Goal: Task Accomplishment & Management: Use online tool/utility

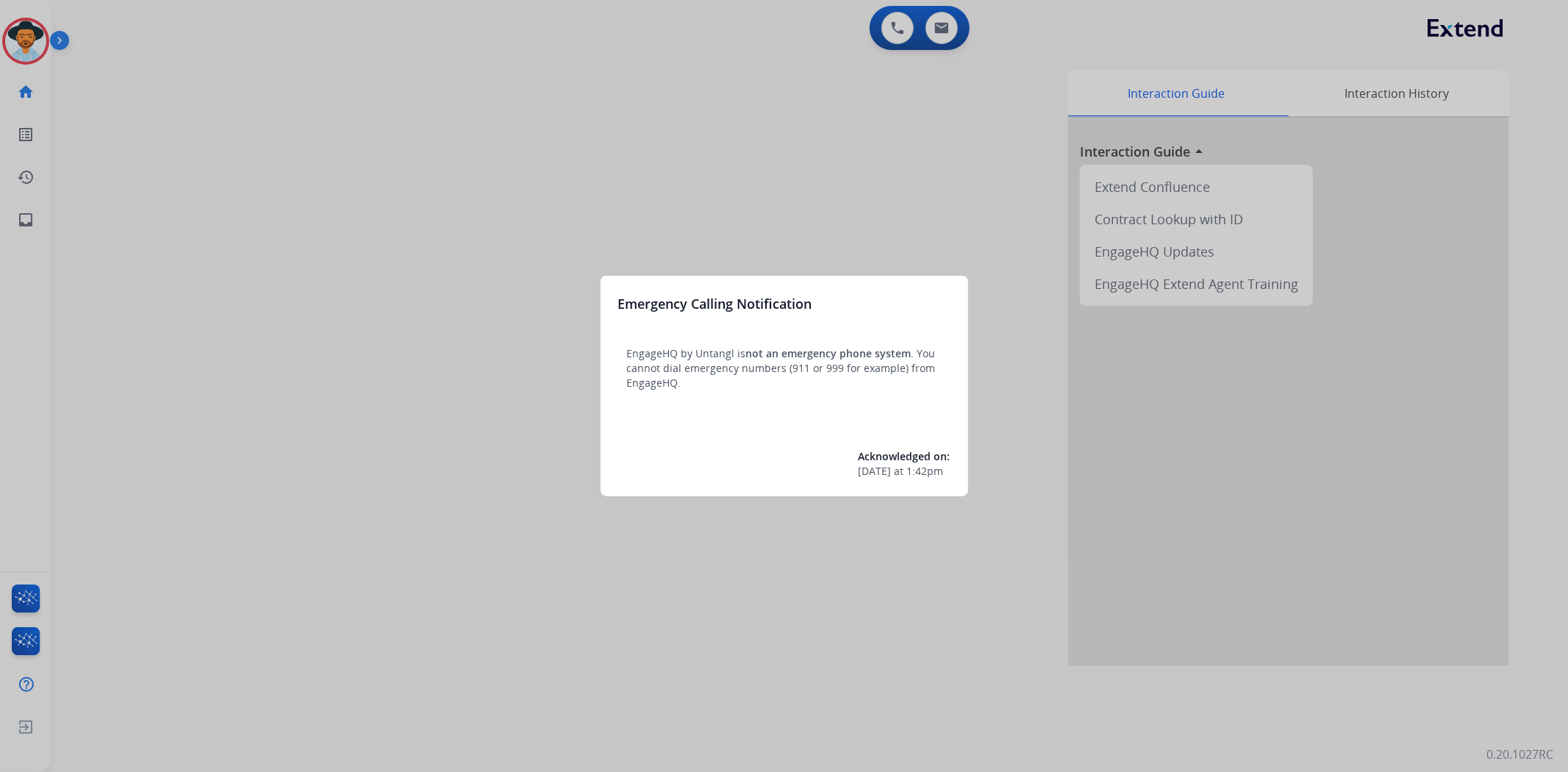
click at [40, 33] on div at bounding box center [784, 386] width 1568 height 772
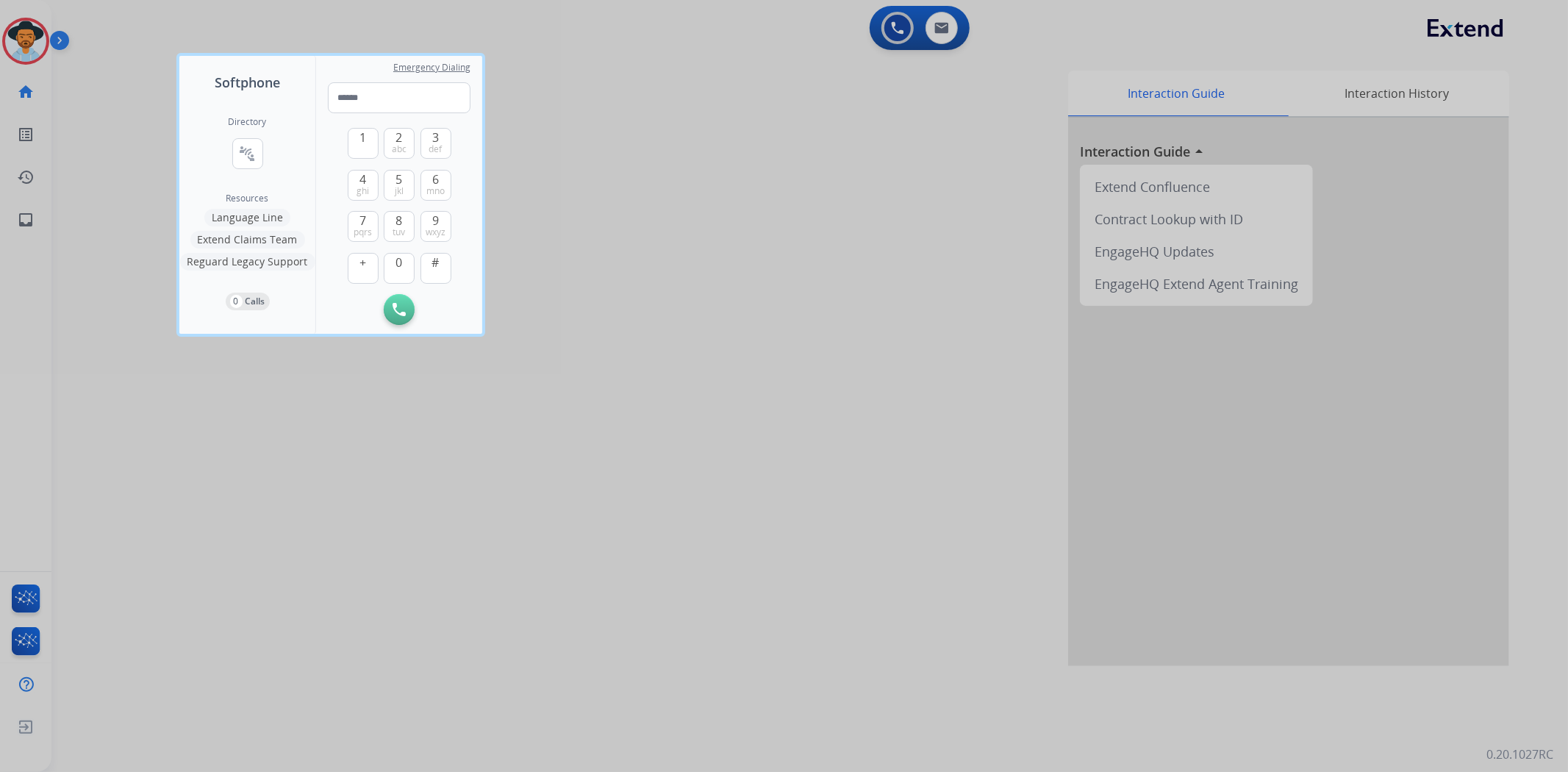
click at [7, 41] on div at bounding box center [784, 386] width 1568 height 772
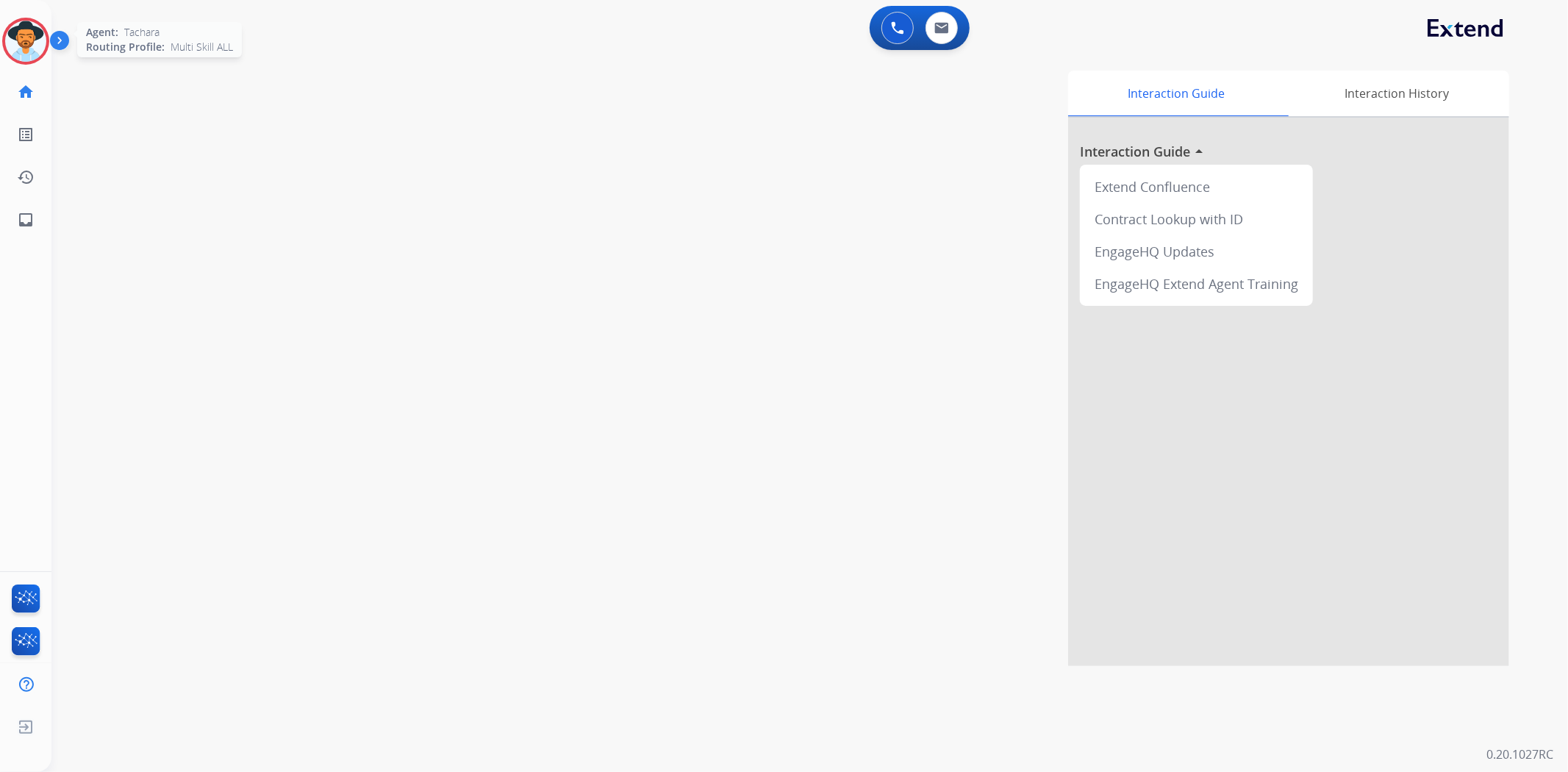
click at [20, 23] on img at bounding box center [26, 41] width 41 height 41
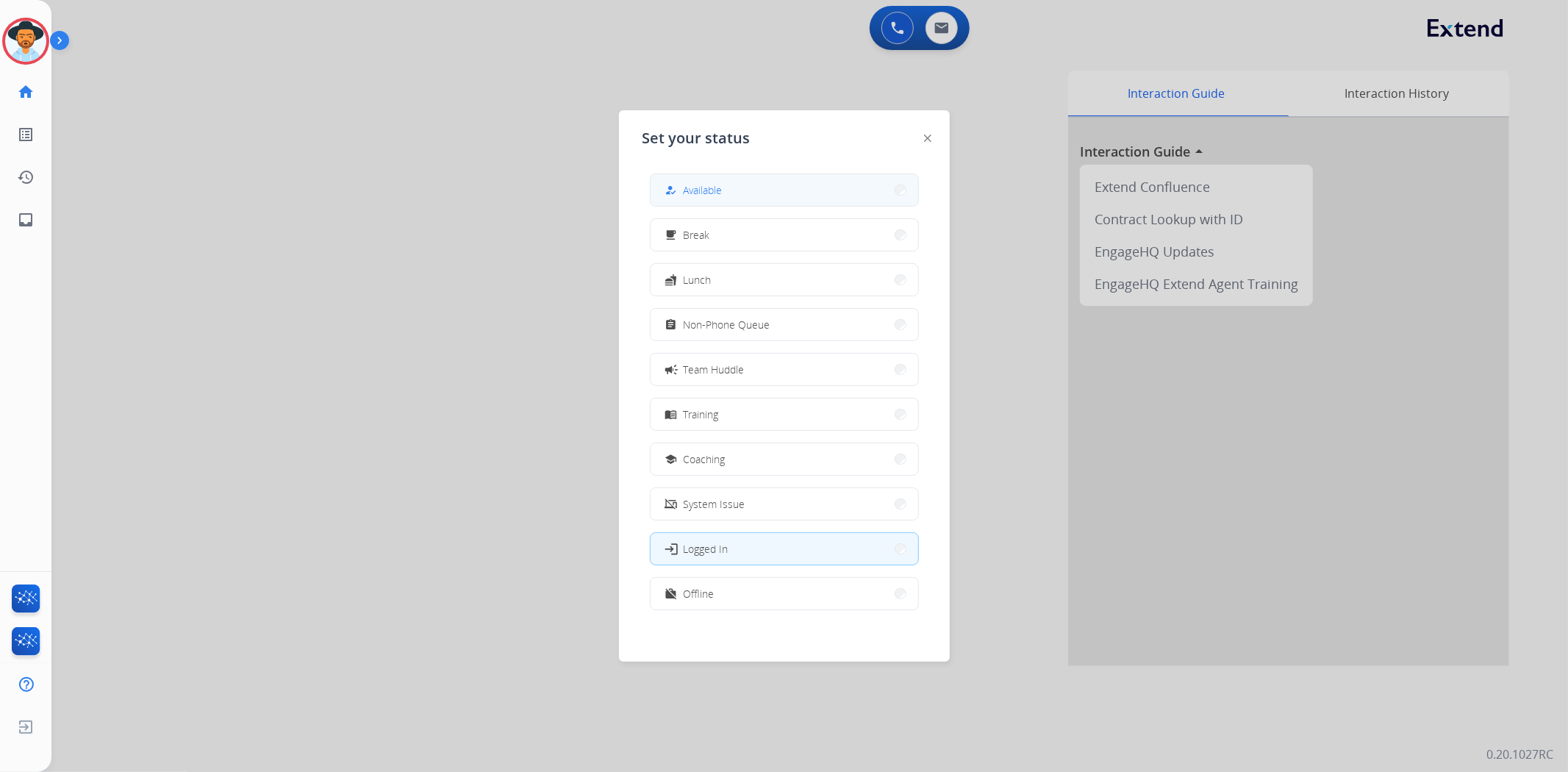
click at [728, 181] on button "how_to_reg Available" at bounding box center [784, 190] width 267 height 32
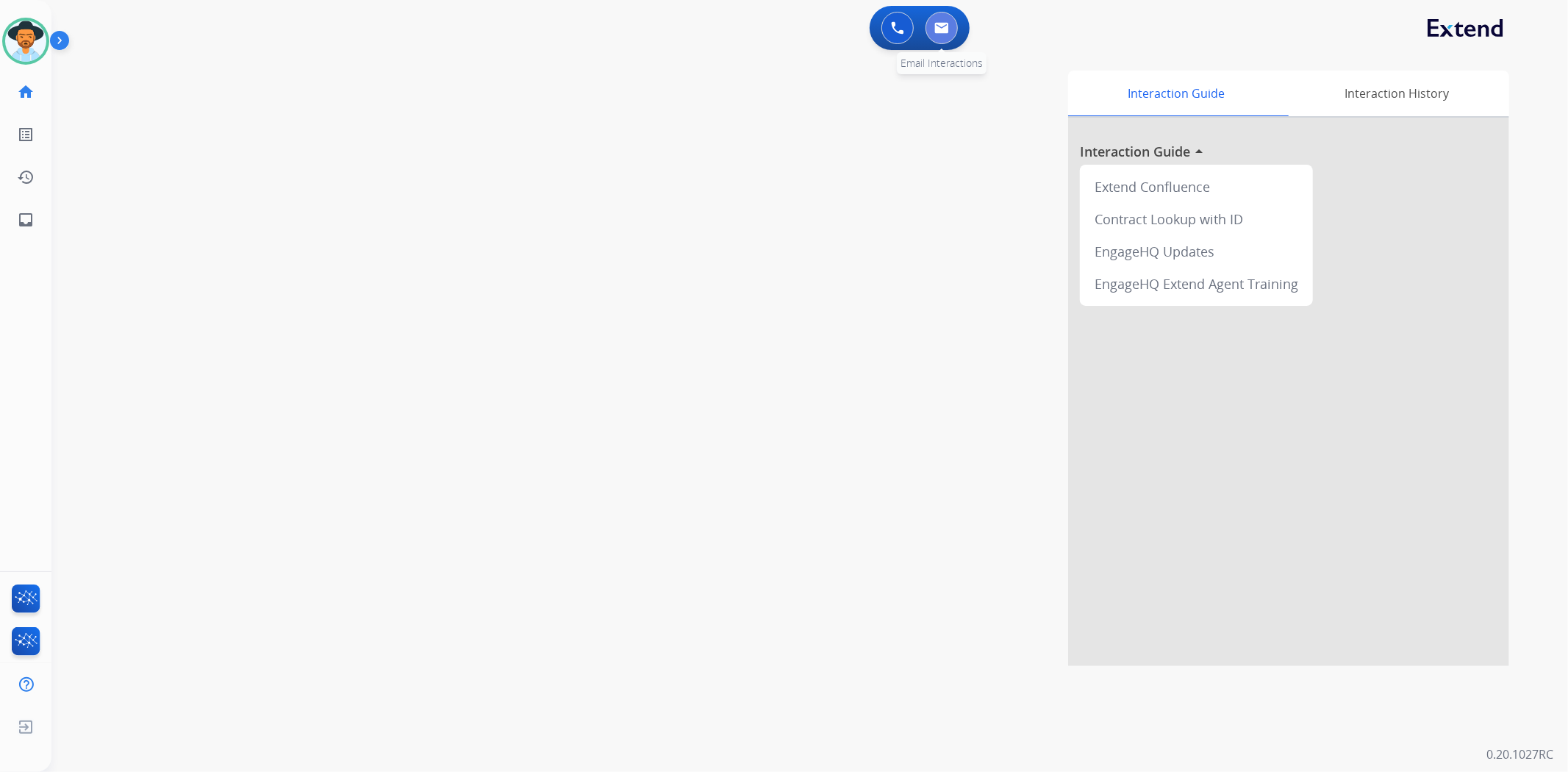
click at [946, 37] on button at bounding box center [941, 28] width 32 height 32
select select "**********"
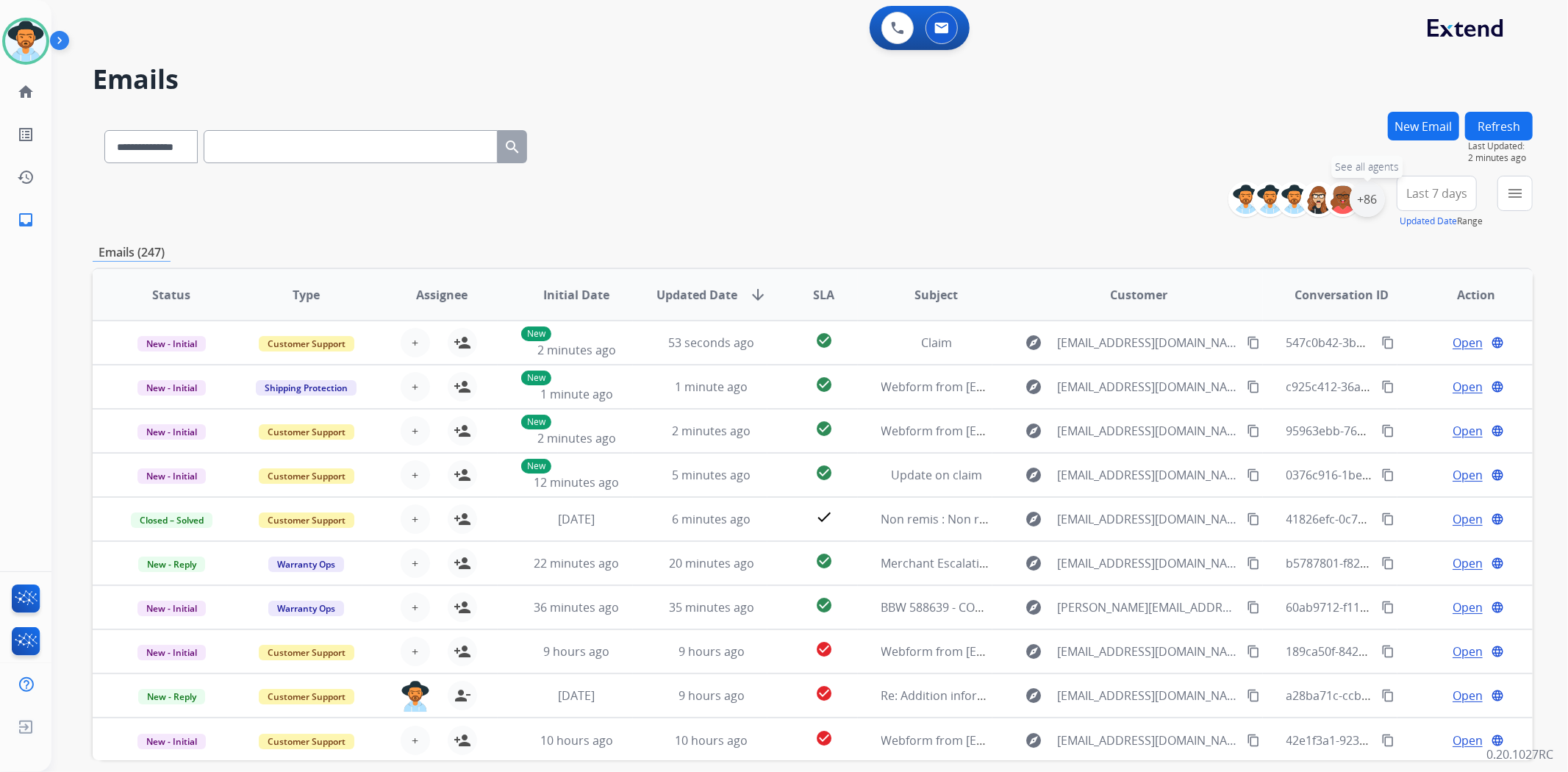
click at [1369, 204] on div "+86" at bounding box center [1367, 199] width 35 height 35
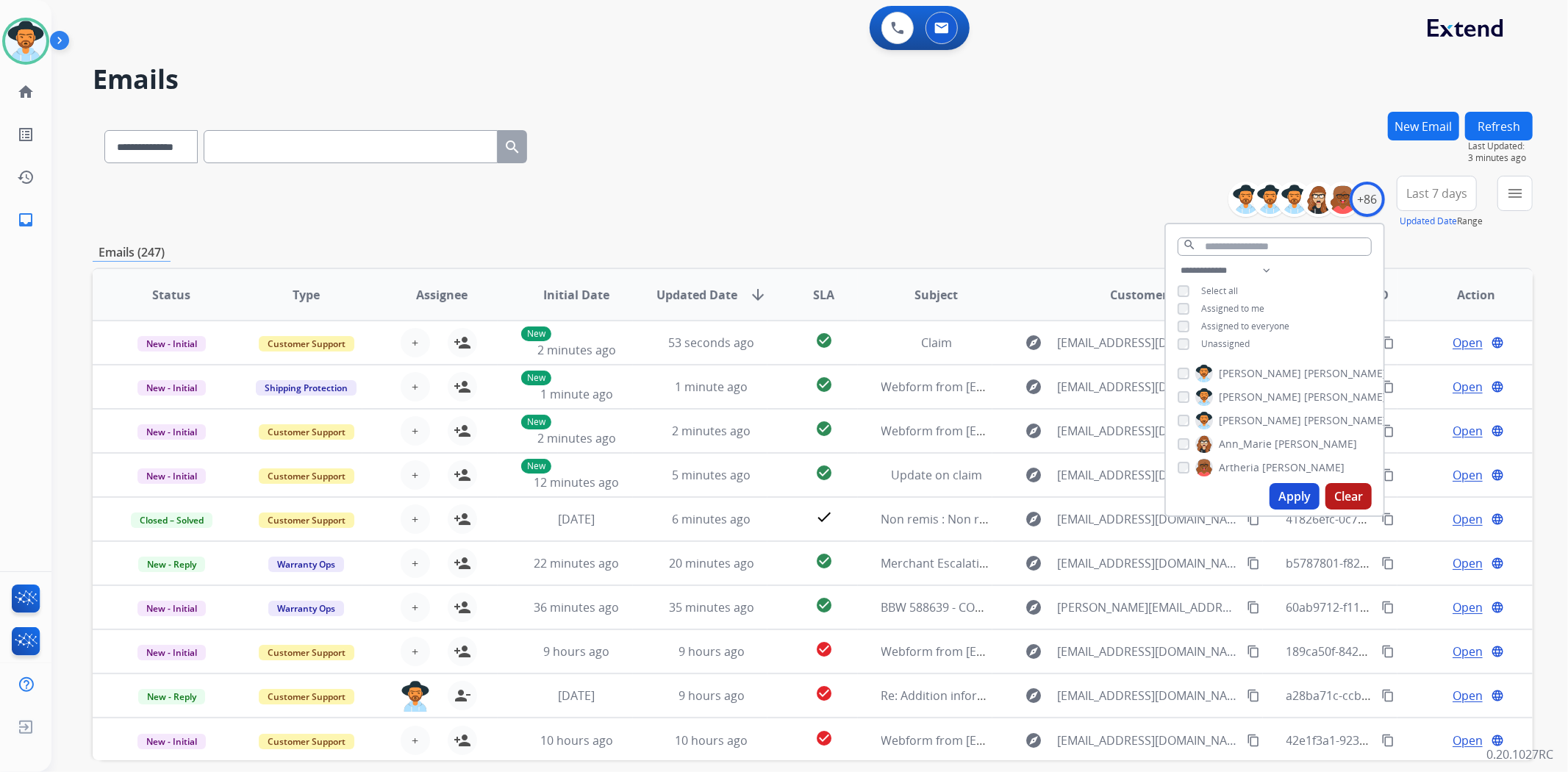
click at [1297, 501] on button "Apply" at bounding box center [1295, 495] width 50 height 27
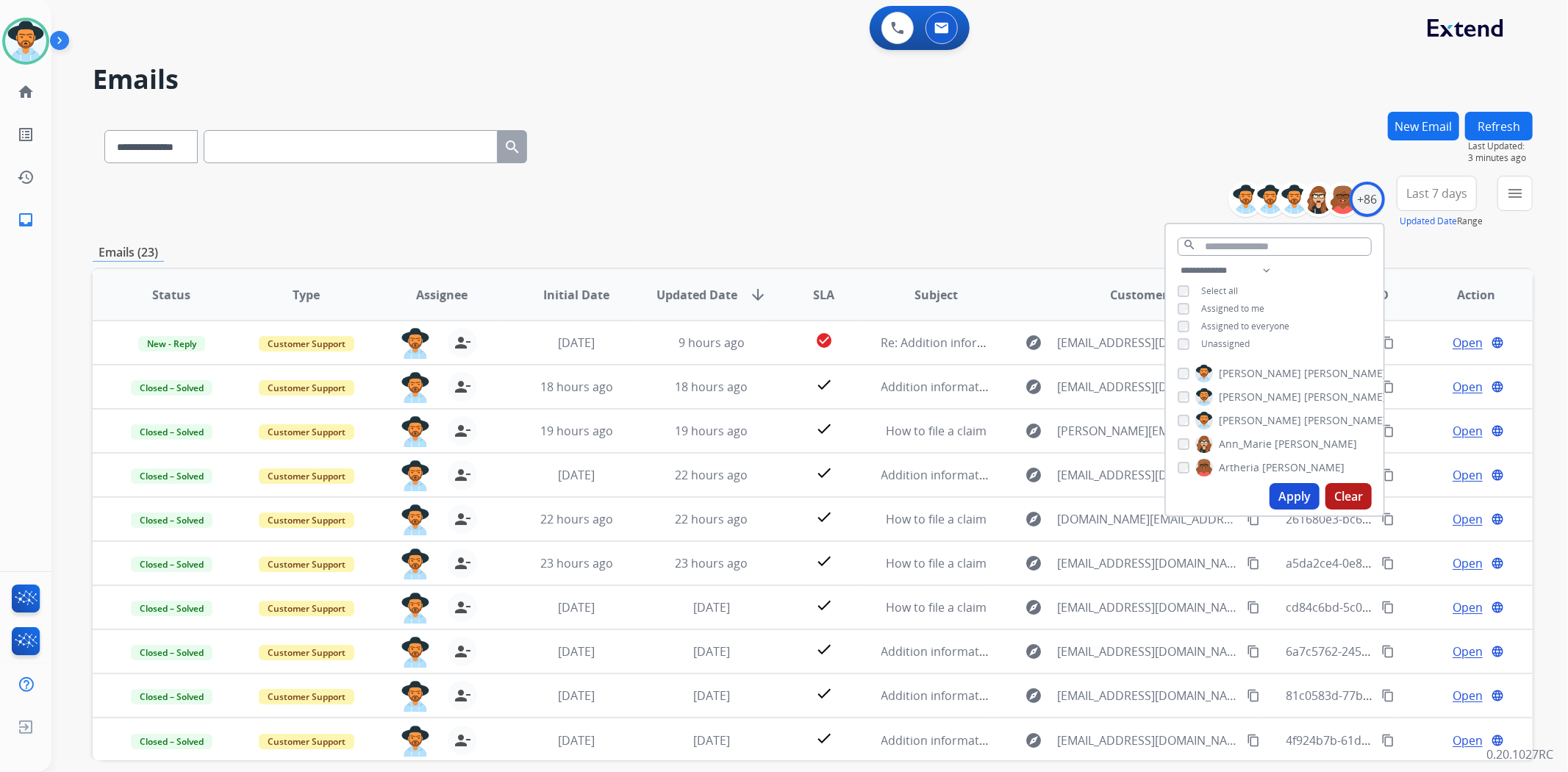
click at [843, 115] on div "**********" at bounding box center [813, 143] width 1441 height 64
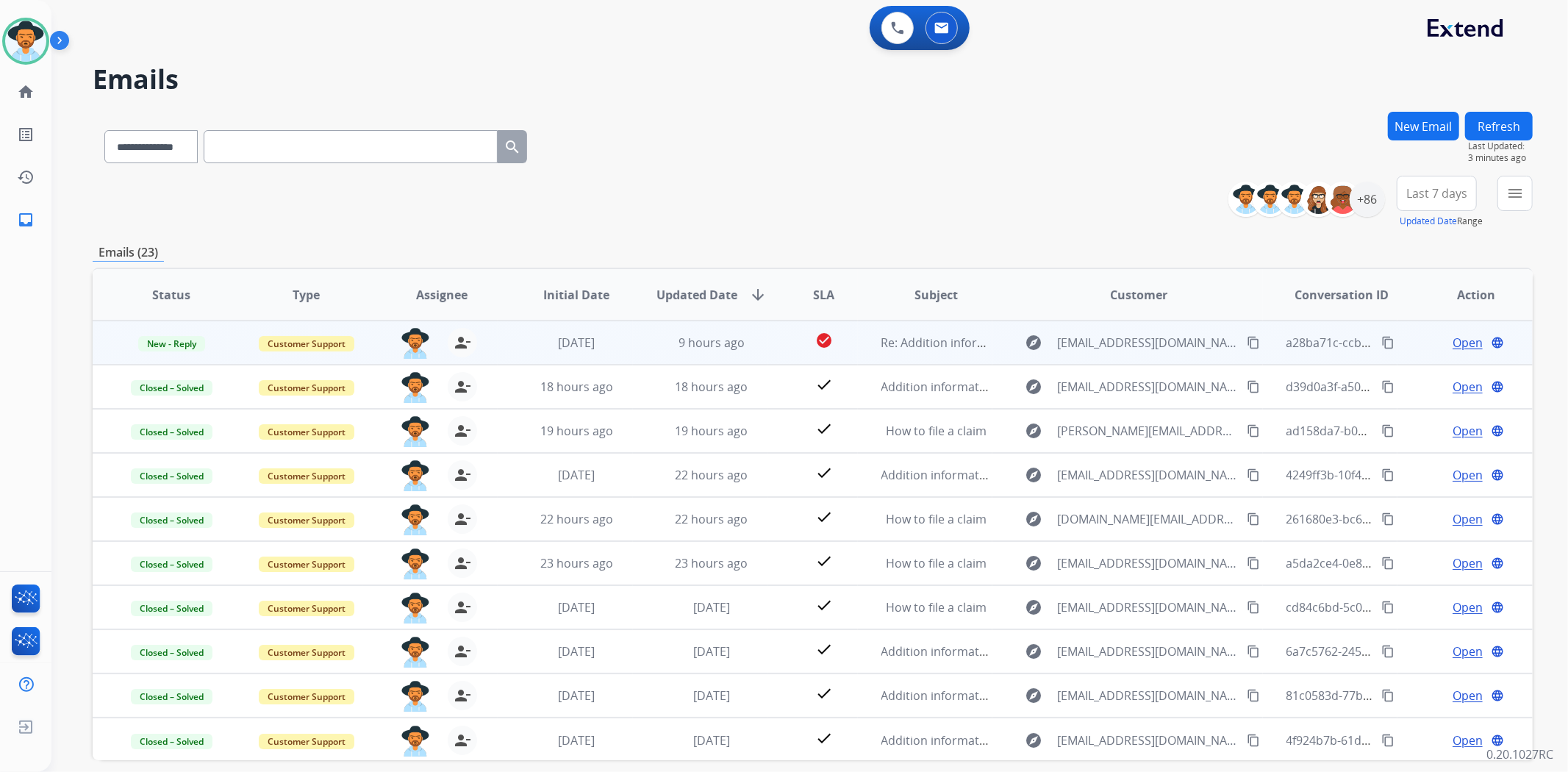
click at [1453, 341] on span "Open" at bounding box center [1468, 342] width 30 height 18
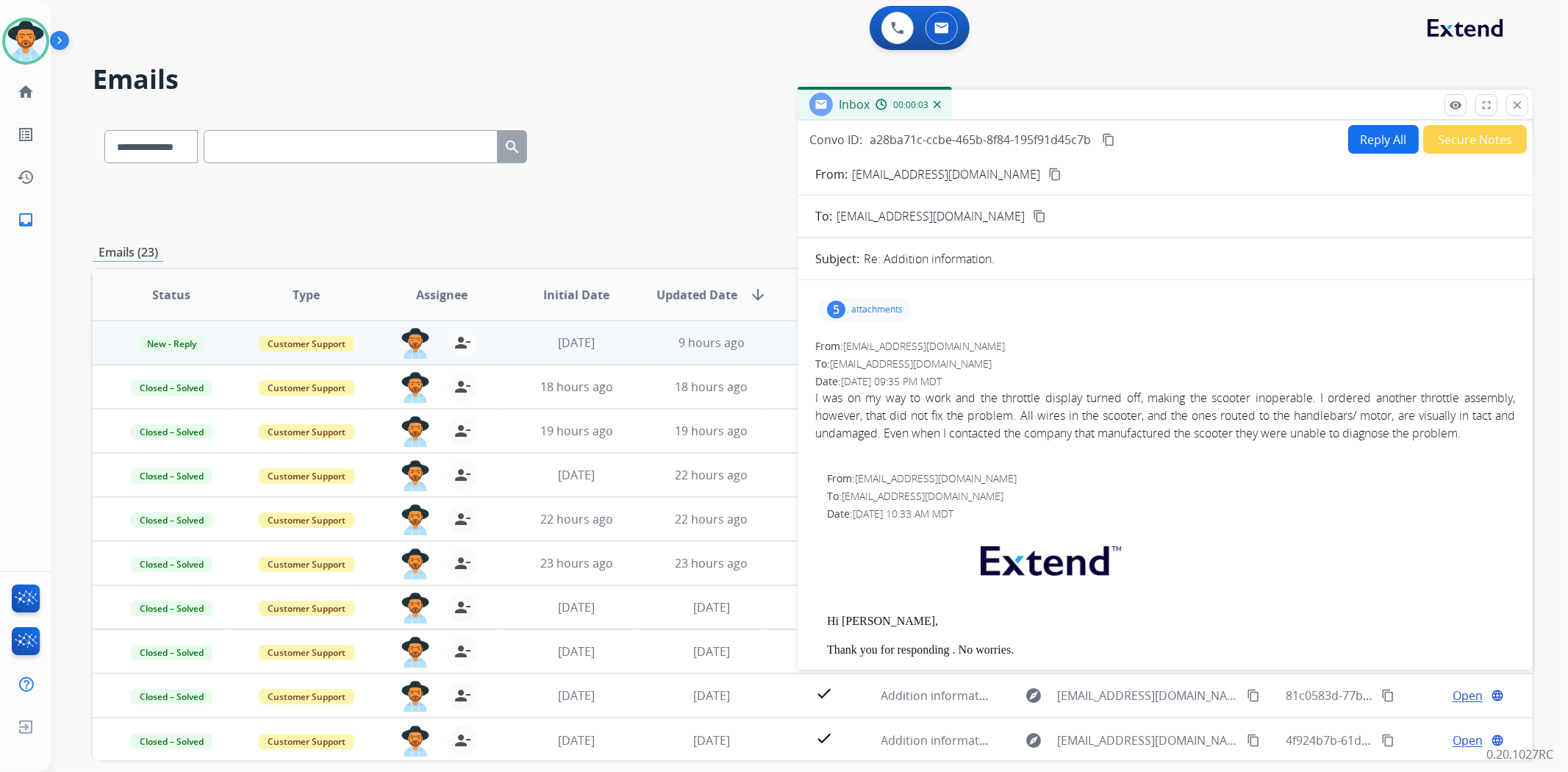
click at [672, 161] on div "**********" at bounding box center [813, 143] width 1441 height 64
click at [1523, 101] on mat-icon "close" at bounding box center [1518, 105] width 13 height 13
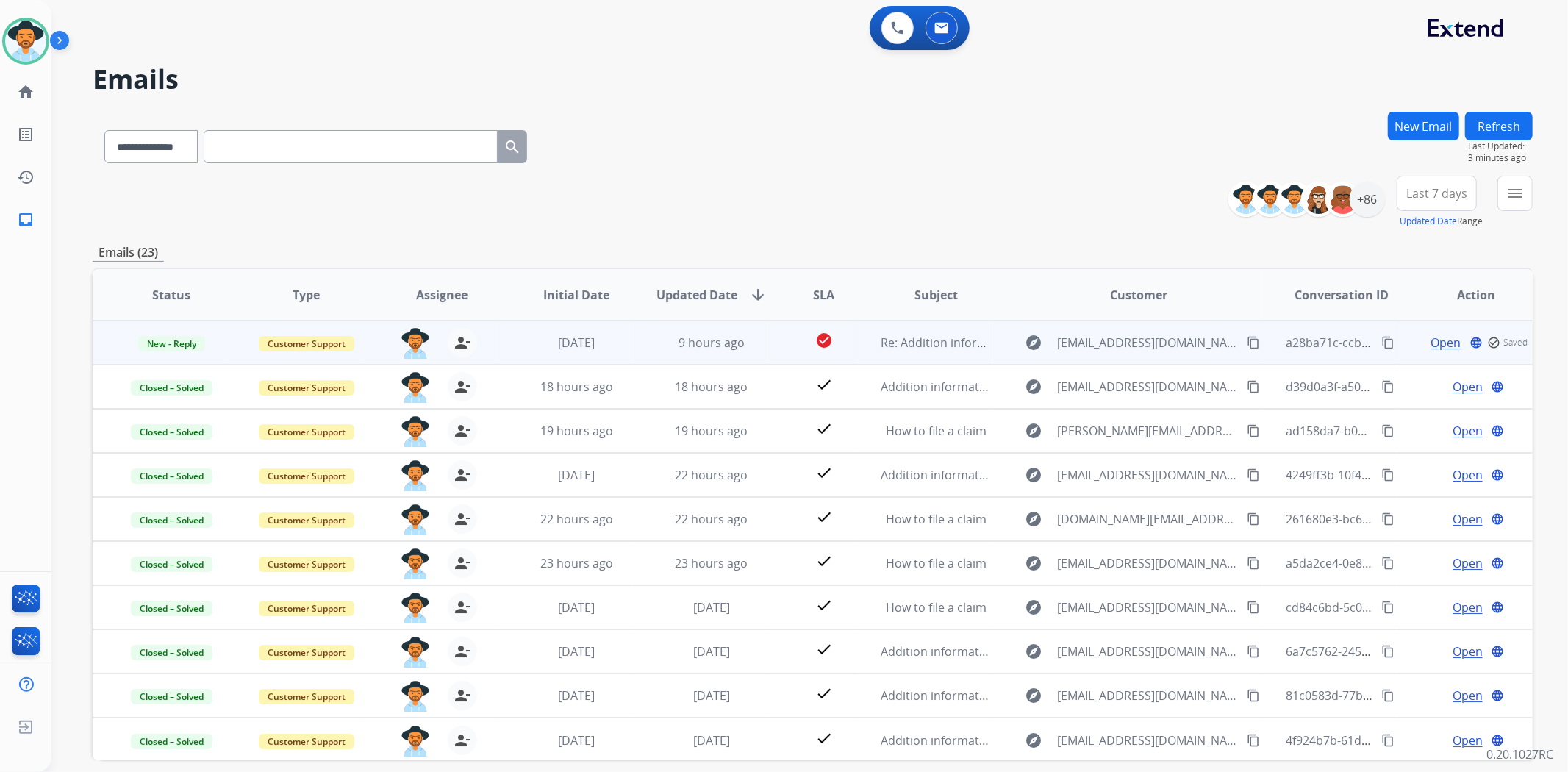
click at [1247, 341] on mat-icon "content_copy" at bounding box center [1253, 342] width 13 height 13
click at [1458, 335] on span "Open" at bounding box center [1468, 342] width 30 height 18
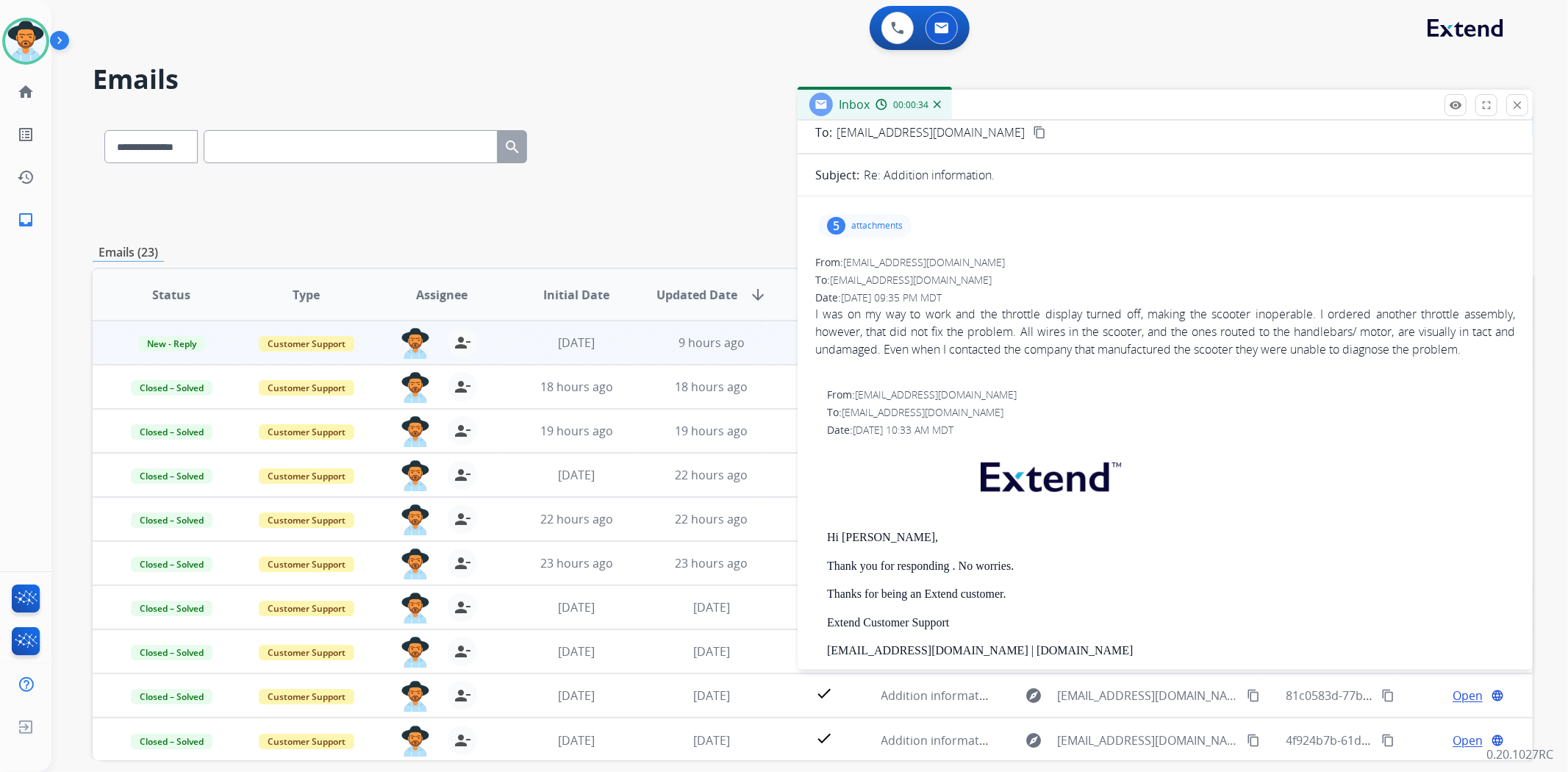
scroll to position [82, 0]
click at [847, 230] on div "5 attachments" at bounding box center [865, 227] width 94 height 23
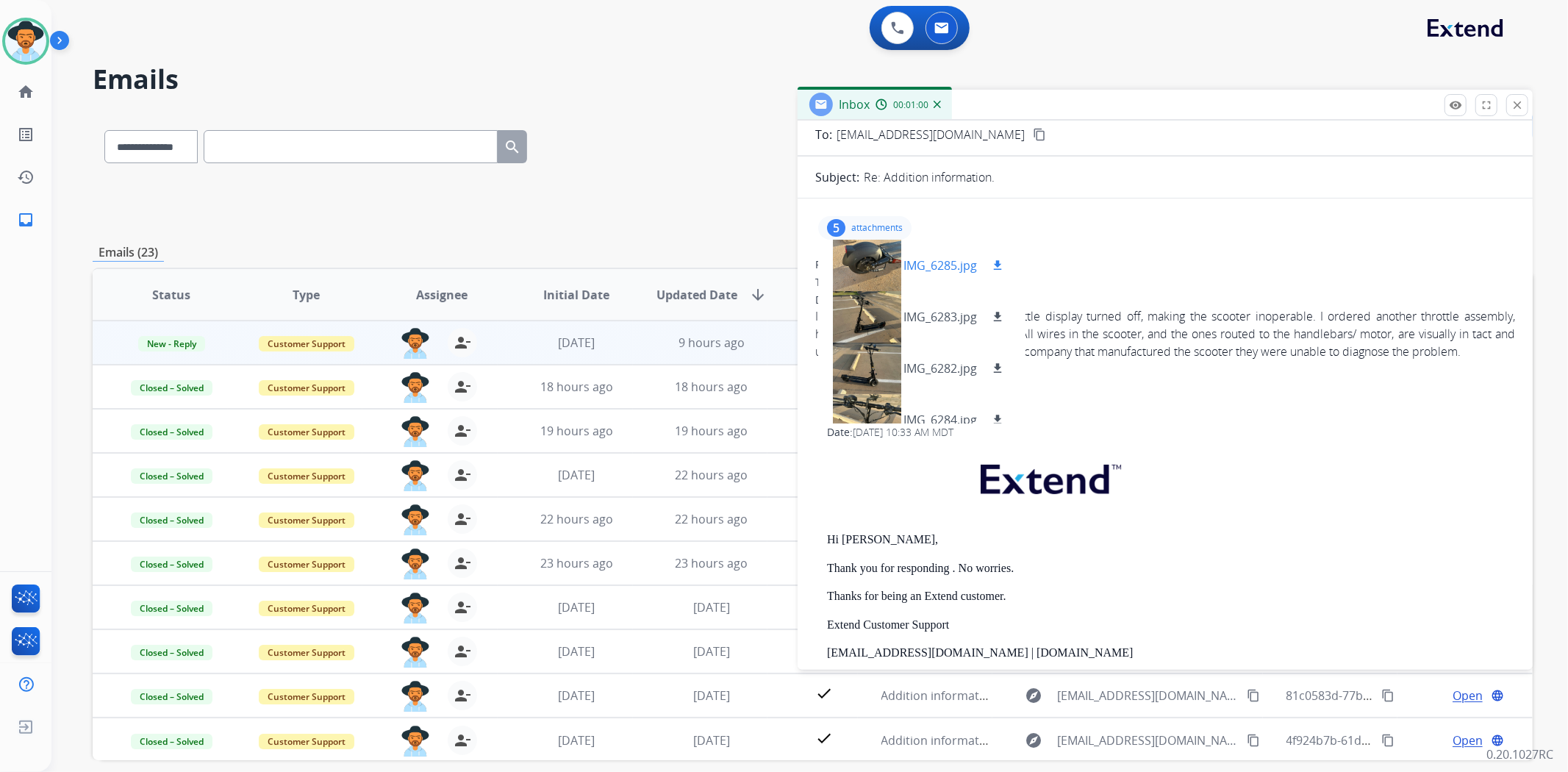
click at [873, 259] on div at bounding box center [866, 264] width 73 height 51
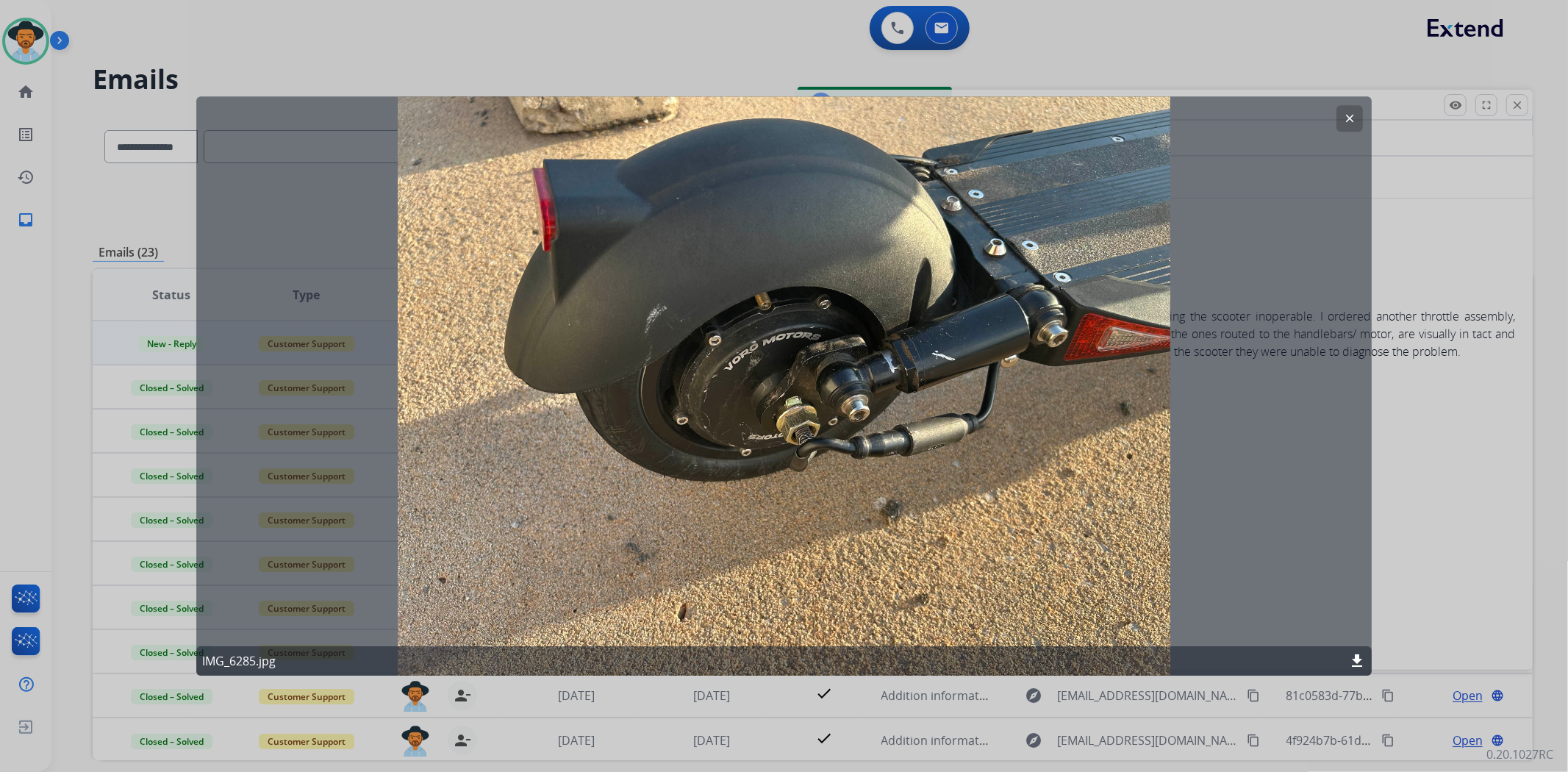
click at [1351, 119] on mat-icon "clear" at bounding box center [1350, 118] width 13 height 13
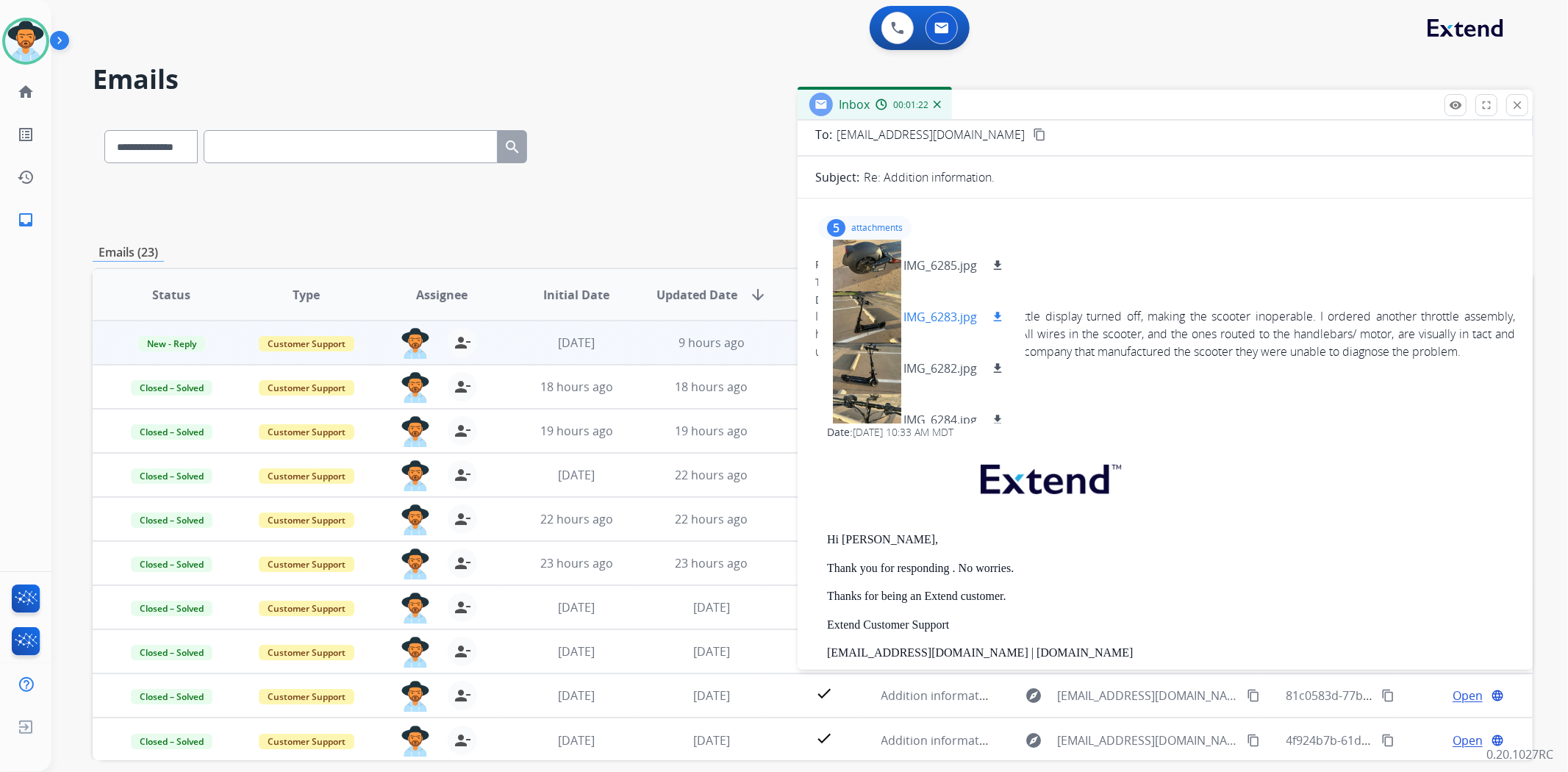
click at [863, 312] on div at bounding box center [866, 316] width 73 height 51
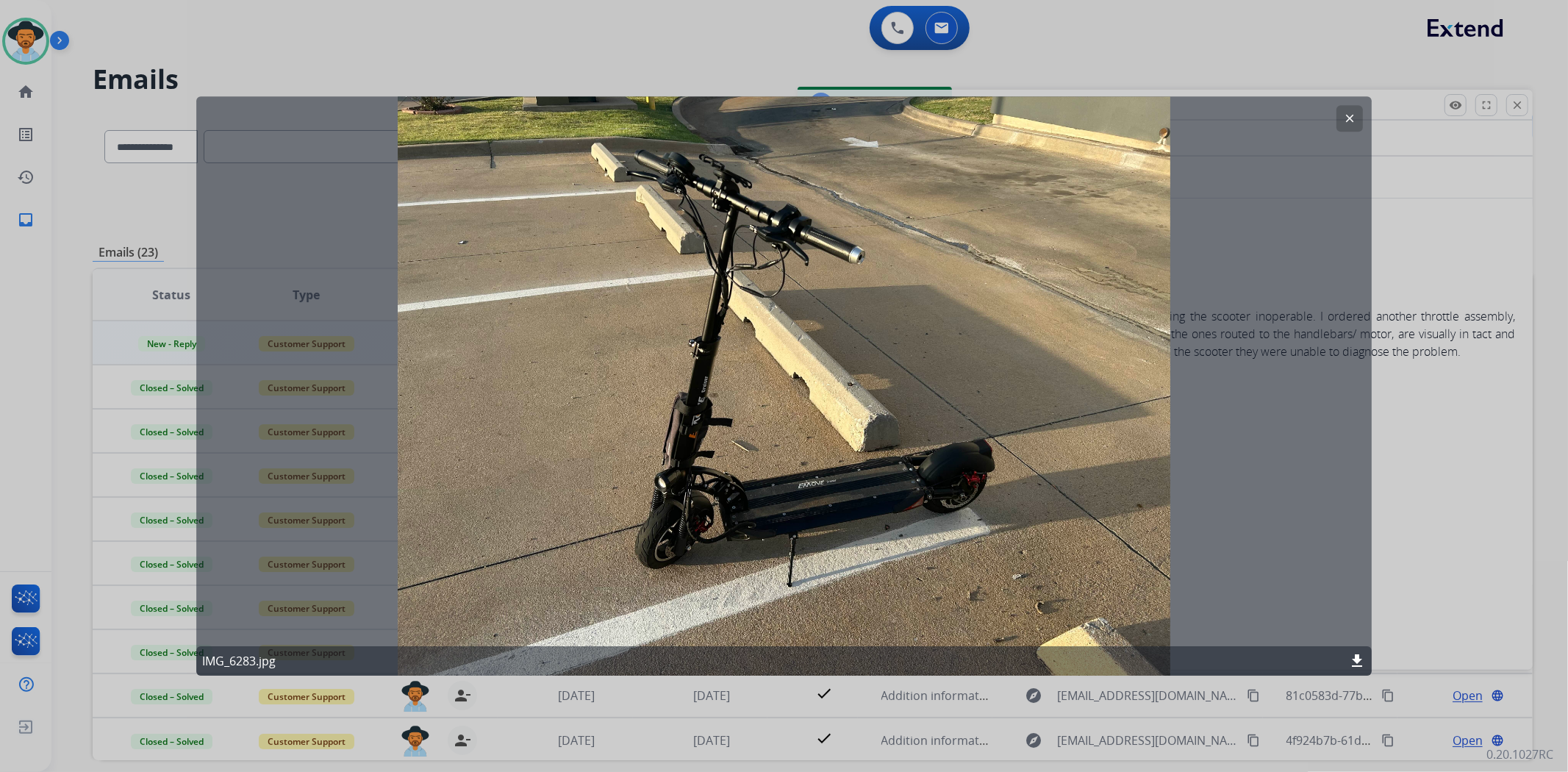
click at [1347, 121] on mat-icon "clear" at bounding box center [1350, 118] width 13 height 13
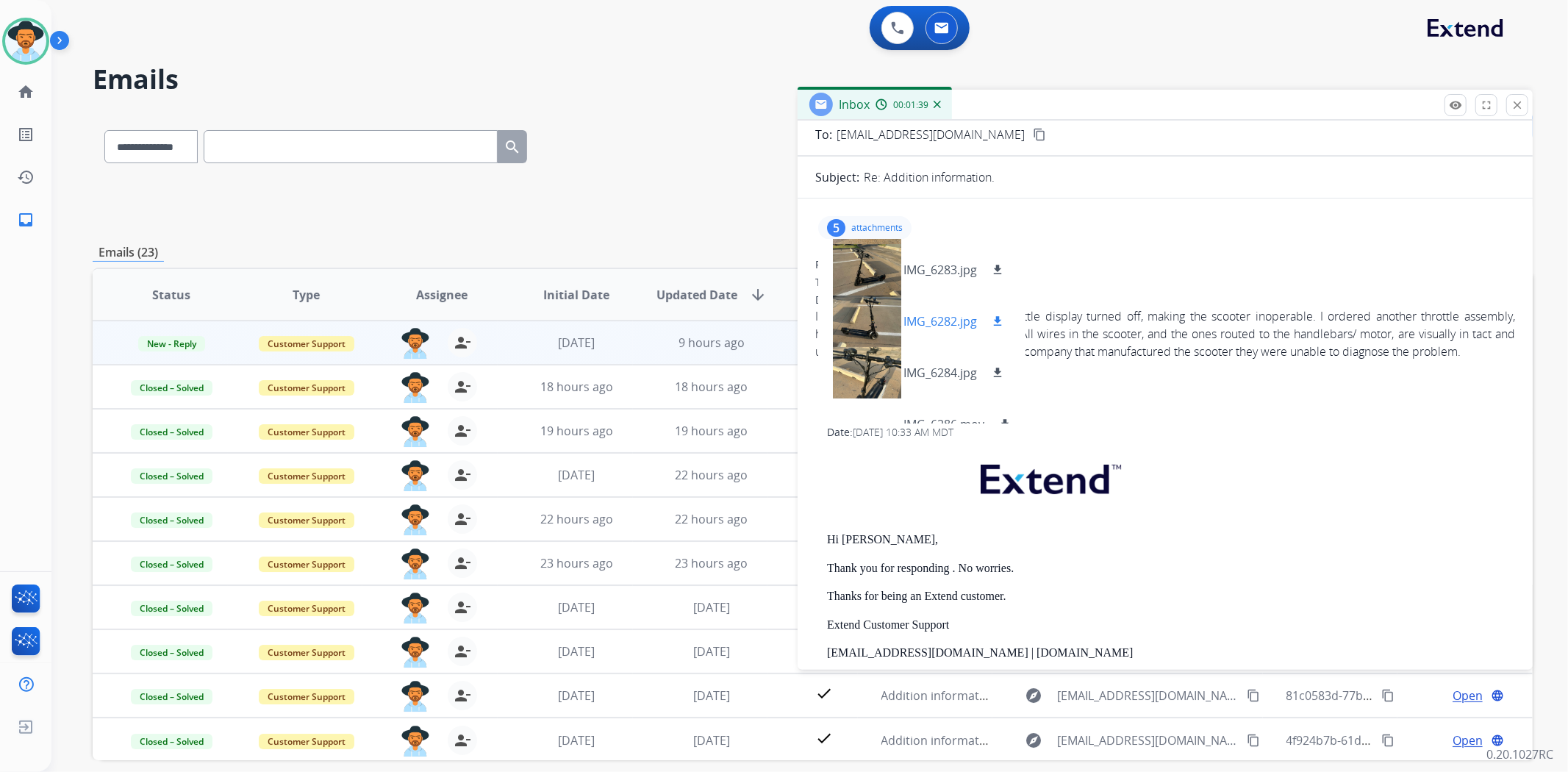
scroll to position [73, 0]
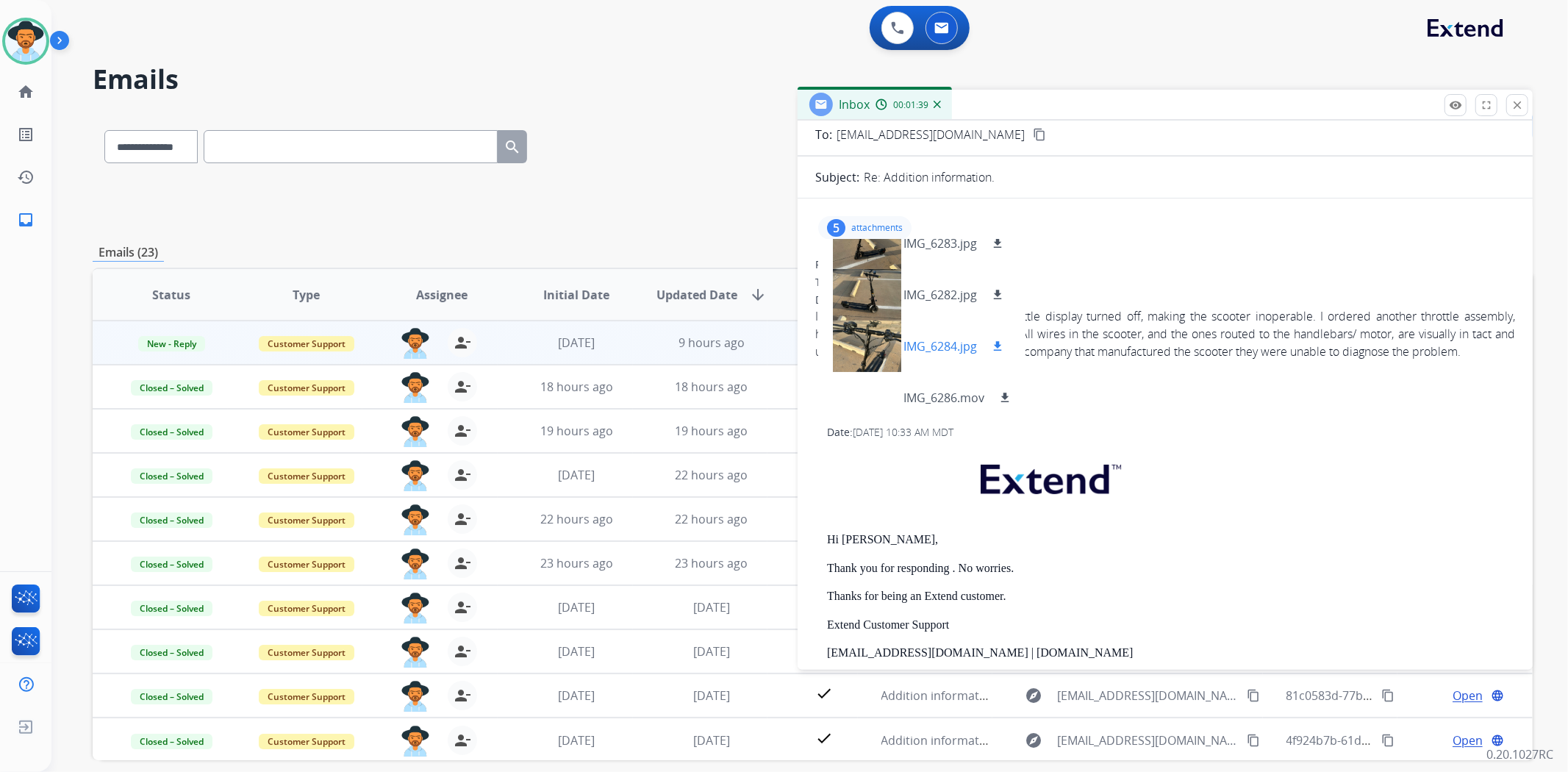
click at [861, 349] on div at bounding box center [866, 345] width 73 height 51
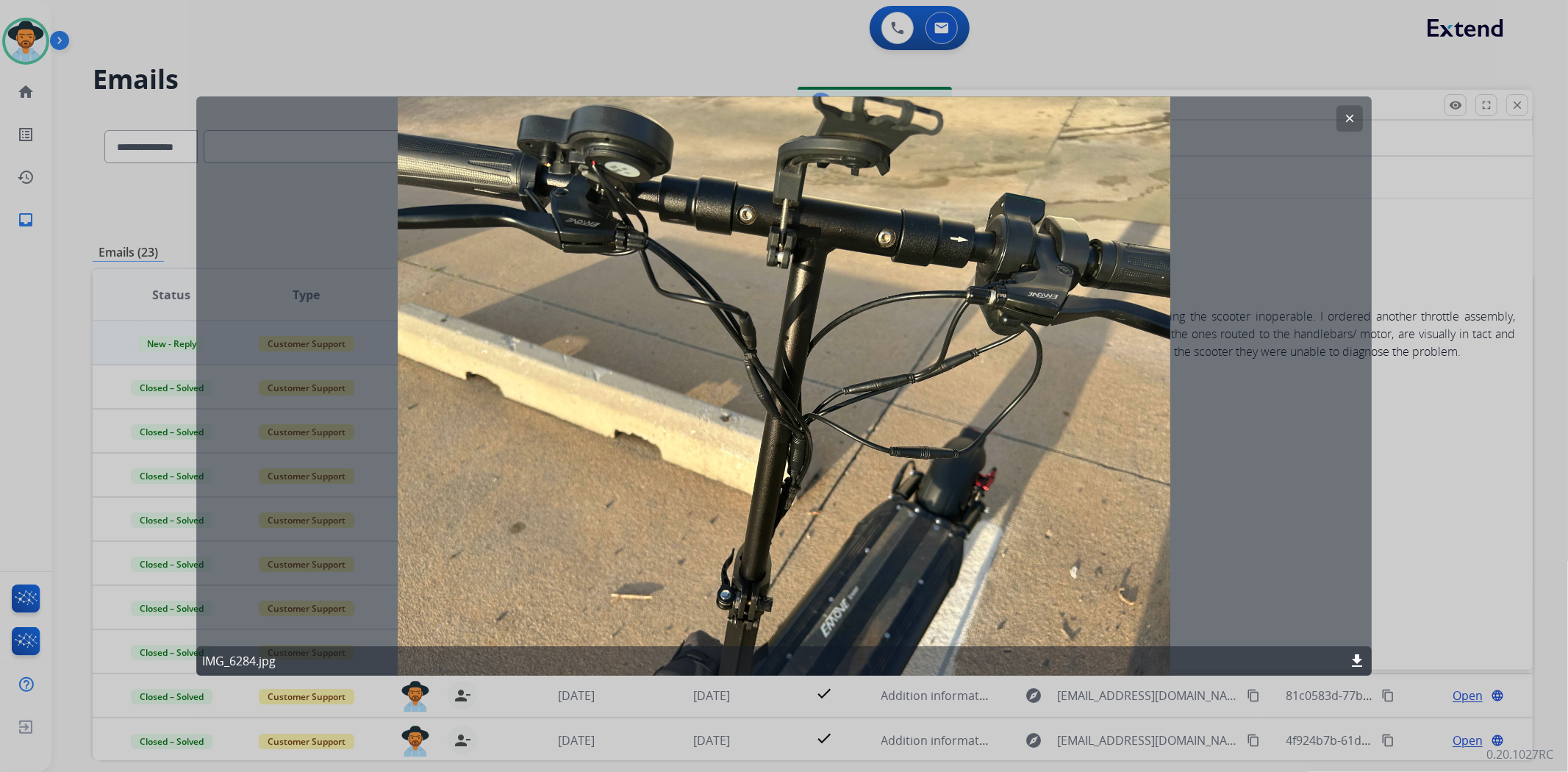
click at [1355, 118] on mat-icon "clear" at bounding box center [1350, 118] width 13 height 13
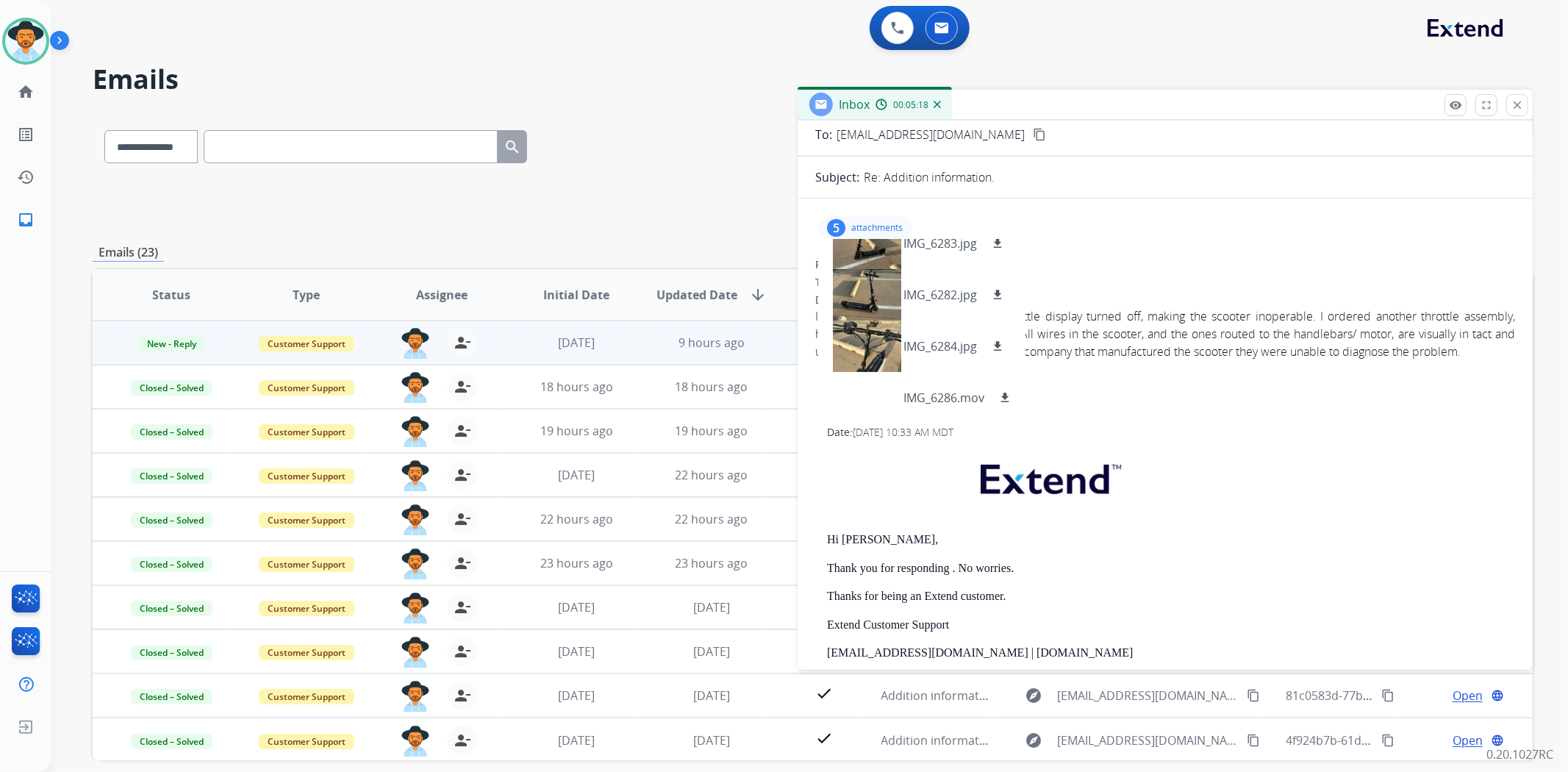
click at [1252, 238] on div "5 attachments IMG_6285.jpg download IMG_6283.jpg download IMG_6282.jpg download…" at bounding box center [1165, 228] width 700 height 35
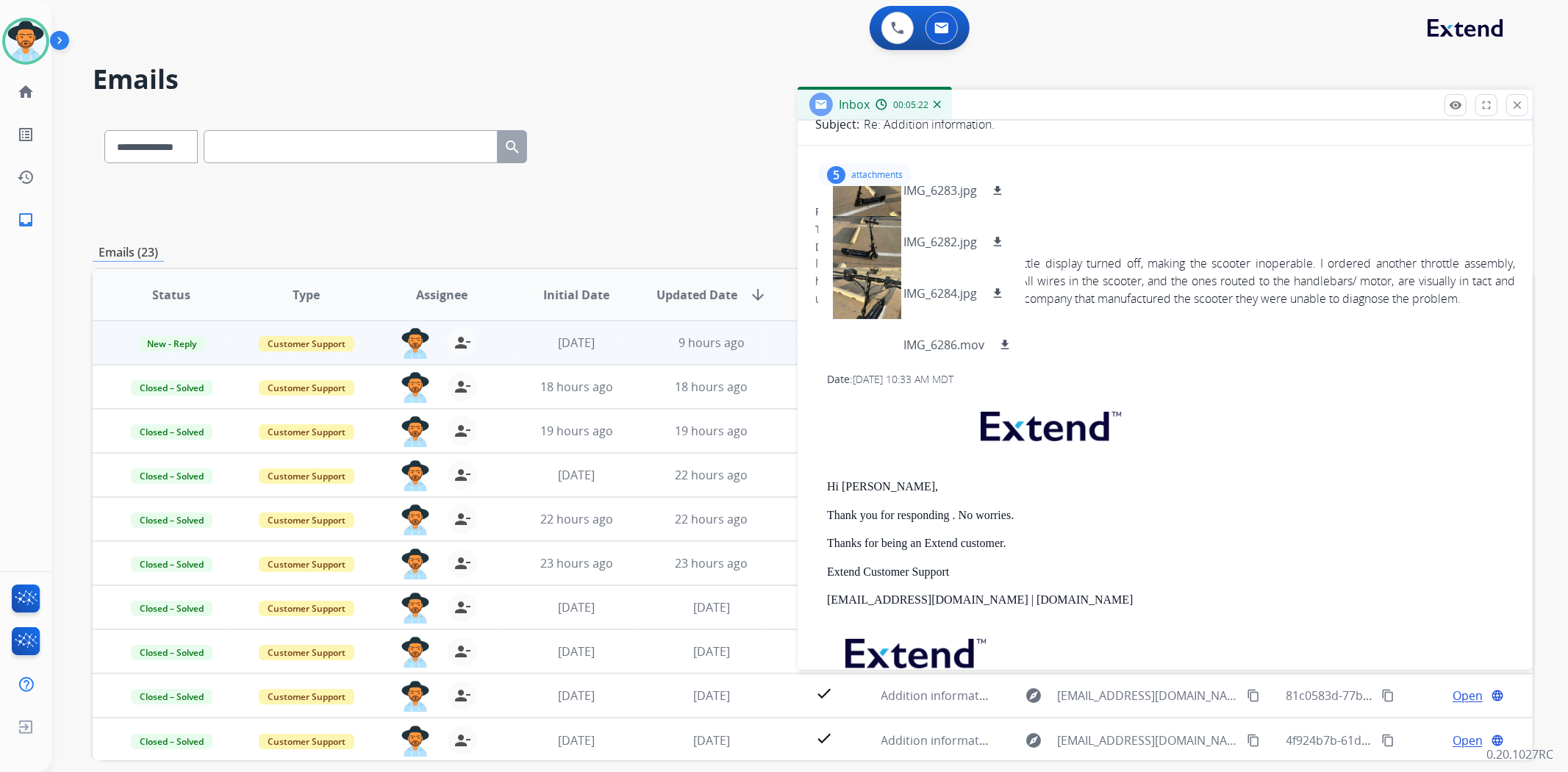
scroll to position [163, 0]
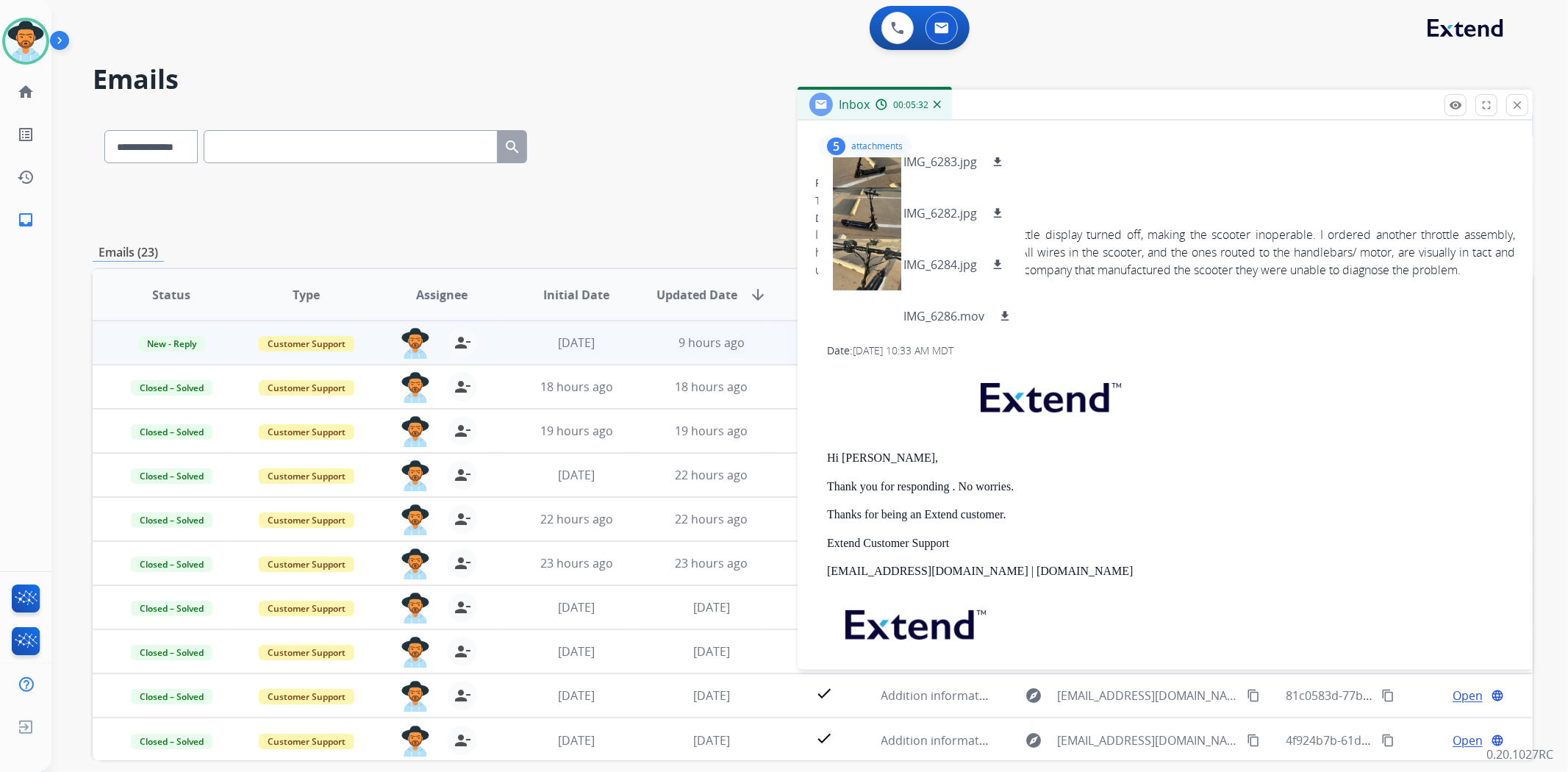
click at [1310, 371] on p at bounding box center [1171, 401] width 688 height 71
click at [728, 171] on div "**********" at bounding box center [813, 143] width 1441 height 64
click at [1333, 357] on div "From: [EMAIL_ADDRESS][DOMAIN_NAME] To: [EMAIL_ADDRESS][DOMAIN_NAME] Date: [DATE…" at bounding box center [1165, 519] width 700 height 422
click at [842, 147] on div "5" at bounding box center [836, 146] width 19 height 18
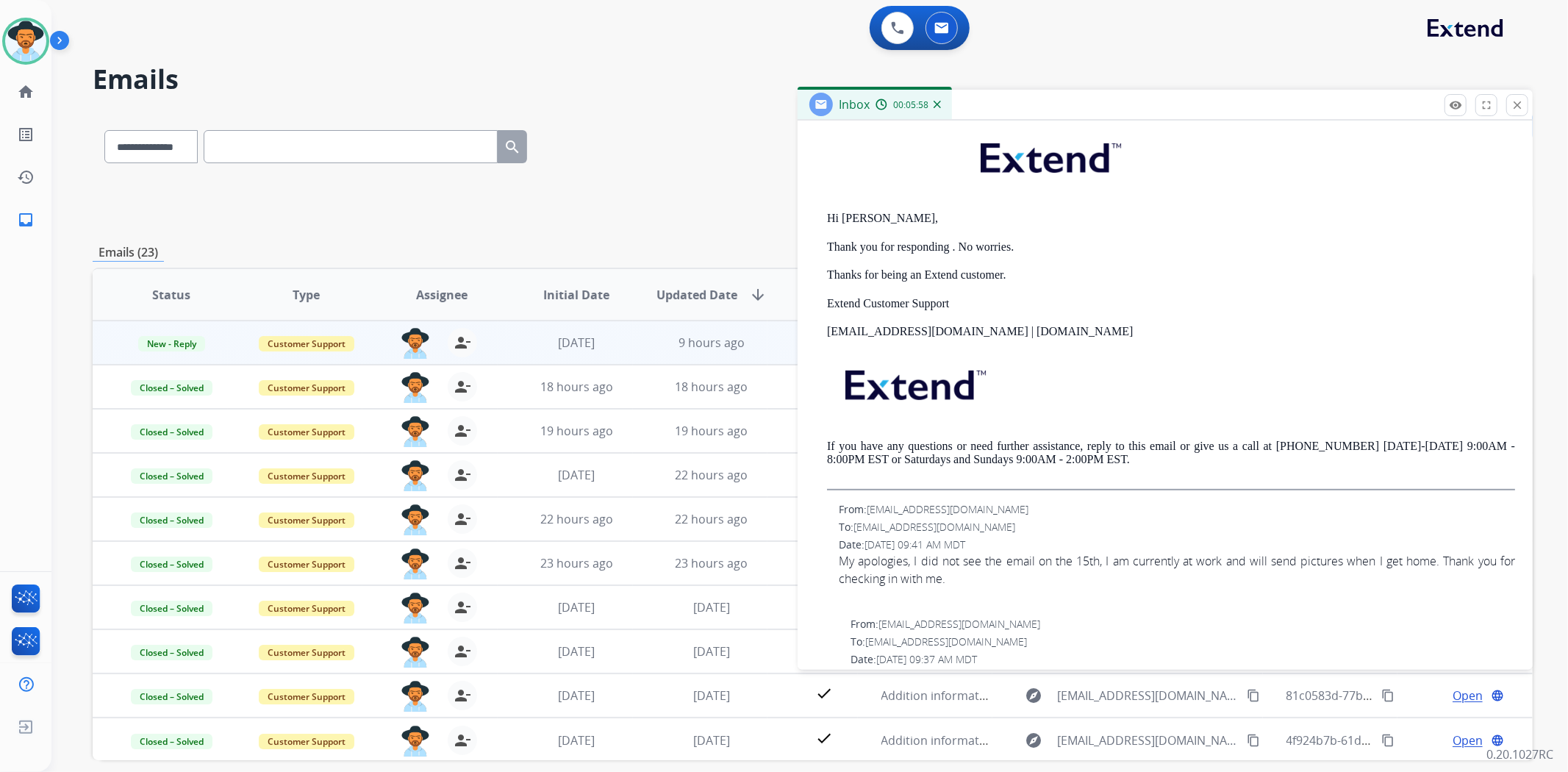
scroll to position [408, 0]
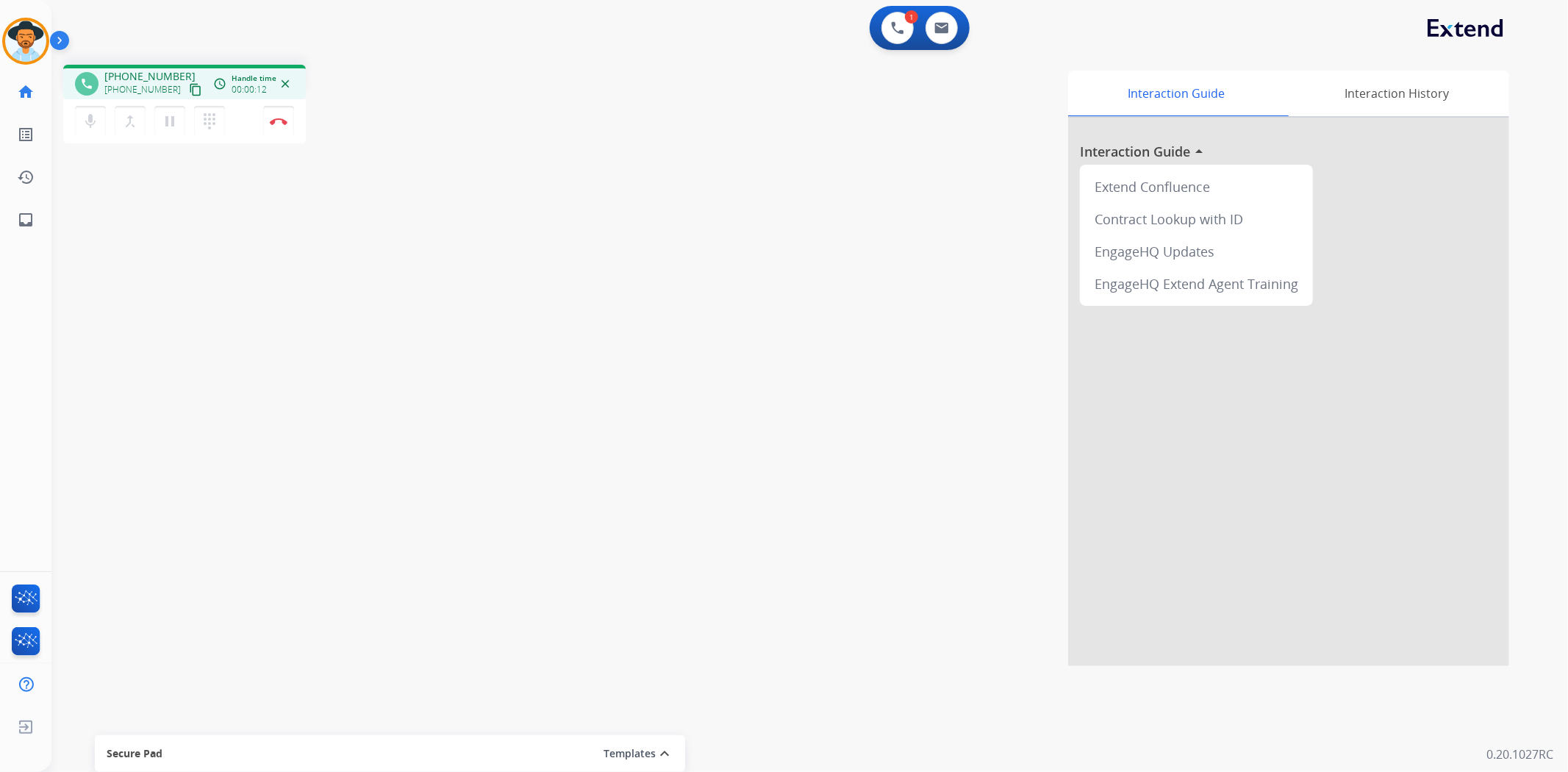
click at [187, 81] on button "content_copy" at bounding box center [195, 89] width 18 height 18
click at [288, 107] on button "Disconnect" at bounding box center [279, 121] width 31 height 31
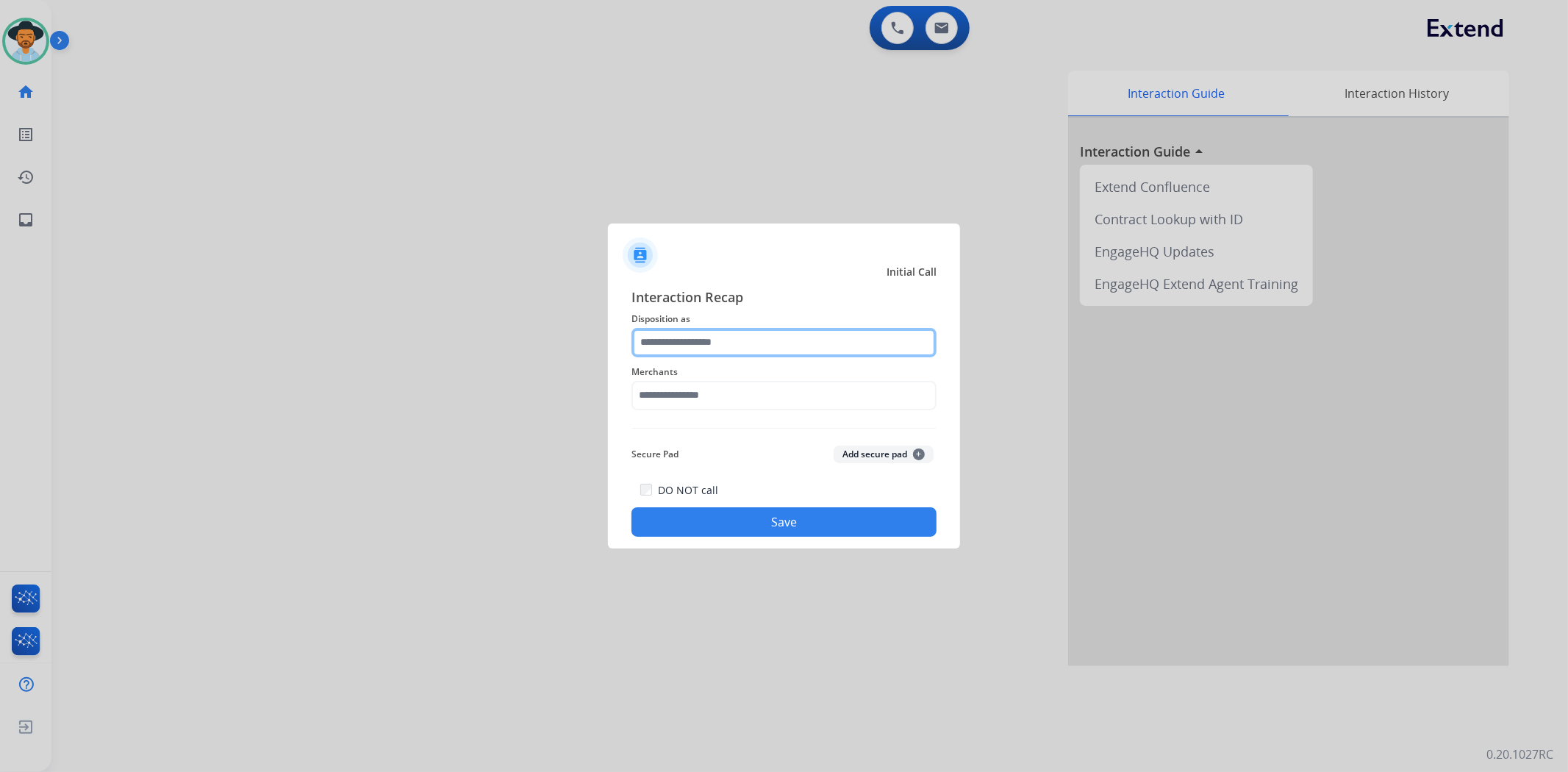
click at [824, 355] on input "text" at bounding box center [784, 342] width 305 height 30
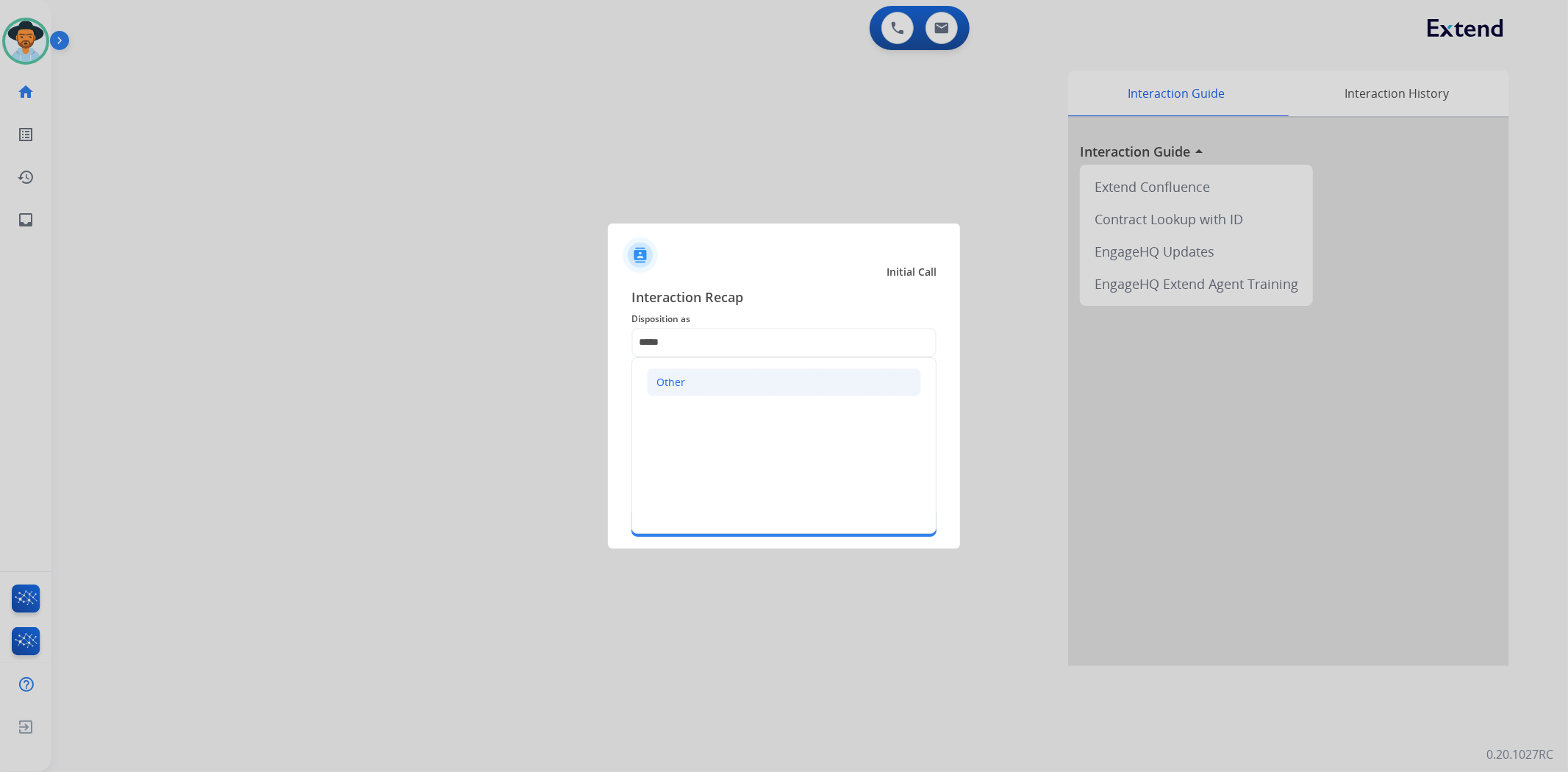
click at [818, 385] on li "Other" at bounding box center [784, 382] width 274 height 28
type input "*****"
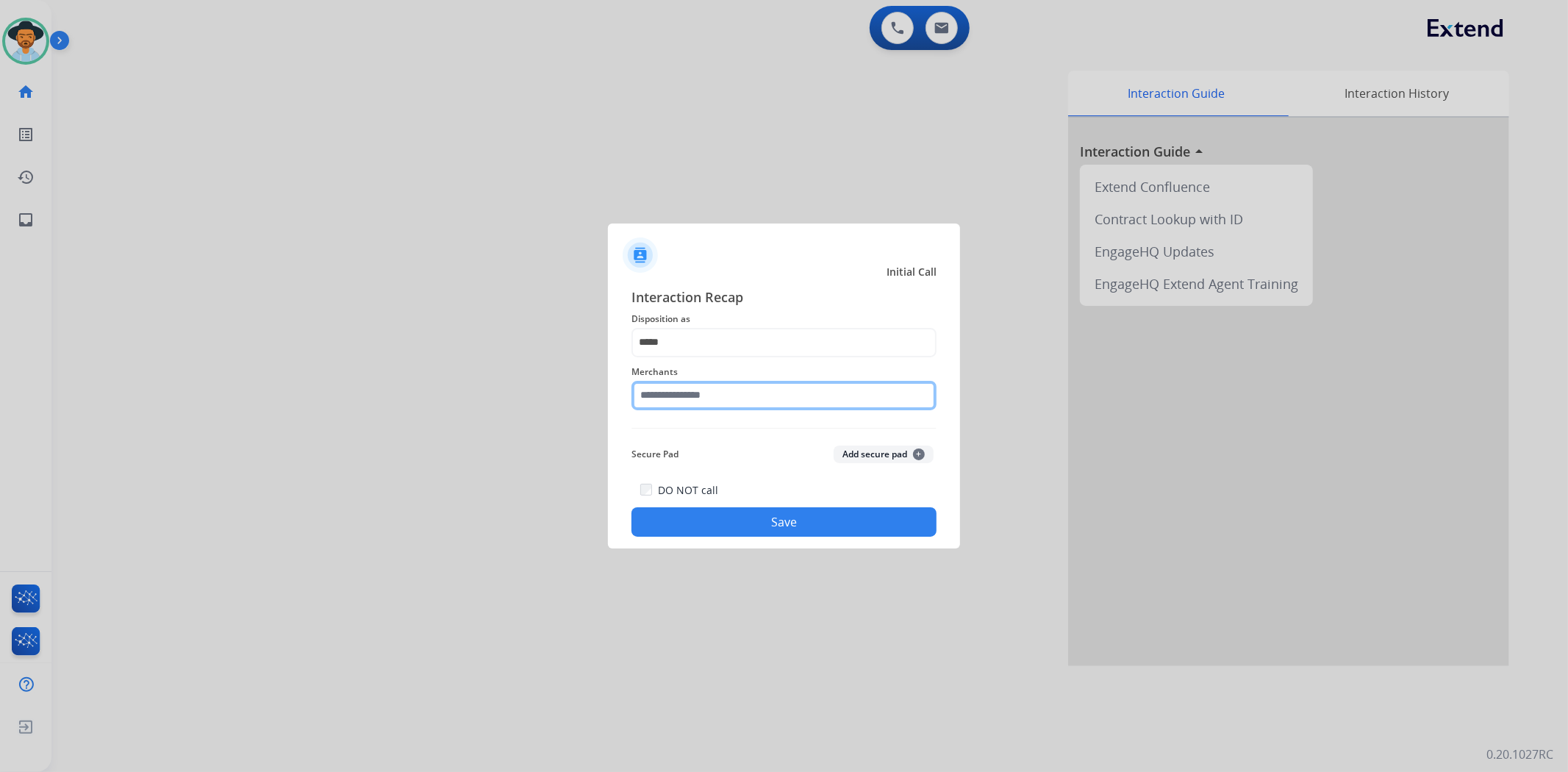
click at [753, 402] on input "text" at bounding box center [784, 395] width 305 height 30
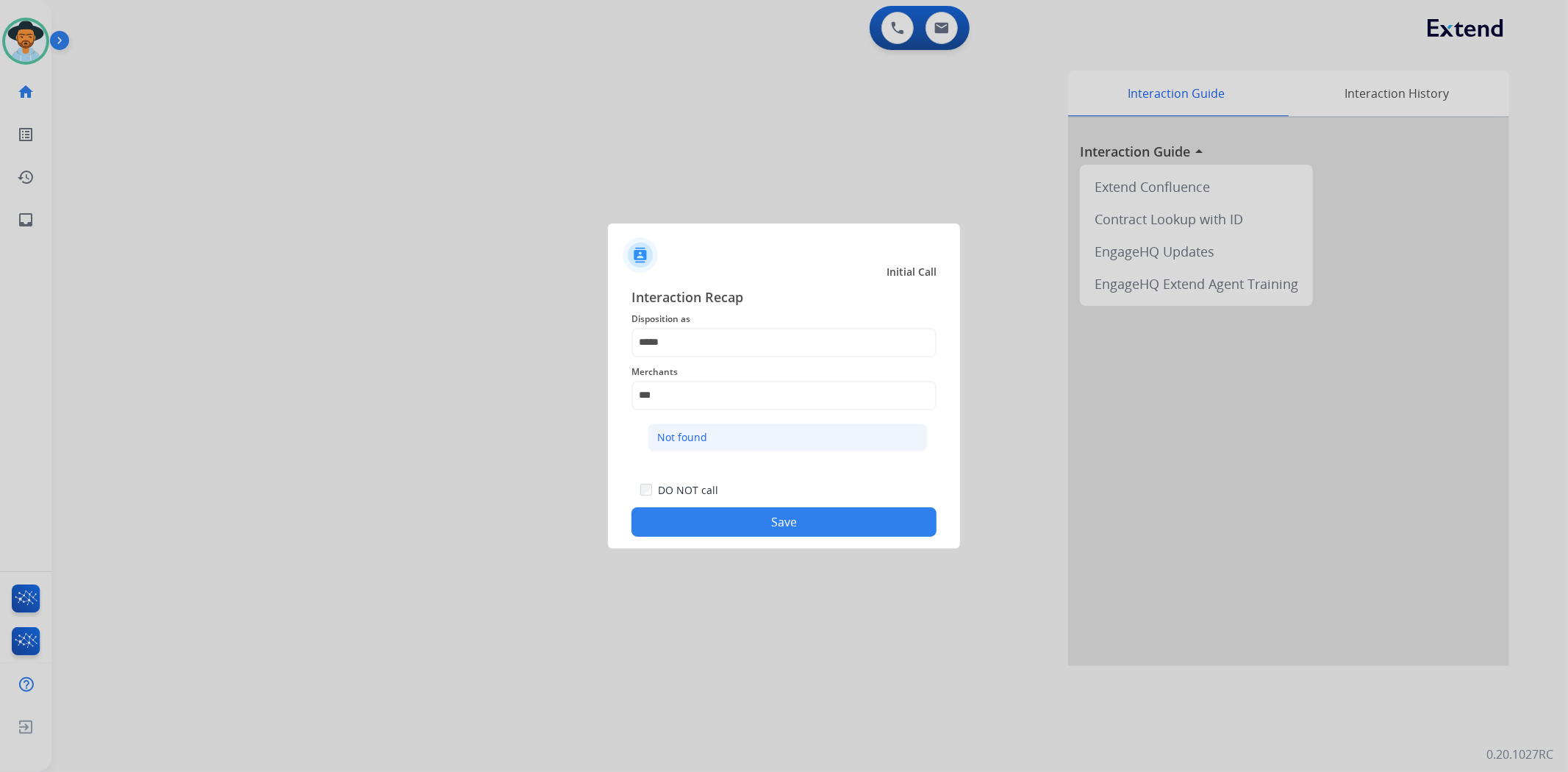
click at [733, 442] on li "Not found" at bounding box center [788, 437] width 280 height 28
type input "*********"
click at [745, 520] on button "Save" at bounding box center [784, 522] width 305 height 30
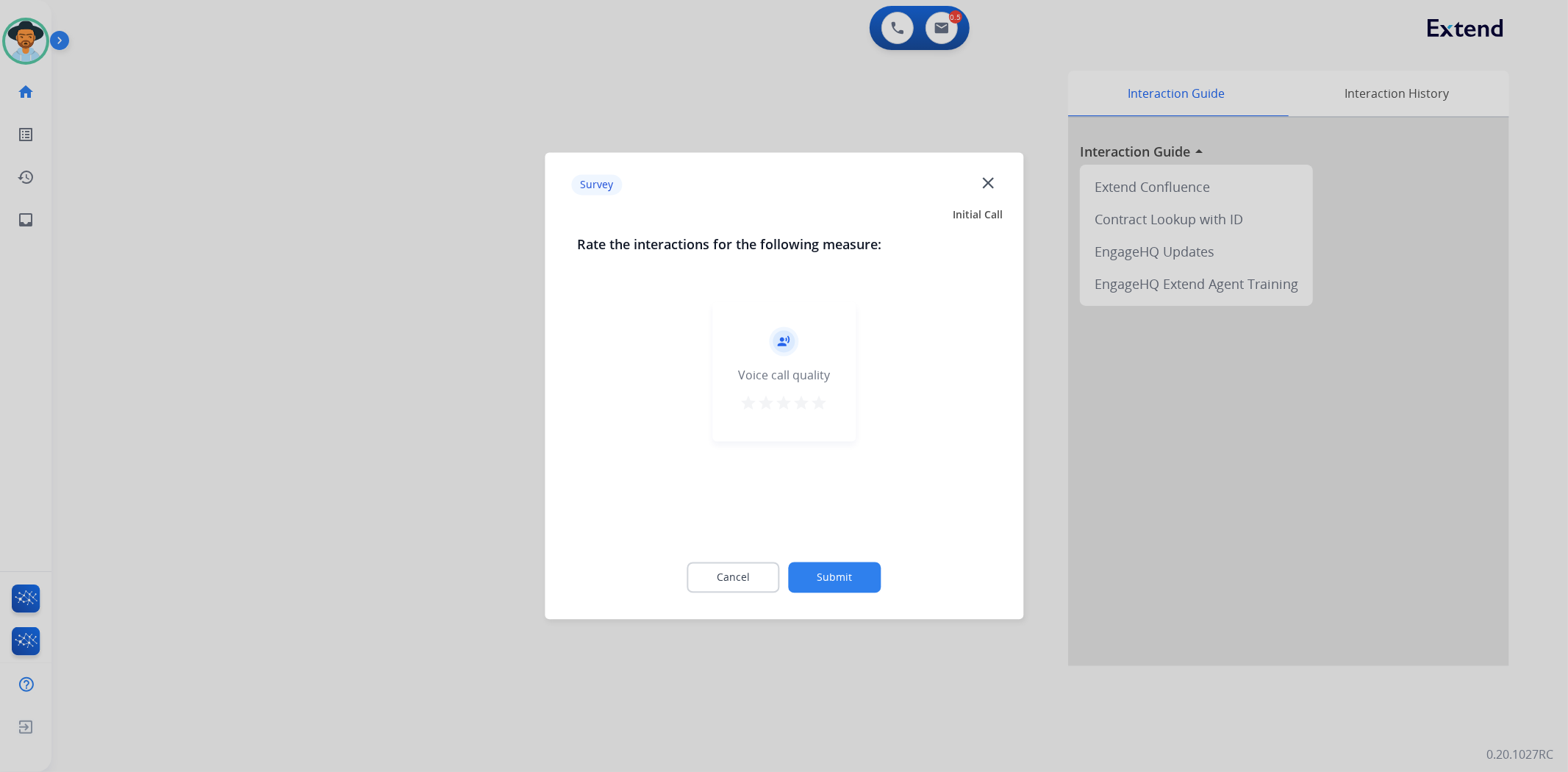
click at [829, 395] on div "record_voice_over Voice call quality star star star star star" at bounding box center [784, 372] width 143 height 139
click at [825, 397] on mat-icon "star" at bounding box center [820, 403] width 18 height 18
click at [829, 576] on button "Submit" at bounding box center [836, 577] width 93 height 31
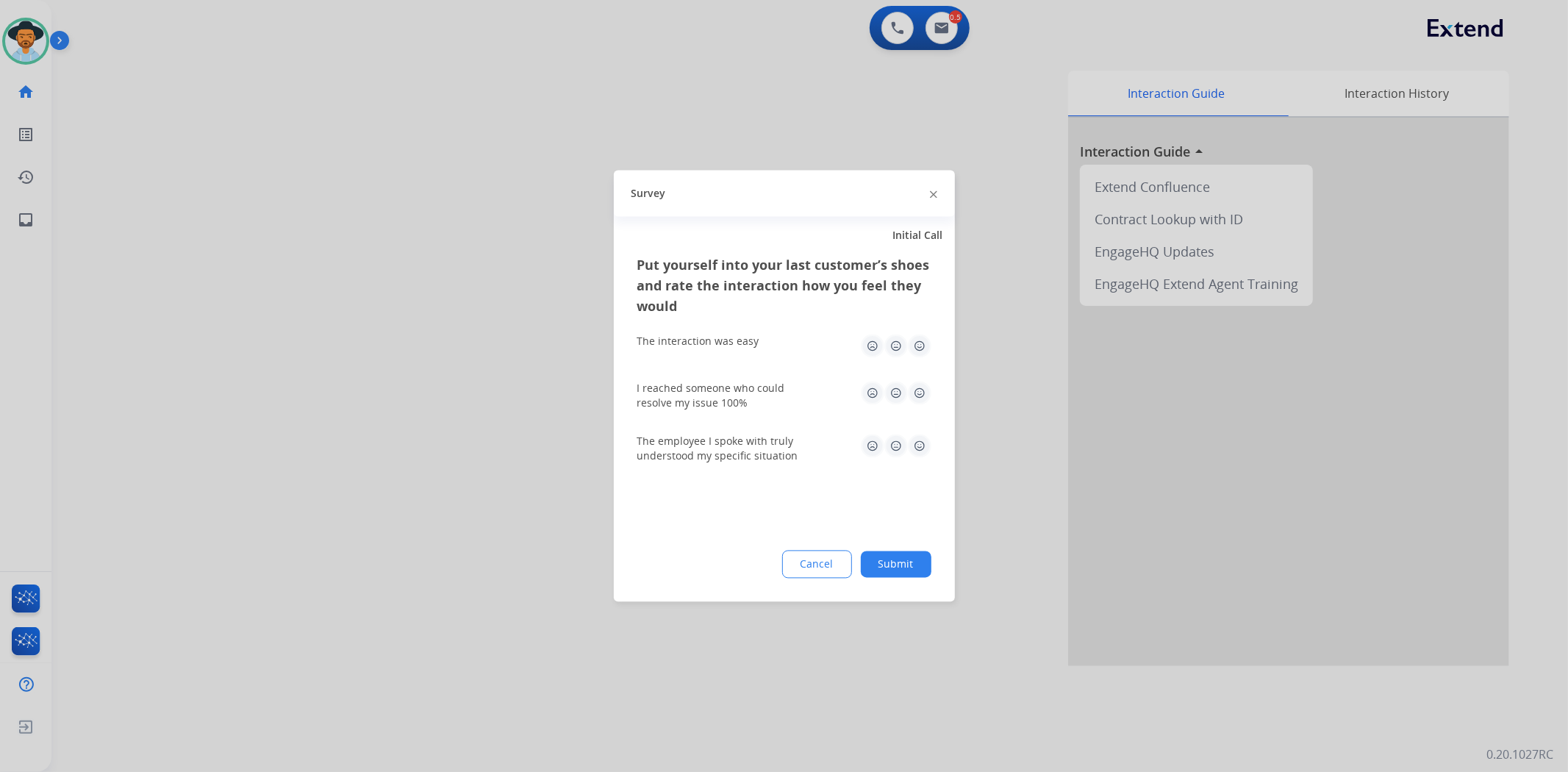
click at [893, 560] on button "Submit" at bounding box center [897, 564] width 71 height 27
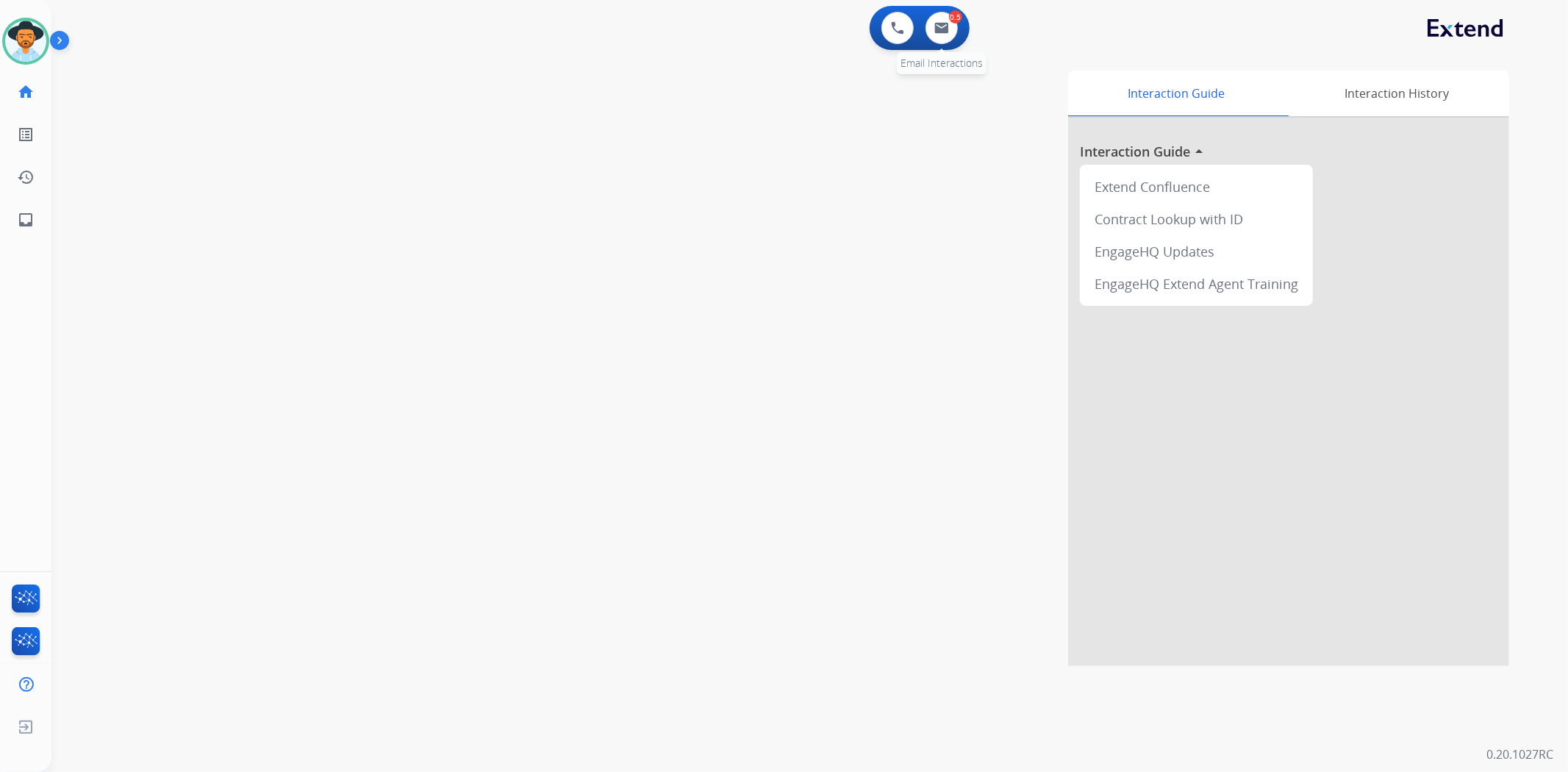
click at [954, 23] on div "0.5" at bounding box center [956, 17] width 13 height 13
click at [943, 27] on img at bounding box center [942, 28] width 15 height 12
select select "**********"
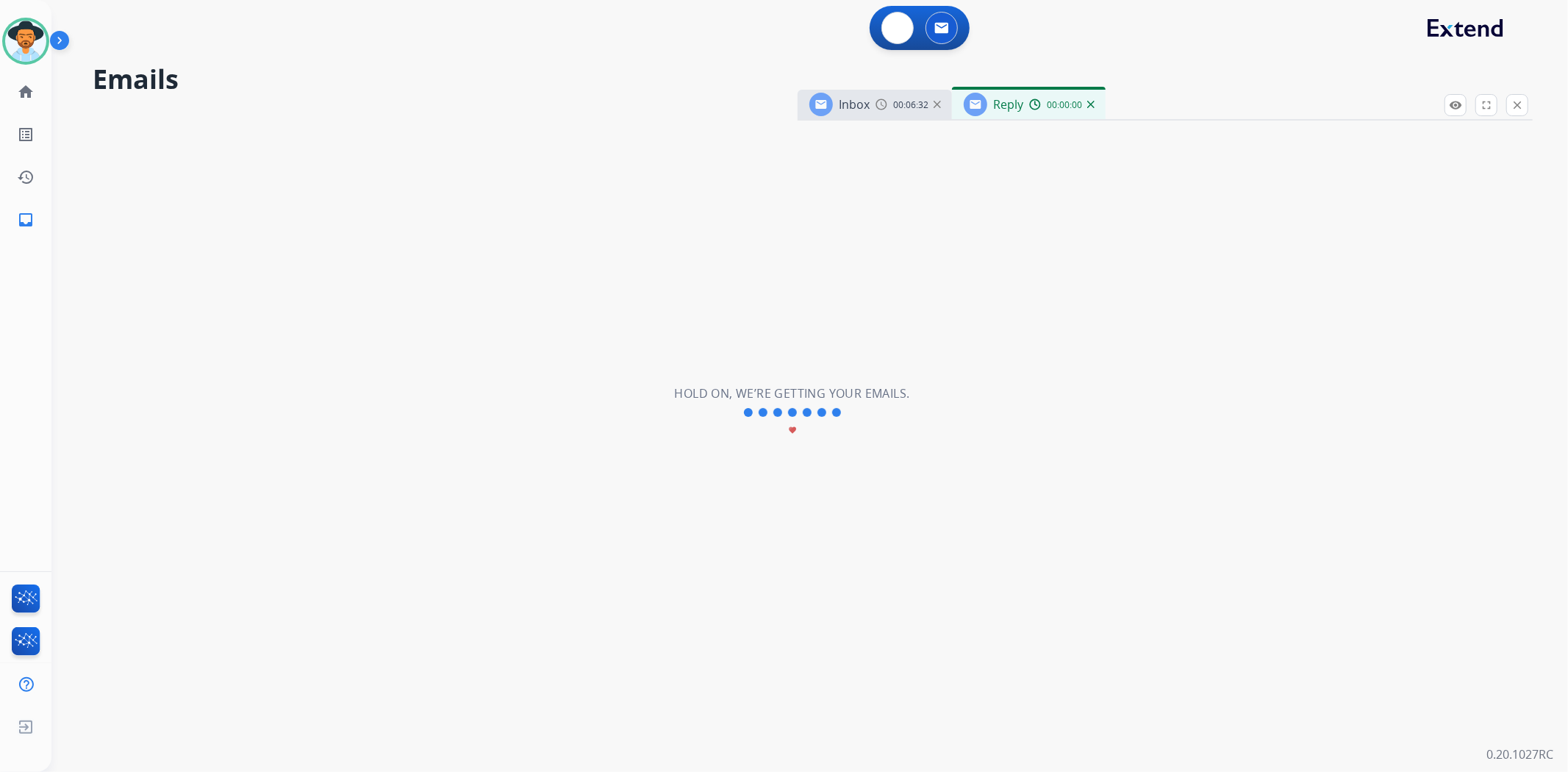
select select "**********"
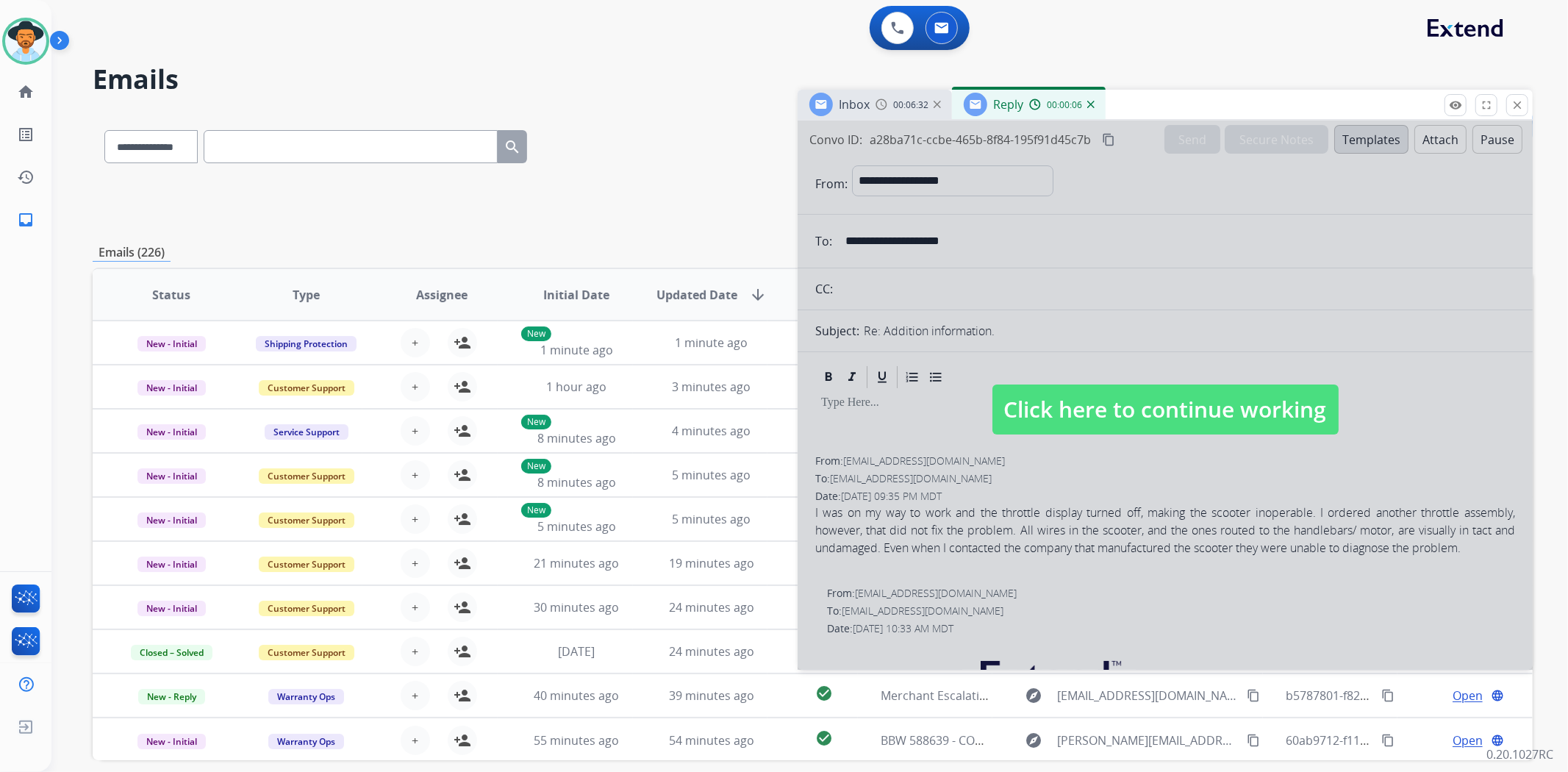
click at [1102, 406] on span "Click here to continue working" at bounding box center [1165, 409] width 346 height 50
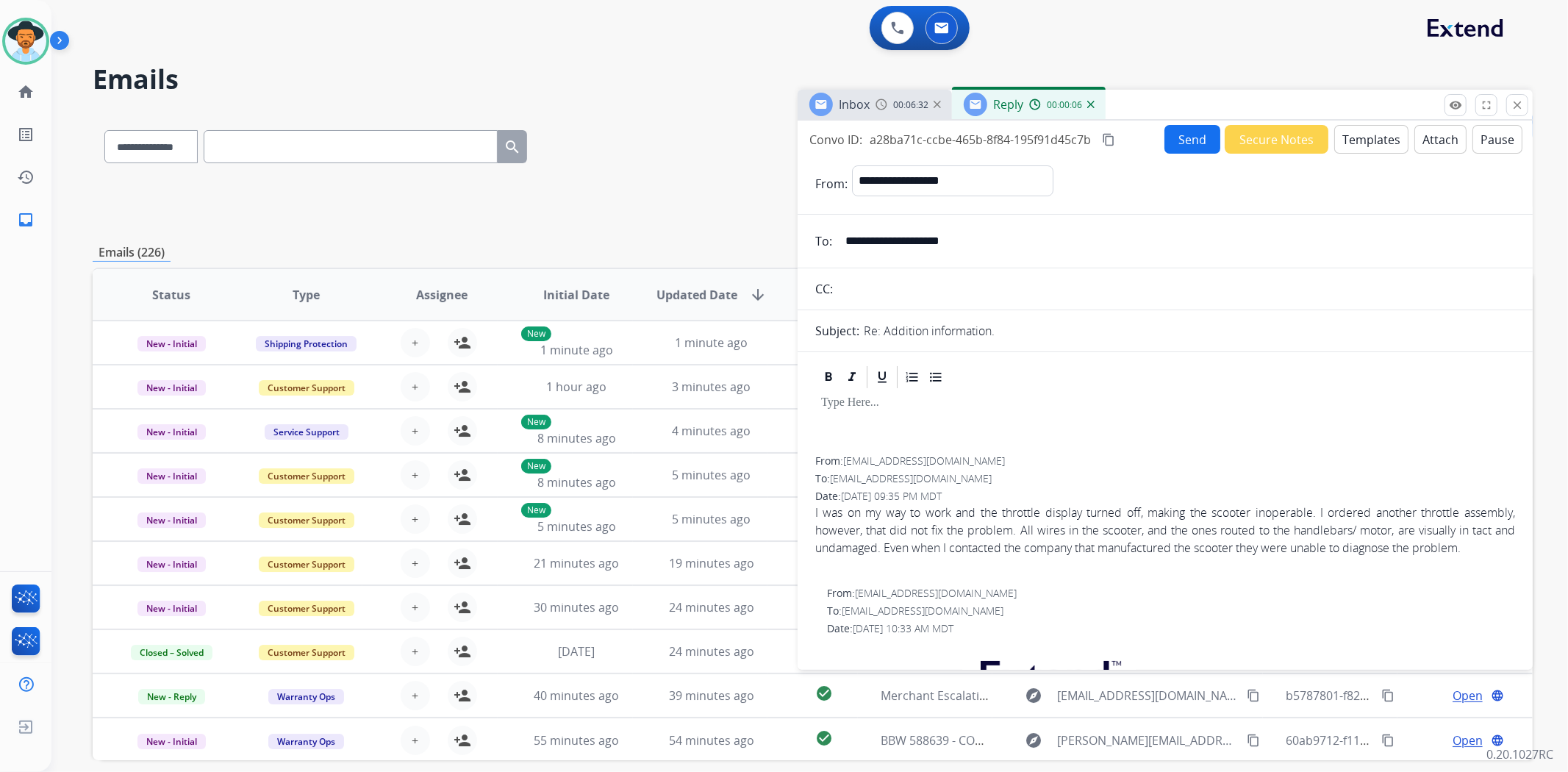
select select
click at [9, 45] on img at bounding box center [26, 41] width 41 height 41
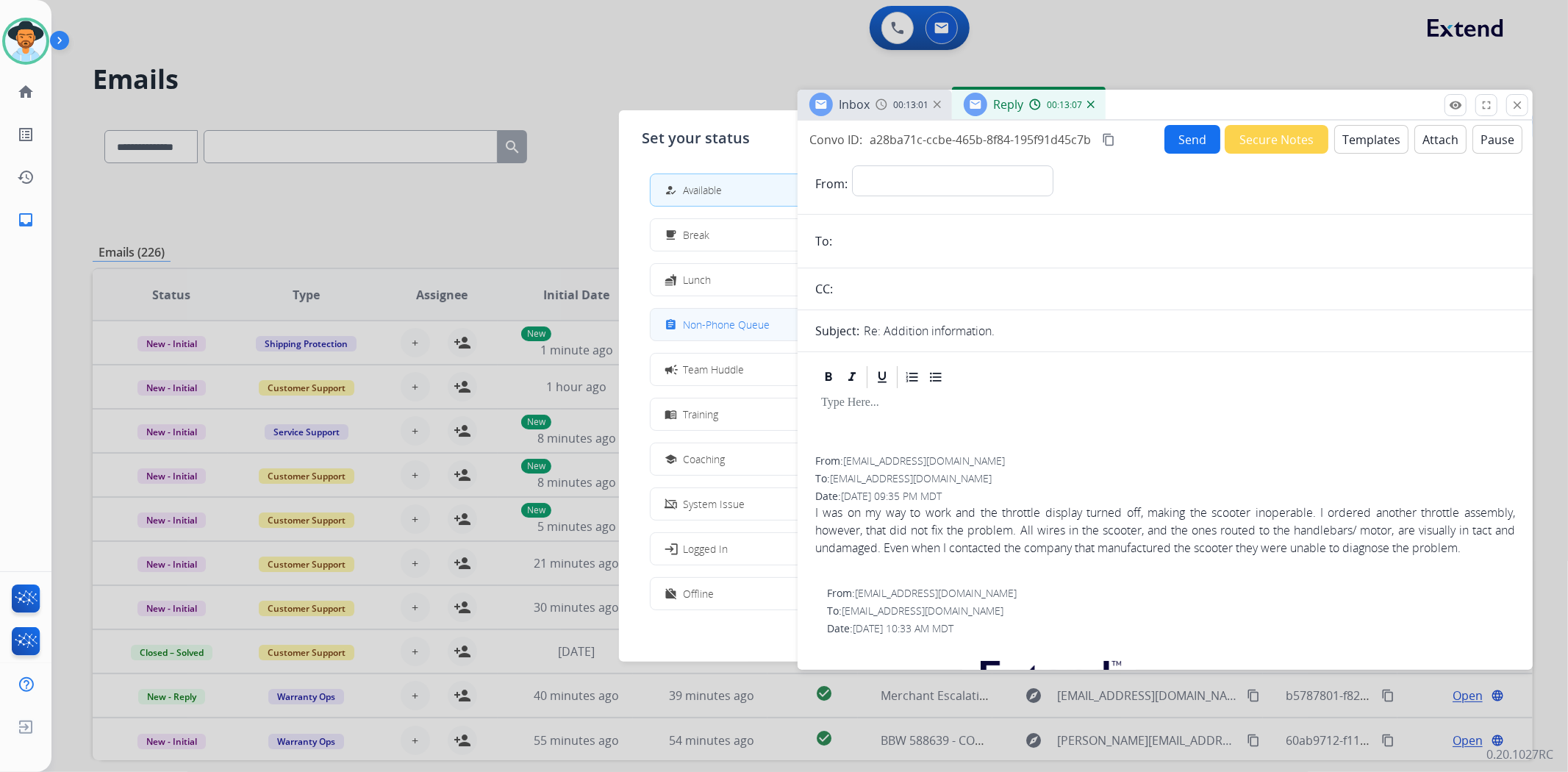
click at [717, 330] on span "Non-Phone Queue" at bounding box center [727, 324] width 86 height 16
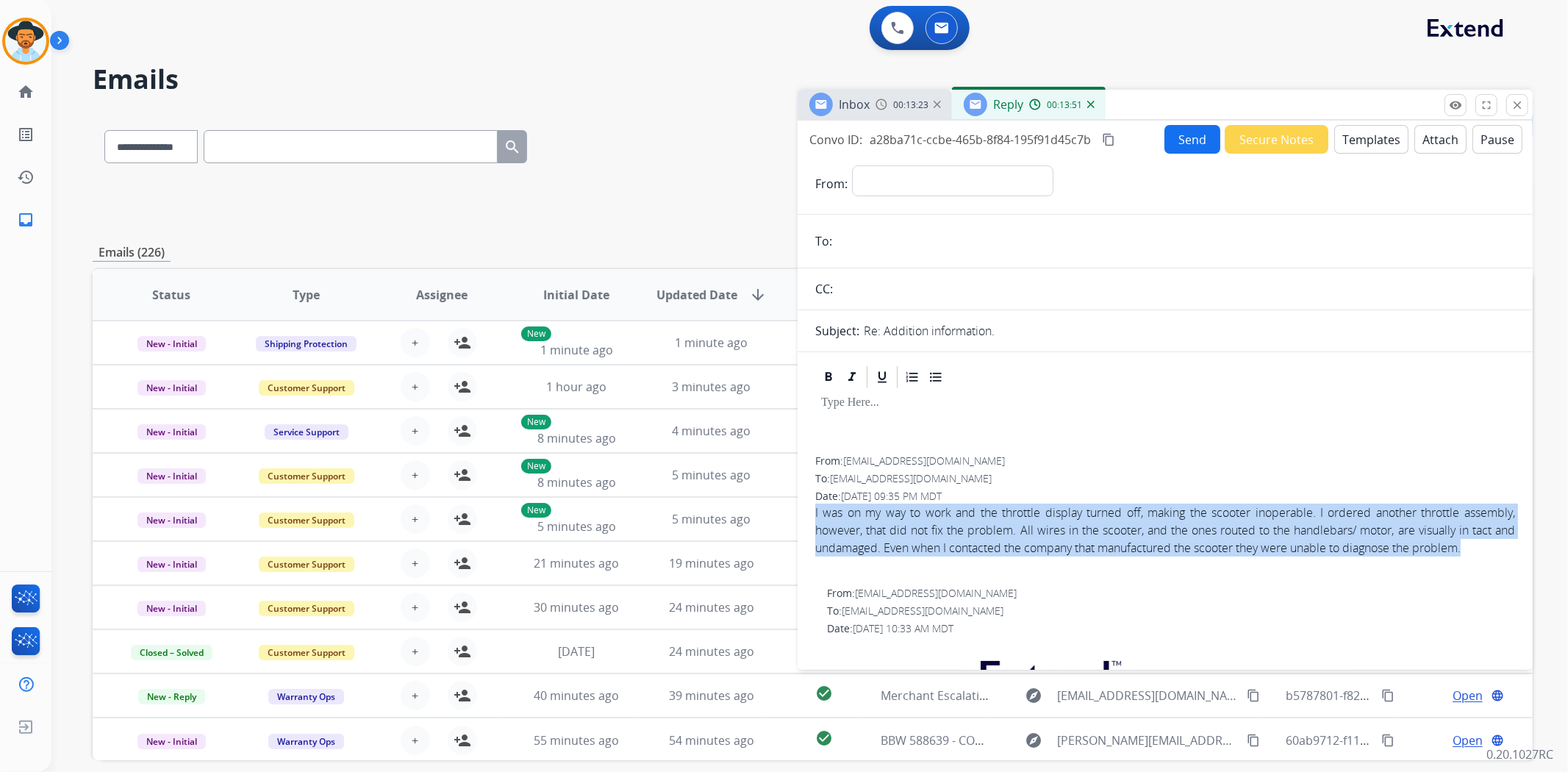
drag, startPoint x: 813, startPoint y: 509, endPoint x: 1494, endPoint y: 552, distance: 682.4
copy div "I was on my way to work and the throttle display turned off, making the scooter…"
click at [1091, 109] on div "00:18:25" at bounding box center [1062, 104] width 65 height 13
click at [1090, 101] on img at bounding box center [1091, 105] width 7 height 7
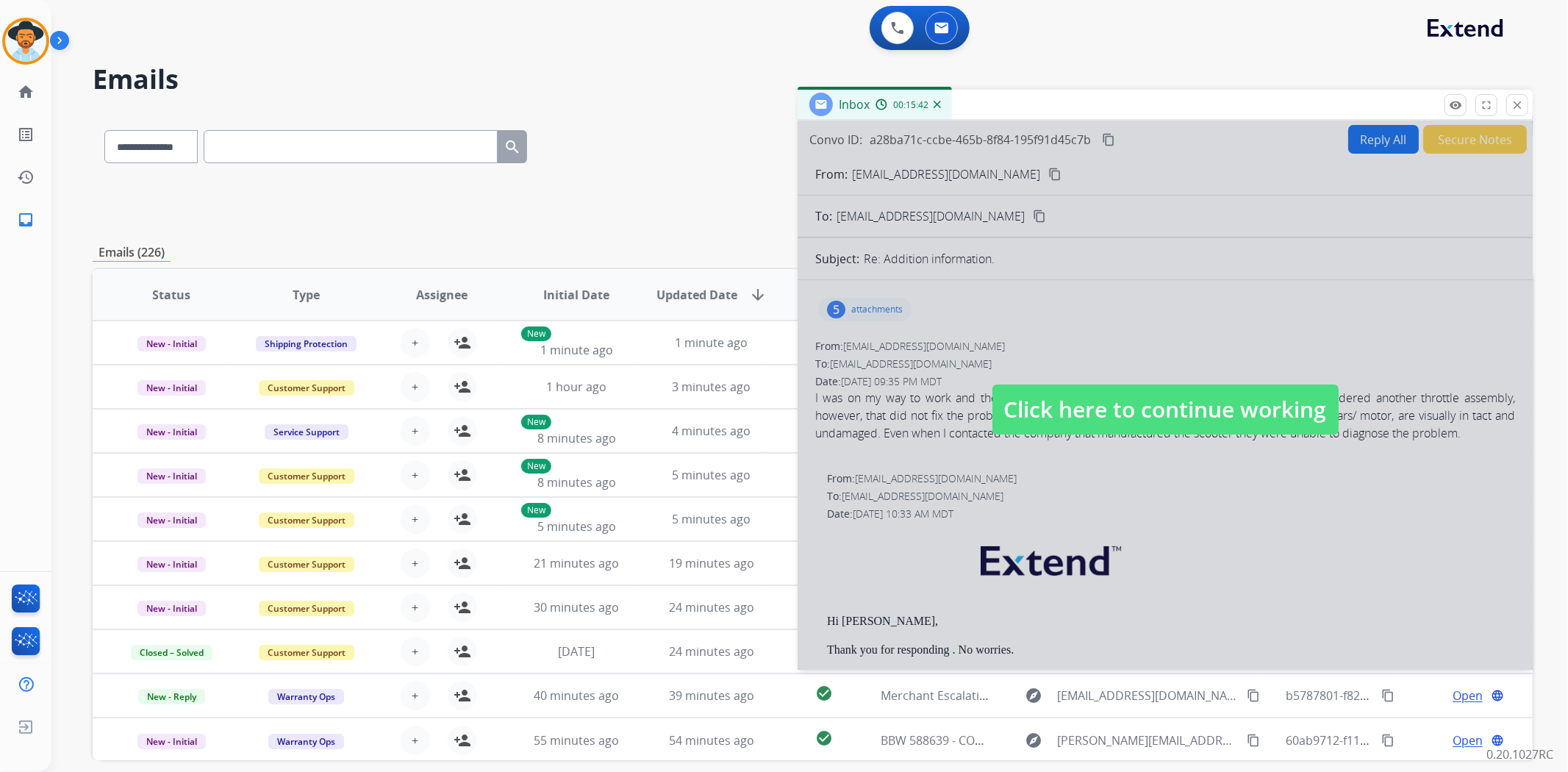
click at [997, 324] on div at bounding box center [1165, 395] width 735 height 549
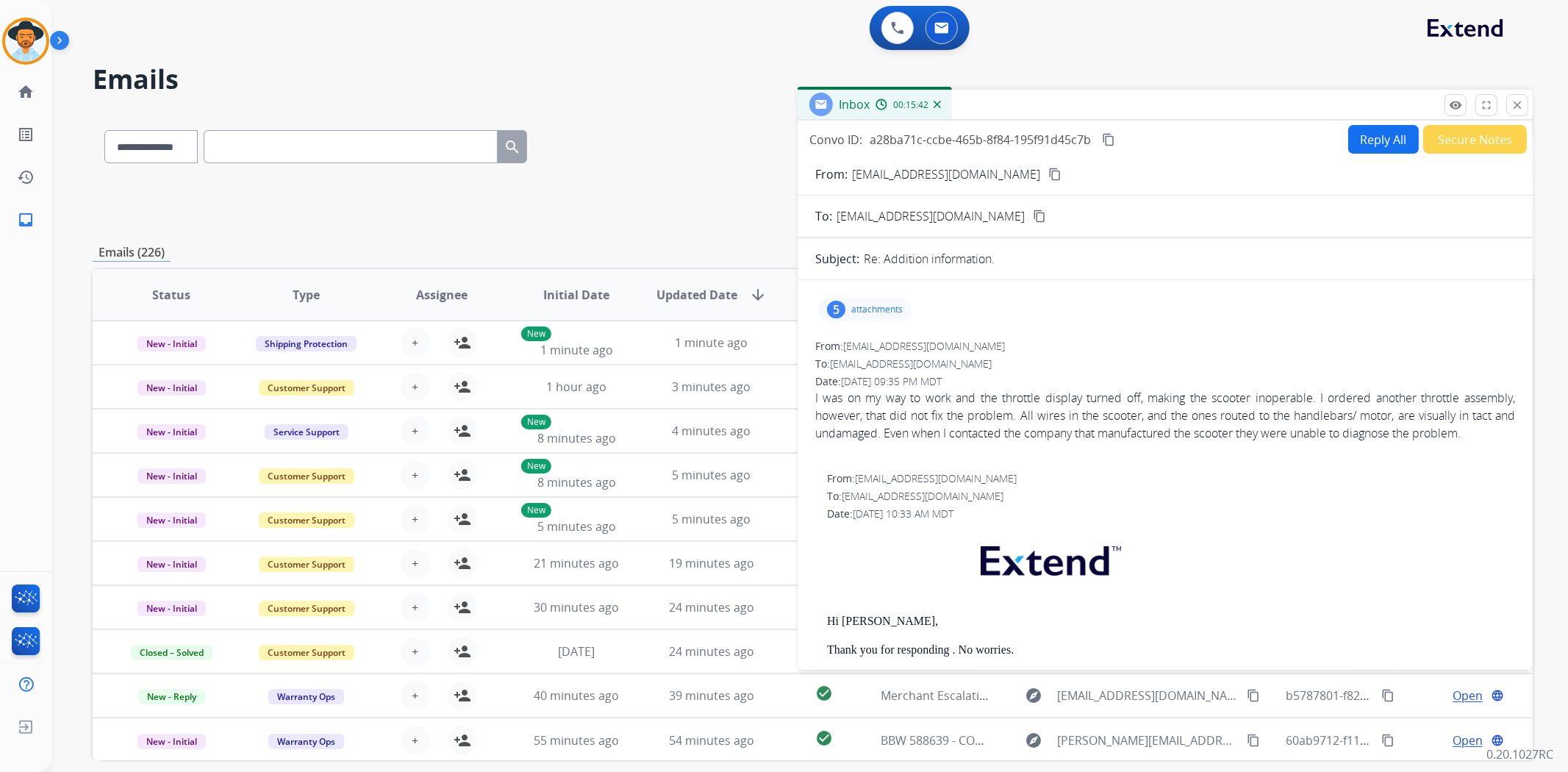
click at [877, 311] on p "attachments" at bounding box center [876, 309] width 51 height 12
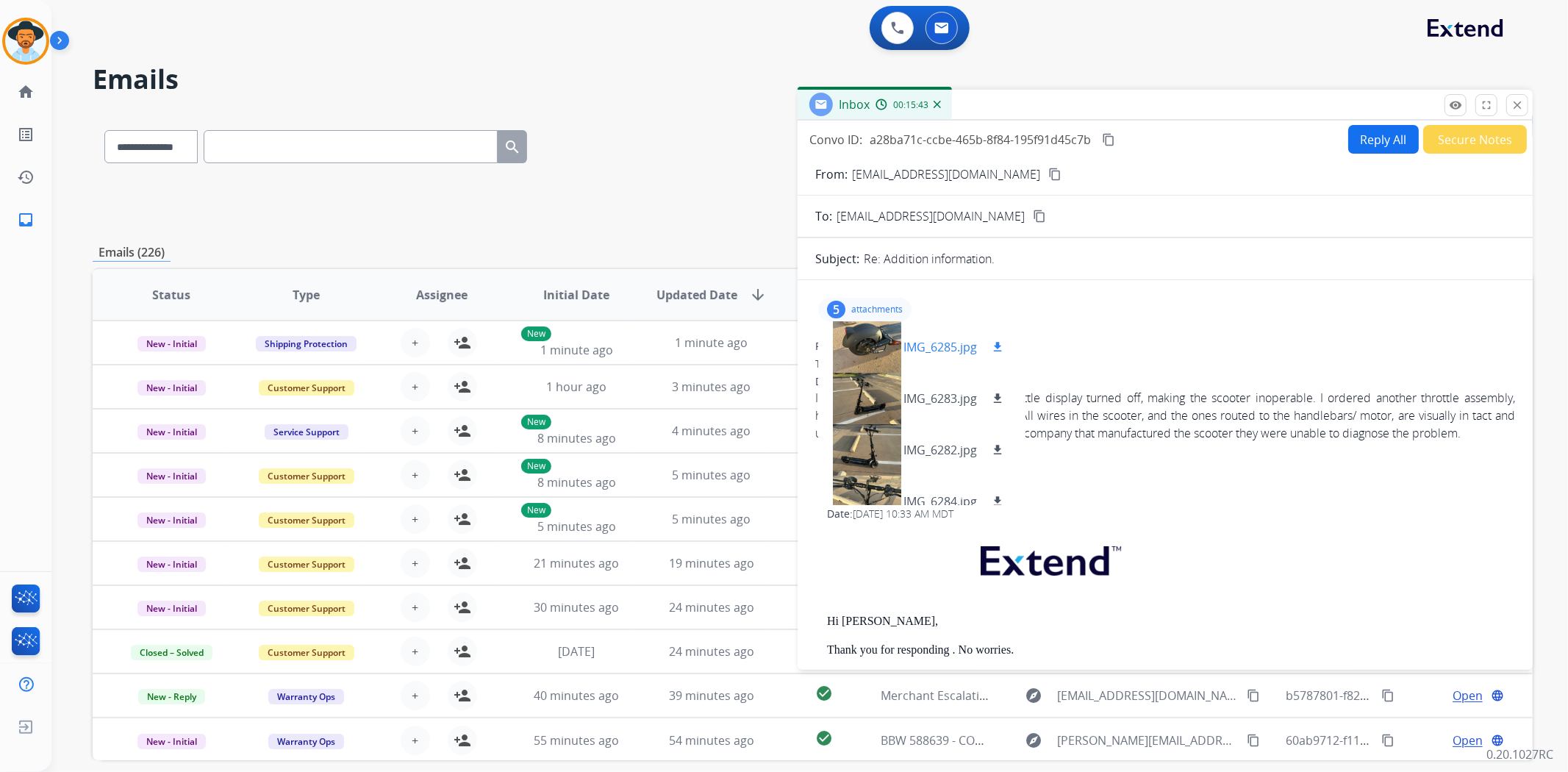
click at [857, 351] on div at bounding box center [866, 346] width 73 height 51
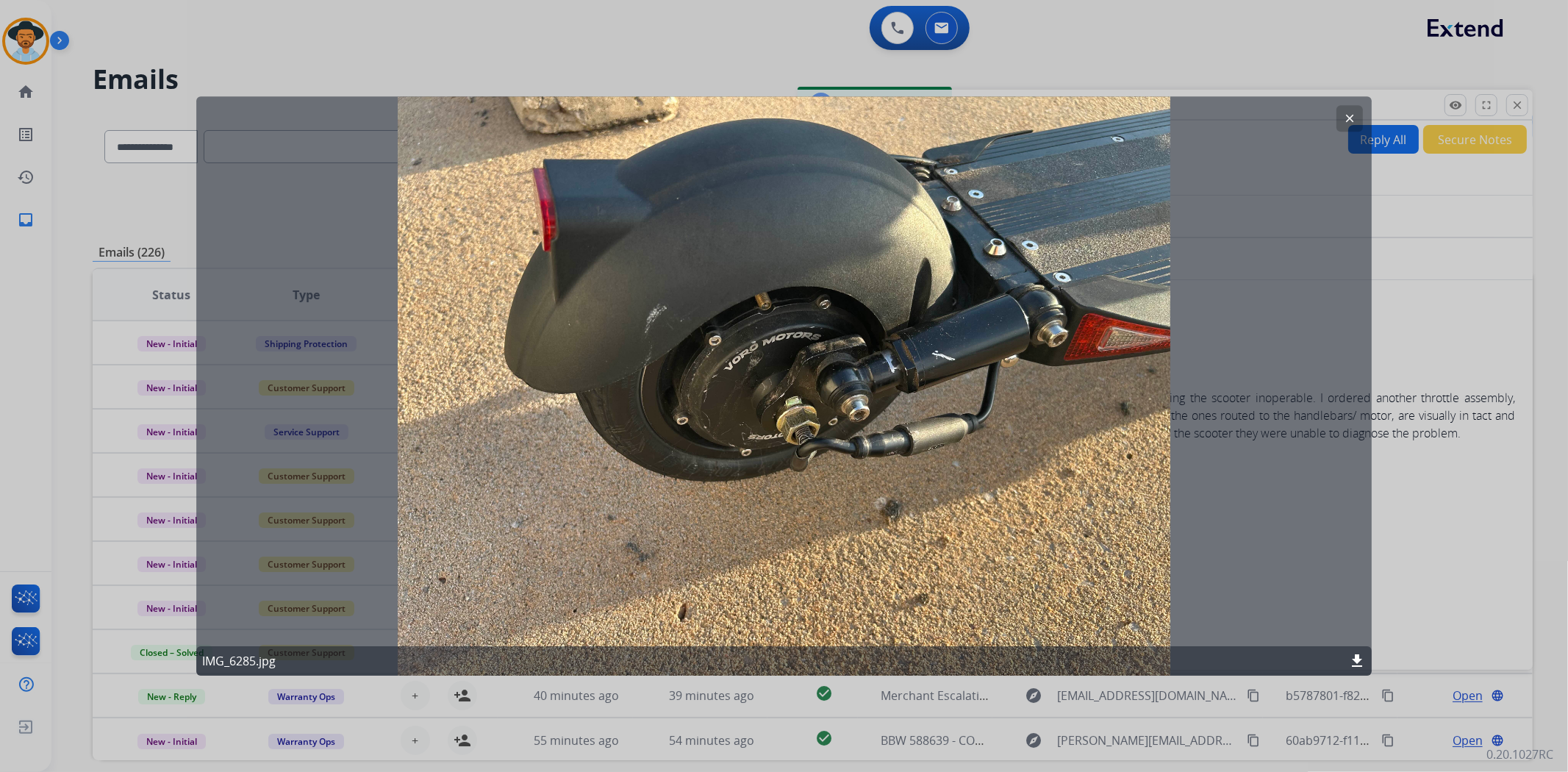
click at [1356, 111] on mat-icon "clear" at bounding box center [1350, 118] width 13 height 13
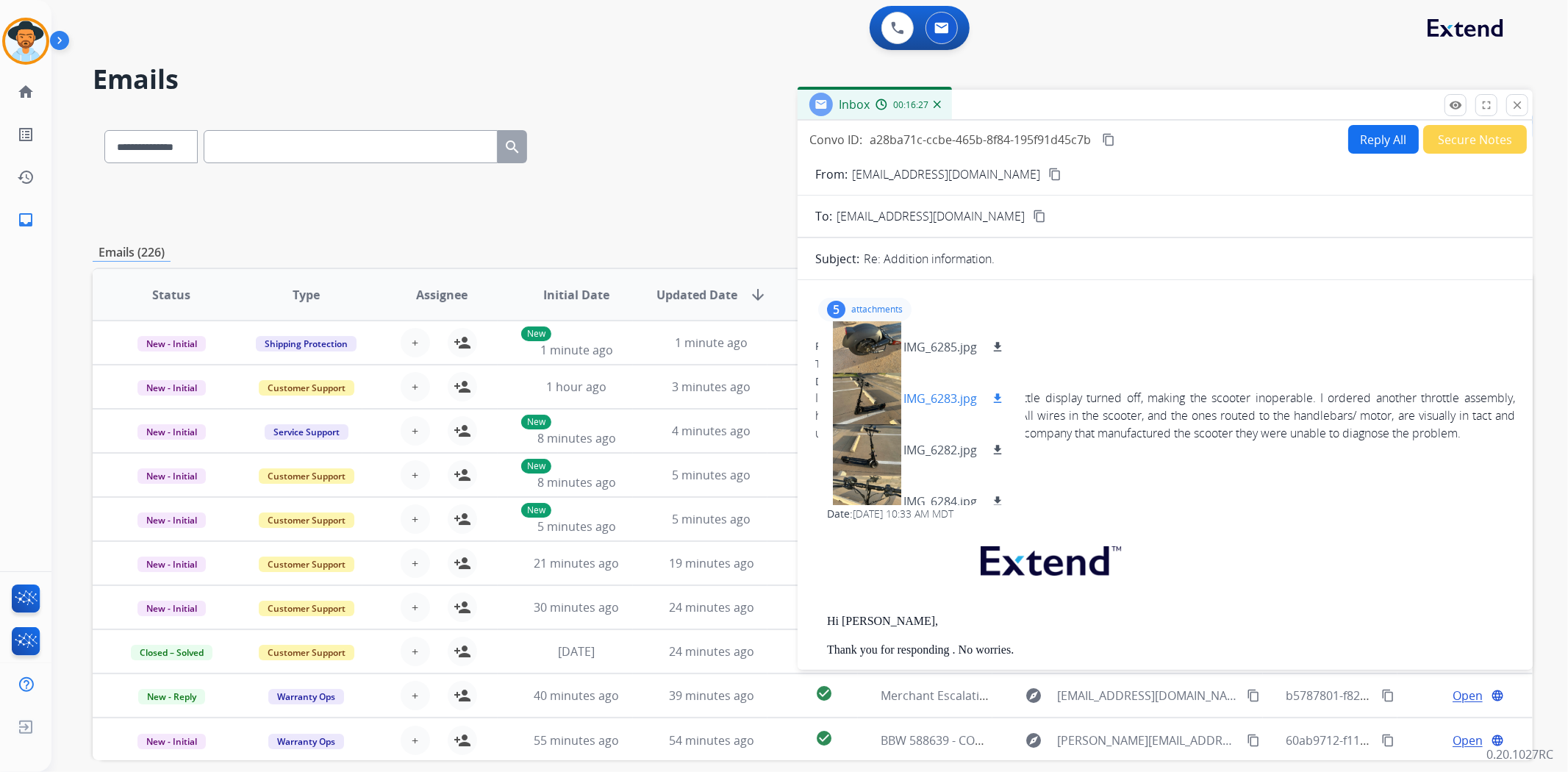
click at [858, 407] on div at bounding box center [866, 398] width 73 height 51
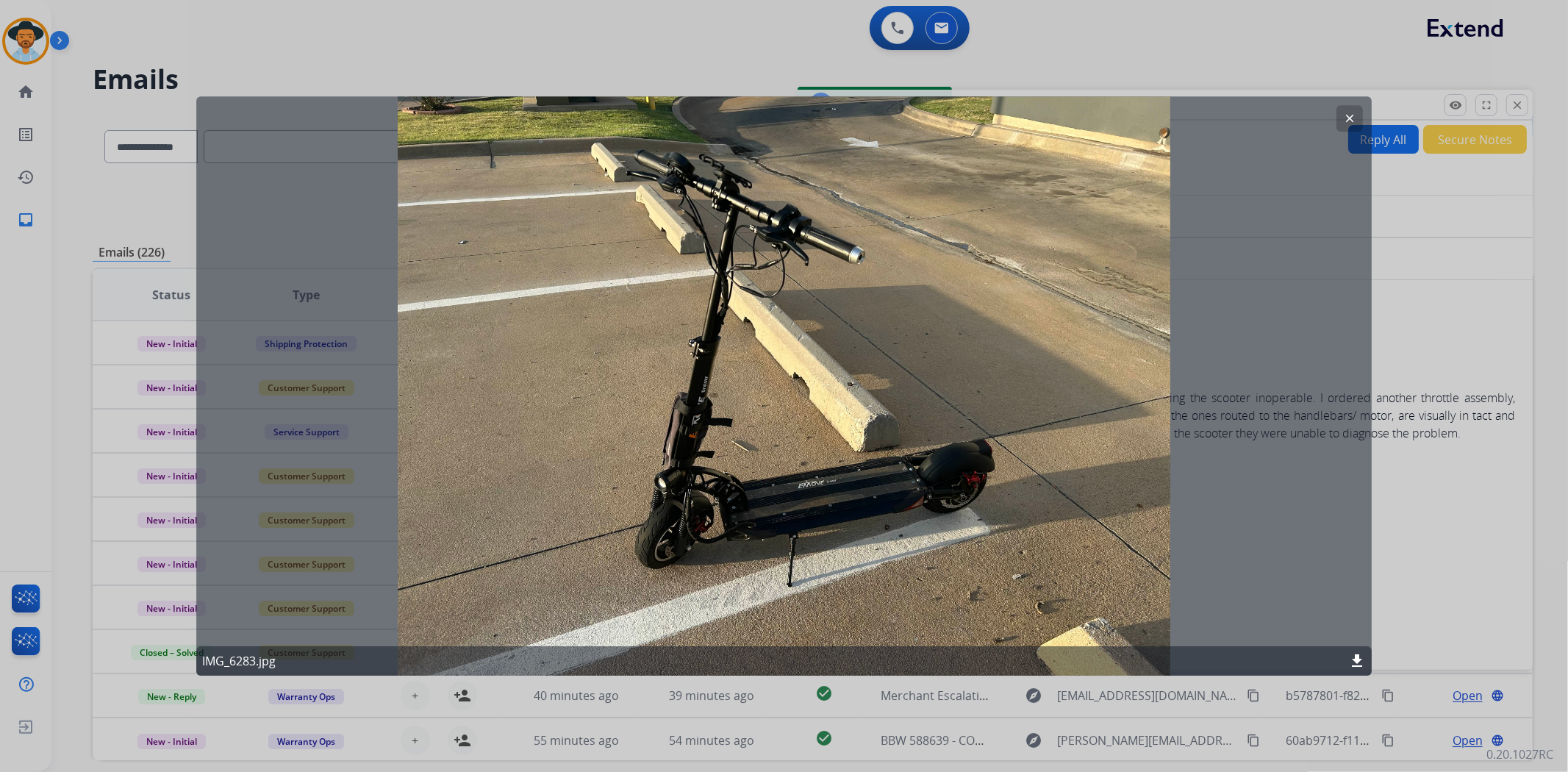
click at [1344, 120] on mat-icon "clear" at bounding box center [1350, 118] width 13 height 13
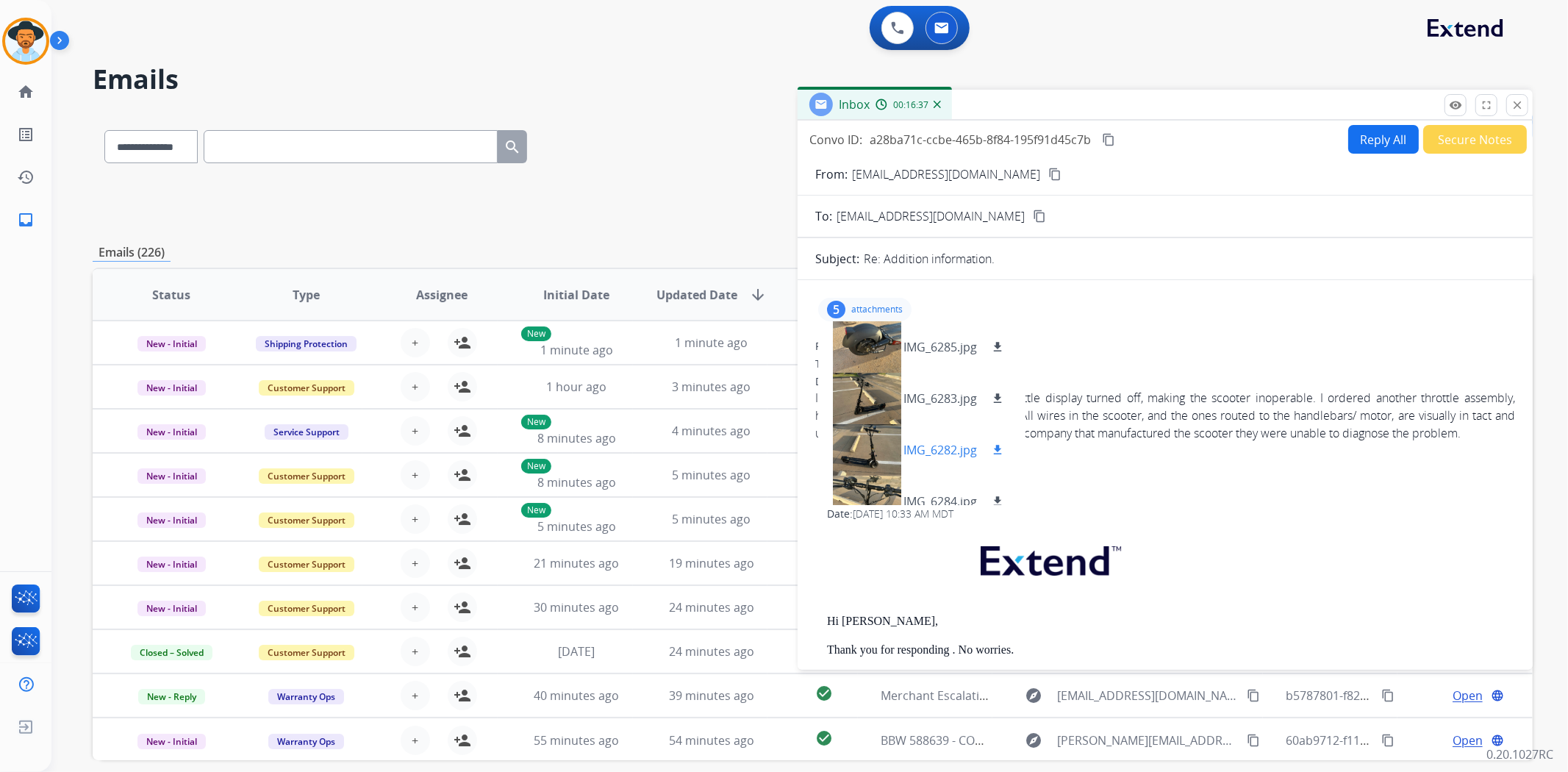
click at [875, 442] on div at bounding box center [866, 449] width 73 height 51
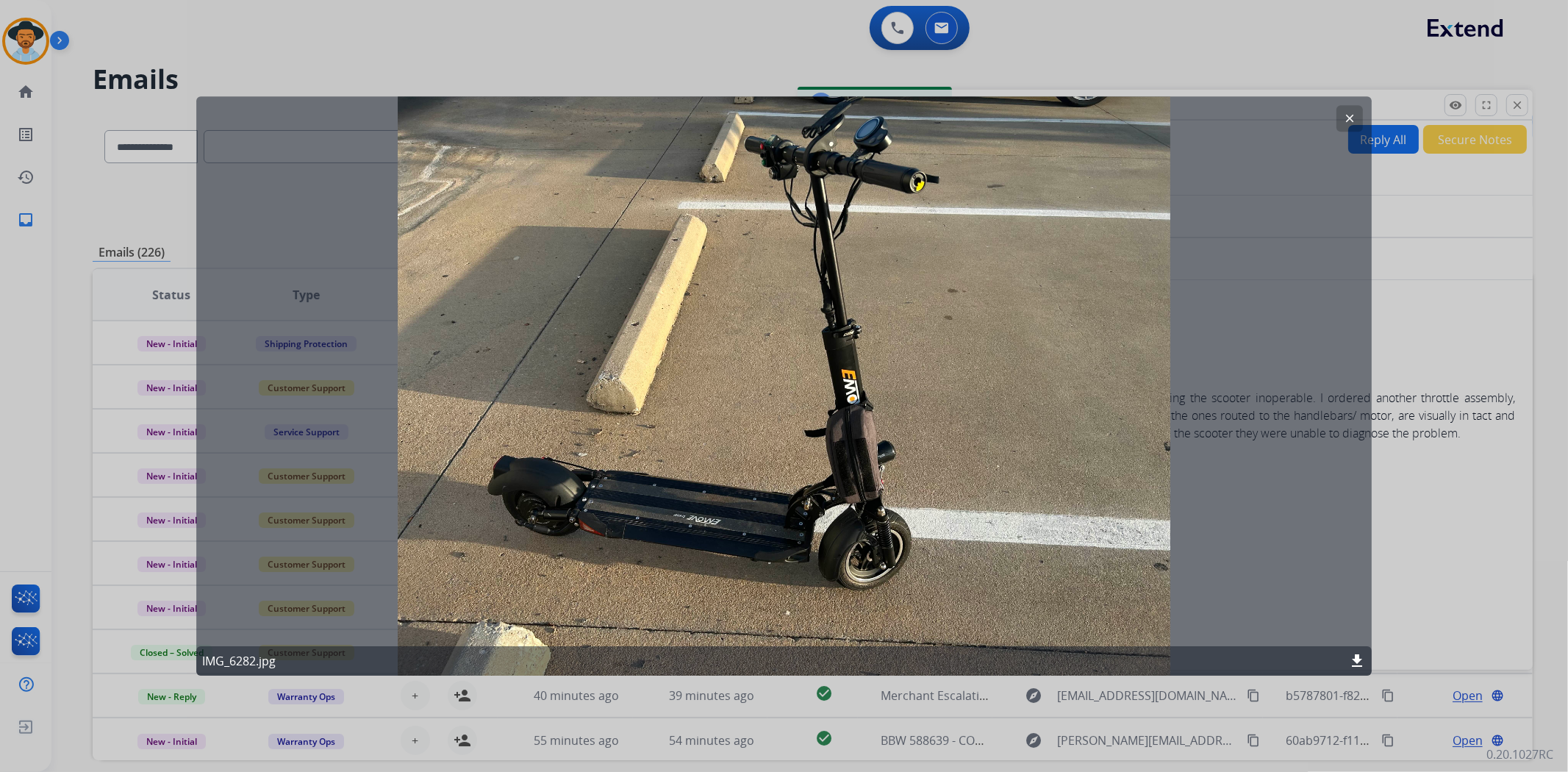
click at [1357, 115] on button "clear" at bounding box center [1350, 118] width 27 height 27
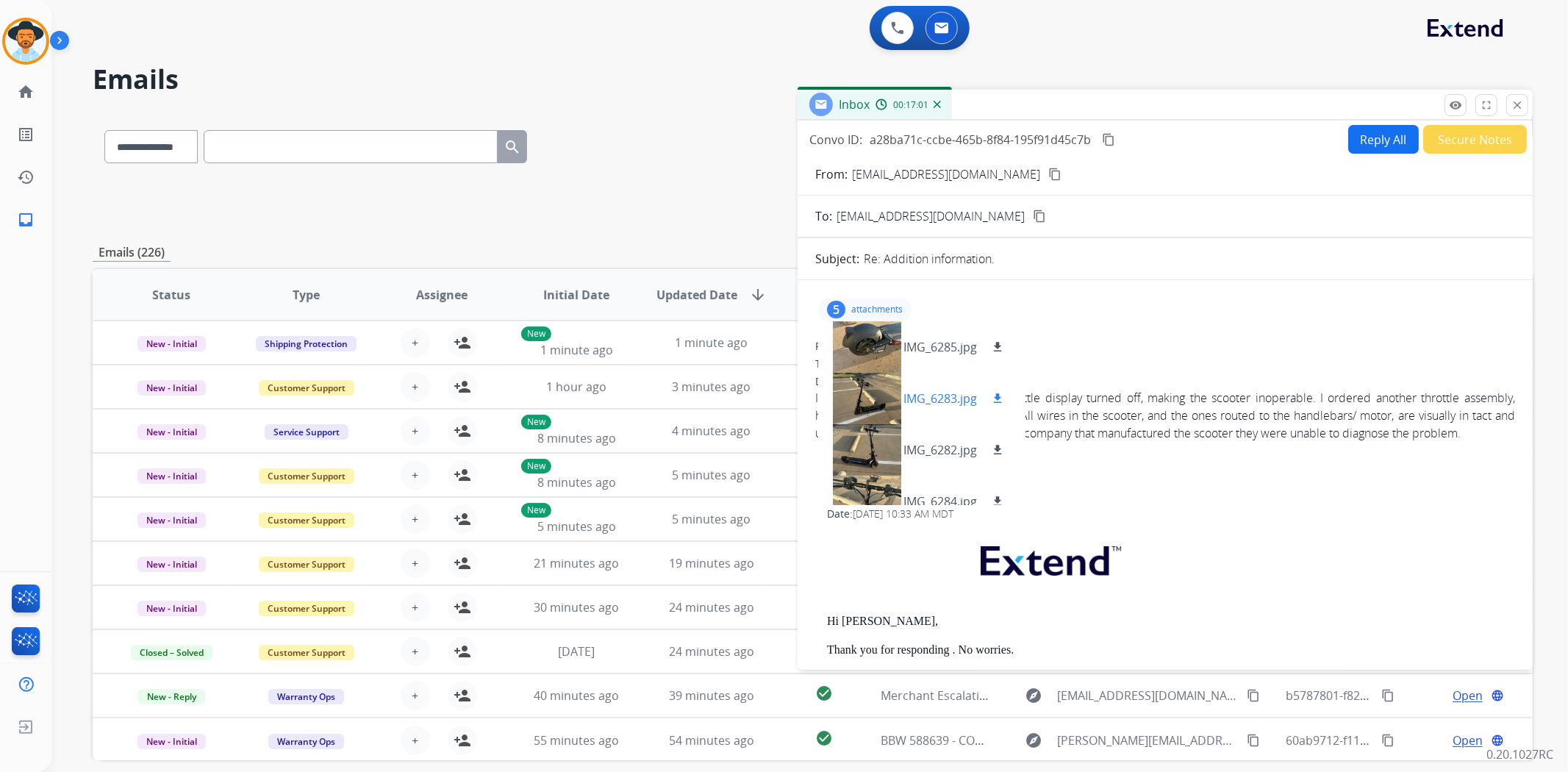
scroll to position [73, 0]
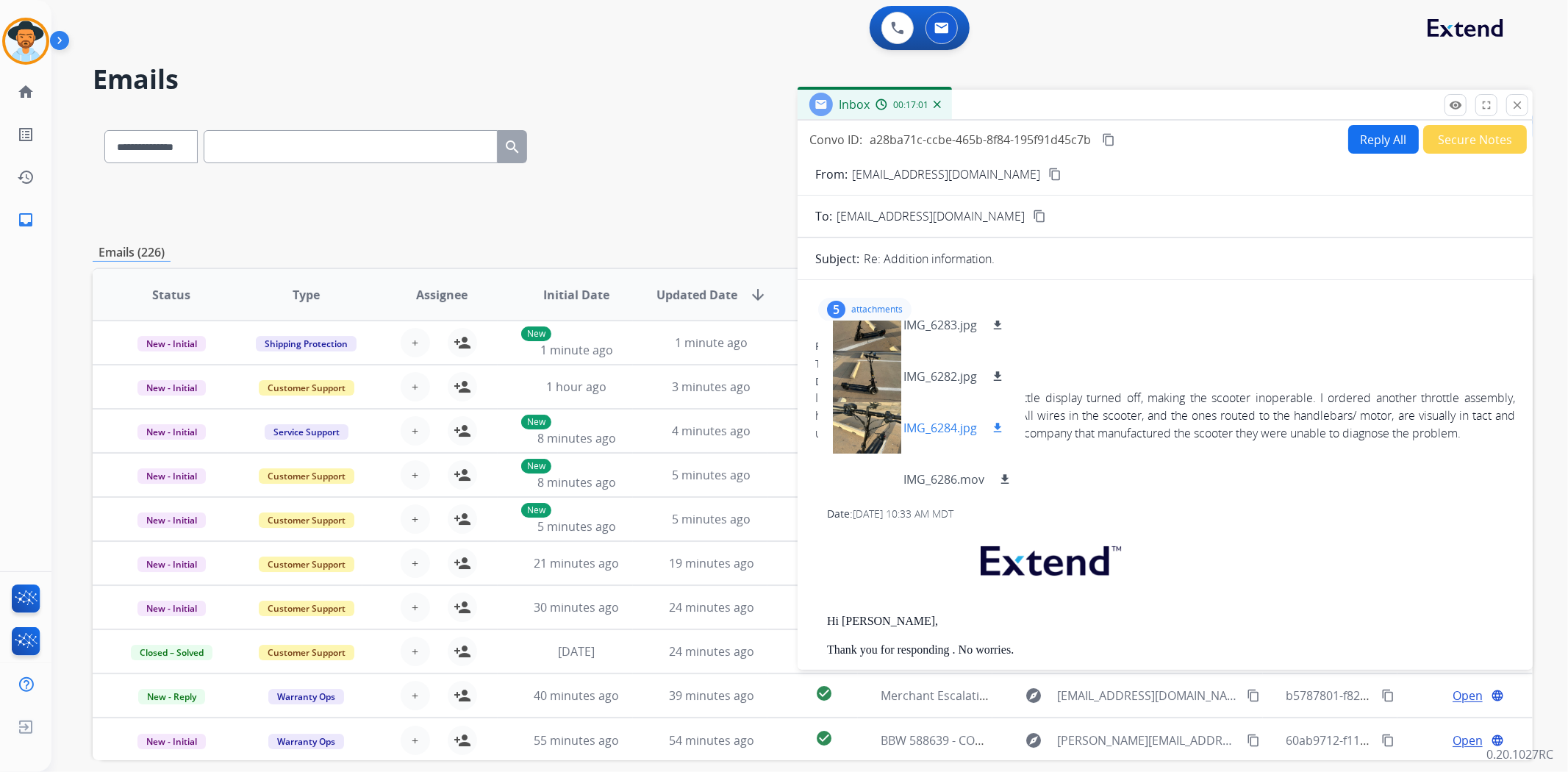
click at [870, 427] on div at bounding box center [866, 427] width 73 height 51
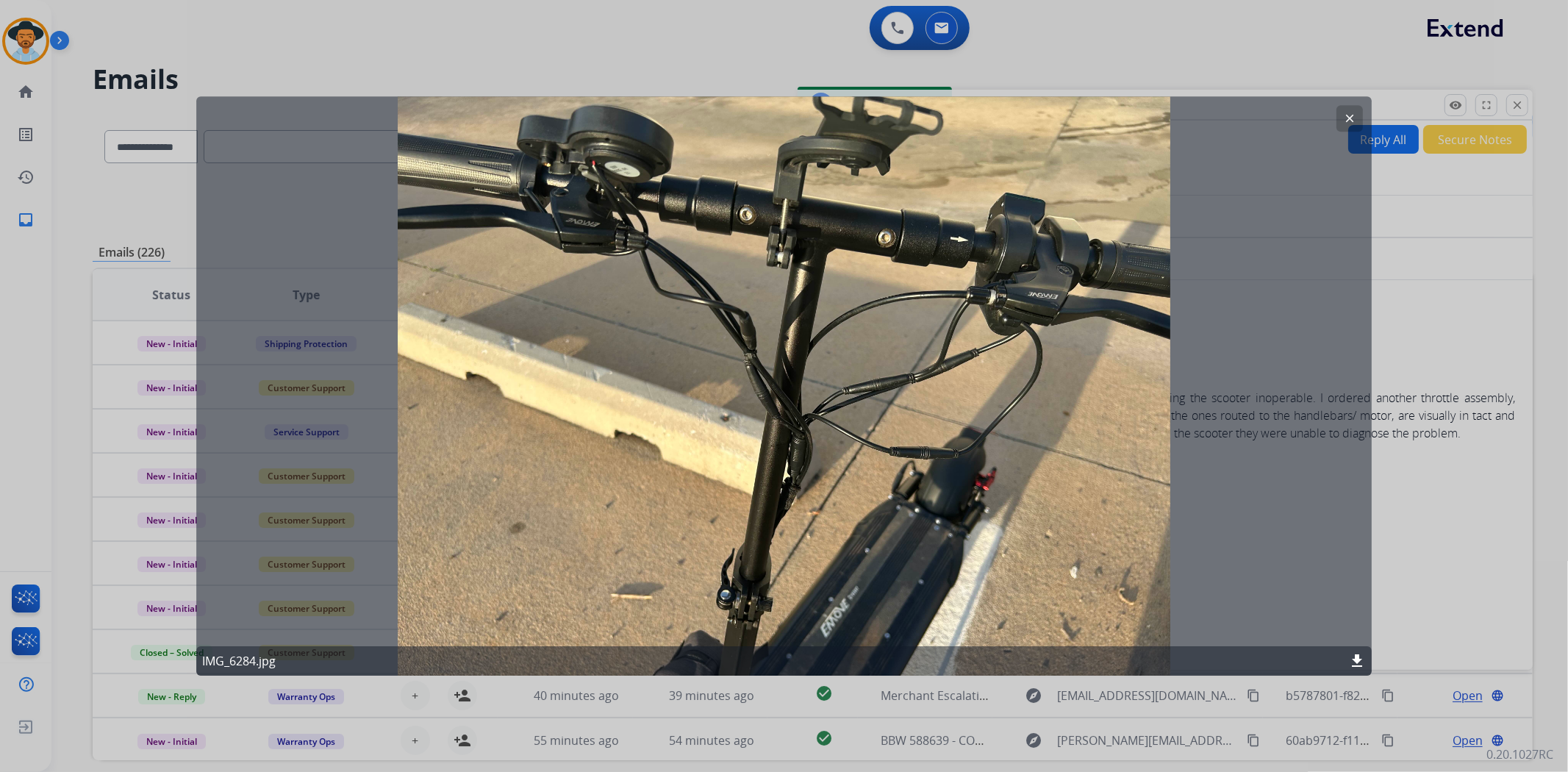
click at [1342, 114] on button "clear" at bounding box center [1350, 118] width 27 height 27
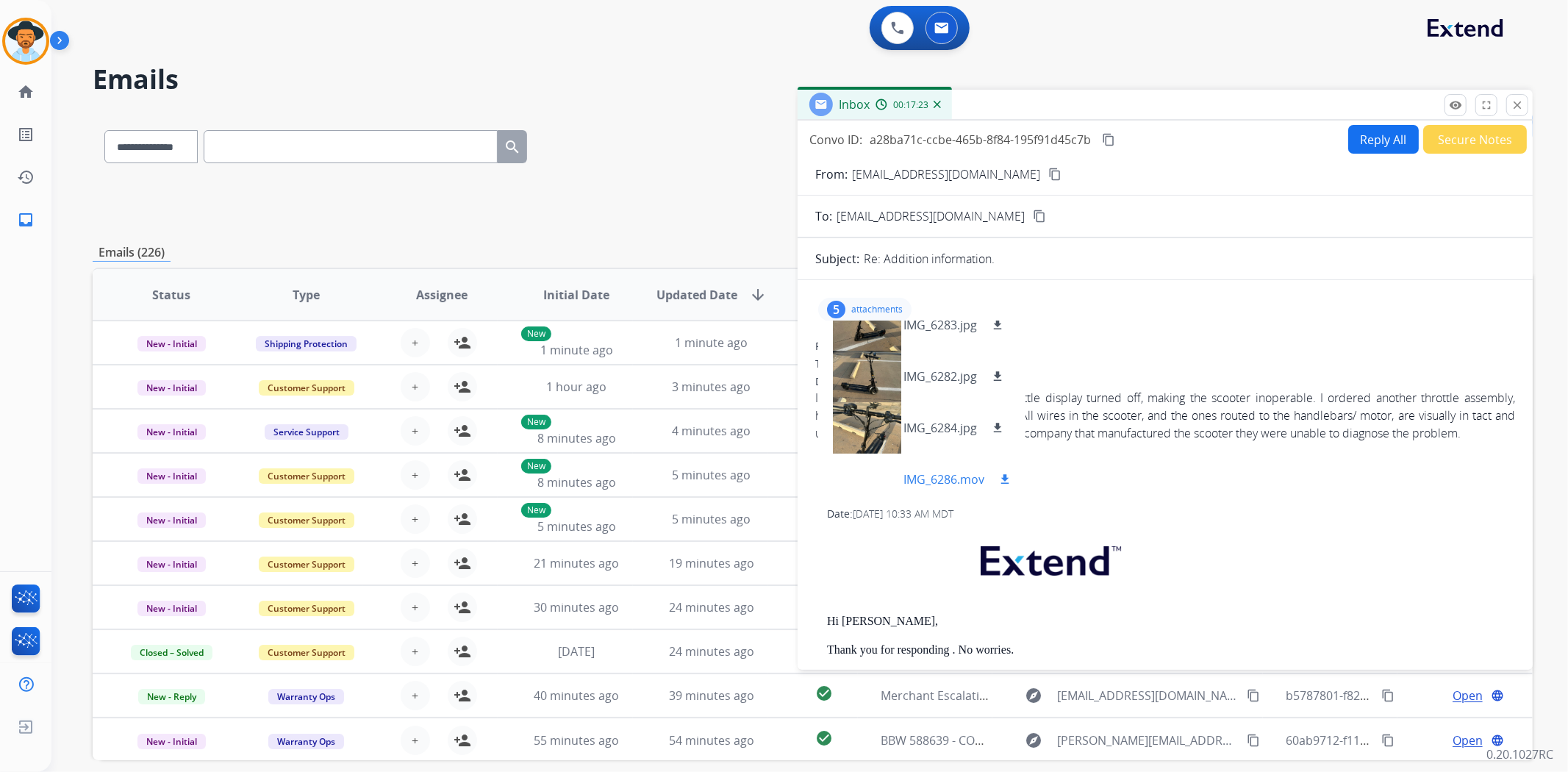
click at [868, 474] on div at bounding box center [866, 479] width 73 height 51
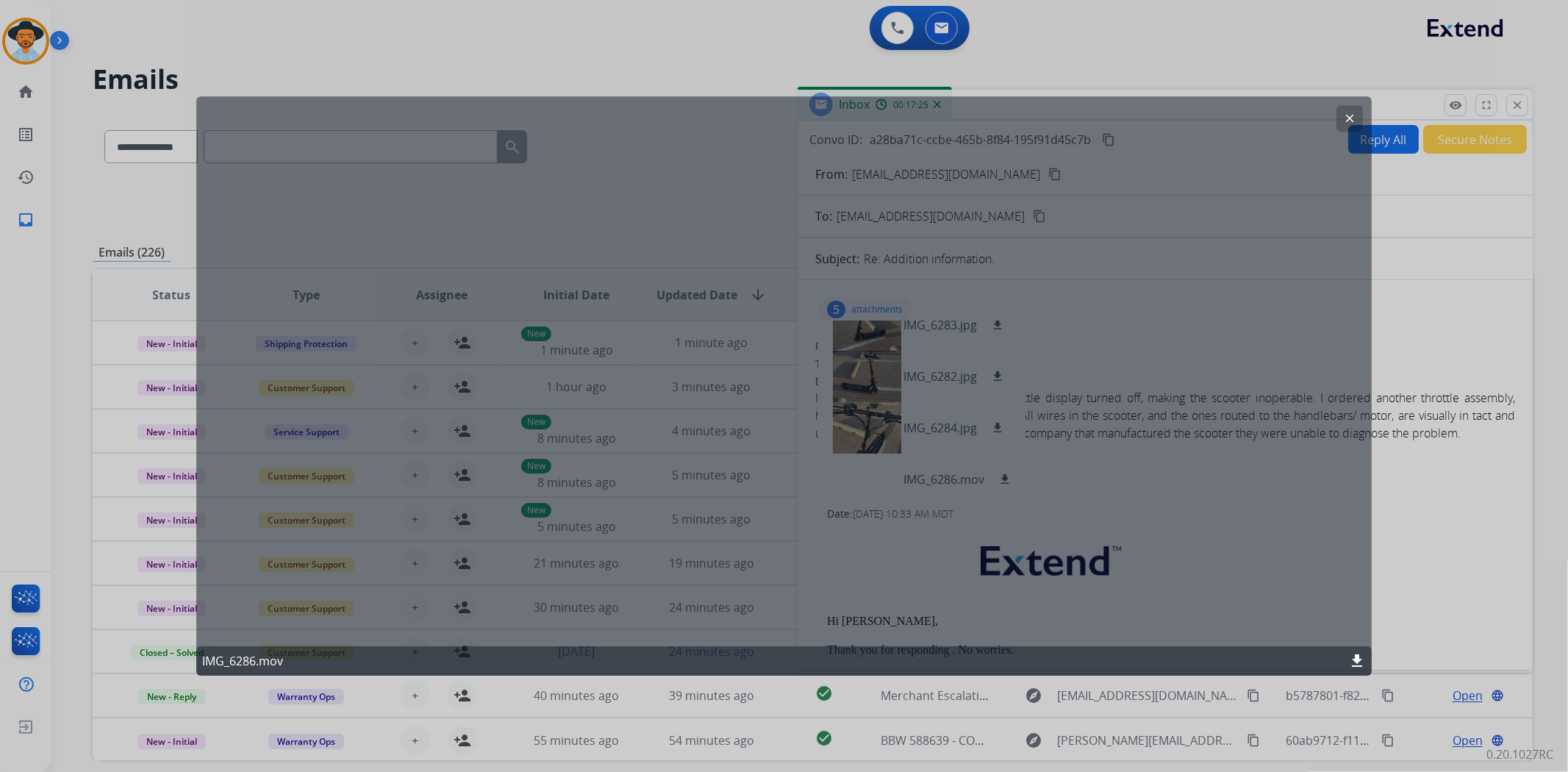
click at [1343, 115] on mat-icon "clear" at bounding box center [1350, 118] width 13 height 13
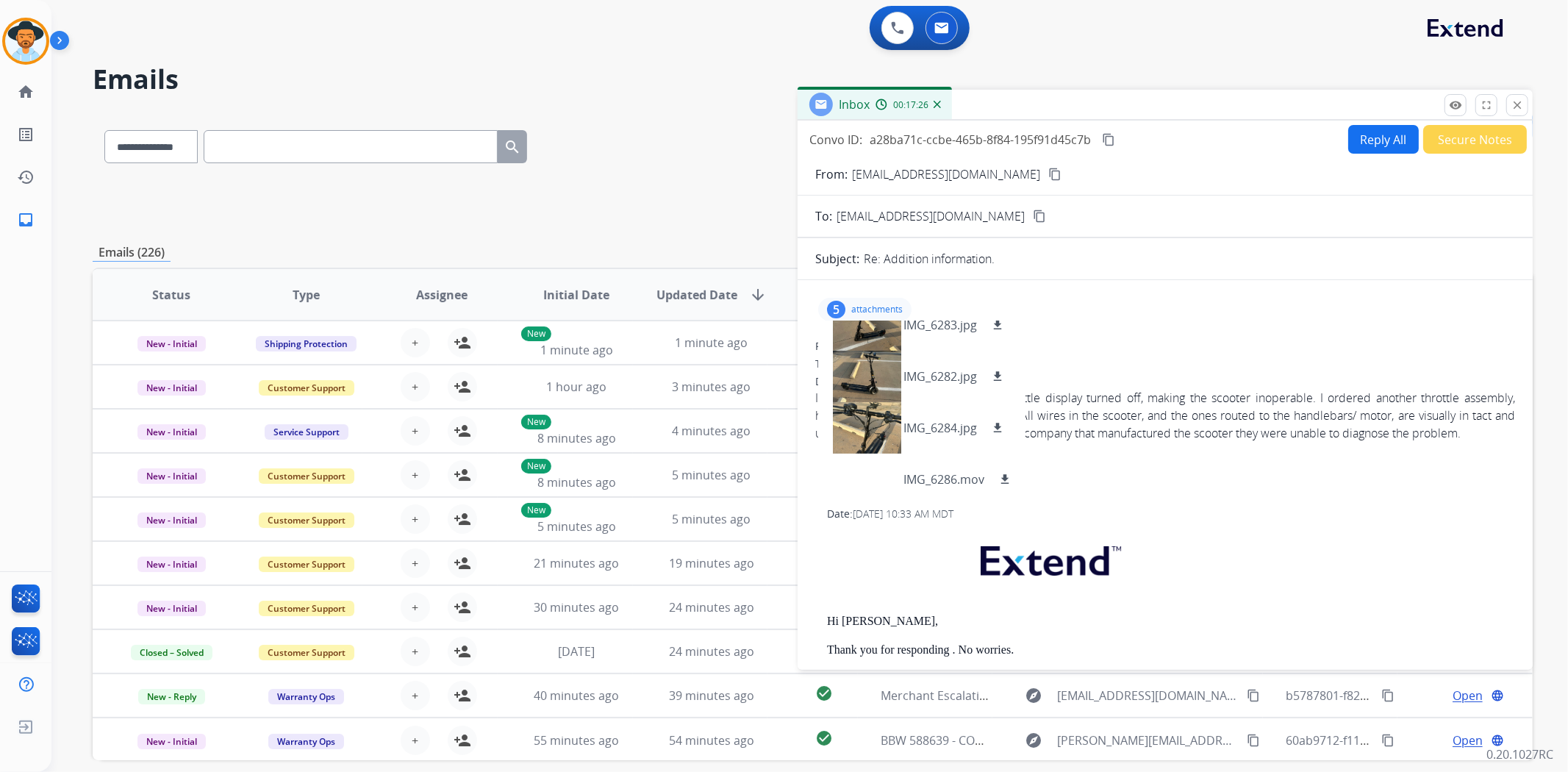
click at [854, 307] on p "attachments" at bounding box center [876, 309] width 51 height 12
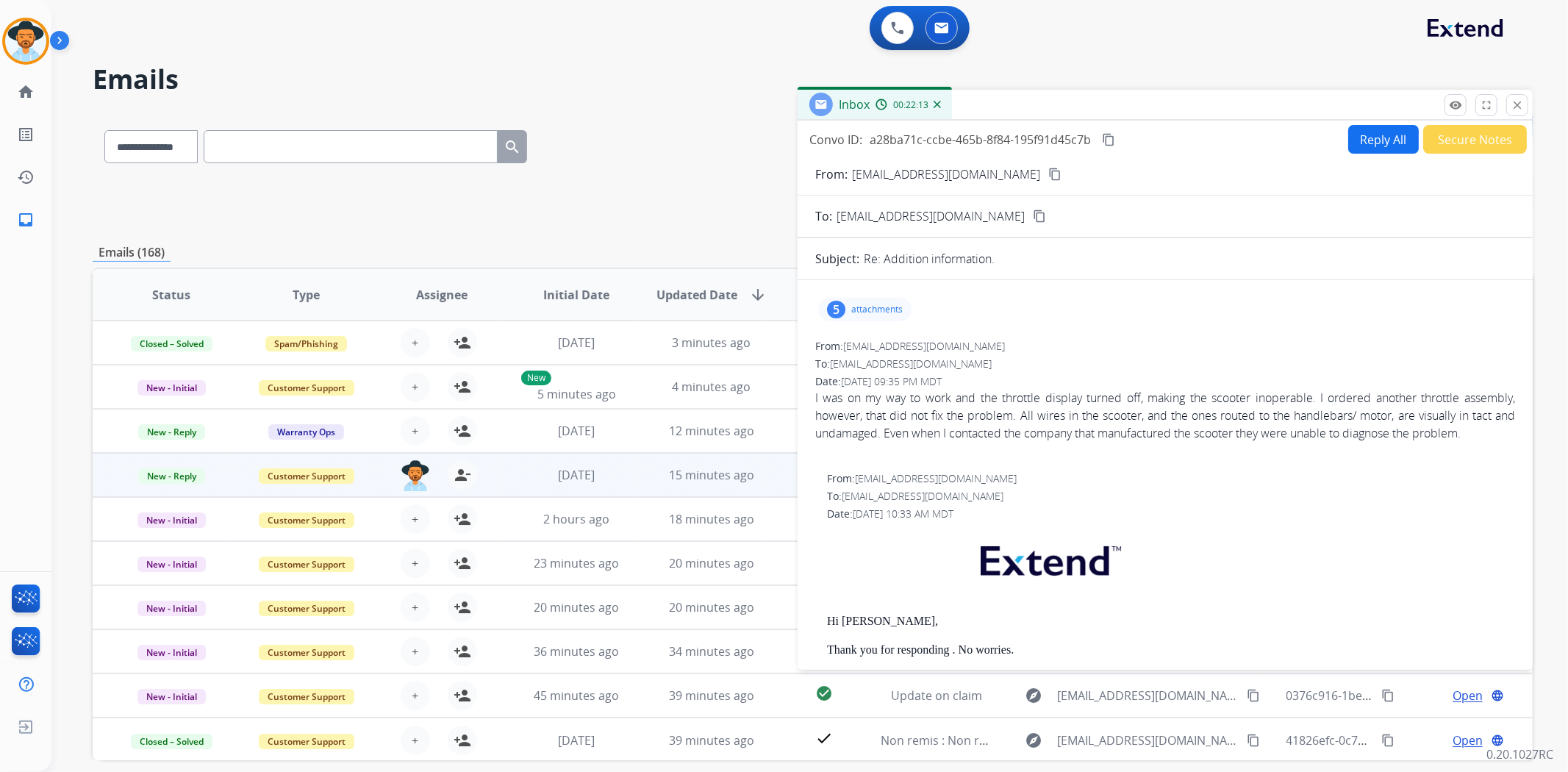
click at [1441, 147] on button "Secure Notes" at bounding box center [1475, 139] width 104 height 29
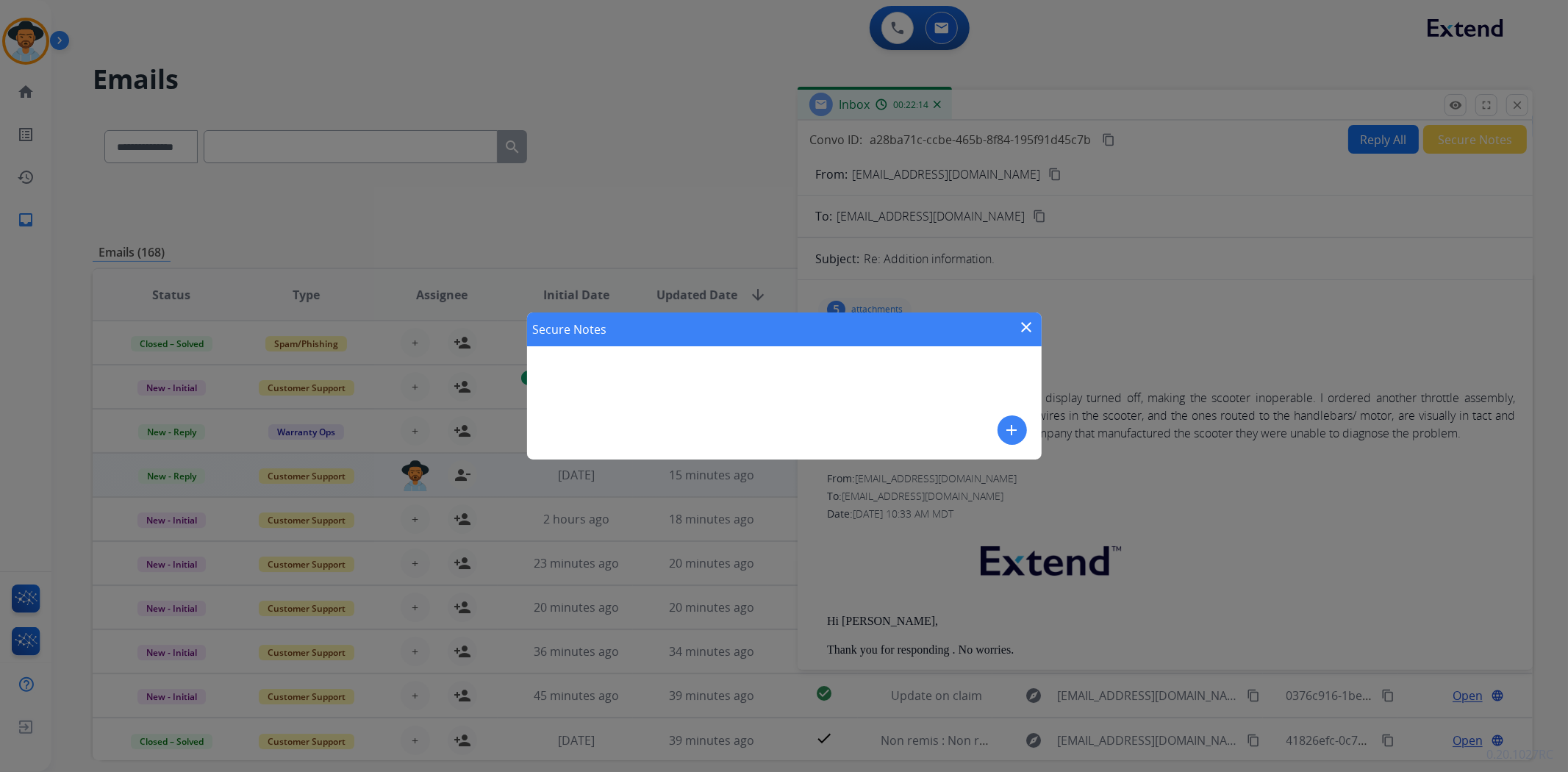
click at [1005, 422] on mat-icon "add" at bounding box center [1012, 430] width 18 height 18
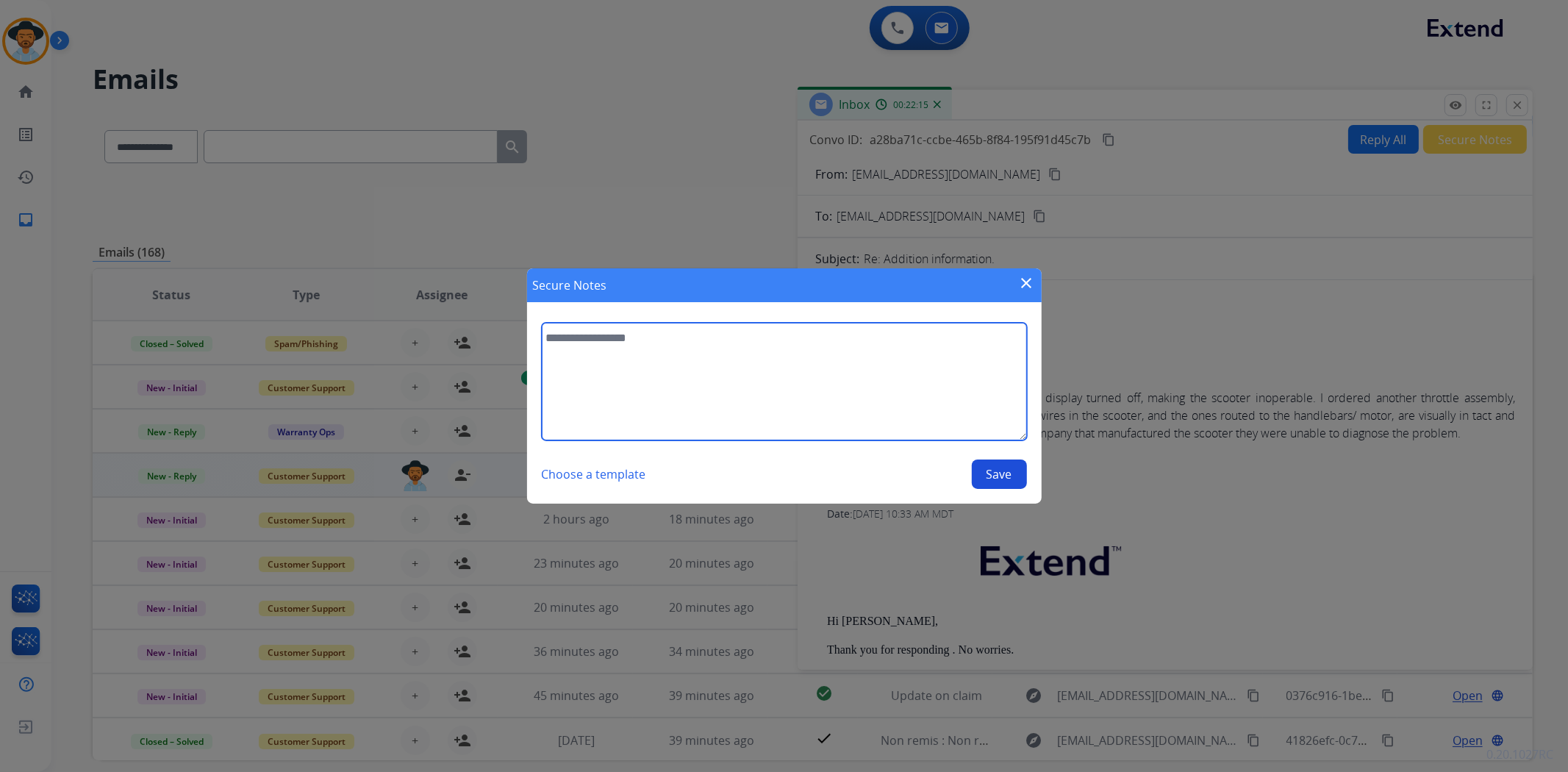
click at [721, 382] on textarea at bounding box center [784, 381] width 486 height 118
type textarea "**********"
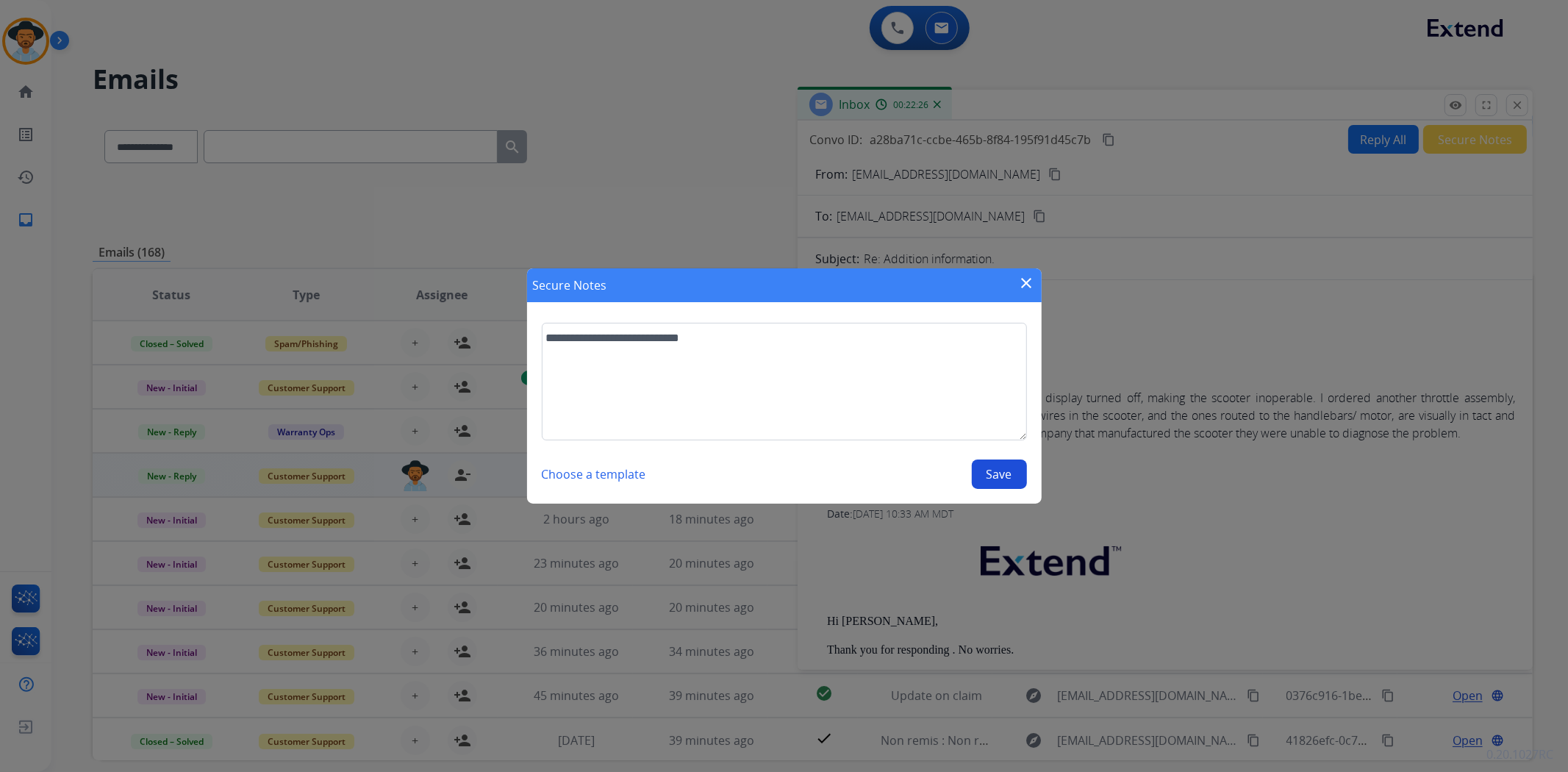
click at [993, 476] on button "Save" at bounding box center [999, 474] width 55 height 30
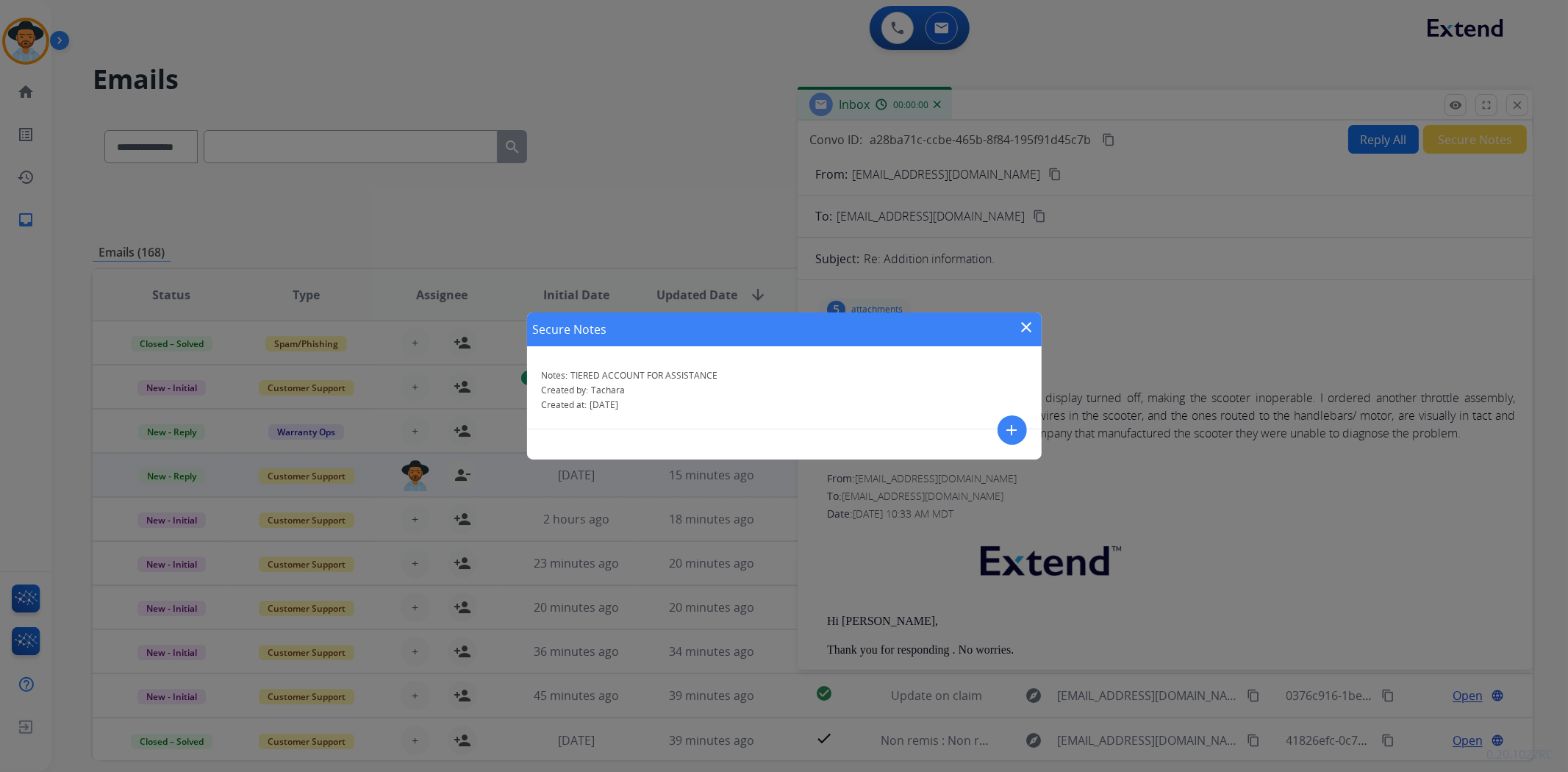
click at [1023, 327] on mat-icon "close" at bounding box center [1027, 327] width 18 height 18
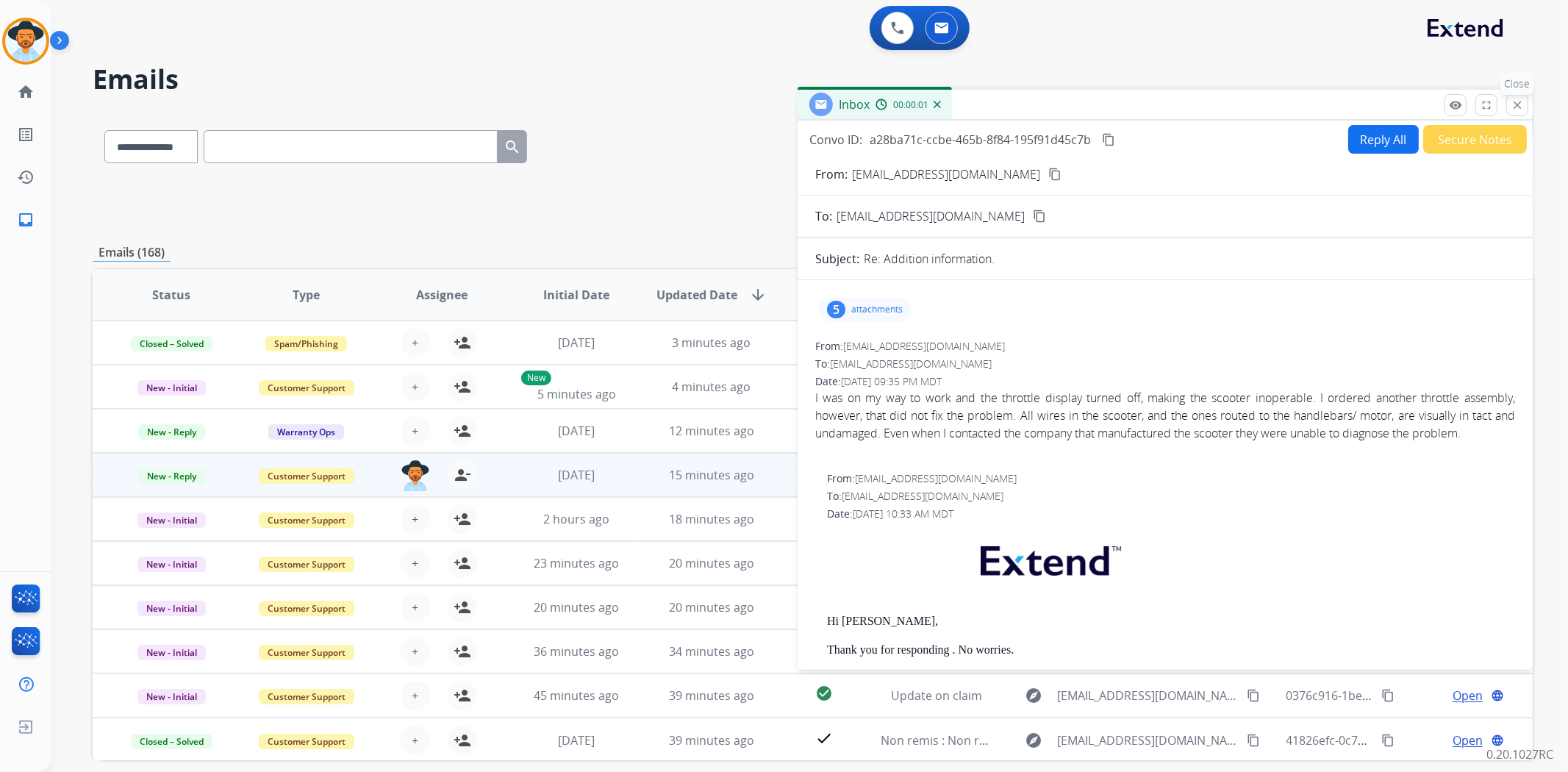
click at [1523, 100] on mat-icon "close" at bounding box center [1518, 105] width 13 height 13
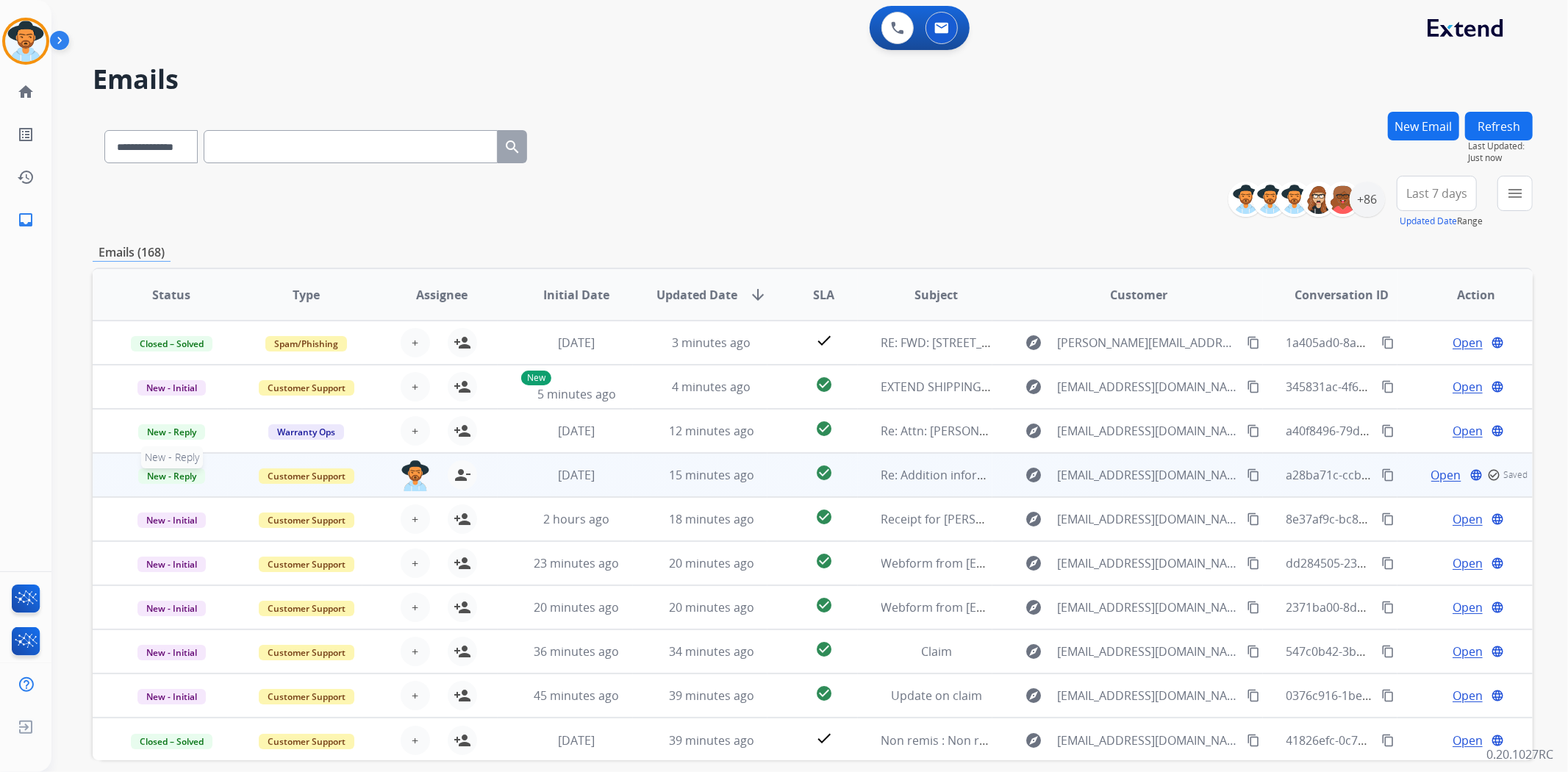
click at [171, 475] on span "New - Reply" at bounding box center [172, 476] width 67 height 16
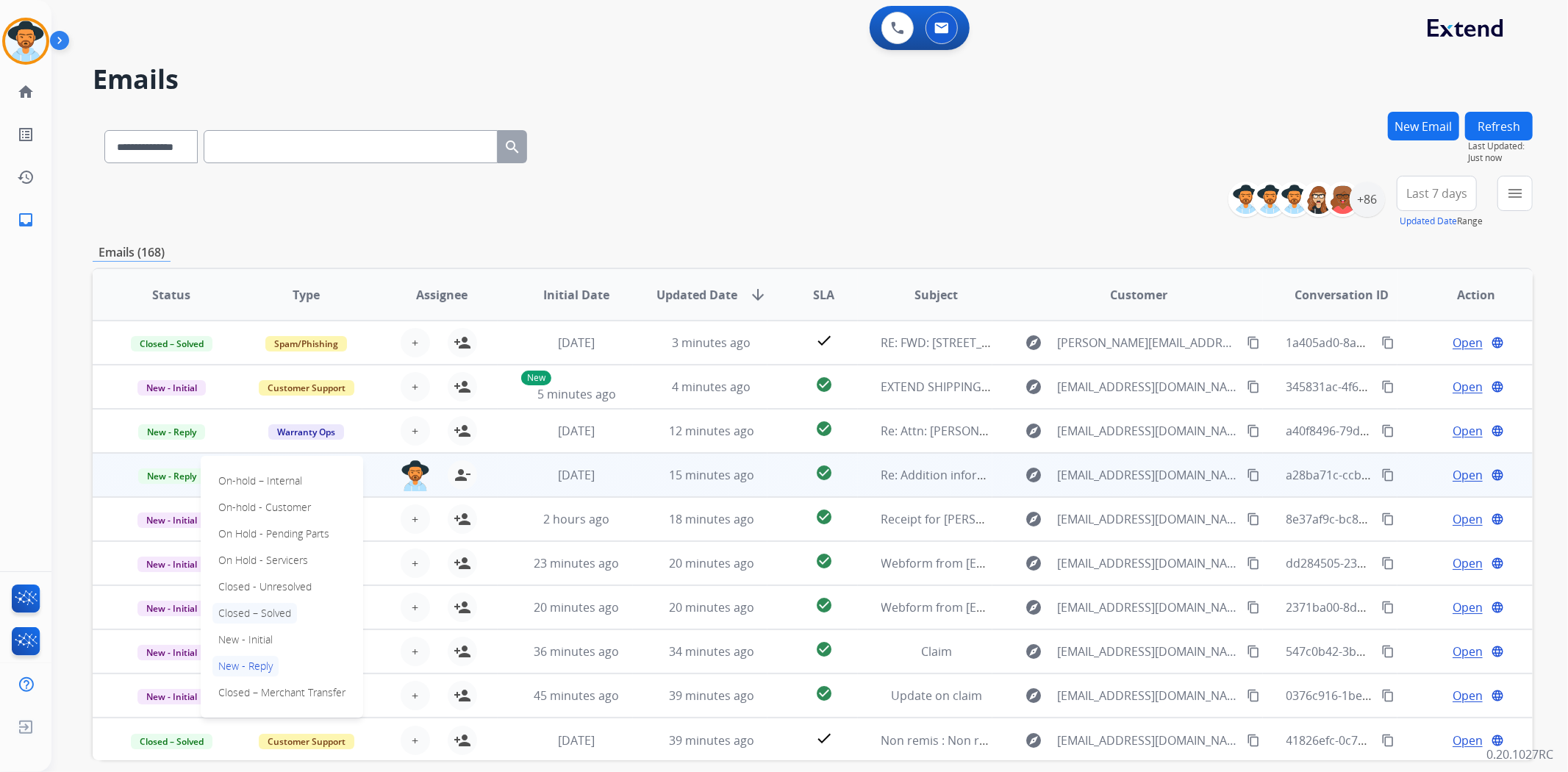
click at [281, 603] on p "Closed – Solved" at bounding box center [254, 612] width 84 height 20
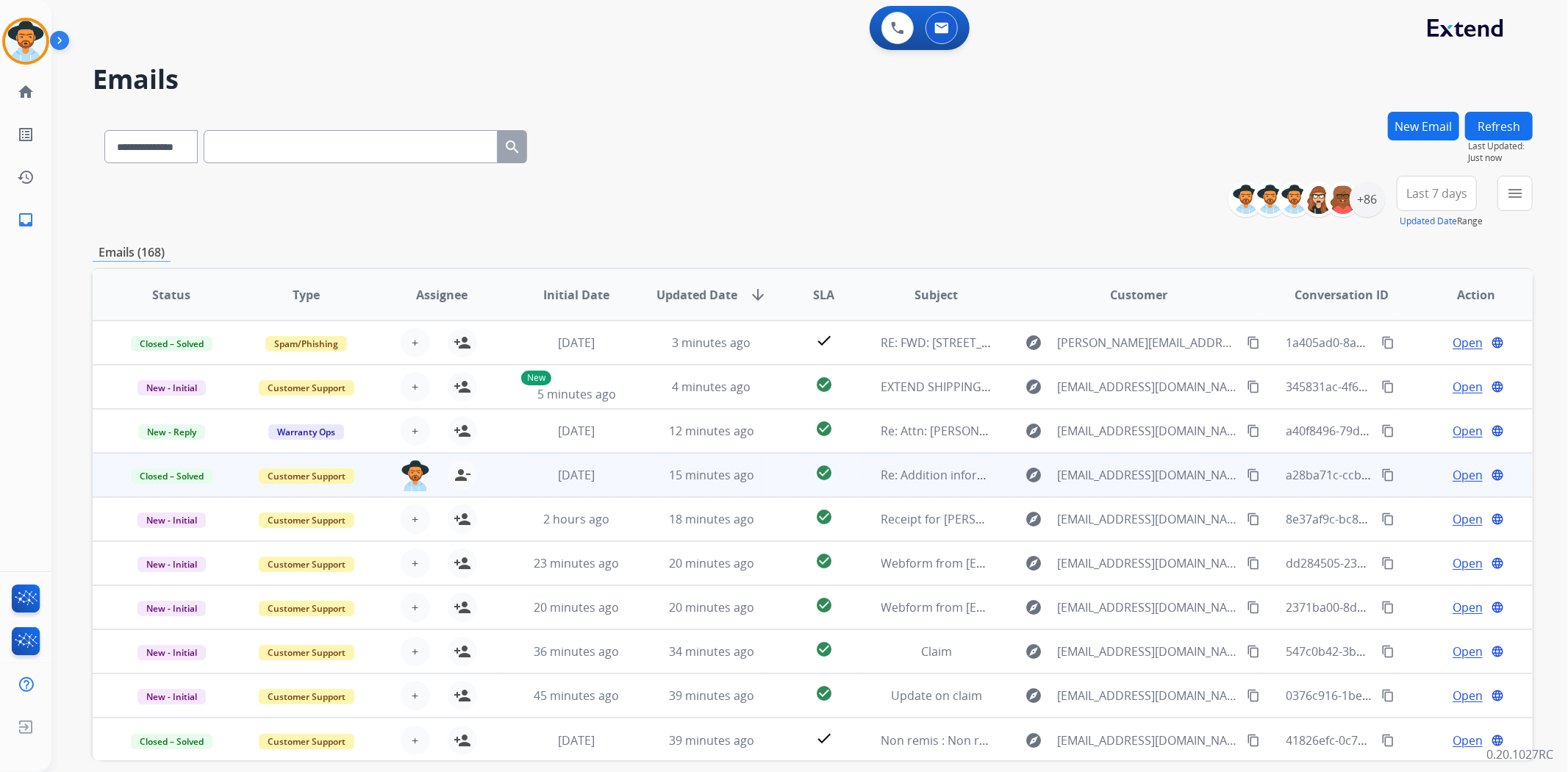
click at [1039, 196] on div "**********" at bounding box center [813, 201] width 1441 height 53
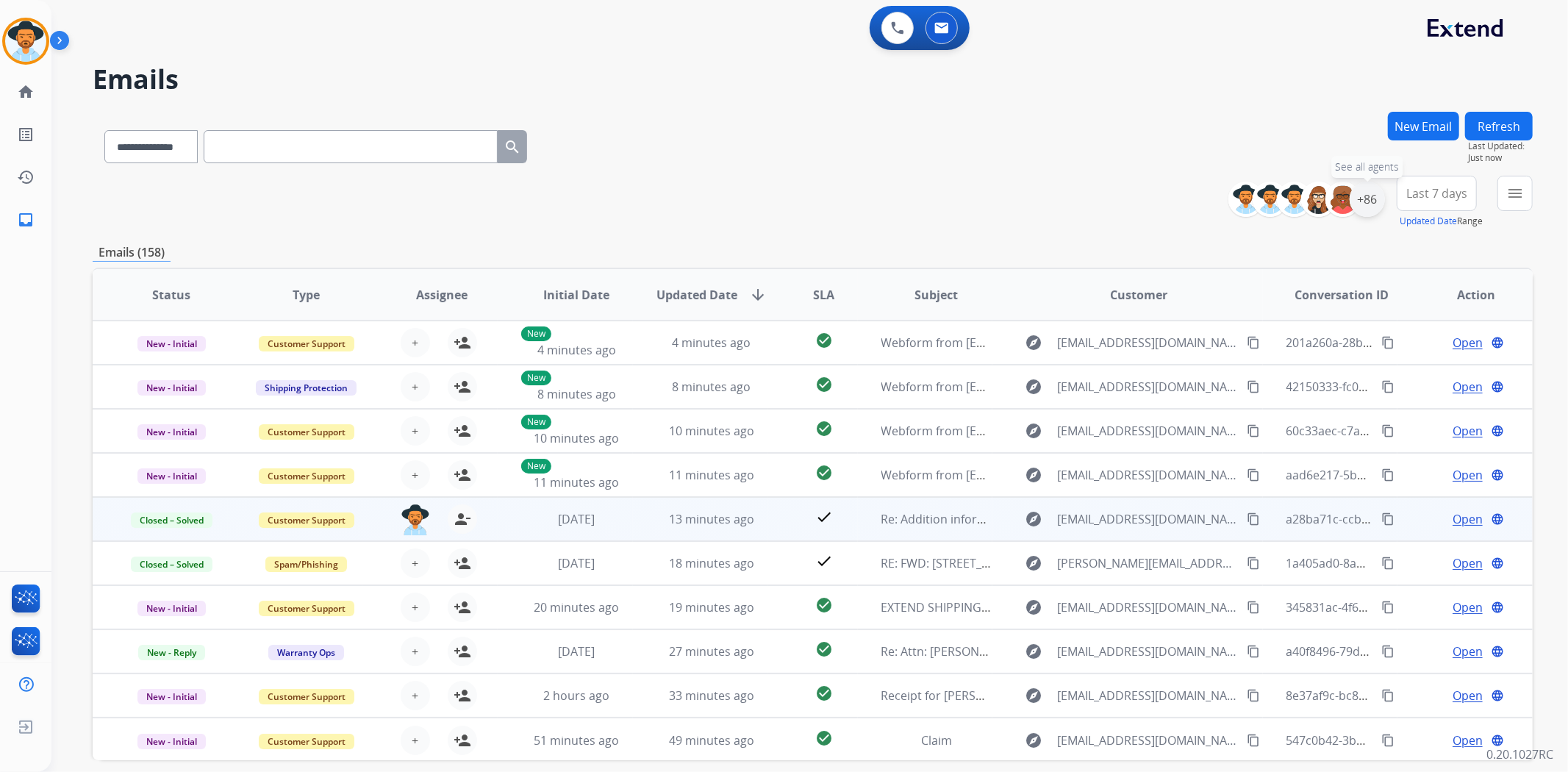
click at [1364, 197] on div "+86" at bounding box center [1367, 199] width 35 height 35
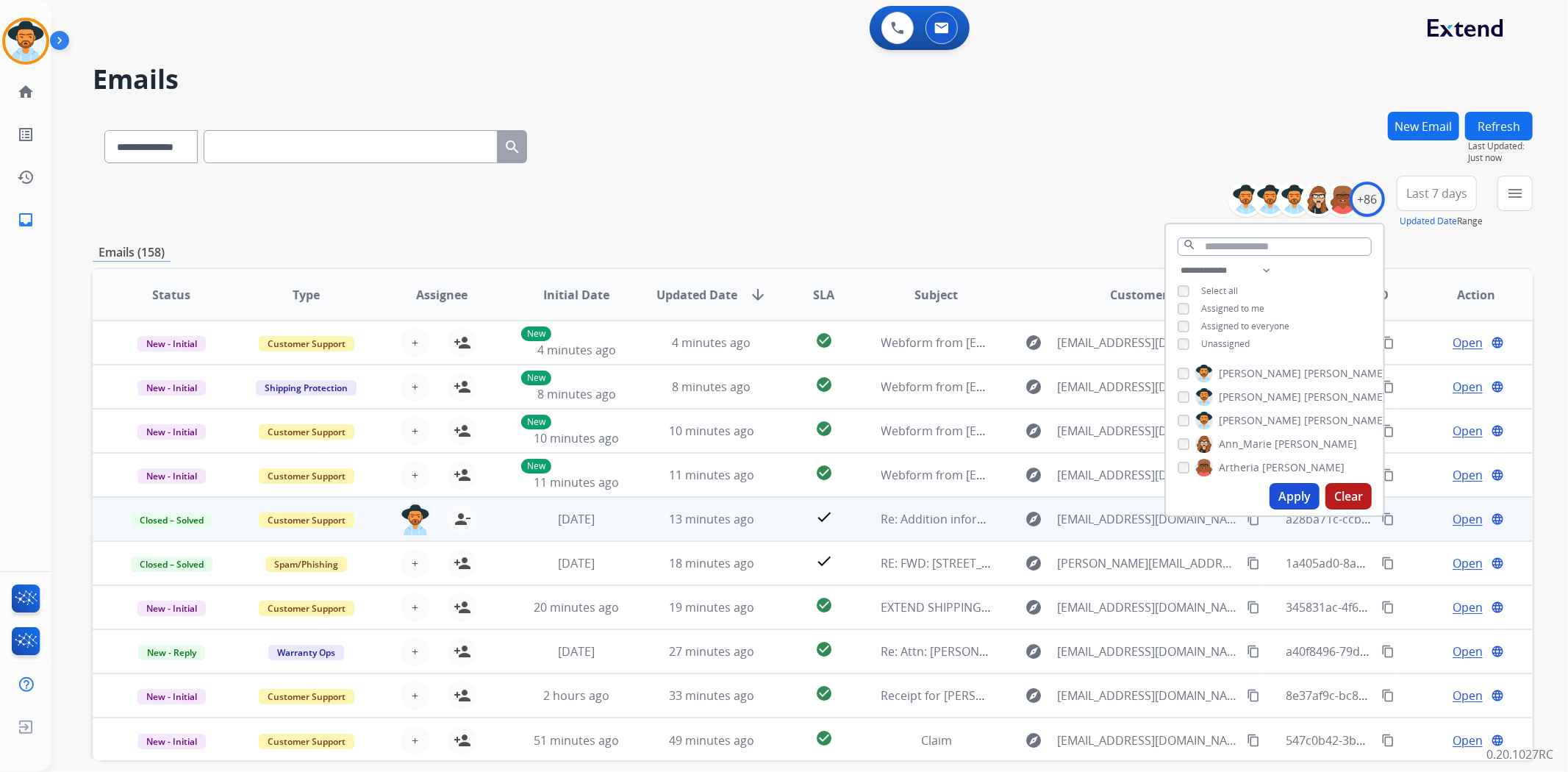
click at [1282, 496] on button "Apply" at bounding box center [1295, 495] width 50 height 27
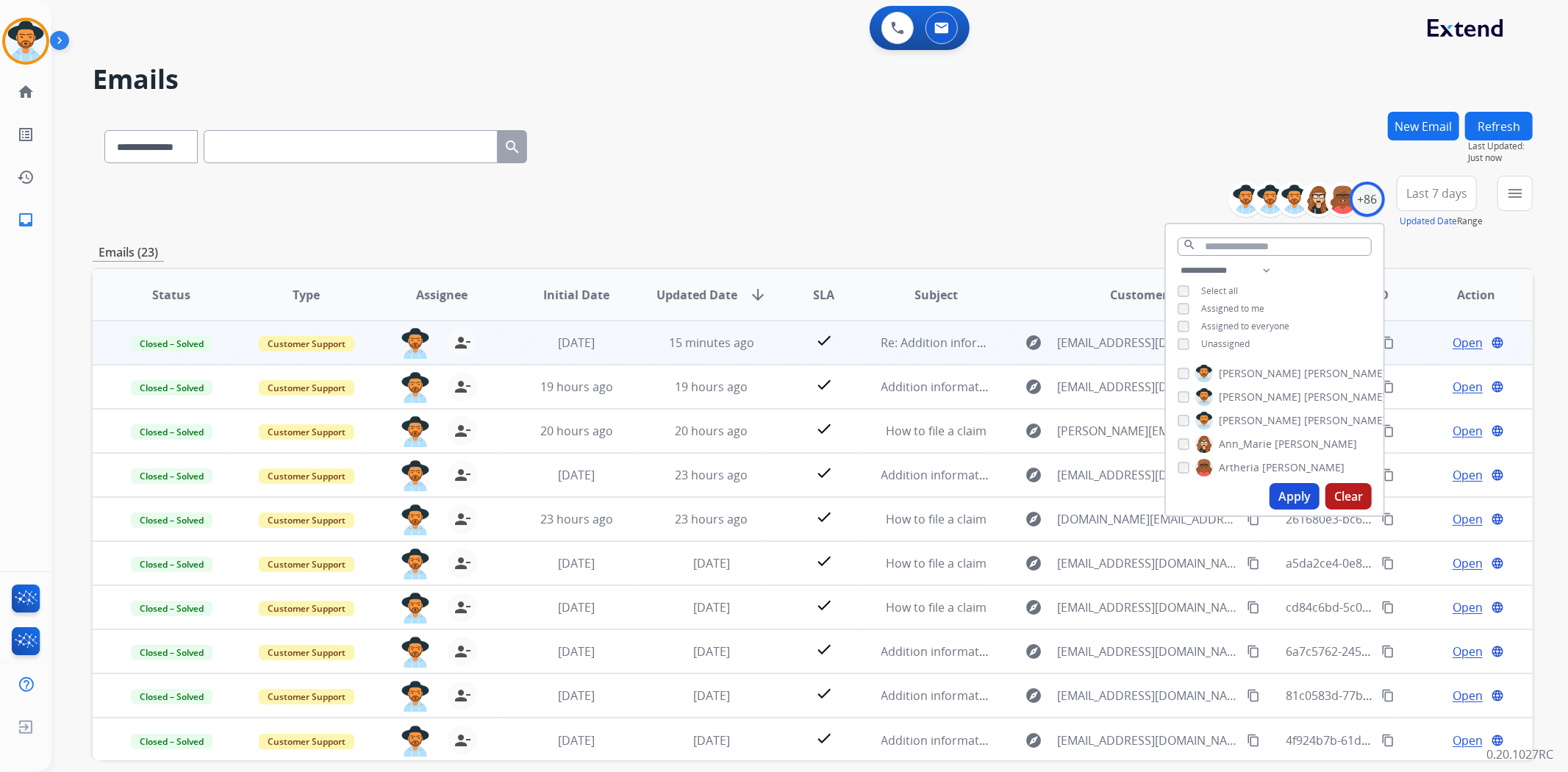
click at [797, 211] on div "**********" at bounding box center [813, 201] width 1441 height 53
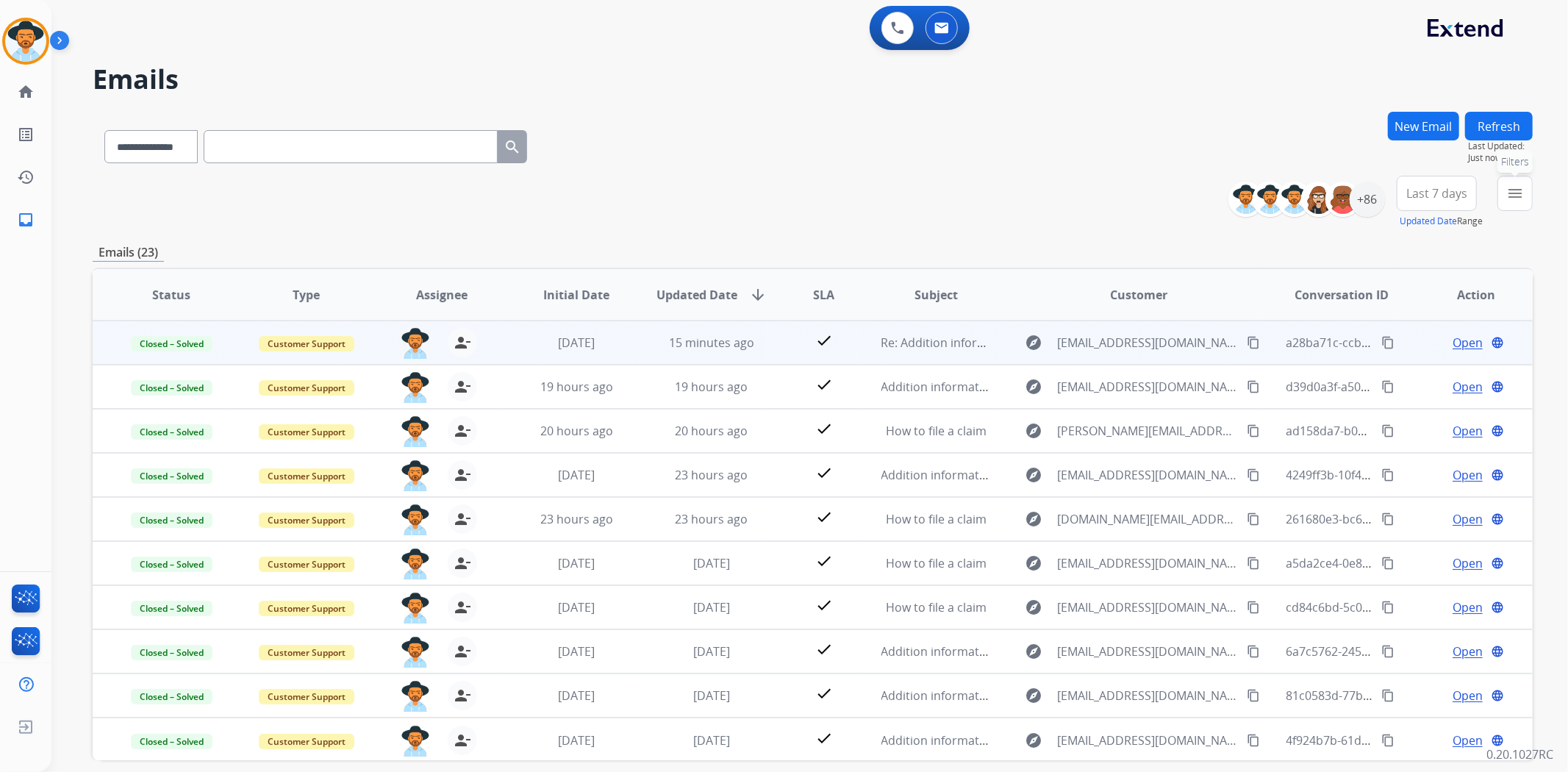
click at [1505, 200] on button "menu Filters" at bounding box center [1515, 193] width 35 height 35
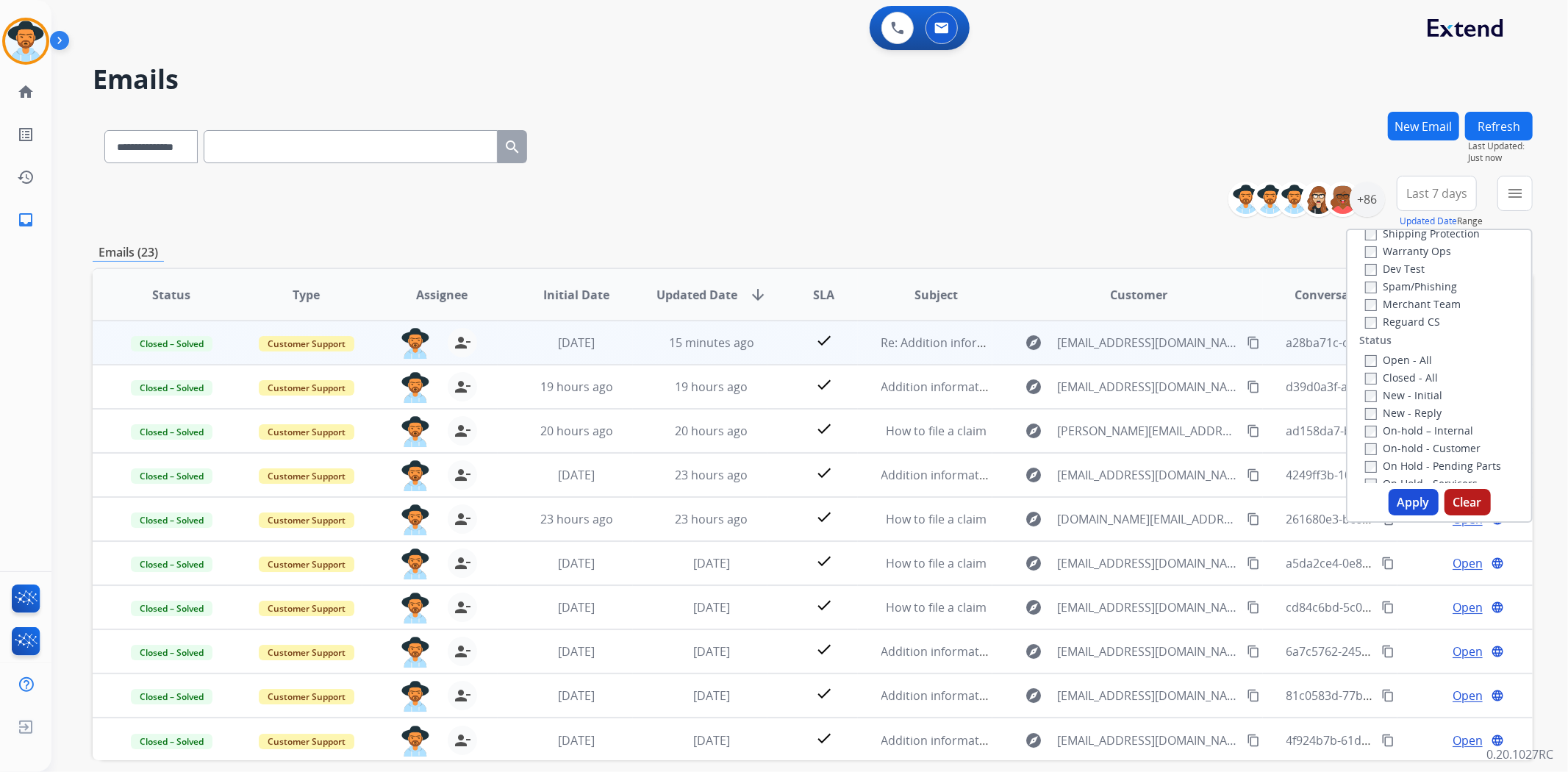
scroll to position [0, 0]
click at [1366, 329] on label "Shipping Protection" at bounding box center [1423, 336] width 115 height 14
click at [1398, 495] on button "Apply" at bounding box center [1414, 502] width 50 height 27
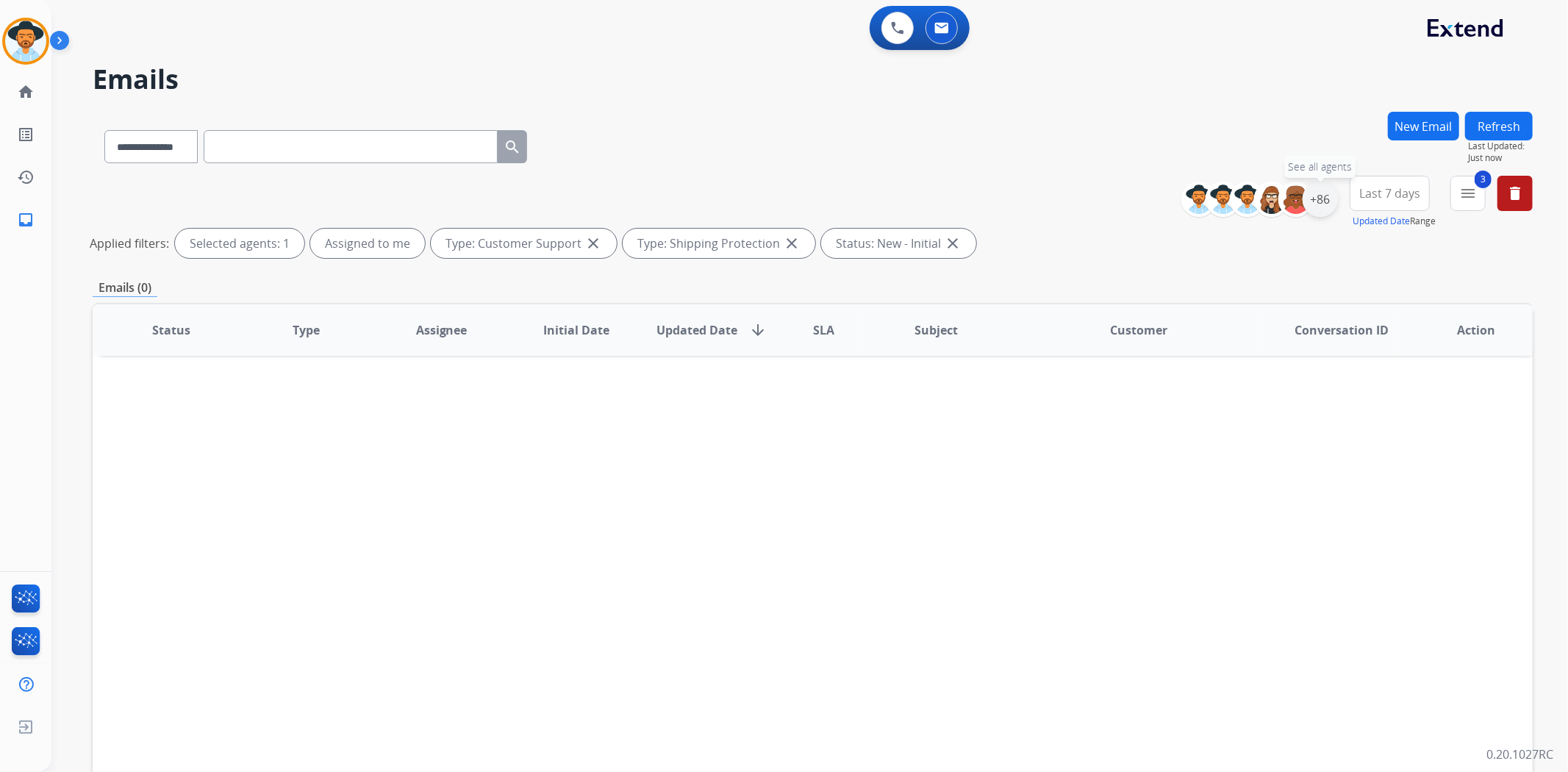
click at [1321, 199] on div "+86" at bounding box center [1321, 199] width 35 height 35
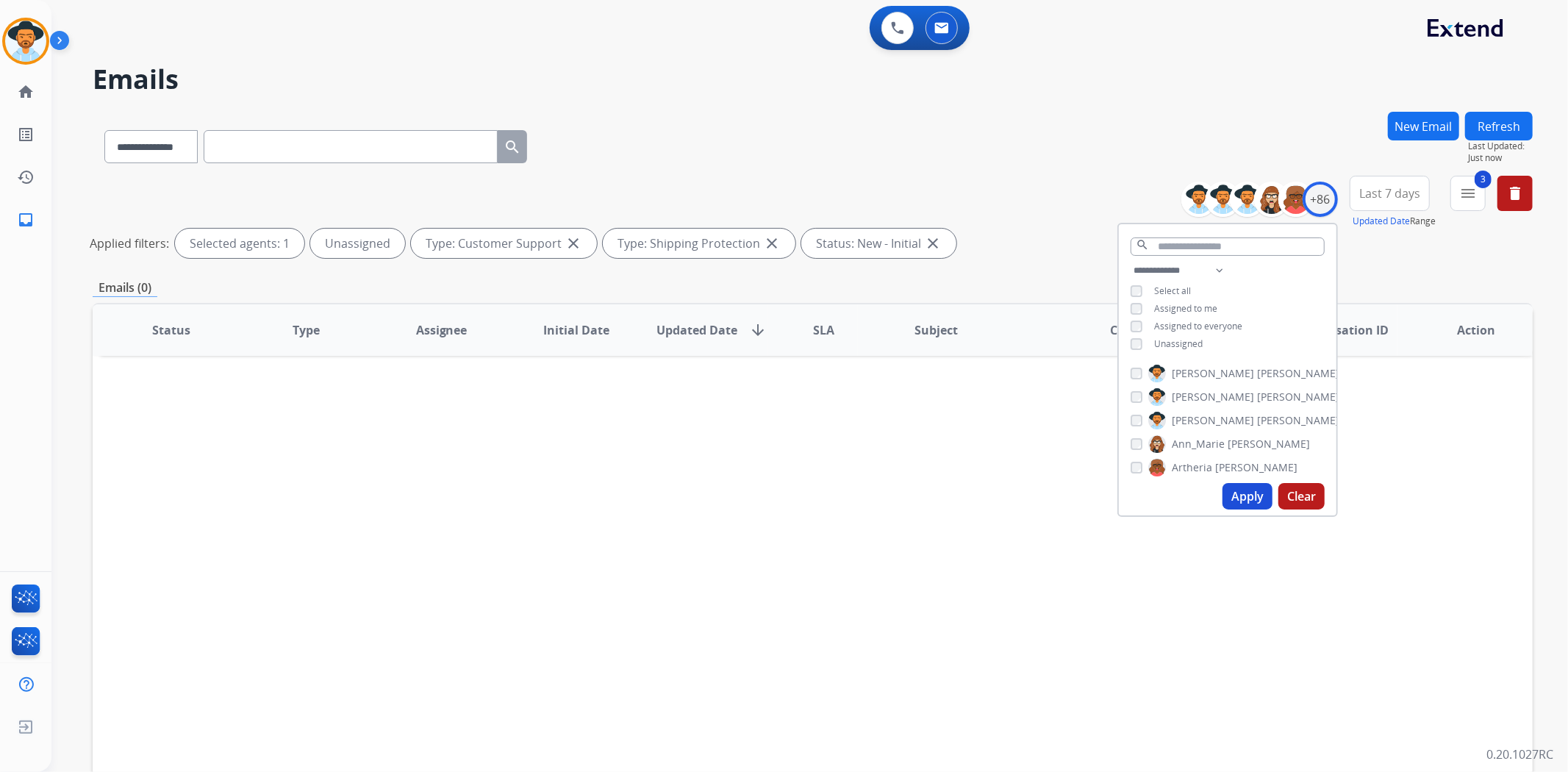
click at [1223, 495] on button "Apply" at bounding box center [1248, 495] width 50 height 27
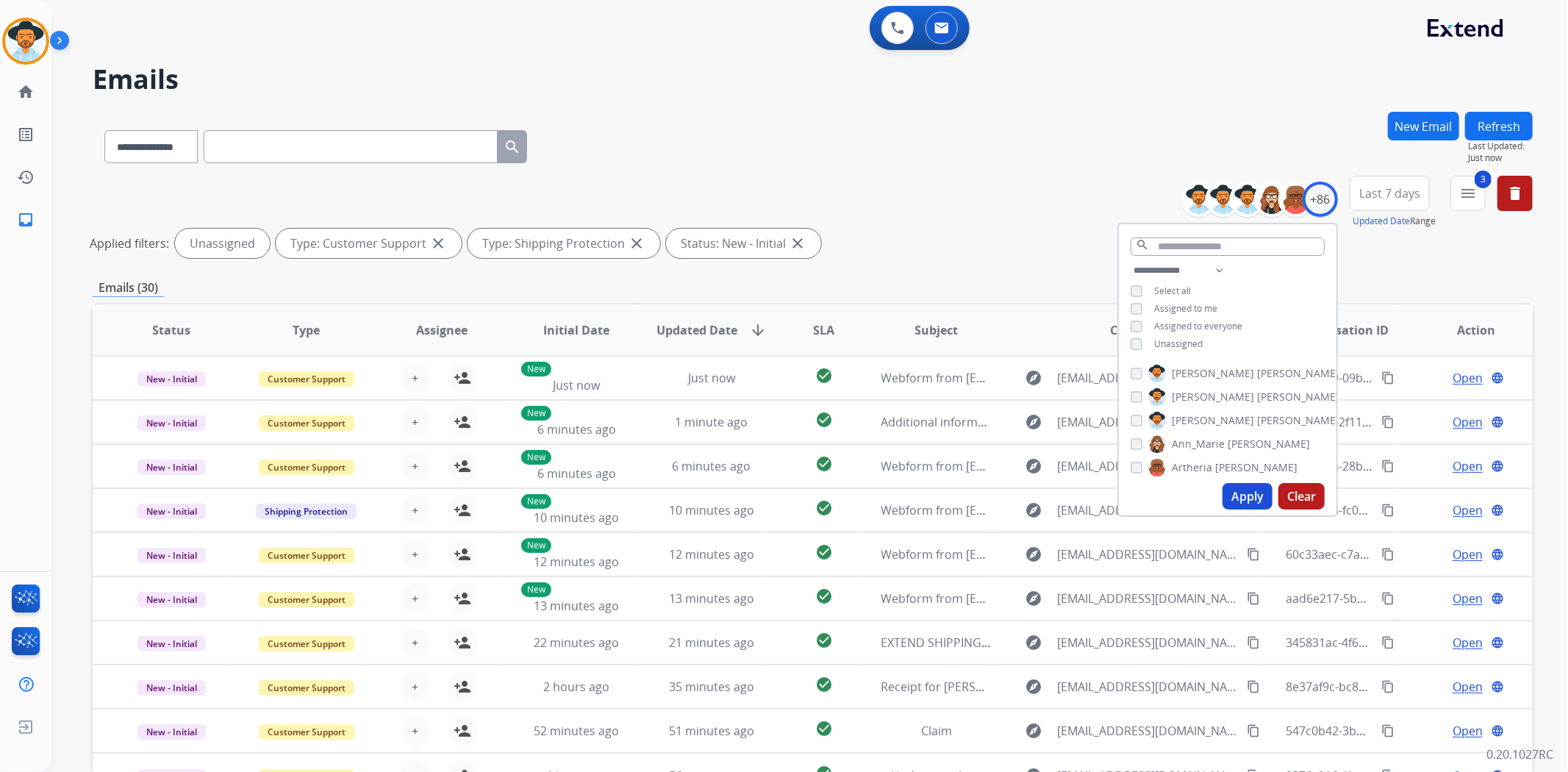
click at [995, 193] on div "**********" at bounding box center [813, 219] width 1441 height 88
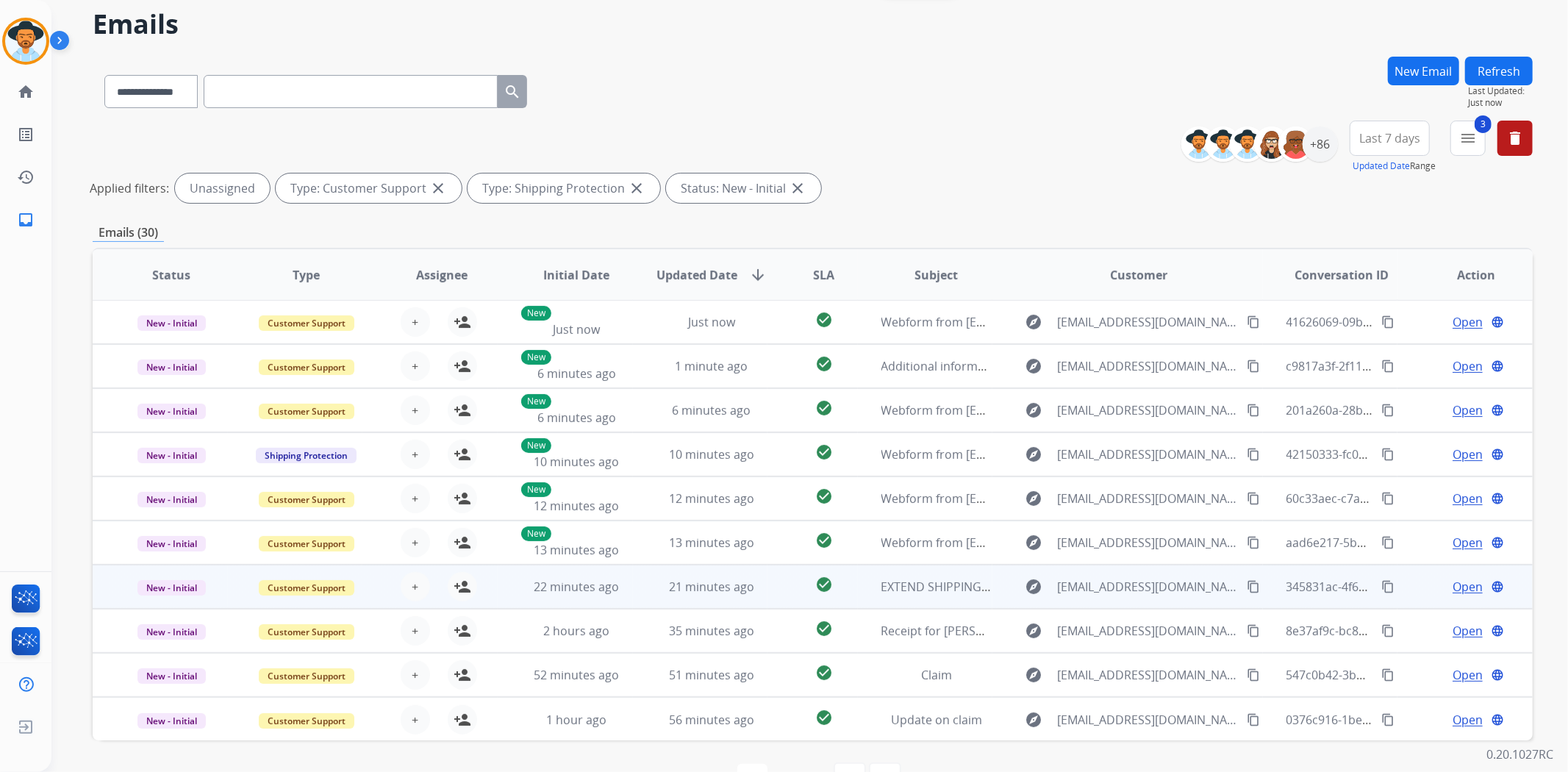
scroll to position [99, 0]
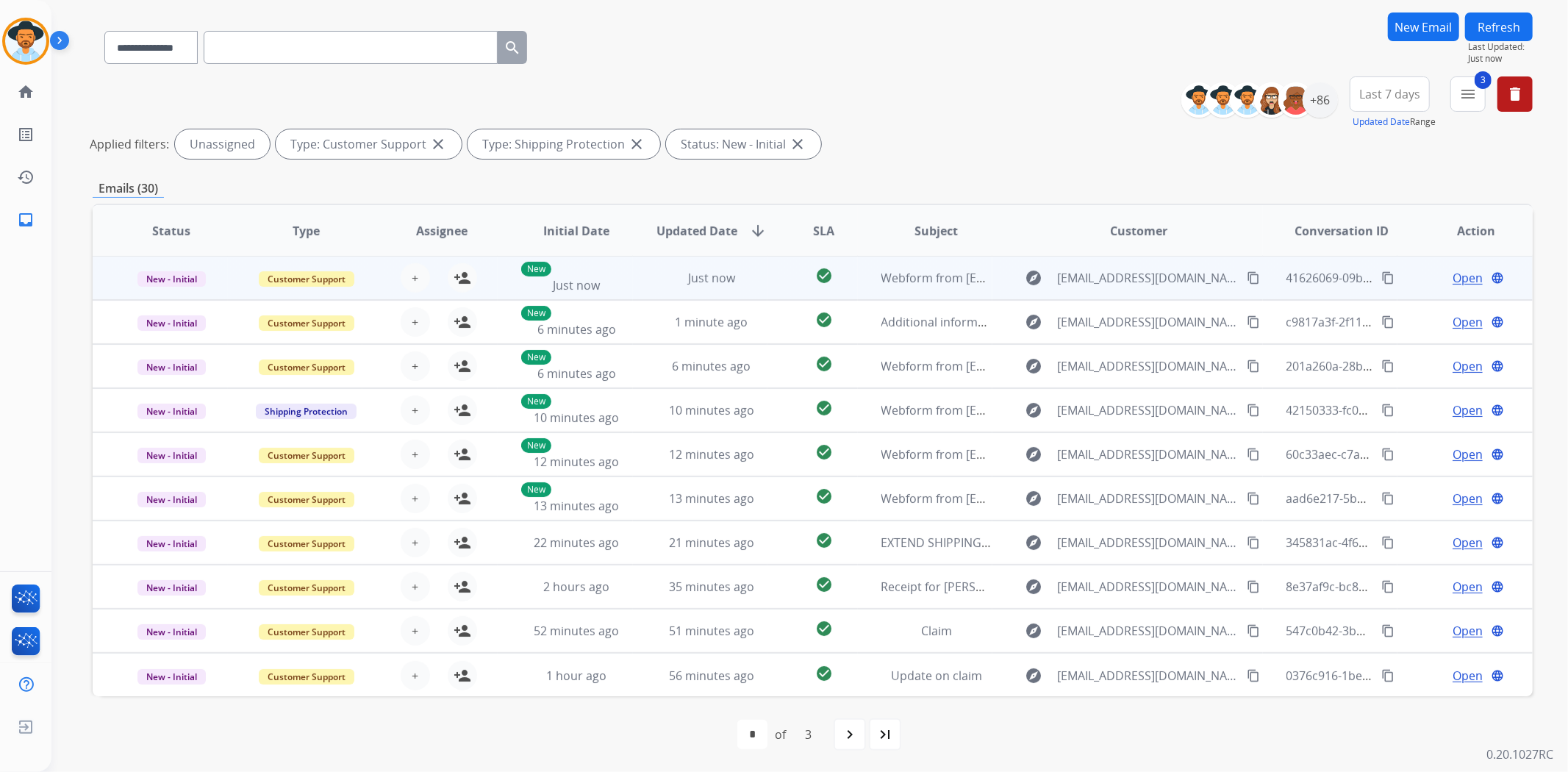
click at [858, 281] on td "Webform from [EMAIL_ADDRESS][DOMAIN_NAME] on [DATE]" at bounding box center [926, 278] width 136 height 45
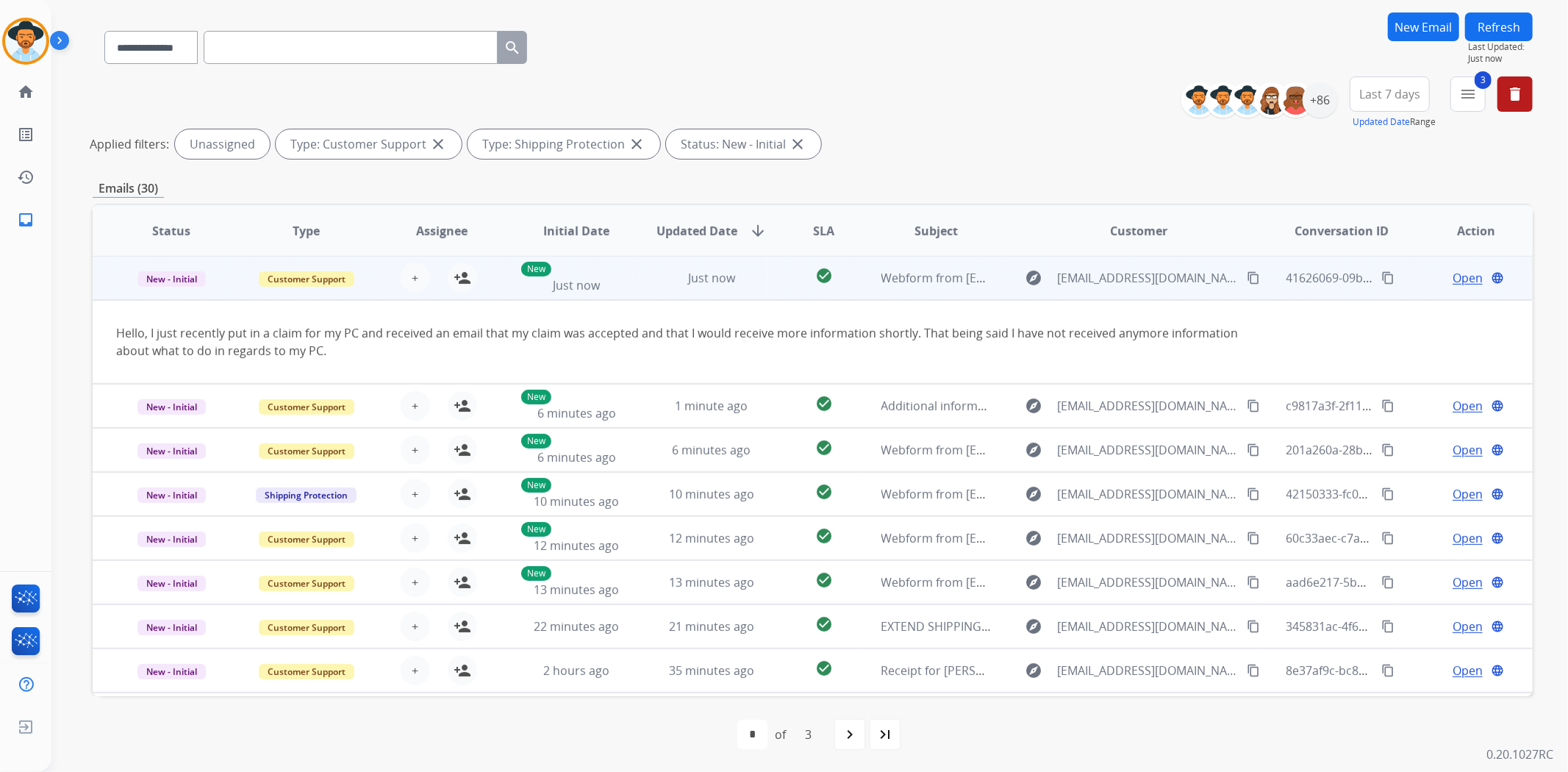
scroll to position [0, 0]
click at [849, 285] on div "check_circle" at bounding box center [823, 278] width 65 height 22
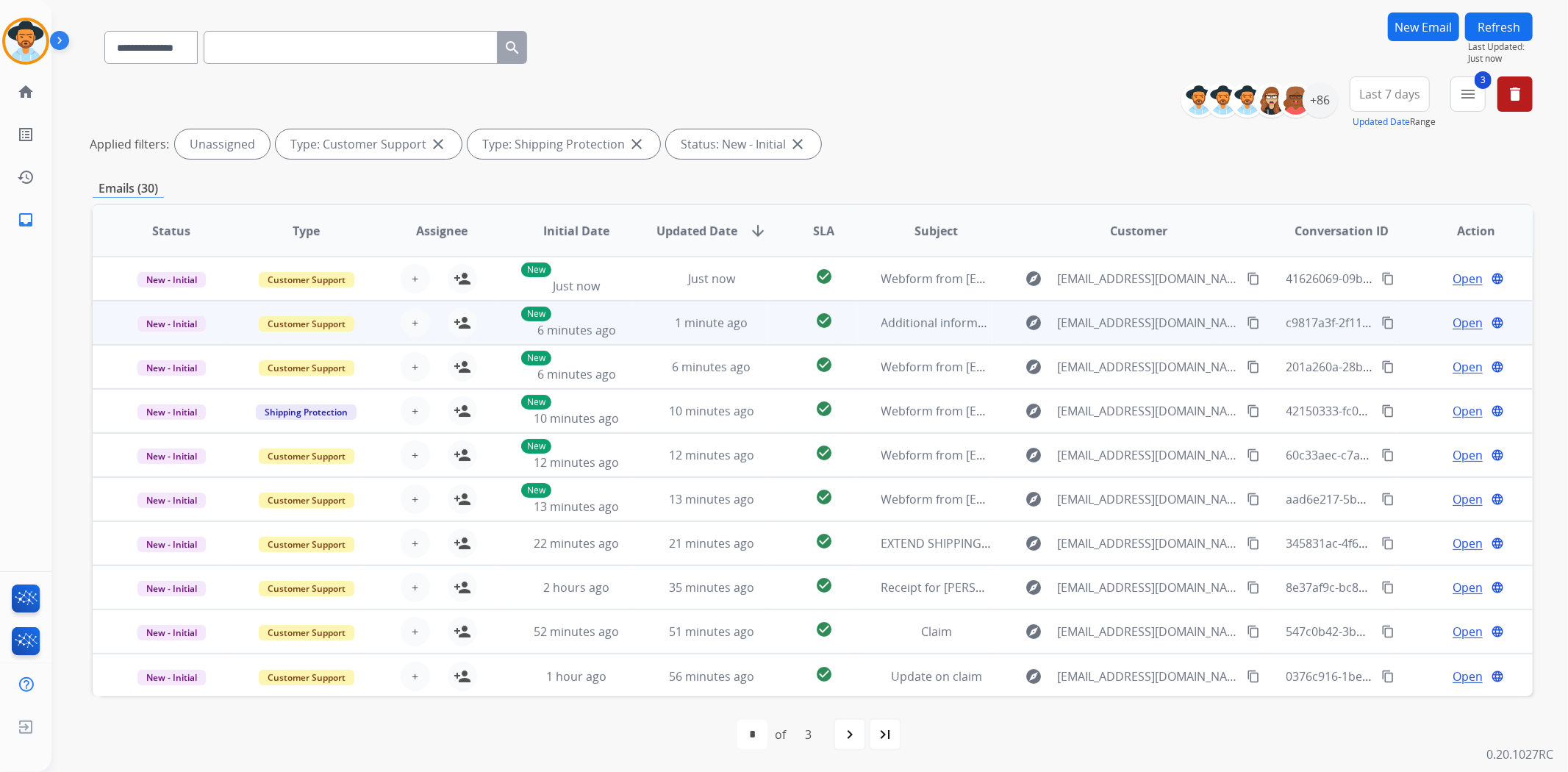
click at [784, 322] on td "check_circle" at bounding box center [812, 323] width 90 height 45
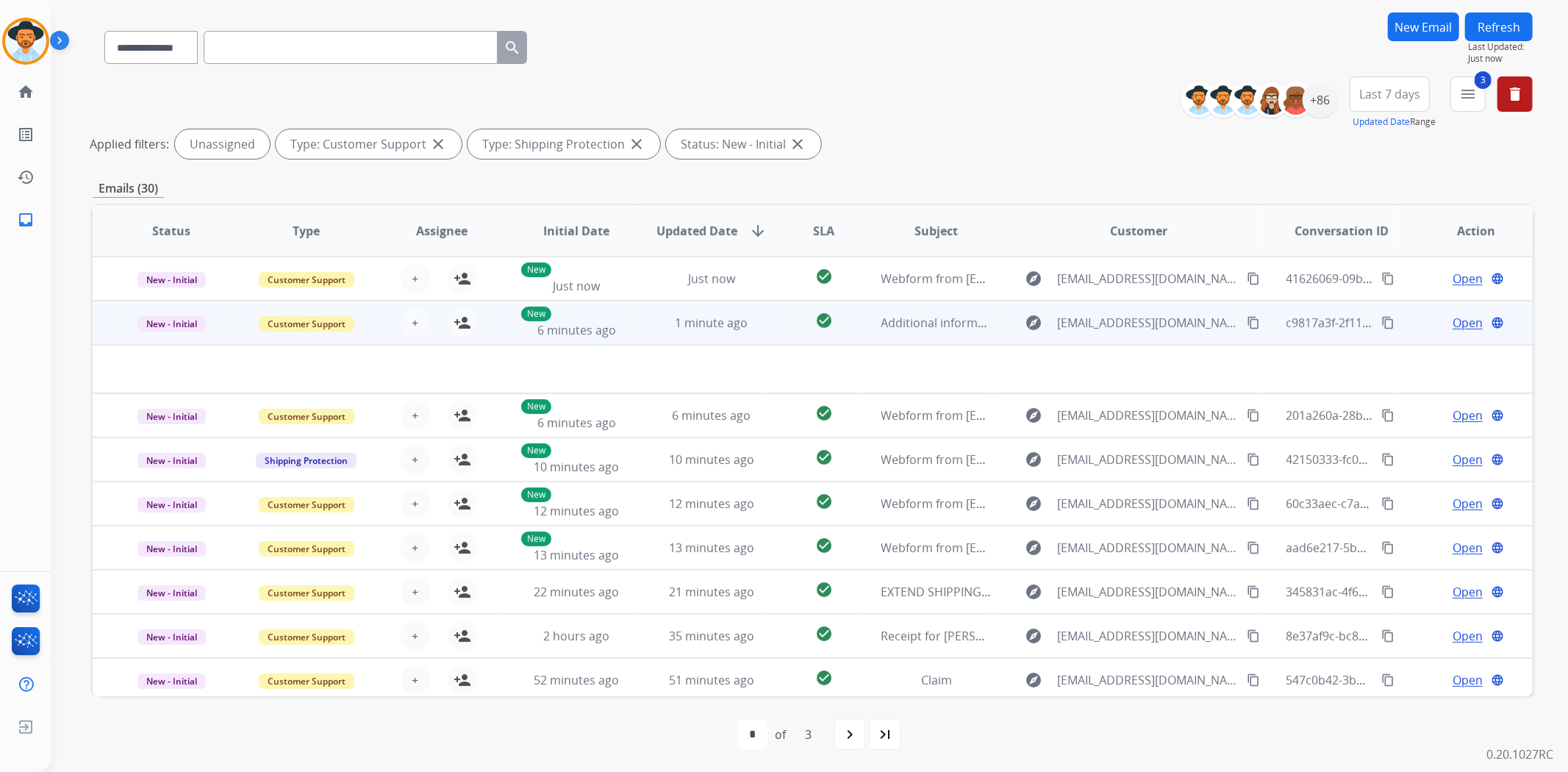
scroll to position [45, 0]
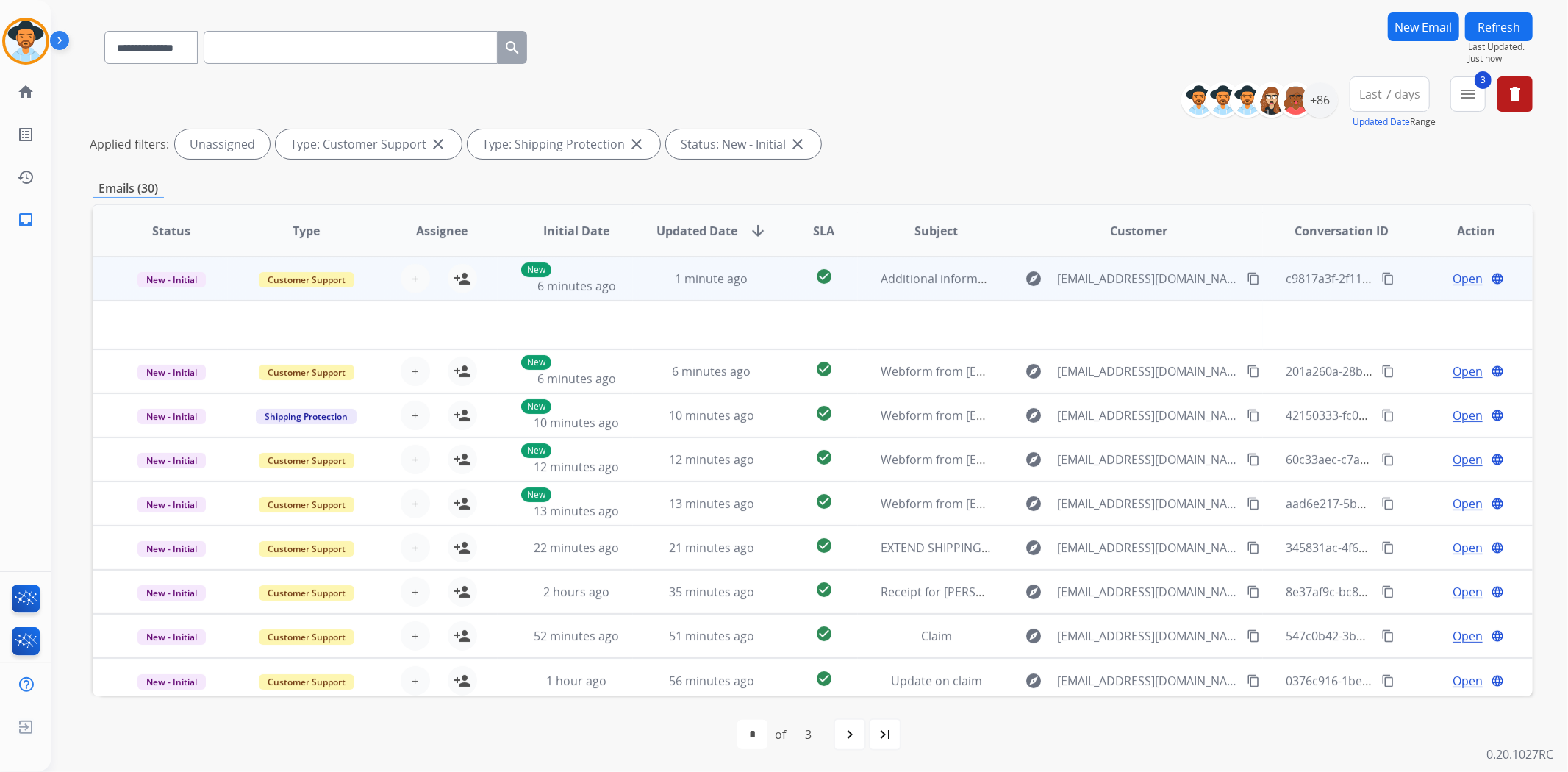
click at [772, 290] on td "check_circle" at bounding box center [812, 278] width 90 height 45
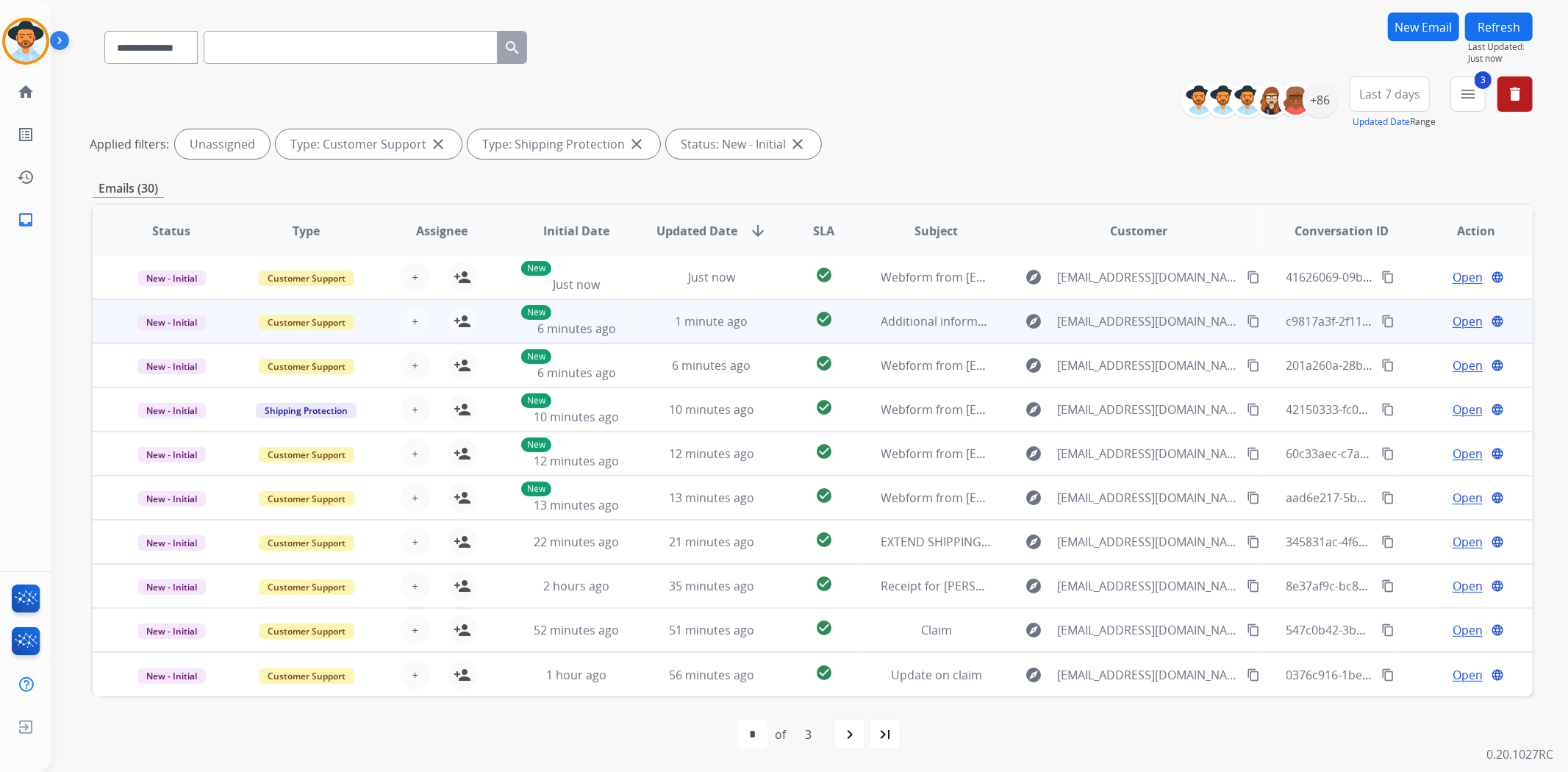
scroll to position [1, 0]
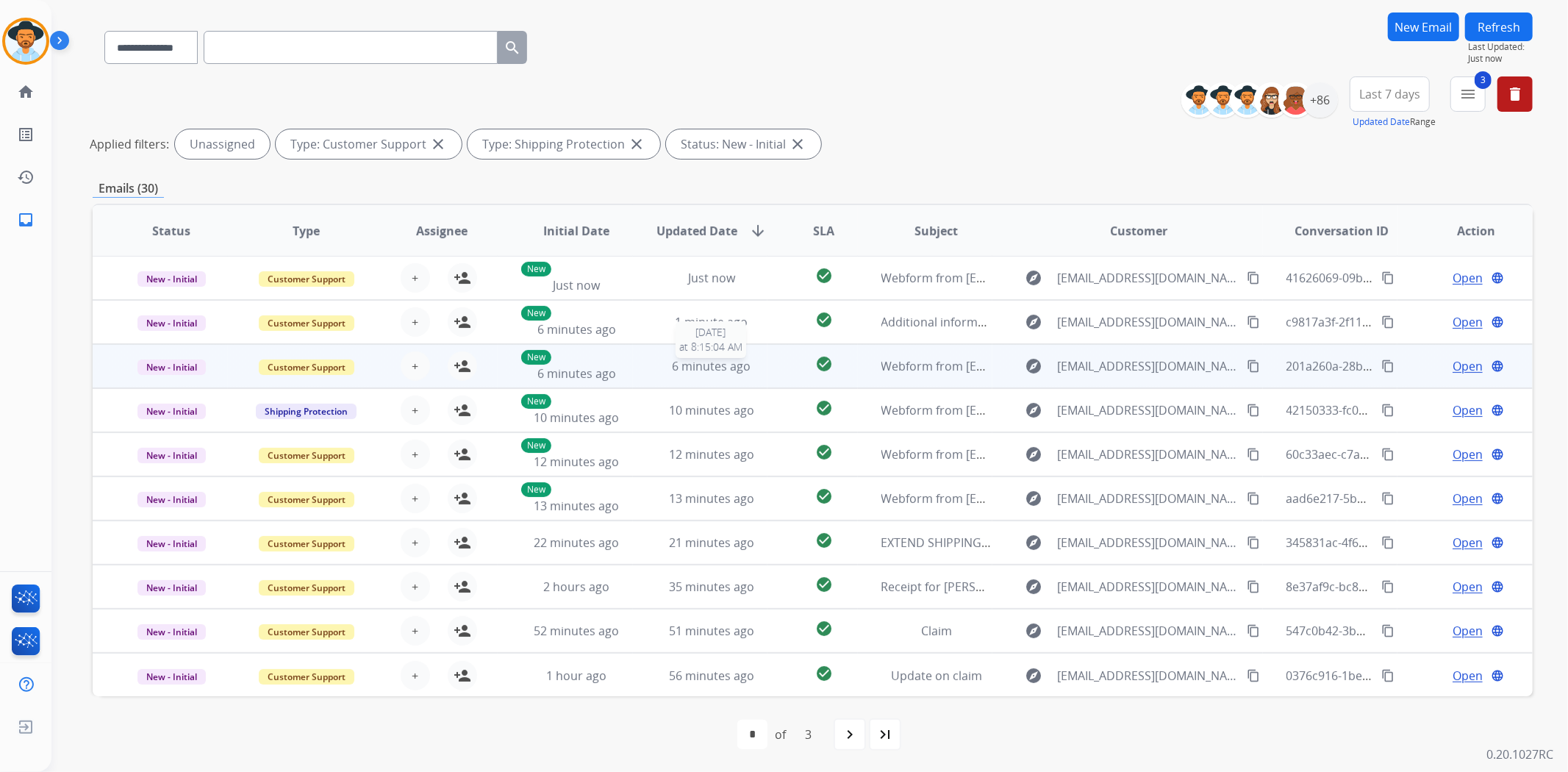
click at [756, 368] on div "6 minutes ago" at bounding box center [712, 366] width 111 height 18
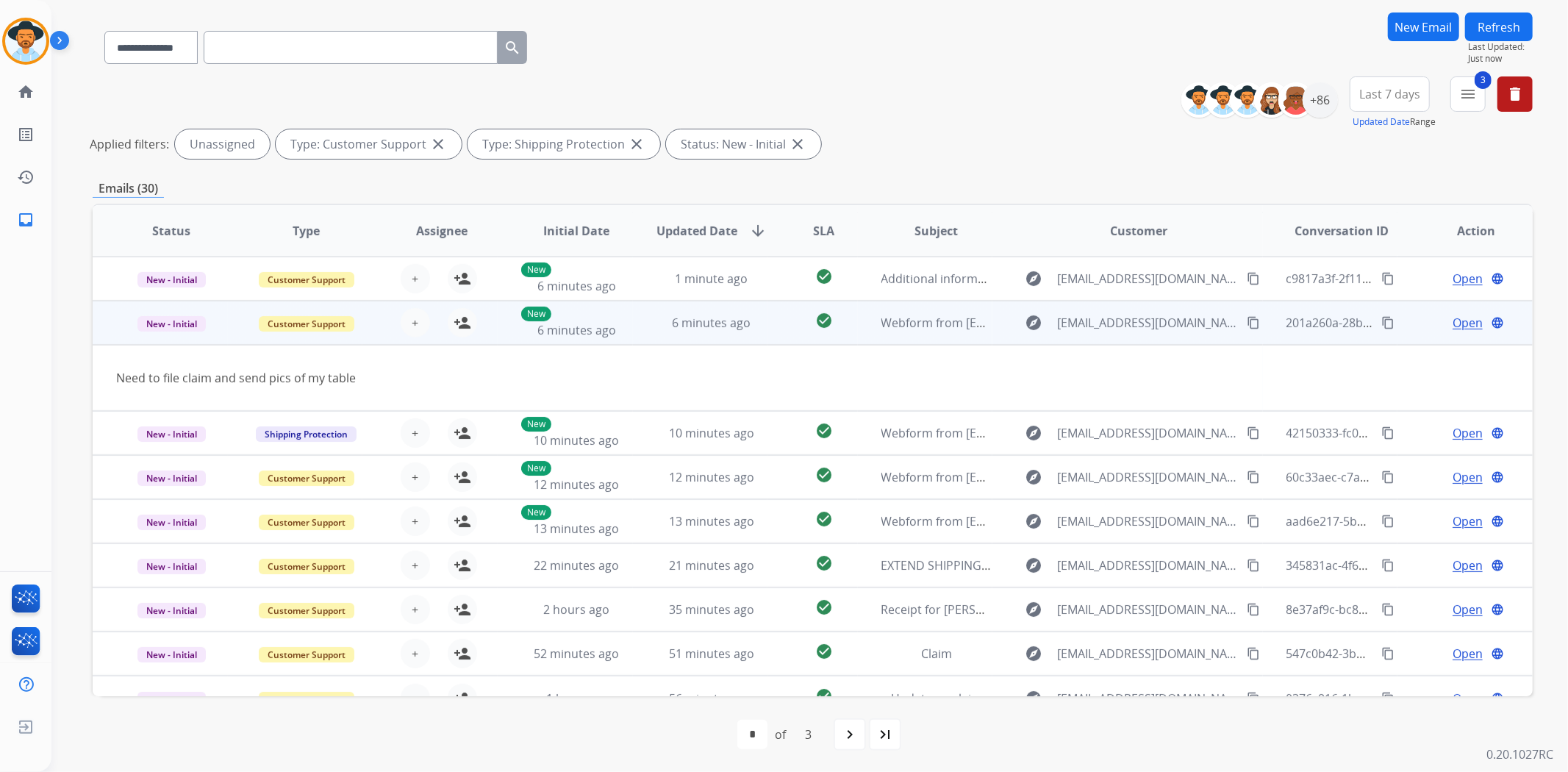
scroll to position [66, 0]
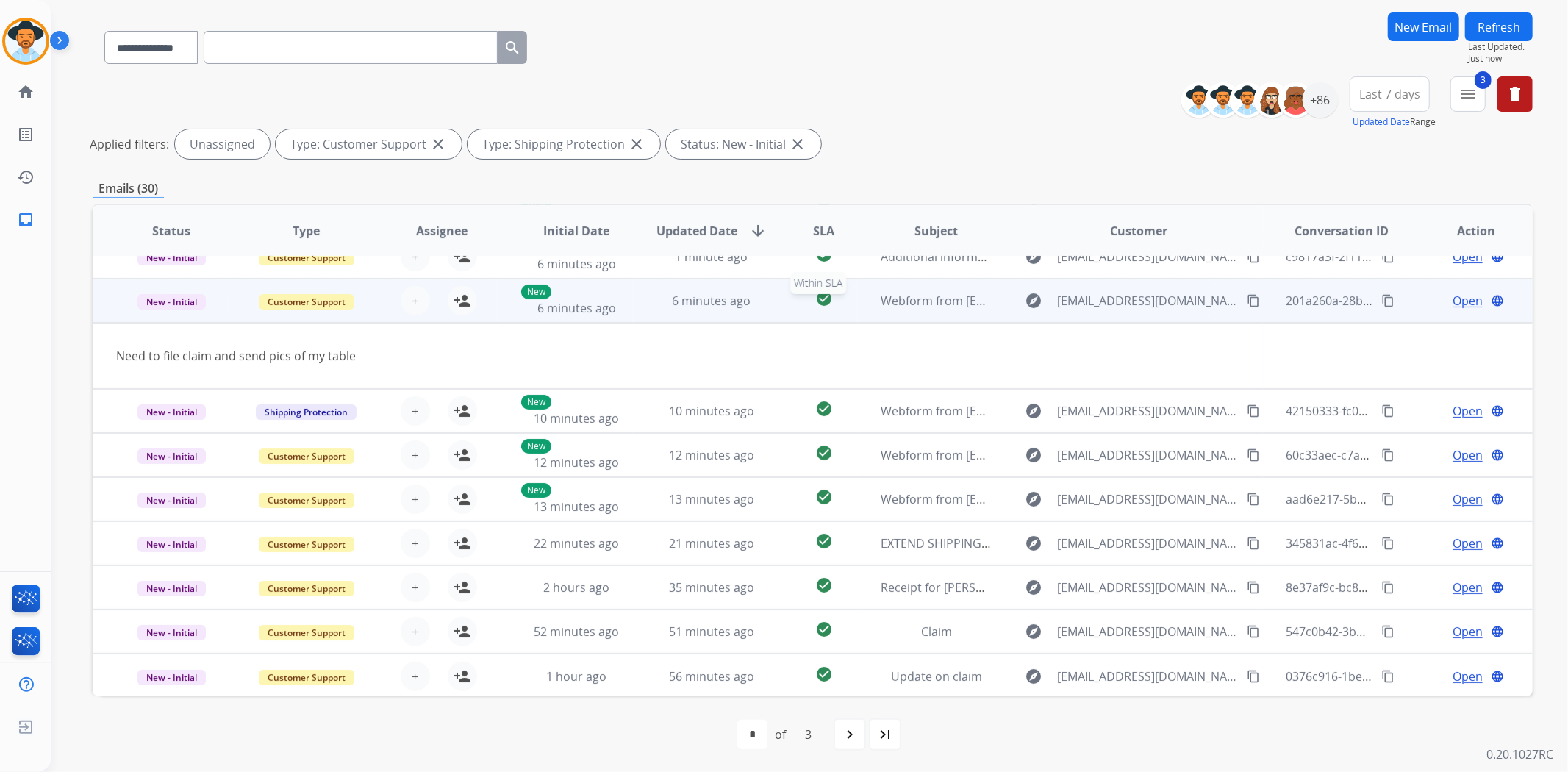
click at [791, 300] on div "check_circle" at bounding box center [823, 301] width 65 height 22
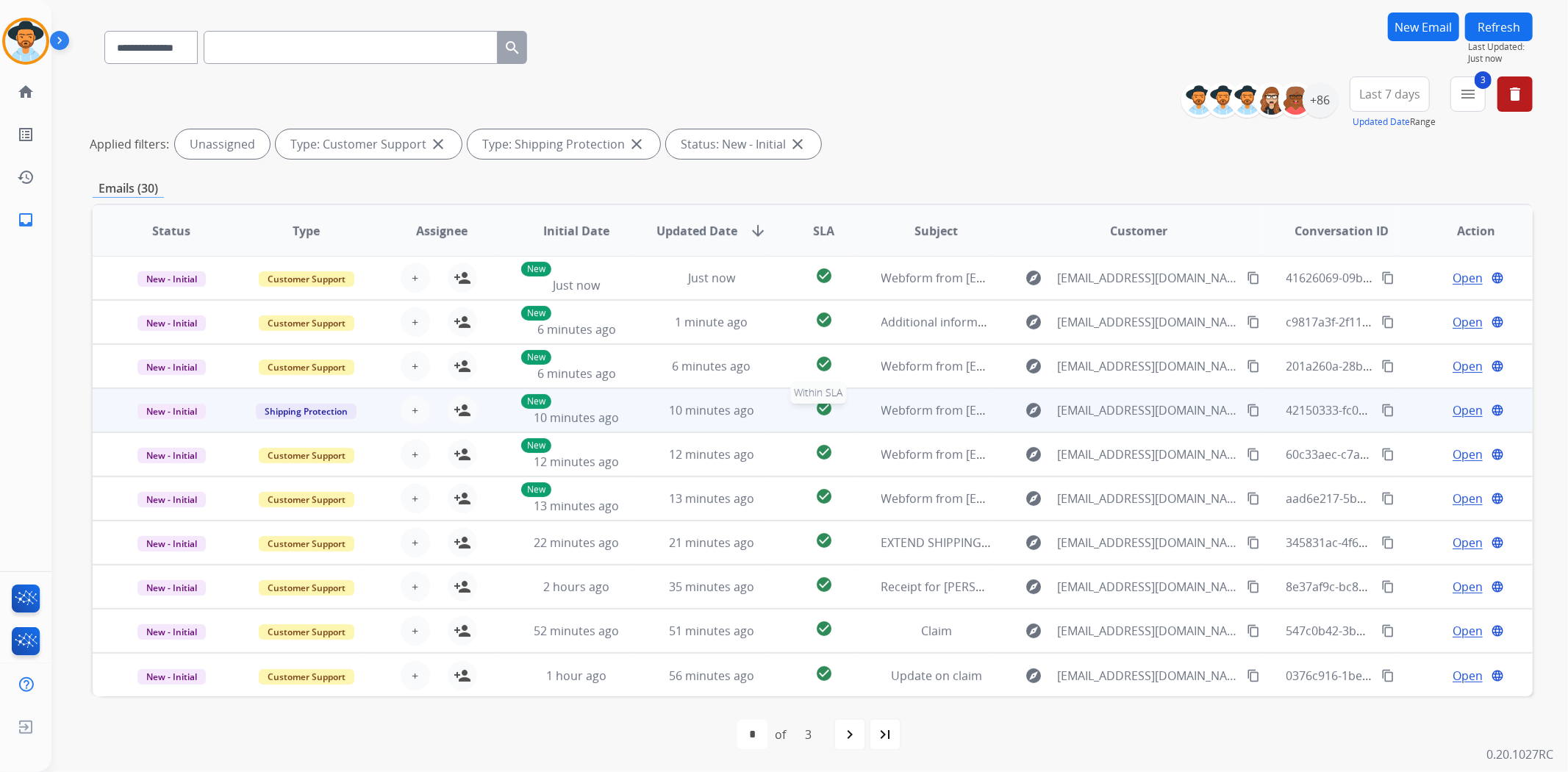
click at [791, 415] on div "check_circle" at bounding box center [823, 410] width 65 height 22
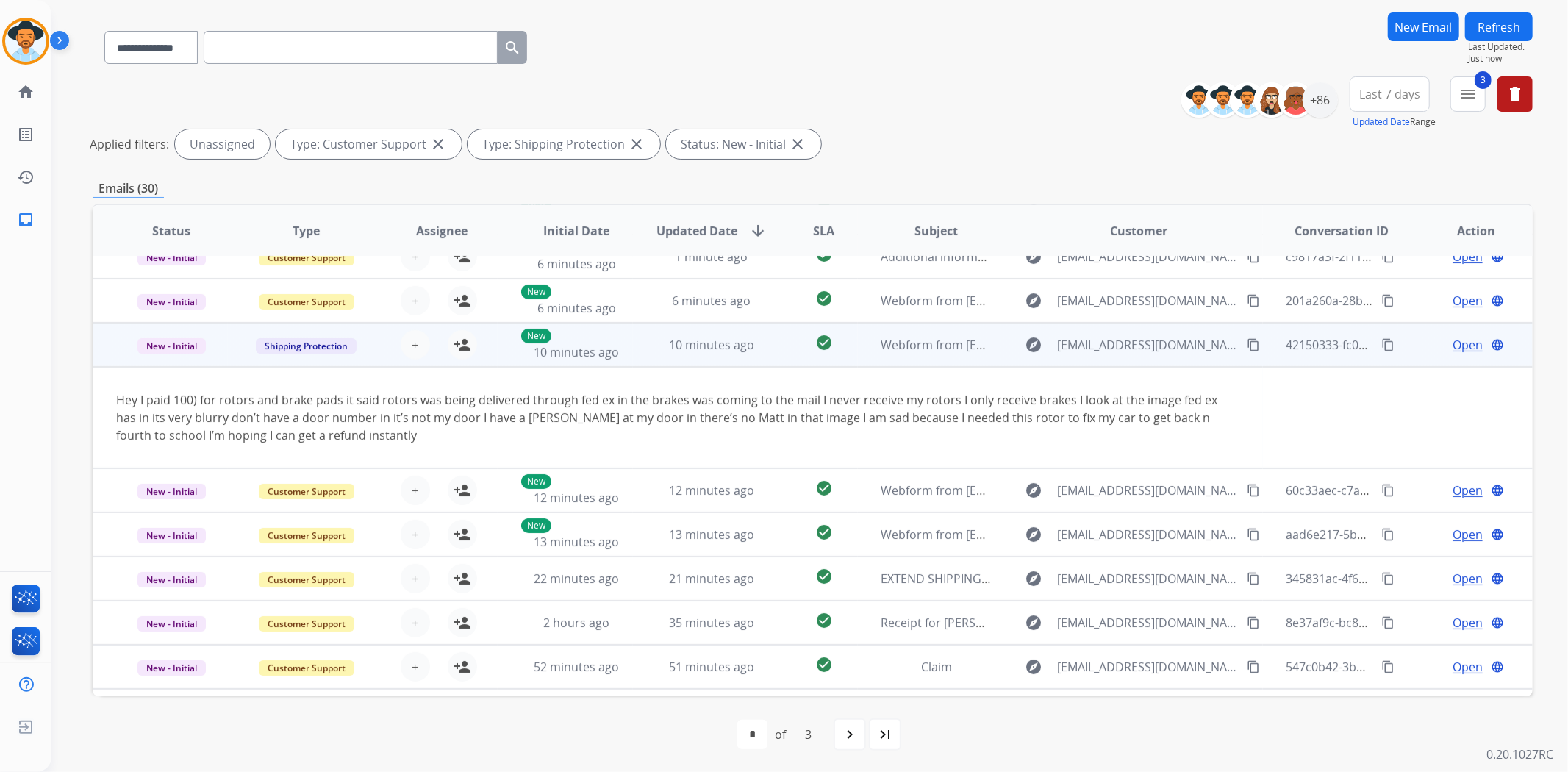
scroll to position [101, 0]
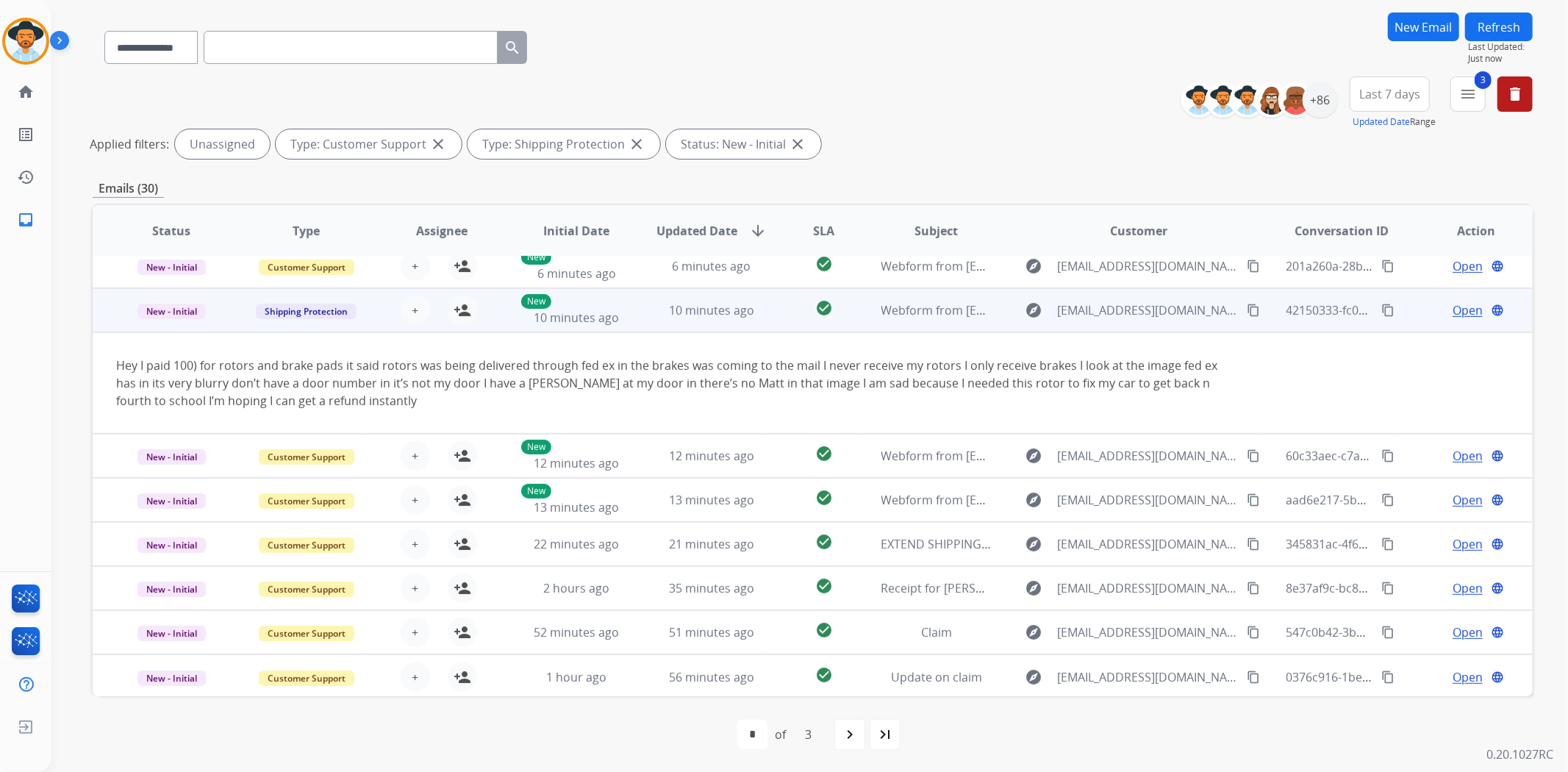
click at [770, 315] on td "check_circle" at bounding box center [812, 310] width 90 height 45
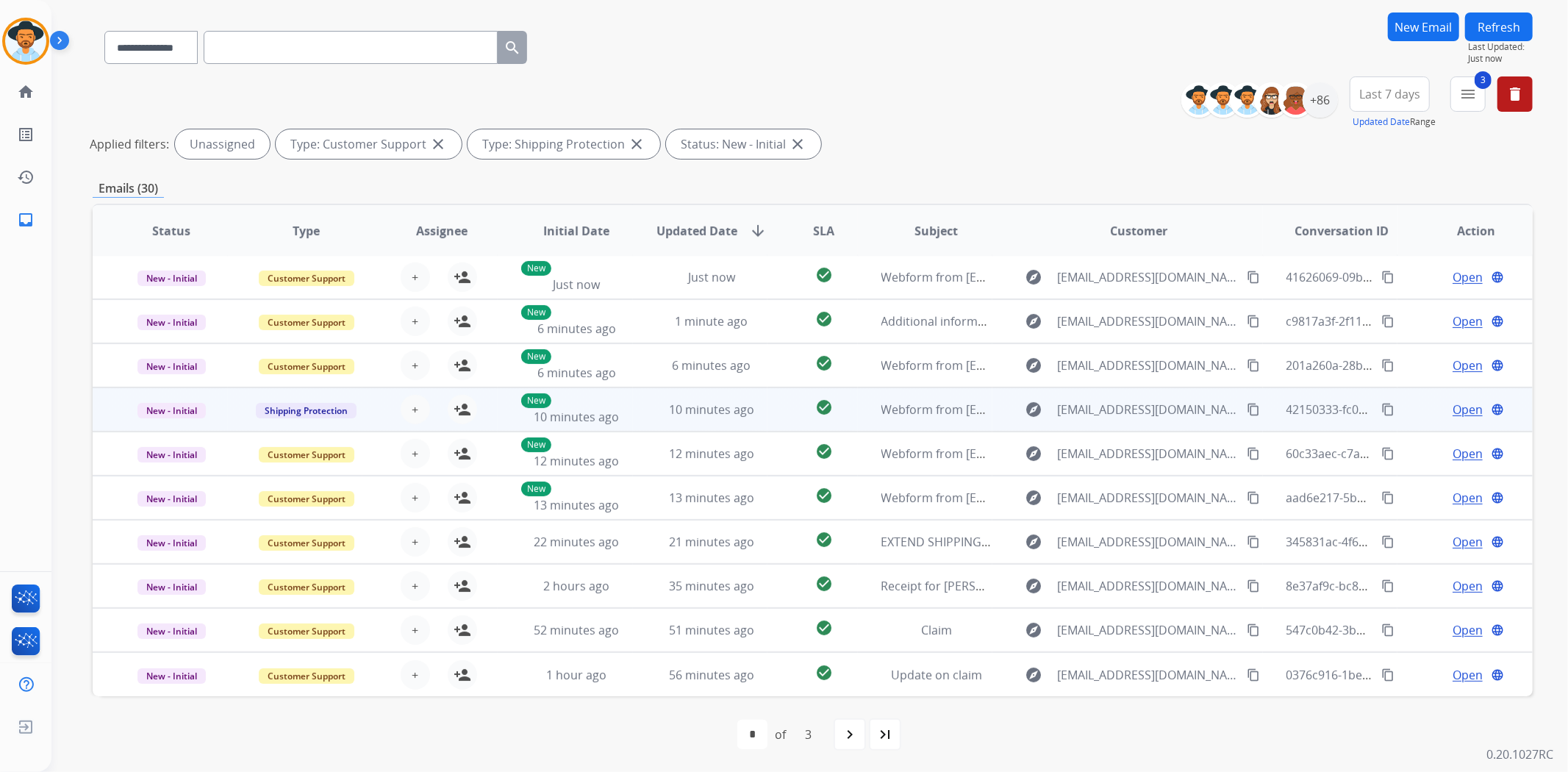
scroll to position [1, 0]
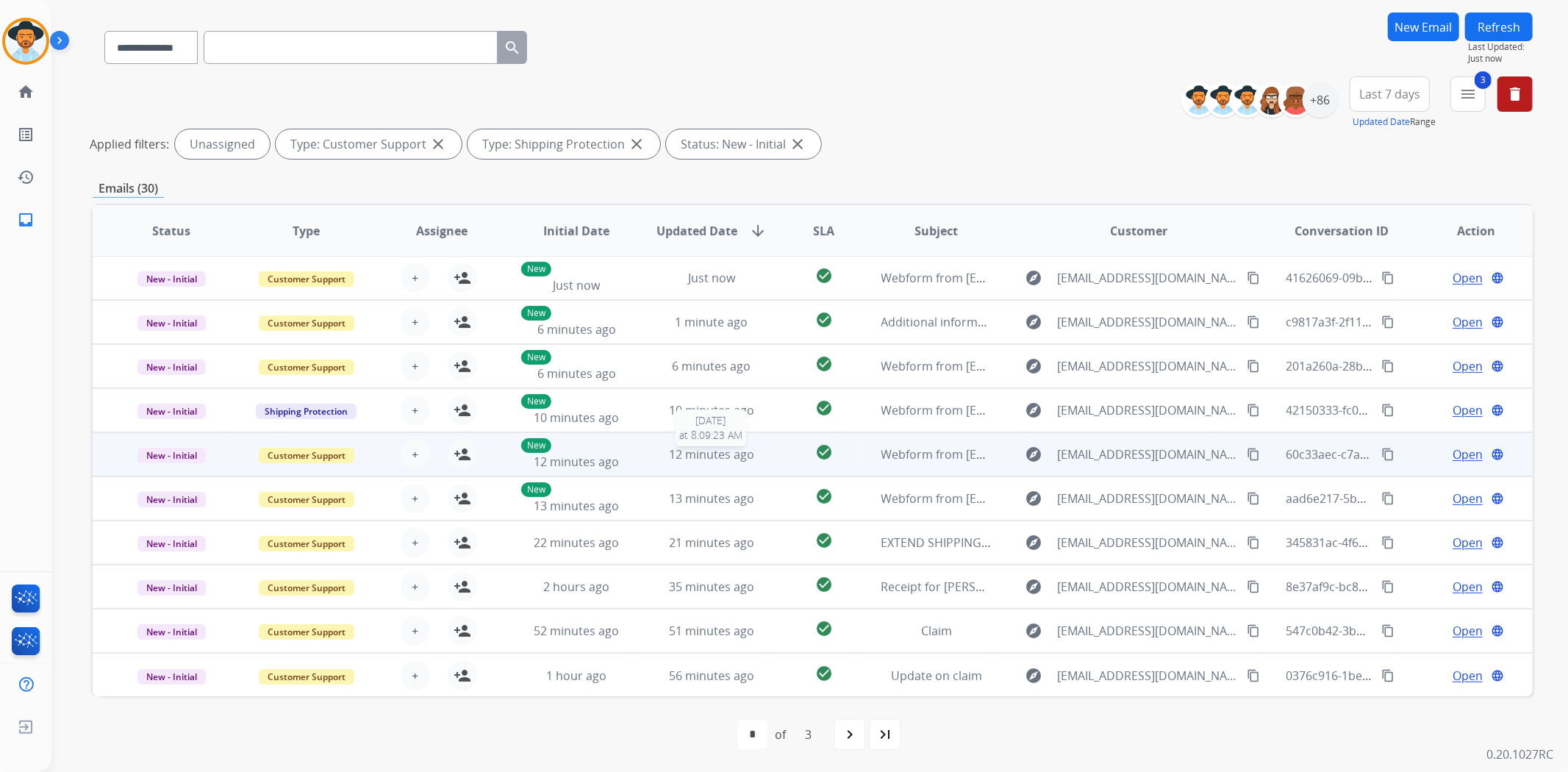
click at [761, 447] on div "12 minutes ago" at bounding box center [712, 454] width 111 height 18
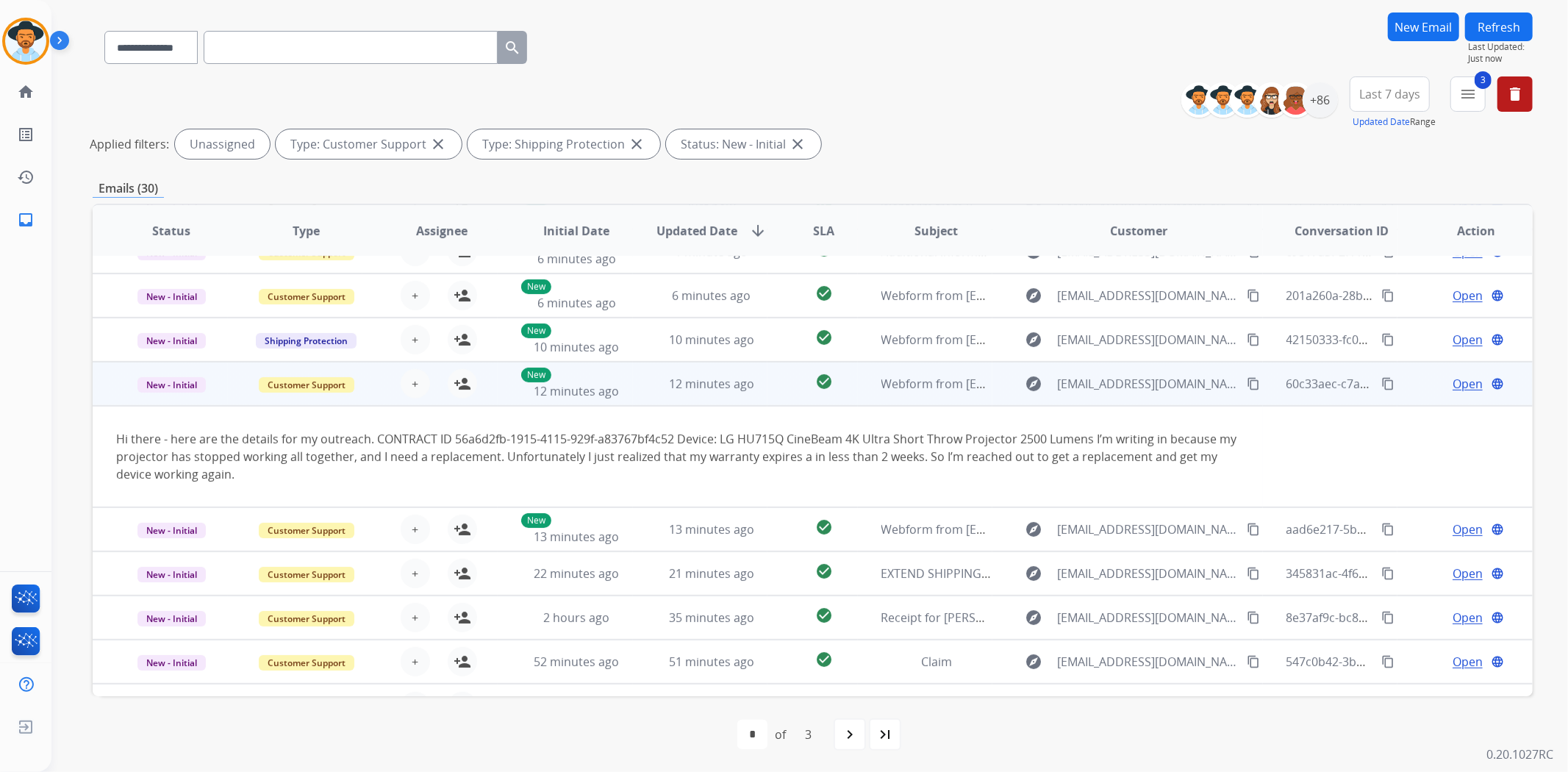
scroll to position [101, 0]
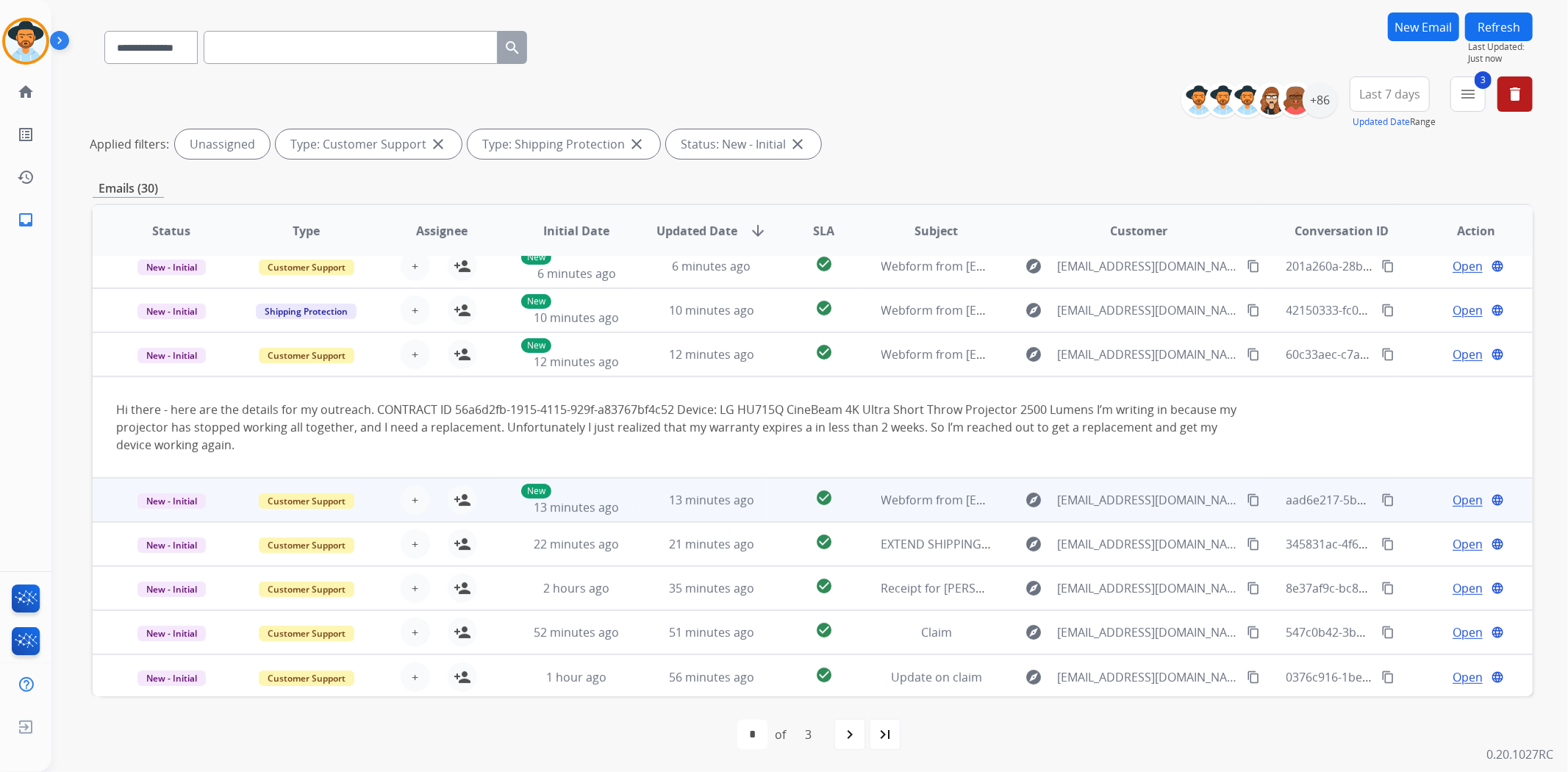
click at [768, 485] on td "check_circle" at bounding box center [812, 500] width 90 height 45
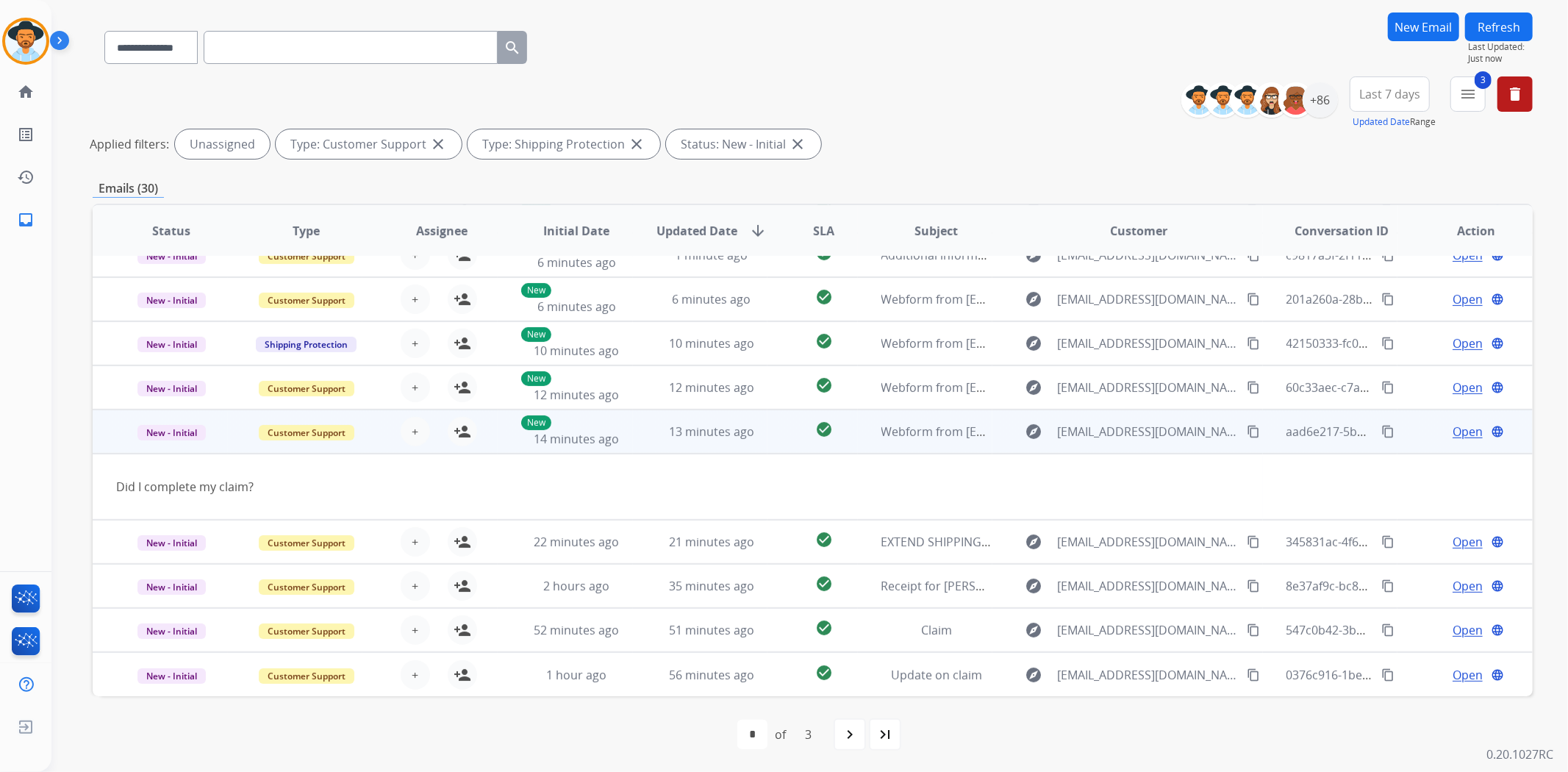
scroll to position [66, 0]
click at [460, 427] on mat-icon "person_add" at bounding box center [462, 432] width 18 height 18
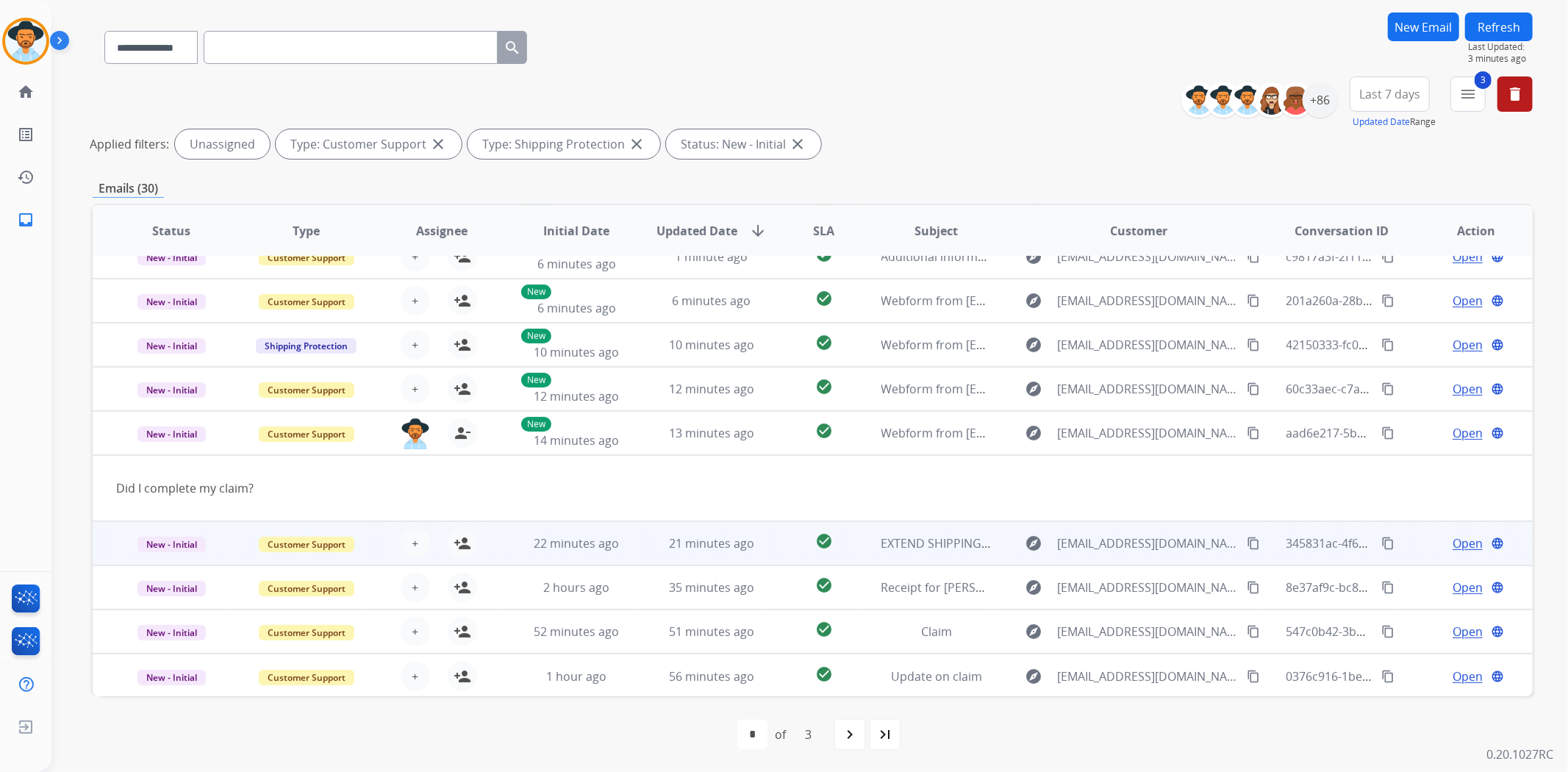
click at [768, 549] on td "check_circle" at bounding box center [812, 544] width 90 height 45
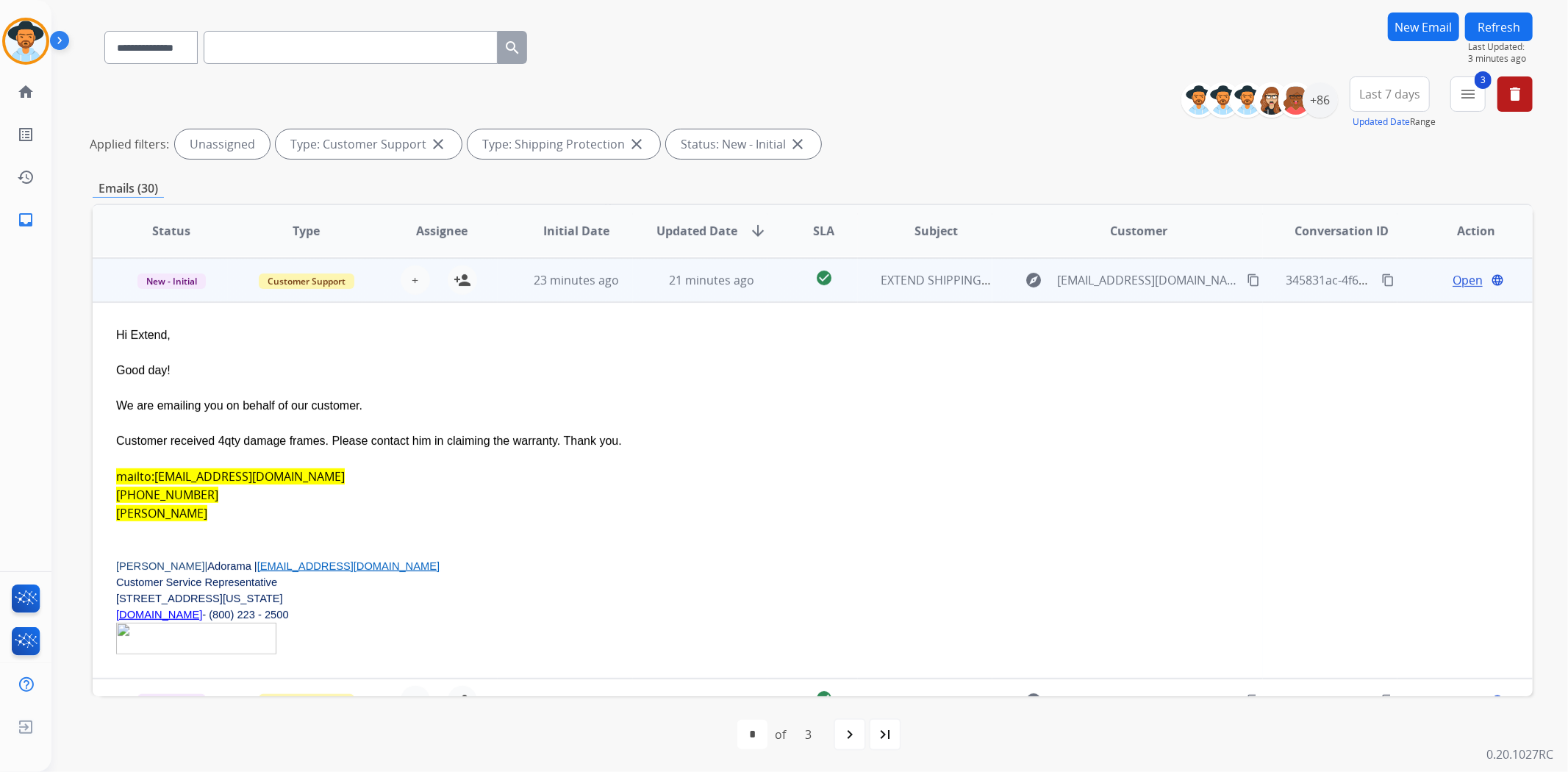
scroll to position [264, 0]
click at [771, 281] on td "check_circle" at bounding box center [812, 278] width 90 height 45
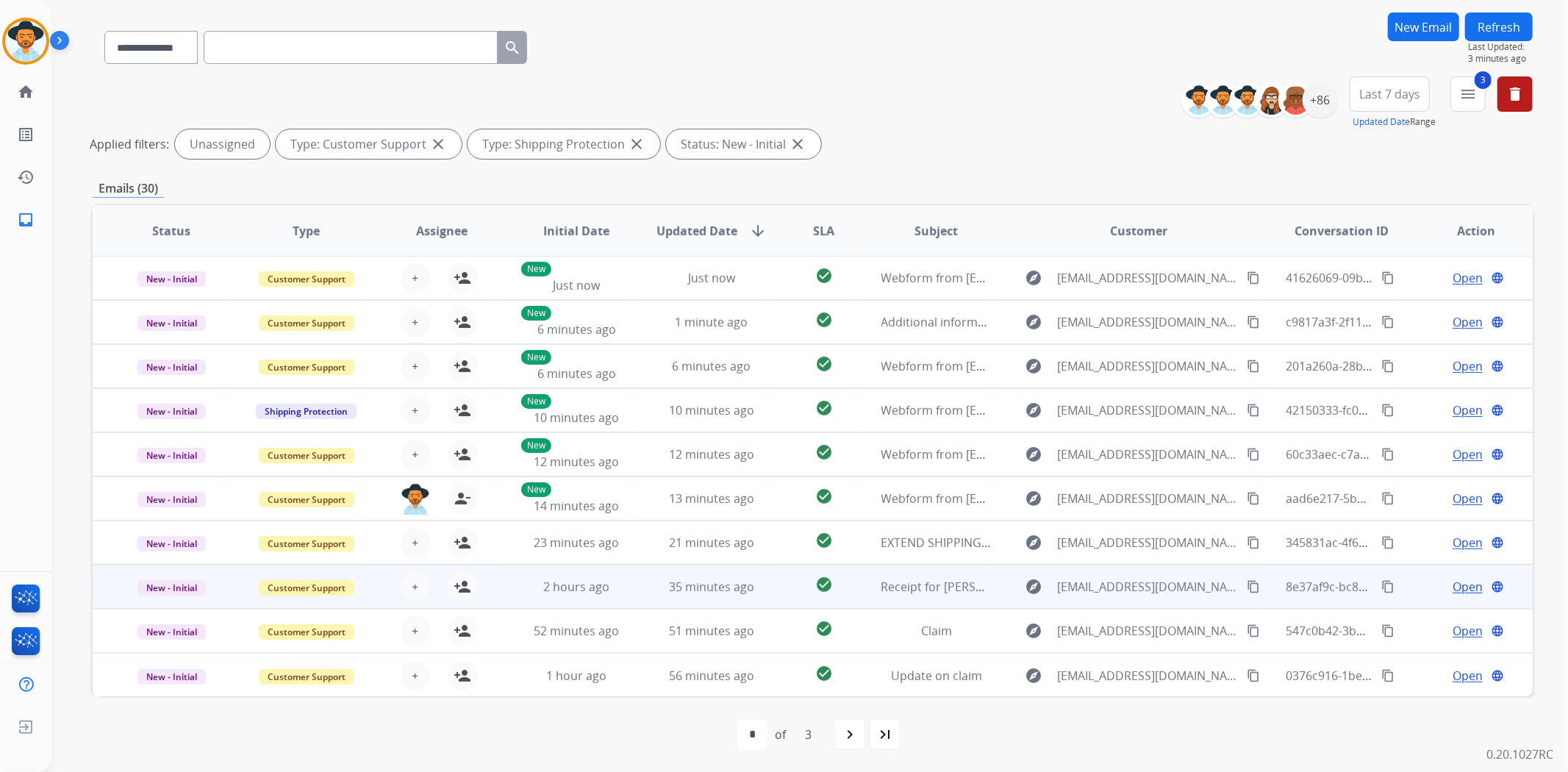
click at [768, 585] on td "check_circle" at bounding box center [812, 586] width 90 height 45
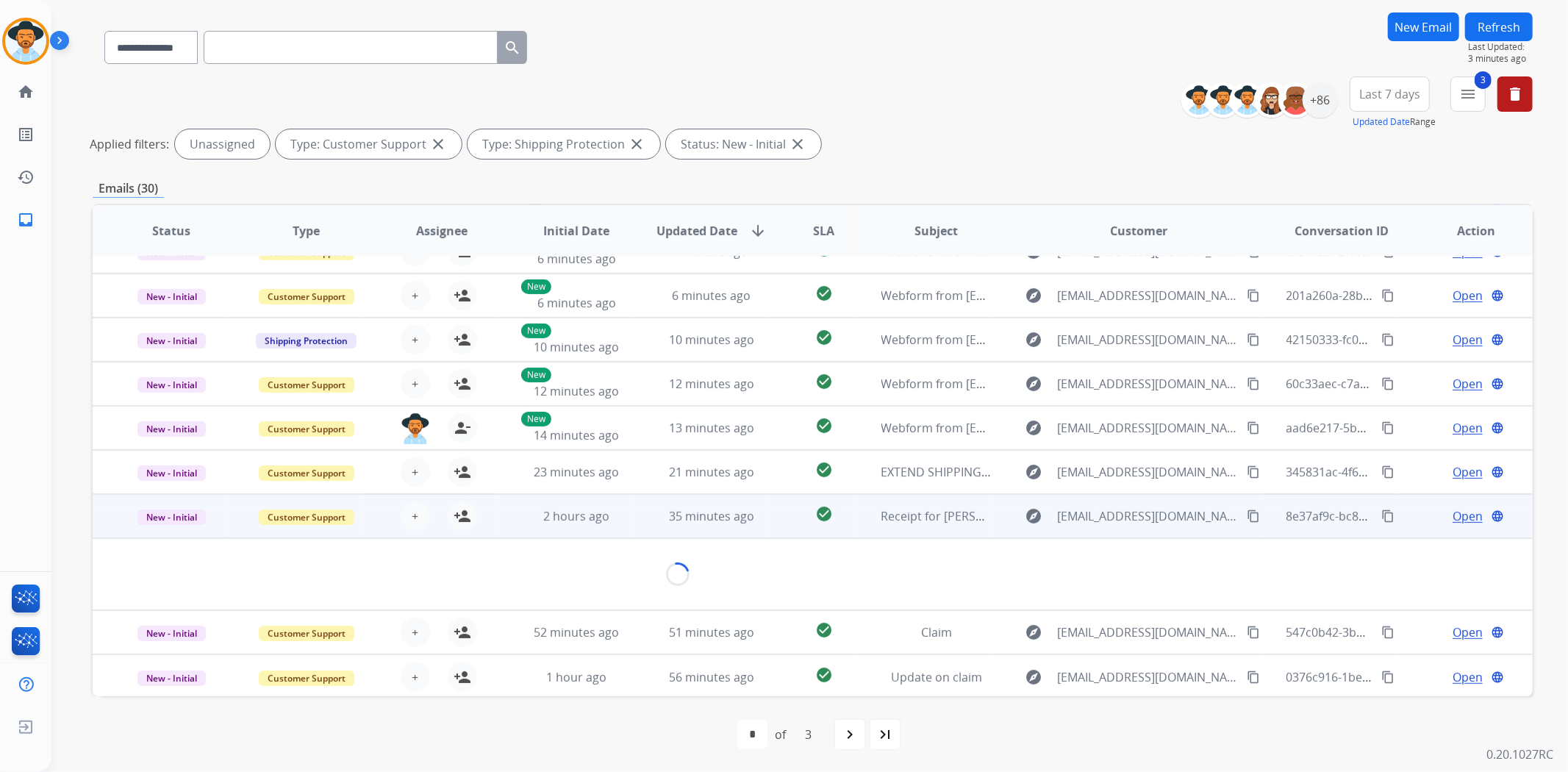
scroll to position [148, 0]
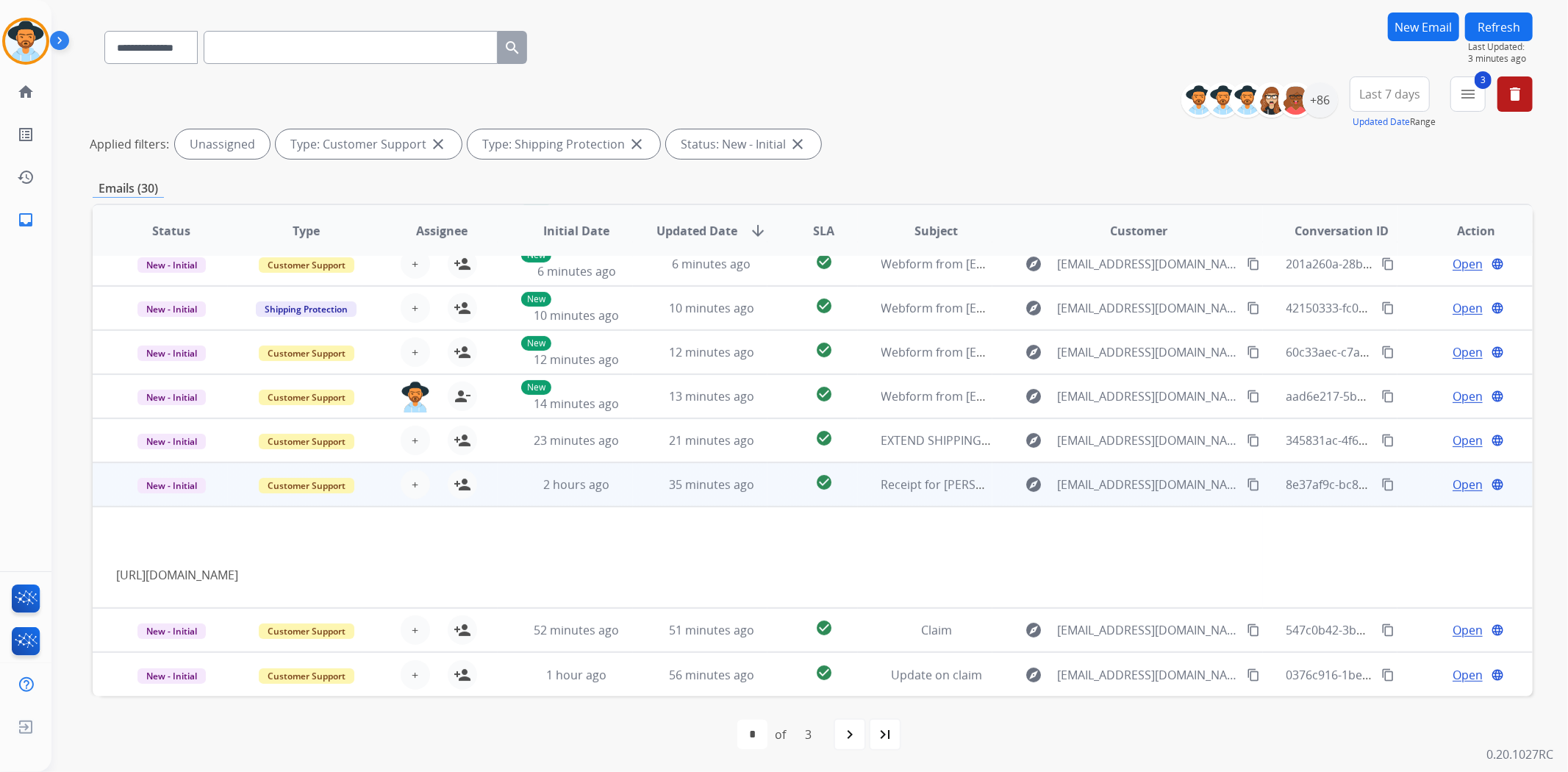
click at [773, 462] on td "check_circle" at bounding box center [812, 484] width 90 height 45
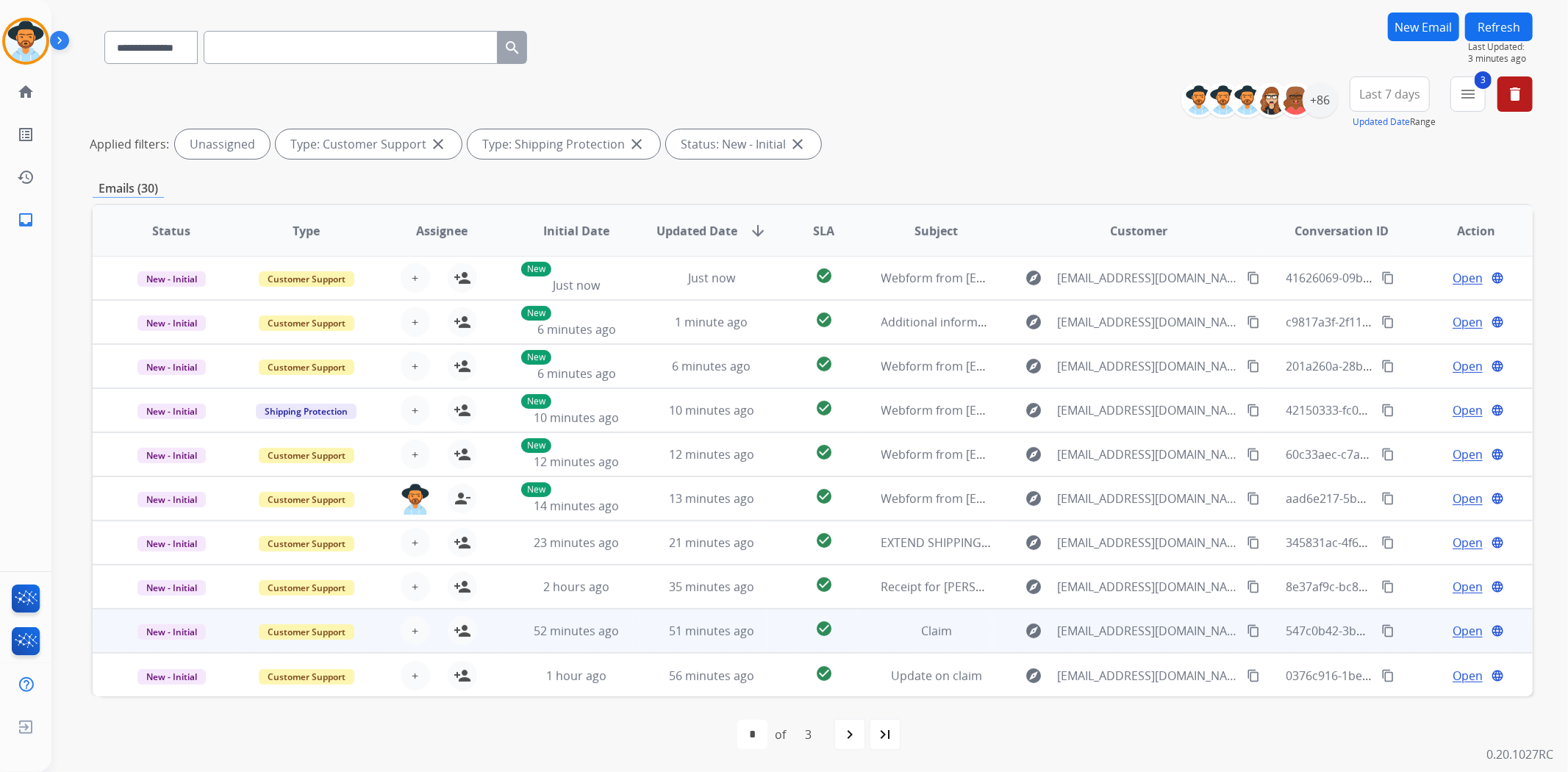
click at [768, 633] on td "check_circle" at bounding box center [812, 631] width 90 height 45
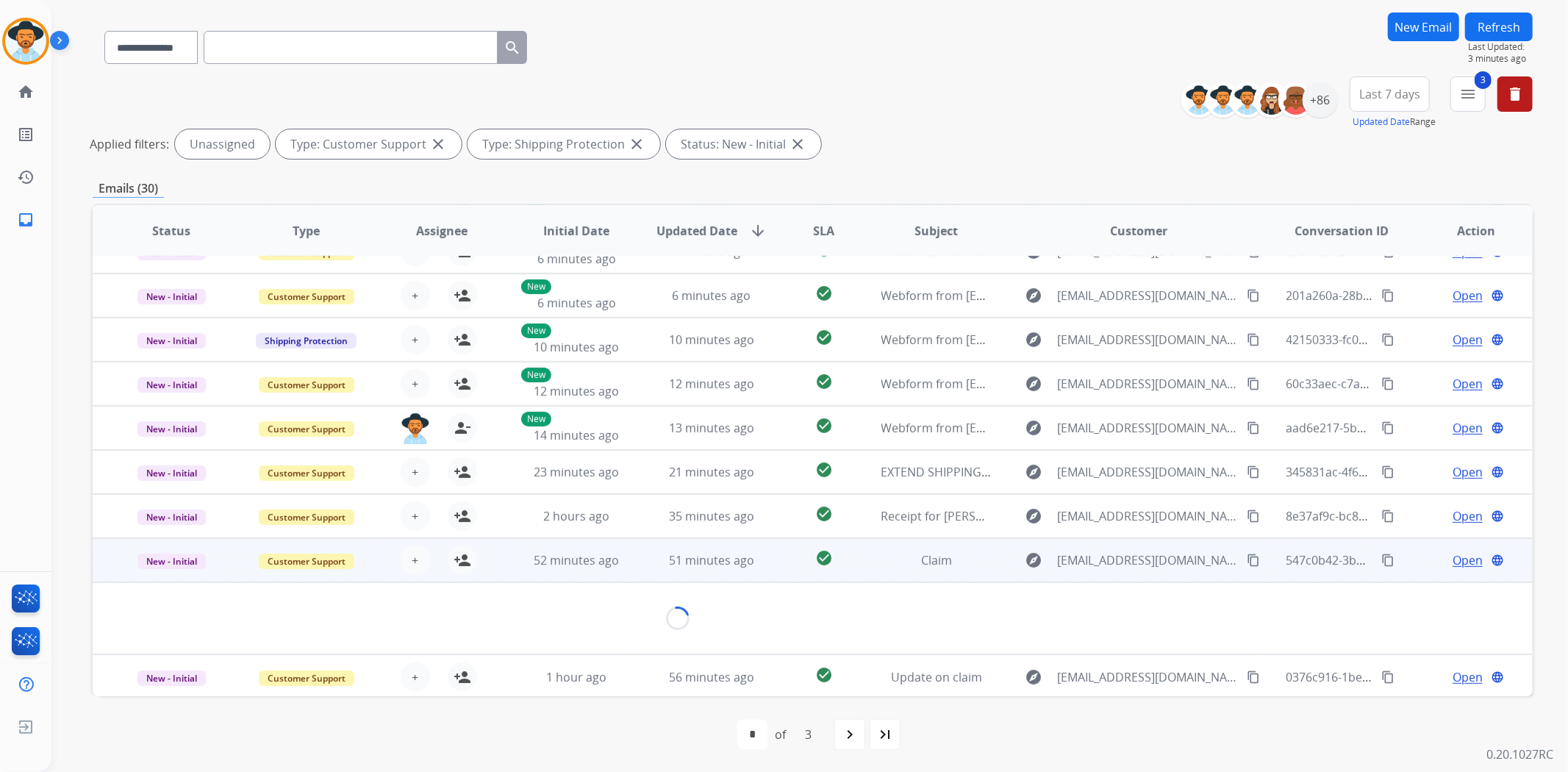
scroll to position [66, 0]
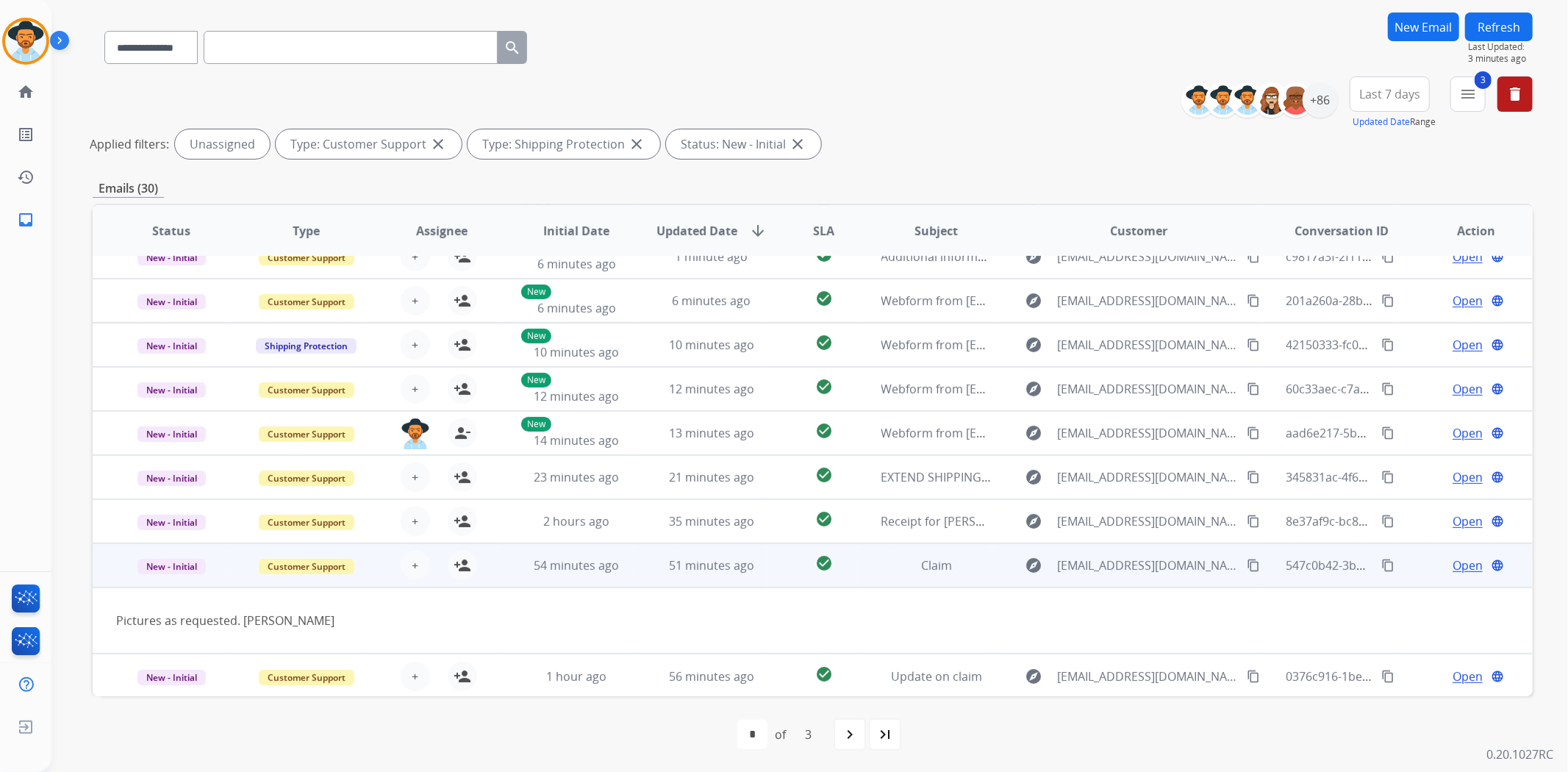
click at [789, 551] on td "check_circle" at bounding box center [812, 565] width 90 height 45
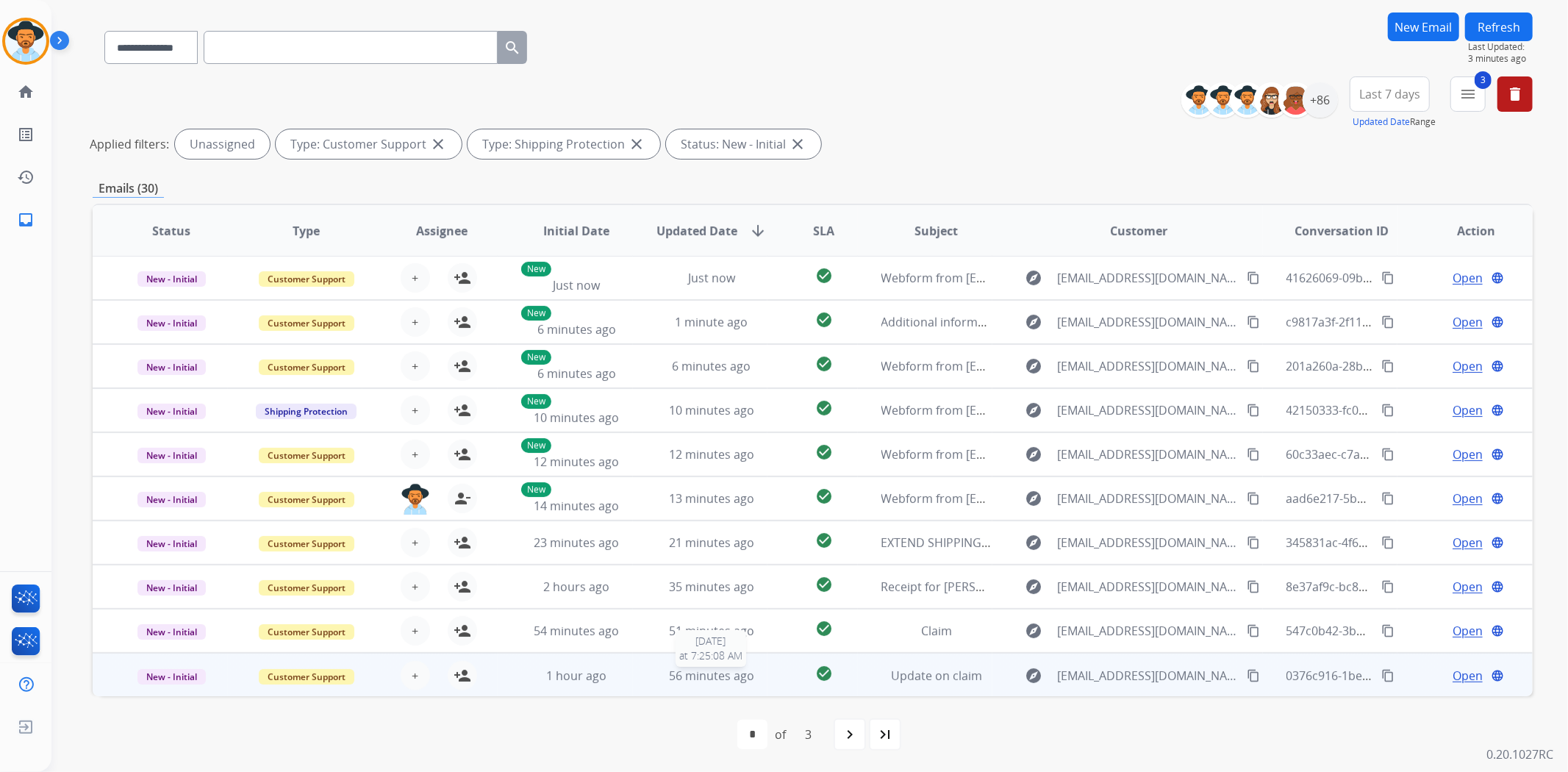
click at [752, 671] on div "56 minutes ago" at bounding box center [712, 675] width 111 height 18
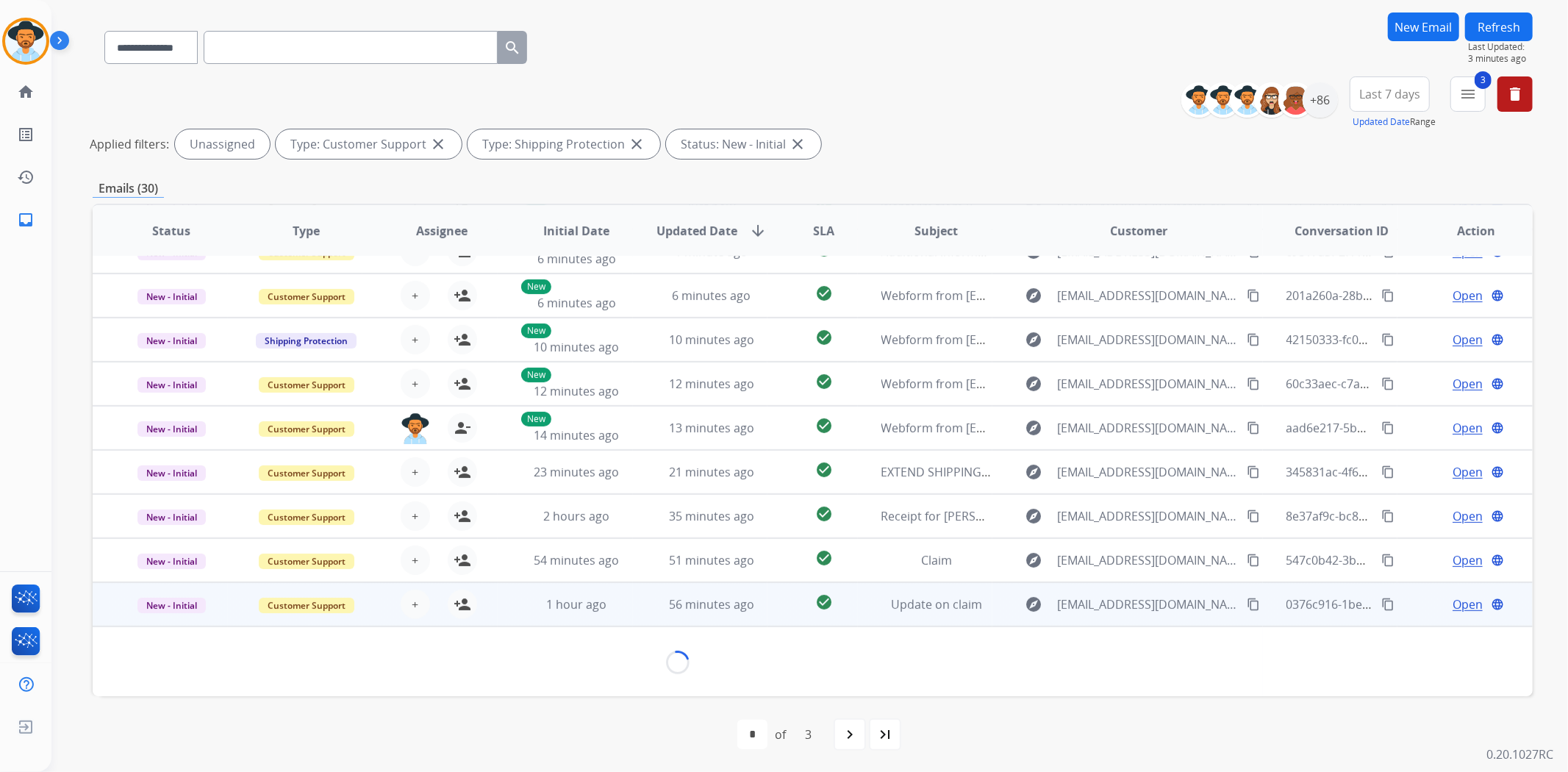
scroll to position [226, 0]
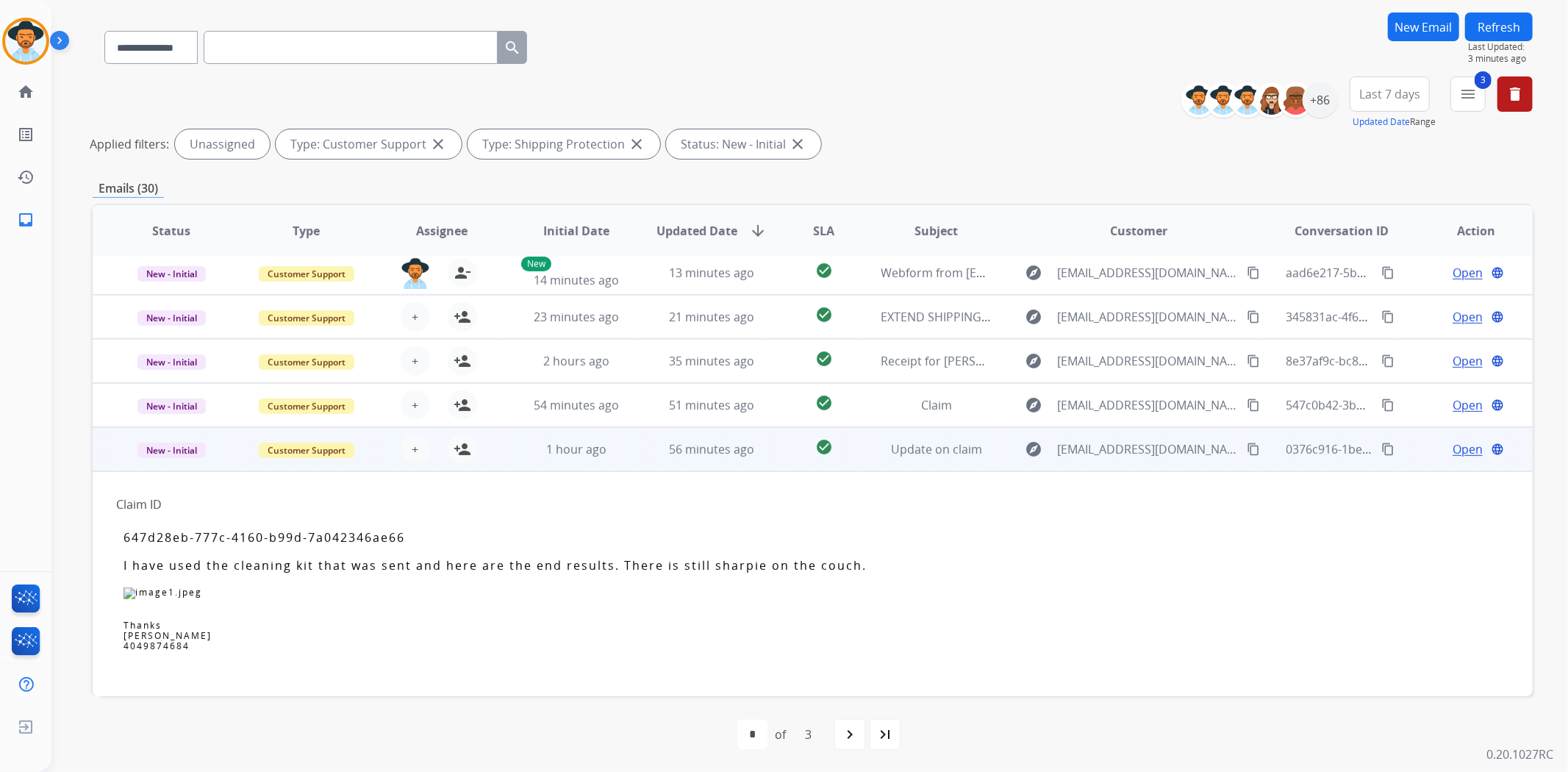
click at [768, 457] on td "check_circle" at bounding box center [812, 449] width 90 height 45
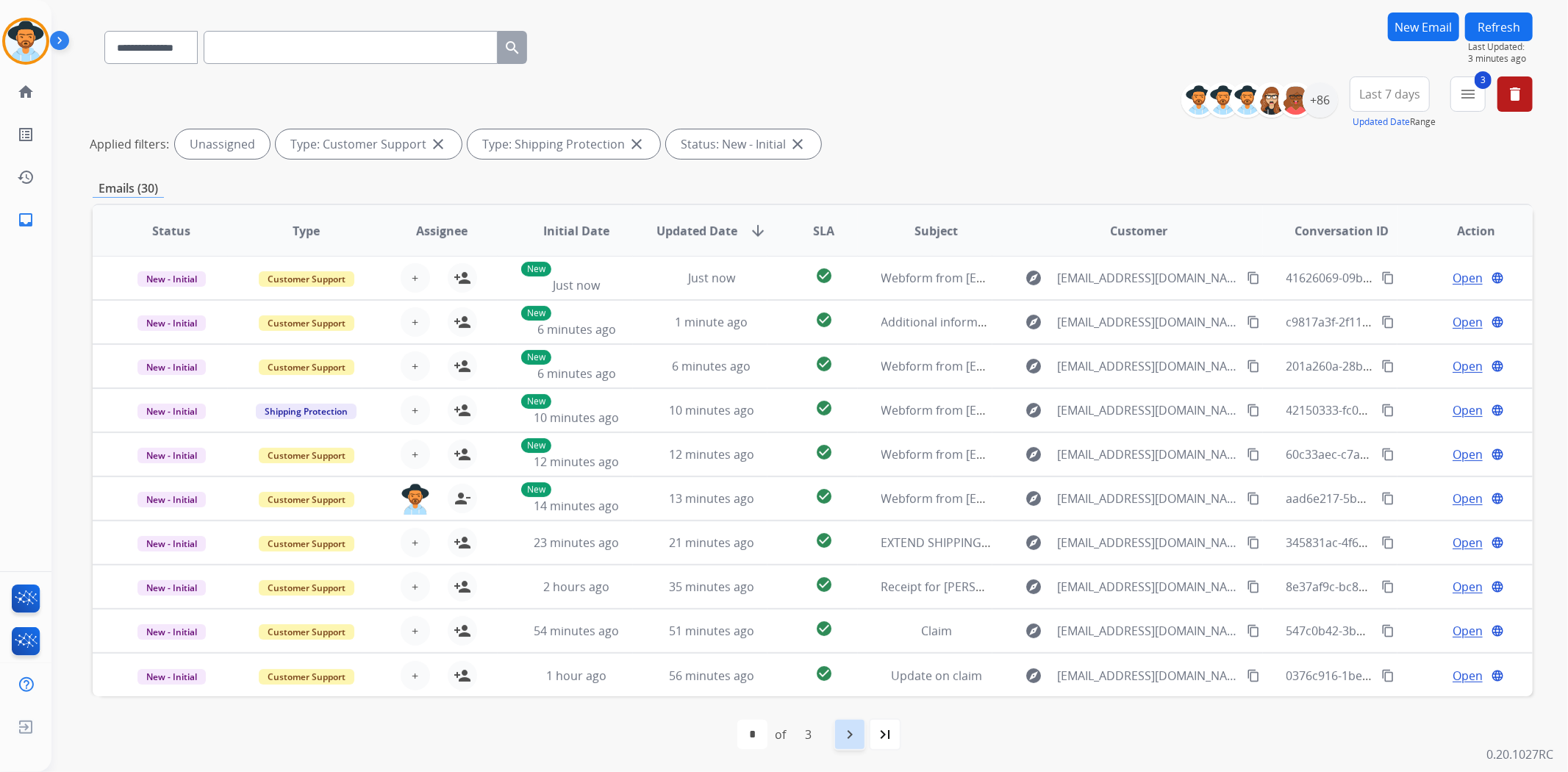
click at [847, 739] on mat-icon "navigate_next" at bounding box center [849, 734] width 18 height 18
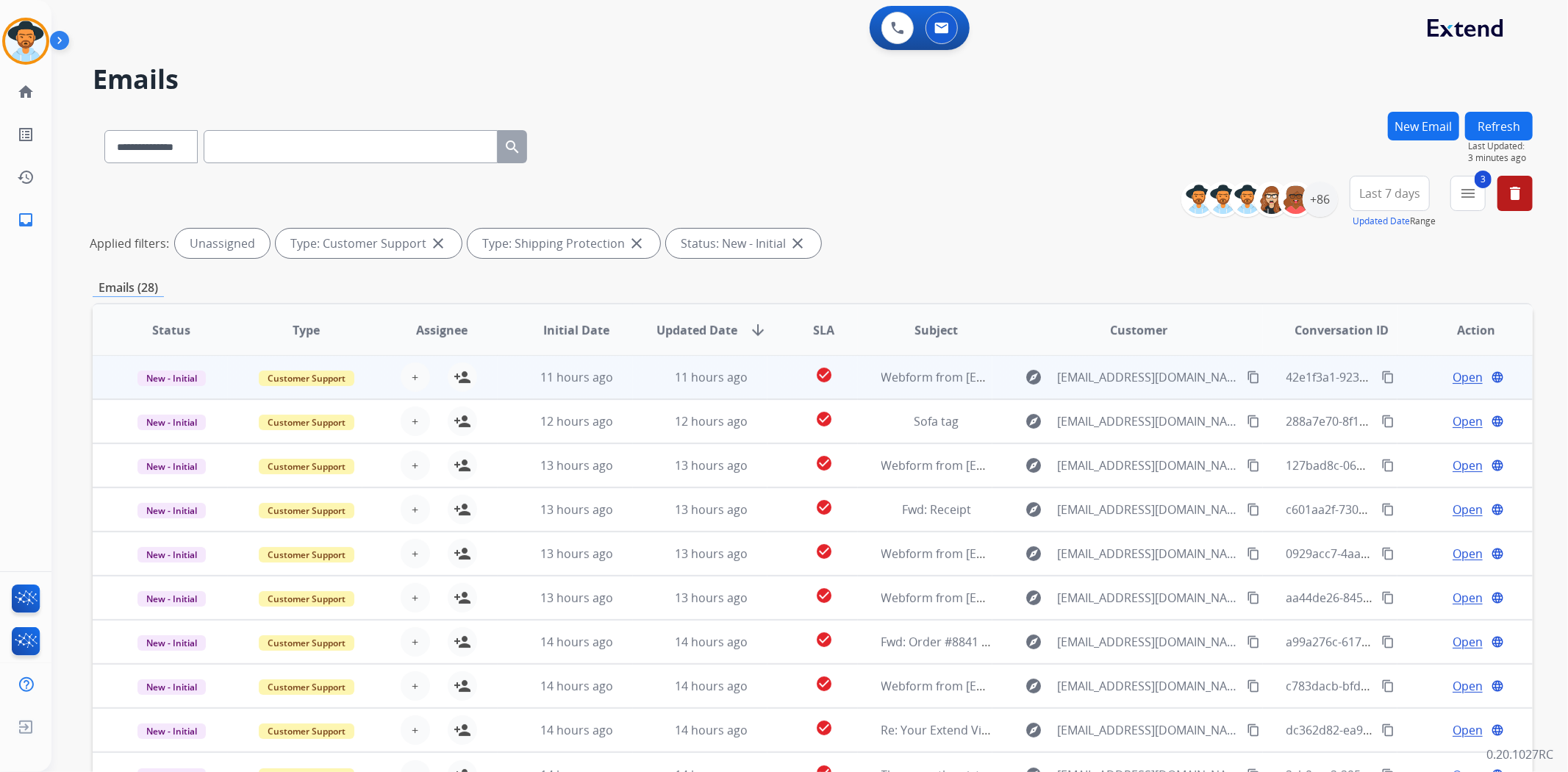
click at [753, 388] on td "11 hours ago" at bounding box center [701, 378] width 136 height 45
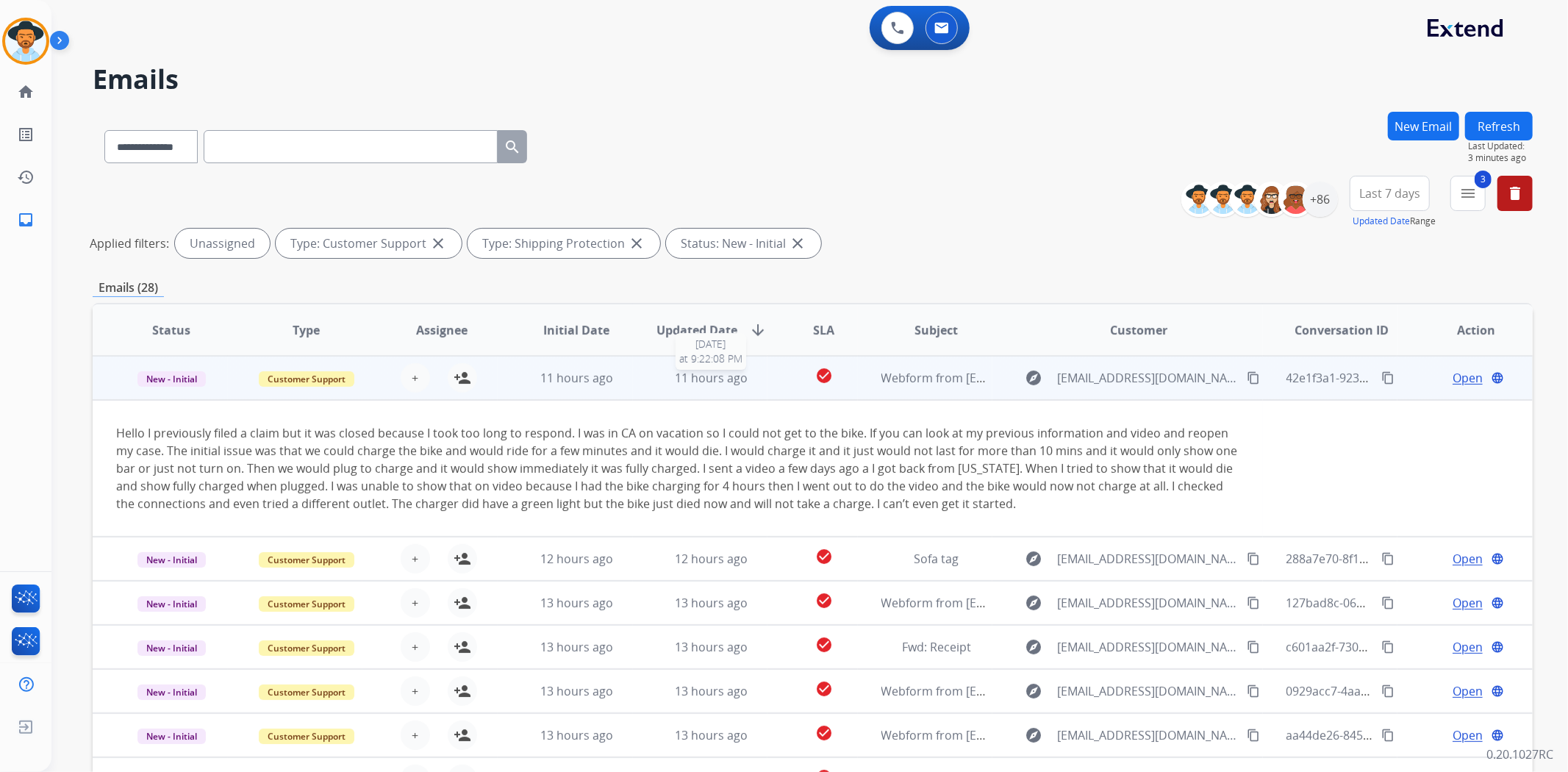
click at [755, 380] on div "11 hours ago" at bounding box center [712, 378] width 111 height 18
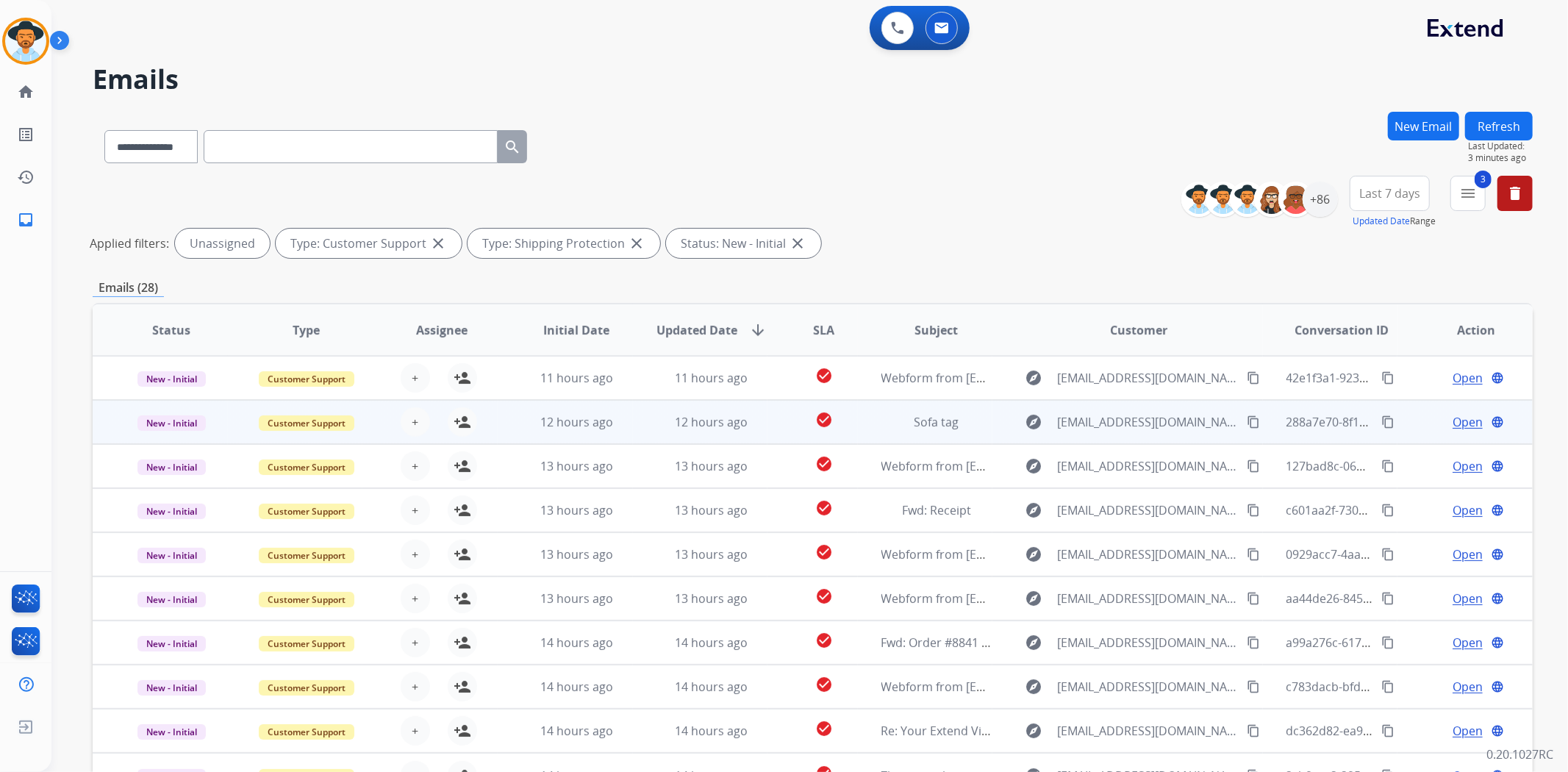
scroll to position [1, 0]
click at [770, 421] on td "check_circle" at bounding box center [812, 421] width 90 height 45
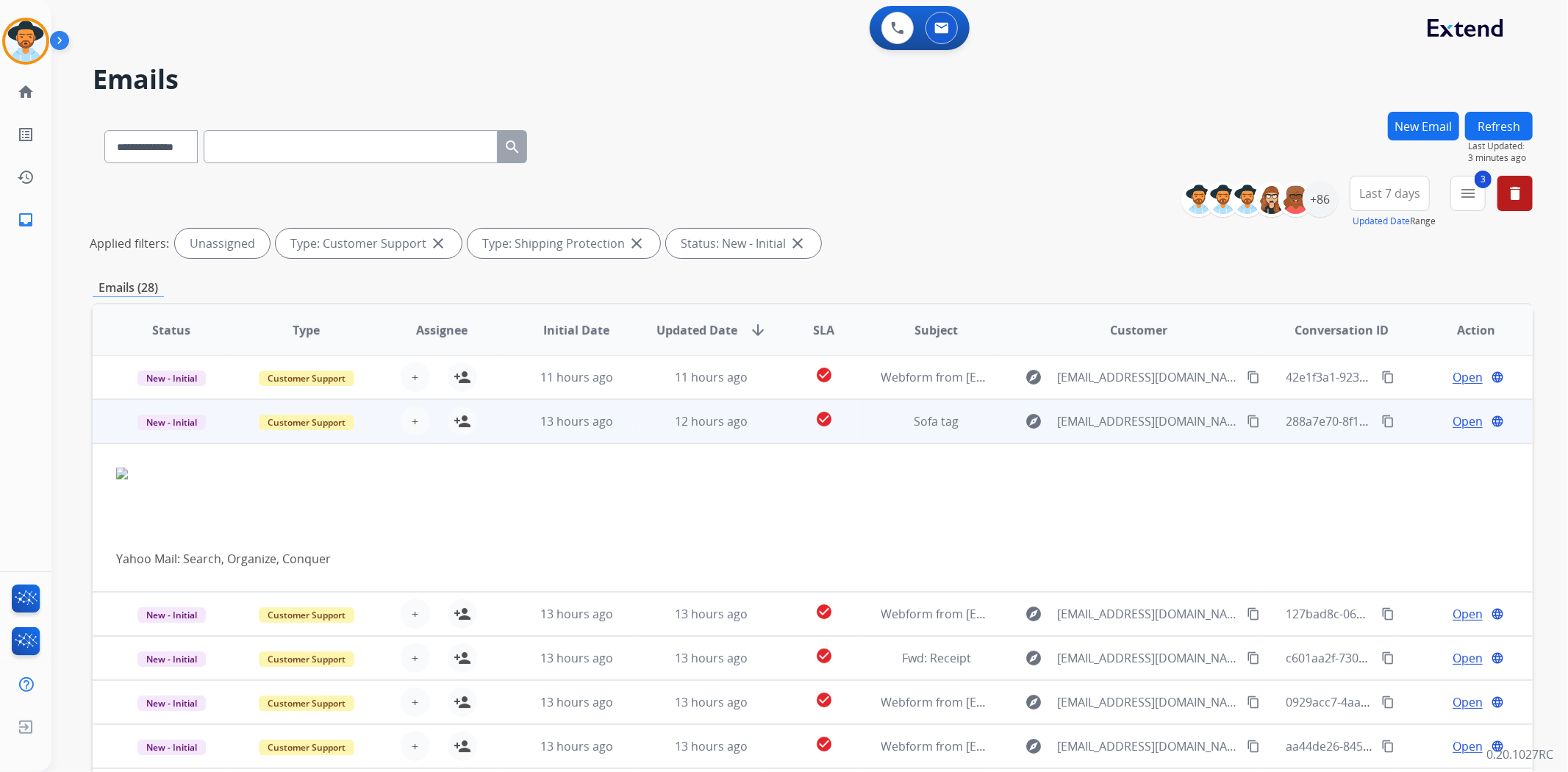
scroll to position [45, 0]
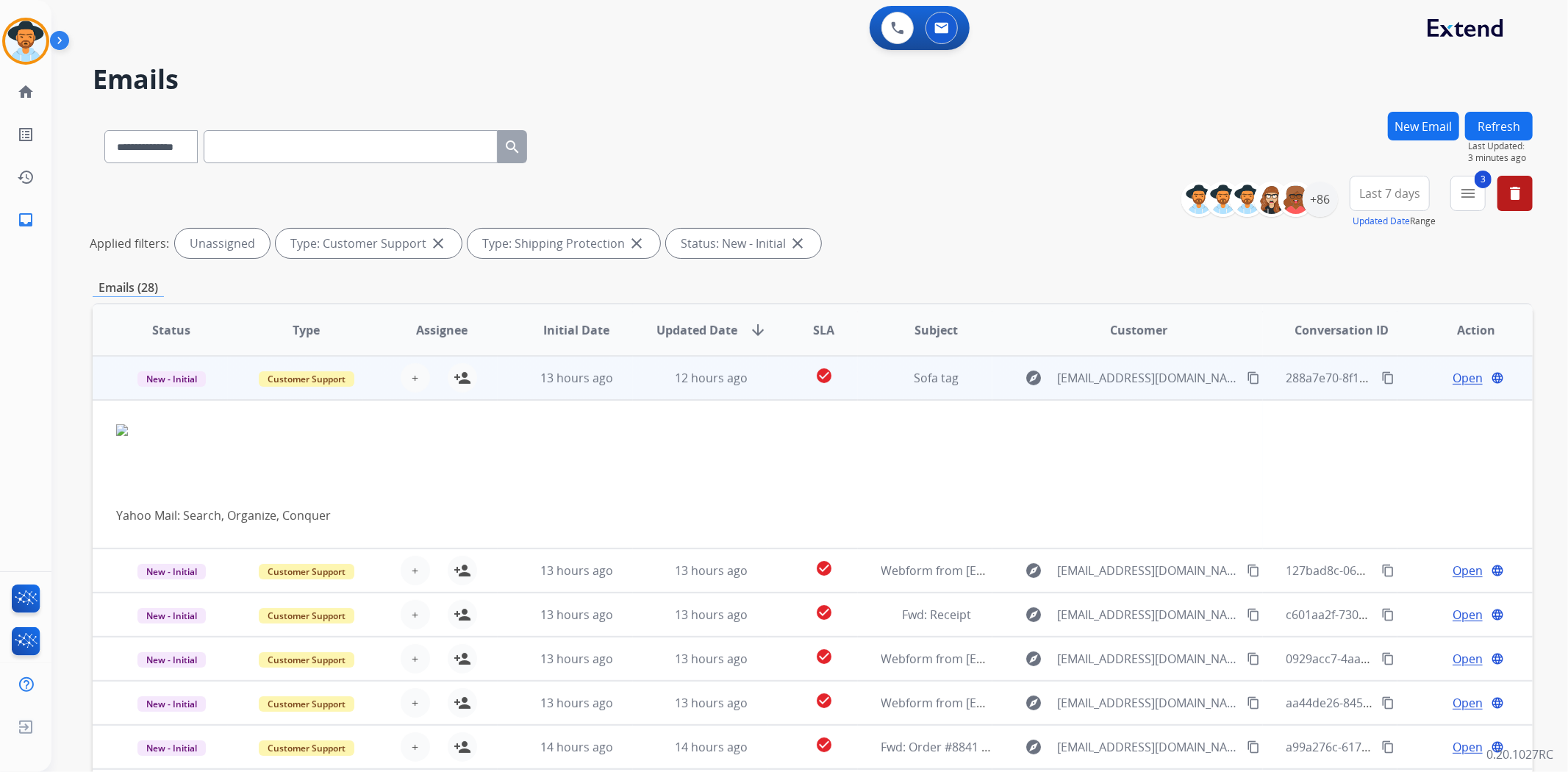
click at [787, 359] on td "check_circle" at bounding box center [812, 378] width 90 height 45
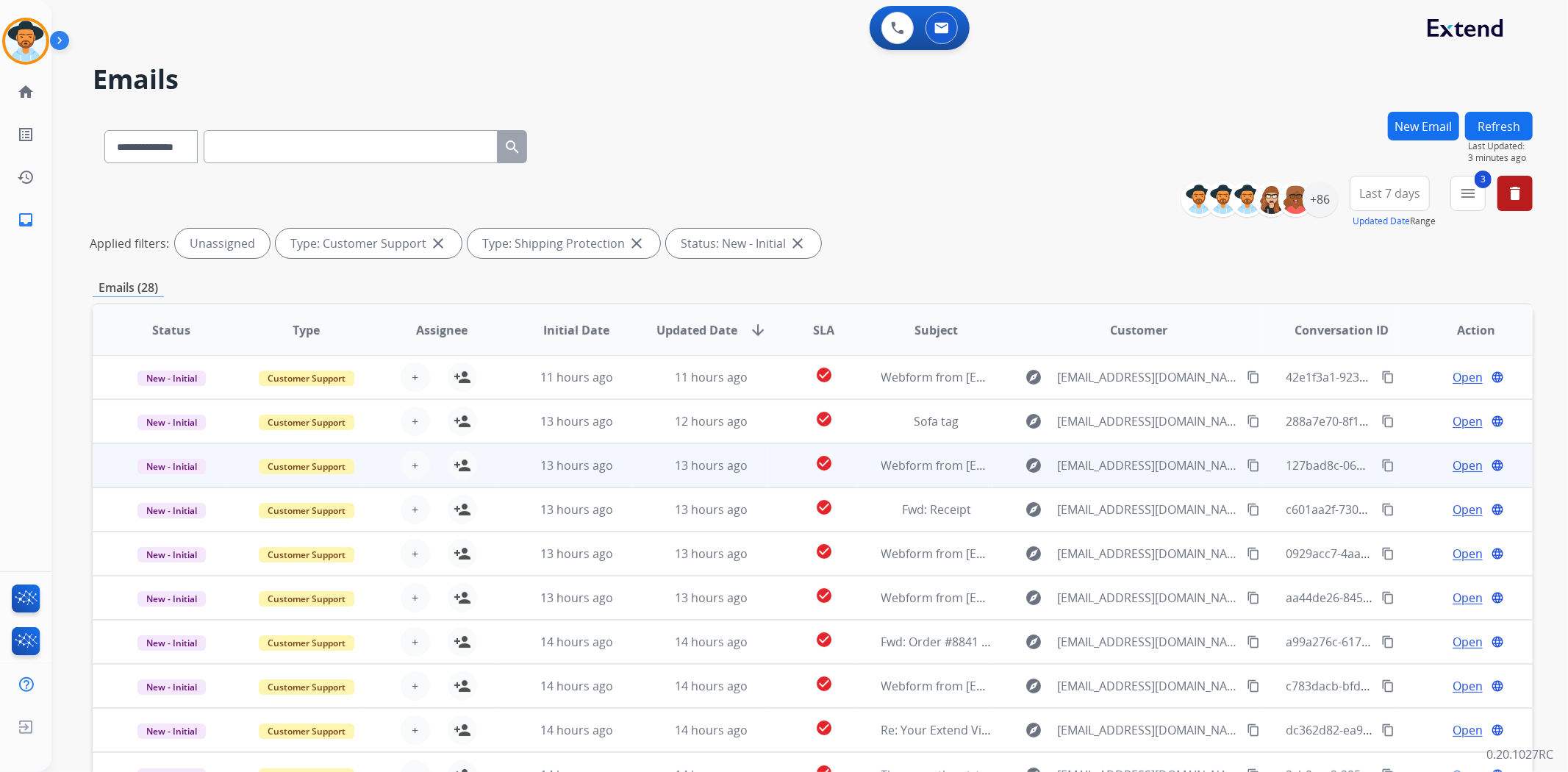
click at [777, 461] on td "check_circle" at bounding box center [812, 466] width 90 height 45
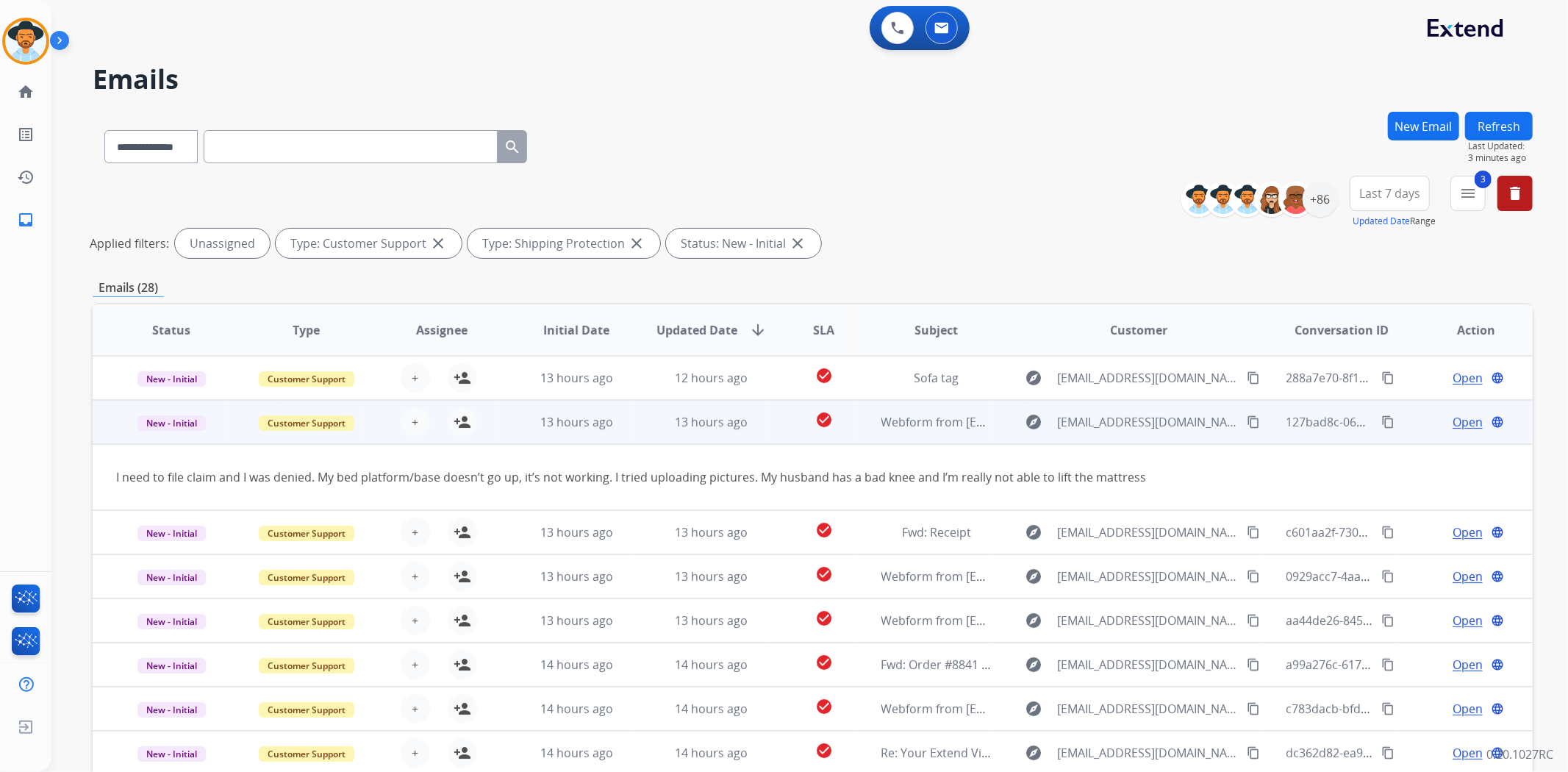
scroll to position [66, 0]
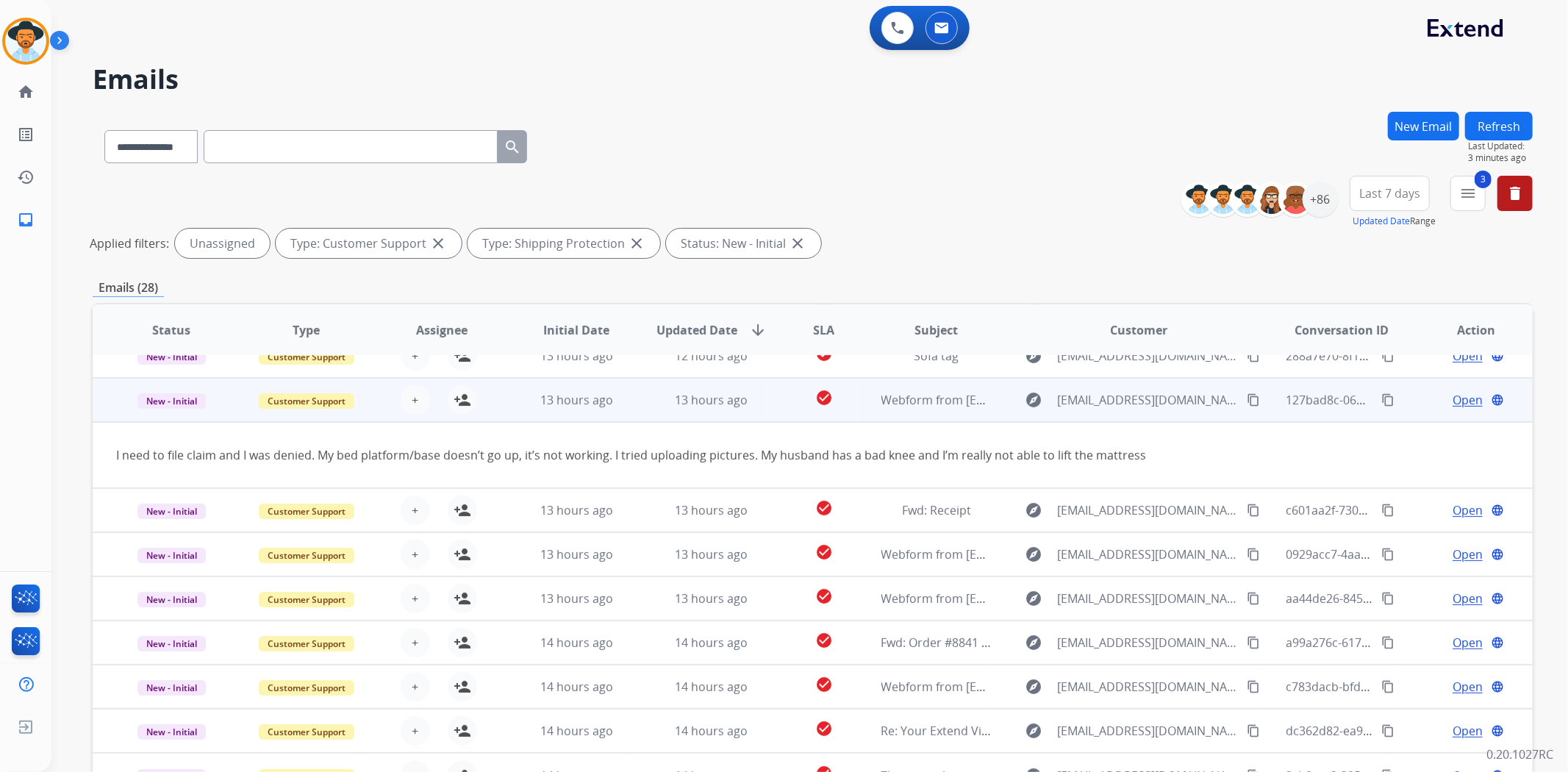
click at [777, 397] on td "check_circle" at bounding box center [812, 400] width 90 height 45
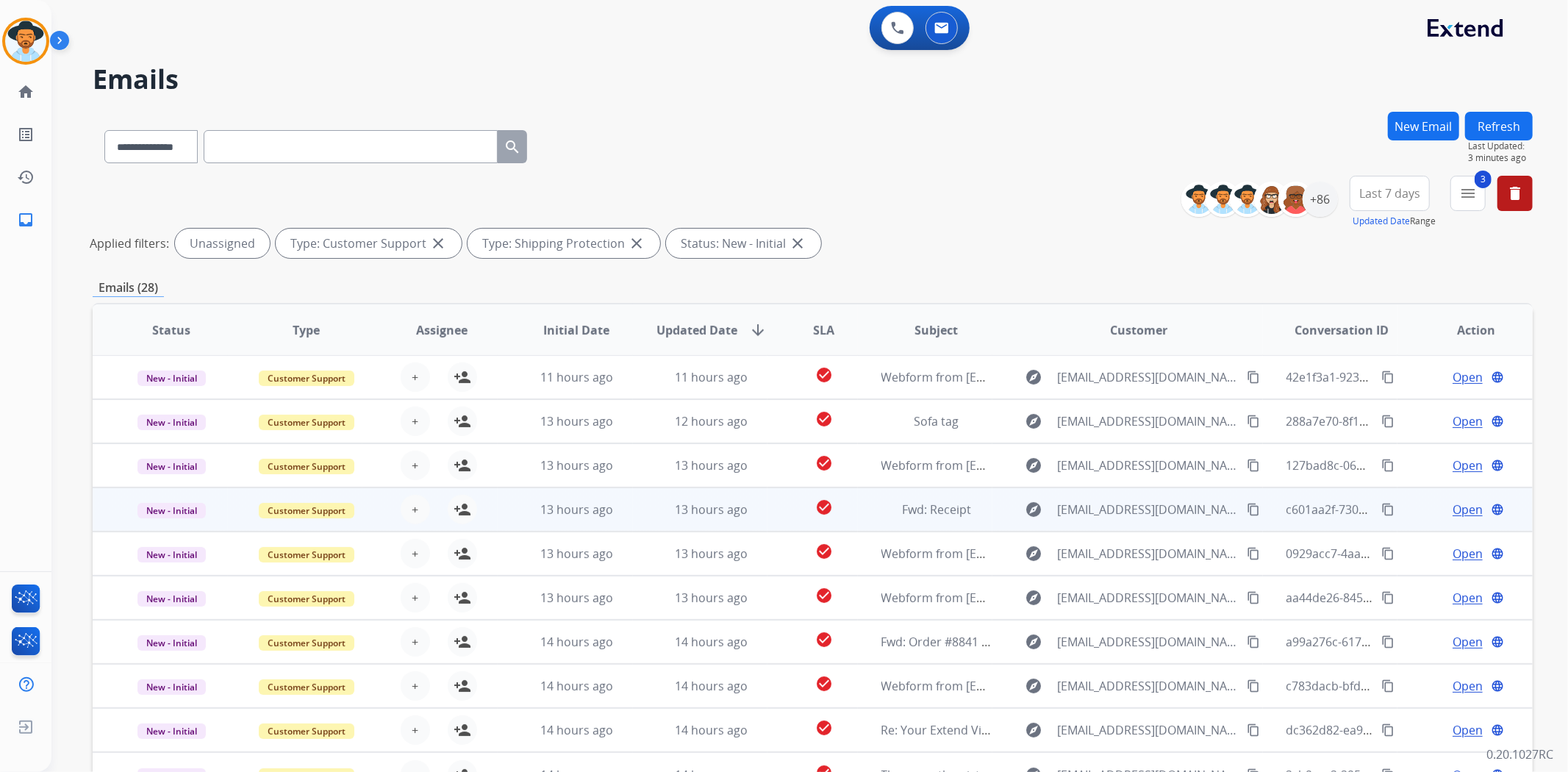
click at [778, 512] on td "check_circle" at bounding box center [812, 509] width 90 height 45
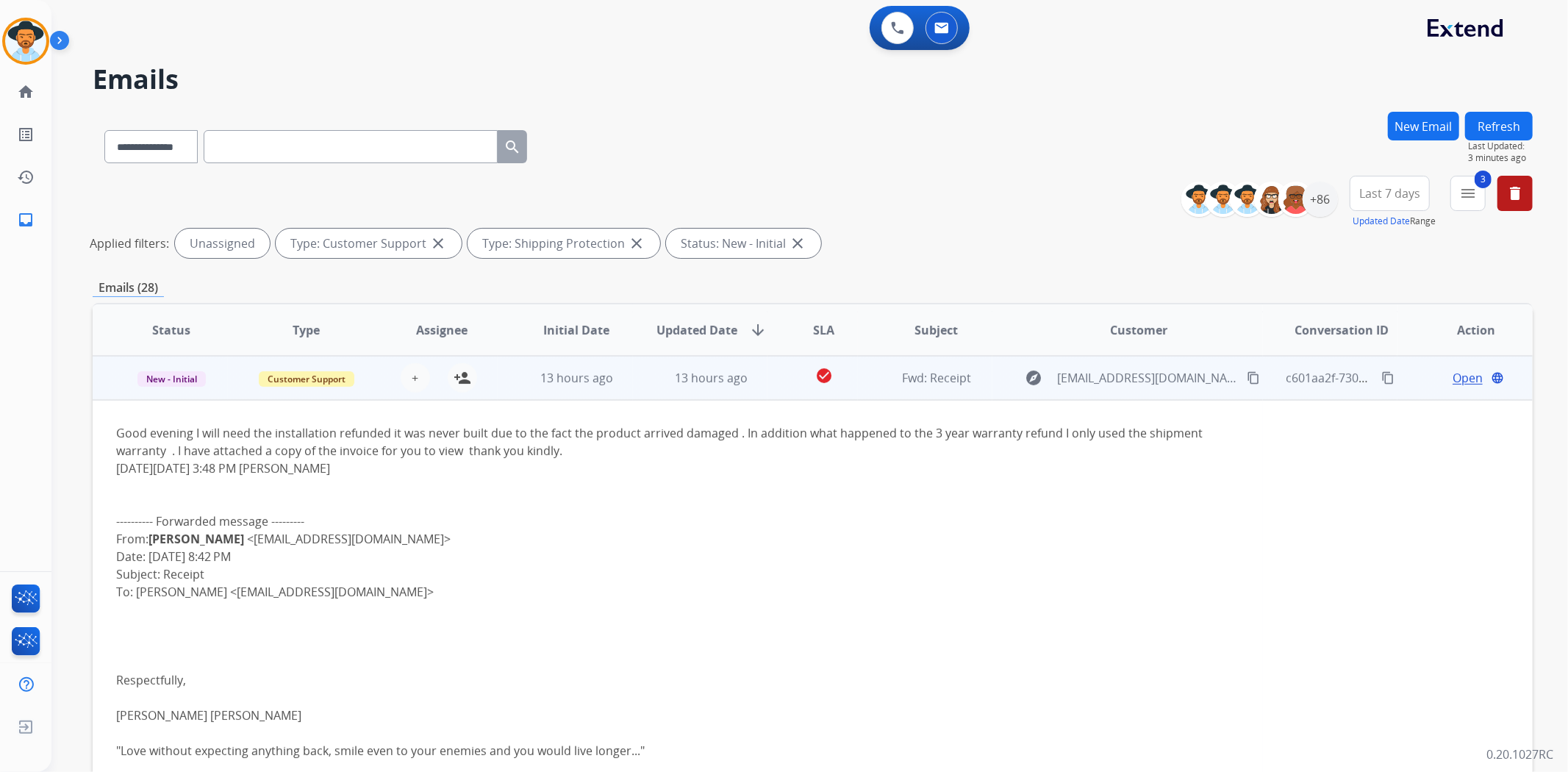
click at [790, 388] on td "check_circle" at bounding box center [812, 378] width 90 height 45
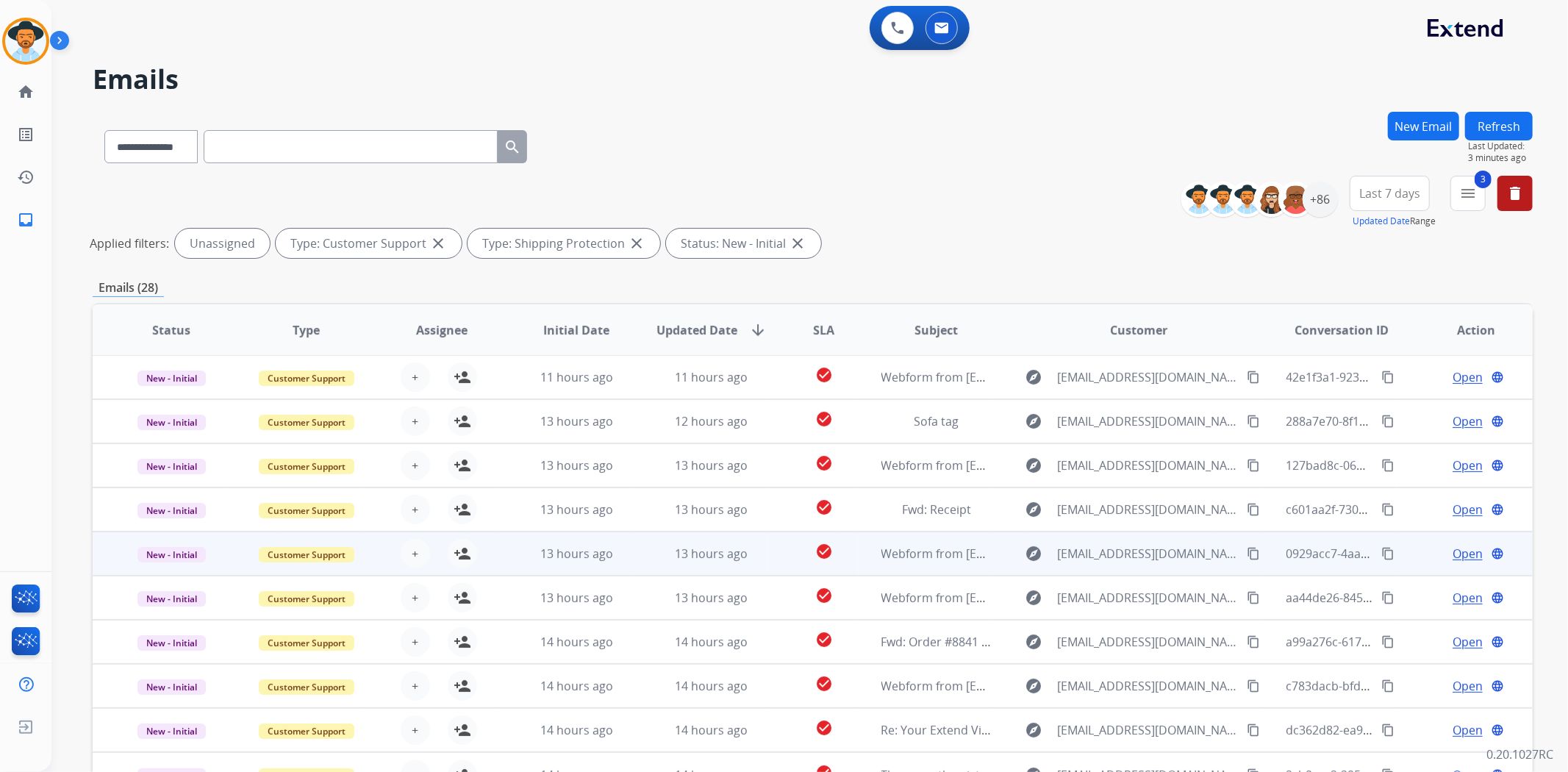
click at [776, 555] on td "check_circle" at bounding box center [812, 554] width 90 height 45
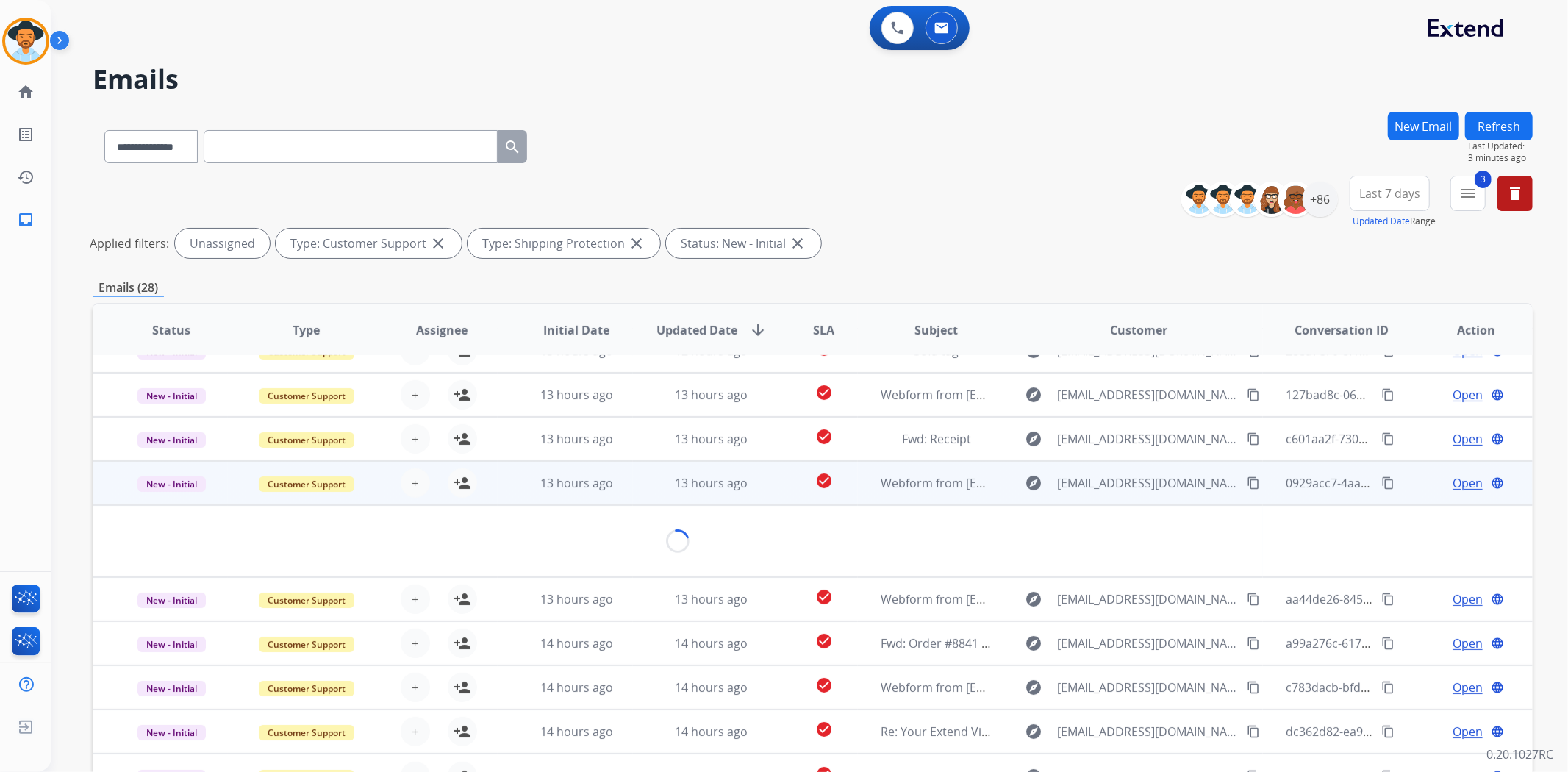
scroll to position [84, 0]
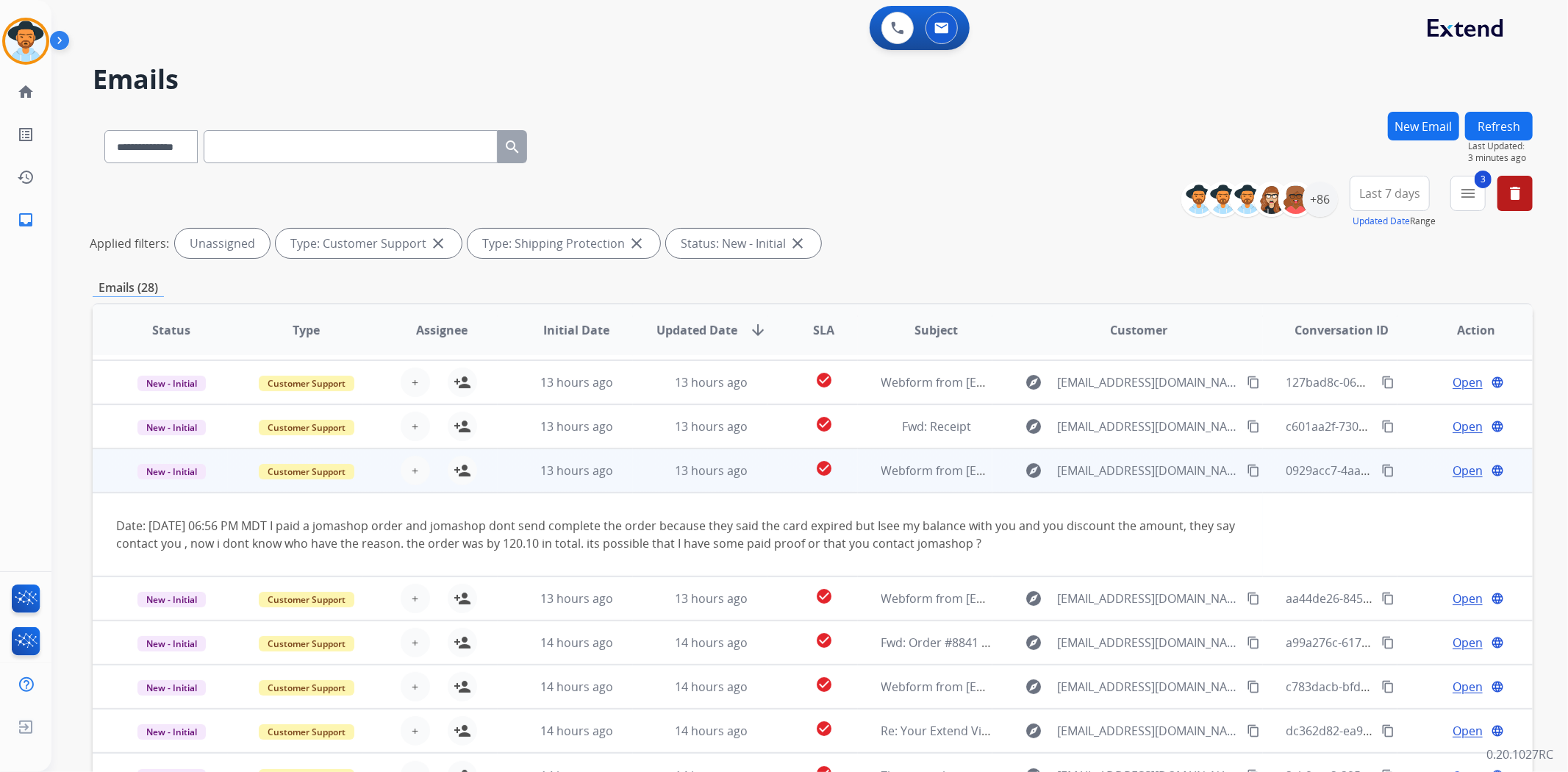
click at [775, 479] on td "check_circle" at bounding box center [812, 470] width 90 height 45
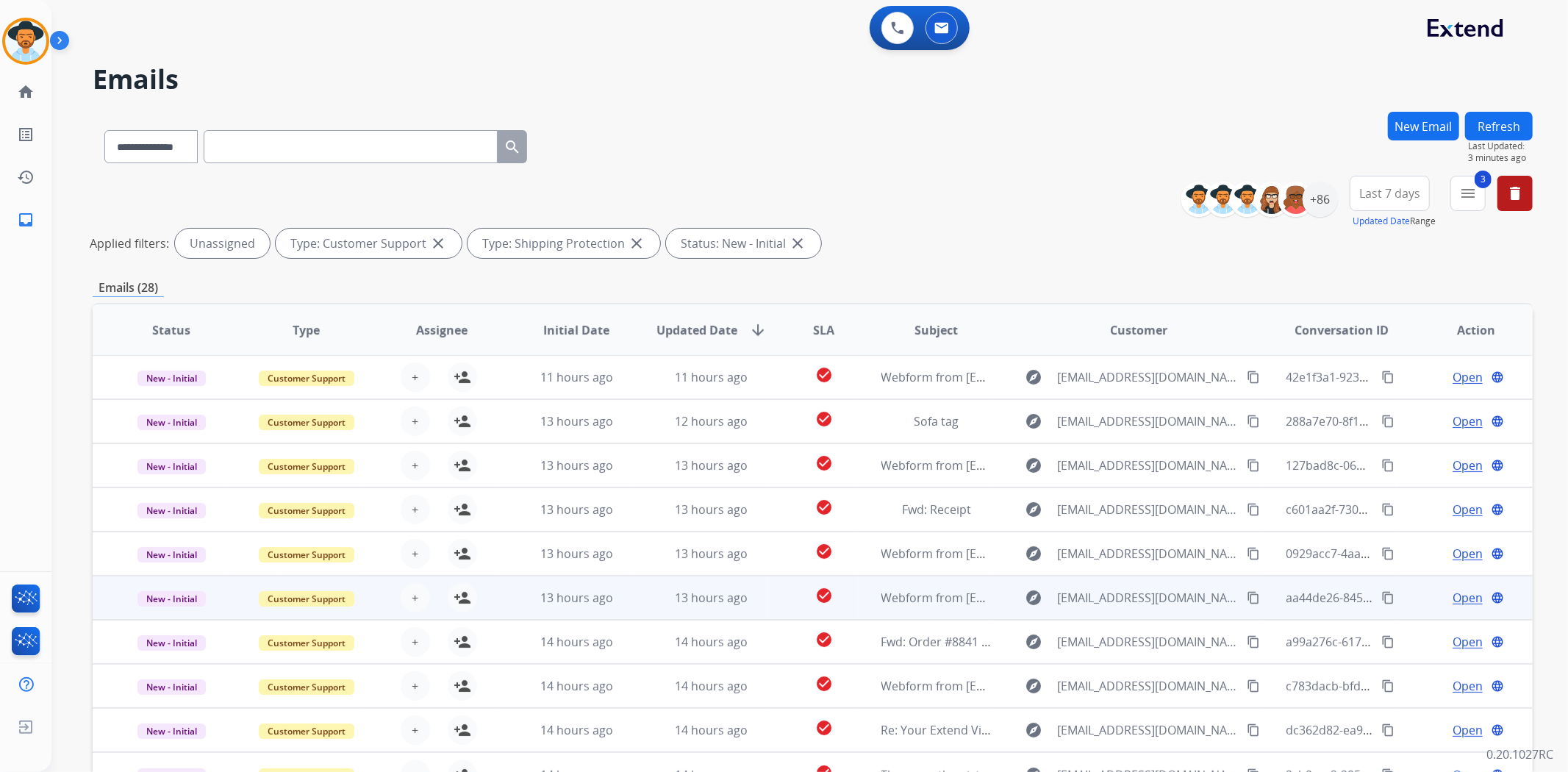
click at [768, 588] on td "check_circle" at bounding box center [812, 598] width 90 height 45
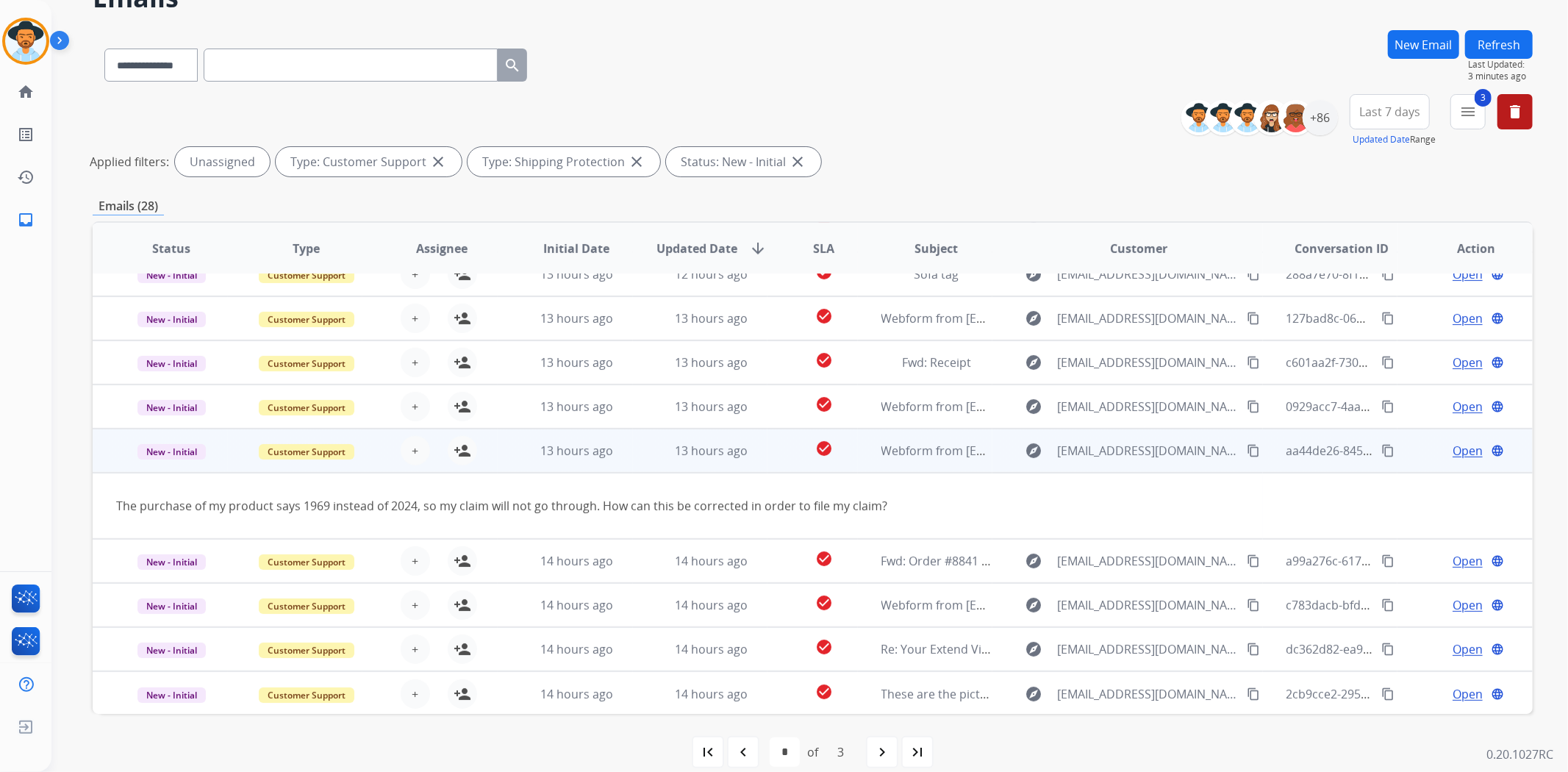
scroll to position [99, 0]
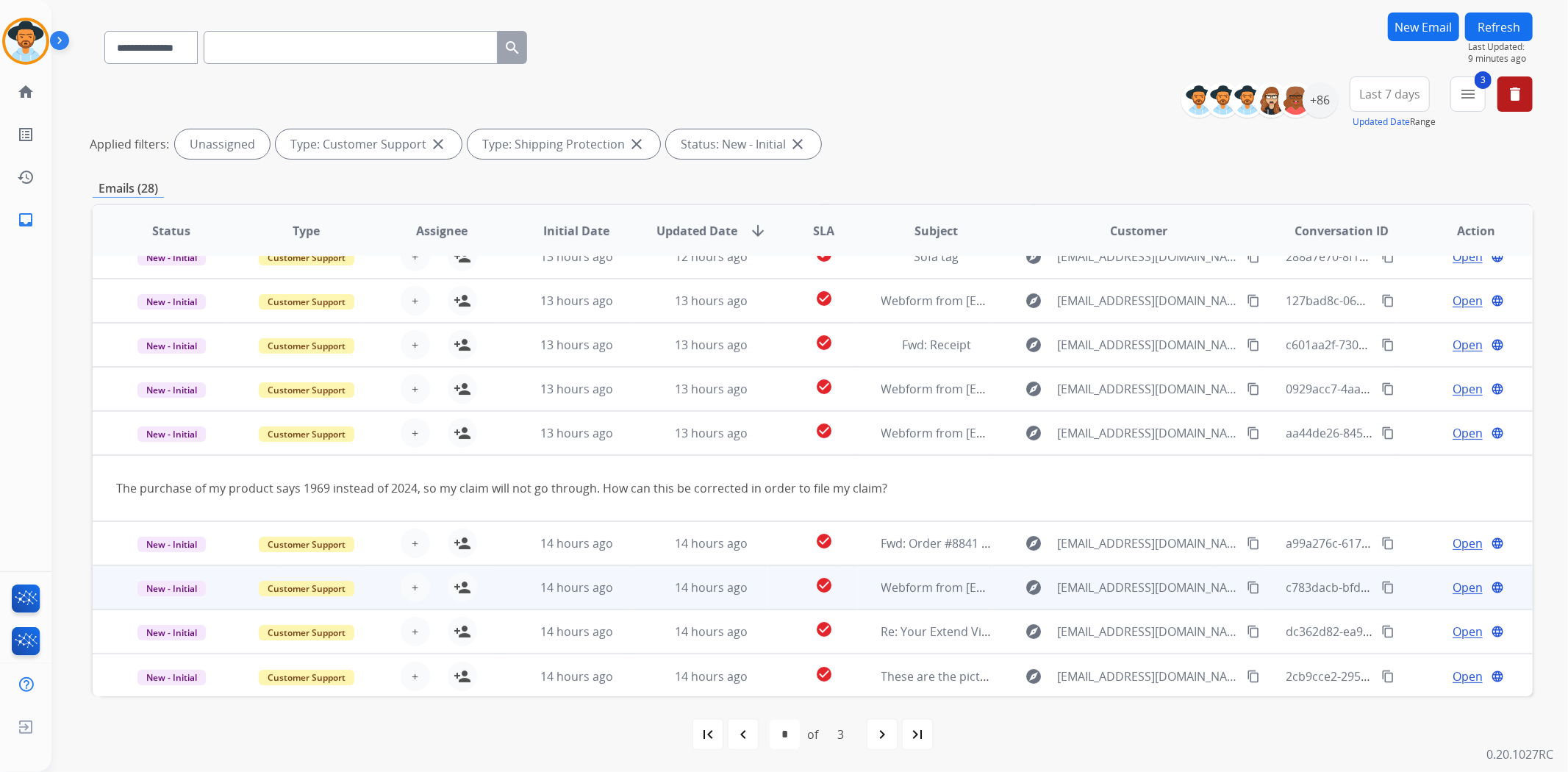
click at [992, 596] on td "explore [EMAIL_ADDRESS][DOMAIN_NAME] content_copy" at bounding box center [1127, 587] width 270 height 45
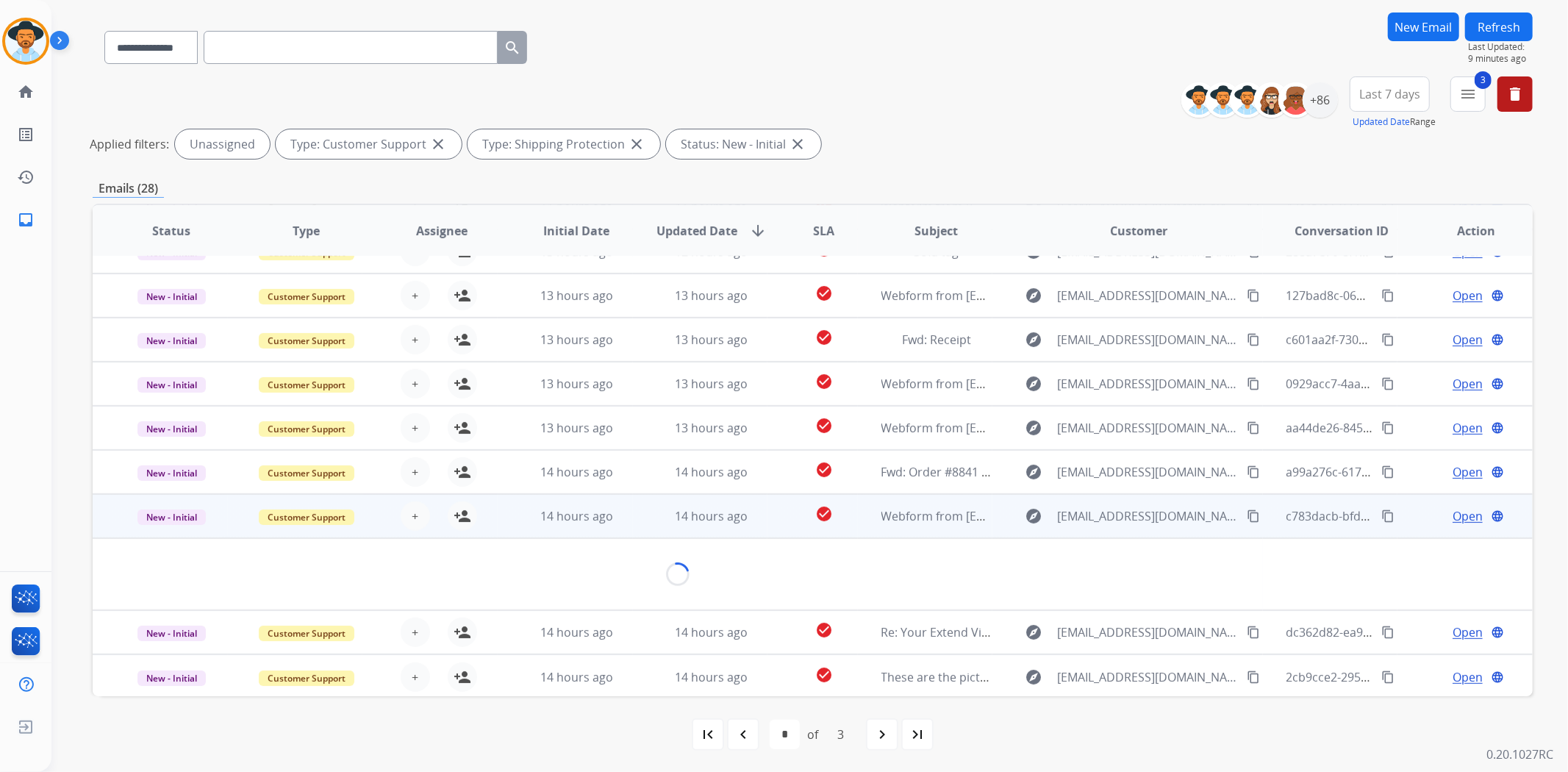
scroll to position [101, 0]
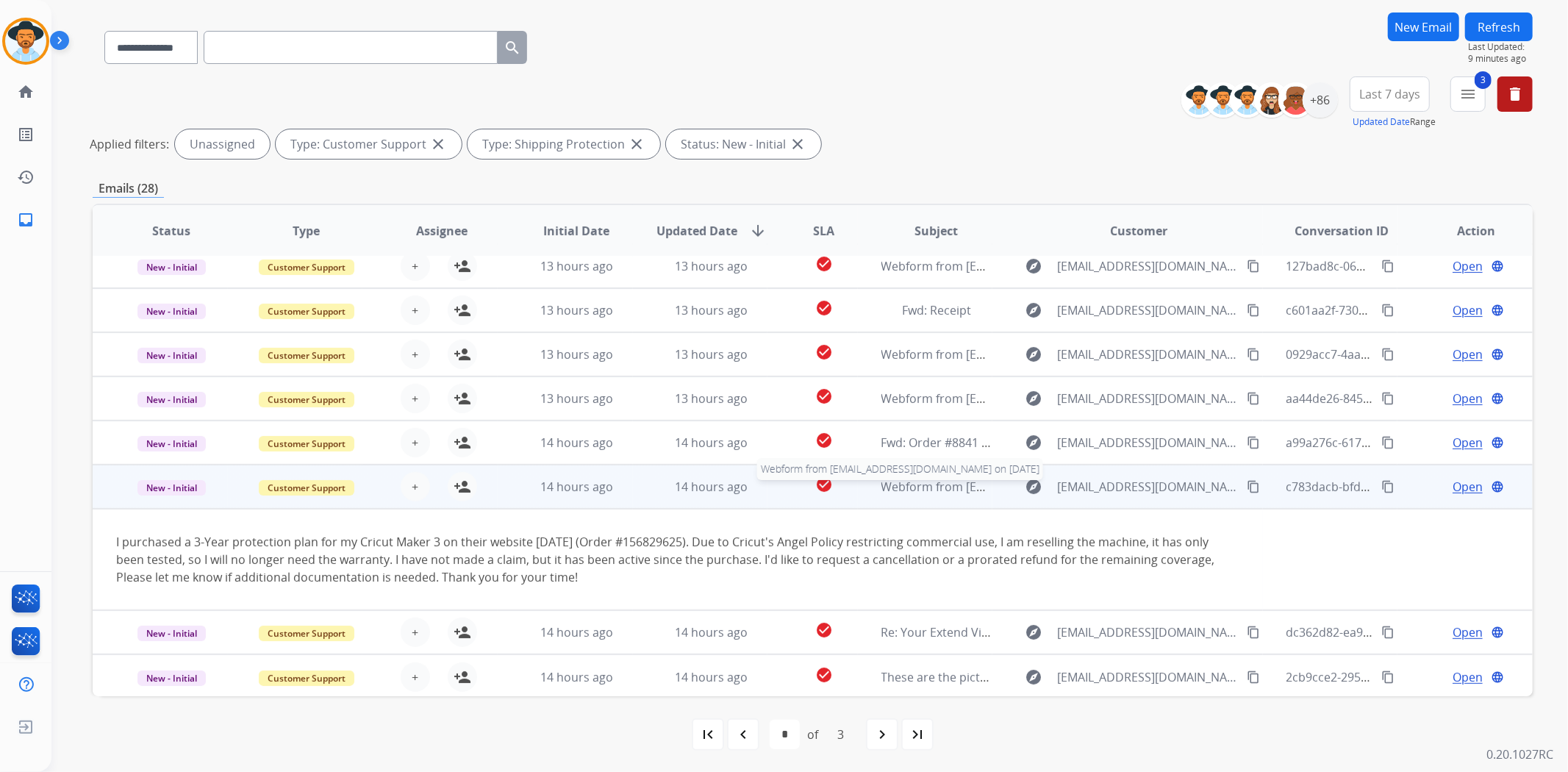
click at [982, 491] on span "Webform from [EMAIL_ADDRESS][DOMAIN_NAME] on [DATE]" at bounding box center [1048, 486] width 333 height 16
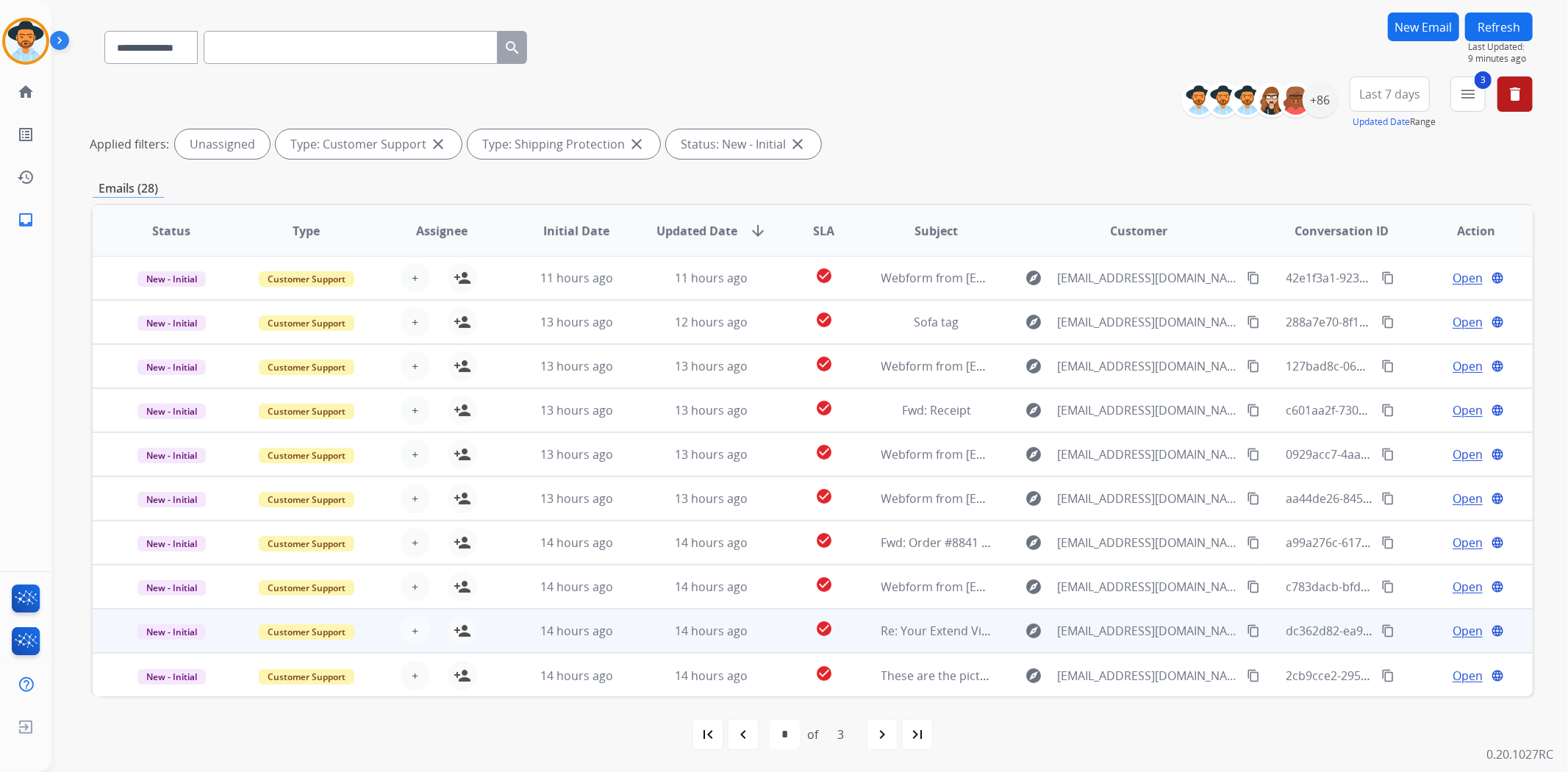
click at [1003, 642] on td "explore [EMAIL_ADDRESS][DOMAIN_NAME] content_copy" at bounding box center [1127, 631] width 270 height 45
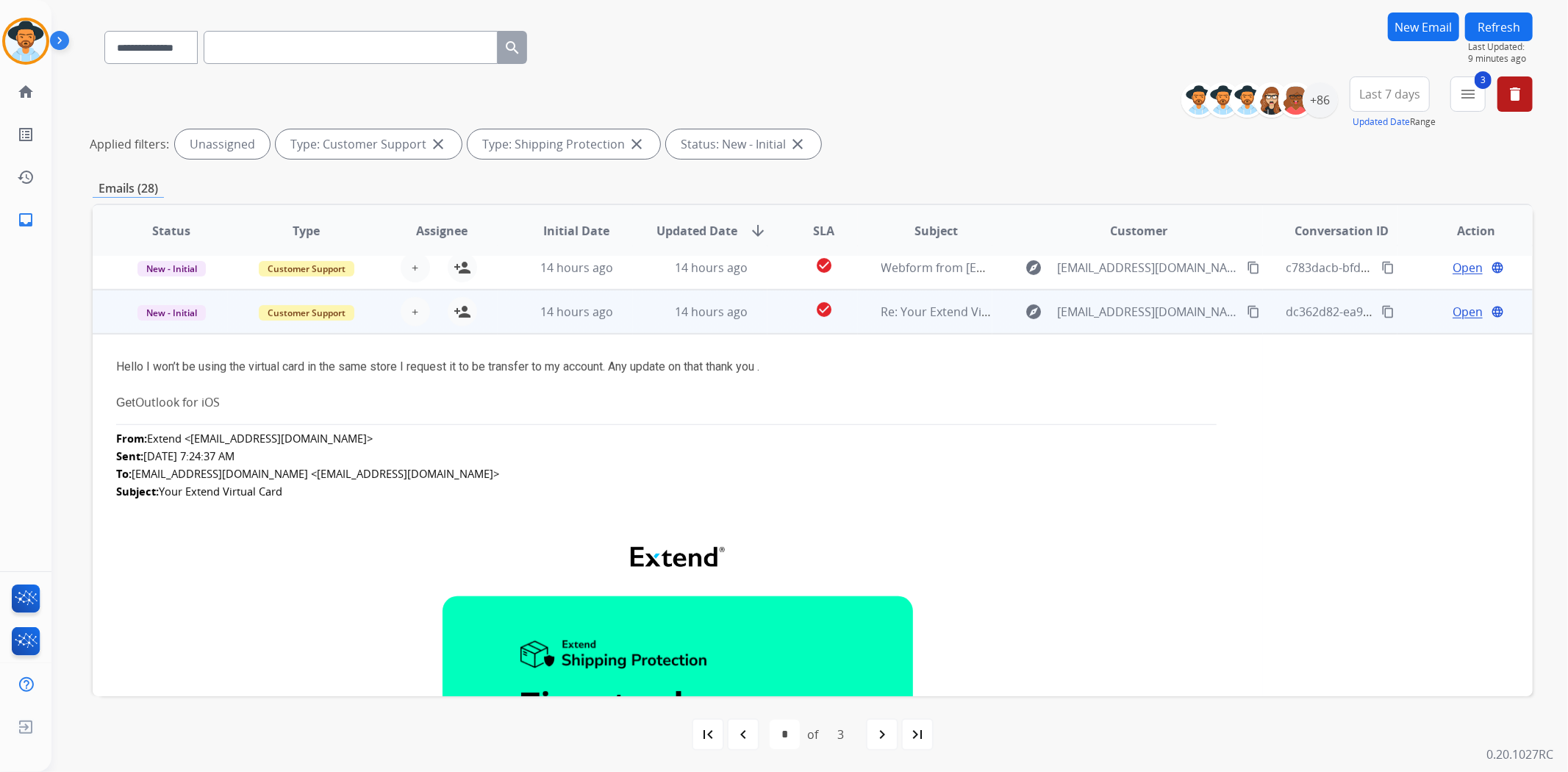
scroll to position [353, 0]
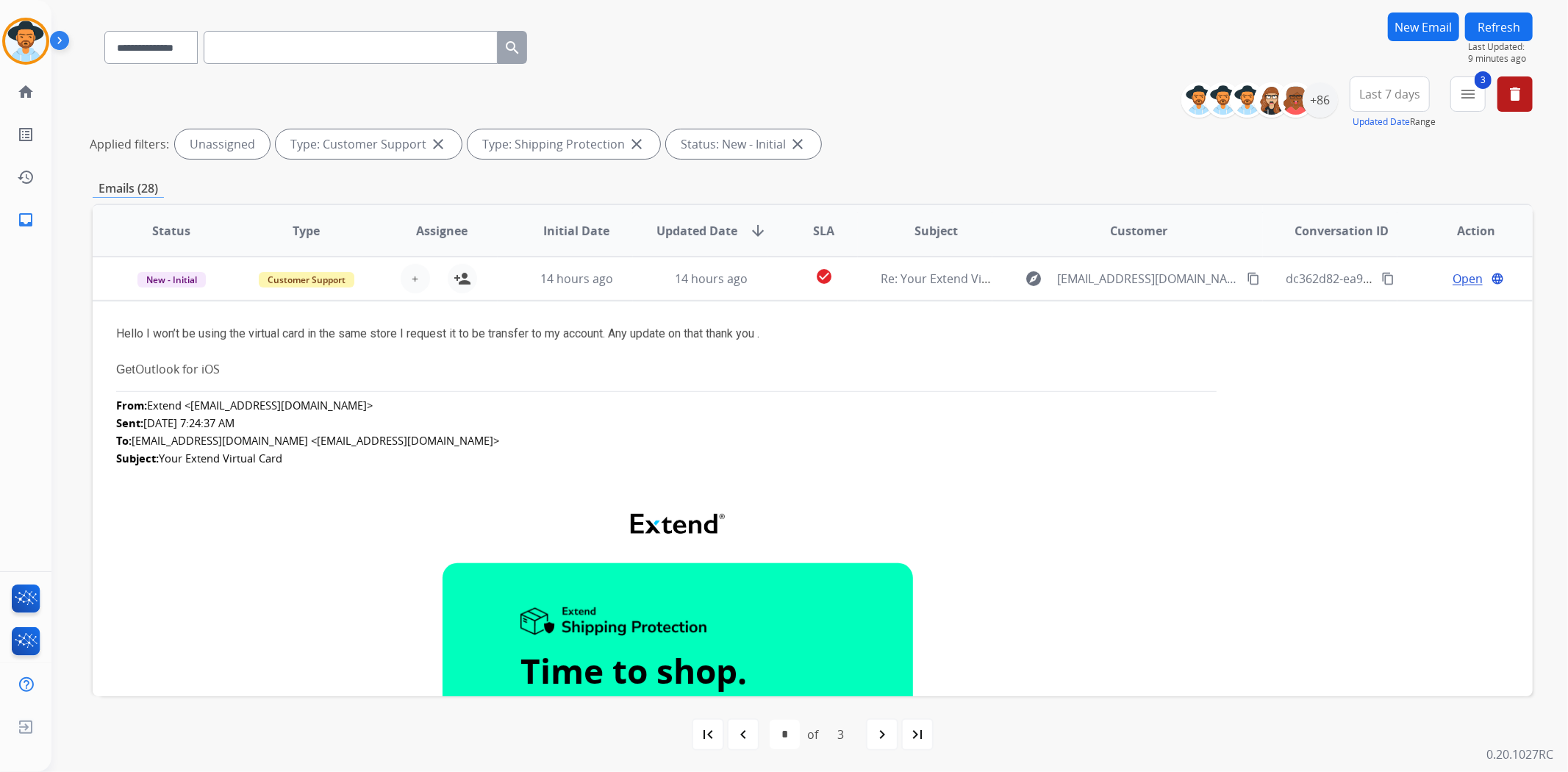
drag, startPoint x: 1006, startPoint y: 281, endPoint x: 1003, endPoint y: 313, distance: 32.1
click at [1005, 281] on td "explore [EMAIL_ADDRESS][DOMAIN_NAME] content_copy" at bounding box center [1127, 278] width 270 height 45
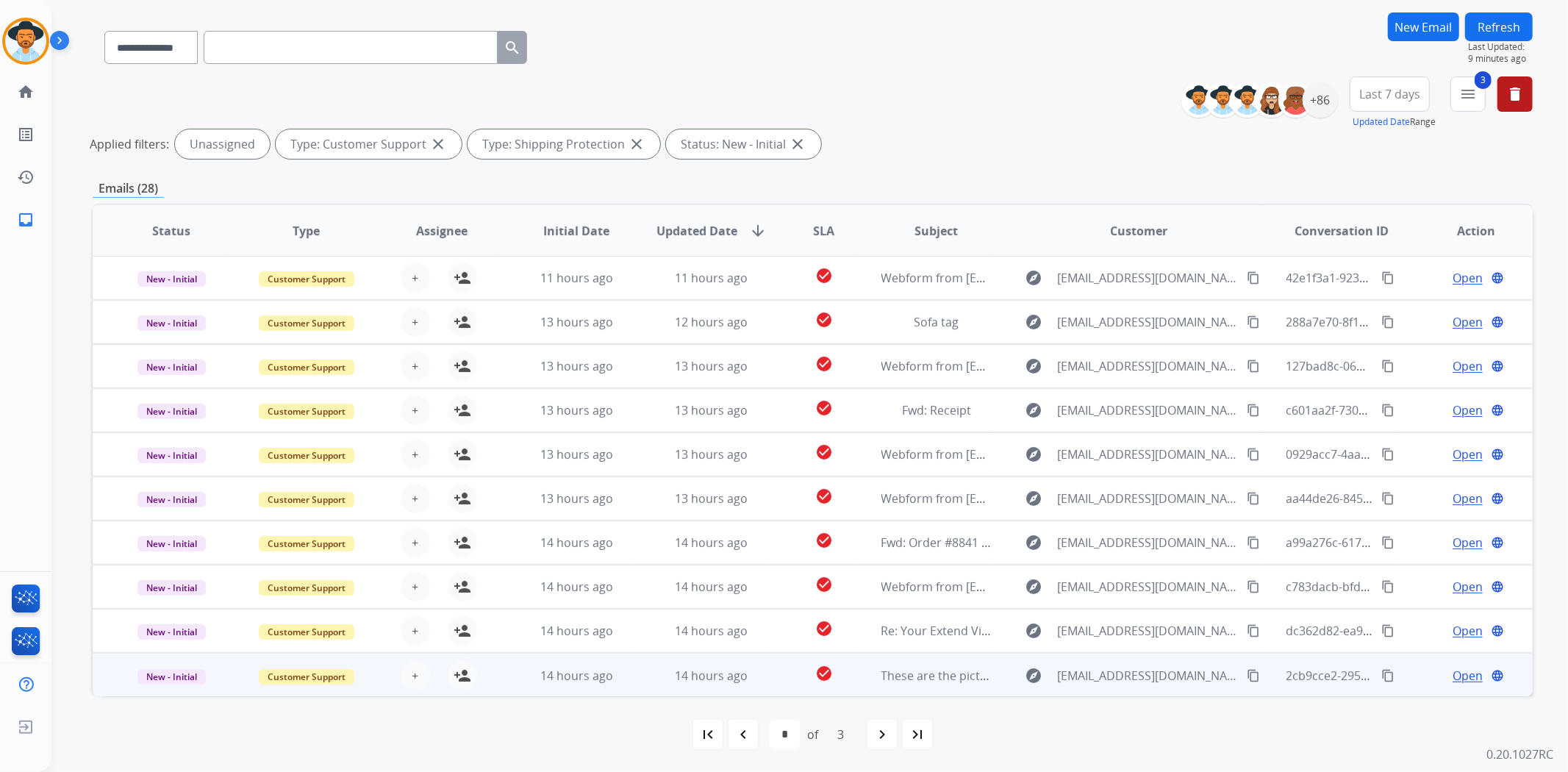
click at [994, 671] on td "explore [EMAIL_ADDRESS][DOMAIN_NAME] content_copy" at bounding box center [1127, 675] width 270 height 45
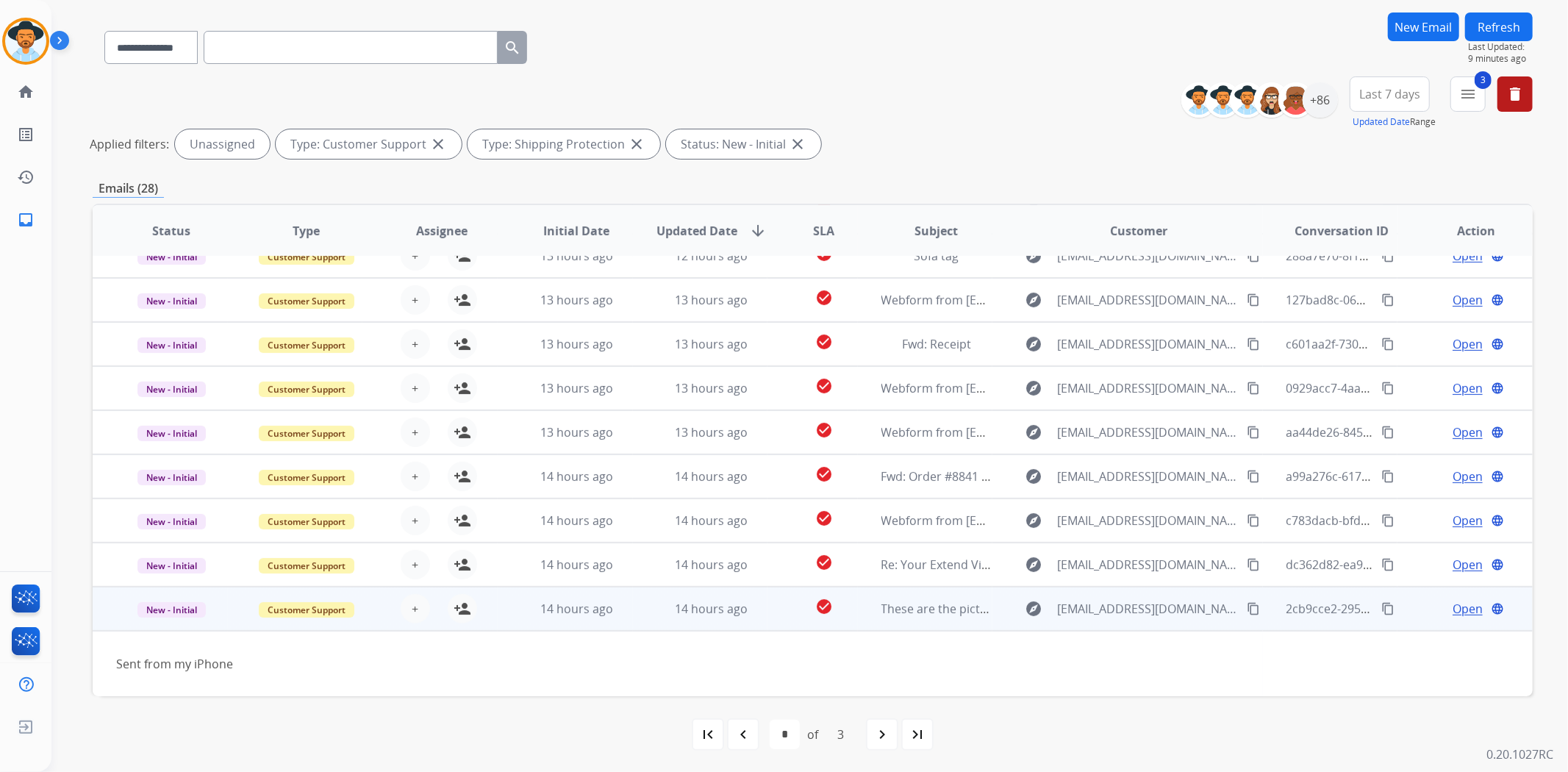
scroll to position [66, 0]
click at [992, 603] on td "explore [EMAIL_ADDRESS][DOMAIN_NAME] content_copy" at bounding box center [1127, 610] width 270 height 45
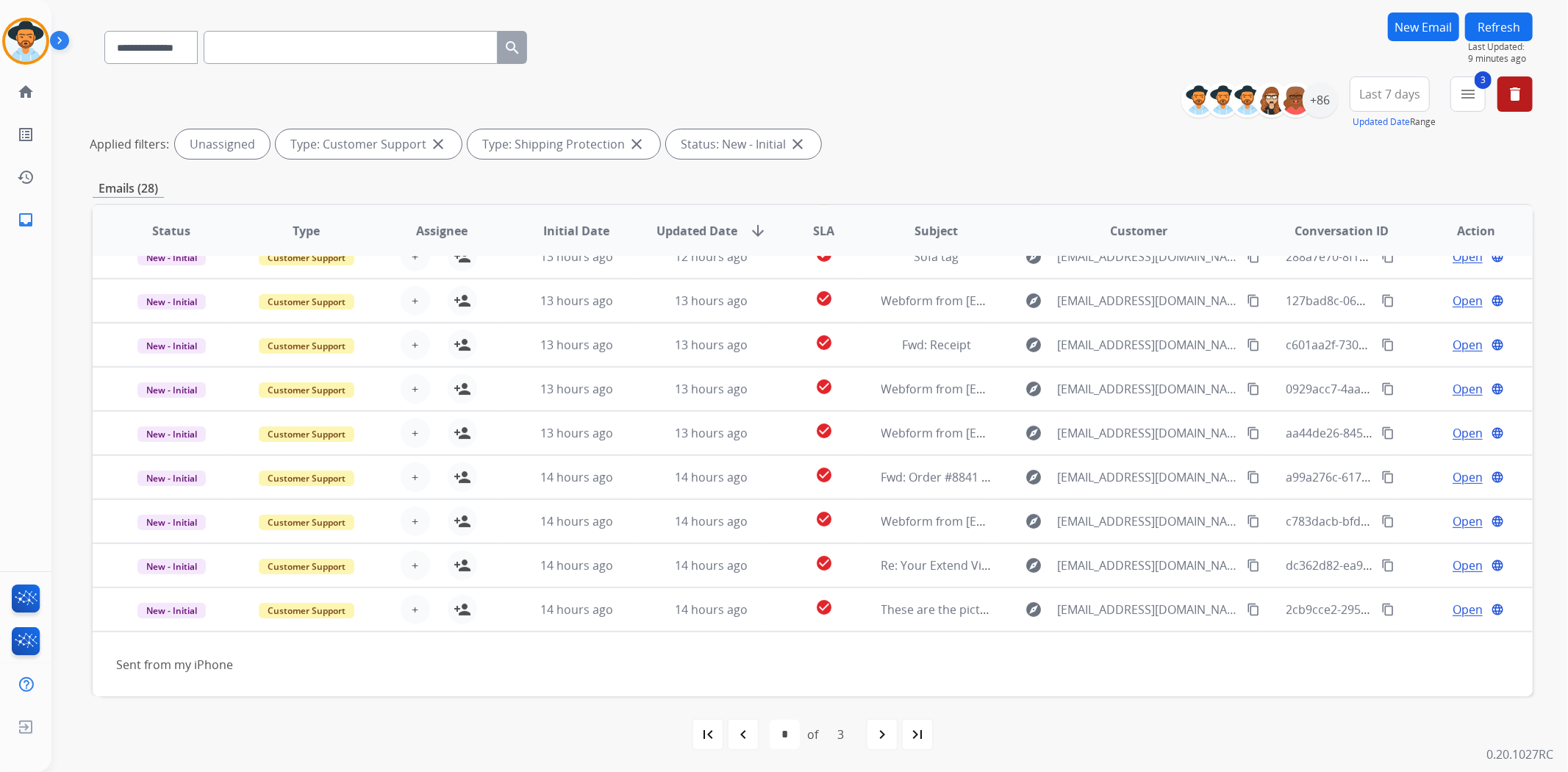
scroll to position [1, 0]
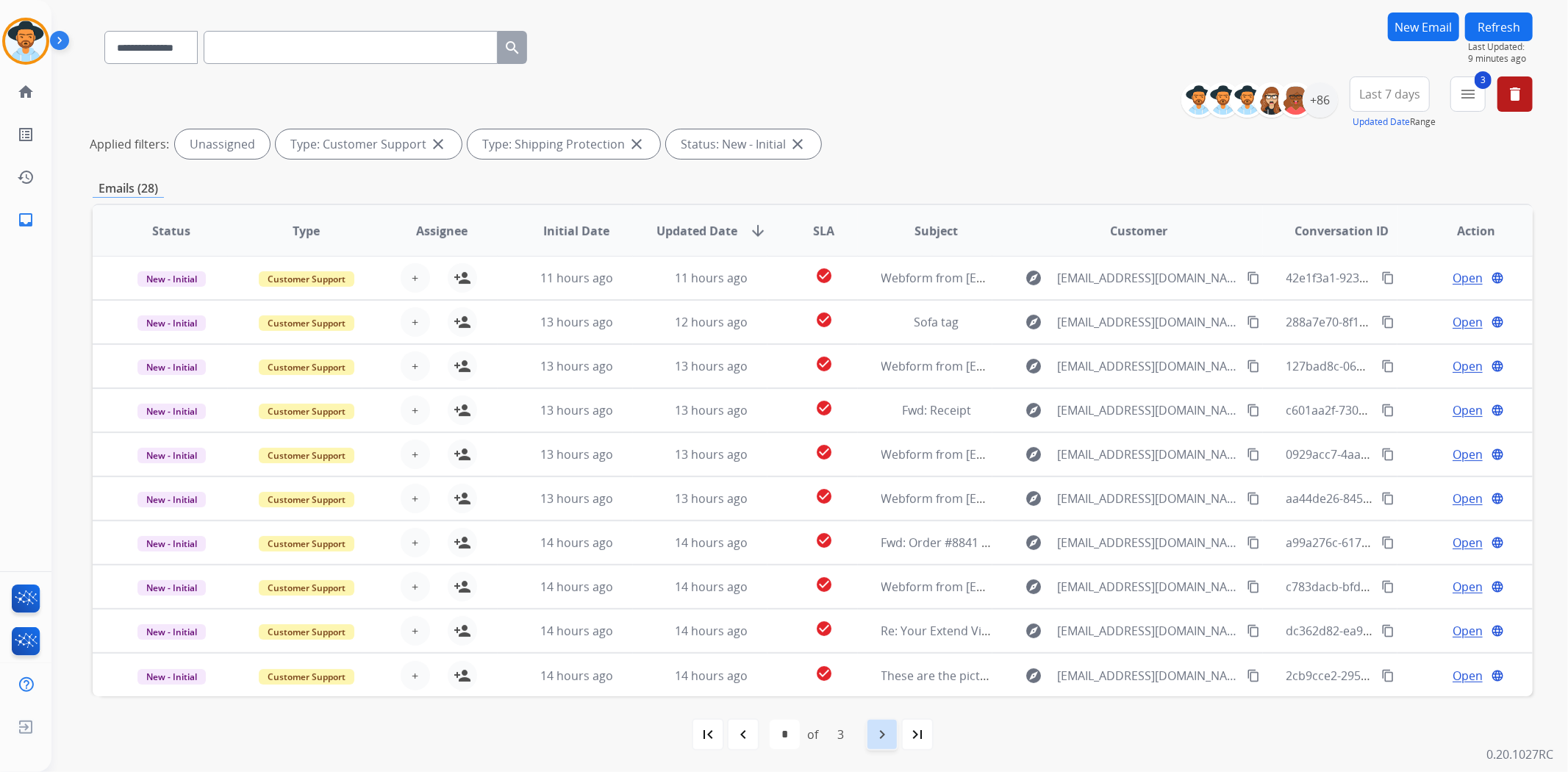
click at [875, 738] on mat-icon "navigate_next" at bounding box center [882, 734] width 18 height 18
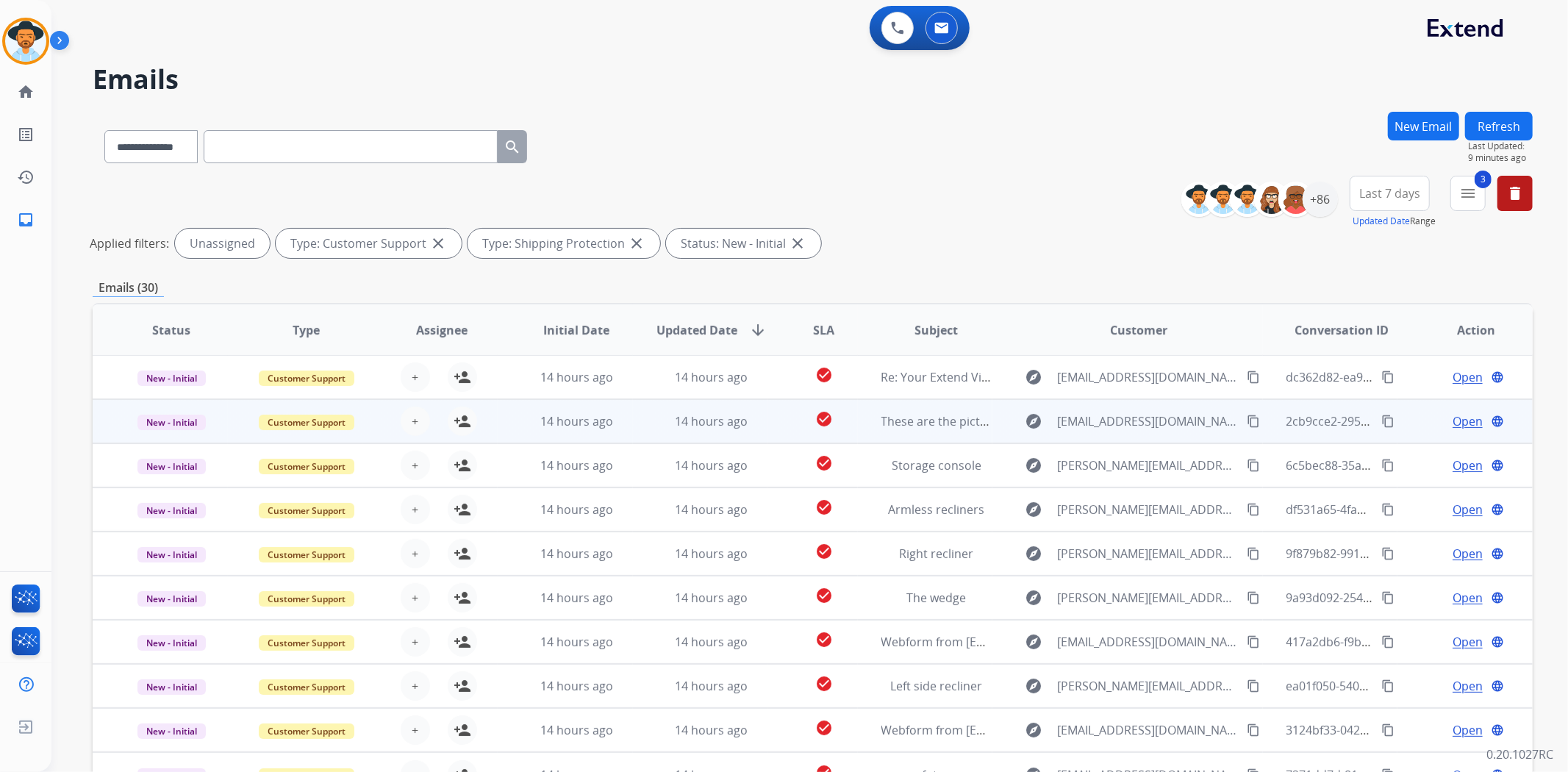
scroll to position [82, 0]
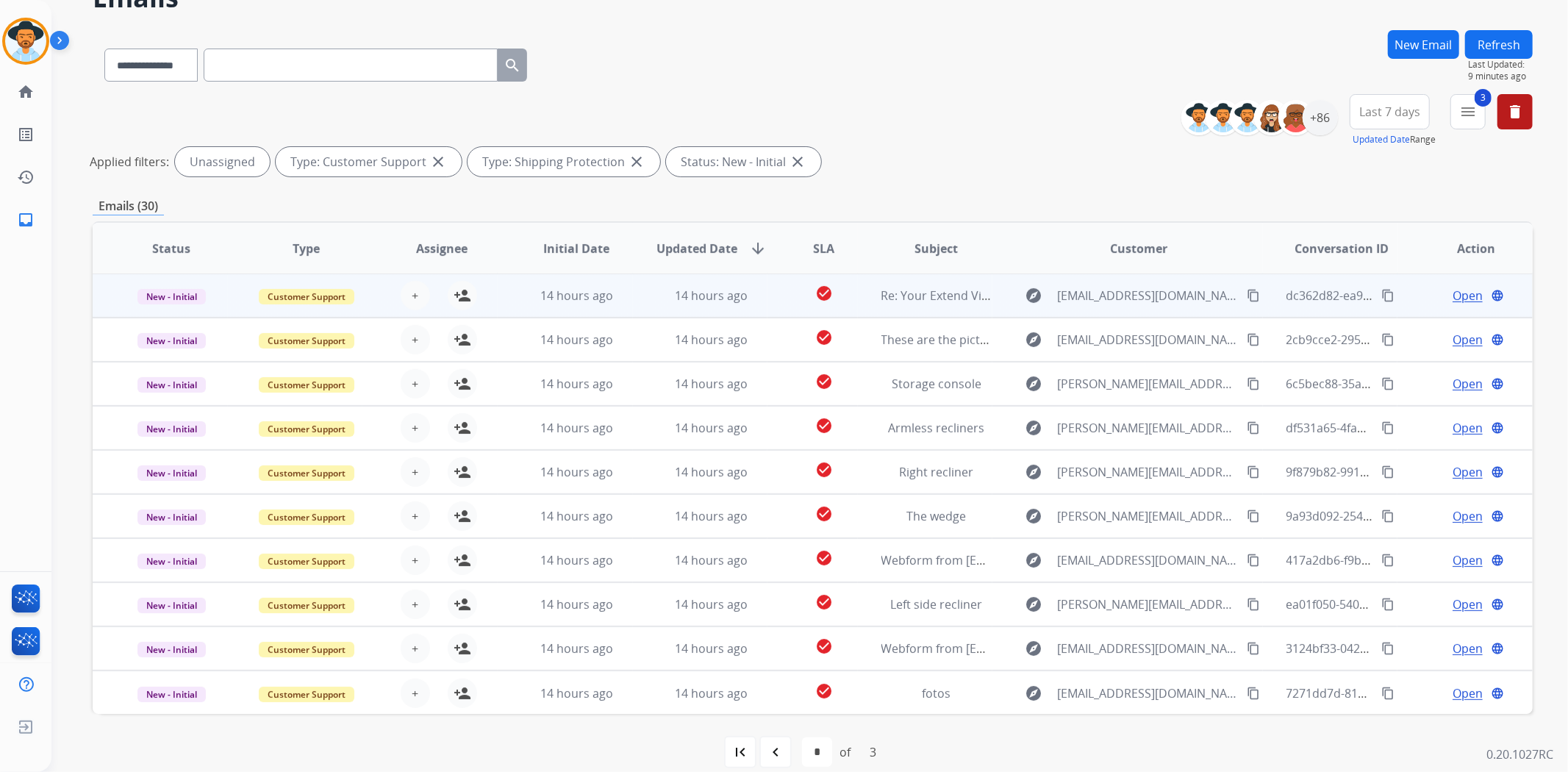
click at [1017, 291] on div "explore [EMAIL_ADDRESS][DOMAIN_NAME] content_copy" at bounding box center [1139, 295] width 246 height 23
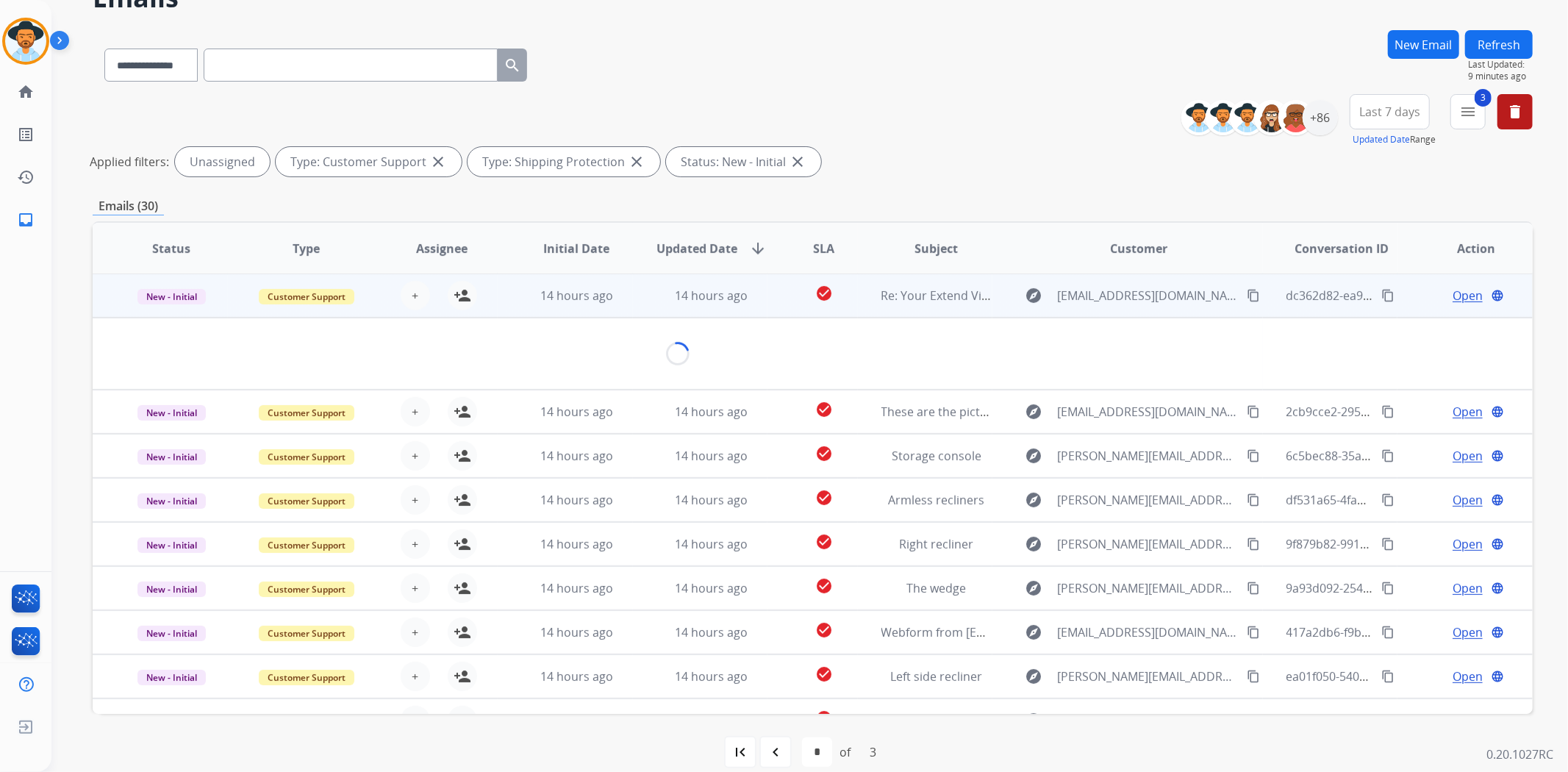
scroll to position [0, 0]
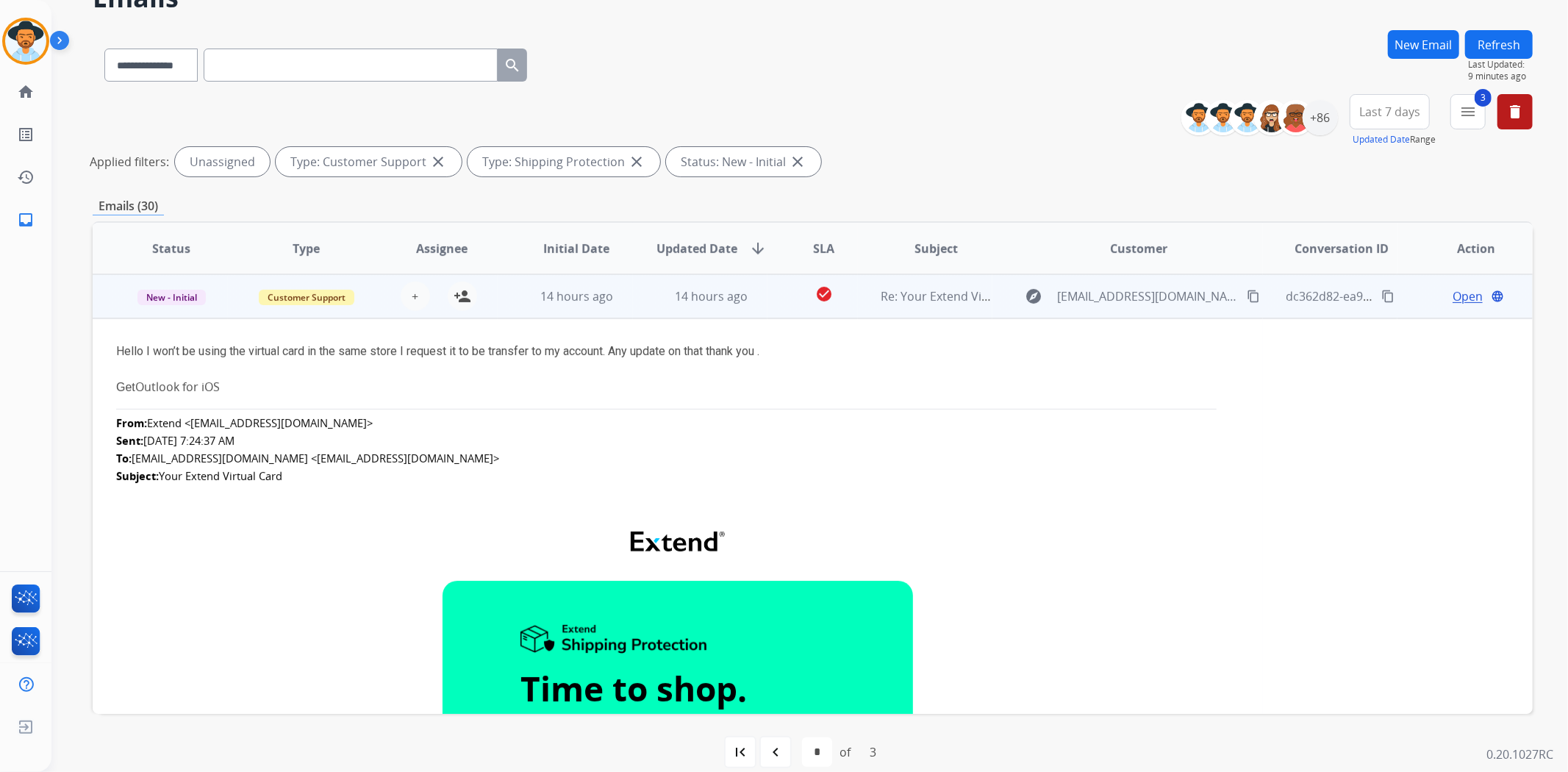
click at [1017, 291] on div "explore [EMAIL_ADDRESS][DOMAIN_NAME] content_copy" at bounding box center [1139, 296] width 246 height 23
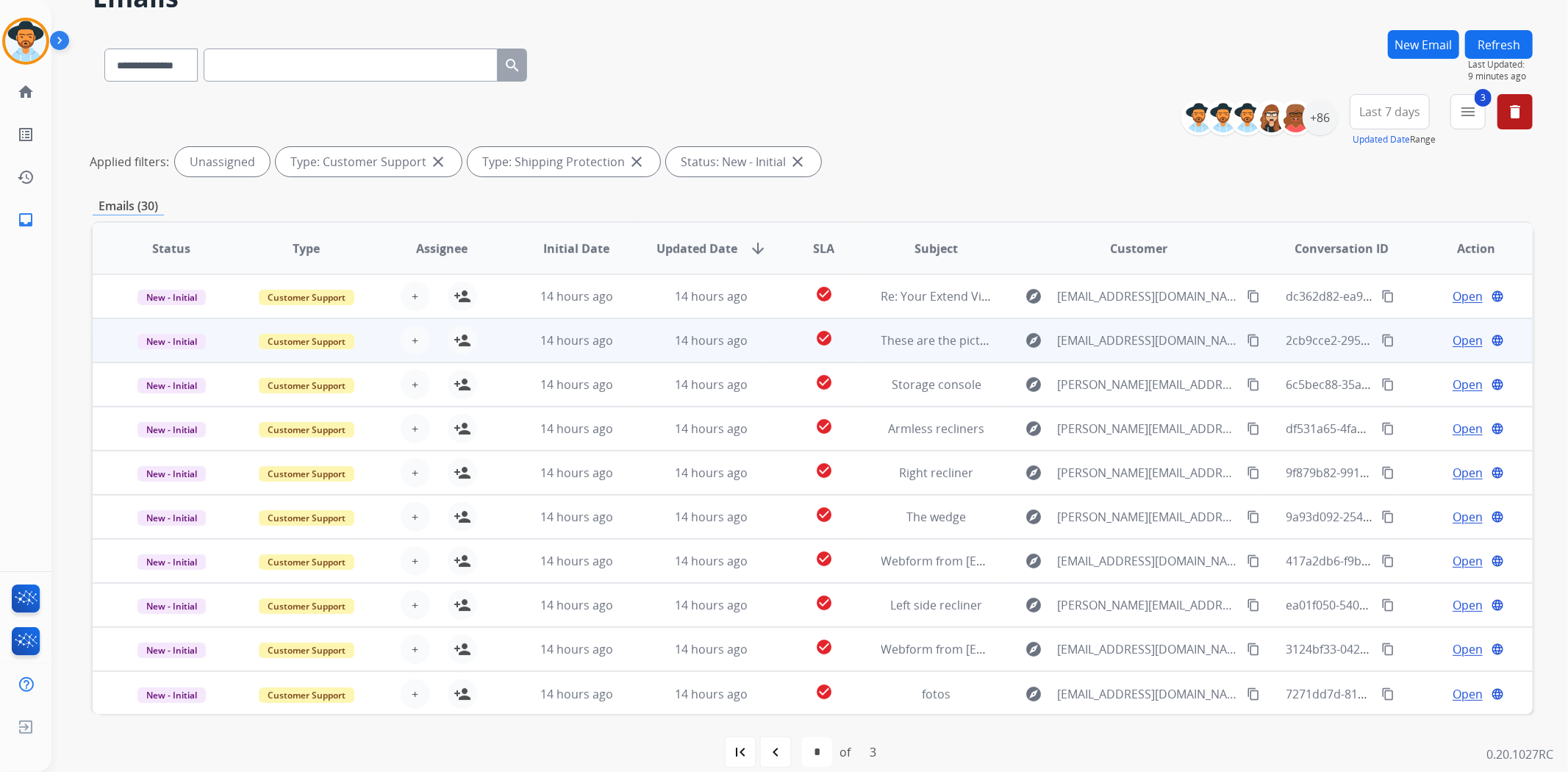
click at [995, 352] on td "explore [EMAIL_ADDRESS][DOMAIN_NAME] content_copy" at bounding box center [1127, 341] width 270 height 45
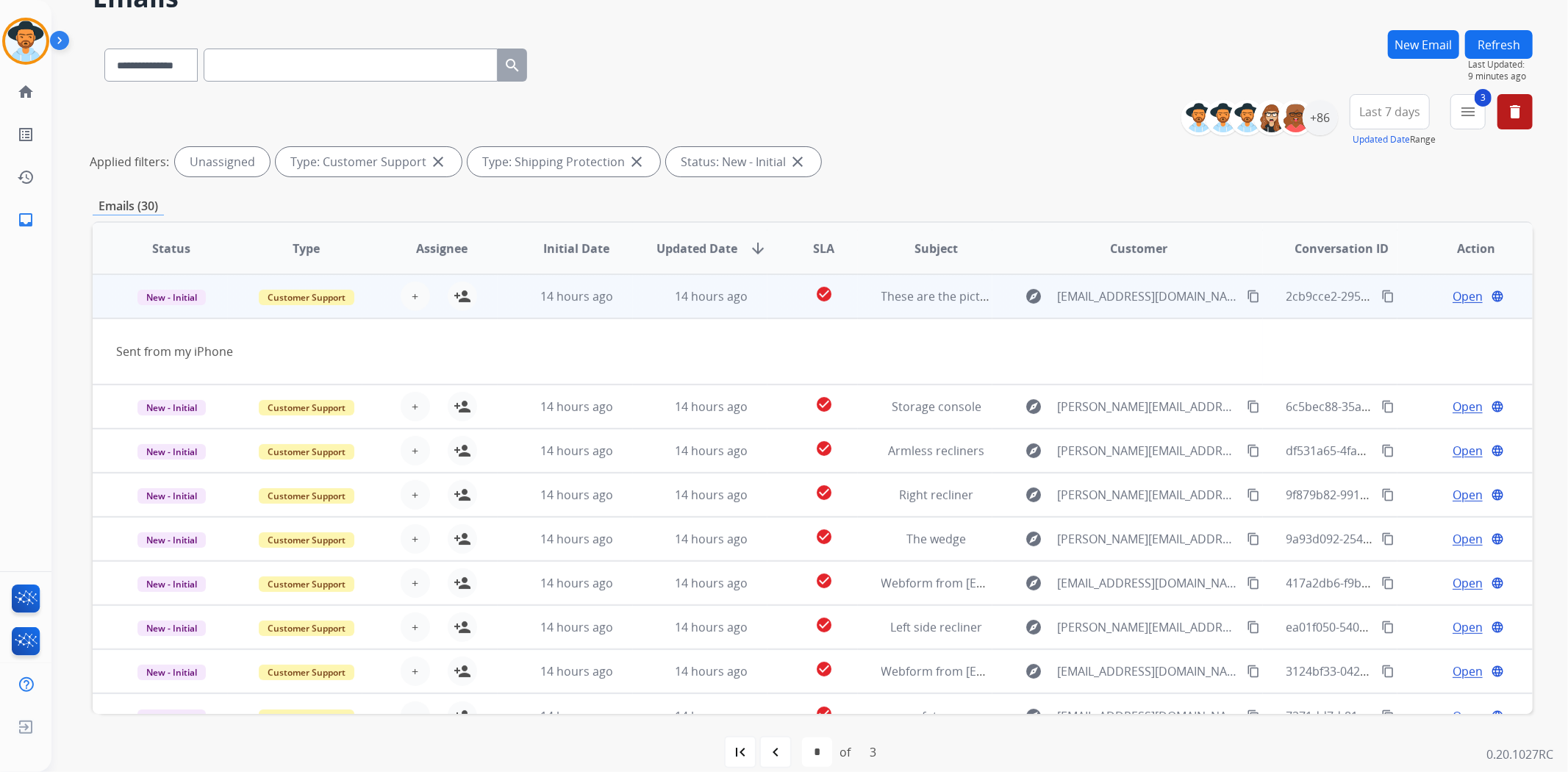
click at [993, 291] on td "explore [EMAIL_ADDRESS][DOMAIN_NAME] content_copy" at bounding box center [1127, 296] width 270 height 45
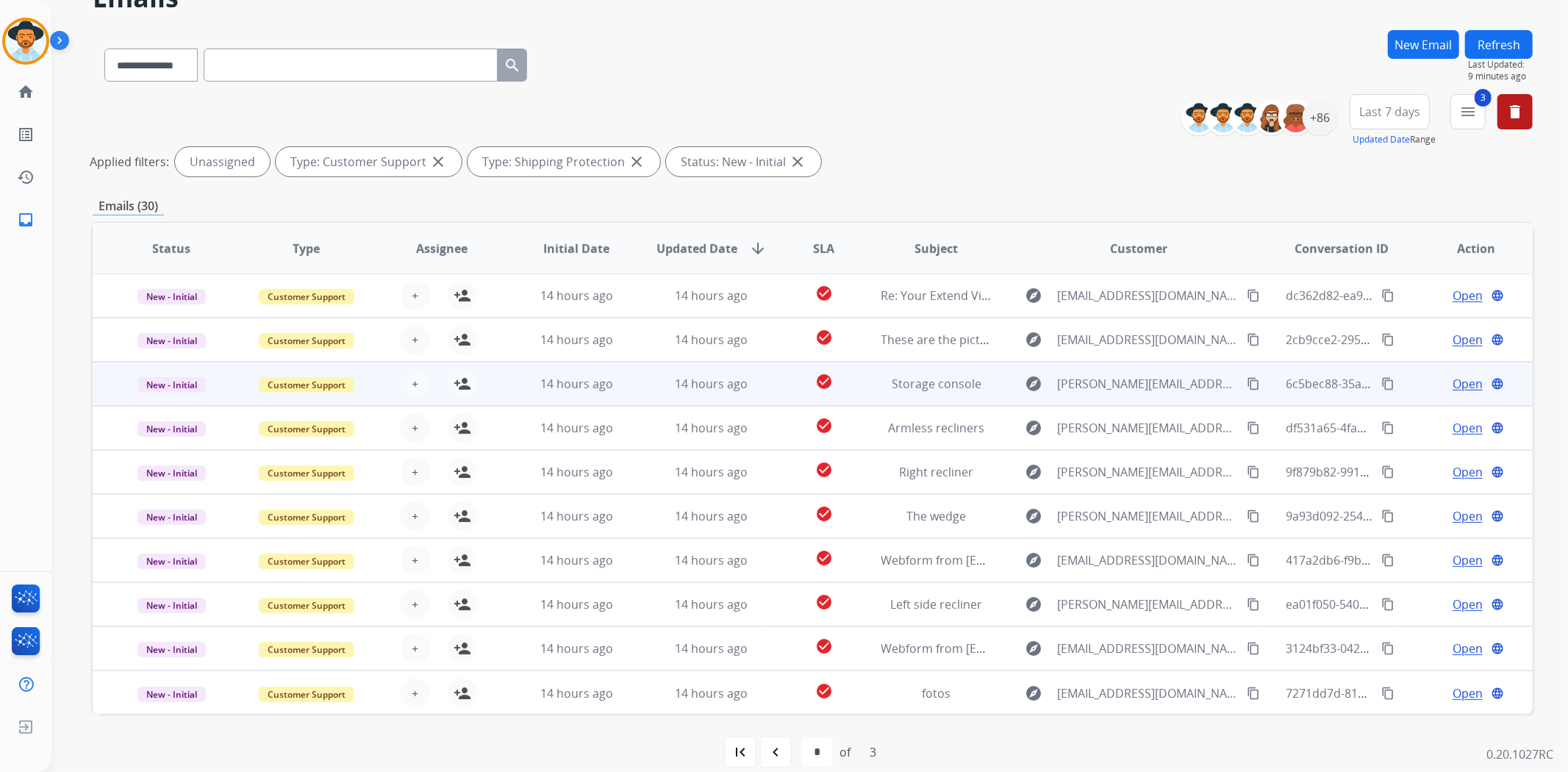
click at [992, 377] on td "explore [PERSON_NAME][EMAIL_ADDRESS][DOMAIN_NAME] content_copy" at bounding box center [1127, 384] width 270 height 45
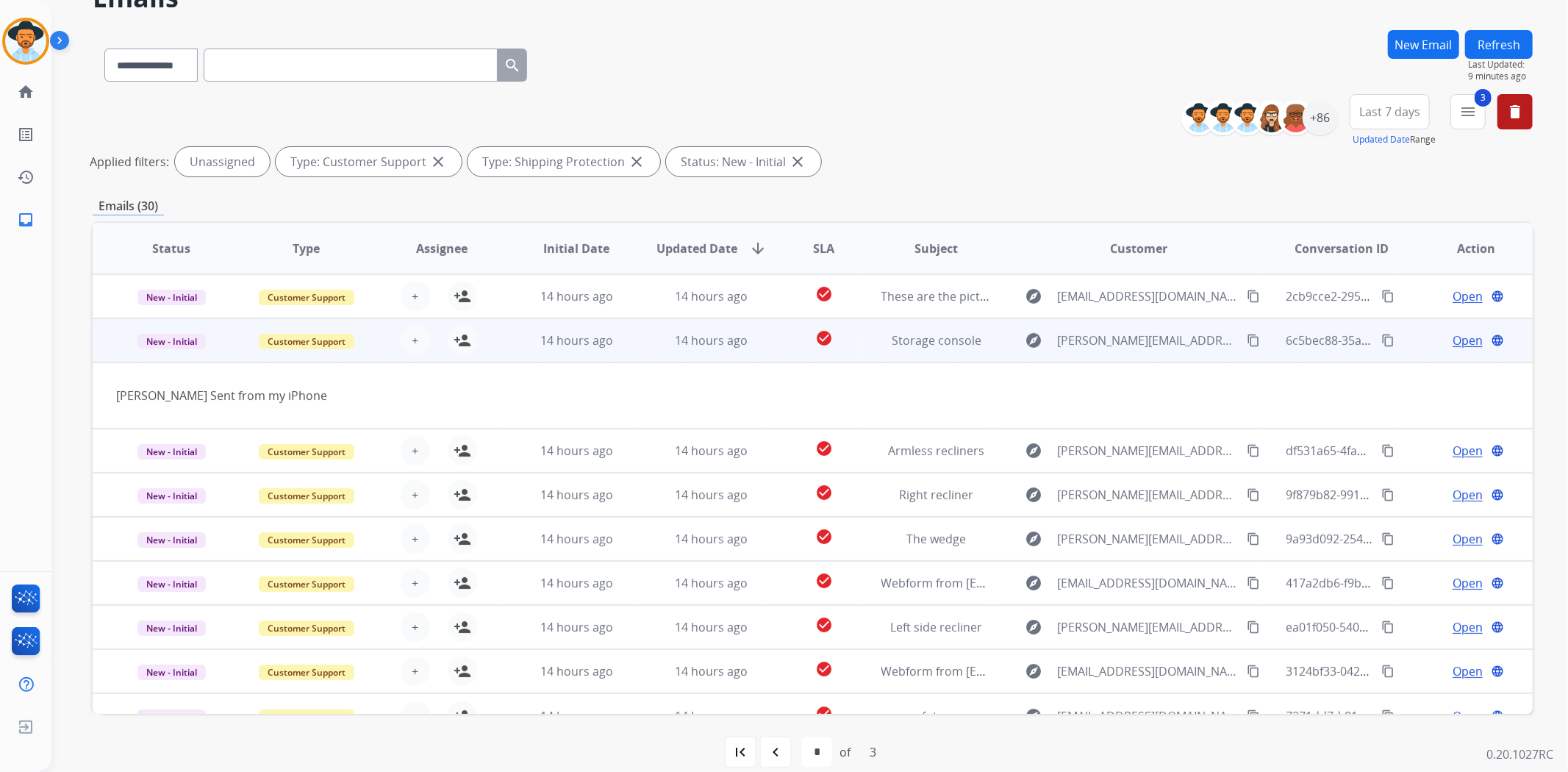
scroll to position [66, 0]
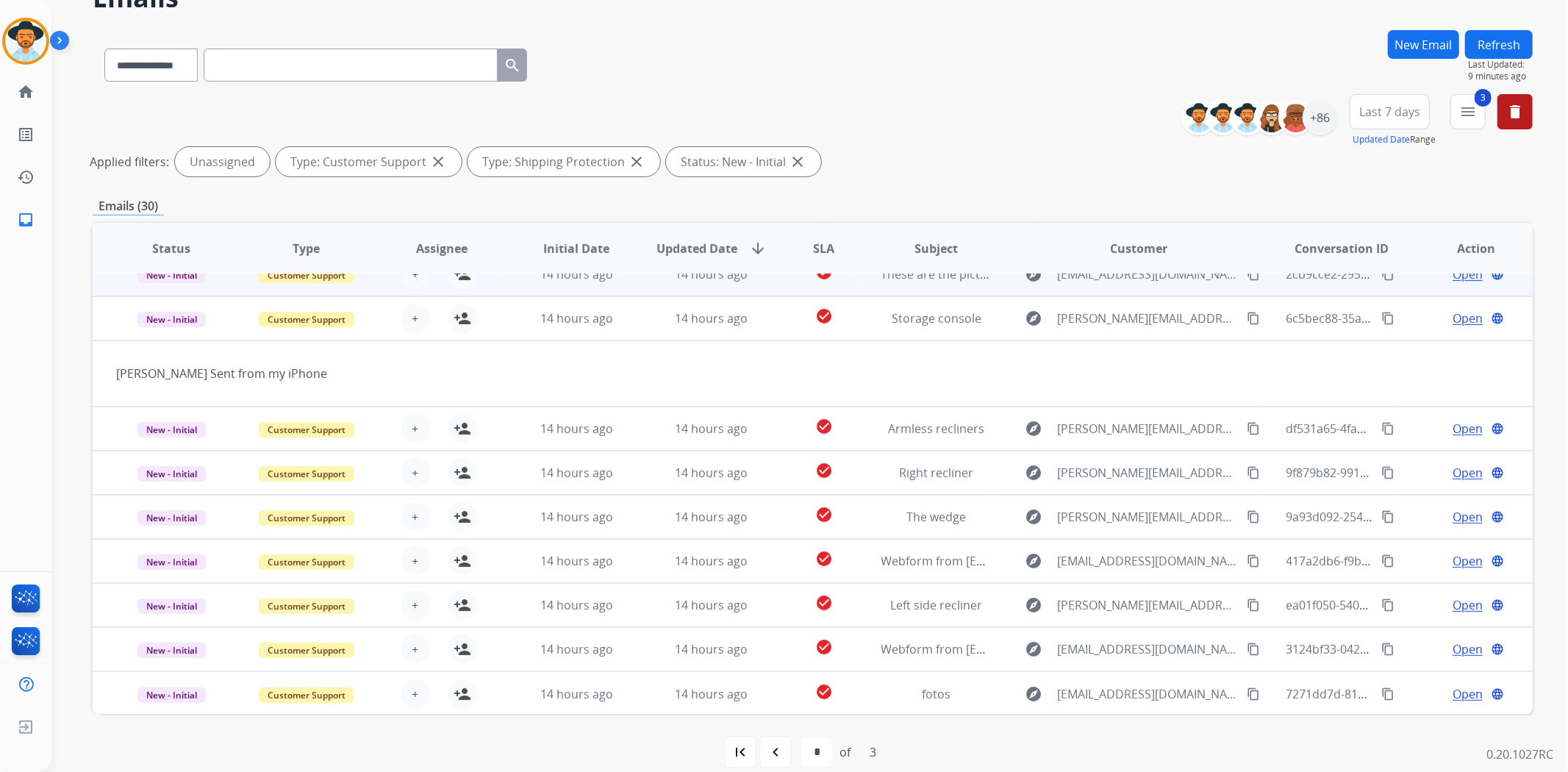
drag, startPoint x: 989, startPoint y: 320, endPoint x: 987, endPoint y: 334, distance: 14.1
click at [992, 330] on td "explore [PERSON_NAME][EMAIL_ADDRESS][DOMAIN_NAME] content_copy" at bounding box center [1127, 318] width 270 height 45
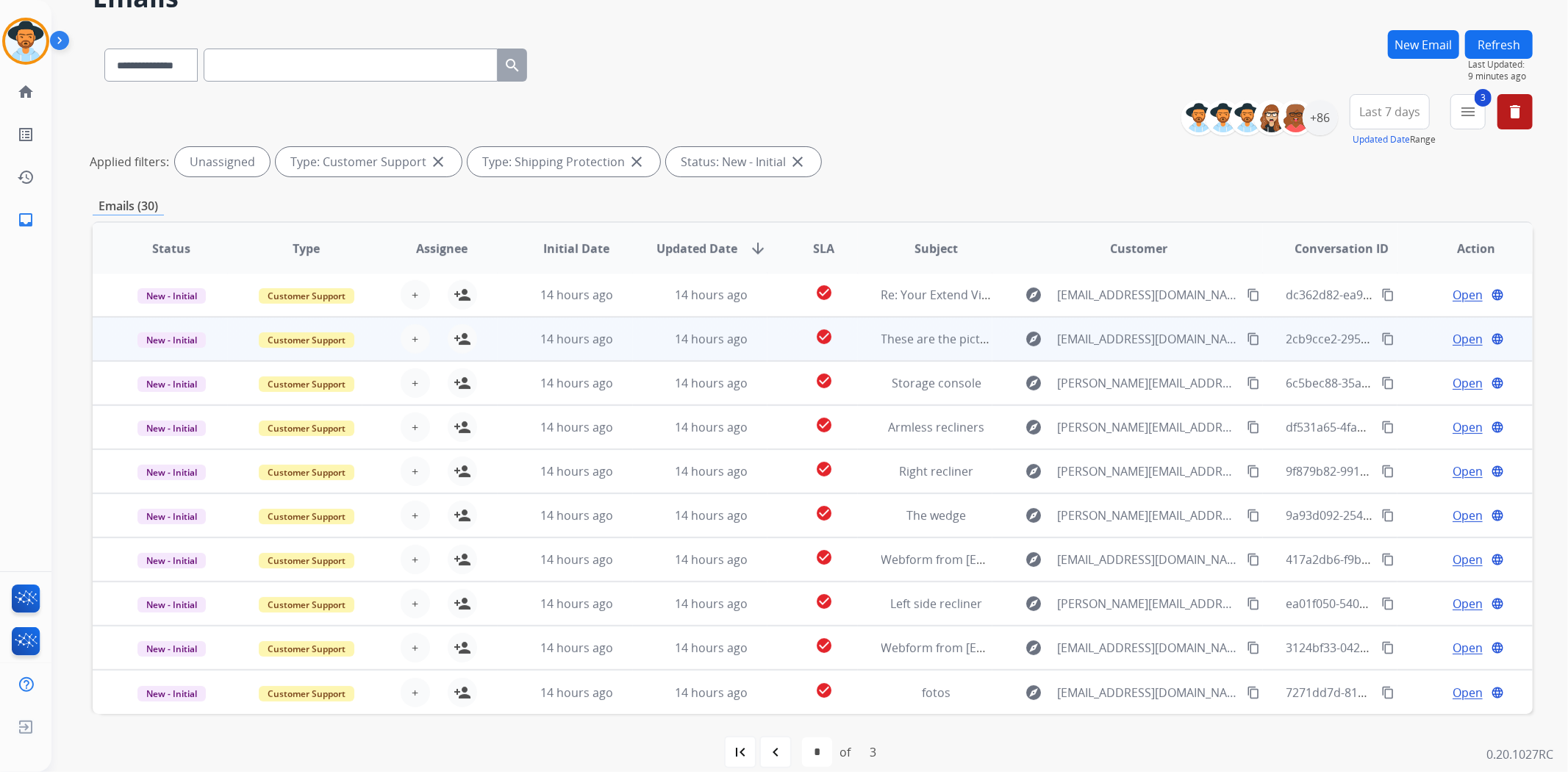
scroll to position [1, 0]
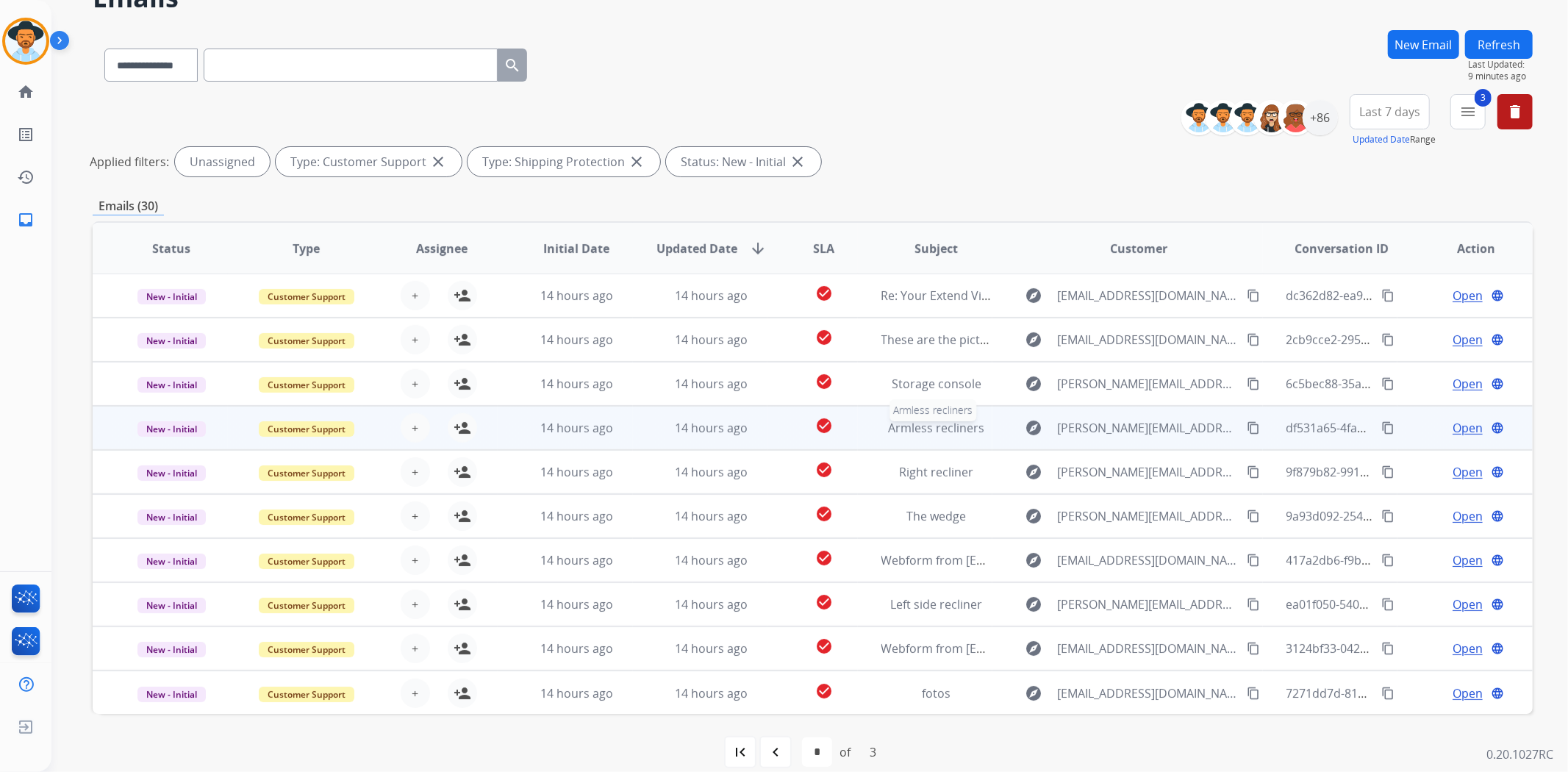
click at [981, 426] on div "Armless recliners" at bounding box center [938, 427] width 111 height 18
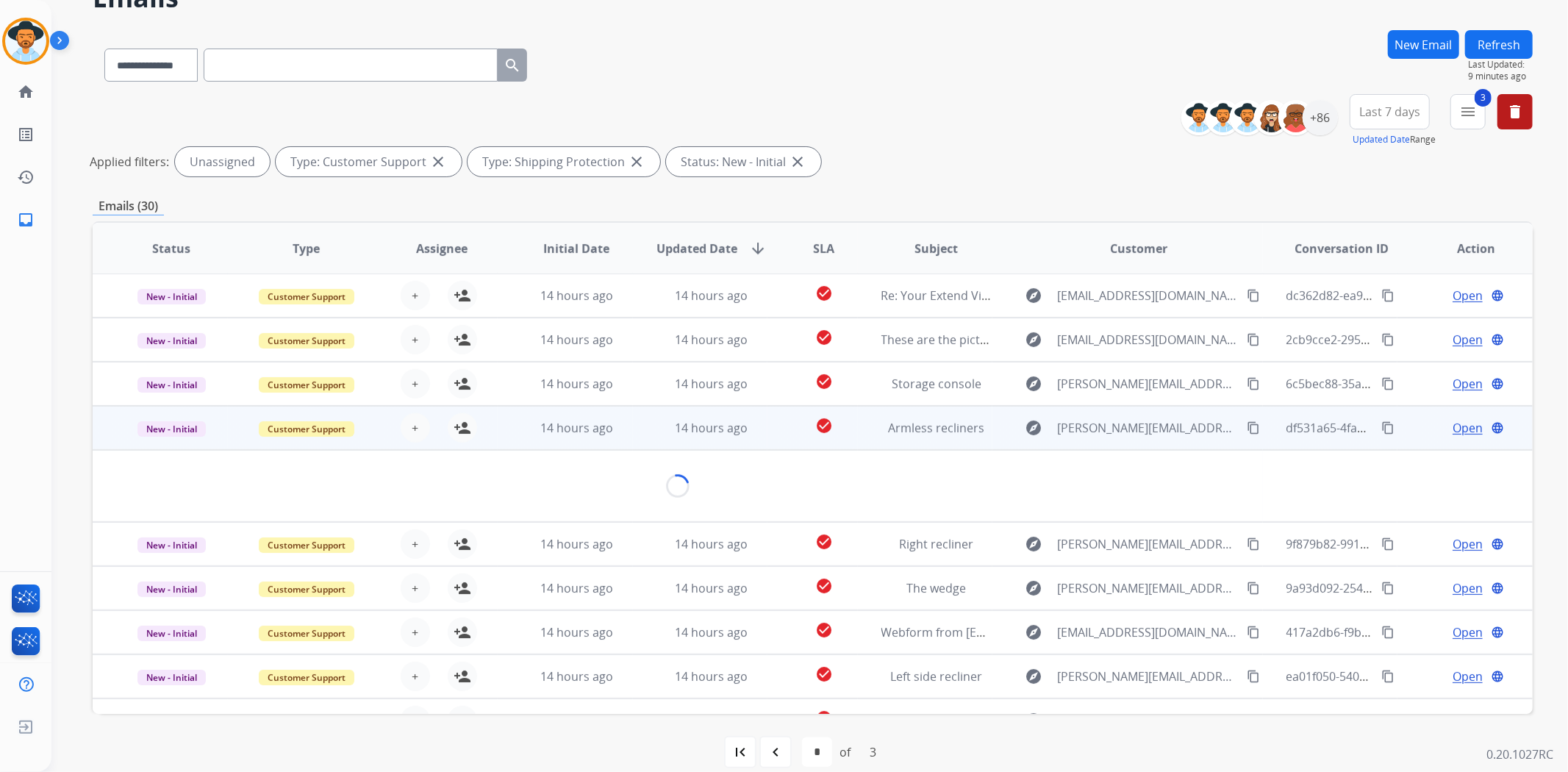
scroll to position [66, 0]
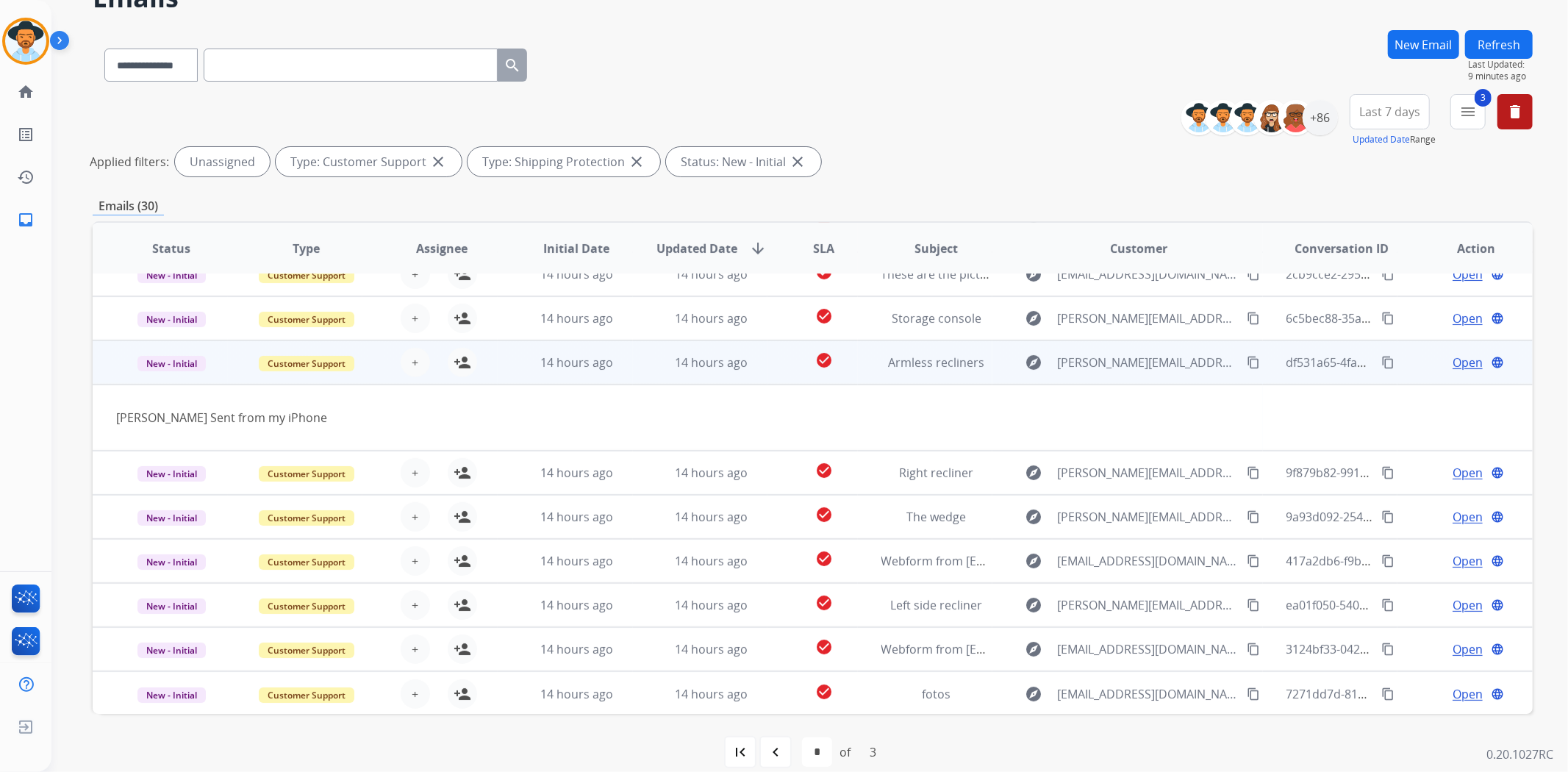
click at [994, 448] on td "[PERSON_NAME] Sent from my iPhone" at bounding box center [678, 417] width 1171 height 66
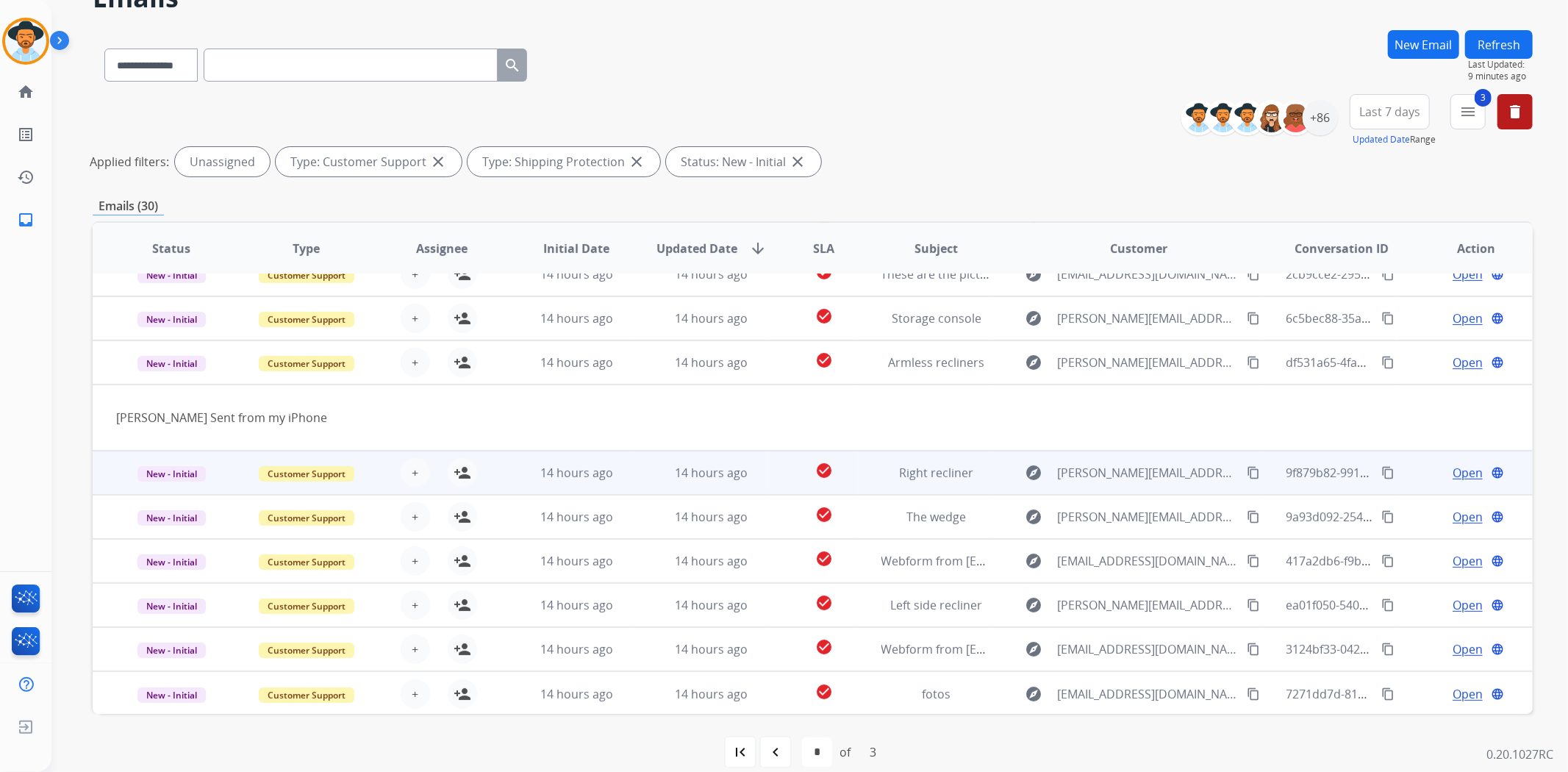
click at [992, 469] on td "explore [PERSON_NAME][EMAIL_ADDRESS][DOMAIN_NAME] content_copy" at bounding box center [1127, 473] width 270 height 45
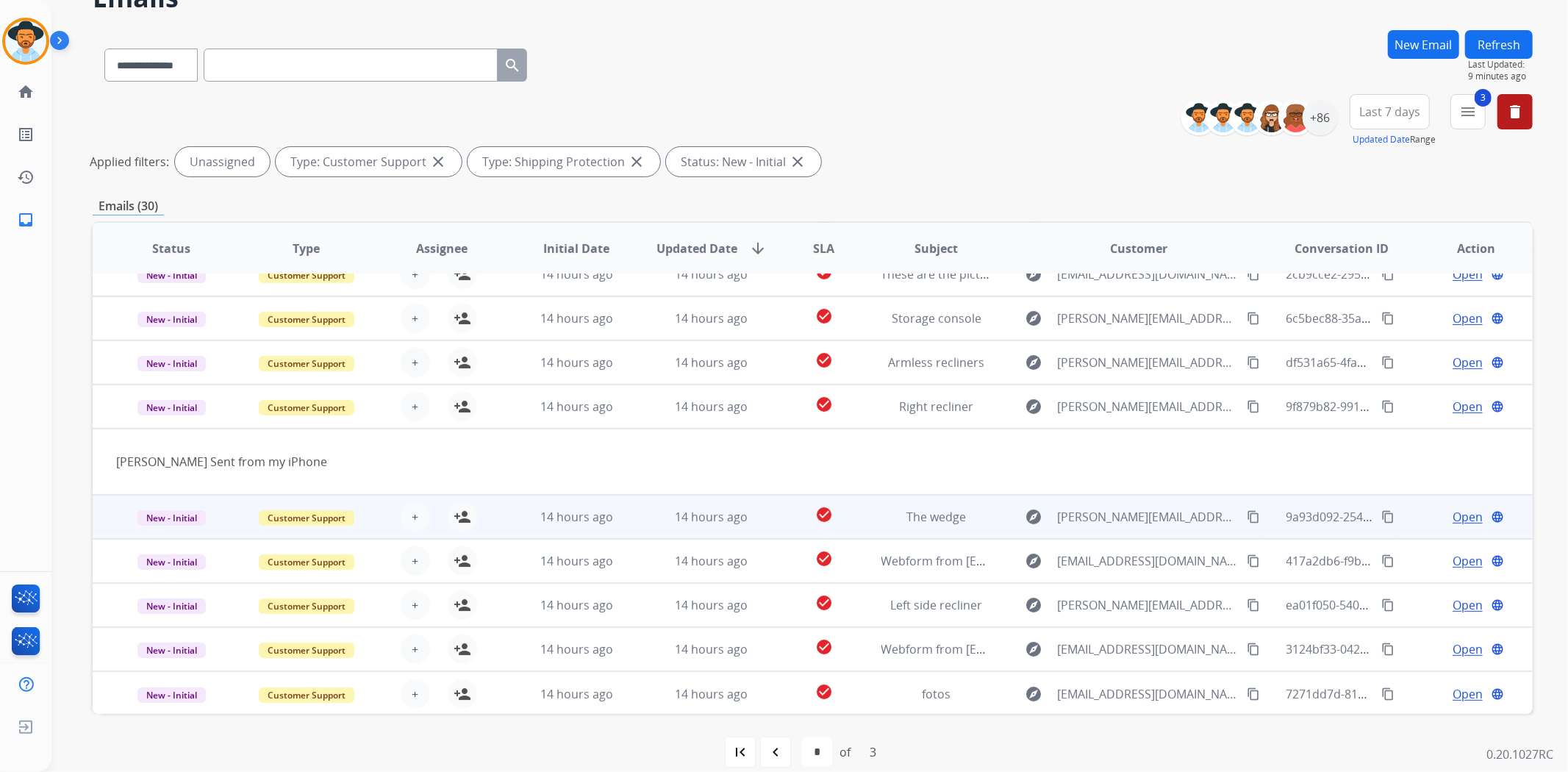
click at [992, 518] on td "explore [PERSON_NAME][EMAIL_ADDRESS][DOMAIN_NAME] content_copy" at bounding box center [1127, 517] width 270 height 45
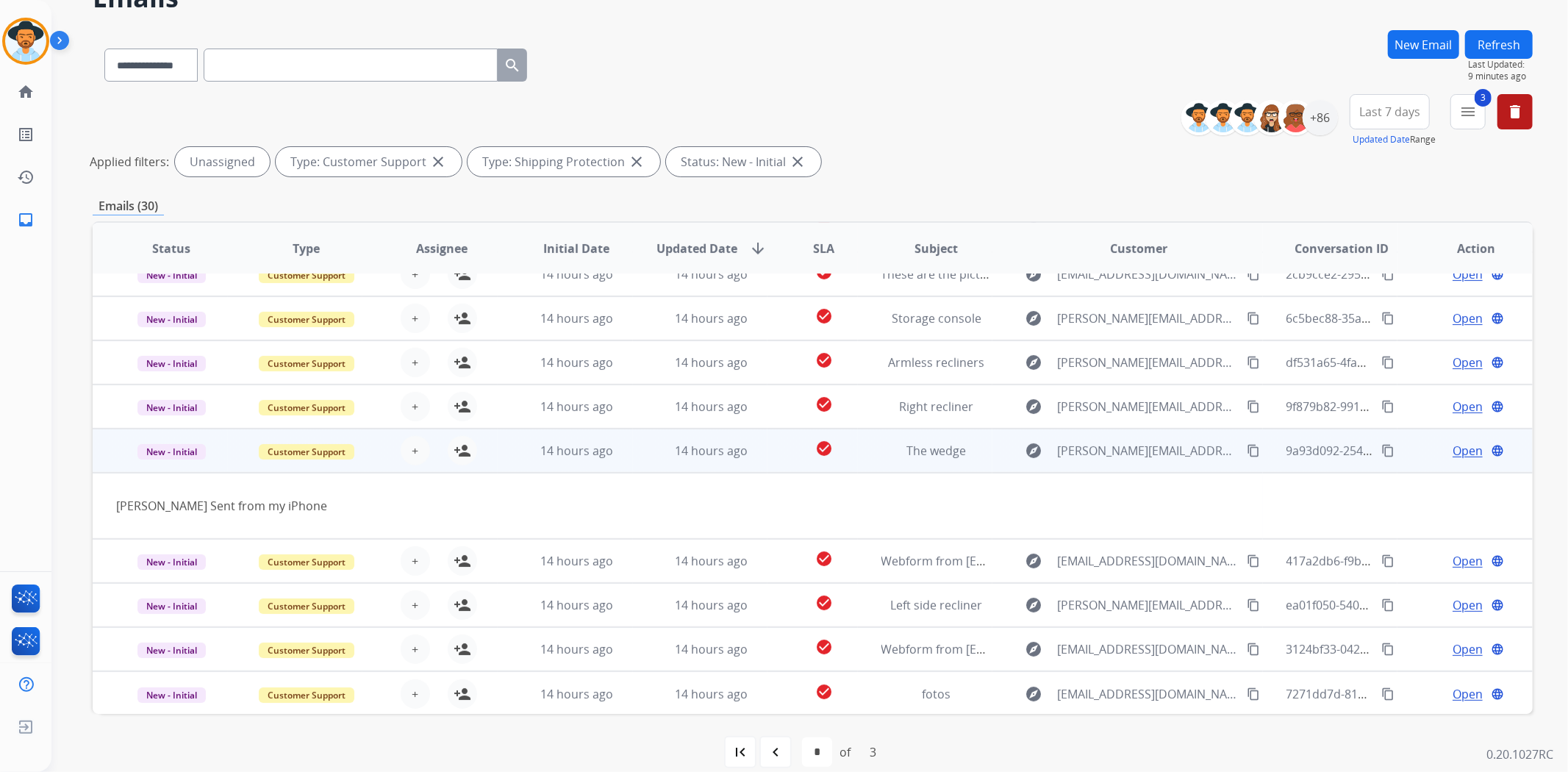
click at [1247, 445] on mat-icon "content_copy" at bounding box center [1253, 450] width 13 height 13
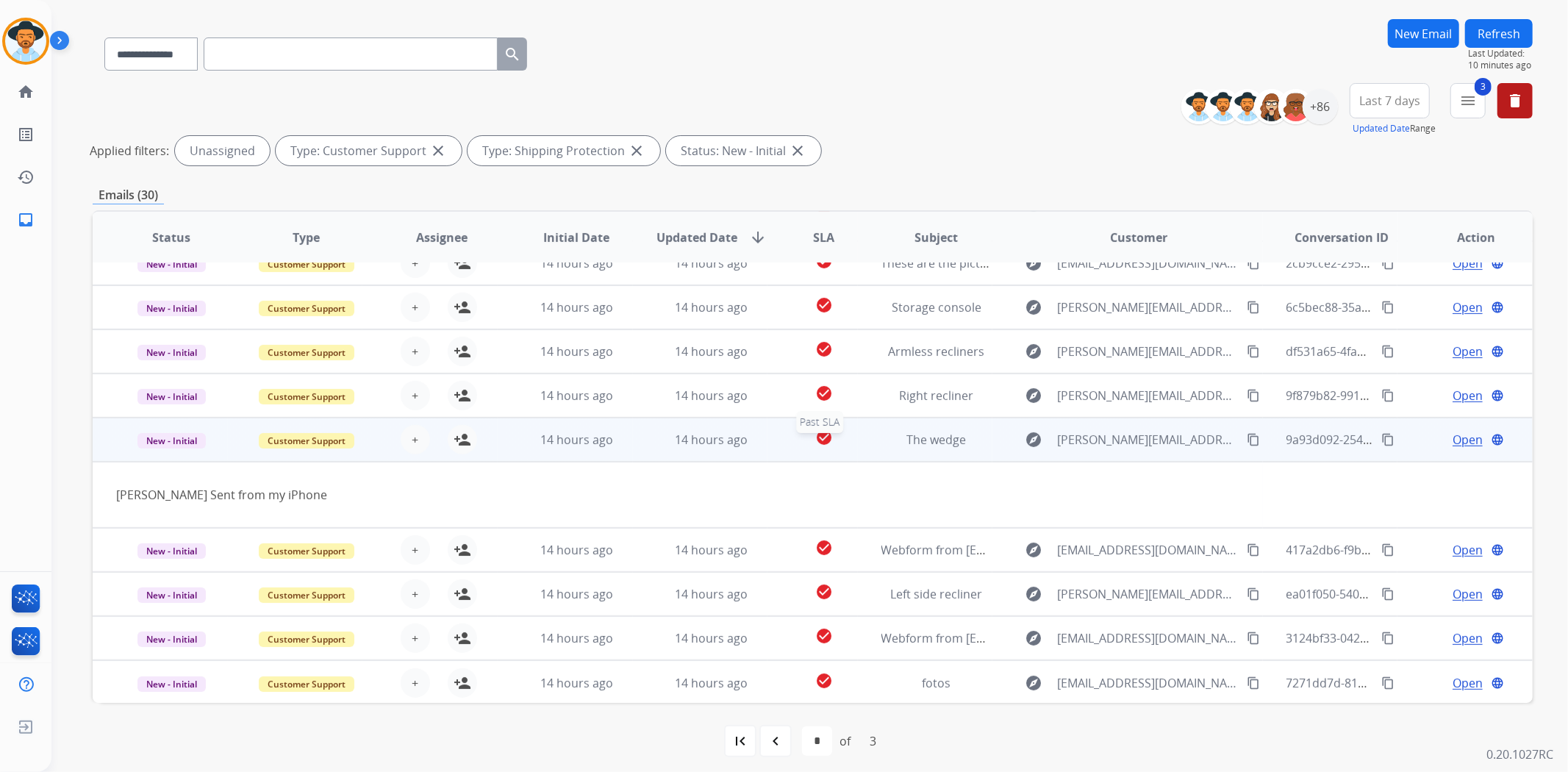
scroll to position [99, 0]
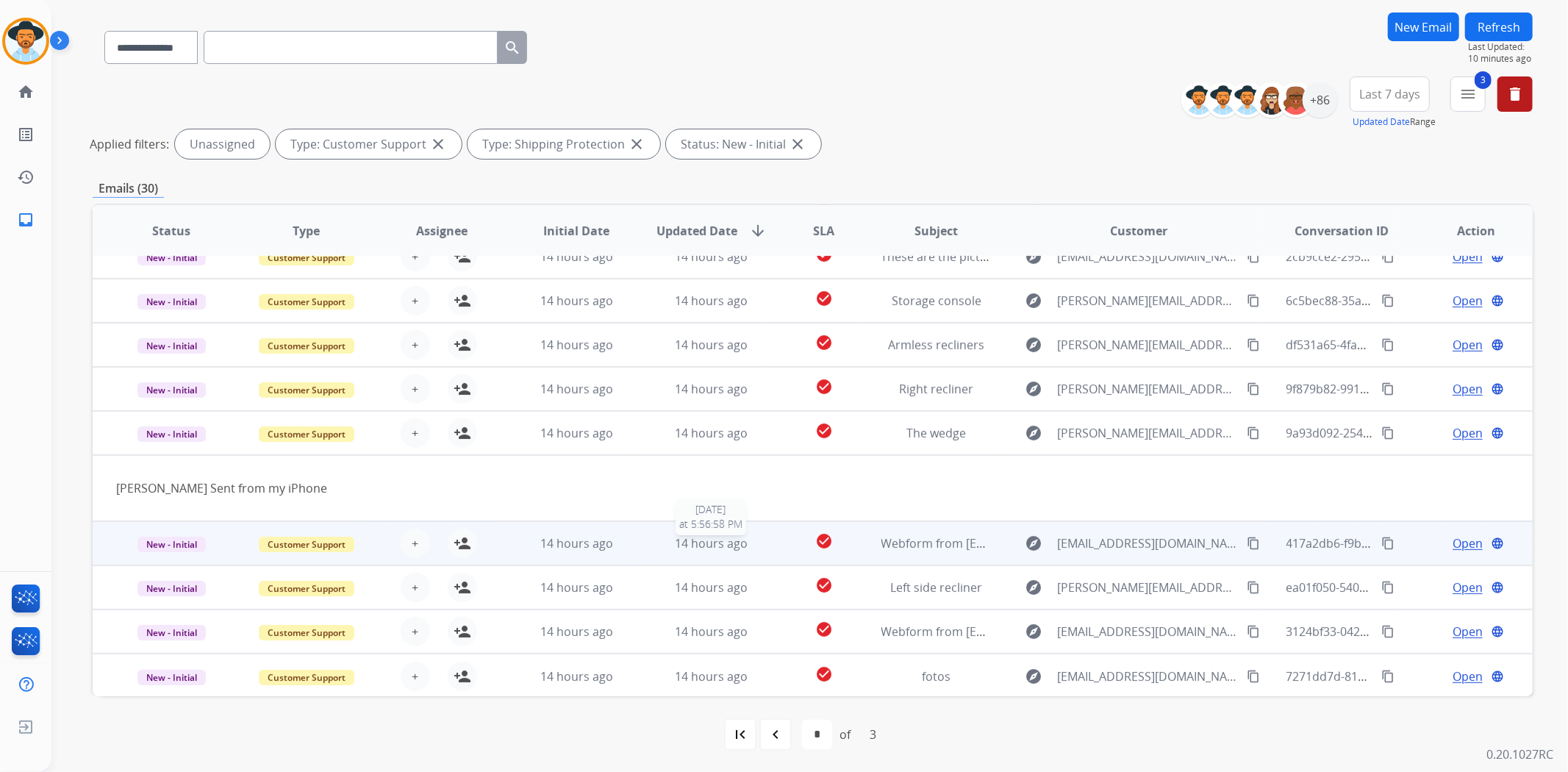
click at [755, 543] on div "14 hours ago" at bounding box center [712, 543] width 111 height 18
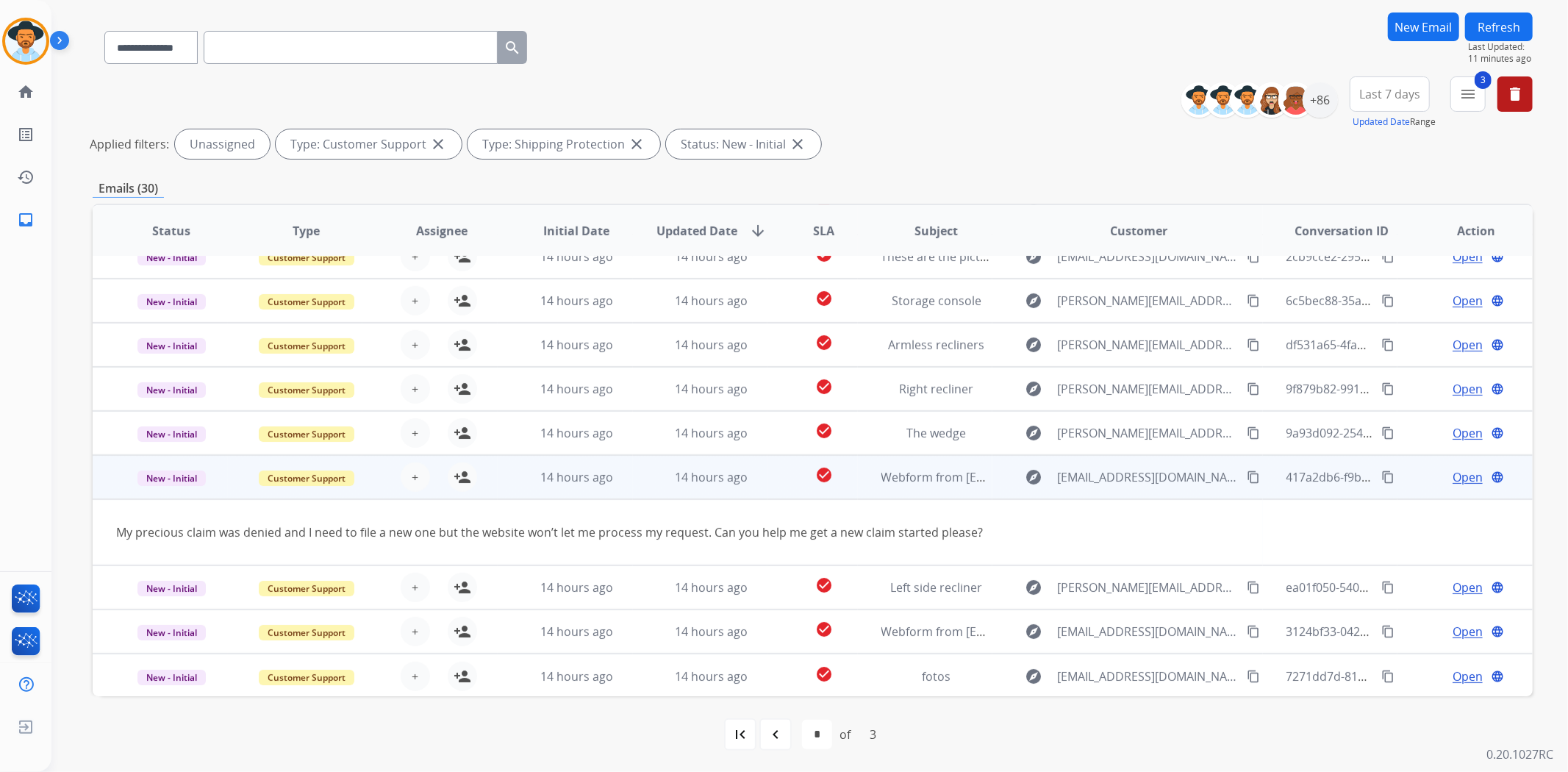
click at [1247, 470] on mat-icon "content_copy" at bounding box center [1253, 477] width 13 height 13
click at [458, 472] on mat-icon "person_add" at bounding box center [462, 477] width 18 height 18
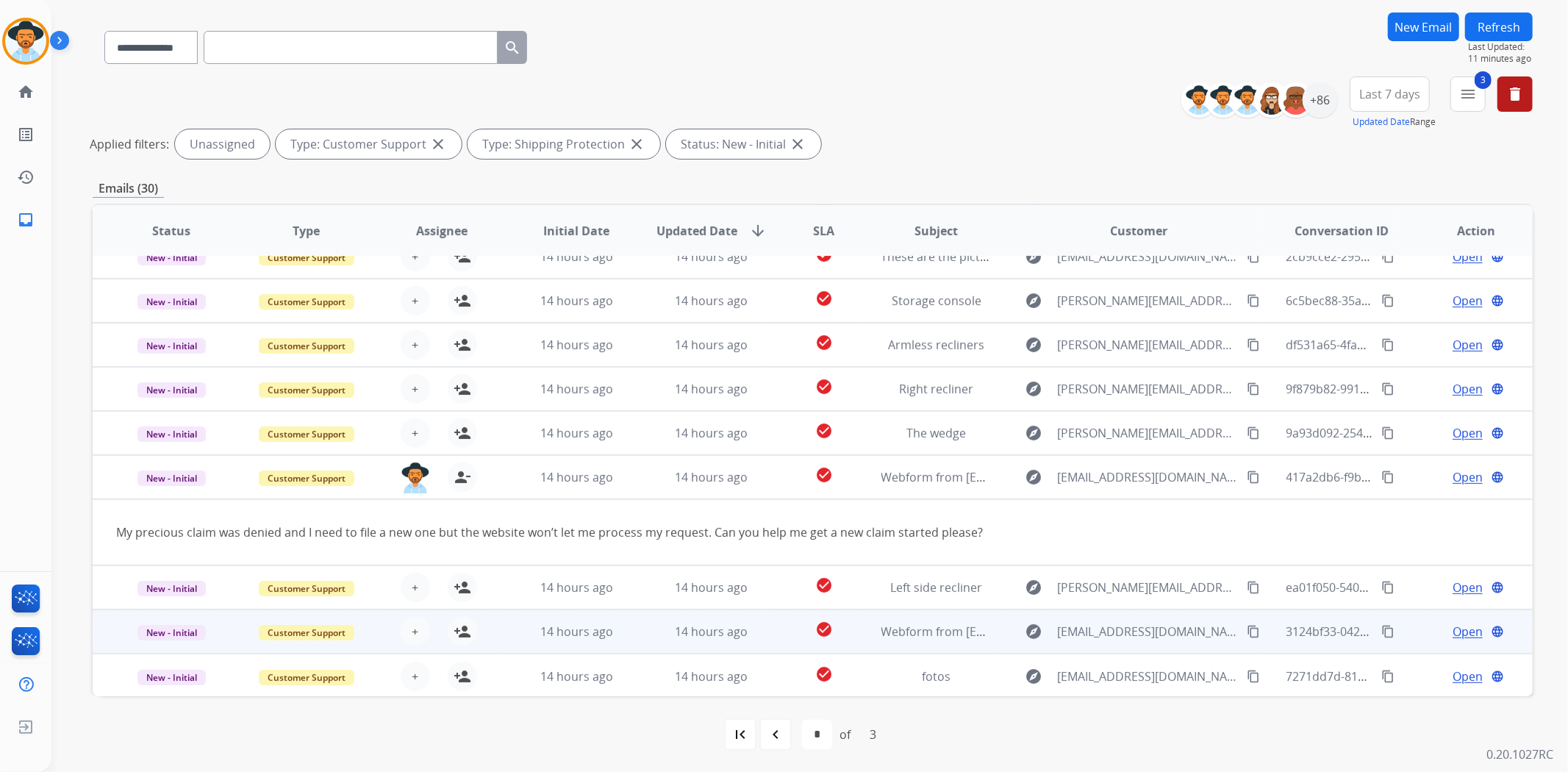
click at [1421, 635] on div "Open language" at bounding box center [1477, 631] width 111 height 18
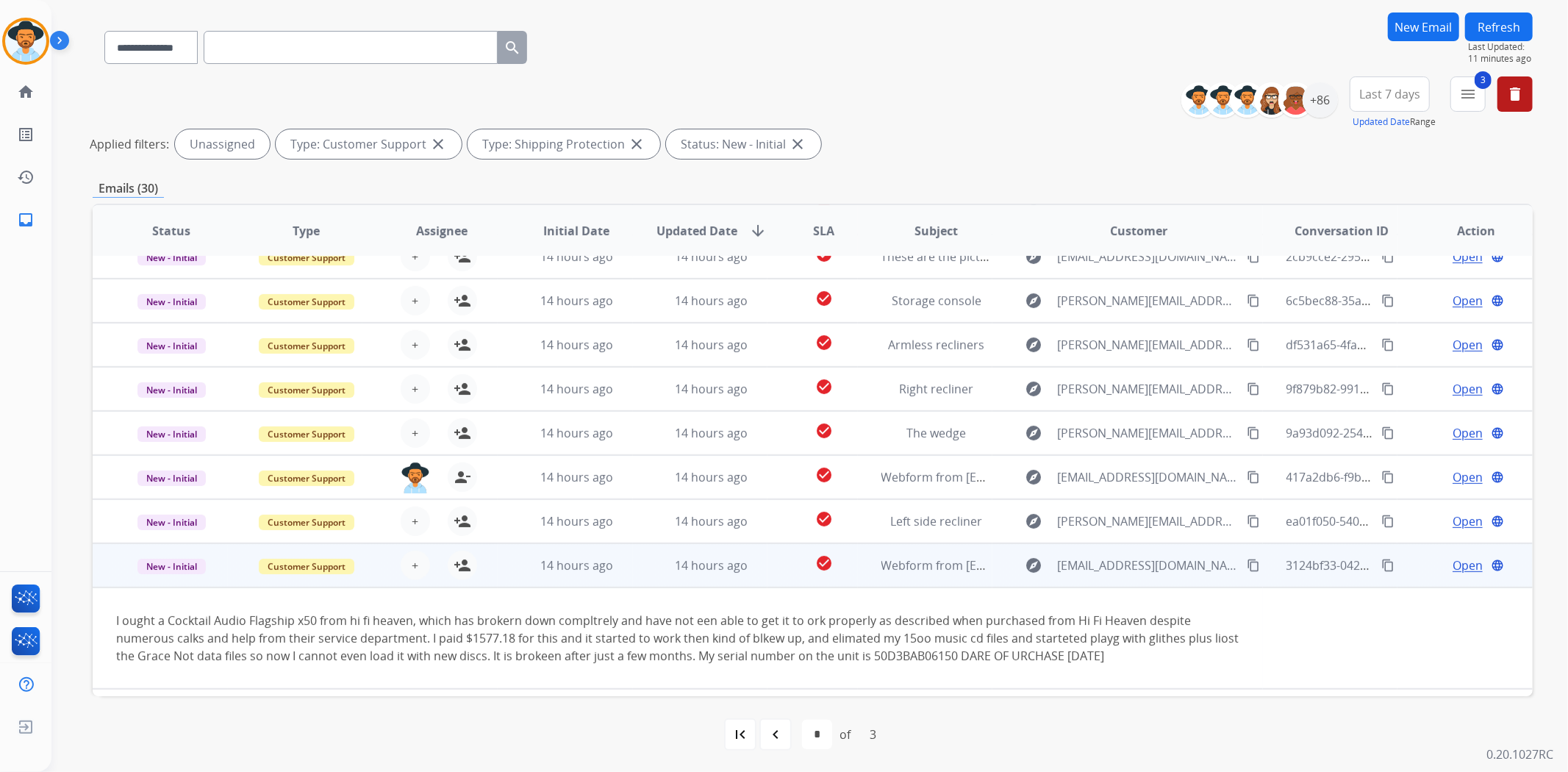
scroll to position [101, 0]
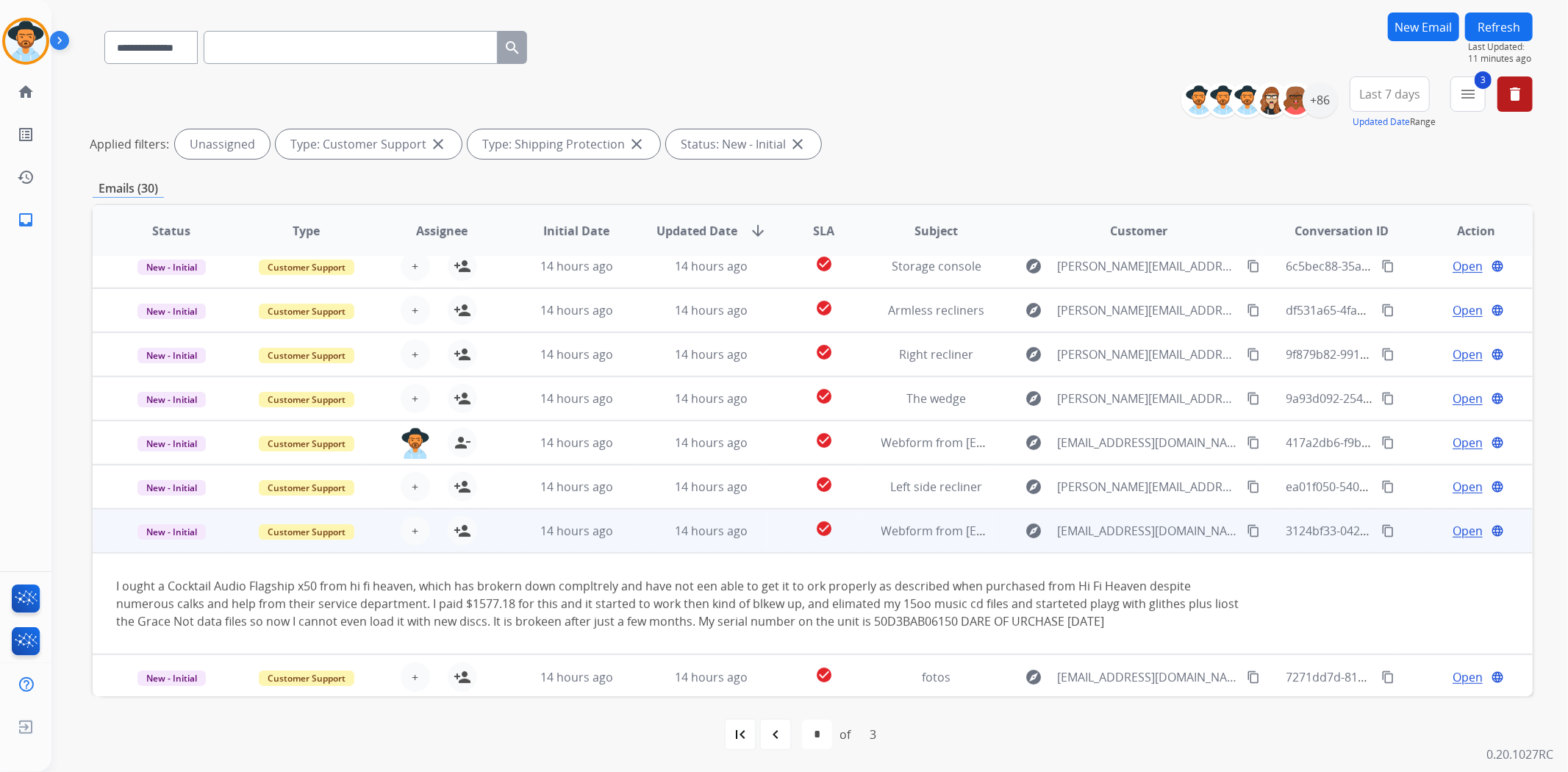
click at [1398, 532] on td "Open language" at bounding box center [1466, 531] width 136 height 45
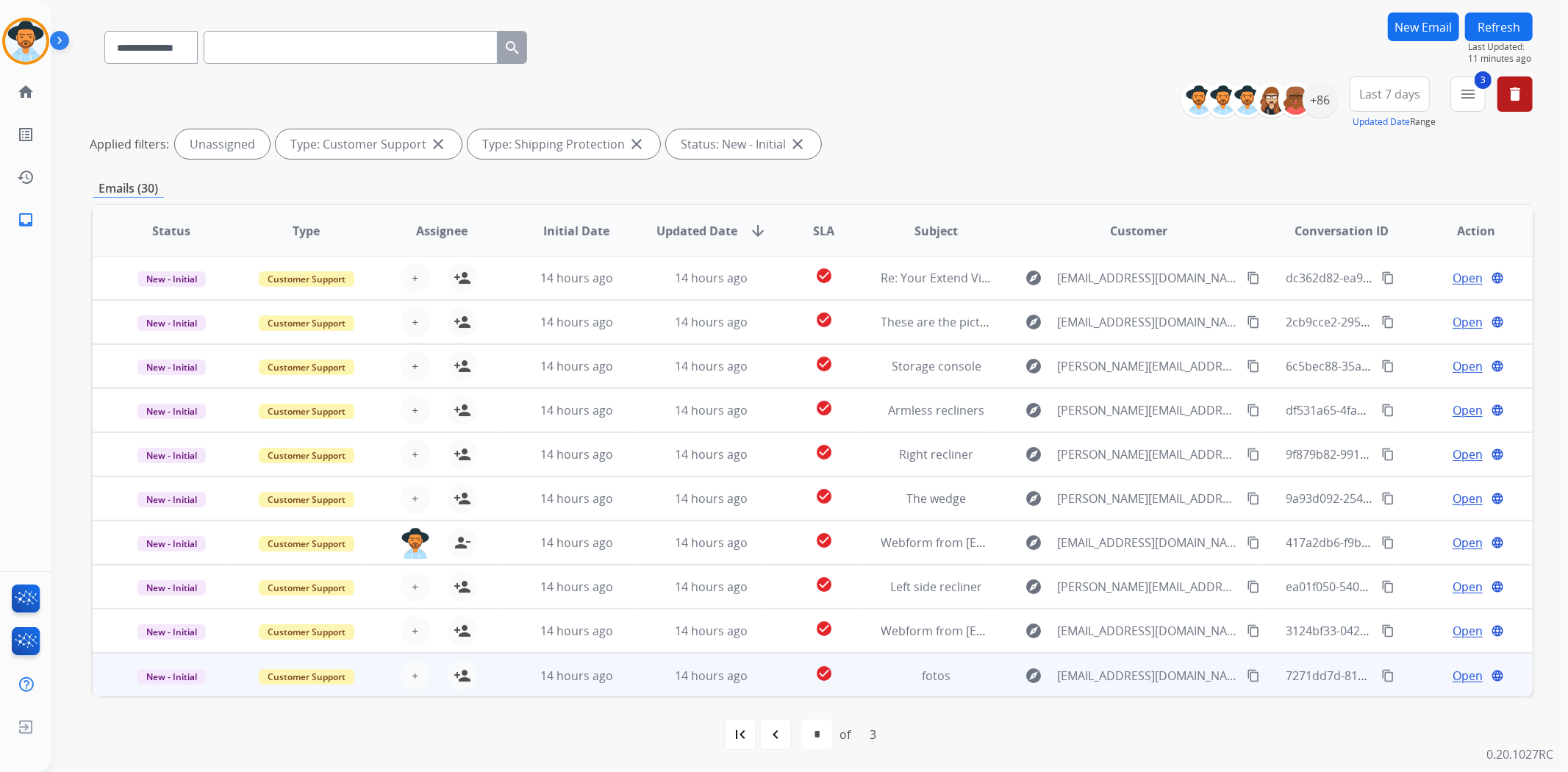
click at [1408, 679] on td "Open language" at bounding box center [1466, 675] width 136 height 45
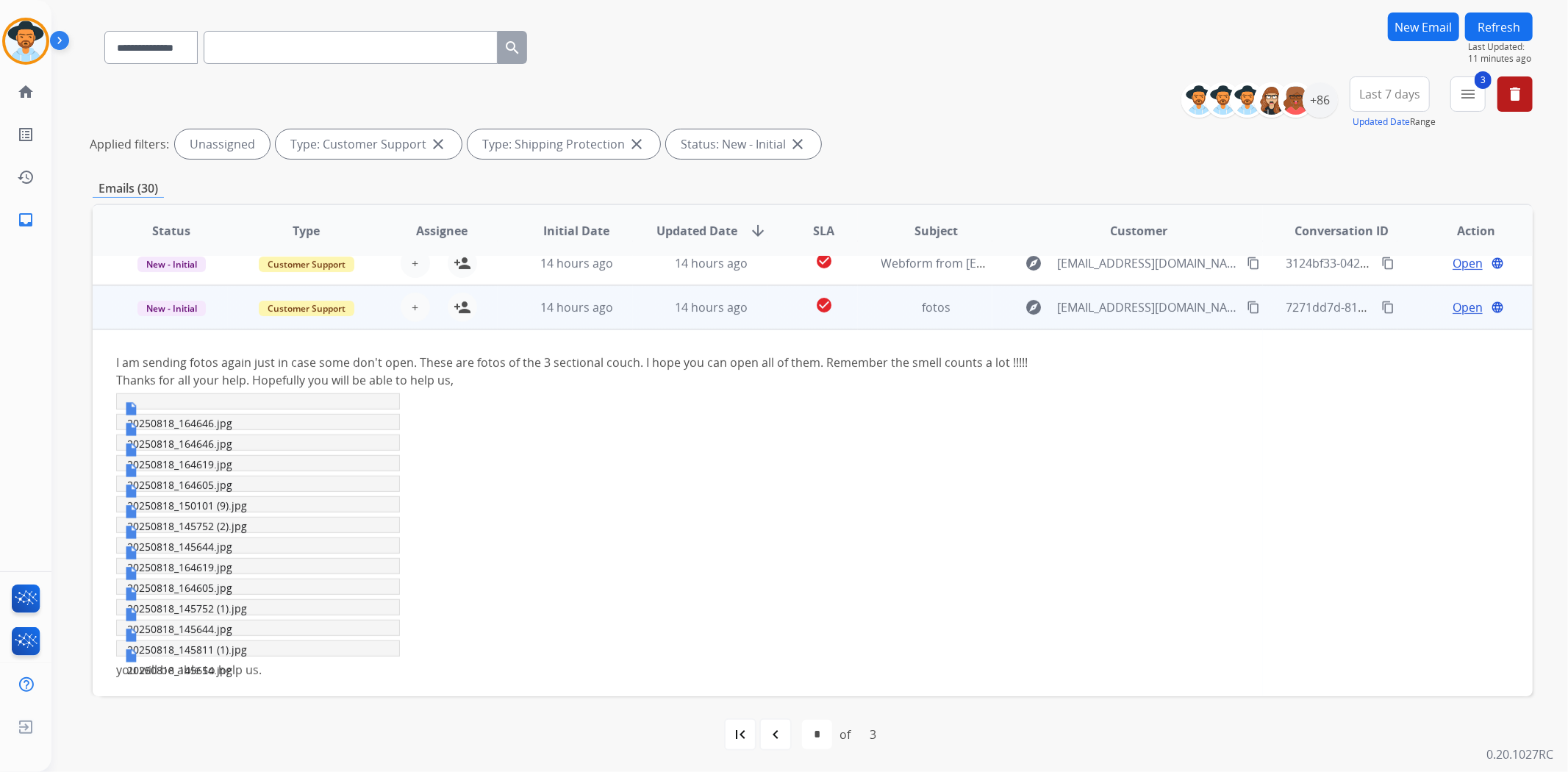
scroll to position [375, 0]
click at [1406, 305] on td "Open language" at bounding box center [1466, 302] width 136 height 45
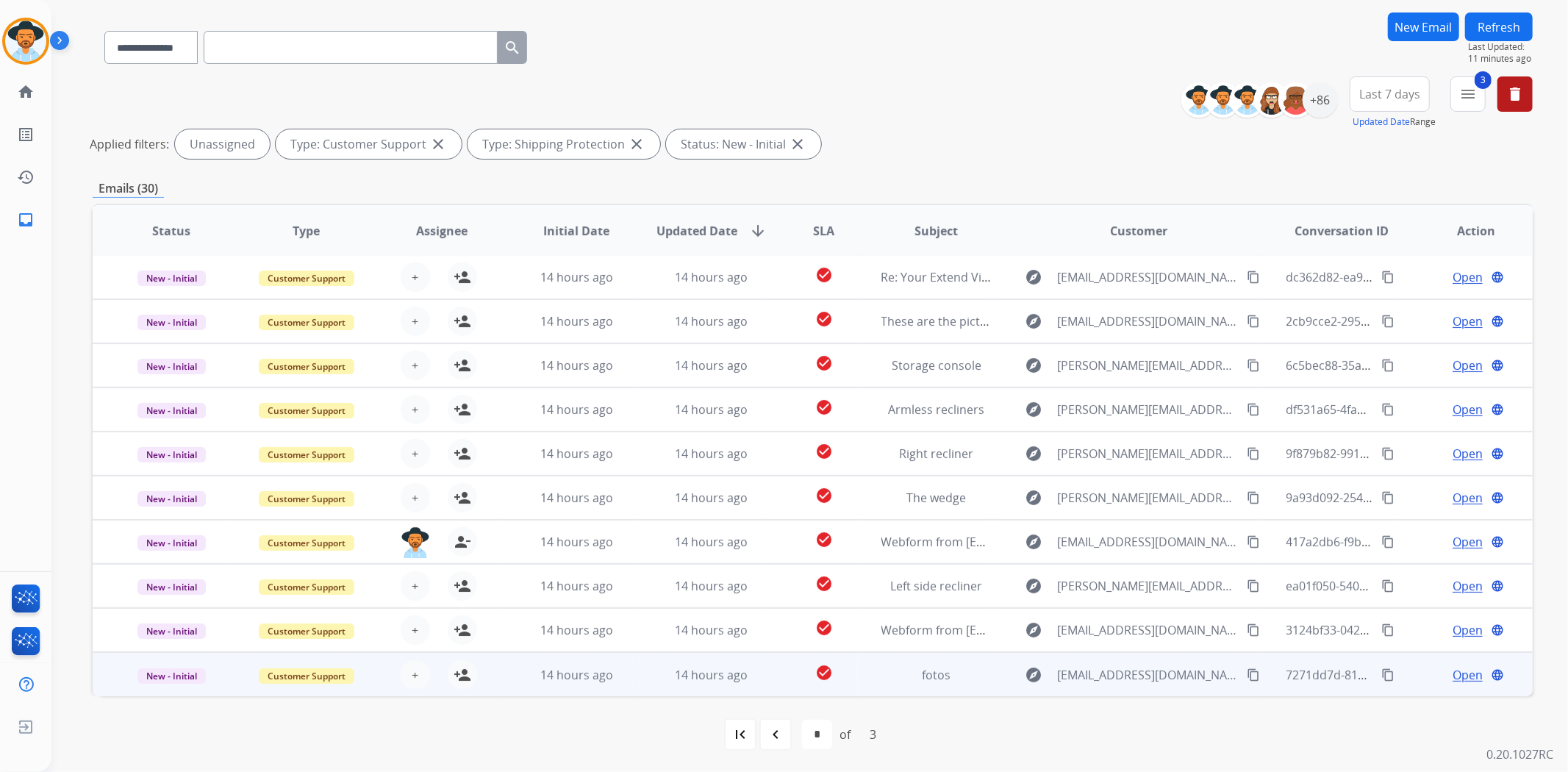
scroll to position [1, 0]
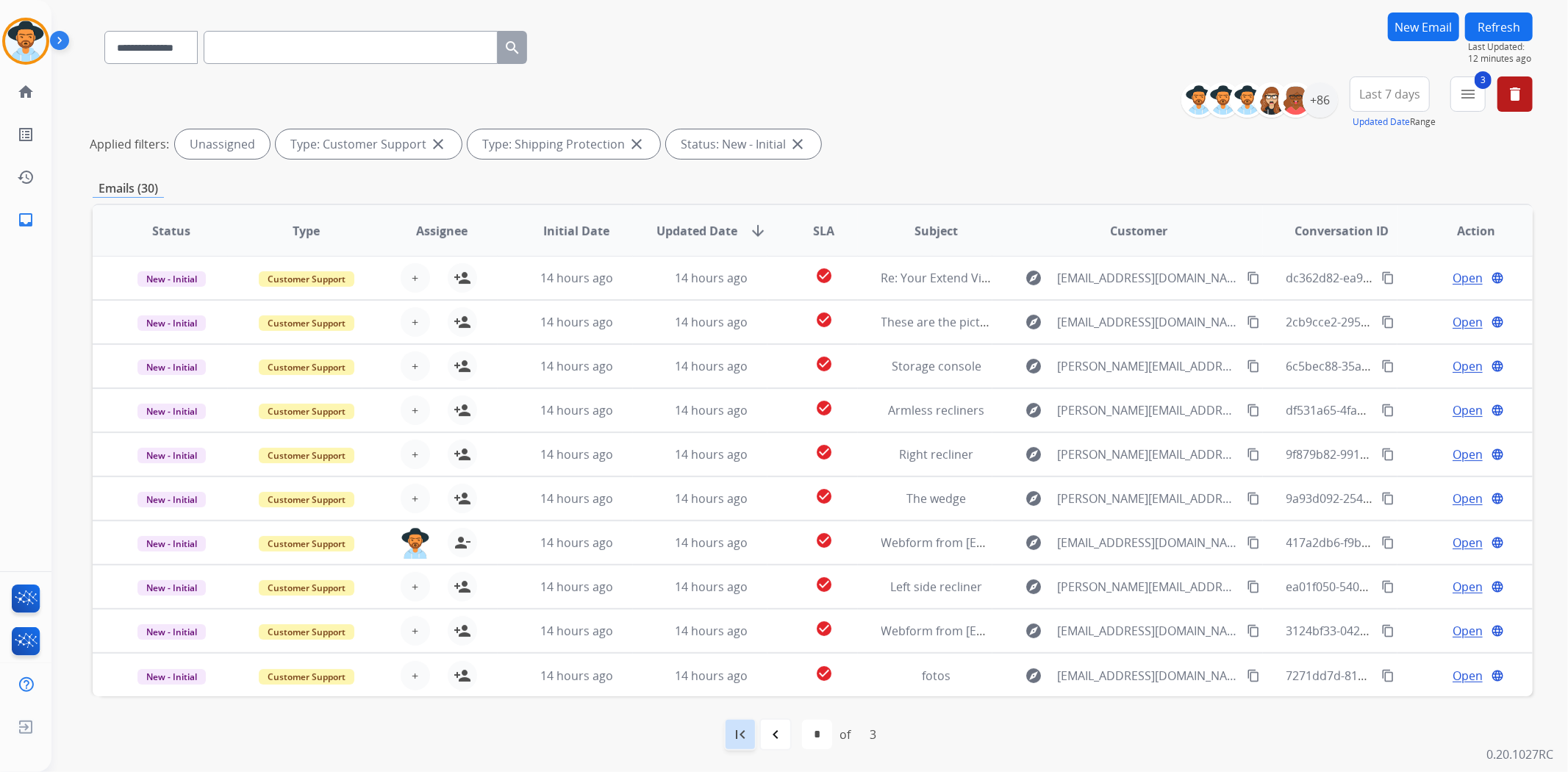
click at [739, 738] on mat-icon "first_page" at bounding box center [740, 734] width 18 height 18
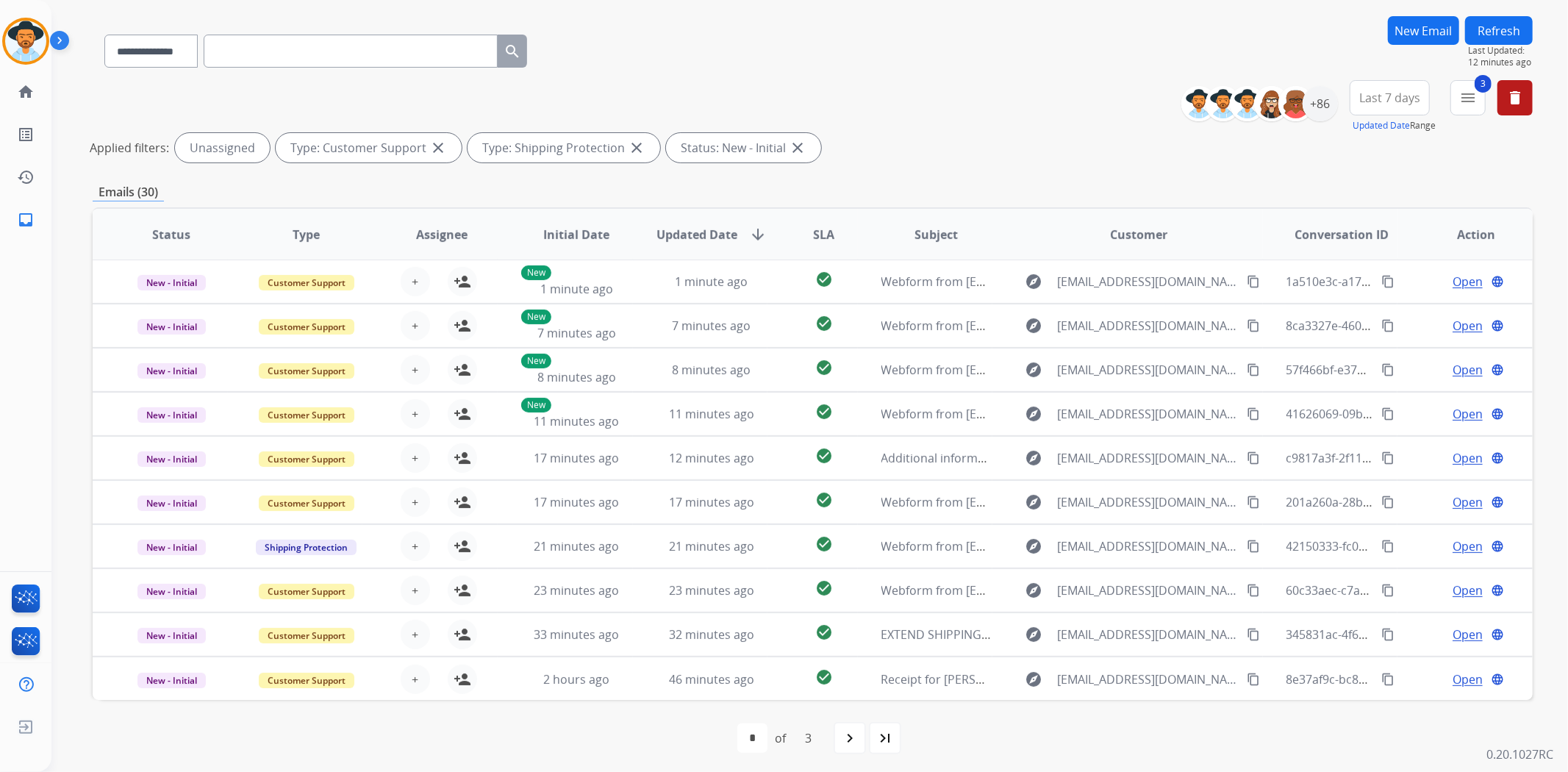
scroll to position [99, 0]
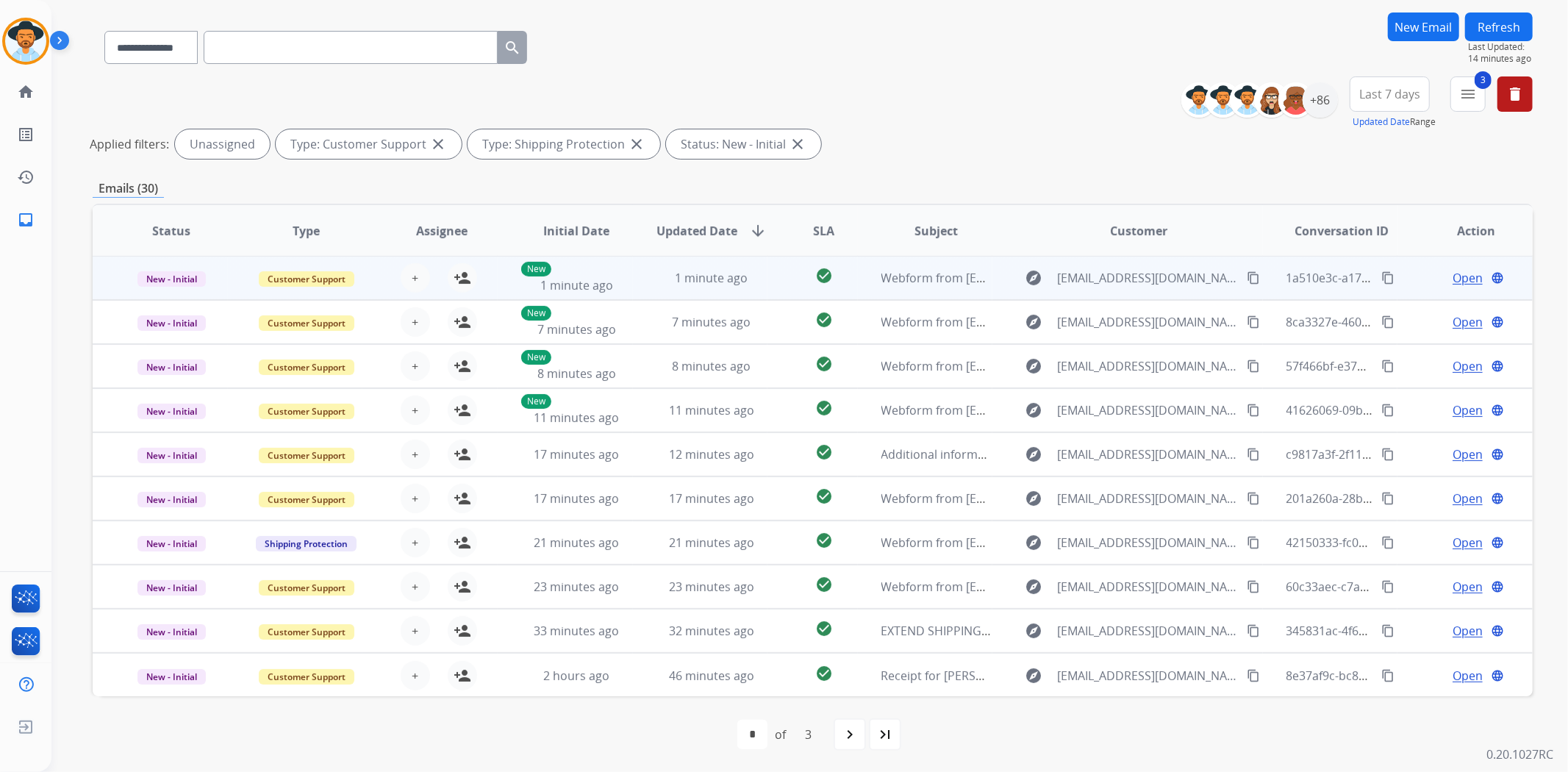
click at [1401, 277] on td "Open language" at bounding box center [1466, 278] width 136 height 45
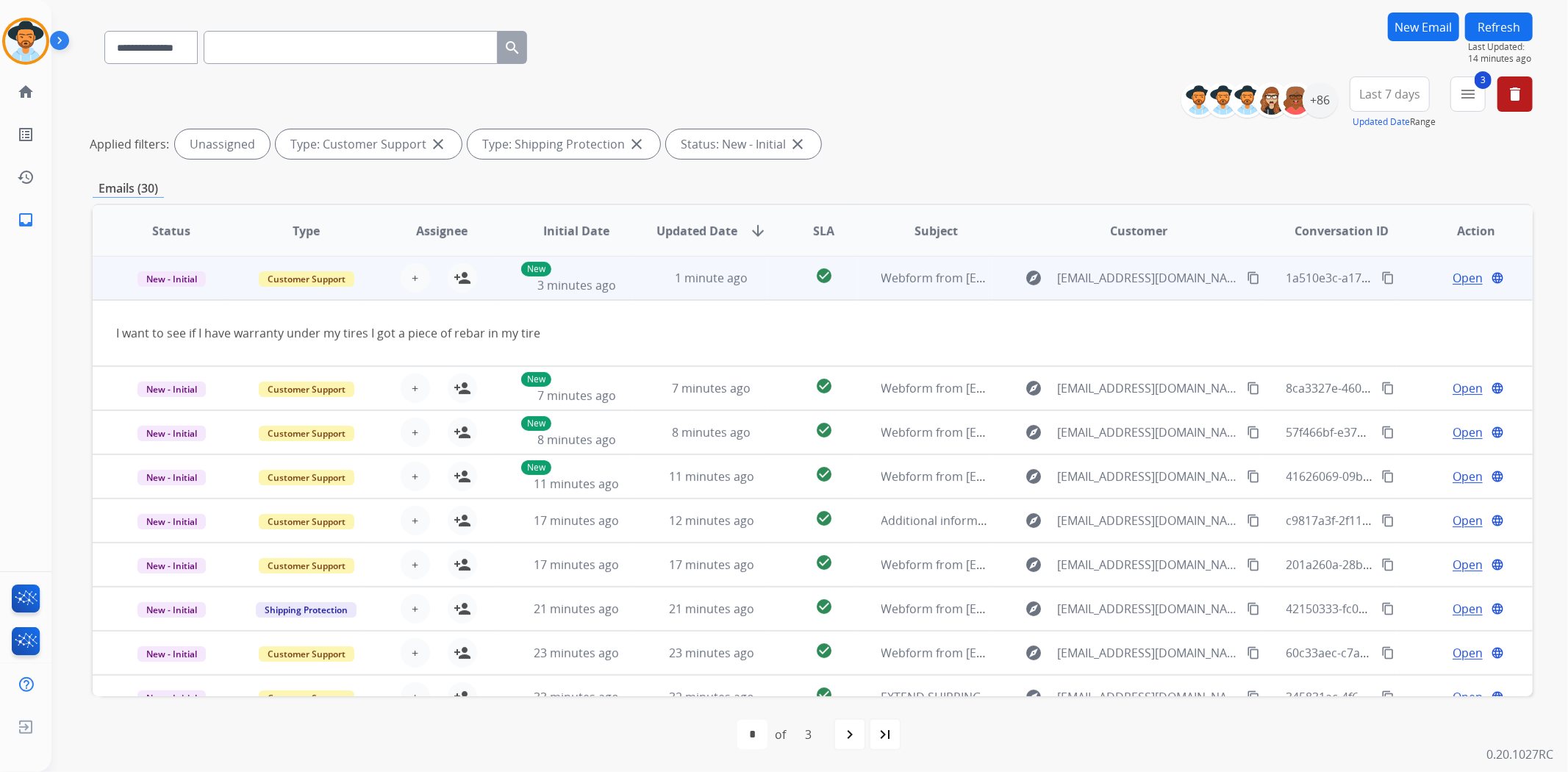
scroll to position [0, 0]
click at [1263, 284] on td "1a510e3c-a17d-456b-917b-5864c7567aa4 content_copy" at bounding box center [1331, 278] width 136 height 45
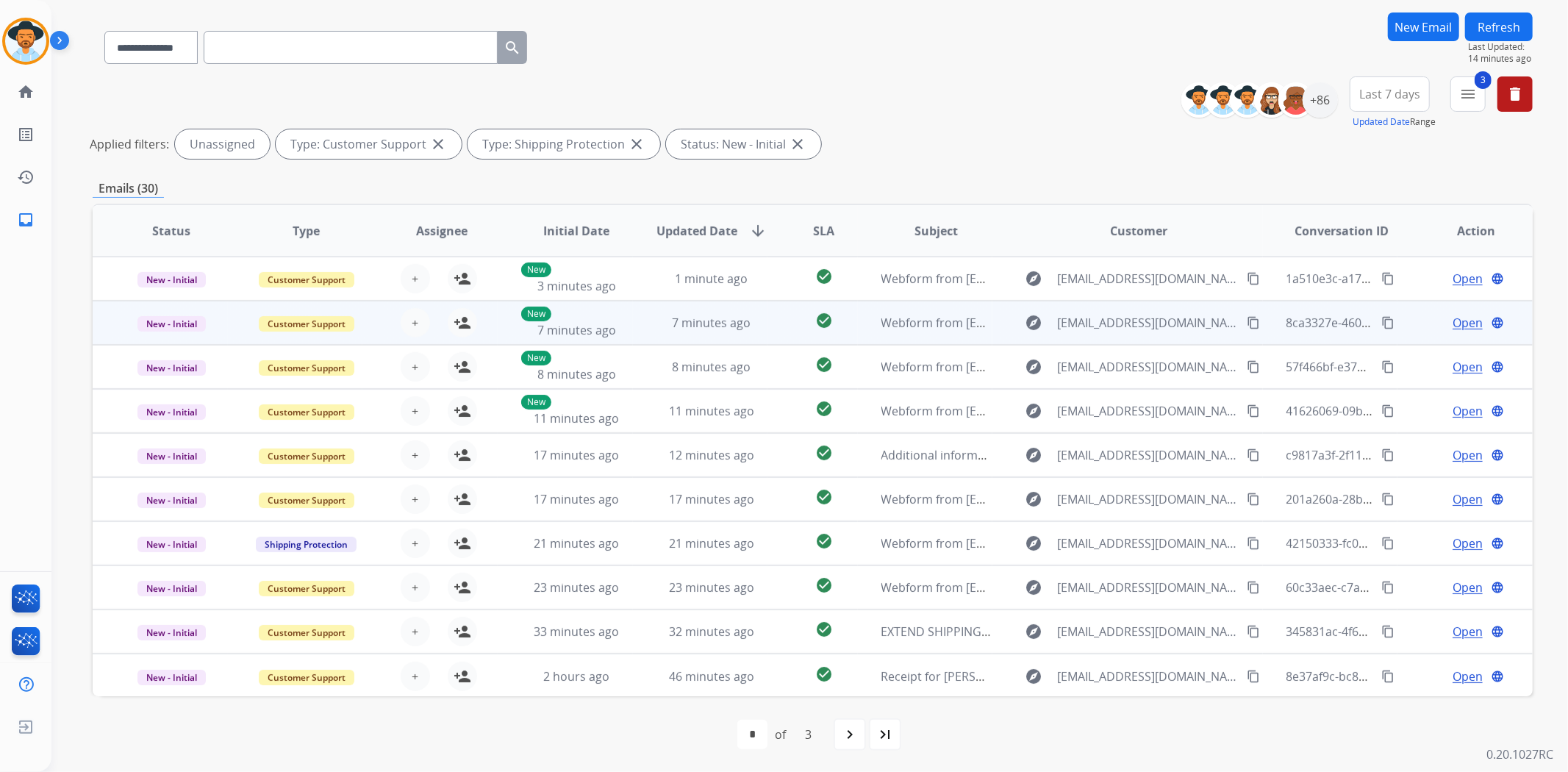
click at [1247, 319] on div "explore [EMAIL_ADDRESS][DOMAIN_NAME] content_copy" at bounding box center [1139, 322] width 246 height 23
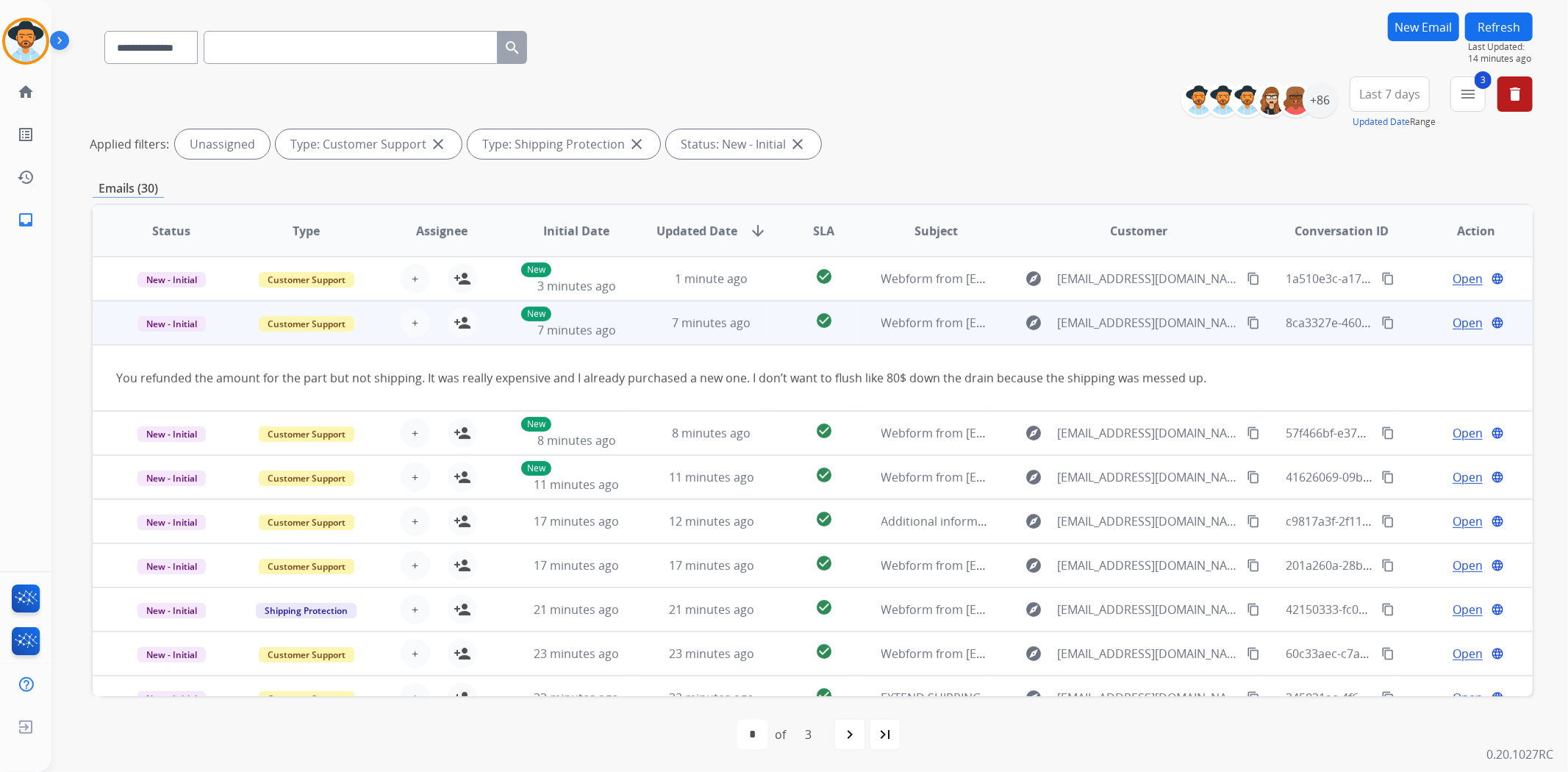
scroll to position [45, 0]
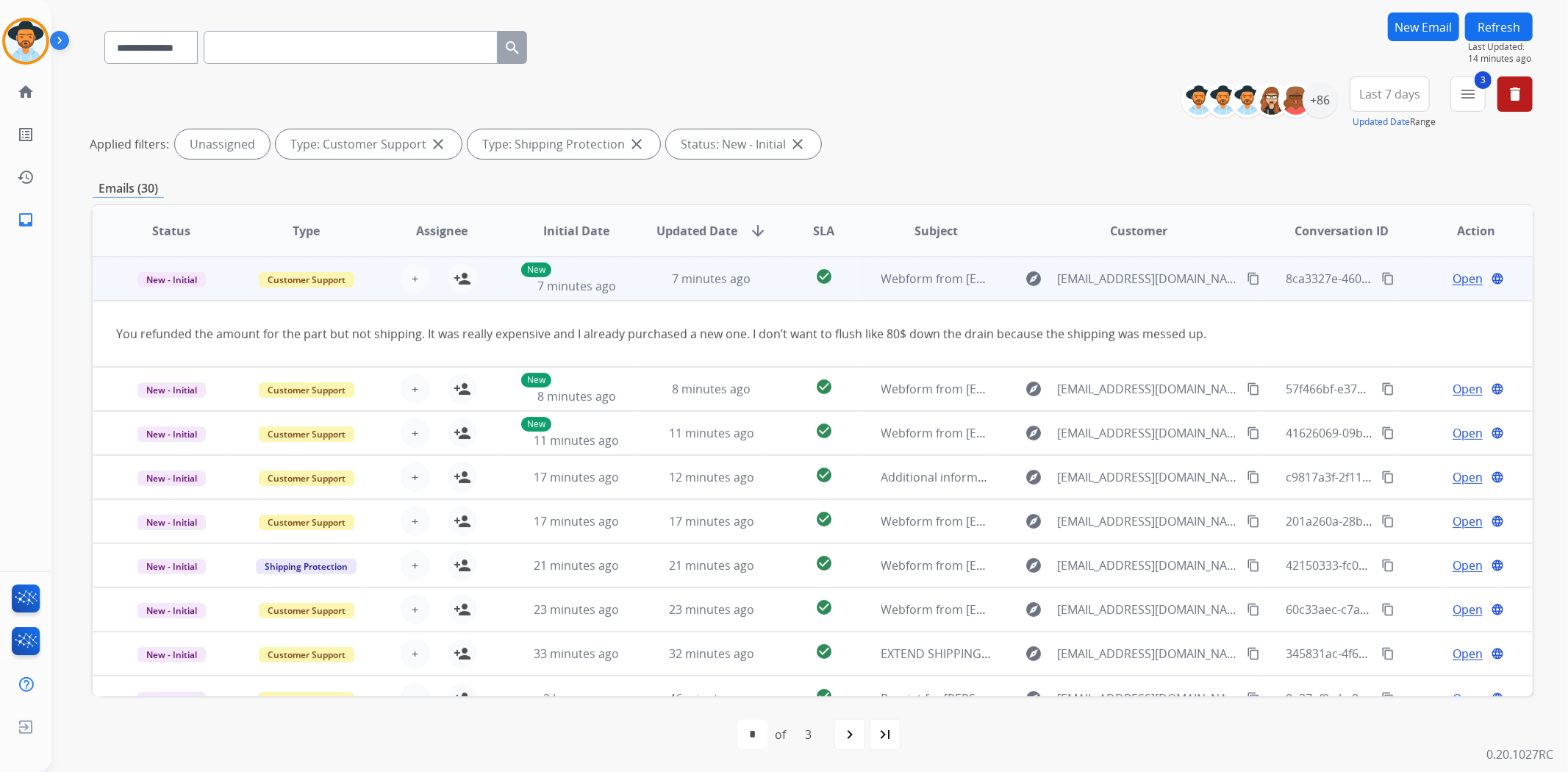
click at [1241, 290] on td "explore [EMAIL_ADDRESS][DOMAIN_NAME] content_copy" at bounding box center [1127, 278] width 270 height 45
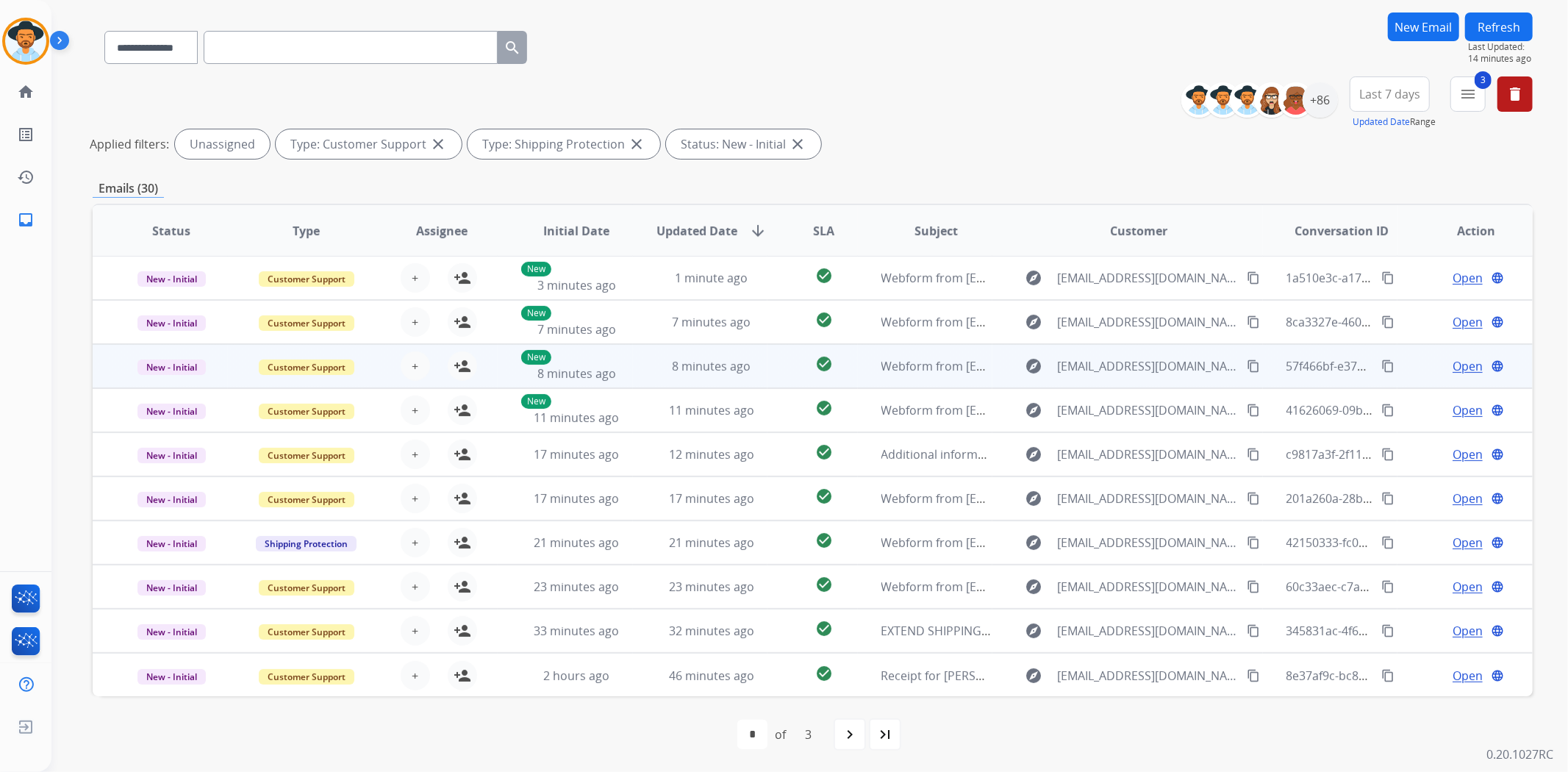
click at [1238, 360] on div "explore [EMAIL_ADDRESS][DOMAIN_NAME] content_copy" at bounding box center [1139, 366] width 246 height 23
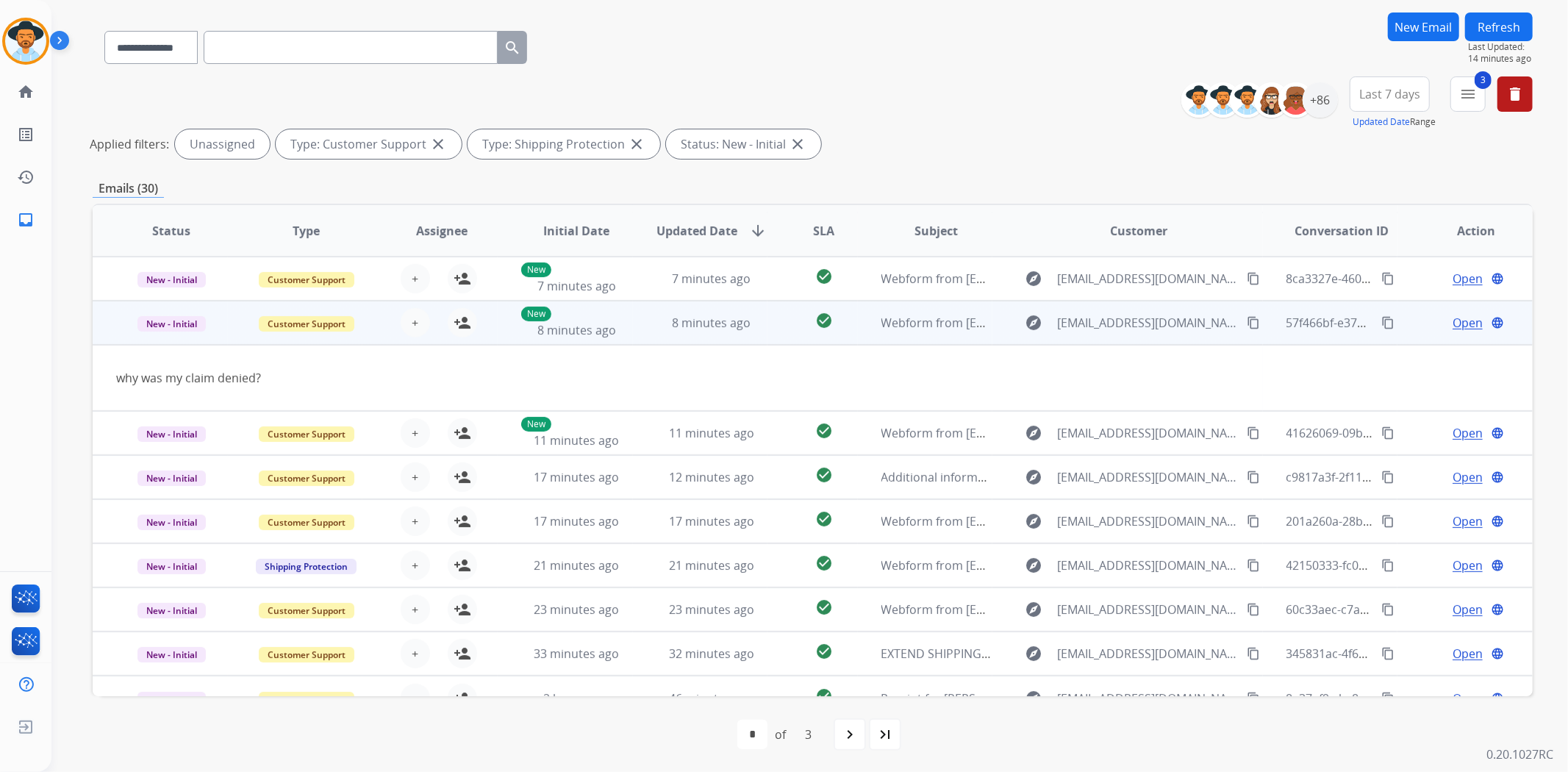
scroll to position [66, 0]
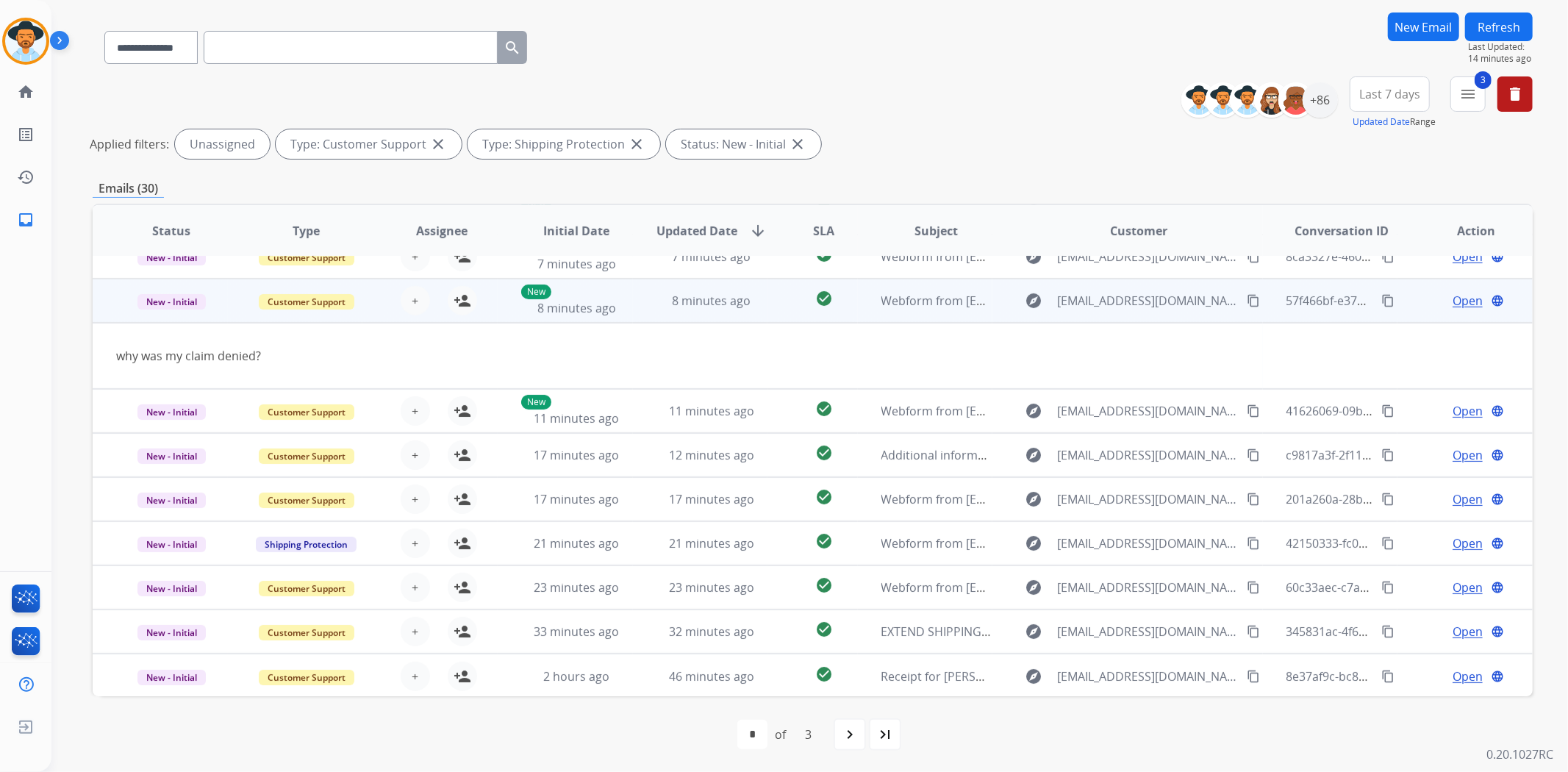
click at [1247, 302] on mat-icon "content_copy" at bounding box center [1253, 301] width 13 height 13
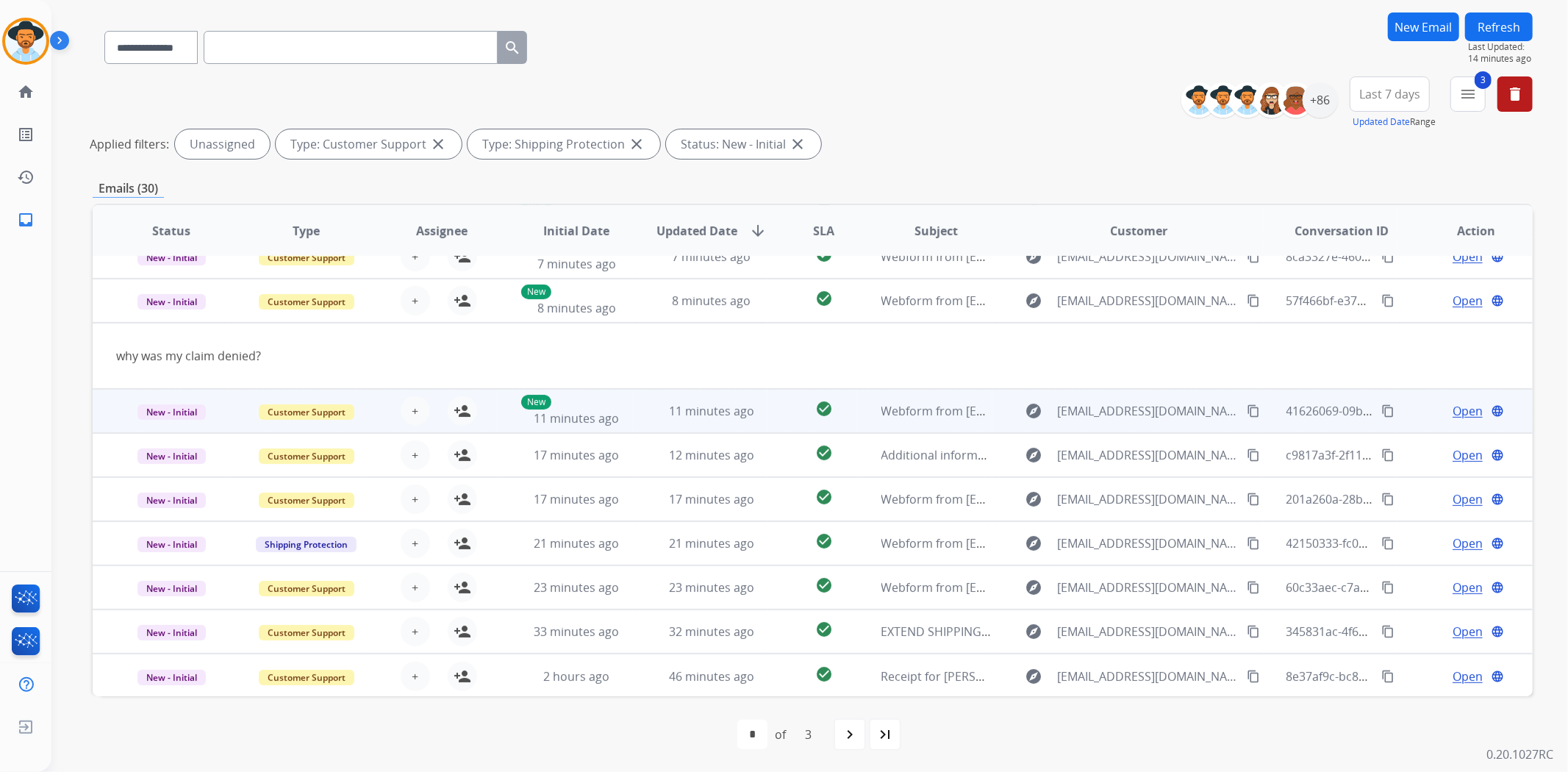
click at [1263, 412] on td "41626069-09b5-490f-a553-1a14f59c8422 content_copy" at bounding box center [1331, 411] width 136 height 45
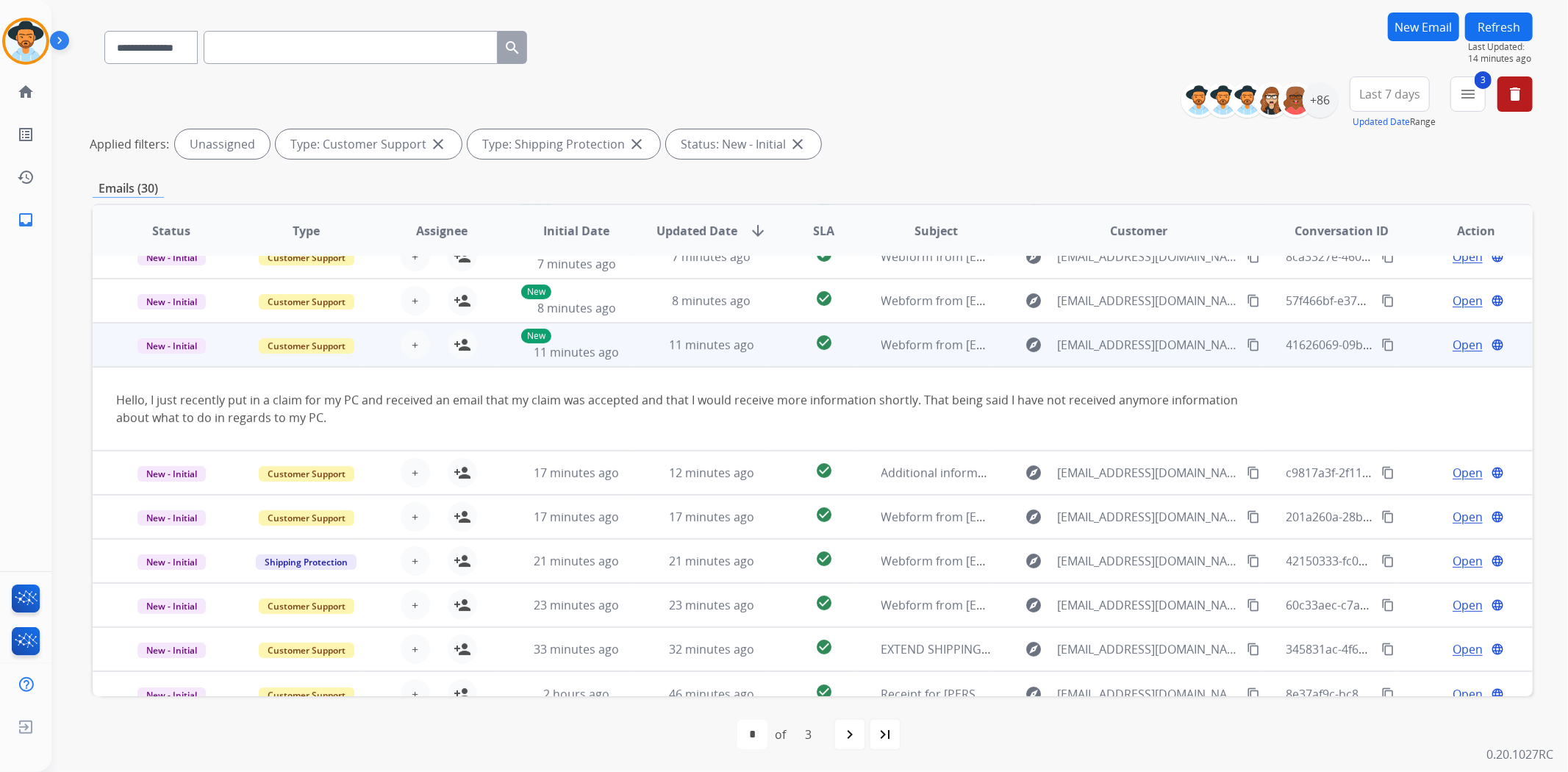
scroll to position [84, 0]
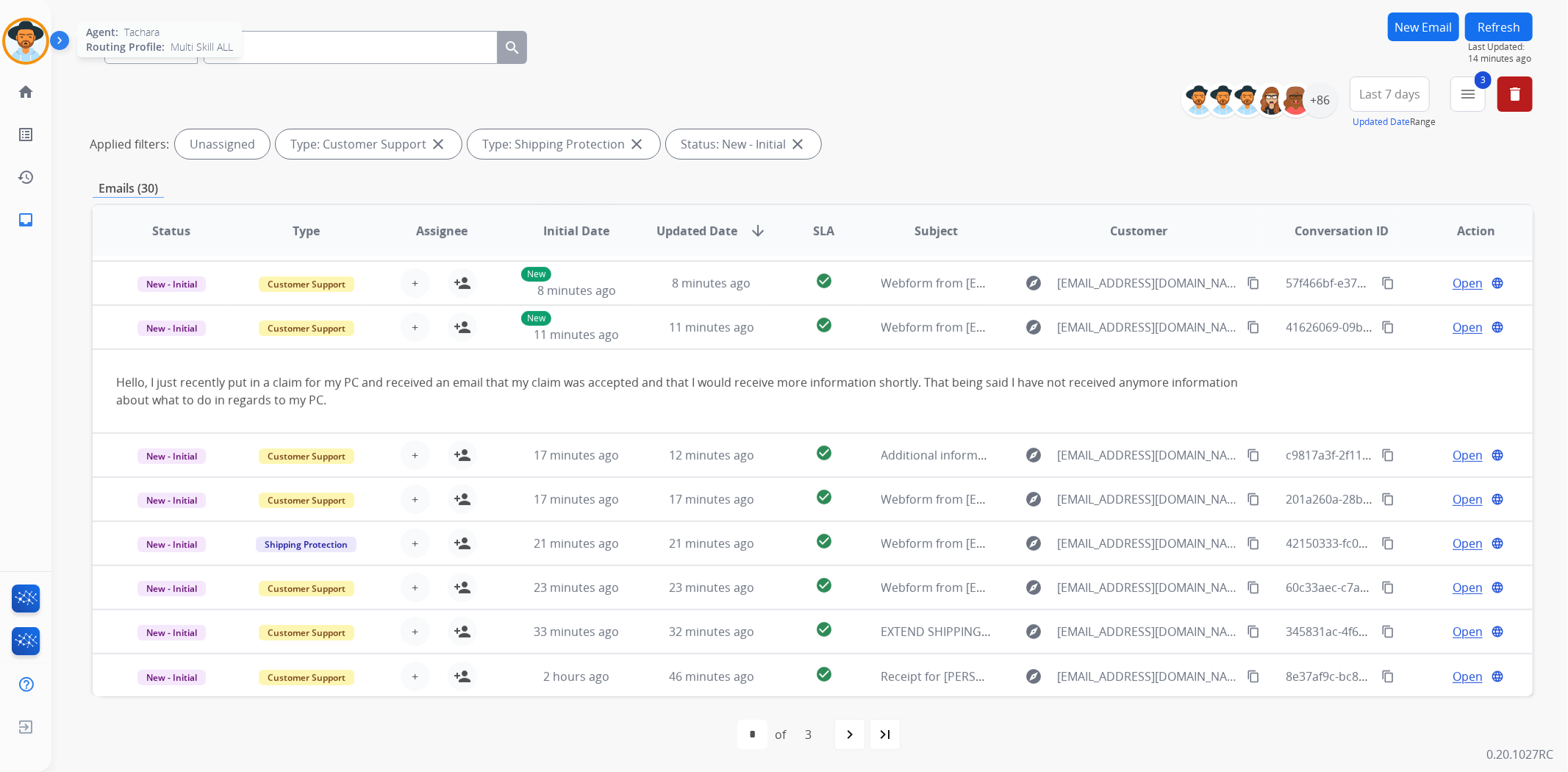
click at [13, 33] on img at bounding box center [26, 41] width 41 height 41
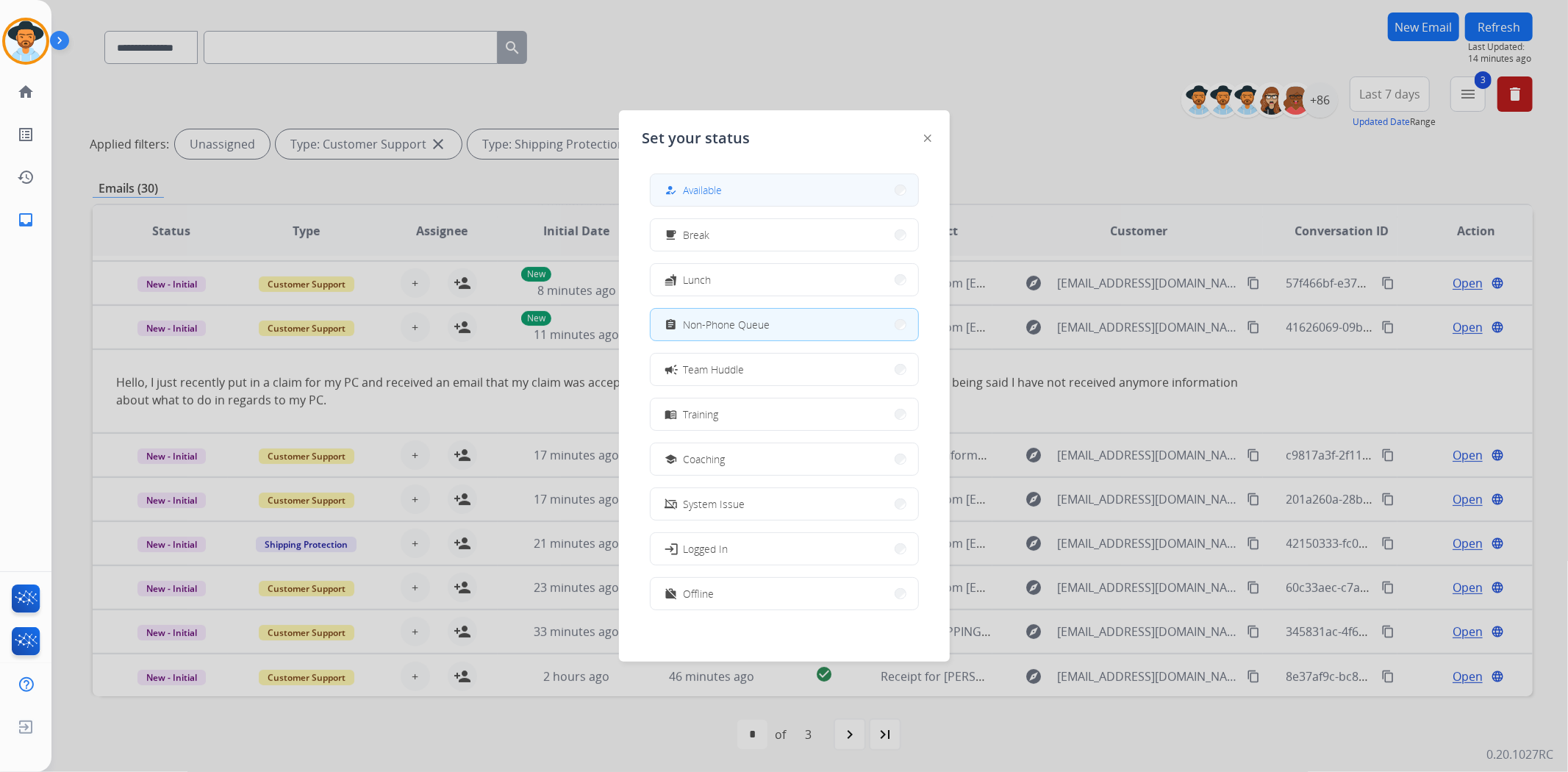
click at [695, 182] on div "how_to_reg Available" at bounding box center [693, 190] width 60 height 18
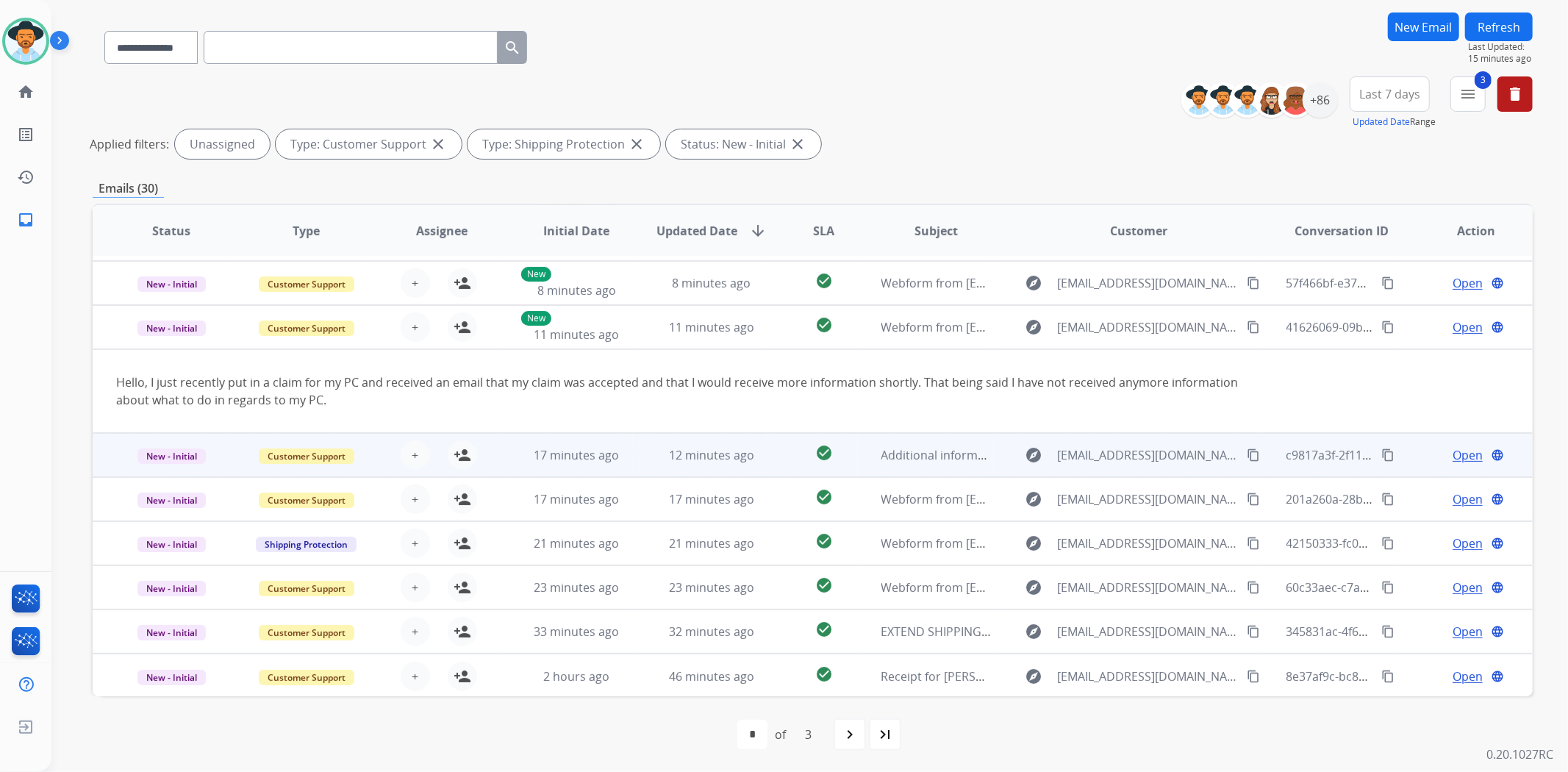
click at [1251, 457] on div "explore [EMAIL_ADDRESS][DOMAIN_NAME] content_copy" at bounding box center [1139, 455] width 246 height 23
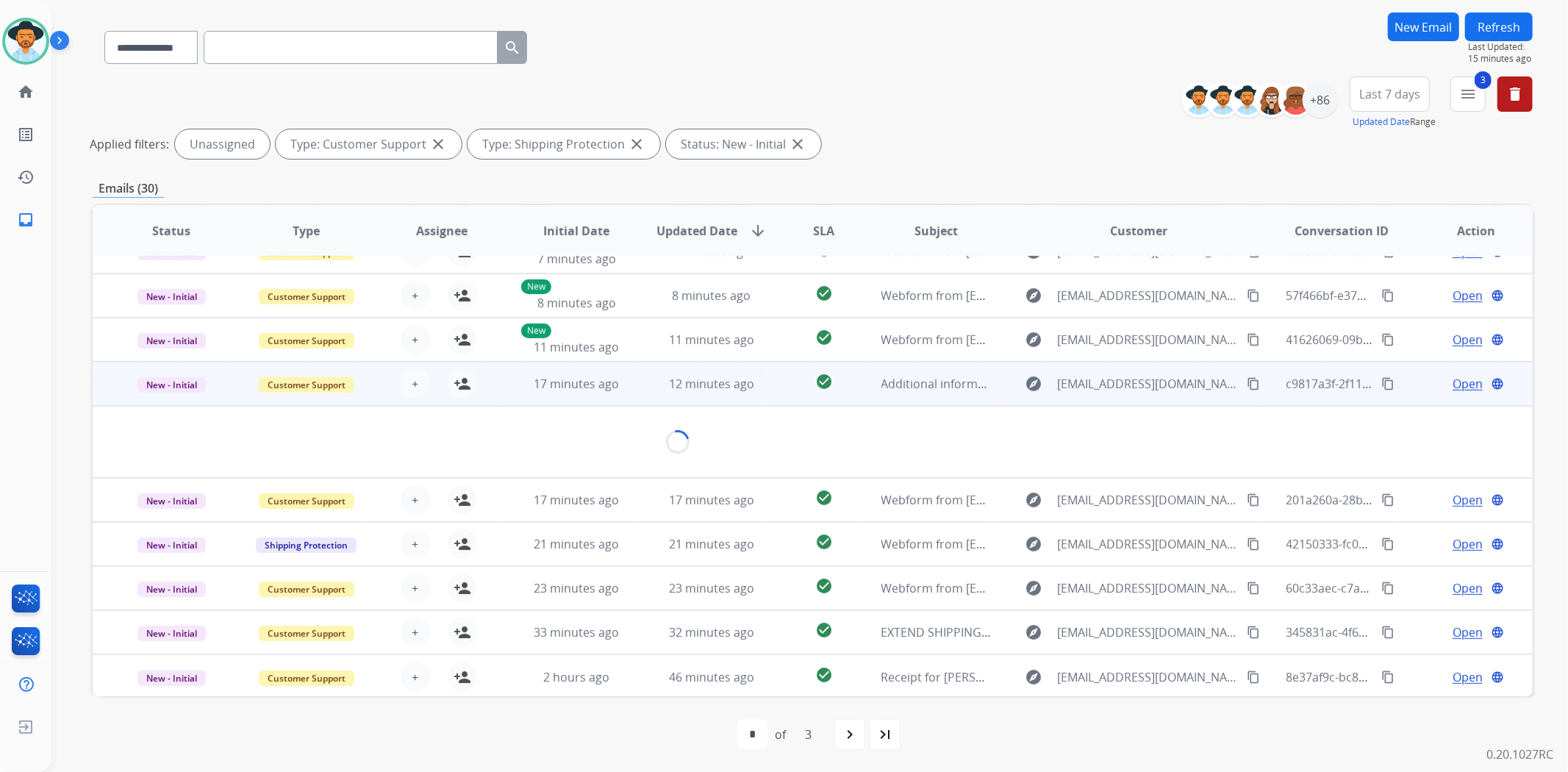
scroll to position [48, 0]
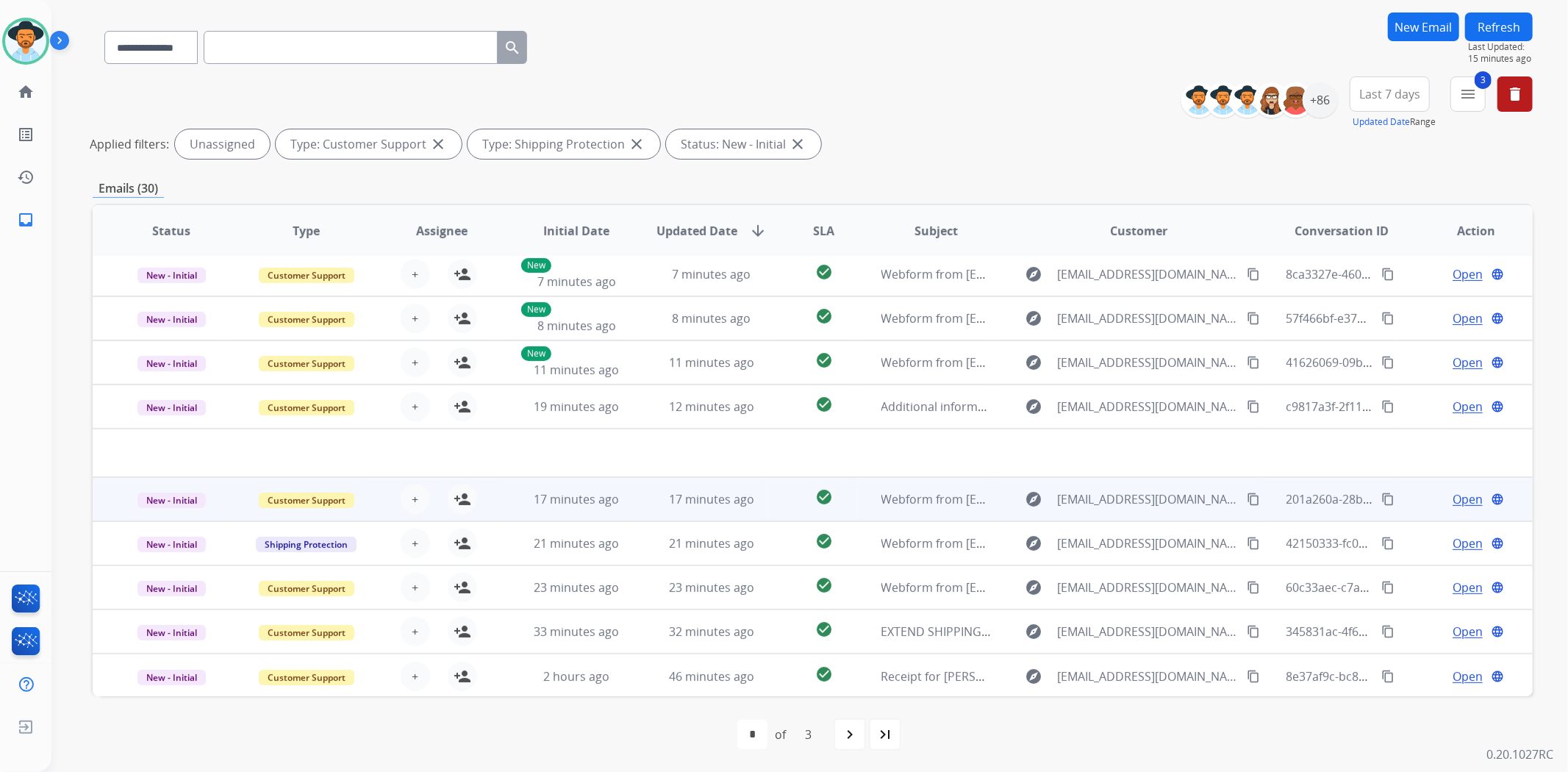
click at [1247, 503] on div "explore [EMAIL_ADDRESS][DOMAIN_NAME] content_copy" at bounding box center [1139, 498] width 246 height 23
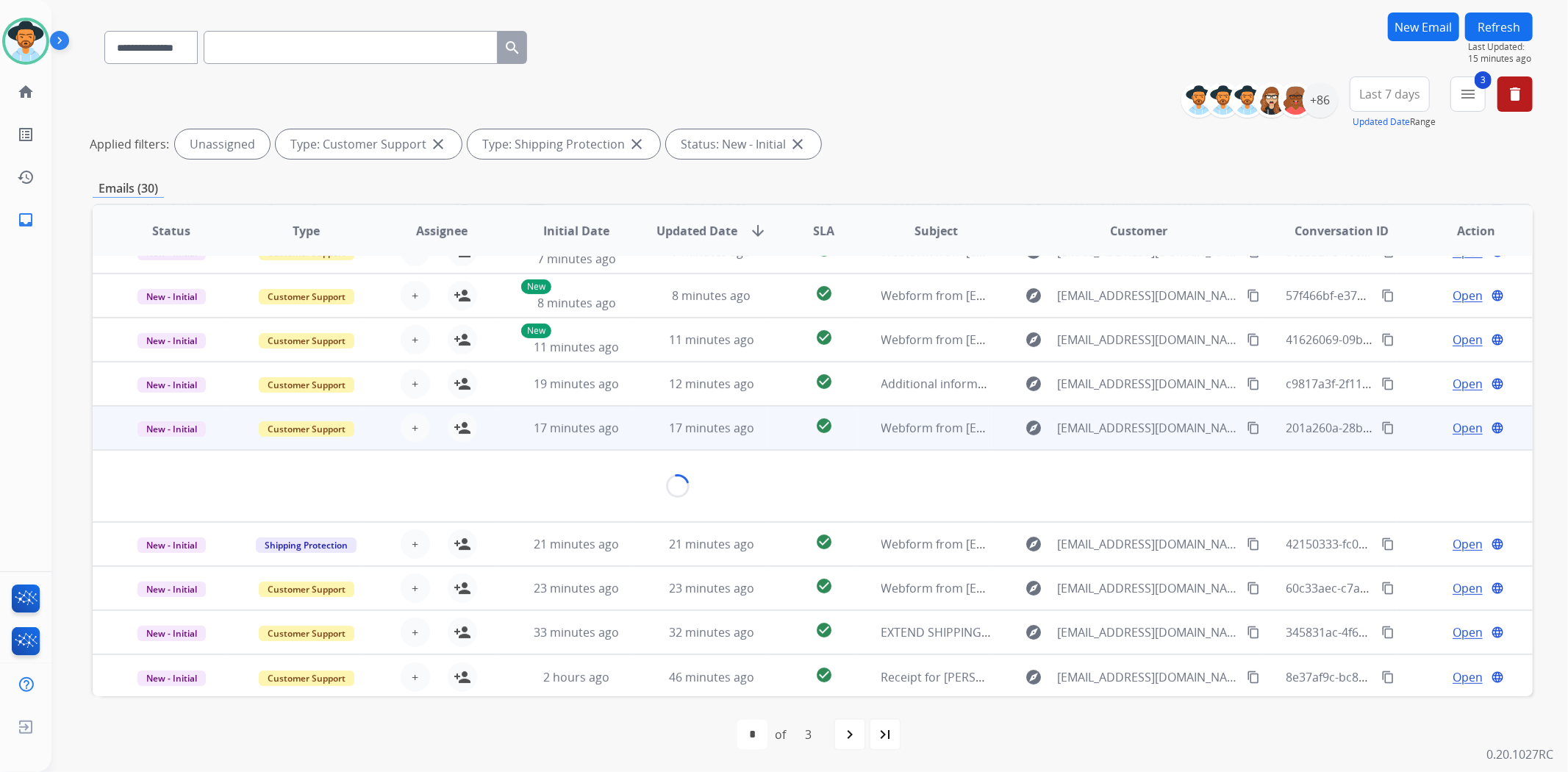
scroll to position [66, 0]
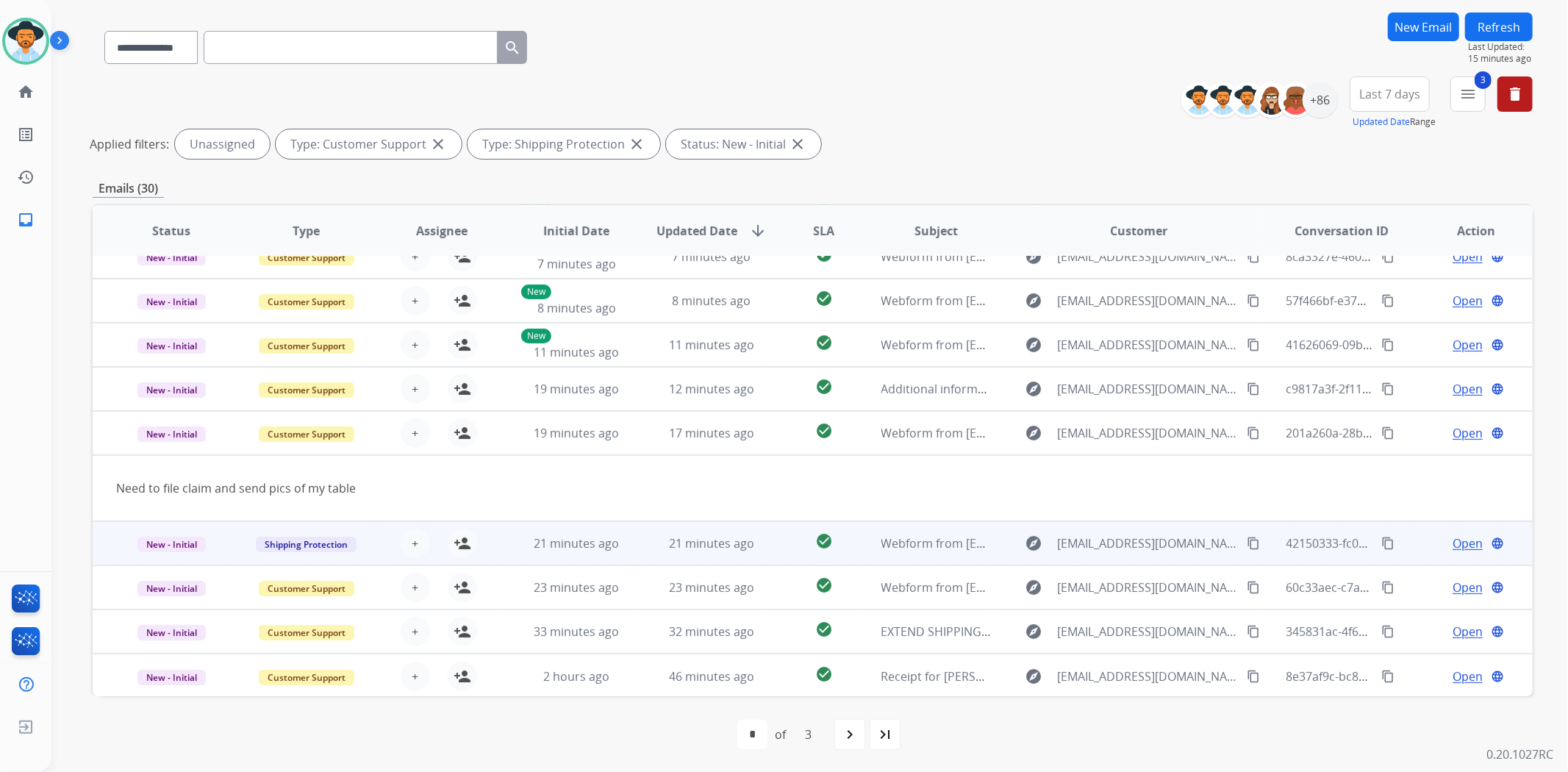
click at [1263, 538] on td "42150333-fc0b-47a3-b0dc-28fe39656e45 content_copy" at bounding box center [1331, 544] width 136 height 45
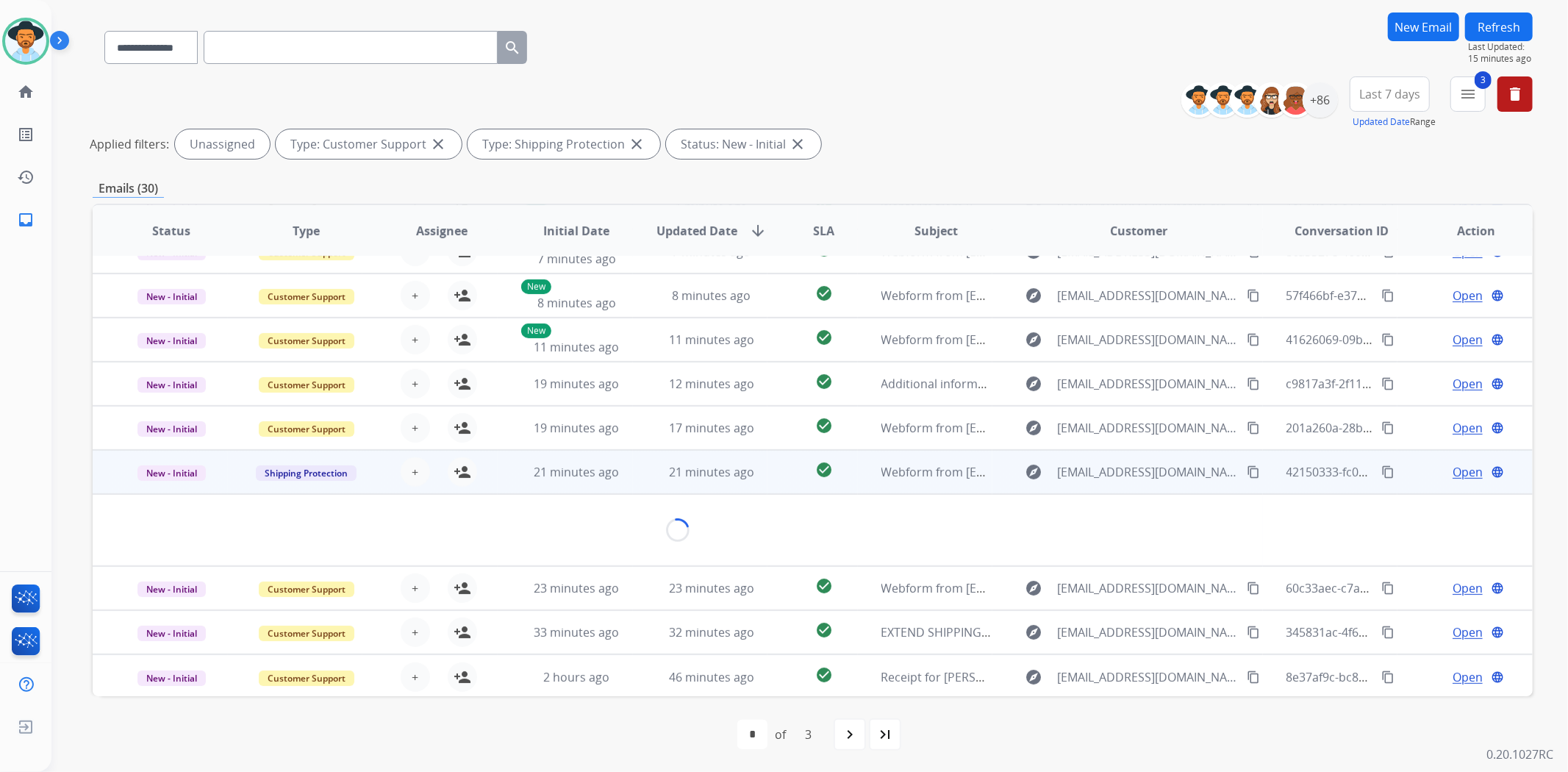
scroll to position [101, 0]
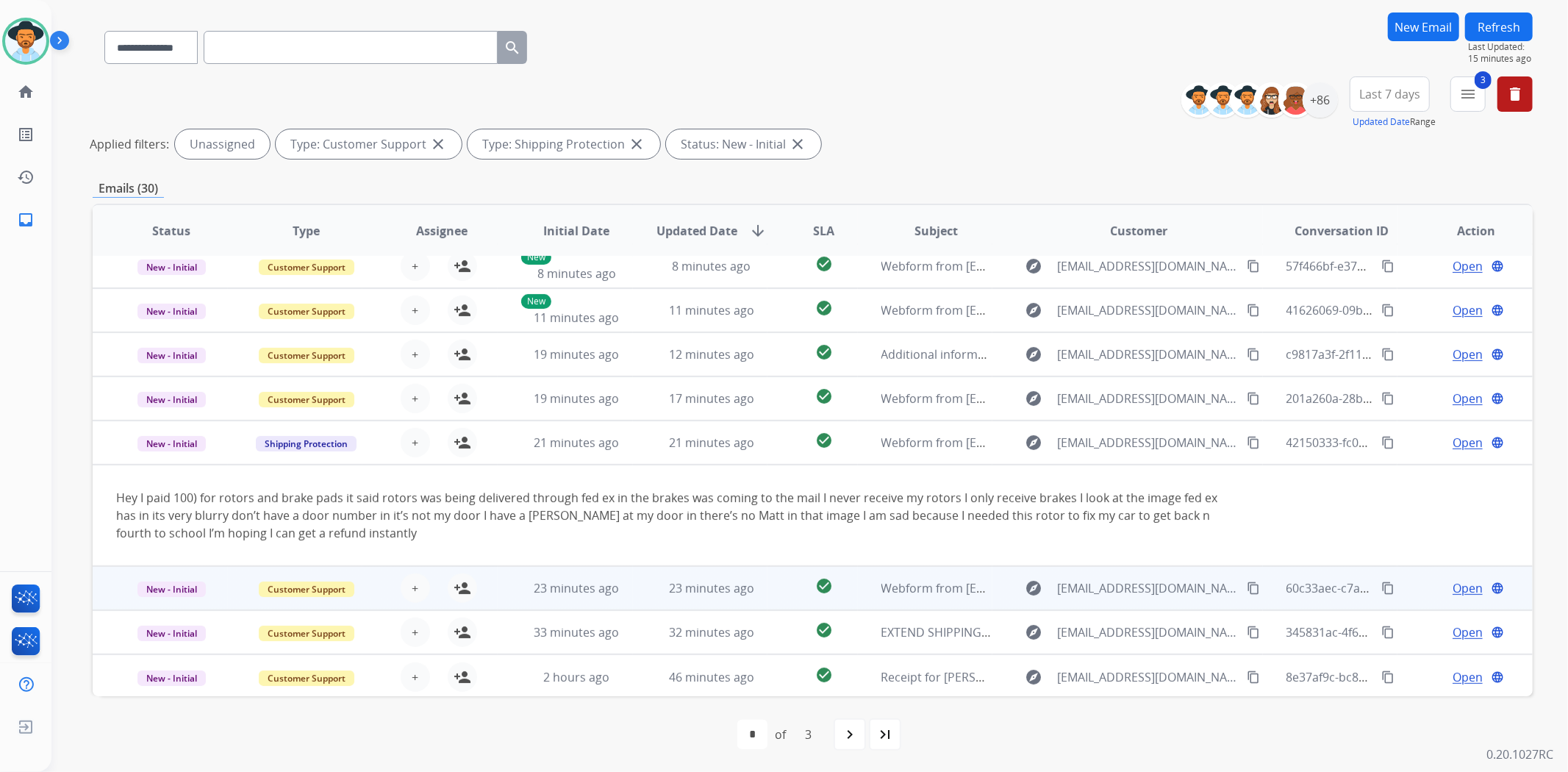
click at [1264, 588] on td "60c33aec-c7ad-4a12-8884-53d2b897391b content_copy" at bounding box center [1331, 588] width 136 height 45
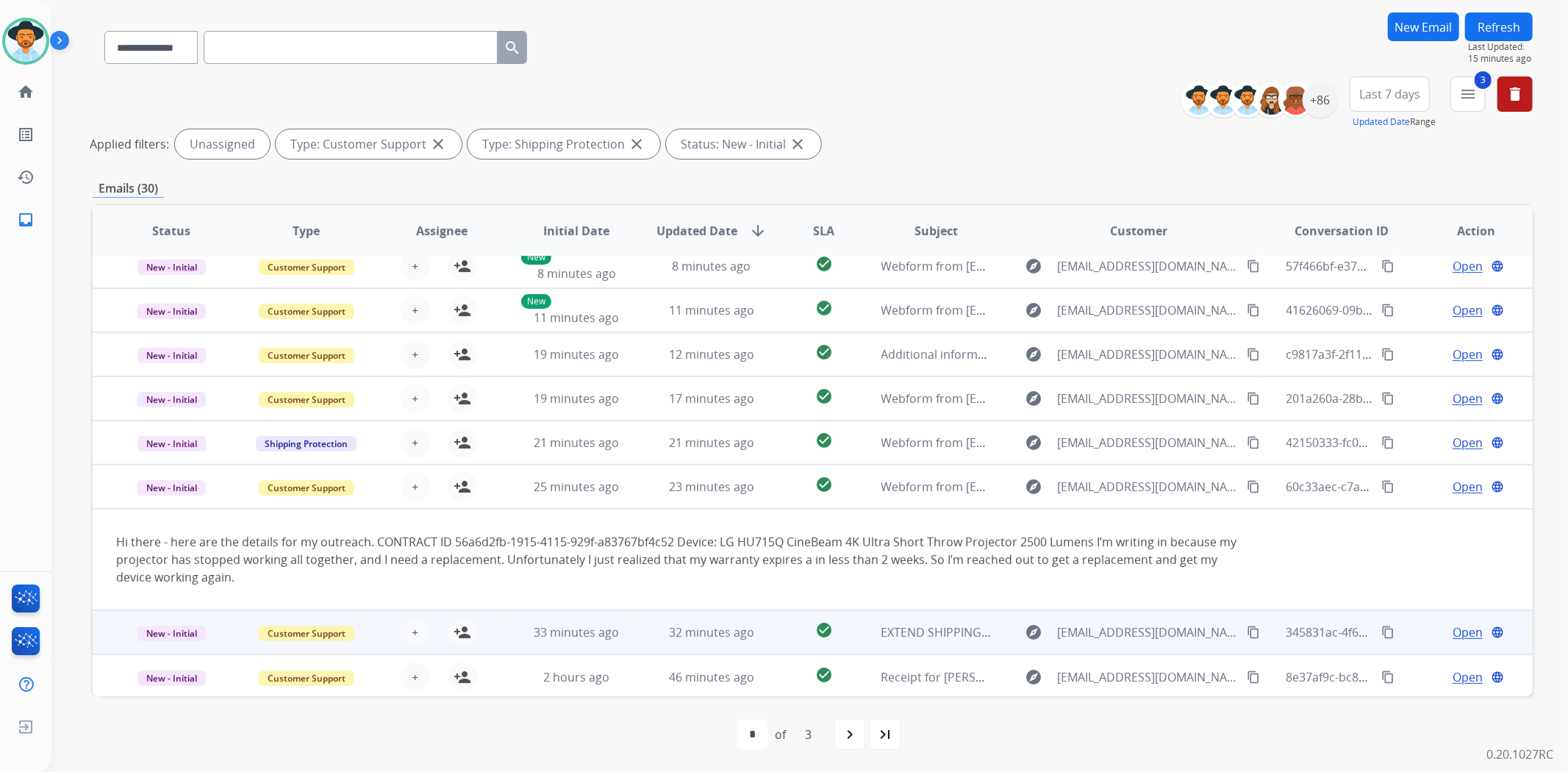
click at [1234, 630] on div "explore [EMAIL_ADDRESS][DOMAIN_NAME] content_copy" at bounding box center [1139, 632] width 246 height 23
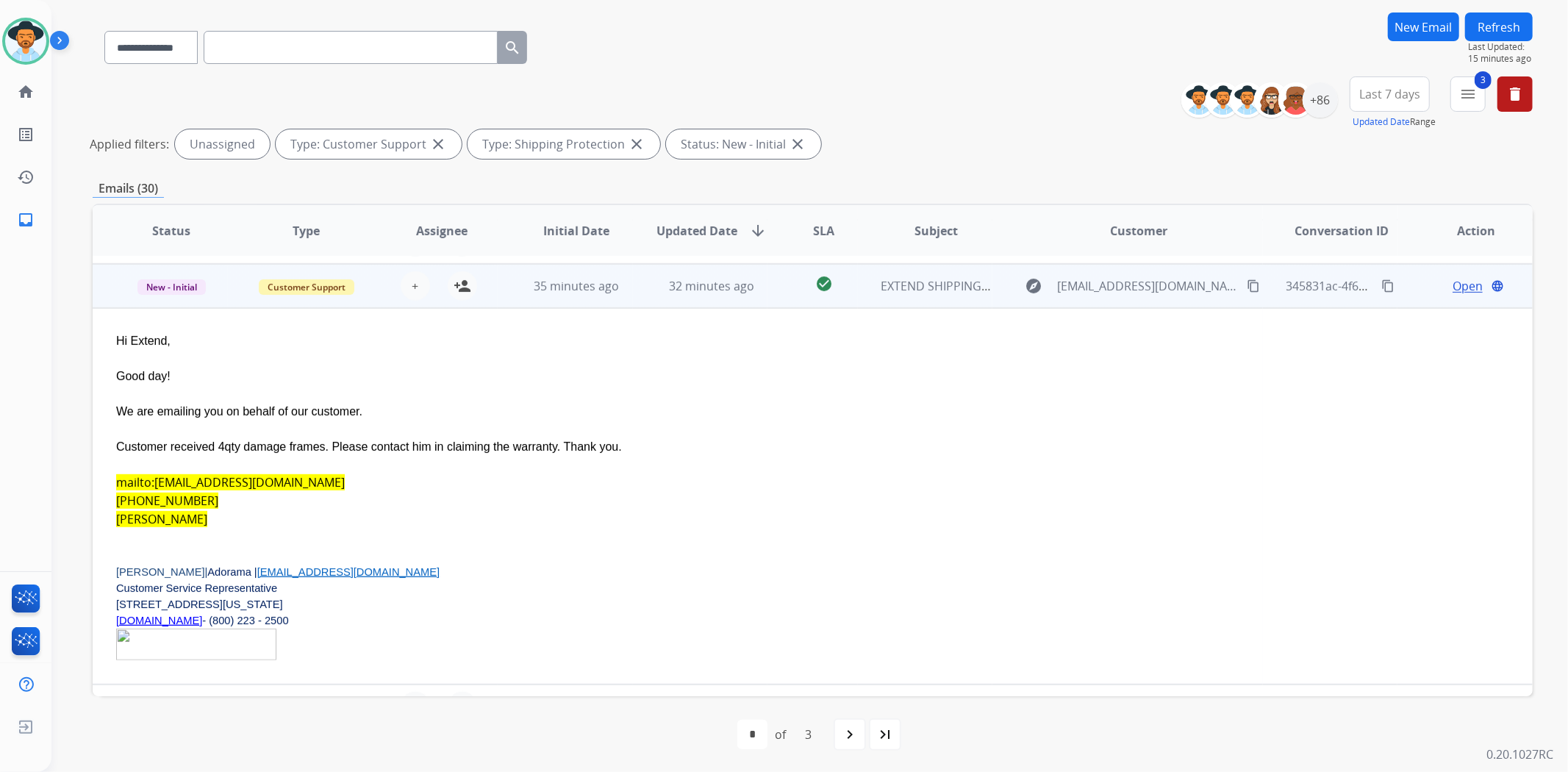
scroll to position [353, 0]
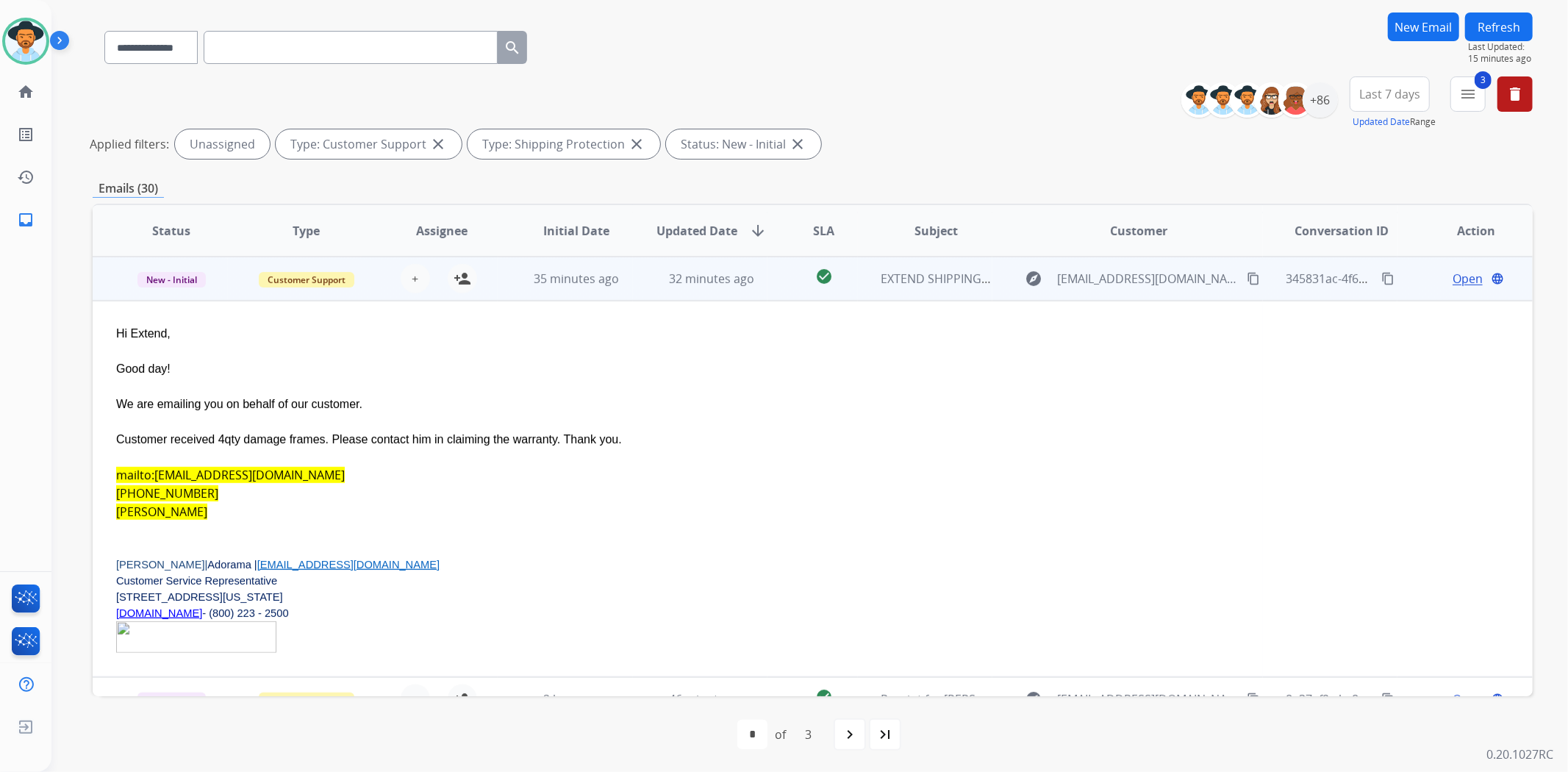
click at [1252, 276] on div "explore [EMAIL_ADDRESS][DOMAIN_NAME] content_copy" at bounding box center [1139, 278] width 246 height 23
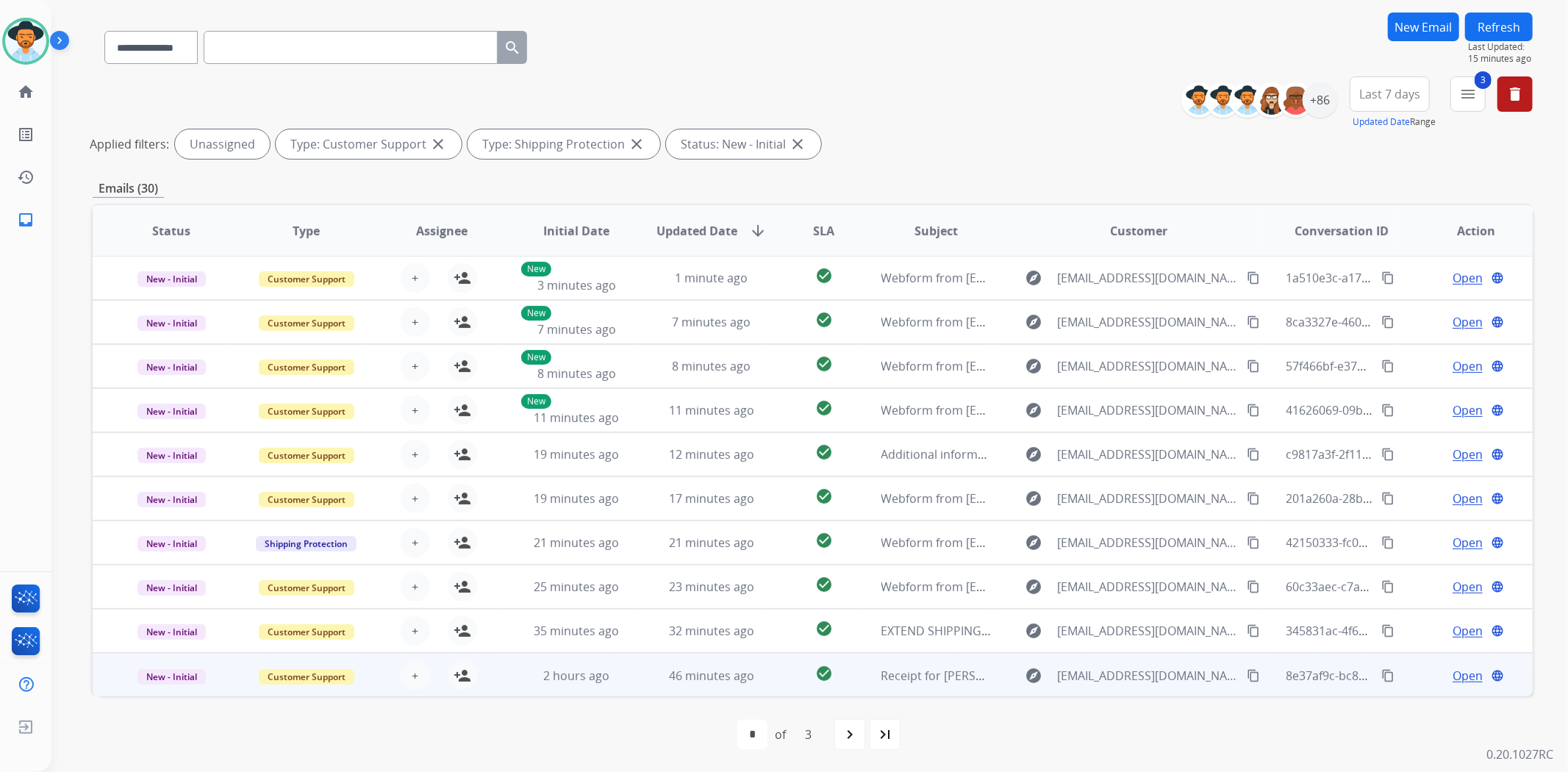
click at [1251, 672] on div "explore [EMAIL_ADDRESS][DOMAIN_NAME] content_copy" at bounding box center [1139, 675] width 246 height 23
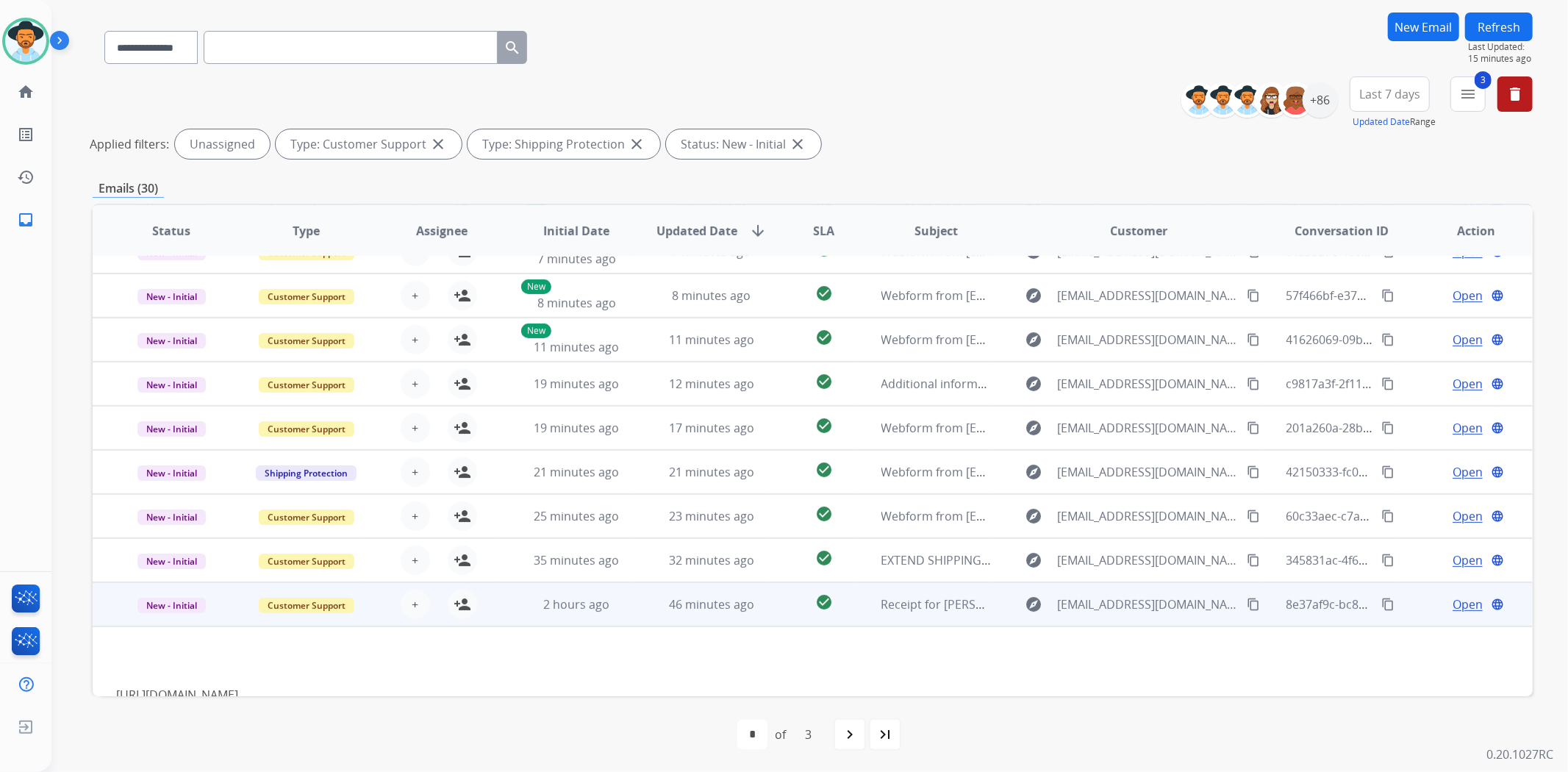
scroll to position [148, 0]
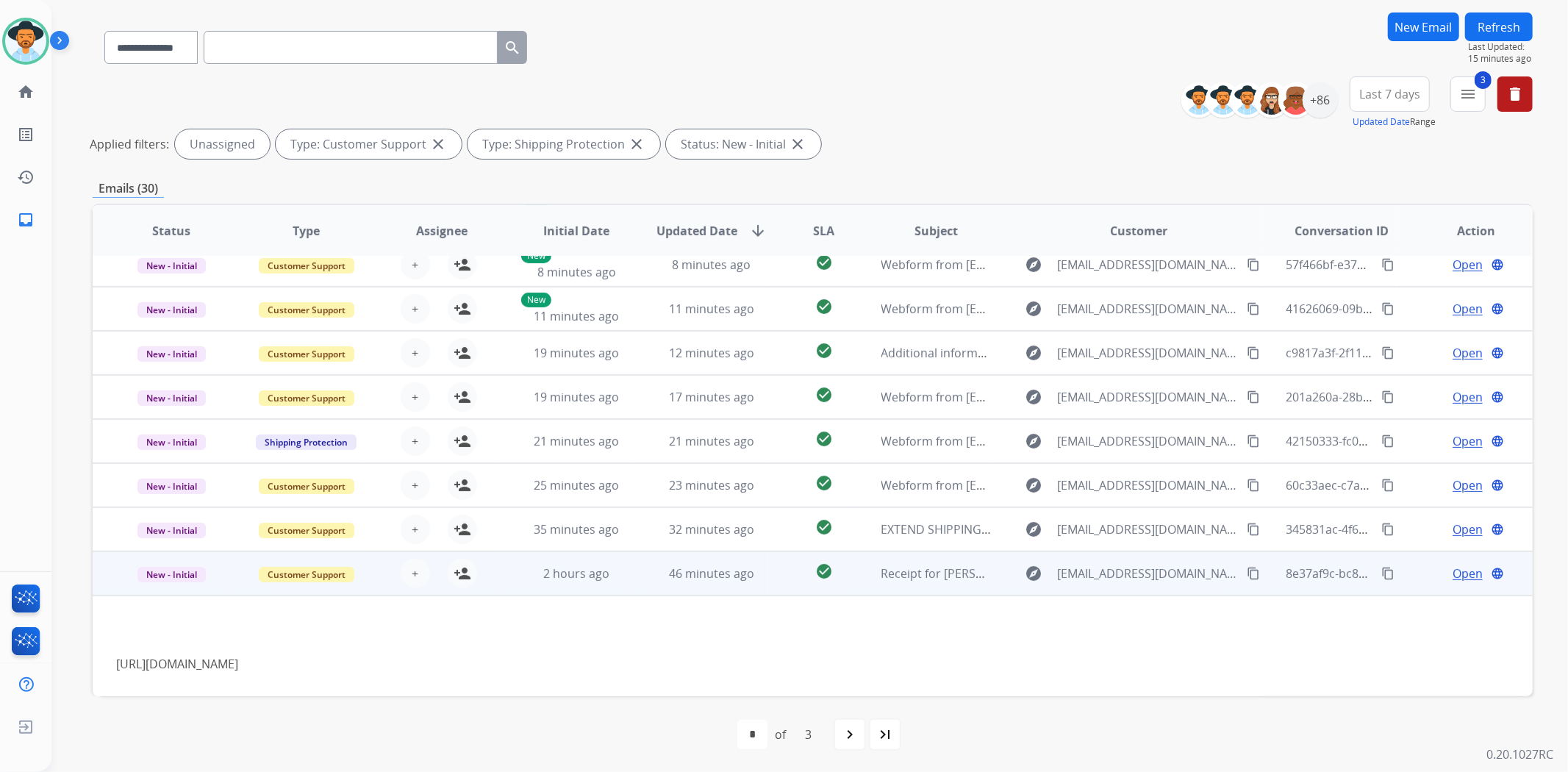
click at [1263, 551] on td "8e37af9c-bc8c-4d24-87cf-3113e18bfe06 content_copy" at bounding box center [1331, 573] width 136 height 45
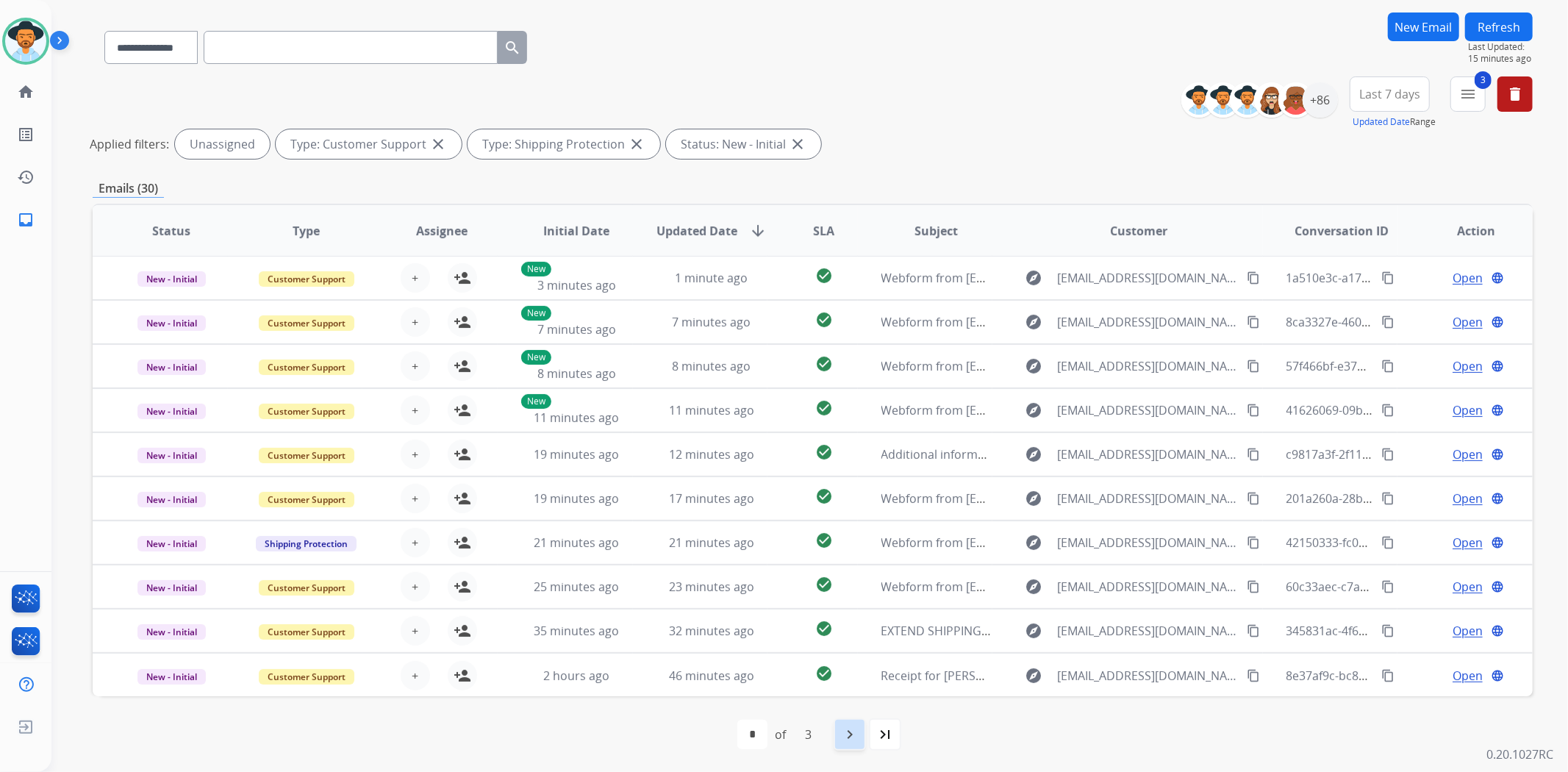
click at [850, 737] on mat-icon "navigate_next" at bounding box center [849, 734] width 18 height 18
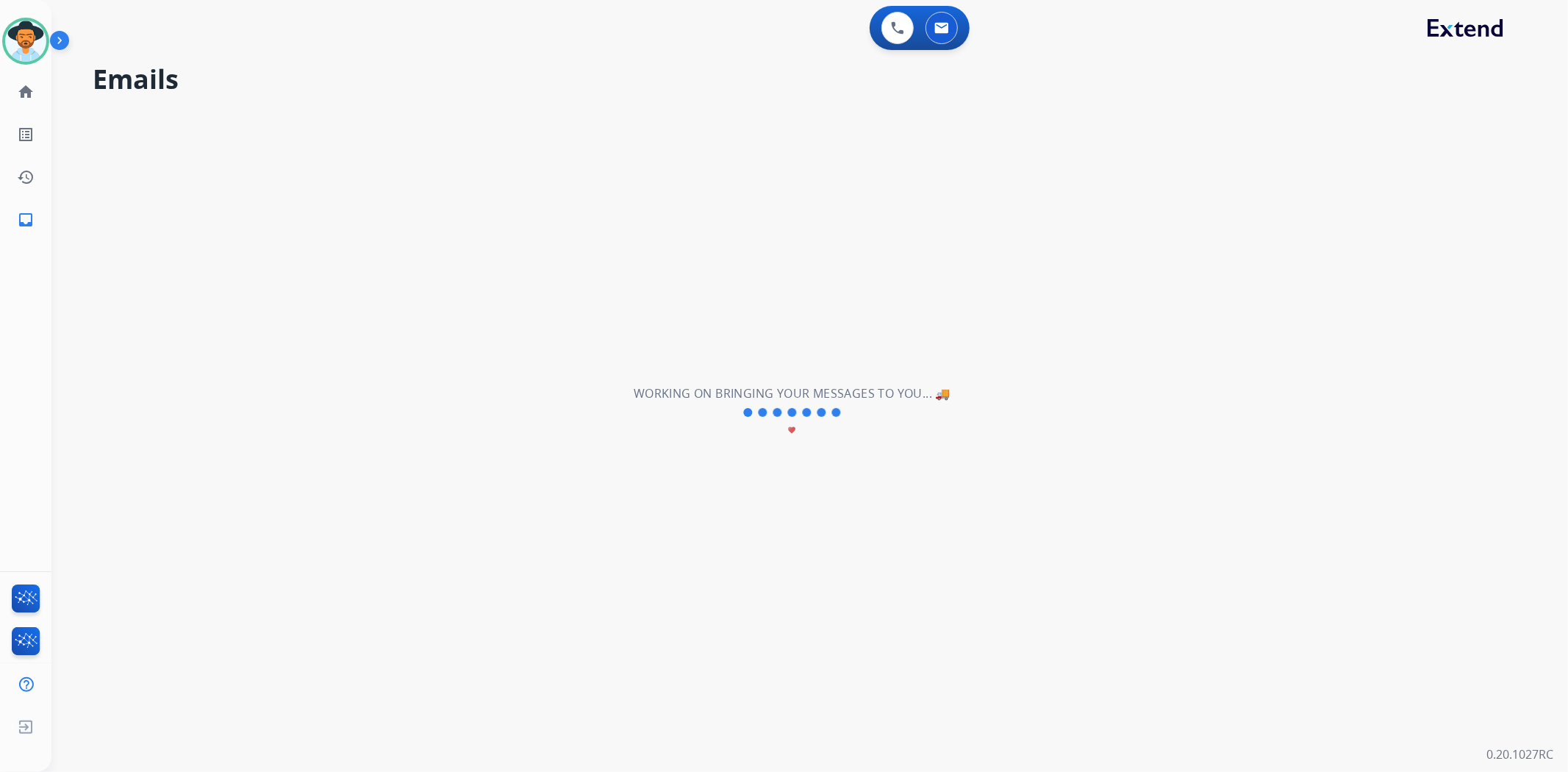
scroll to position [0, 0]
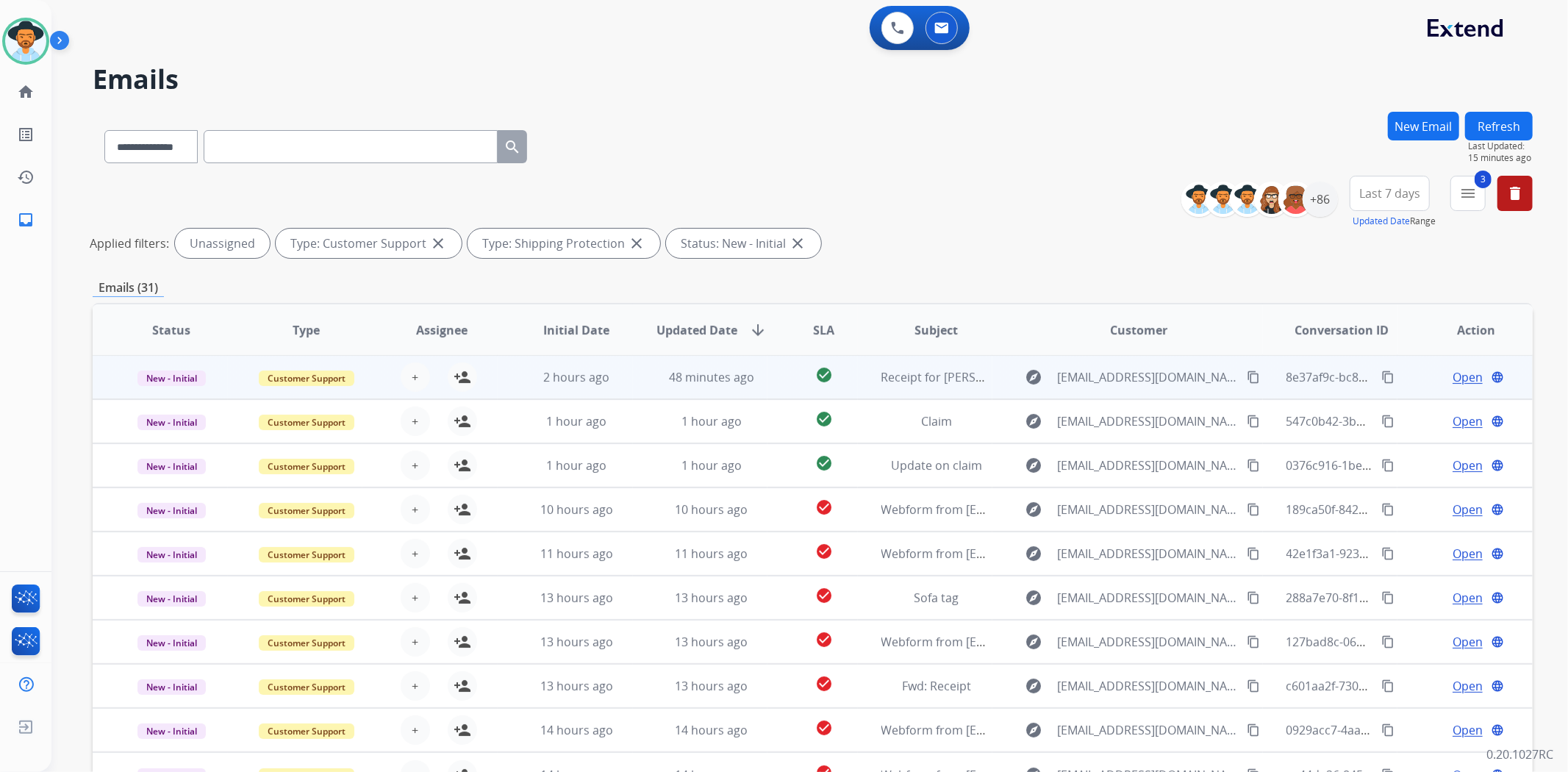
click at [1018, 380] on div "explore [EMAIL_ADDRESS][DOMAIN_NAME] content_copy" at bounding box center [1139, 377] width 246 height 23
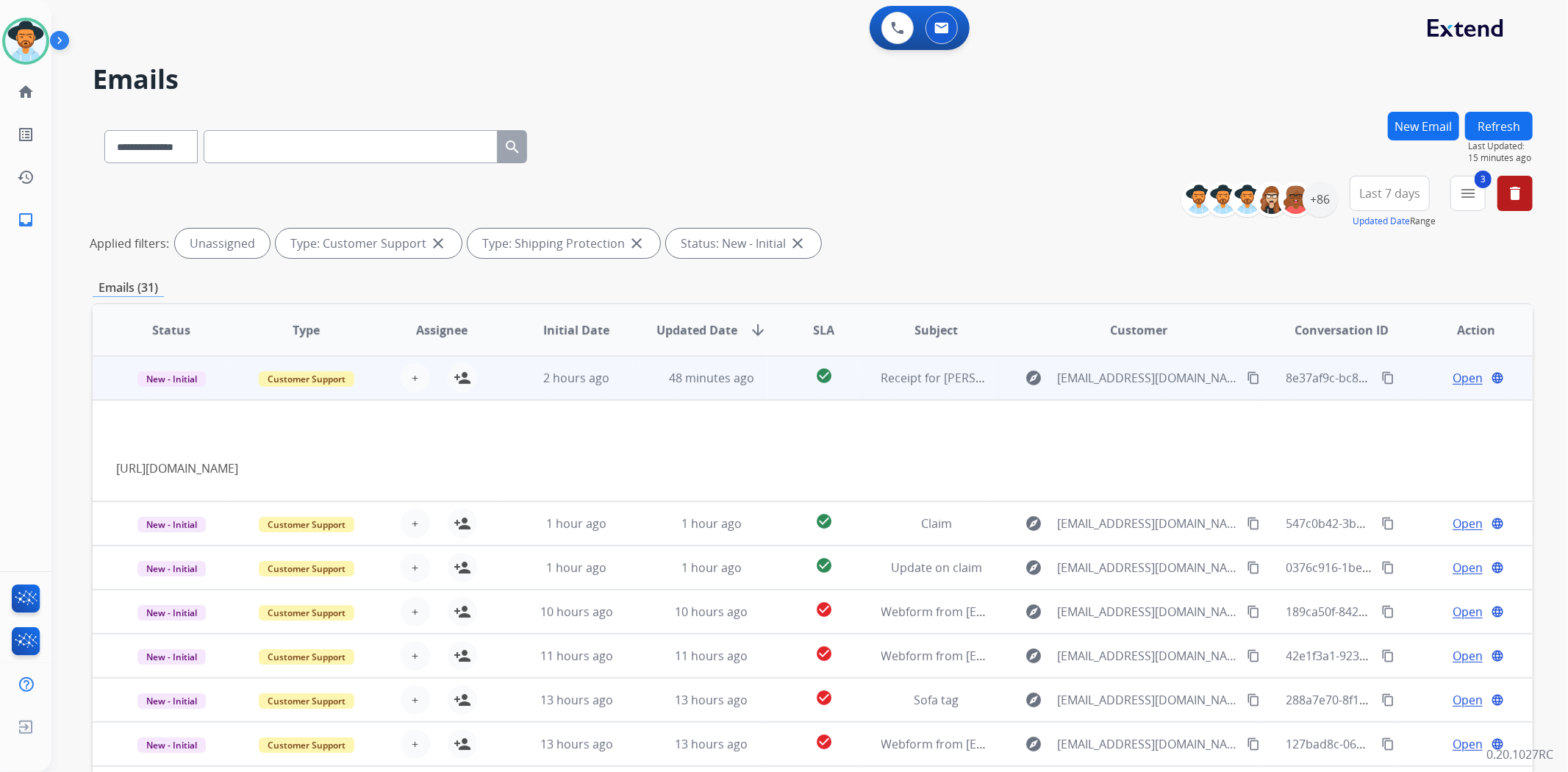
click at [1018, 380] on div "explore [EMAIL_ADDRESS][DOMAIN_NAME] content_copy" at bounding box center [1139, 377] width 246 height 23
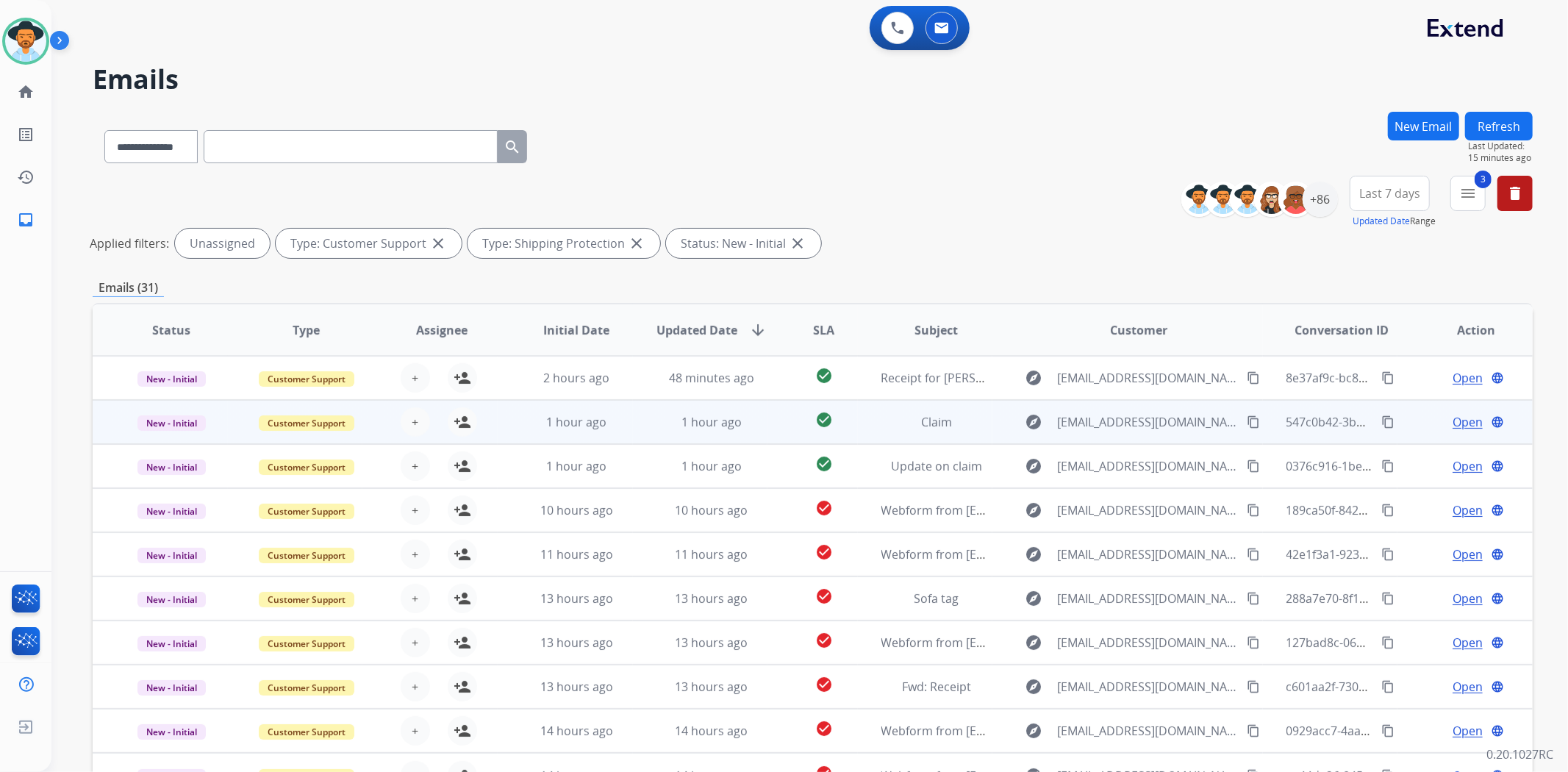
click at [1017, 427] on div "explore [EMAIL_ADDRESS][DOMAIN_NAME] content_copy" at bounding box center [1139, 421] width 246 height 23
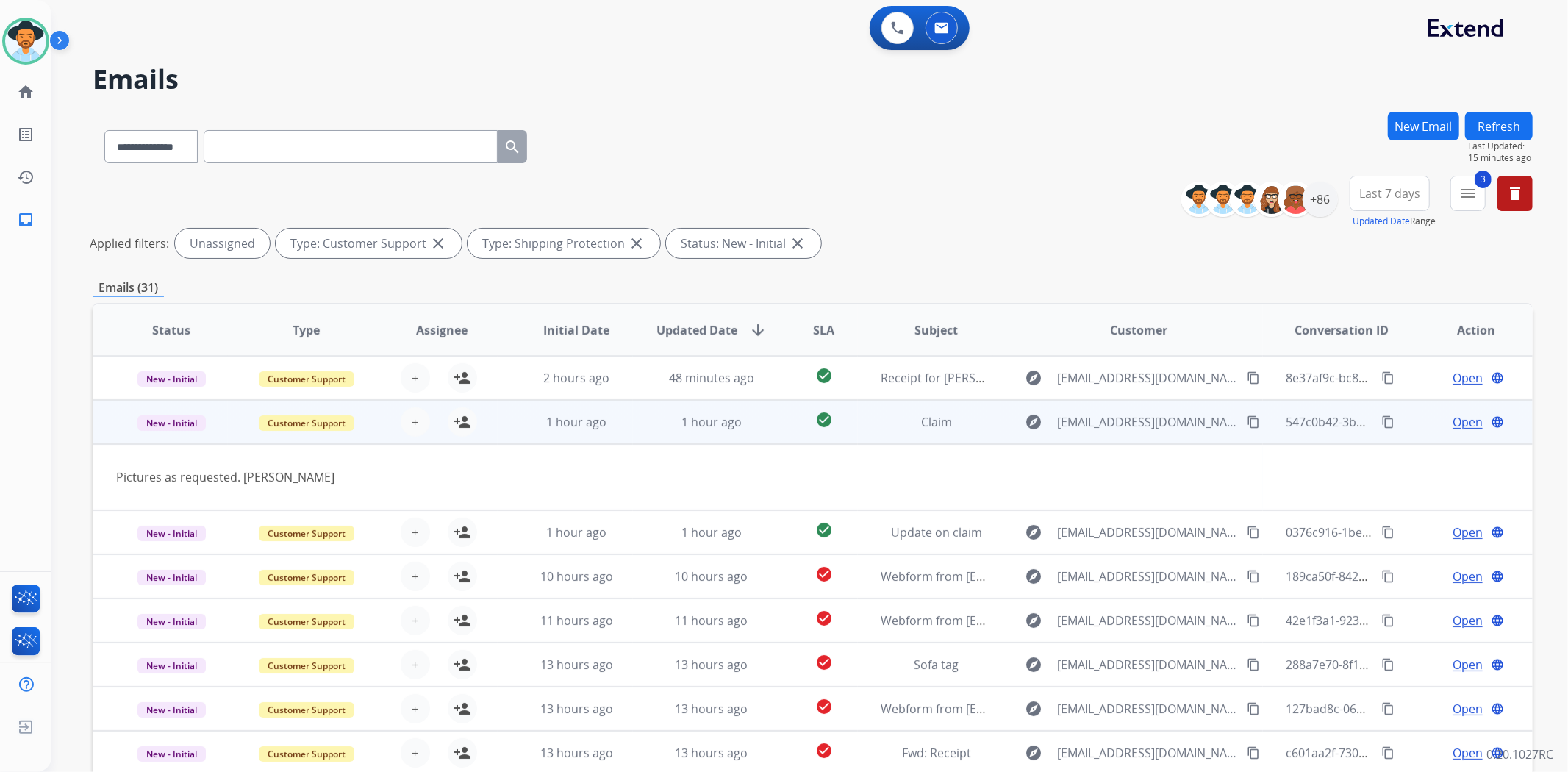
scroll to position [45, 0]
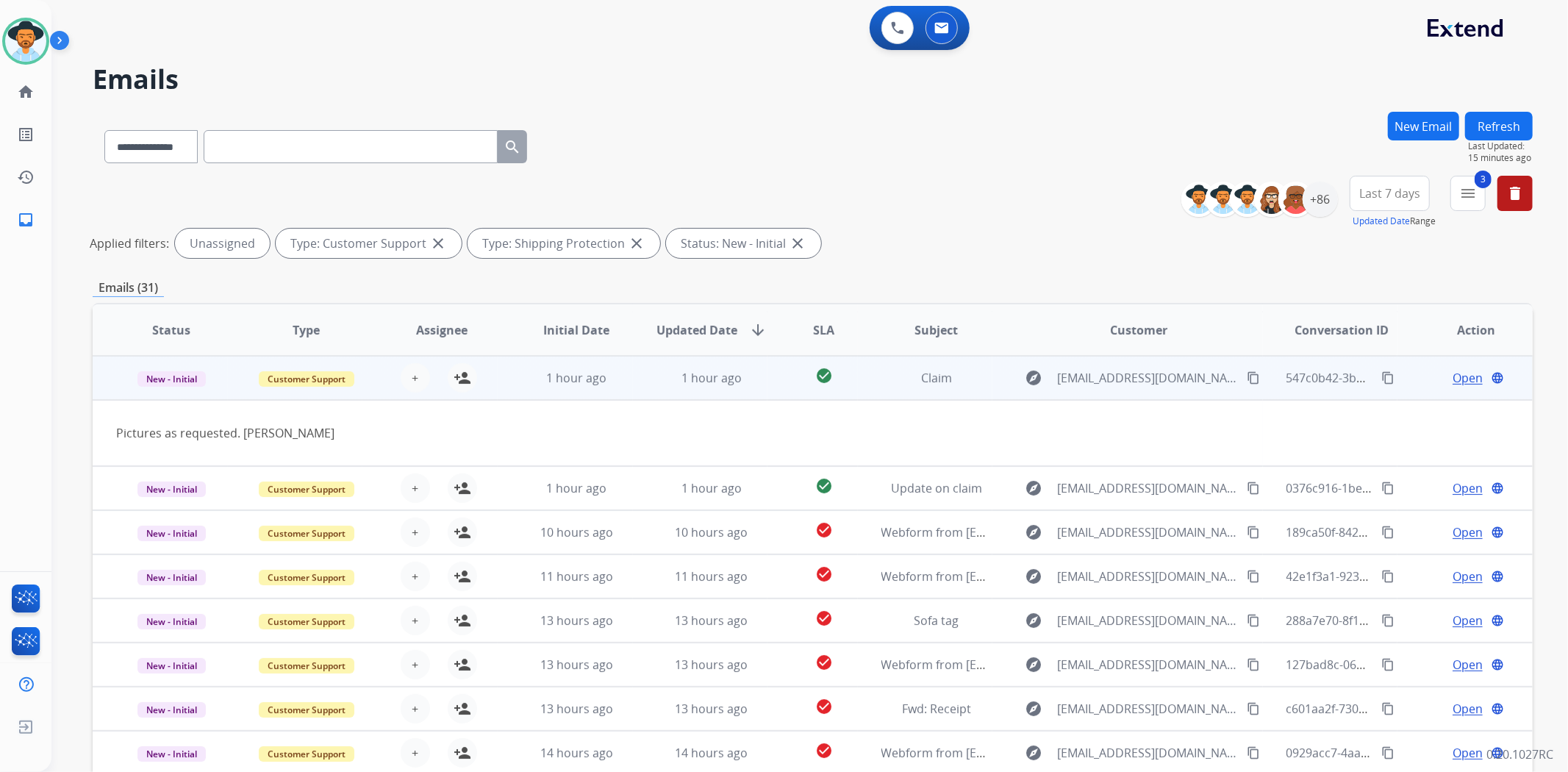
click at [997, 387] on td "explore [EMAIL_ADDRESS][DOMAIN_NAME] content_copy" at bounding box center [1127, 378] width 270 height 45
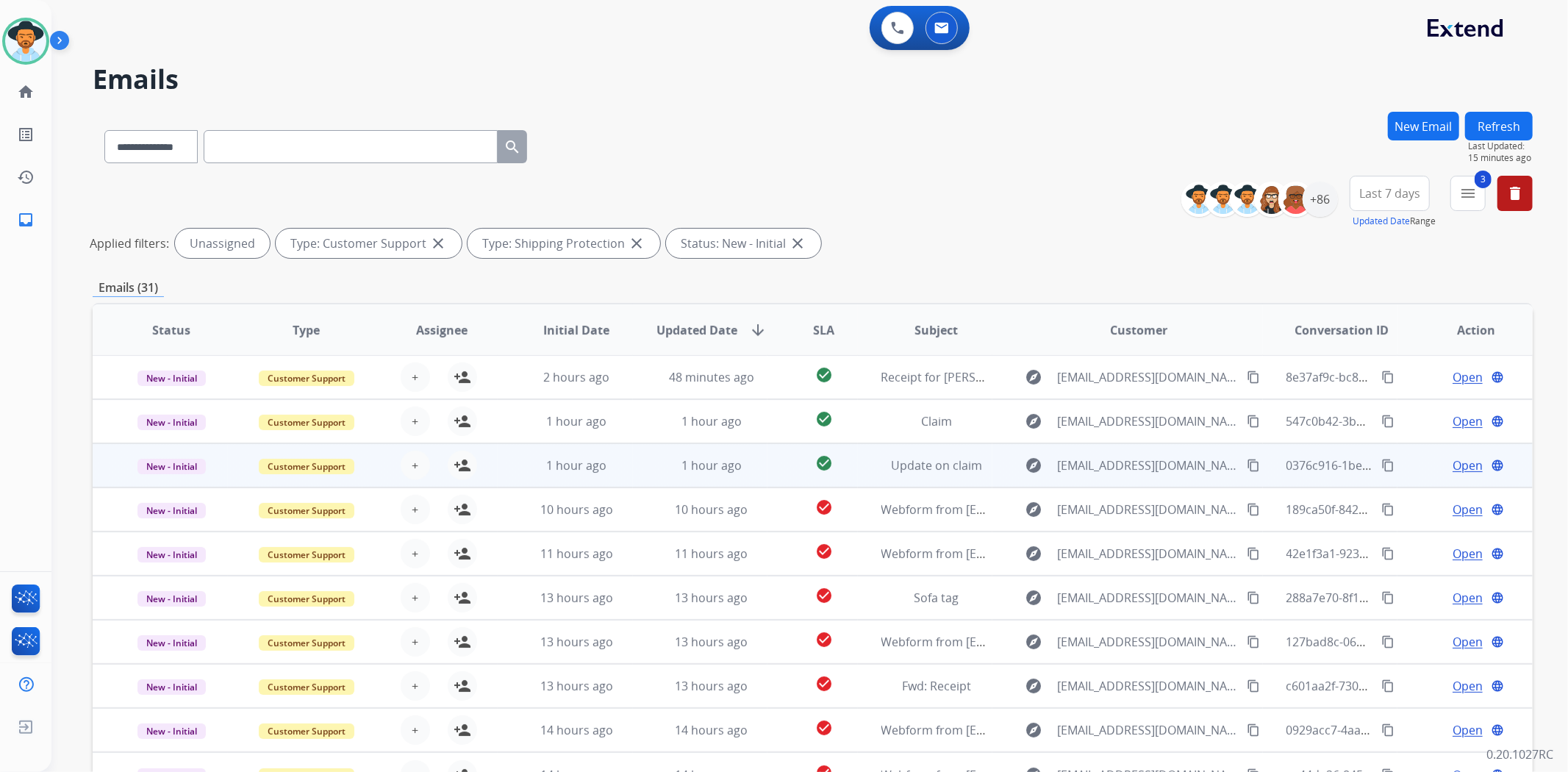
click at [1017, 460] on div "explore [EMAIL_ADDRESS][DOMAIN_NAME] content_copy" at bounding box center [1139, 465] width 246 height 23
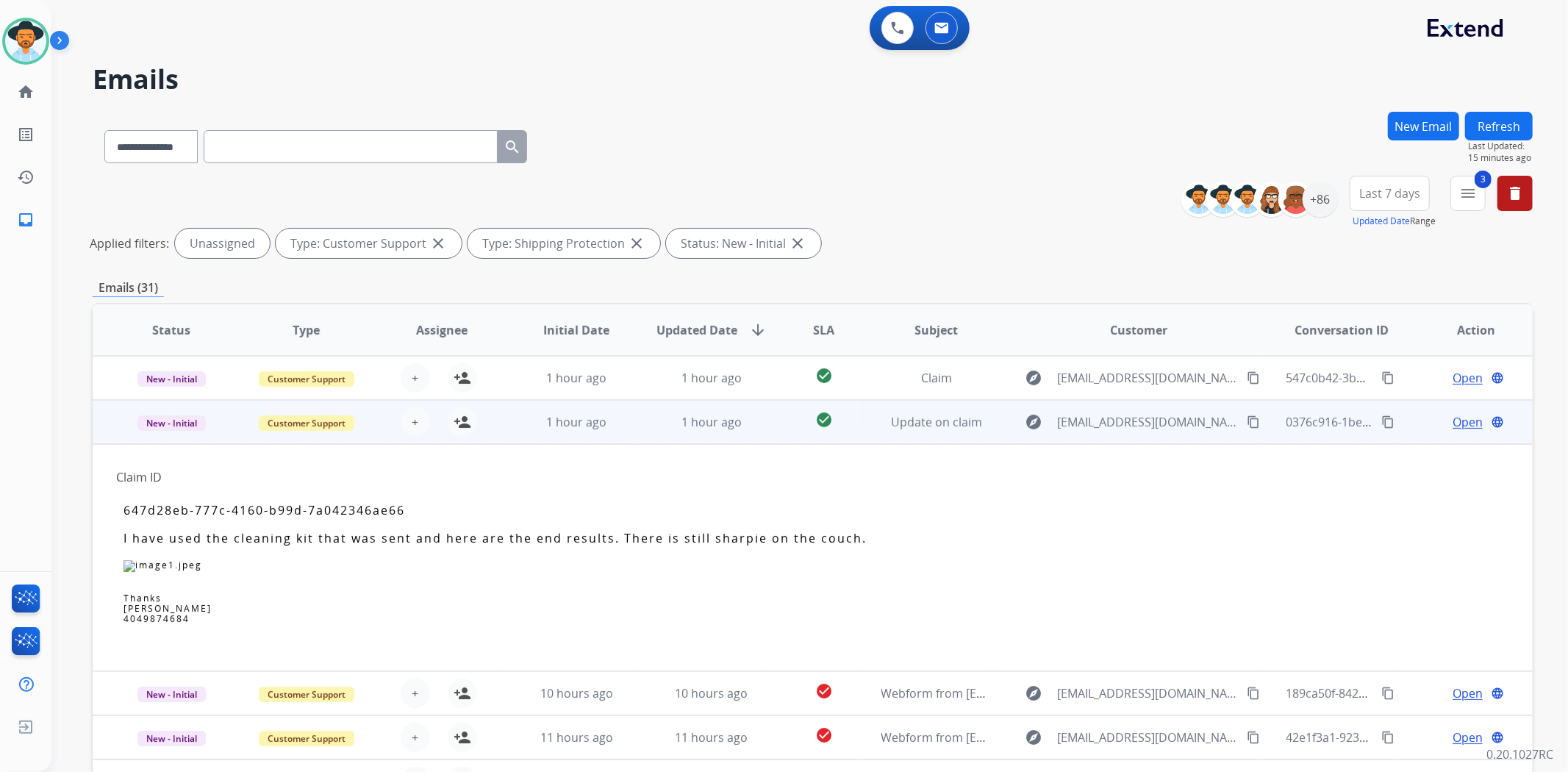
scroll to position [88, 0]
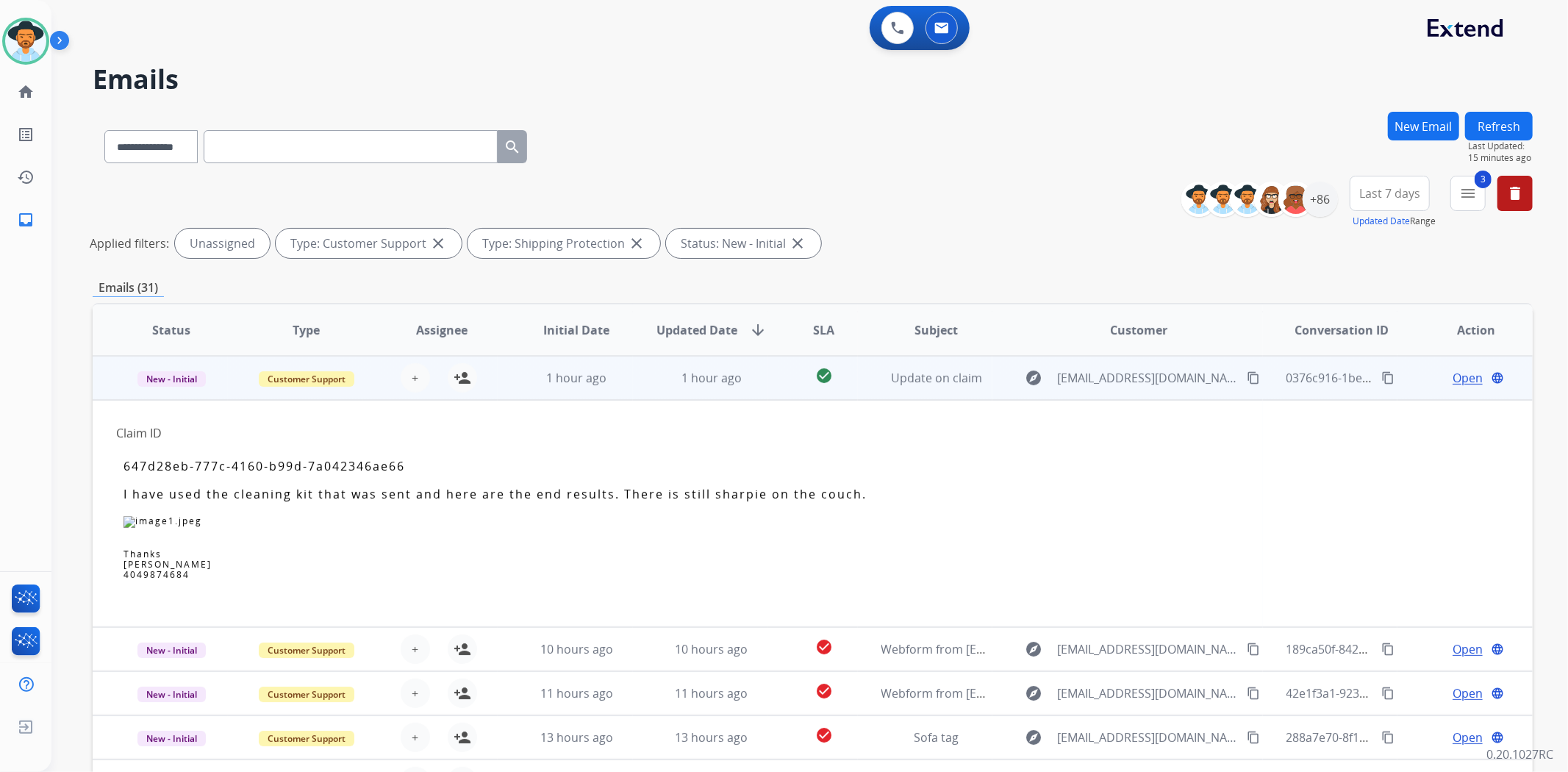
click at [1017, 384] on div "explore [EMAIL_ADDRESS][DOMAIN_NAME] content_copy" at bounding box center [1139, 377] width 246 height 23
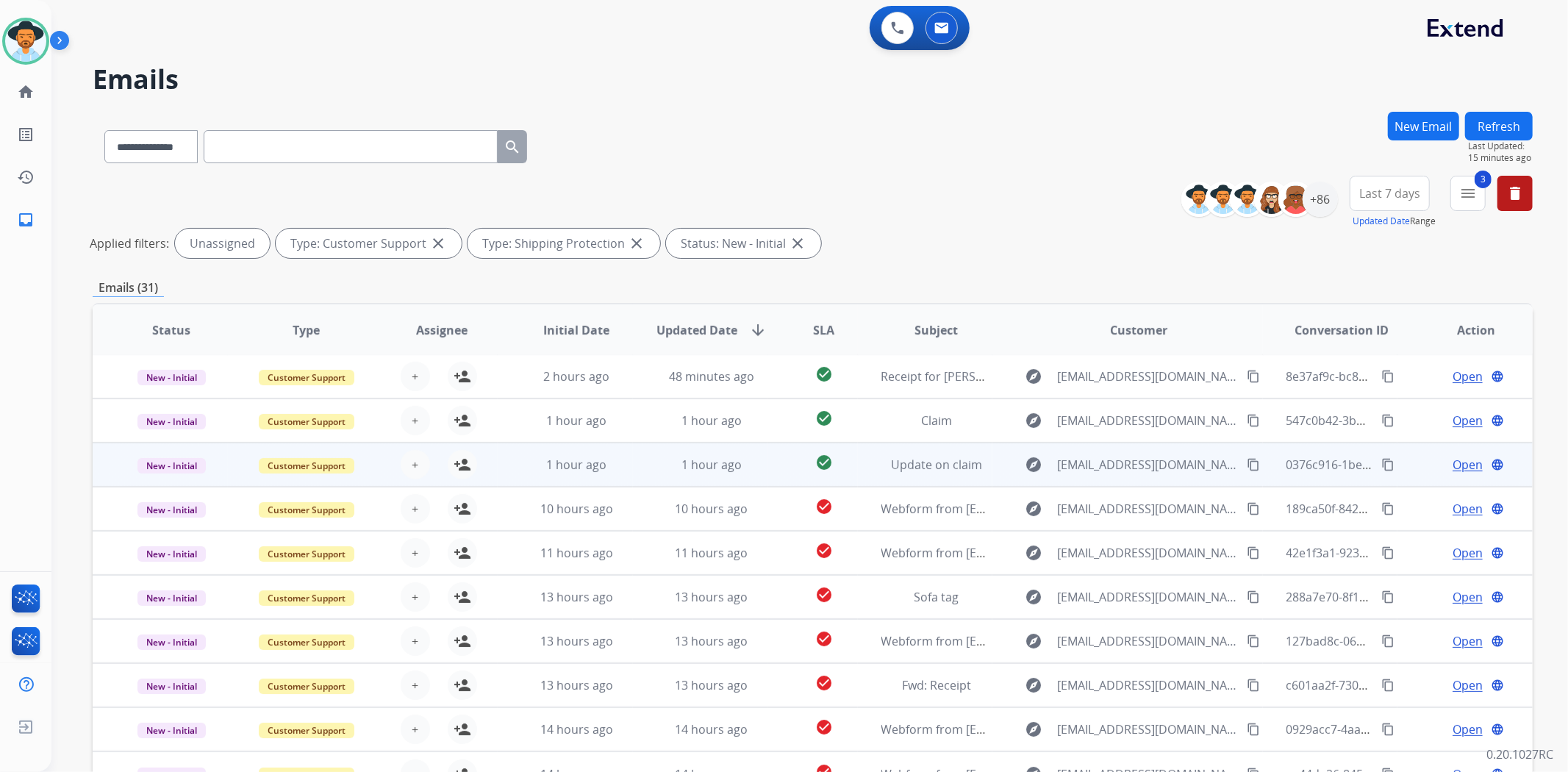
scroll to position [1, 0]
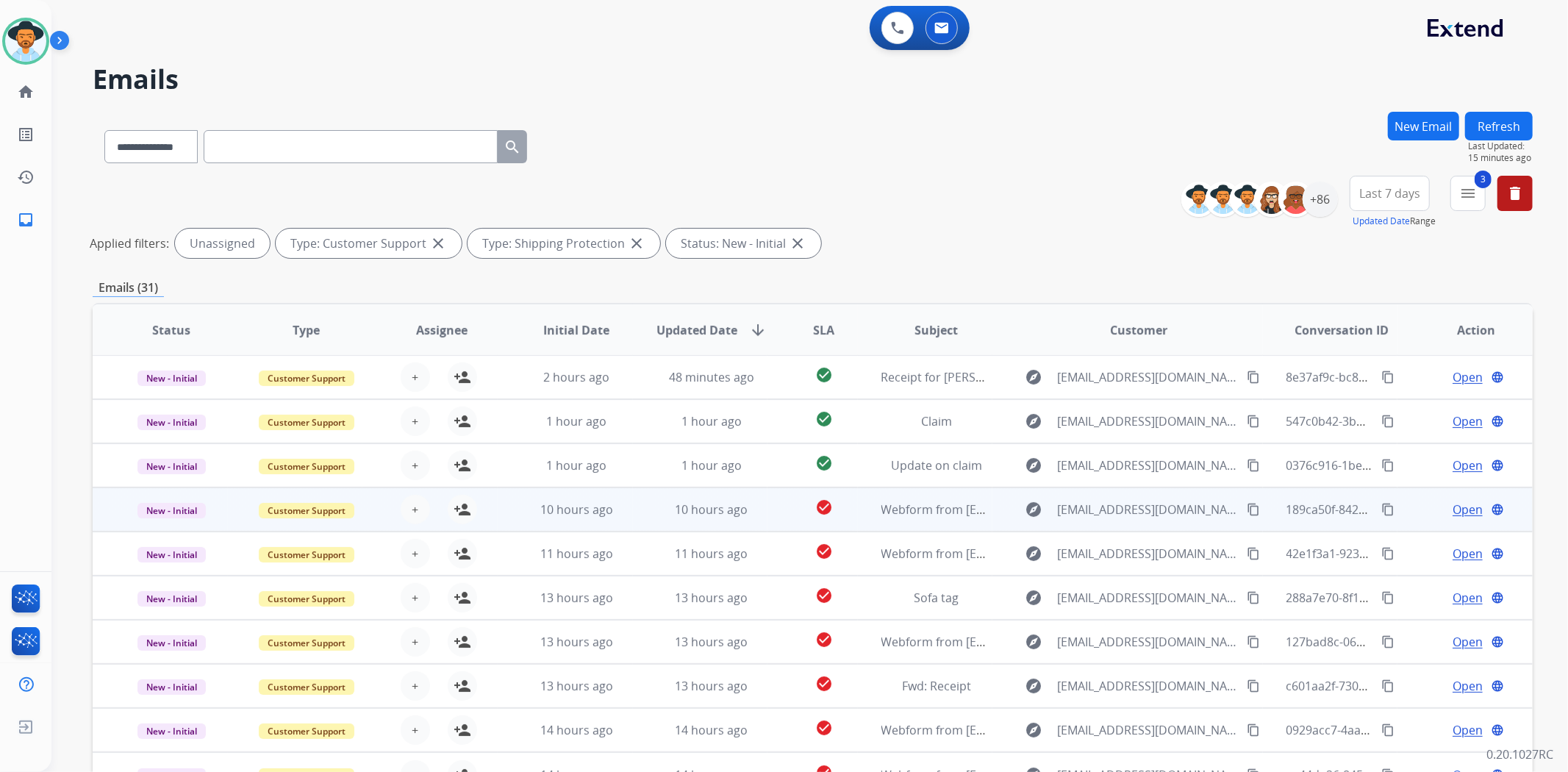
click at [999, 510] on td "explore [EMAIL_ADDRESS][DOMAIN_NAME] content_copy" at bounding box center [1127, 509] width 270 height 45
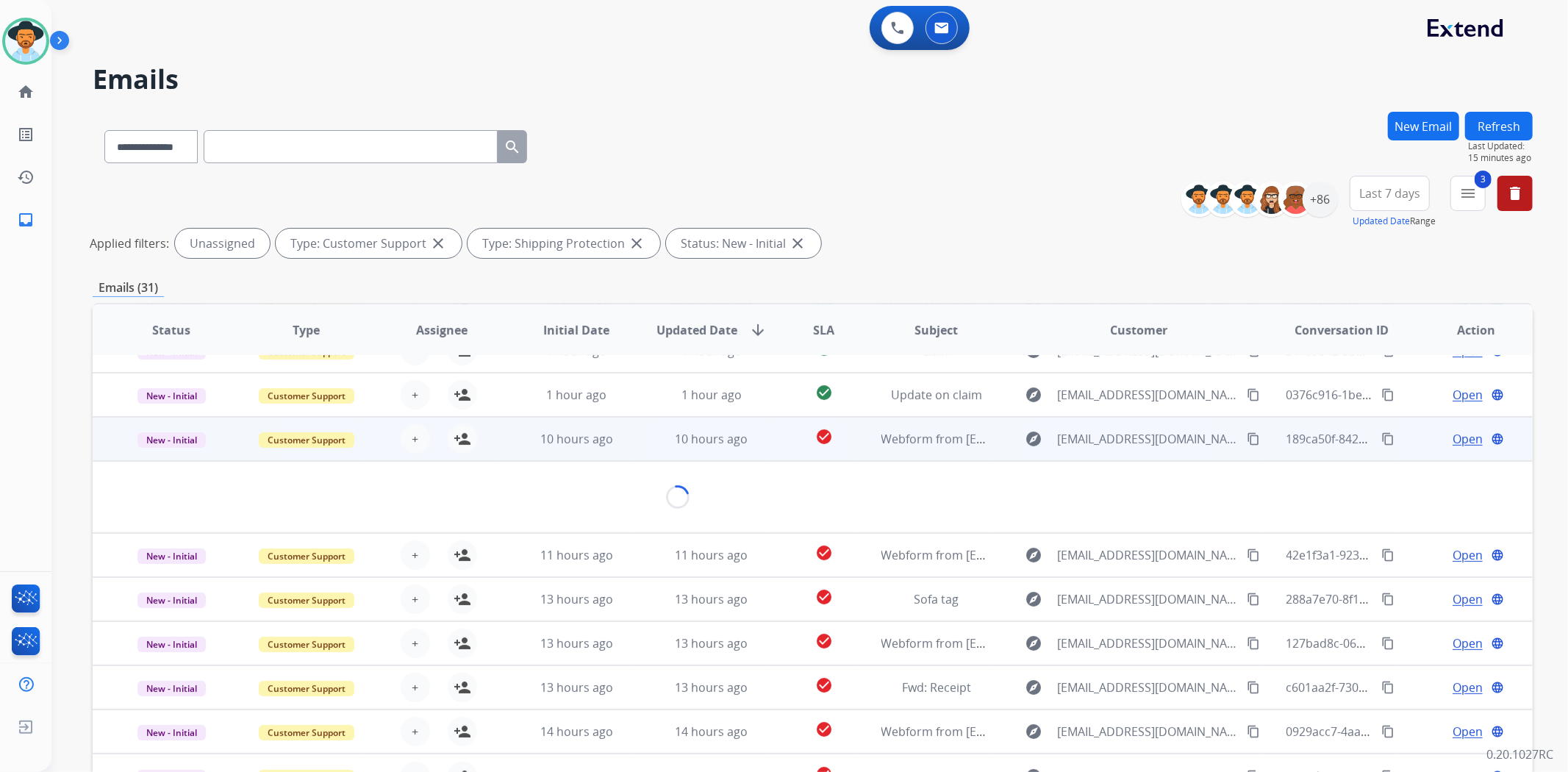
scroll to position [84, 0]
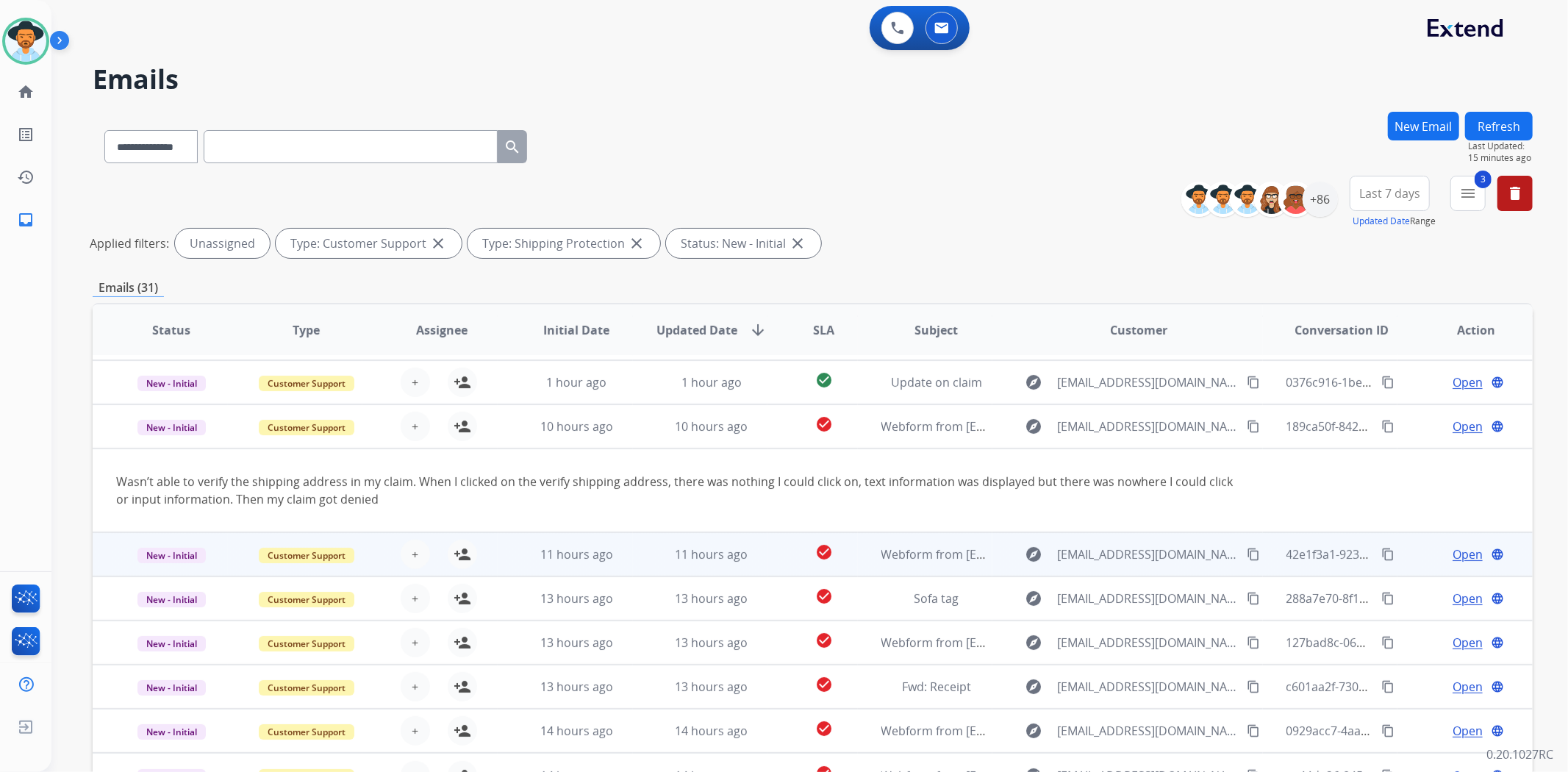
click at [1017, 560] on div "explore [EMAIL_ADDRESS][DOMAIN_NAME] content_copy" at bounding box center [1139, 554] width 246 height 23
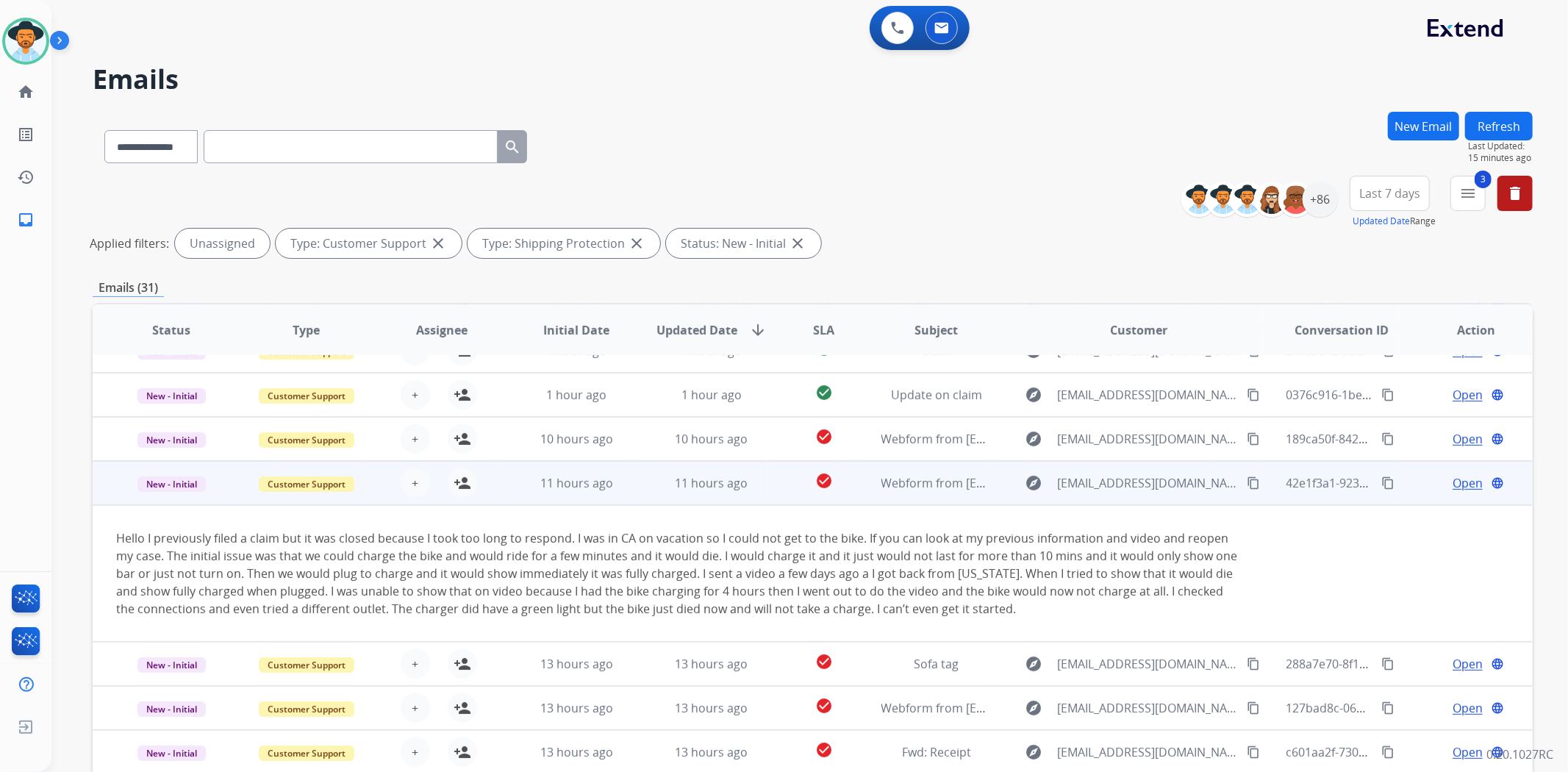
scroll to position [136, 0]
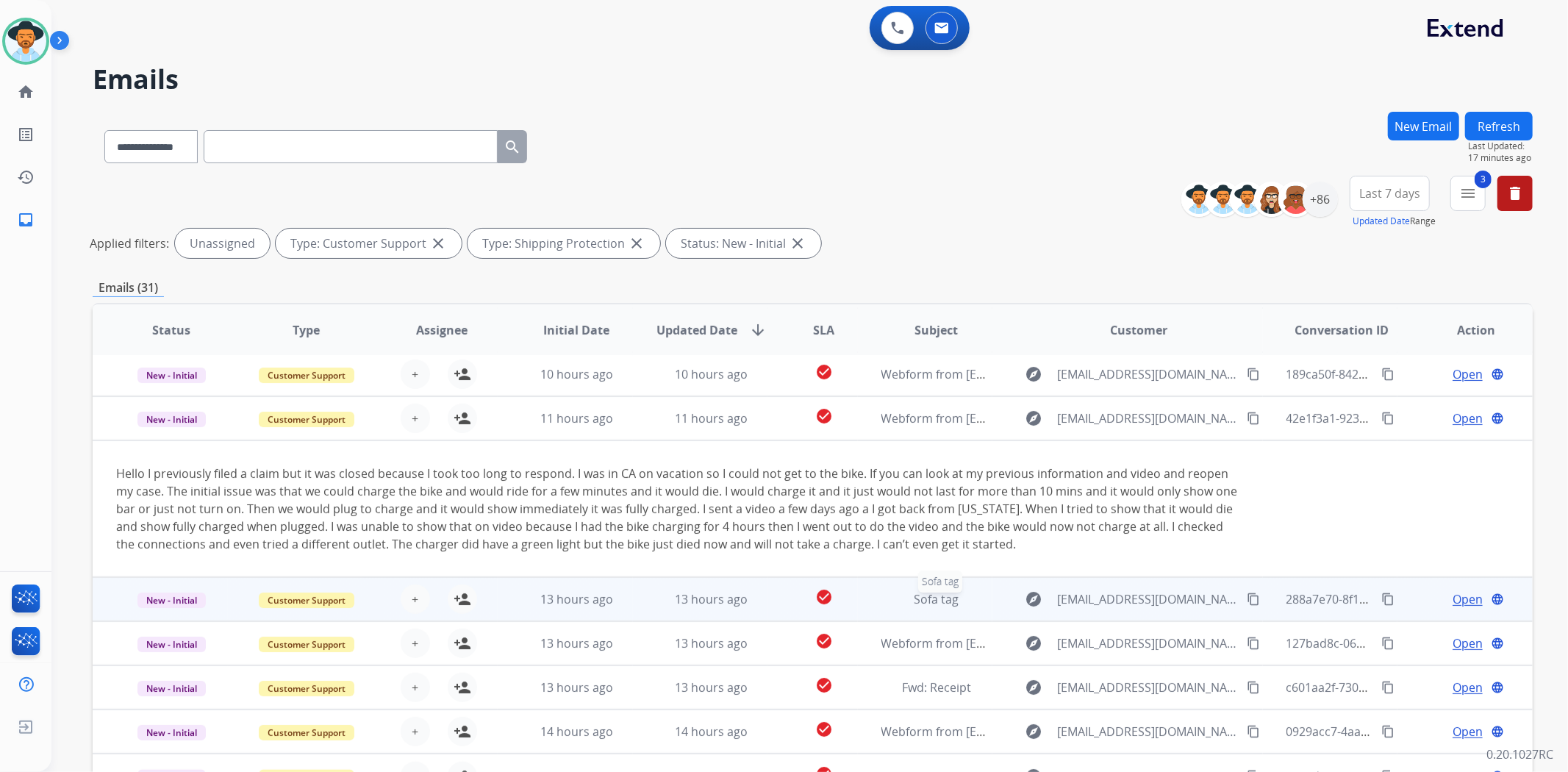
click at [974, 590] on div "Sofa tag" at bounding box center [938, 598] width 111 height 18
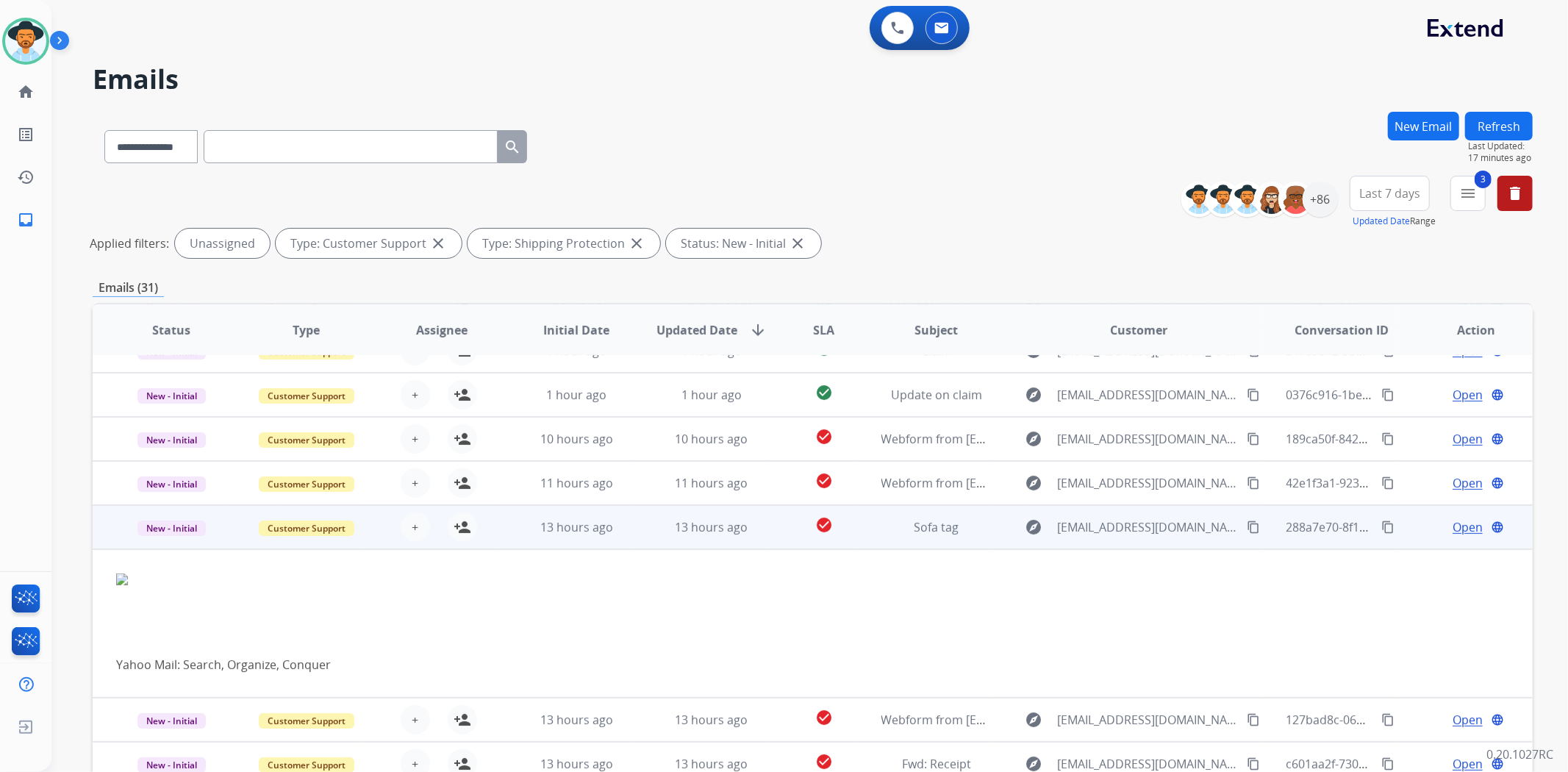
scroll to position [148, 0]
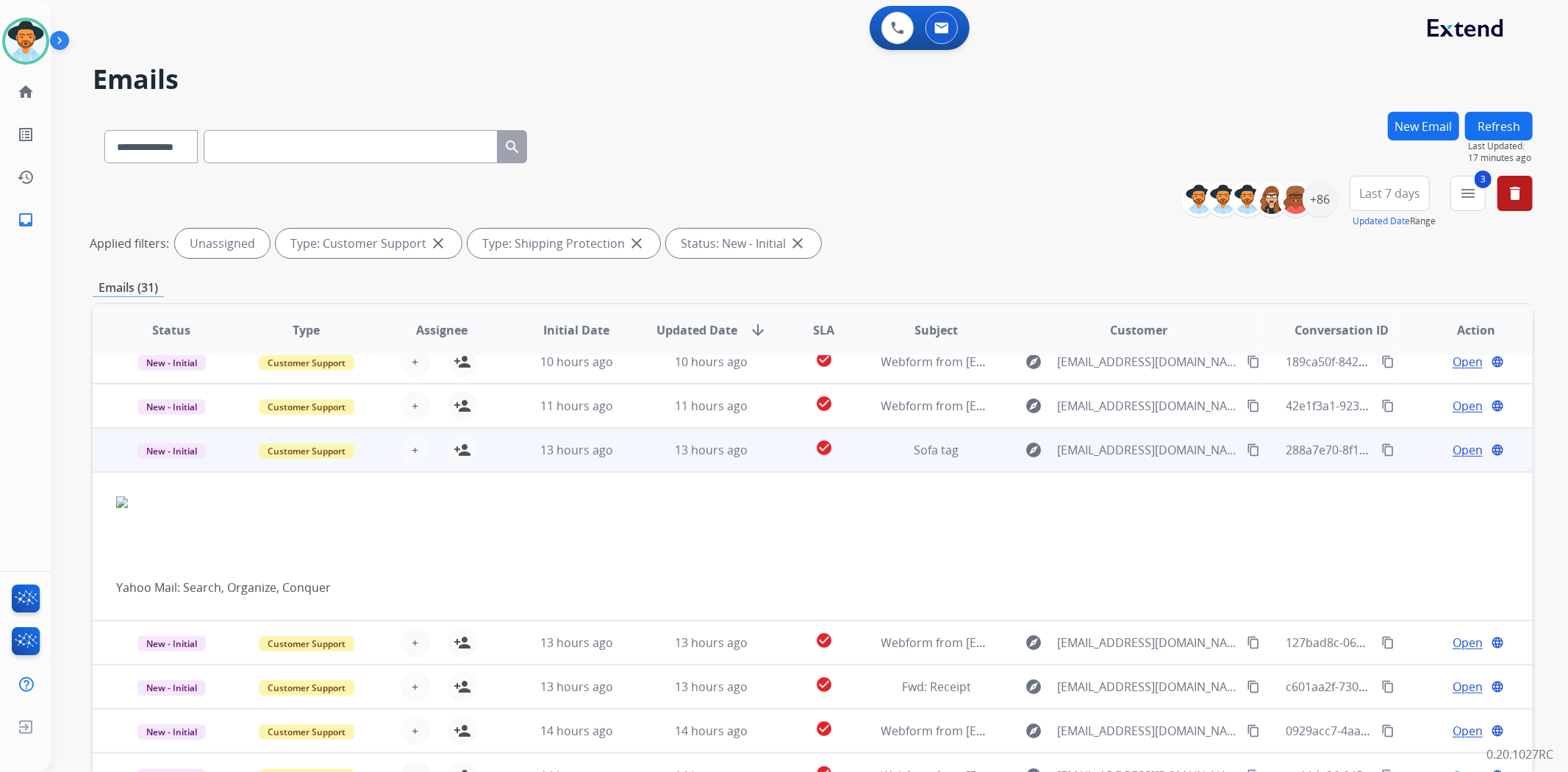
click at [981, 458] on td "Sofa tag" at bounding box center [926, 450] width 136 height 45
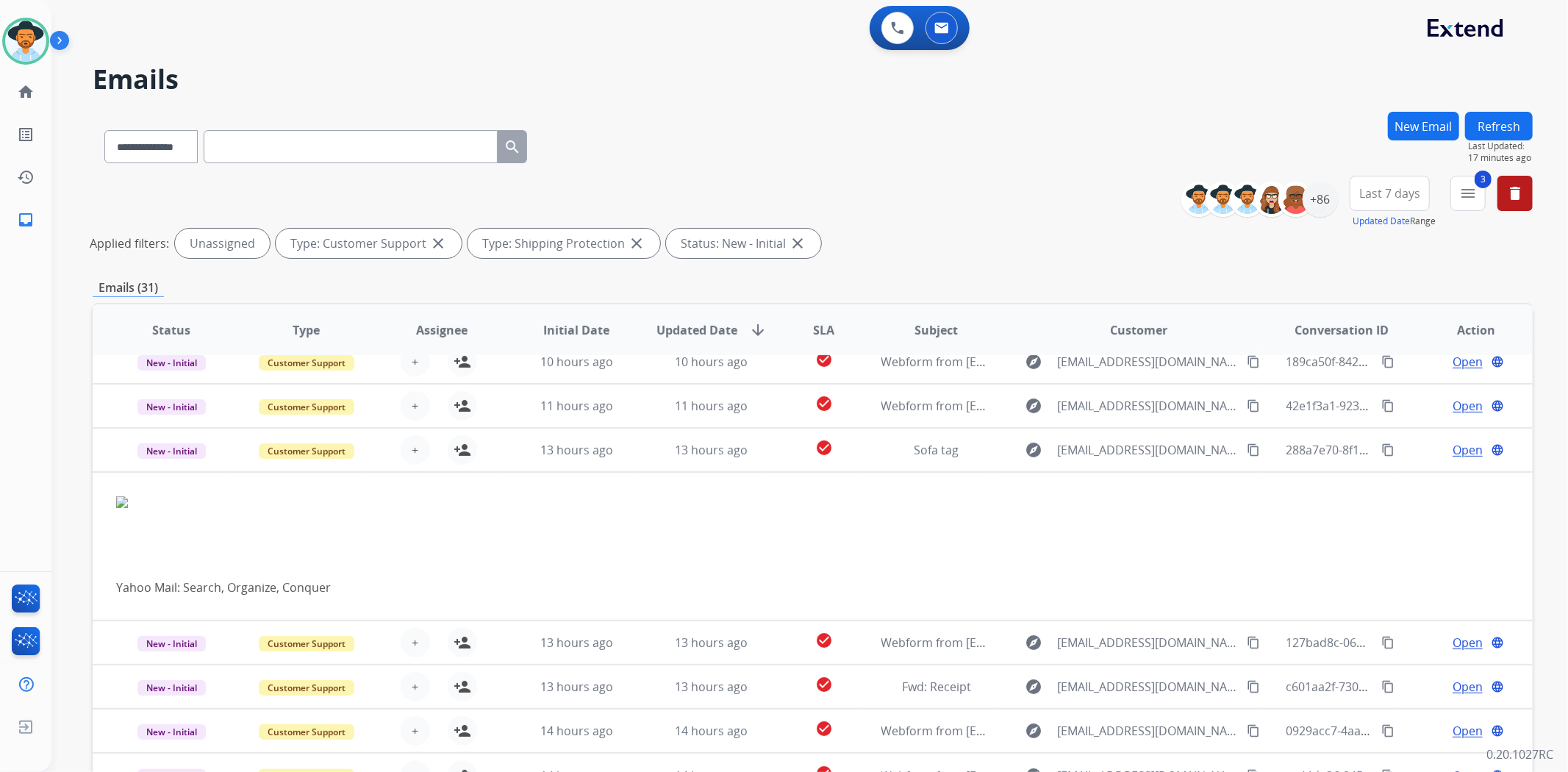
scroll to position [1, 0]
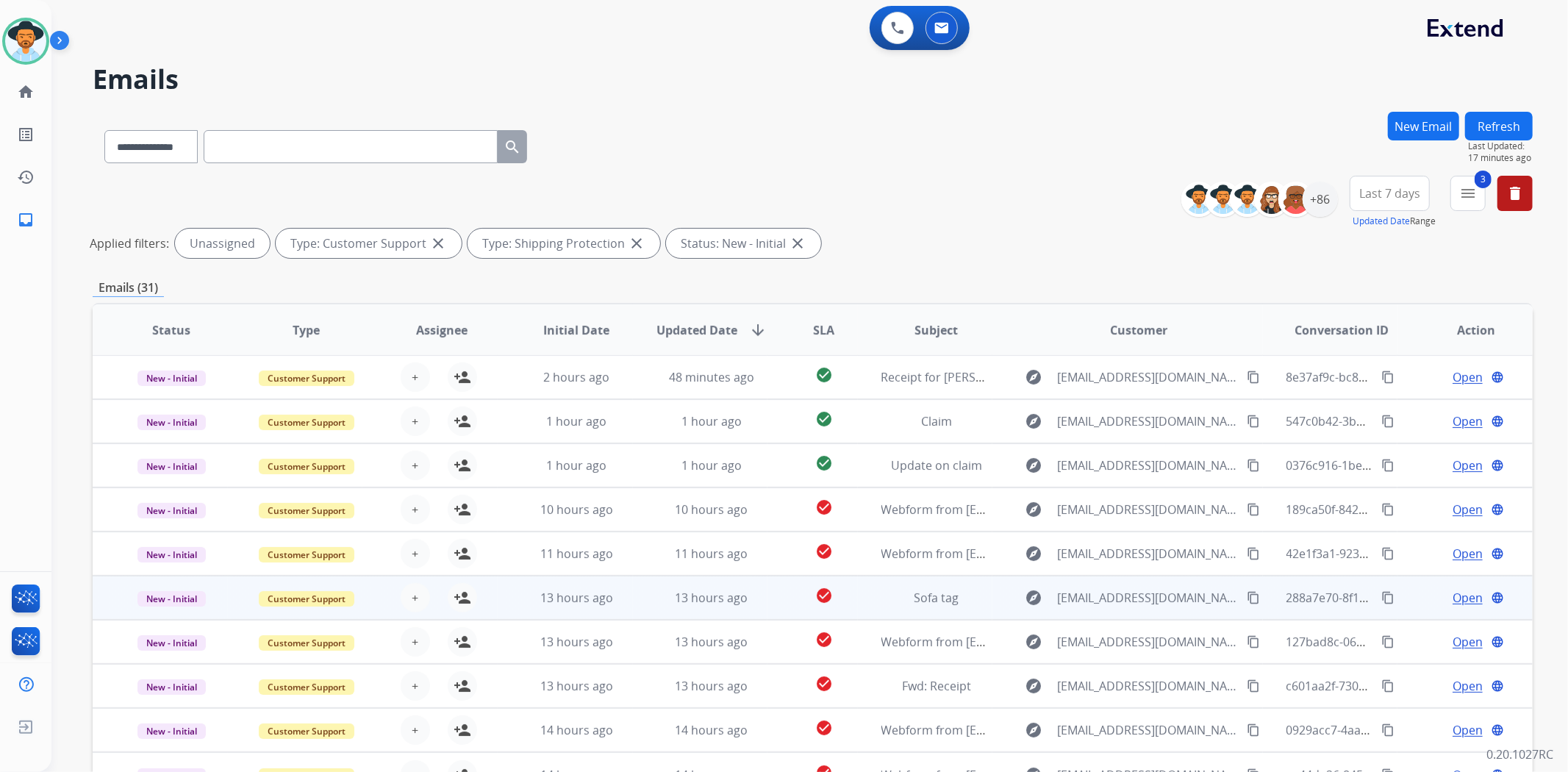
click at [1247, 601] on mat-icon "content_copy" at bounding box center [1253, 598] width 13 height 13
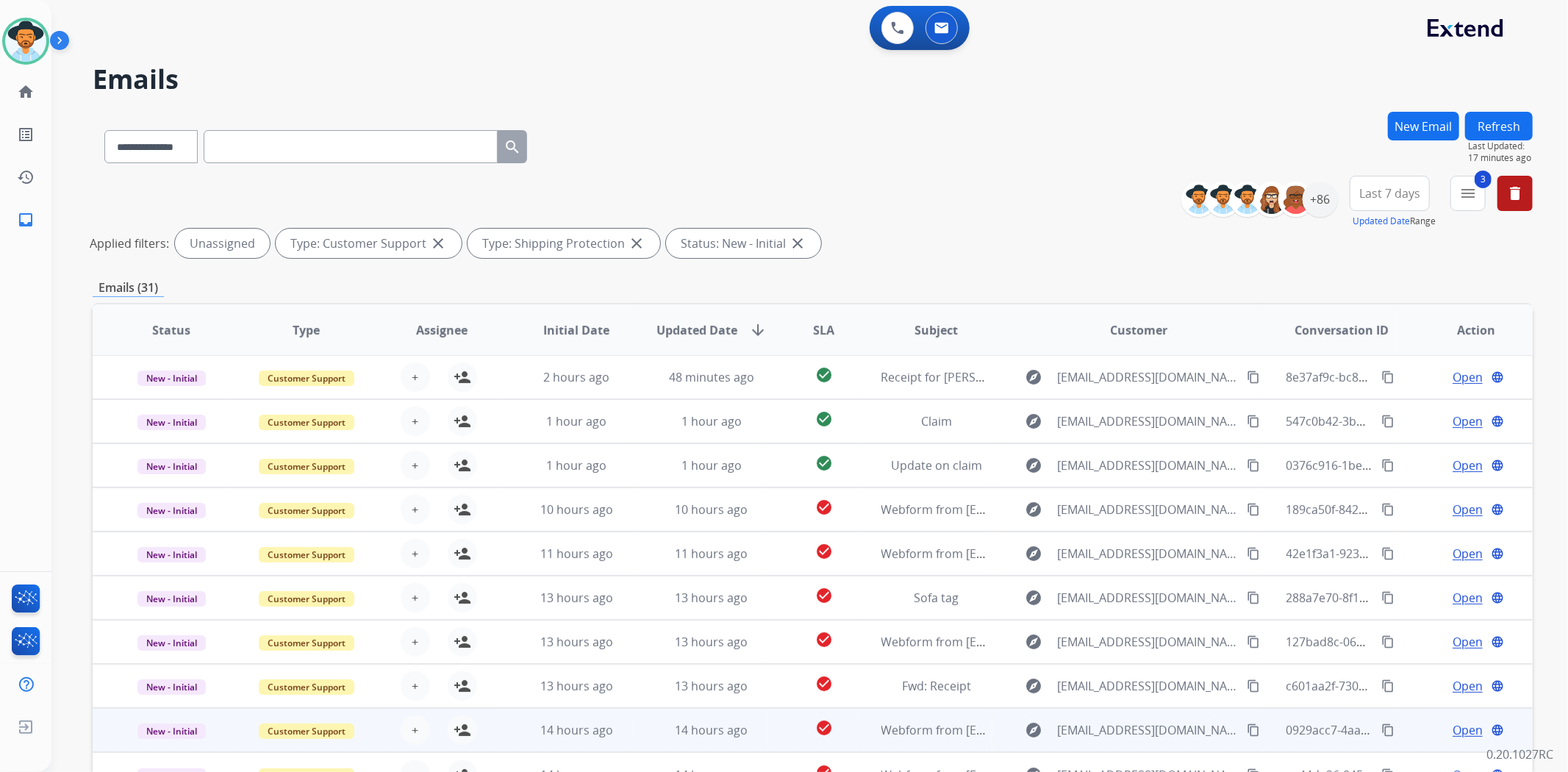
scroll to position [82, 0]
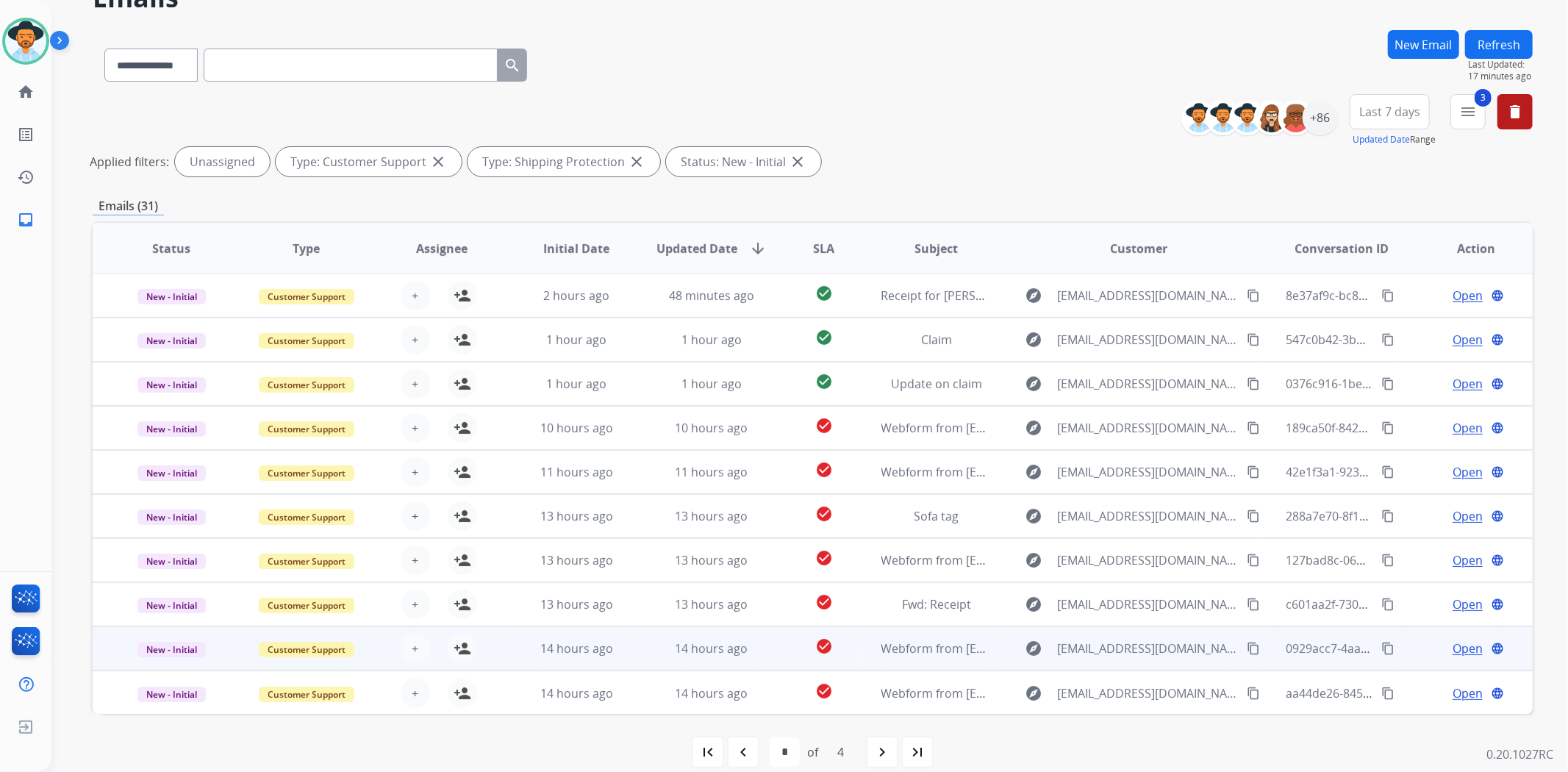
click at [997, 645] on td "explore [EMAIL_ADDRESS][DOMAIN_NAME] content_copy" at bounding box center [1127, 649] width 270 height 45
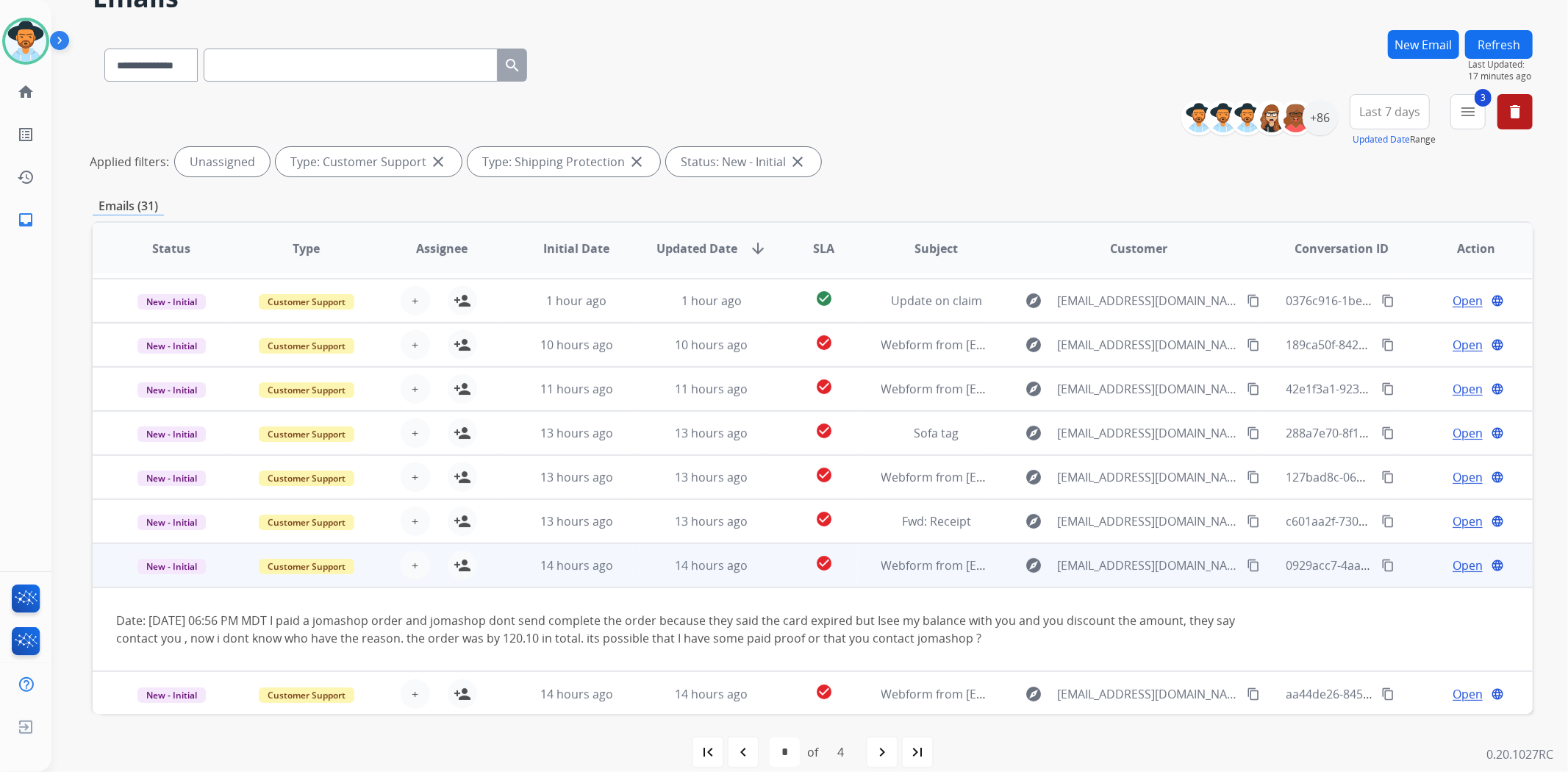
scroll to position [99, 0]
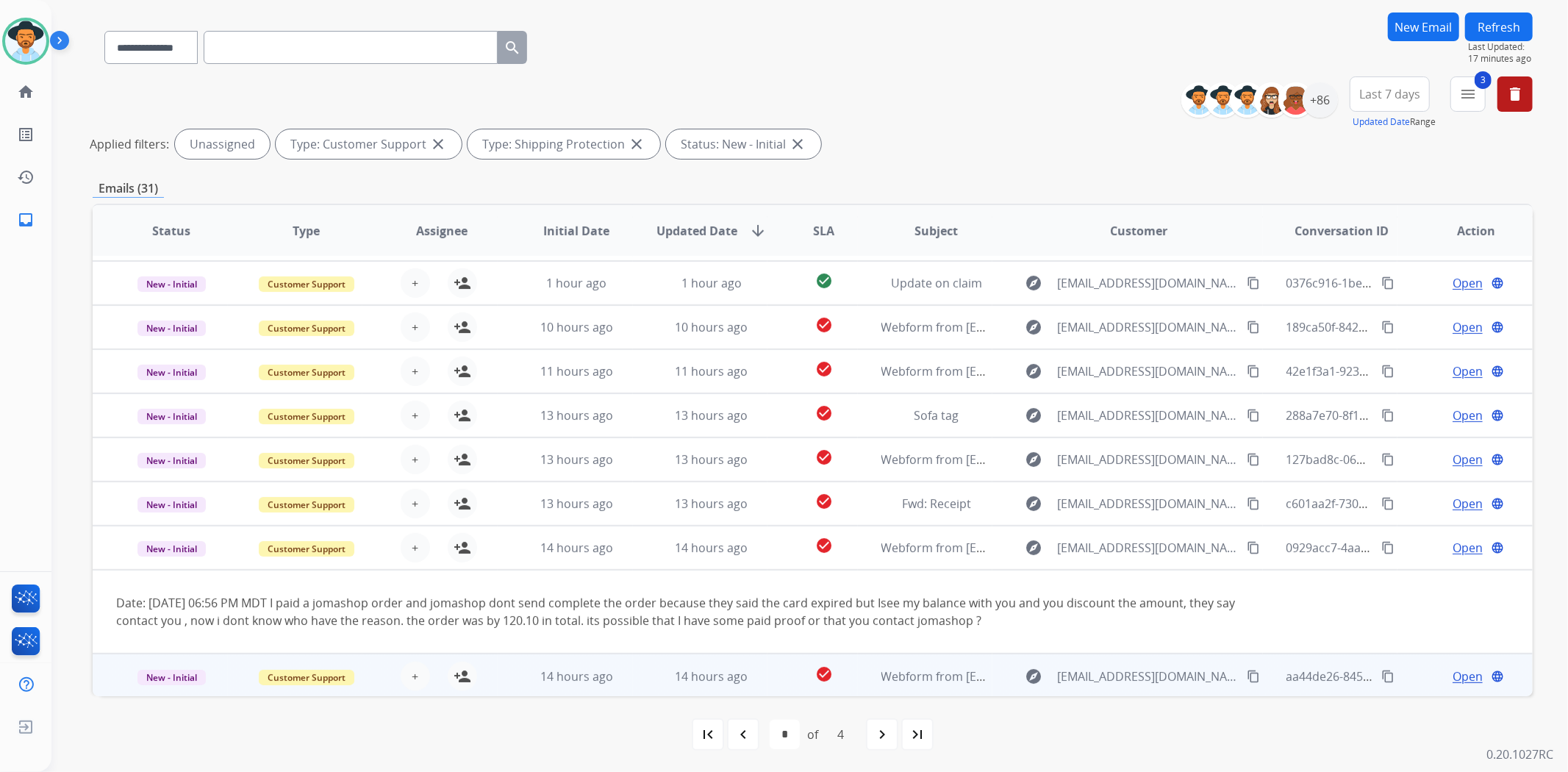
click at [1001, 671] on td "explore [EMAIL_ADDRESS][DOMAIN_NAME] content_copy" at bounding box center [1127, 676] width 270 height 45
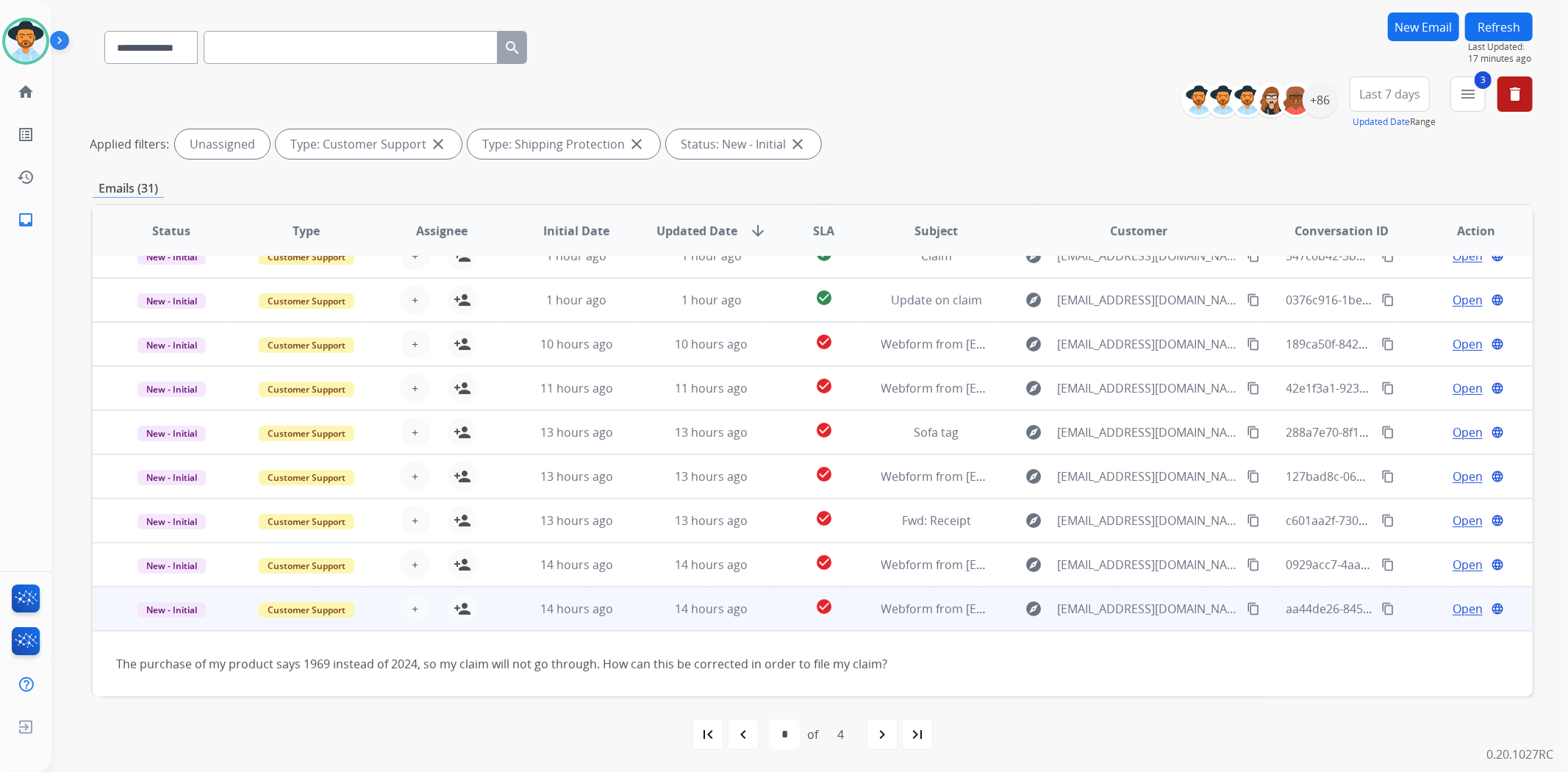
scroll to position [66, 0]
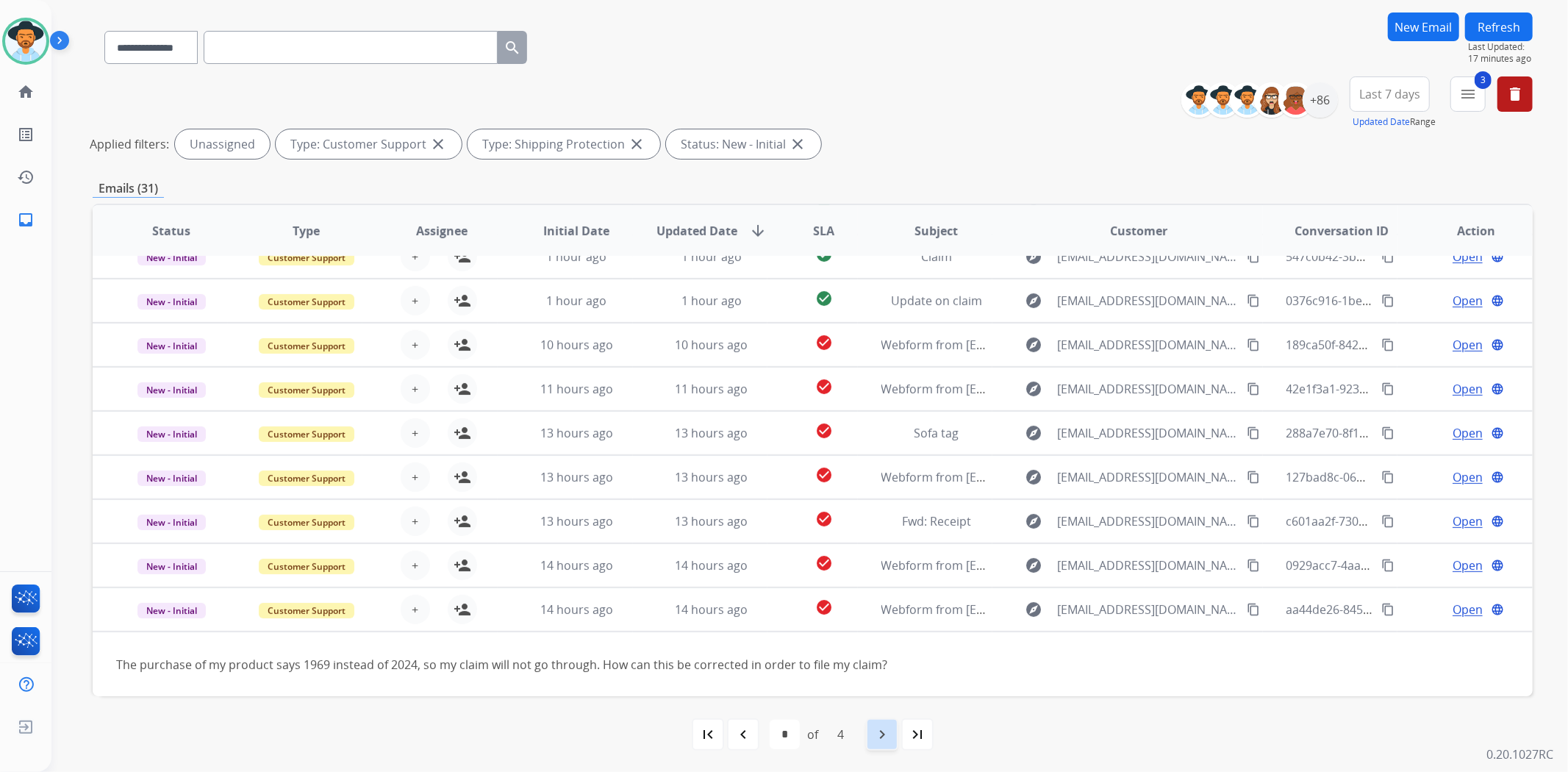
click at [879, 721] on div "navigate_next" at bounding box center [882, 734] width 32 height 32
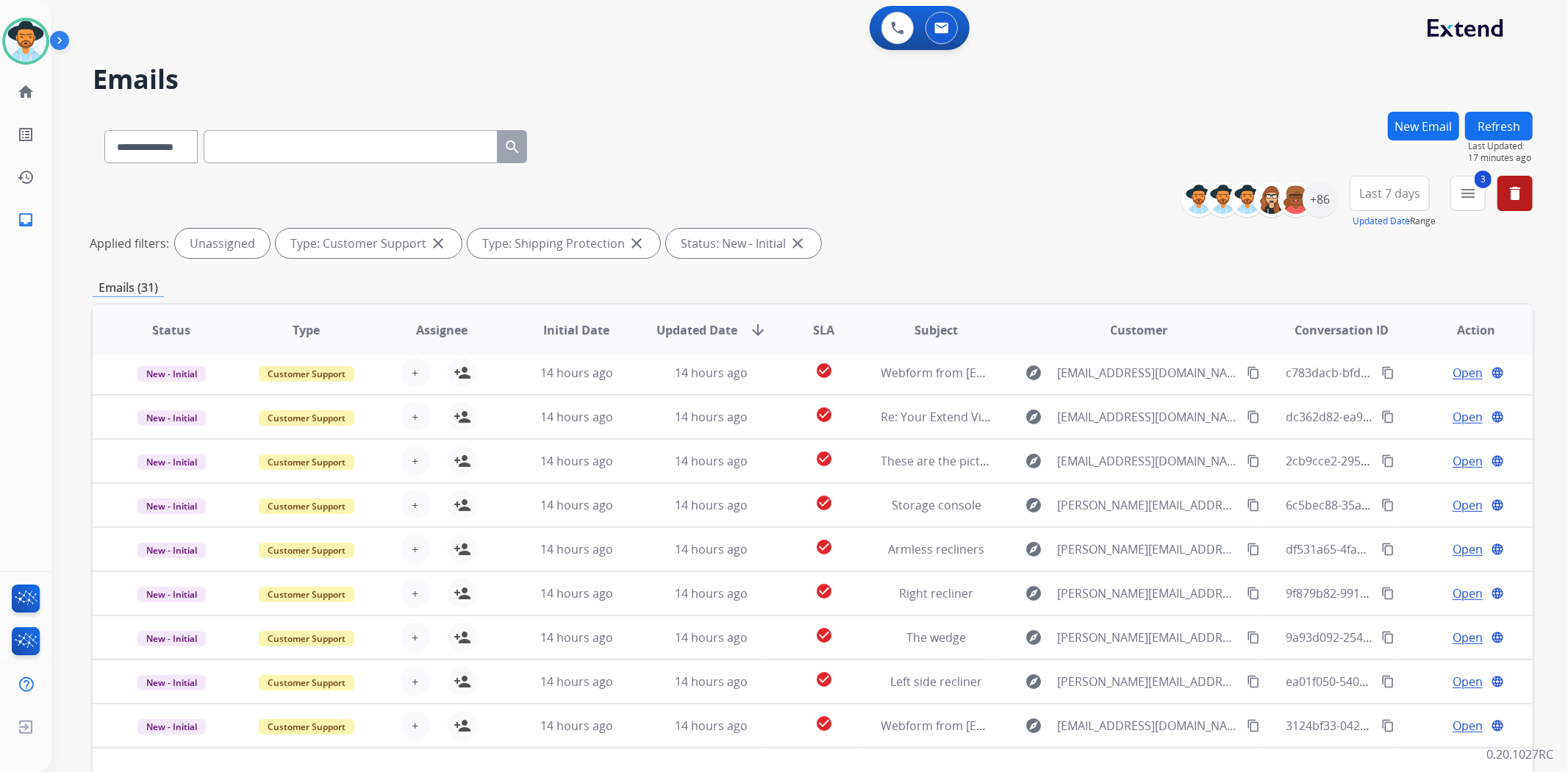
scroll to position [47, 0]
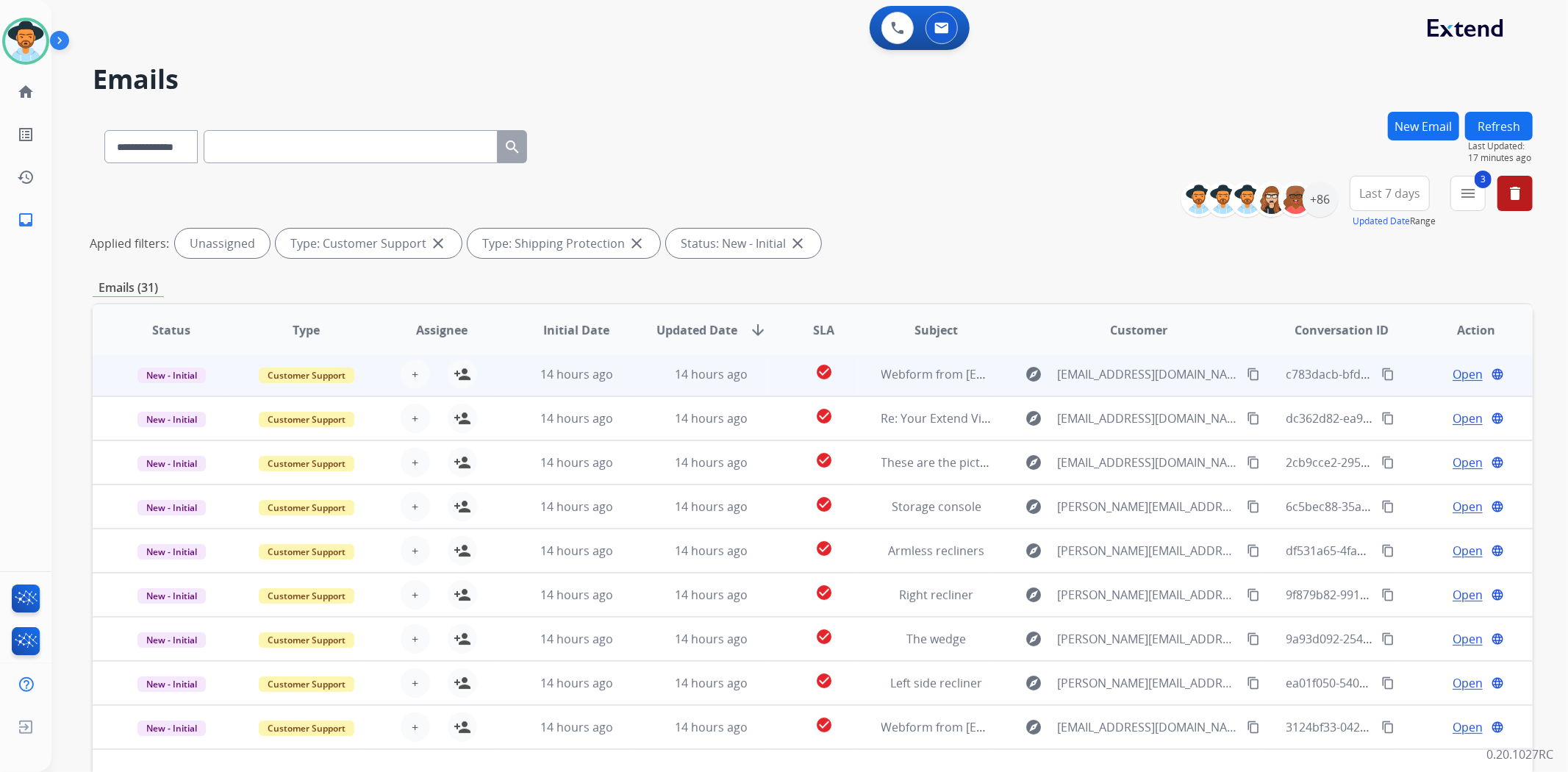
click at [775, 363] on td "check_circle" at bounding box center [812, 374] width 90 height 45
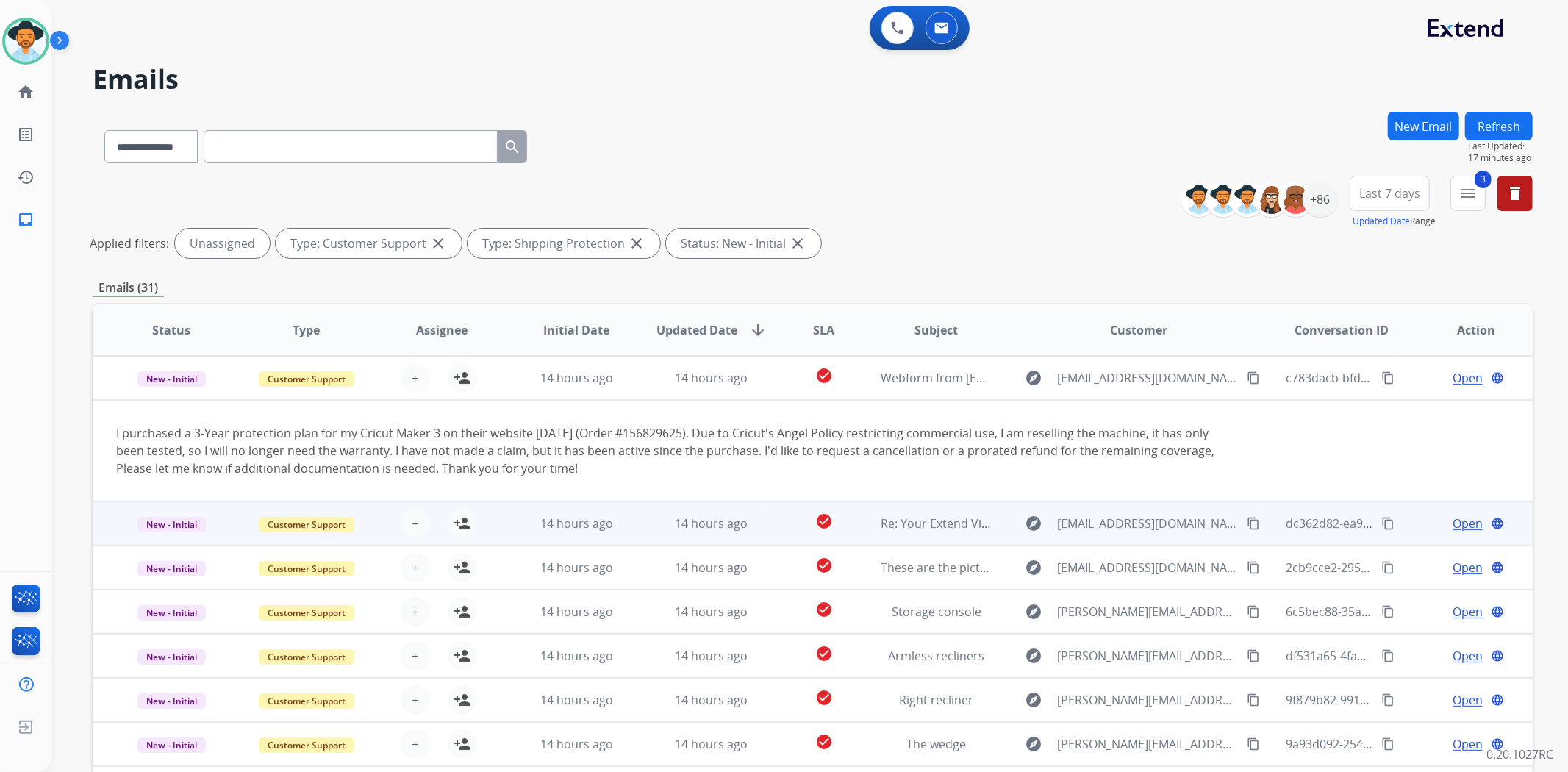
scroll to position [101, 0]
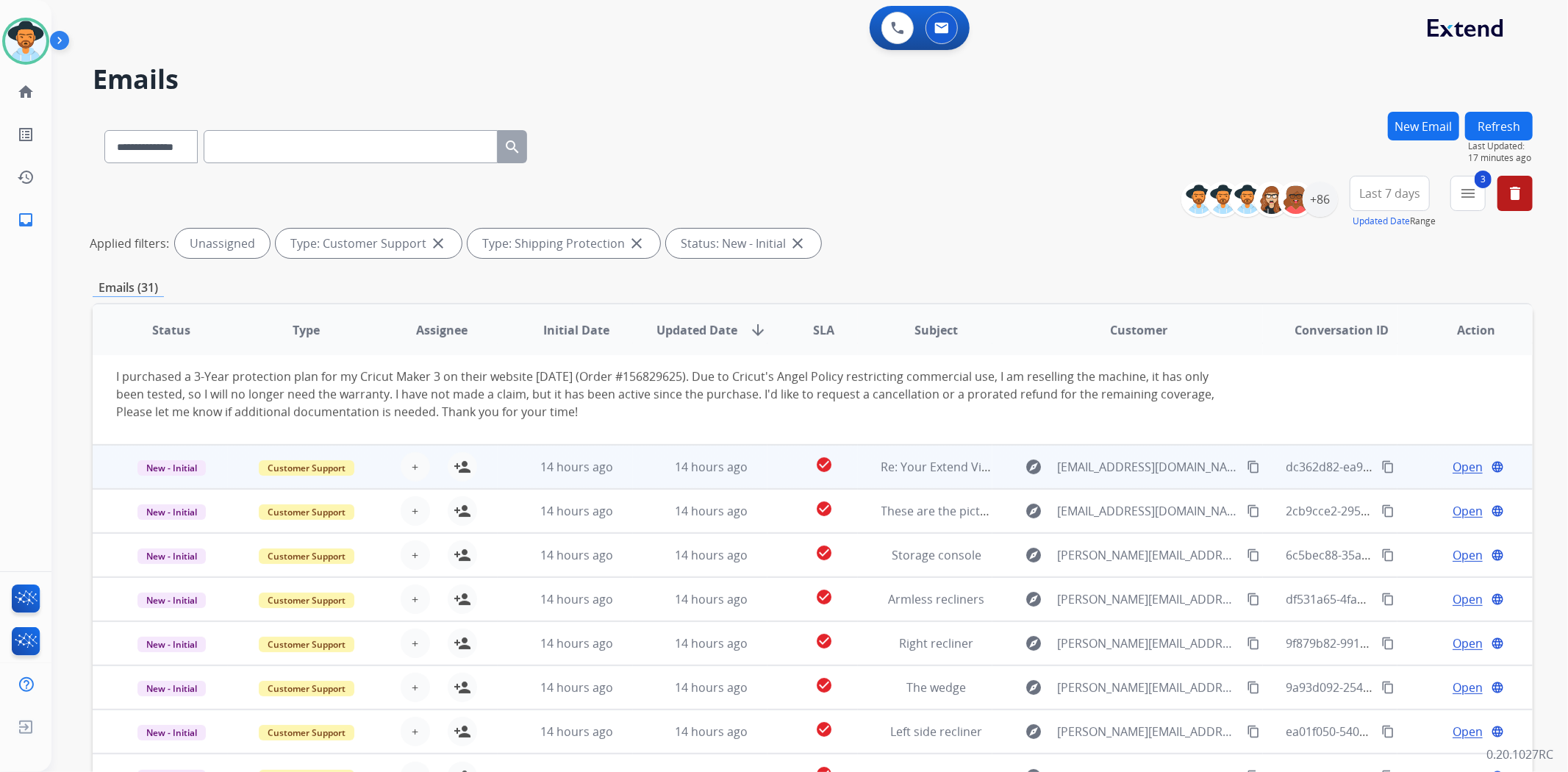
click at [775, 449] on td "check_circle" at bounding box center [812, 467] width 90 height 45
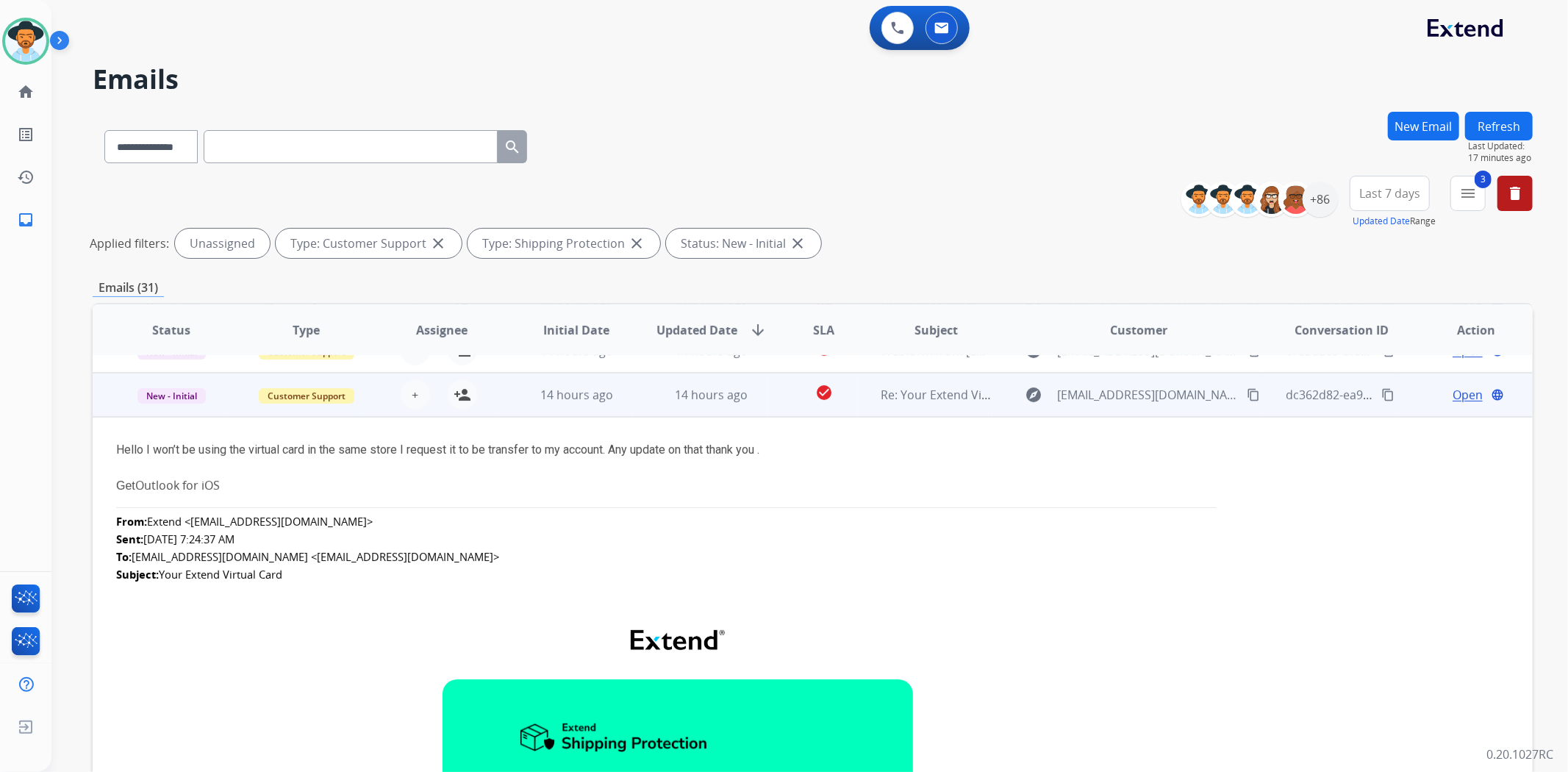
scroll to position [88, 0]
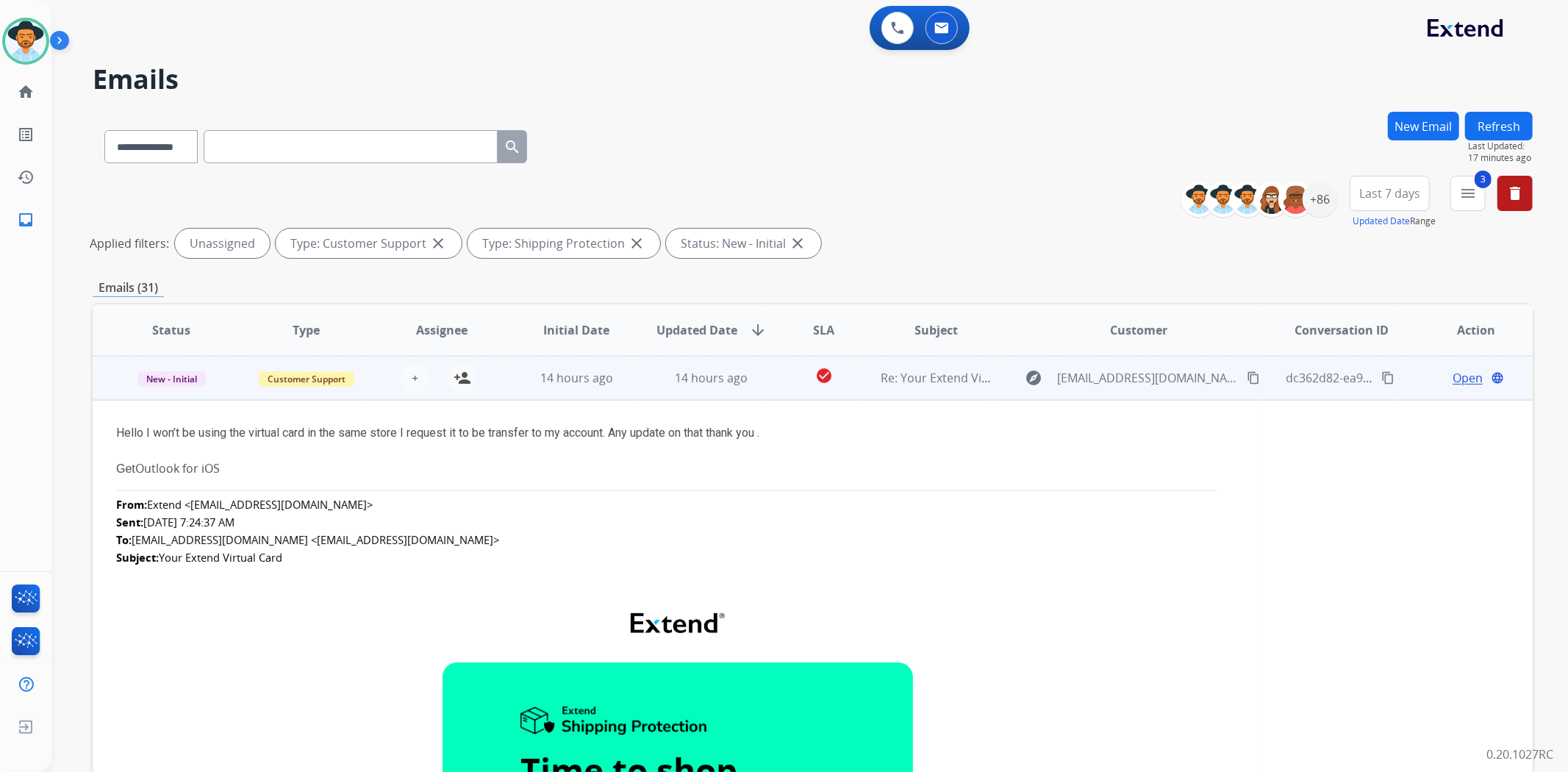
click at [784, 386] on td "check_circle" at bounding box center [812, 378] width 90 height 45
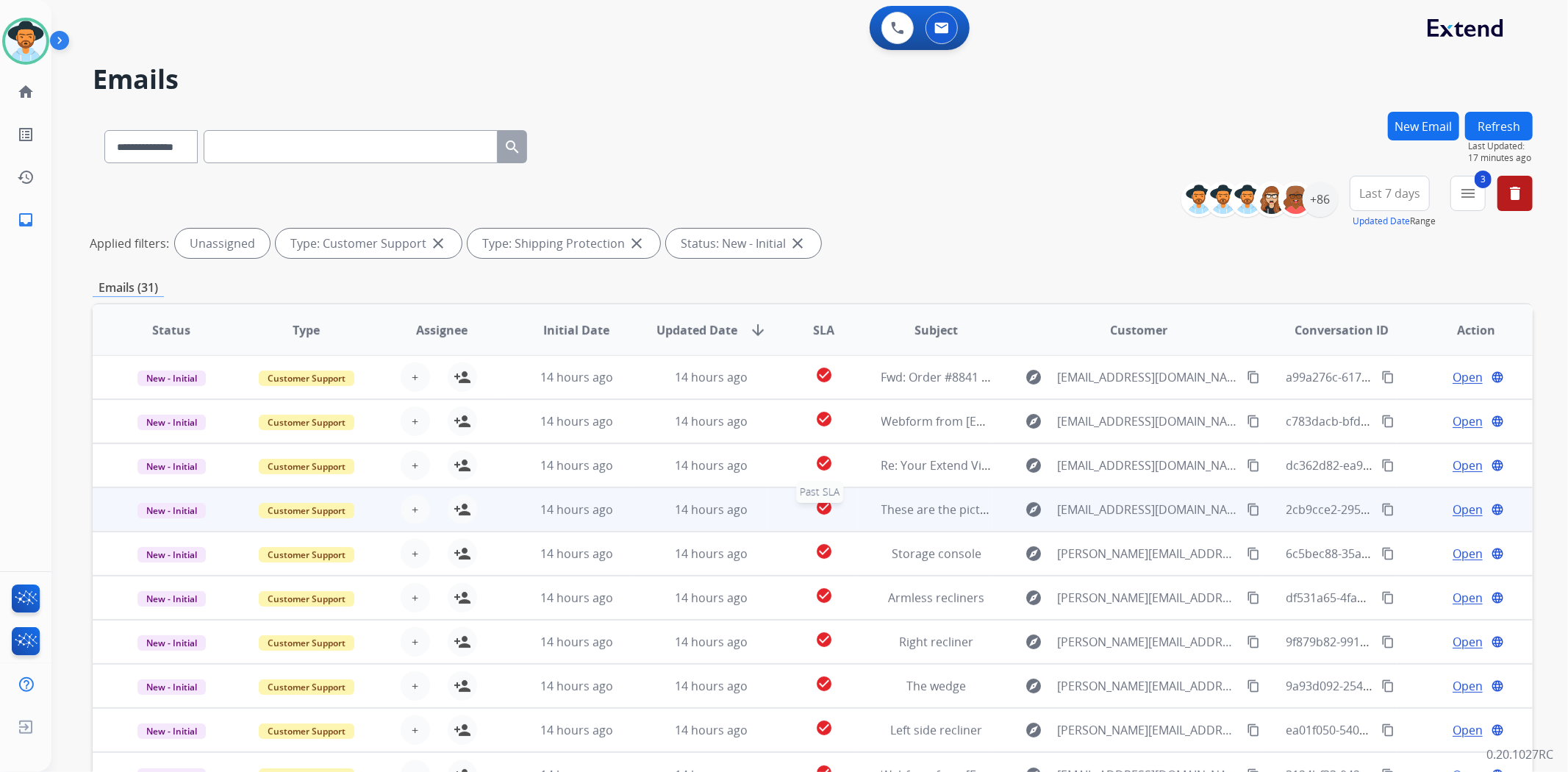
click at [791, 510] on div "check_circle" at bounding box center [823, 509] width 65 height 22
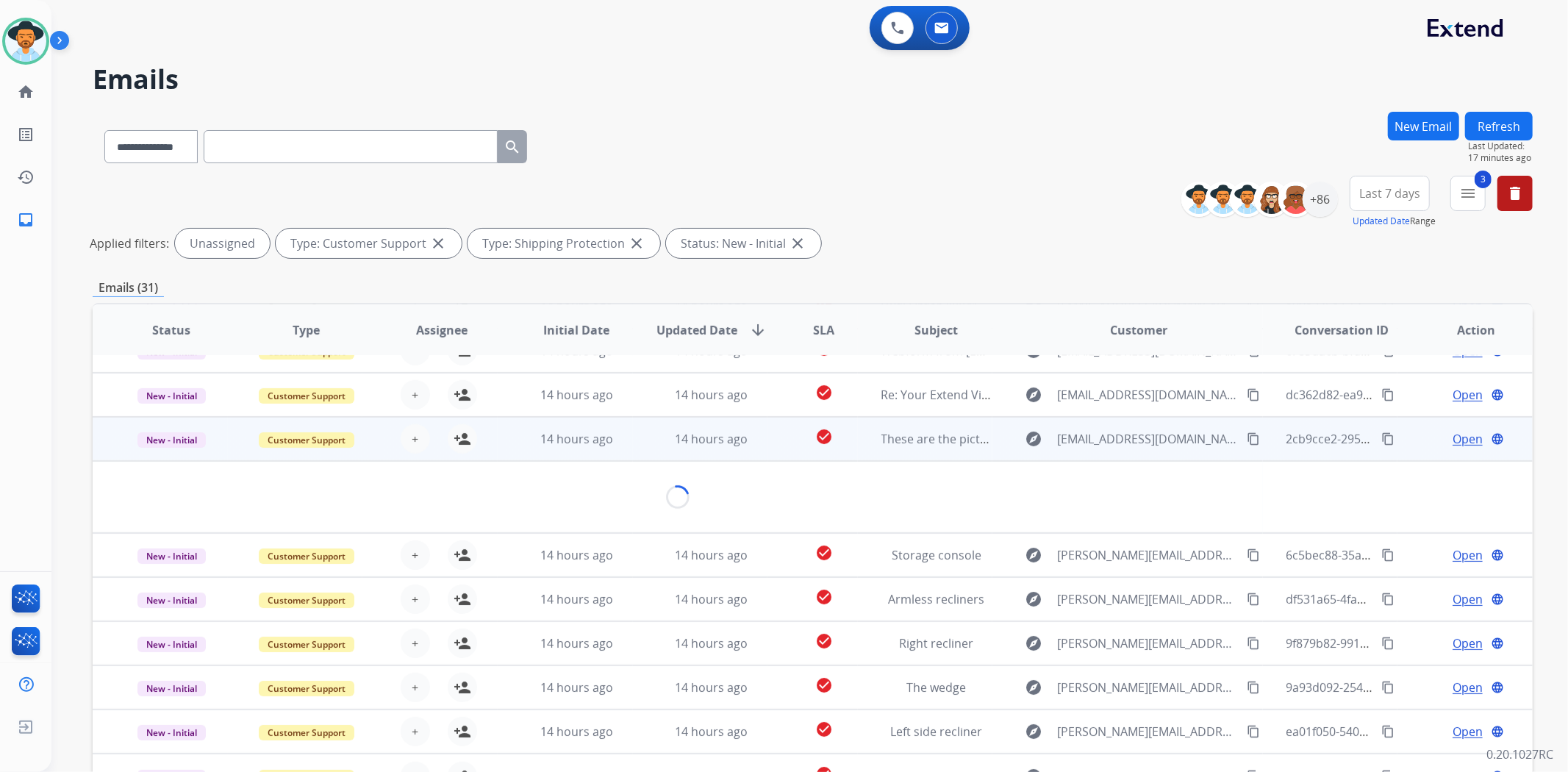
scroll to position [66, 0]
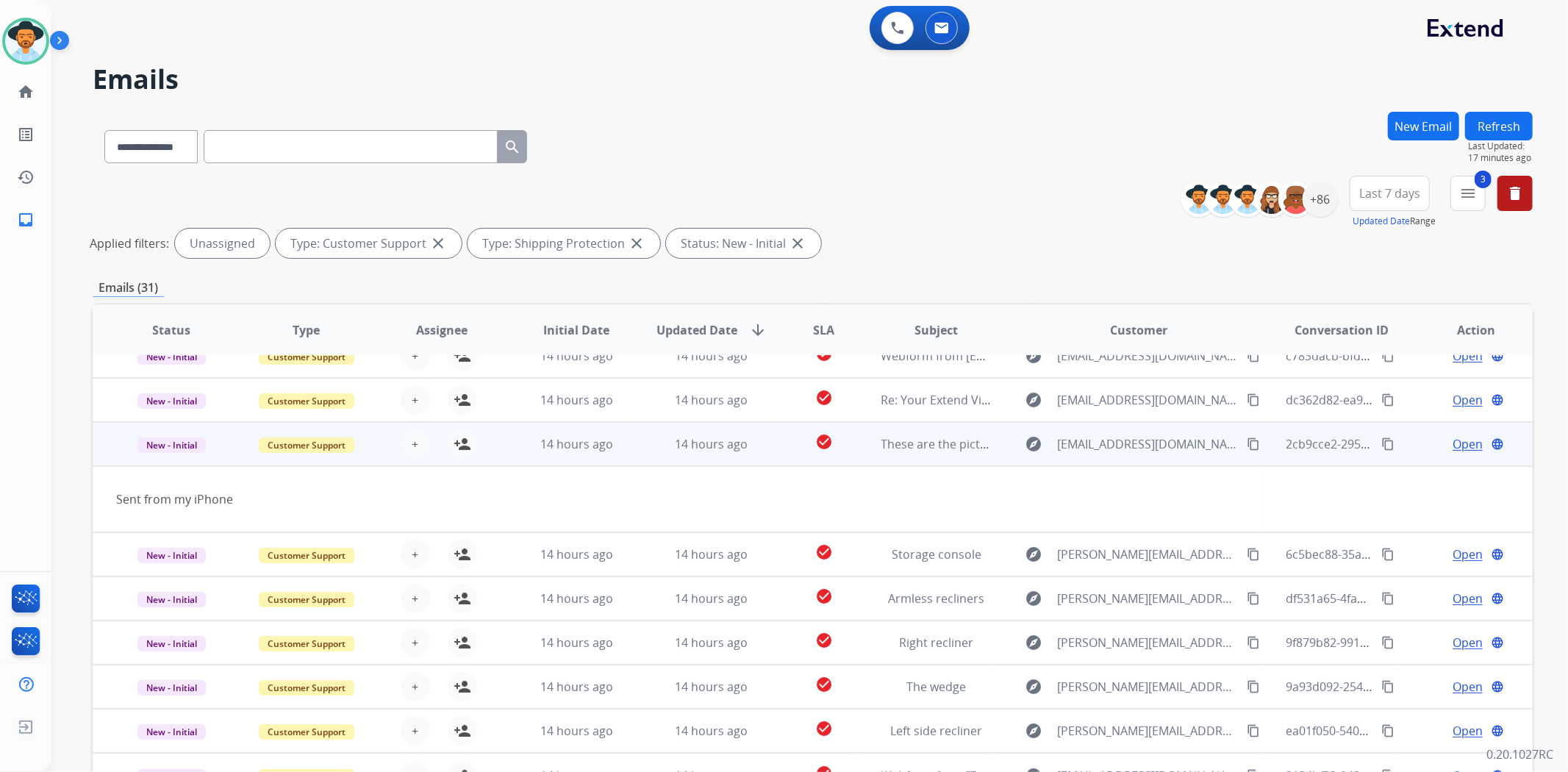
click at [780, 440] on td "check_circle" at bounding box center [812, 444] width 90 height 45
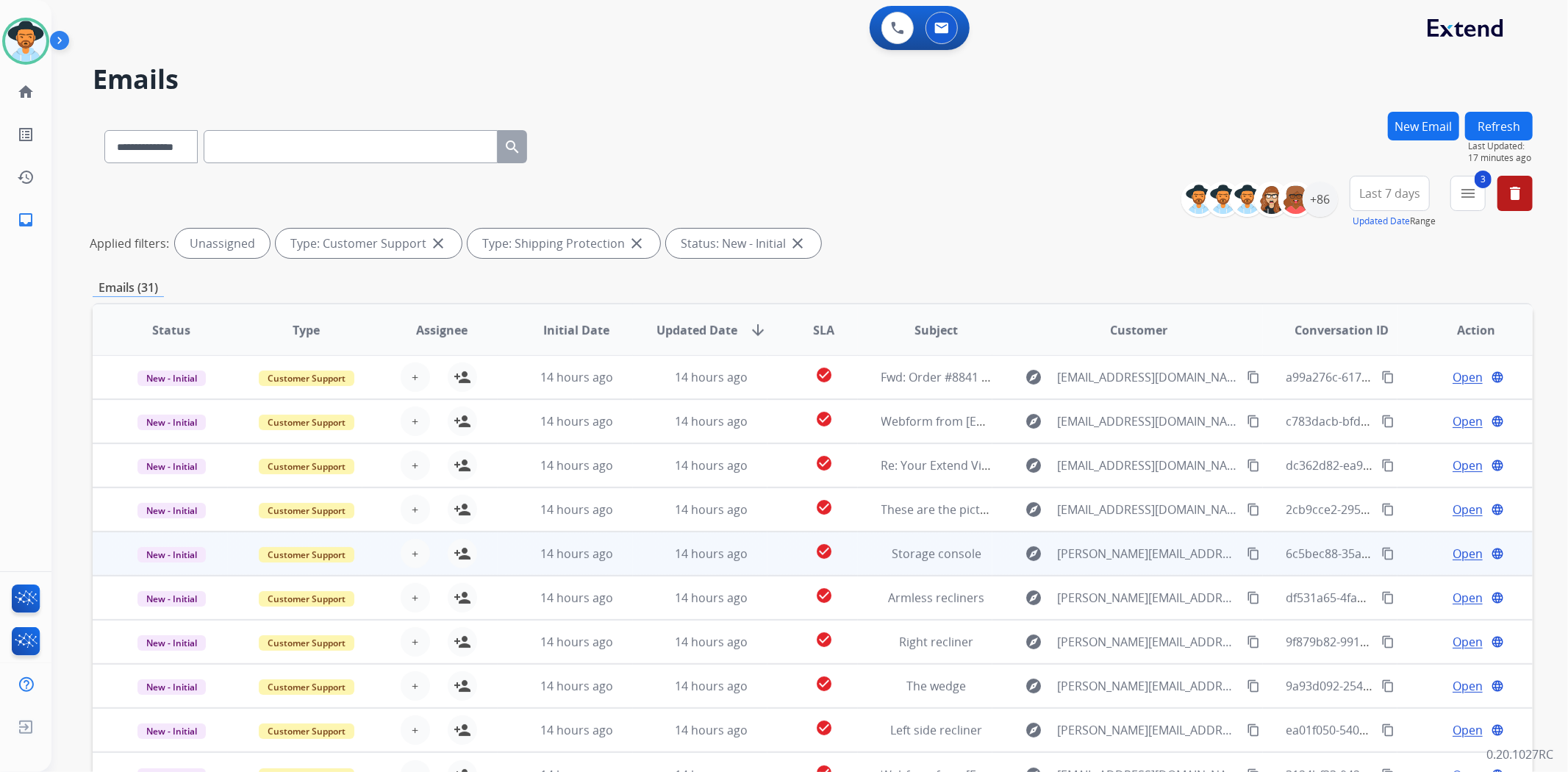
click at [780, 560] on td "check_circle" at bounding box center [812, 554] width 90 height 45
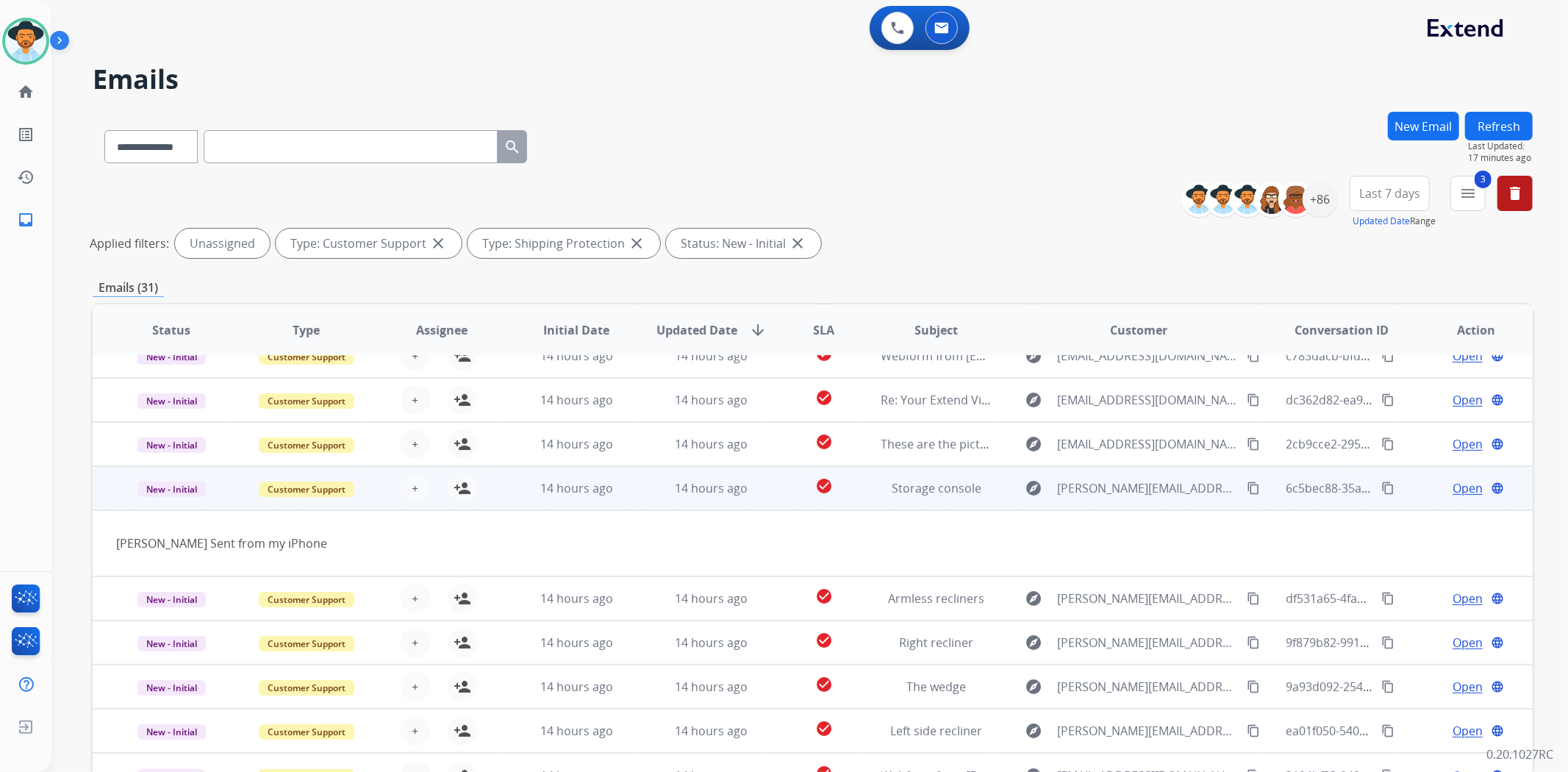
click at [775, 564] on td "[PERSON_NAME] Sent from my iPhone" at bounding box center [678, 543] width 1171 height 66
click at [768, 494] on td "check_circle" at bounding box center [812, 488] width 90 height 45
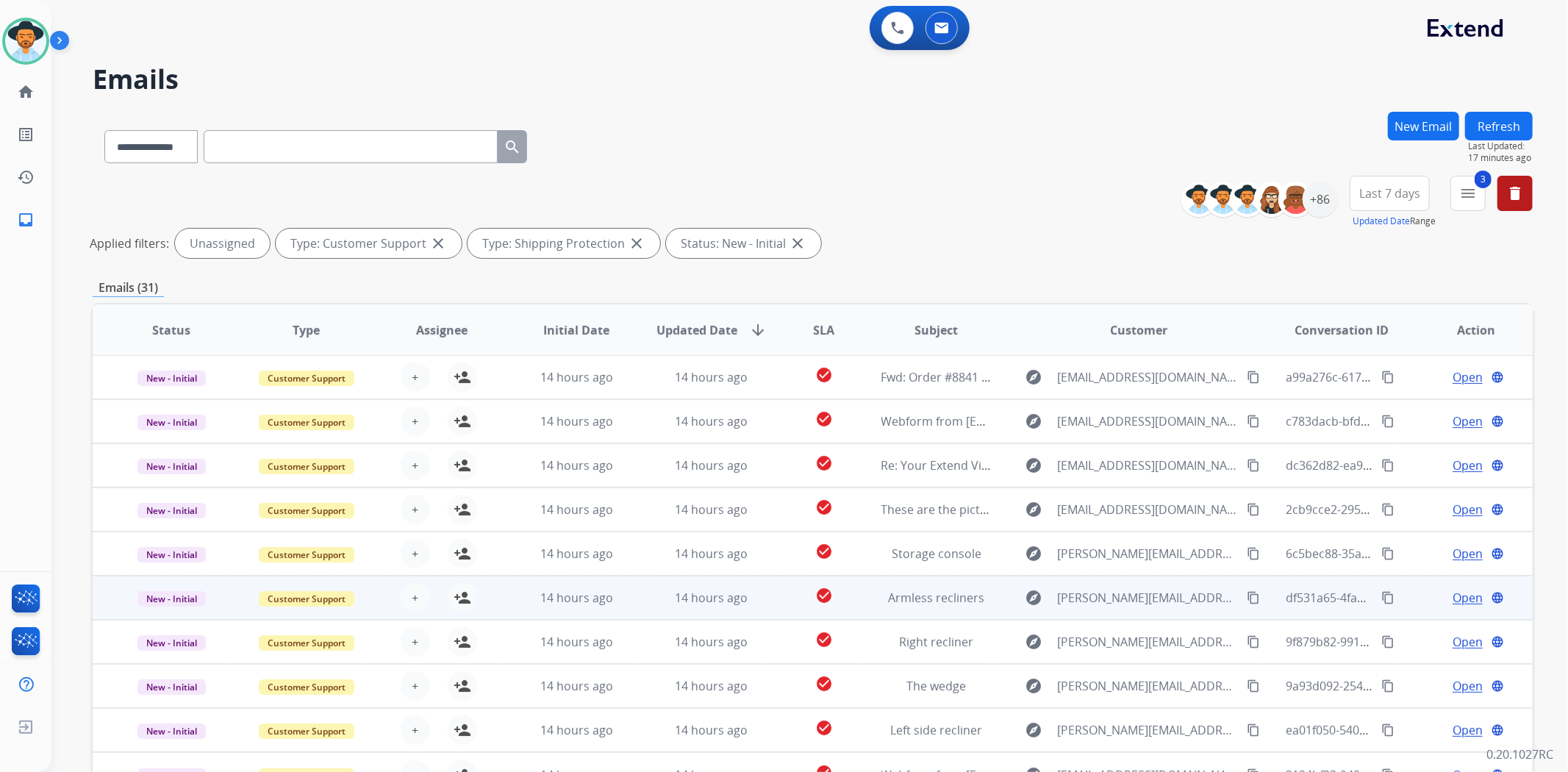
click at [768, 604] on td "check_circle" at bounding box center [812, 598] width 90 height 45
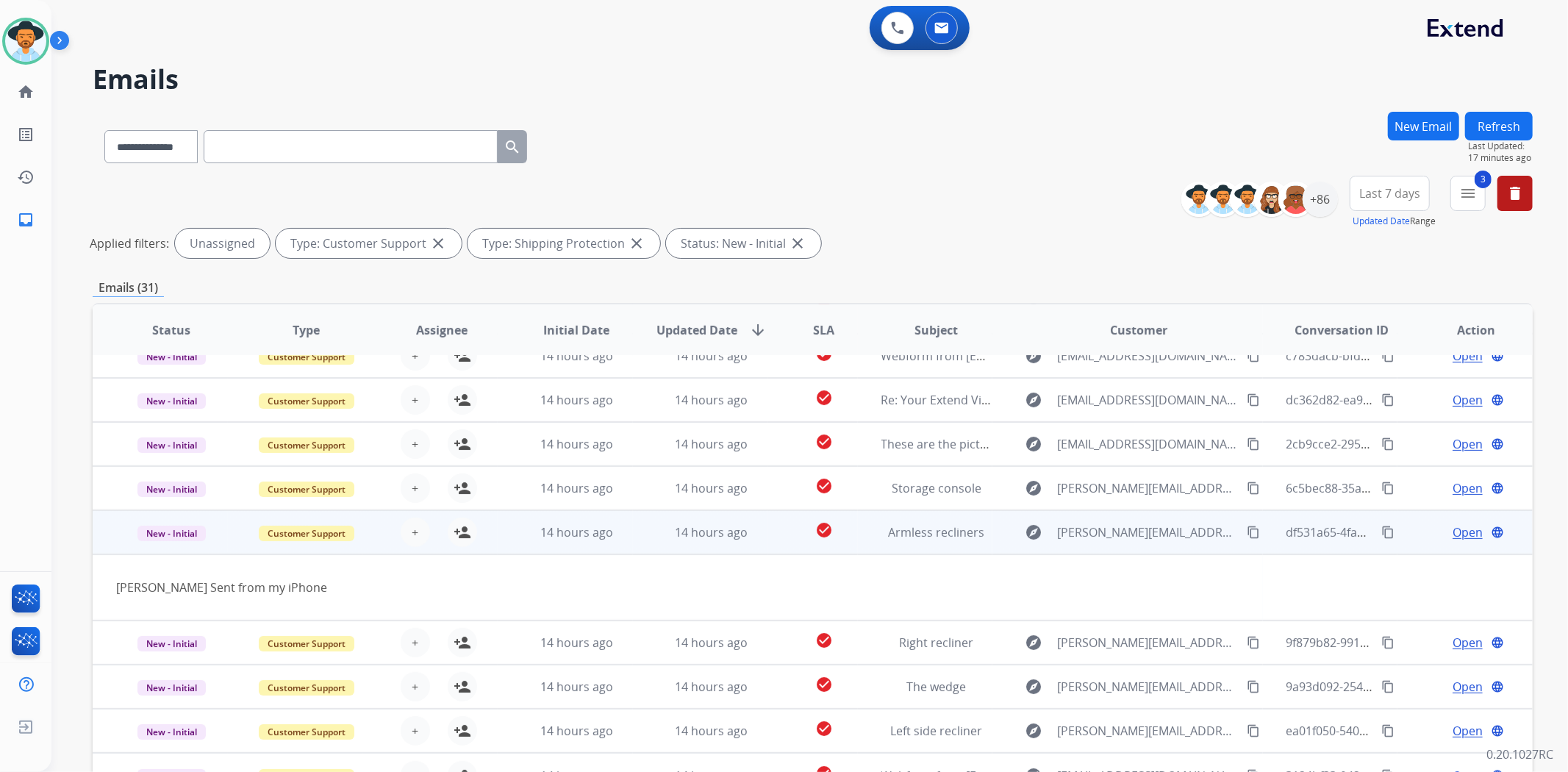
click at [769, 539] on td "check_circle" at bounding box center [812, 533] width 90 height 45
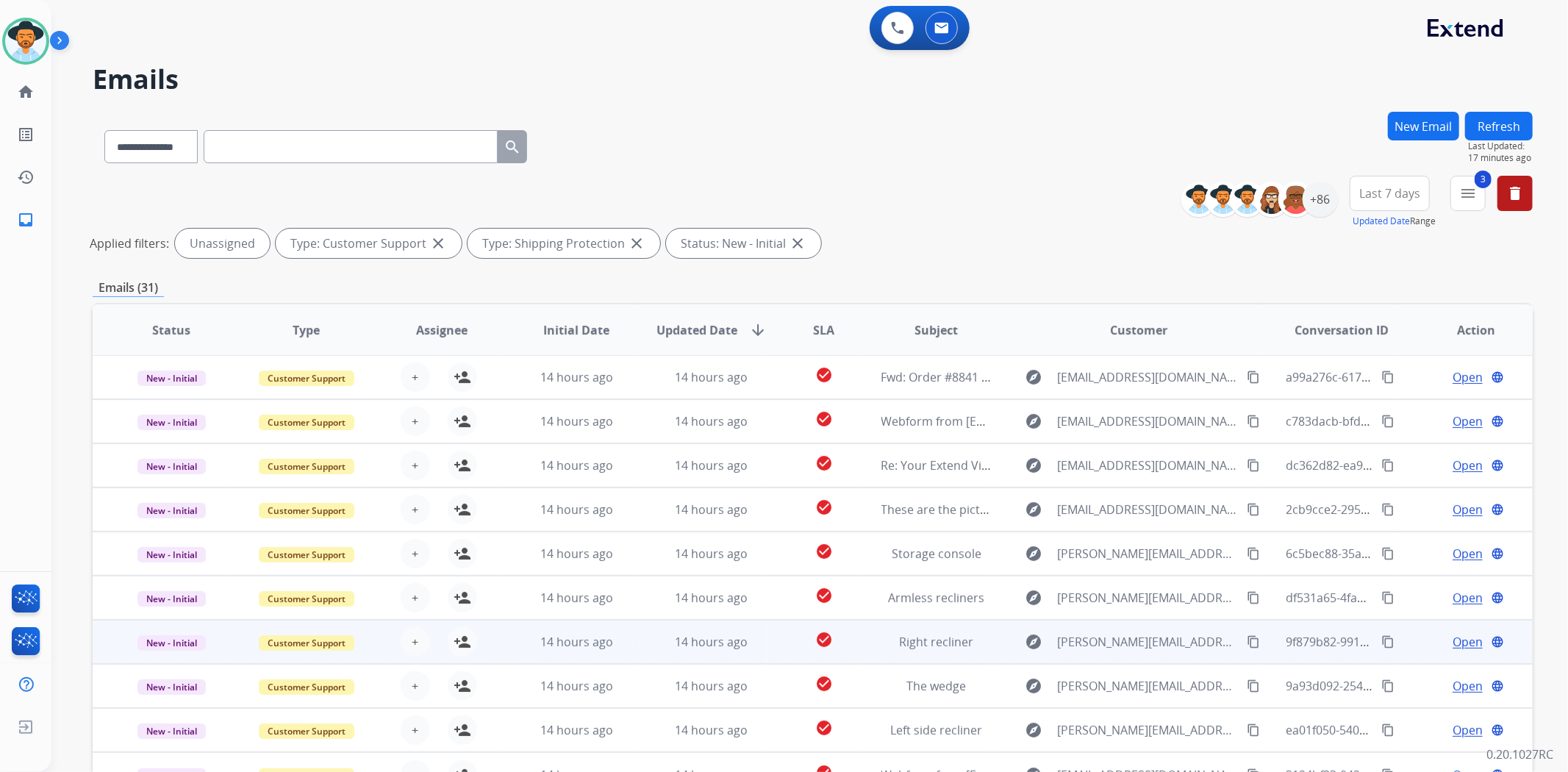
click at [771, 652] on td "check_circle" at bounding box center [812, 642] width 90 height 45
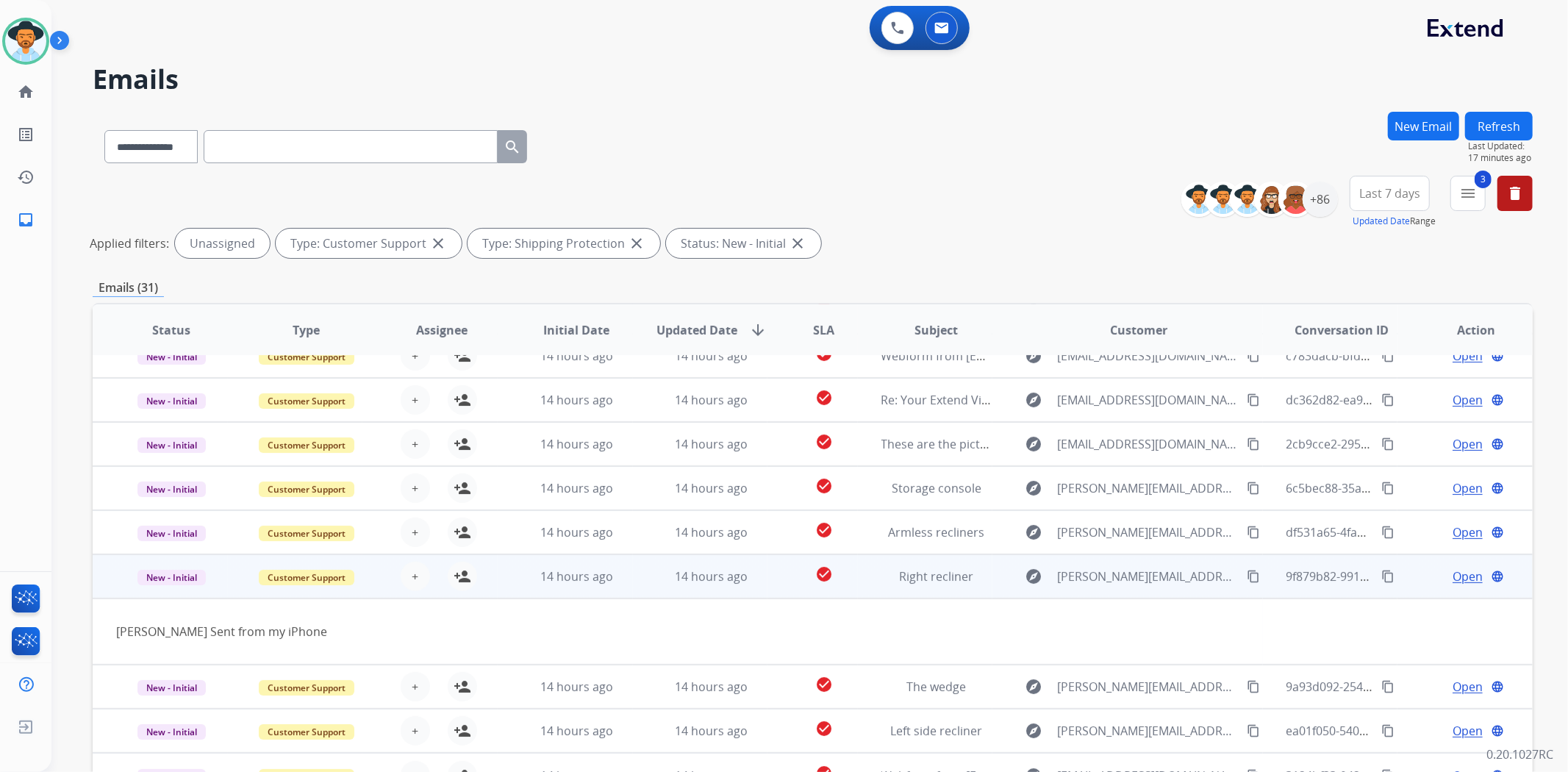
click at [772, 579] on td "check_circle" at bounding box center [812, 576] width 90 height 45
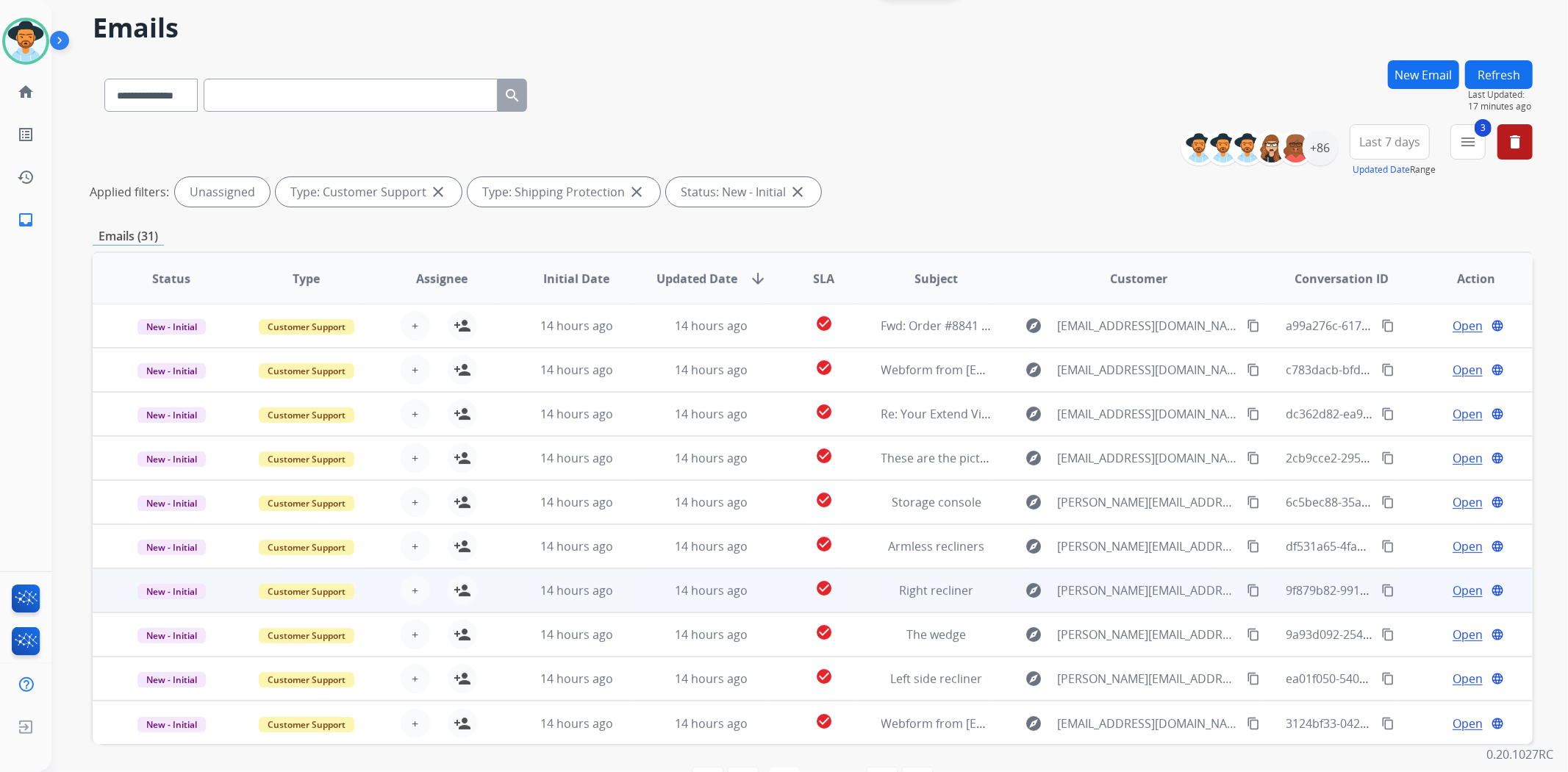
scroll to position [99, 0]
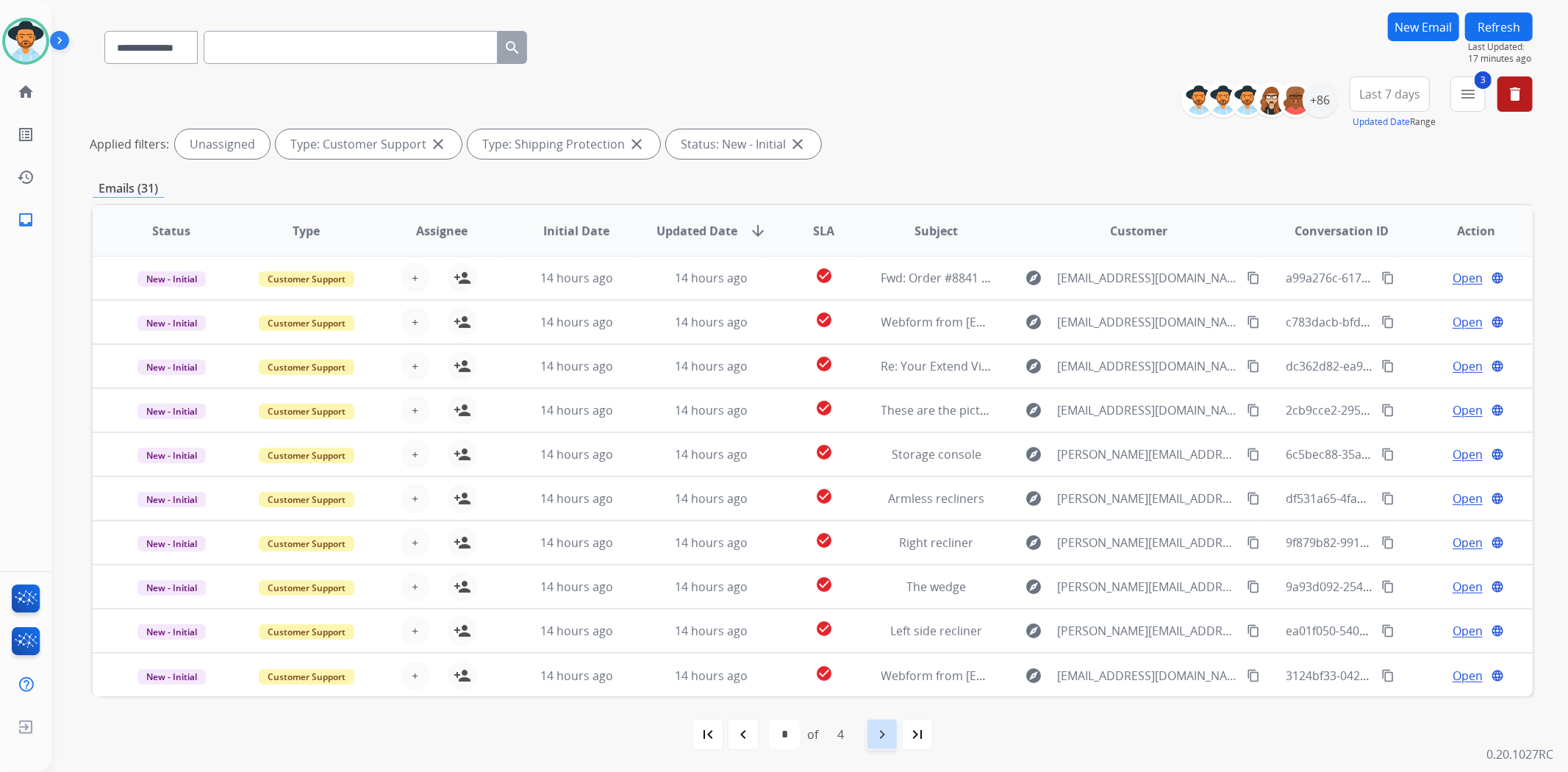
click at [871, 739] on div "navigate_next" at bounding box center [882, 734] width 32 height 32
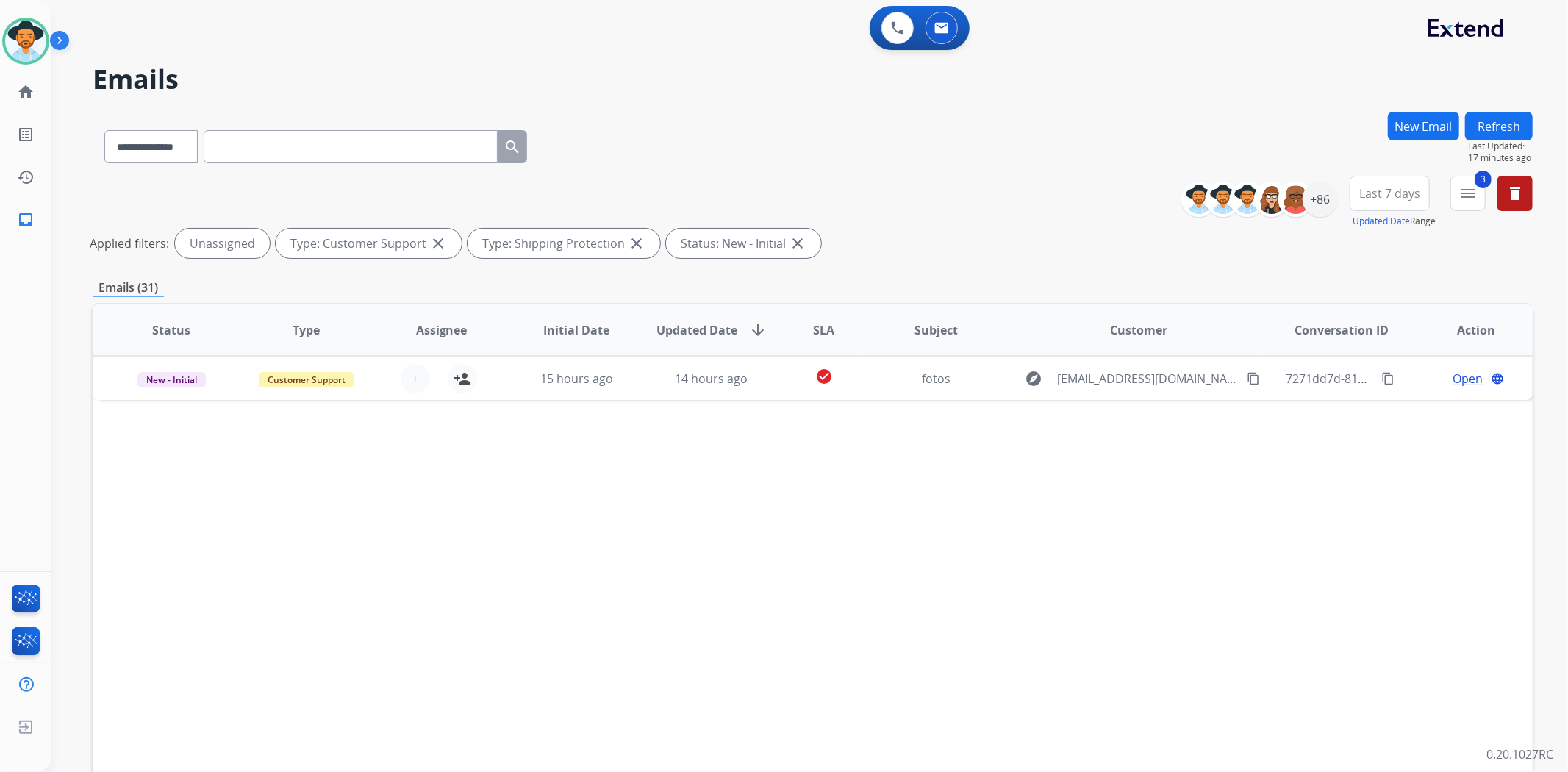
scroll to position [0, 0]
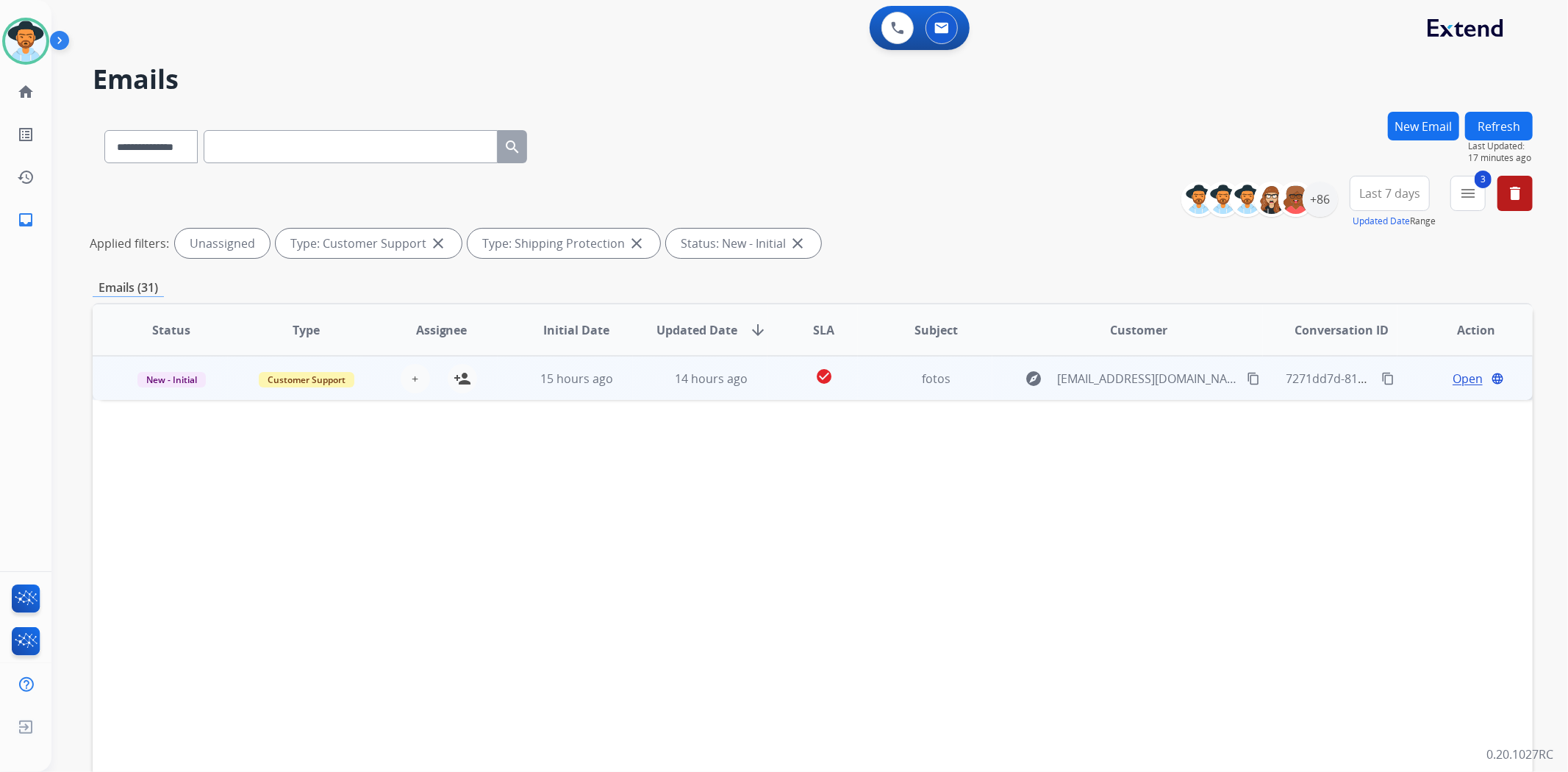
click at [780, 382] on td "check_circle" at bounding box center [812, 378] width 90 height 45
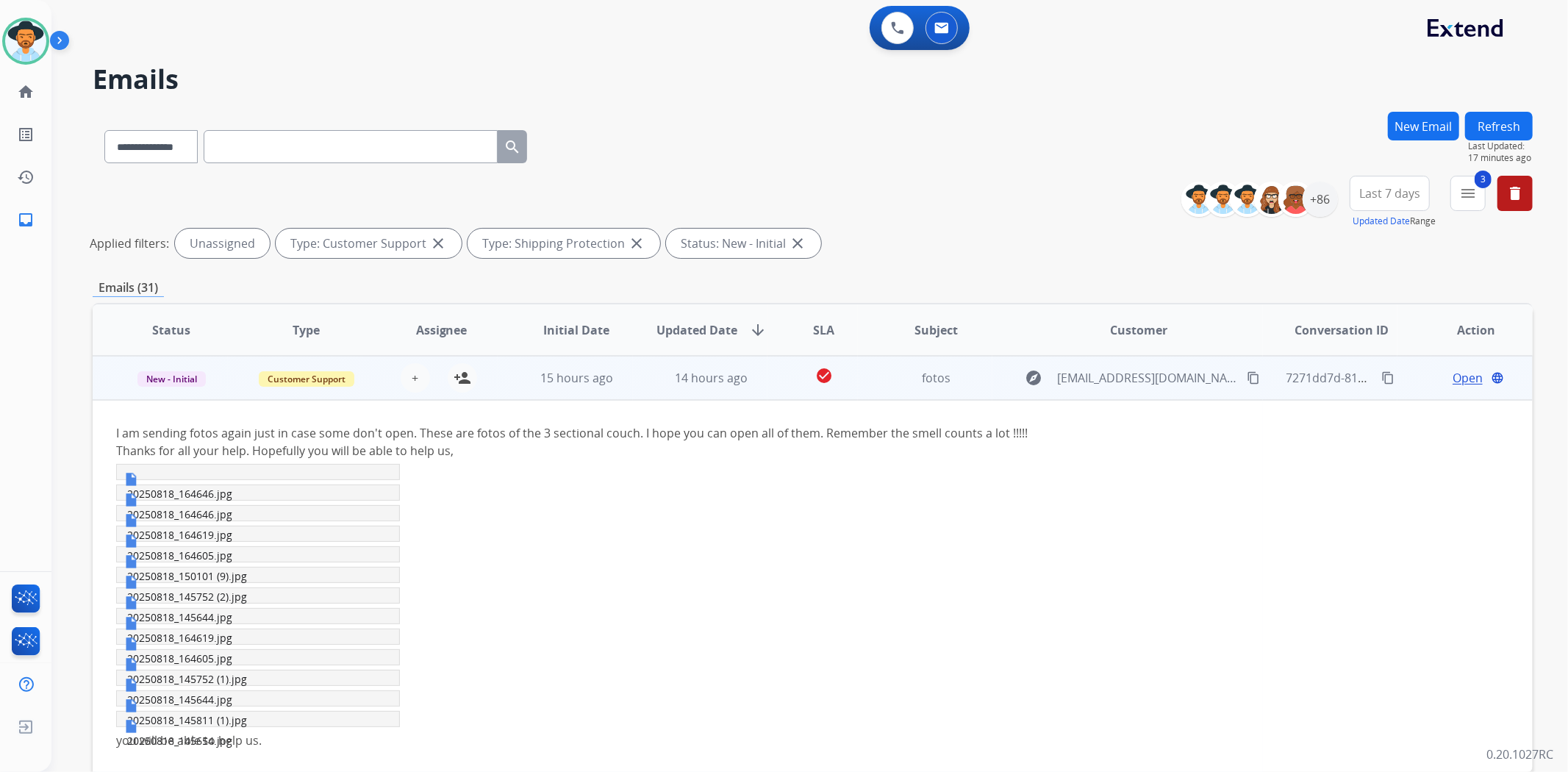
click at [780, 382] on td "check_circle" at bounding box center [812, 378] width 90 height 45
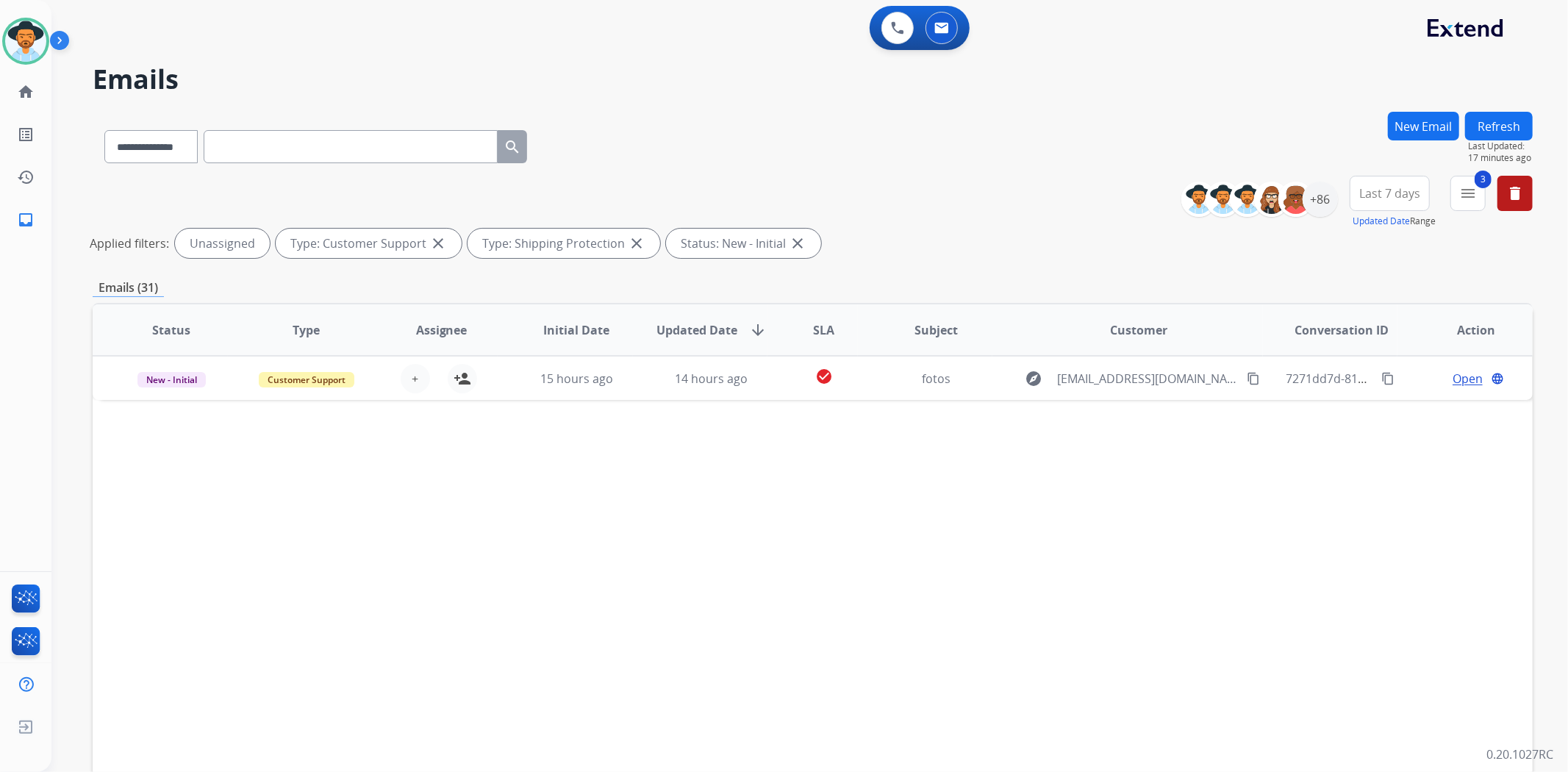
scroll to position [99, 0]
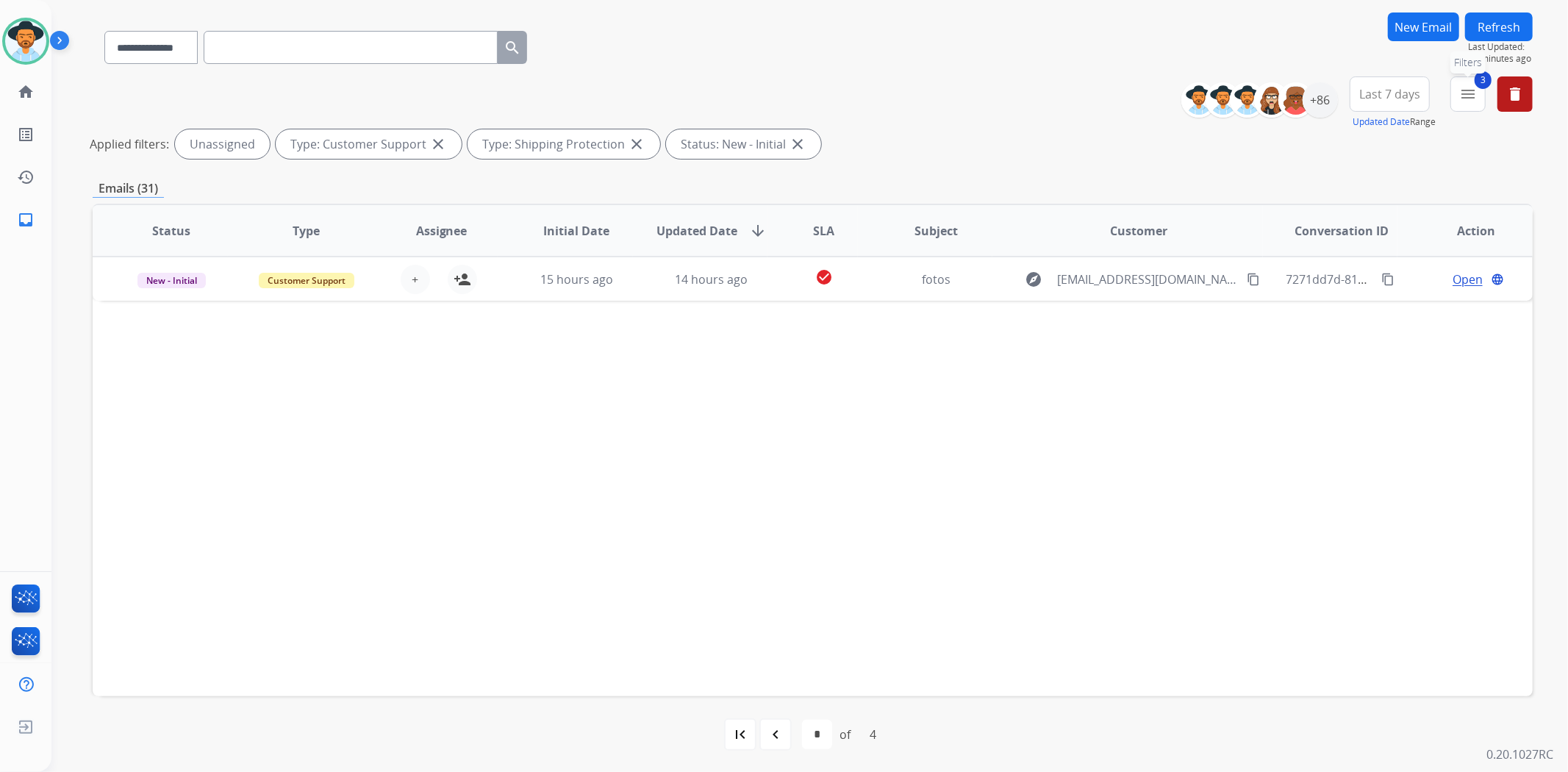
click at [1469, 94] on mat-icon "menu" at bounding box center [1468, 94] width 18 height 18
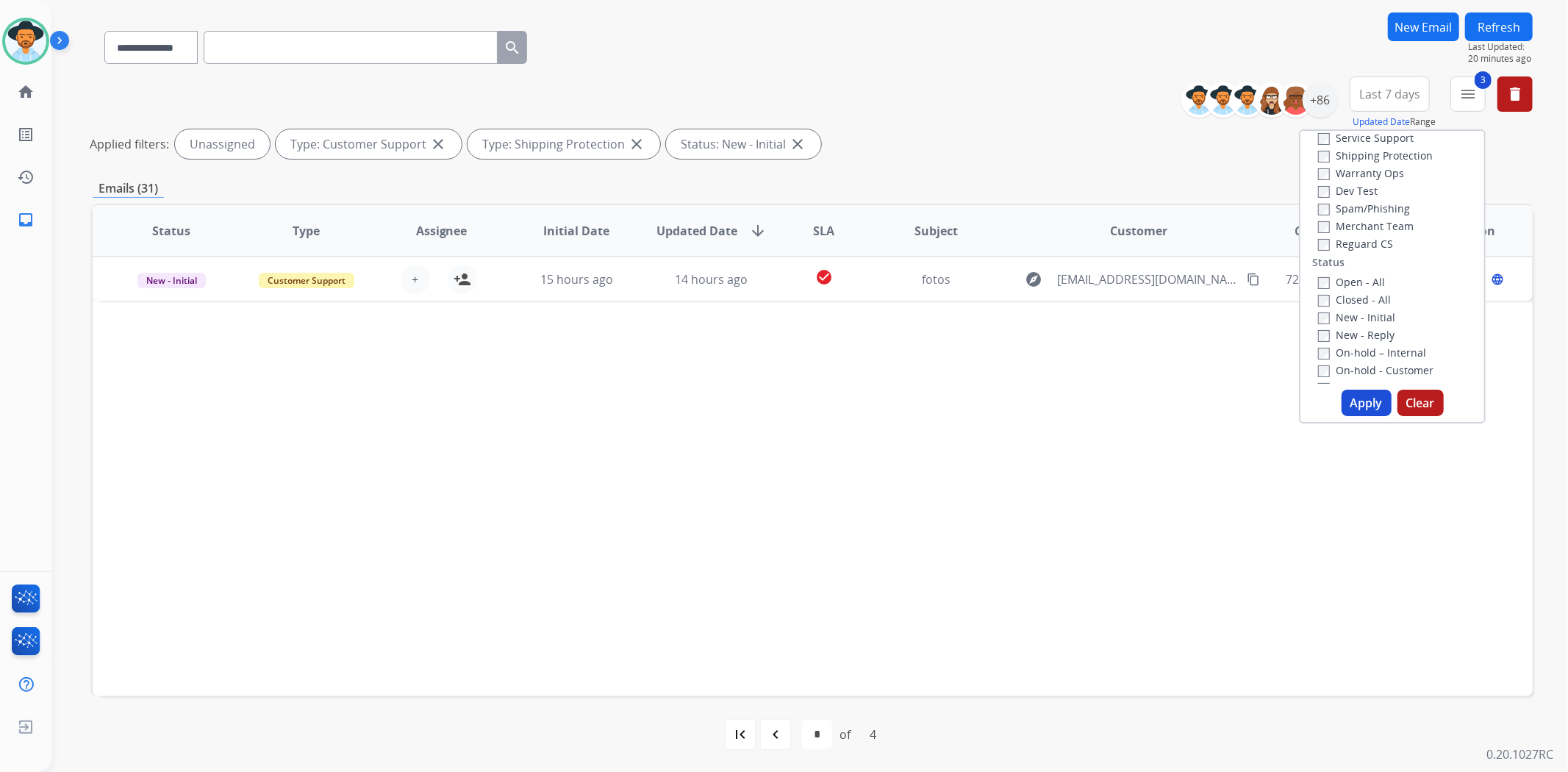
click at [1415, 399] on button "Clear" at bounding box center [1421, 403] width 46 height 27
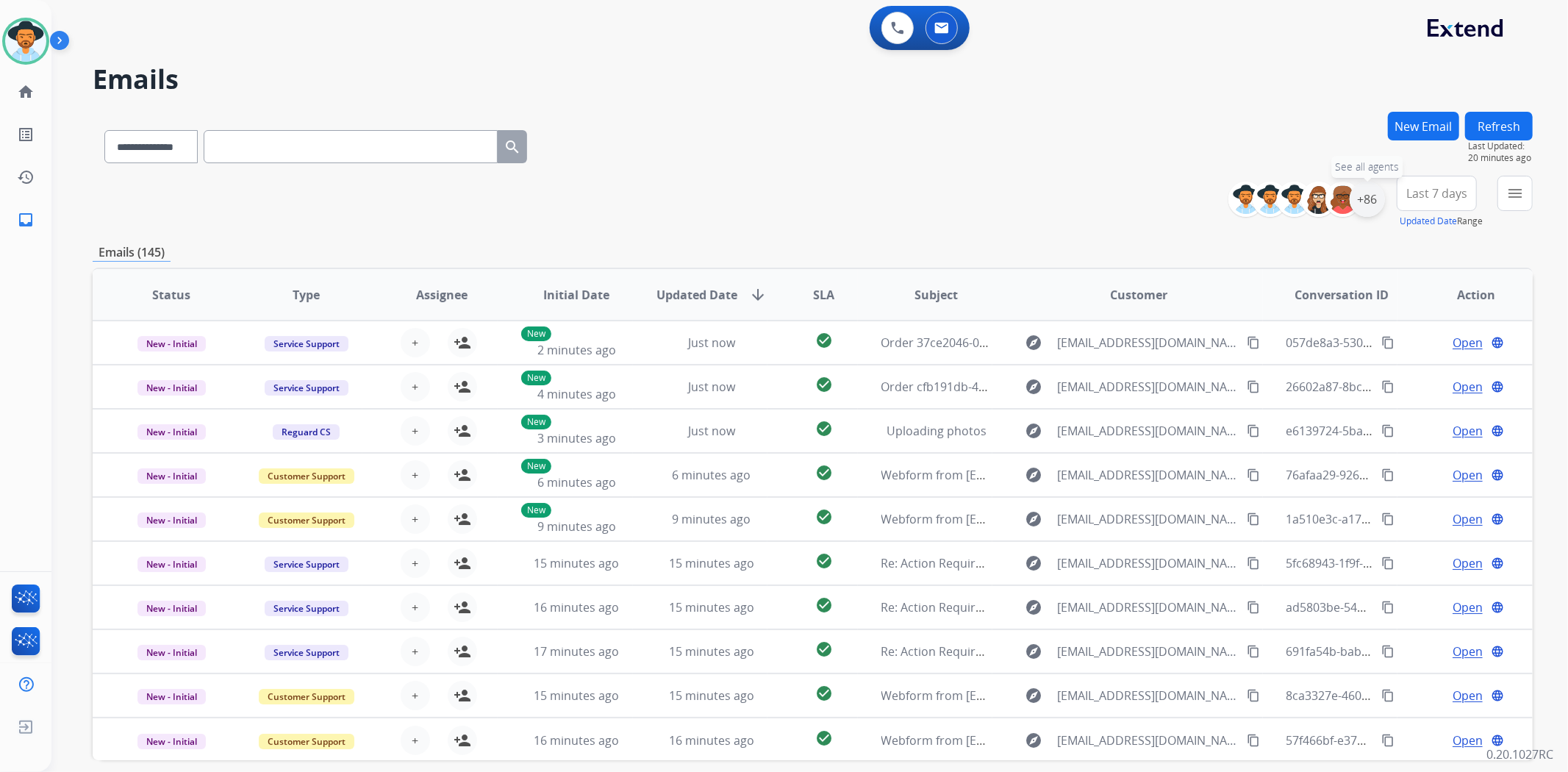
click at [1378, 203] on div "+86" at bounding box center [1367, 199] width 35 height 35
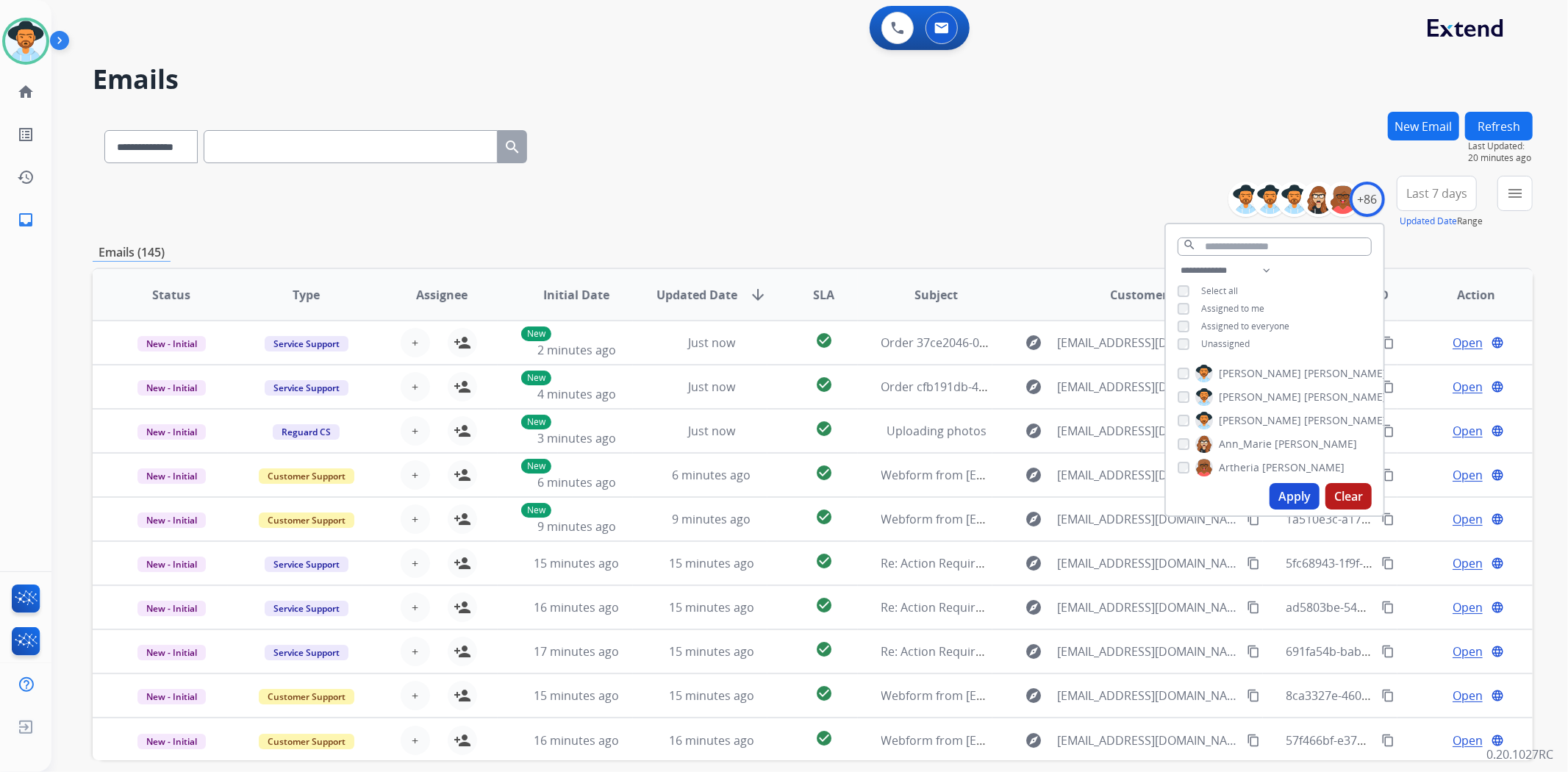
click at [1183, 298] on div "**********" at bounding box center [1275, 308] width 217 height 94
click at [1279, 508] on button "Apply" at bounding box center [1295, 495] width 50 height 27
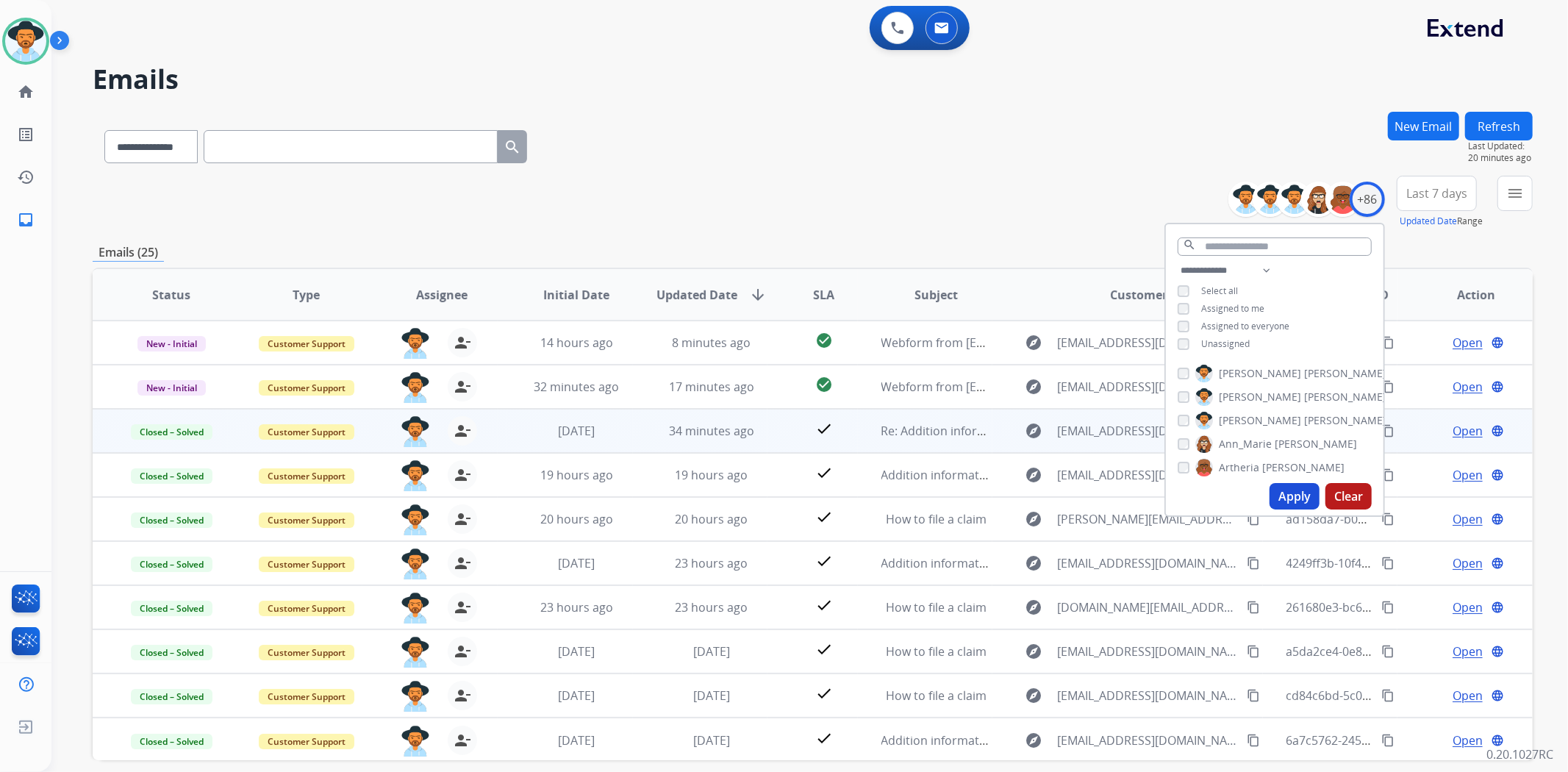
click at [815, 161] on div "**********" at bounding box center [813, 143] width 1441 height 64
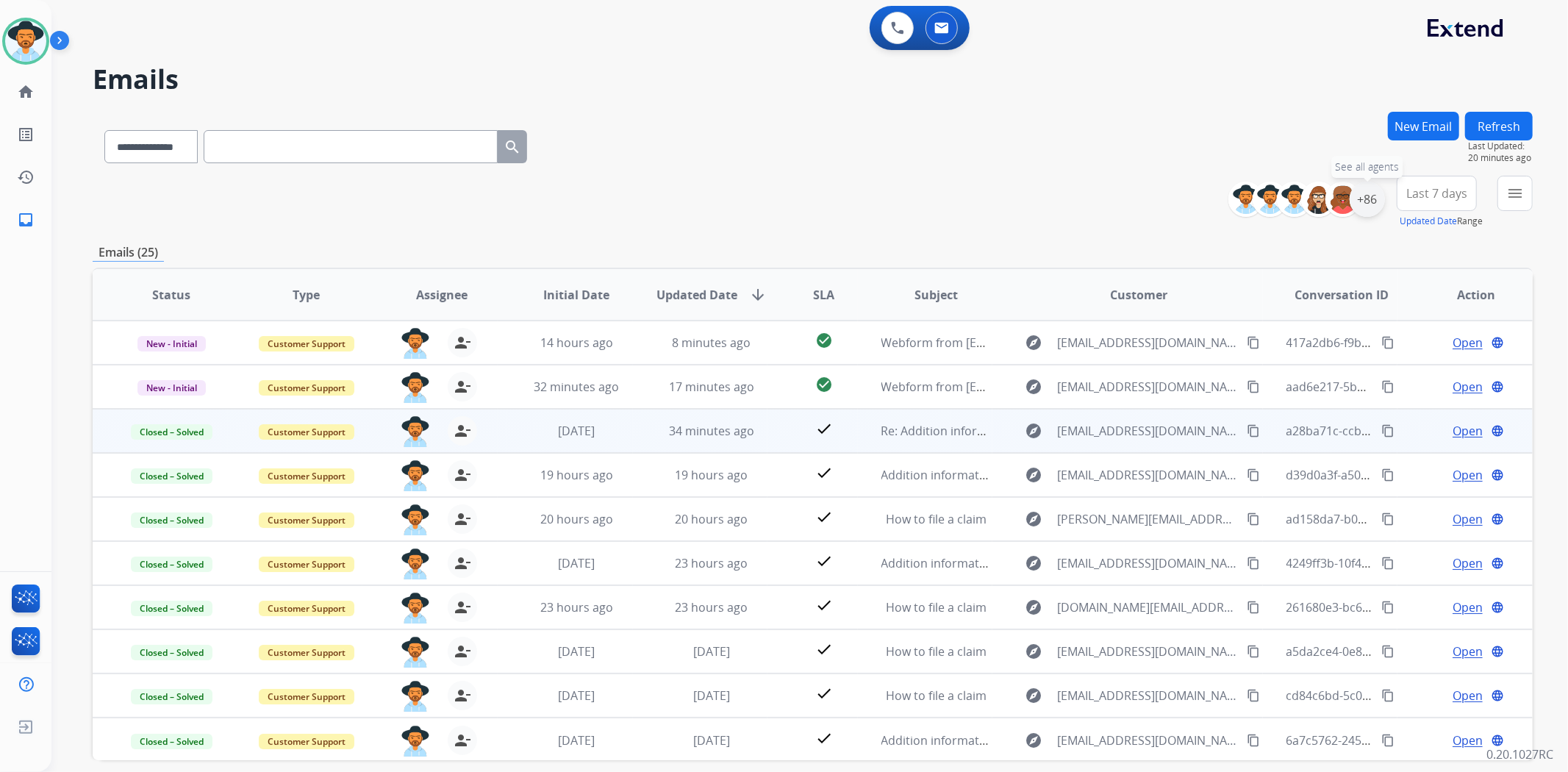
click at [1363, 206] on div "+86" at bounding box center [1367, 199] width 35 height 35
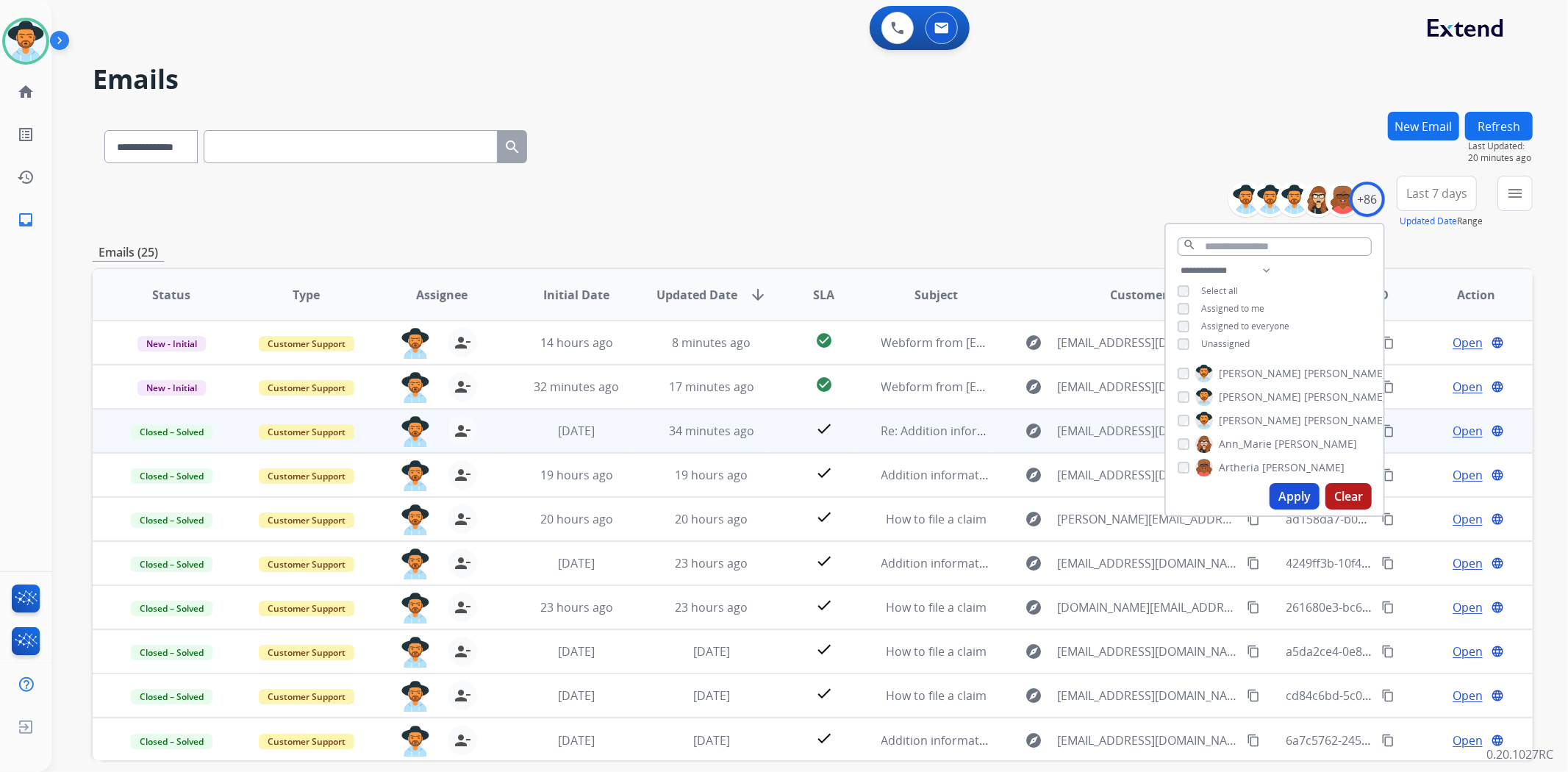
click at [996, 154] on div "**********" at bounding box center [813, 143] width 1441 height 64
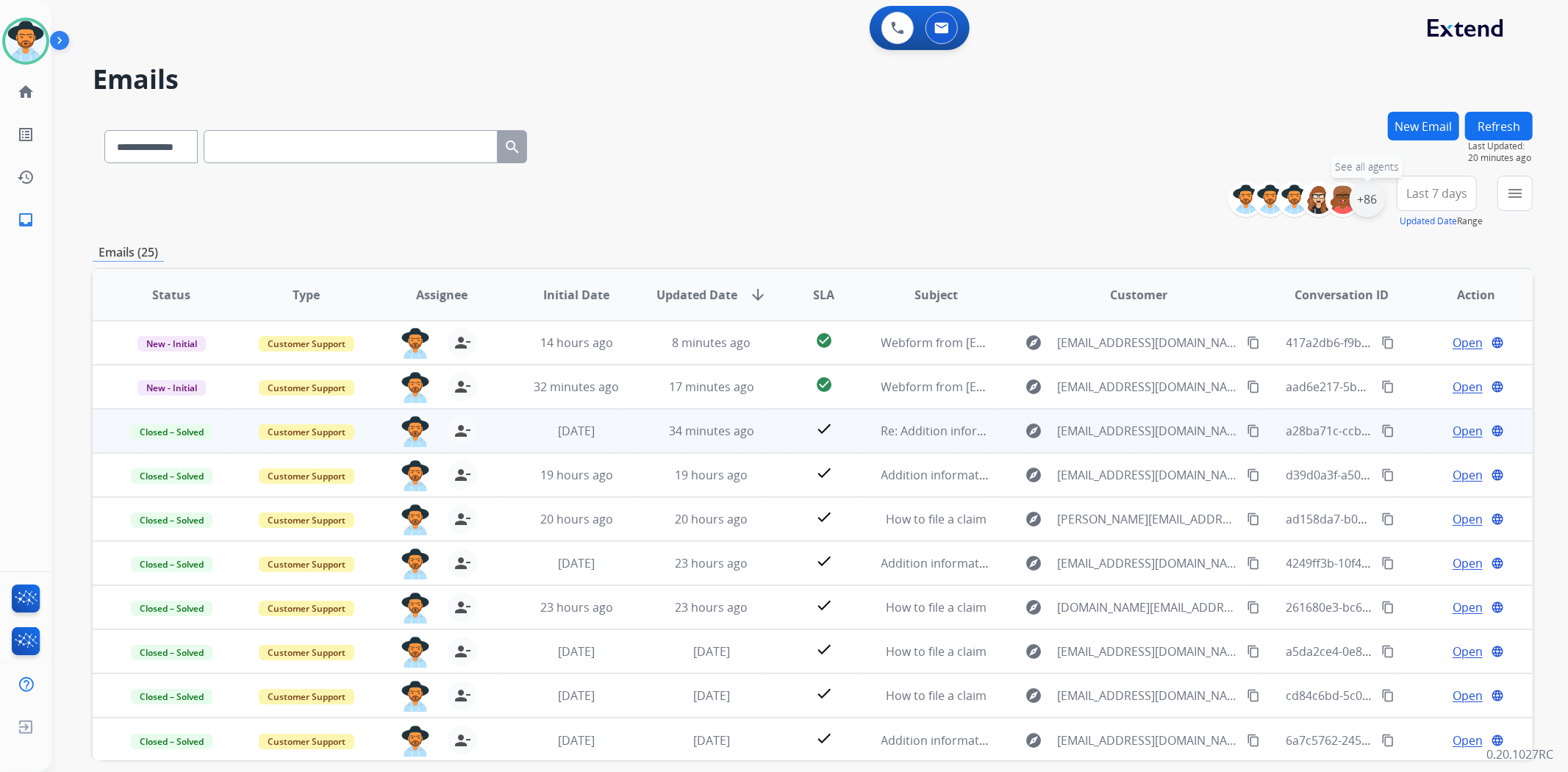
click at [1356, 211] on div "+86" at bounding box center [1367, 199] width 35 height 35
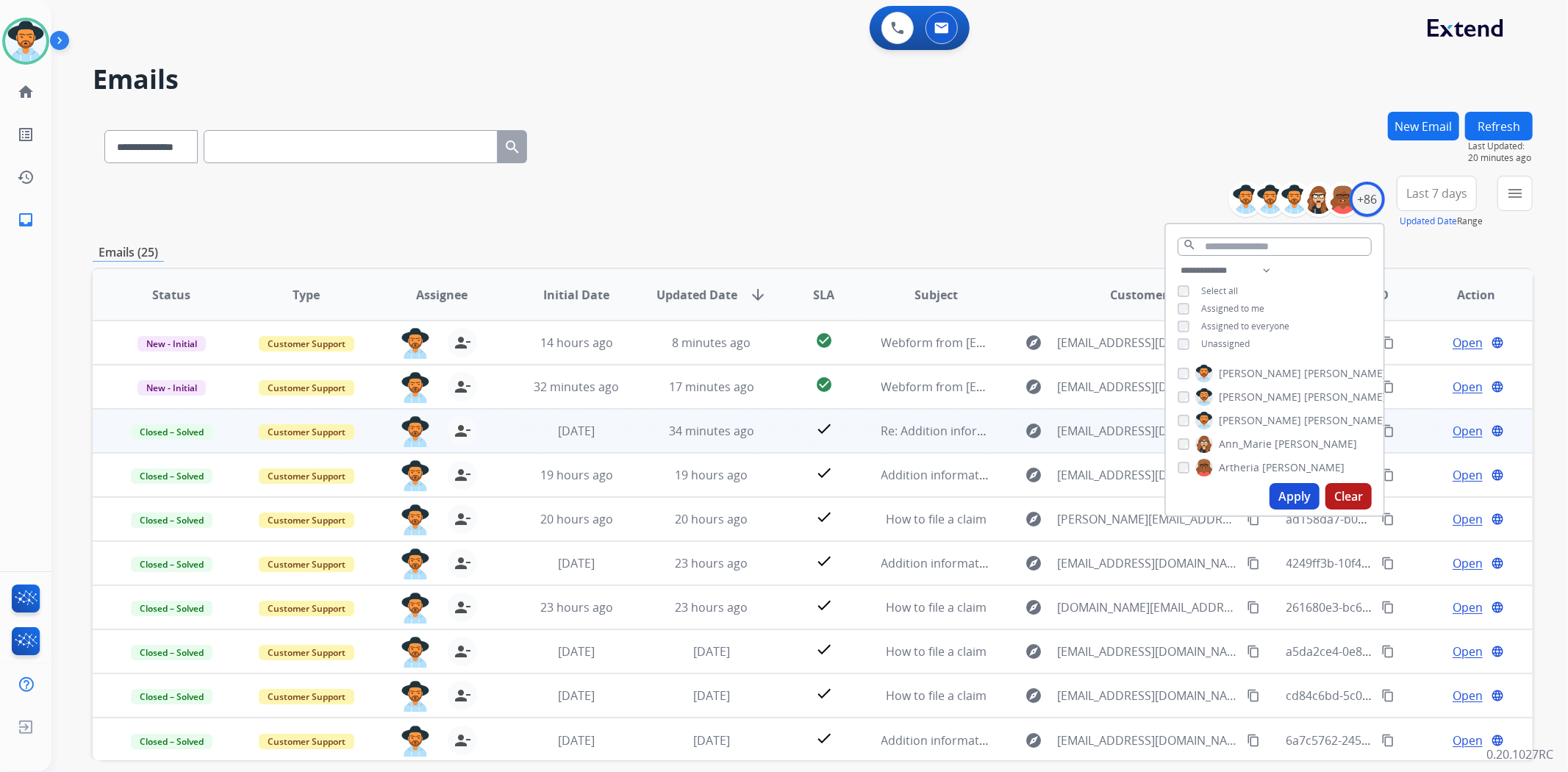
click at [1307, 491] on button "Apply" at bounding box center [1295, 495] width 50 height 27
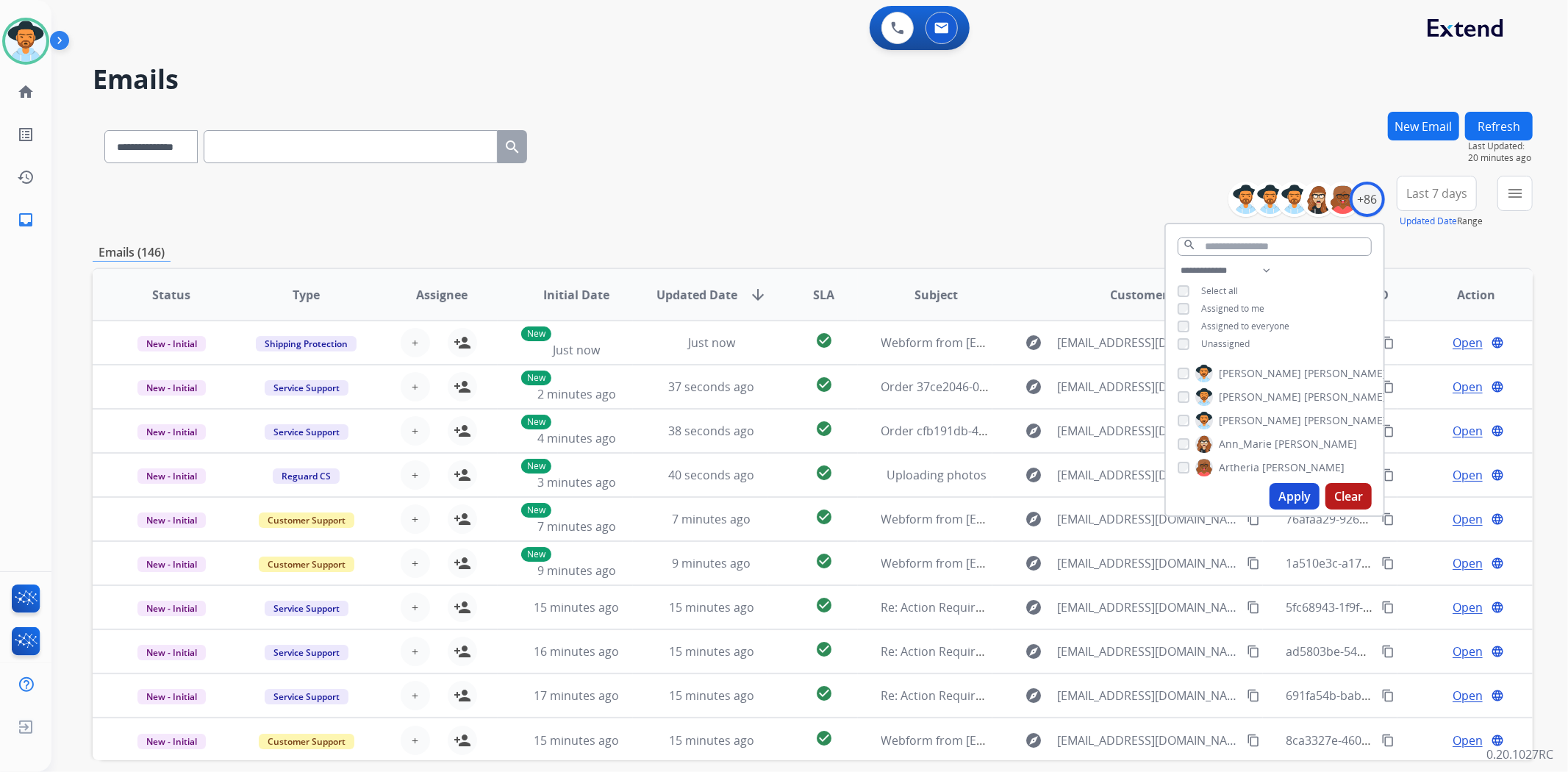
click at [986, 138] on div "**********" at bounding box center [813, 143] width 1441 height 64
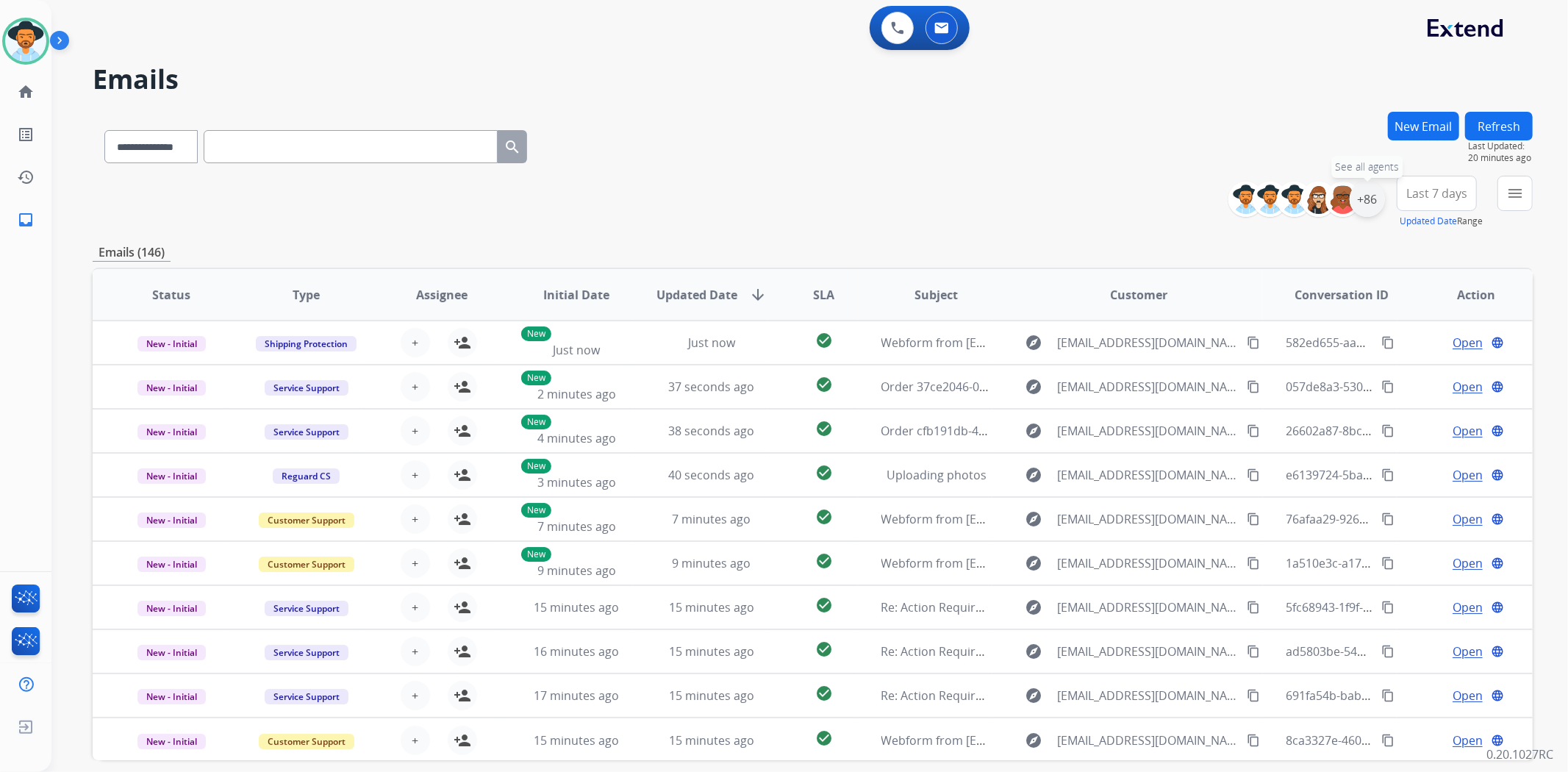
click at [1370, 203] on div "+86" at bounding box center [1367, 199] width 35 height 35
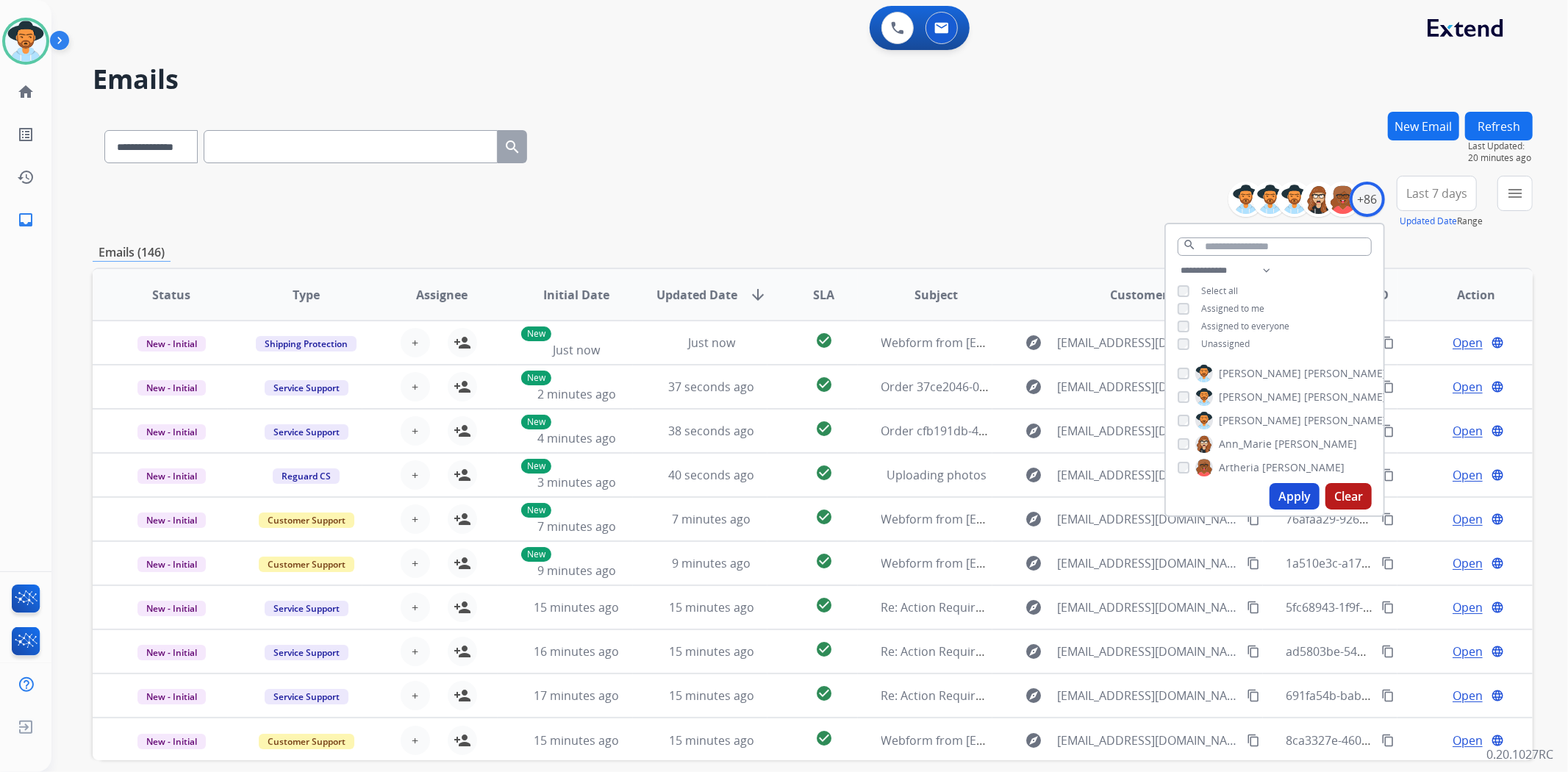
click at [1223, 113] on div "**********" at bounding box center [813, 143] width 1441 height 64
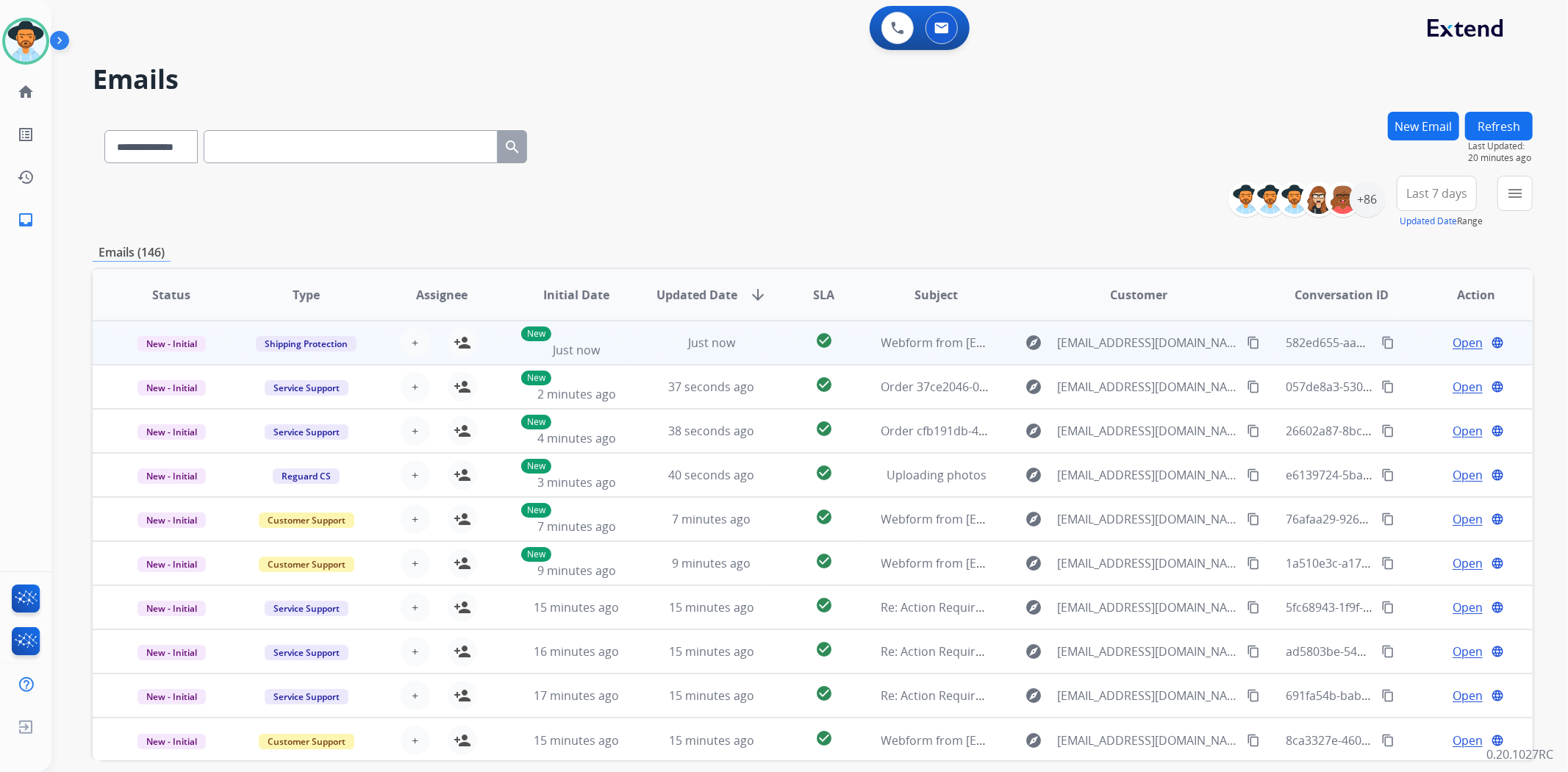
click at [778, 348] on td "check_circle" at bounding box center [812, 342] width 90 height 45
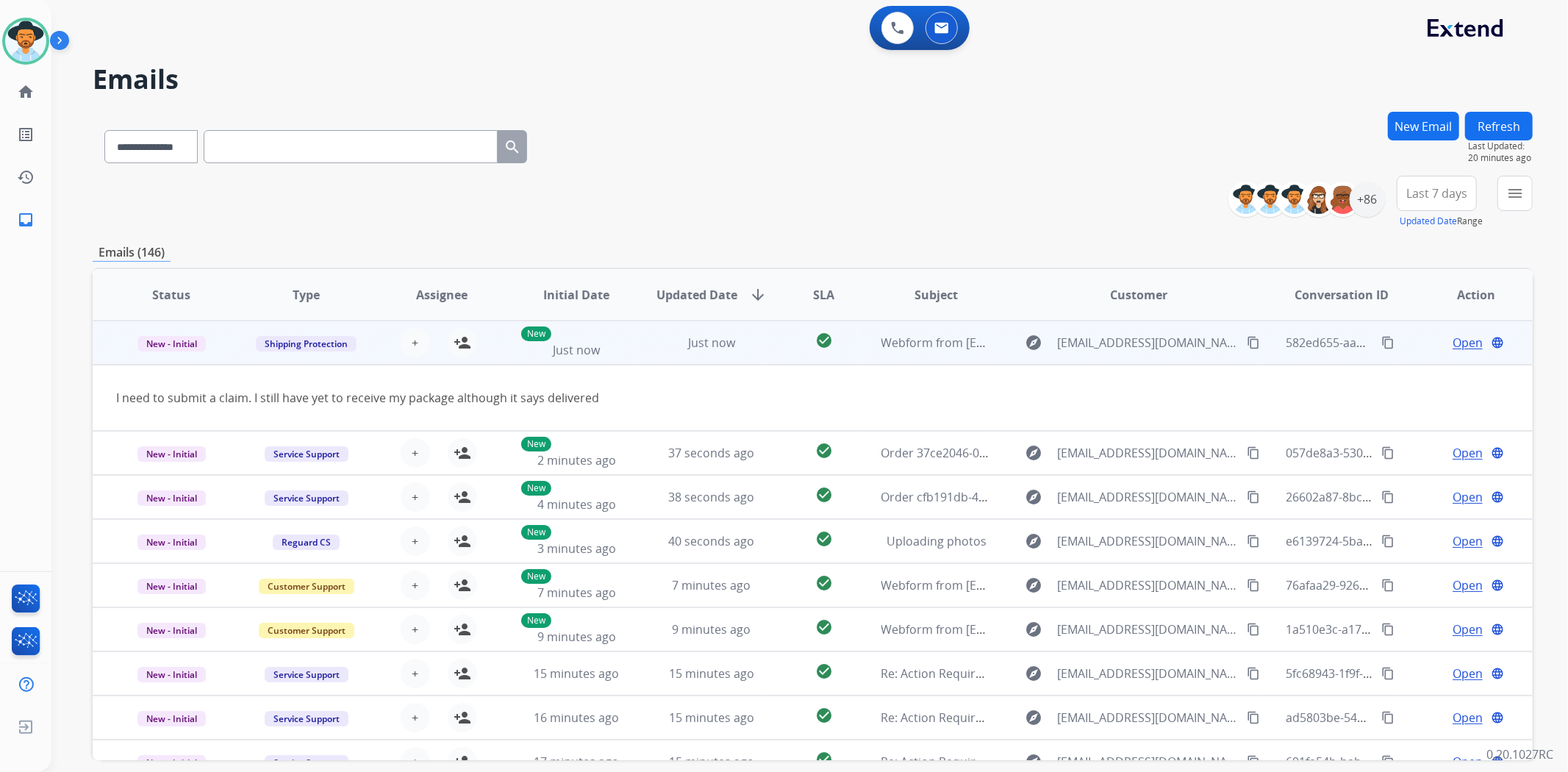
click at [778, 348] on td "check_circle" at bounding box center [812, 342] width 90 height 45
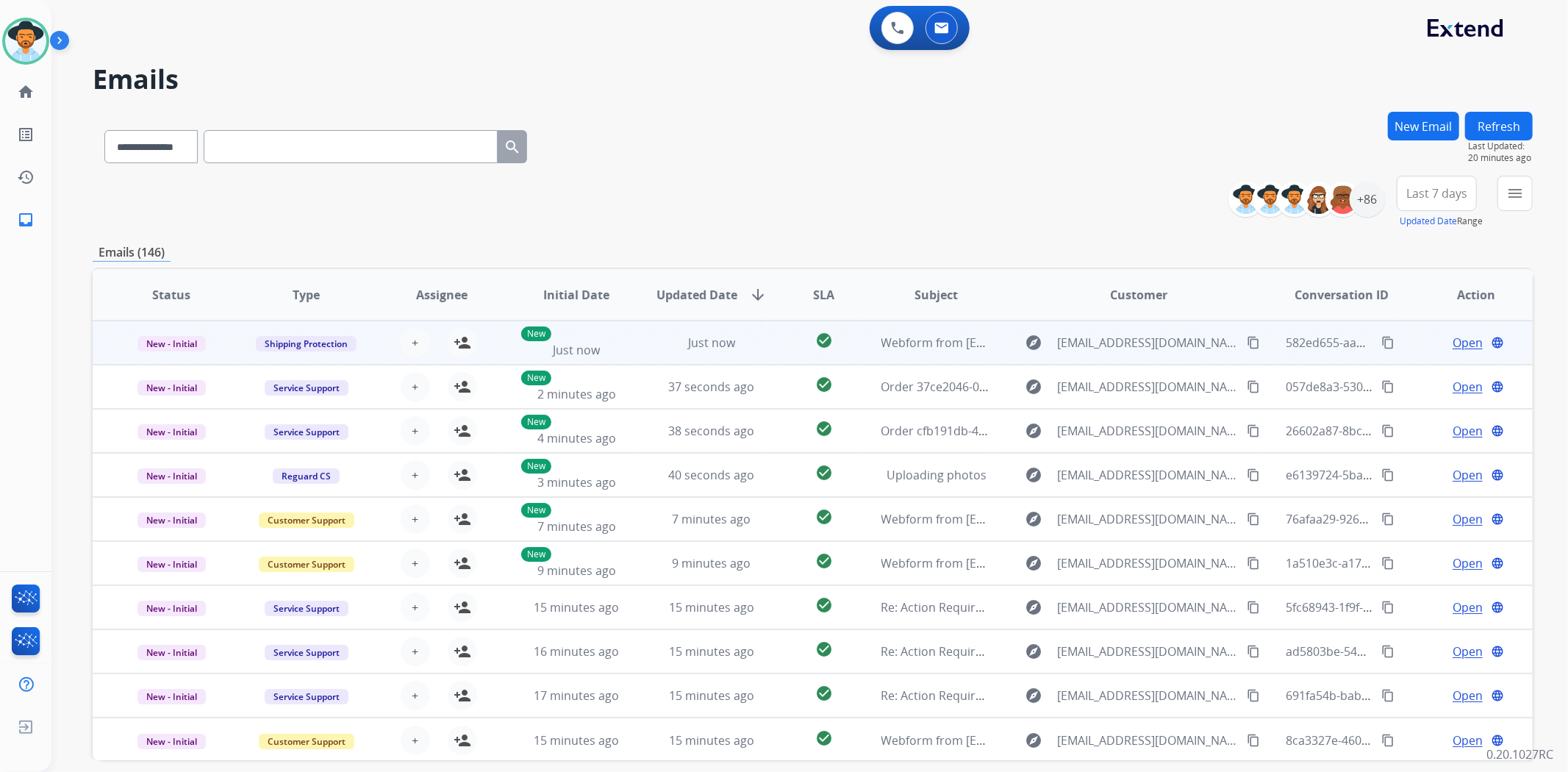
click at [1247, 339] on mat-icon "content_copy" at bounding box center [1253, 342] width 13 height 13
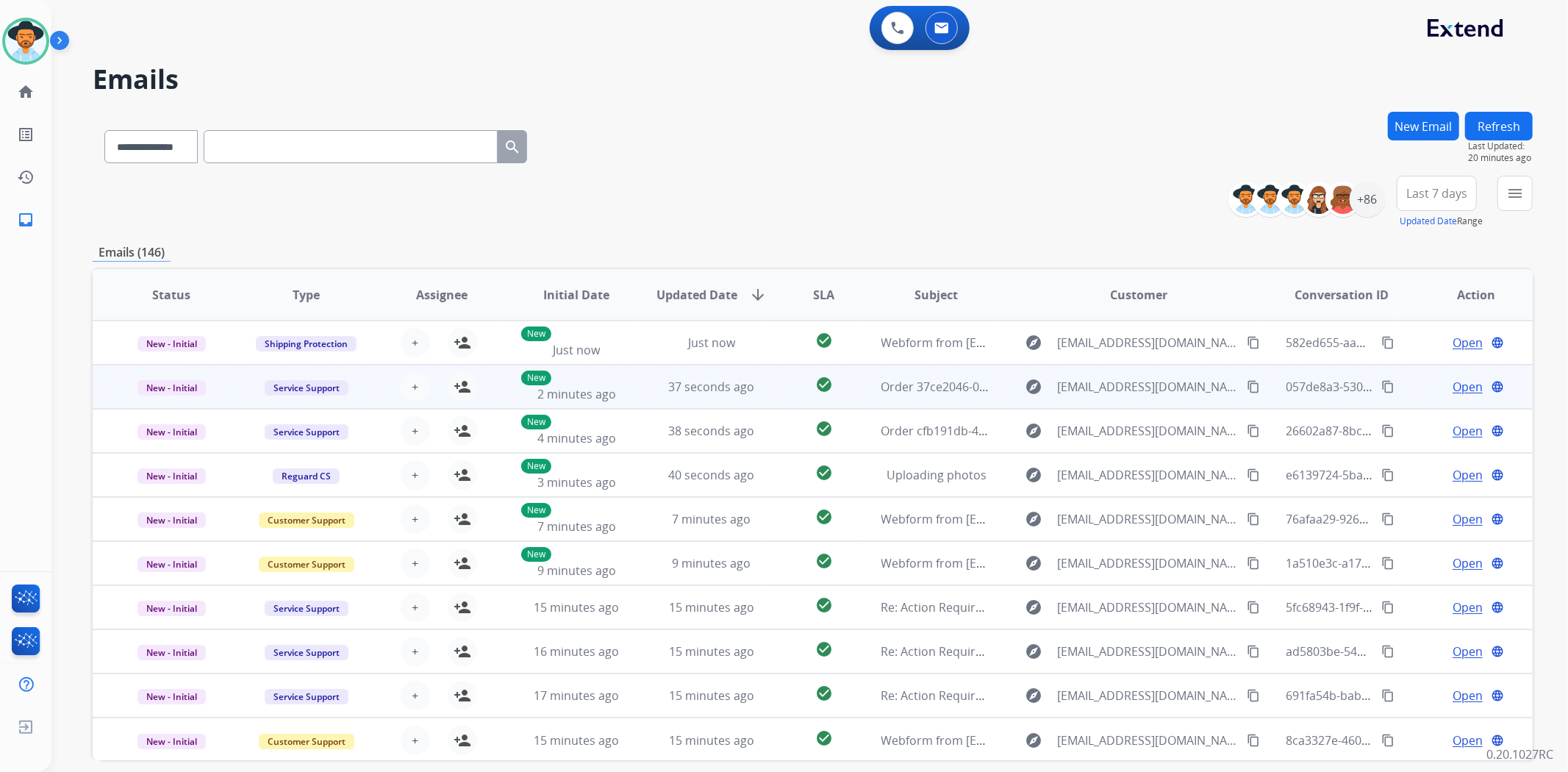
click at [770, 383] on td "check_circle" at bounding box center [812, 387] width 90 height 45
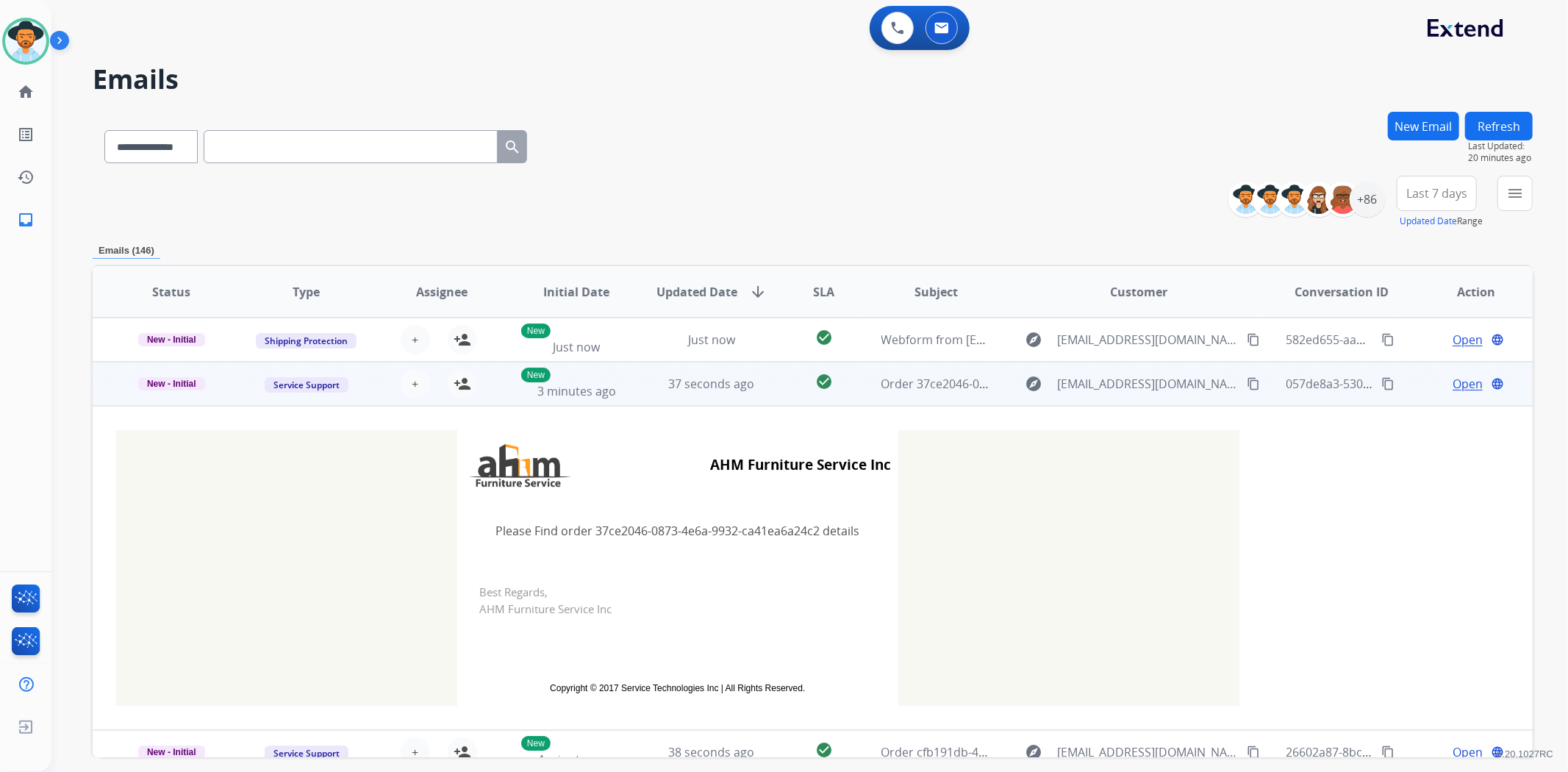
scroll to position [45, 0]
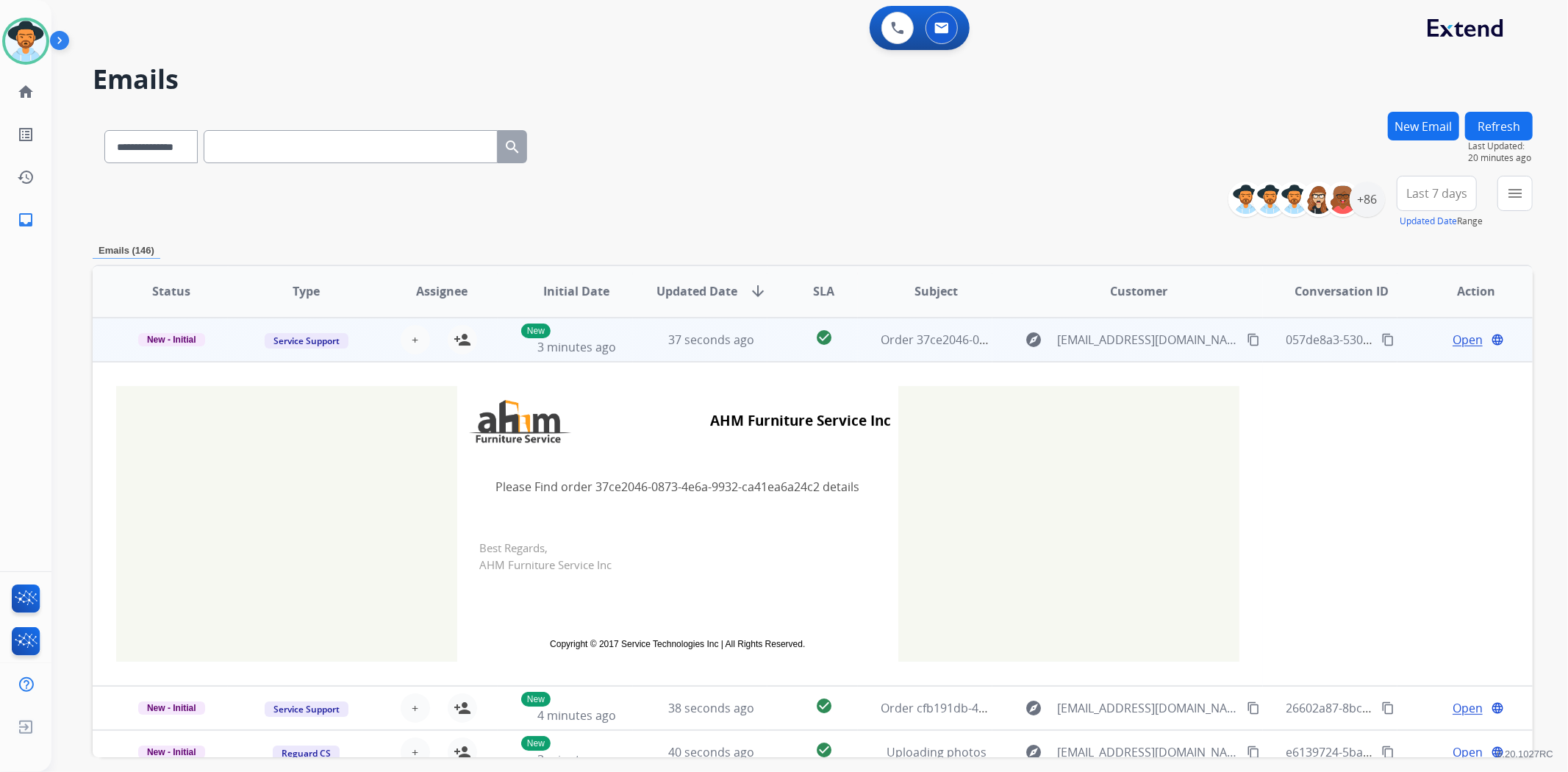
click at [769, 346] on td "check_circle" at bounding box center [812, 340] width 90 height 45
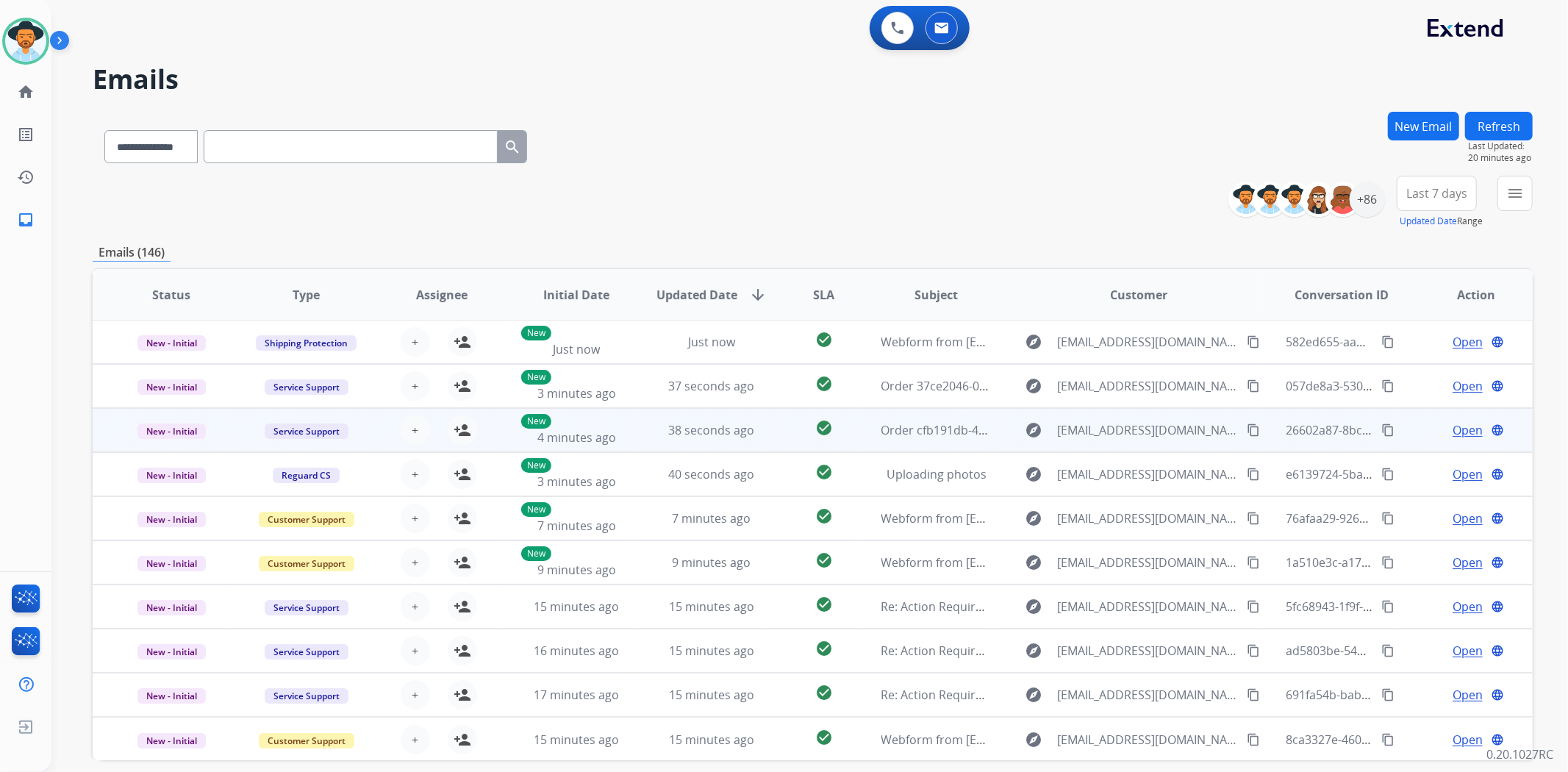
click at [768, 426] on td "check_circle" at bounding box center [812, 431] width 90 height 45
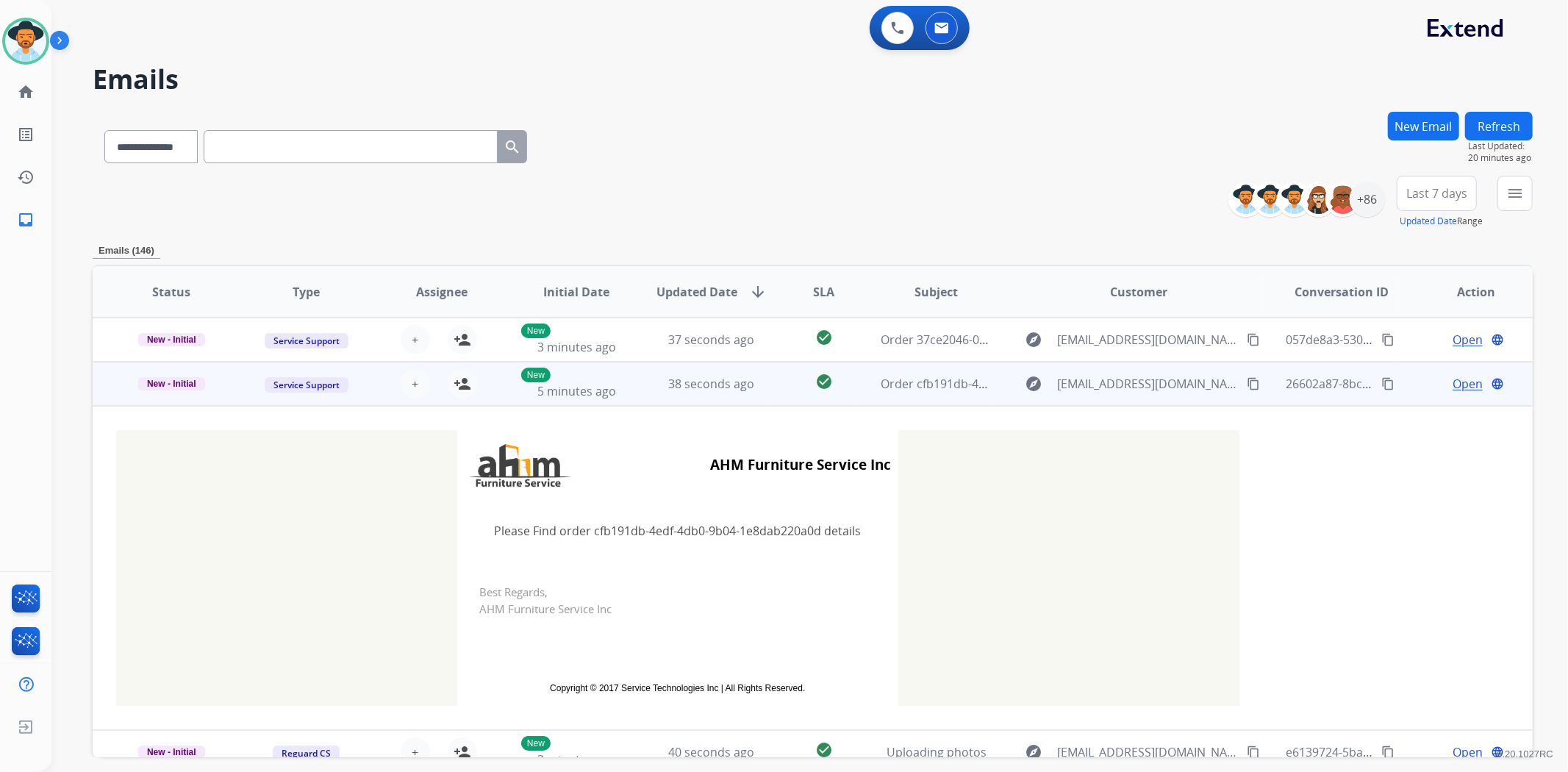
scroll to position [88, 0]
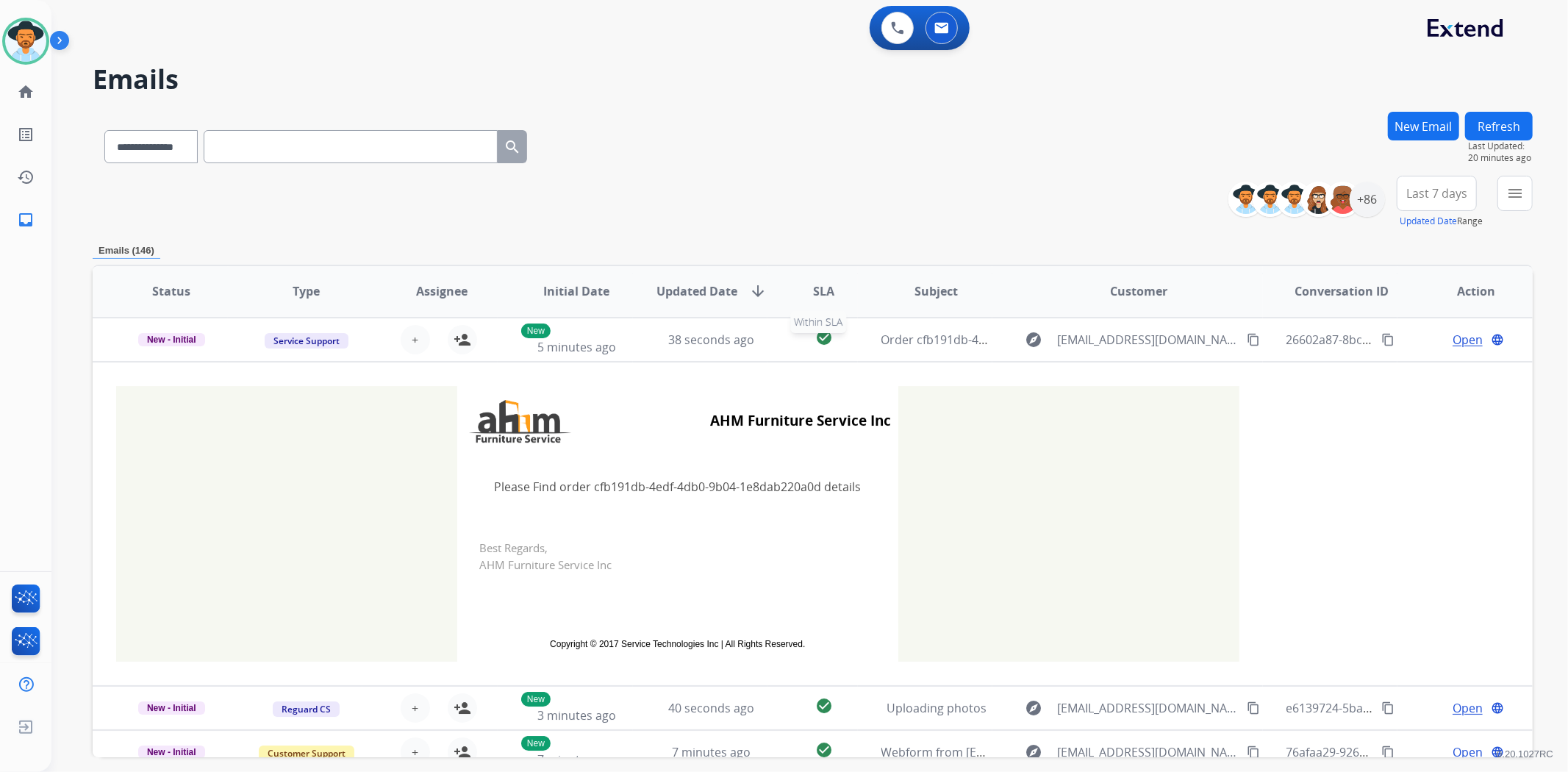
drag, startPoint x: 787, startPoint y: 333, endPoint x: 847, endPoint y: 298, distance: 69.5
click at [807, 318] on td "check_circle Within SLA" at bounding box center [812, 340] width 90 height 45
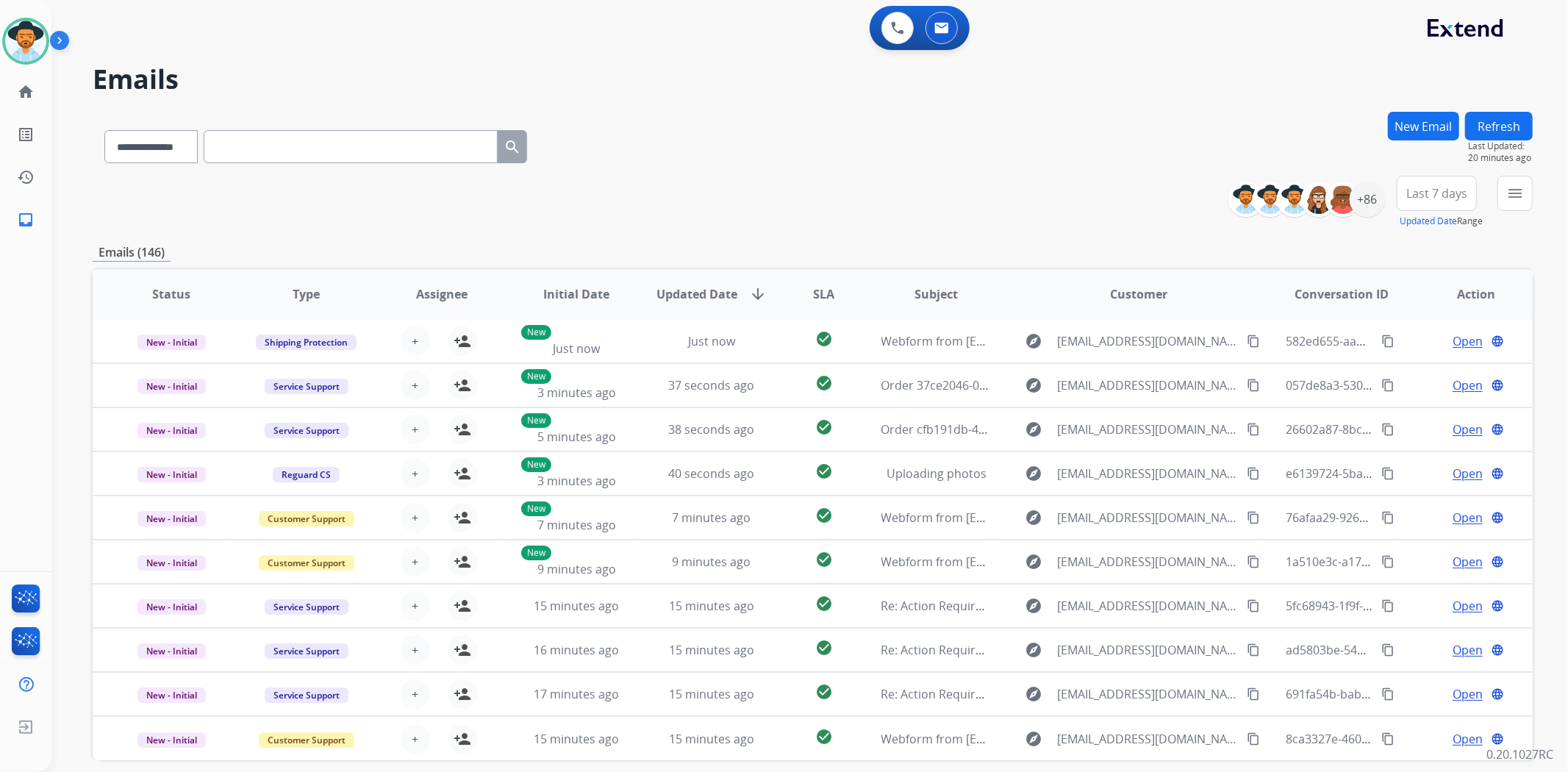
scroll to position [1, 0]
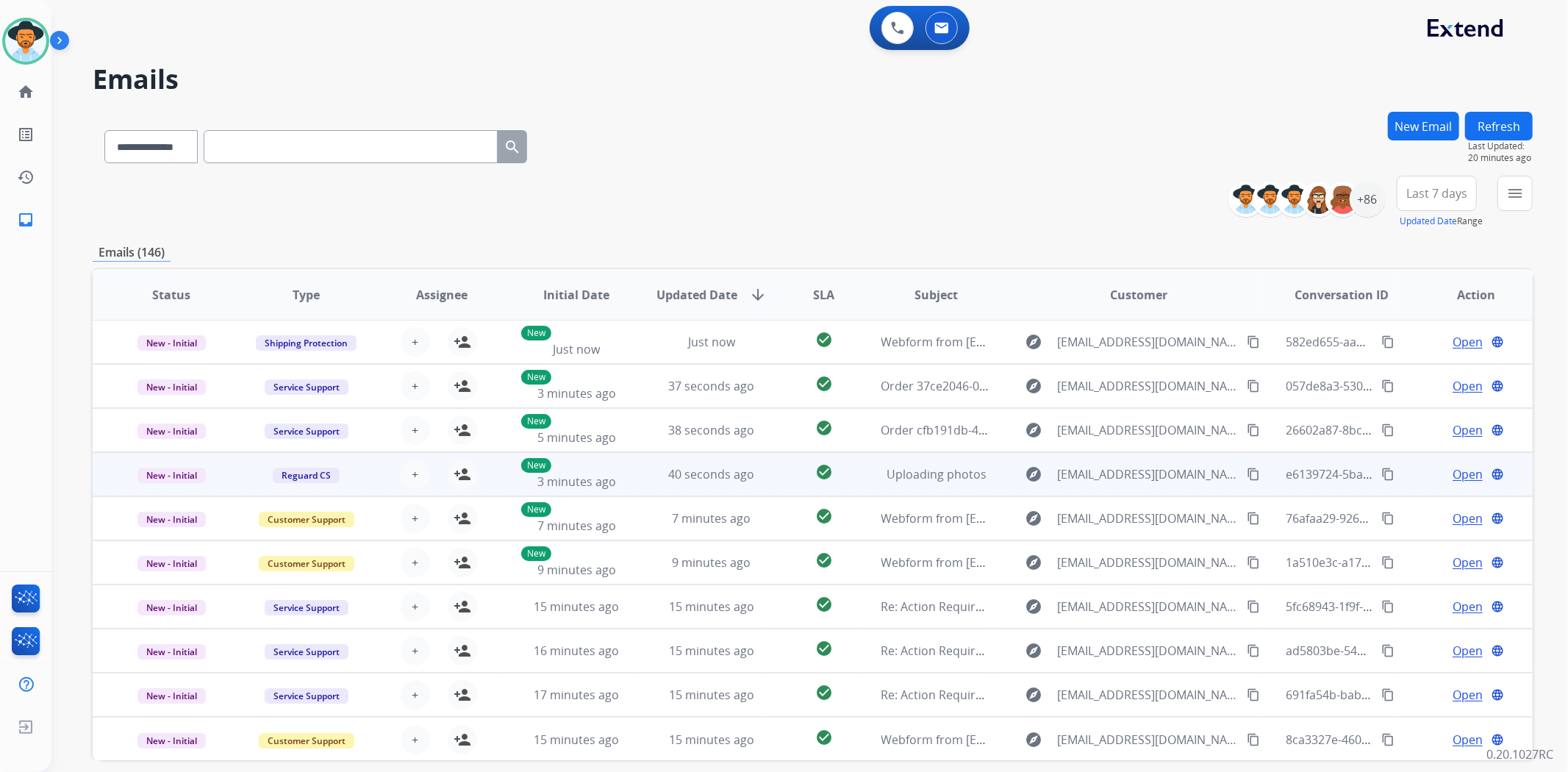
click at [633, 483] on td "40 seconds ago" at bounding box center [701, 474] width 136 height 45
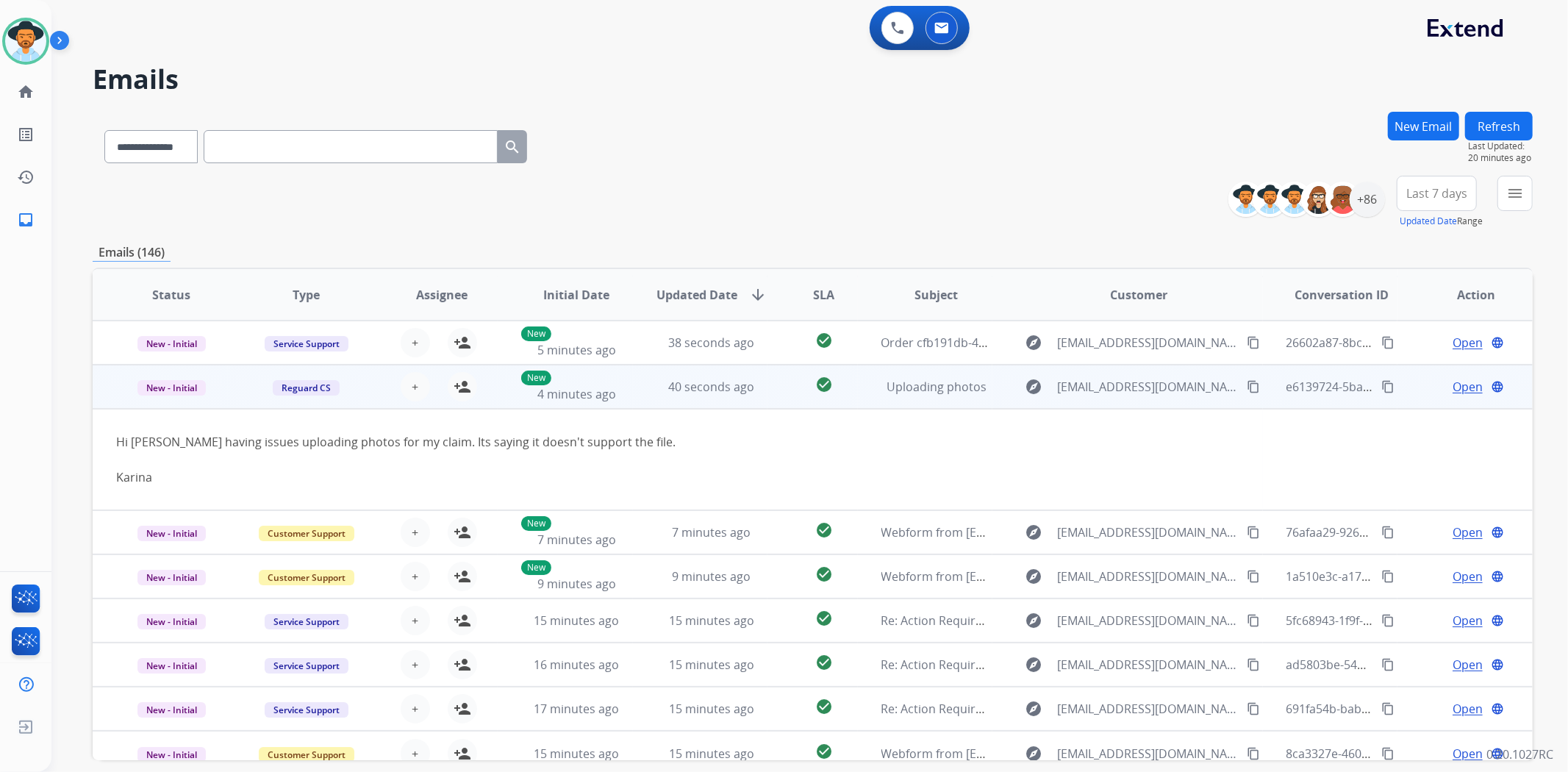
scroll to position [101, 0]
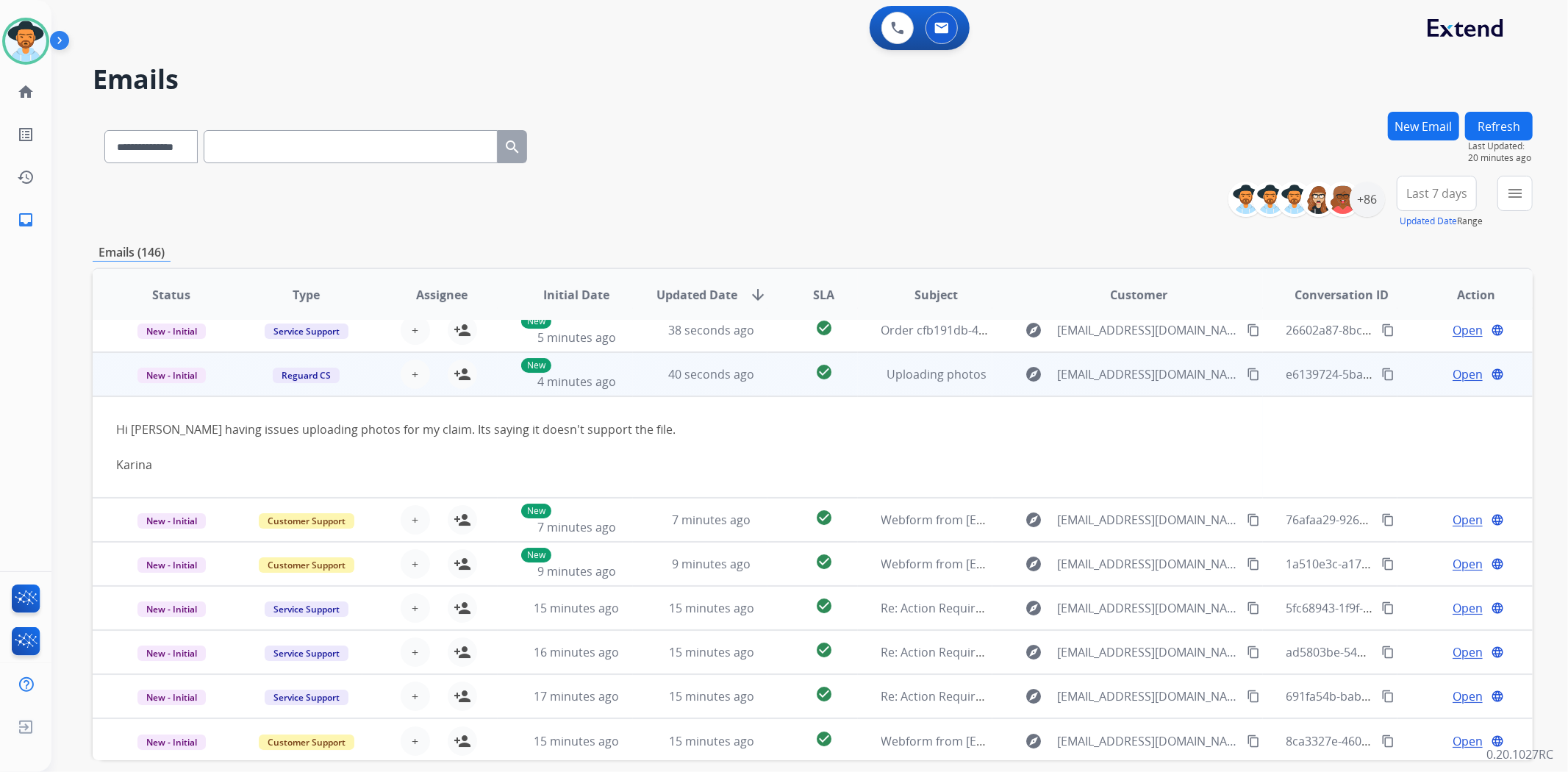
click at [645, 383] on td "40 seconds ago" at bounding box center [701, 374] width 136 height 45
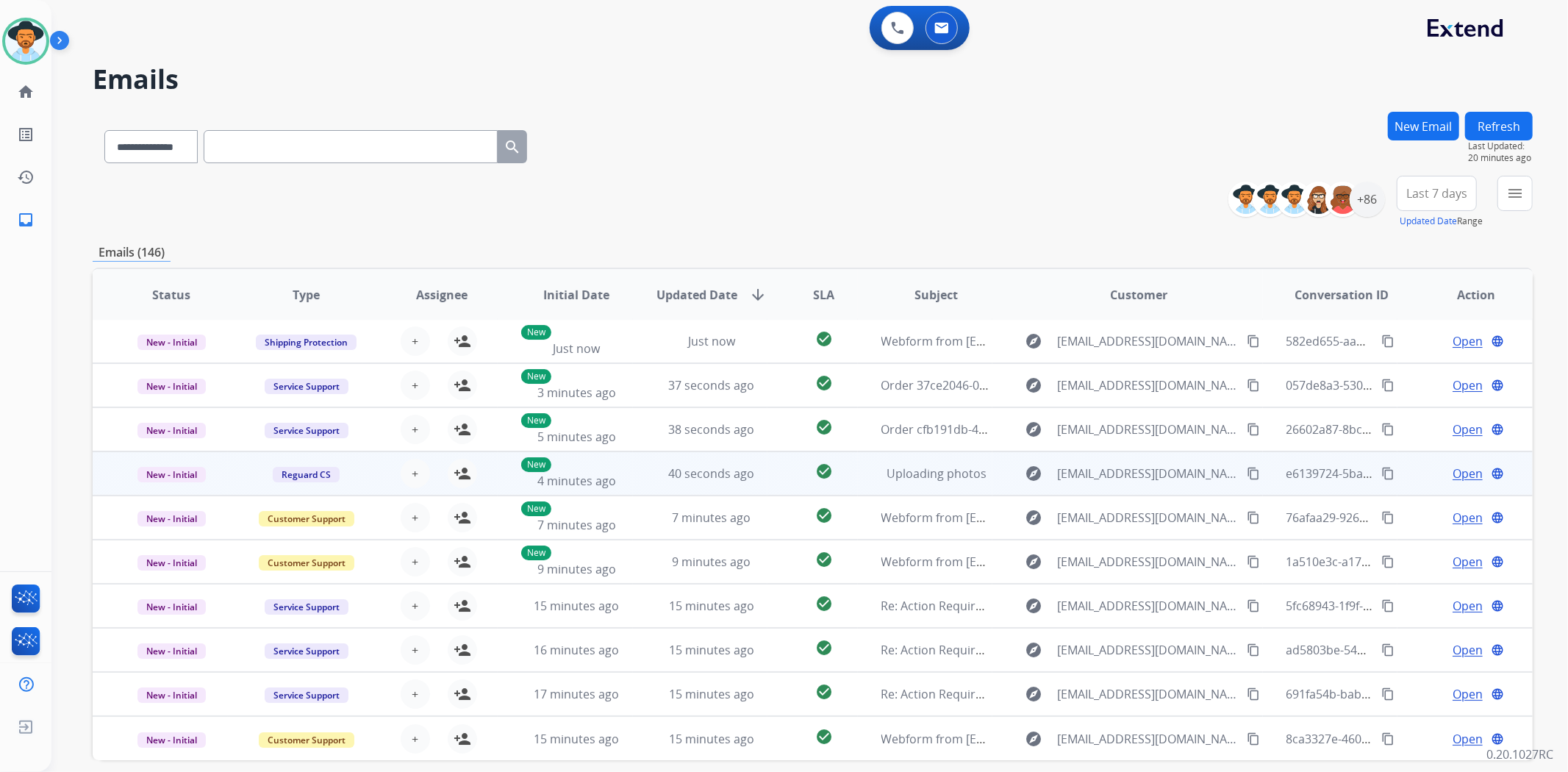
scroll to position [1, 0]
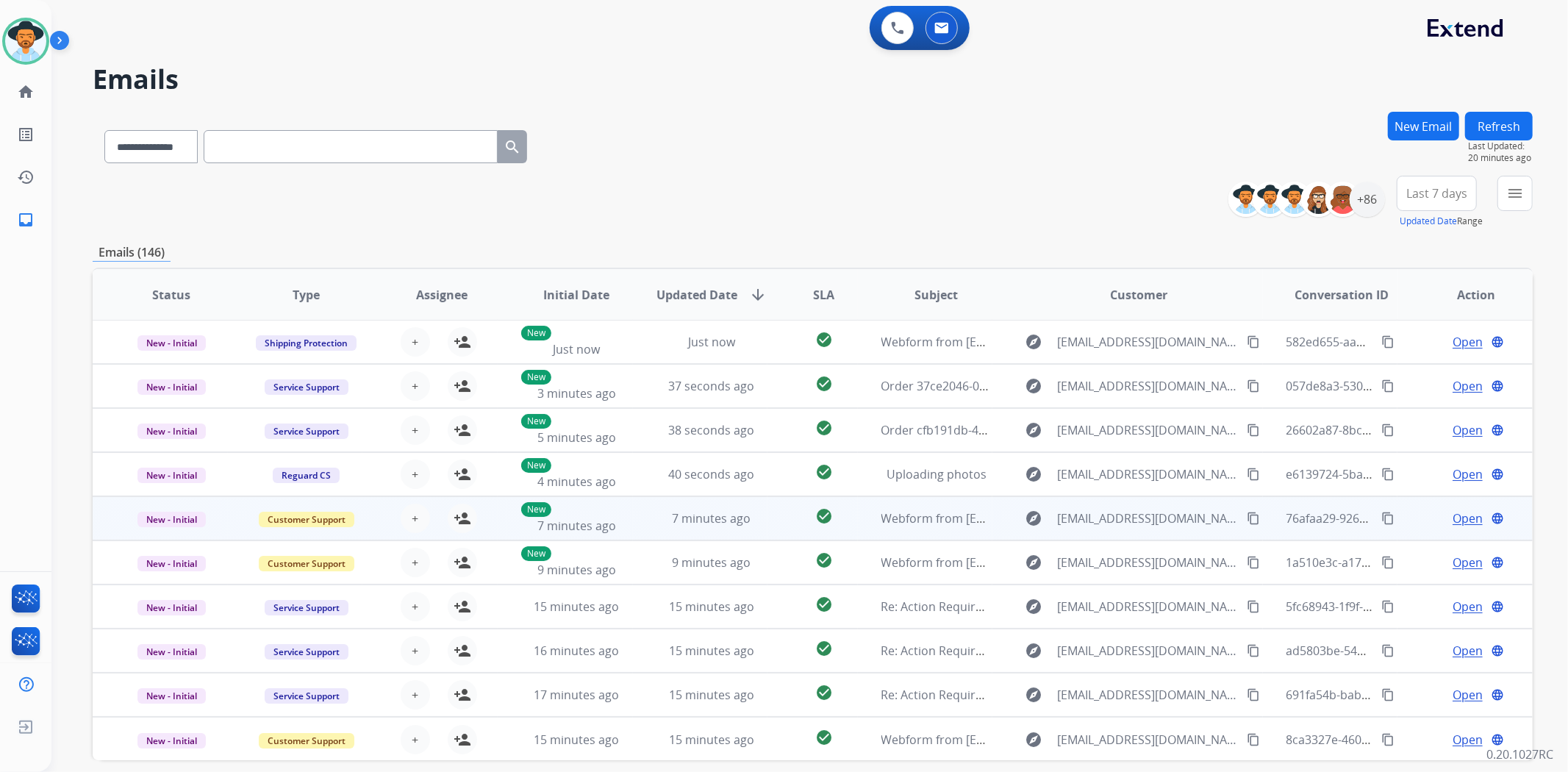
click at [636, 521] on td "7 minutes ago" at bounding box center [701, 519] width 136 height 45
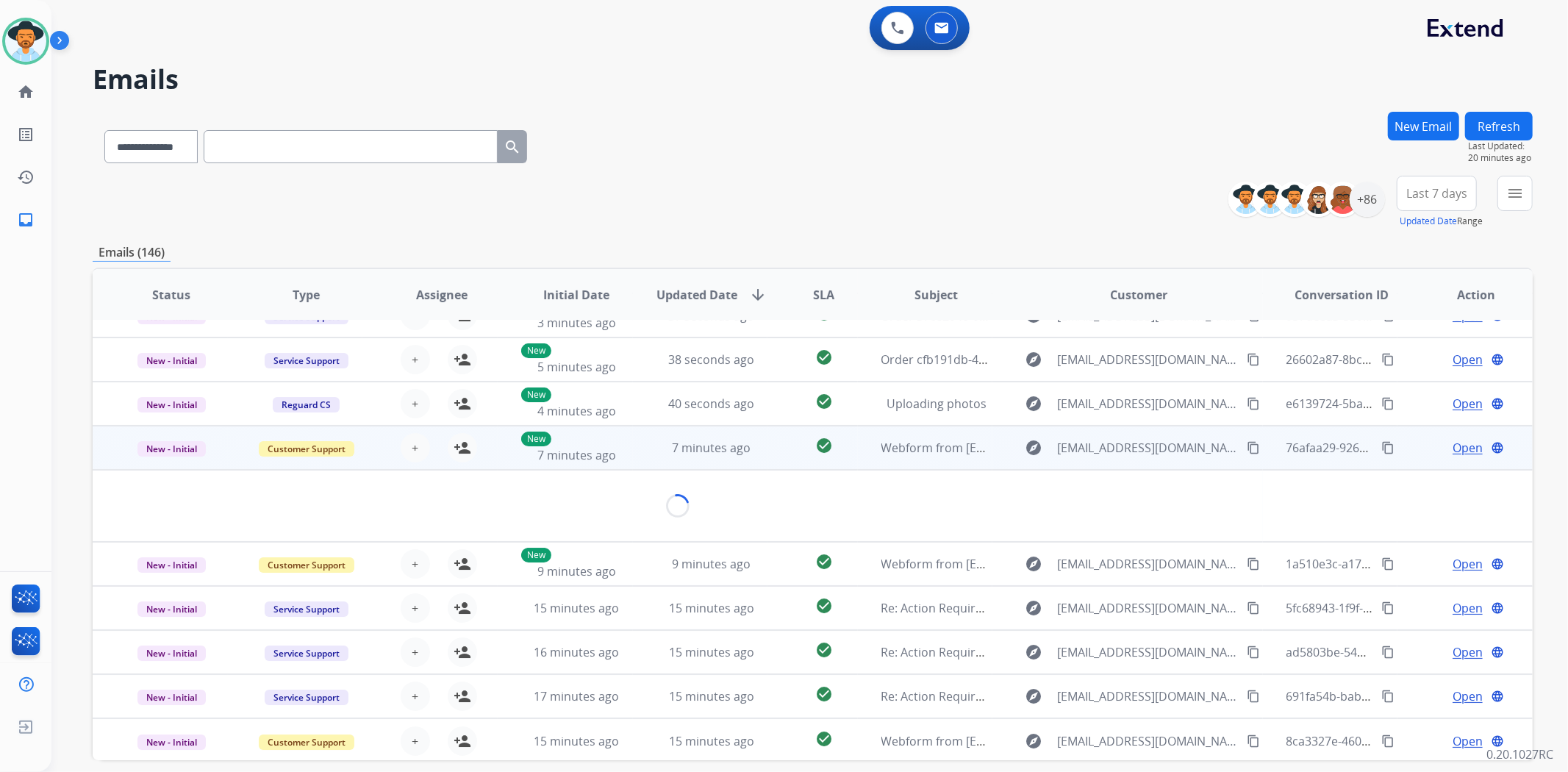
scroll to position [66, 0]
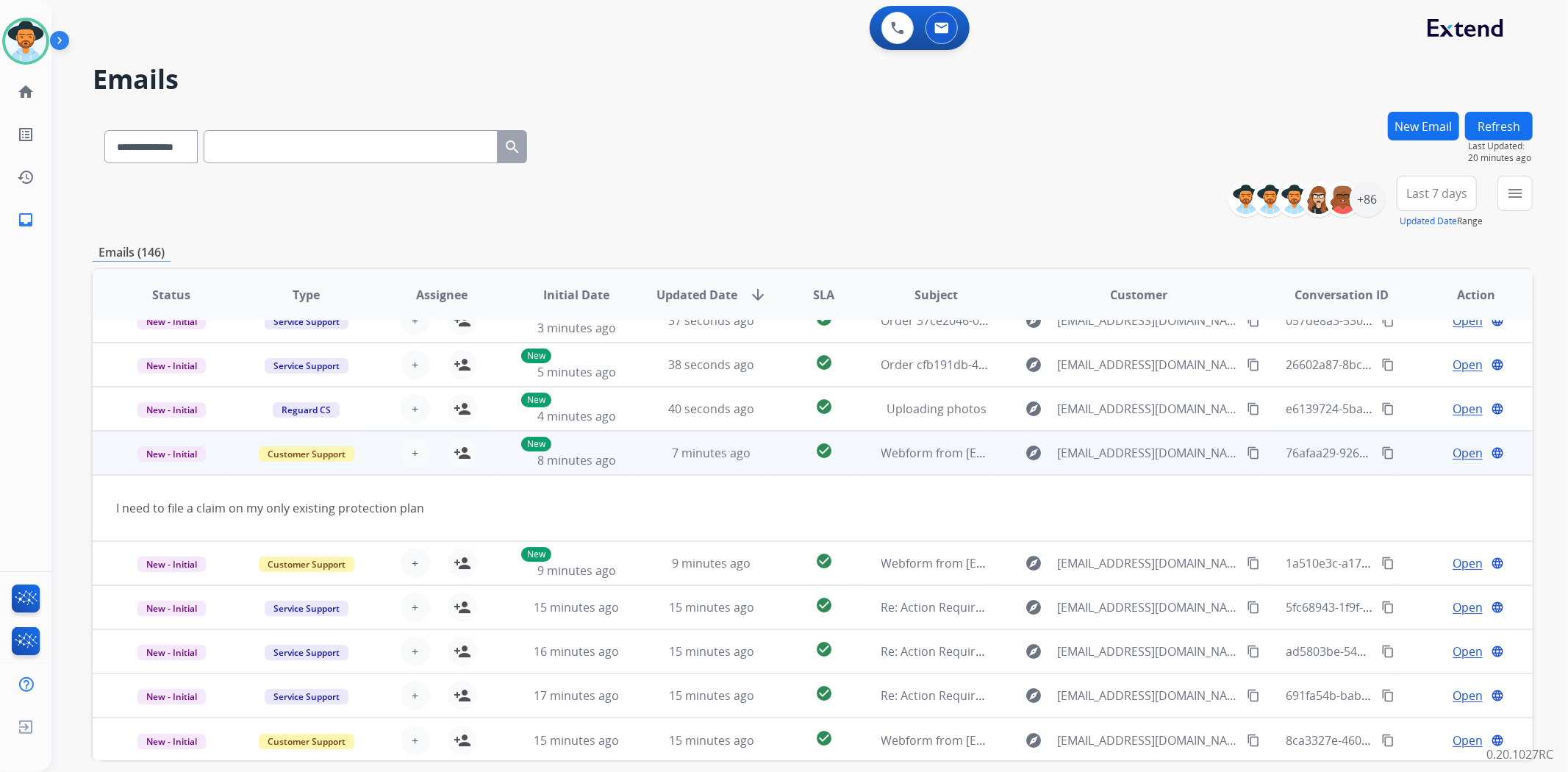
click at [648, 457] on td "7 minutes ago" at bounding box center [701, 453] width 136 height 45
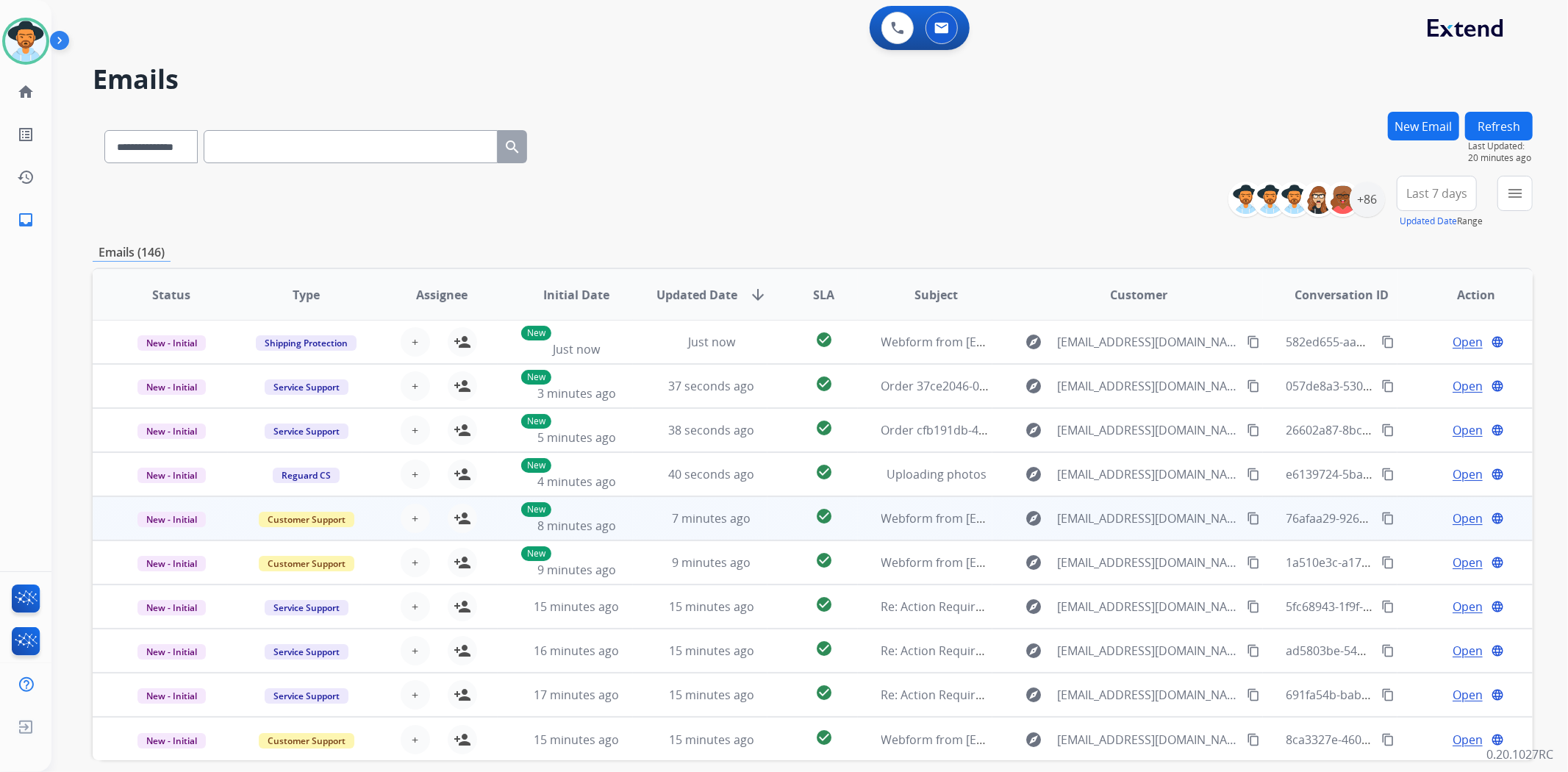
click at [1222, 507] on div "explore [EMAIL_ADDRESS][DOMAIN_NAME] content_copy" at bounding box center [1139, 518] width 246 height 23
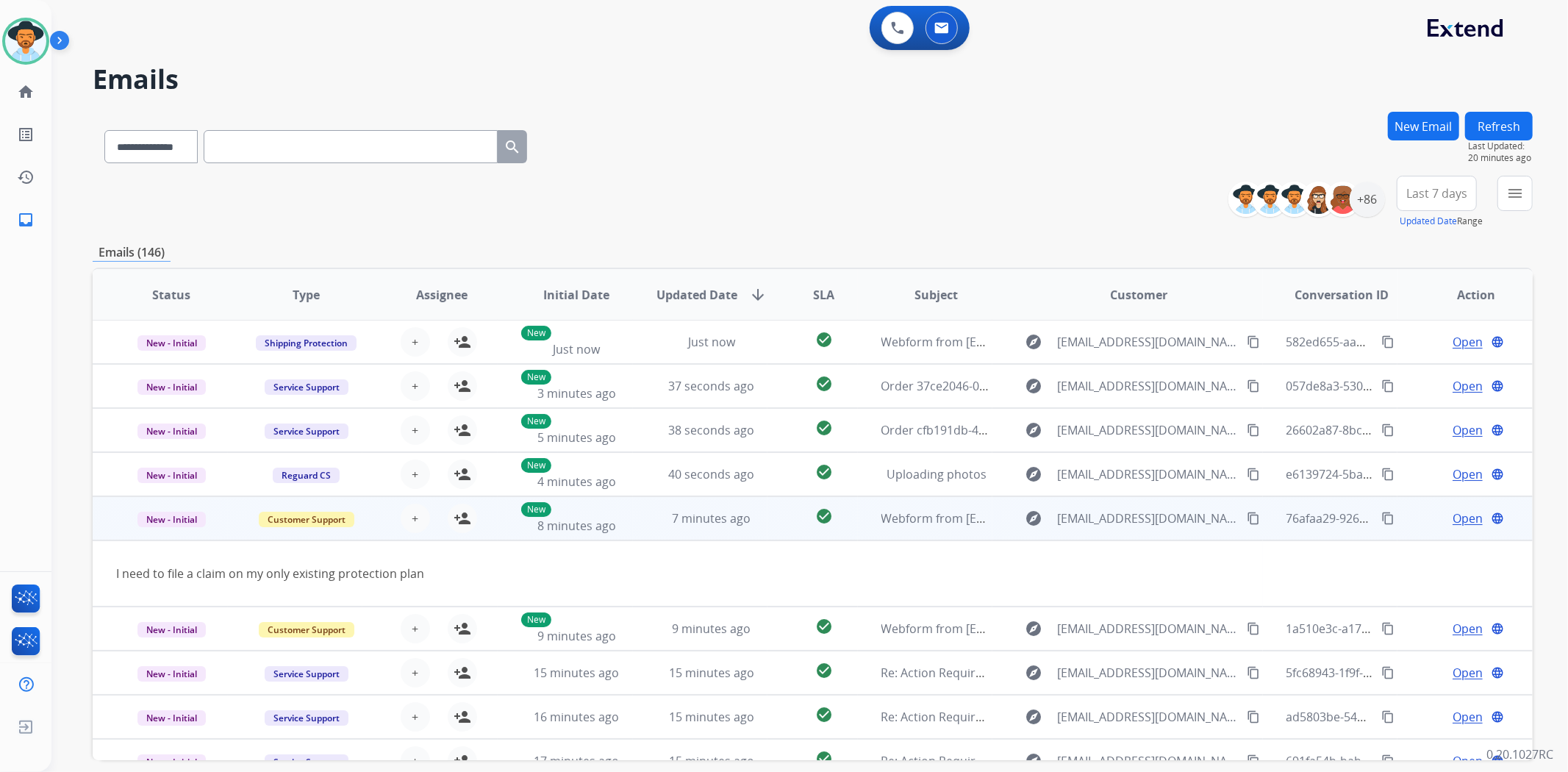
scroll to position [66, 0]
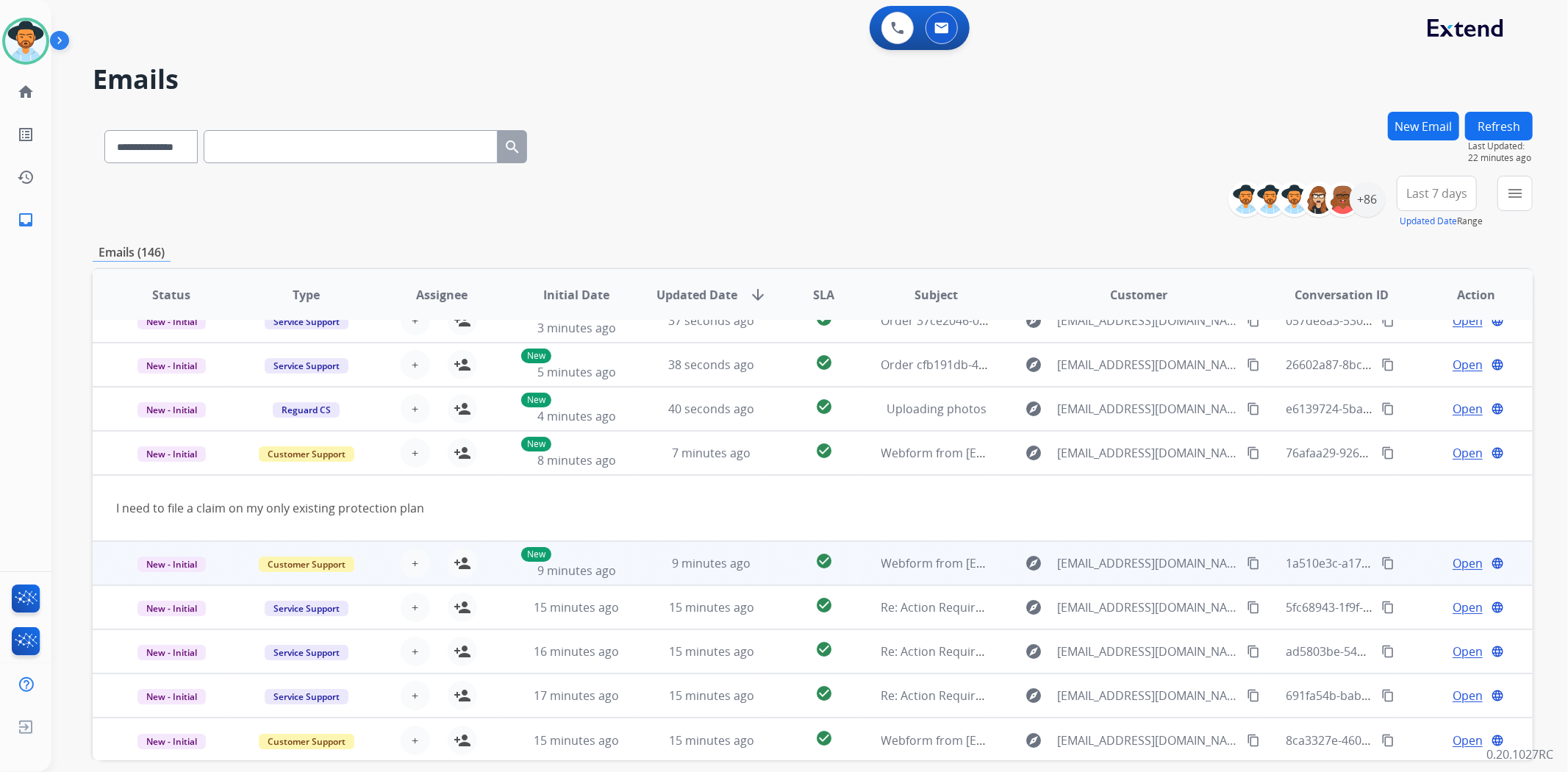
click at [1002, 560] on td "explore [EMAIL_ADDRESS][DOMAIN_NAME] content_copy" at bounding box center [1127, 563] width 270 height 45
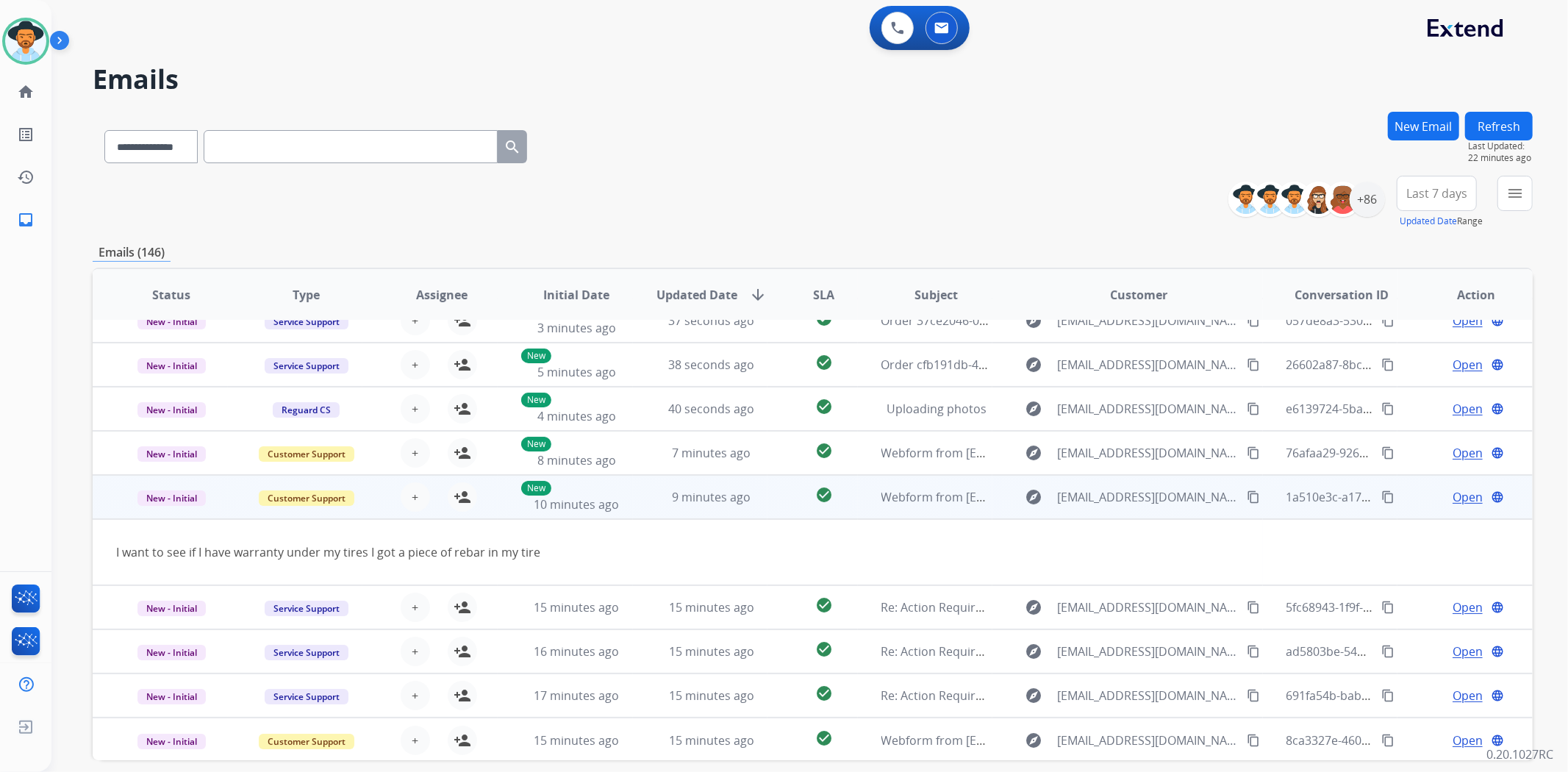
click at [768, 504] on td "check_circle" at bounding box center [812, 497] width 90 height 45
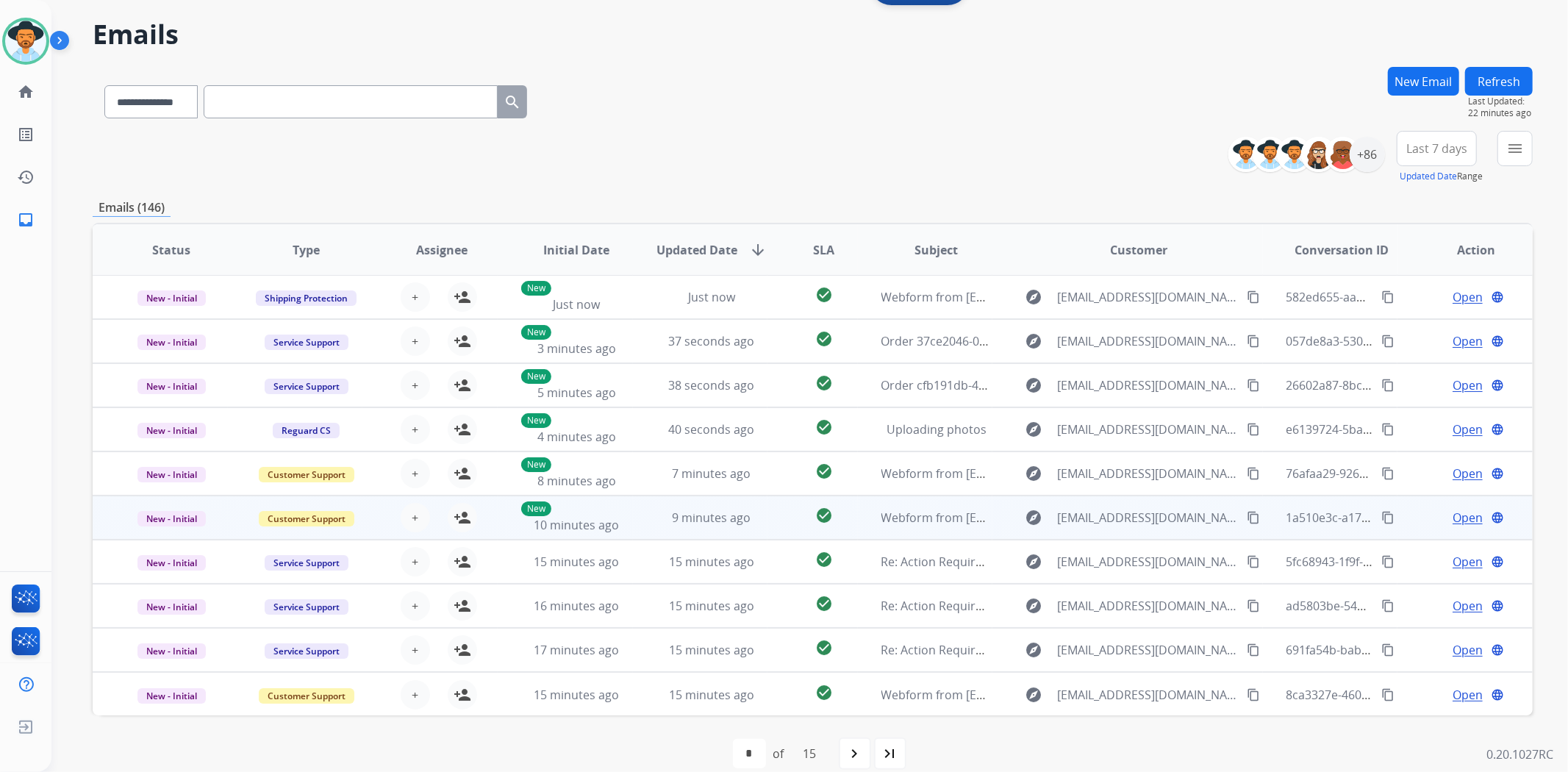
scroll to position [64, 0]
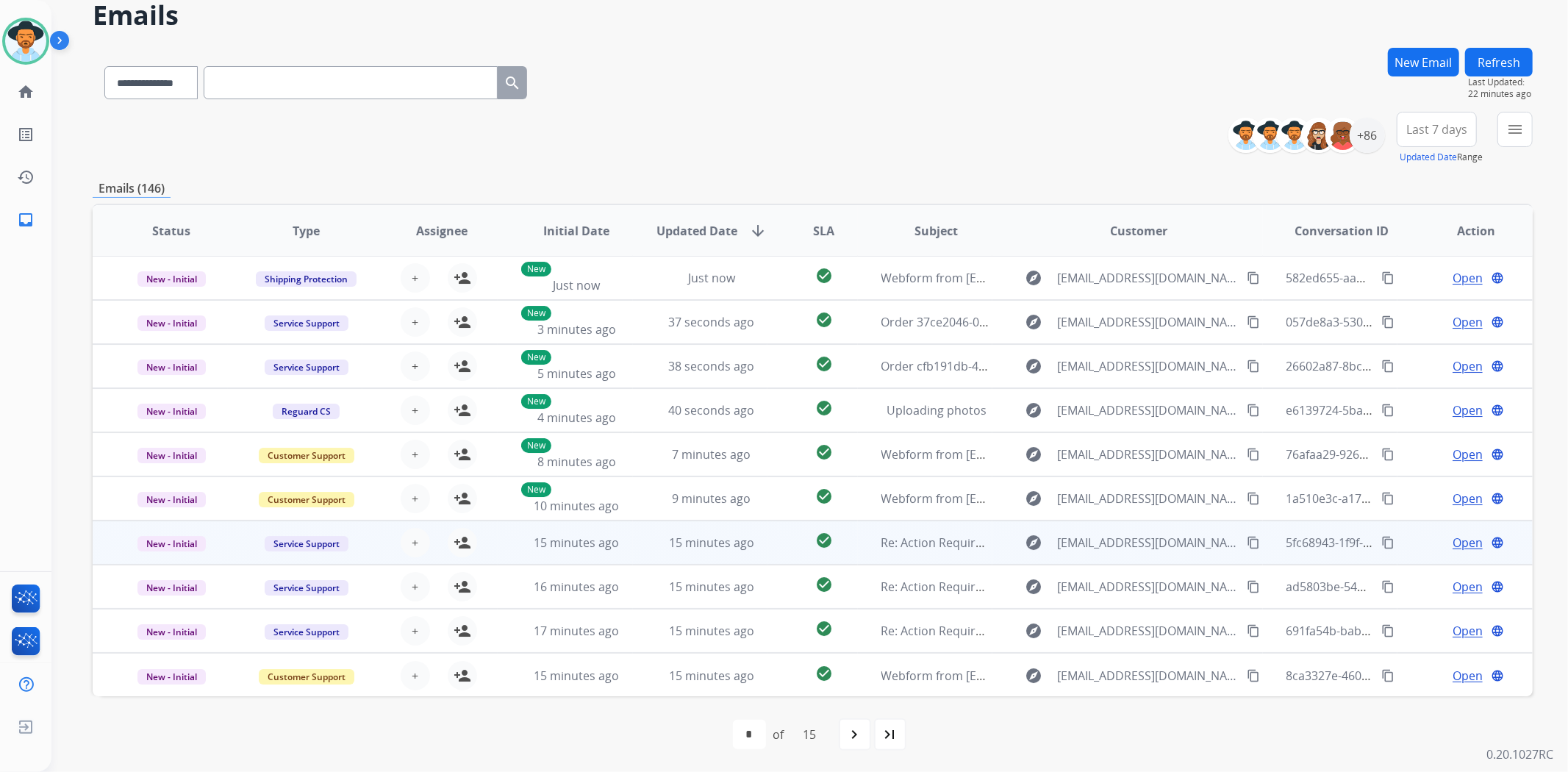
click at [768, 547] on td "check_circle" at bounding box center [812, 543] width 90 height 45
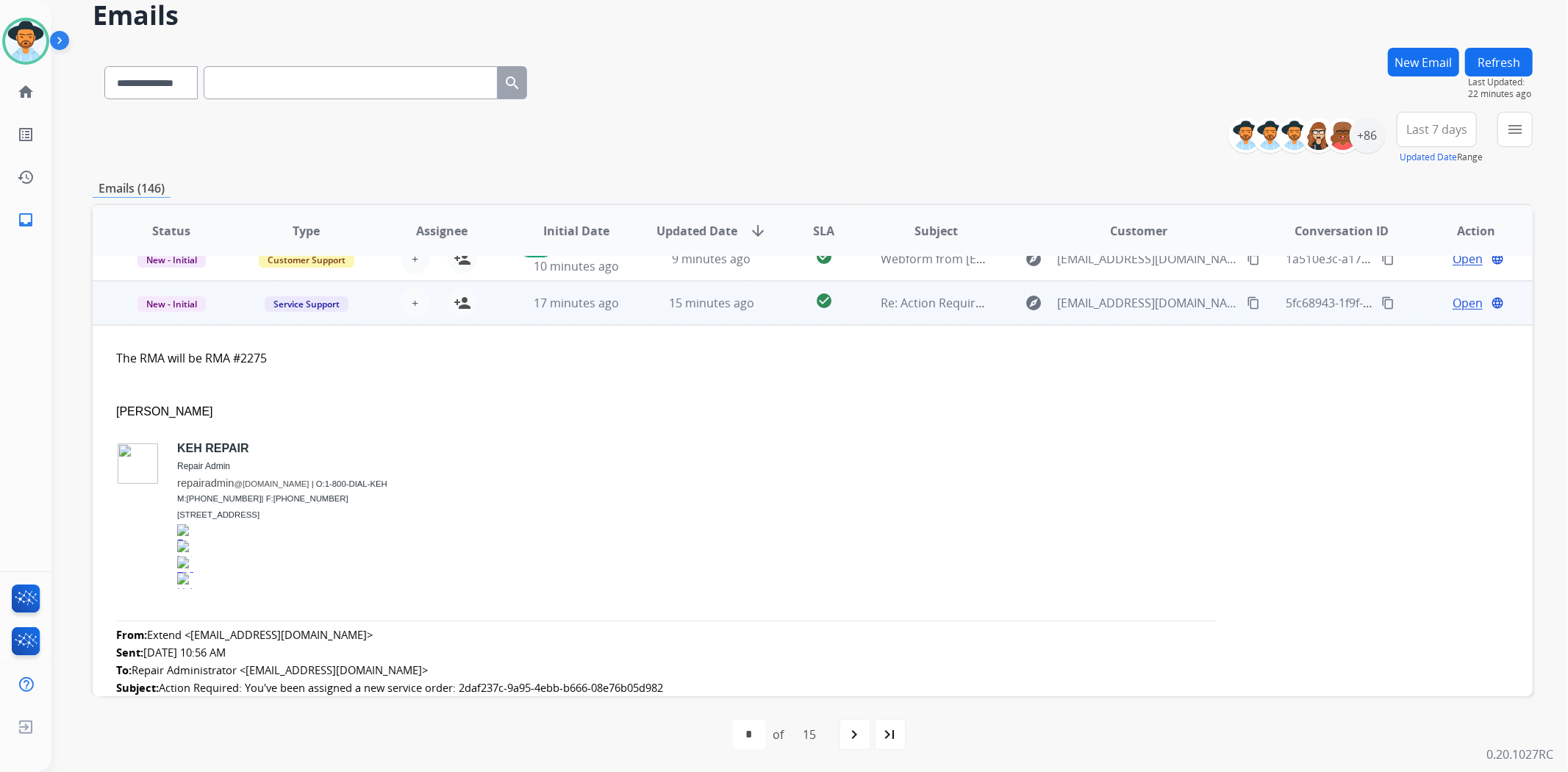
scroll to position [264, 0]
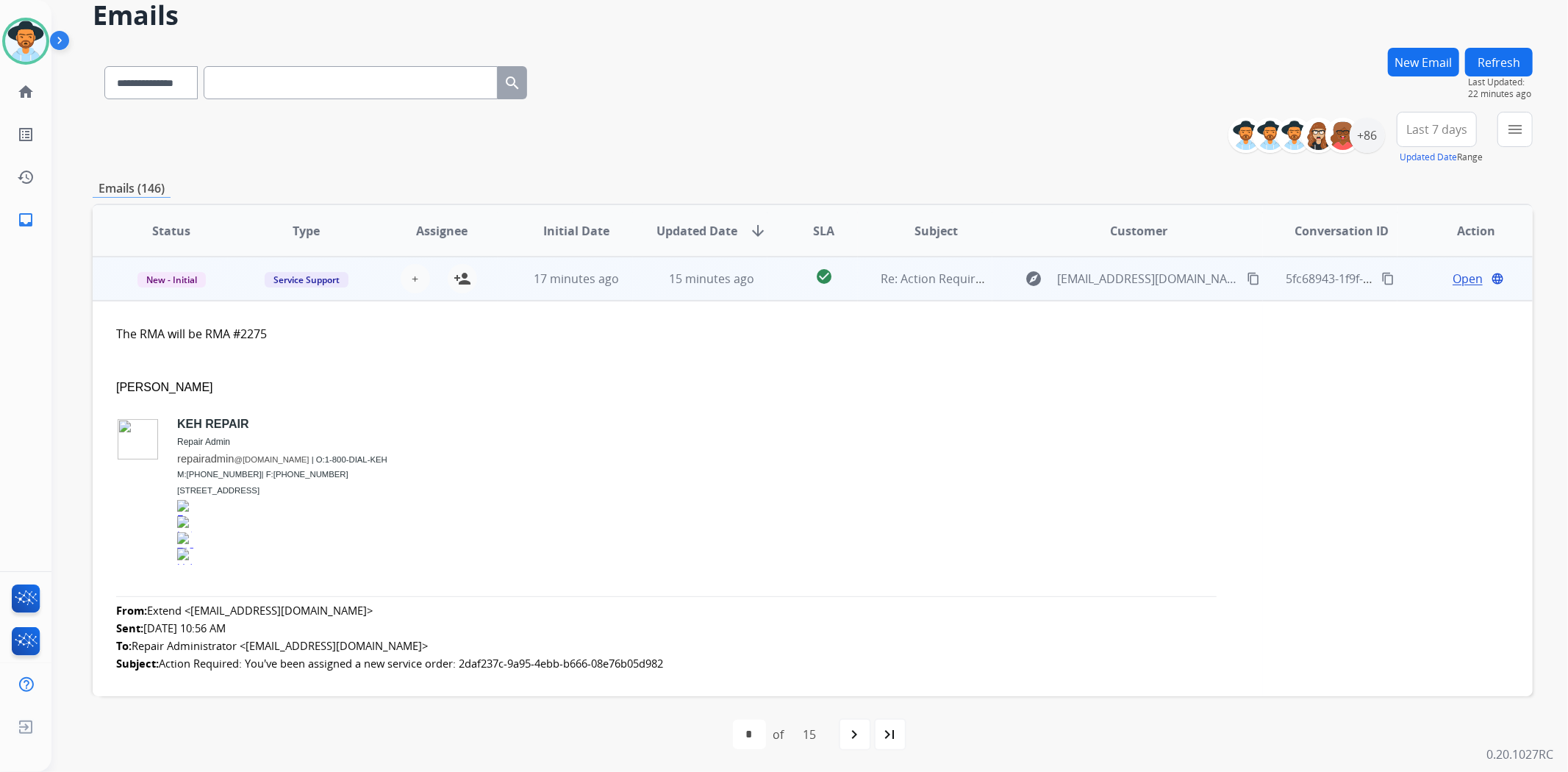
click at [774, 285] on td "check_circle" at bounding box center [812, 278] width 90 height 45
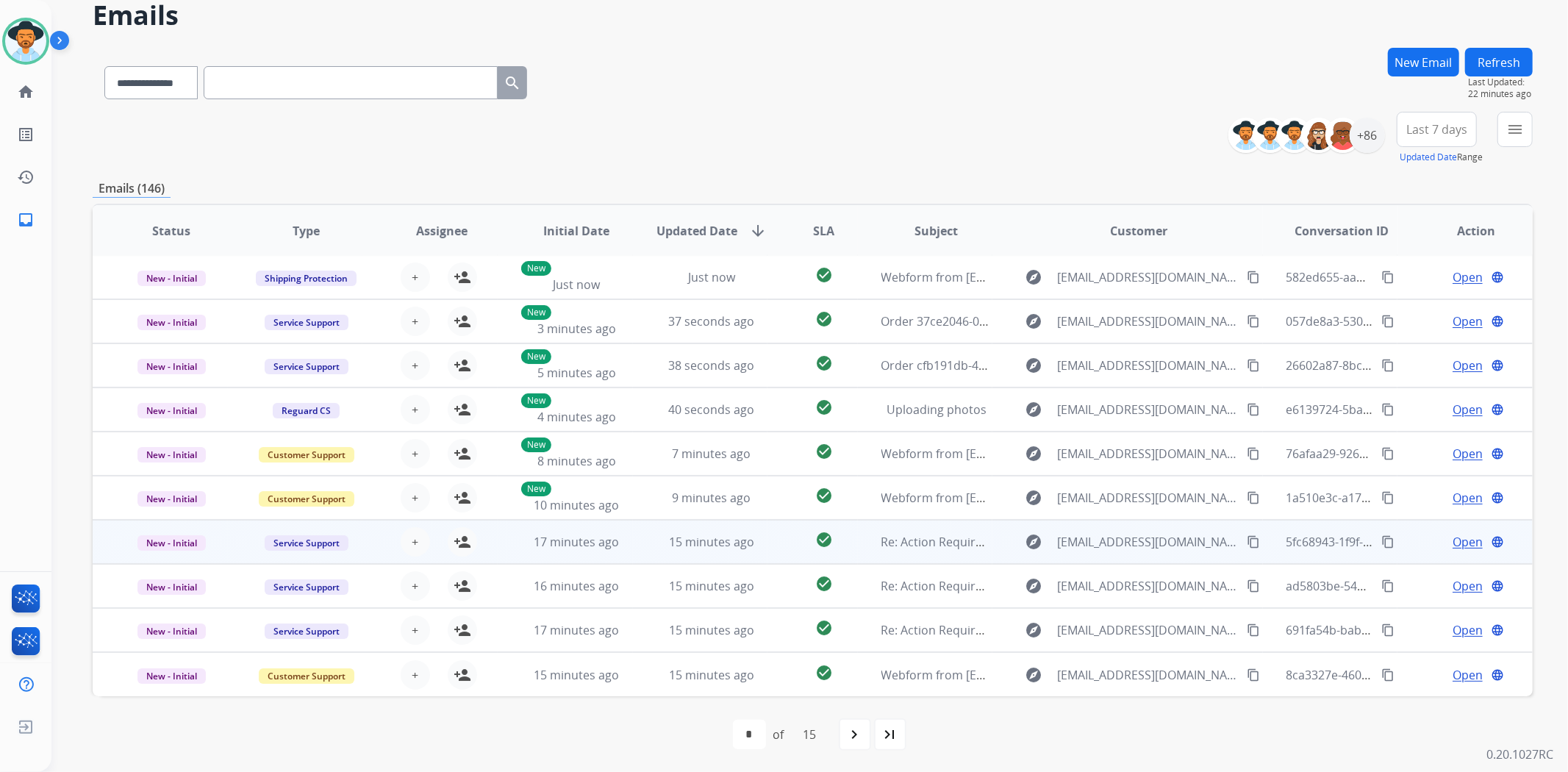
scroll to position [1, 0]
click at [773, 540] on td "check_circle" at bounding box center [812, 543] width 90 height 45
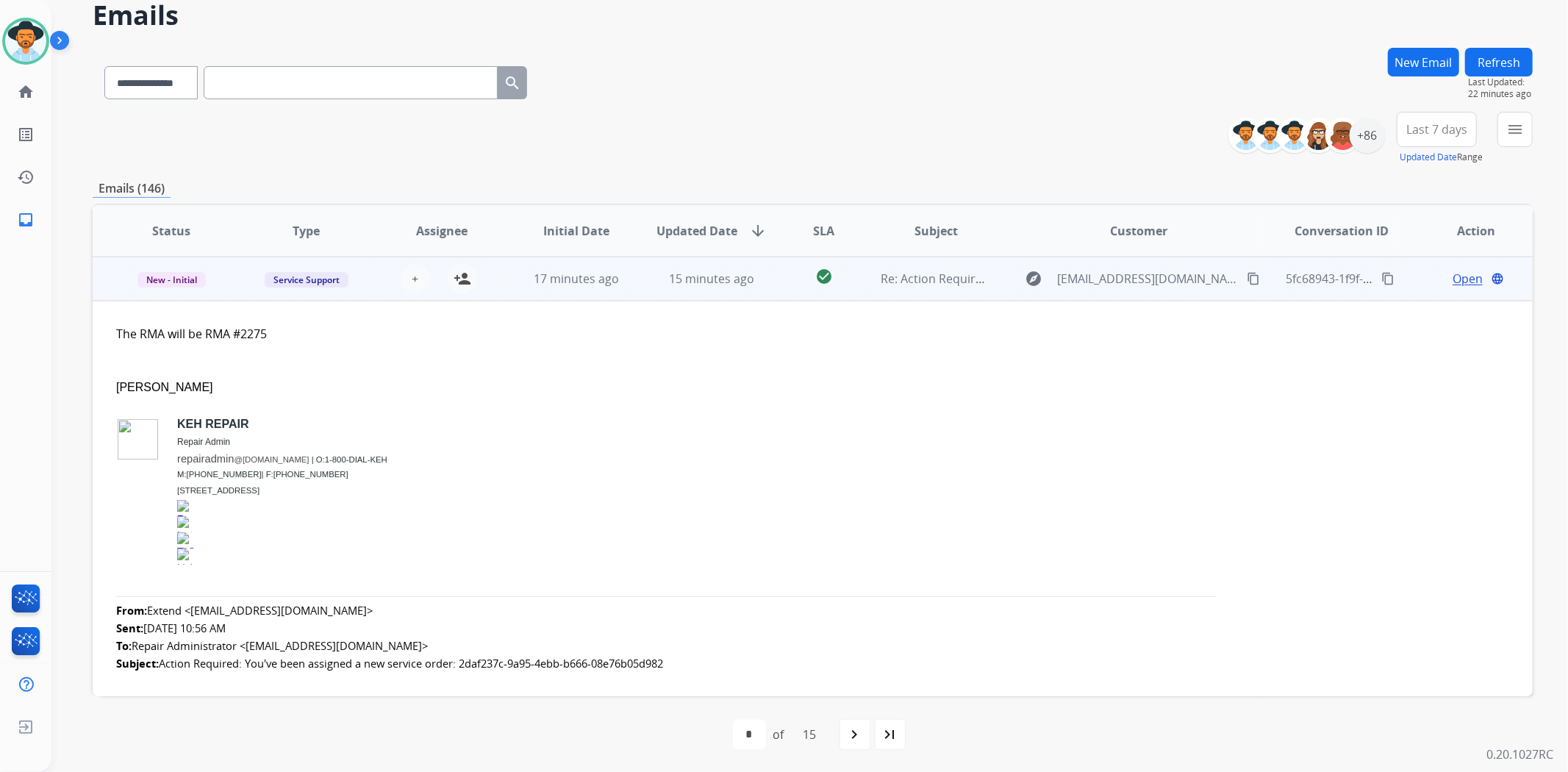
click at [772, 276] on td "check_circle" at bounding box center [812, 278] width 90 height 45
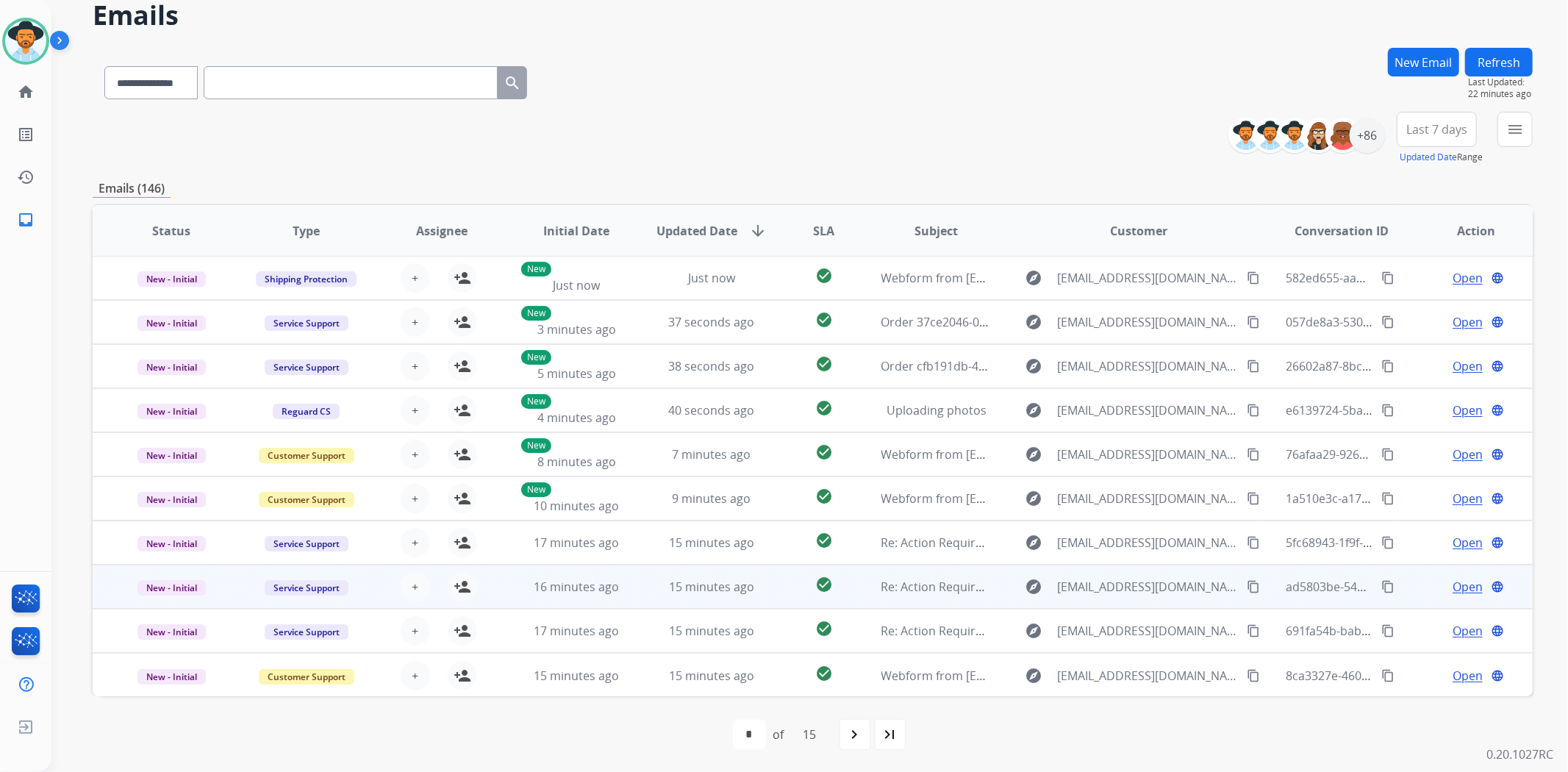
click at [770, 596] on td "check_circle" at bounding box center [812, 586] width 90 height 45
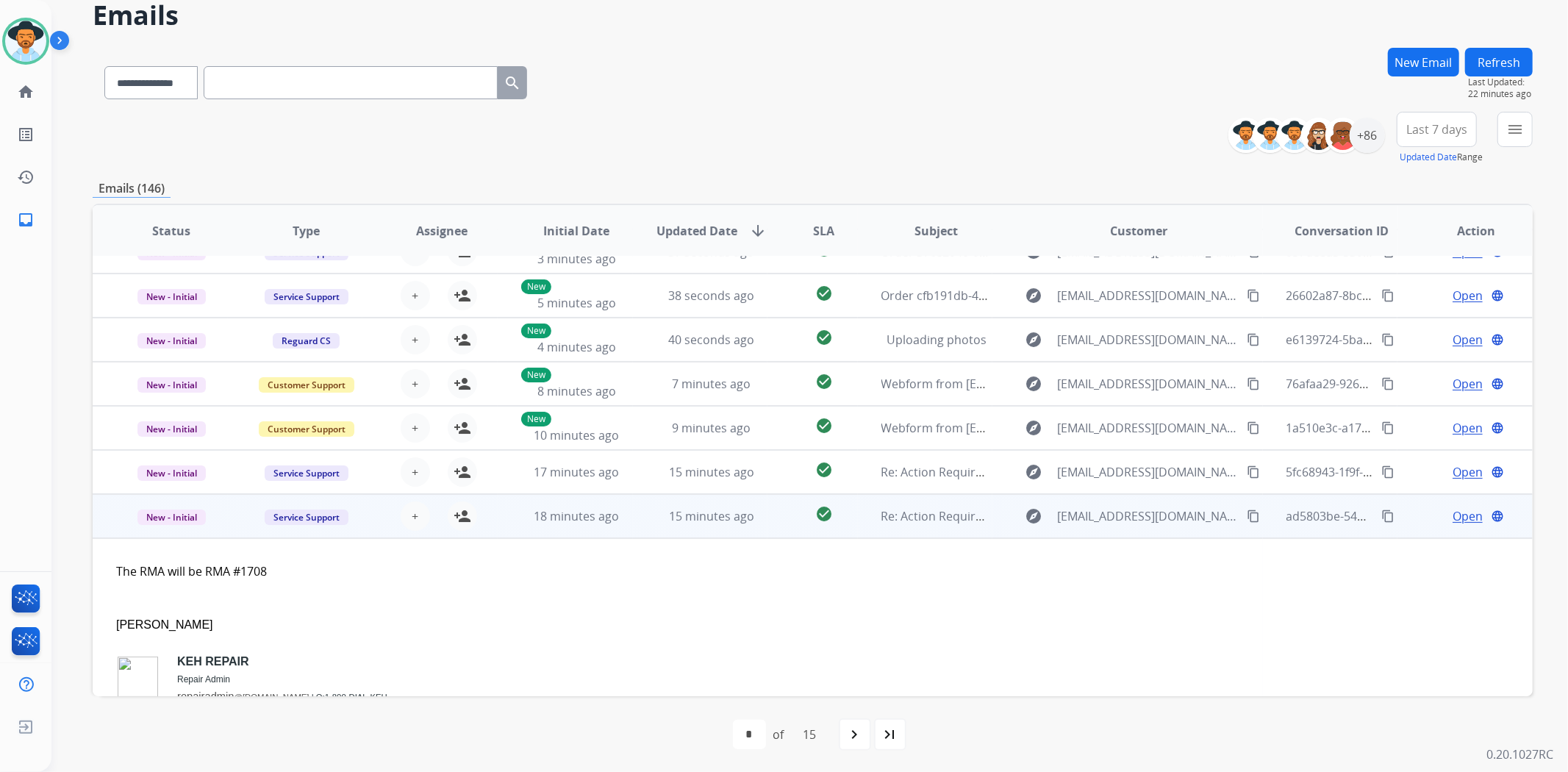
scroll to position [309, 0]
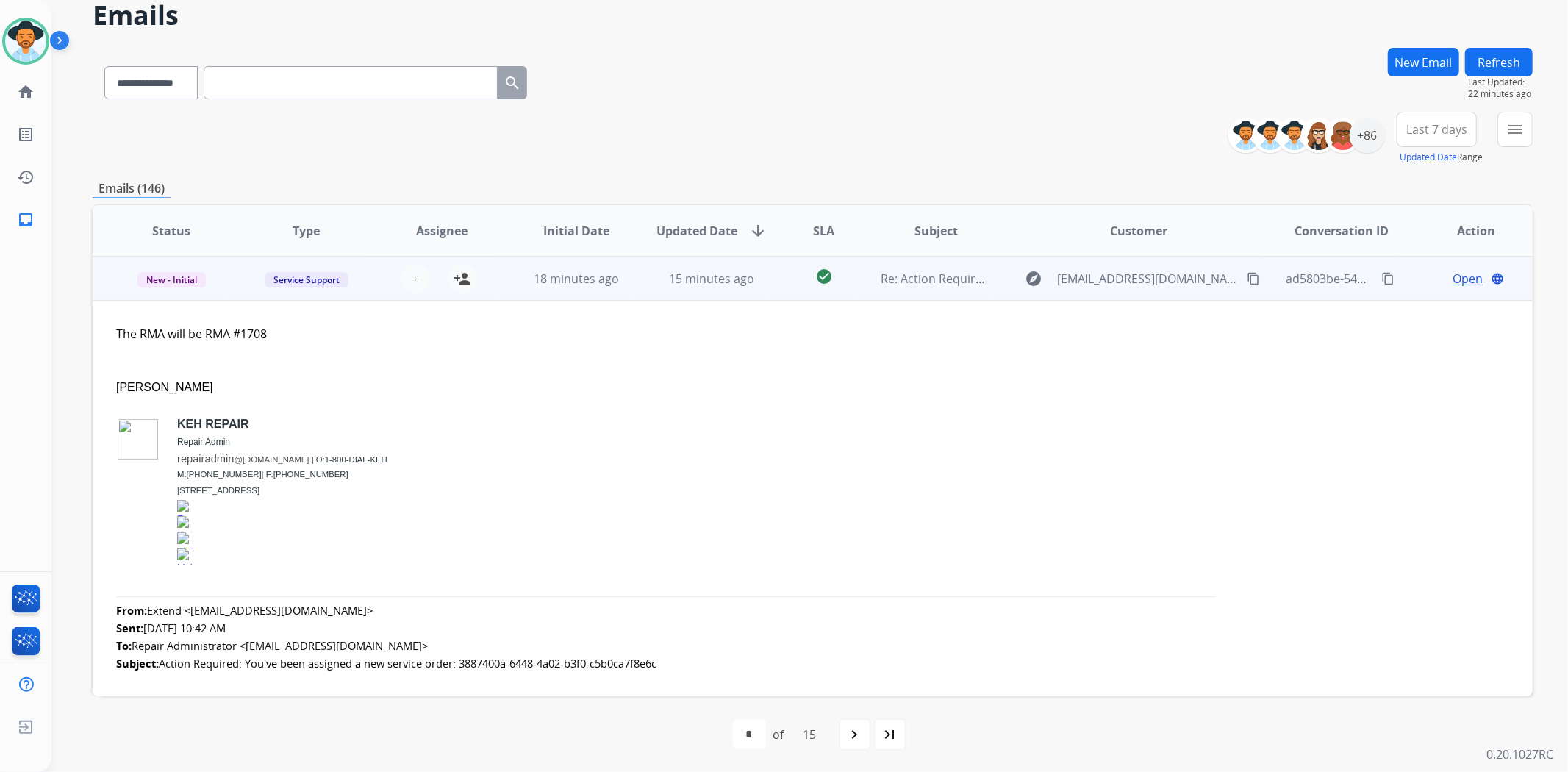
click at [780, 280] on td "check_circle" at bounding box center [812, 278] width 90 height 45
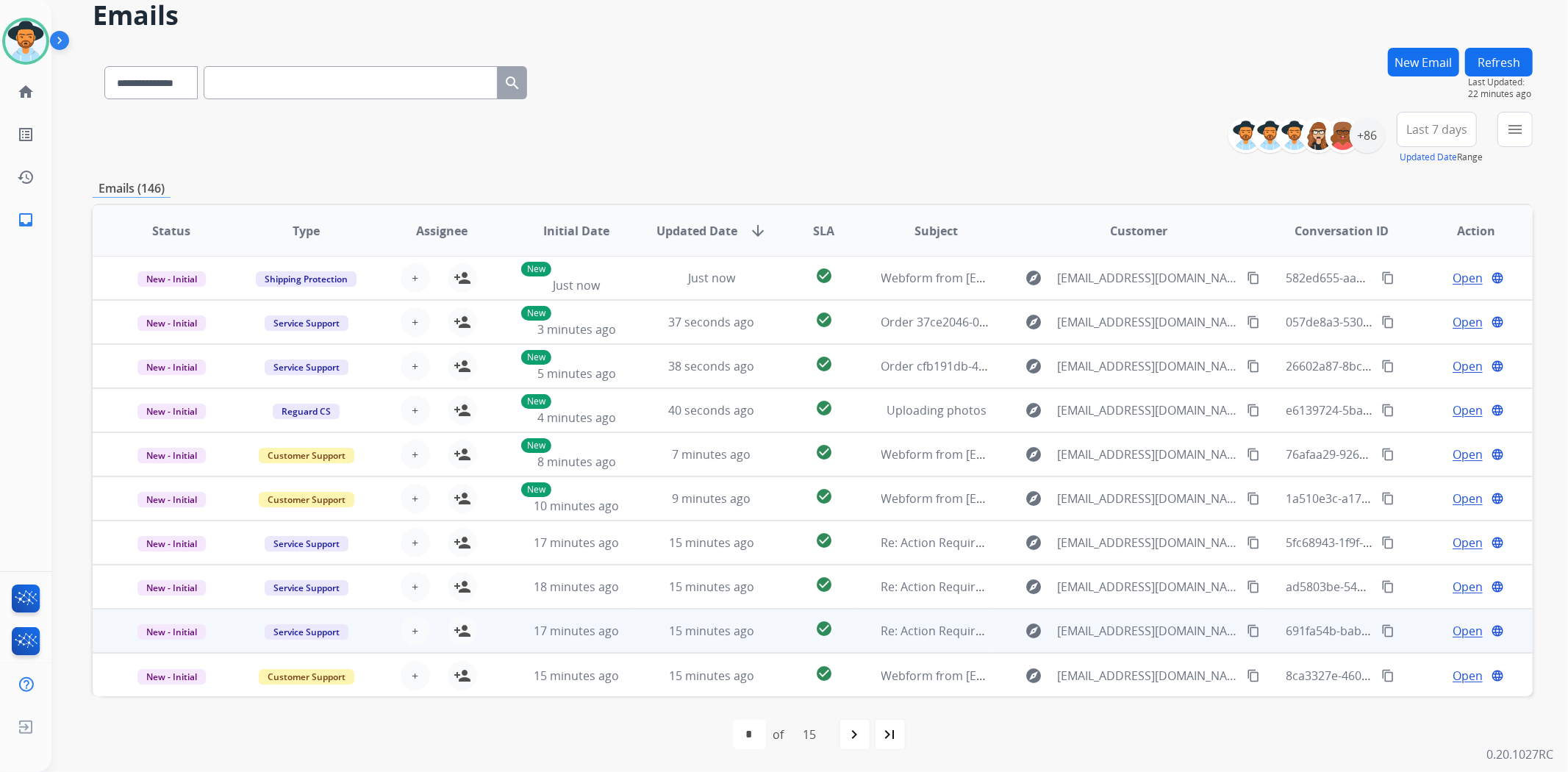
click at [768, 633] on td "check_circle" at bounding box center [812, 631] width 90 height 45
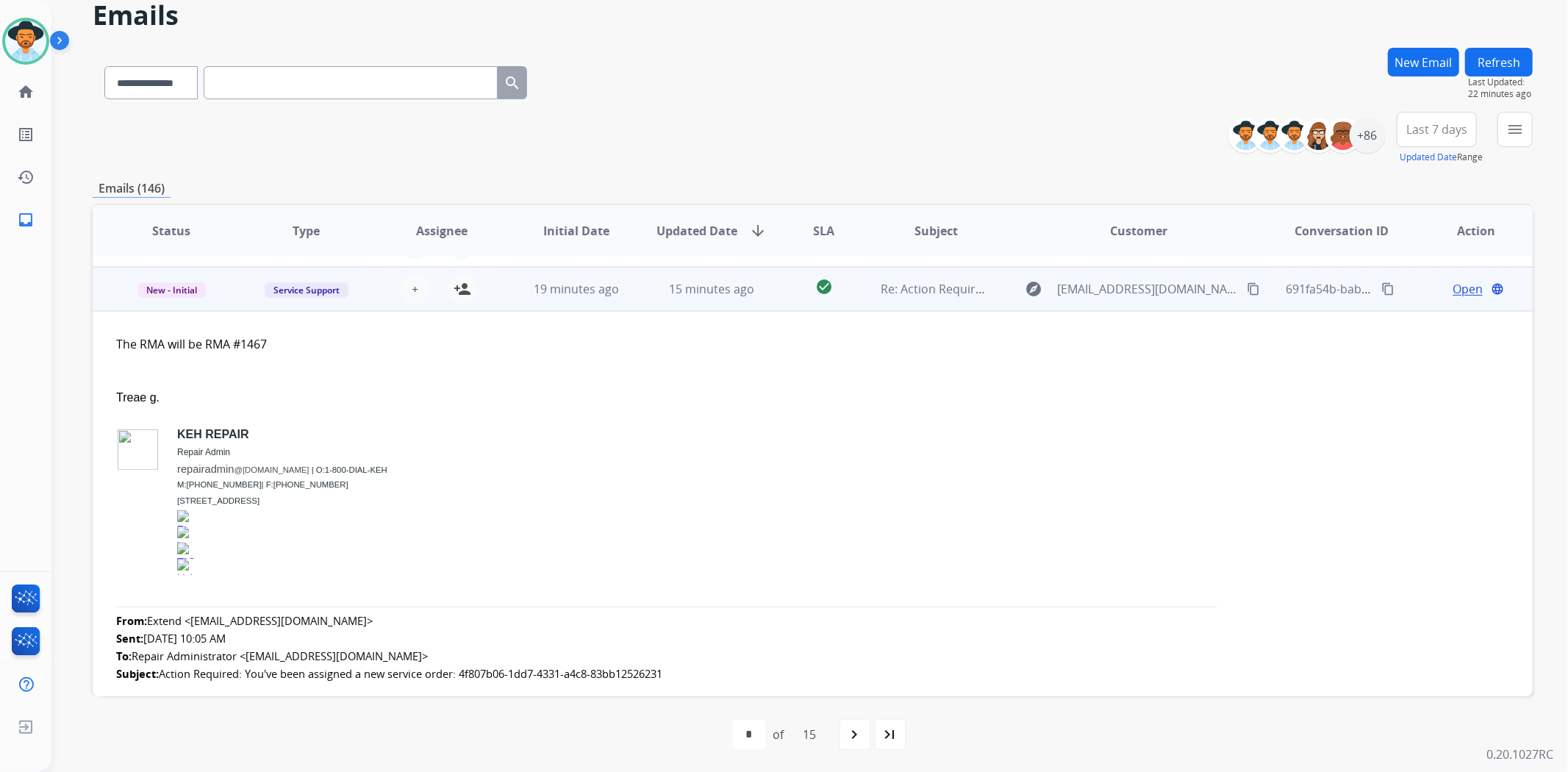
scroll to position [353, 0]
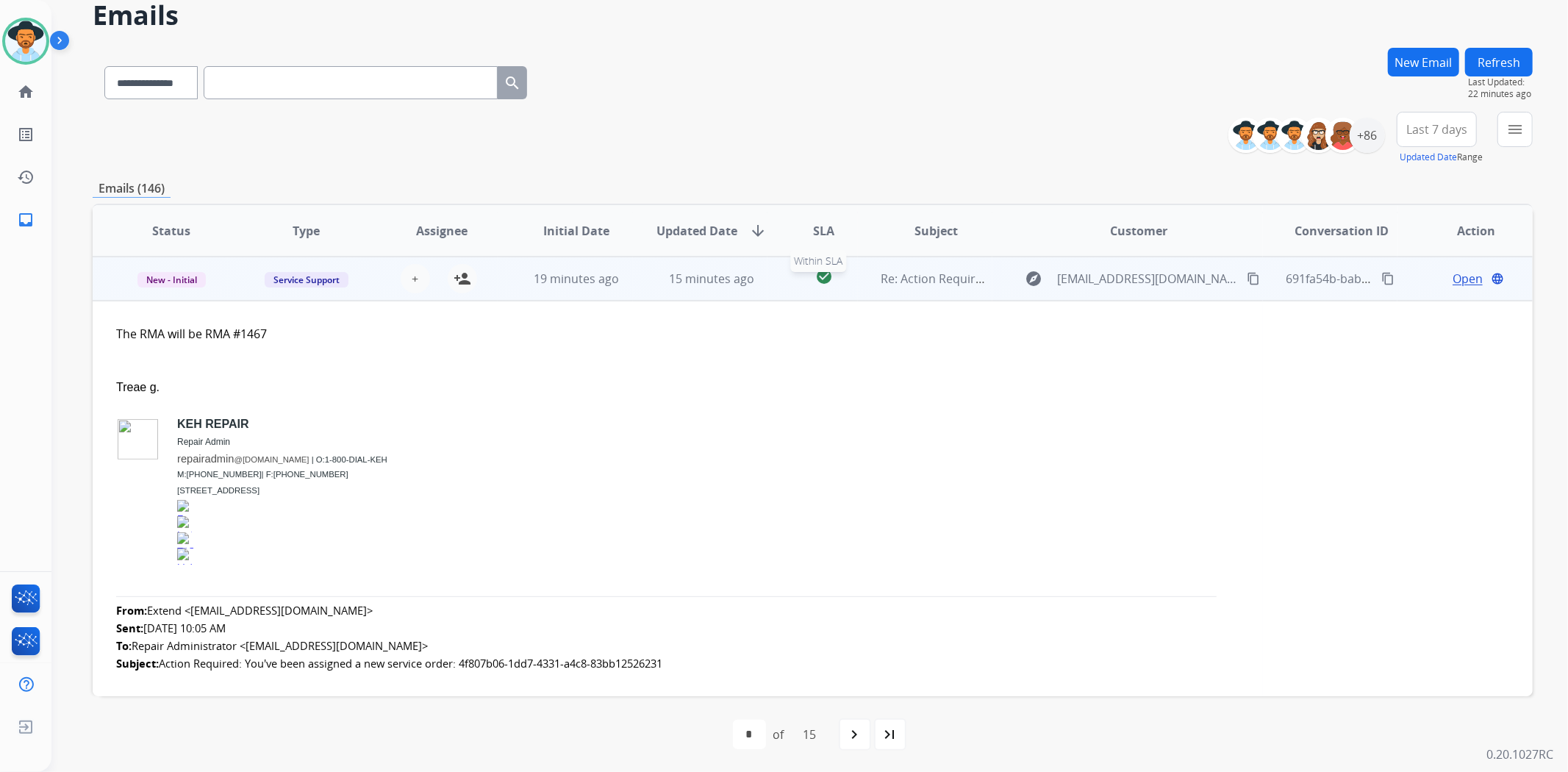
click at [792, 288] on div "check_circle" at bounding box center [823, 278] width 65 height 22
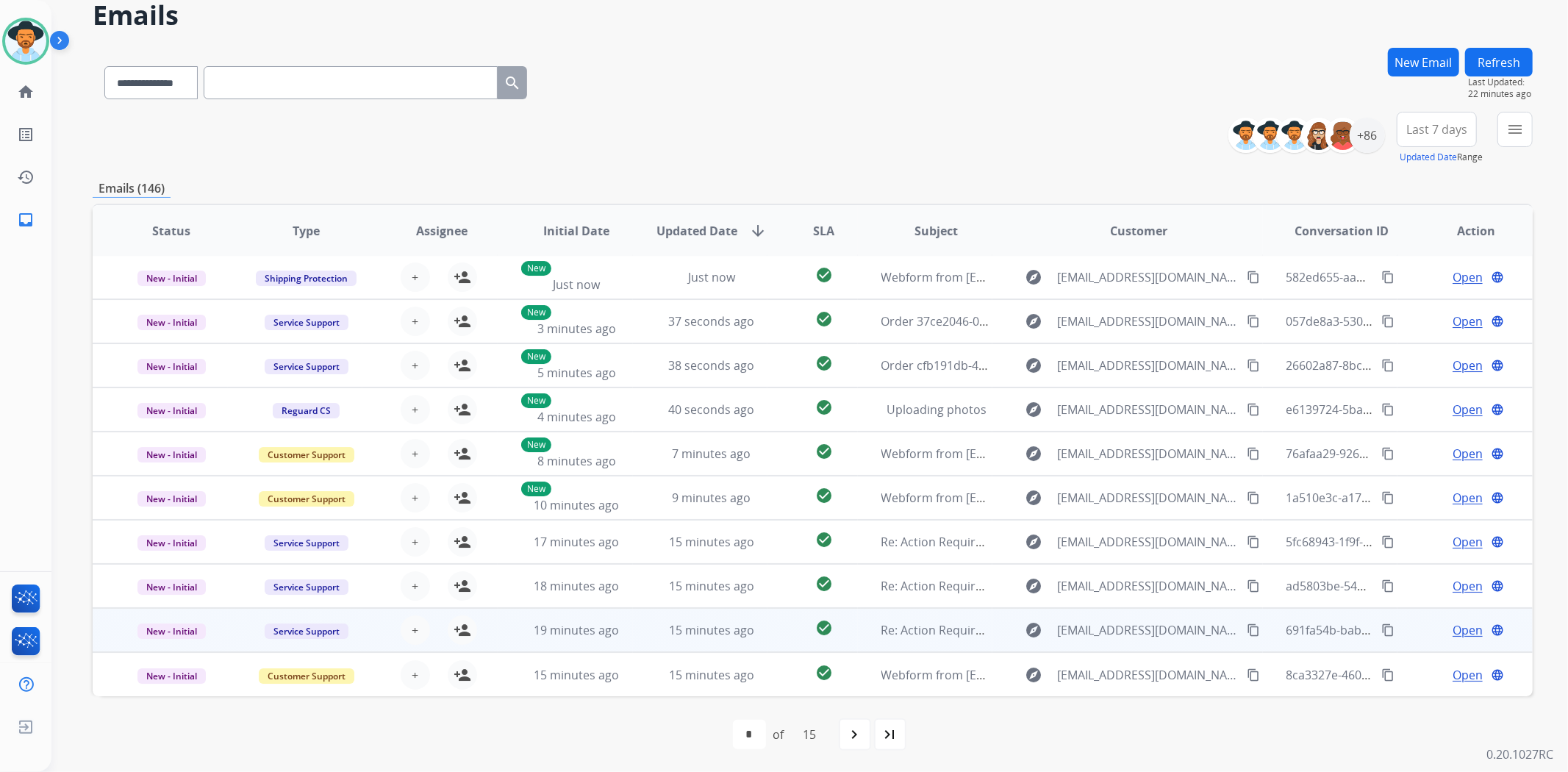
scroll to position [1, 0]
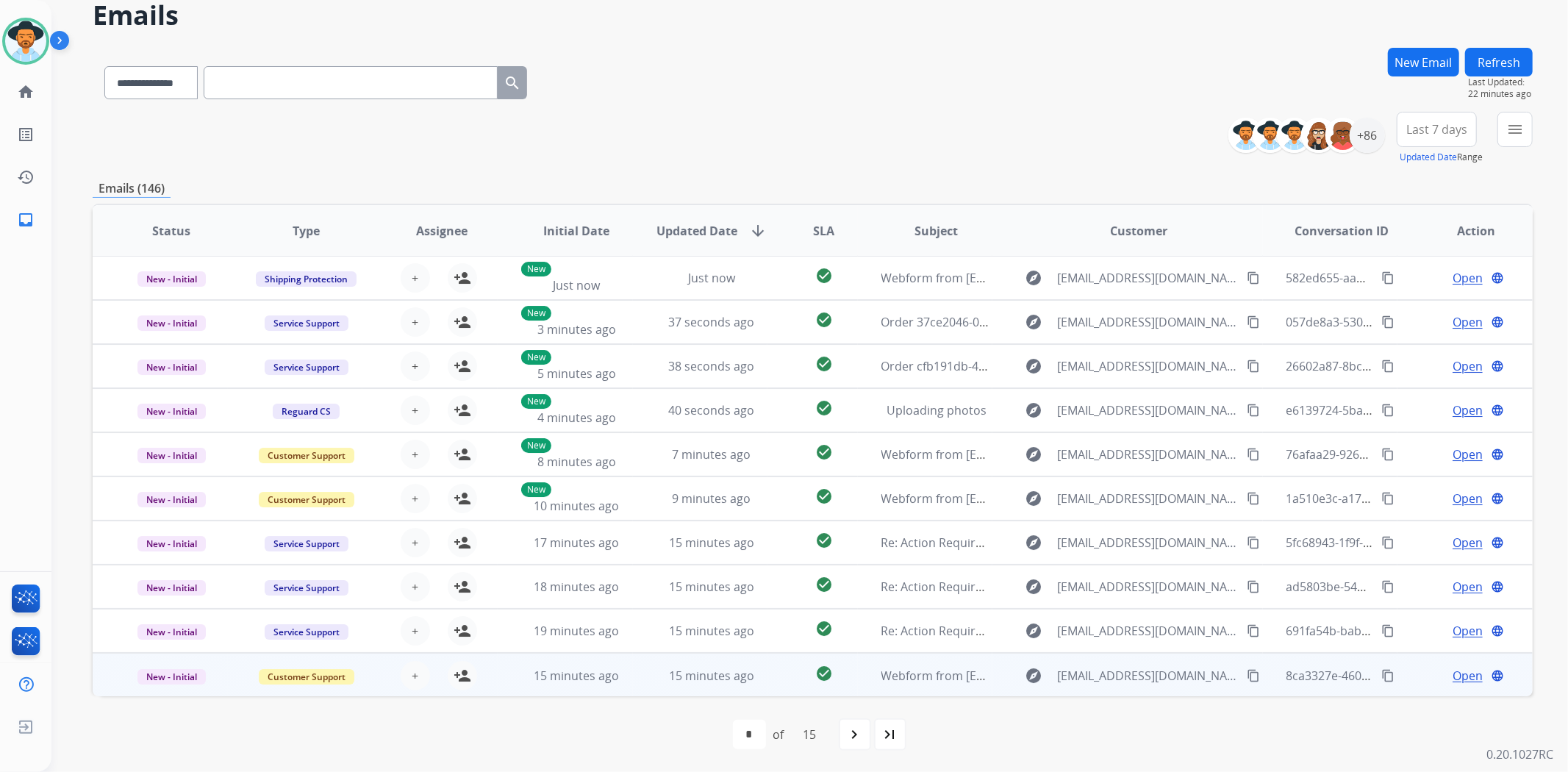
click at [768, 680] on td "check_circle" at bounding box center [812, 675] width 90 height 45
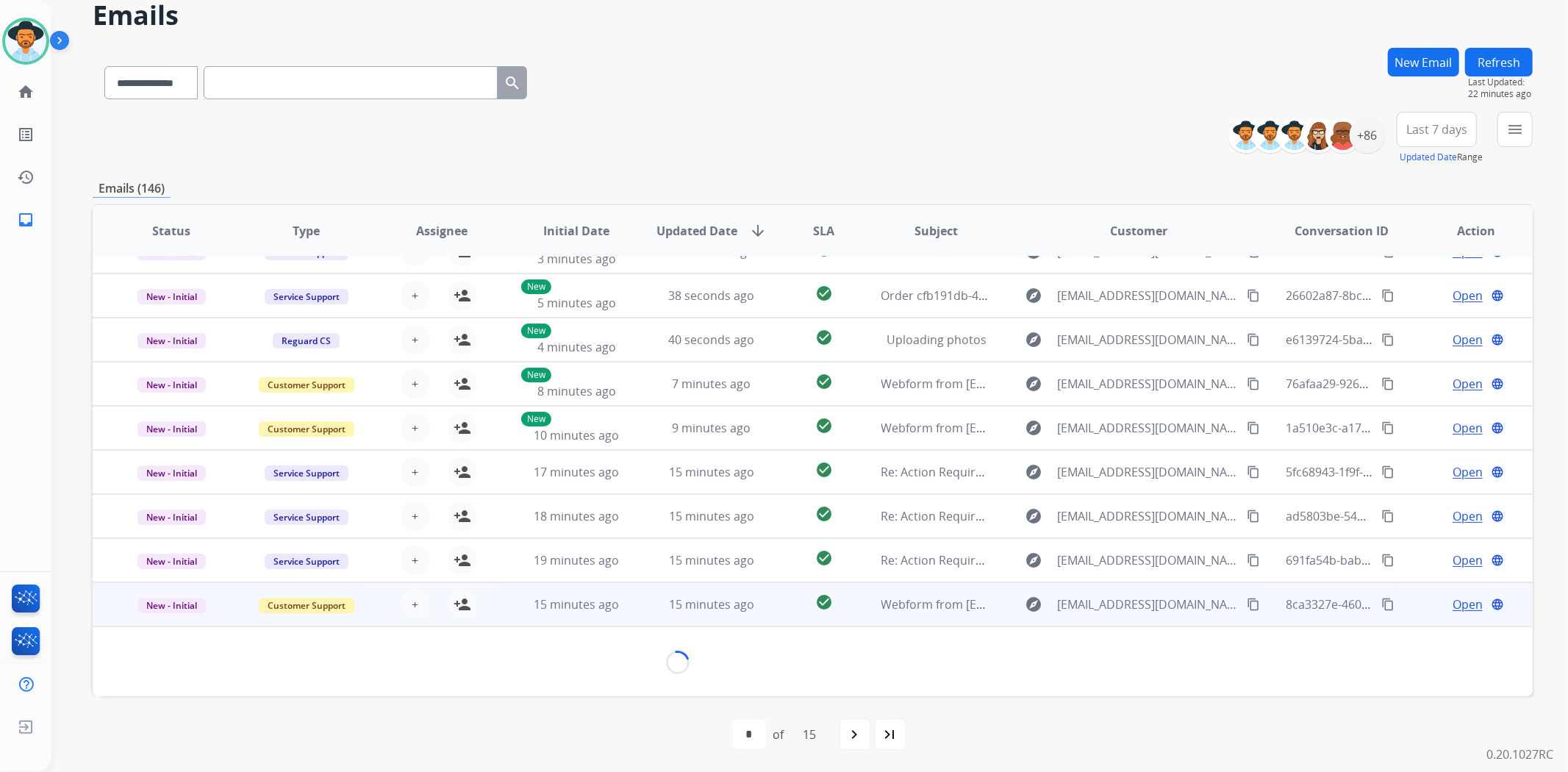
scroll to position [66, 0]
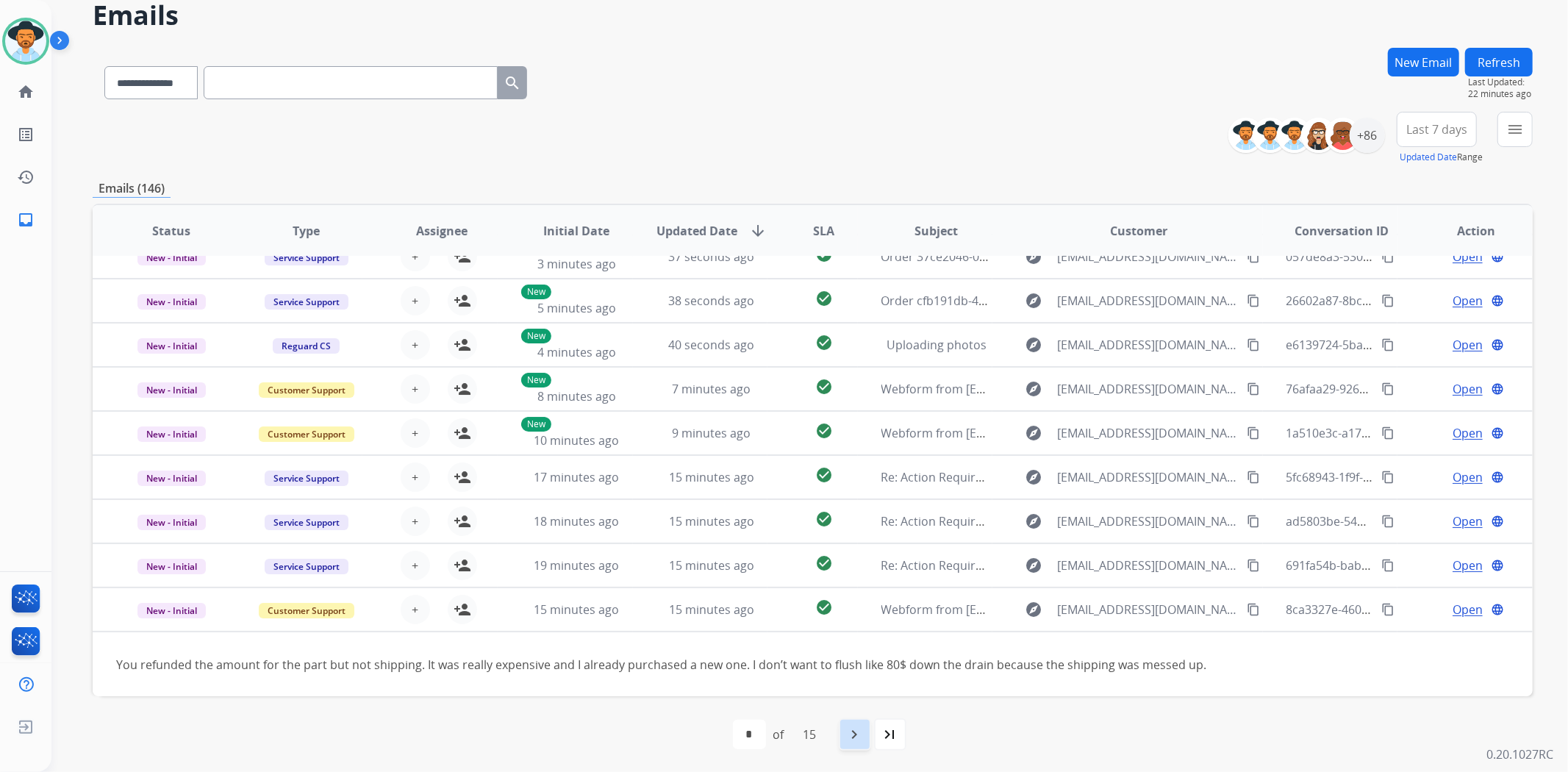
click at [851, 733] on mat-icon "navigate_next" at bounding box center [855, 734] width 18 height 18
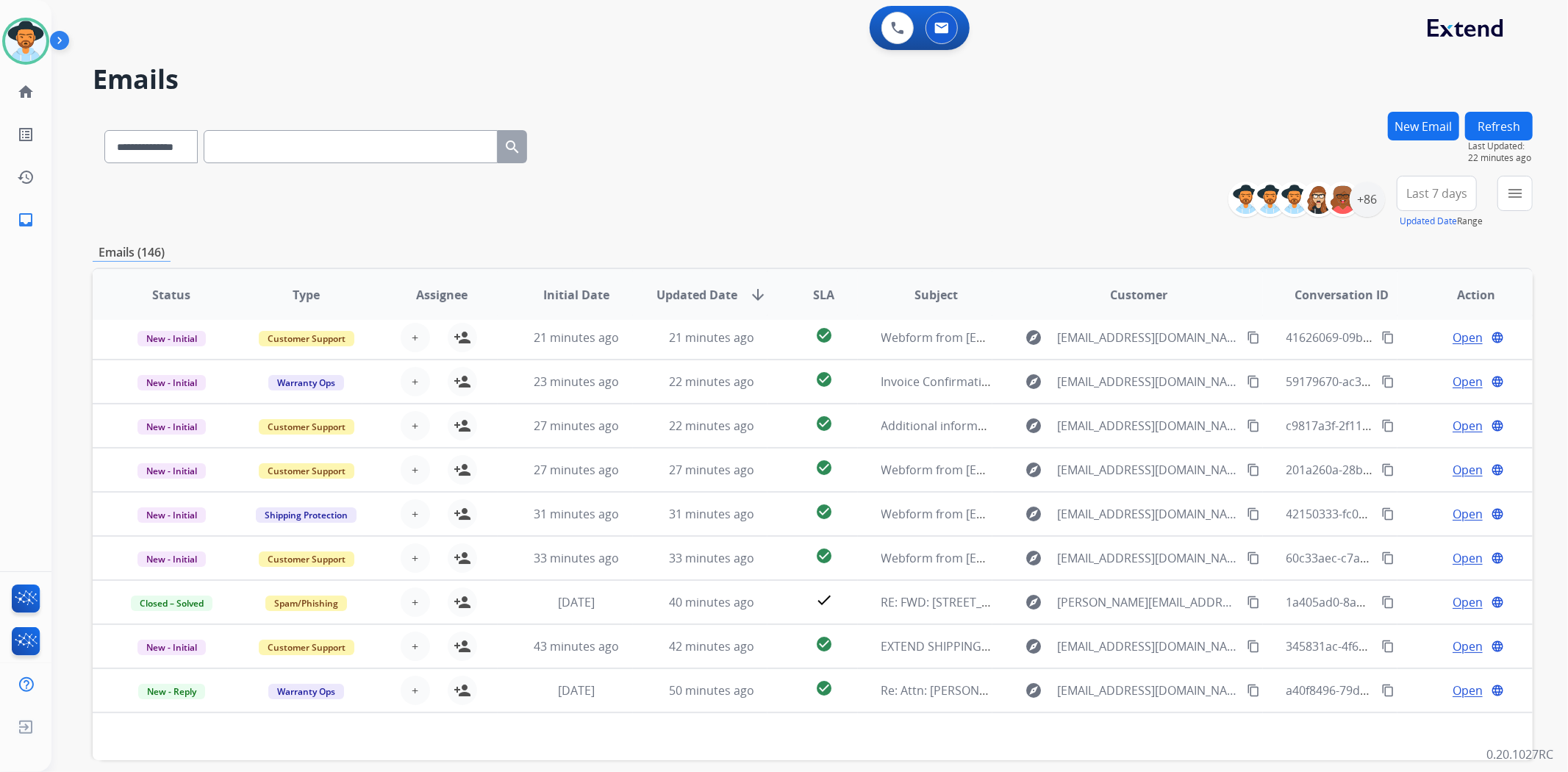
scroll to position [47, 0]
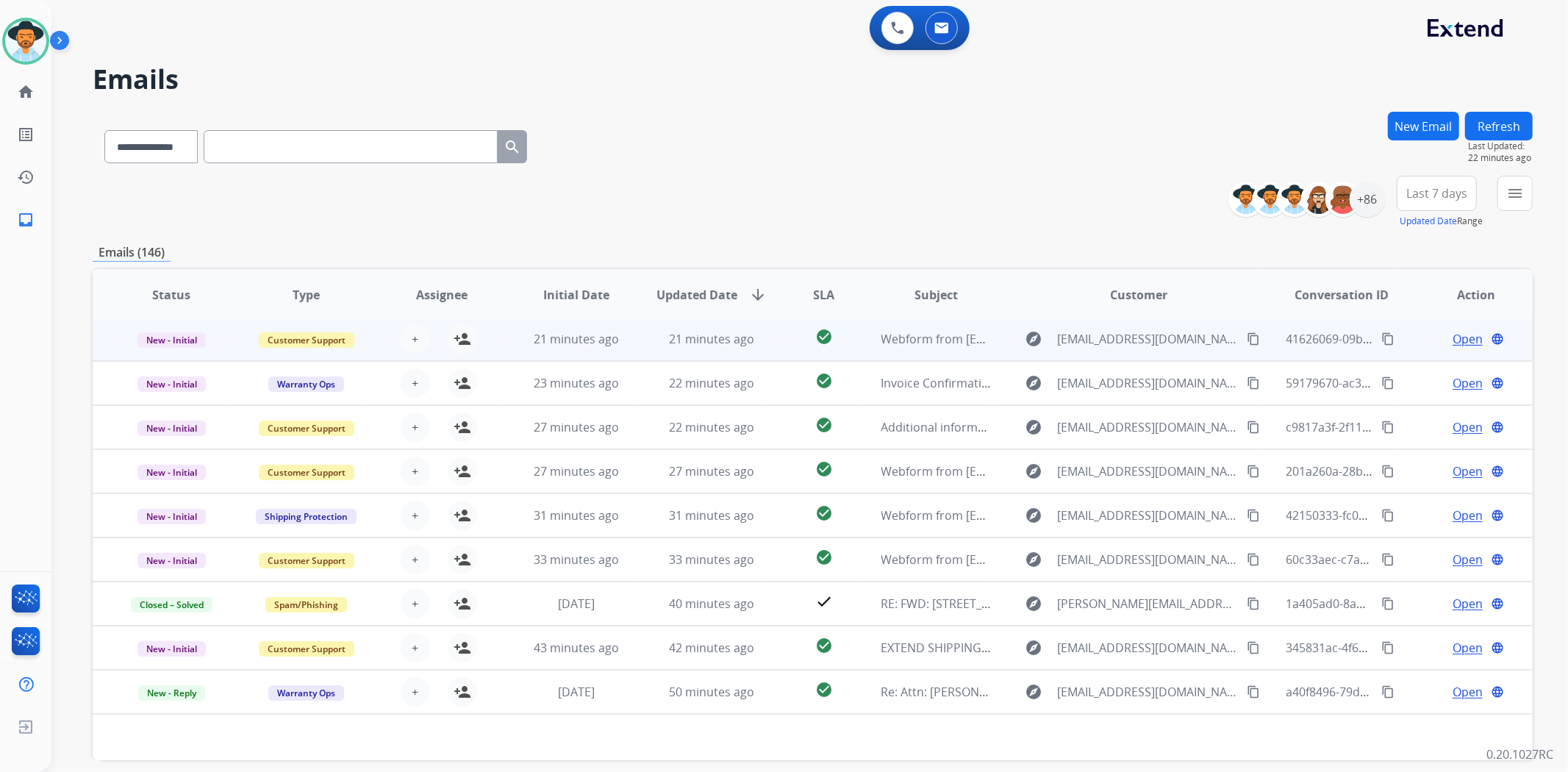
click at [641, 332] on td "21 minutes ago" at bounding box center [701, 339] width 136 height 45
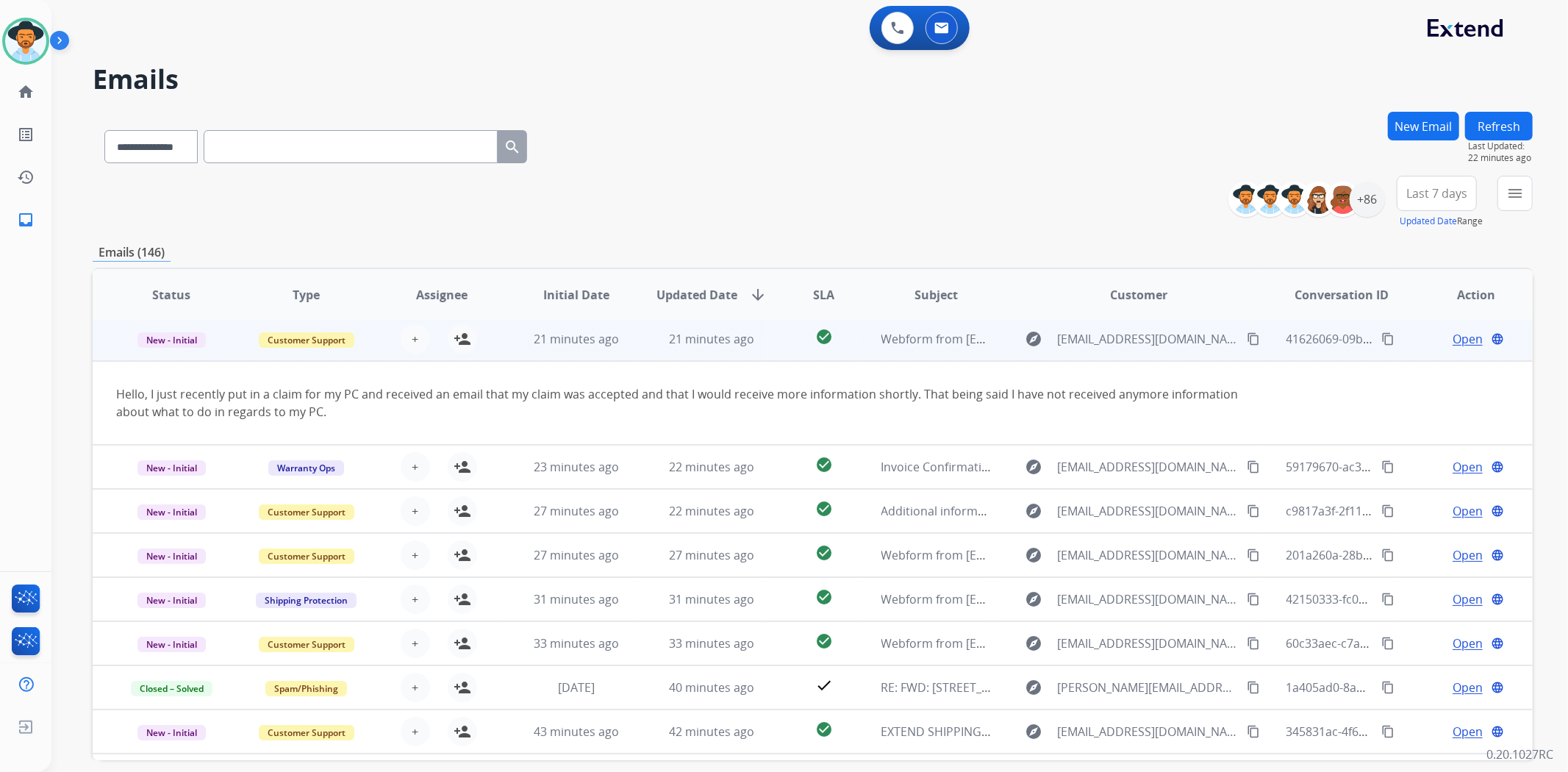
scroll to position [45, 0]
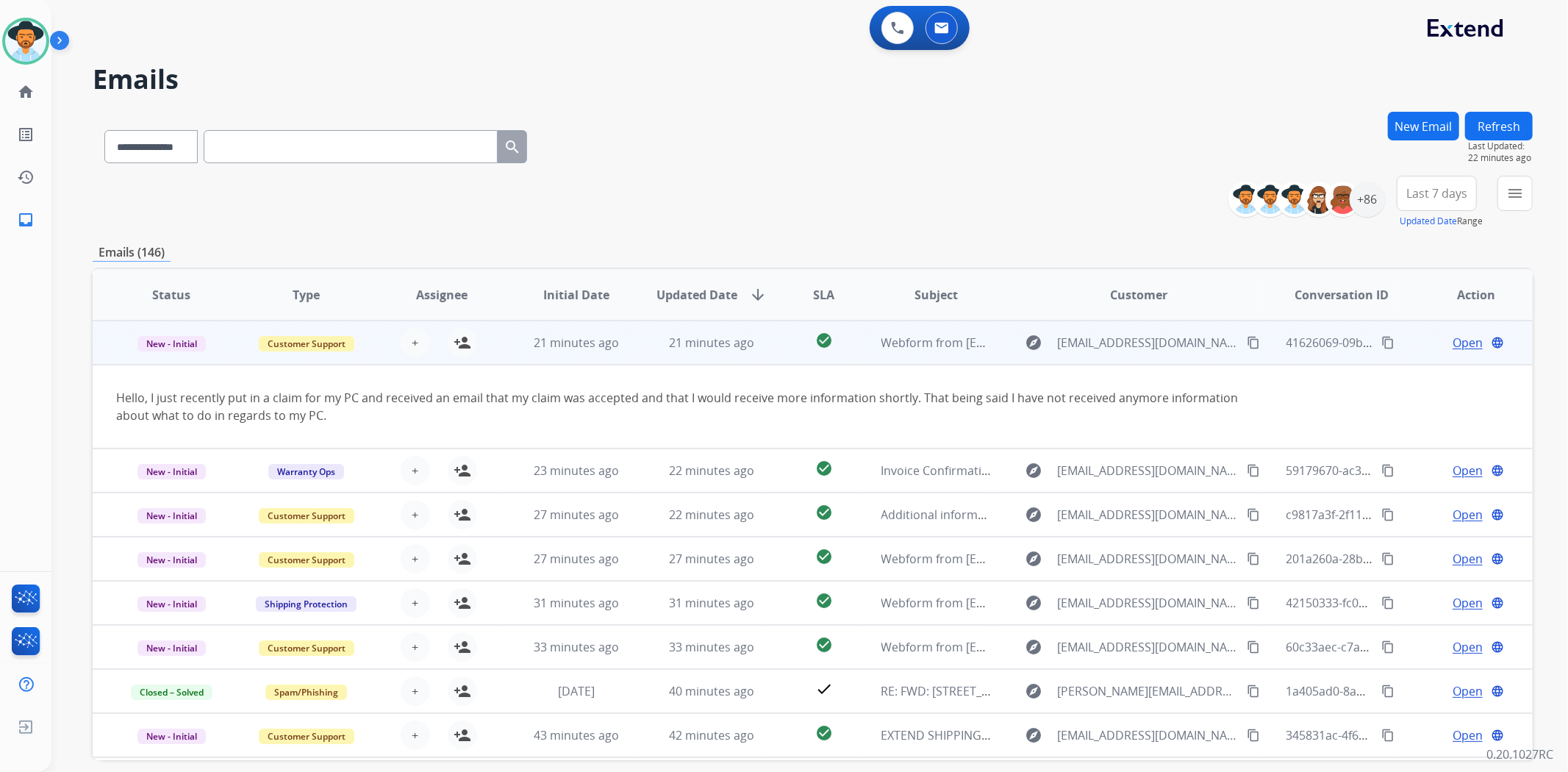
click at [777, 334] on td "check_circle" at bounding box center [812, 342] width 90 height 45
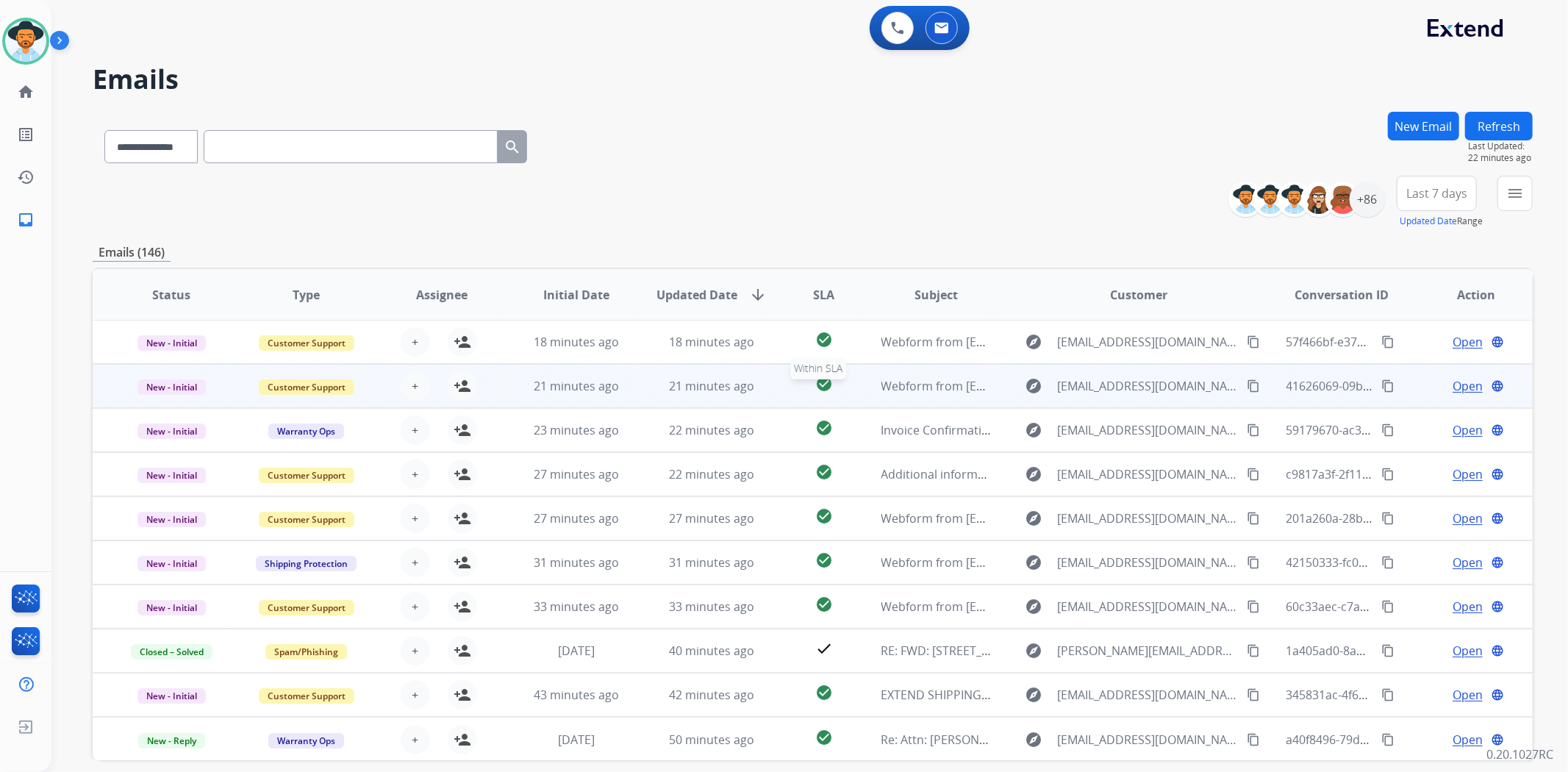
click at [791, 380] on div "check_circle" at bounding box center [823, 386] width 65 height 22
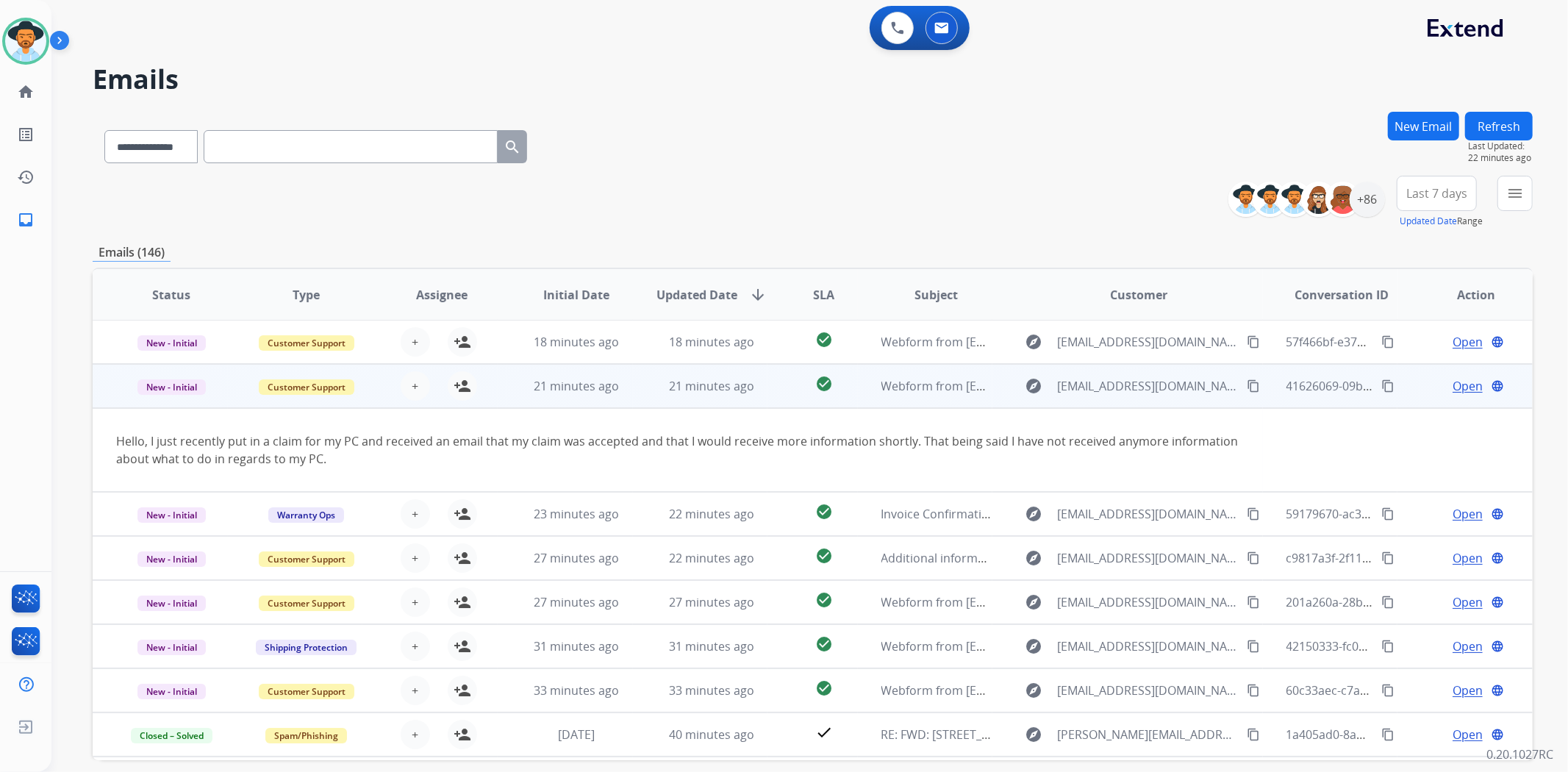
scroll to position [45, 0]
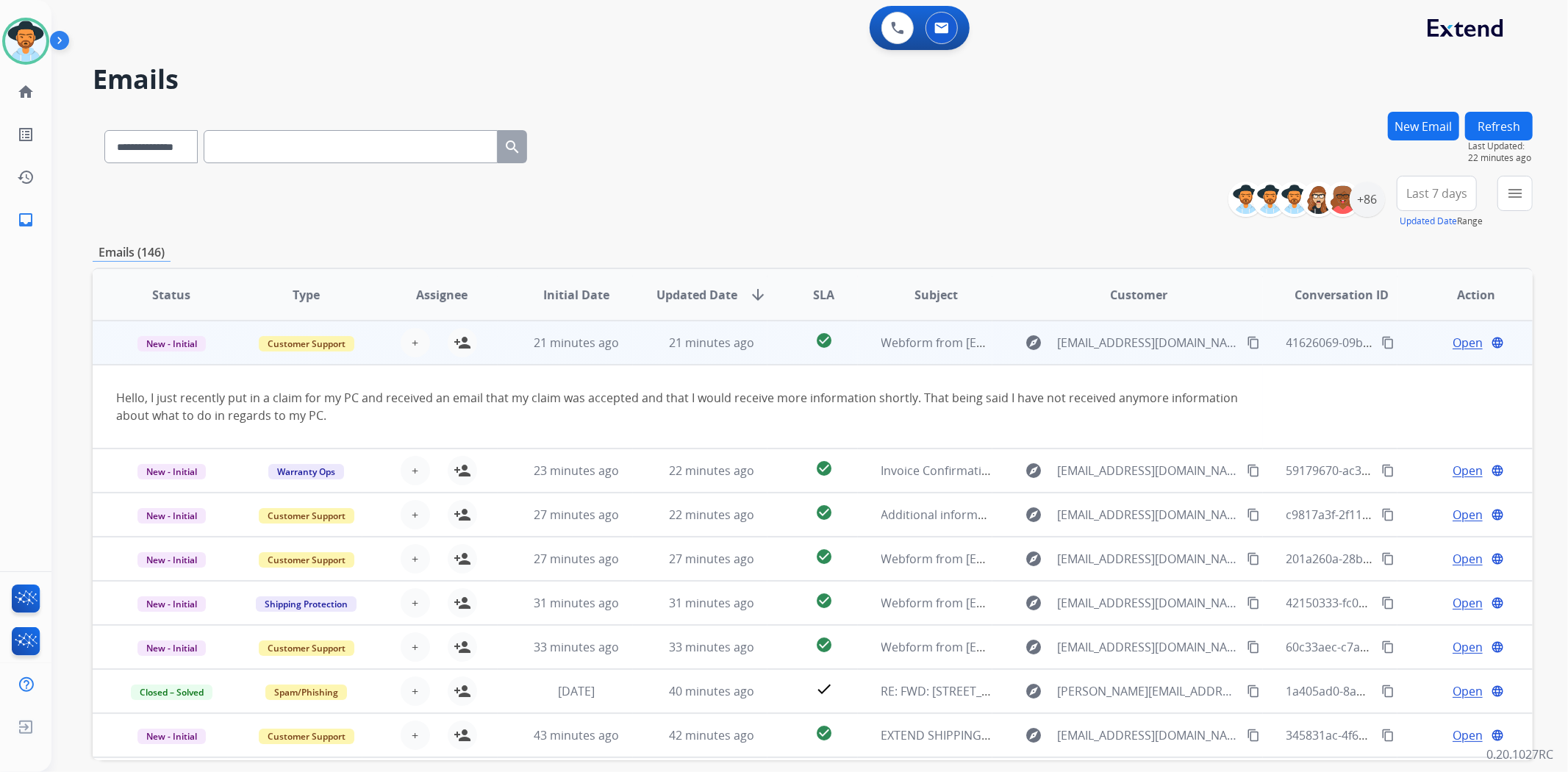
click at [770, 355] on td "check_circle" at bounding box center [812, 342] width 90 height 45
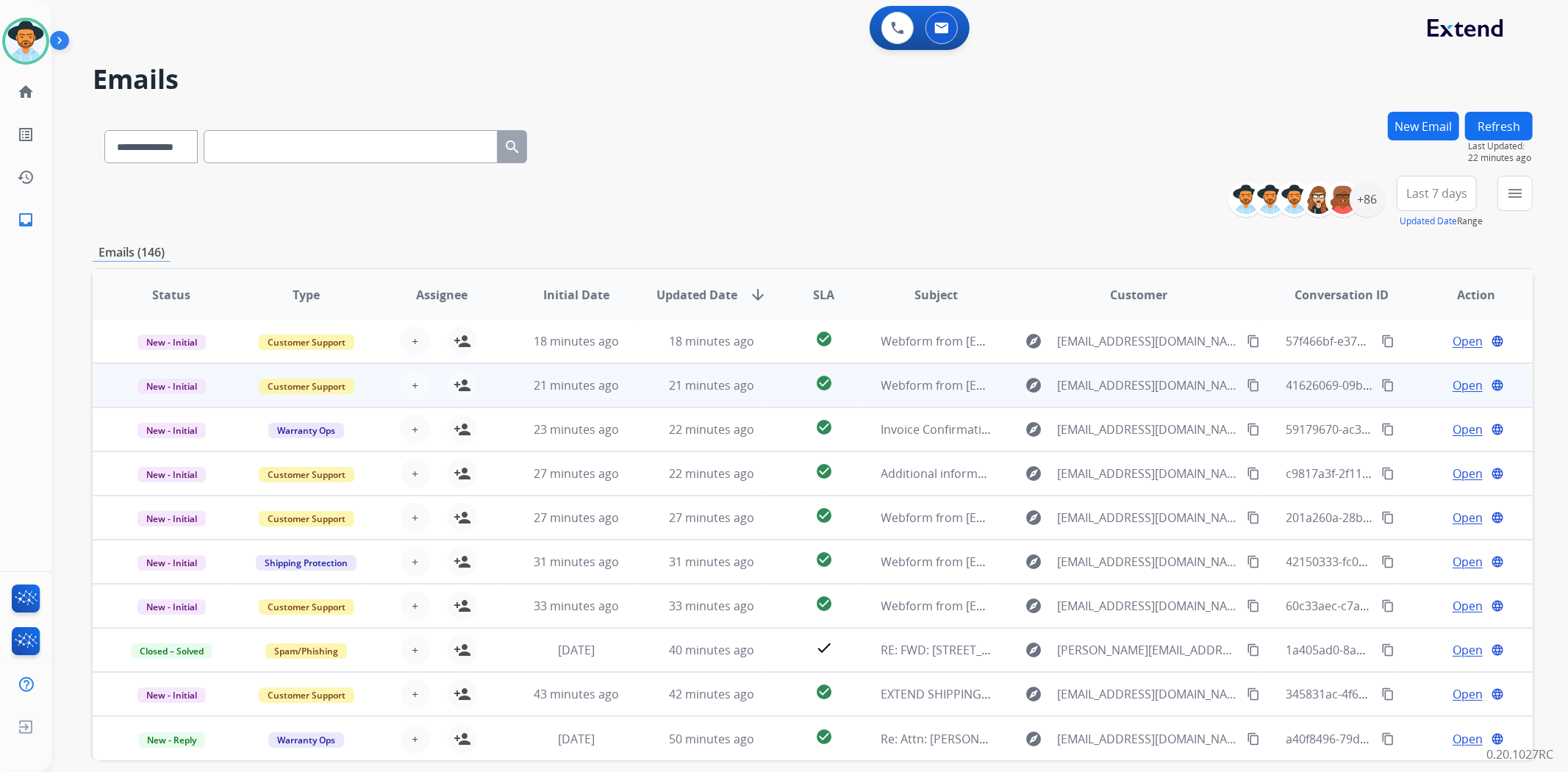
scroll to position [1, 0]
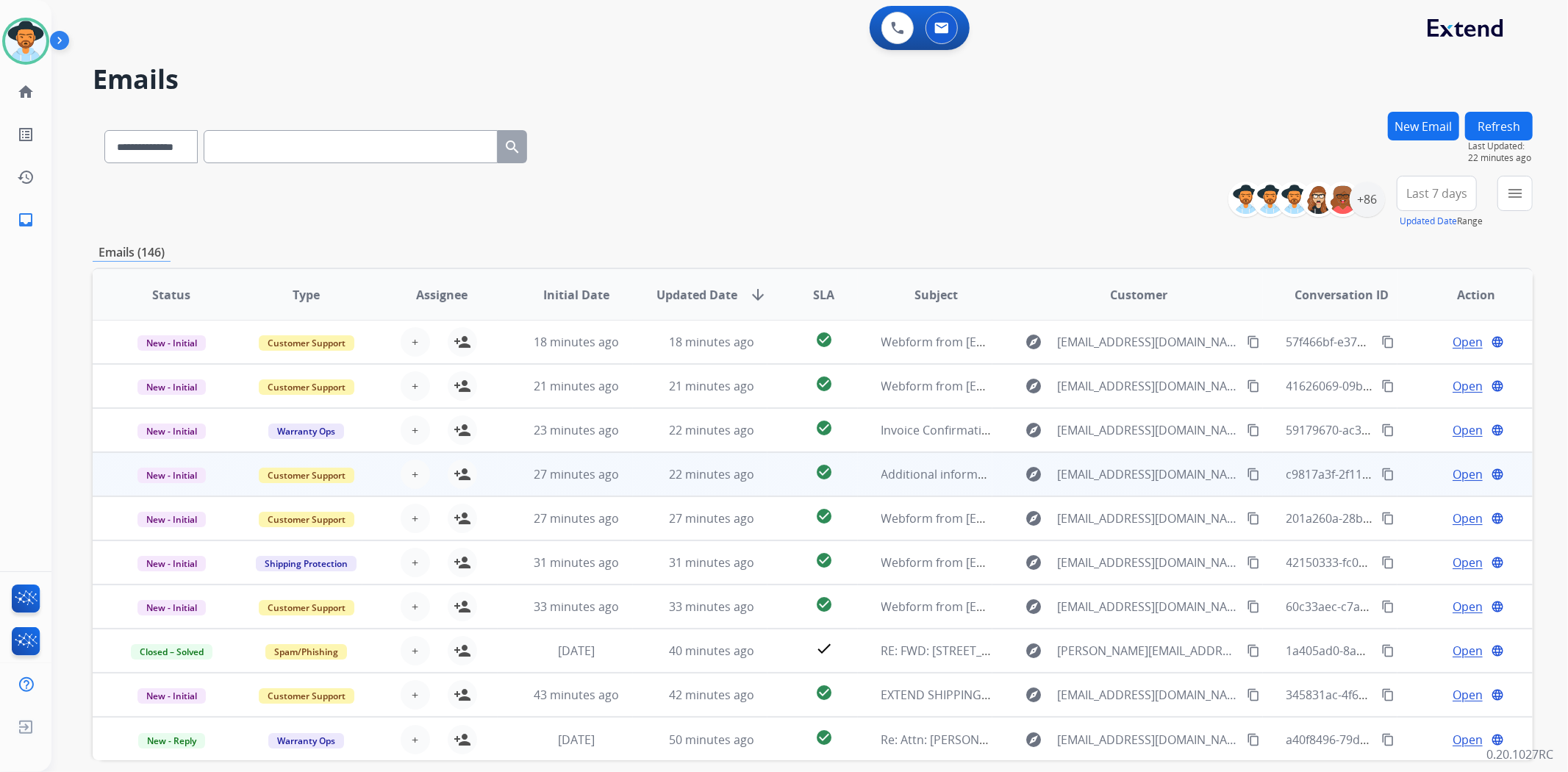
click at [772, 457] on td "check_circle" at bounding box center [812, 474] width 90 height 45
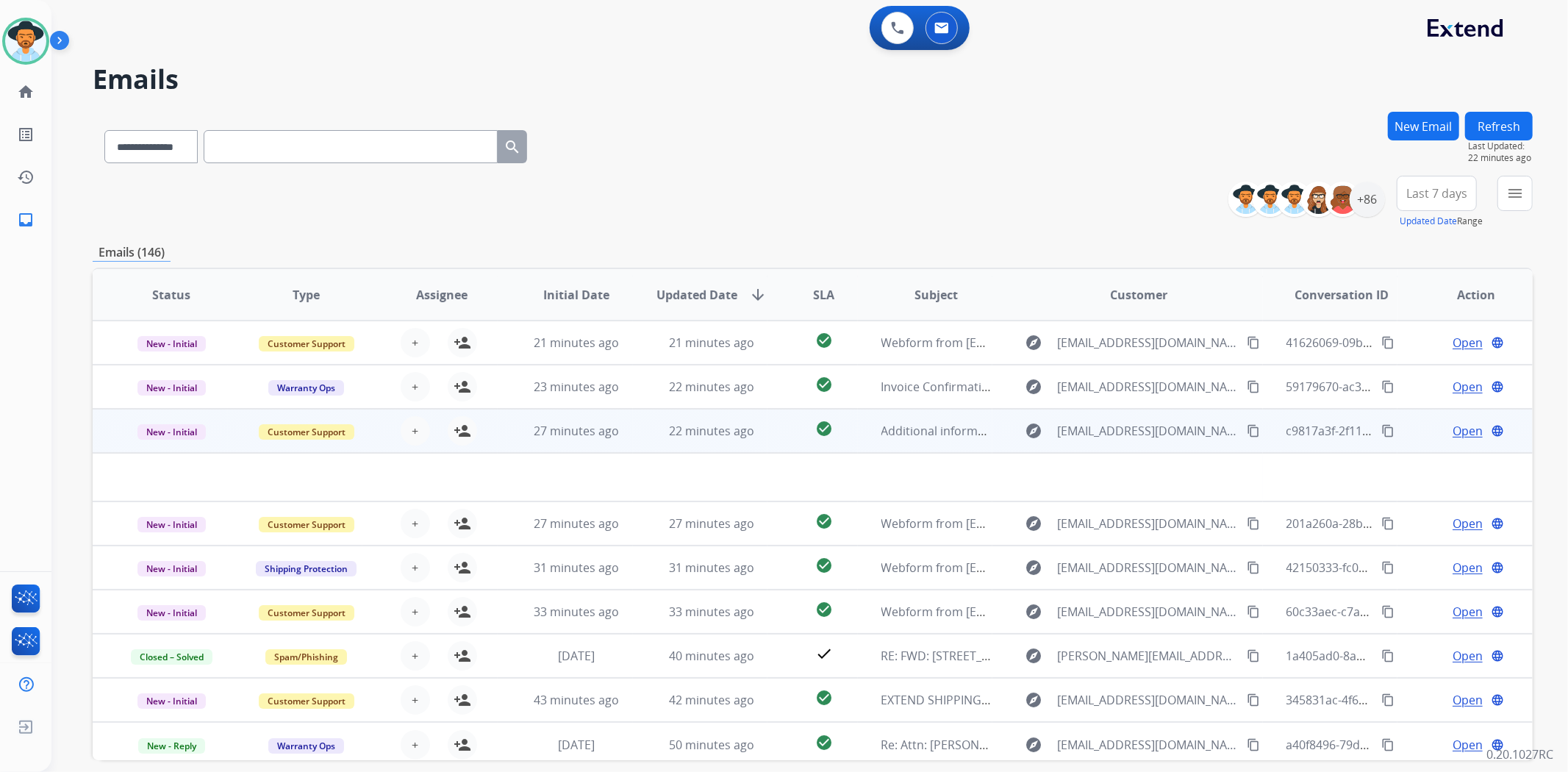
scroll to position [47, 0]
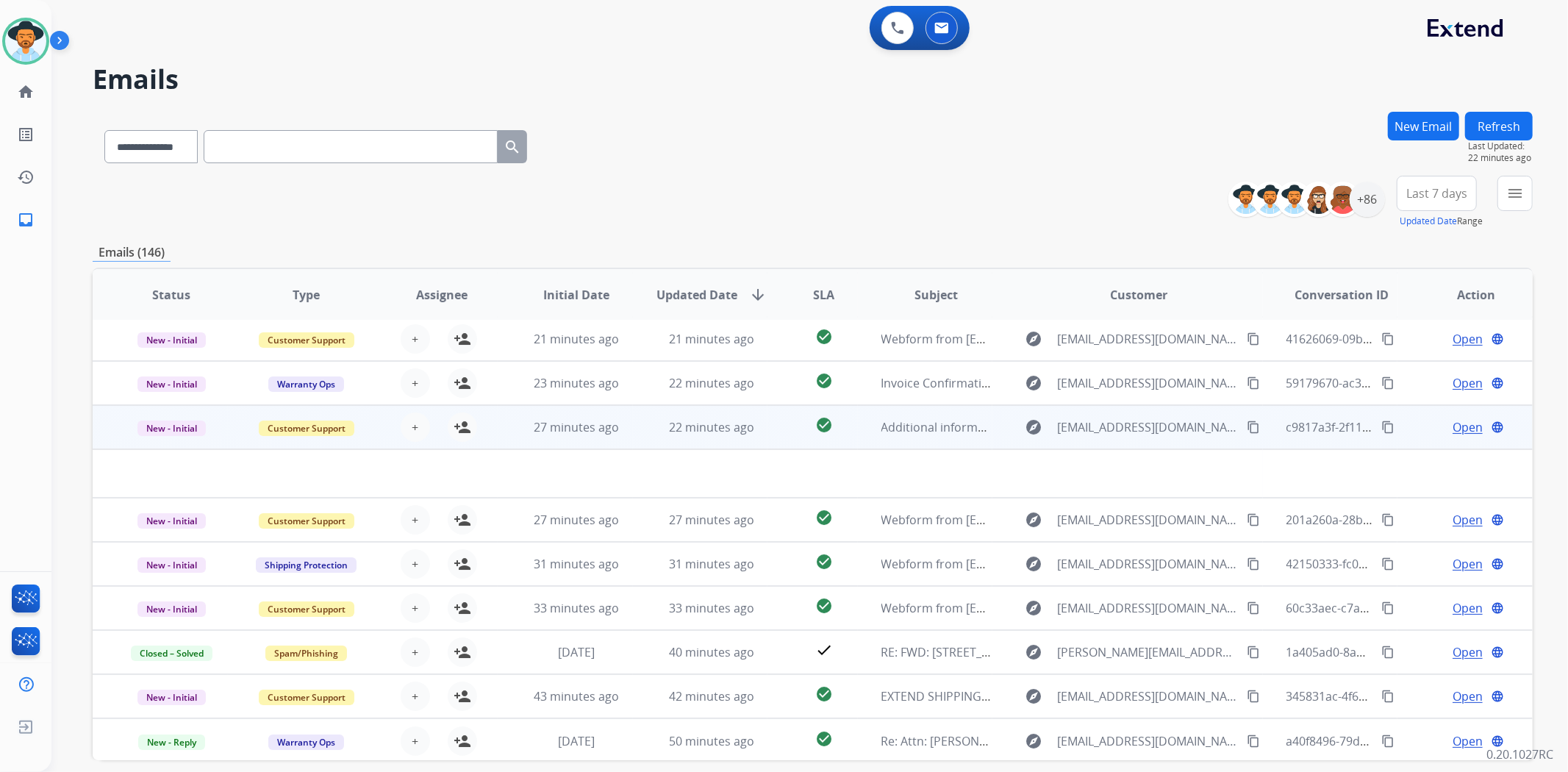
click at [776, 428] on td "check_circle" at bounding box center [812, 427] width 90 height 45
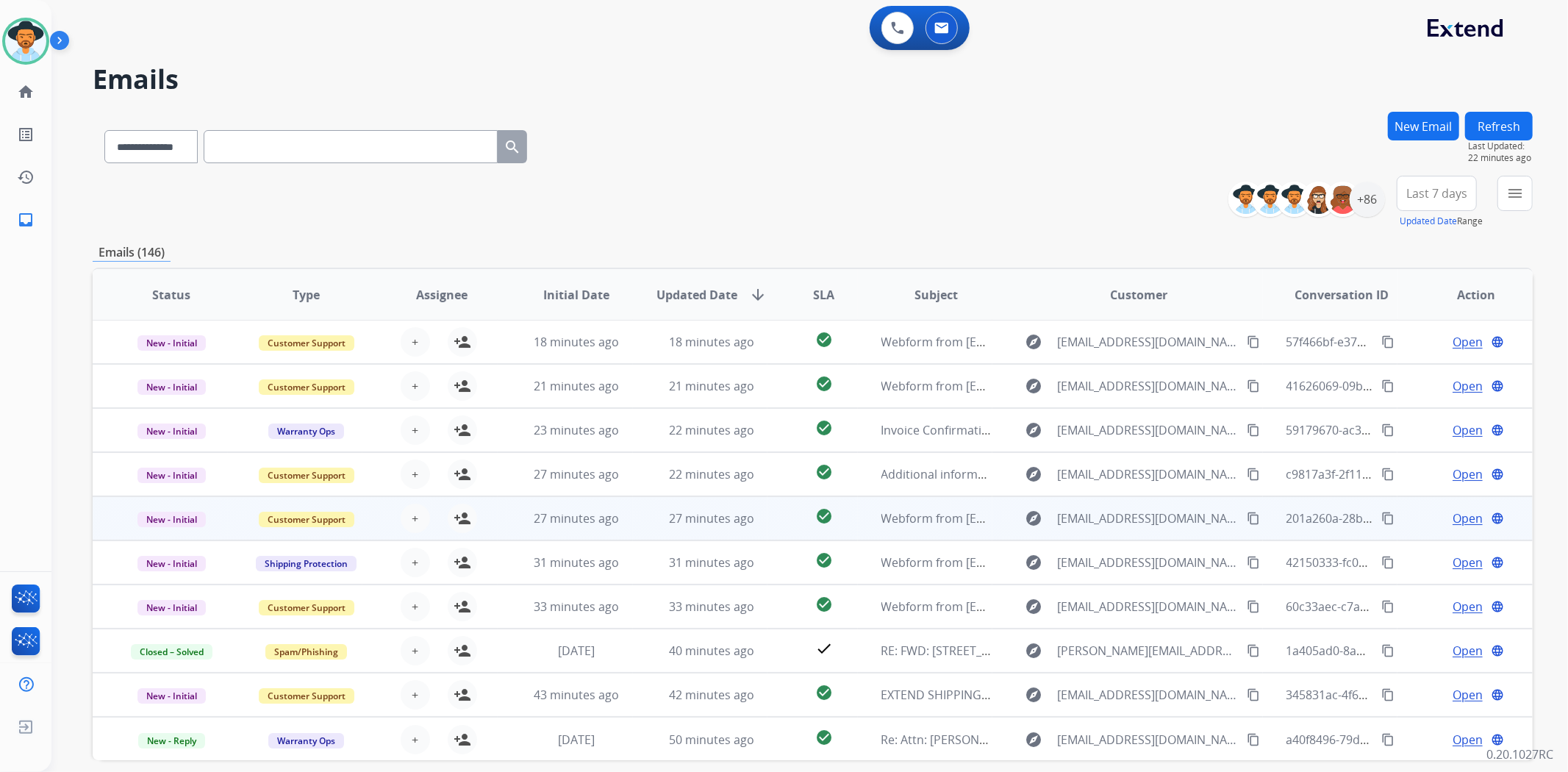
click at [771, 522] on td "check_circle" at bounding box center [812, 519] width 90 height 45
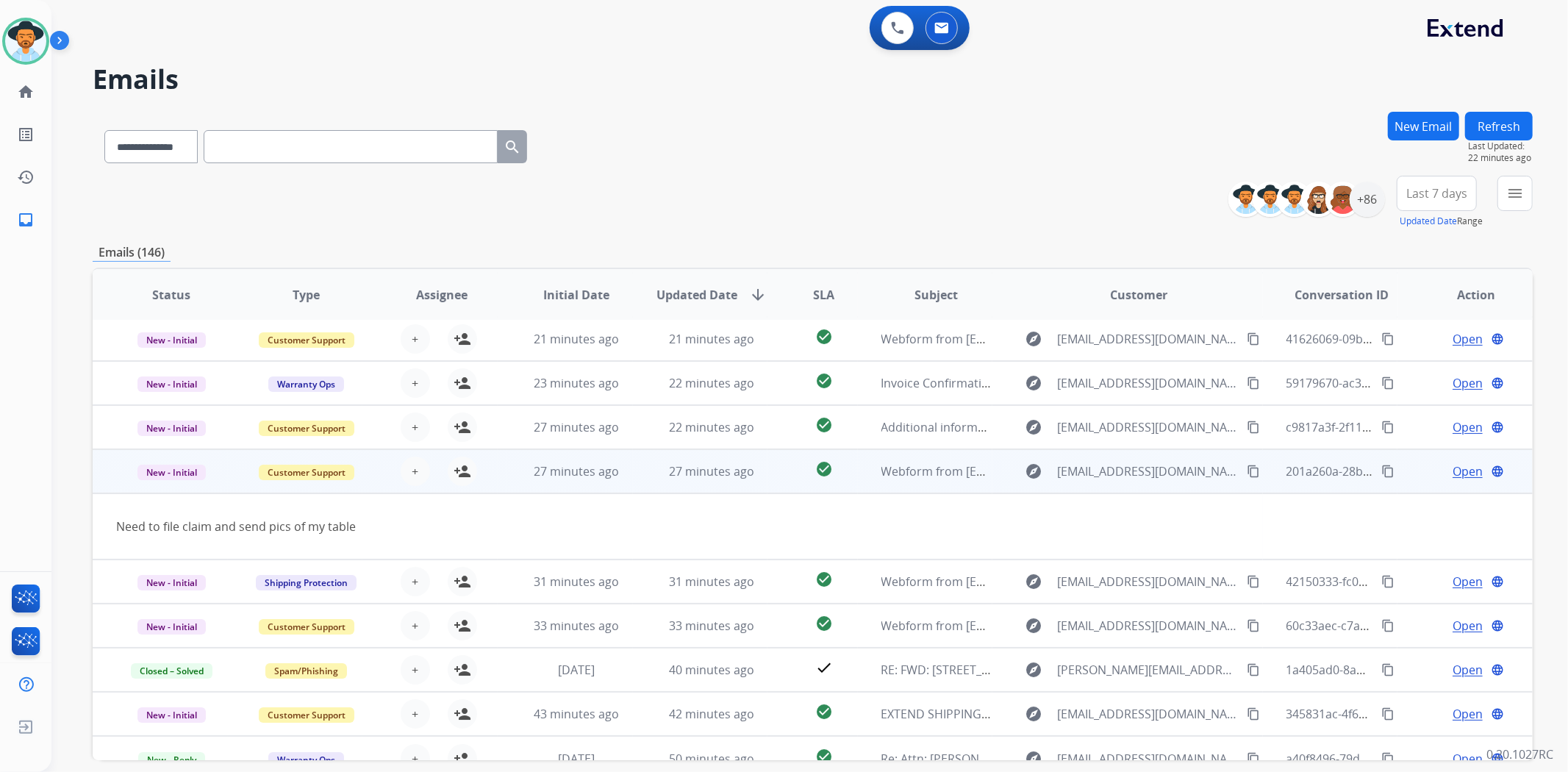
scroll to position [66, 0]
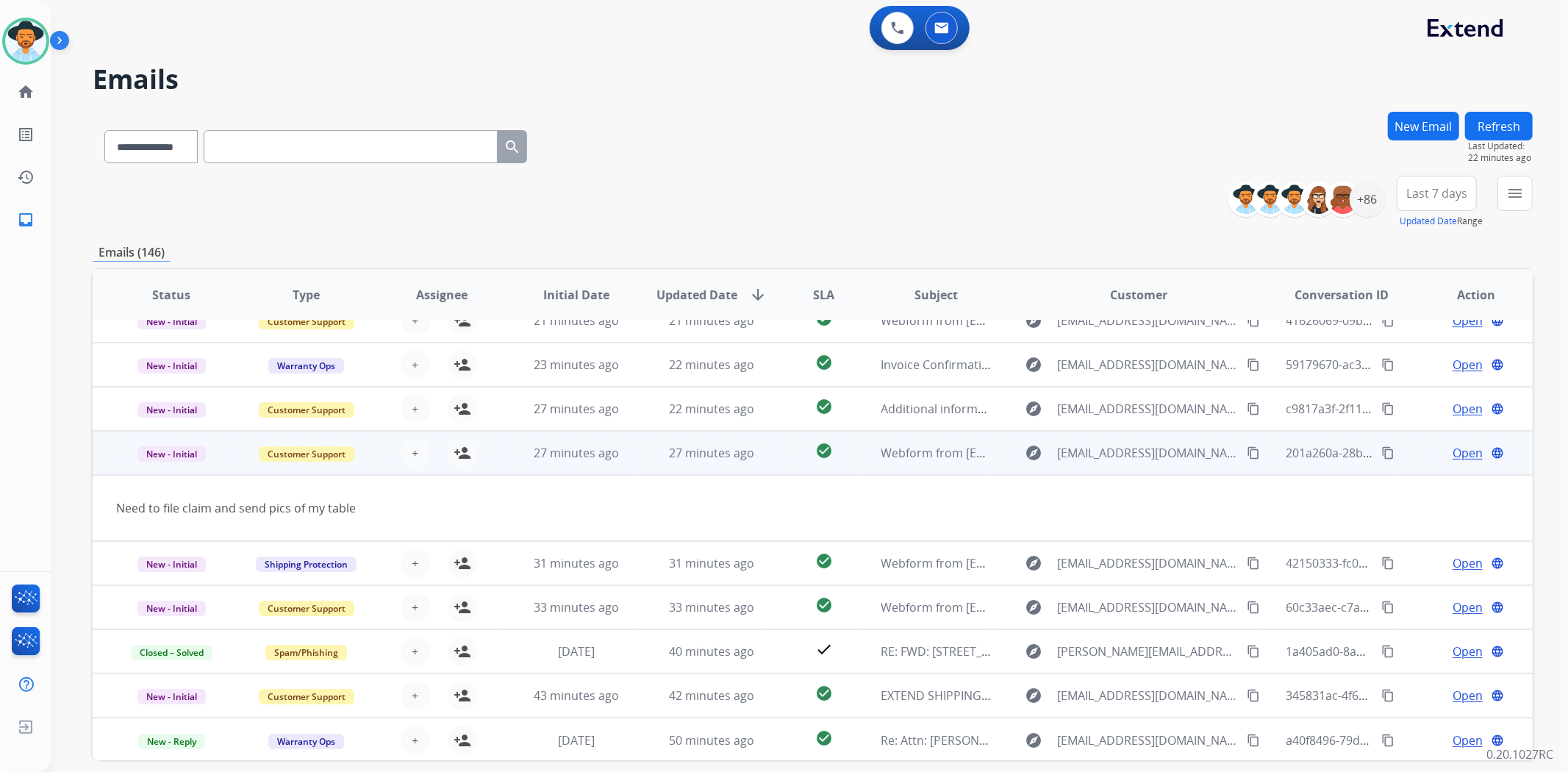
click at [777, 453] on td "check_circle" at bounding box center [812, 453] width 90 height 45
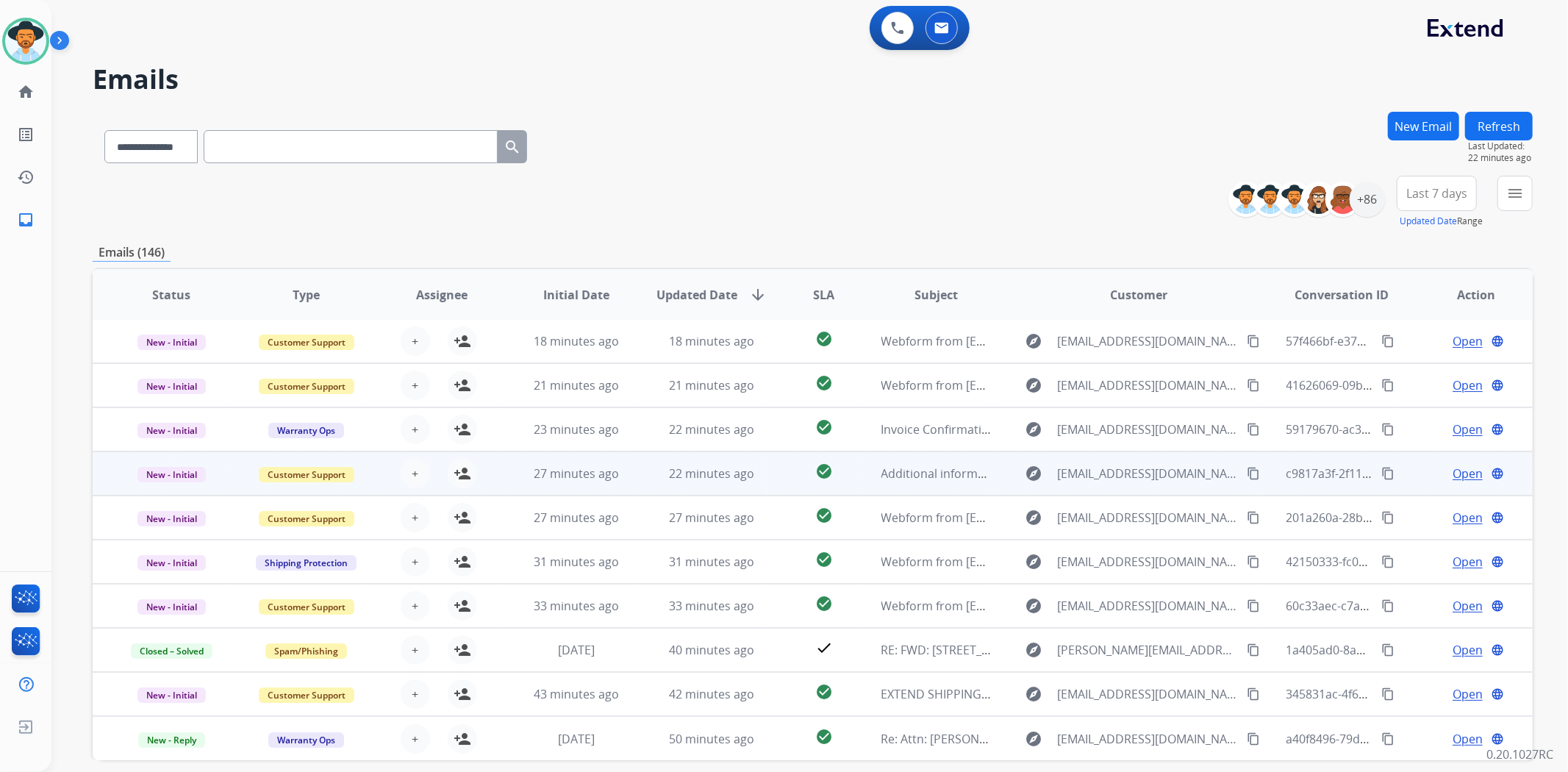
scroll to position [1, 0]
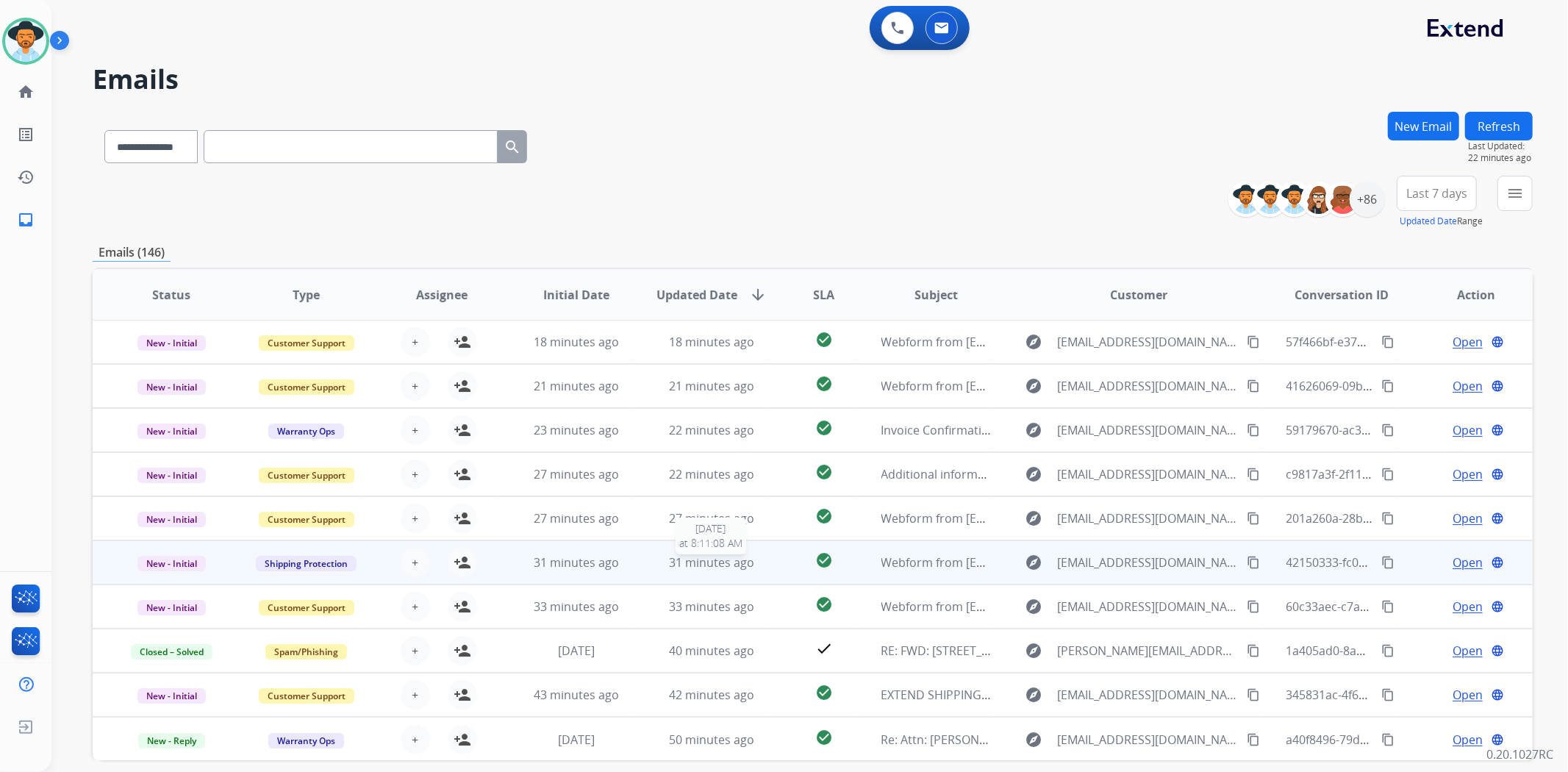
click at [761, 553] on div "31 minutes ago" at bounding box center [712, 561] width 111 height 18
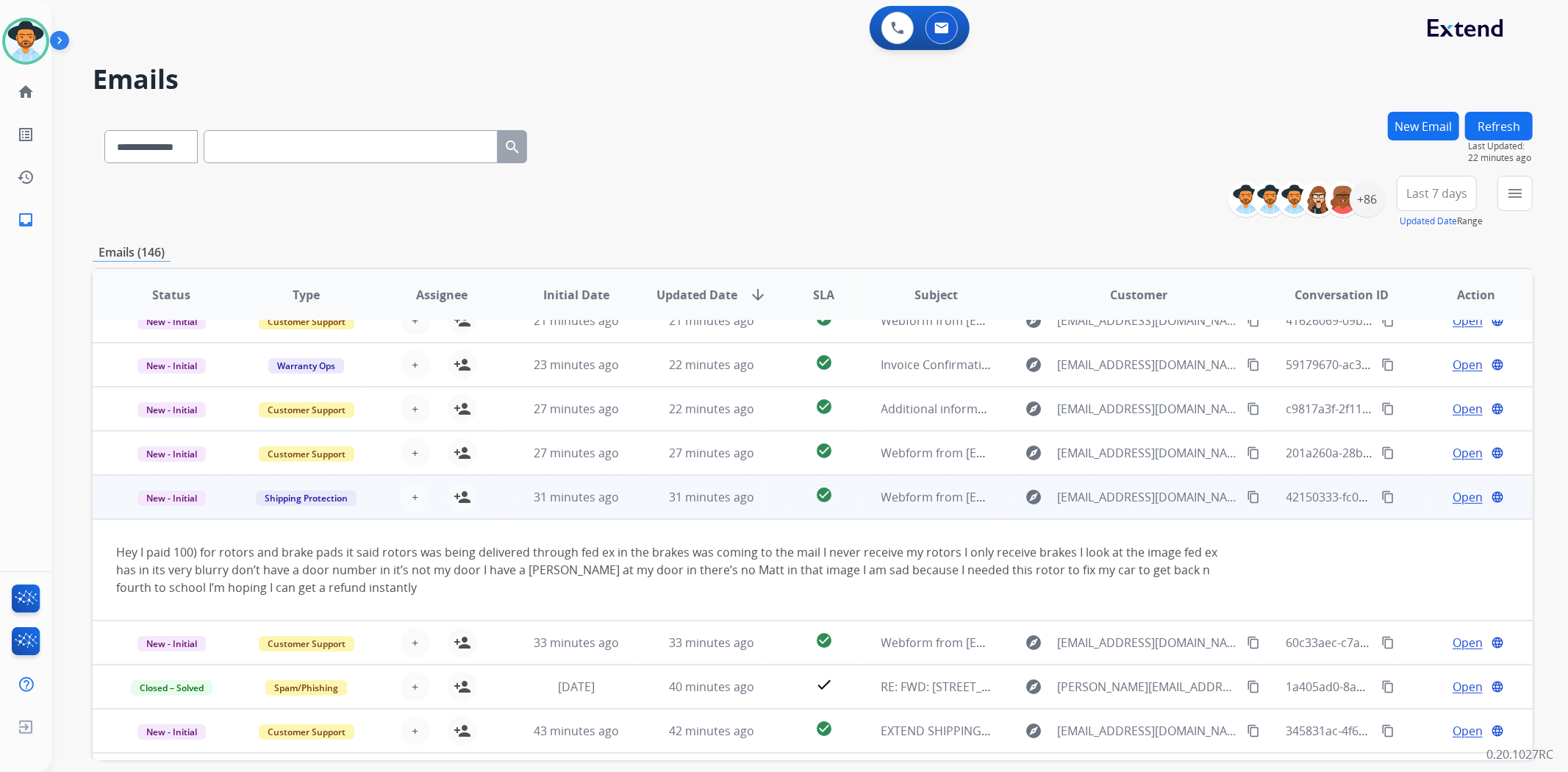
scroll to position [101, 0]
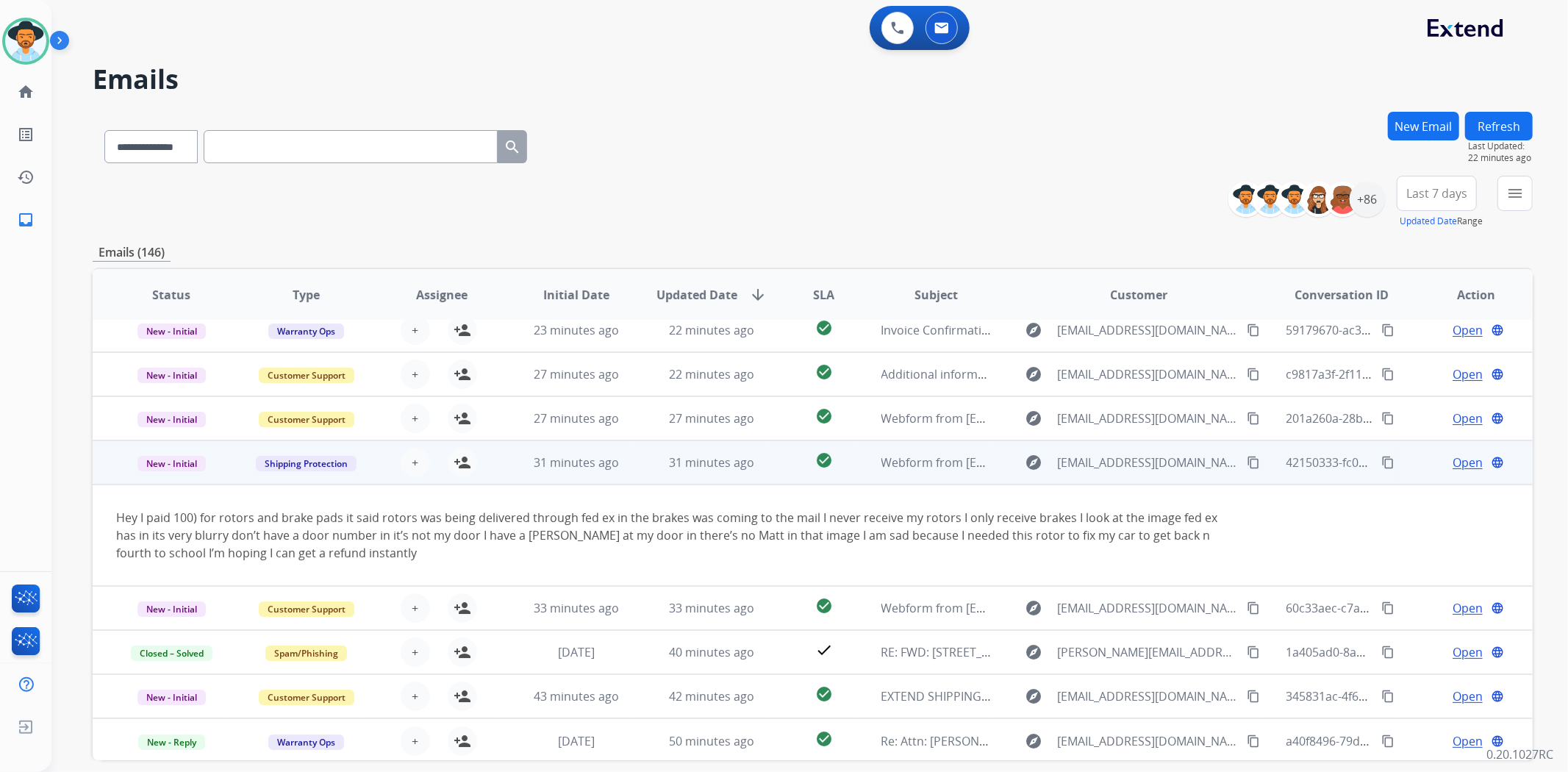
click at [780, 457] on td "check_circle" at bounding box center [812, 462] width 90 height 45
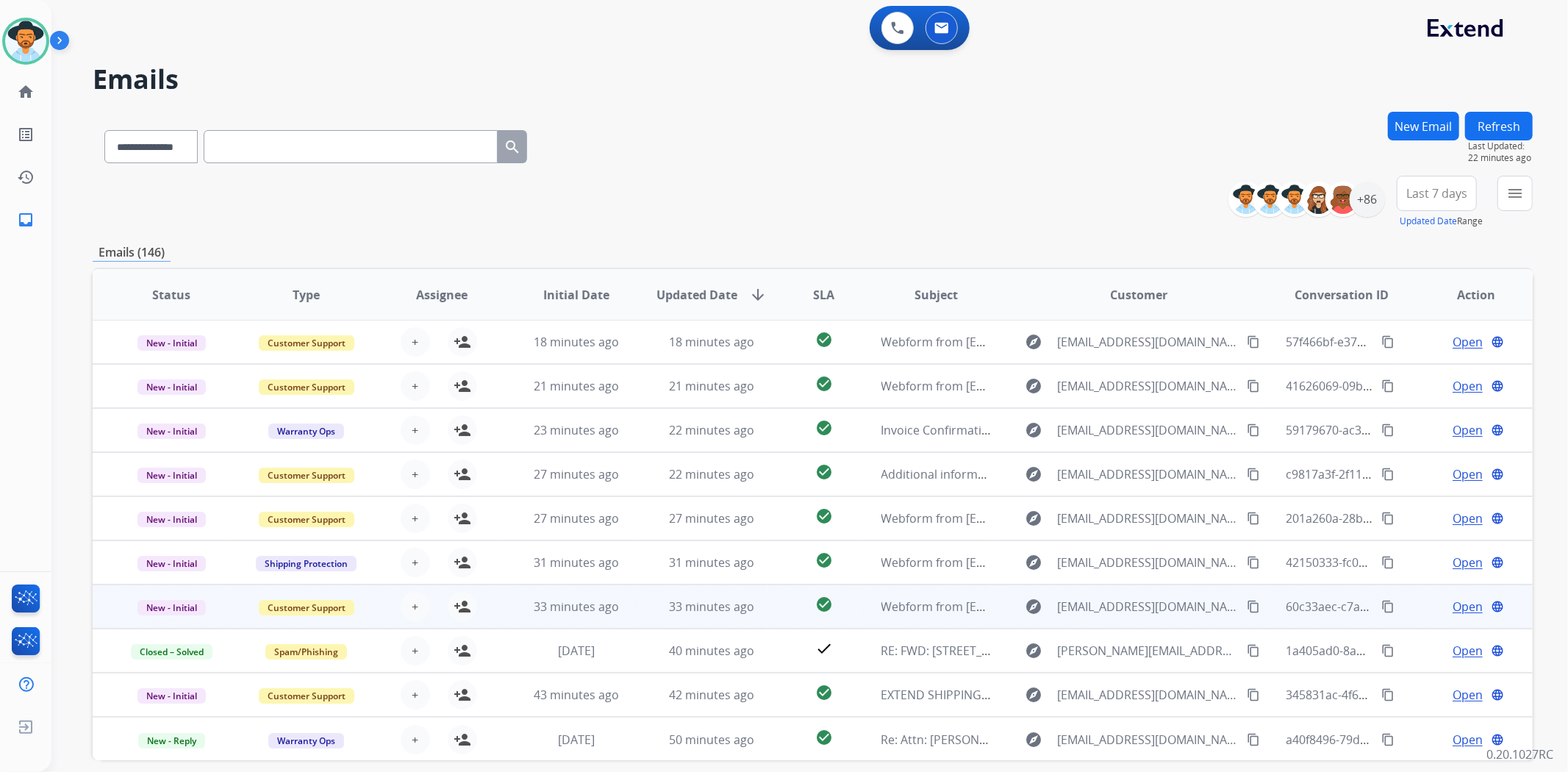
click at [776, 602] on td "check_circle" at bounding box center [812, 607] width 90 height 45
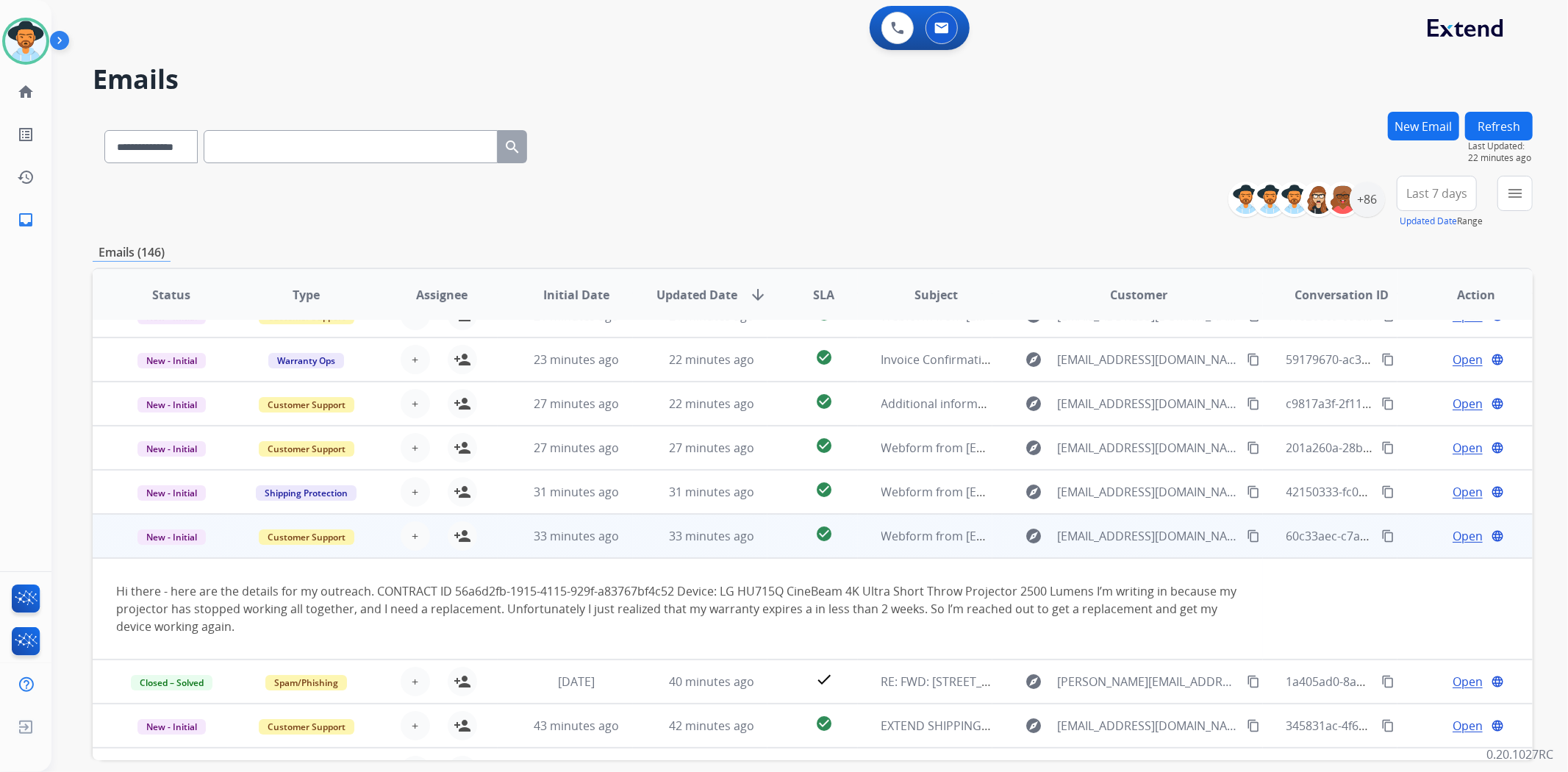
scroll to position [101, 0]
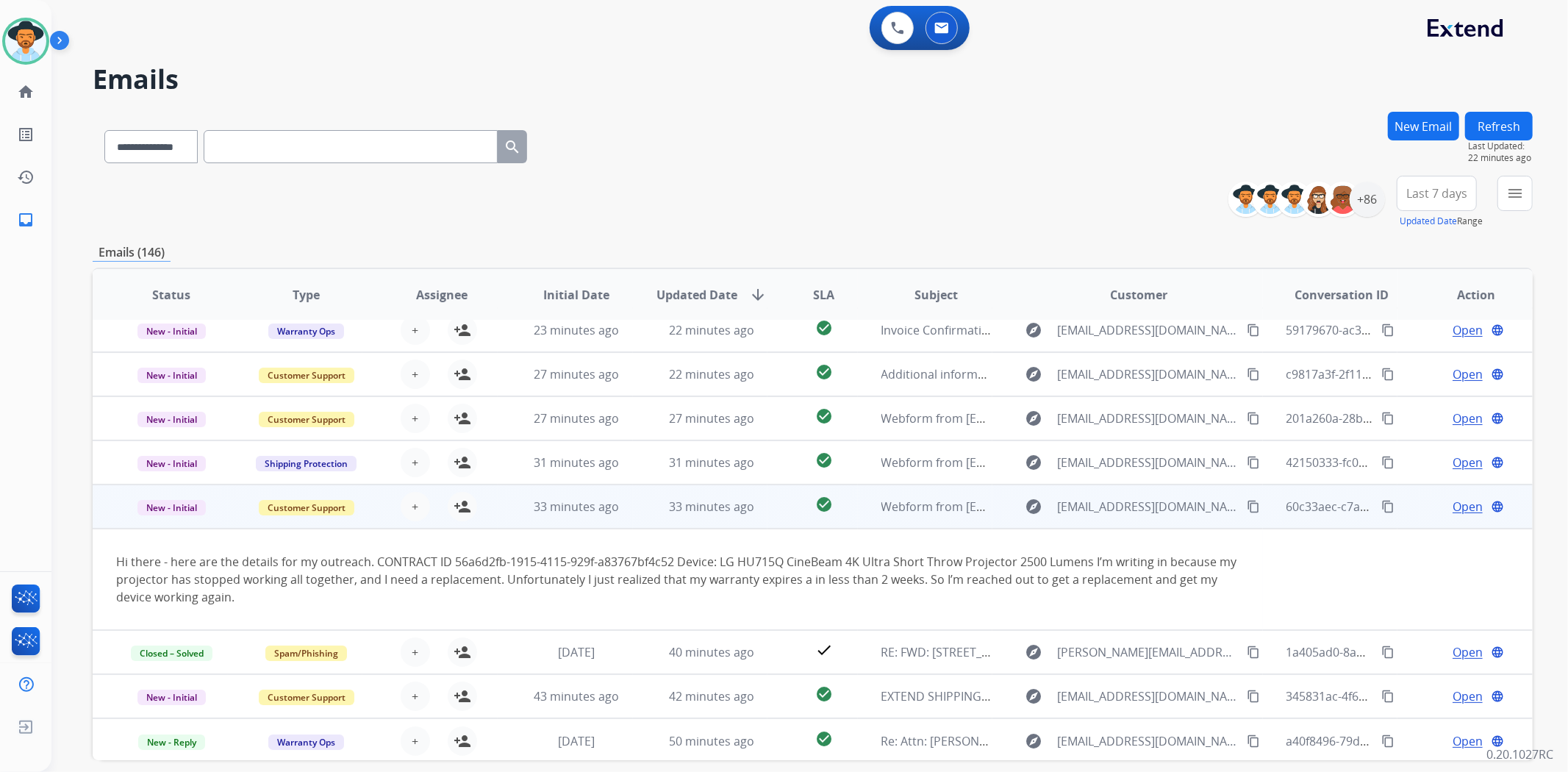
click at [784, 504] on td "check_circle" at bounding box center [812, 507] width 90 height 45
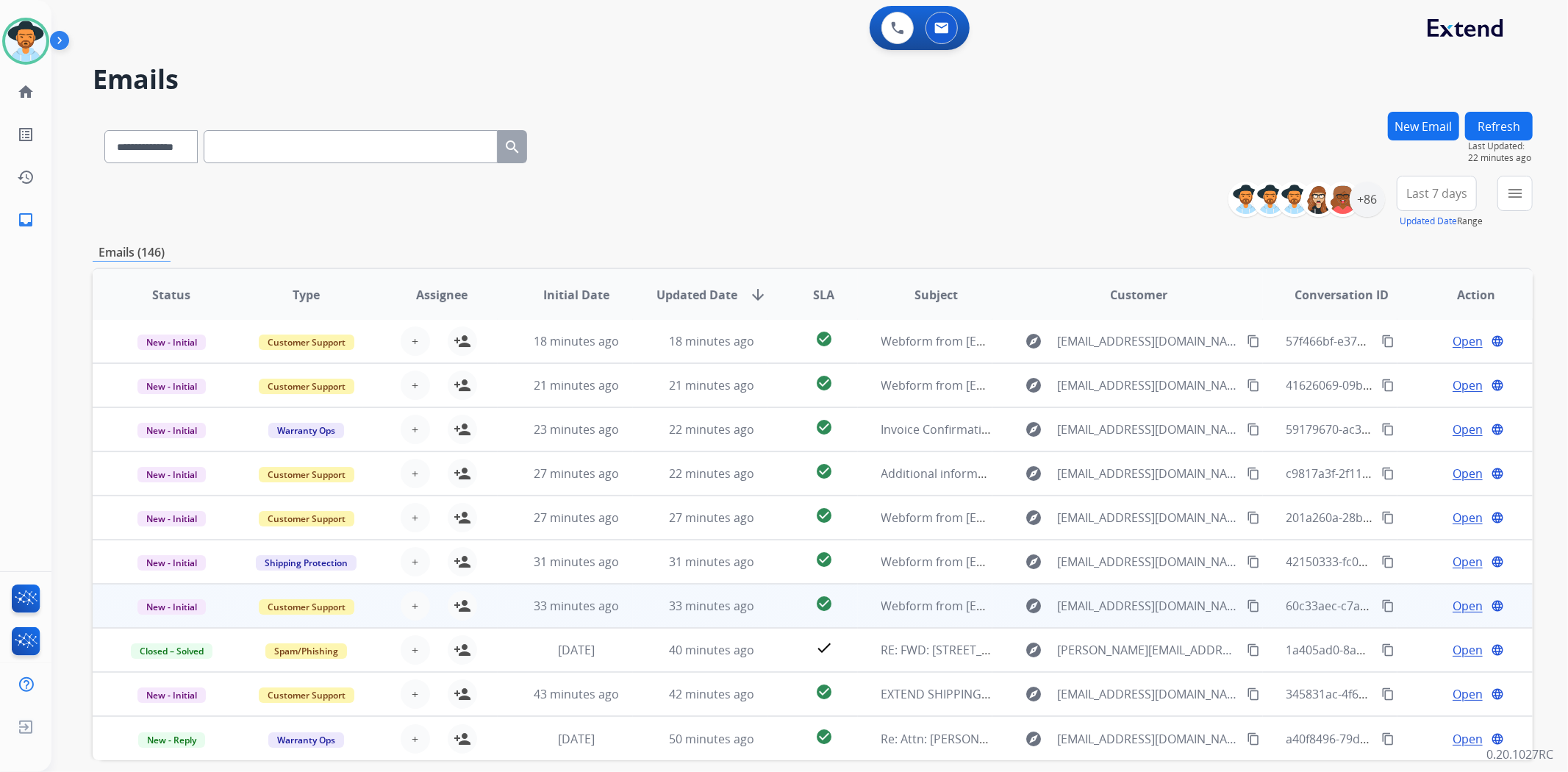
scroll to position [1, 0]
click at [775, 613] on td "check_circle" at bounding box center [812, 607] width 90 height 45
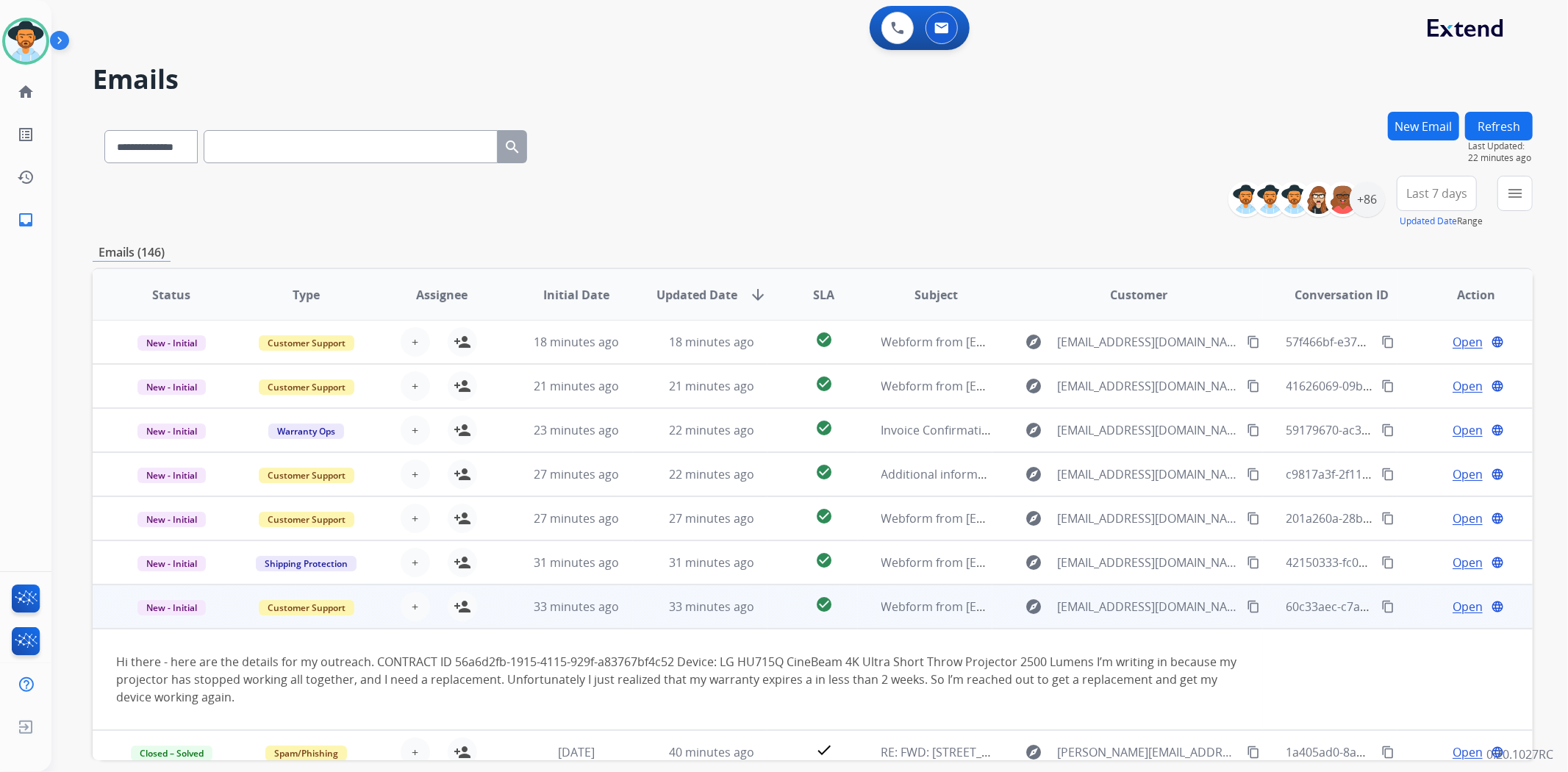
scroll to position [101, 0]
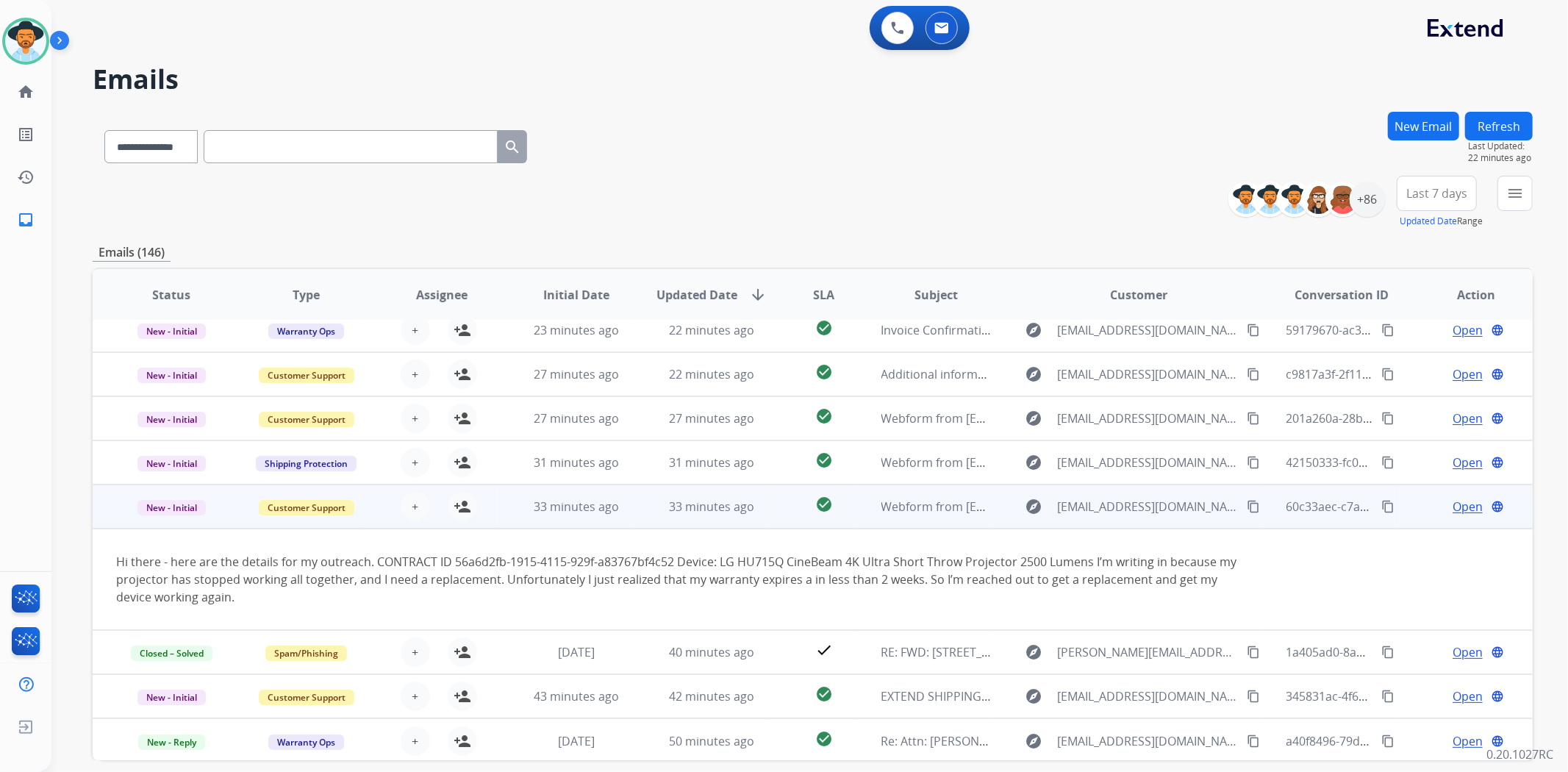
click at [768, 508] on td "check_circle" at bounding box center [812, 507] width 90 height 45
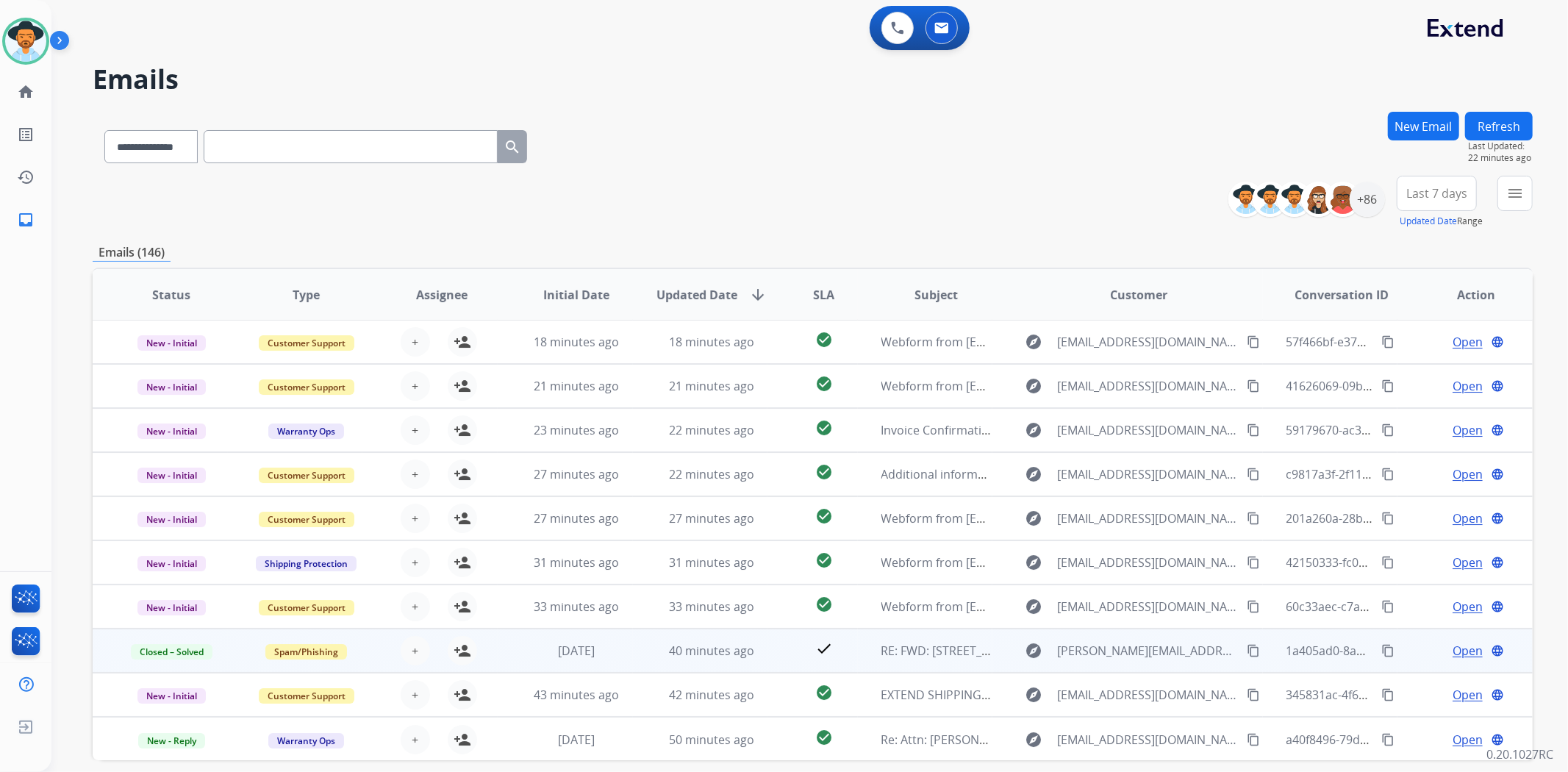
click at [776, 652] on td "check" at bounding box center [812, 650] width 90 height 45
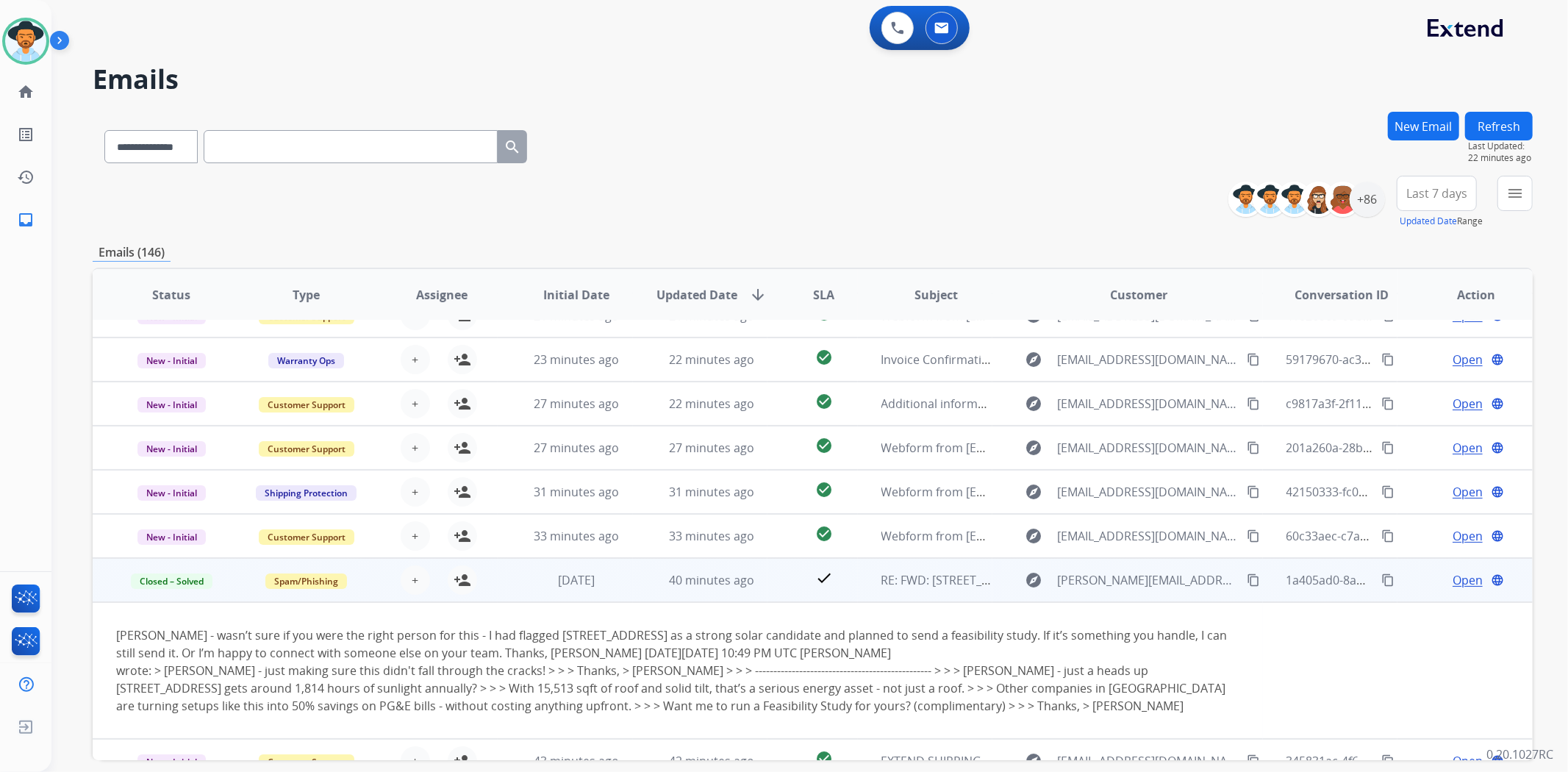
scroll to position [136, 0]
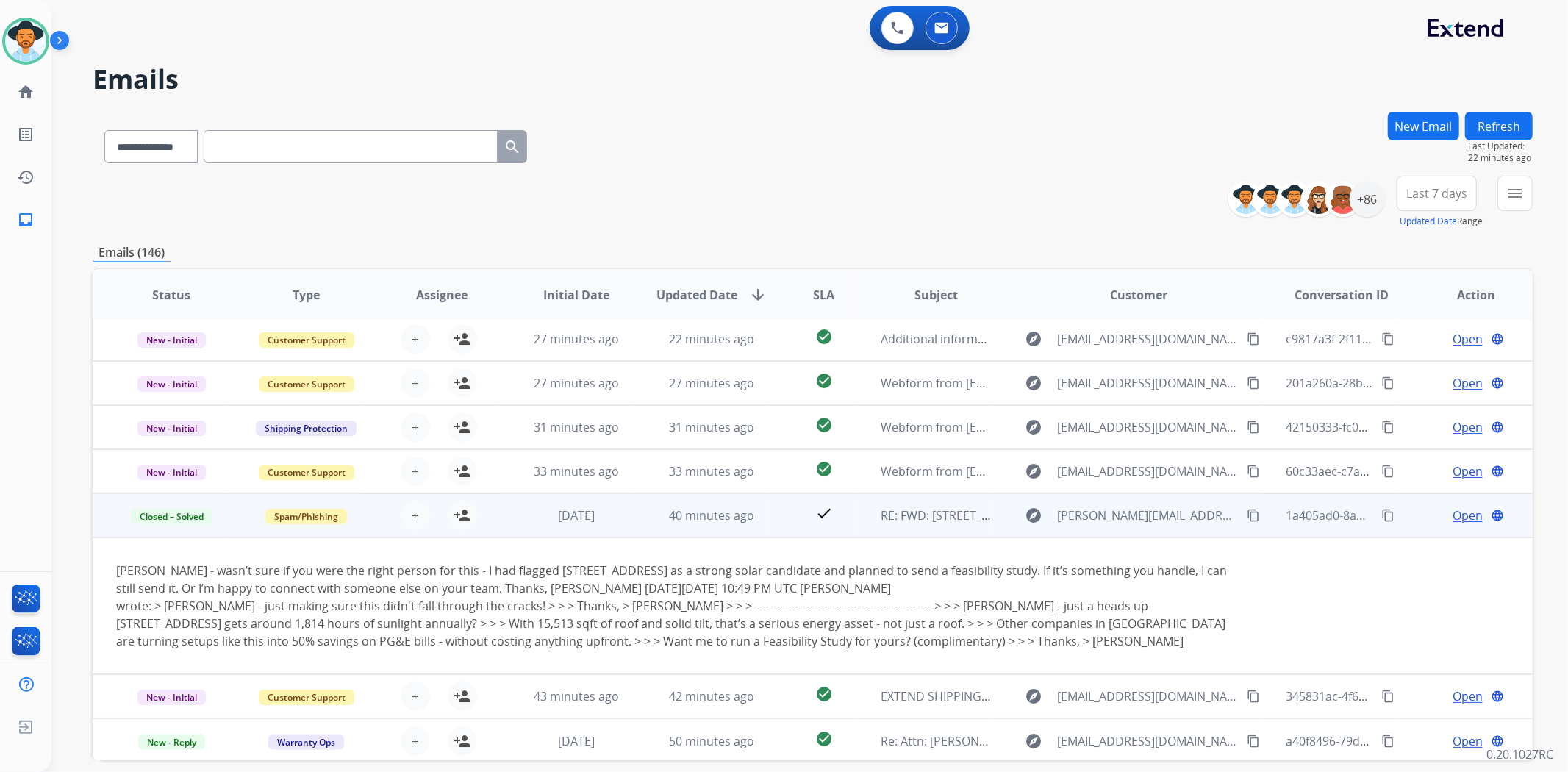
click at [772, 516] on td "check" at bounding box center [812, 515] width 90 height 45
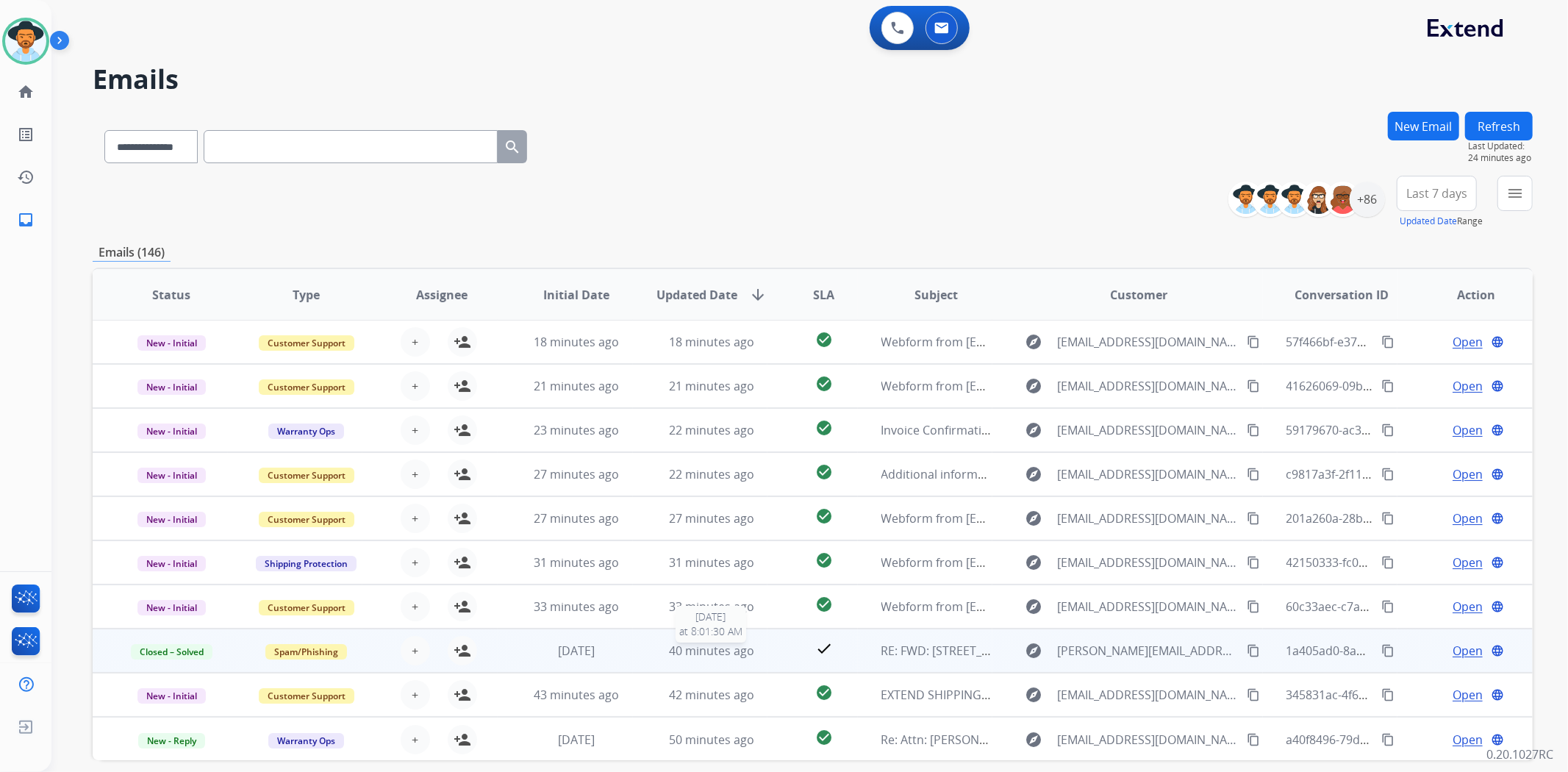
scroll to position [64, 0]
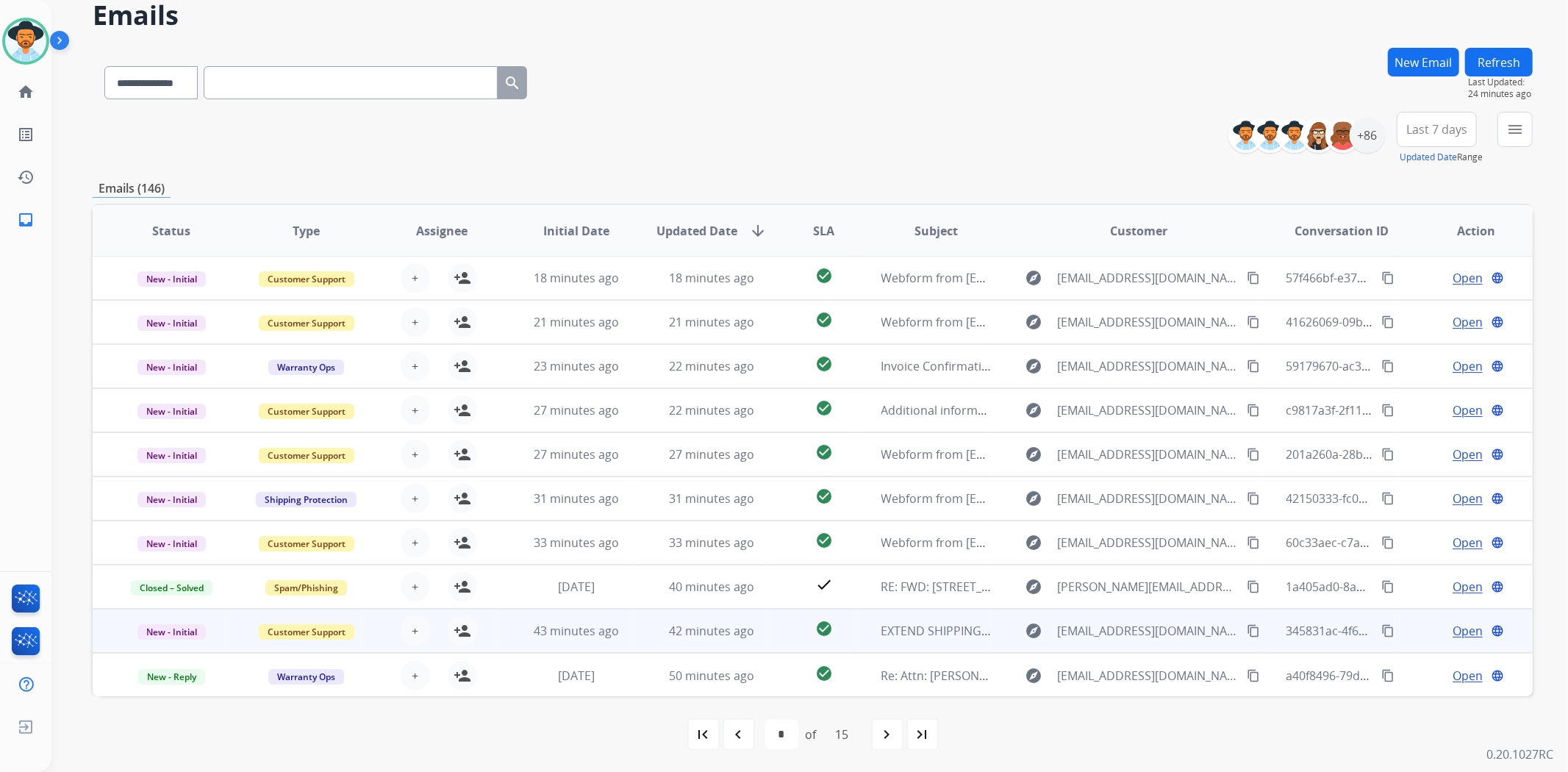
click at [776, 630] on td "check_circle" at bounding box center [812, 631] width 90 height 45
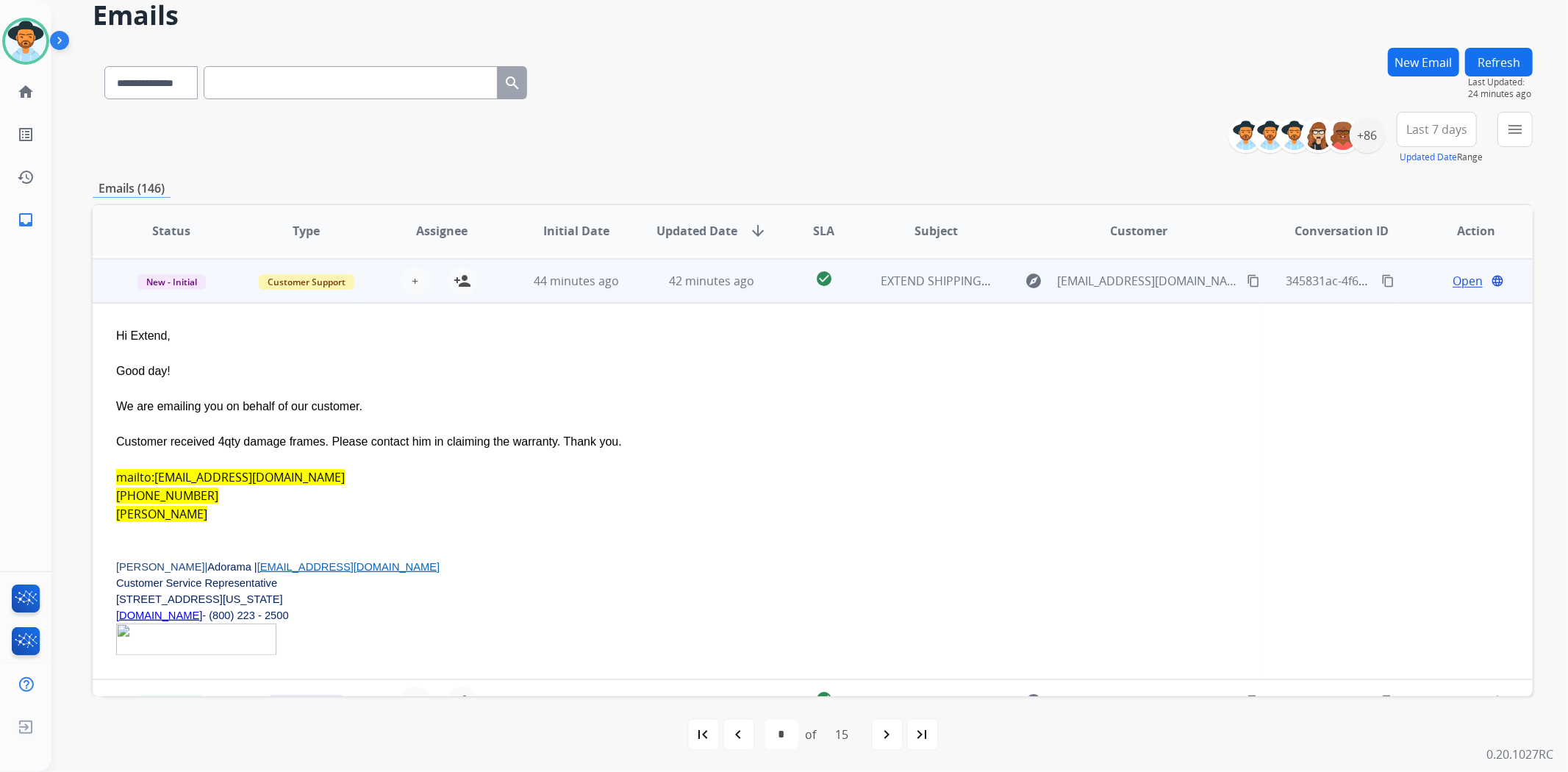
scroll to position [353, 0]
click at [784, 280] on td "check_circle" at bounding box center [812, 278] width 90 height 45
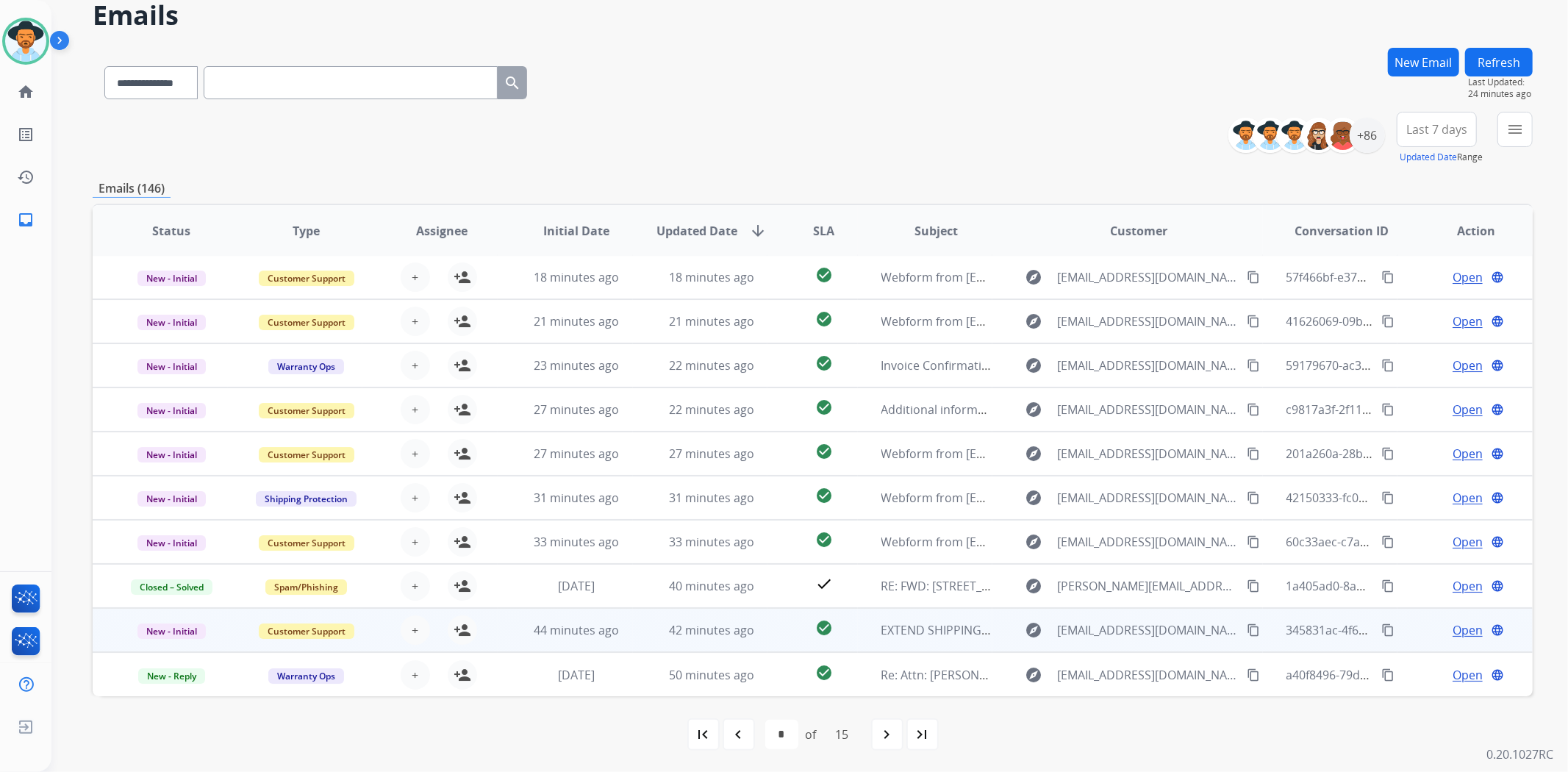
scroll to position [1, 0]
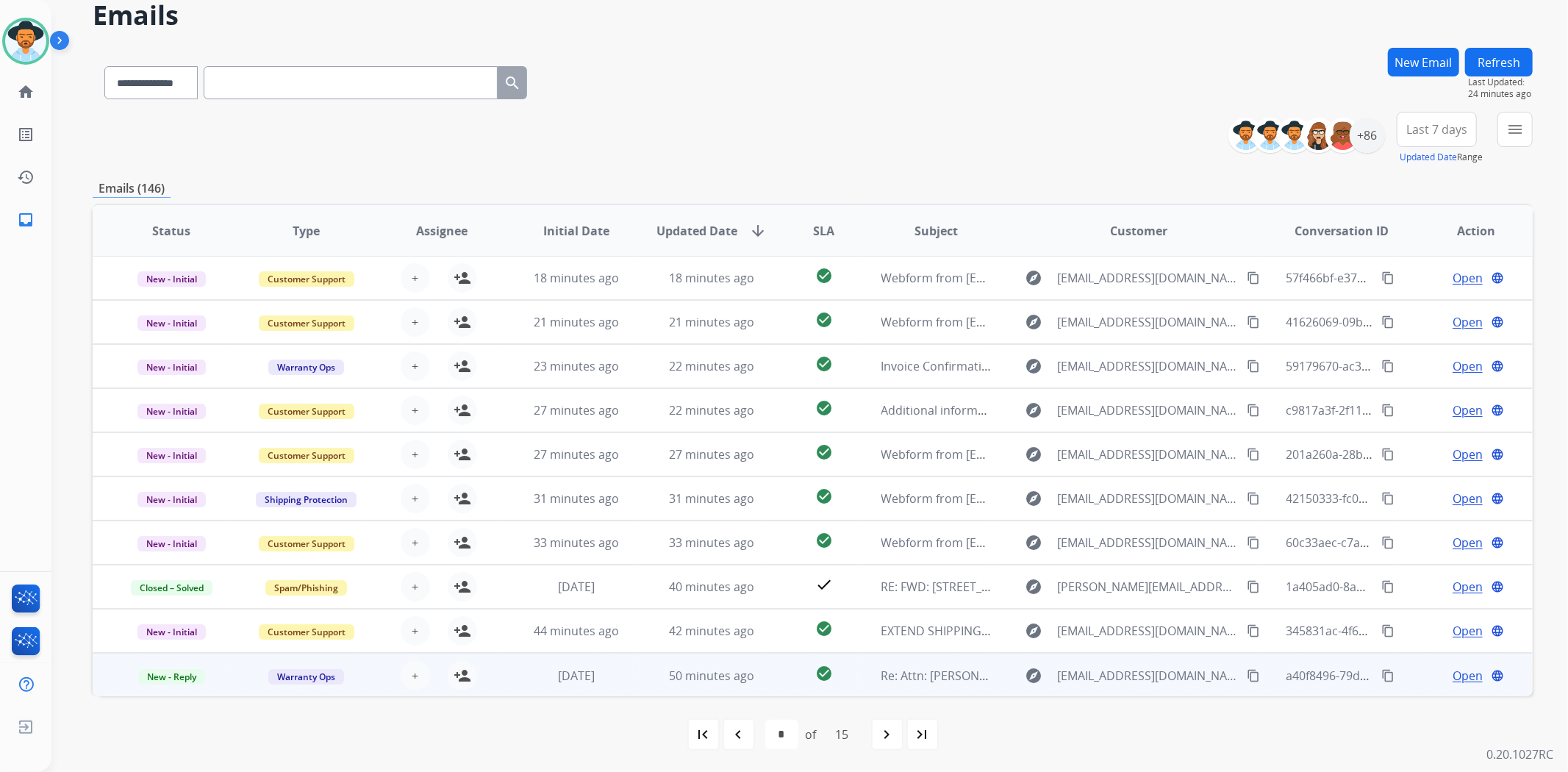
click at [768, 673] on td "check_circle" at bounding box center [812, 675] width 90 height 45
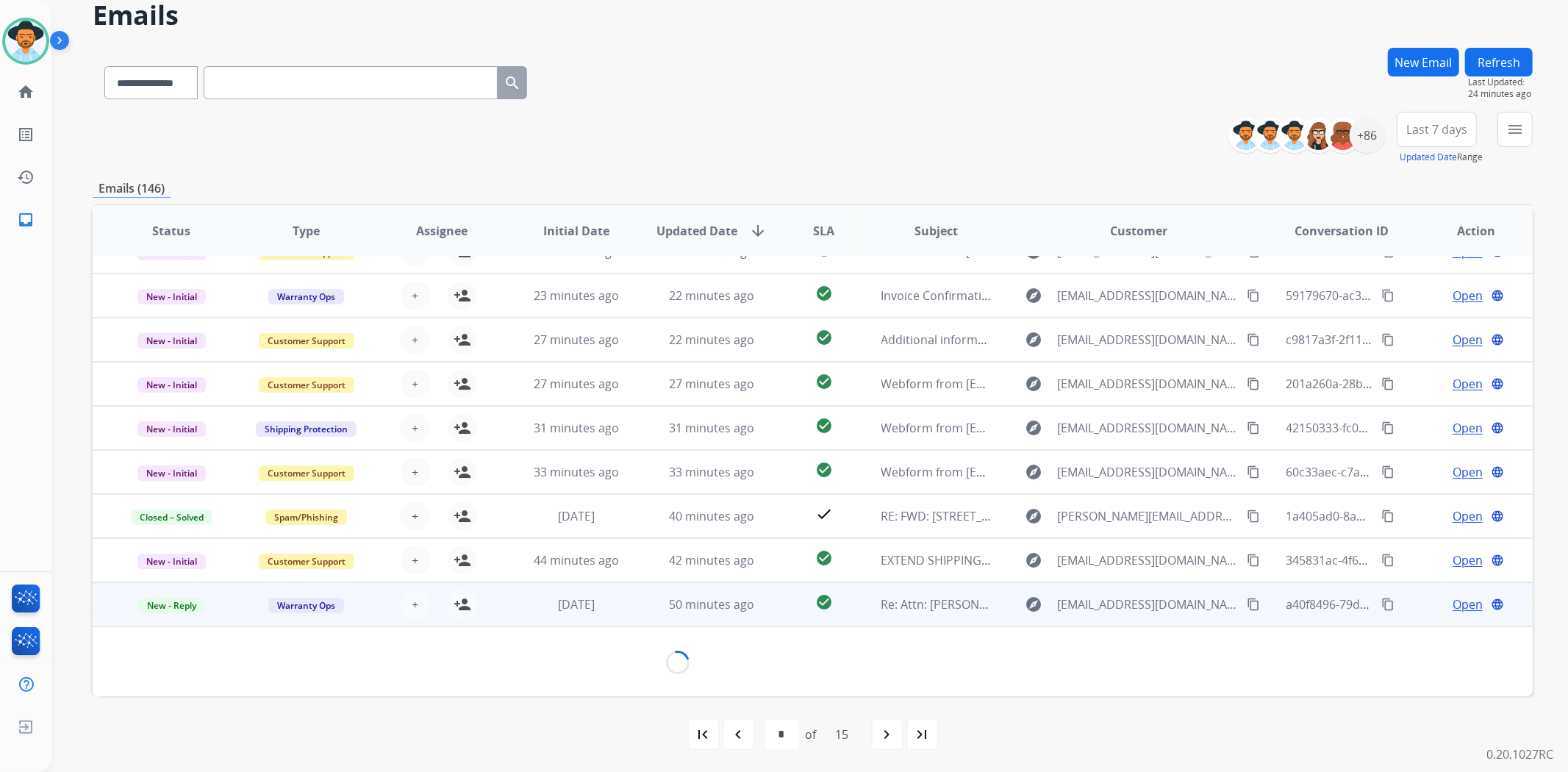
scroll to position [136, 0]
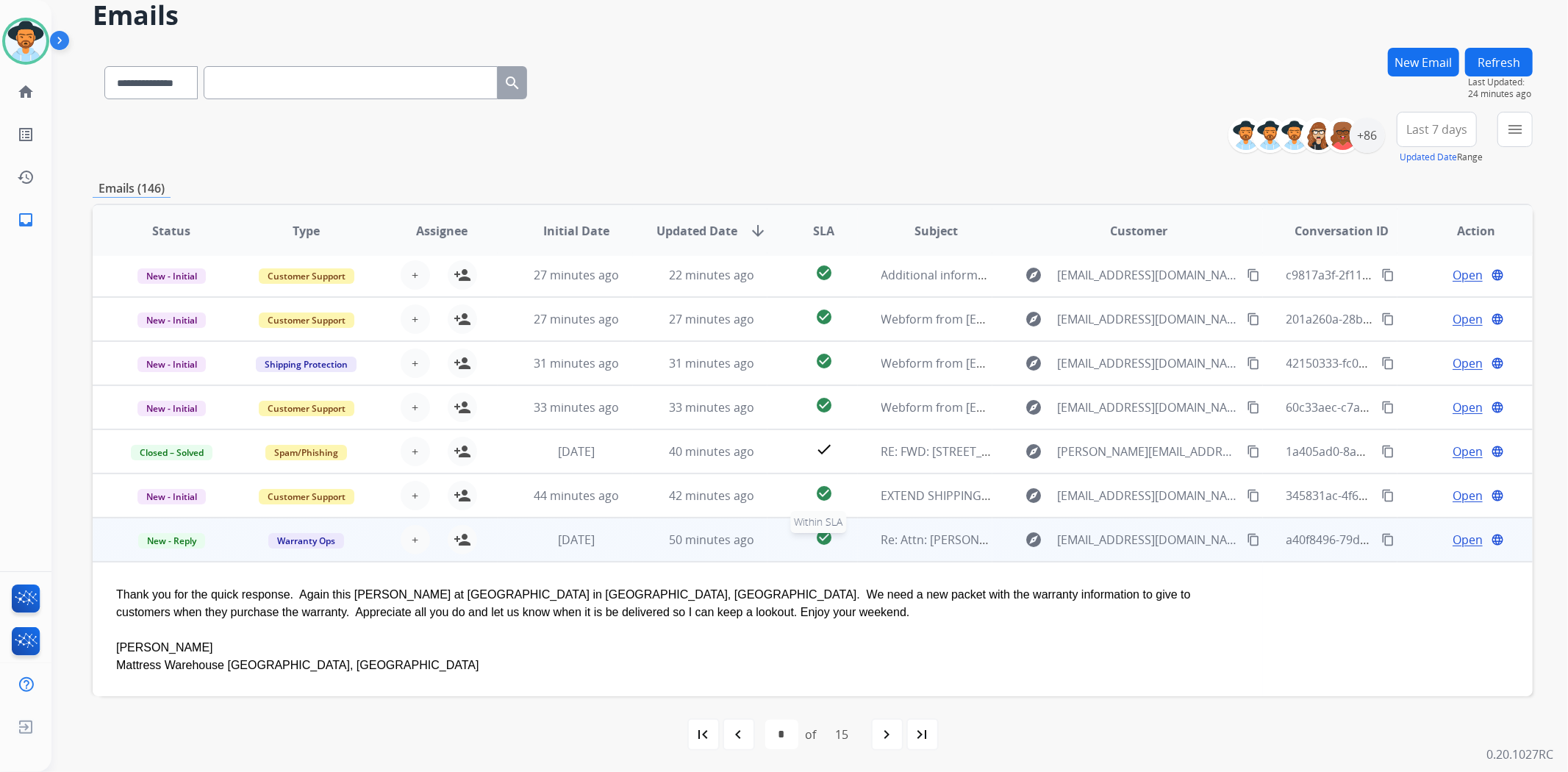
click at [794, 537] on div "check_circle" at bounding box center [823, 539] width 65 height 22
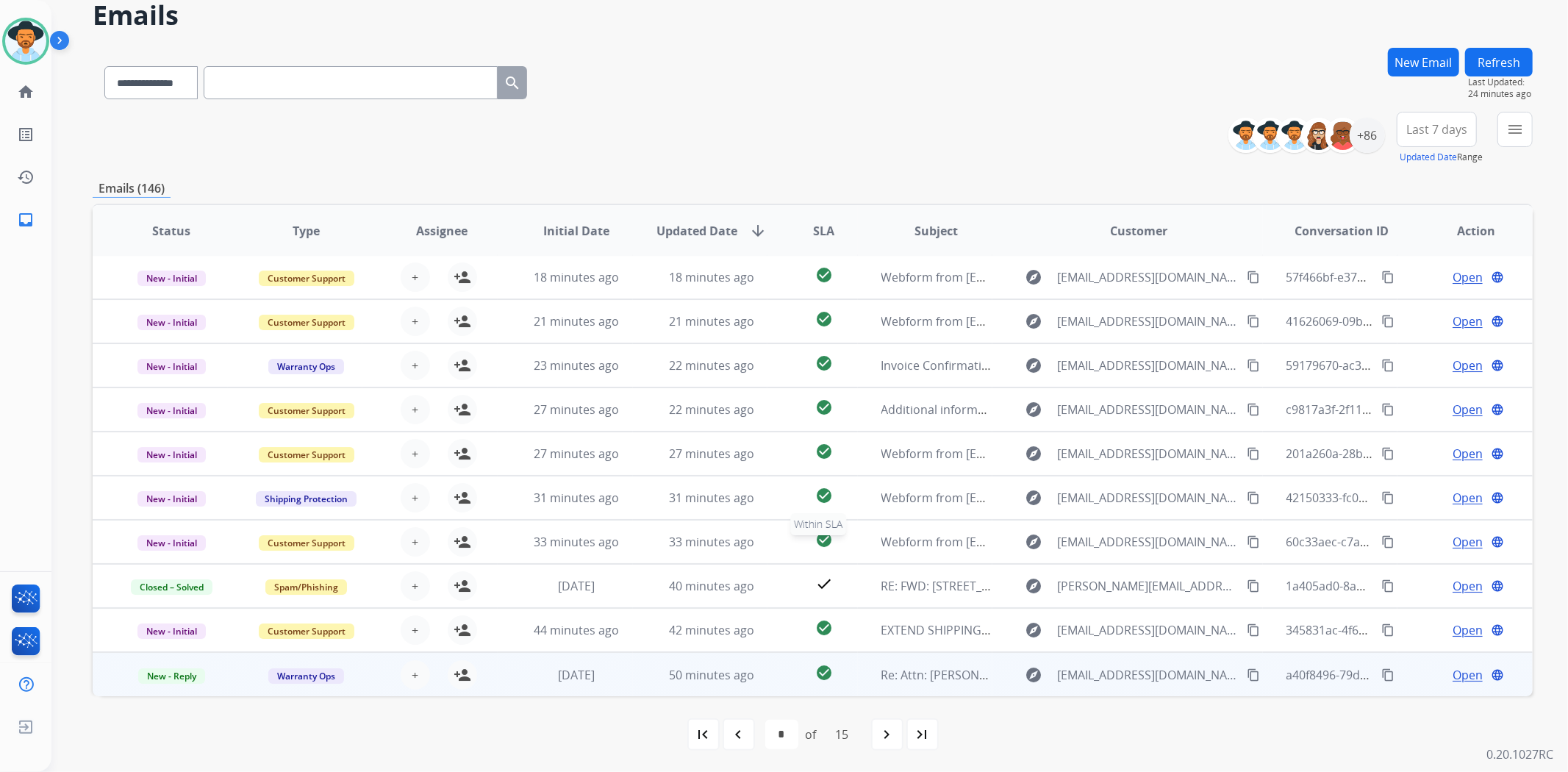
scroll to position [1, 0]
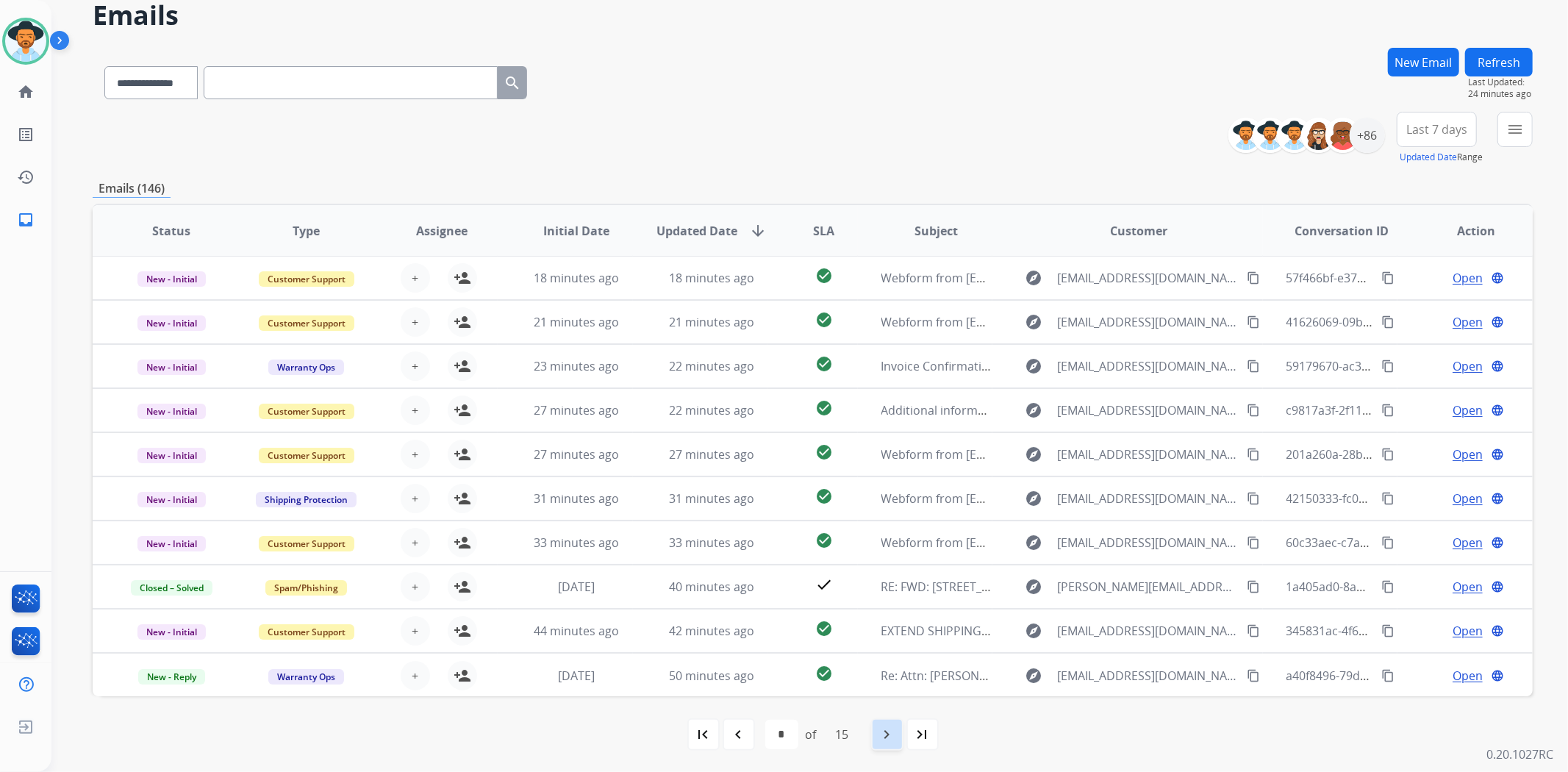
click at [890, 735] on mat-icon "navigate_next" at bounding box center [888, 734] width 18 height 18
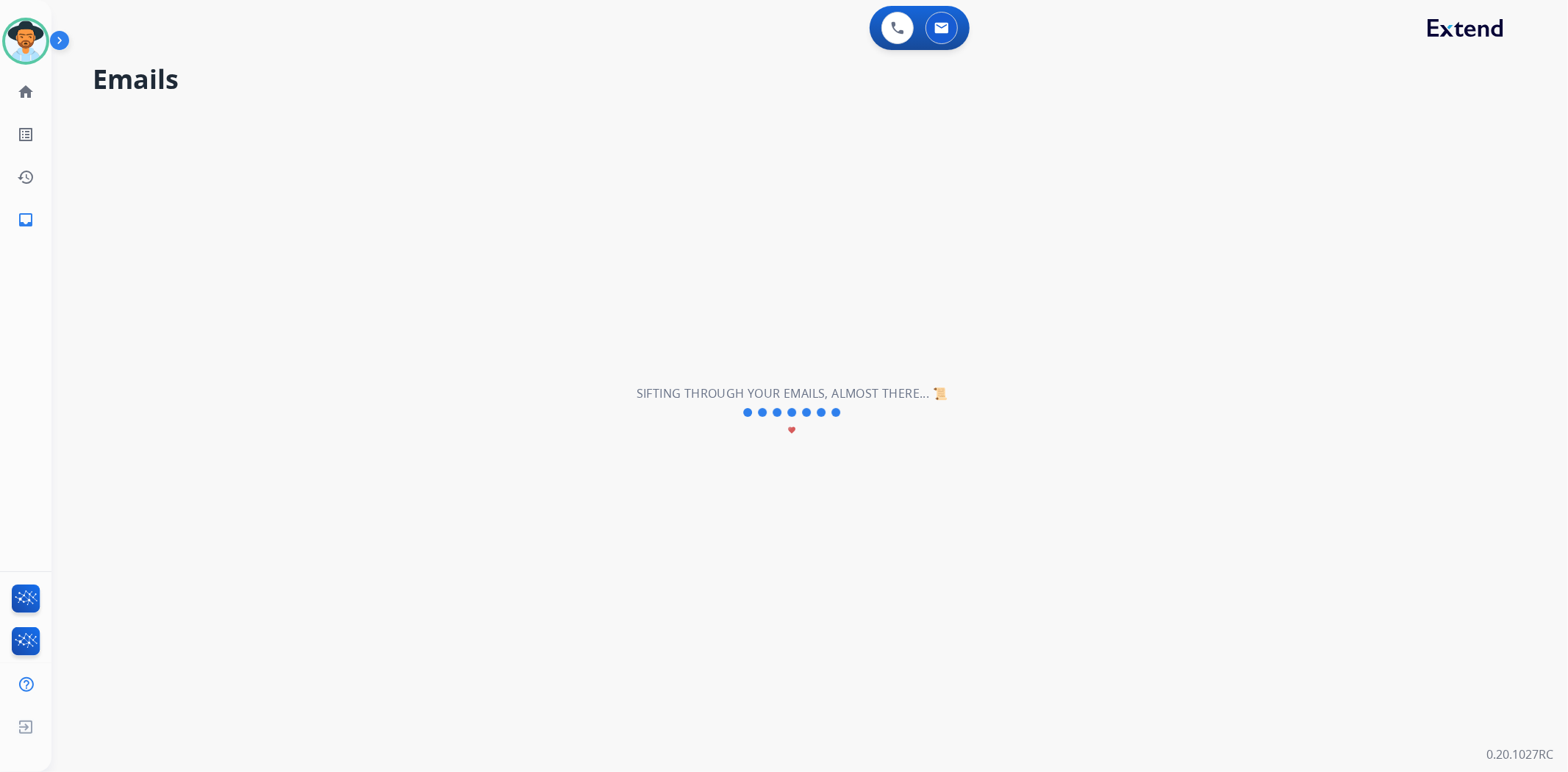
scroll to position [0, 0]
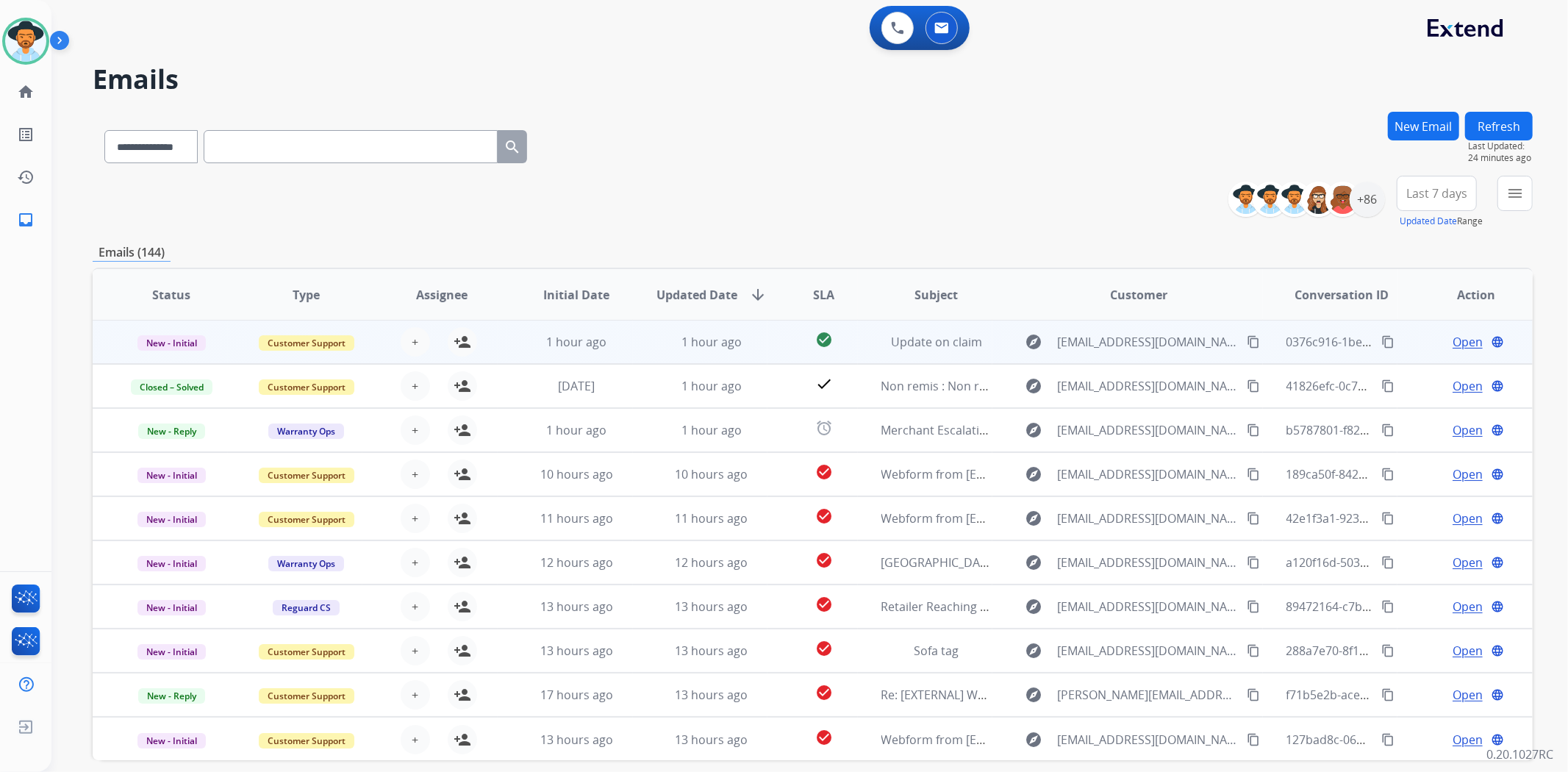
click at [768, 343] on td "check_circle" at bounding box center [812, 342] width 90 height 45
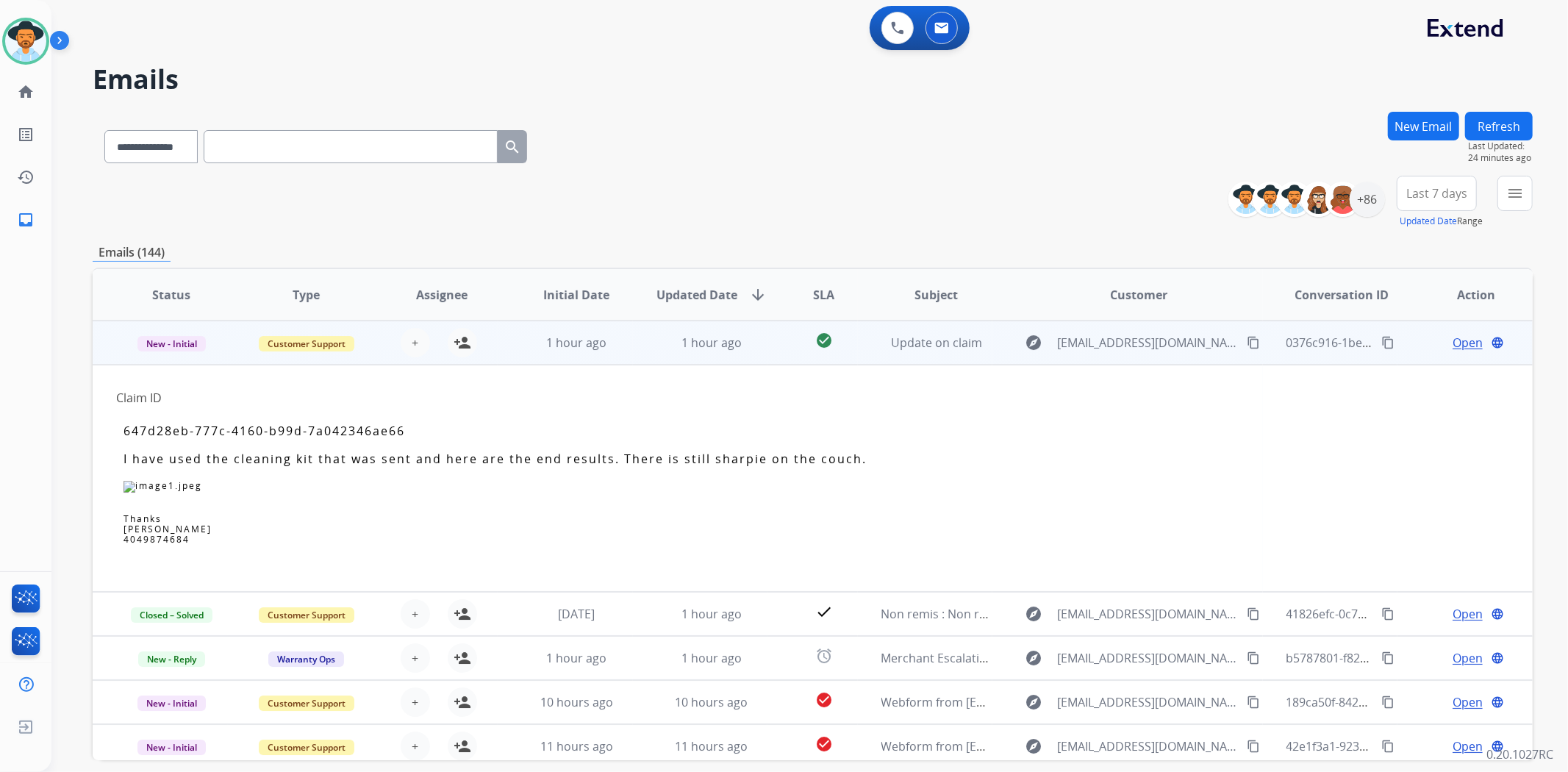
click at [768, 343] on td "check_circle" at bounding box center [812, 342] width 90 height 45
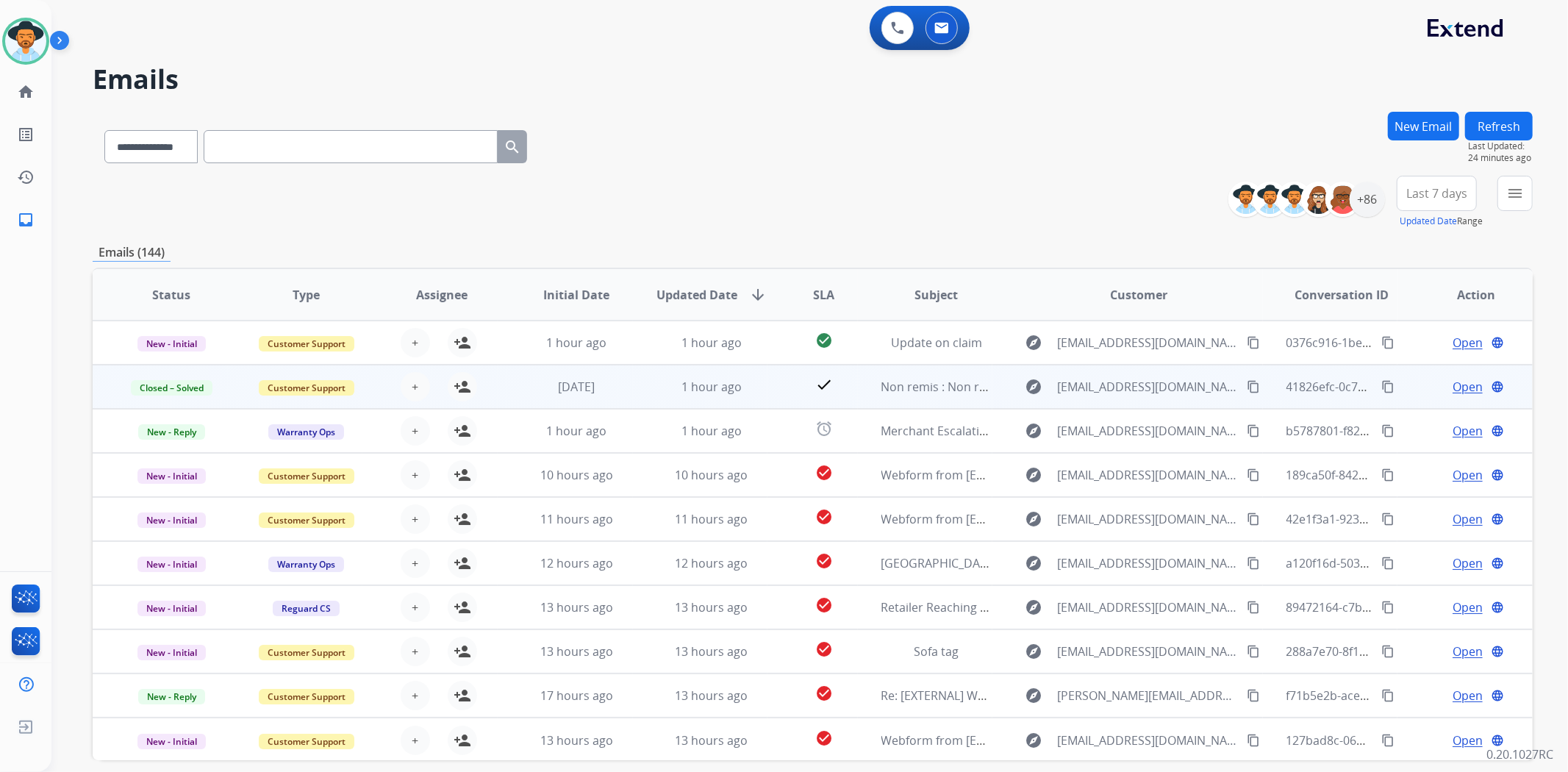
click at [776, 392] on td "check" at bounding box center [812, 387] width 90 height 45
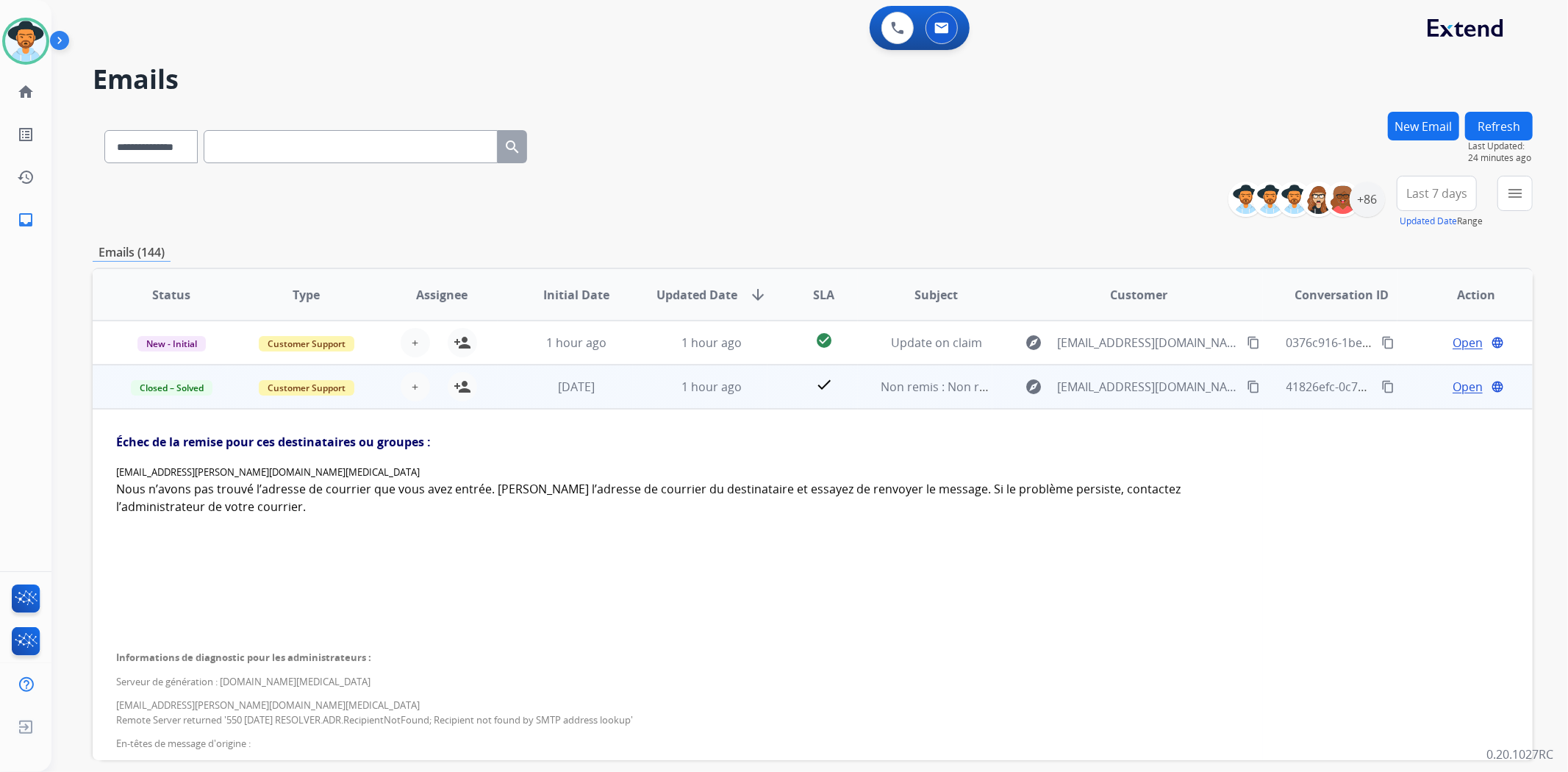
scroll to position [45, 0]
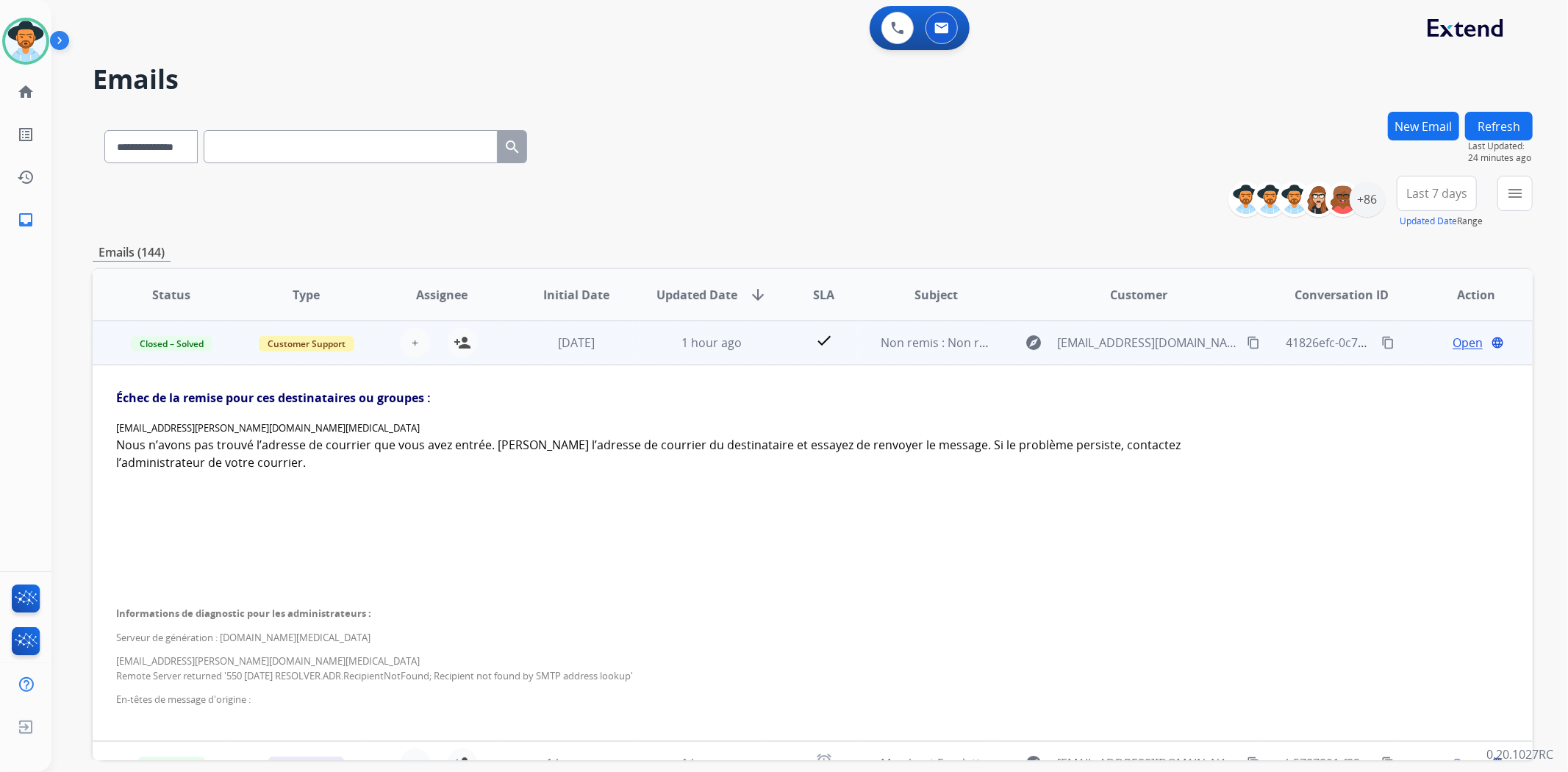
click at [768, 345] on td "check" at bounding box center [812, 342] width 90 height 45
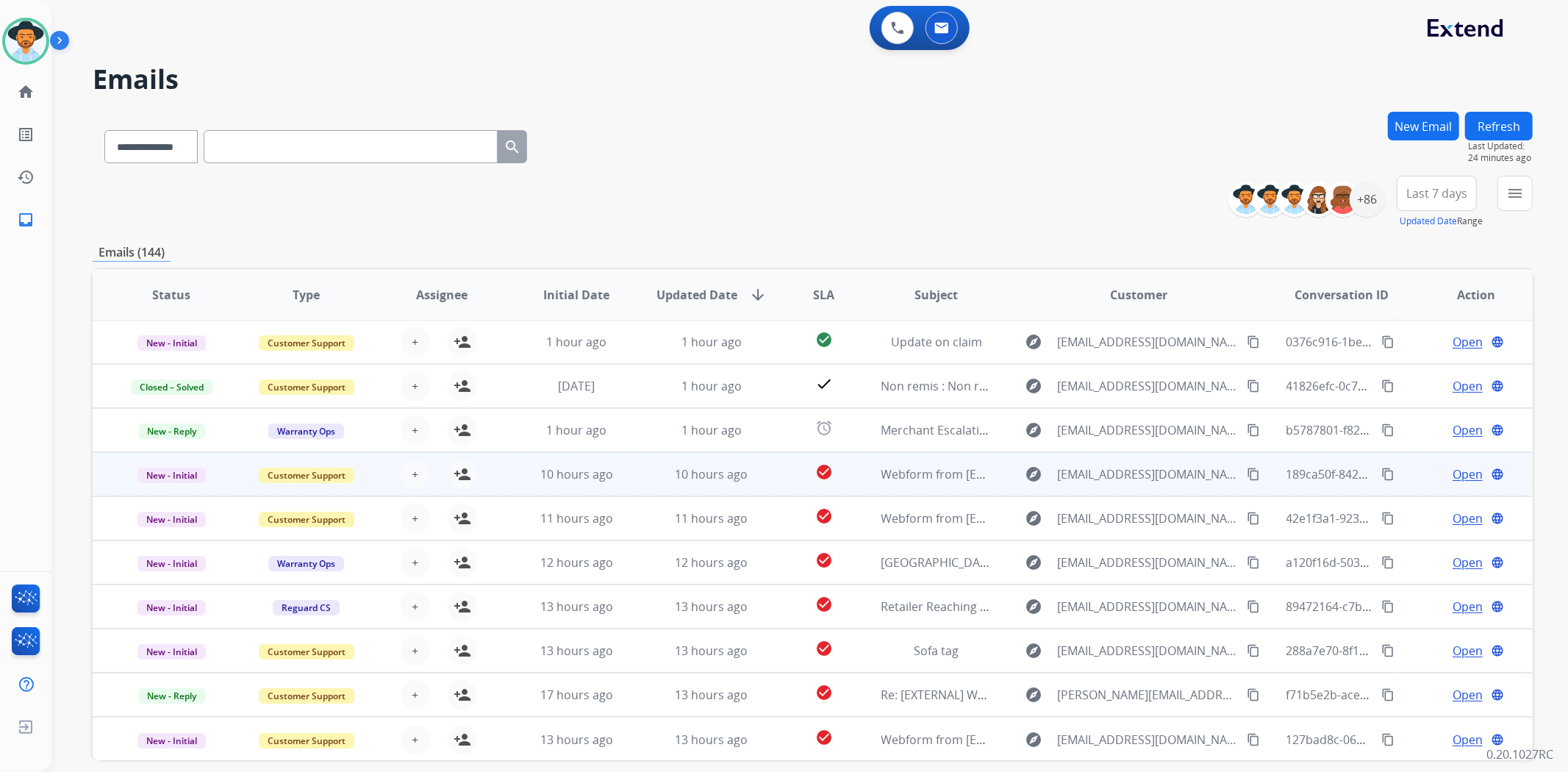
click at [768, 479] on td "check_circle" at bounding box center [812, 474] width 90 height 45
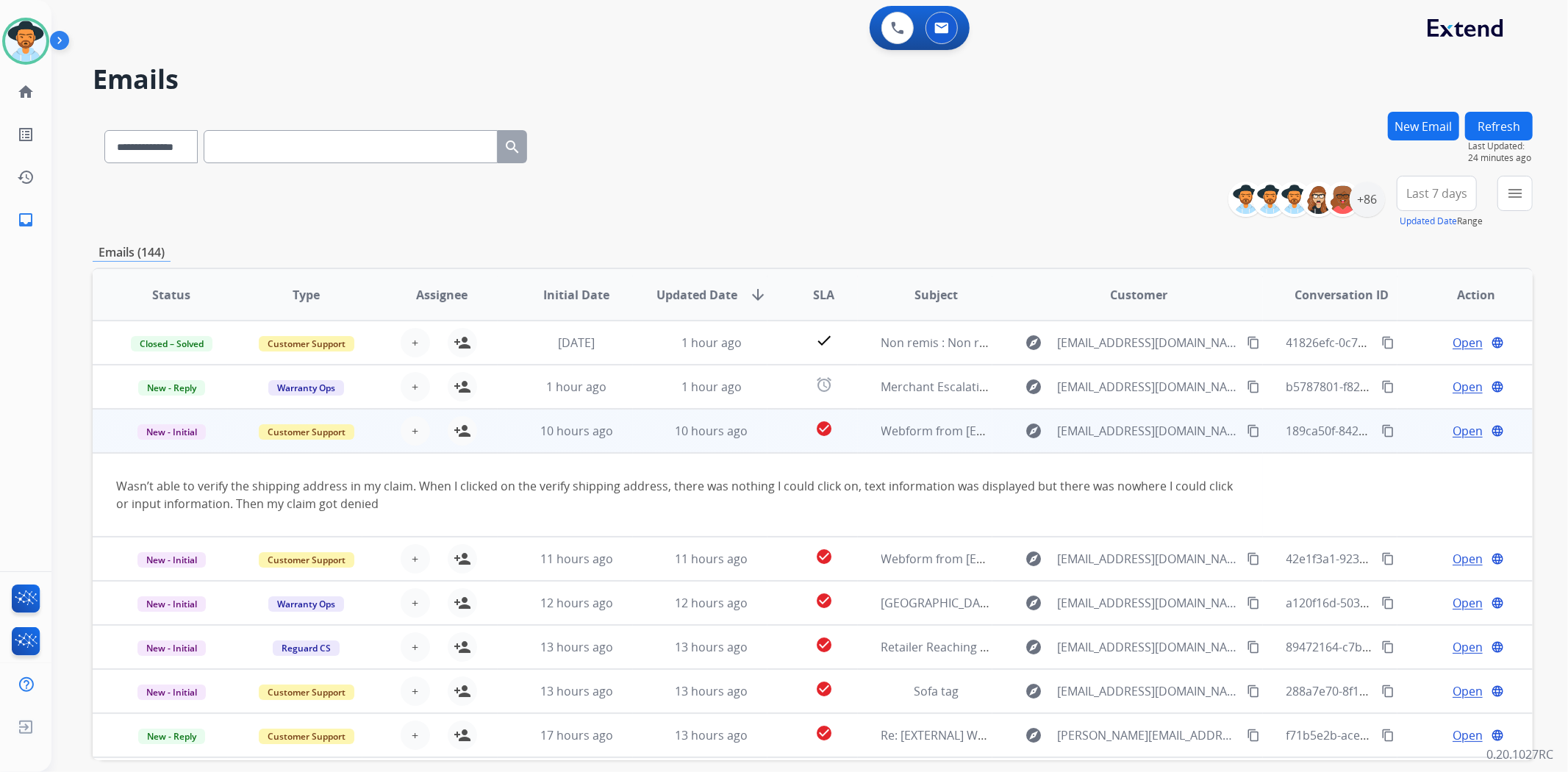
scroll to position [84, 0]
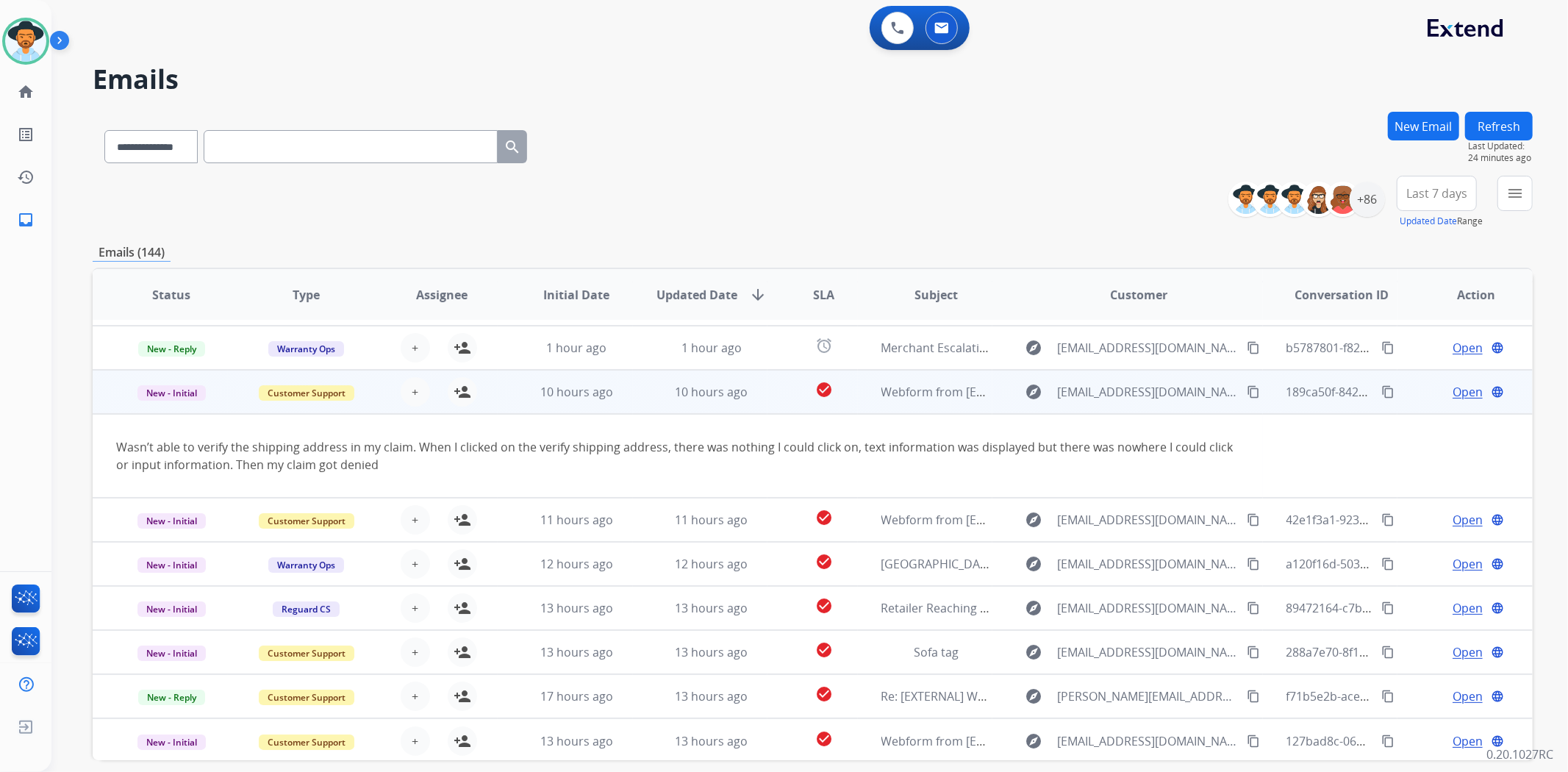
click at [758, 379] on td "10 hours ago" at bounding box center [701, 392] width 136 height 45
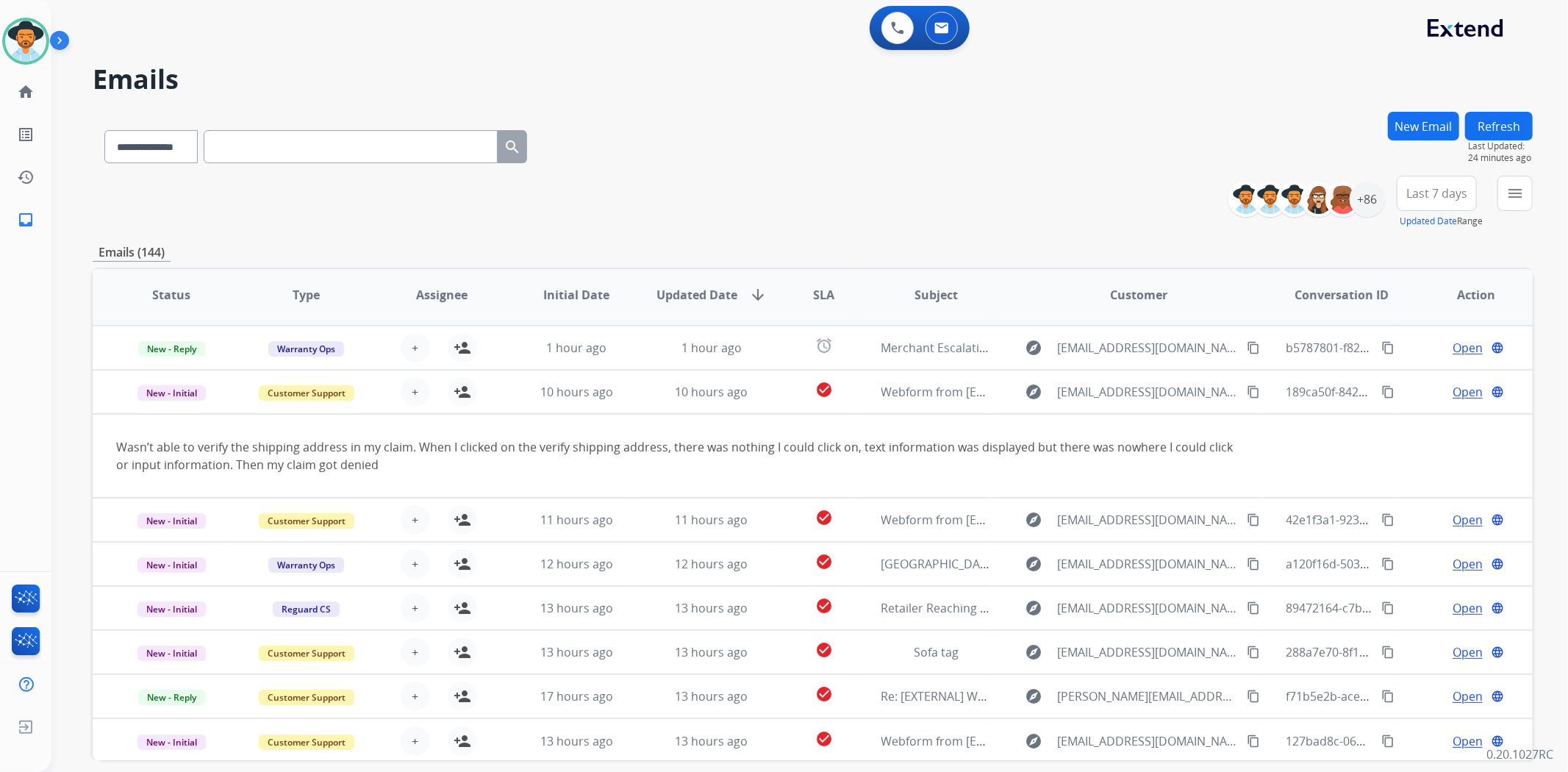
scroll to position [1, 0]
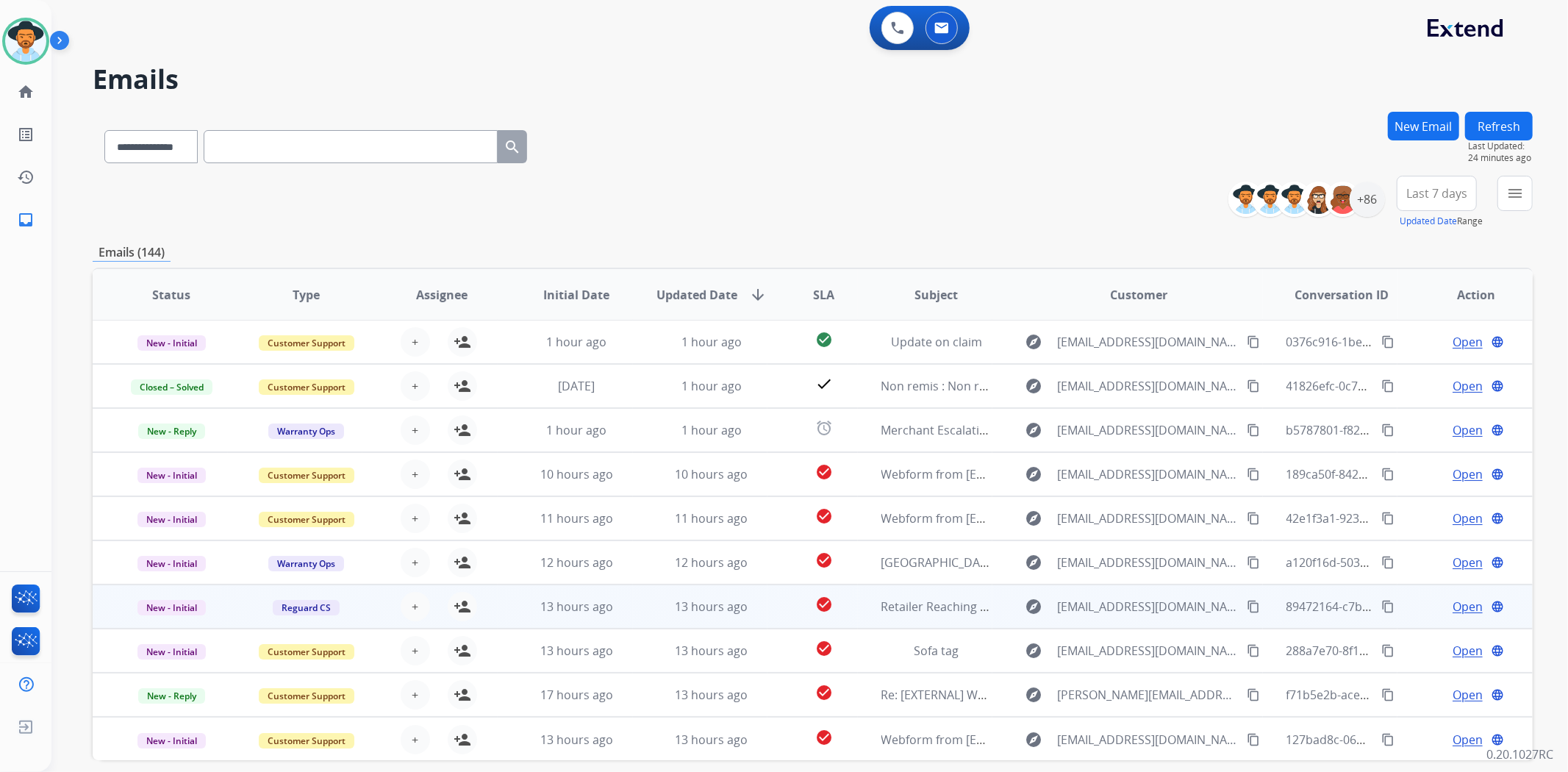
click at [768, 606] on td "check_circle" at bounding box center [812, 607] width 90 height 45
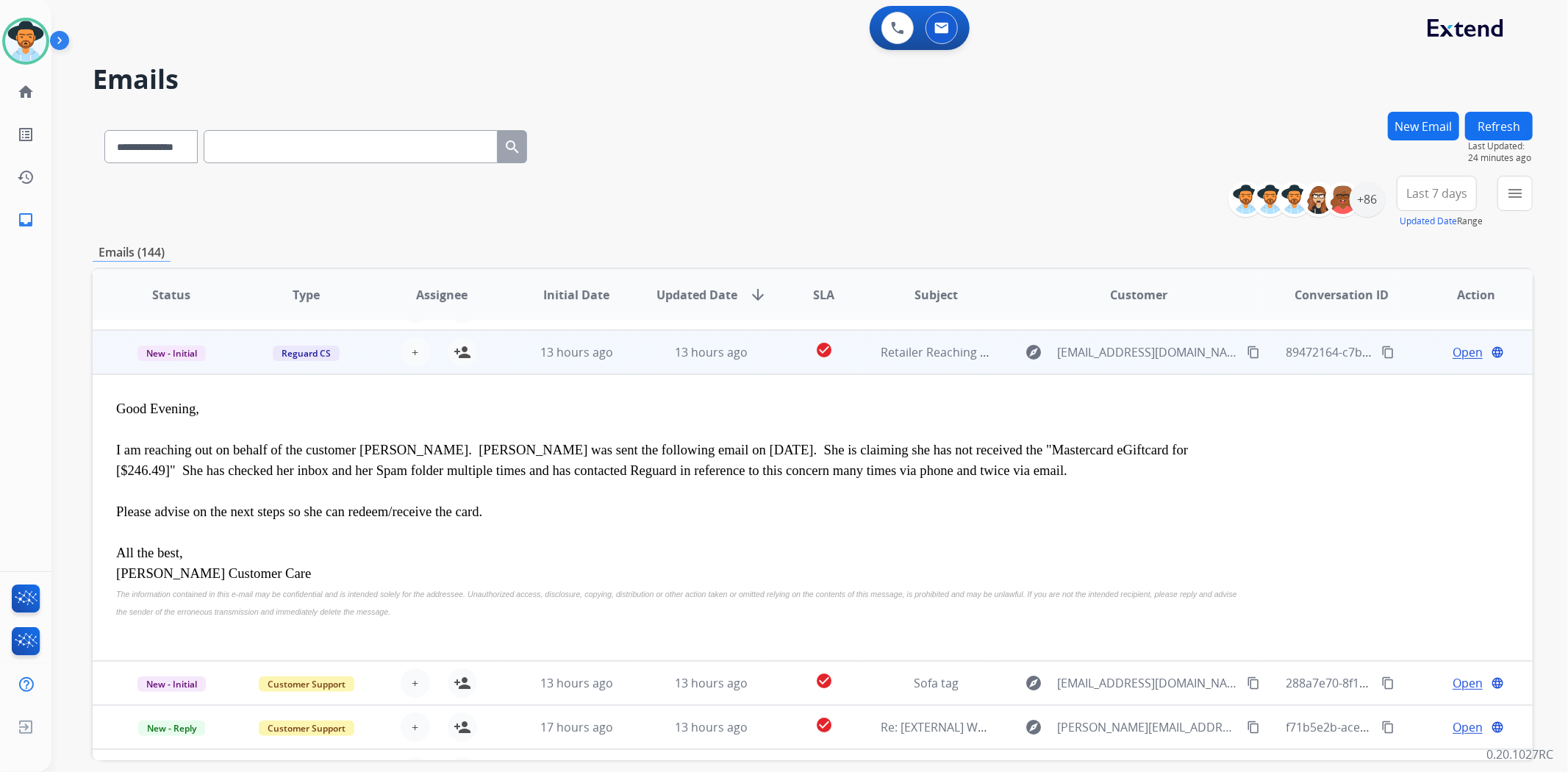
scroll to position [264, 0]
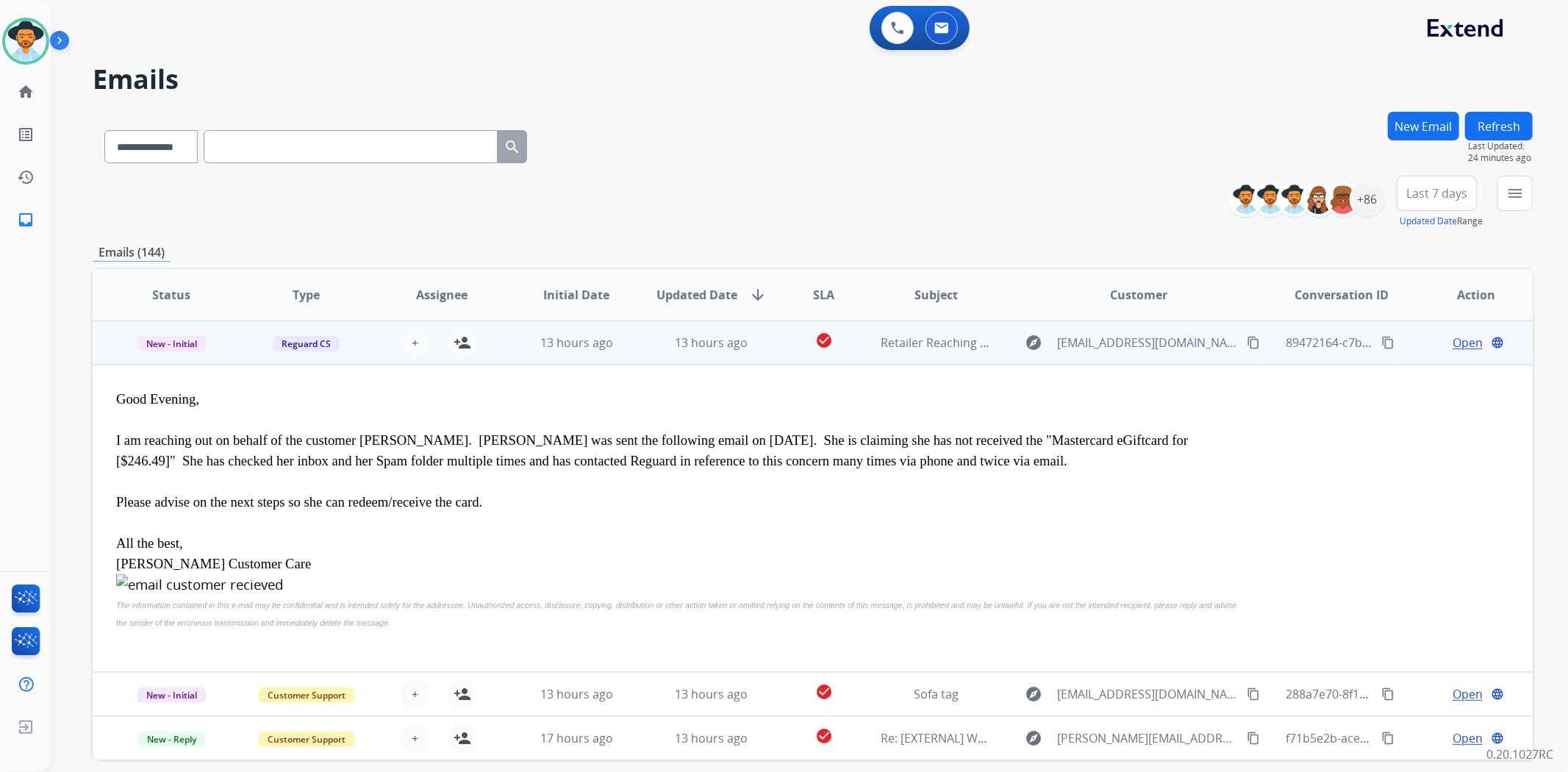
click at [780, 345] on td "check_circle" at bounding box center [812, 342] width 90 height 45
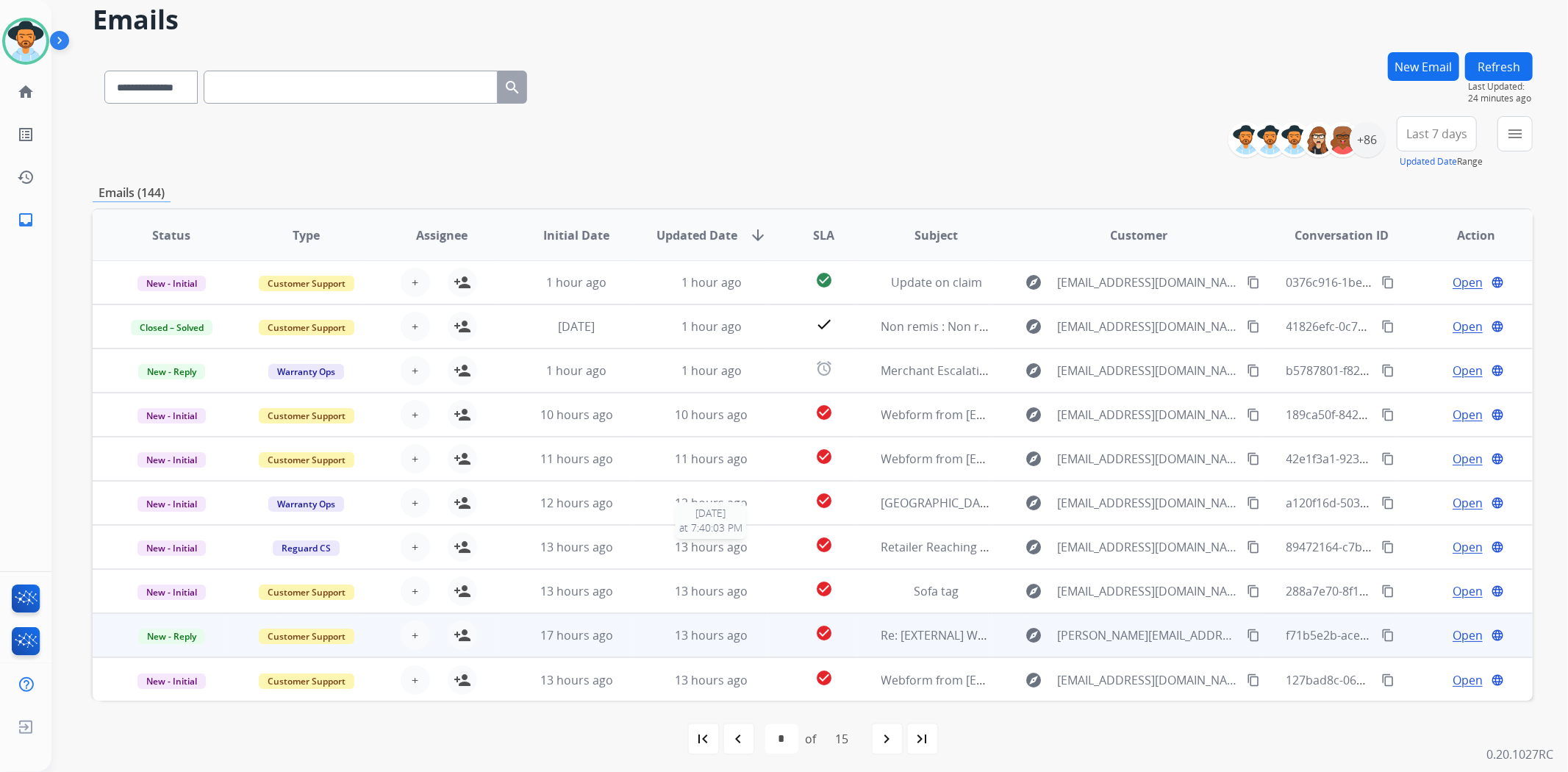
scroll to position [64, 0]
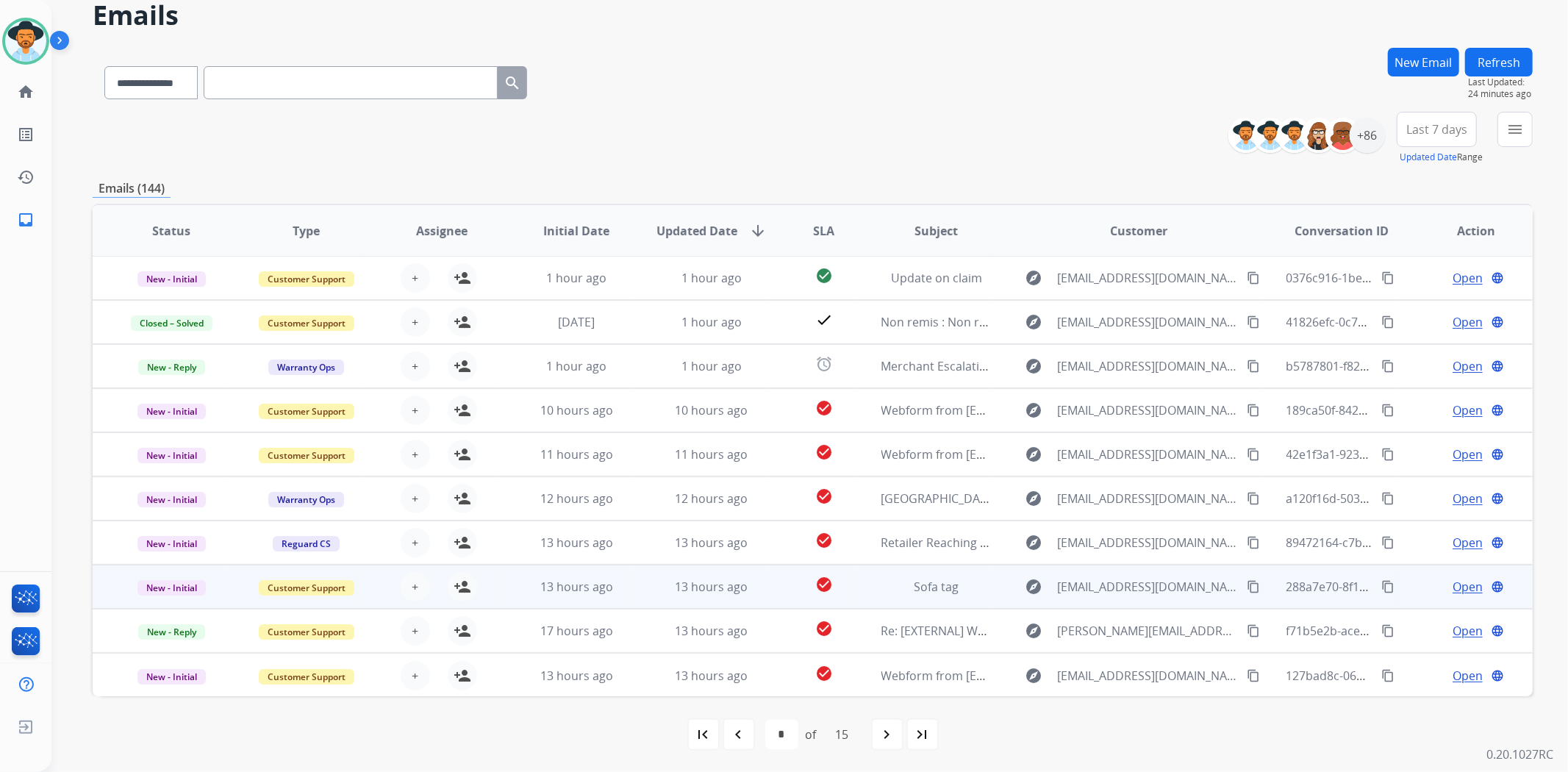
click at [768, 600] on td "check_circle" at bounding box center [812, 586] width 90 height 45
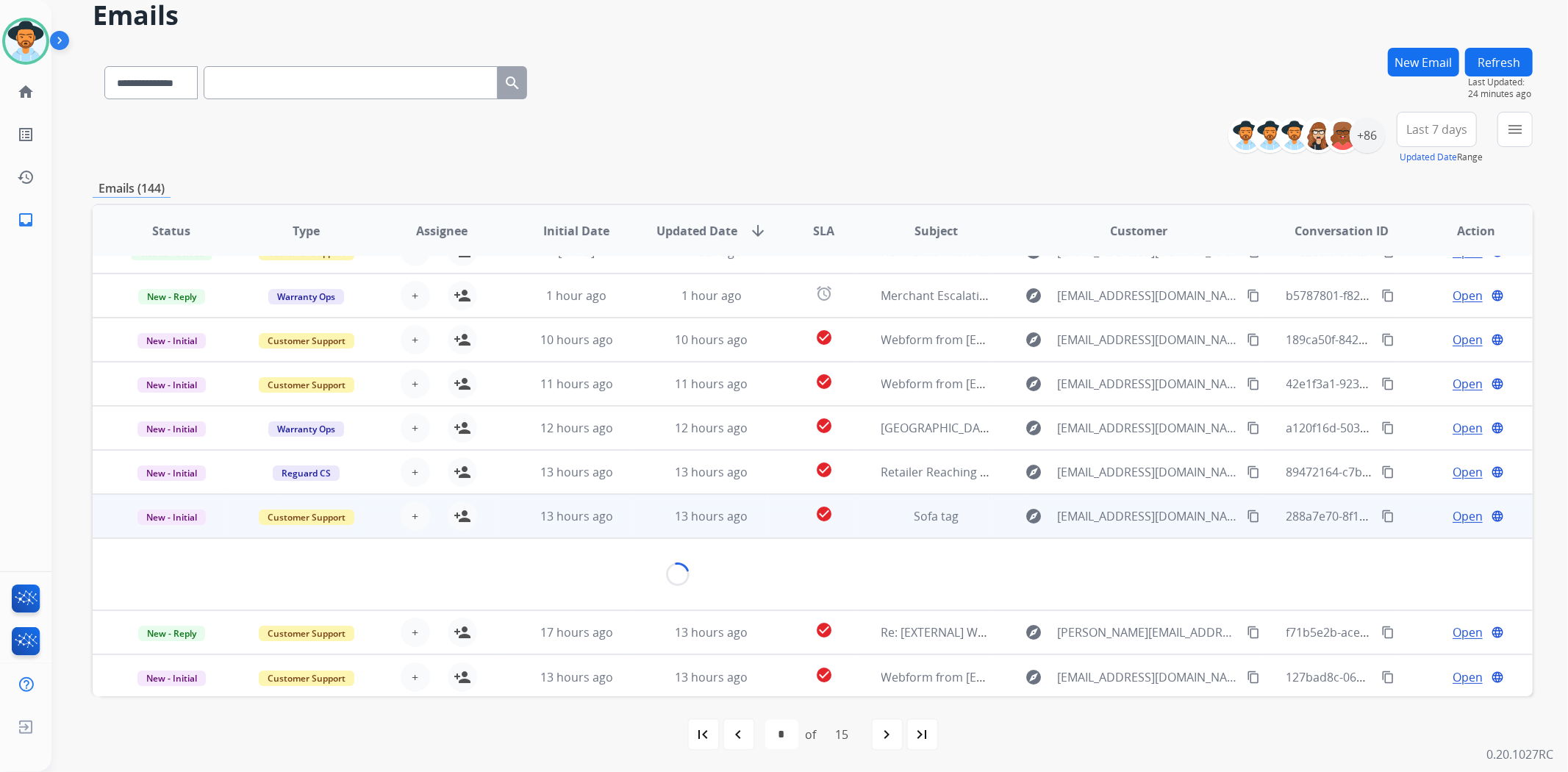
scroll to position [148, 0]
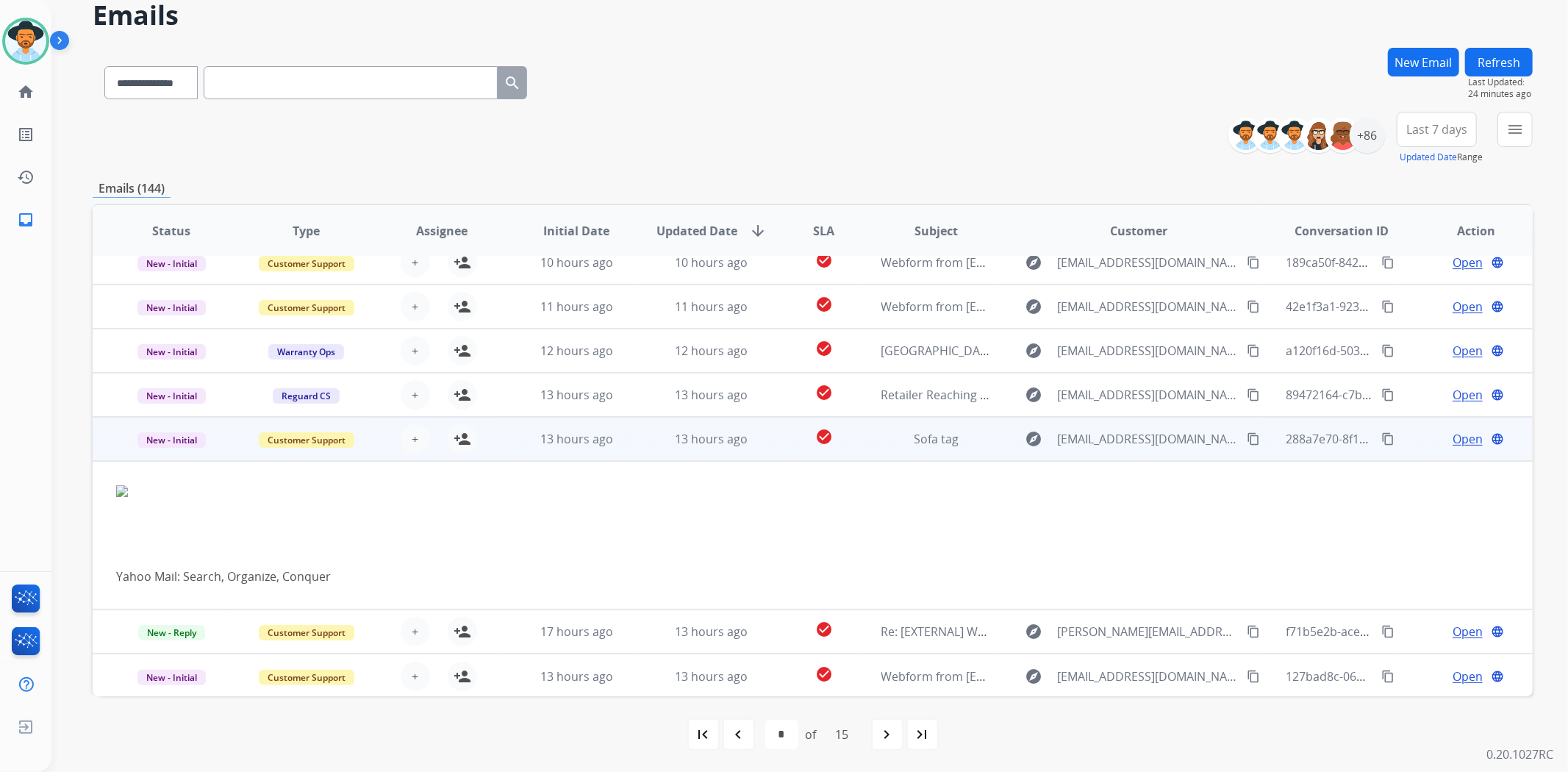
click at [770, 440] on td "check_circle" at bounding box center [812, 439] width 90 height 45
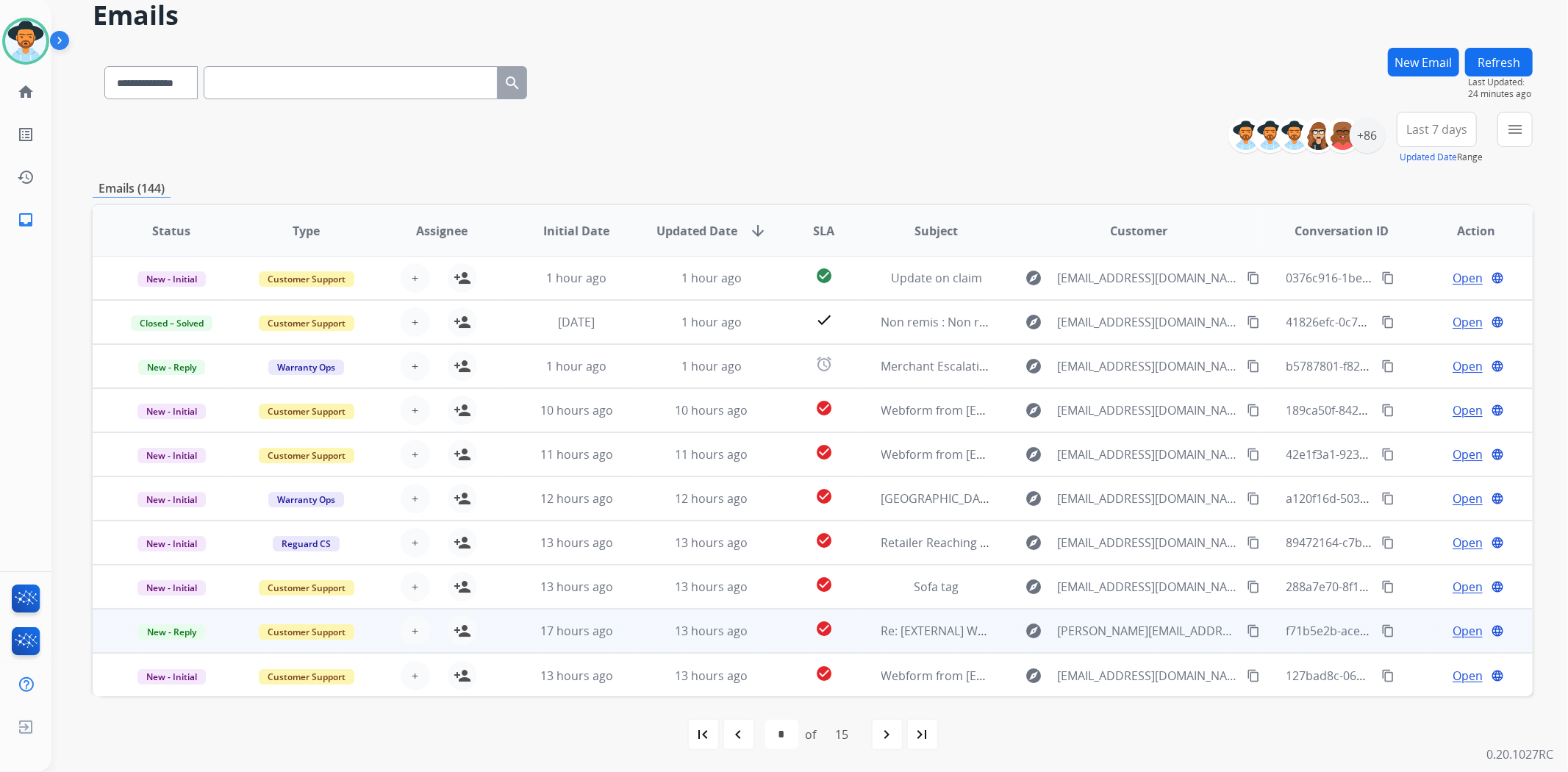
click at [768, 625] on td "check_circle" at bounding box center [812, 631] width 90 height 45
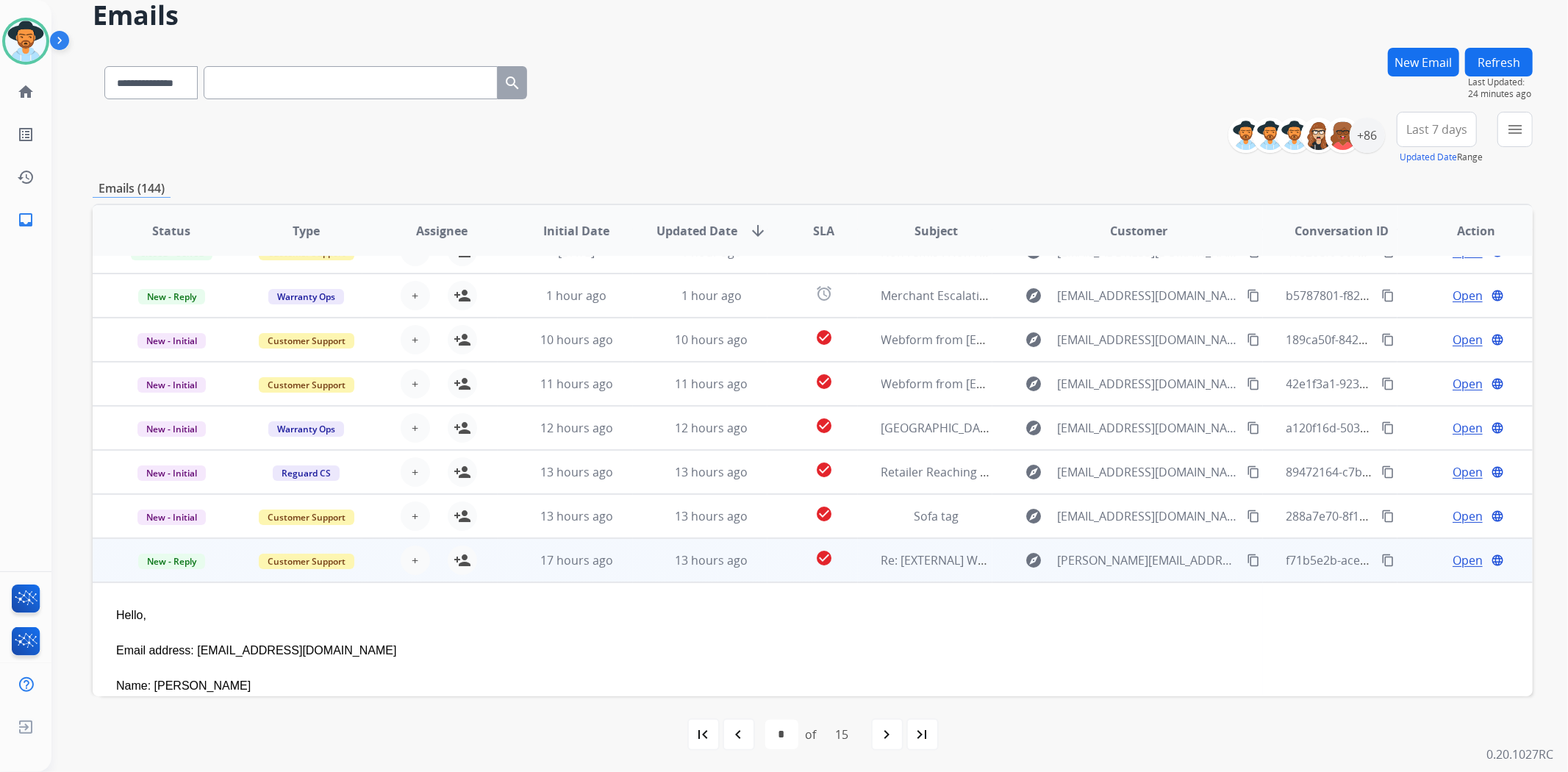
scroll to position [277, 0]
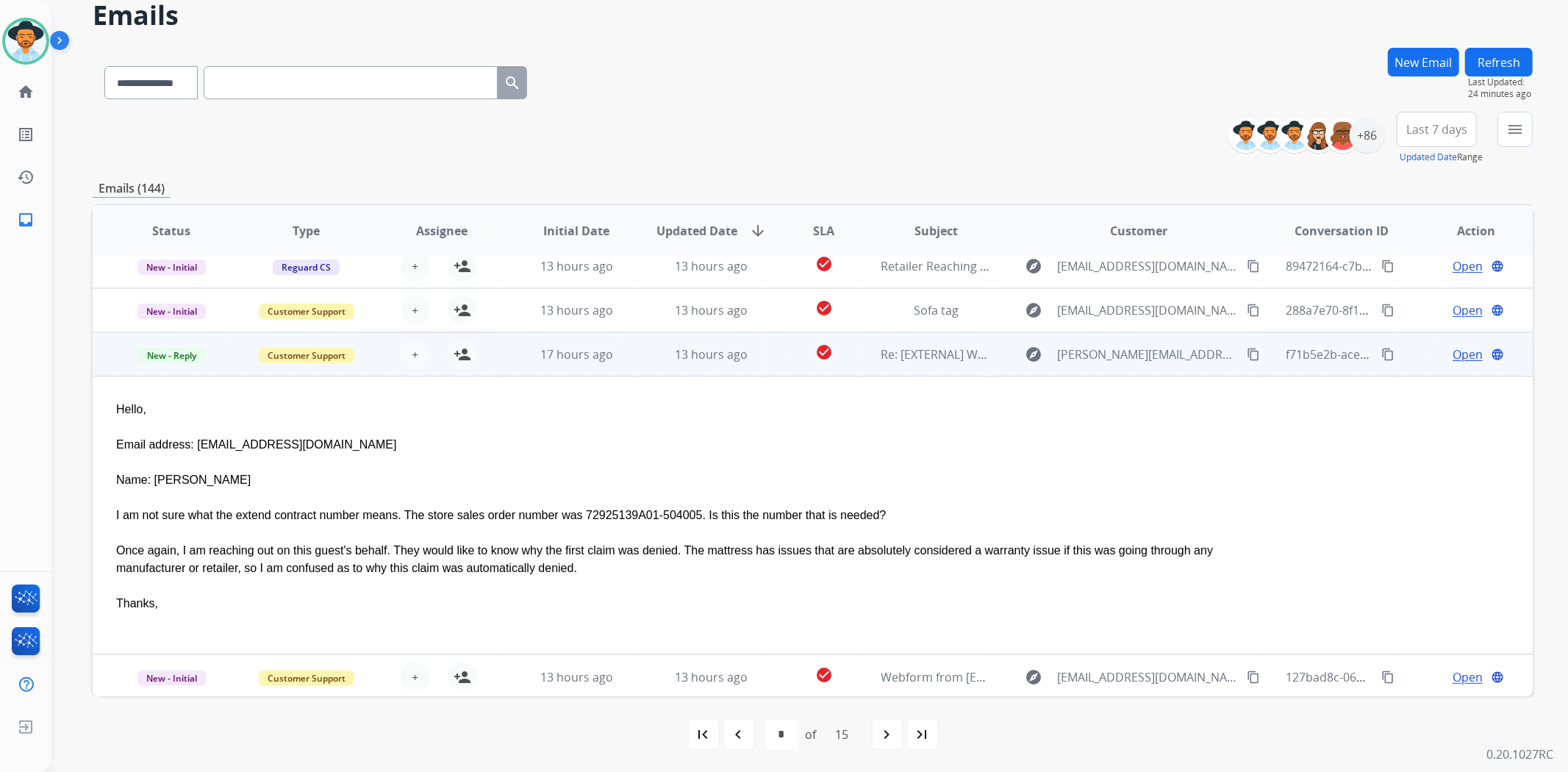
click at [772, 352] on td "check_circle" at bounding box center [812, 354] width 90 height 45
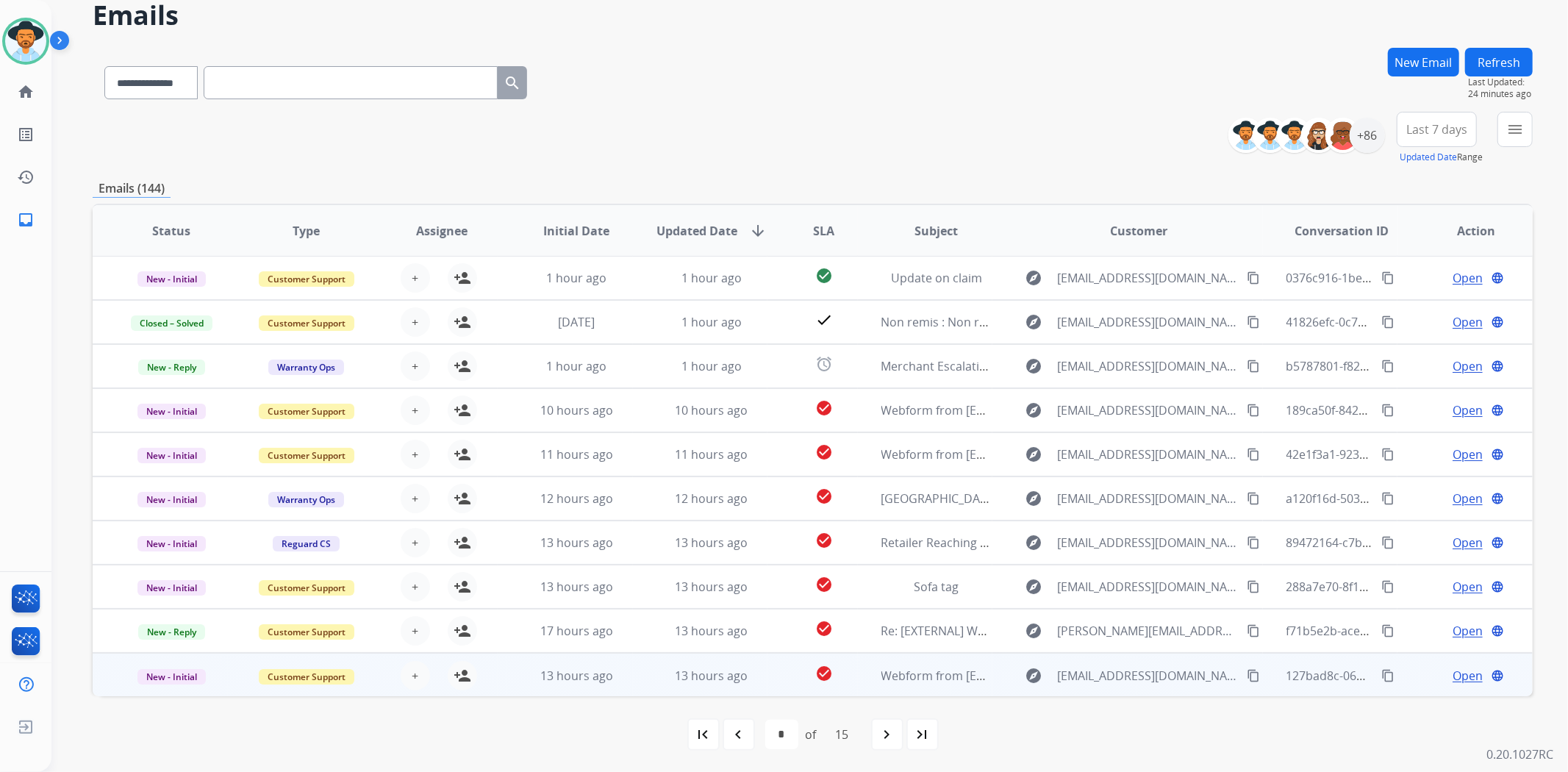
click at [768, 676] on td "check_circle" at bounding box center [812, 675] width 90 height 45
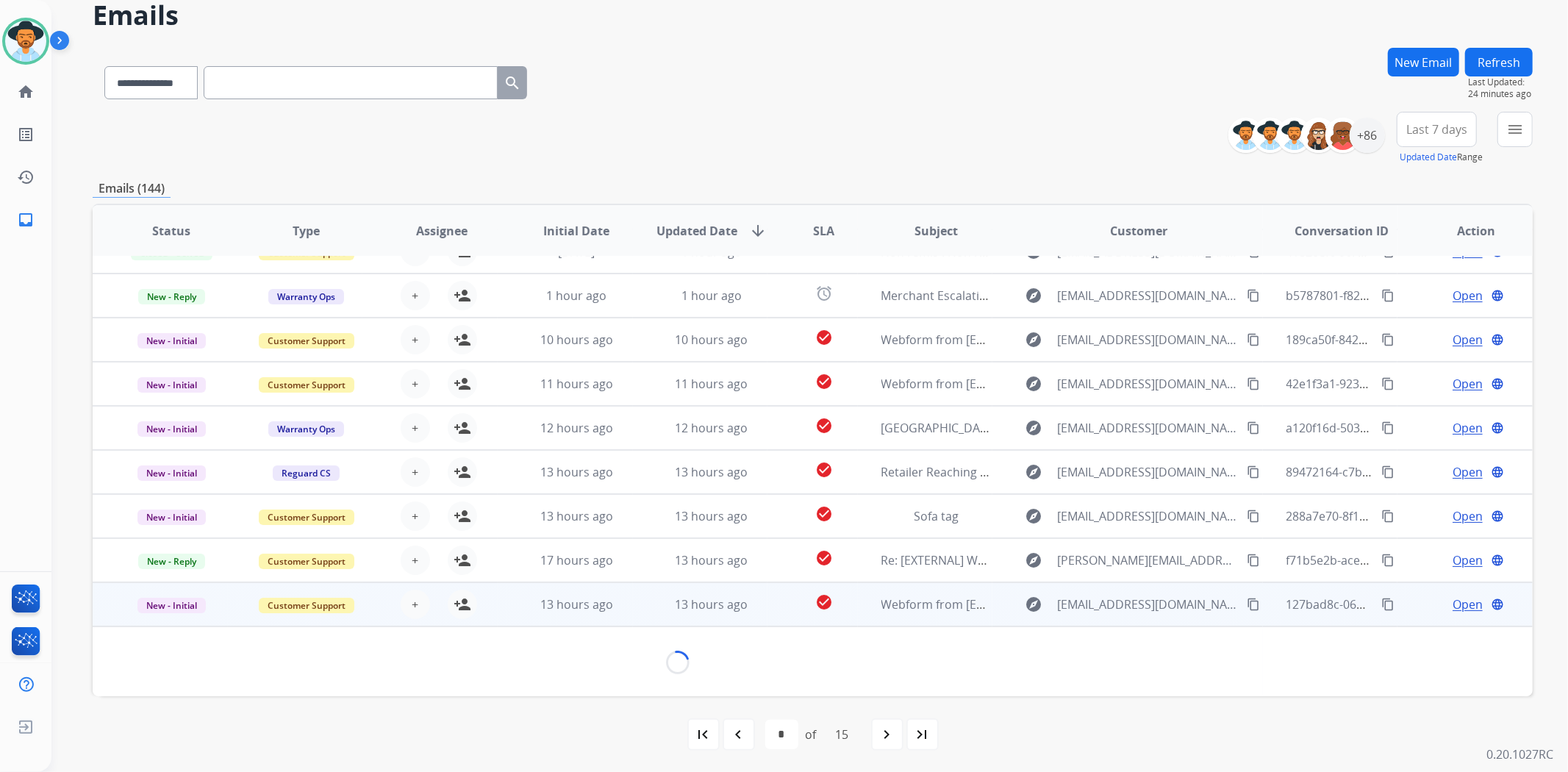
scroll to position [66, 0]
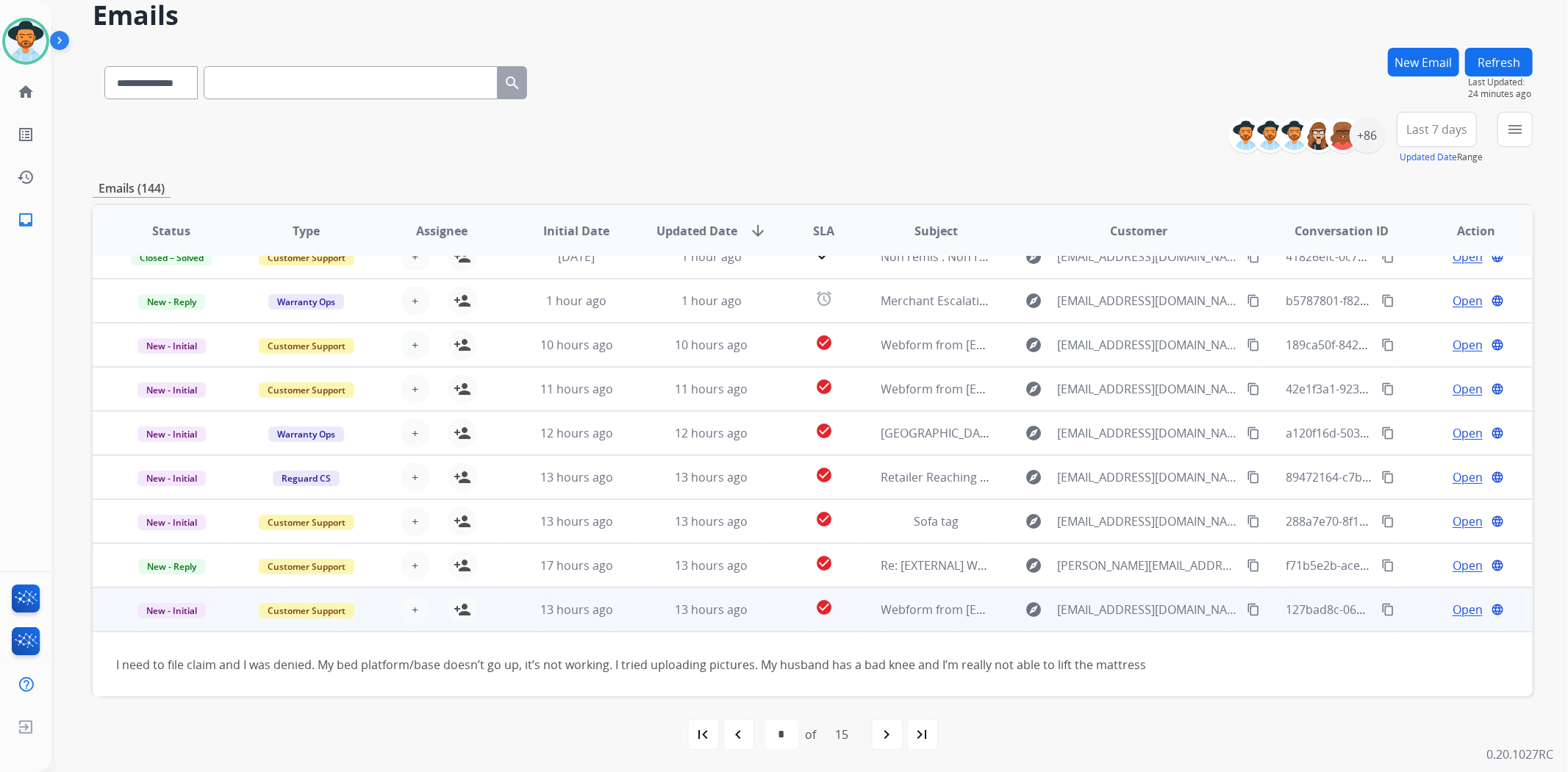
click at [1247, 606] on mat-icon "content_copy" at bounding box center [1253, 609] width 13 height 13
click at [777, 665] on div "I need to file claim and I was denied. My bed platform/base doesn’t go up, it’s…" at bounding box center [678, 664] width 1123 height 18
click at [777, 611] on td "check_circle" at bounding box center [812, 610] width 90 height 45
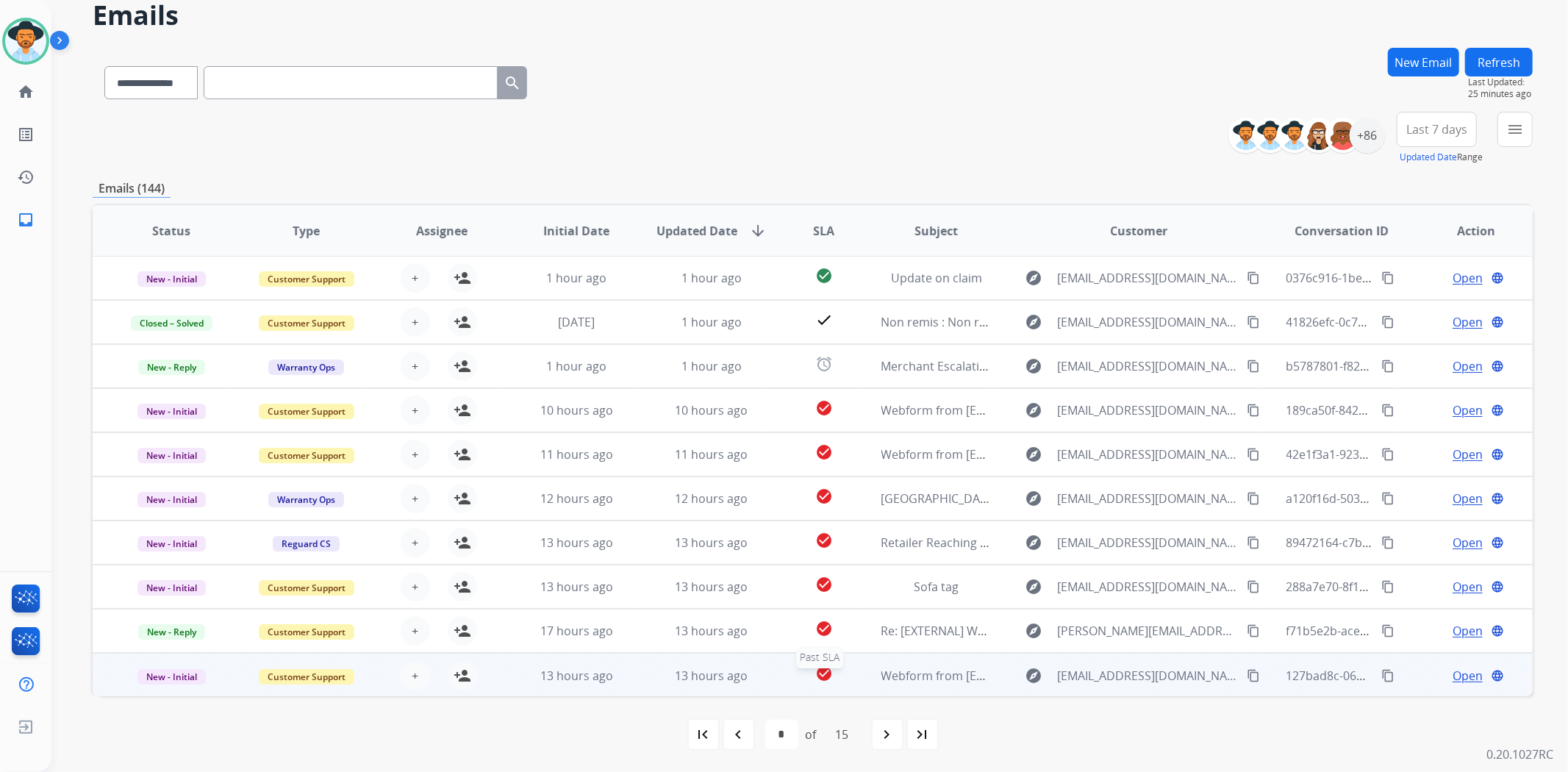
click at [795, 682] on div "check_circle" at bounding box center [823, 676] width 65 height 22
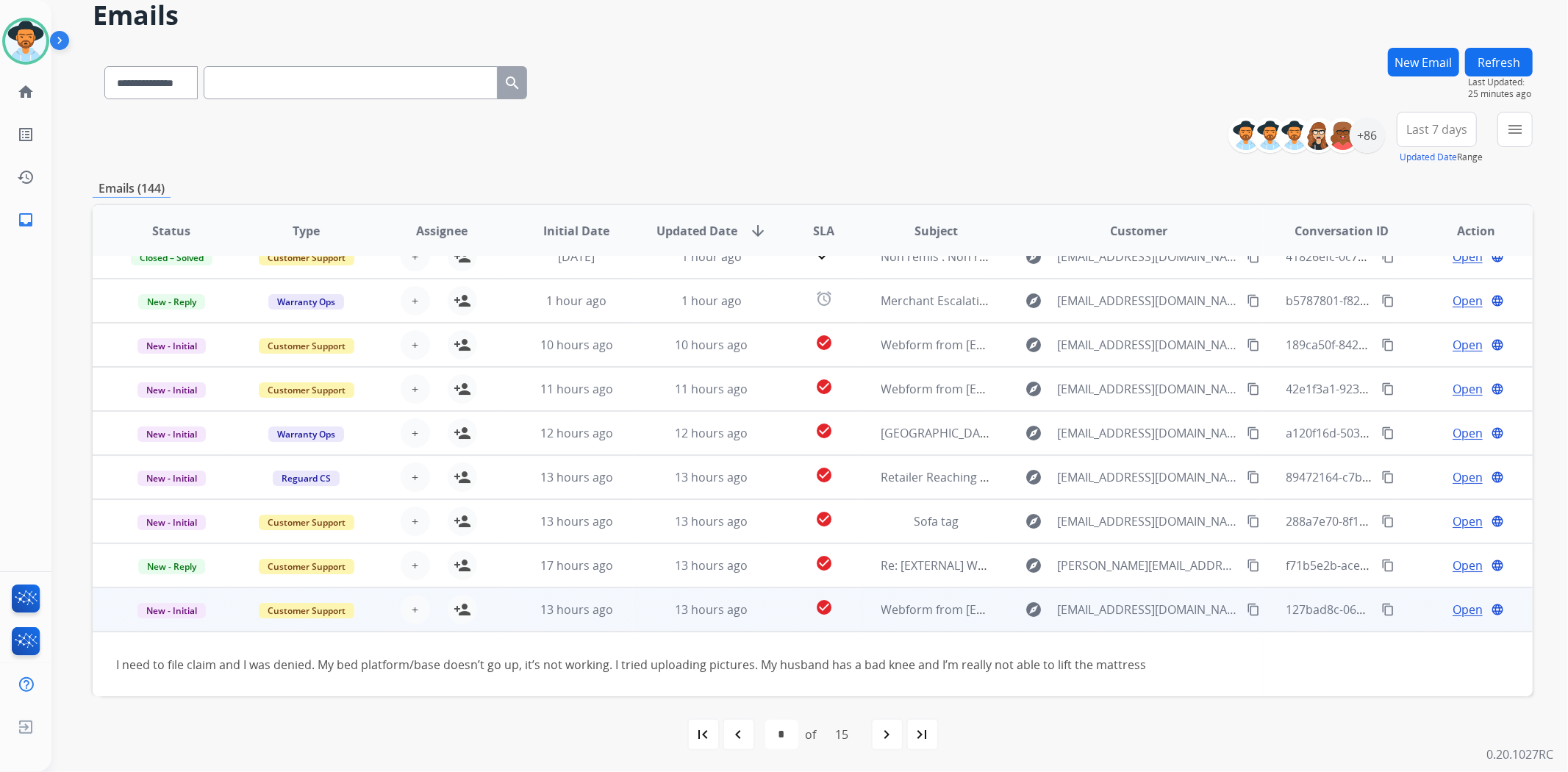
click at [776, 607] on td "check_circle" at bounding box center [812, 610] width 90 height 45
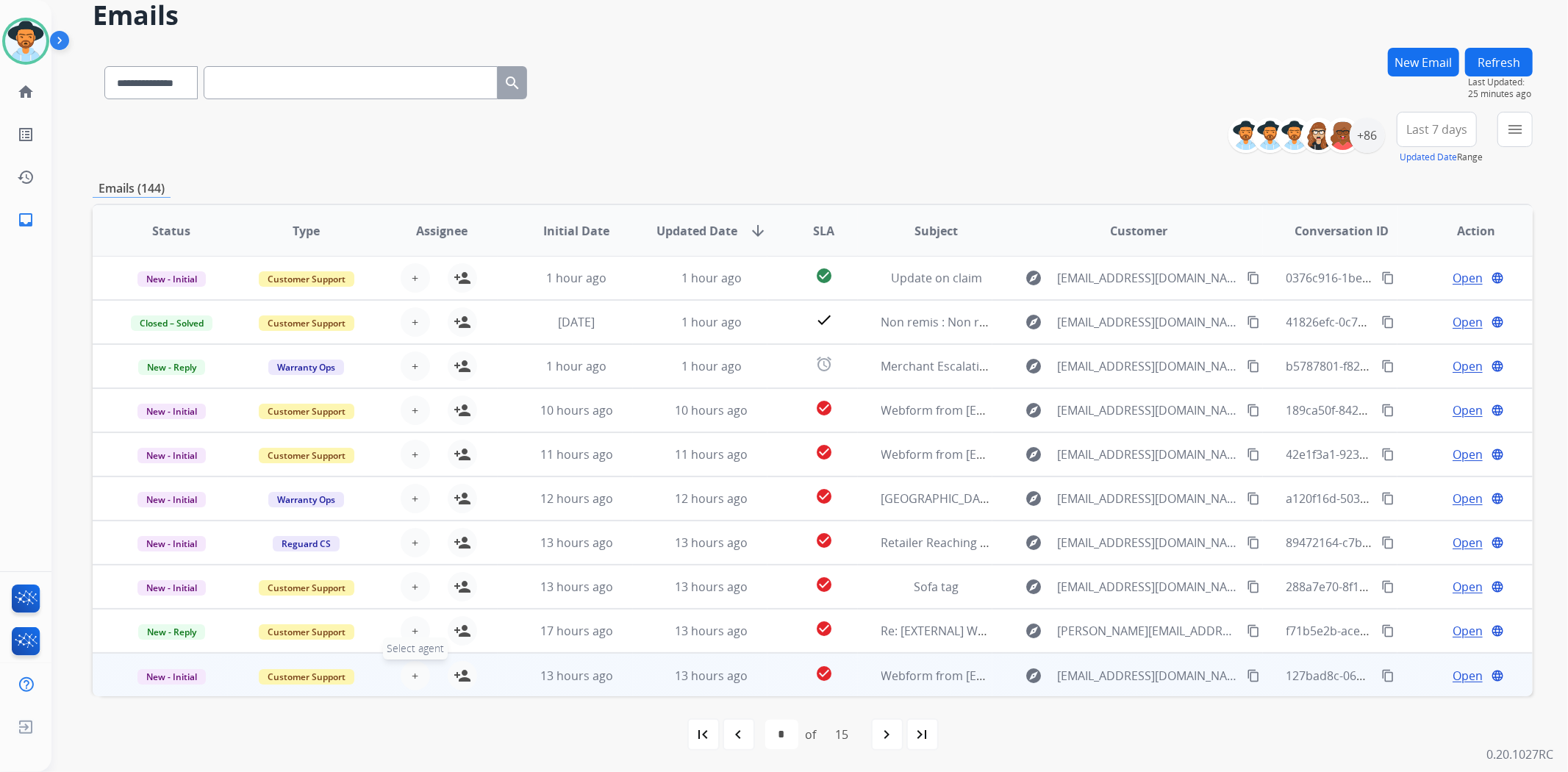
click at [413, 681] on span "+" at bounding box center [415, 675] width 6 height 18
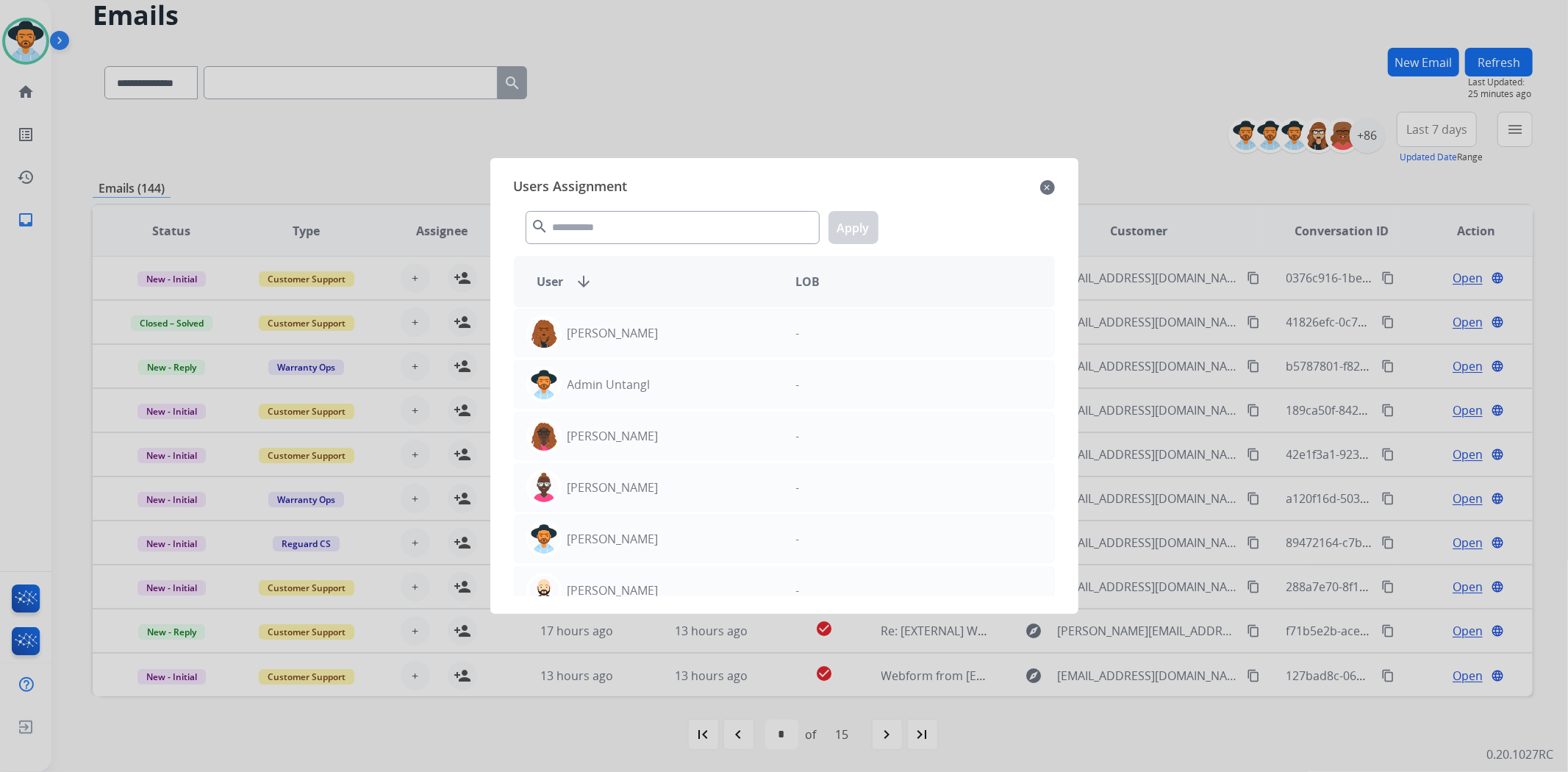
click at [1052, 187] on mat-icon "close" at bounding box center [1048, 187] width 15 height 18
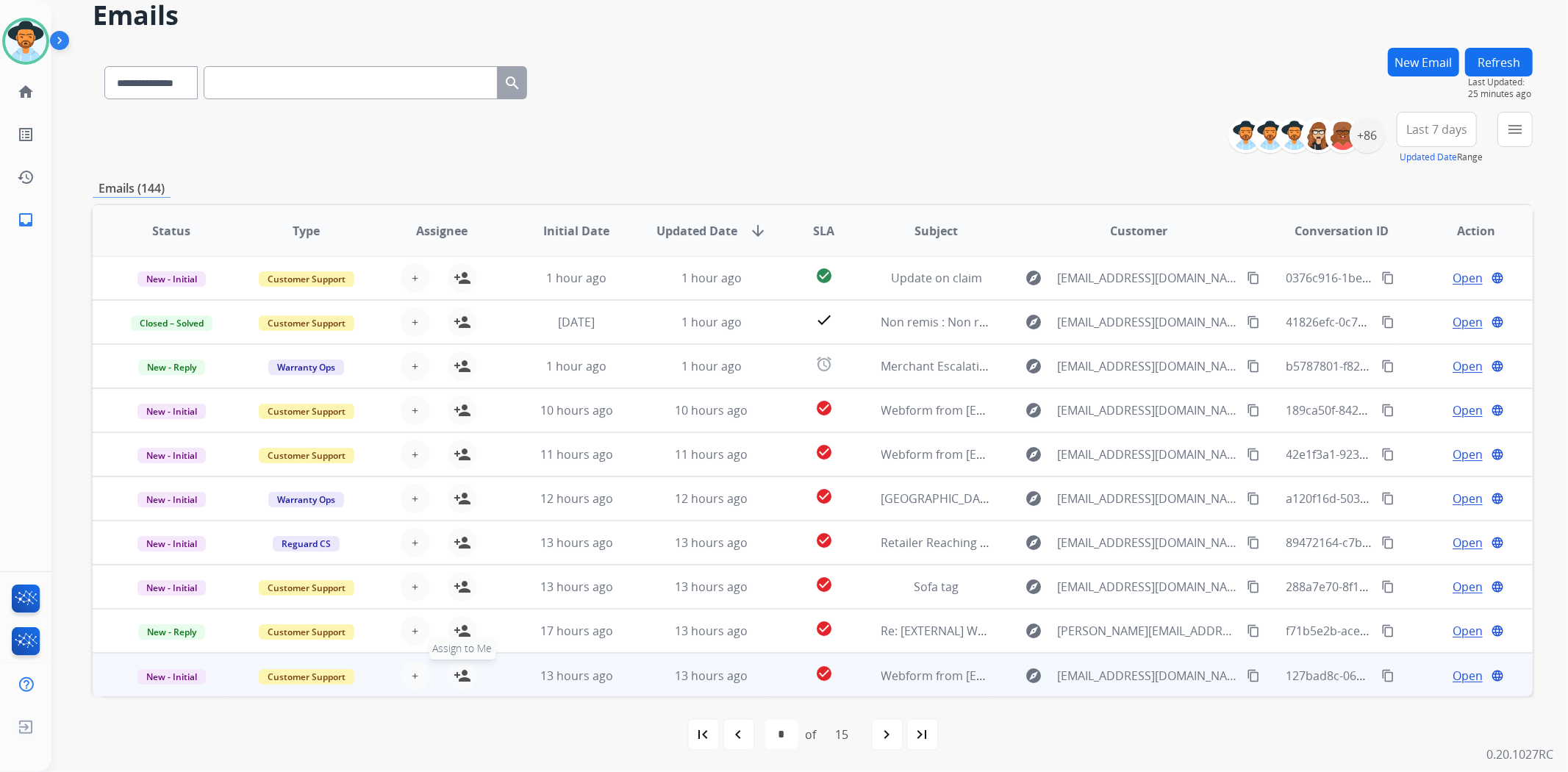
click at [454, 671] on mat-icon "person_add" at bounding box center [462, 675] width 18 height 18
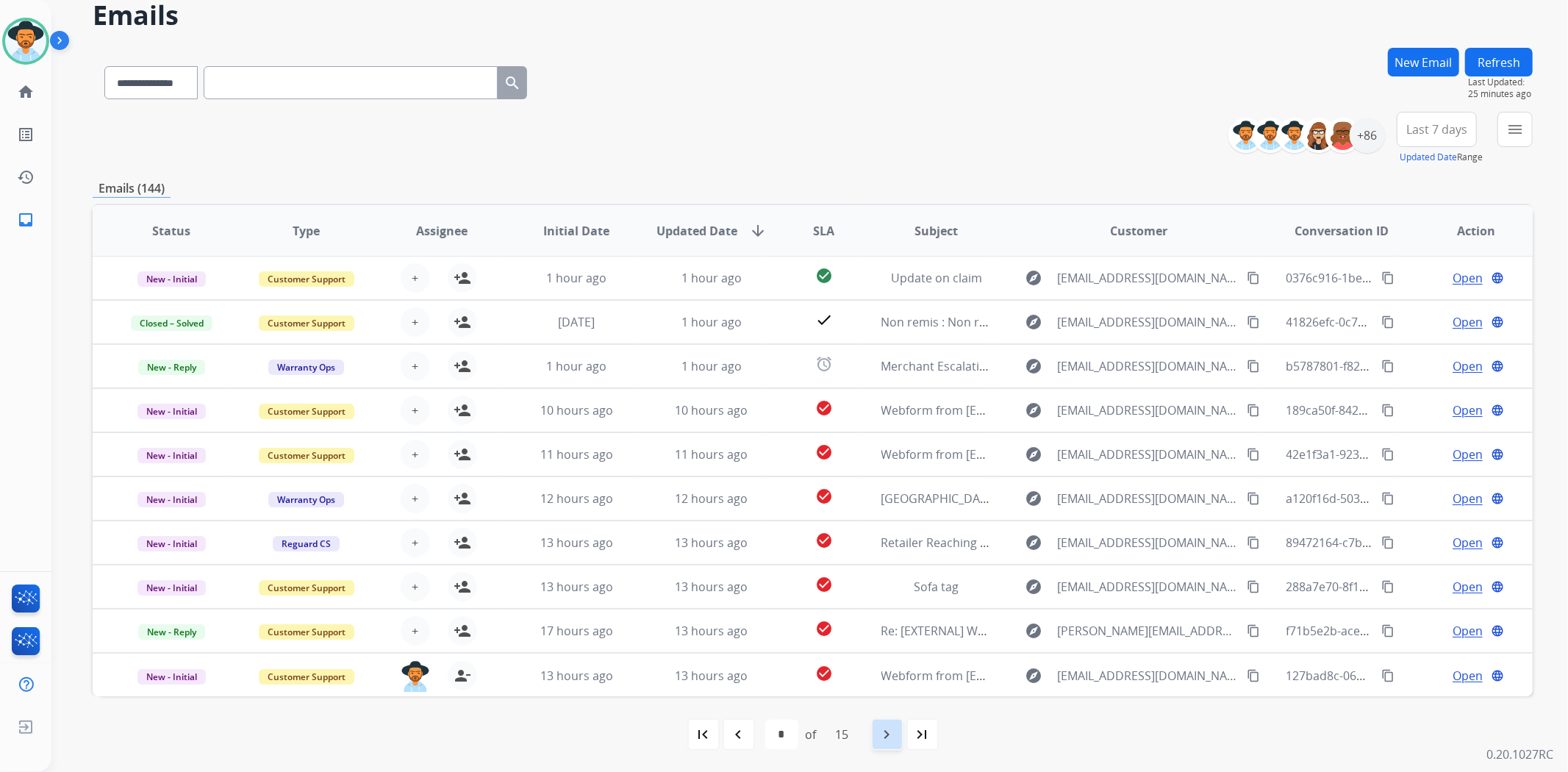
click at [876, 733] on div "navigate_next" at bounding box center [888, 734] width 32 height 32
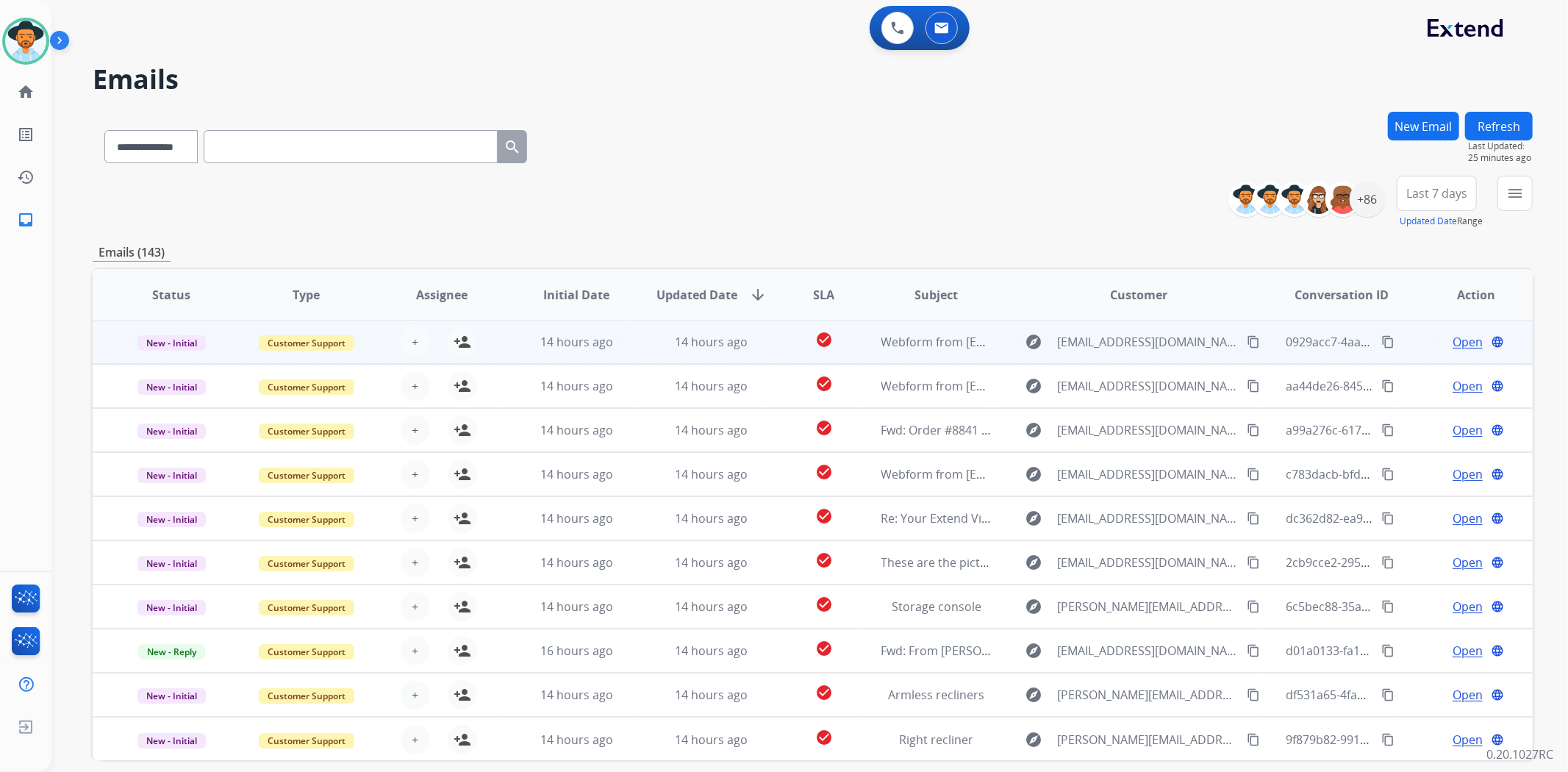
click at [776, 349] on td "check_circle" at bounding box center [812, 342] width 90 height 45
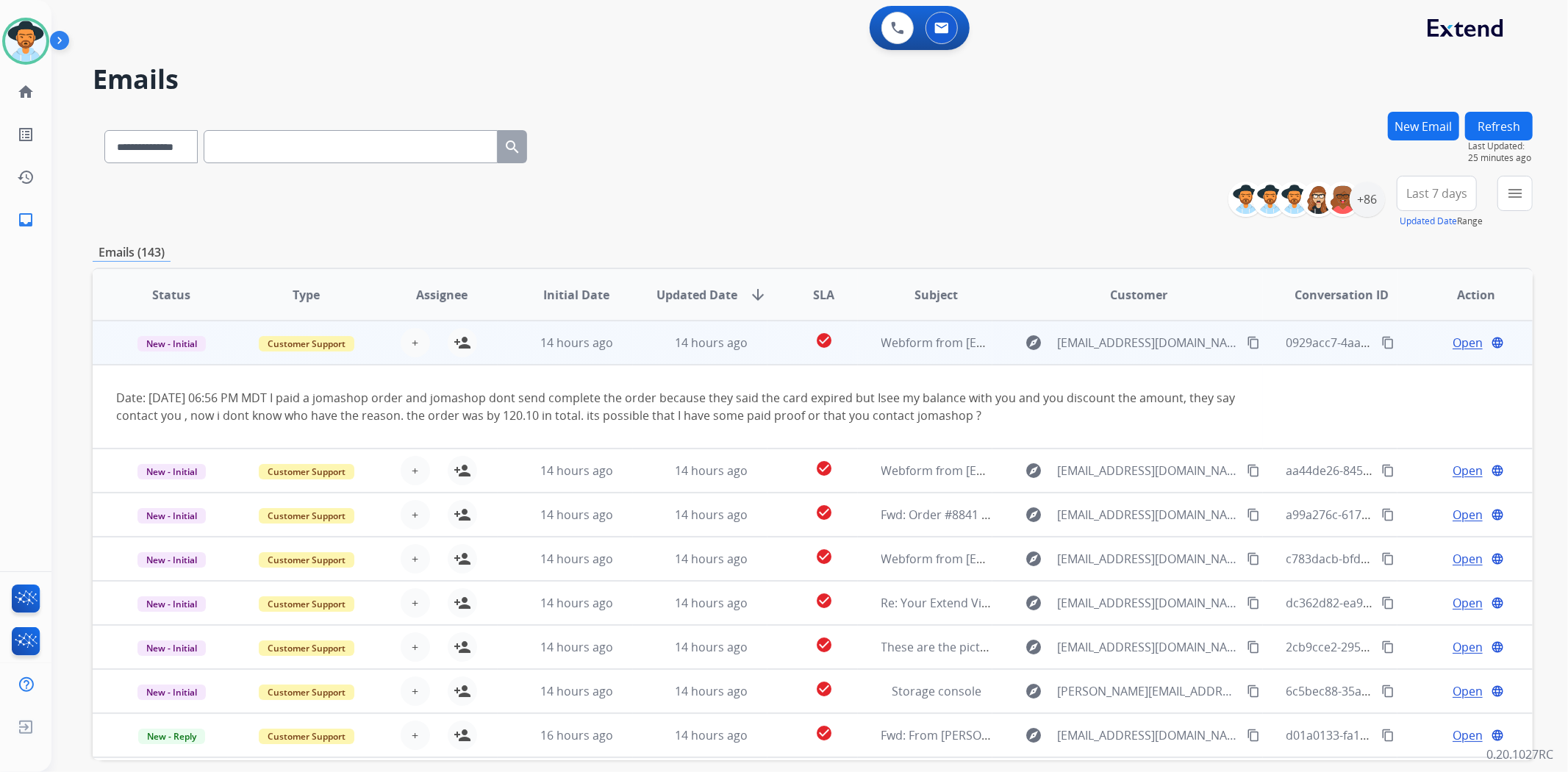
click at [776, 349] on td "check_circle" at bounding box center [812, 342] width 90 height 45
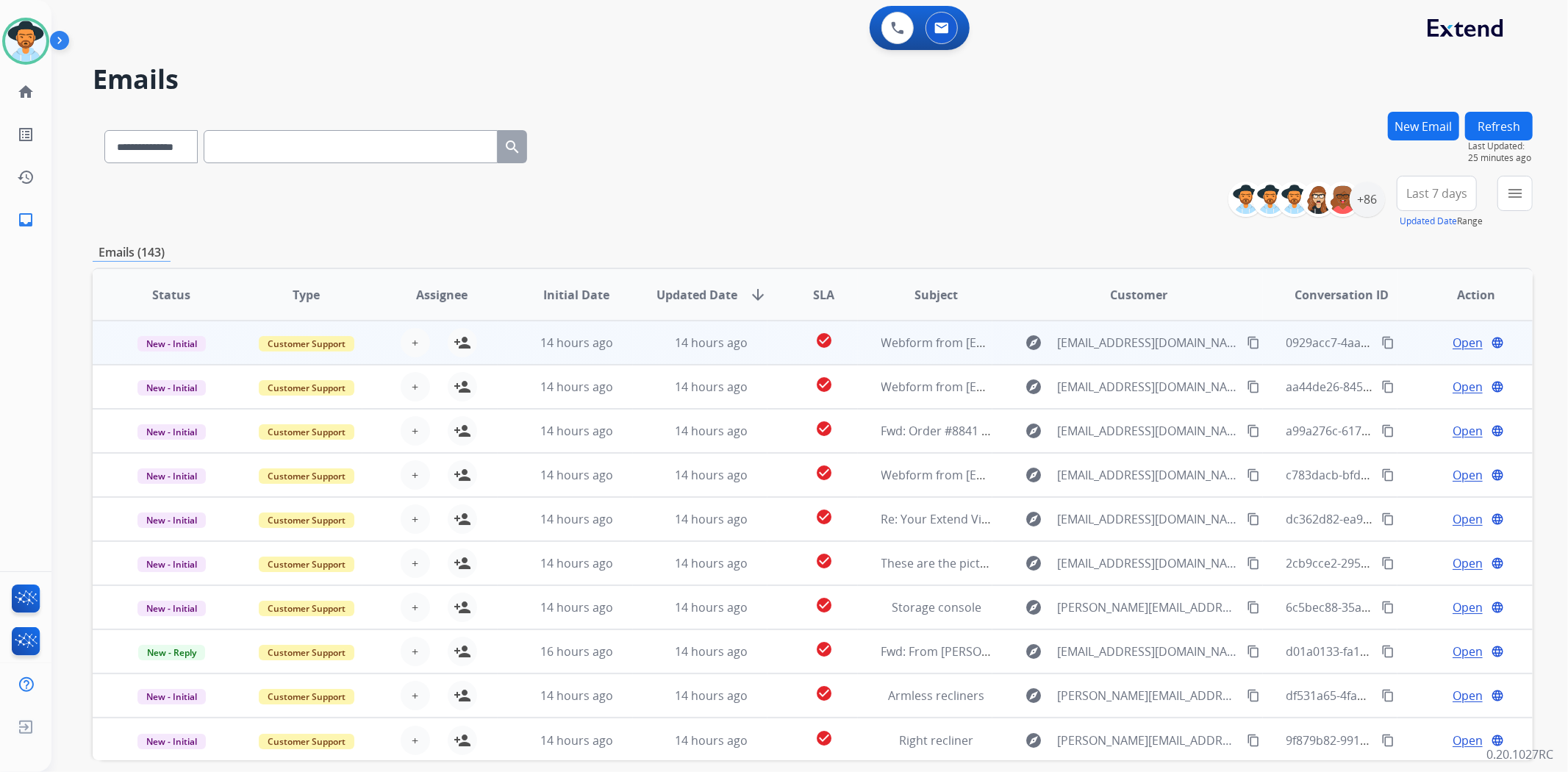
click at [776, 349] on td "check_circle" at bounding box center [812, 342] width 90 height 45
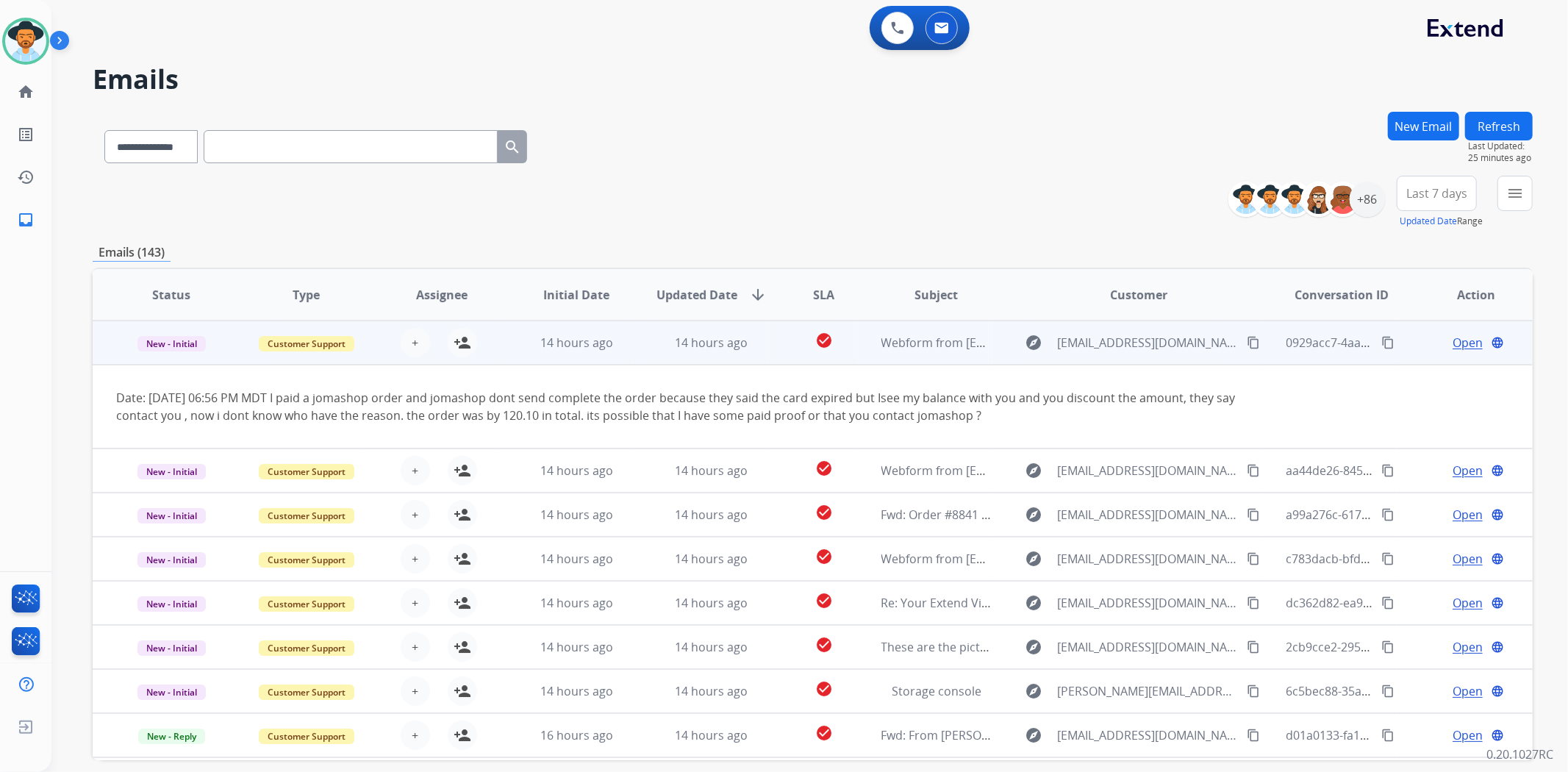
click at [780, 340] on td "check_circle" at bounding box center [812, 342] width 90 height 45
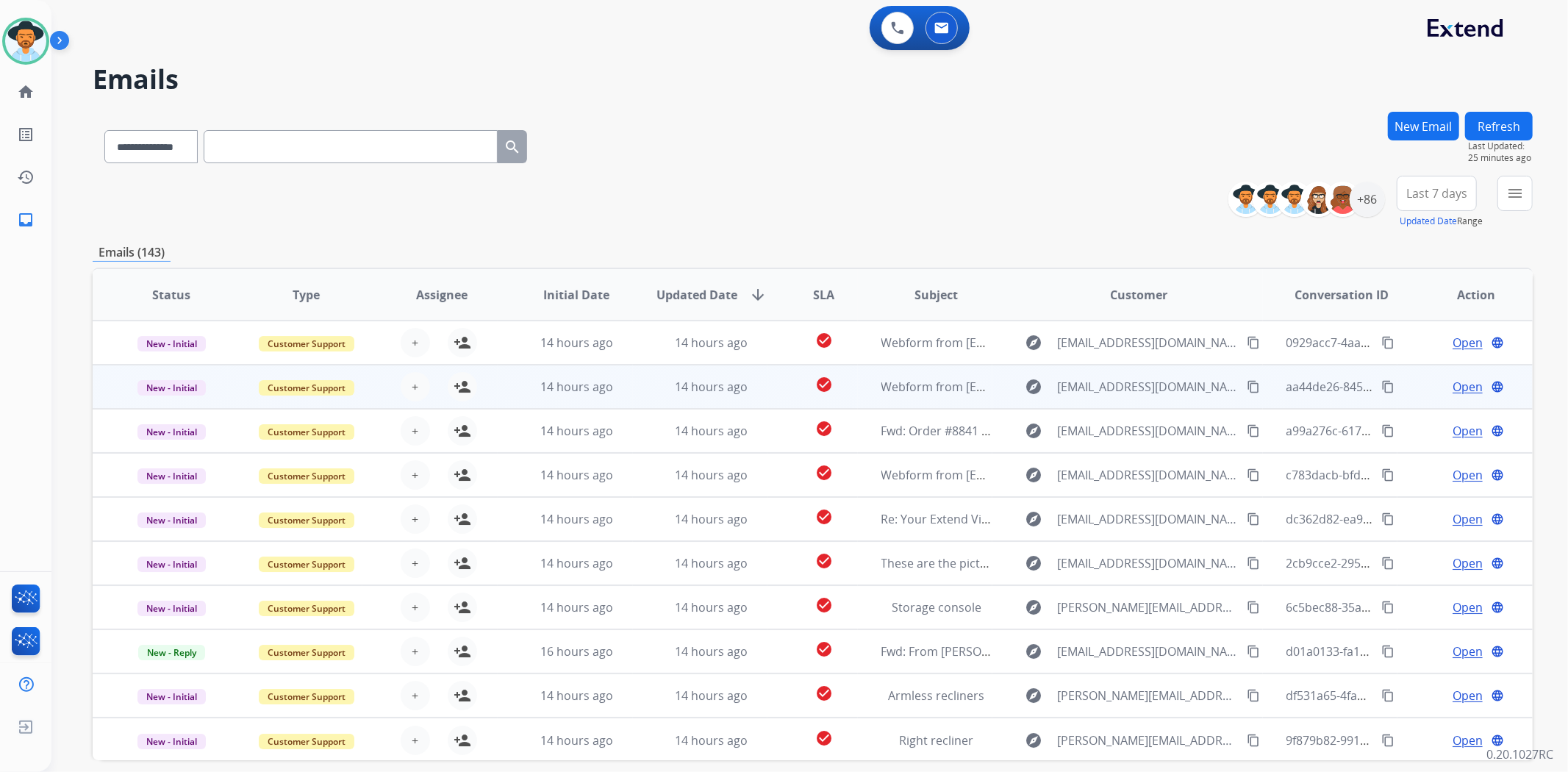
click at [770, 394] on td "check_circle" at bounding box center [812, 387] width 90 height 45
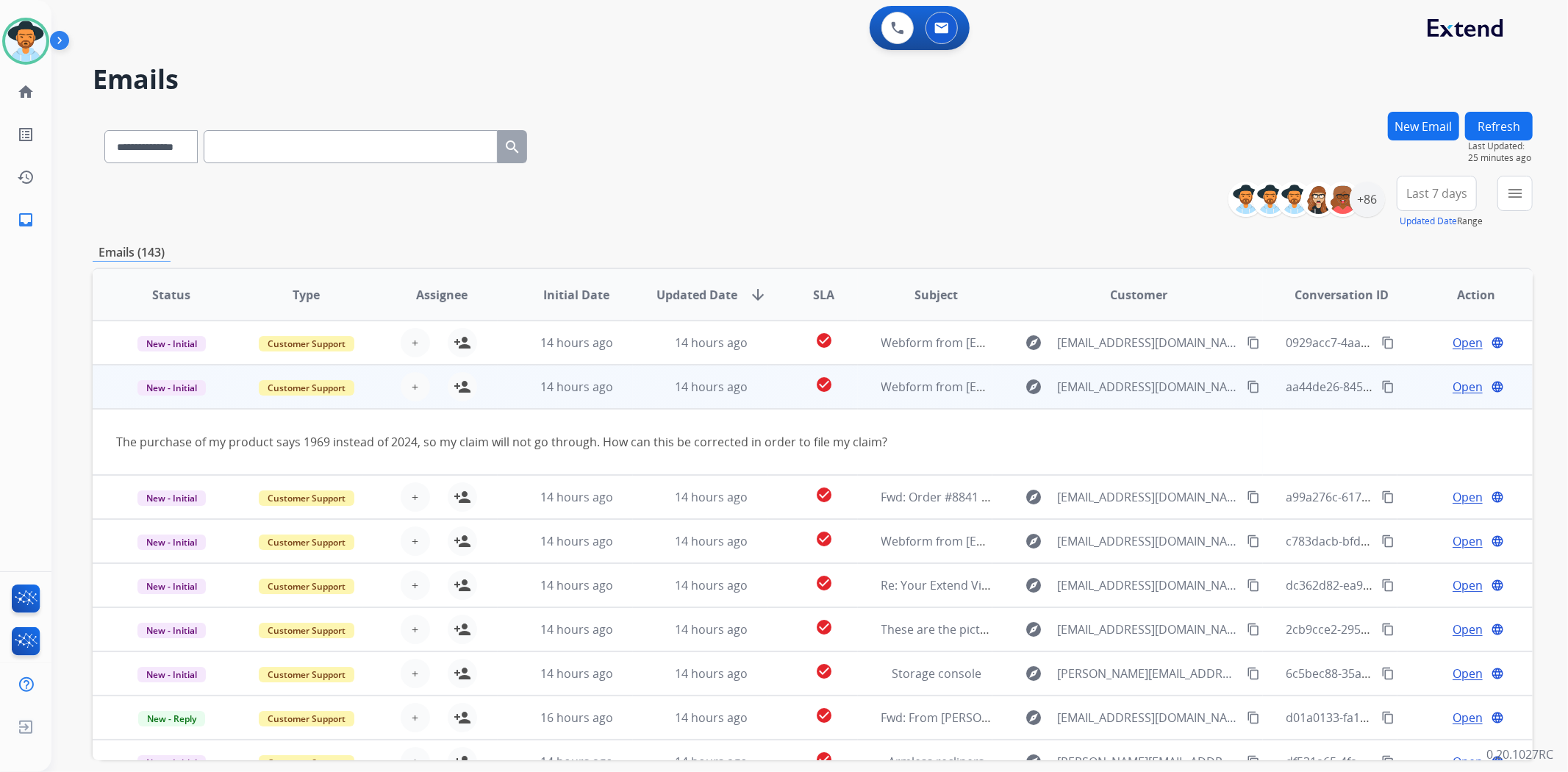
scroll to position [45, 0]
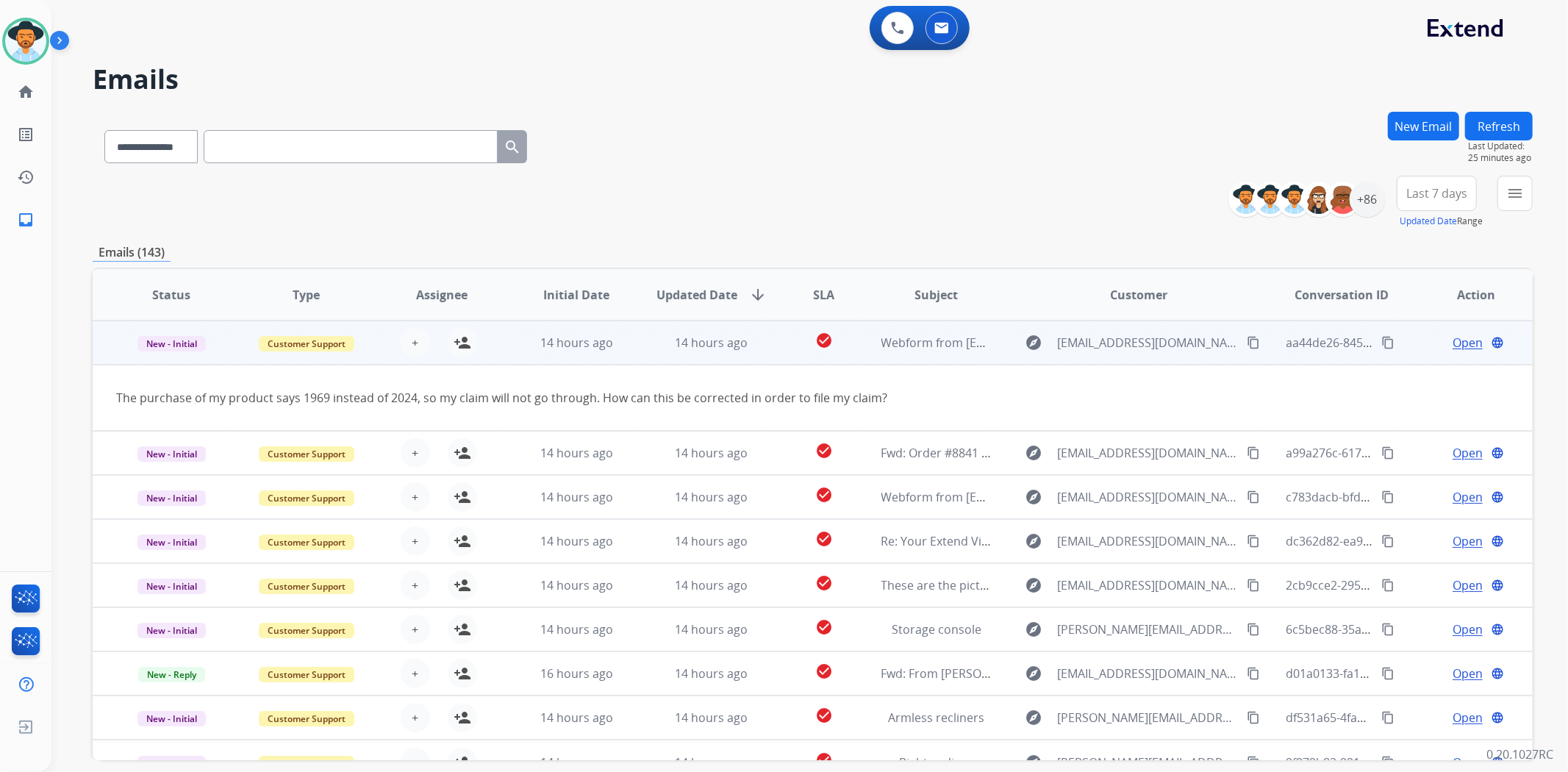
click at [770, 356] on td "check_circle" at bounding box center [812, 342] width 90 height 45
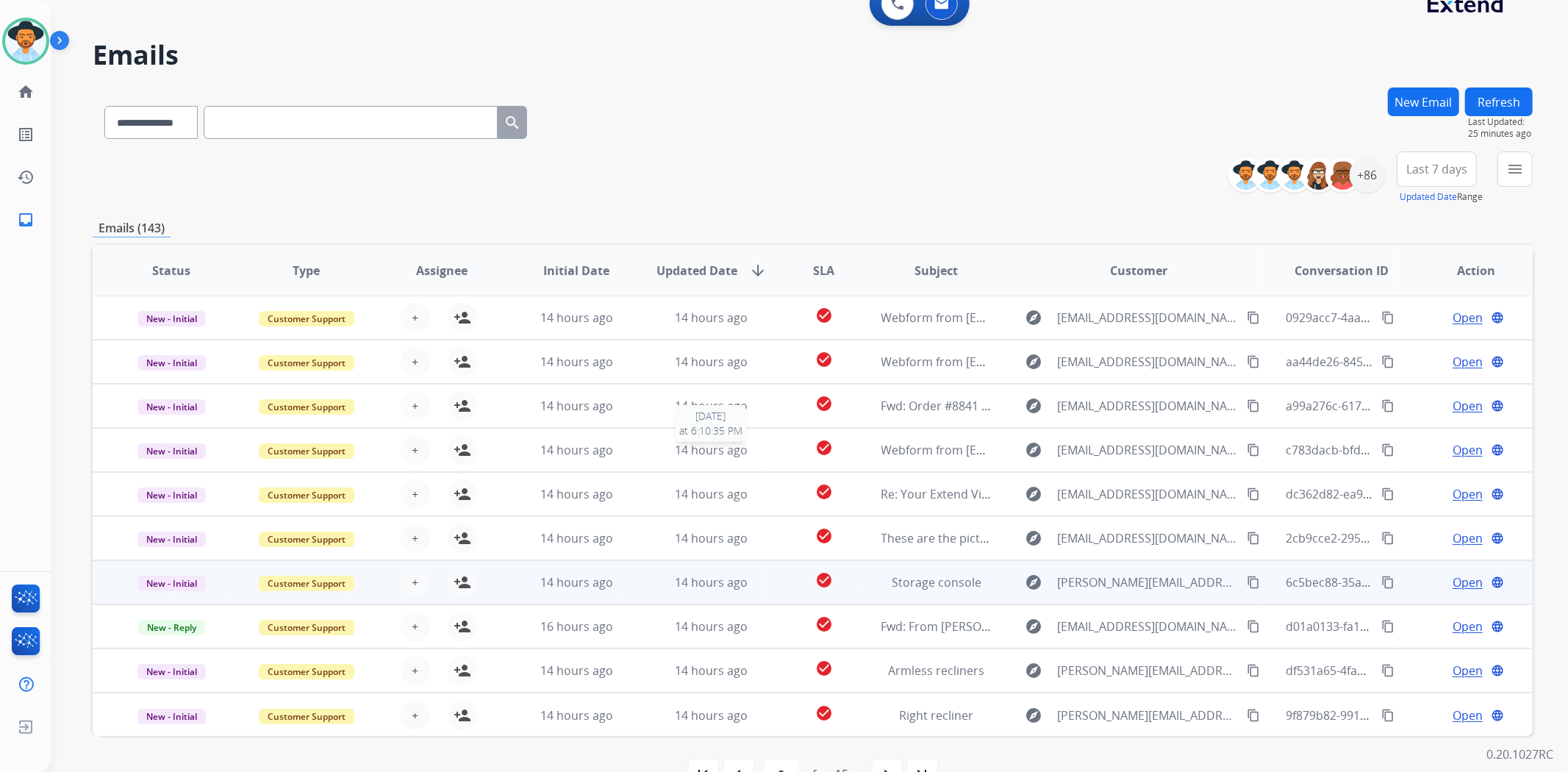
scroll to position [64, 0]
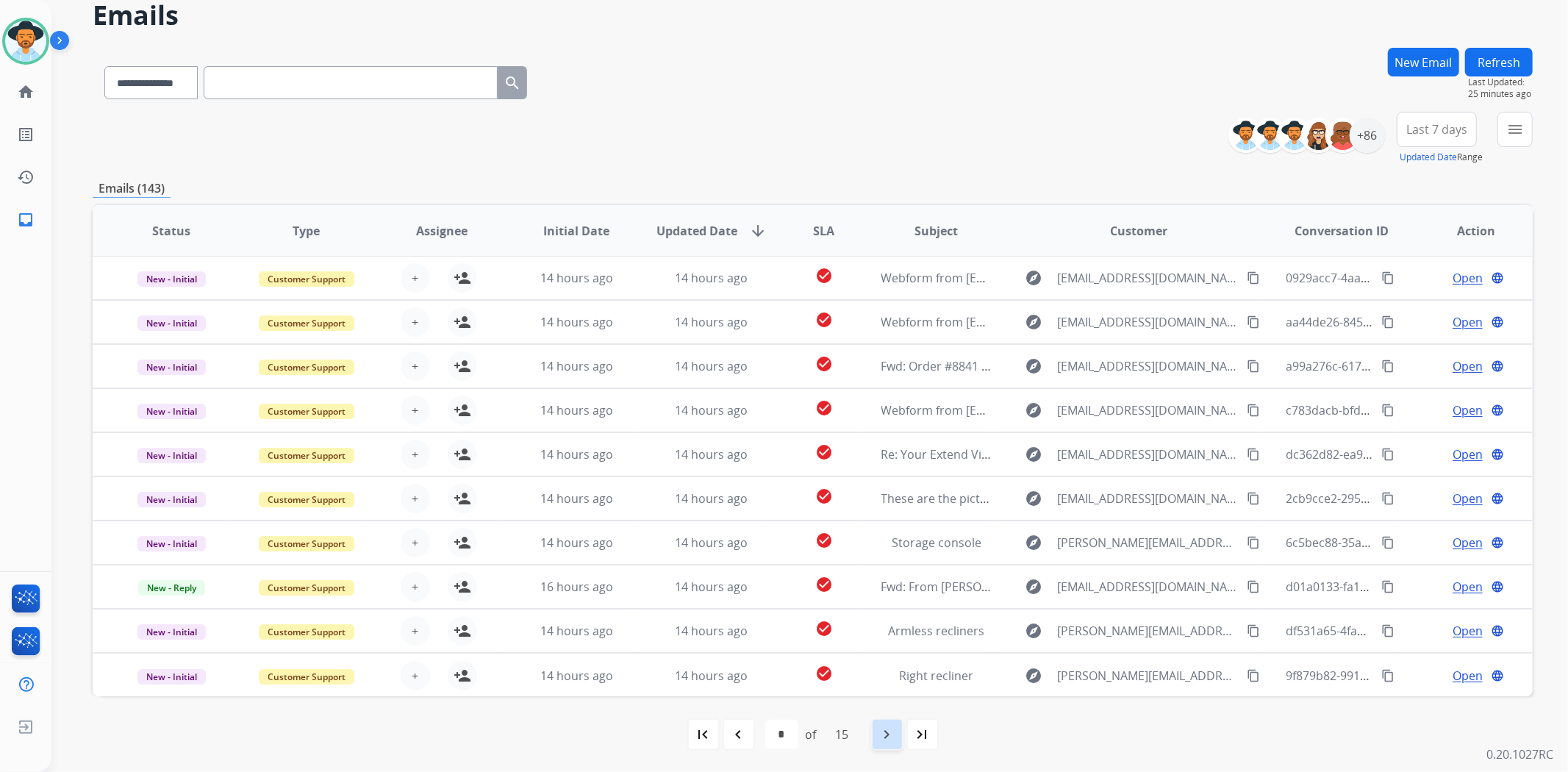
click at [883, 740] on mat-icon "navigate_next" at bounding box center [888, 734] width 18 height 18
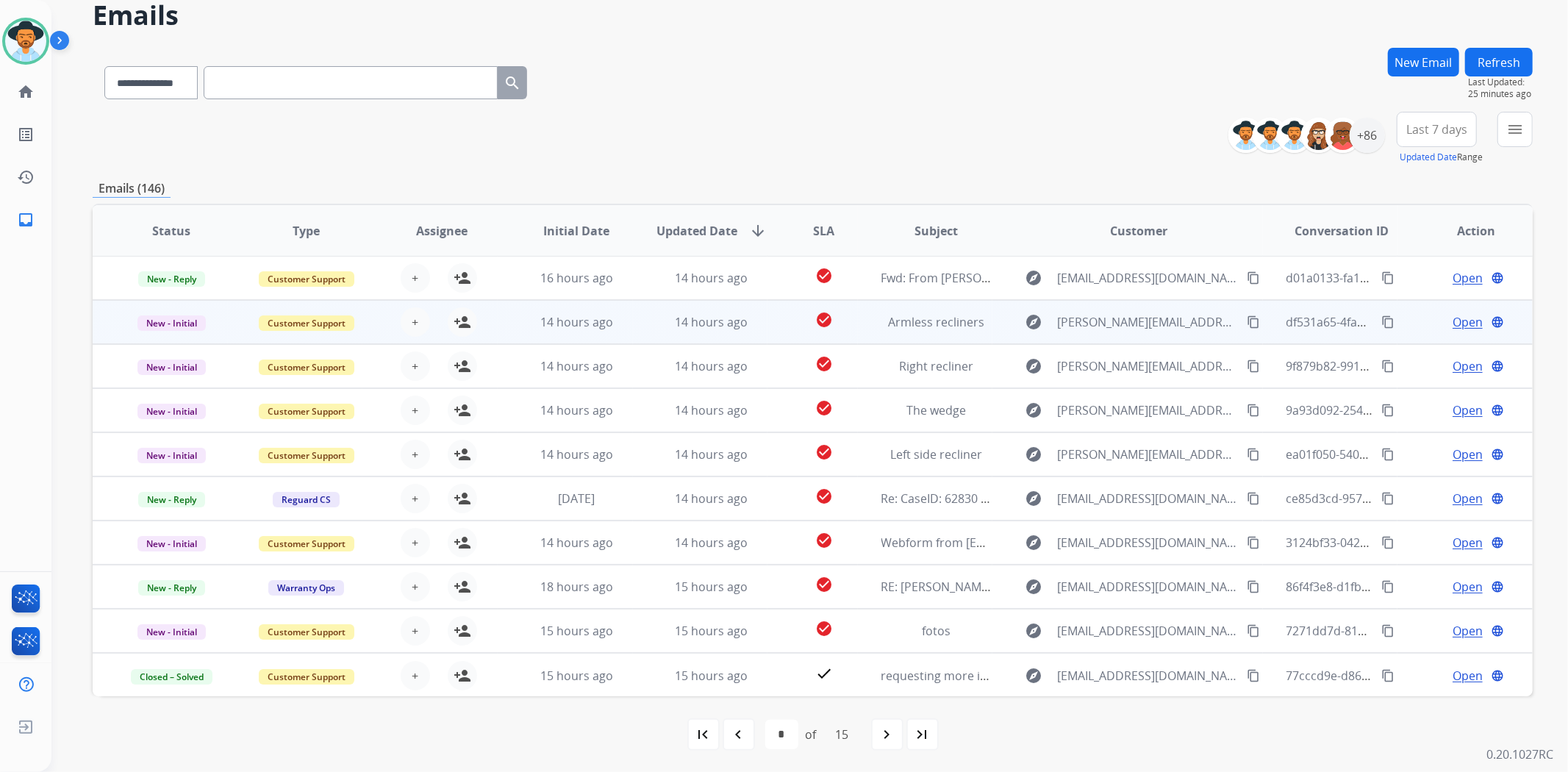
click at [773, 321] on td "check_circle" at bounding box center [812, 322] width 90 height 45
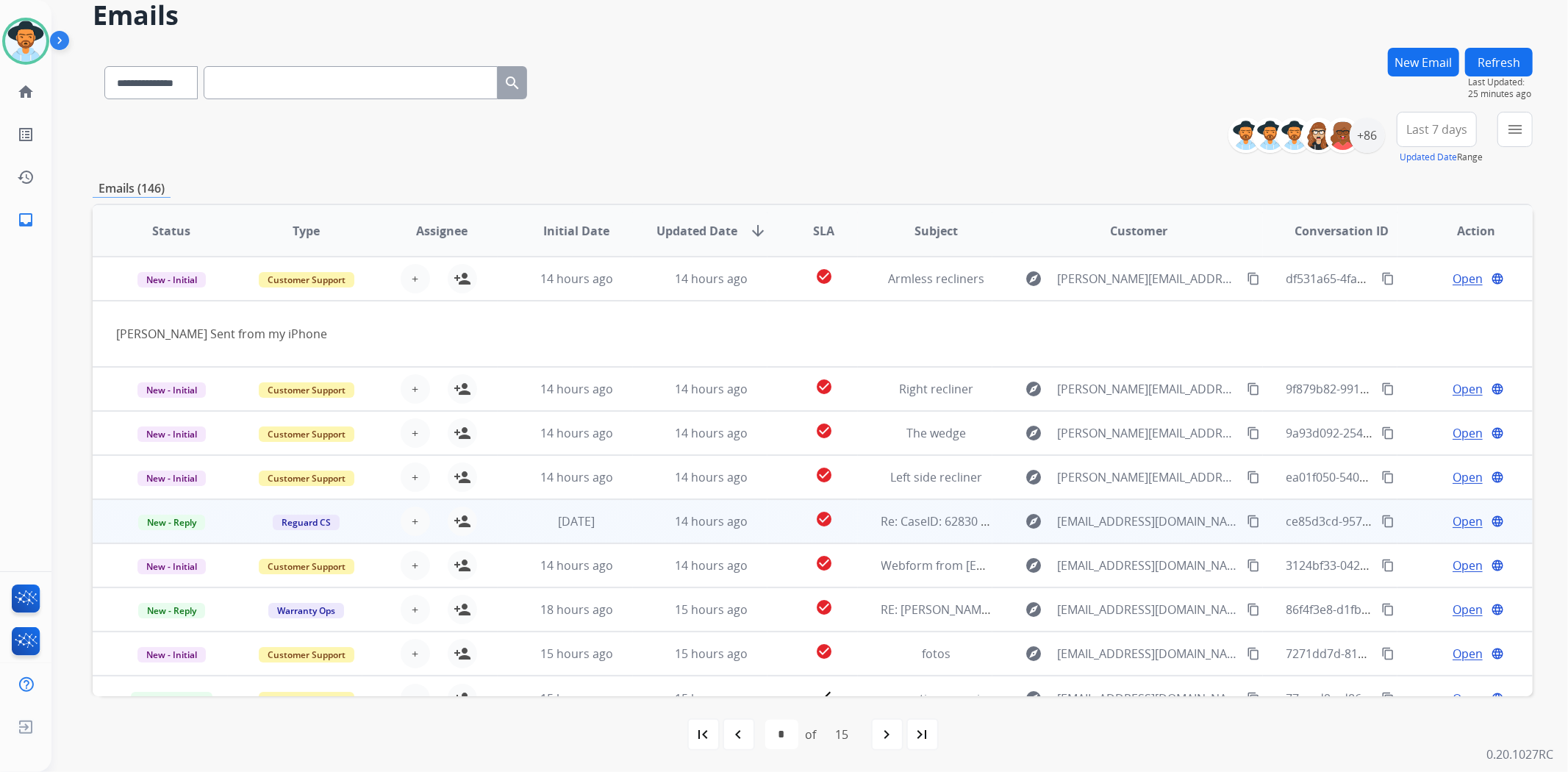
scroll to position [66, 0]
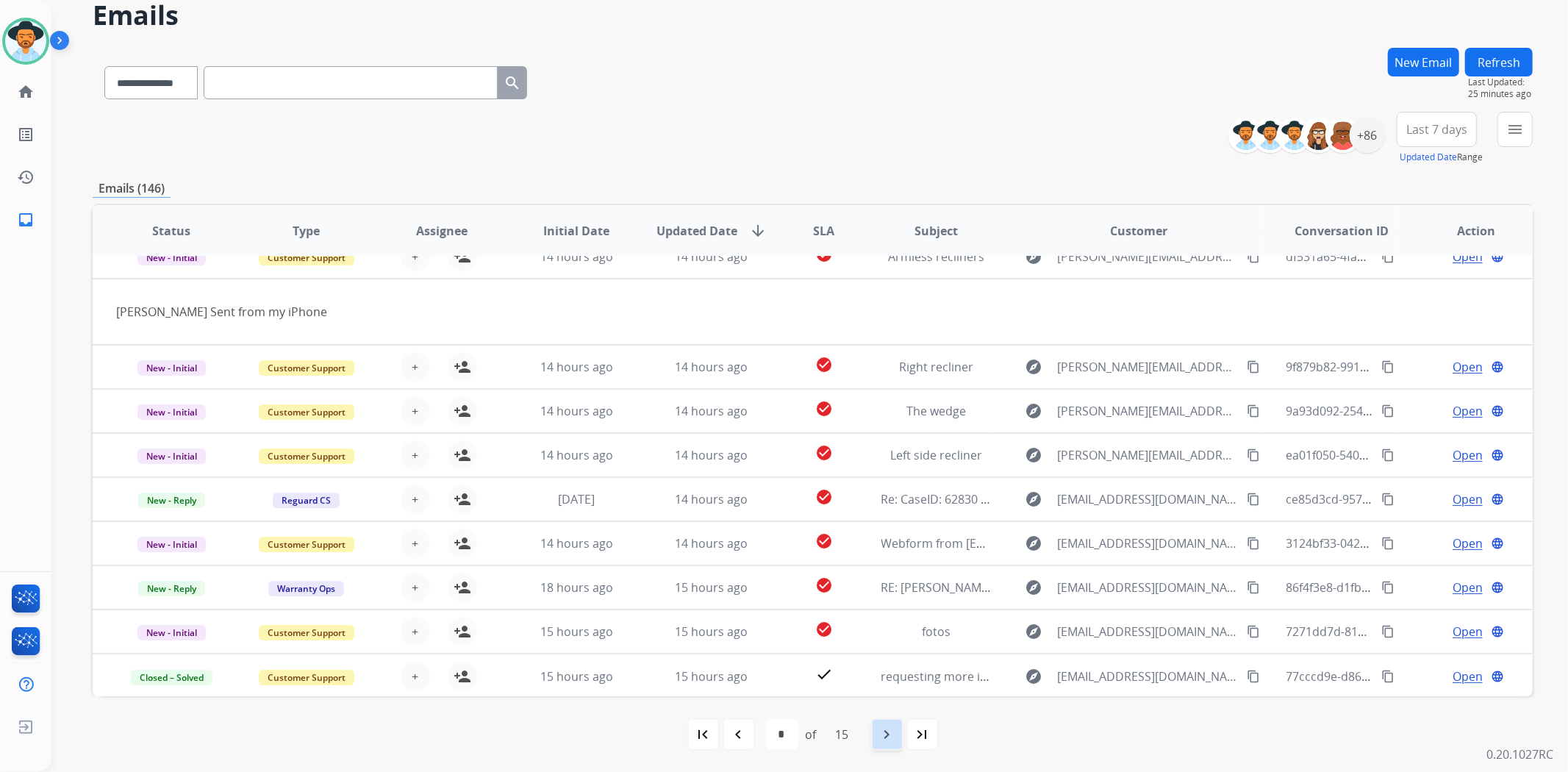
click at [888, 736] on mat-icon "navigate_next" at bounding box center [888, 734] width 18 height 18
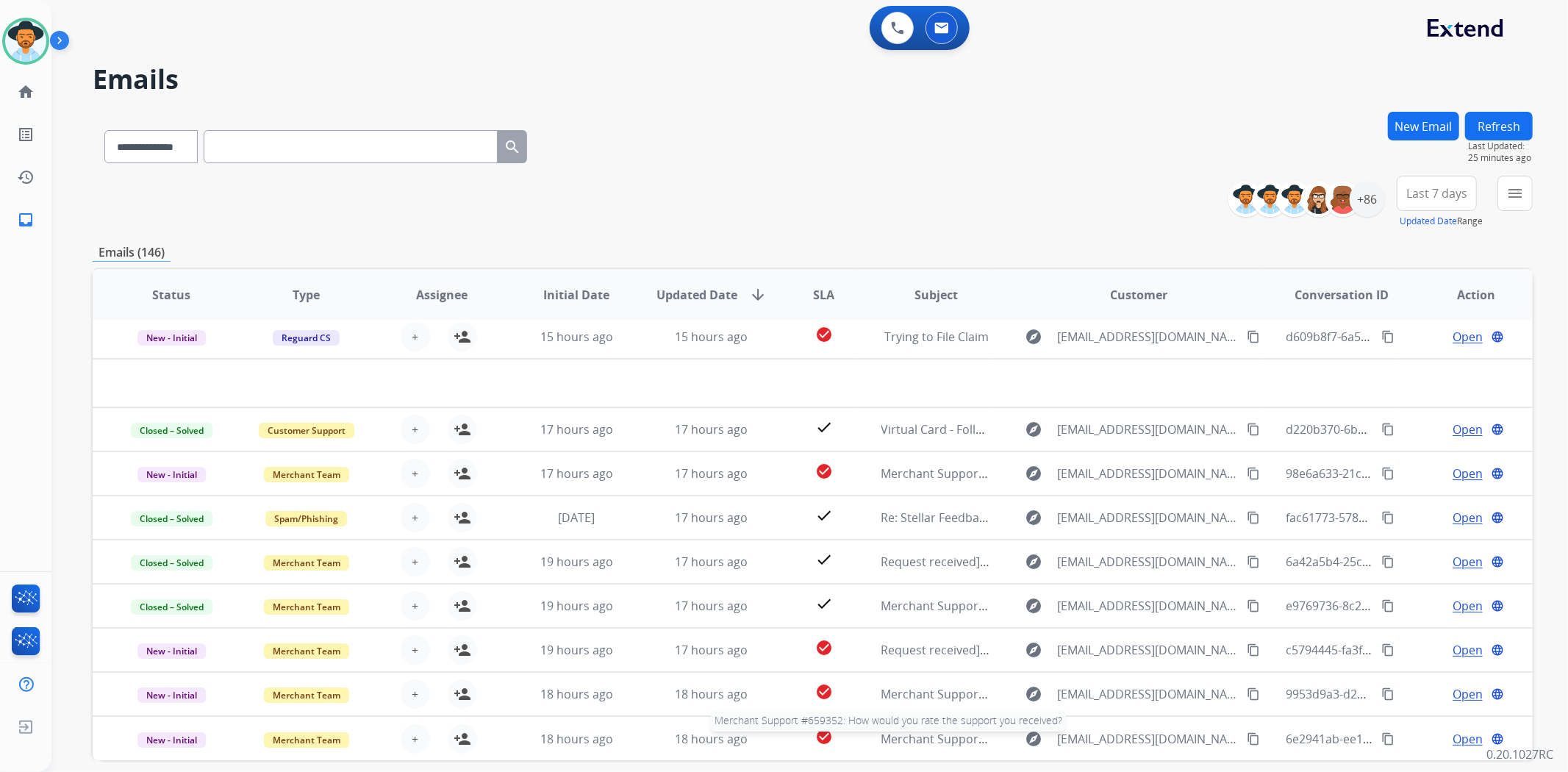
scroll to position [48, 0]
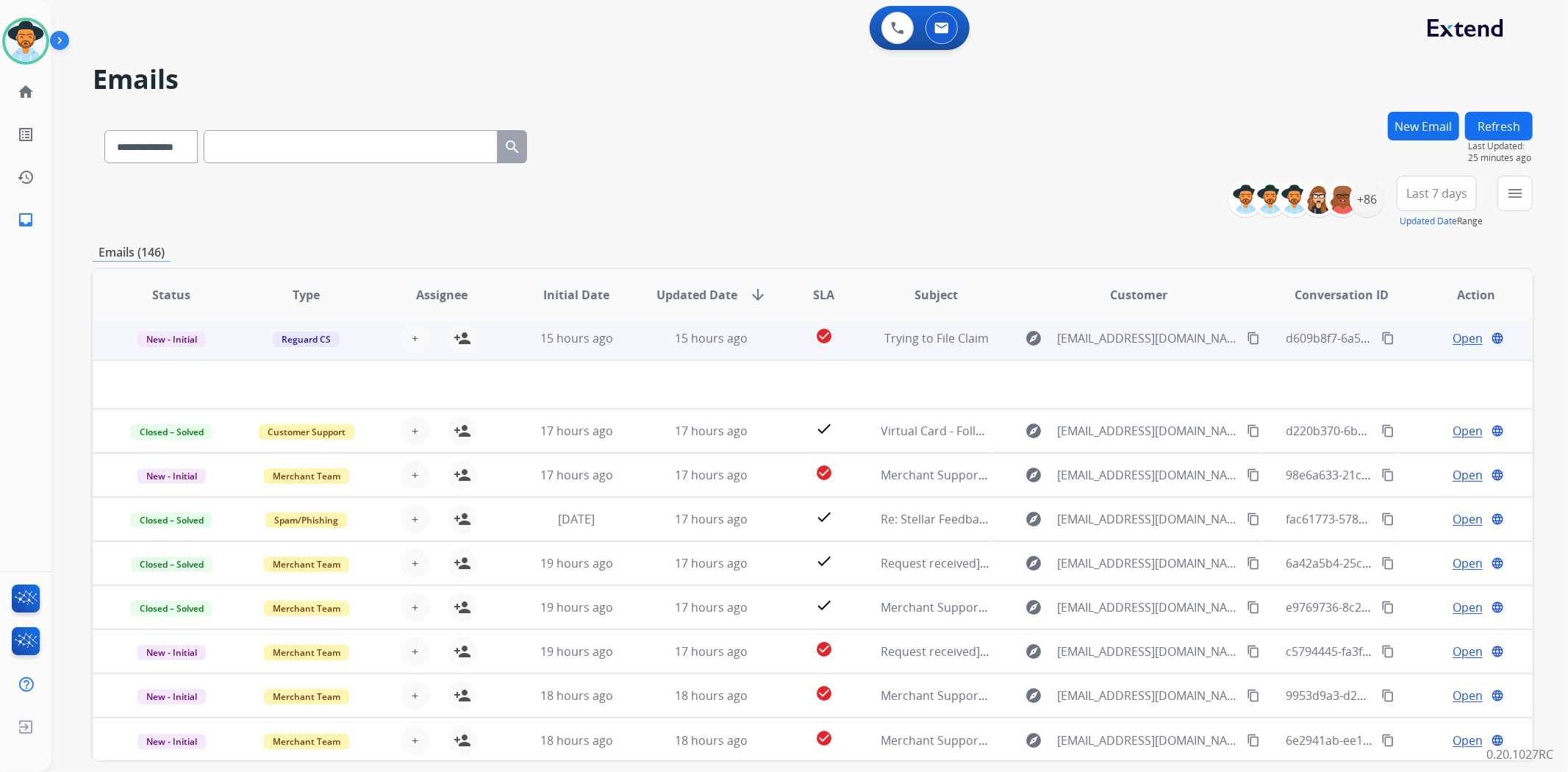
click at [768, 344] on td "check_circle" at bounding box center [812, 339] width 90 height 45
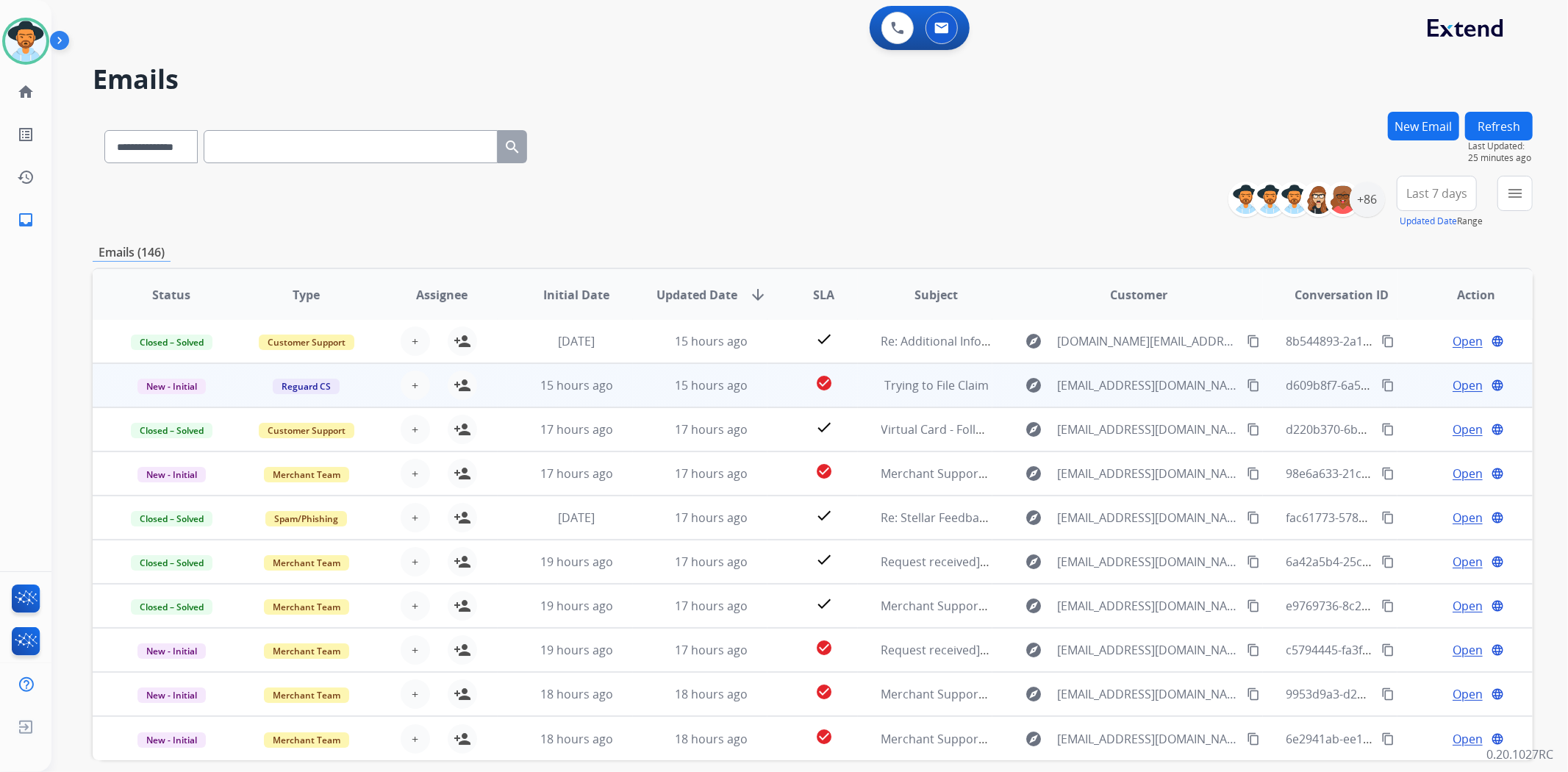
scroll to position [1, 0]
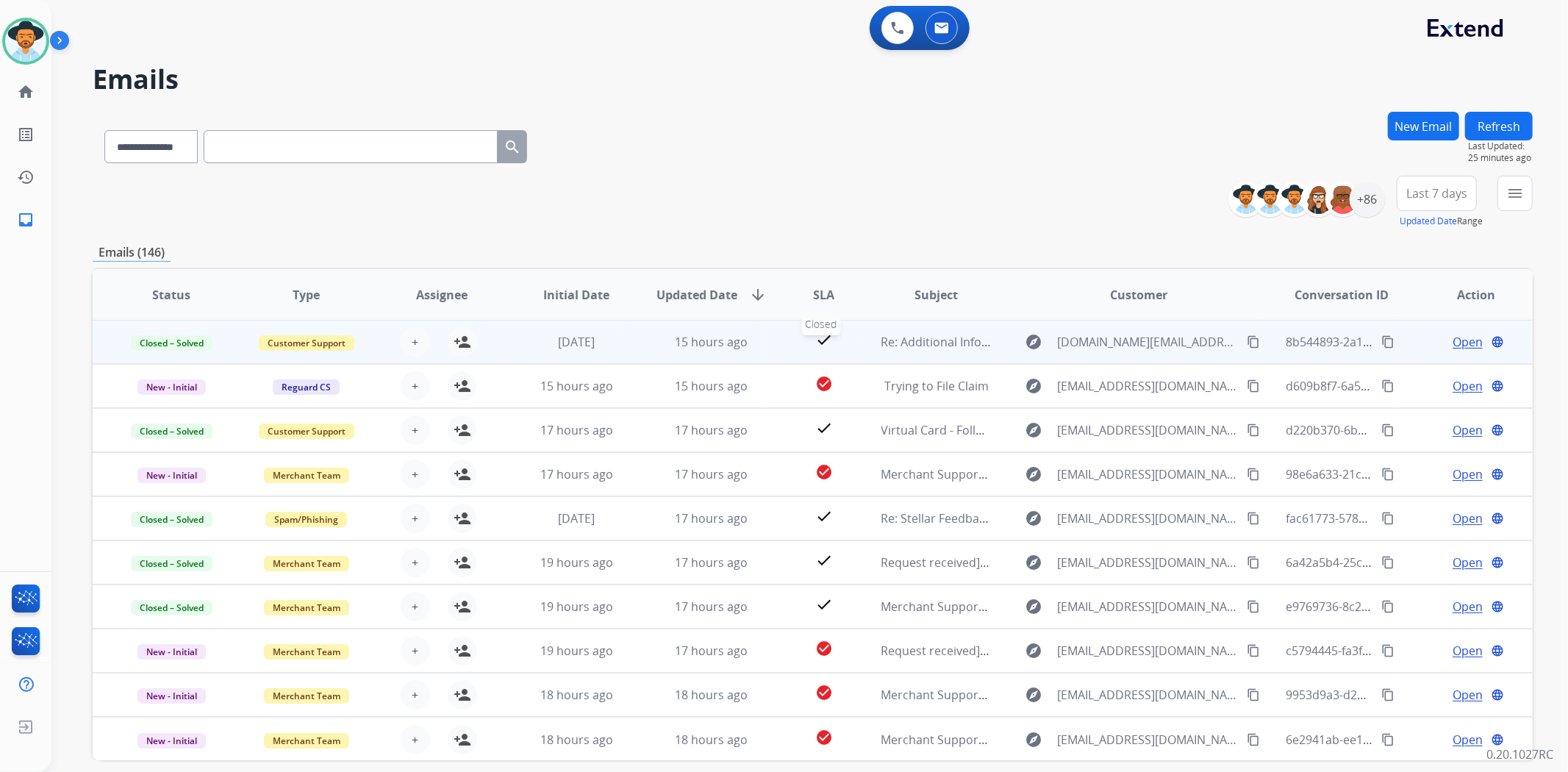
click at [791, 337] on div "check" at bounding box center [823, 341] width 65 height 22
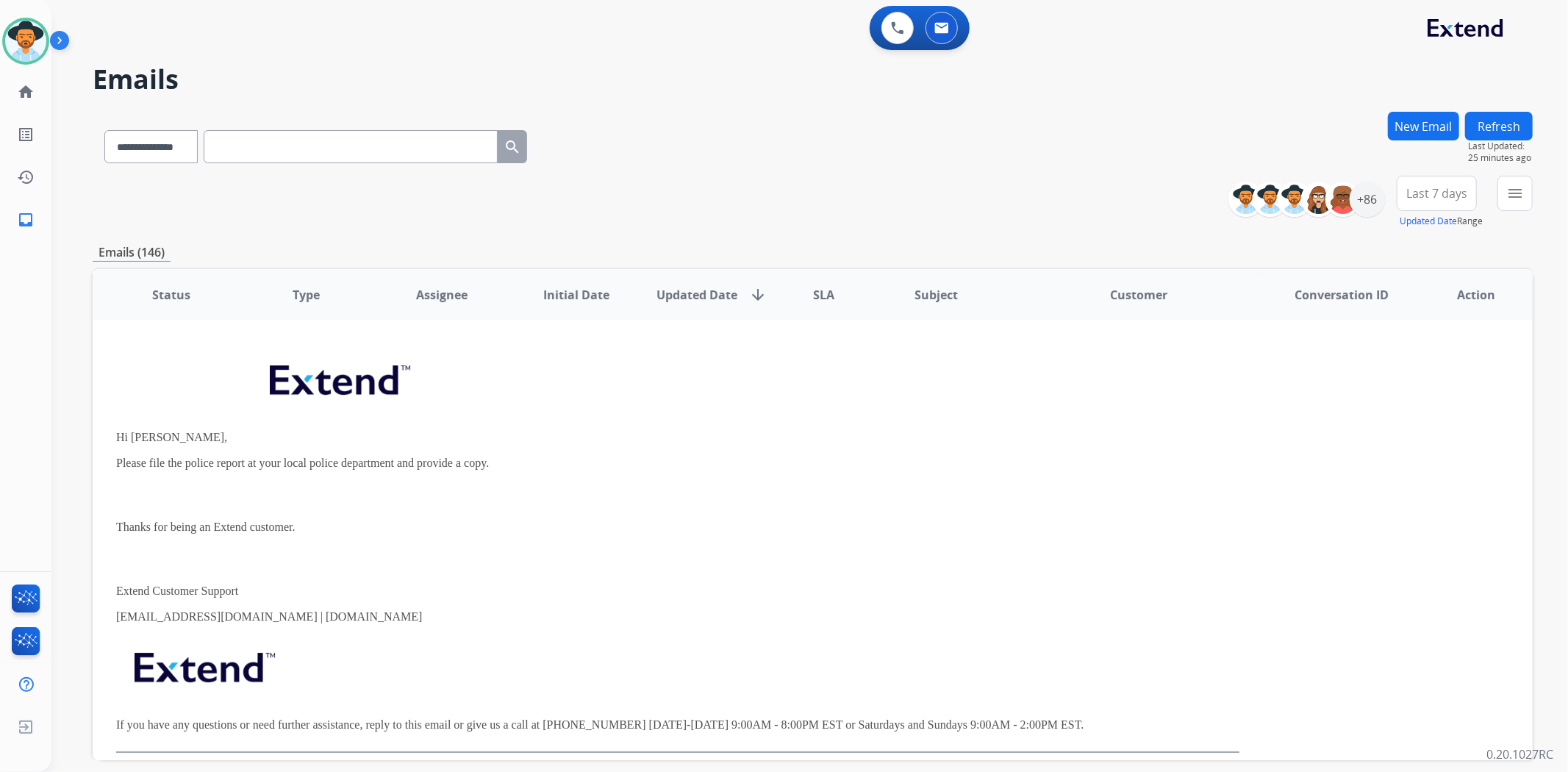
scroll to position [0, 0]
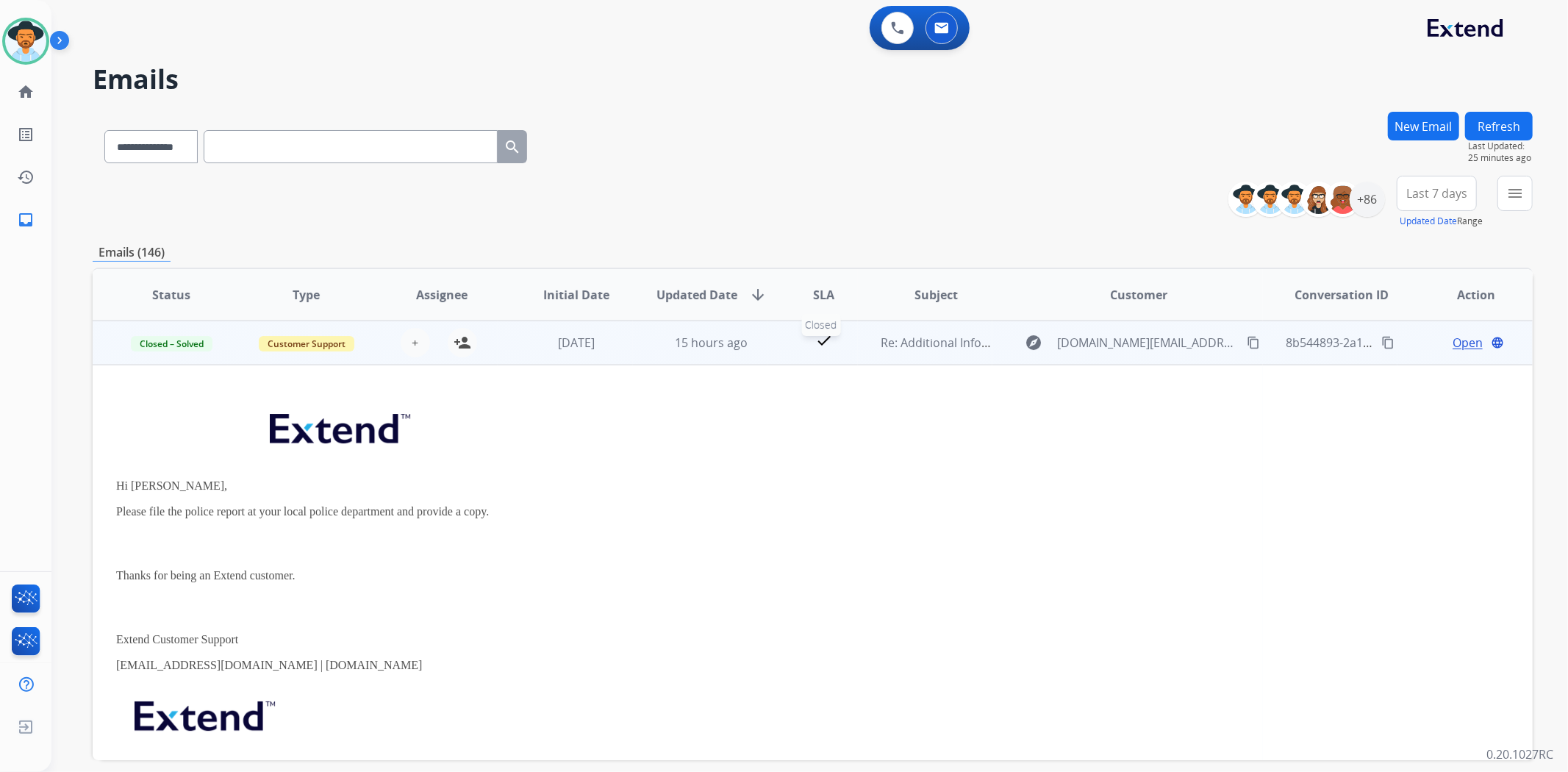
click at [791, 337] on div "check" at bounding box center [823, 342] width 65 height 22
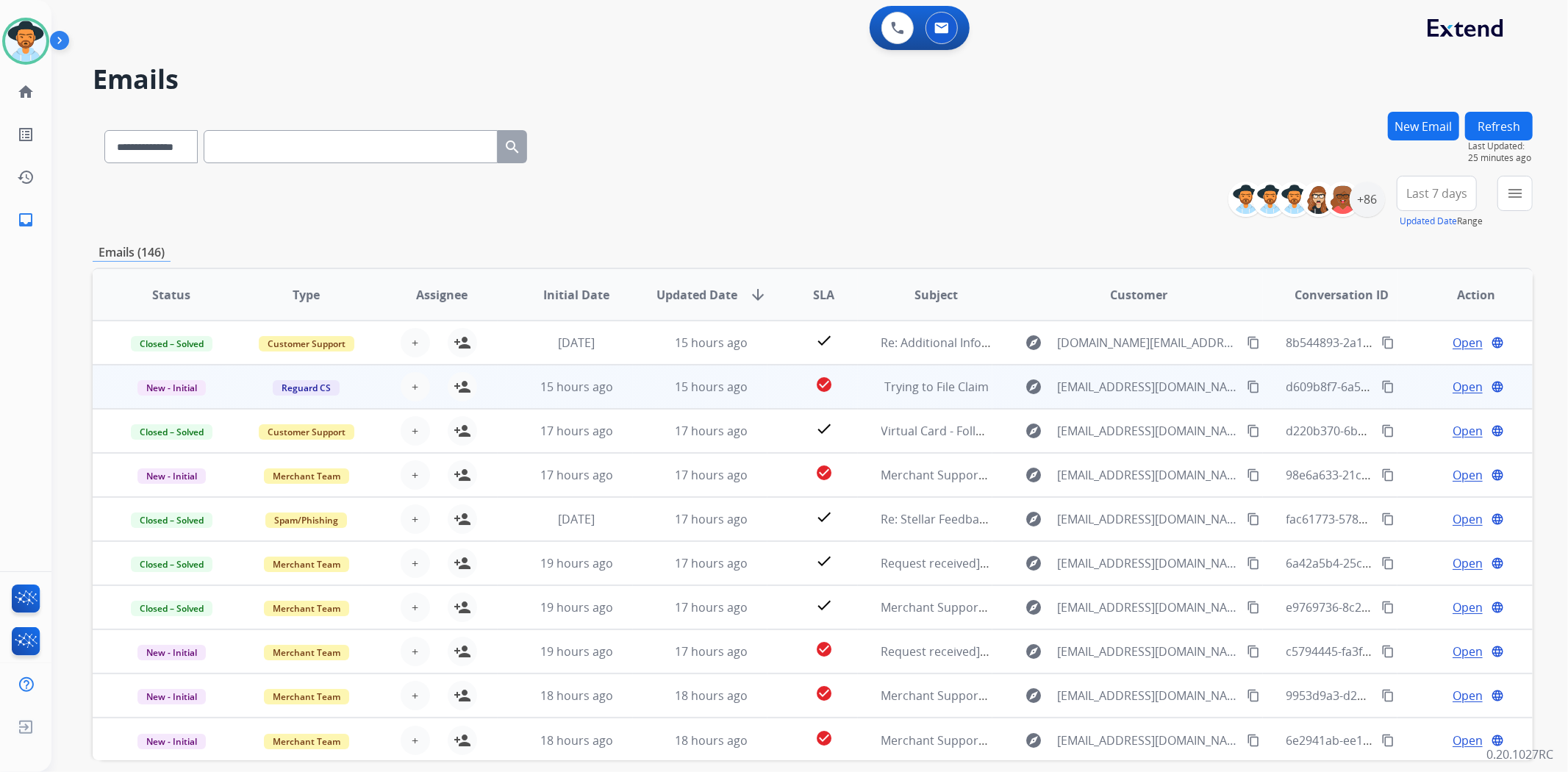
click at [770, 387] on td "check_circle" at bounding box center [812, 387] width 90 height 45
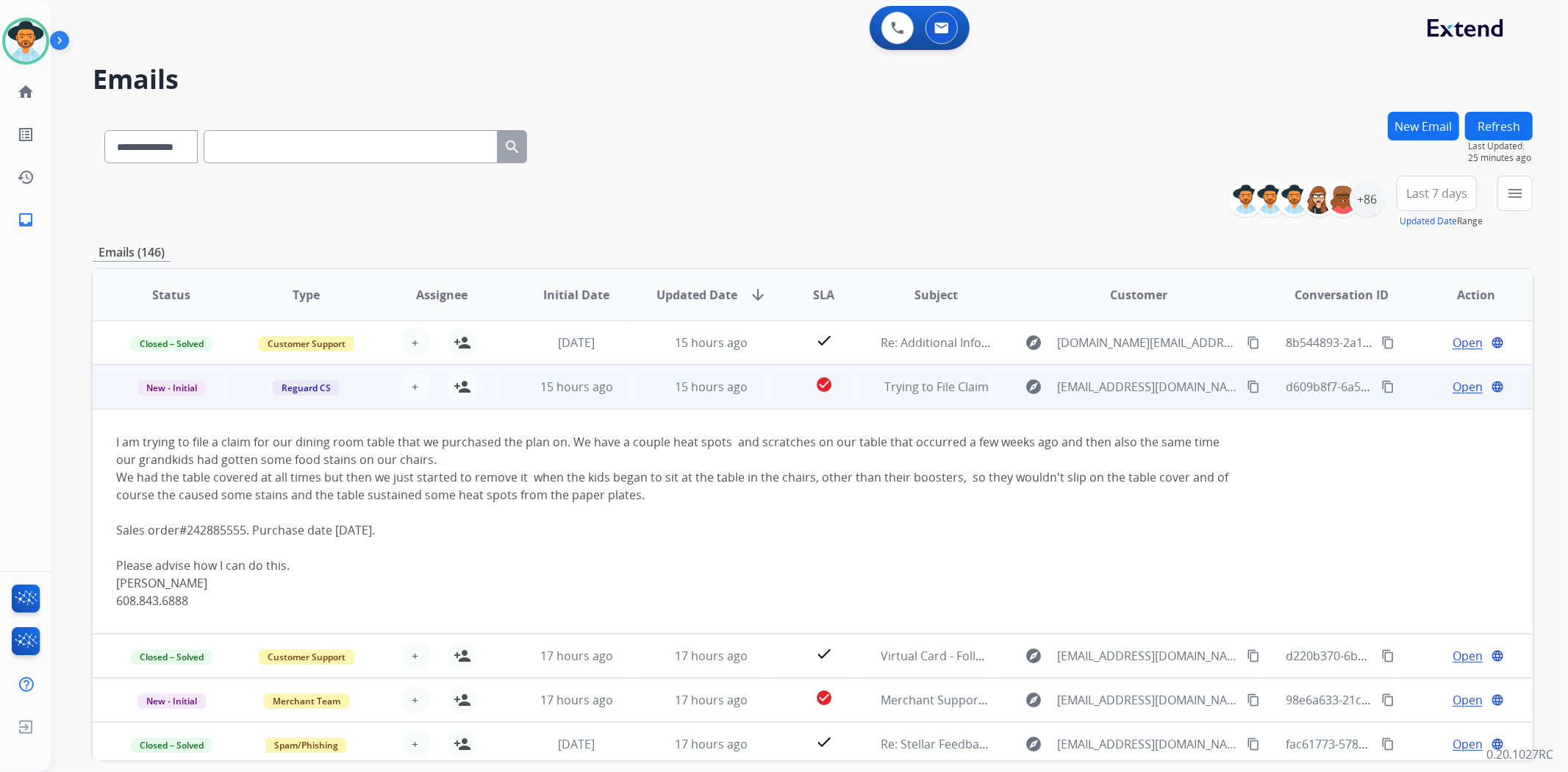
scroll to position [45, 0]
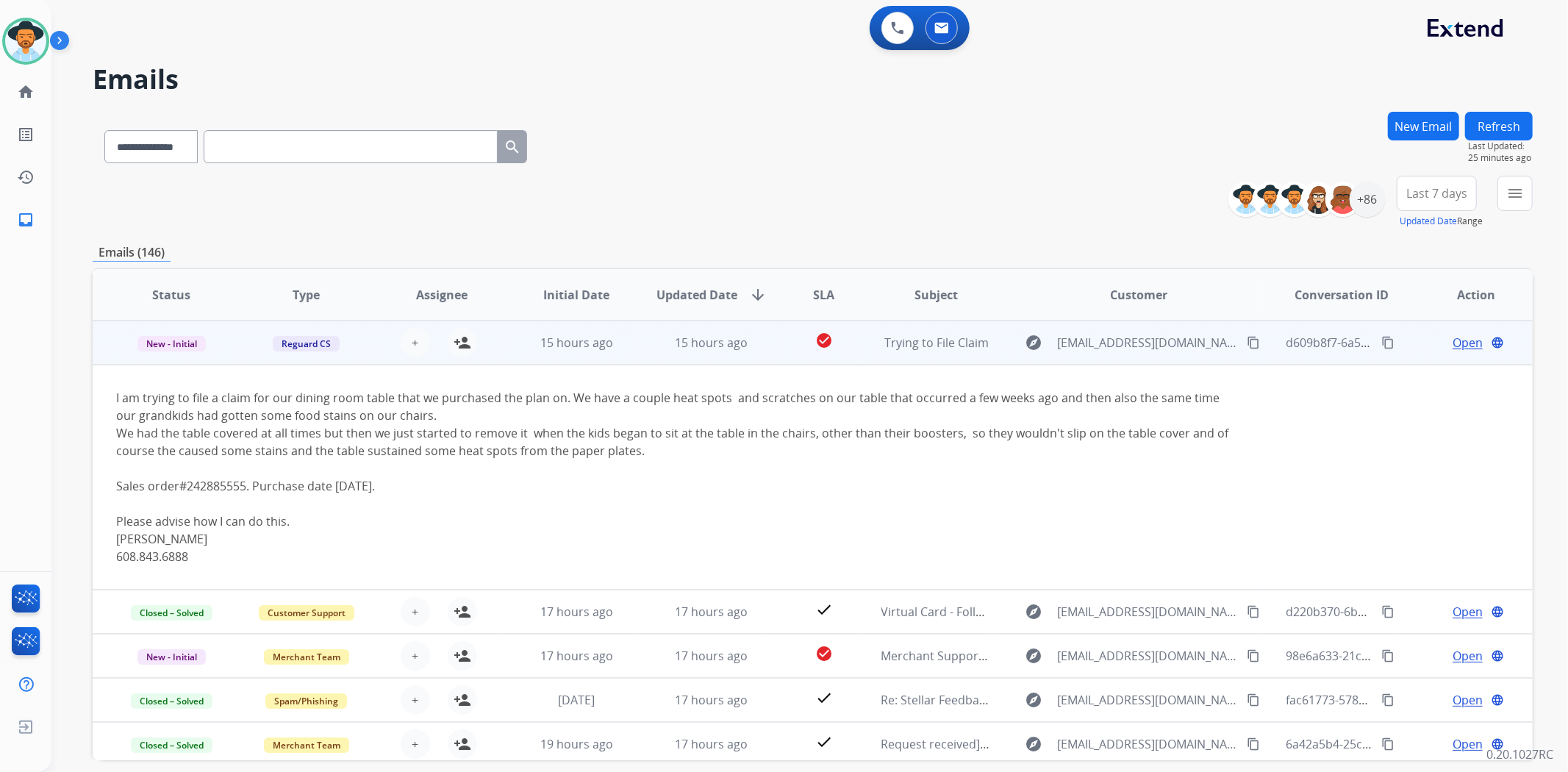
click at [769, 343] on td "check_circle" at bounding box center [812, 342] width 90 height 45
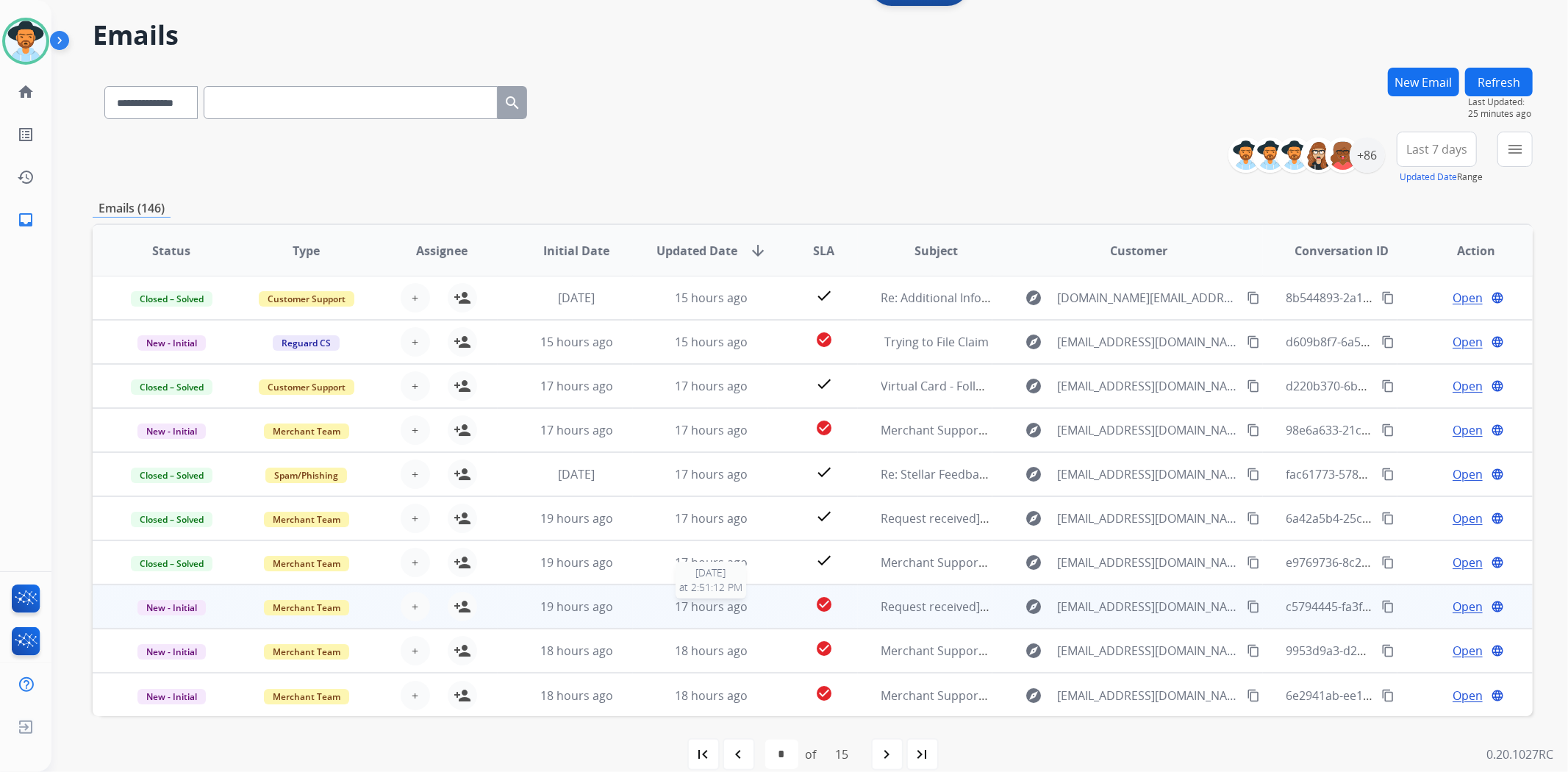
scroll to position [64, 0]
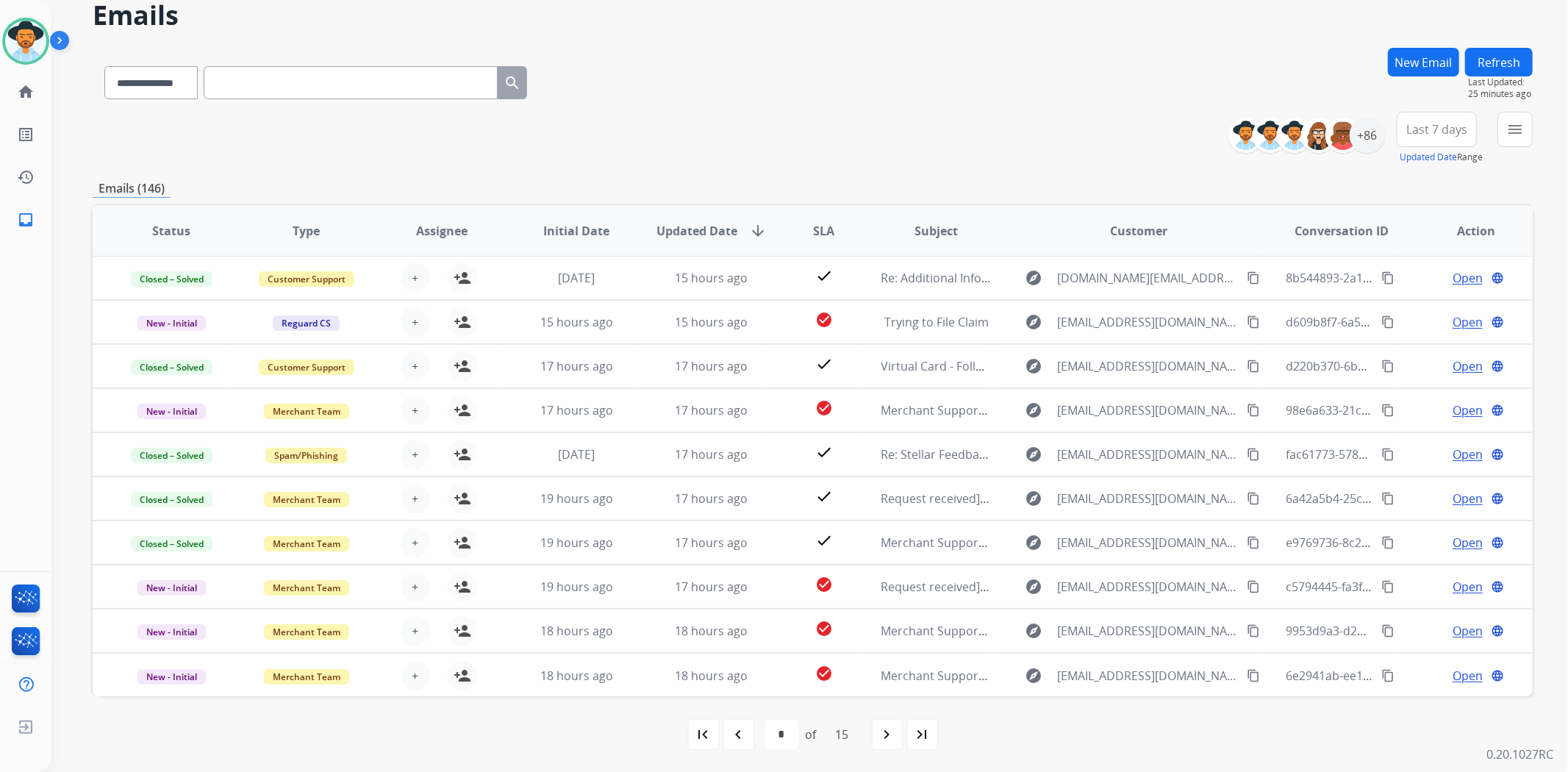
click at [871, 732] on div "first_page navigate_before * * * * * * * * * ** ** ** ** ** ** of 15 navigate_n…" at bounding box center [813, 734] width 1441 height 30
click at [879, 737] on mat-icon "navigate_next" at bounding box center [888, 734] width 18 height 18
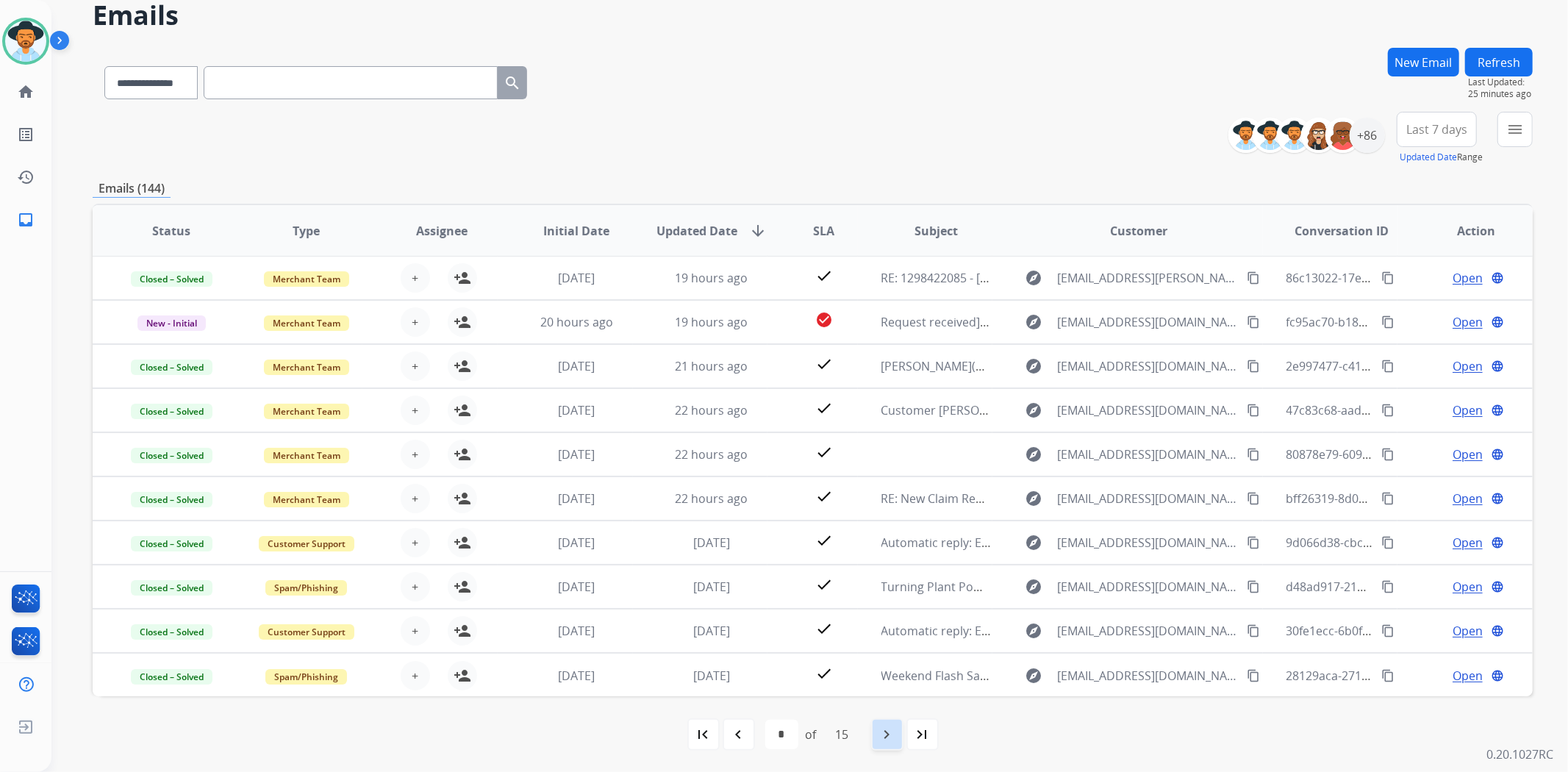
click at [889, 735] on mat-icon "navigate_next" at bounding box center [888, 734] width 18 height 18
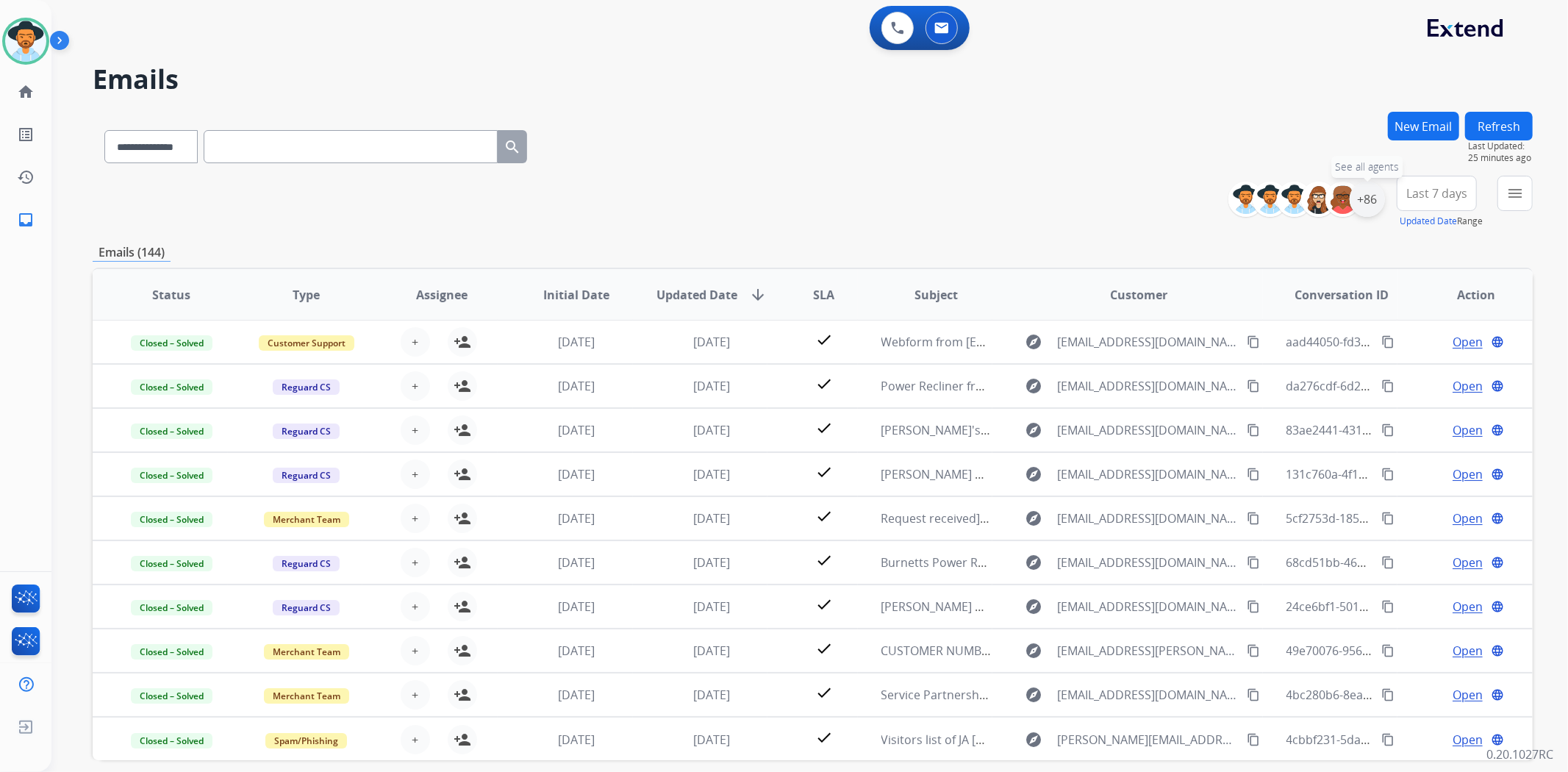
click at [1365, 203] on div "+86" at bounding box center [1367, 199] width 35 height 35
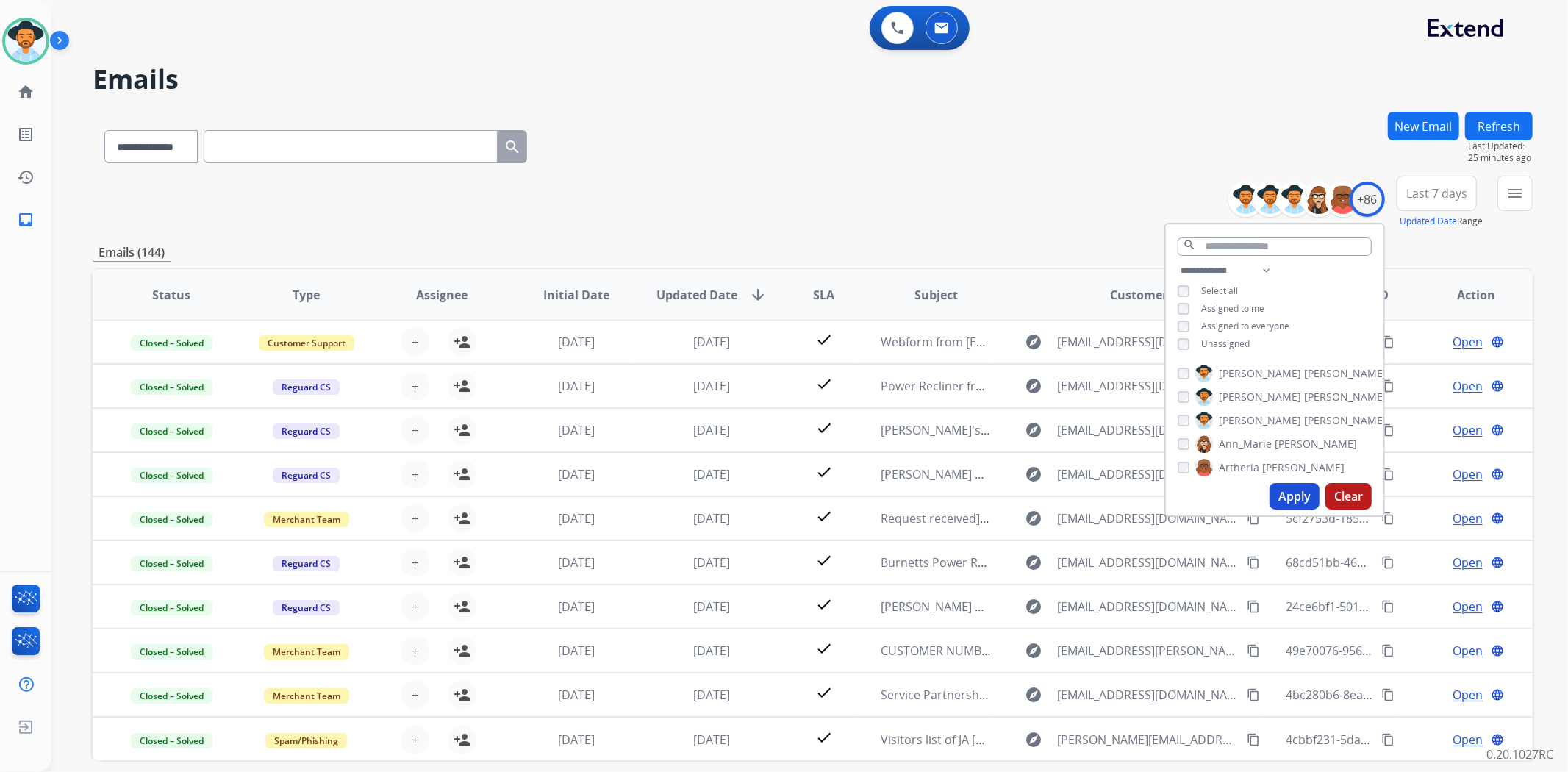
click at [1360, 494] on button "Clear" at bounding box center [1349, 495] width 46 height 27
select select "*"
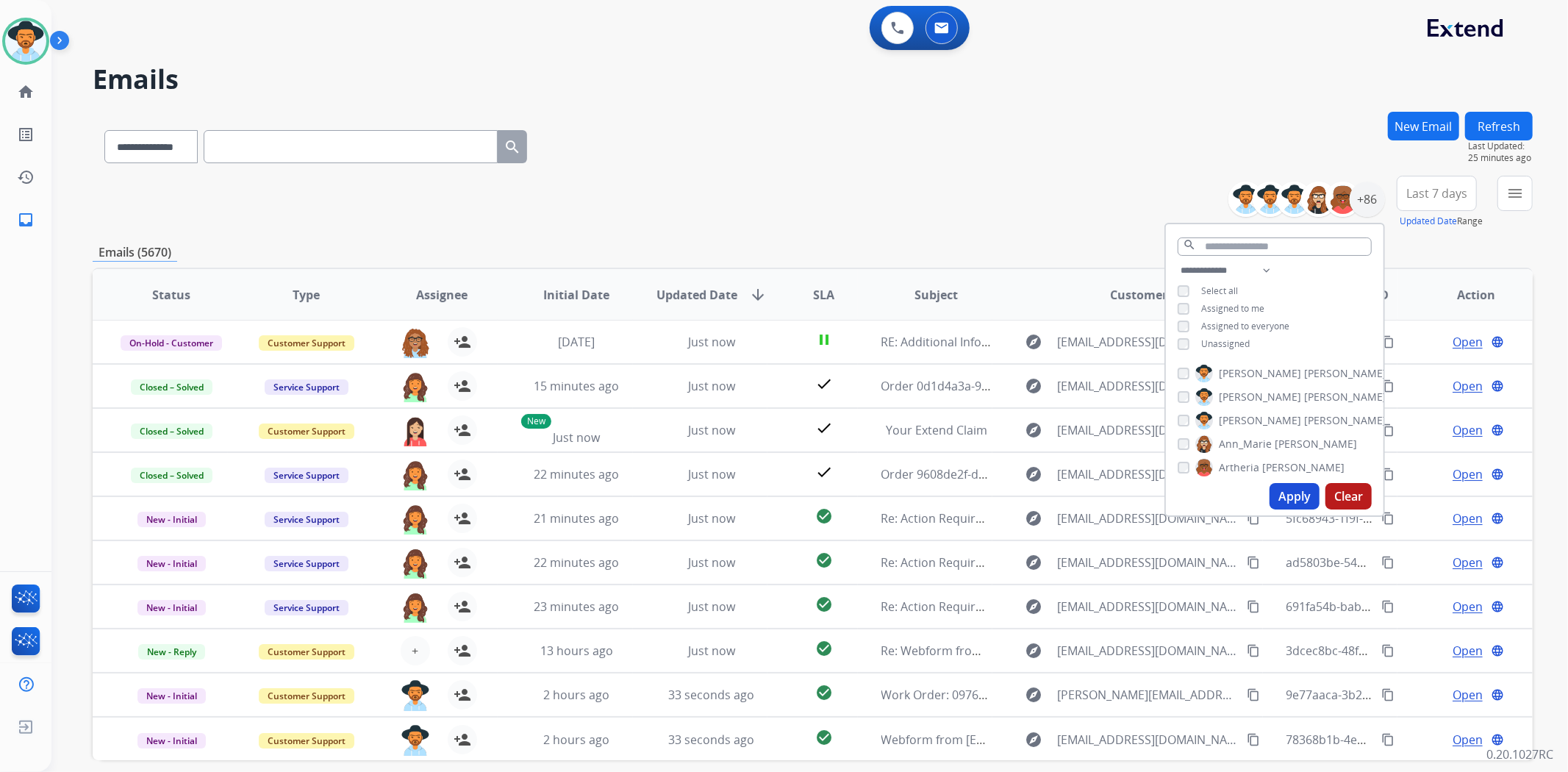
click at [998, 199] on div "**********" at bounding box center [813, 201] width 1441 height 53
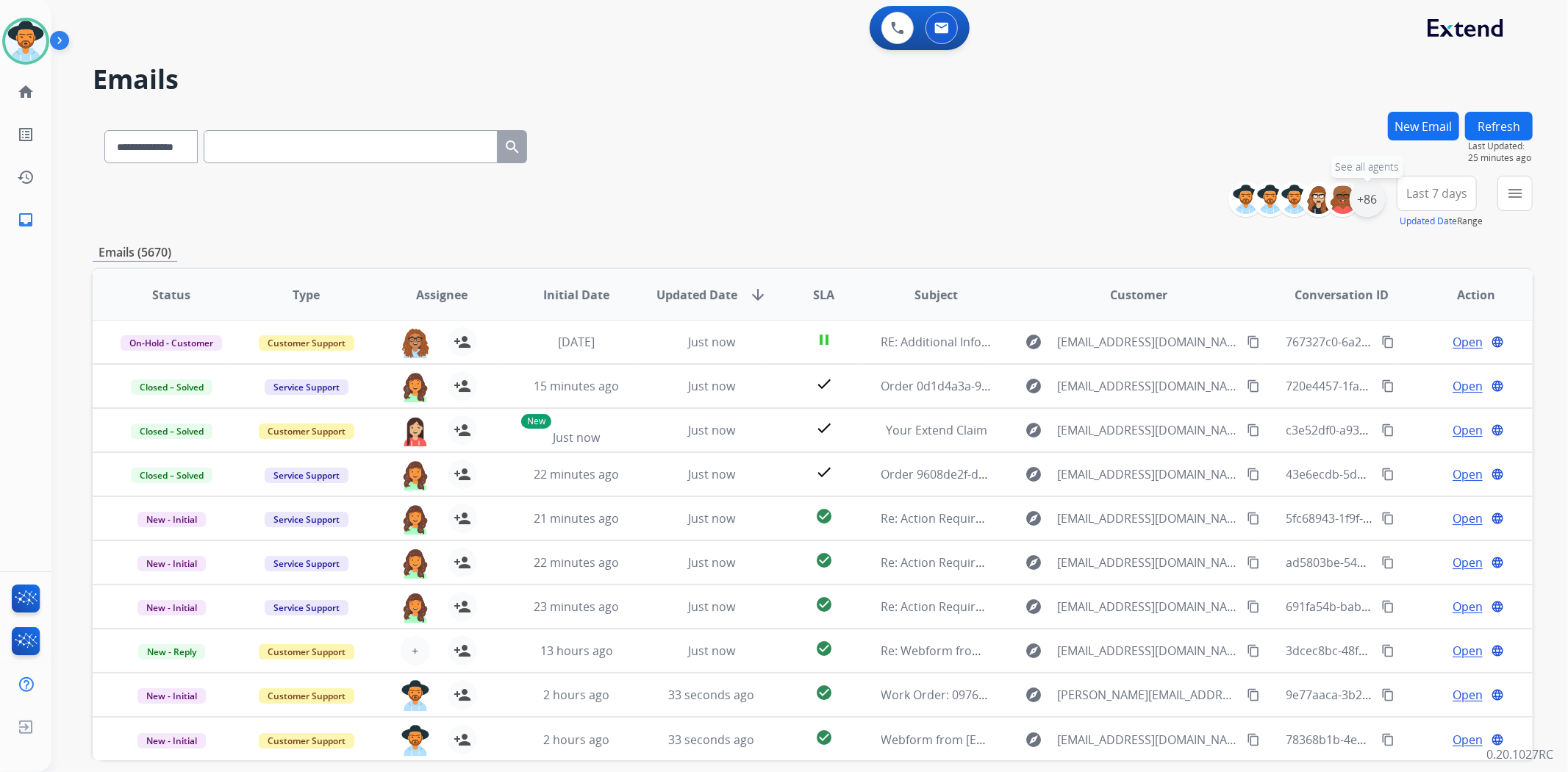
click at [1362, 207] on div "+86" at bounding box center [1367, 199] width 35 height 35
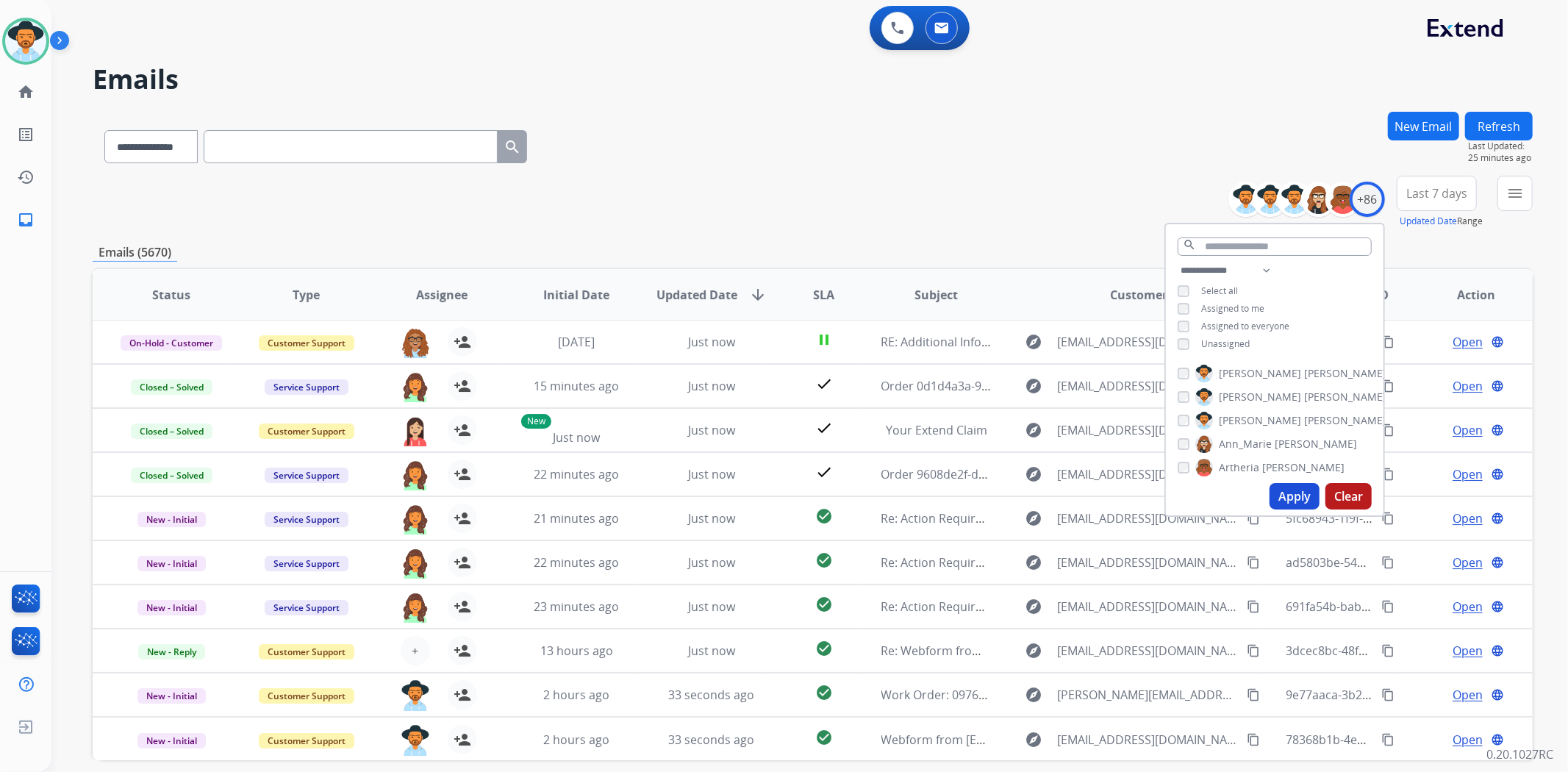
click at [1277, 494] on button "Apply" at bounding box center [1295, 495] width 50 height 27
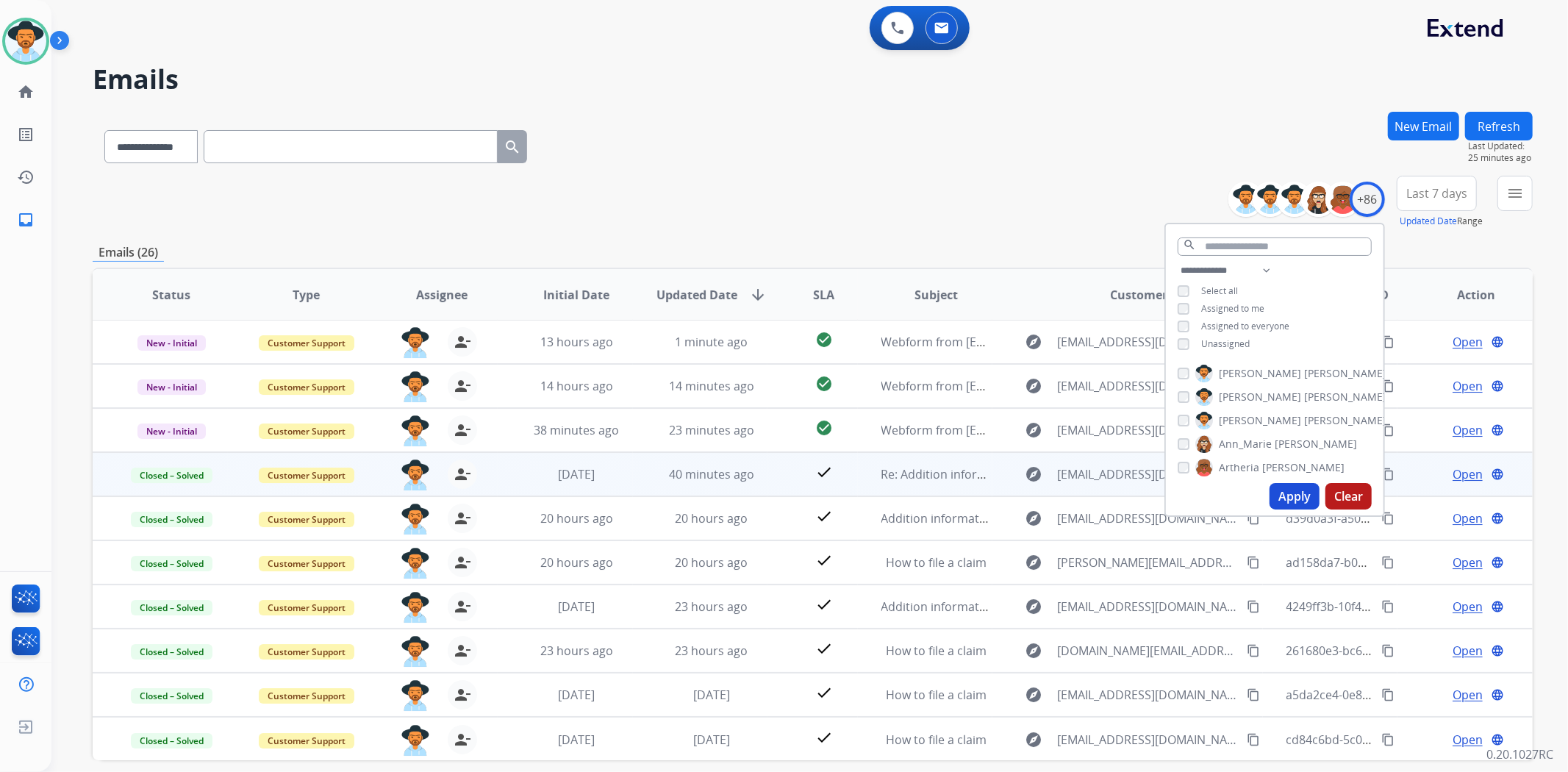
click at [927, 180] on div "**********" at bounding box center [813, 201] width 1441 height 53
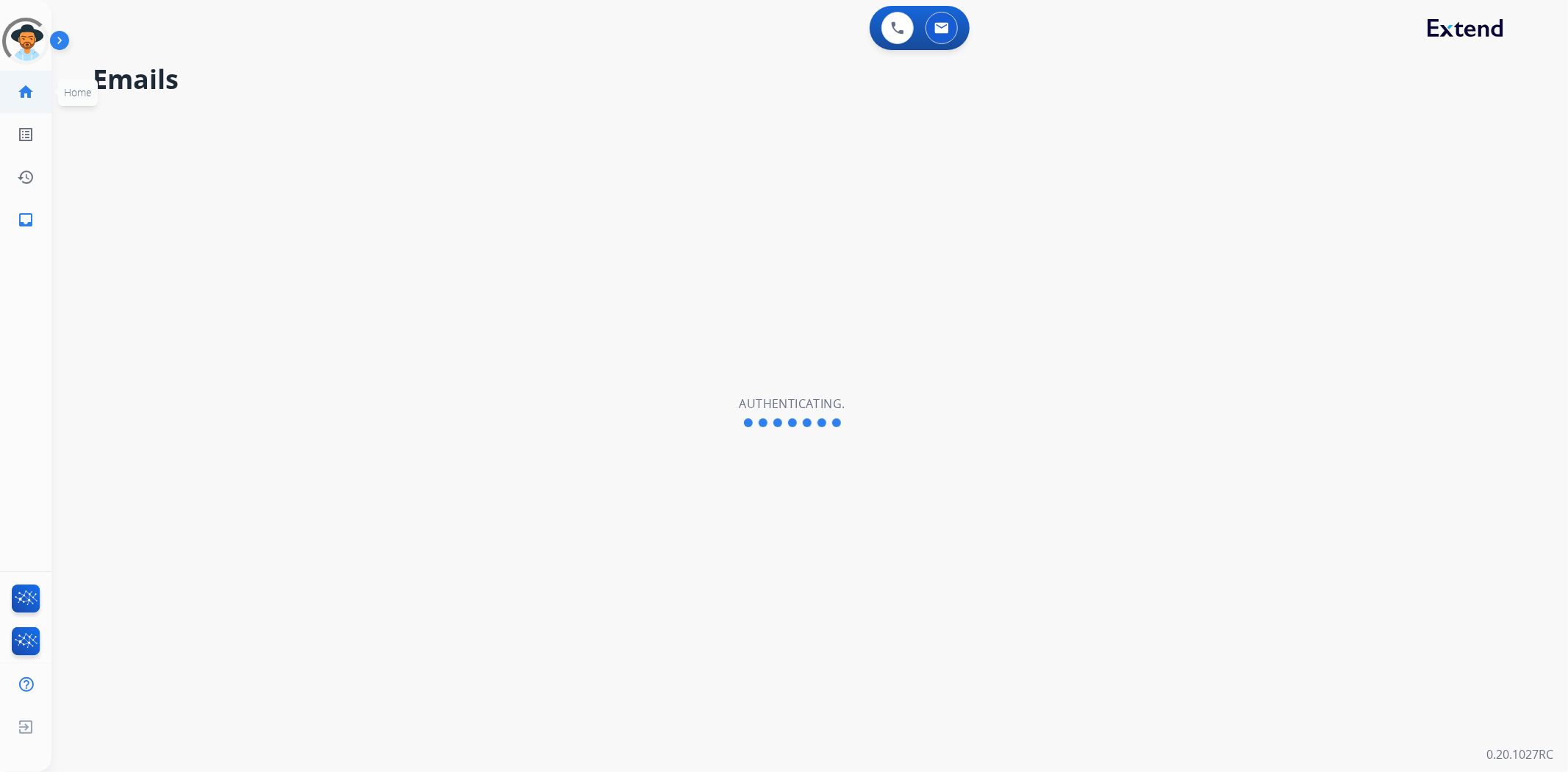
select select "**********"
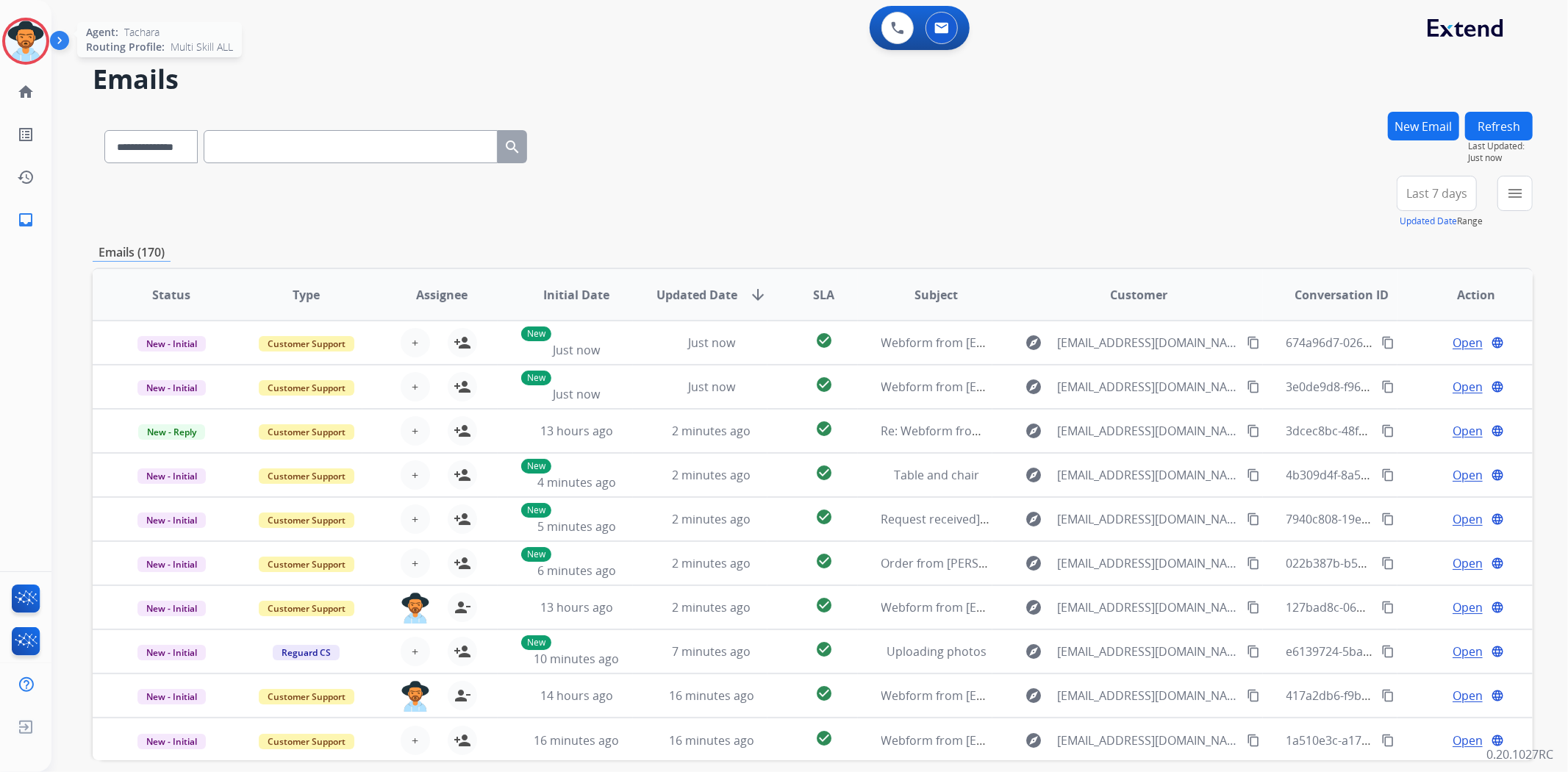
click at [31, 41] on img at bounding box center [26, 41] width 41 height 41
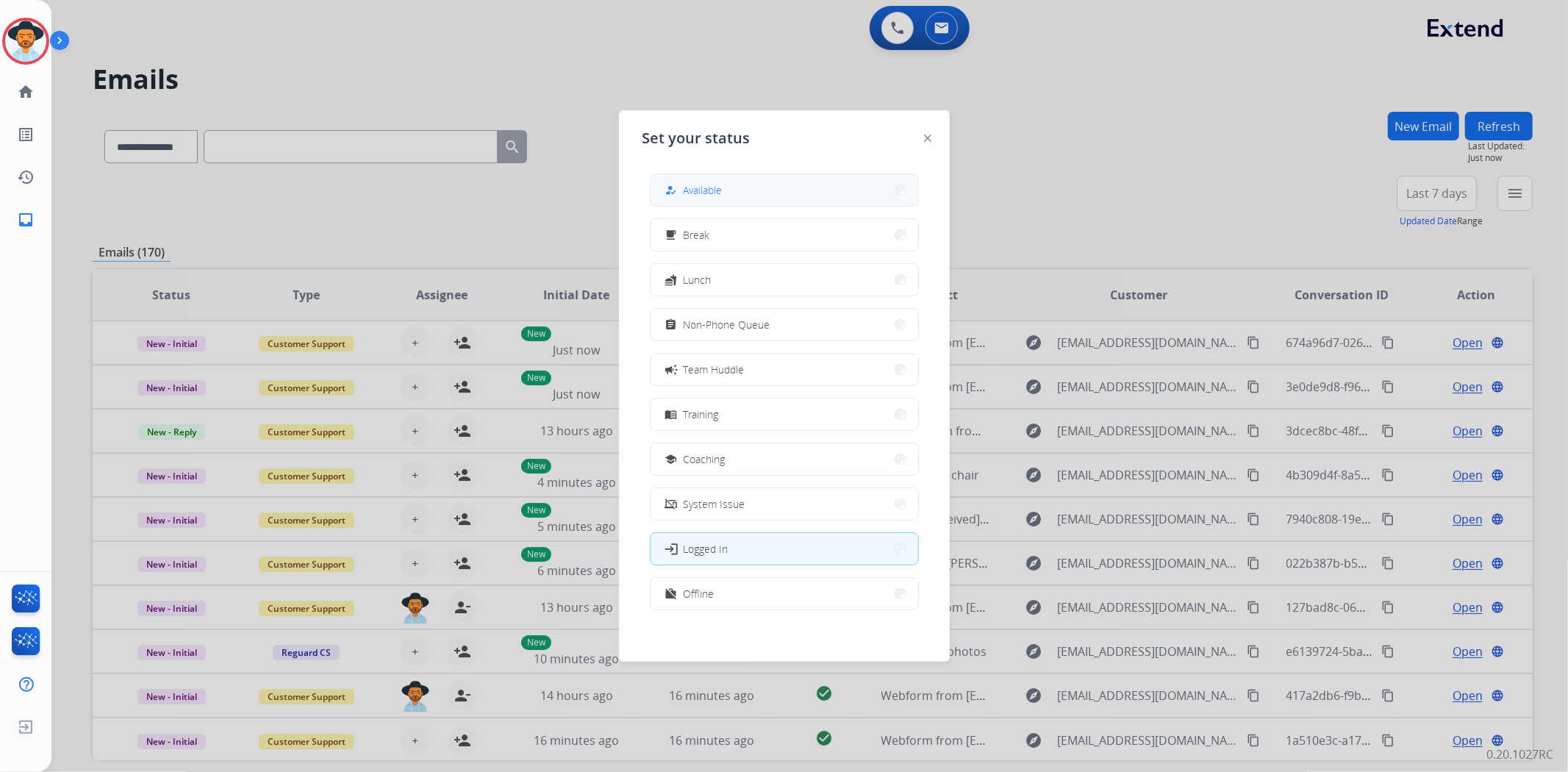
click at [766, 185] on button "how_to_reg Available" at bounding box center [784, 190] width 267 height 32
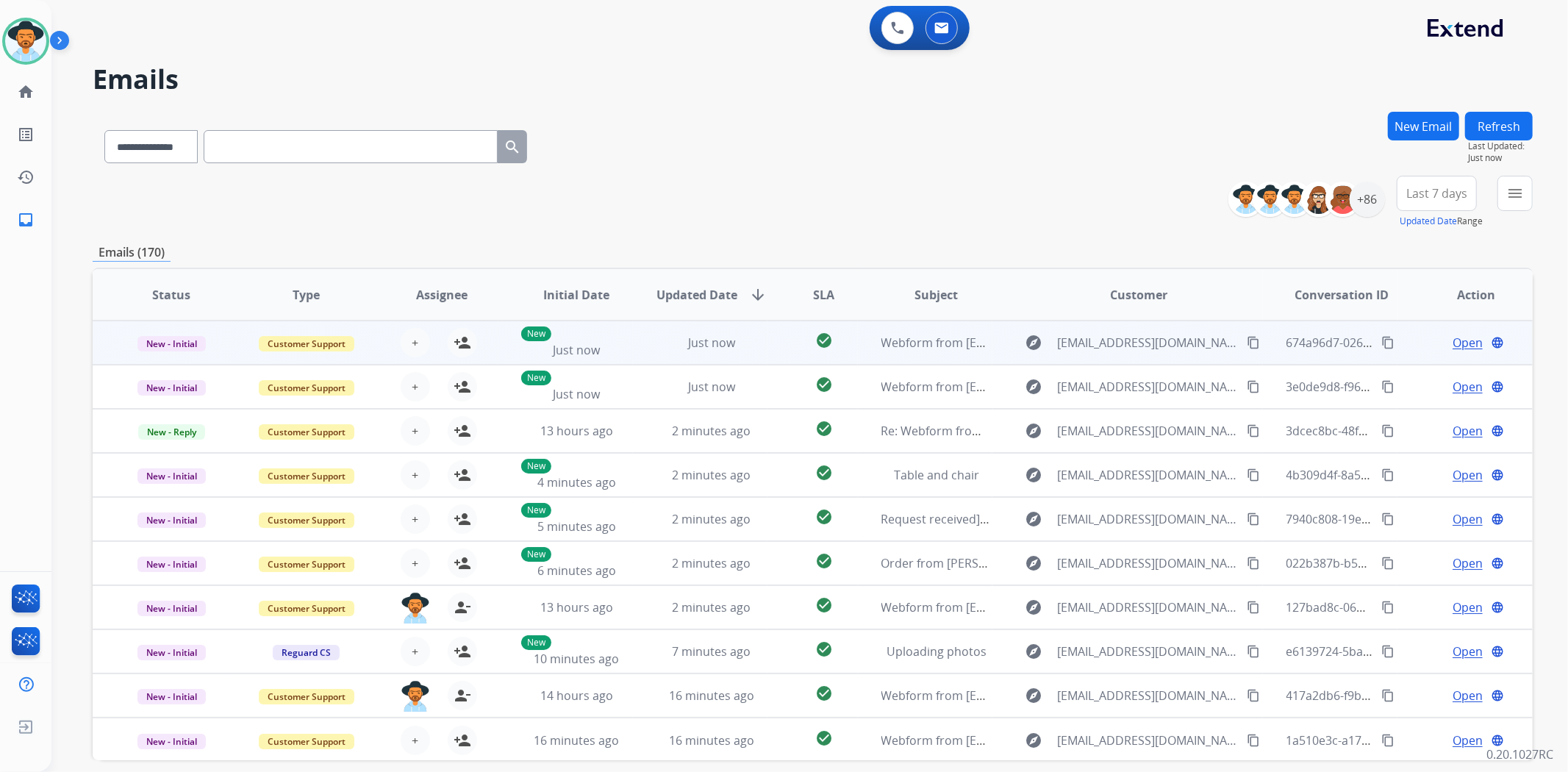
click at [759, 326] on td "Just now" at bounding box center [701, 342] width 136 height 45
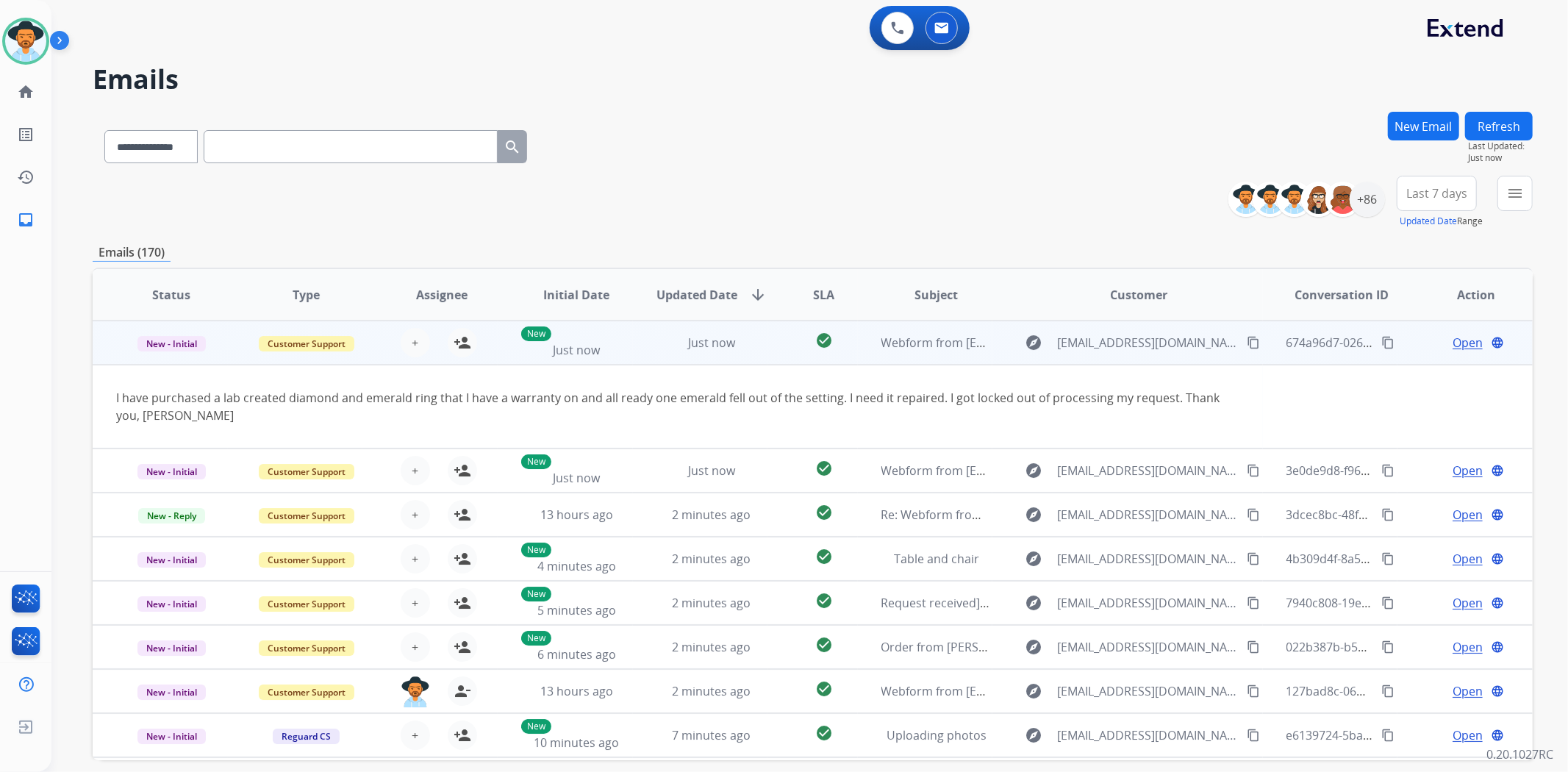
click at [759, 326] on td "Just now" at bounding box center [701, 342] width 136 height 45
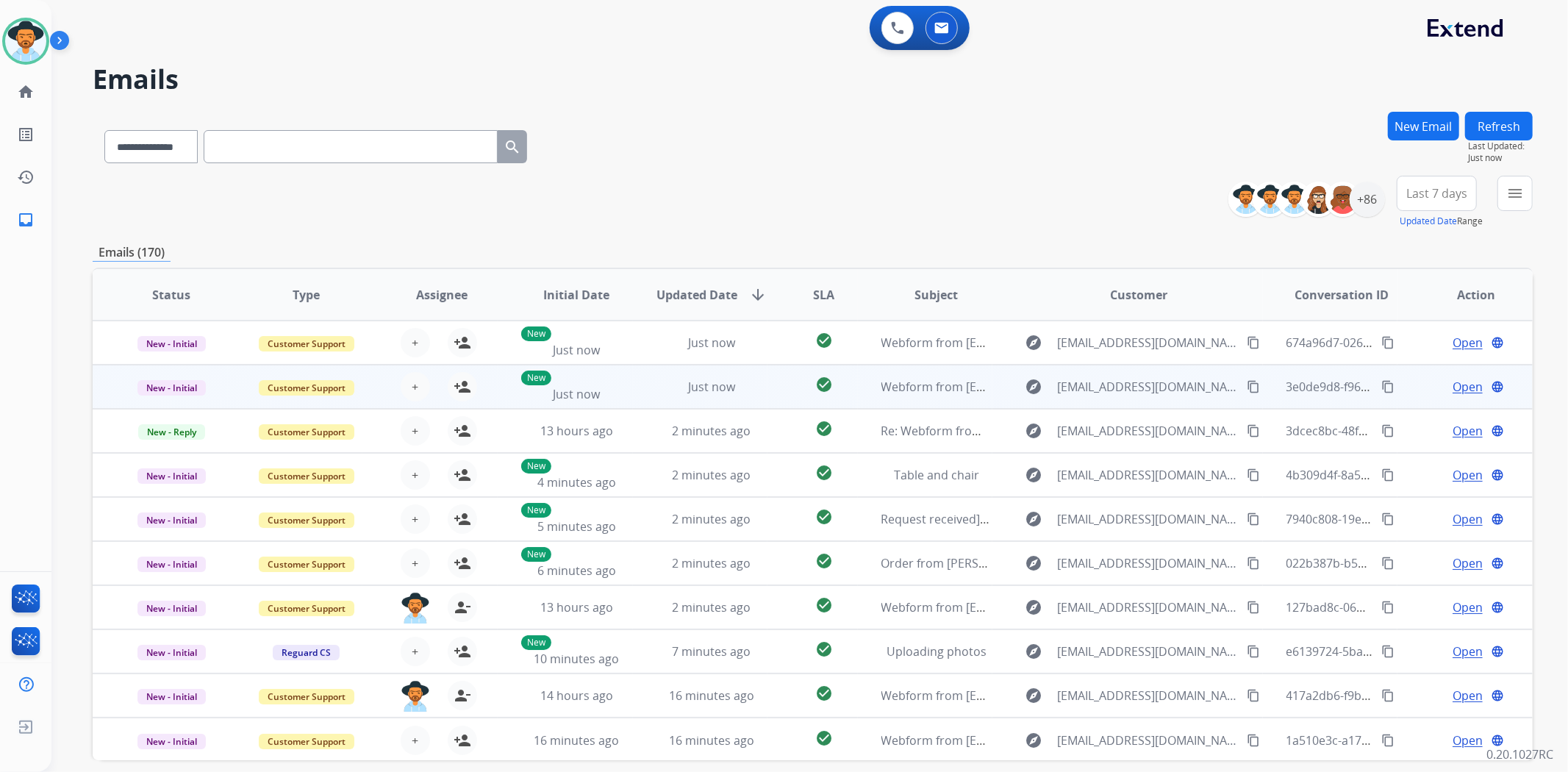
click at [760, 375] on td "Just now" at bounding box center [701, 387] width 136 height 45
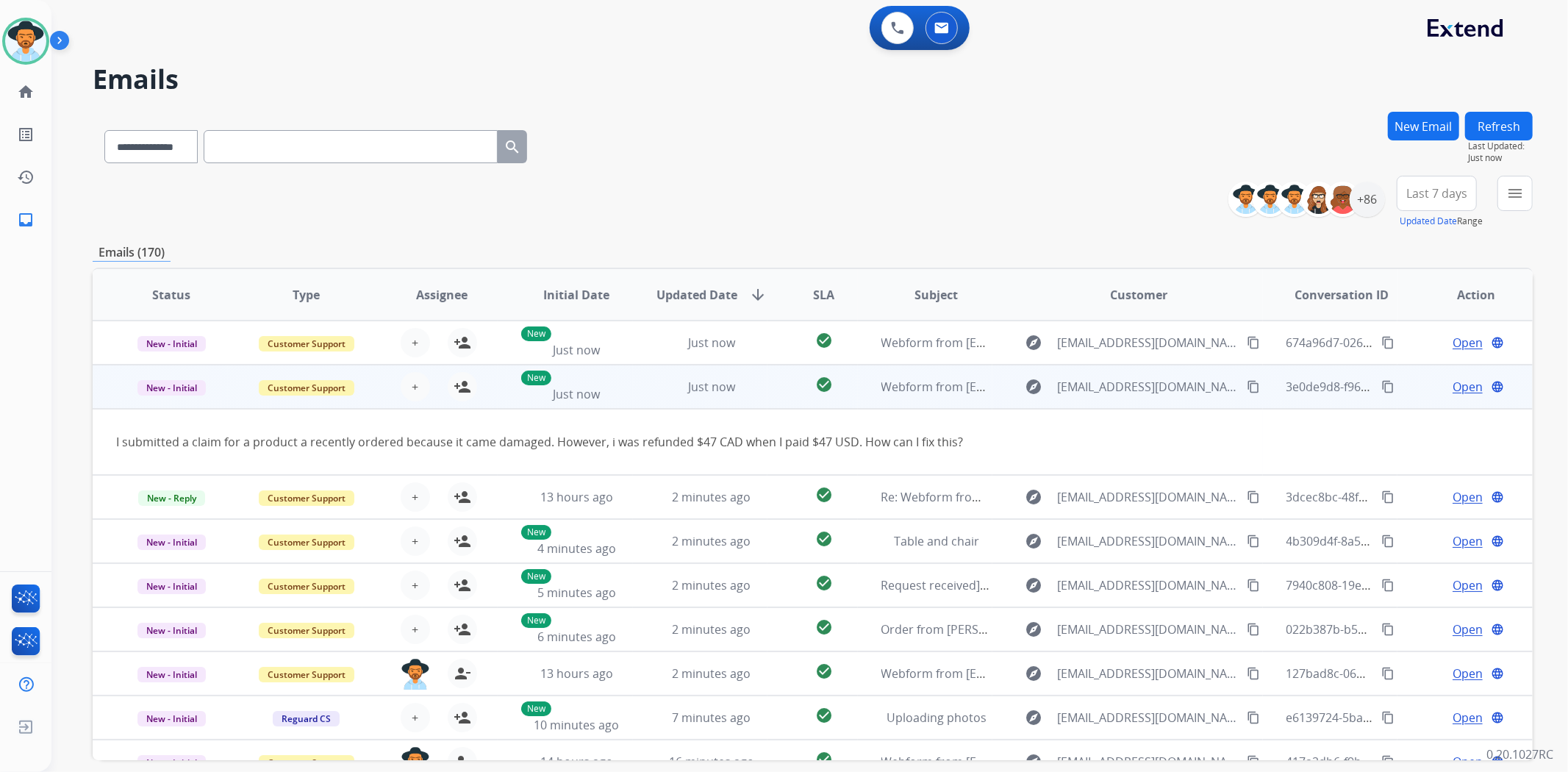
scroll to position [45, 0]
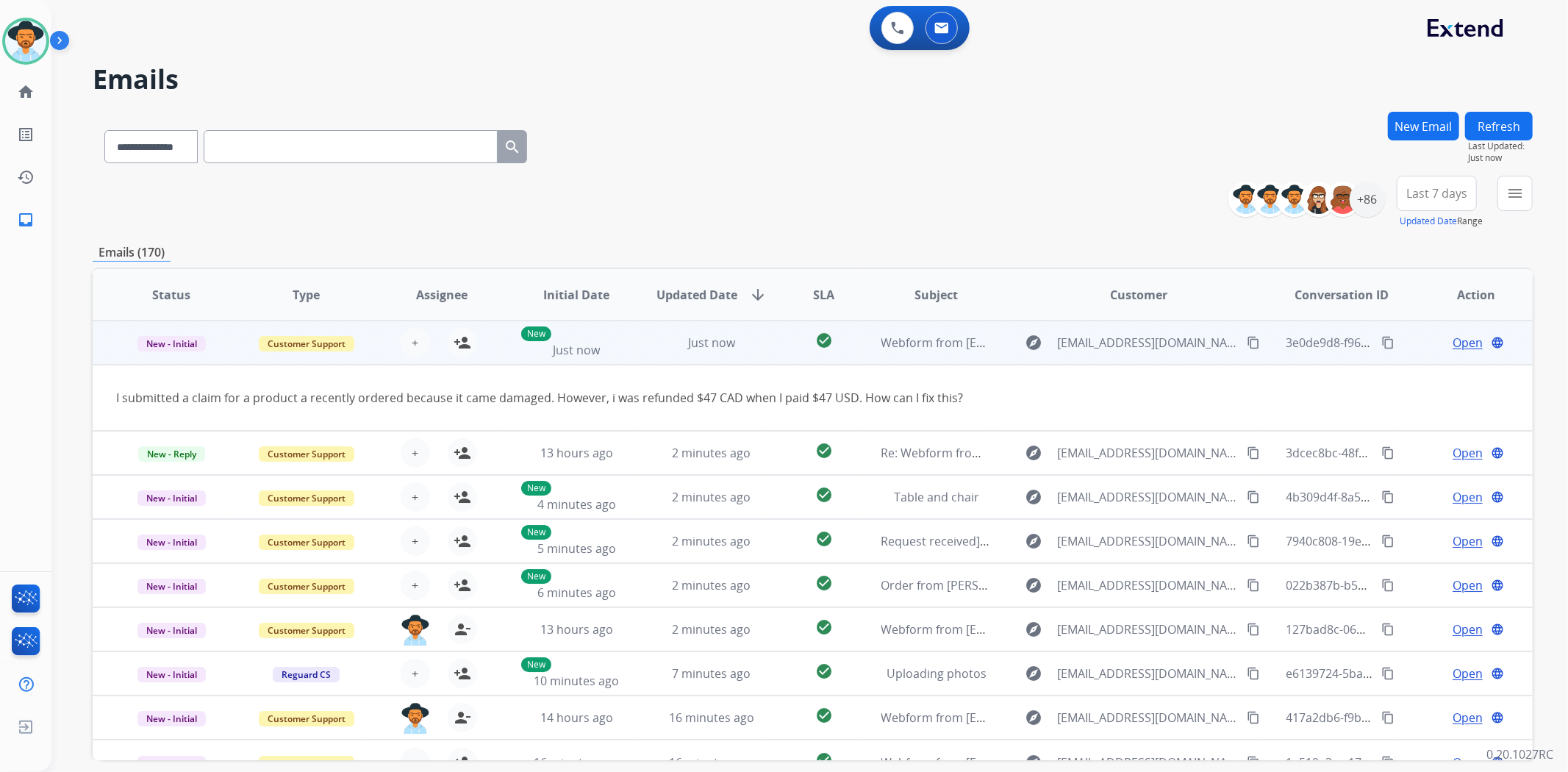
click at [768, 352] on td "check_circle" at bounding box center [812, 342] width 90 height 45
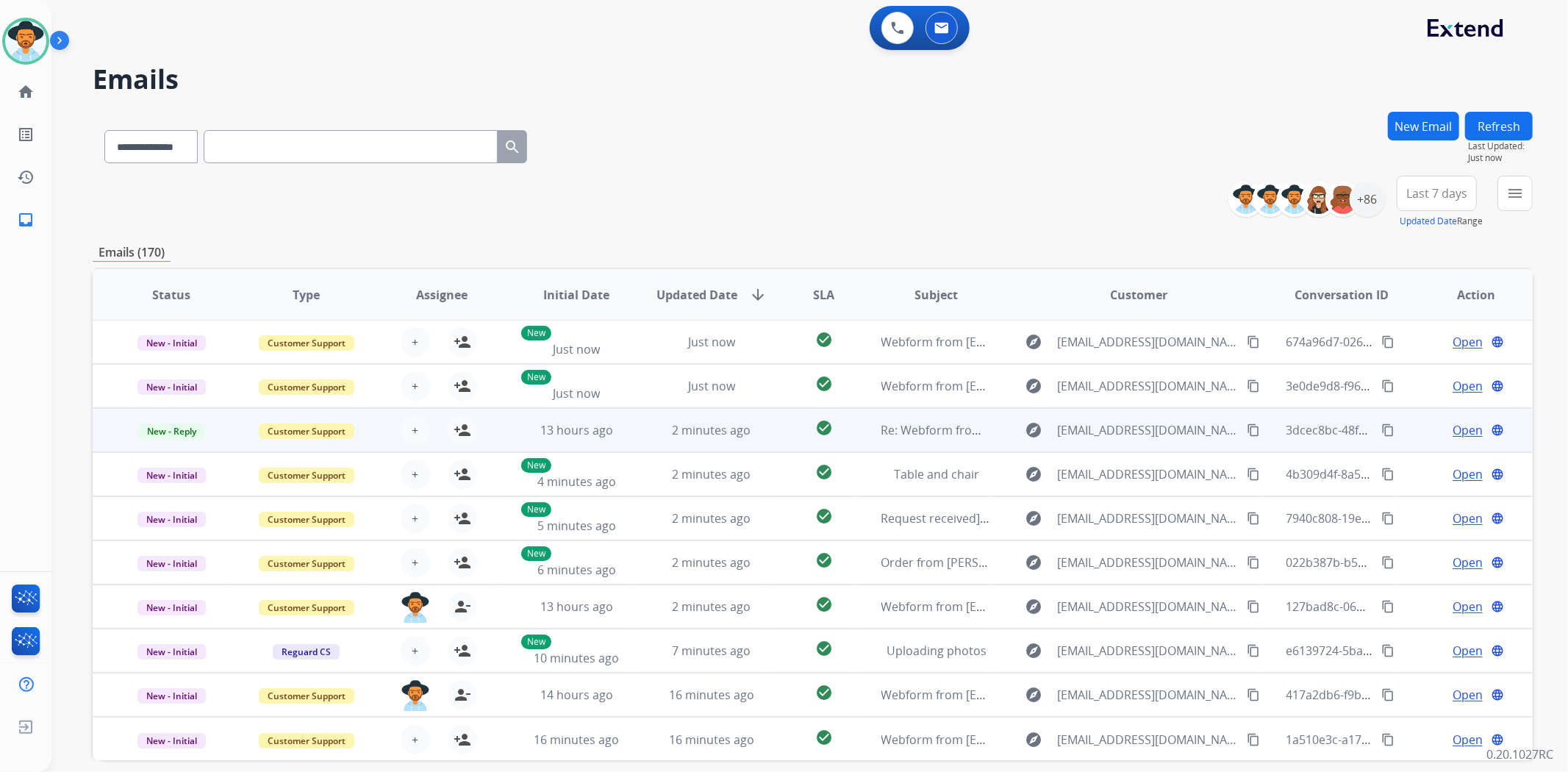
click at [775, 431] on td "check_circle" at bounding box center [812, 431] width 90 height 45
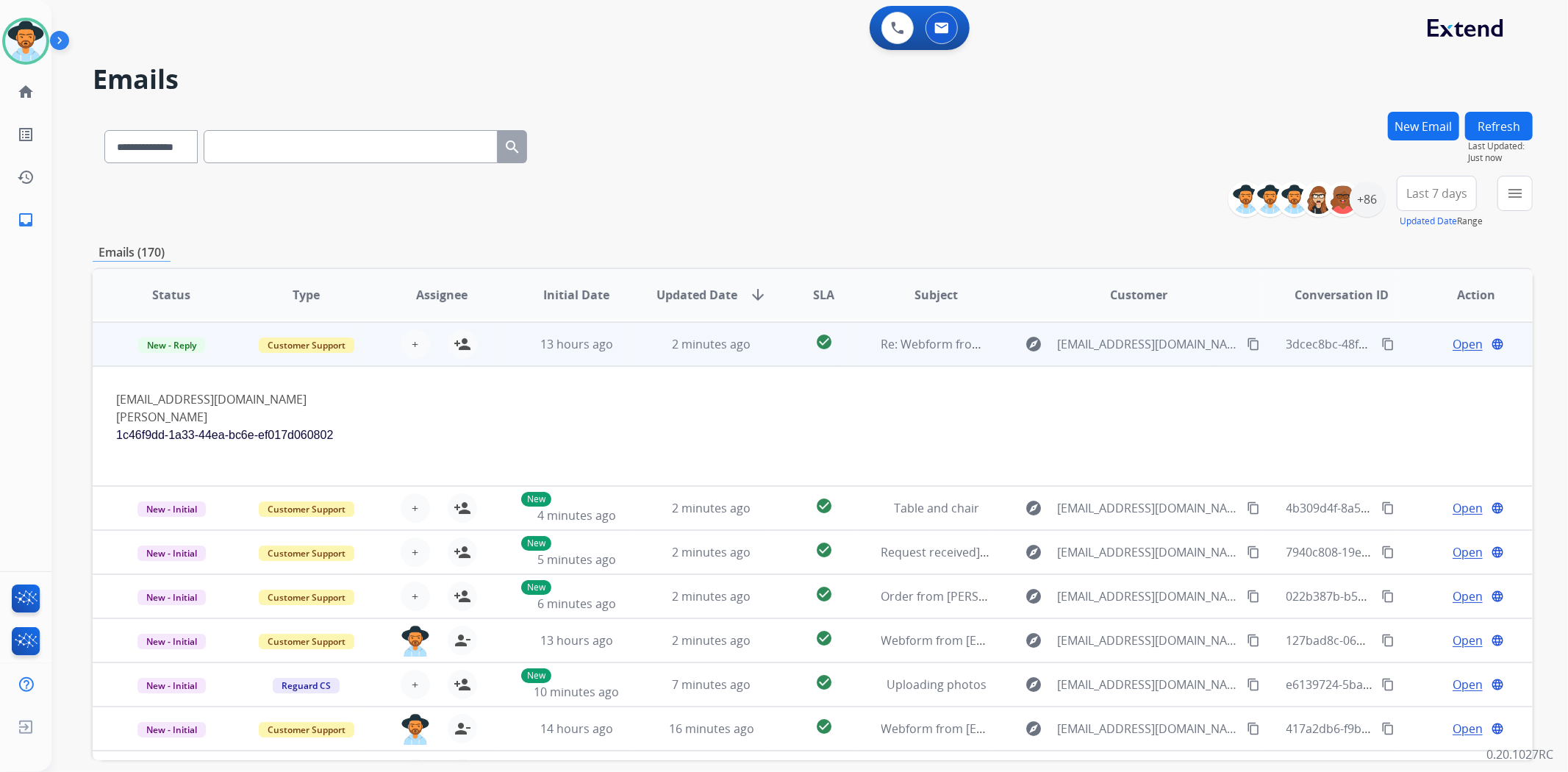
scroll to position [88, 0]
click at [768, 350] on td "check_circle" at bounding box center [812, 342] width 90 height 45
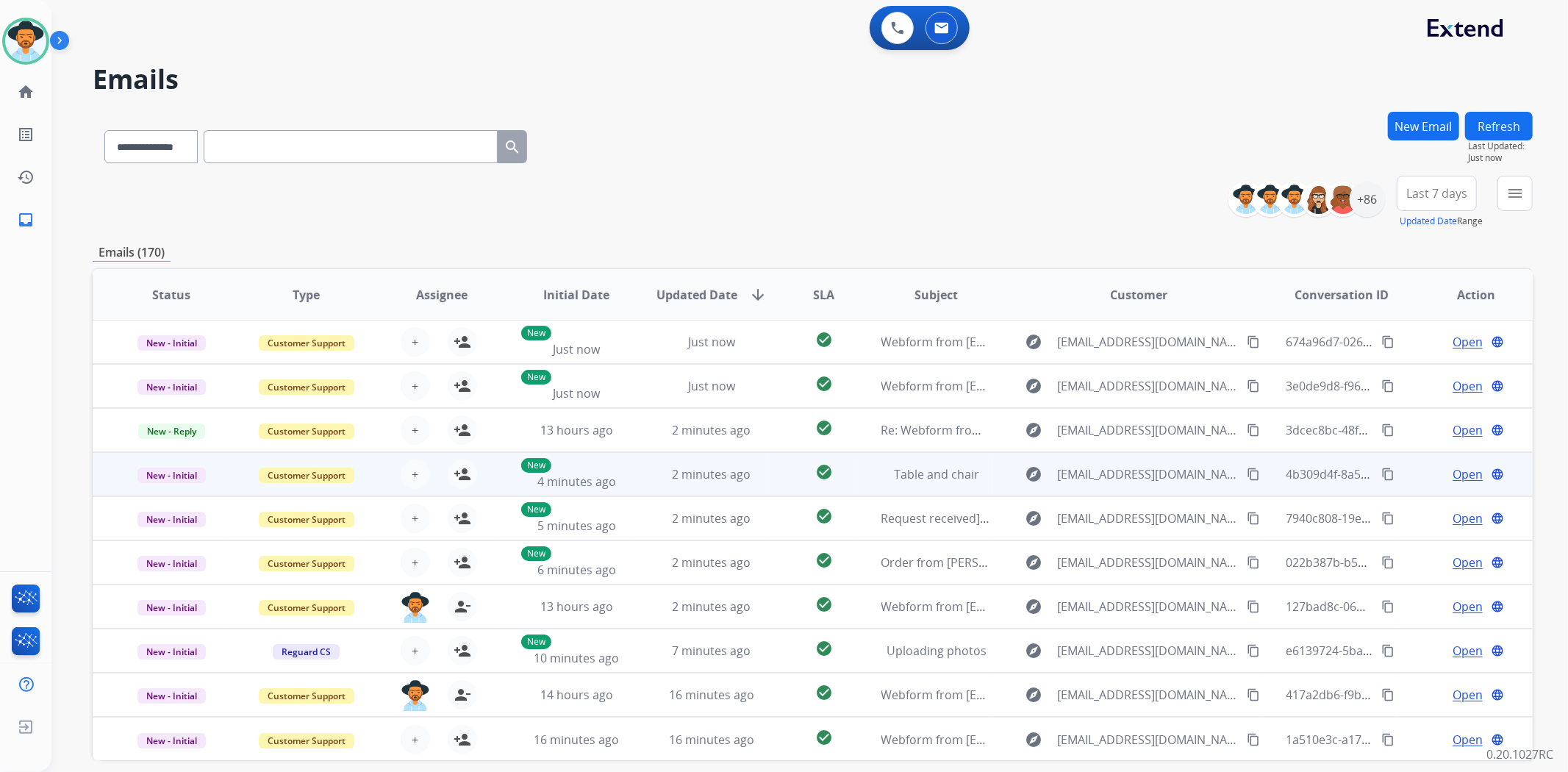
click at [770, 467] on td "check_circle" at bounding box center [812, 474] width 90 height 45
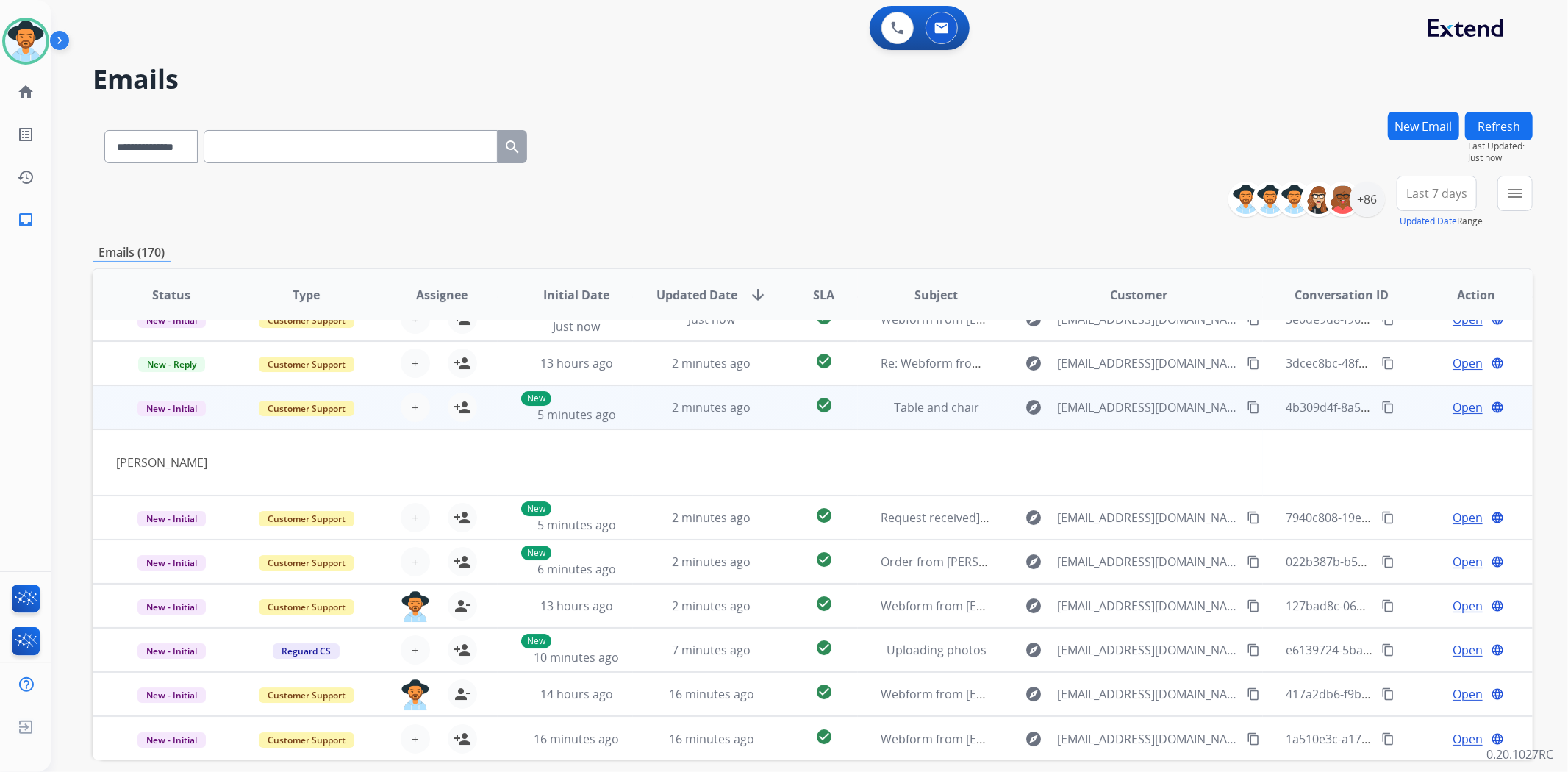
scroll to position [66, 0]
click at [768, 407] on td "check_circle" at bounding box center [812, 409] width 90 height 45
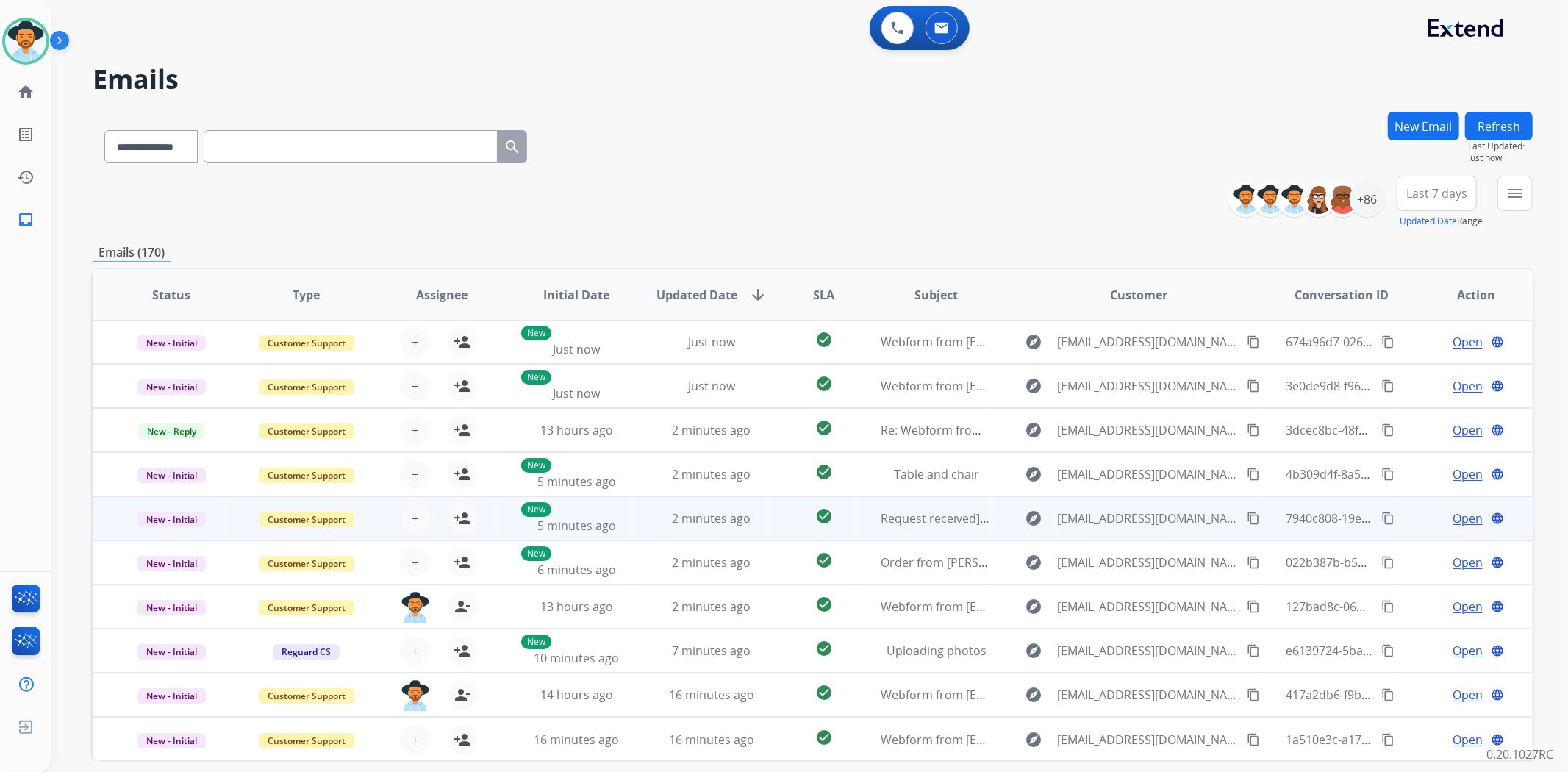
click at [770, 520] on td "check_circle" at bounding box center [812, 519] width 90 height 45
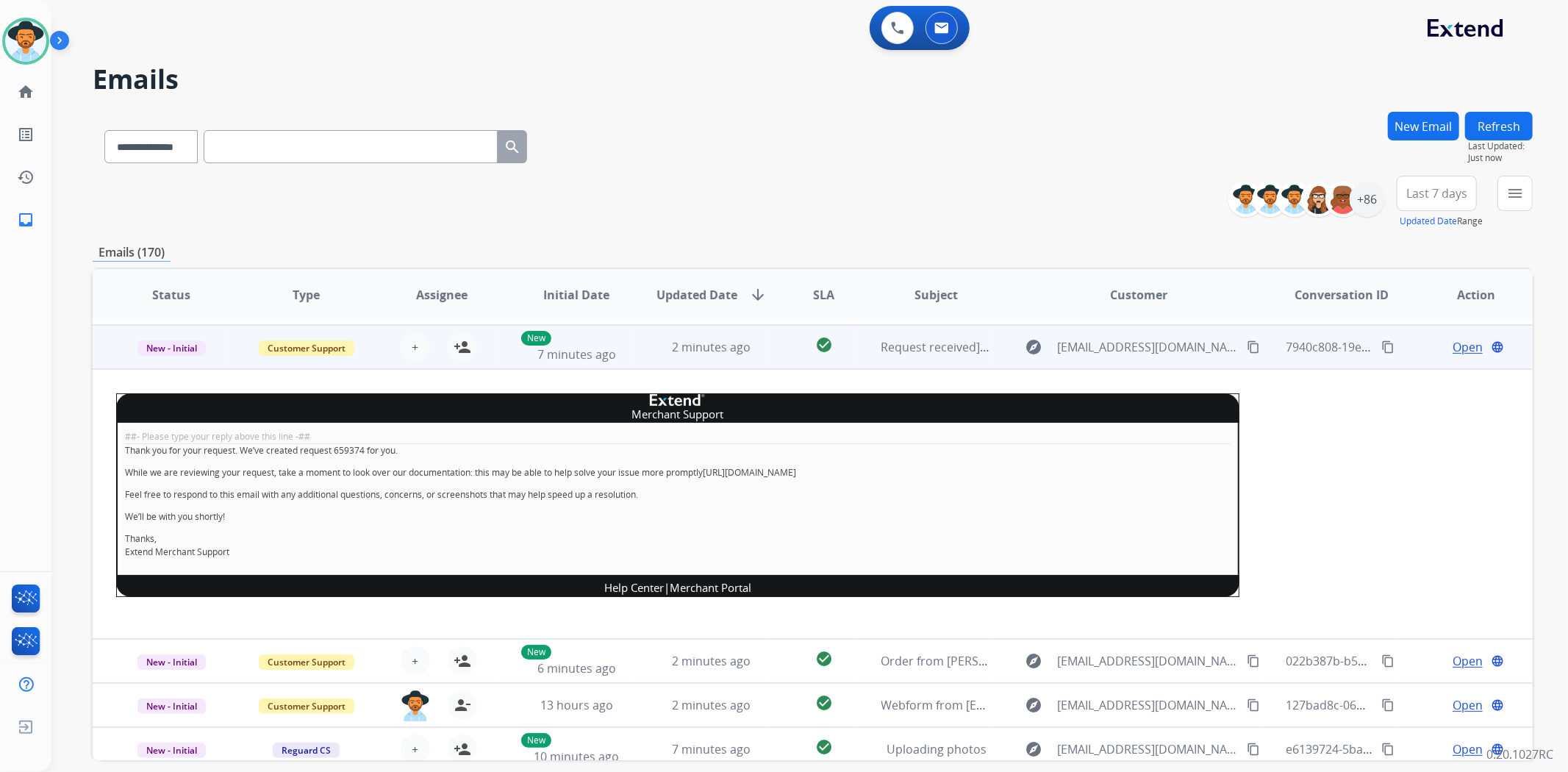
scroll to position [176, 0]
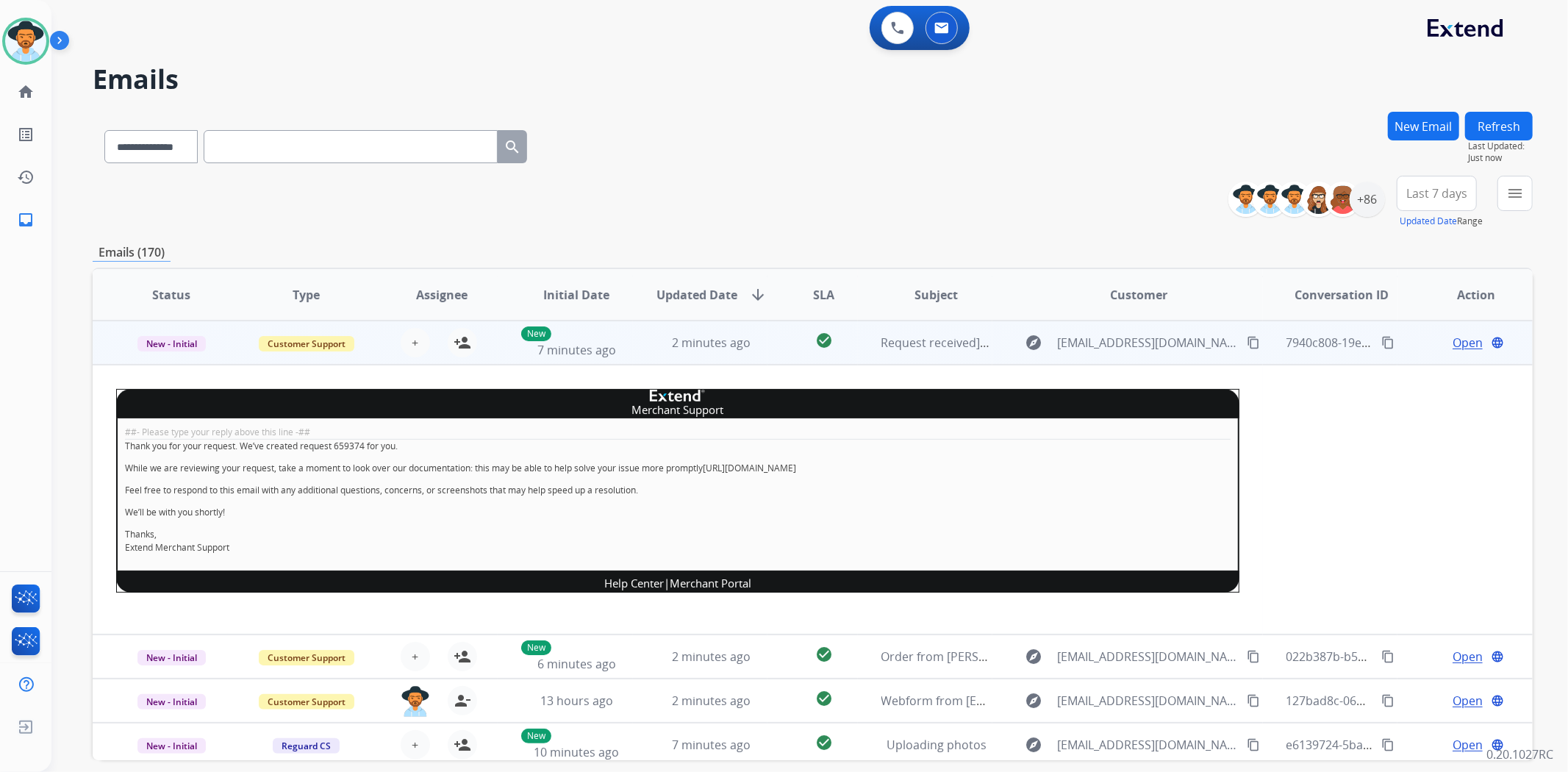
click at [768, 346] on td "check_circle" at bounding box center [812, 342] width 90 height 45
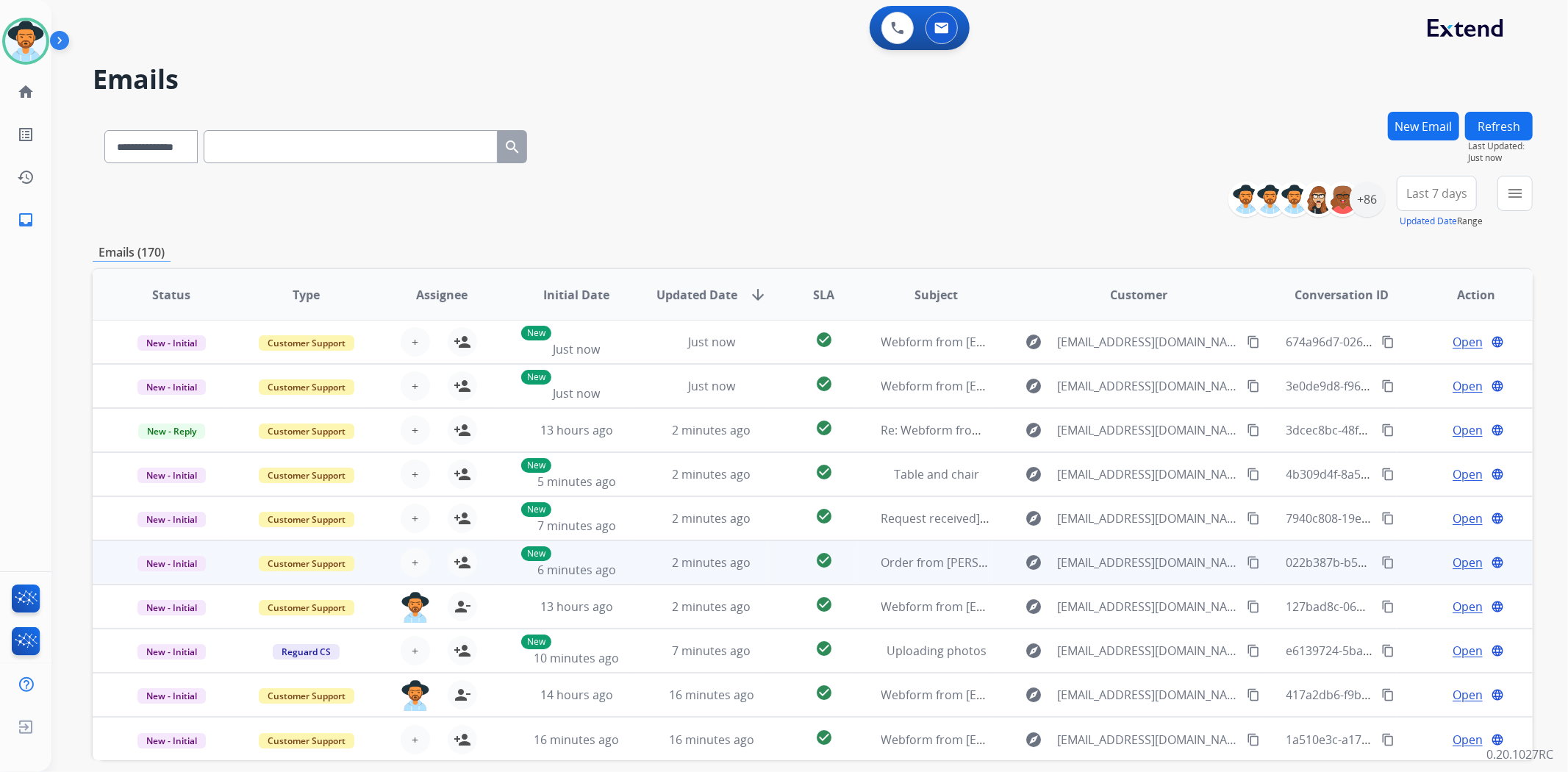
click at [778, 559] on td "check_circle" at bounding box center [812, 562] width 90 height 45
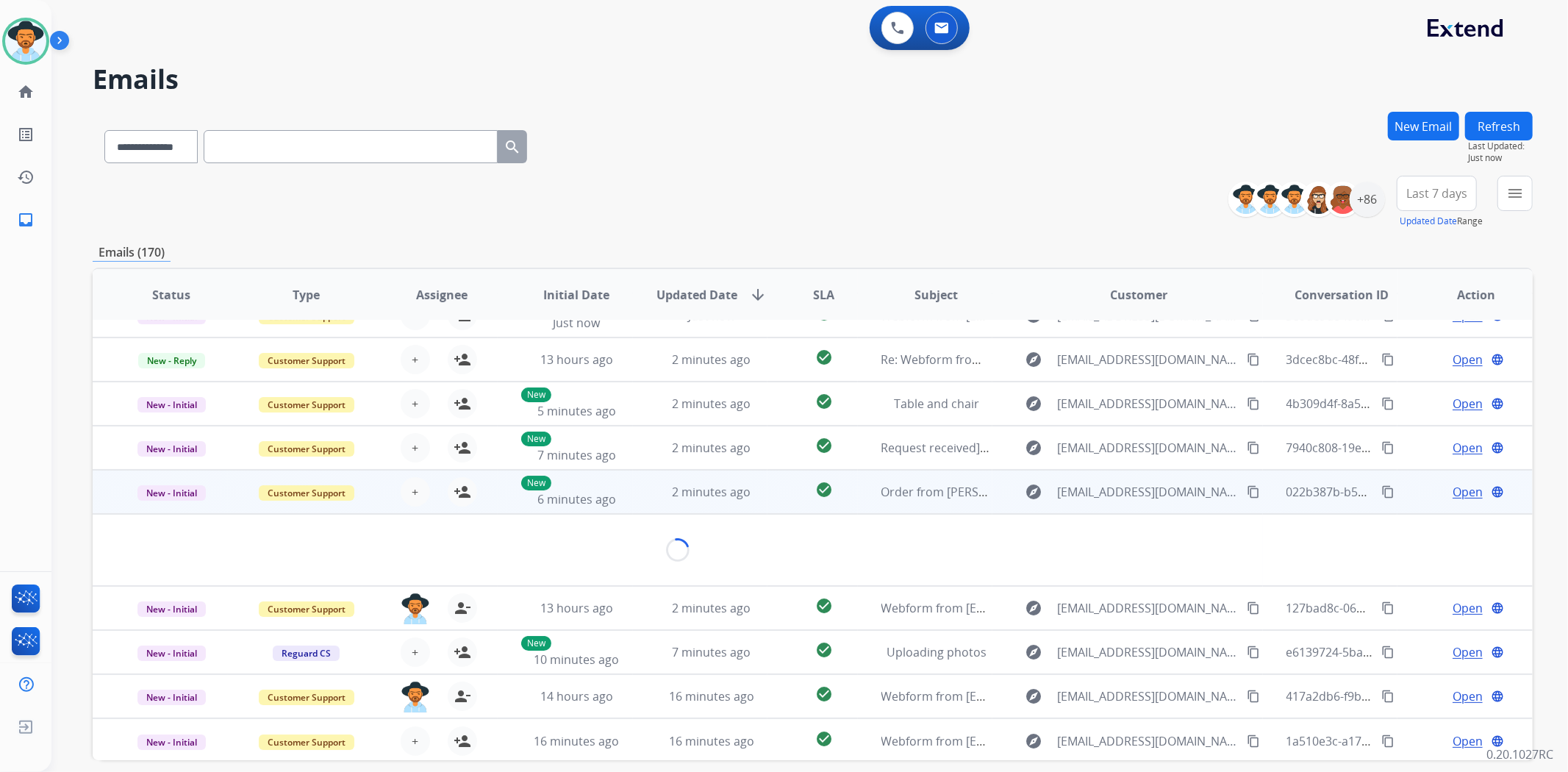
scroll to position [84, 0]
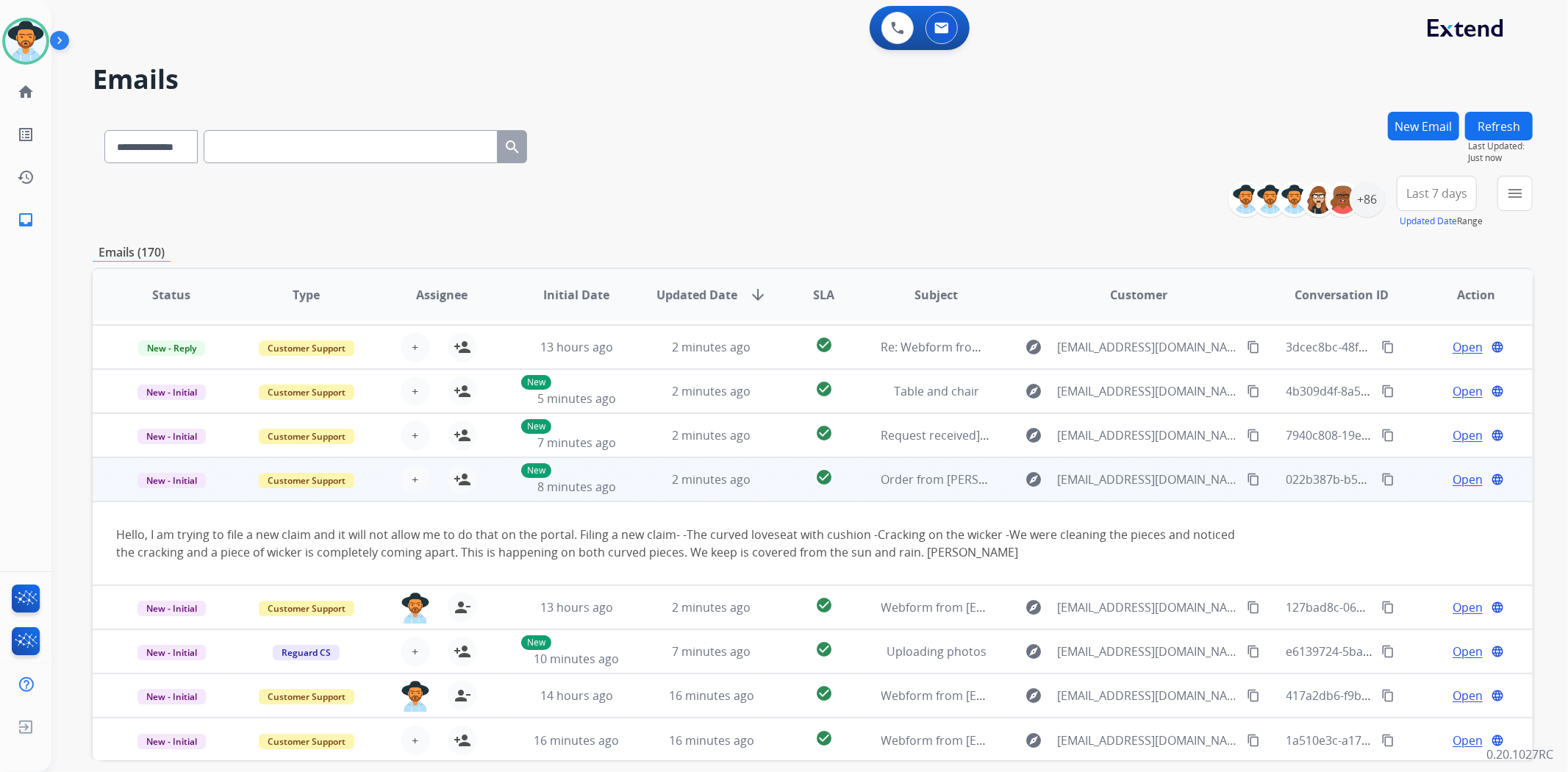
click at [775, 482] on td "check_circle" at bounding box center [812, 480] width 90 height 45
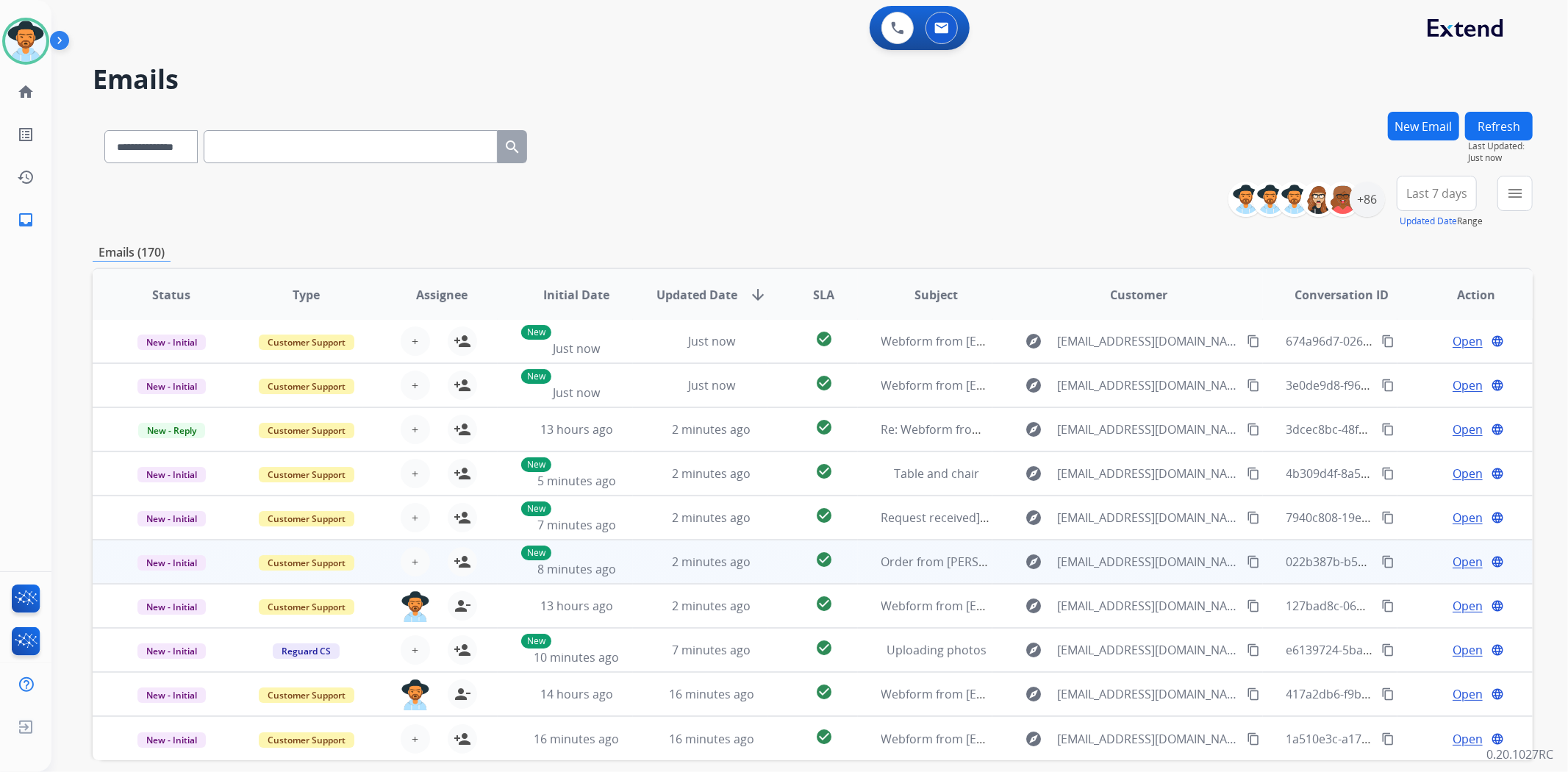
scroll to position [1, 0]
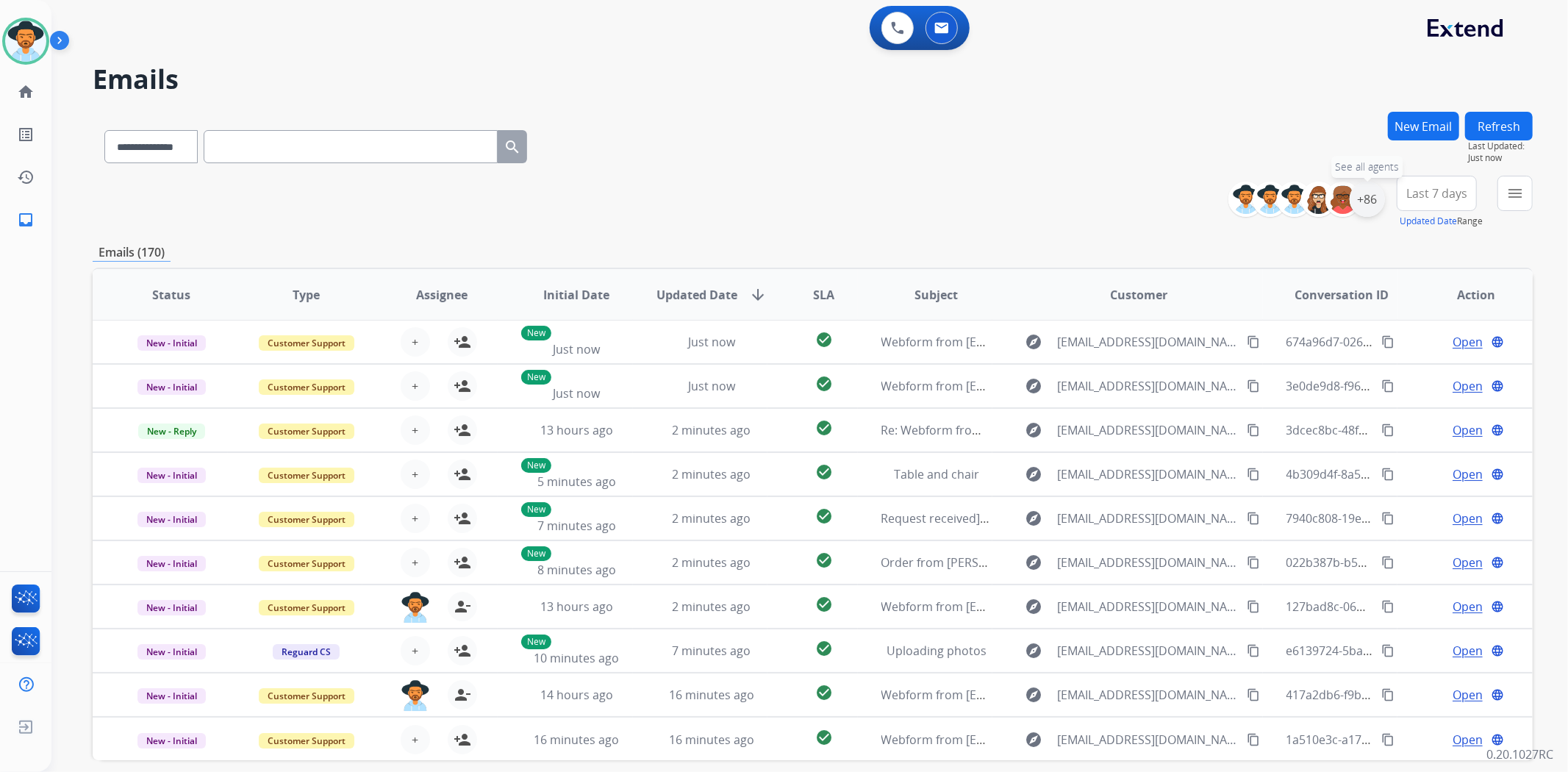
click at [1378, 210] on div "+86" at bounding box center [1367, 199] width 35 height 35
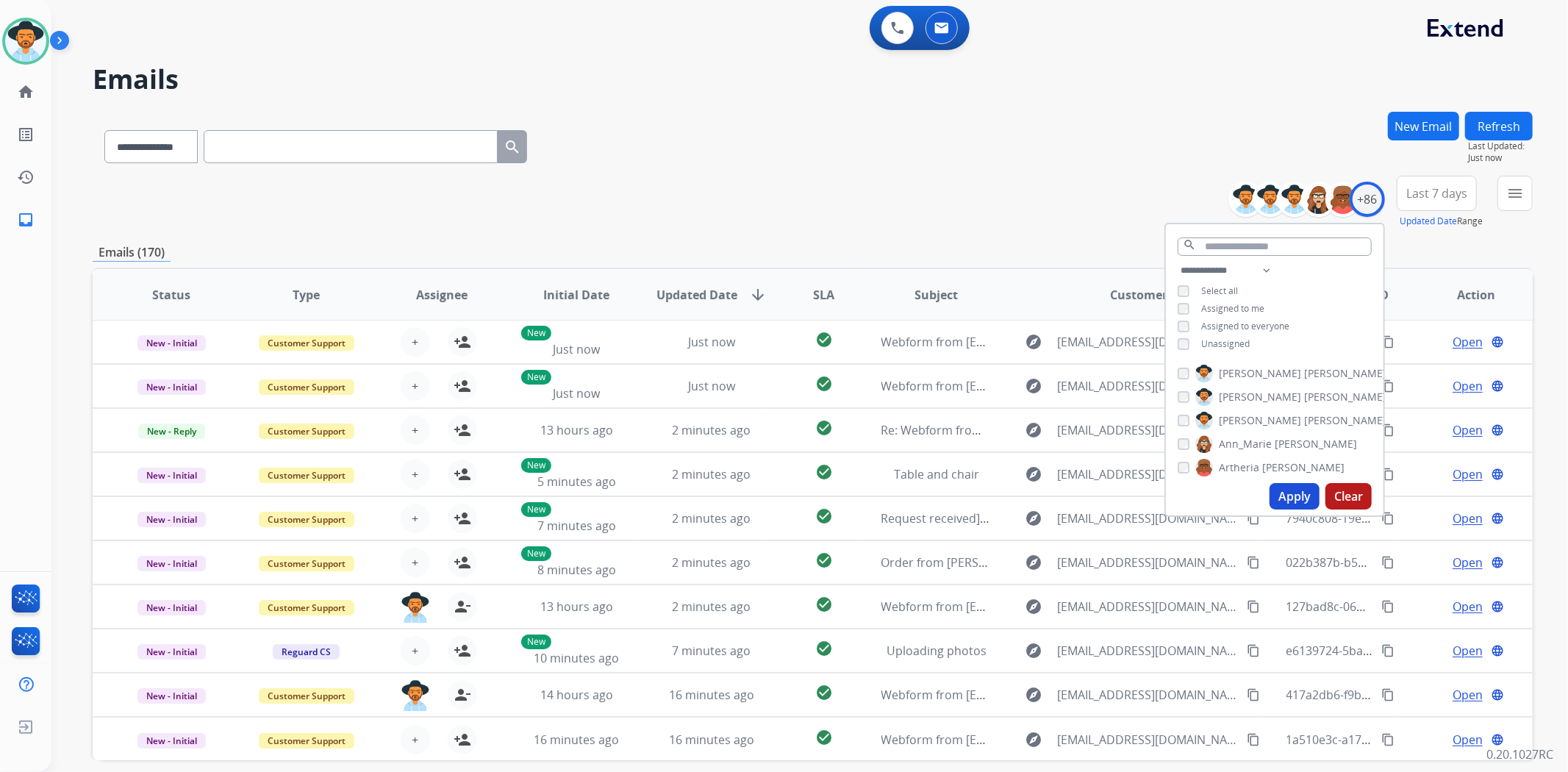
click at [1292, 488] on button "Apply" at bounding box center [1295, 495] width 50 height 27
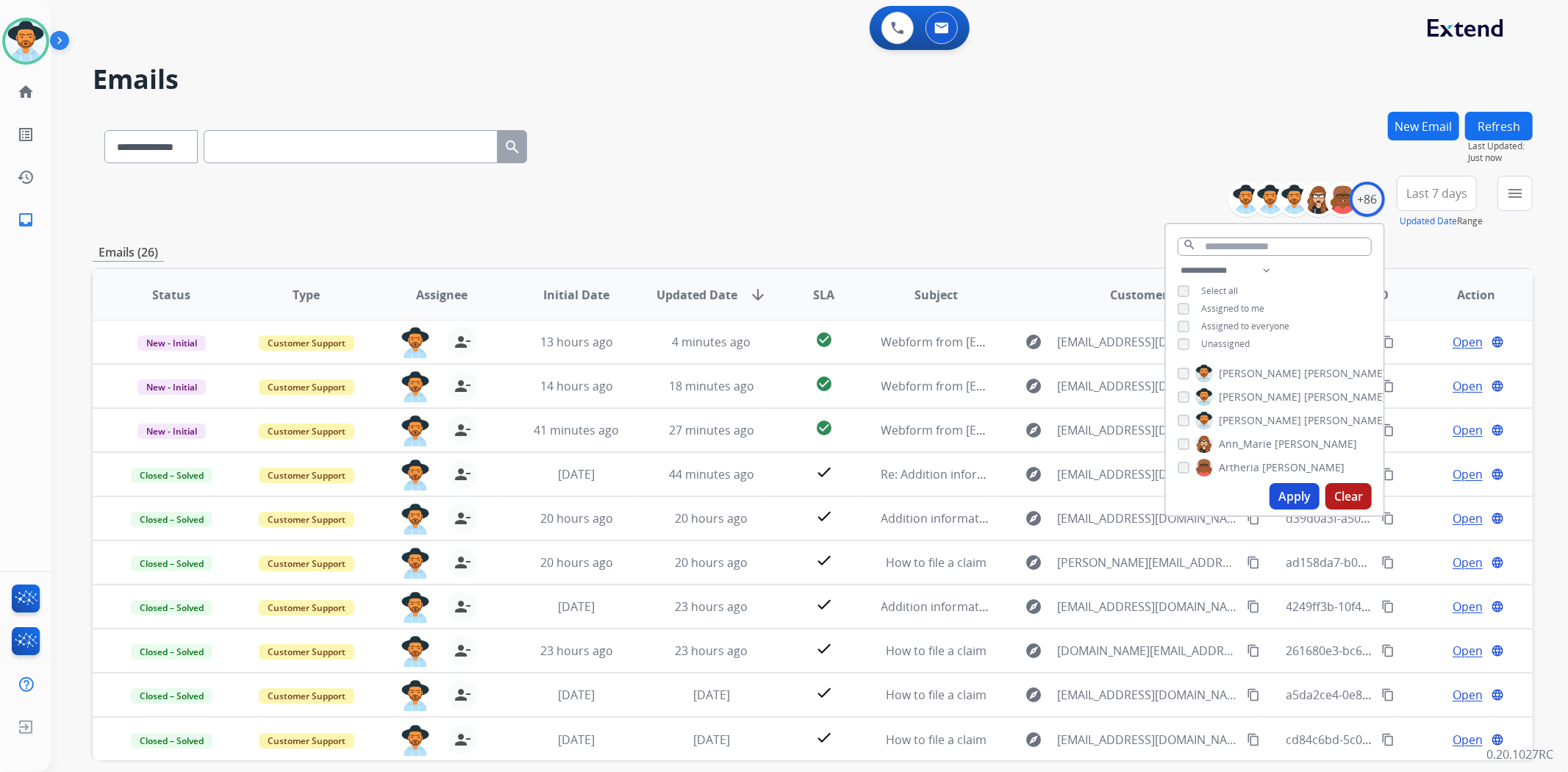
click at [924, 134] on div "**********" at bounding box center [813, 143] width 1441 height 64
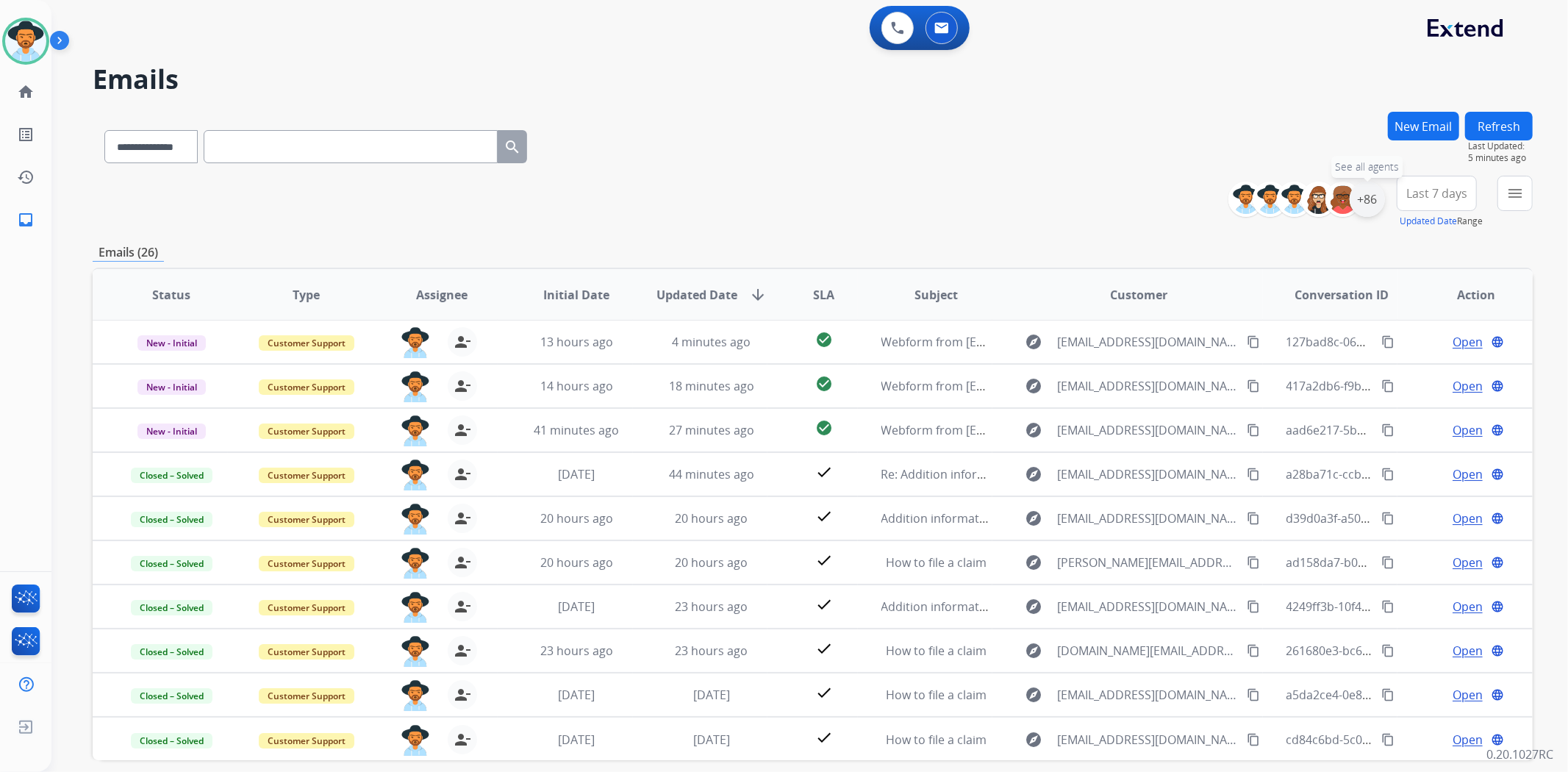
click at [1365, 206] on div "+86" at bounding box center [1367, 199] width 35 height 35
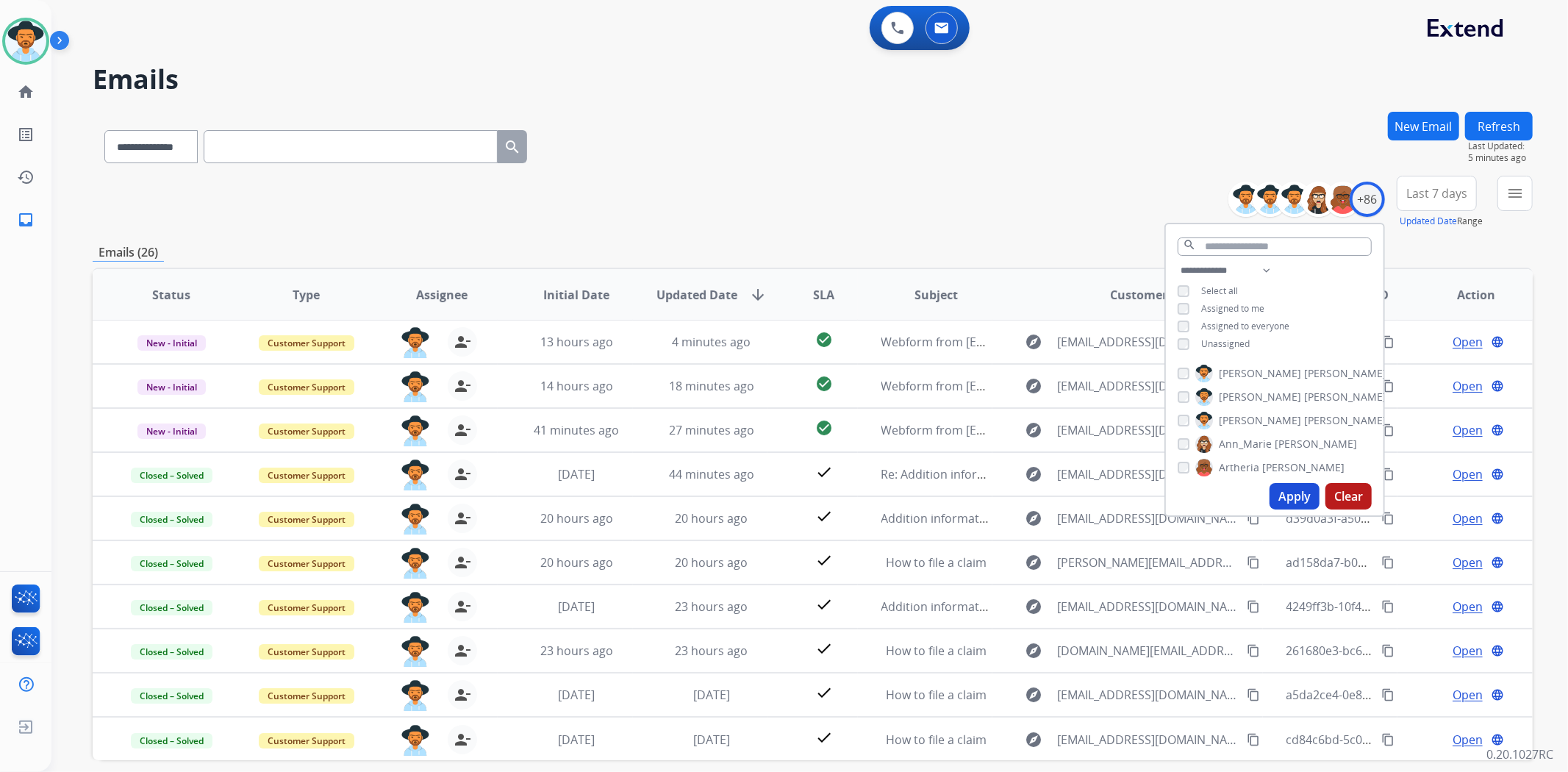
scroll to position [64, 0]
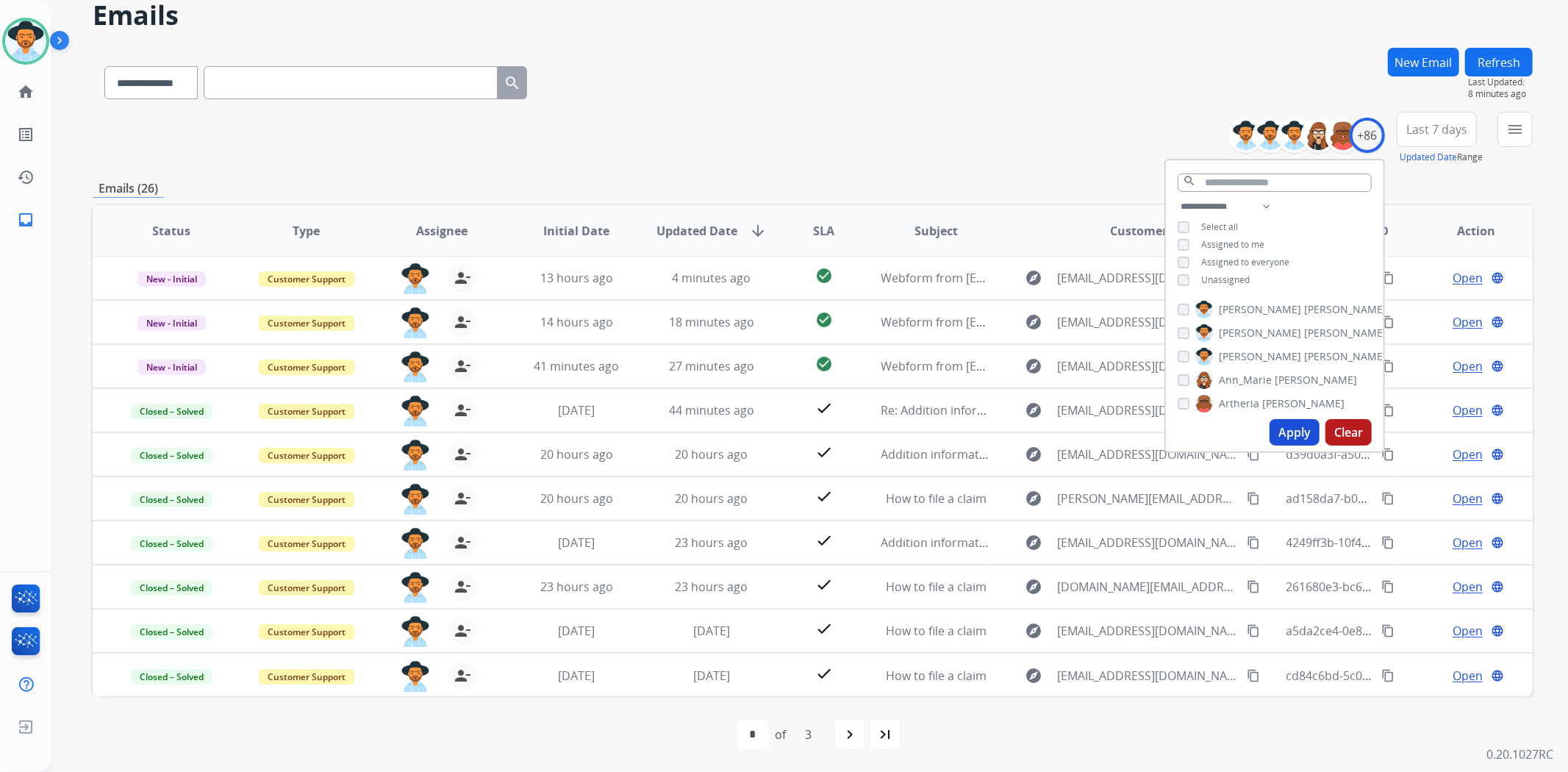
click at [1090, 174] on div "**********" at bounding box center [813, 409] width 1441 height 725
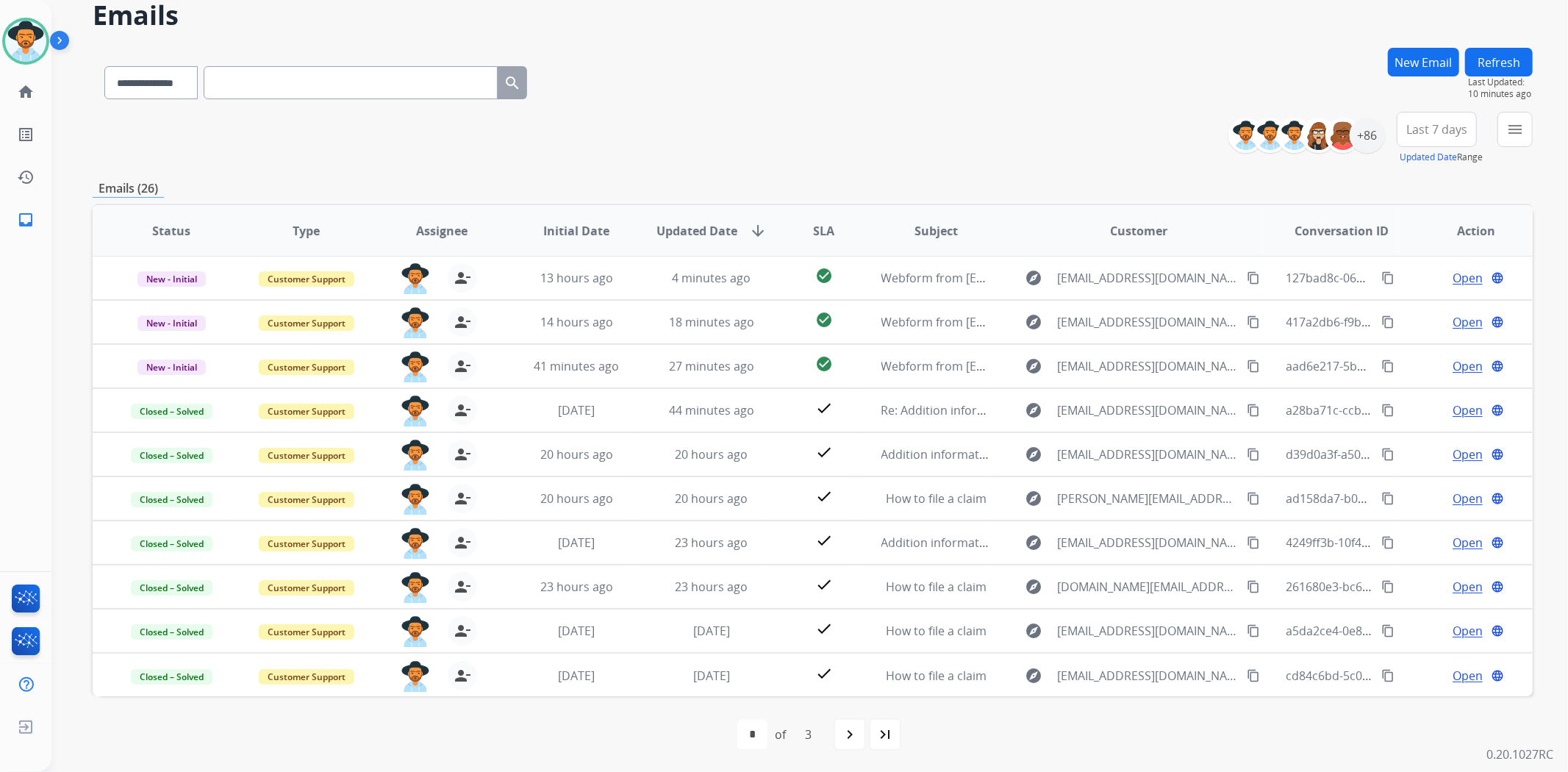
click at [951, 186] on div "Emails (26)" at bounding box center [813, 188] width 1441 height 19
click at [16, 37] on img at bounding box center [26, 41] width 41 height 41
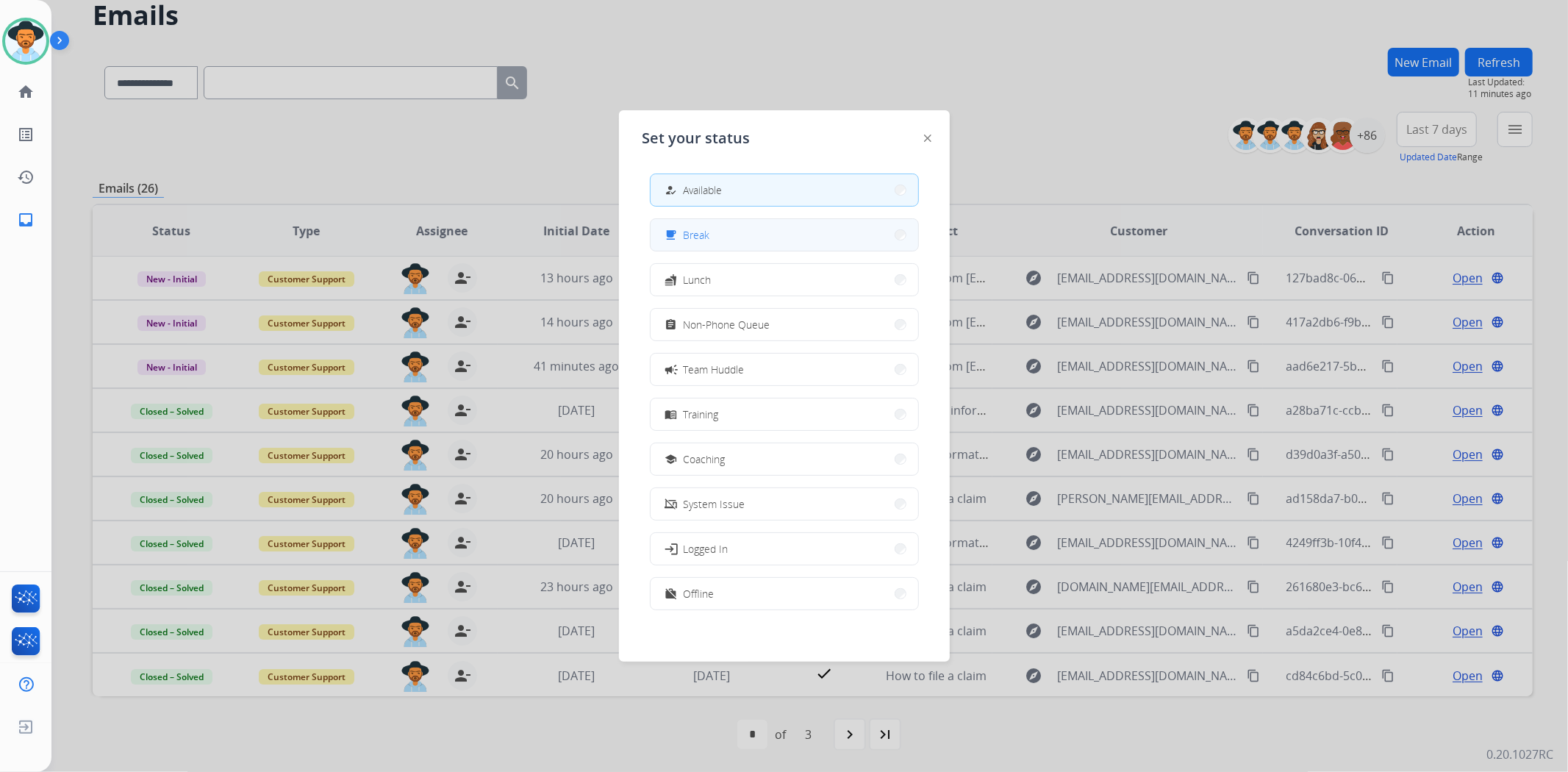
click at [831, 228] on button "free_breakfast Break" at bounding box center [784, 235] width 267 height 32
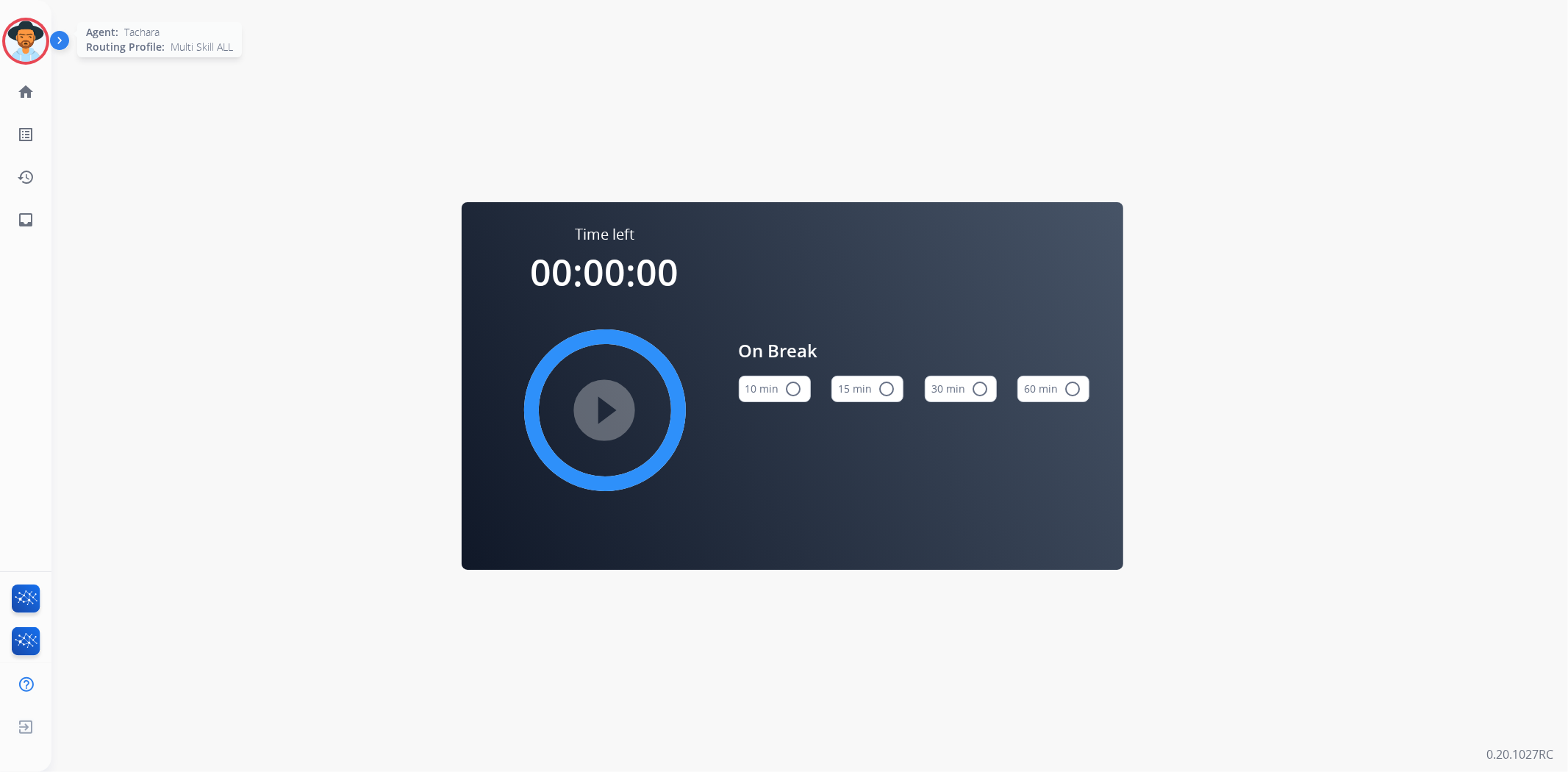
click at [37, 42] on img at bounding box center [26, 41] width 41 height 41
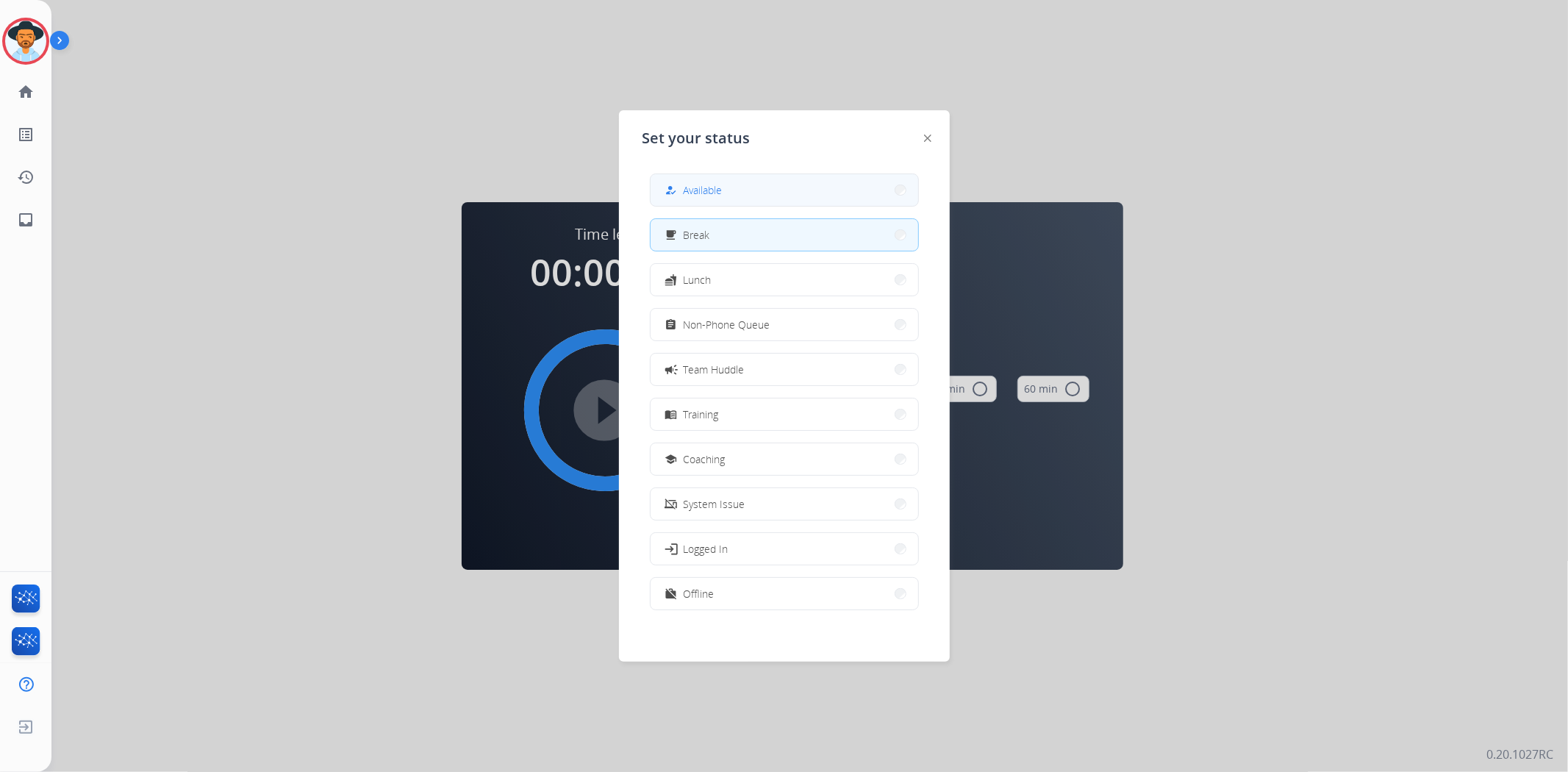
click at [743, 182] on button "how_to_reg Available" at bounding box center [784, 190] width 267 height 32
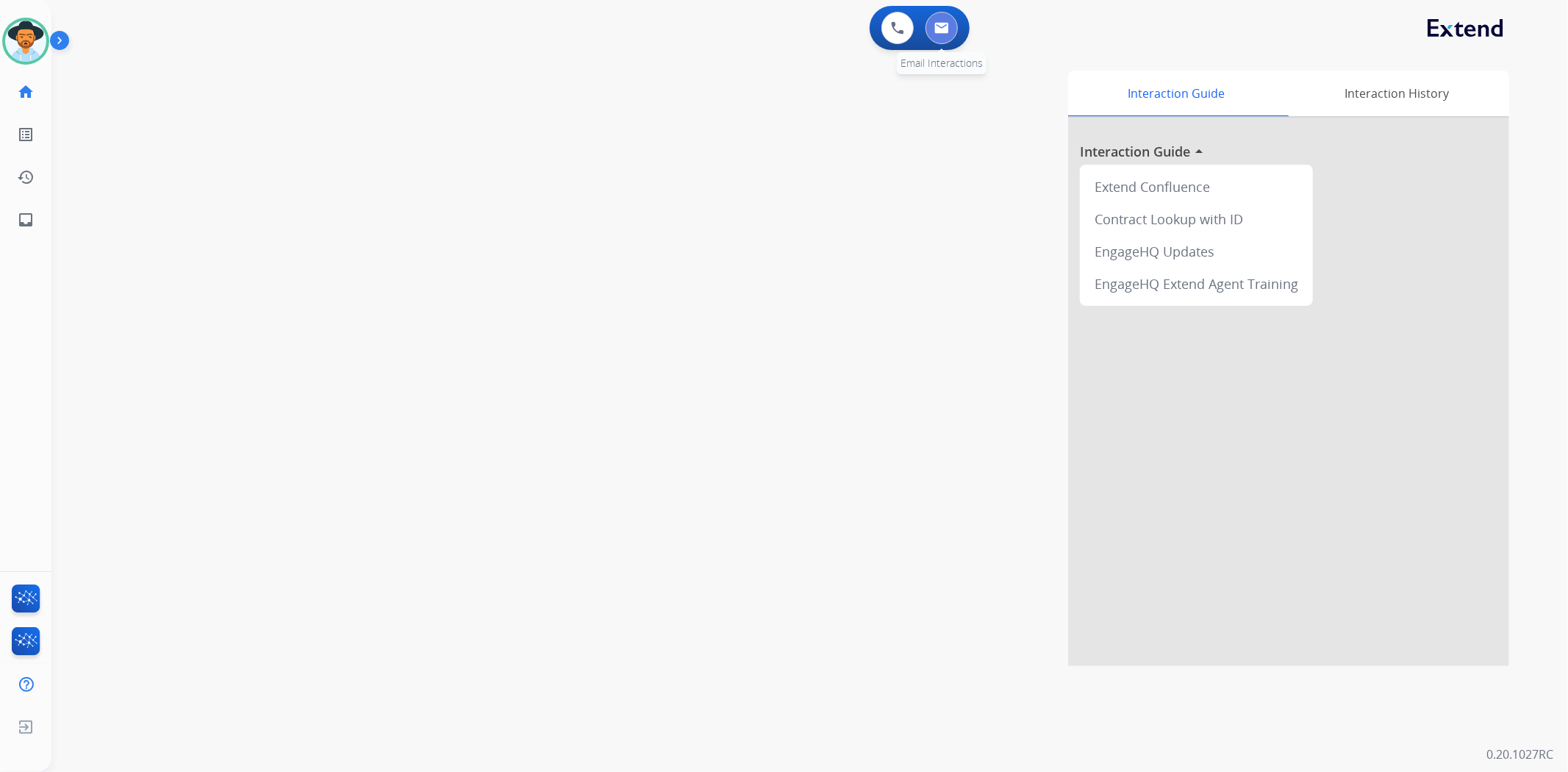
click at [952, 19] on button at bounding box center [941, 28] width 32 height 32
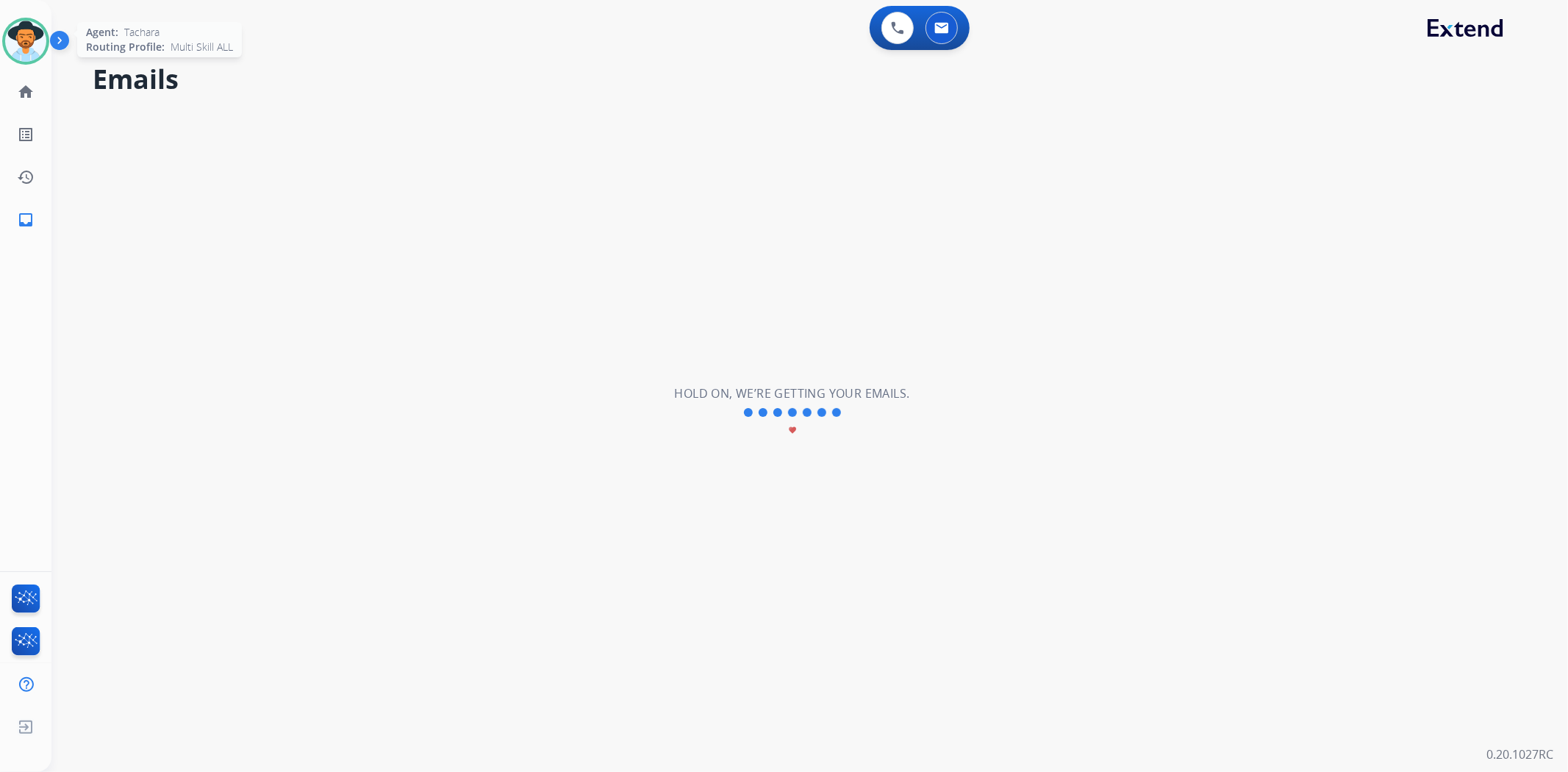
click at [11, 26] on img at bounding box center [26, 41] width 41 height 41
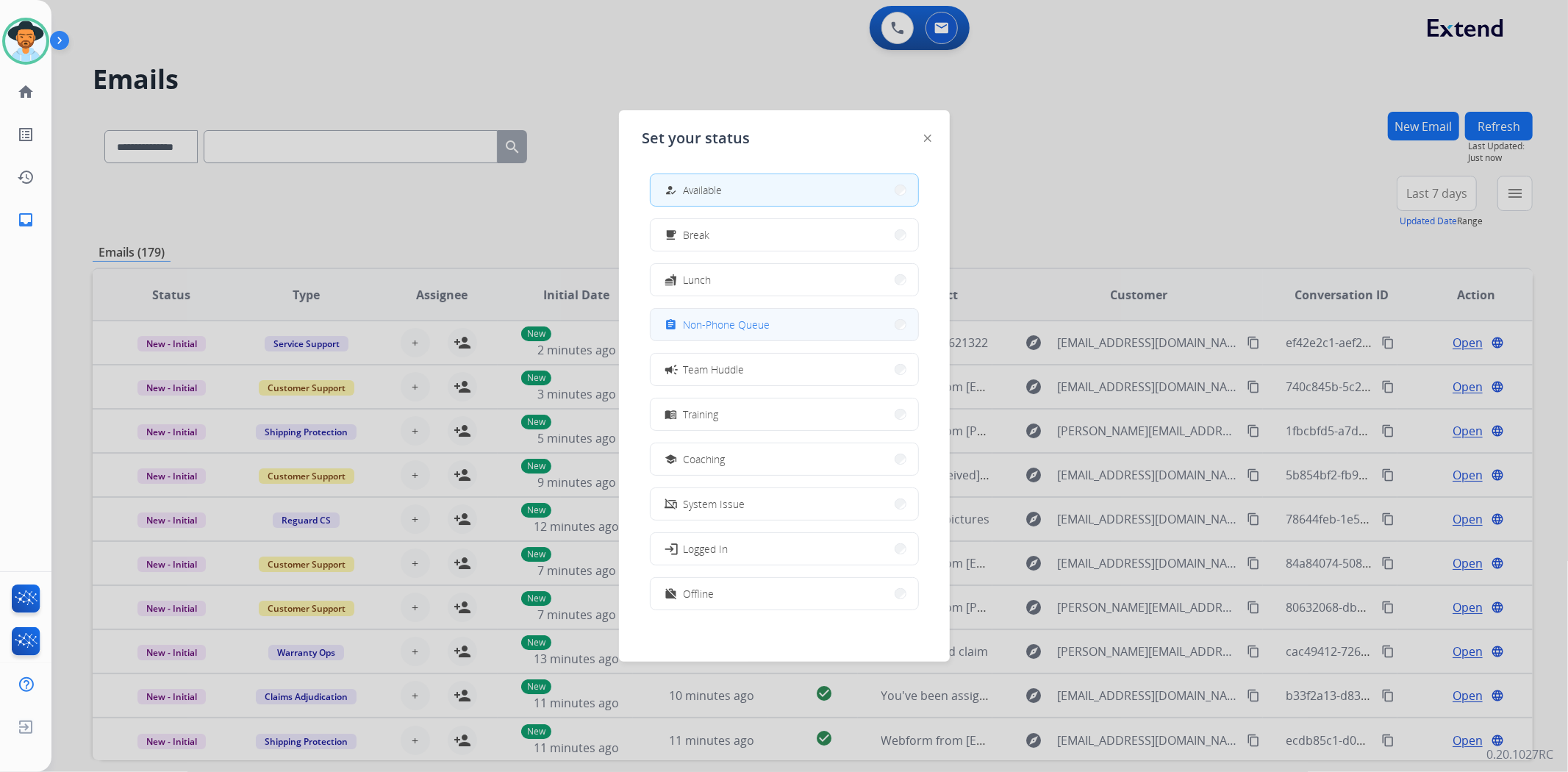
click at [784, 317] on button "assignment Non-Phone Queue" at bounding box center [784, 325] width 267 height 32
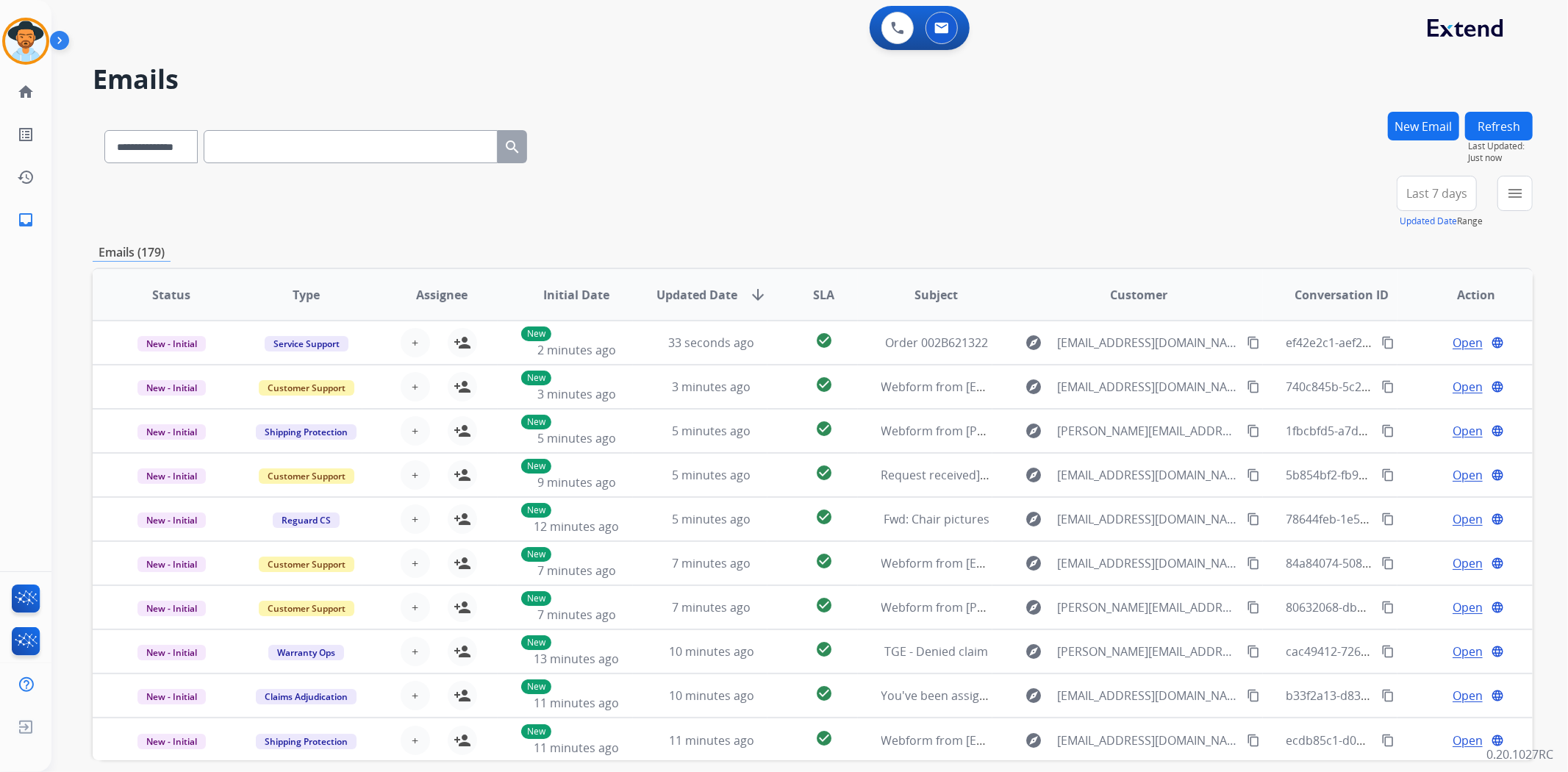
click at [1059, 140] on div "**********" at bounding box center [813, 143] width 1441 height 64
click at [1427, 129] on button "New Email" at bounding box center [1423, 125] width 71 height 29
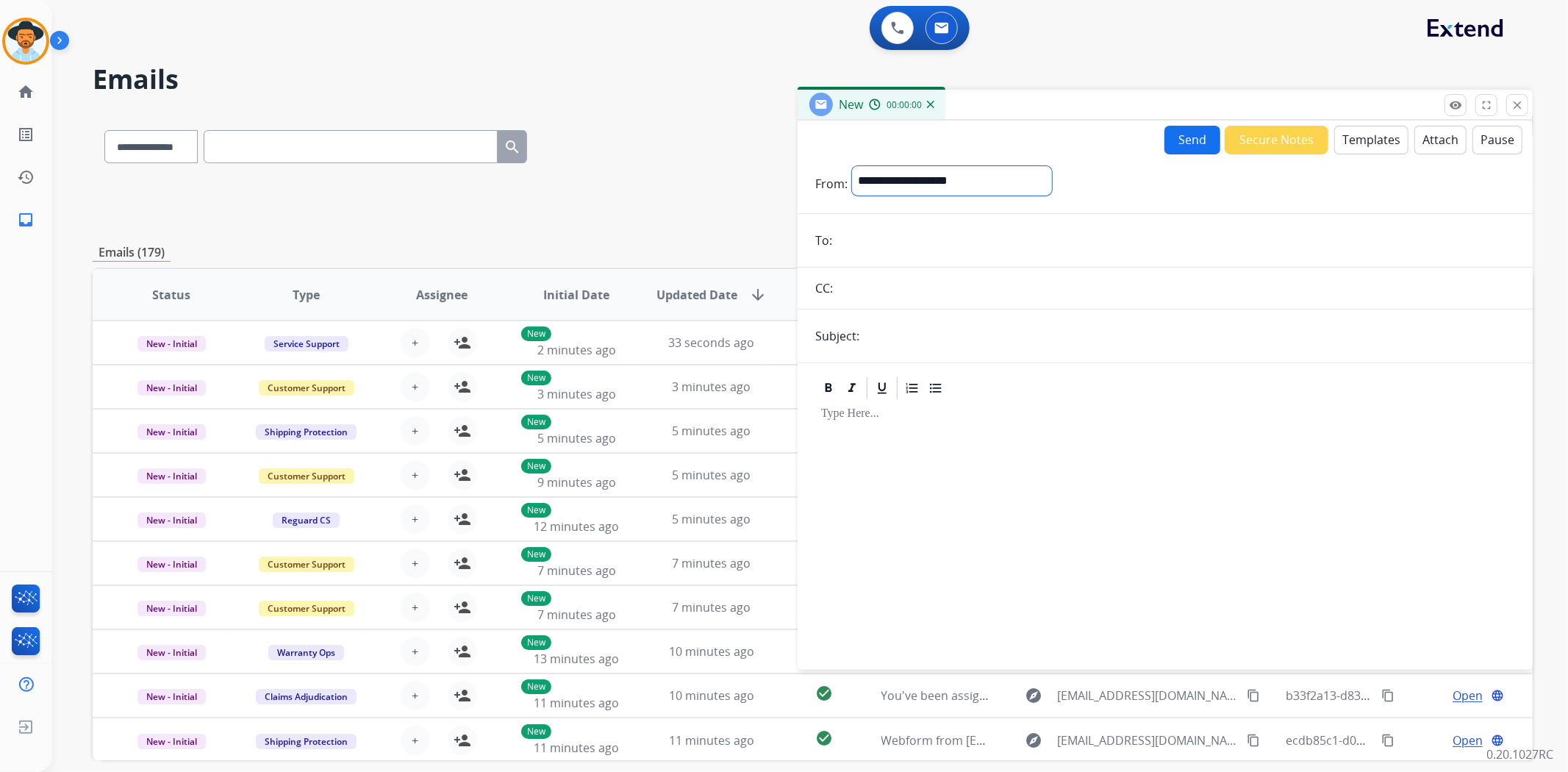
click at [878, 184] on select "**********" at bounding box center [952, 181] width 200 height 30
select select "**********"
click at [852, 166] on select "**********" at bounding box center [952, 181] width 200 height 30
click at [873, 218] on form "**********" at bounding box center [1165, 408] width 735 height 509
click at [872, 245] on input "email" at bounding box center [1175, 242] width 679 height 30
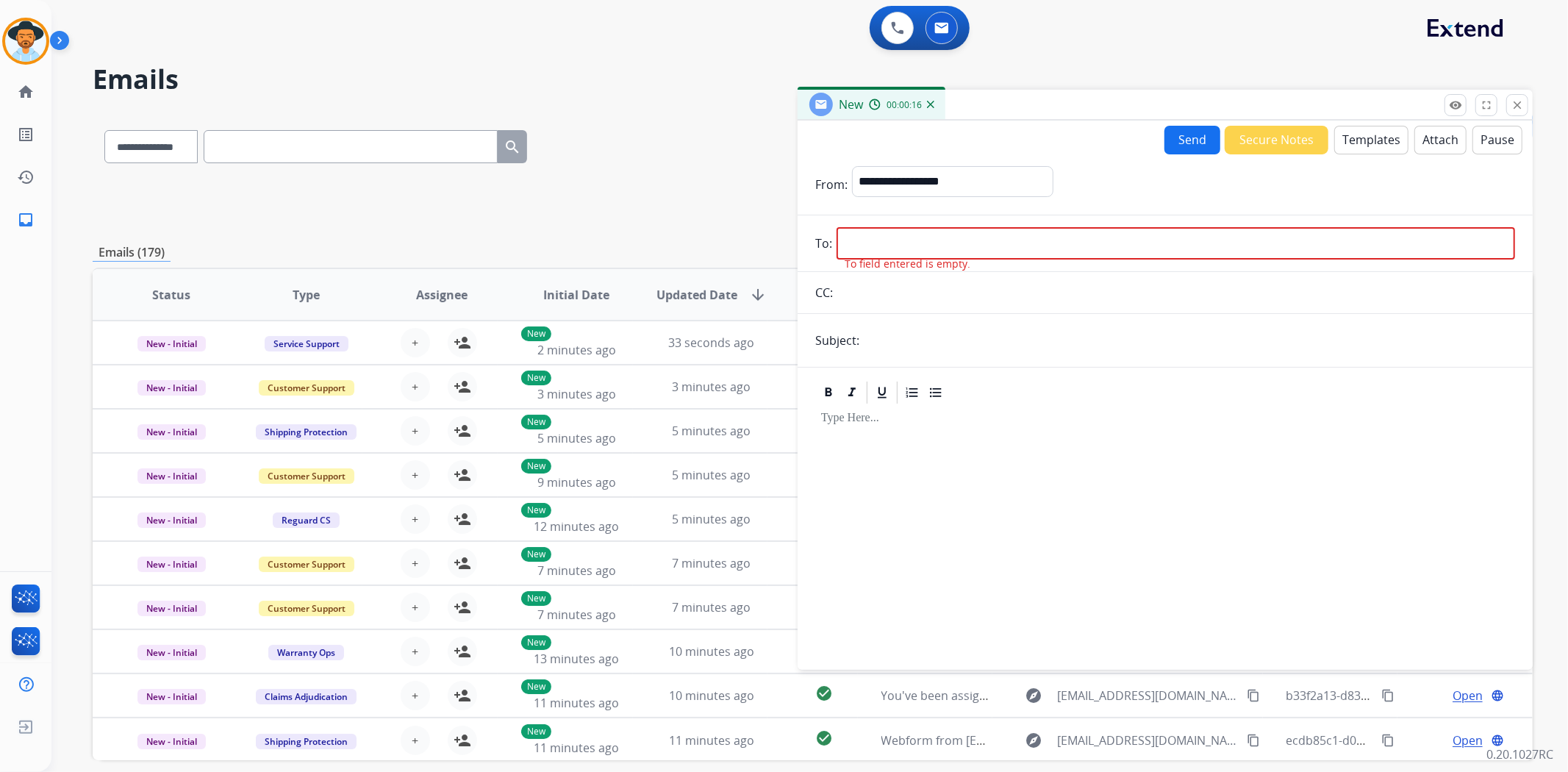
click at [854, 249] on input "email" at bounding box center [1175, 243] width 679 height 32
paste input "**********"
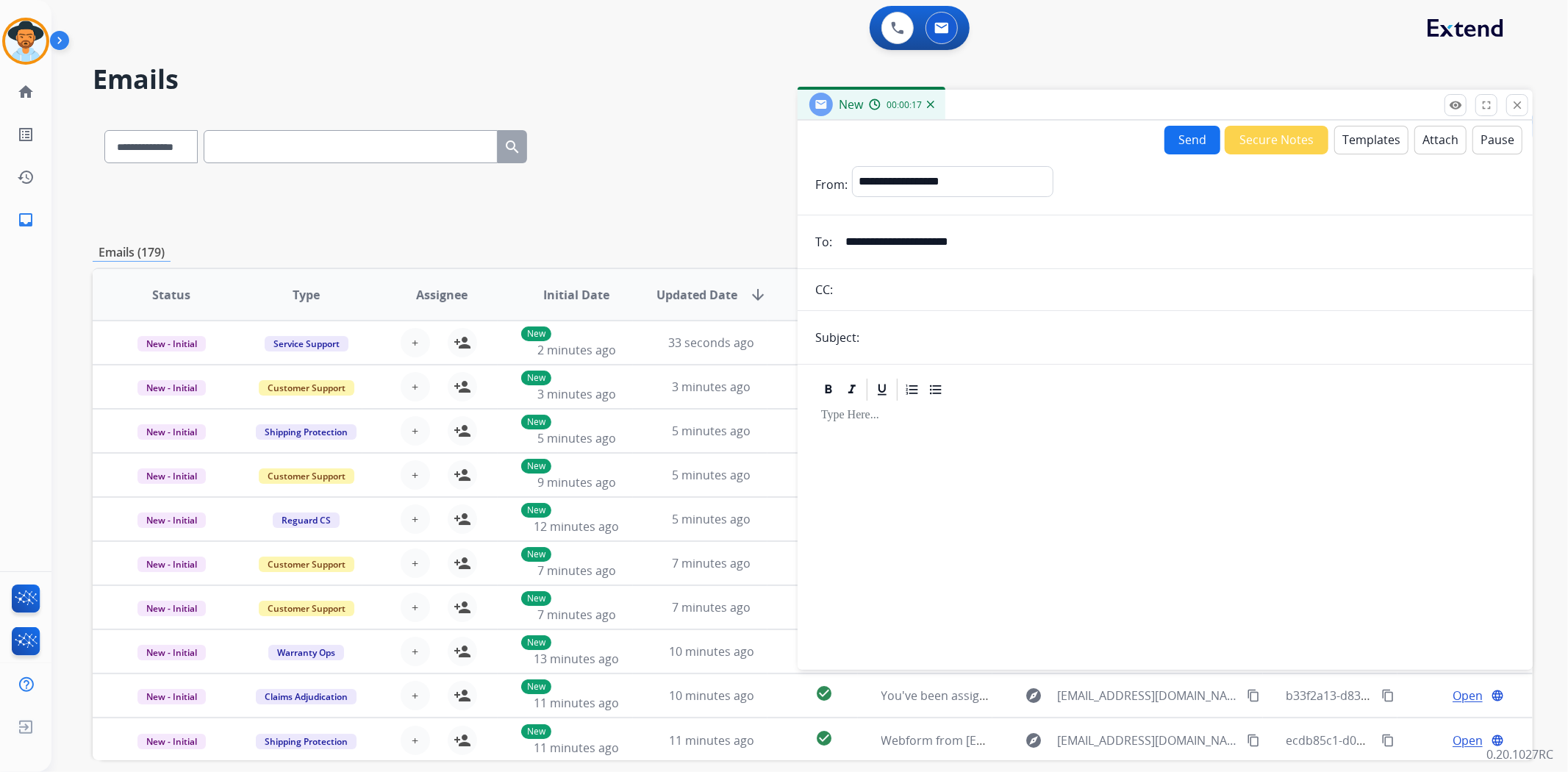
type input "**********"
click at [895, 346] on input "text" at bounding box center [1190, 338] width 652 height 30
type input "**********"
click at [950, 432] on div at bounding box center [1165, 529] width 700 height 252
click at [1356, 140] on button "Templates" at bounding box center [1372, 139] width 74 height 29
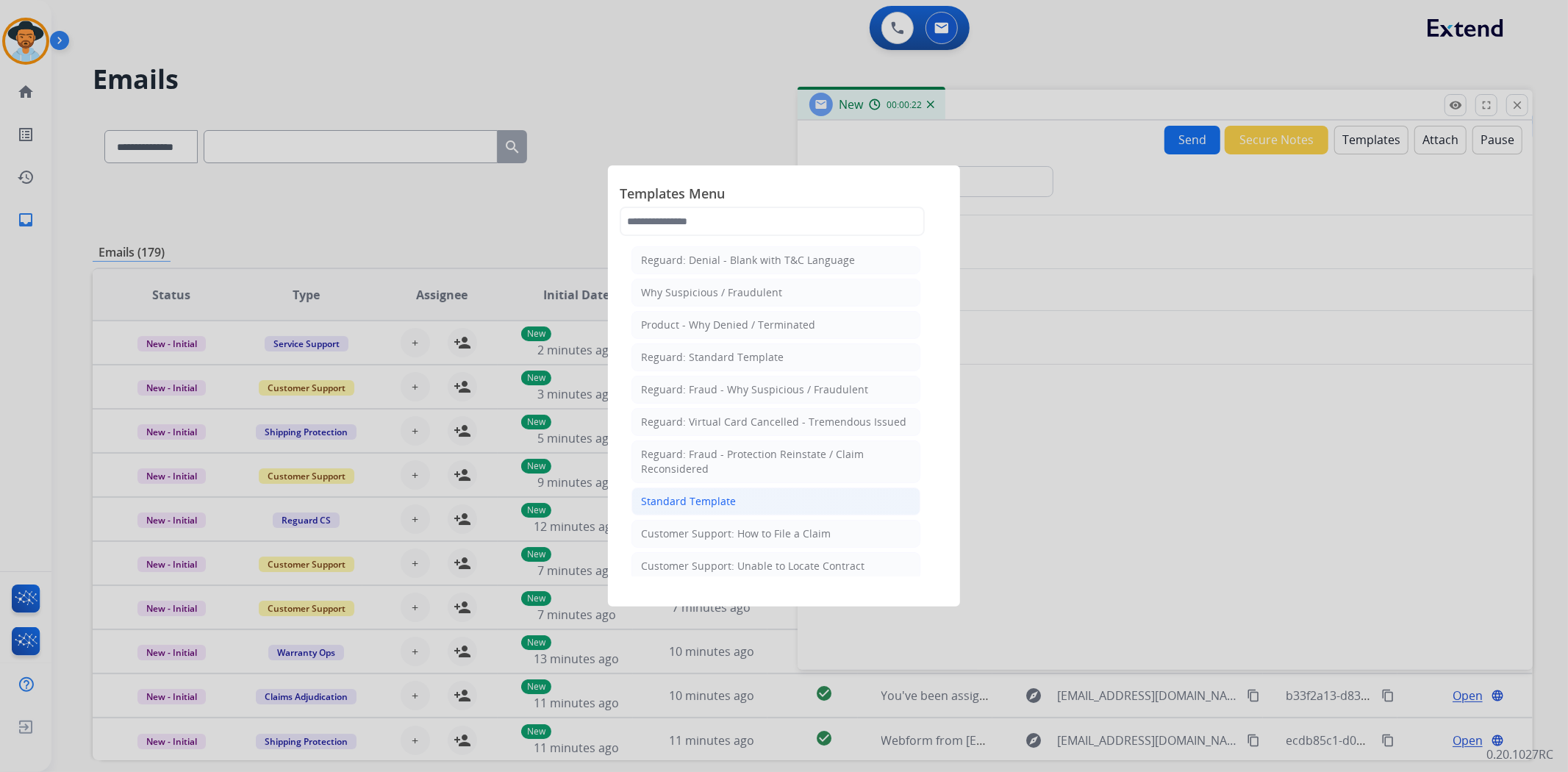
click at [797, 496] on li "Standard Template" at bounding box center [775, 501] width 289 height 28
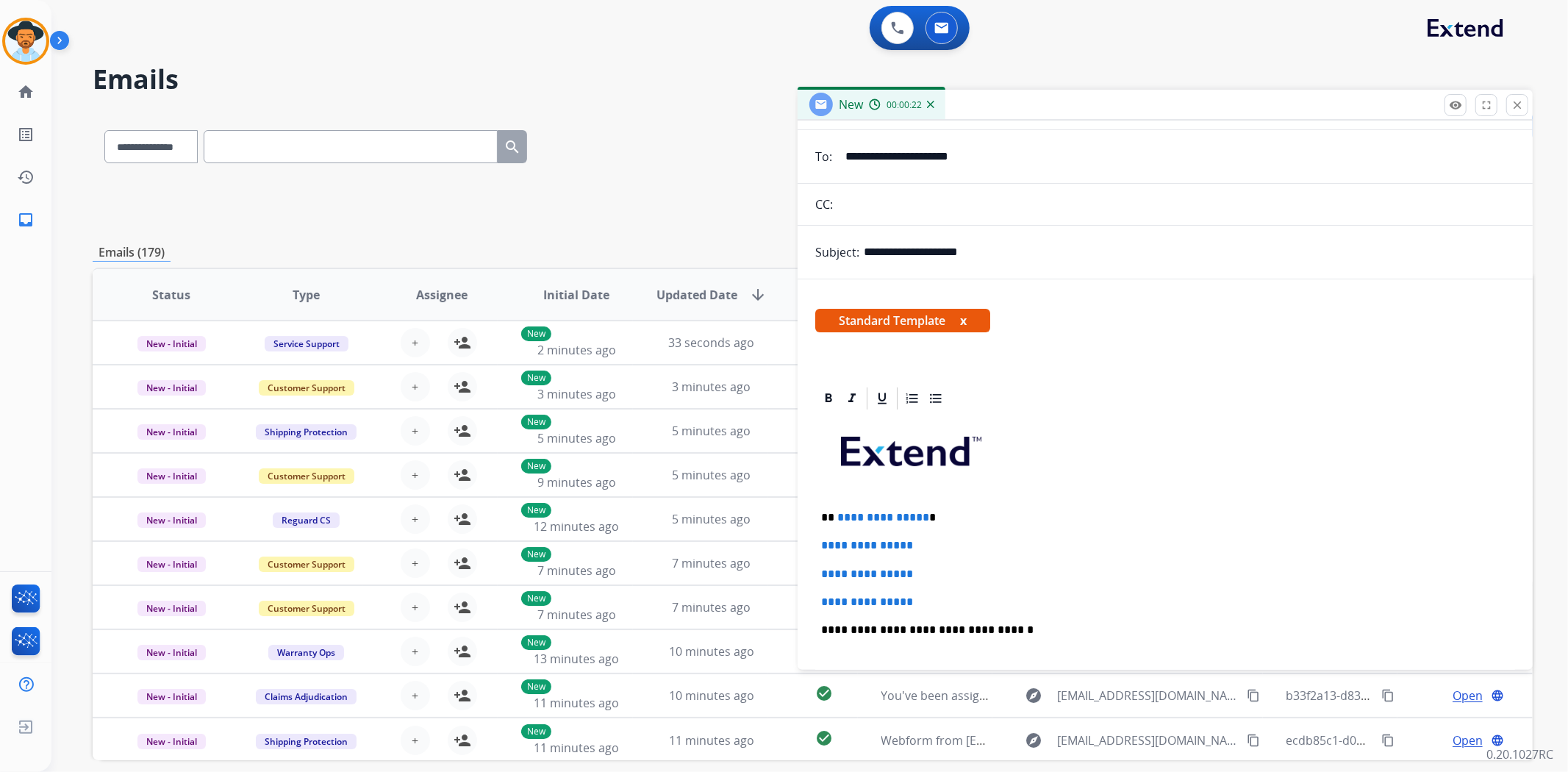
scroll to position [327, 0]
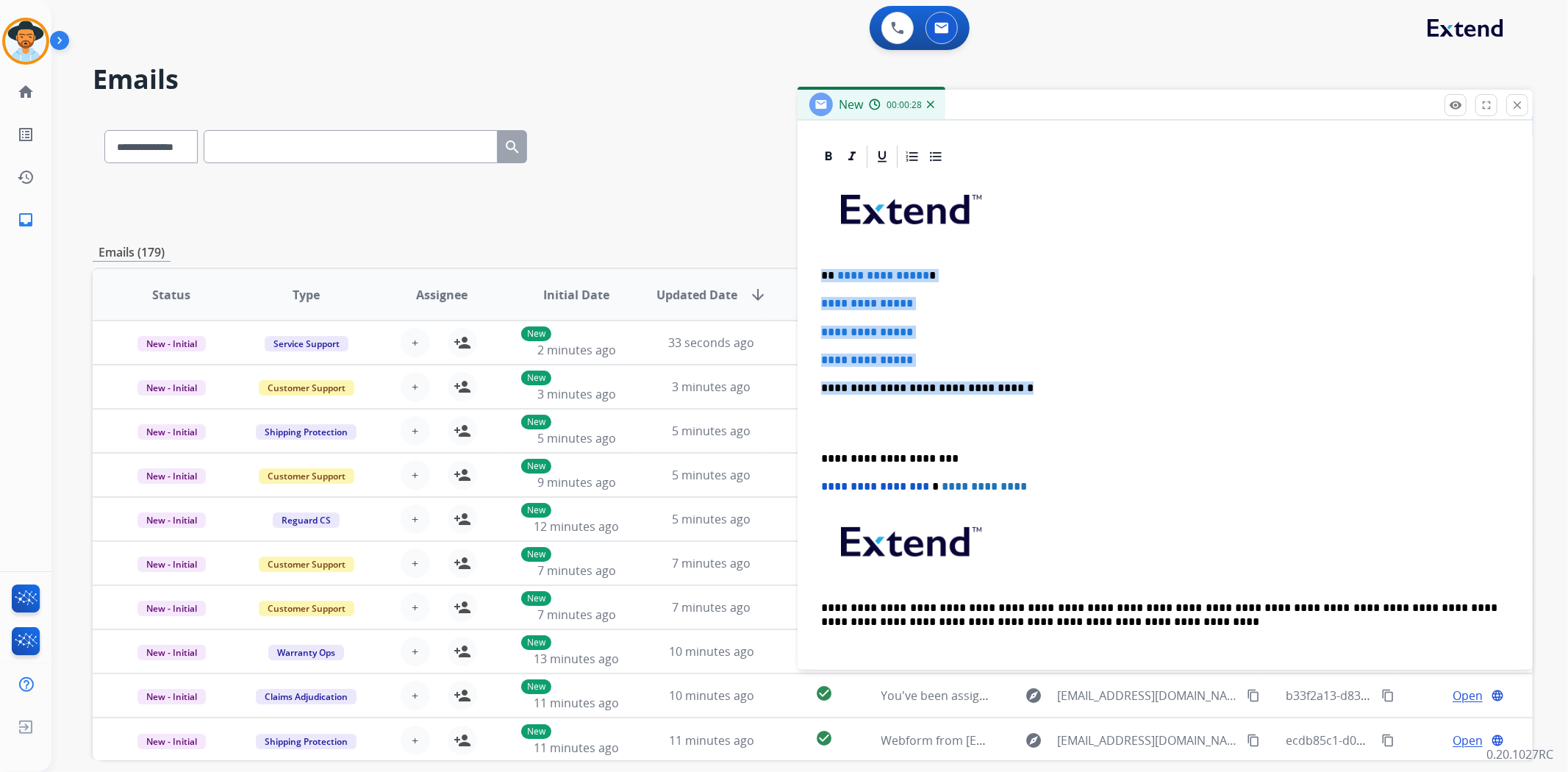
drag, startPoint x: 1023, startPoint y: 383, endPoint x: 800, endPoint y: 274, distance: 248.2
click at [800, 274] on div "**********" at bounding box center [1165, 407] width 735 height 529
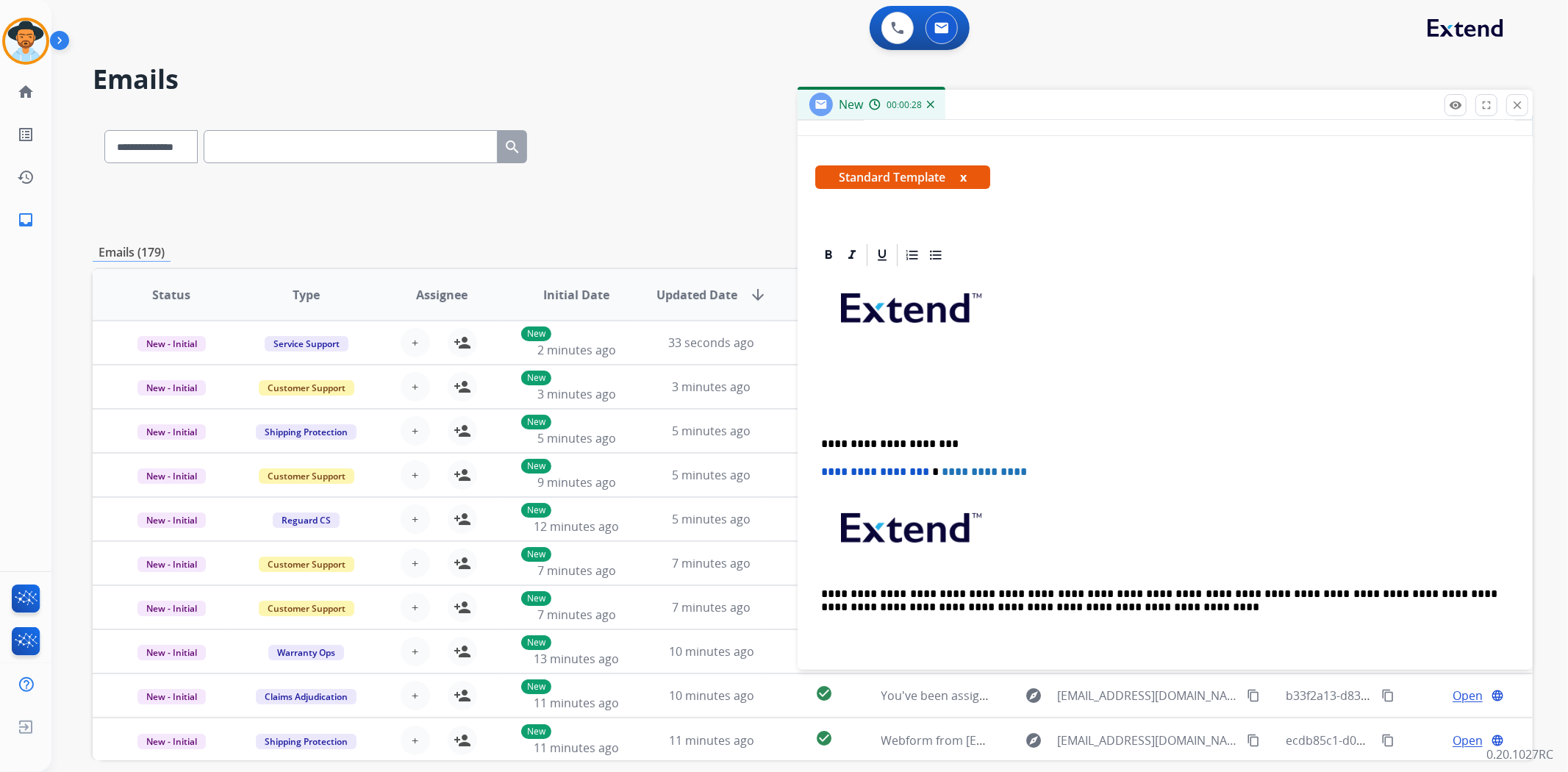
scroll to position [225, 0]
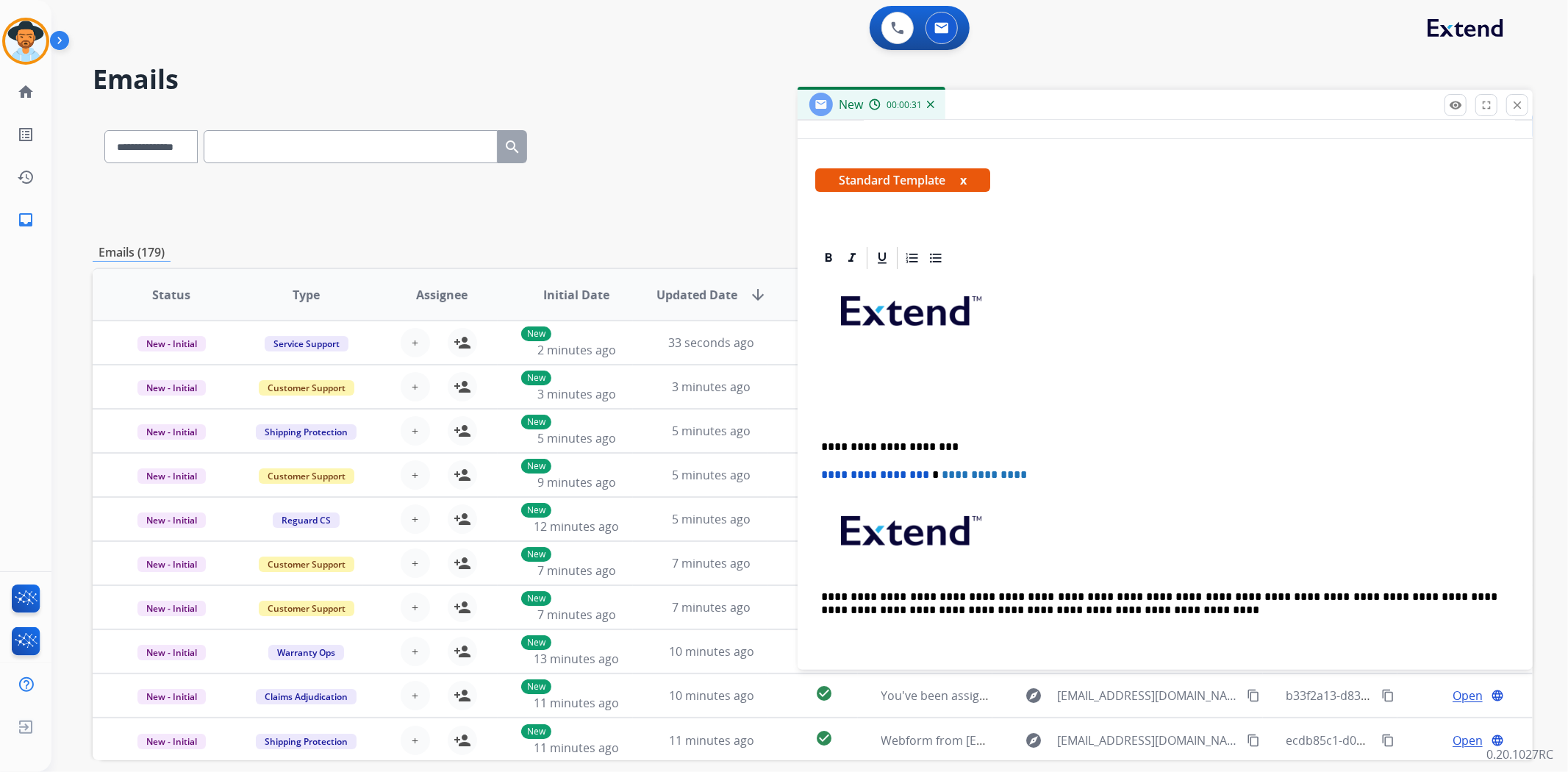
click at [815, 418] on div "**********" at bounding box center [1165, 467] width 700 height 392
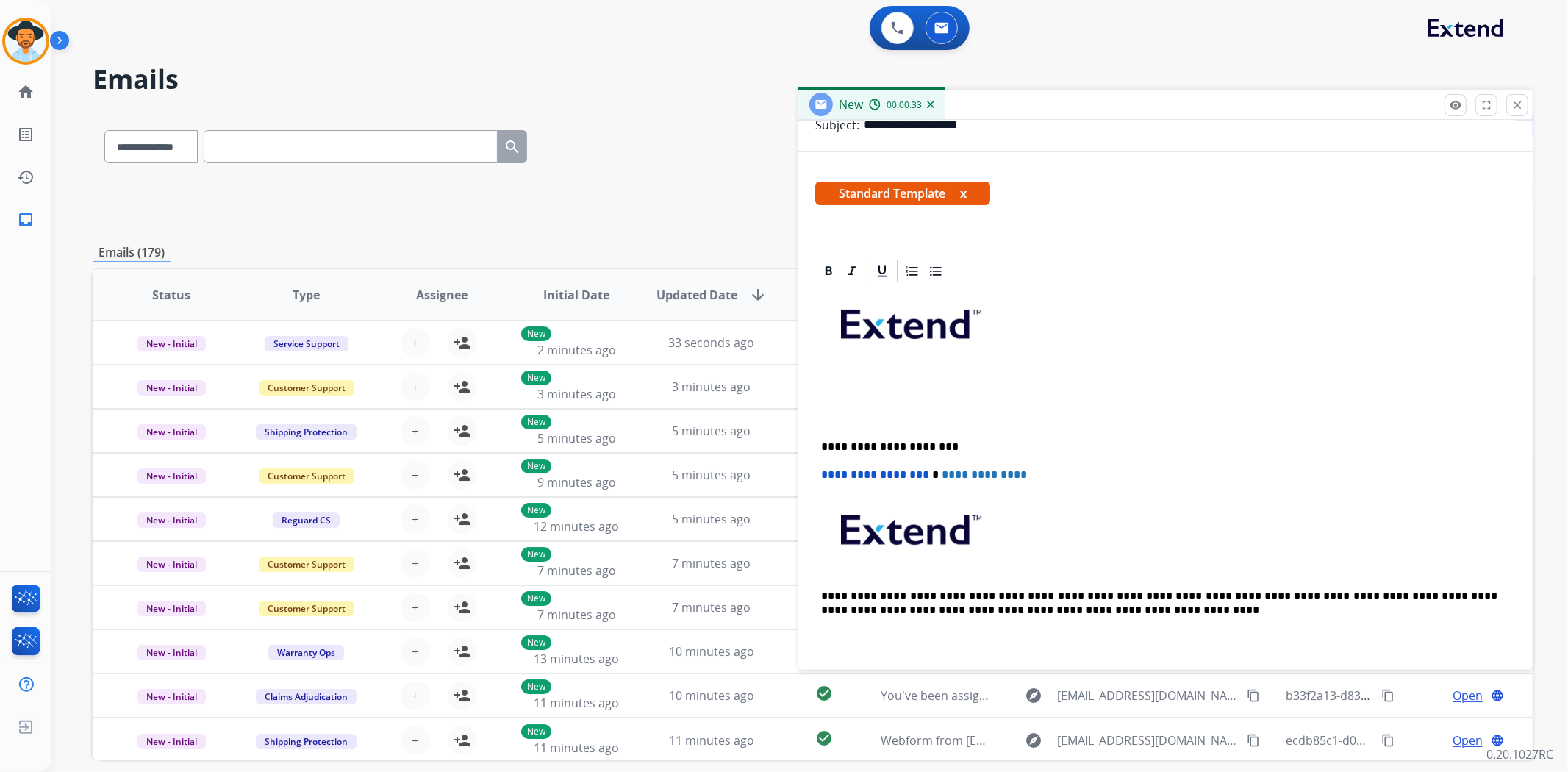
scroll to position [184, 0]
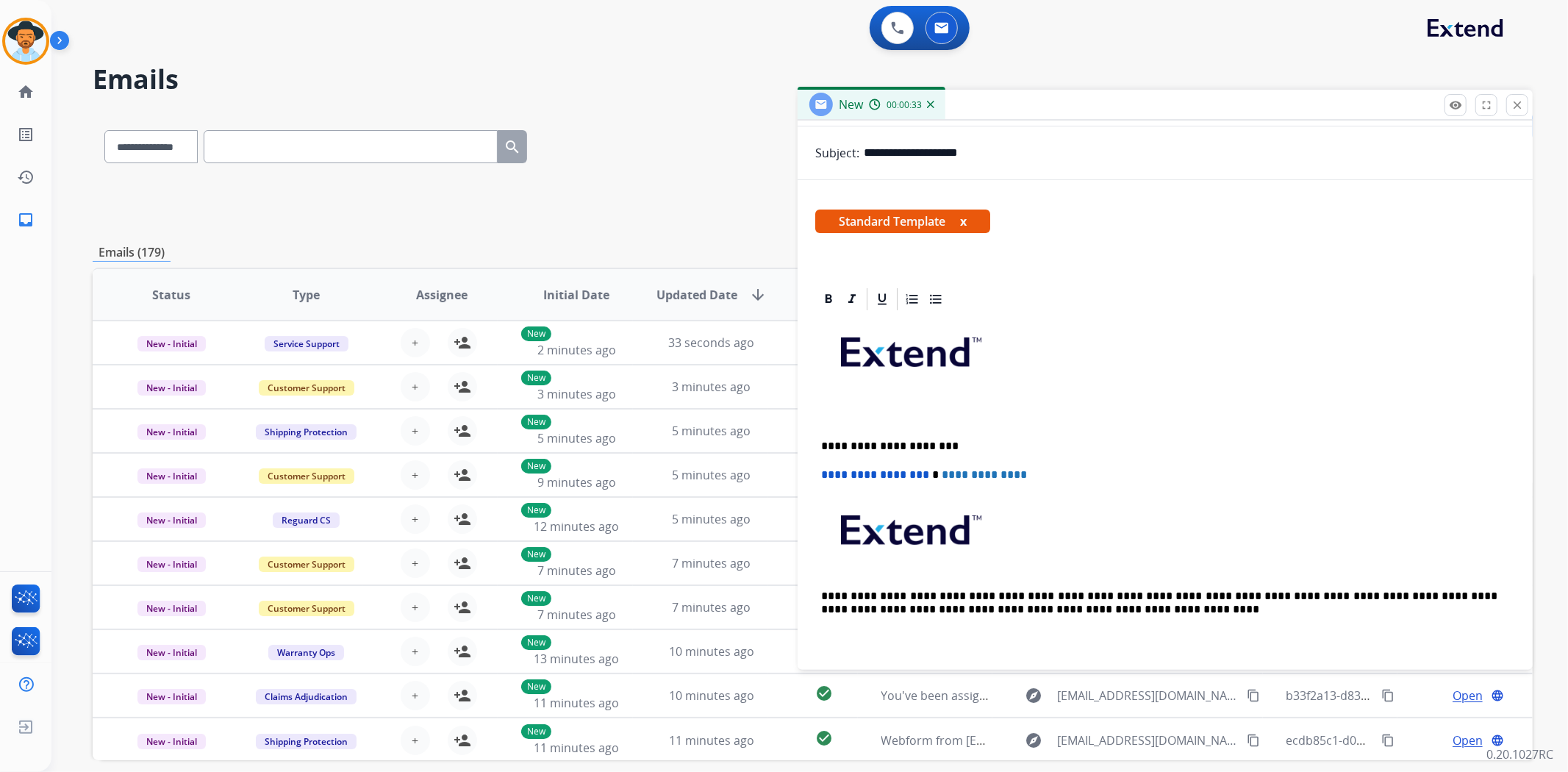
click at [817, 380] on div "**********" at bounding box center [1165, 488] width 700 height 352
click at [838, 406] on div "**********" at bounding box center [1165, 488] width 700 height 352
click at [838, 414] on p at bounding box center [1165, 418] width 688 height 13
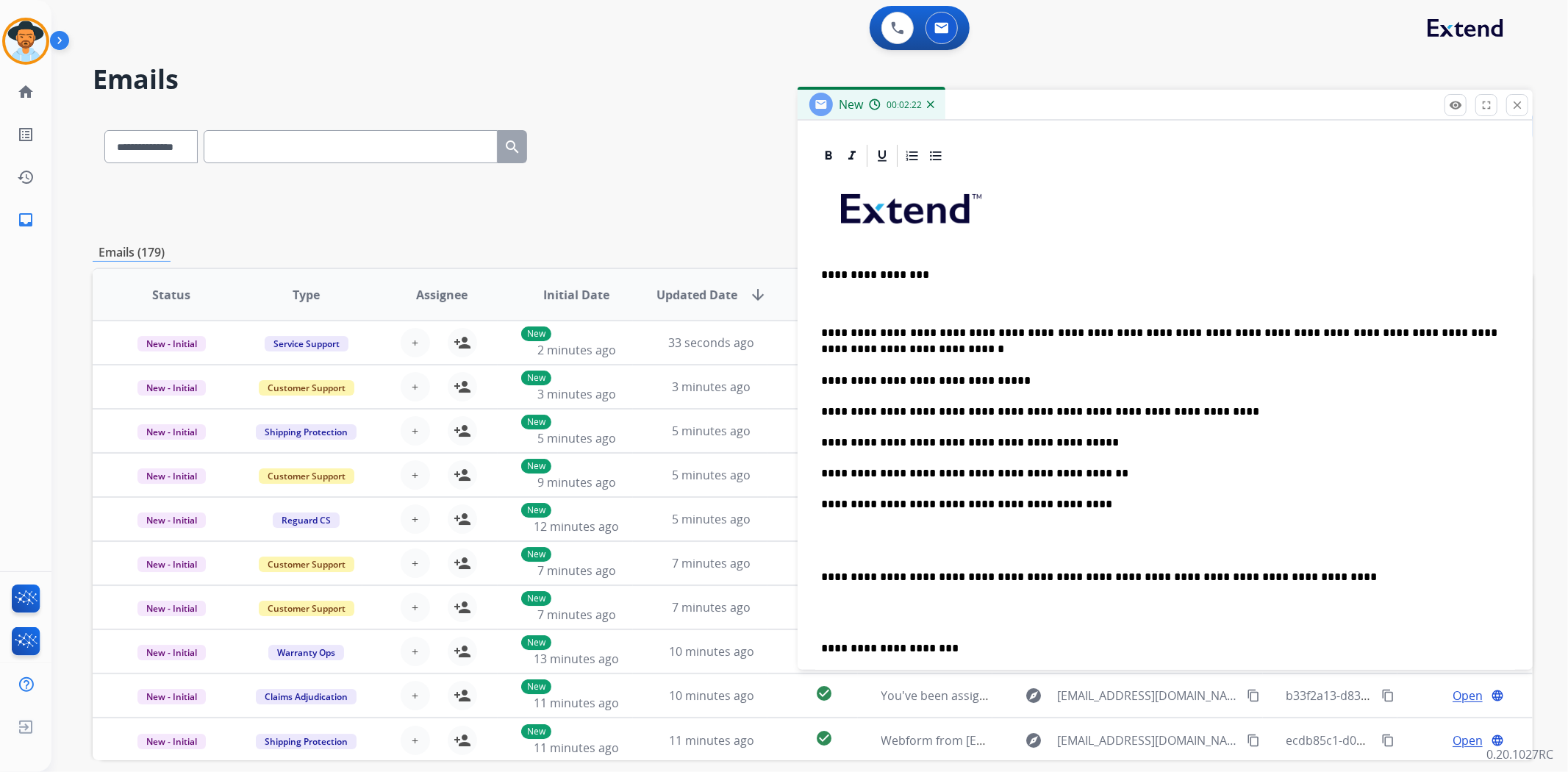
scroll to position [327, 0]
drag, startPoint x: 956, startPoint y: 282, endPoint x: 834, endPoint y: 277, distance: 122.1
click at [834, 277] on div "**********" at bounding box center [1165, 518] width 700 height 696
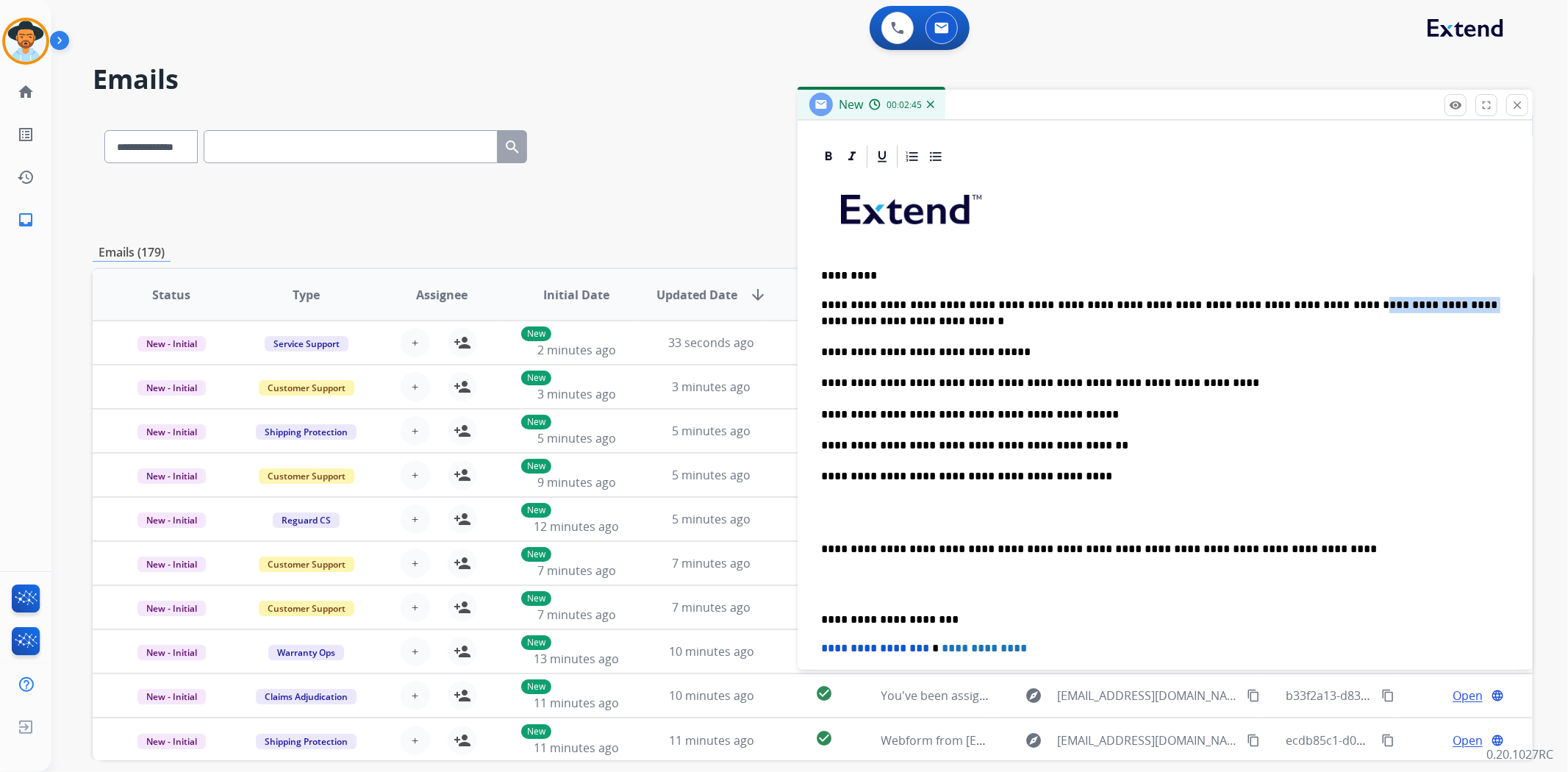
drag, startPoint x: 1409, startPoint y: 295, endPoint x: 1275, endPoint y: 288, distance: 134.2
click at [1275, 288] on div "**********" at bounding box center [1165, 503] width 700 height 667
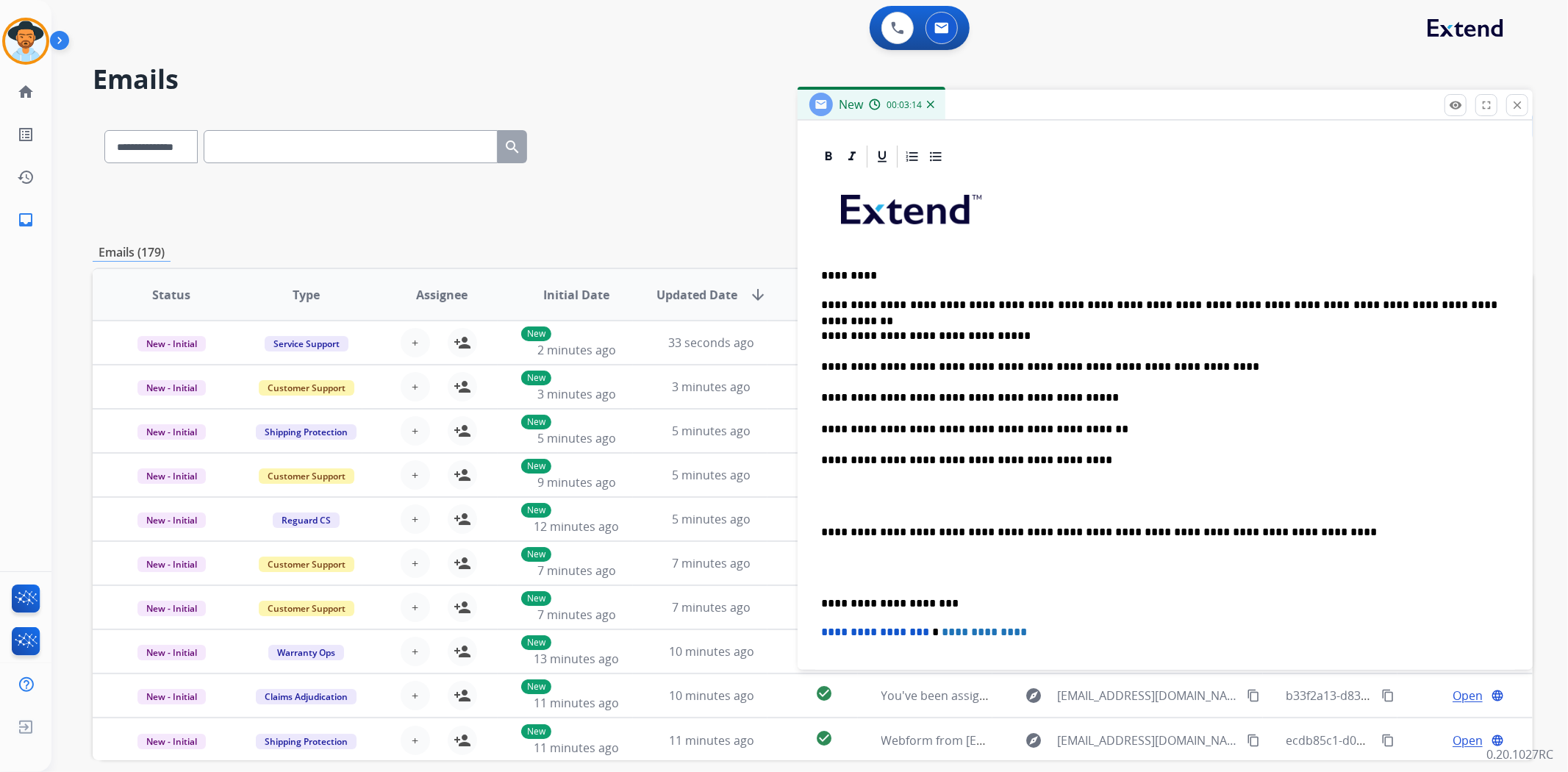
click at [1262, 303] on p "**********" at bounding box center [1160, 304] width 677 height 16
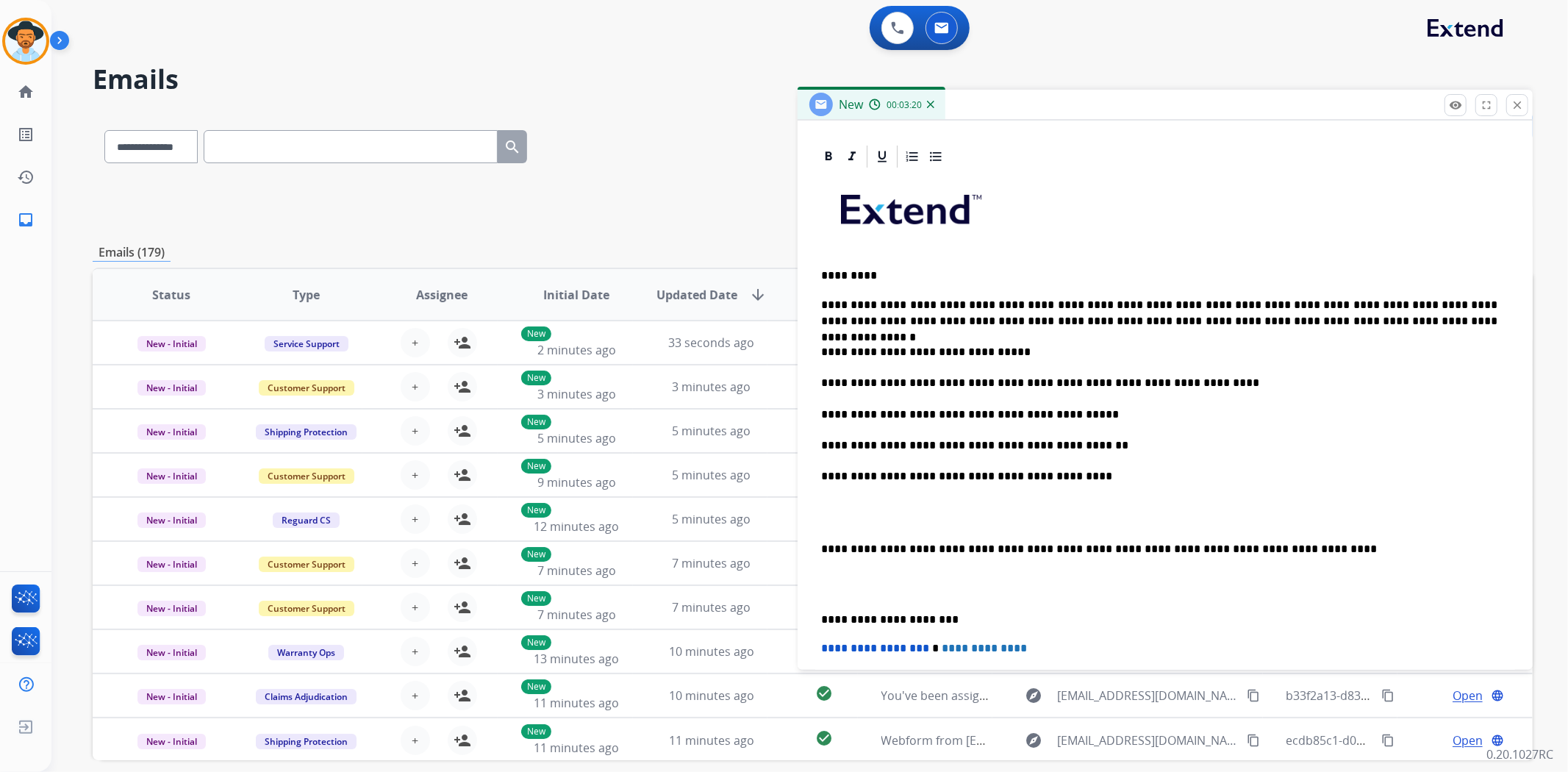
click at [1355, 317] on p "**********" at bounding box center [1160, 313] width 677 height 32
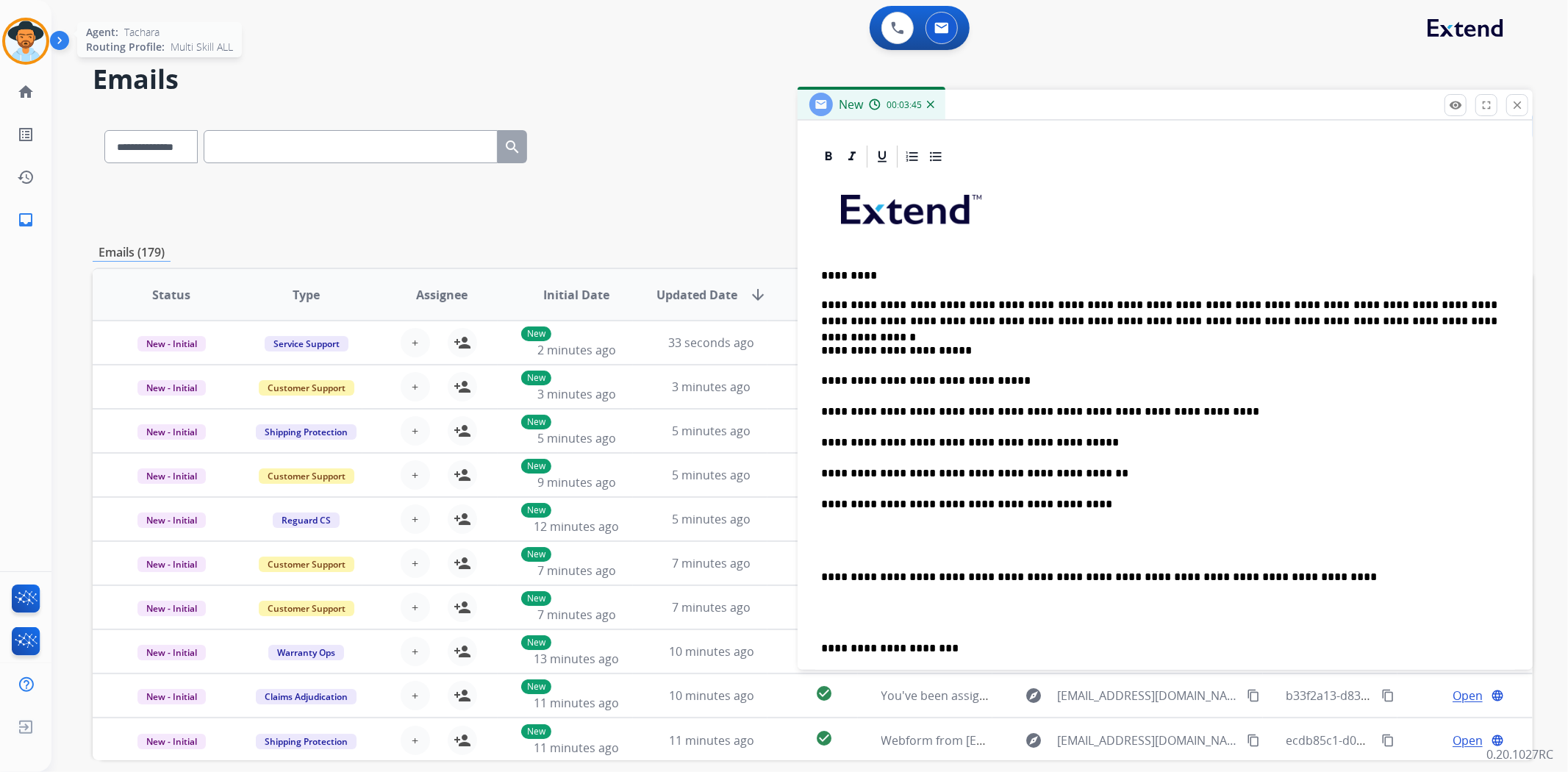
click at [2, 56] on div "Agent: Tachara Routing Profile: Multi Skill ALL" at bounding box center [25, 41] width 47 height 47
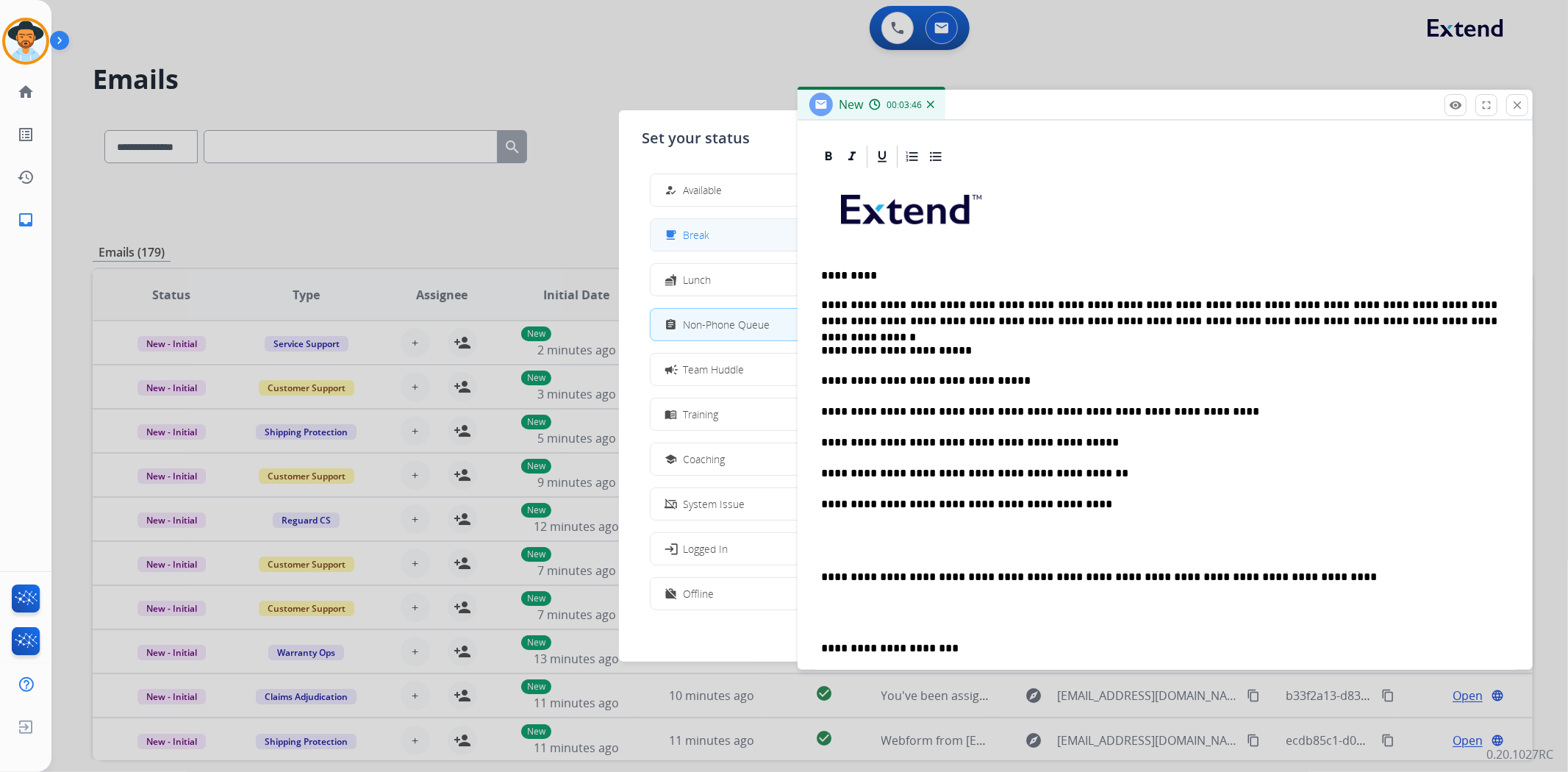
click at [718, 228] on button "free_breakfast Break" at bounding box center [784, 235] width 267 height 32
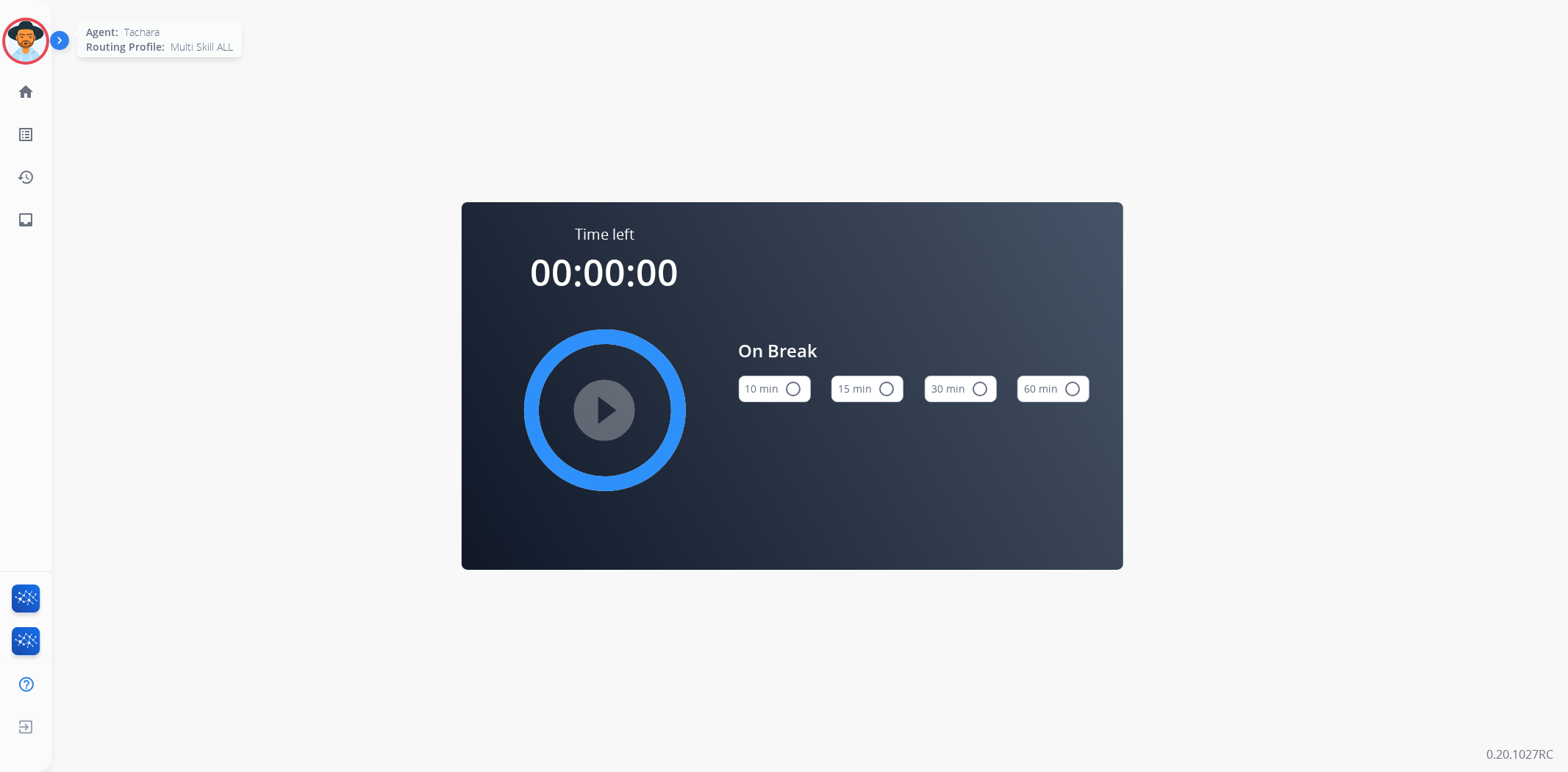
click at [34, 39] on img at bounding box center [26, 41] width 41 height 41
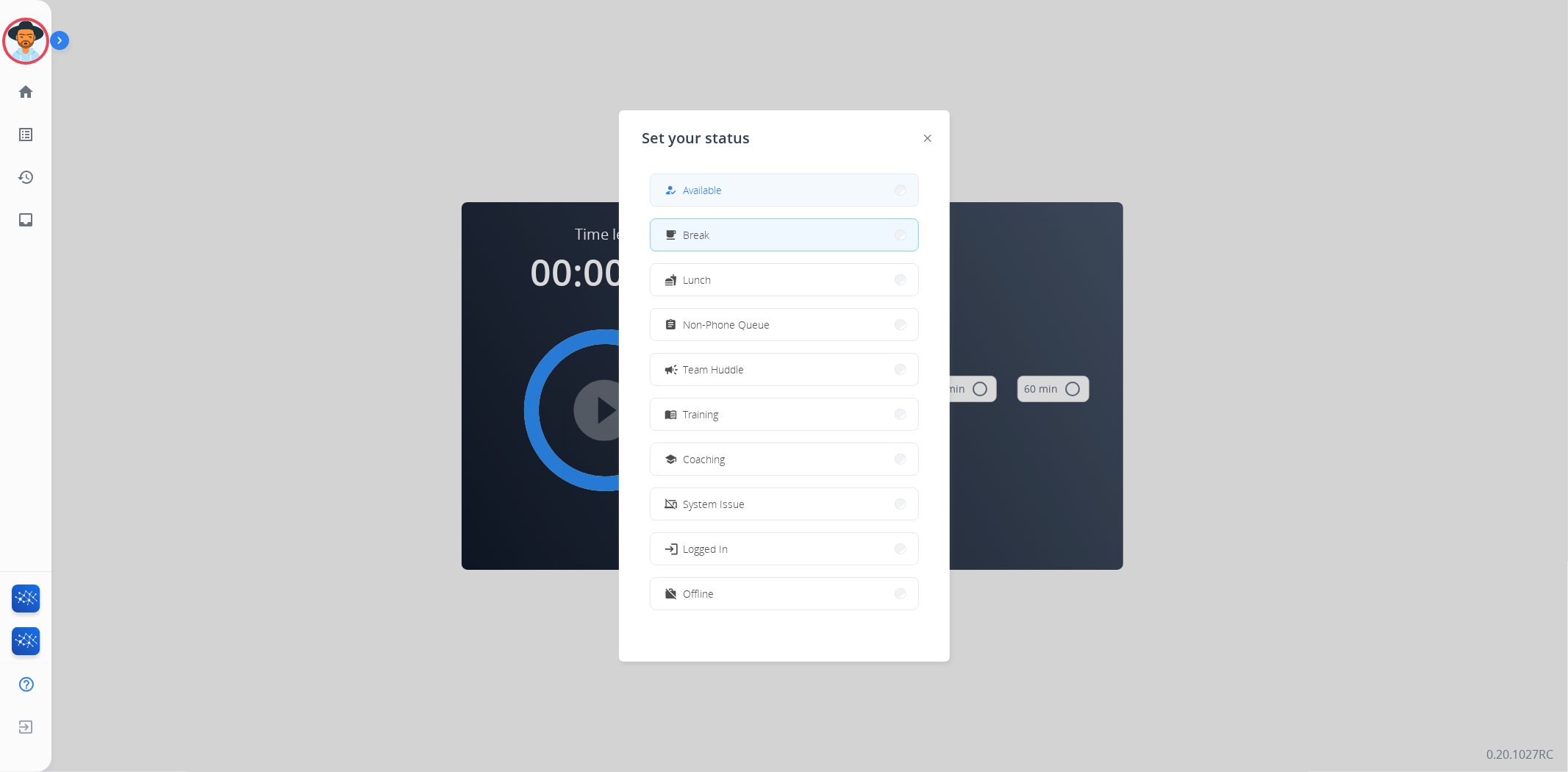
click at [680, 179] on button "how_to_reg Available" at bounding box center [784, 190] width 267 height 32
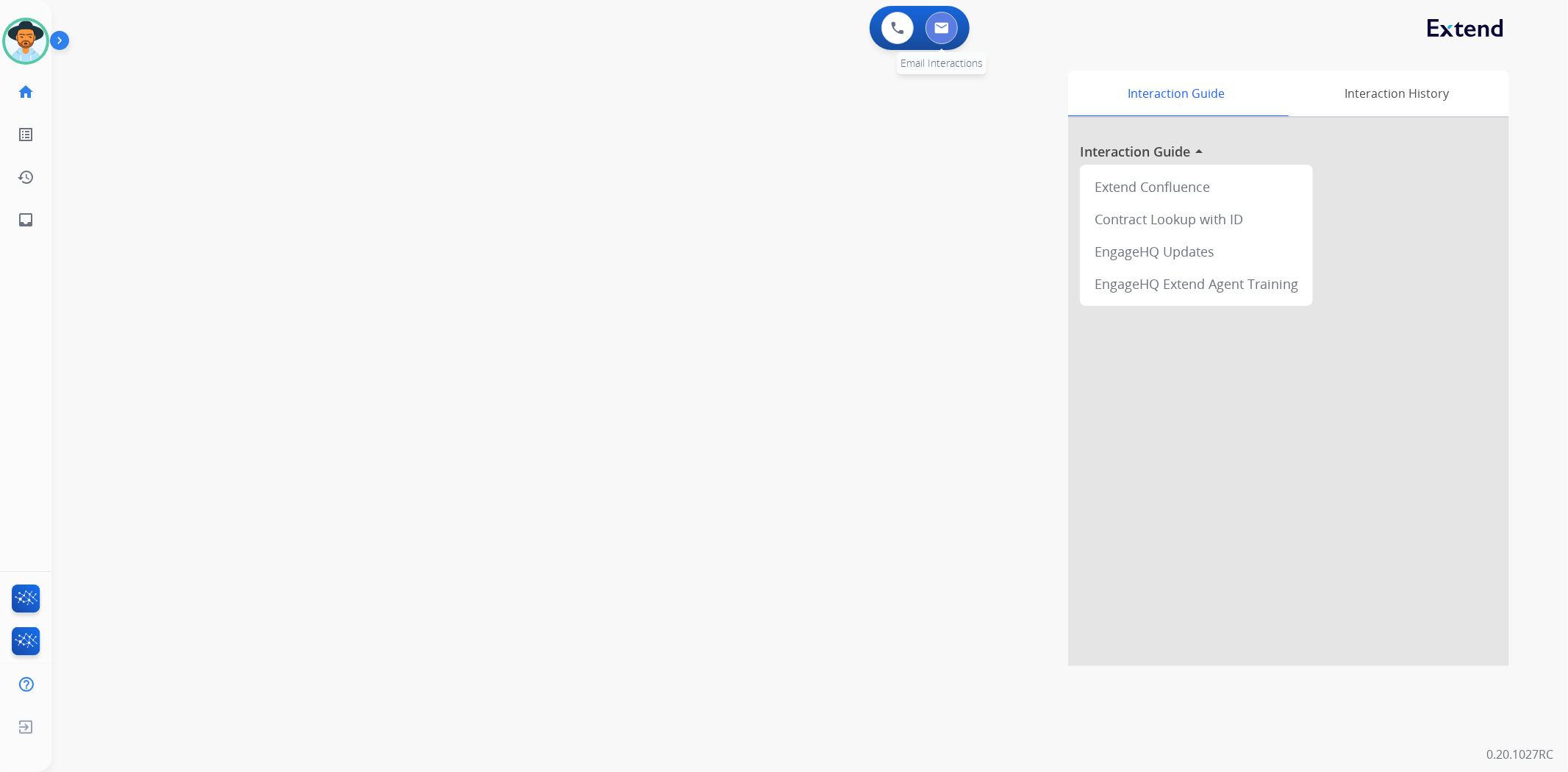
click at [932, 30] on button at bounding box center [941, 28] width 32 height 32
select select "**********"
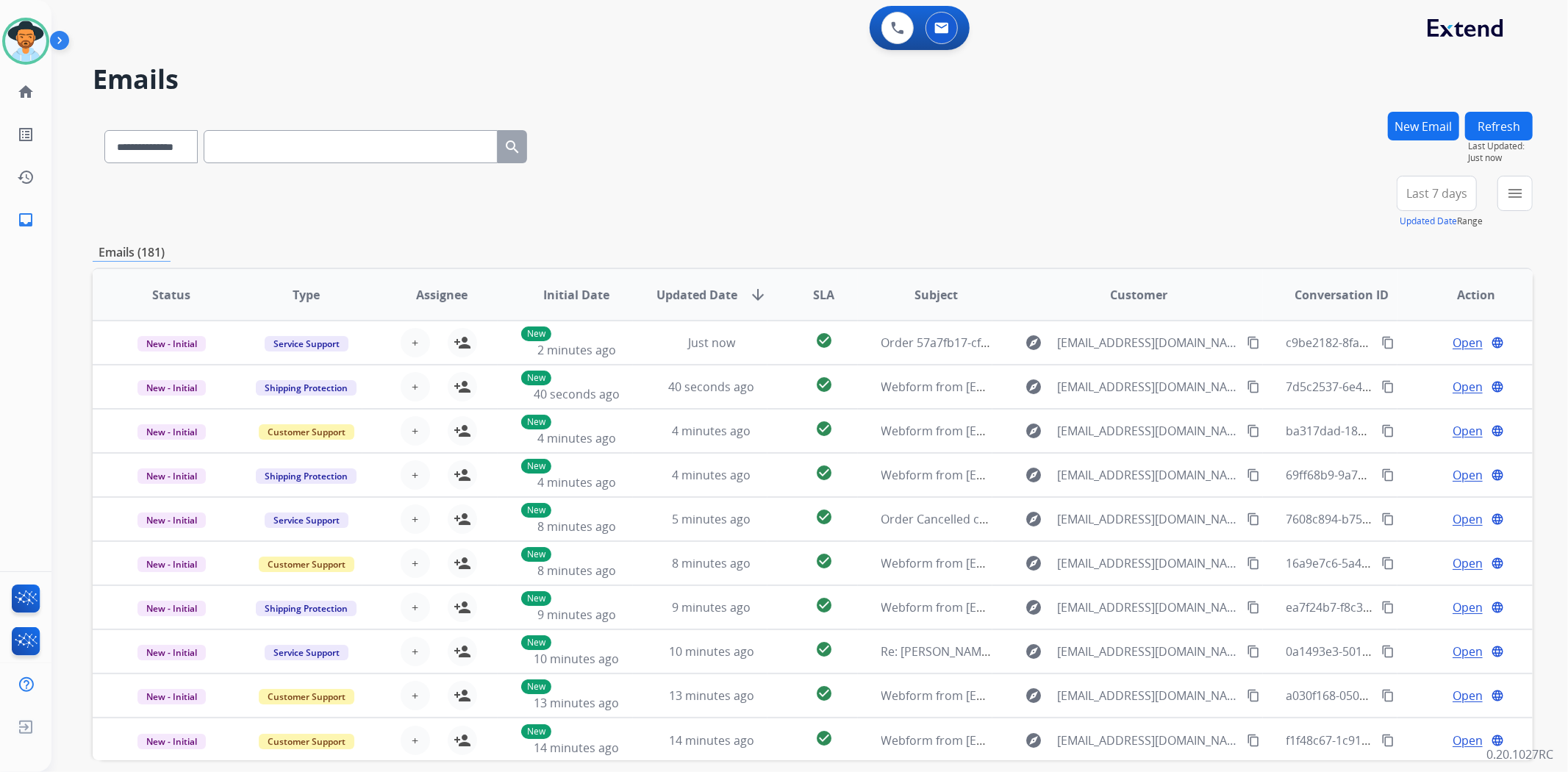
click at [1302, 216] on div "**********" at bounding box center [813, 201] width 1441 height 53
click at [1369, 199] on div "+86" at bounding box center [1367, 199] width 35 height 35
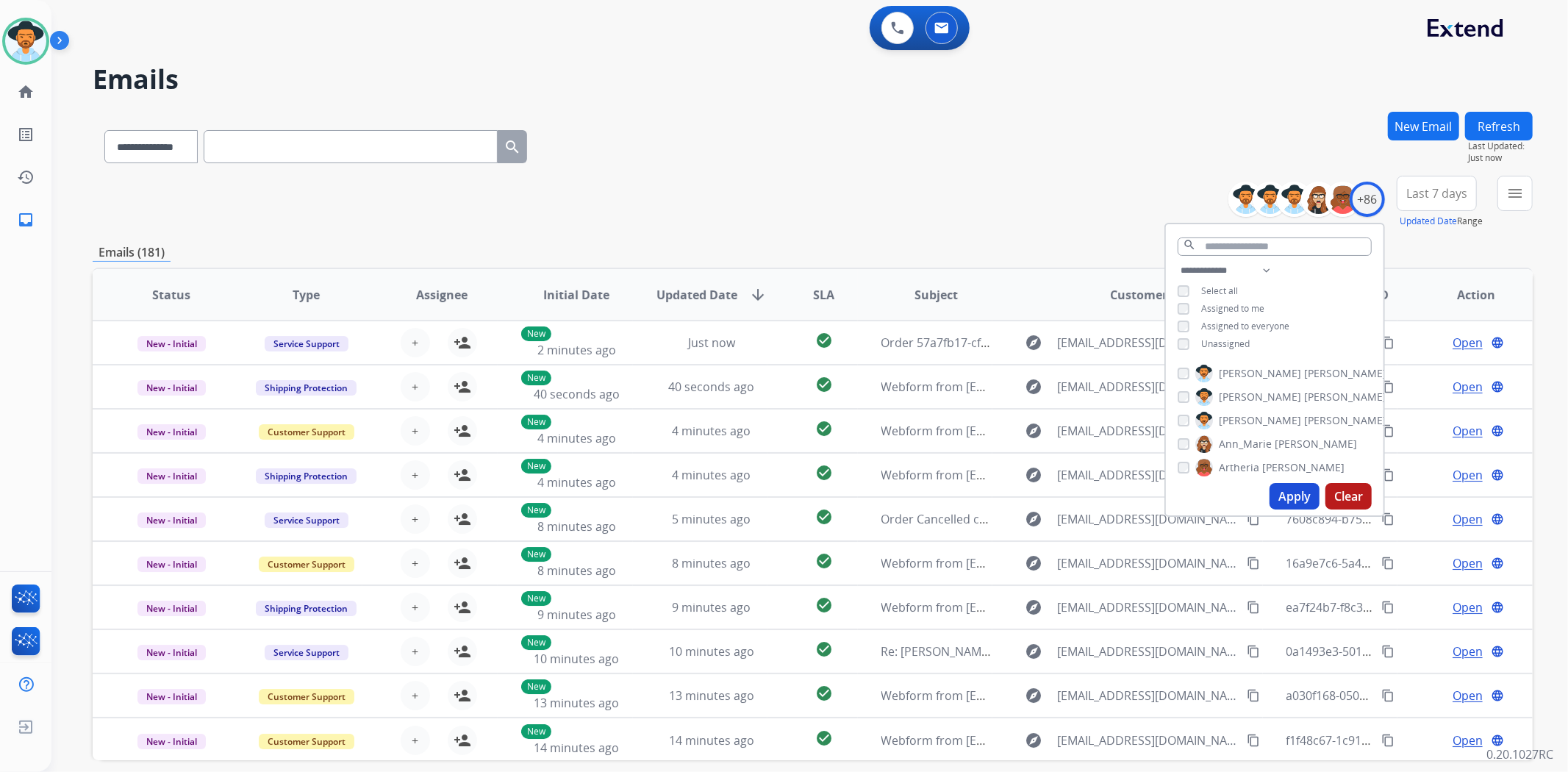
click at [1297, 504] on button "Apply" at bounding box center [1295, 495] width 50 height 27
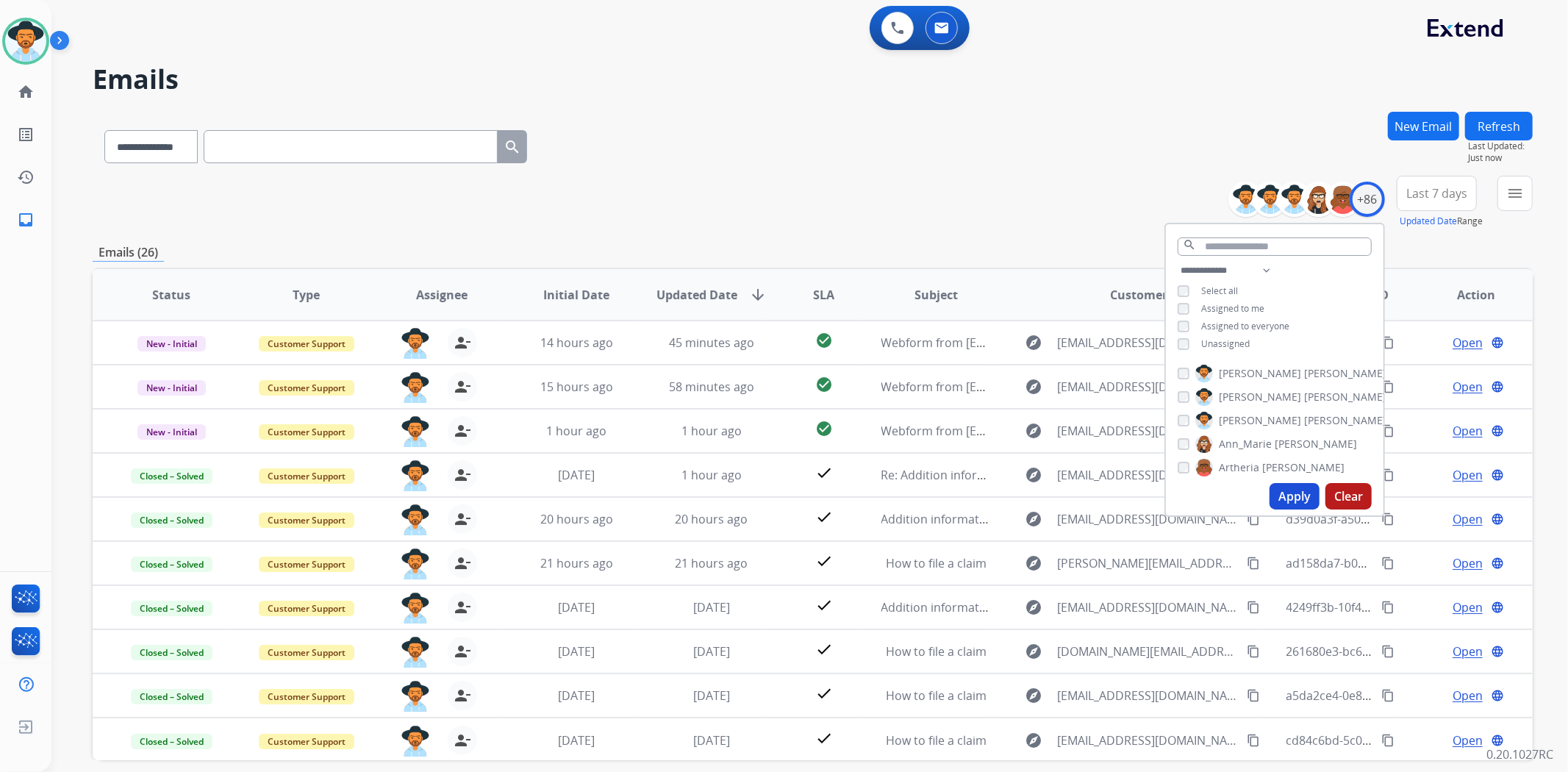
click at [964, 122] on div "**********" at bounding box center [813, 143] width 1441 height 64
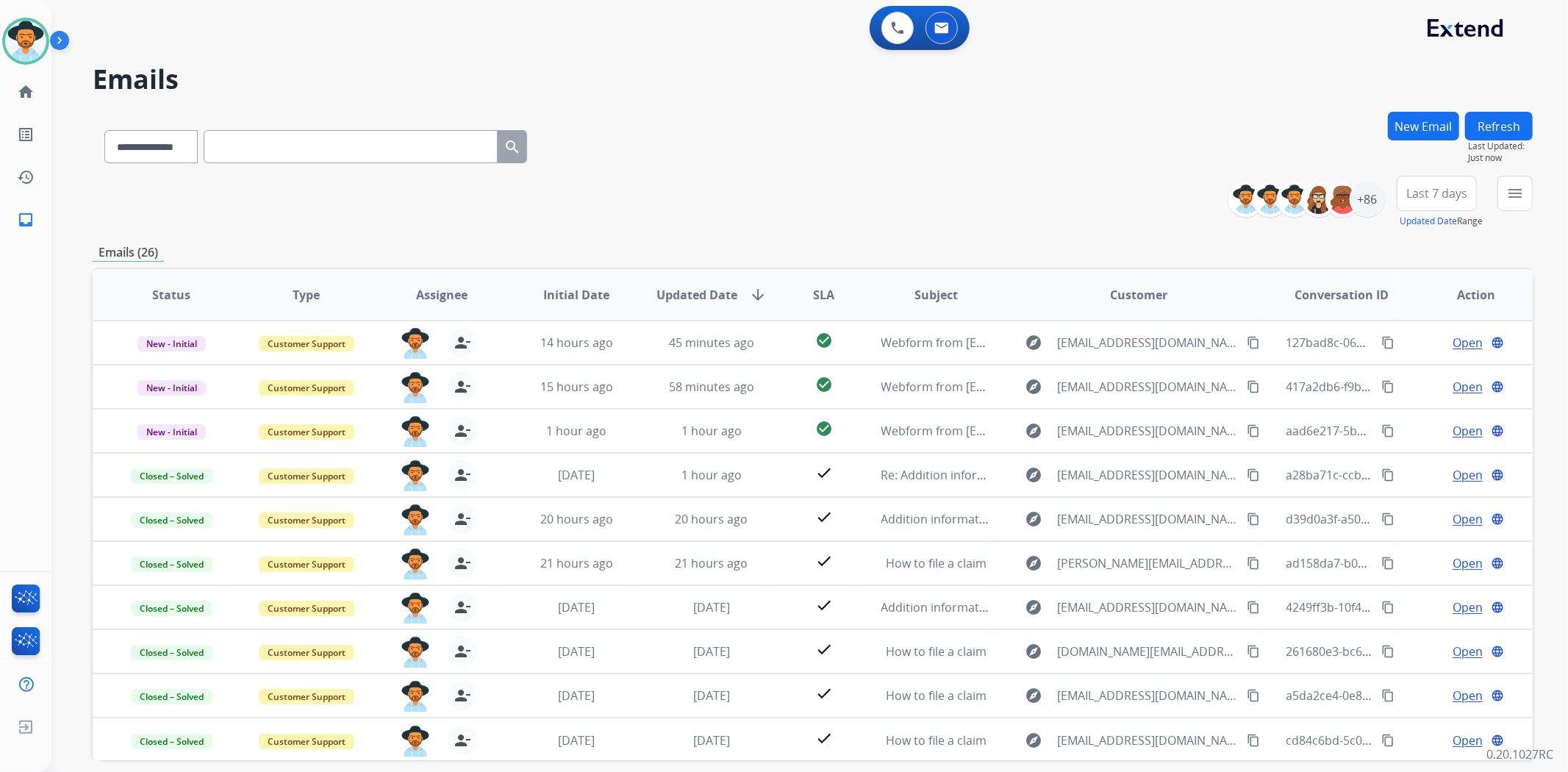
click at [1494, 122] on button "Refresh" at bounding box center [1499, 125] width 68 height 29
click at [1030, 246] on div "Emails (26)" at bounding box center [813, 252] width 1441 height 19
click at [1421, 120] on button "New Email" at bounding box center [1423, 125] width 71 height 29
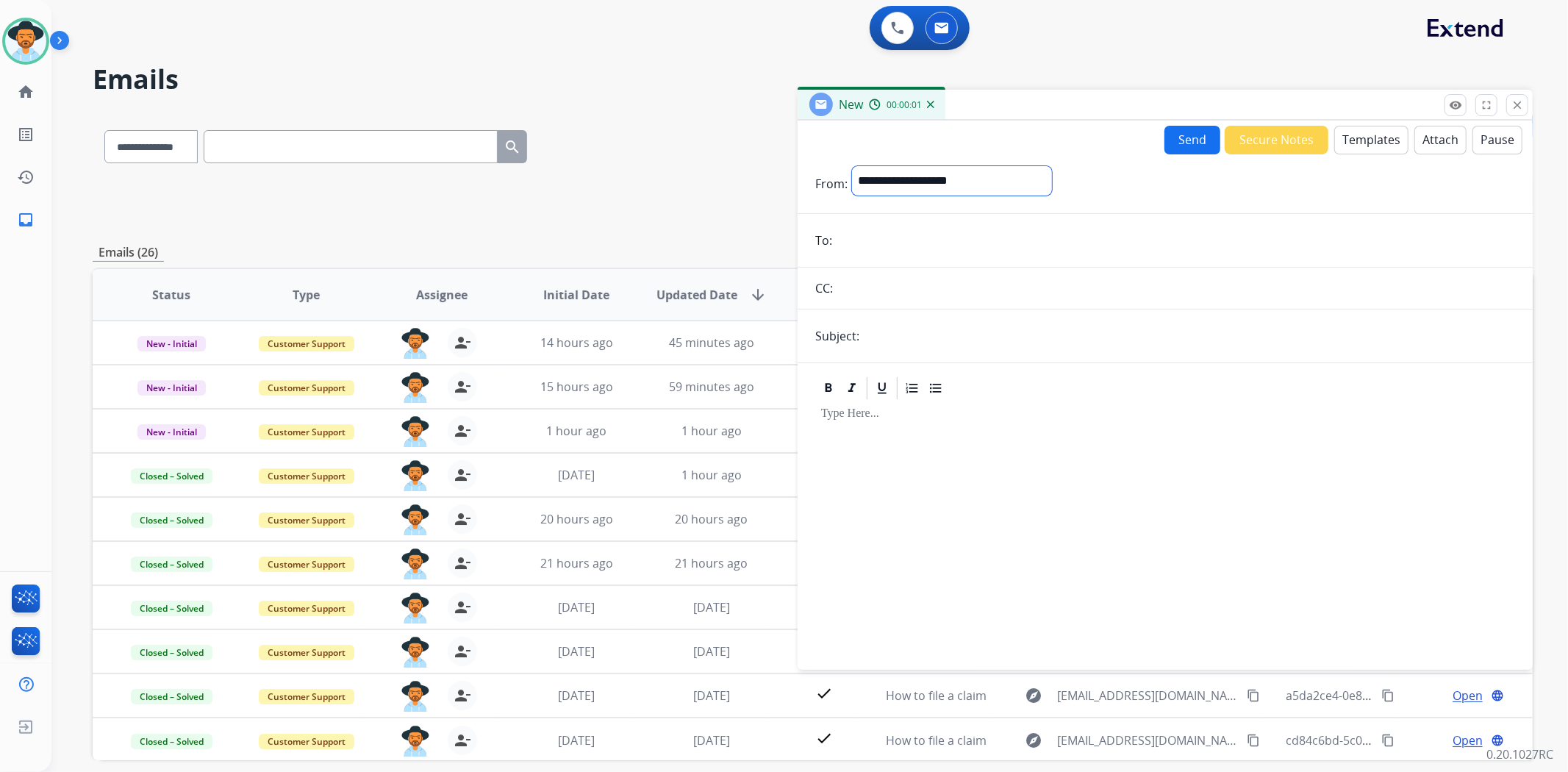
click at [927, 186] on select "**********" at bounding box center [952, 181] width 200 height 30
select select "**********"
click at [852, 166] on select "**********" at bounding box center [952, 181] width 200 height 30
click at [908, 253] on input "email" at bounding box center [1175, 242] width 679 height 30
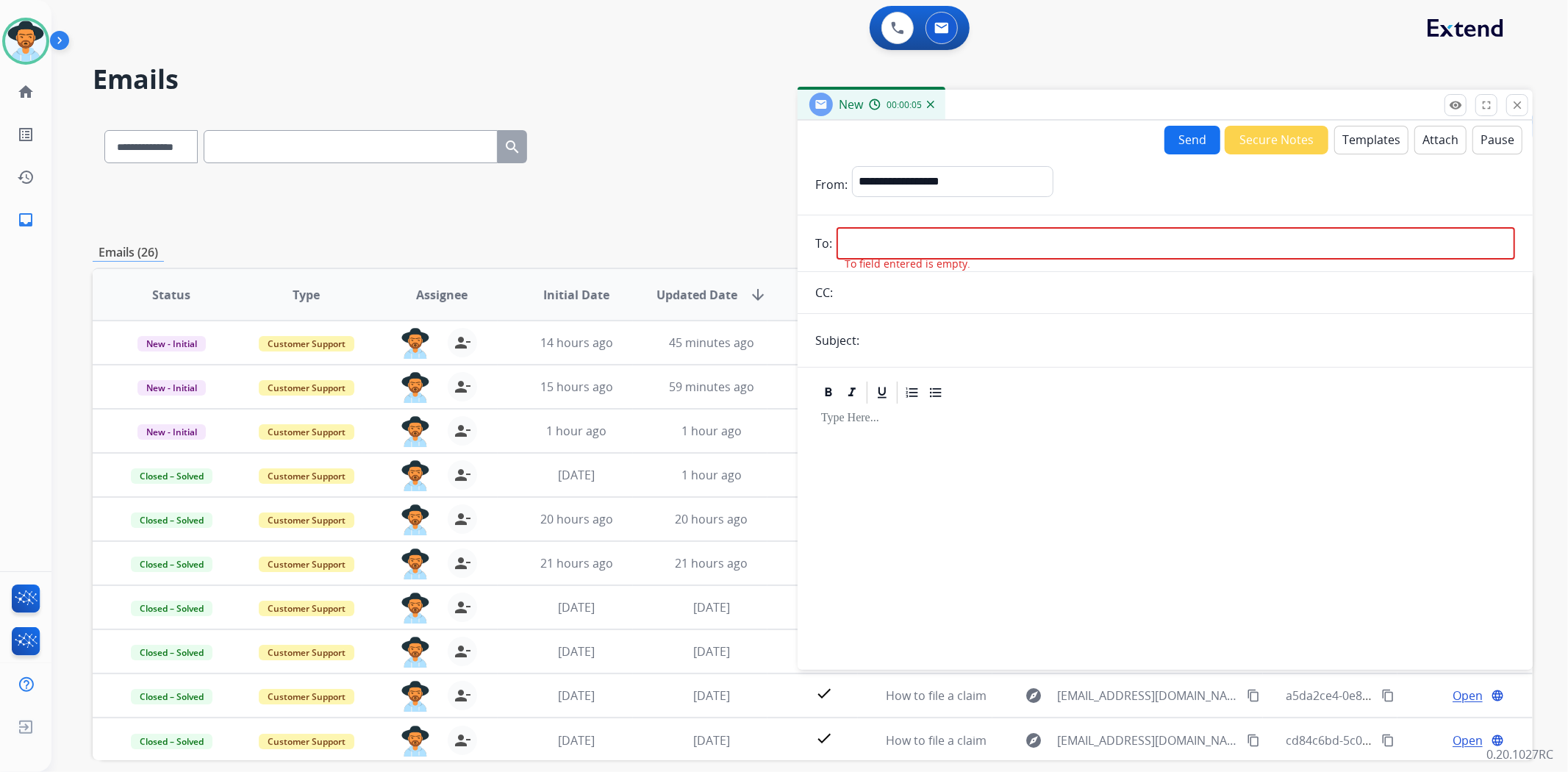
click at [864, 238] on input "email" at bounding box center [1175, 243] width 679 height 32
paste input "**********"
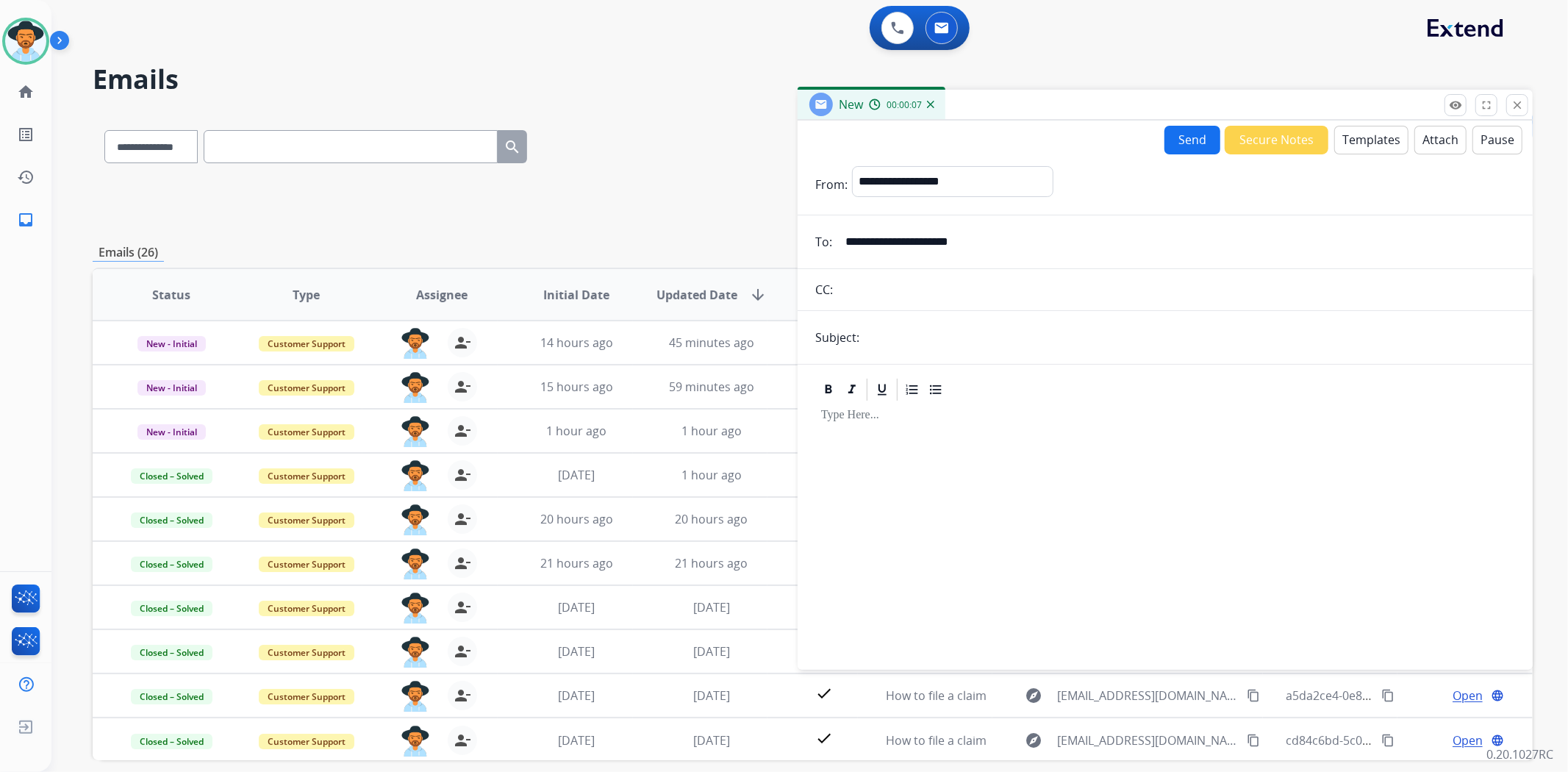
type input "**********"
click at [912, 341] on input "text" at bounding box center [1190, 338] width 652 height 30
type input "**********"
click at [939, 436] on div at bounding box center [1165, 529] width 700 height 252
click at [862, 415] on p at bounding box center [1165, 415] width 688 height 13
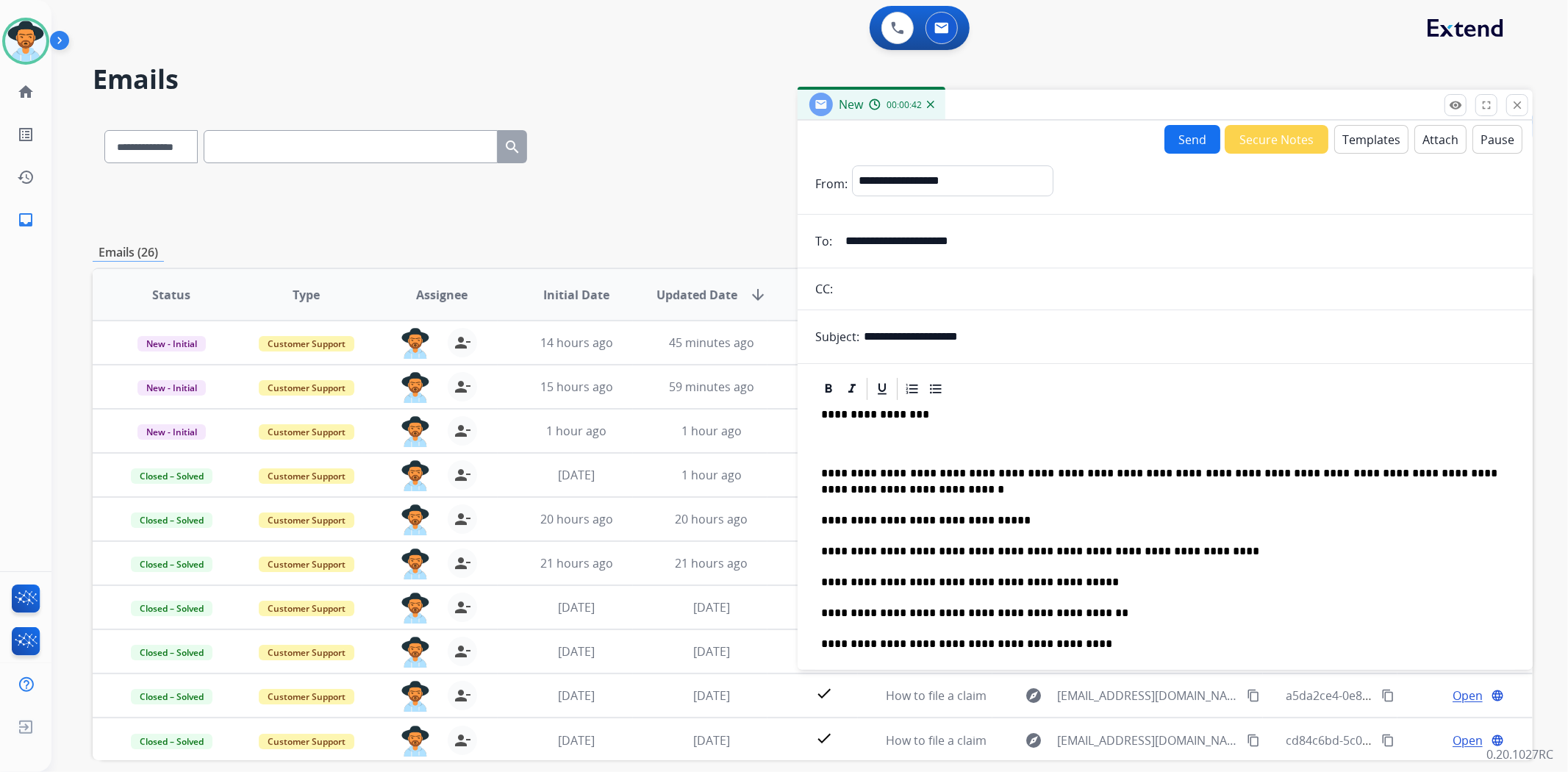
click at [1356, 125] on button "Templates" at bounding box center [1372, 139] width 74 height 29
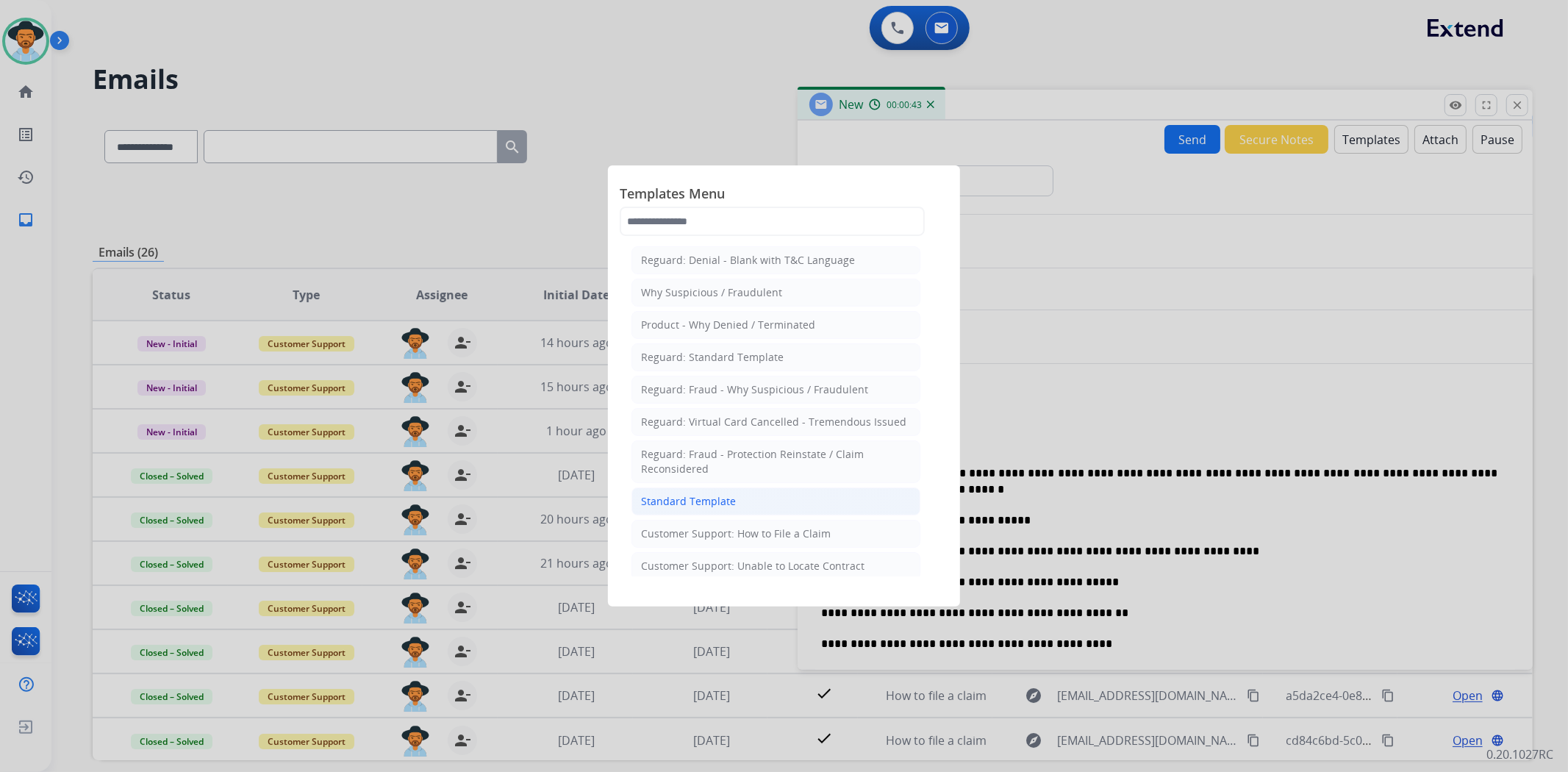
click at [772, 488] on li "Standard Template" at bounding box center [775, 501] width 289 height 28
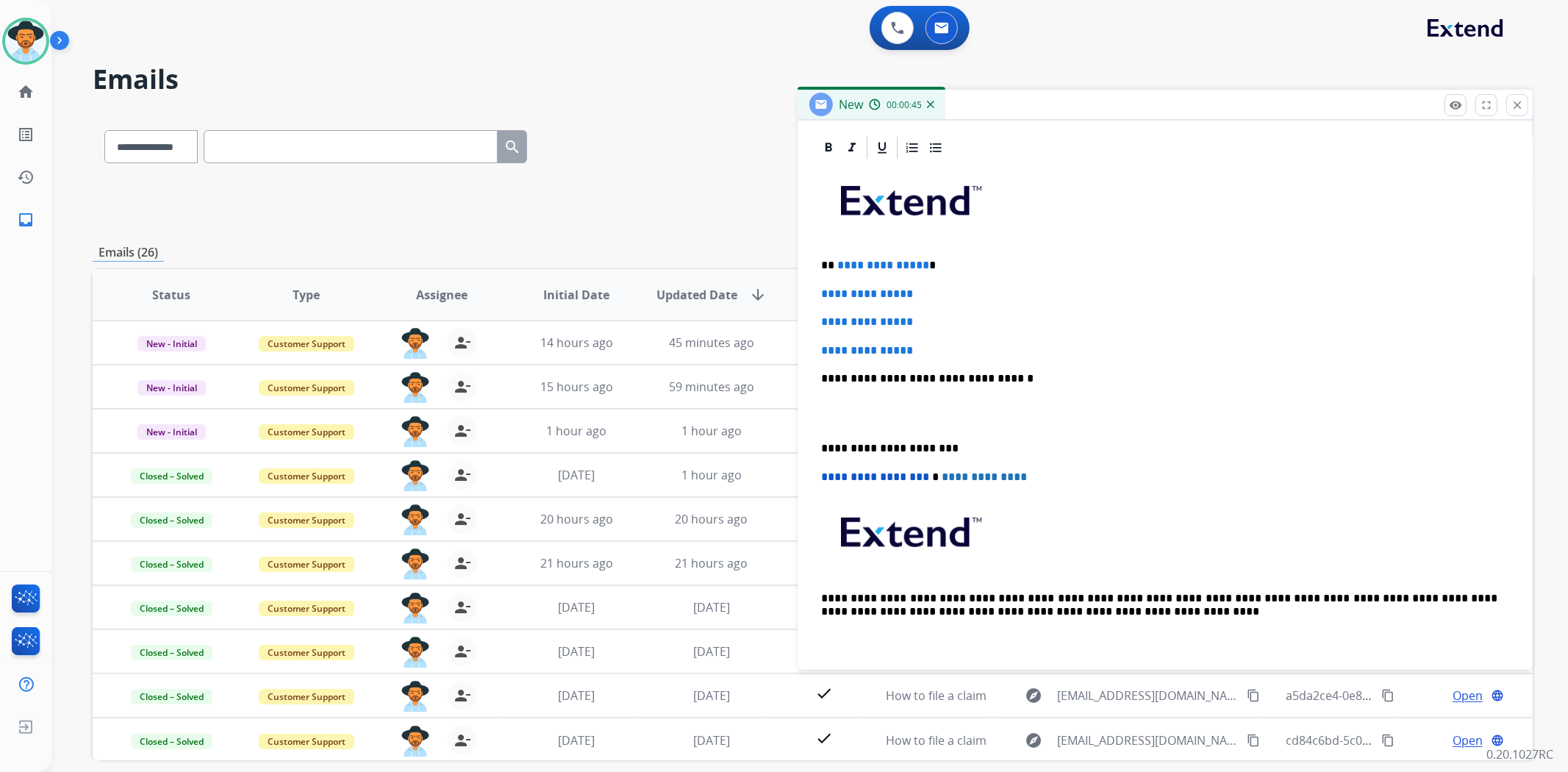
scroll to position [338, 0]
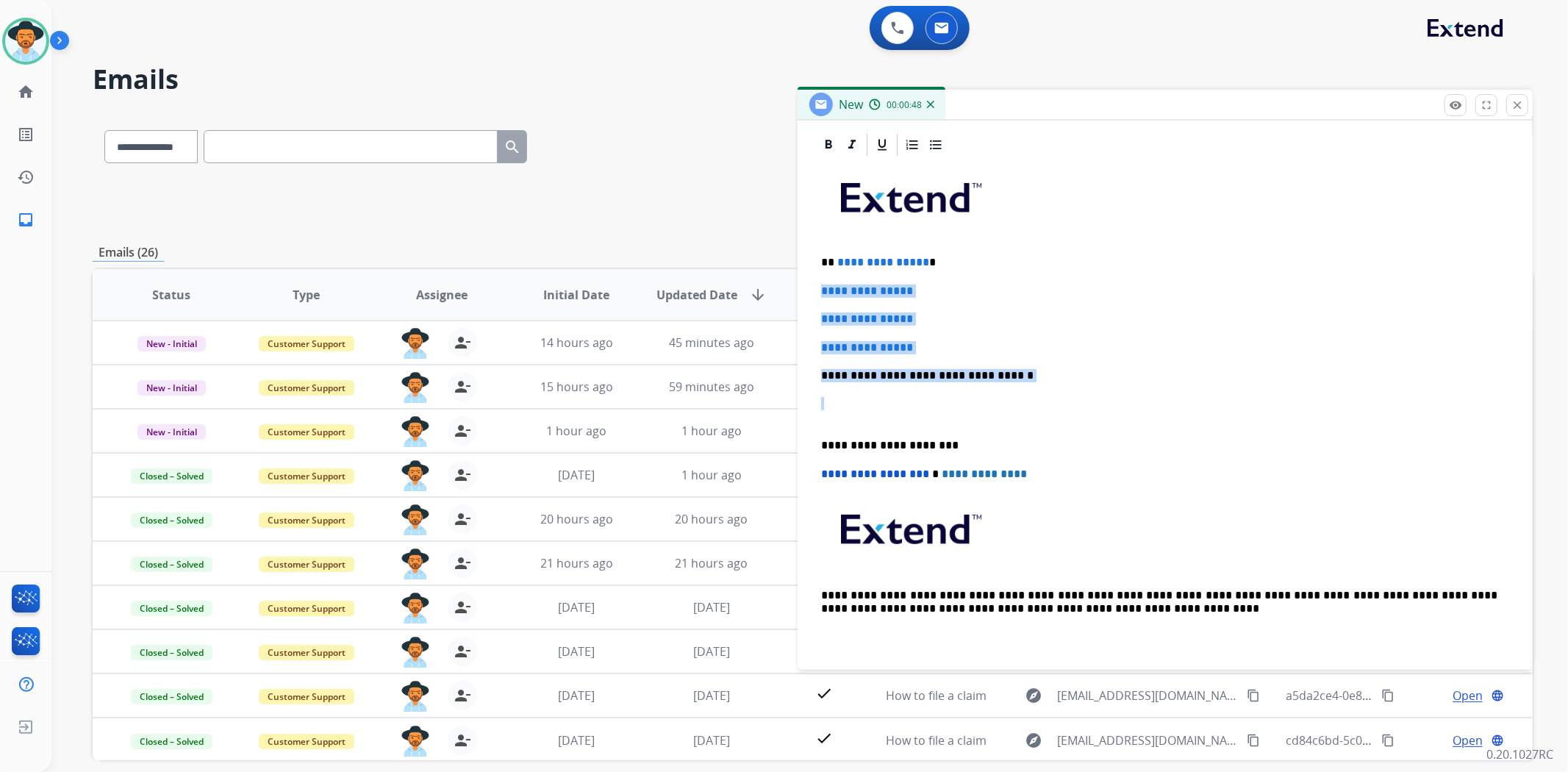
drag, startPoint x: 1005, startPoint y: 398, endPoint x: 807, endPoint y: 295, distance: 223.2
click at [807, 295] on div "**********" at bounding box center [1165, 395] width 735 height 528
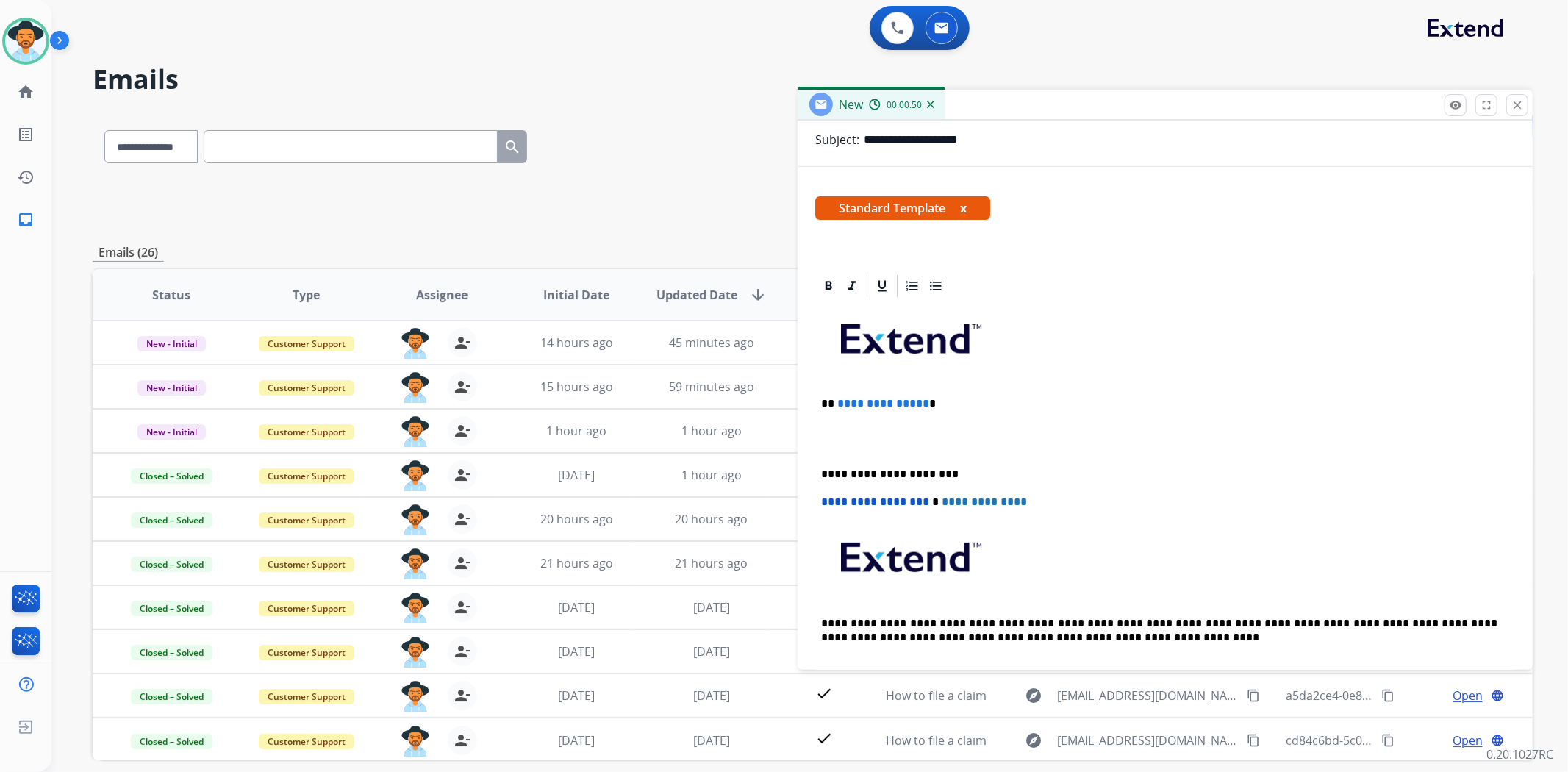
scroll to position [225, 0]
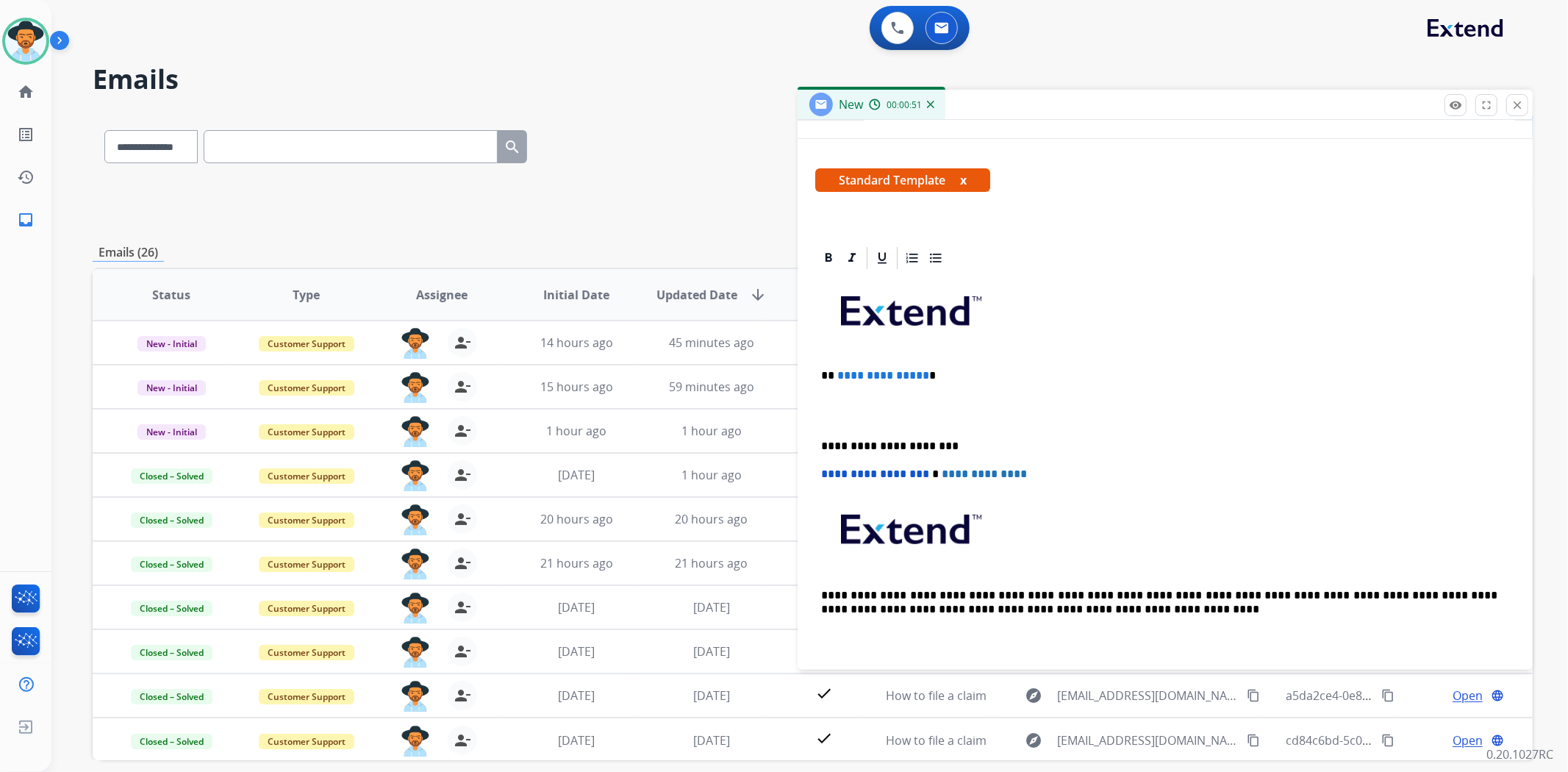
click at [836, 408] on p at bounding box center [1165, 411] width 688 height 27
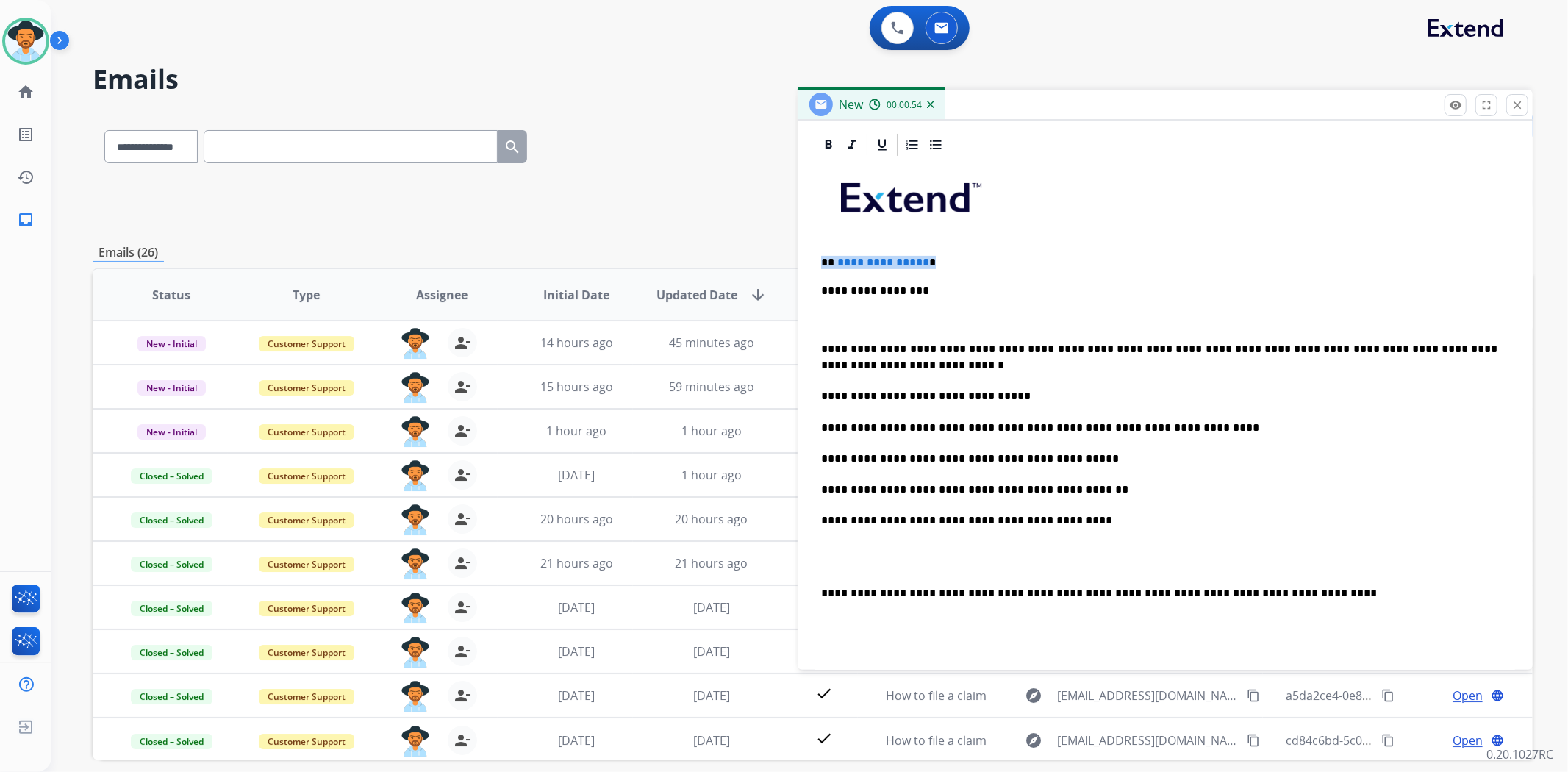
drag, startPoint x: 932, startPoint y: 265, endPoint x: 813, endPoint y: 241, distance: 121.4
click at [813, 241] on div "**********" at bounding box center [1165, 511] width 735 height 760
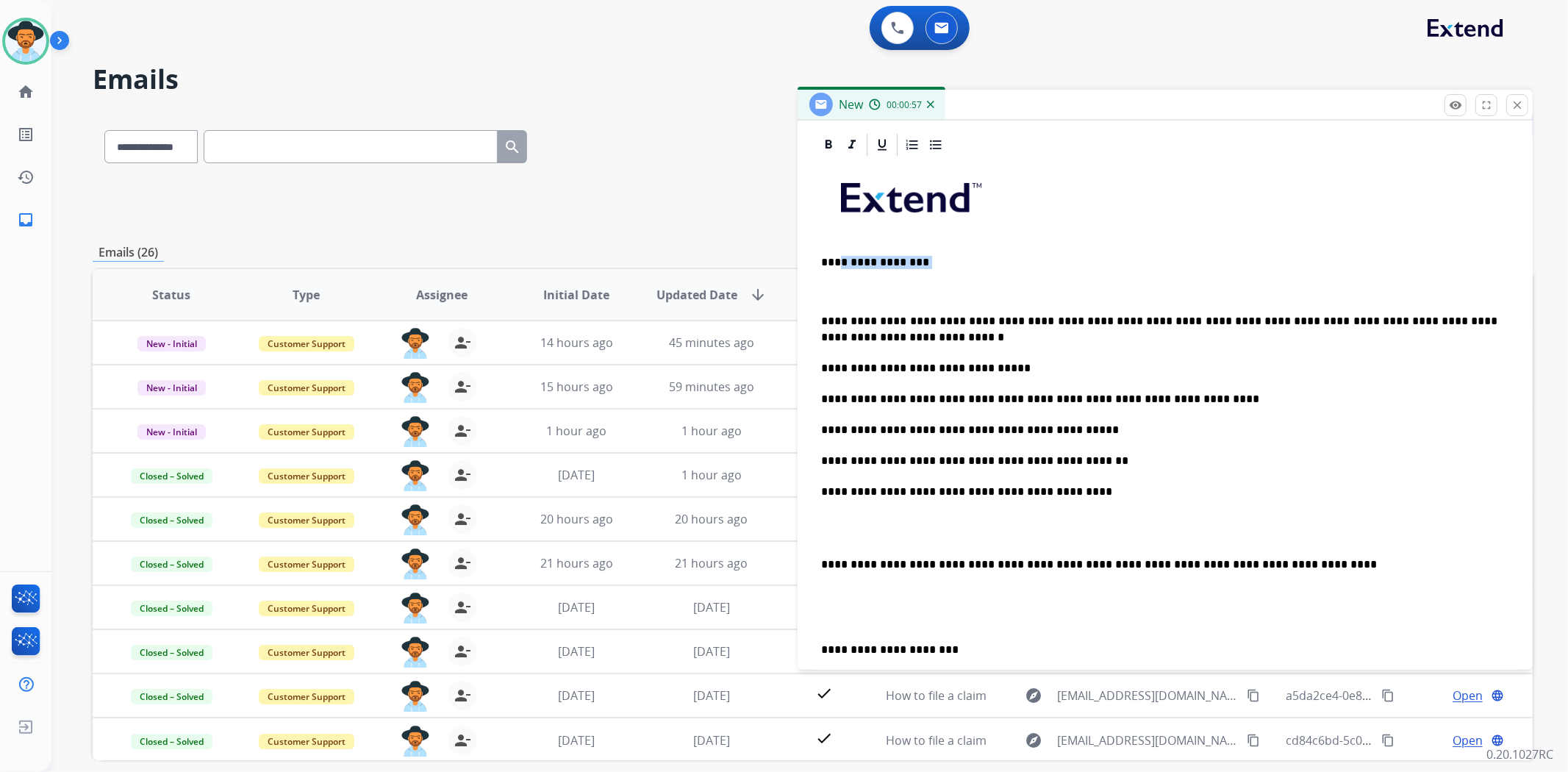
drag, startPoint x: 943, startPoint y: 265, endPoint x: 838, endPoint y: 253, distance: 105.7
click at [838, 253] on div "**********" at bounding box center [1165, 512] width 700 height 709
click at [819, 317] on div "**********" at bounding box center [1165, 512] width 700 height 709
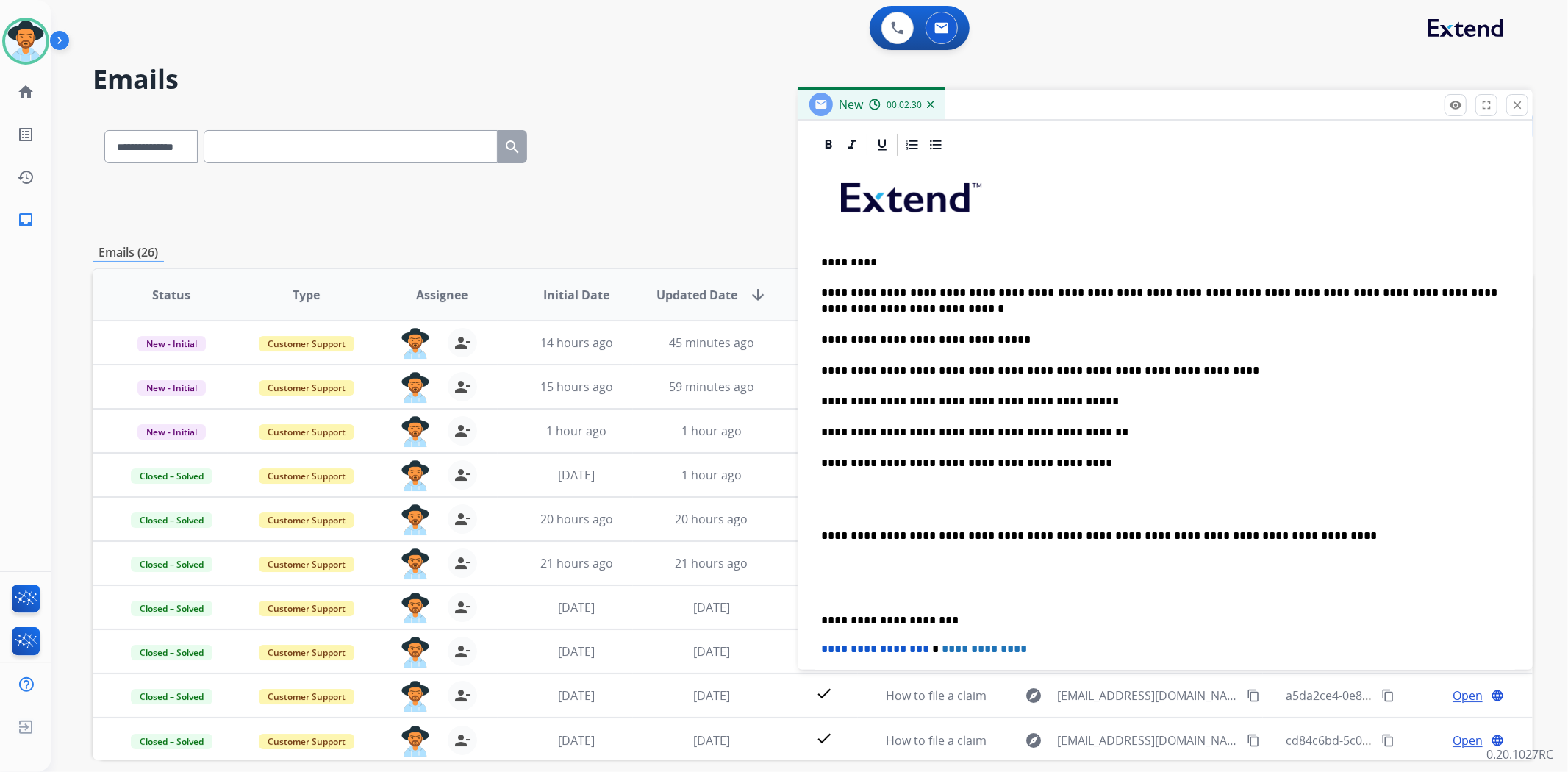
click at [901, 304] on p "**********" at bounding box center [1160, 301] width 677 height 32
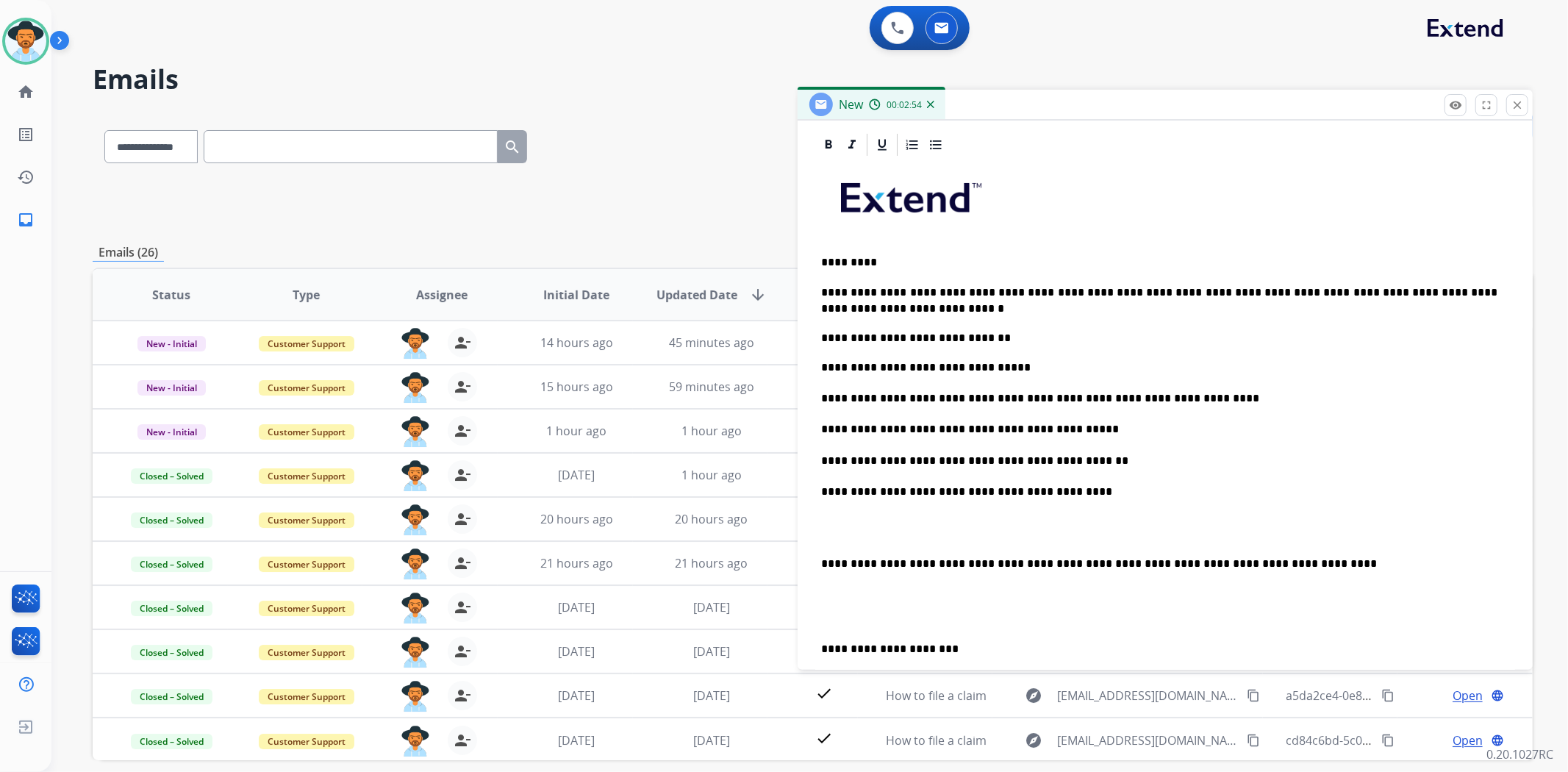
click at [1052, 487] on p "**********" at bounding box center [1160, 491] width 677 height 16
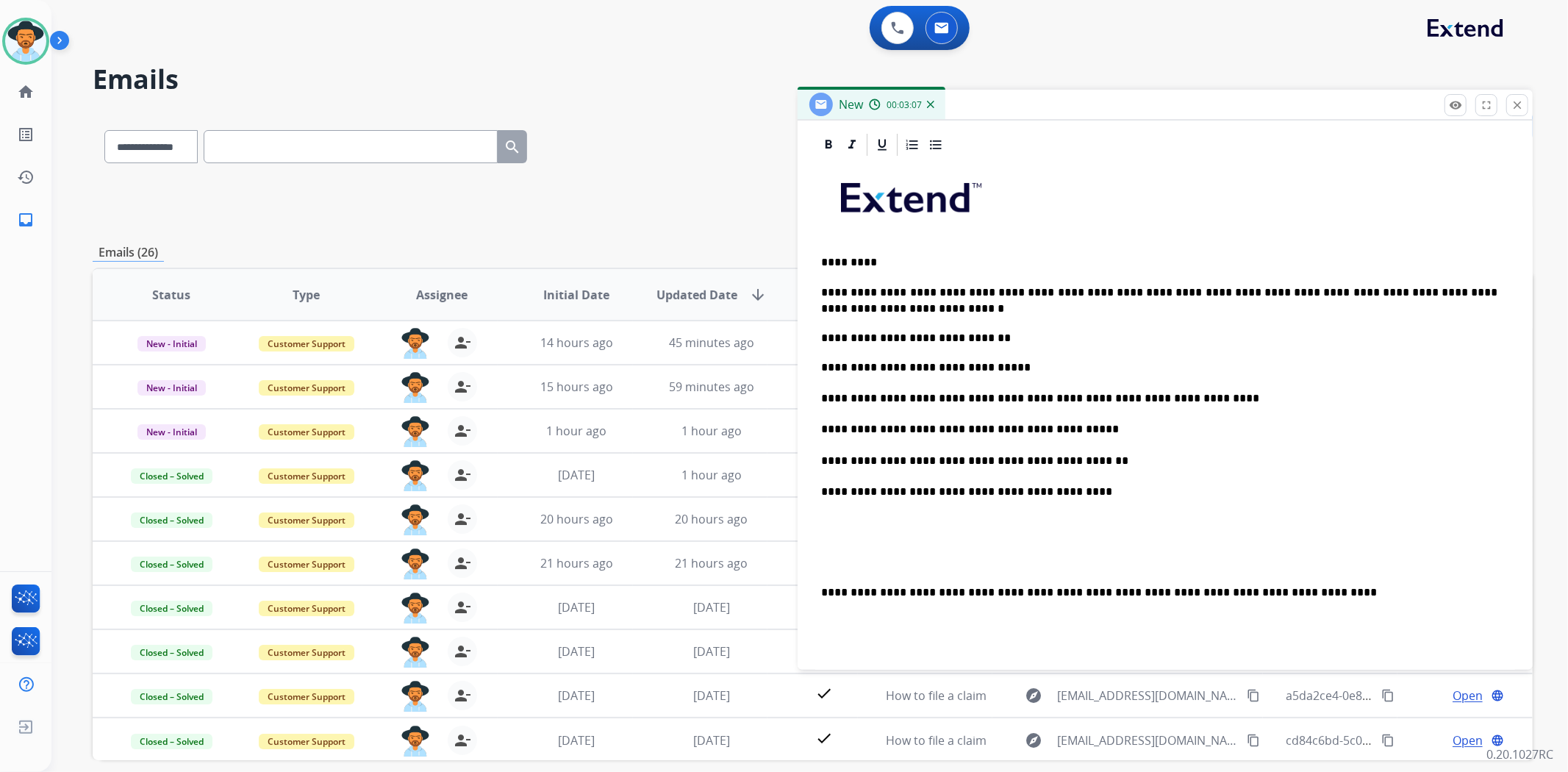
click at [1083, 338] on p "**********" at bounding box center [1160, 338] width 677 height 13
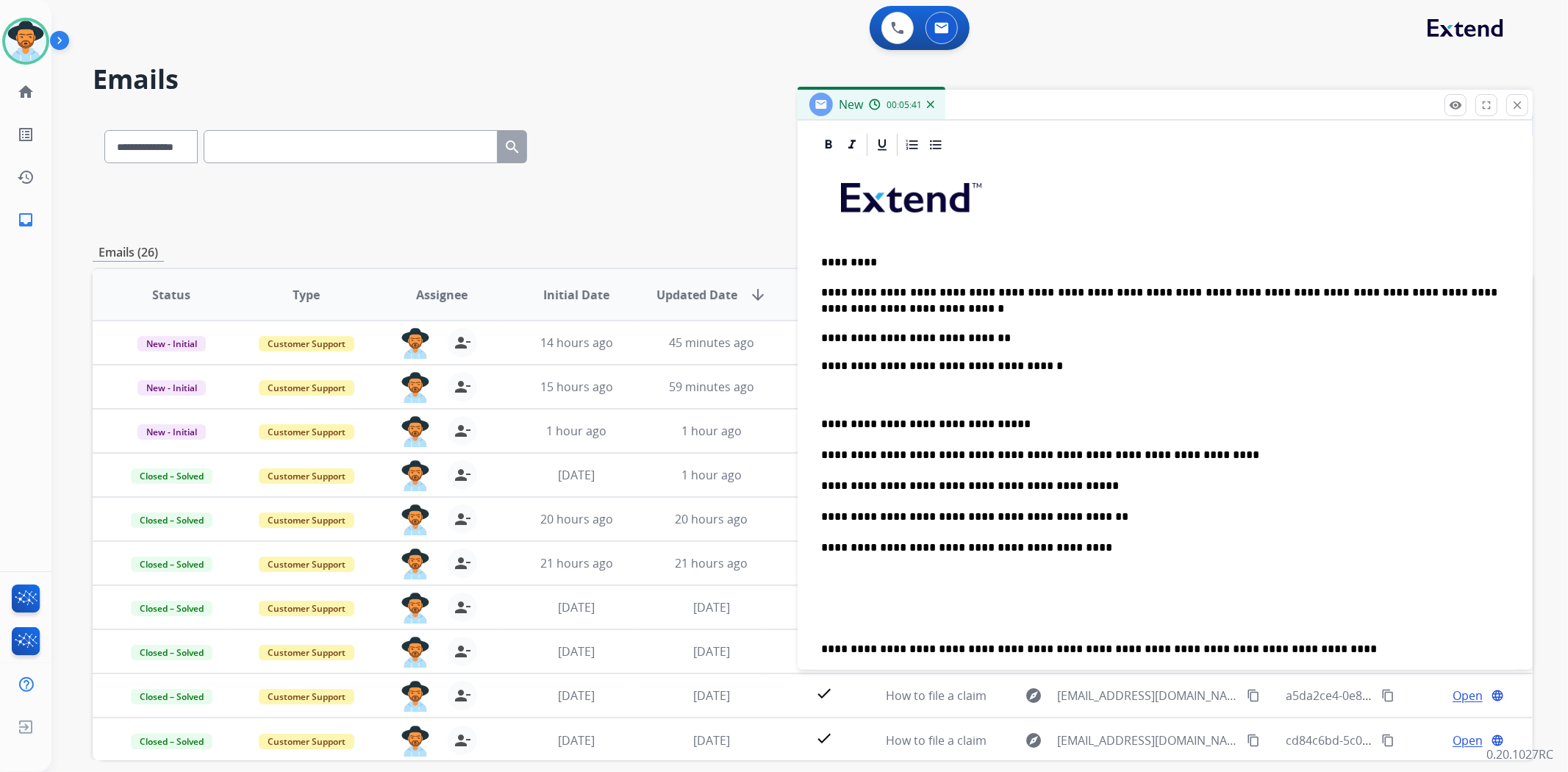
click at [847, 392] on p at bounding box center [1160, 394] width 677 height 13
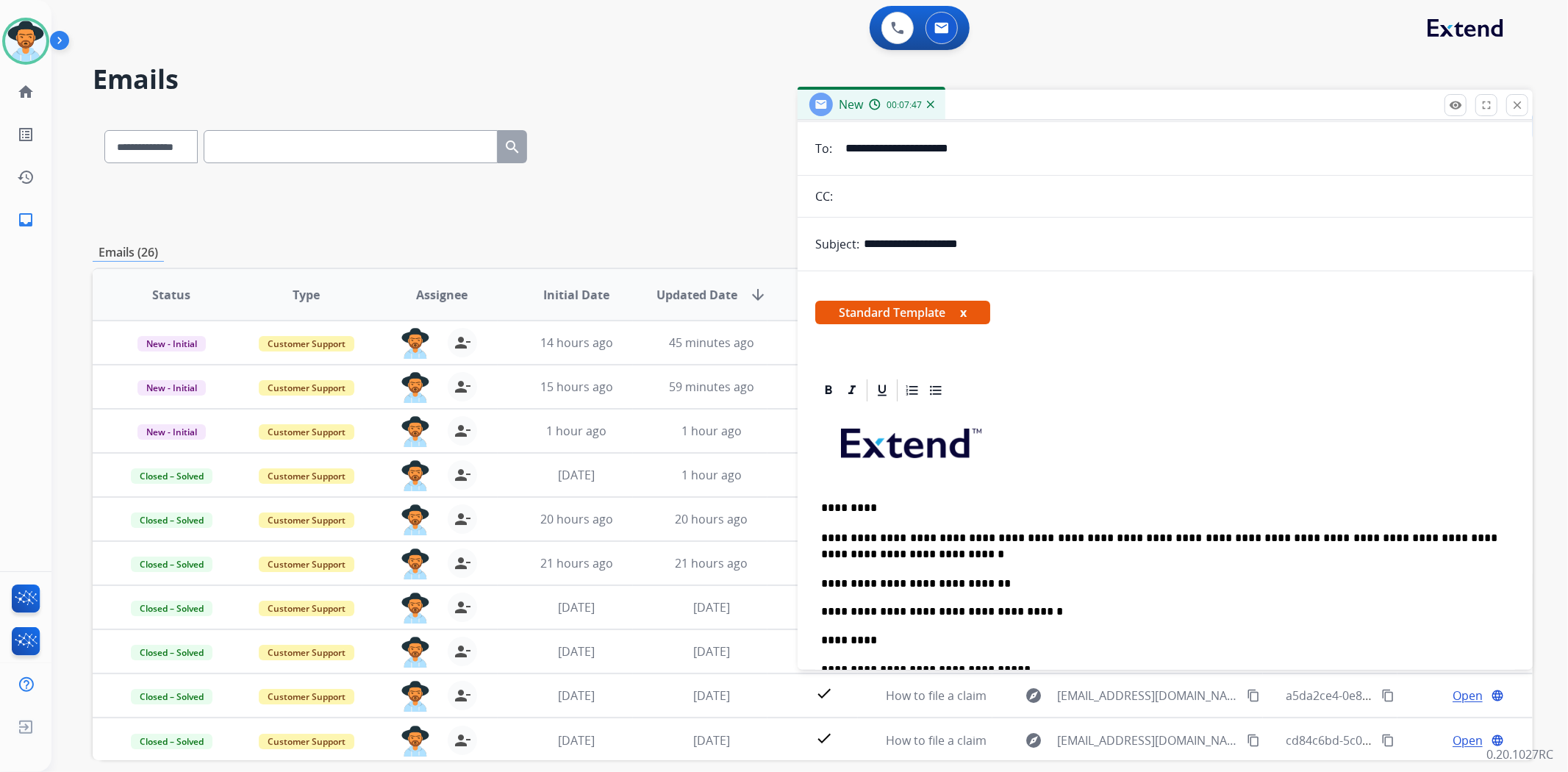
scroll to position [0, 0]
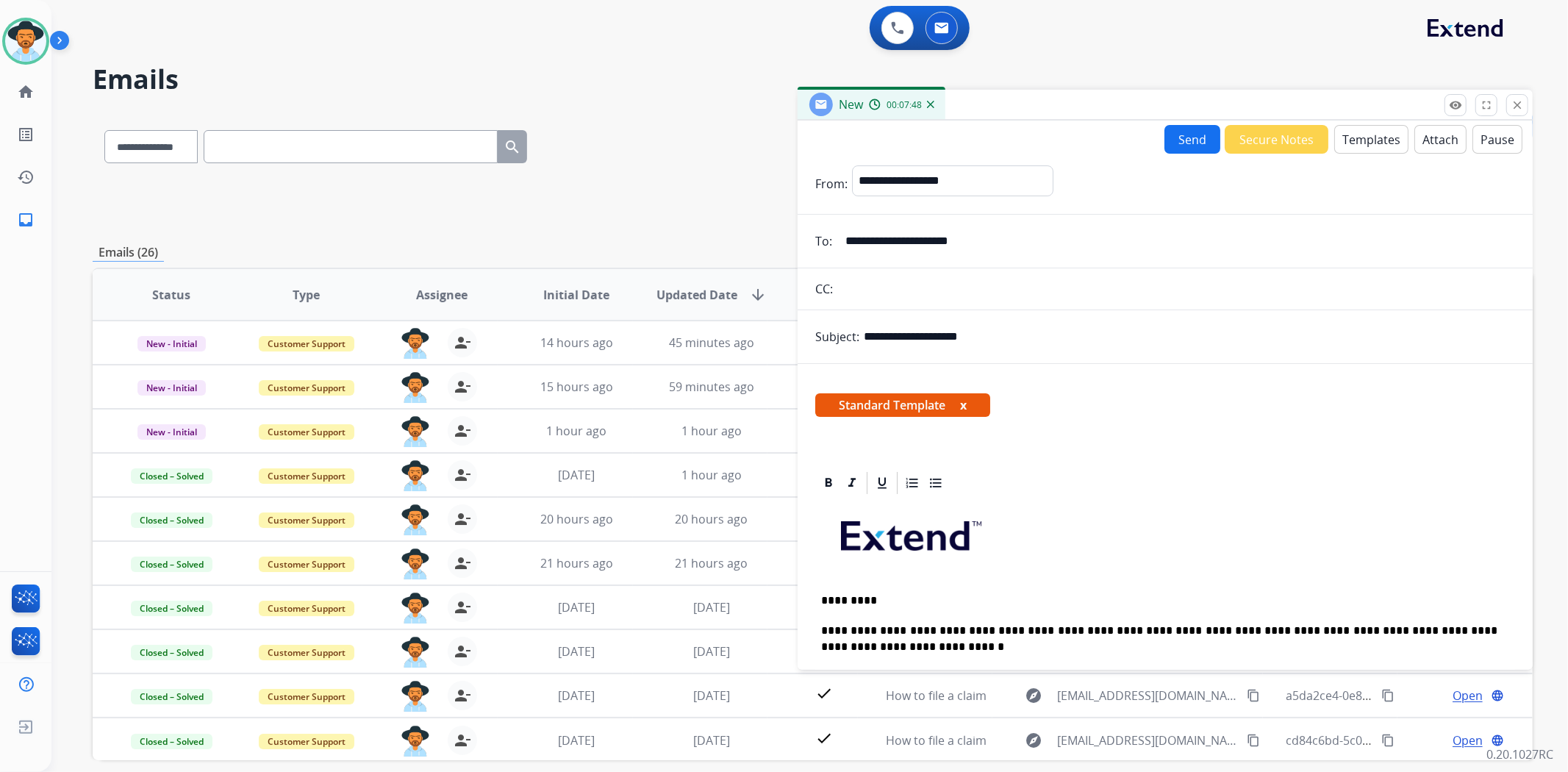
click at [1189, 125] on button "Send" at bounding box center [1193, 139] width 56 height 29
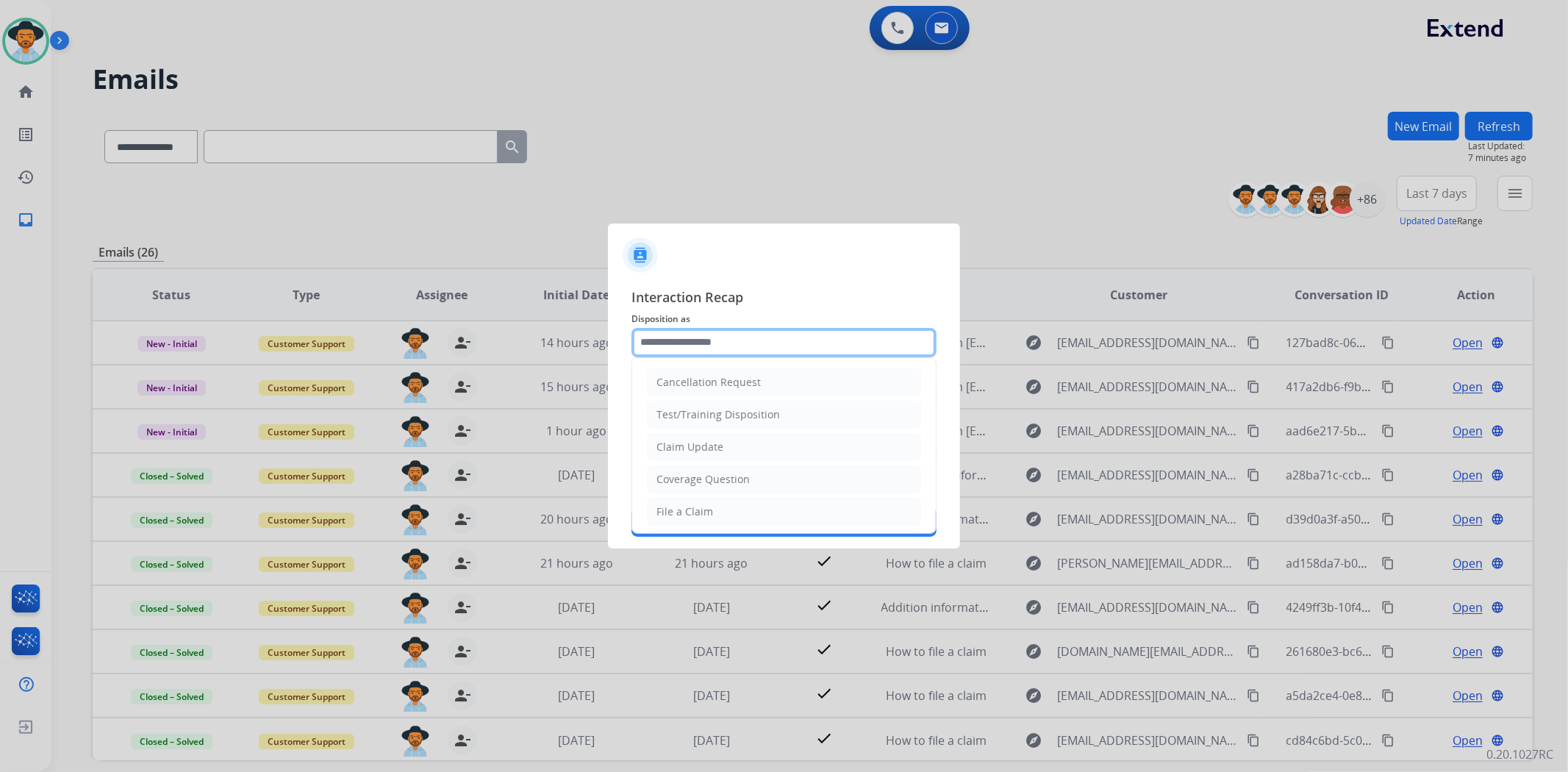
click at [695, 344] on input "text" at bounding box center [784, 342] width 305 height 30
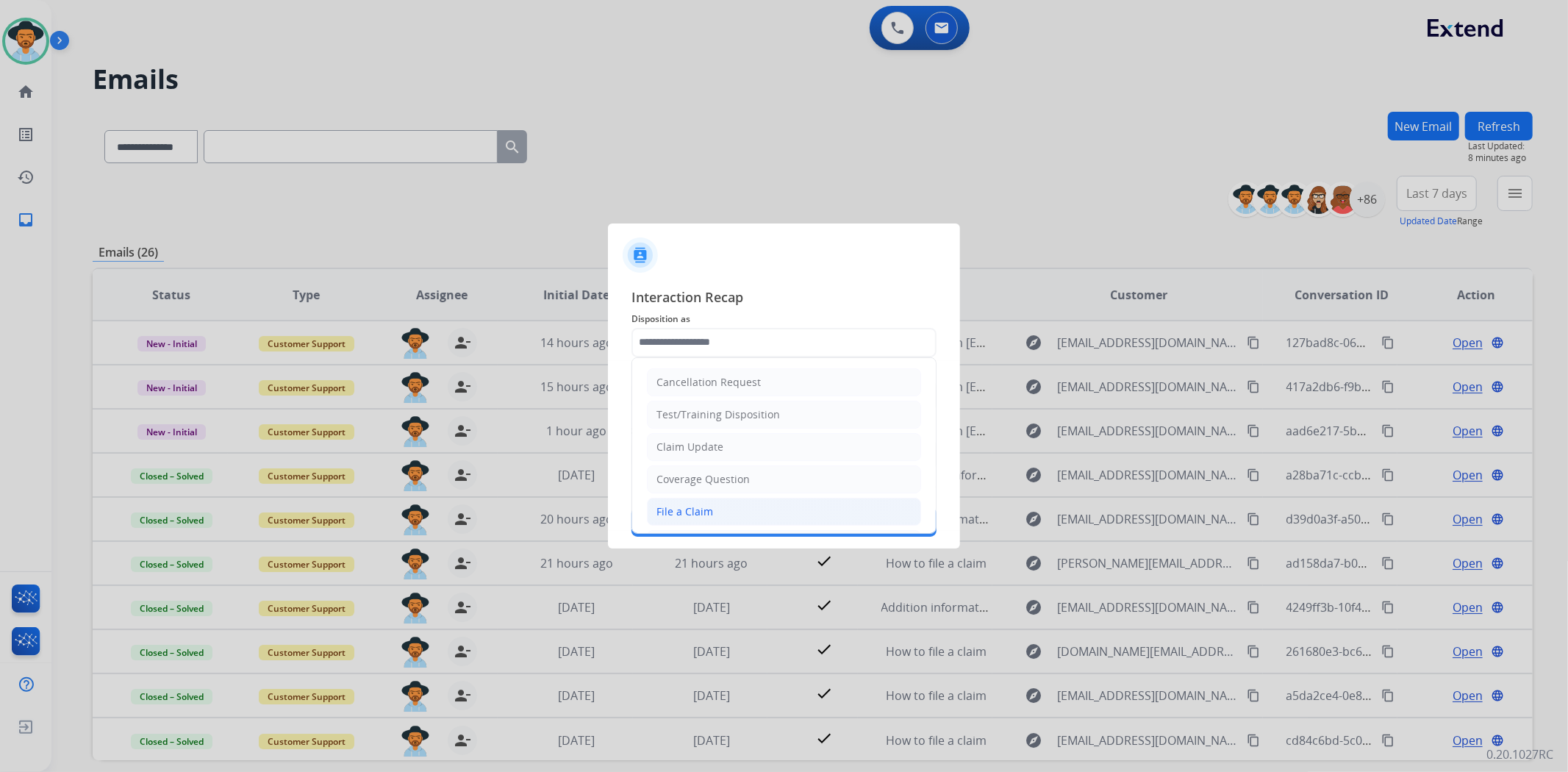
click at [694, 515] on div "File a Claim" at bounding box center [684, 511] width 57 height 15
type input "**********"
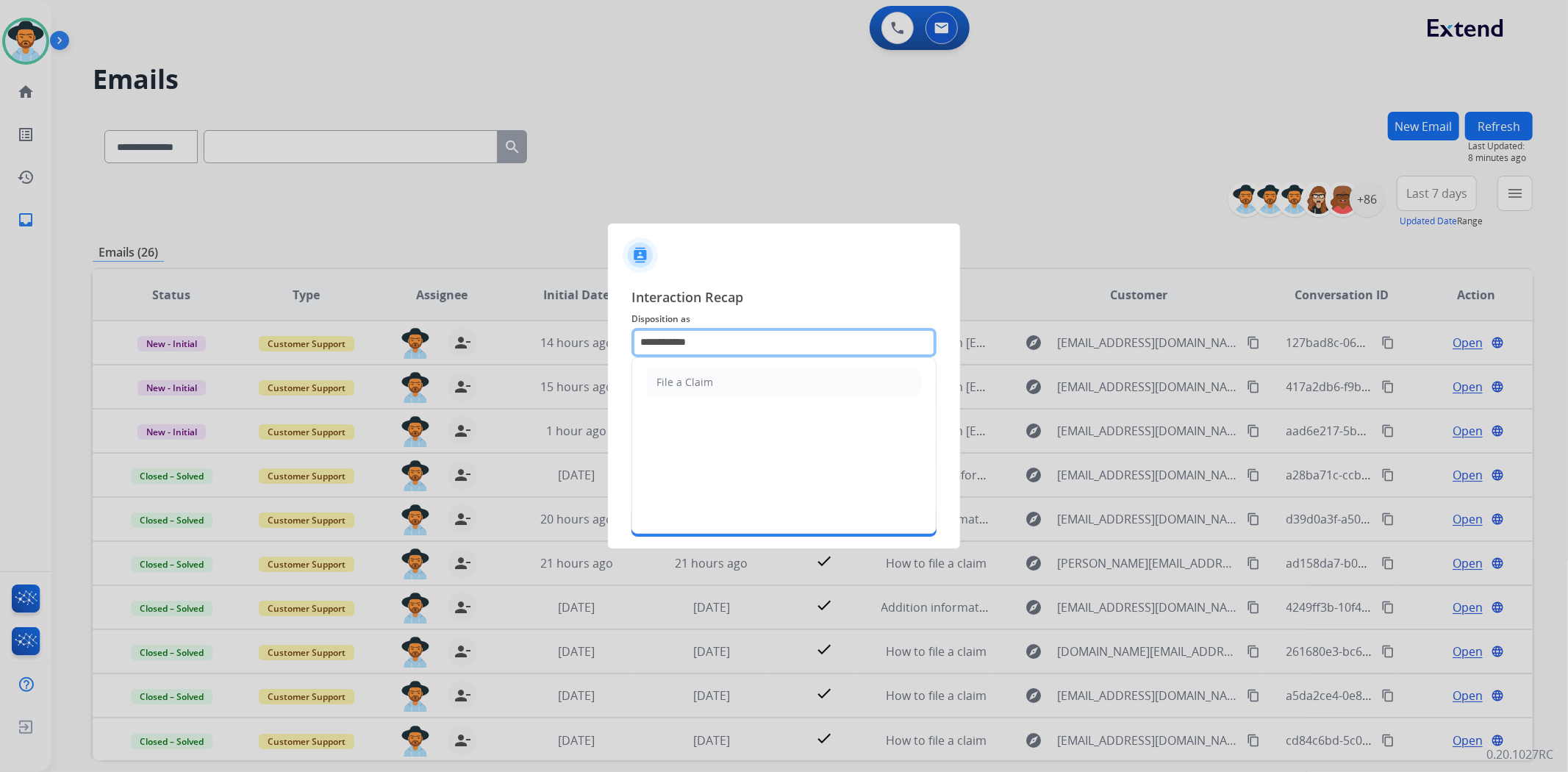
drag, startPoint x: 723, startPoint y: 347, endPoint x: 351, endPoint y: 299, distance: 375.1
click at [0, 299] on app-contact-recap-modal "**********" at bounding box center [0, 386] width 0 height 772
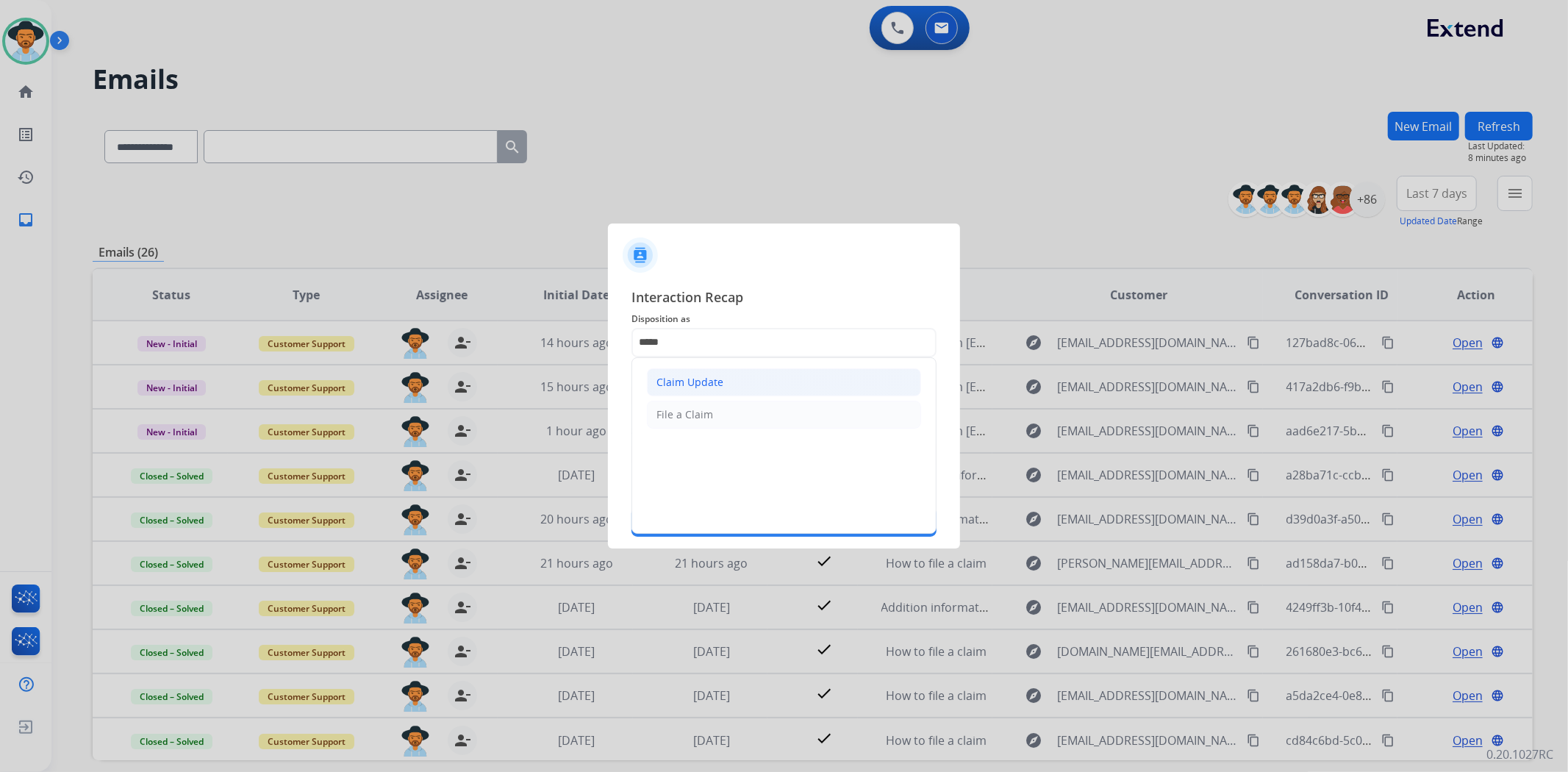
click at [671, 382] on div "Claim Update" at bounding box center [690, 382] width 67 height 15
type input "**********"
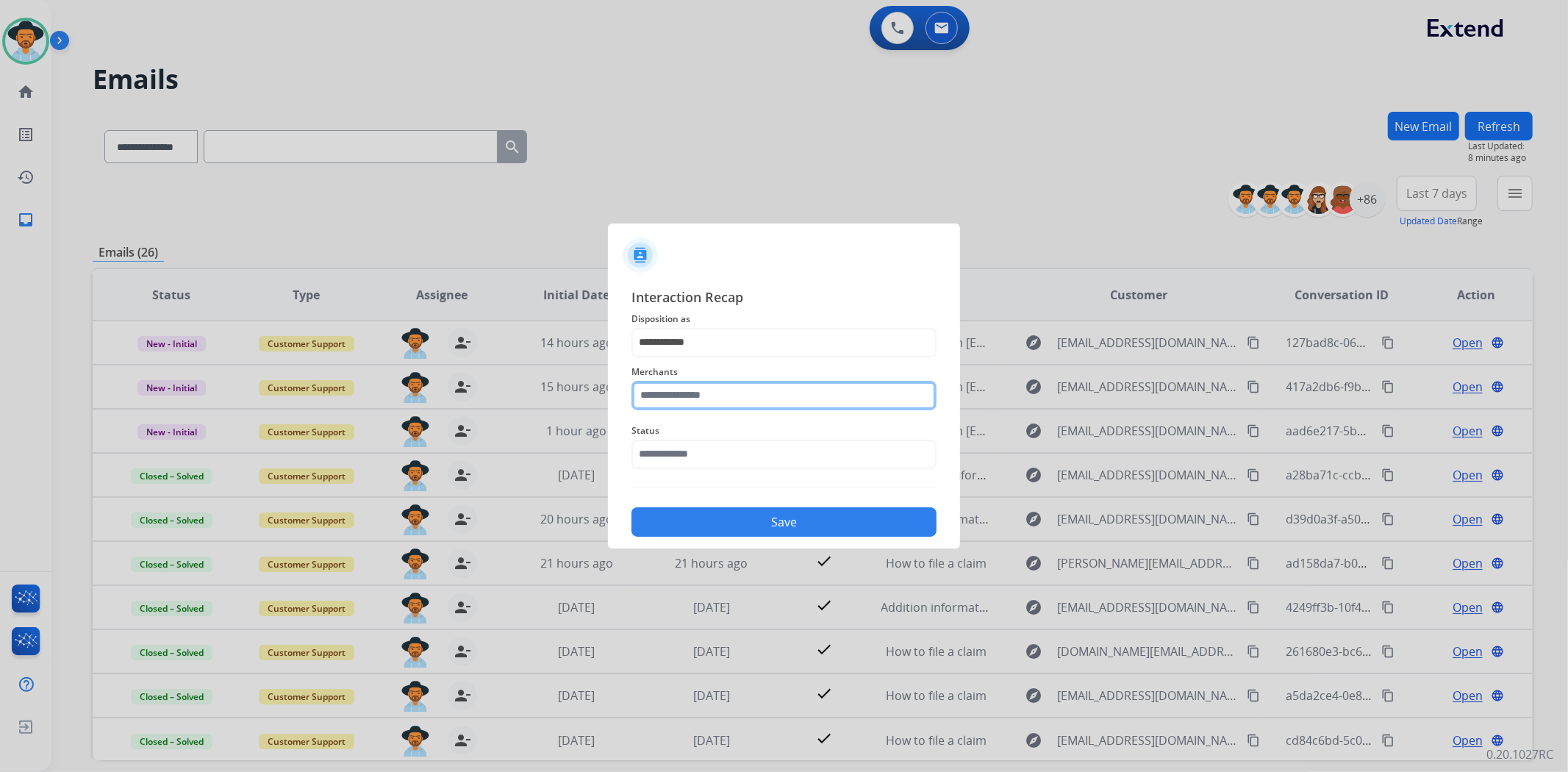
click at [671, 383] on input "text" at bounding box center [784, 395] width 305 height 30
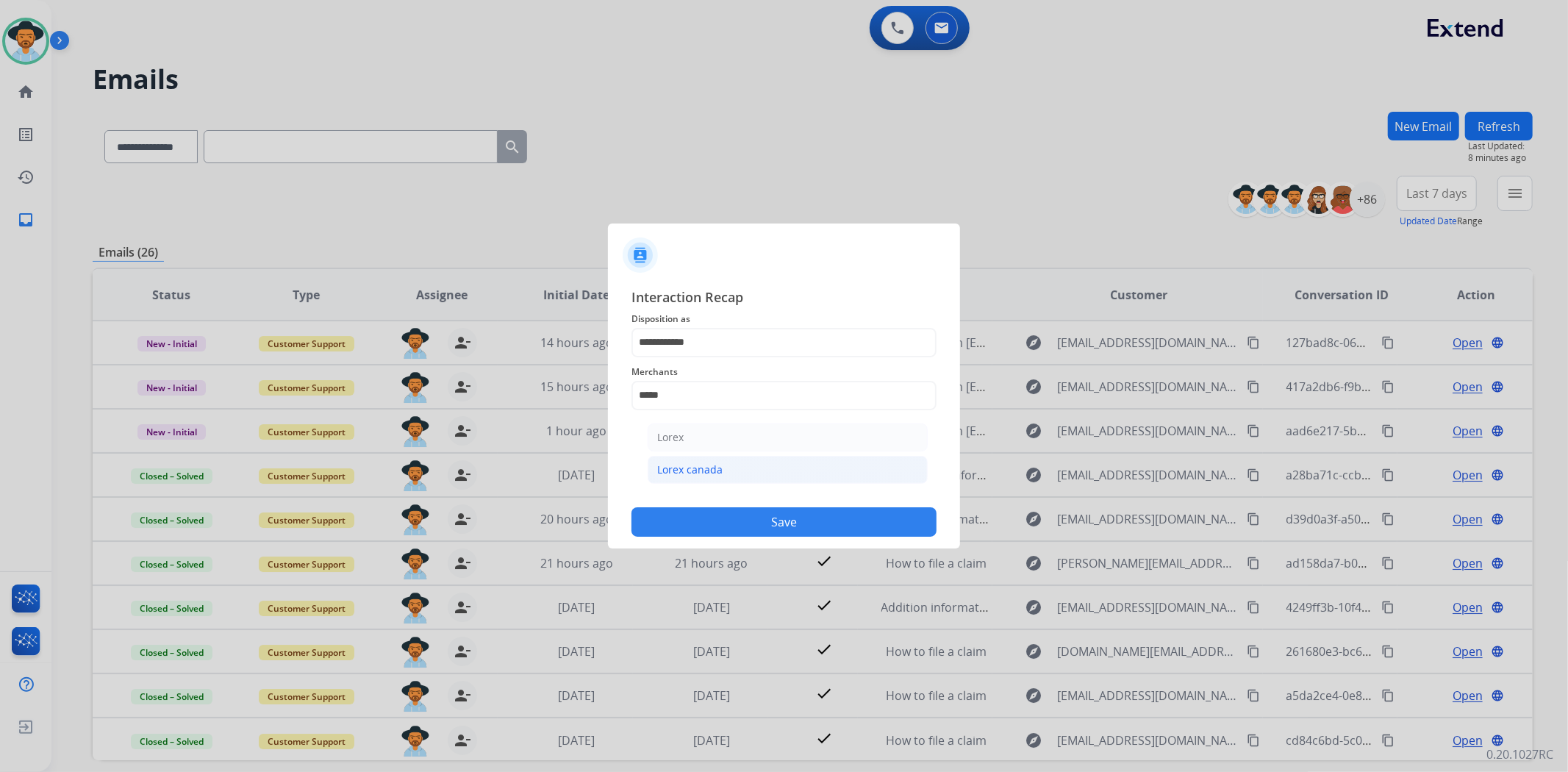
click at [726, 470] on li "Lorex canada" at bounding box center [788, 470] width 280 height 28
type input "**********"
click at [682, 446] on input "text" at bounding box center [784, 455] width 305 height 30
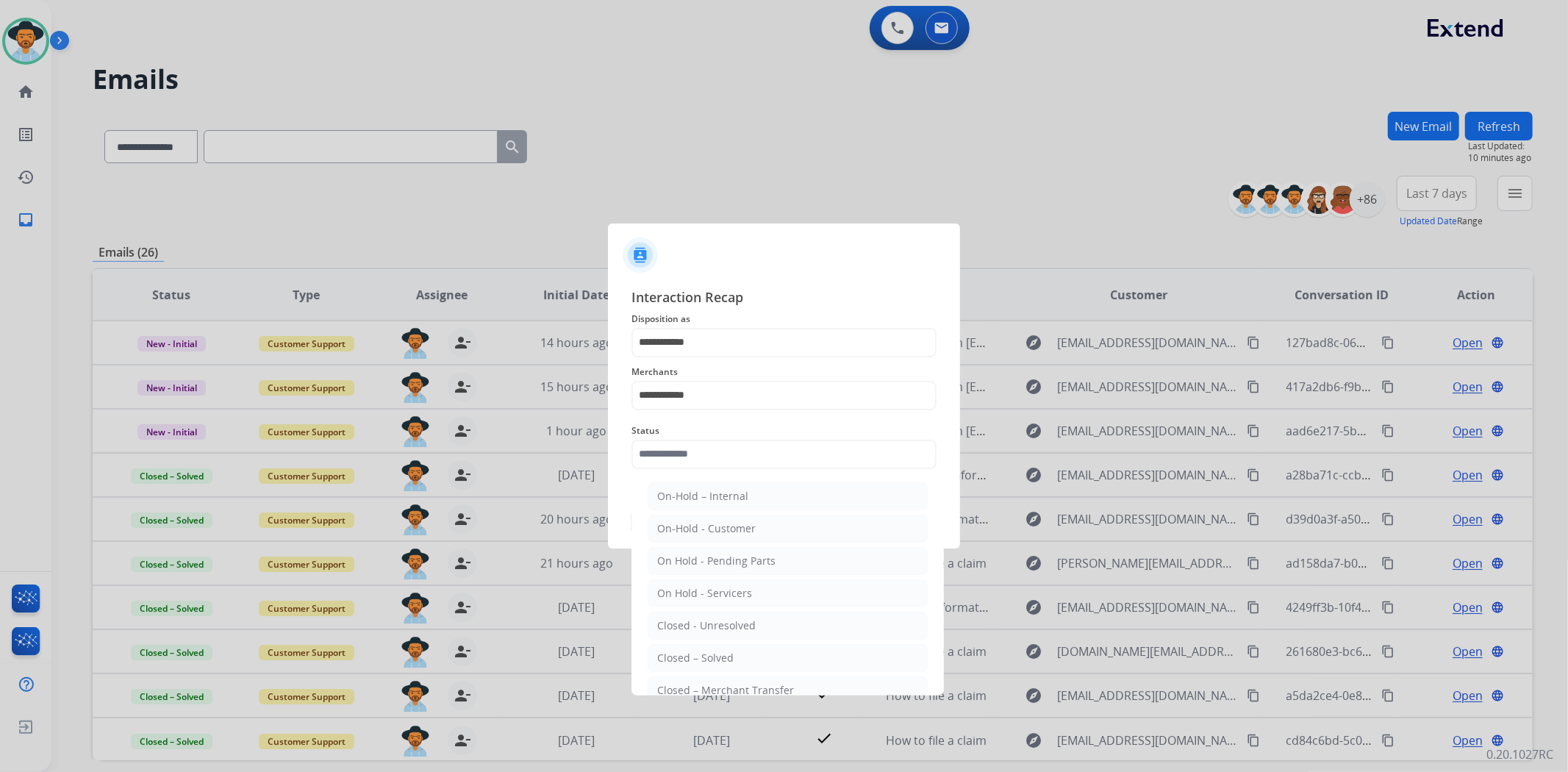
click at [1107, 156] on div at bounding box center [784, 386] width 1568 height 772
click at [772, 457] on input "text" at bounding box center [784, 455] width 305 height 30
click at [765, 663] on li "Closed – Solved" at bounding box center [788, 658] width 280 height 28
type input "**********"
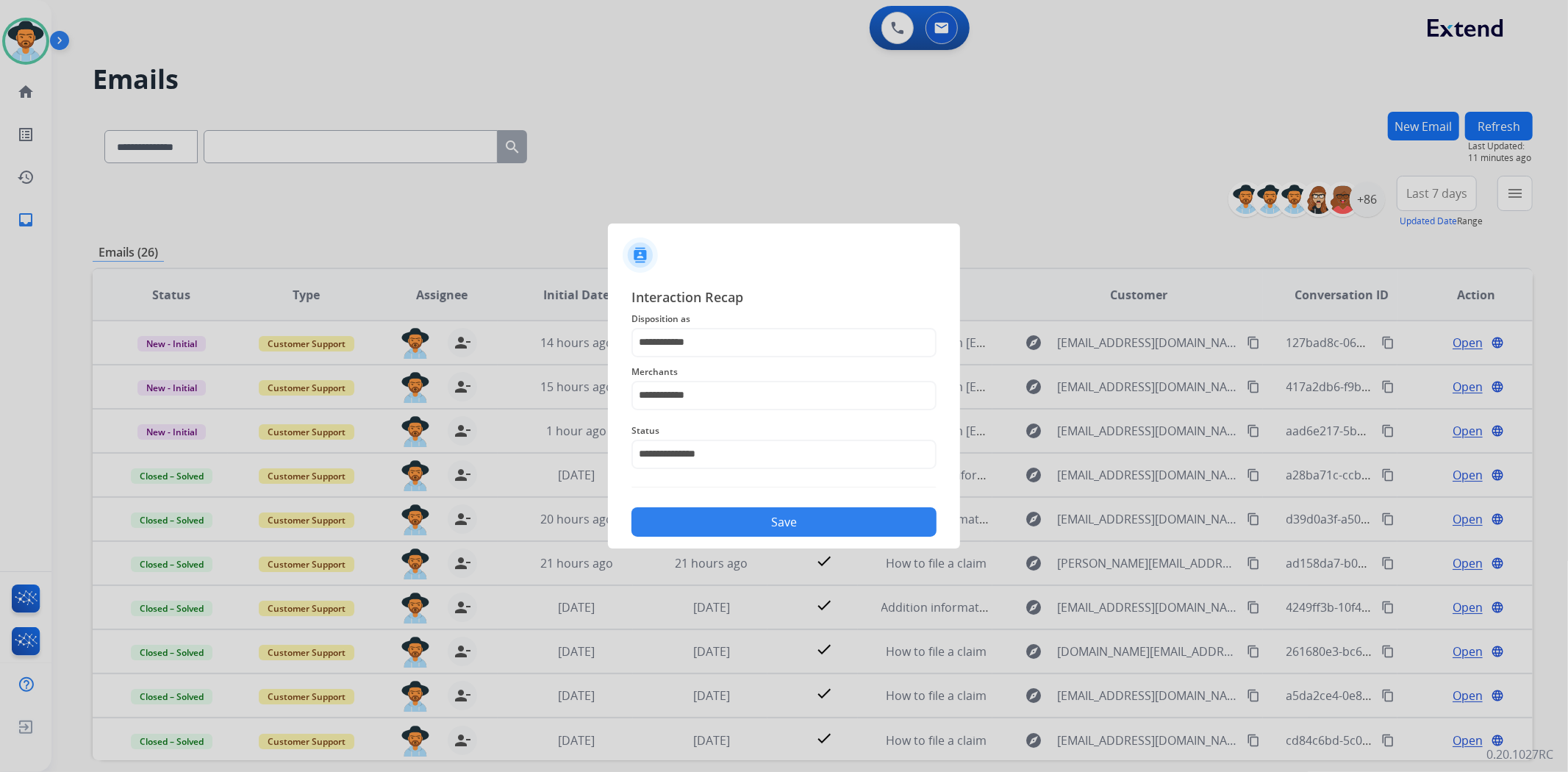
click at [762, 531] on button "Save" at bounding box center [784, 522] width 305 height 30
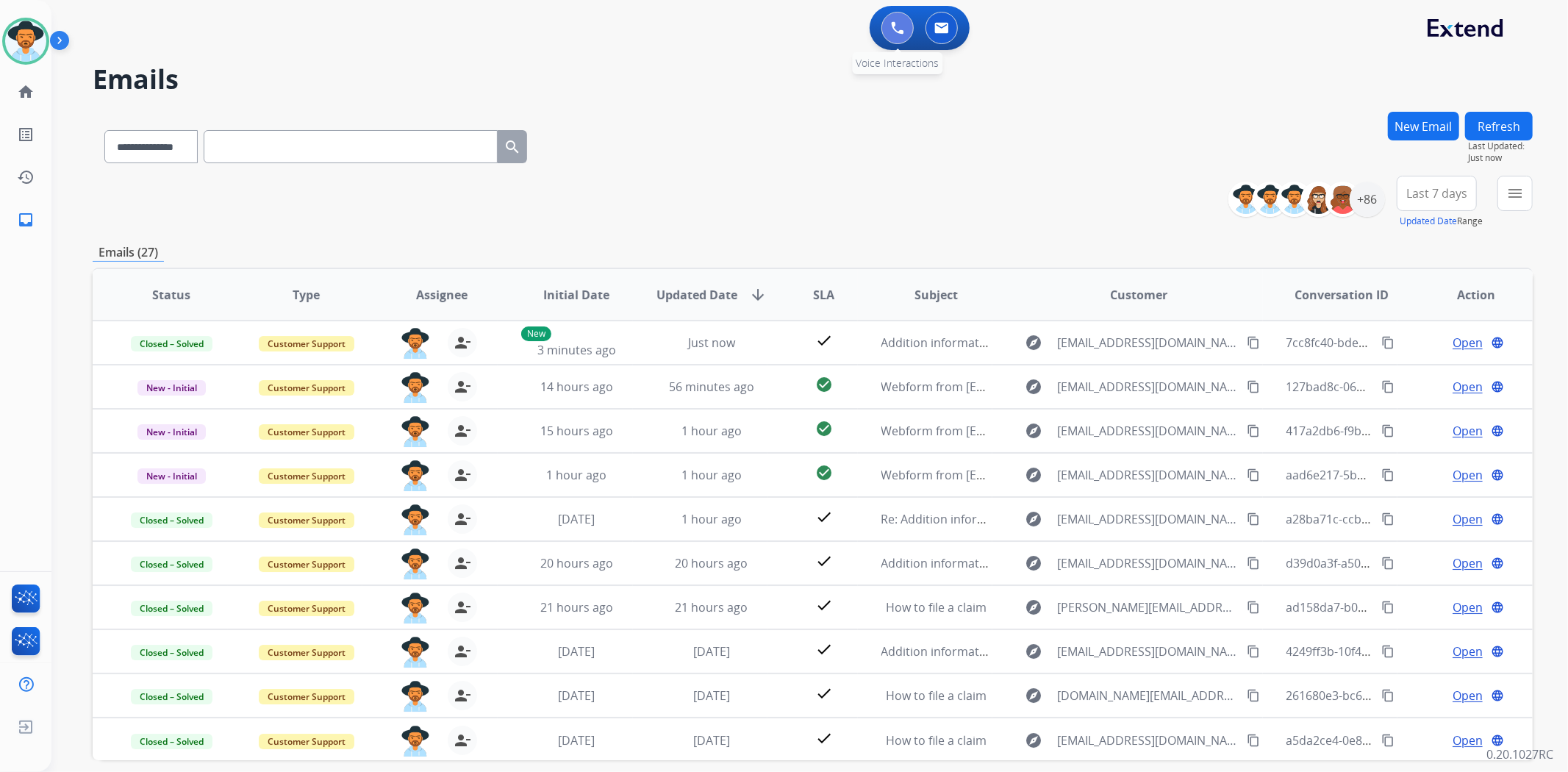
click at [902, 27] on img at bounding box center [898, 28] width 13 height 13
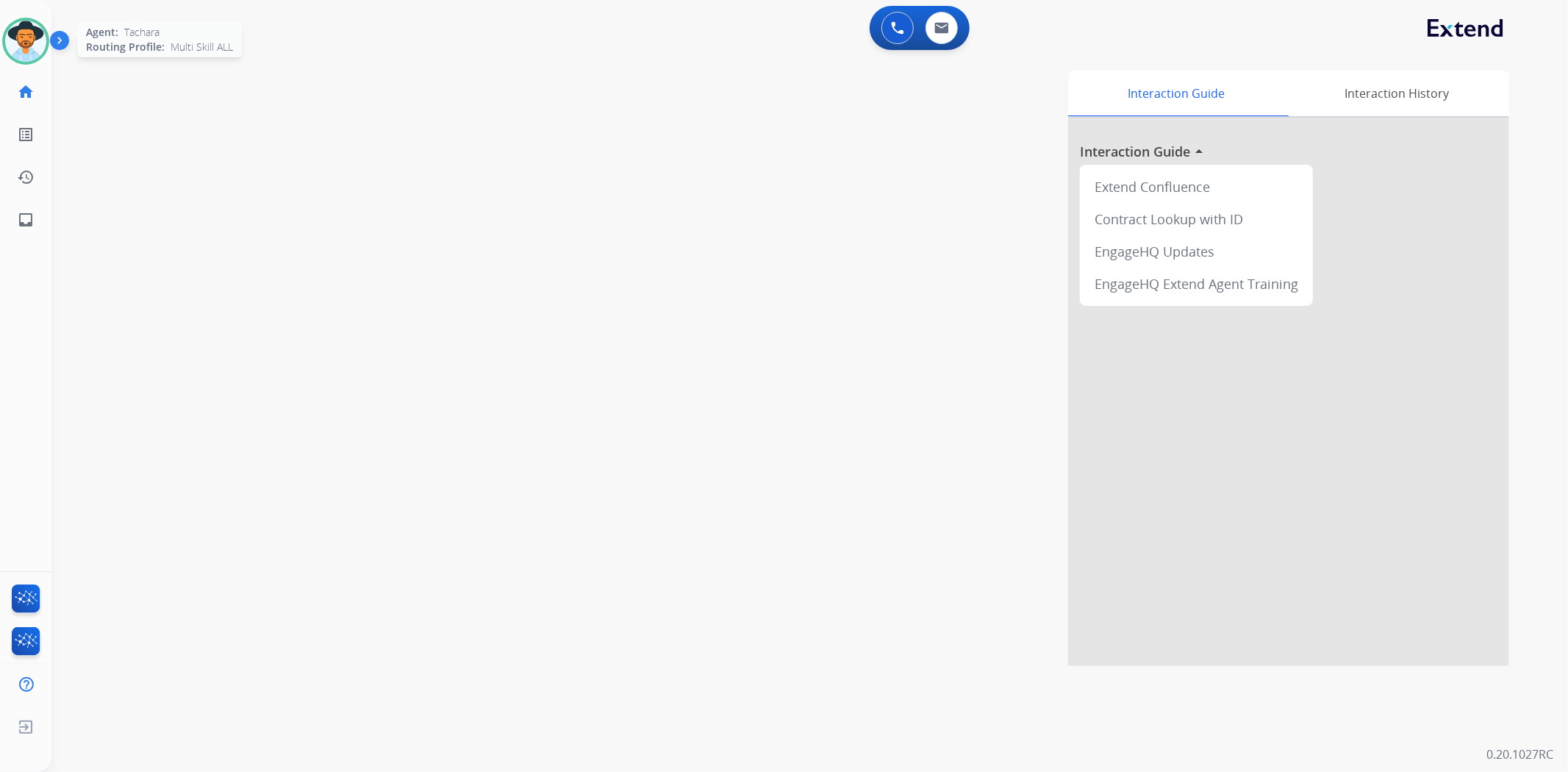
click at [27, 49] on img at bounding box center [26, 41] width 41 height 41
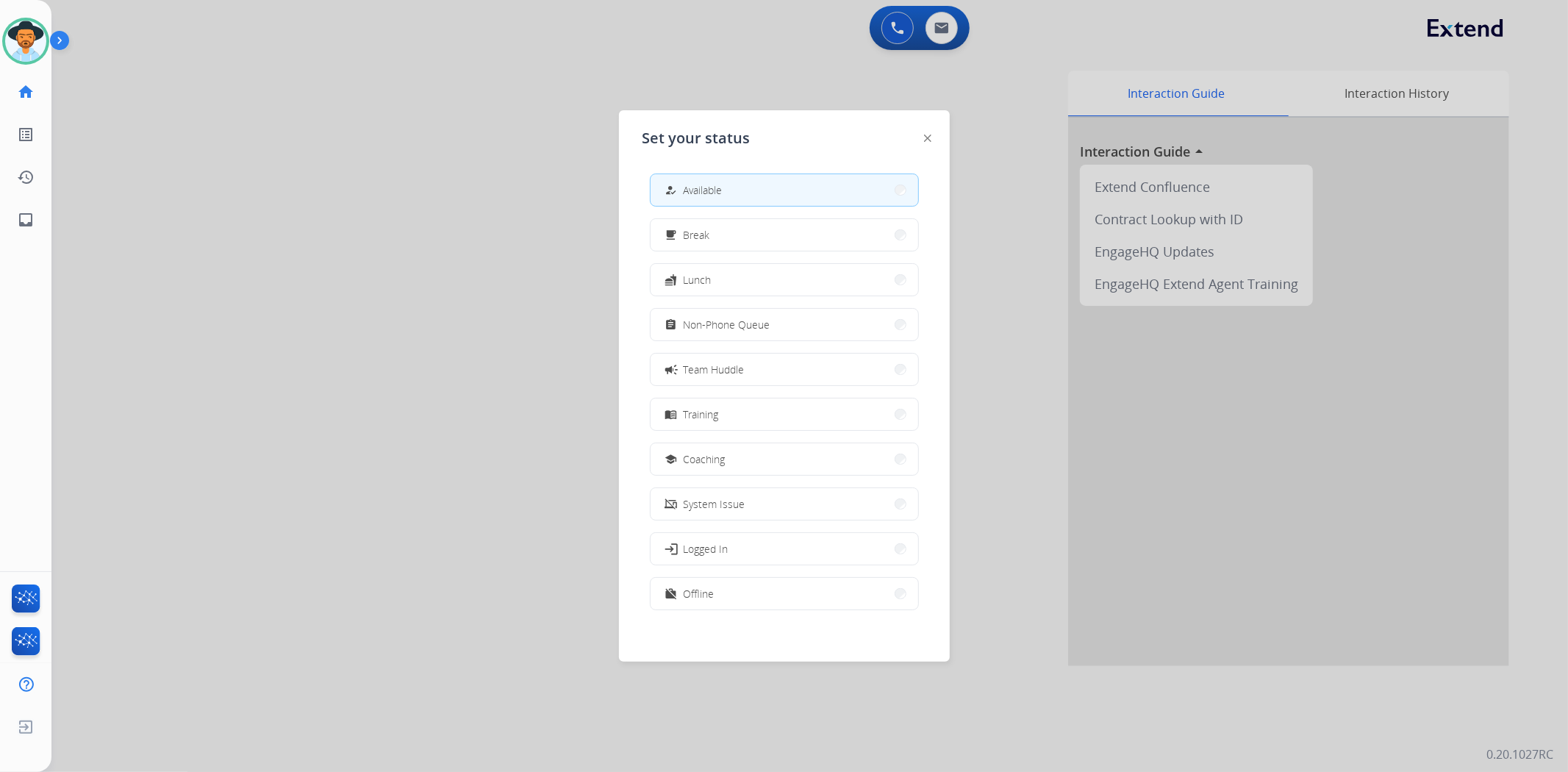
click at [716, 90] on div at bounding box center [784, 386] width 1568 height 772
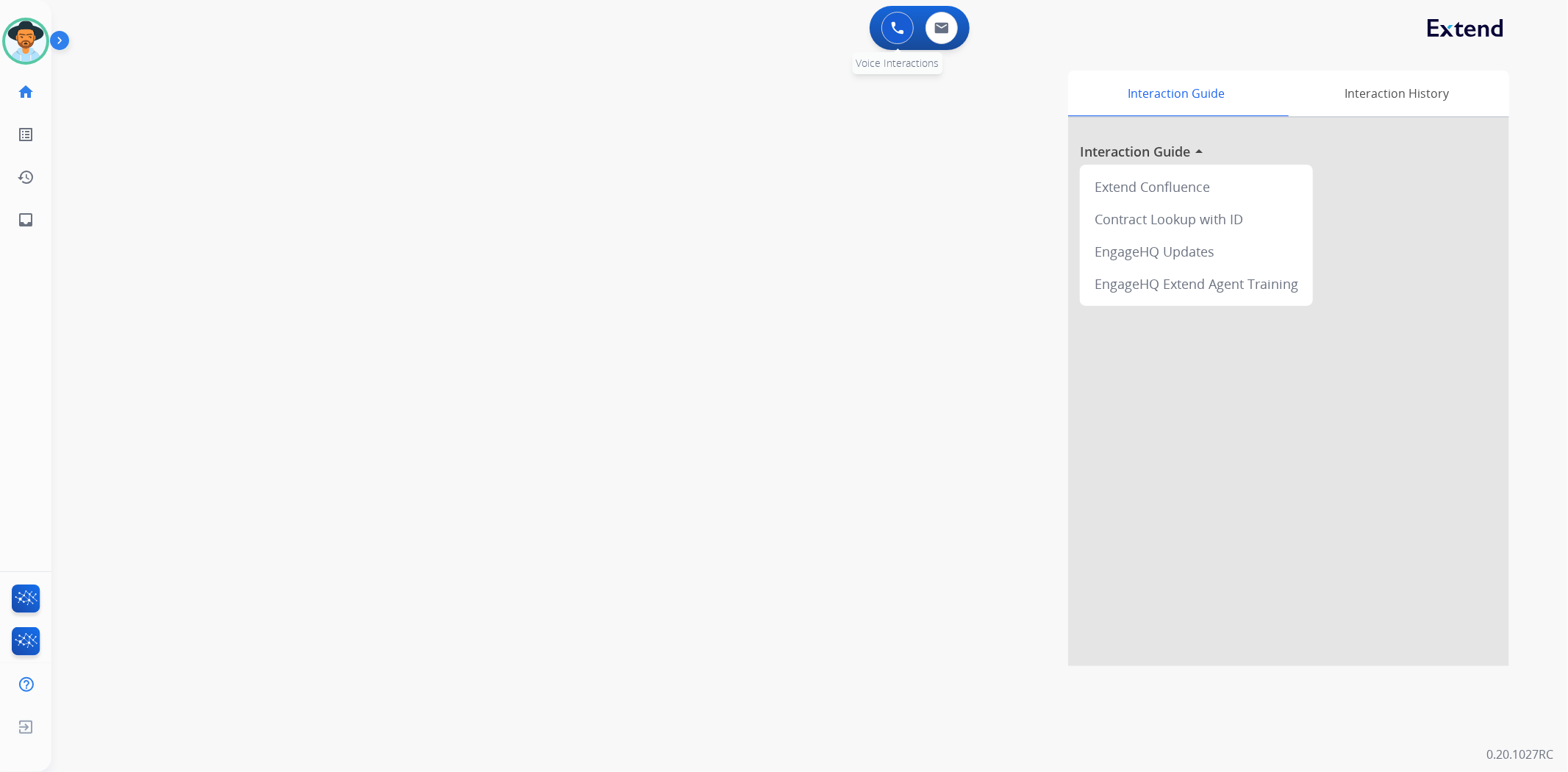
click at [893, 32] on img at bounding box center [898, 28] width 13 height 13
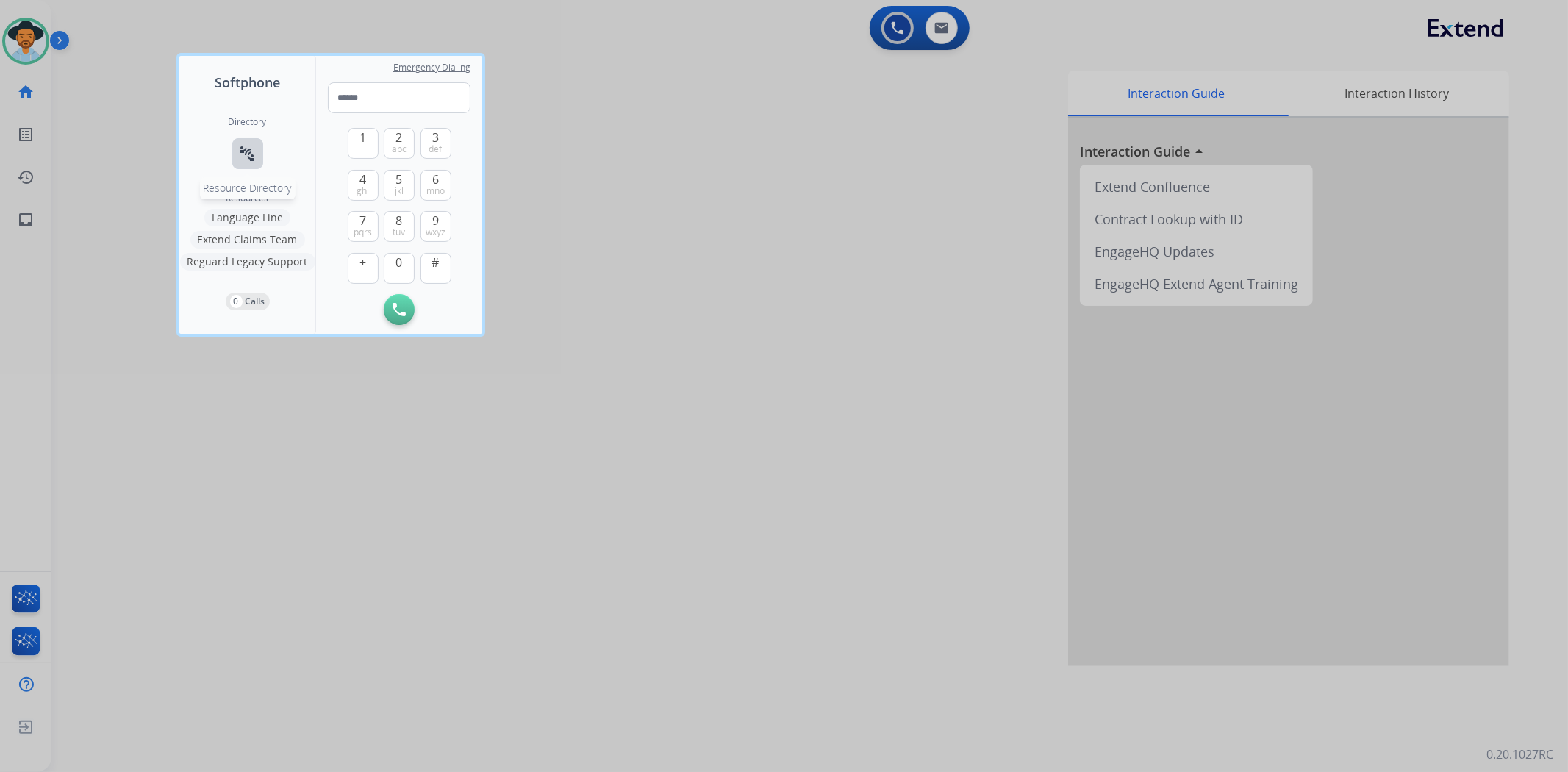
click at [255, 152] on mat-icon "connect_without_contact" at bounding box center [247, 153] width 18 height 18
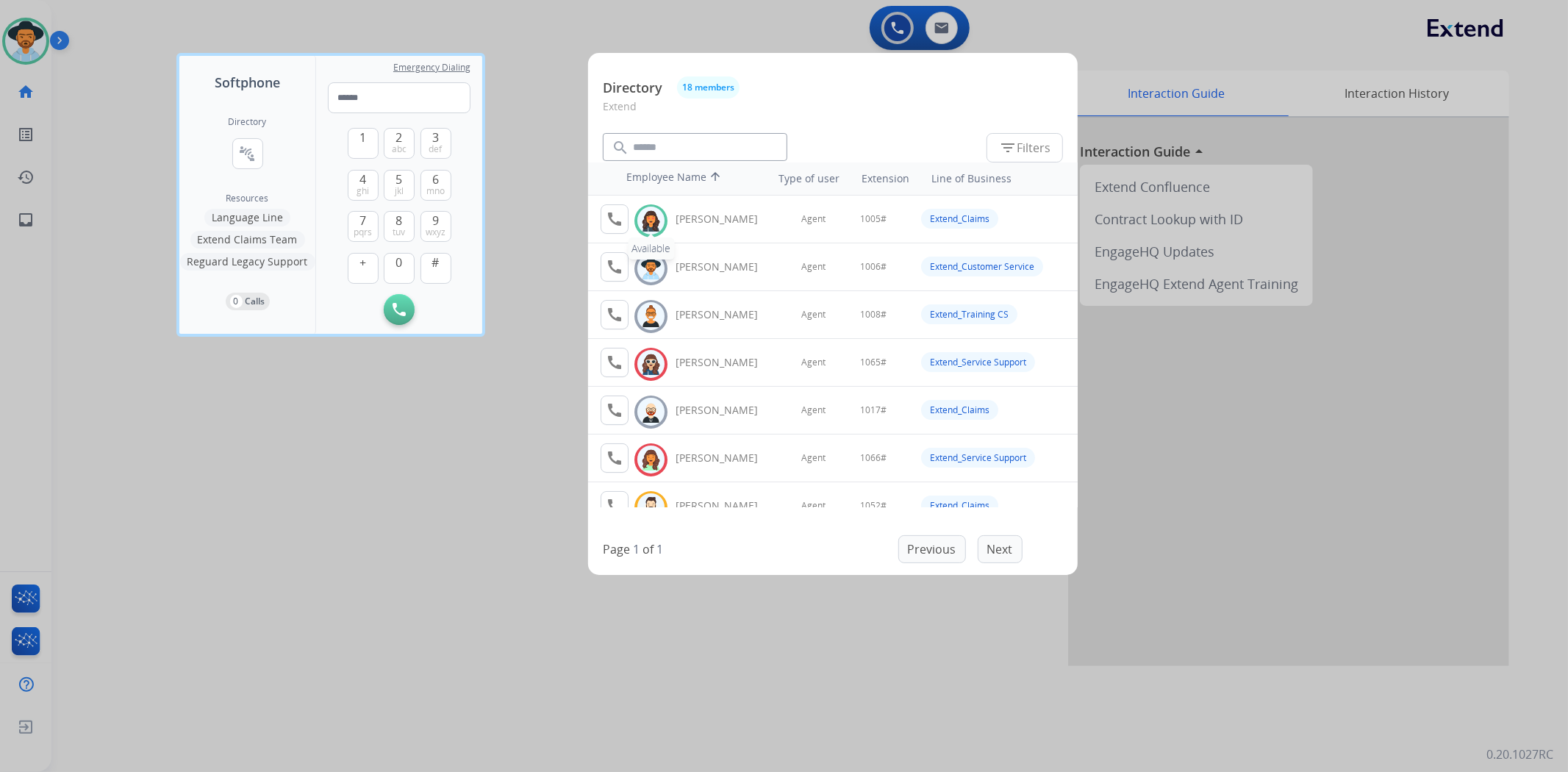
click at [657, 219] on img at bounding box center [651, 221] width 21 height 23
click at [651, 225] on img at bounding box center [651, 221] width 21 height 23
click at [619, 213] on mat-icon "call" at bounding box center [615, 219] width 18 height 18
click at [362, 134] on span "1" at bounding box center [362, 137] width 6 height 18
click at [399, 270] on button "0" at bounding box center [398, 267] width 31 height 31
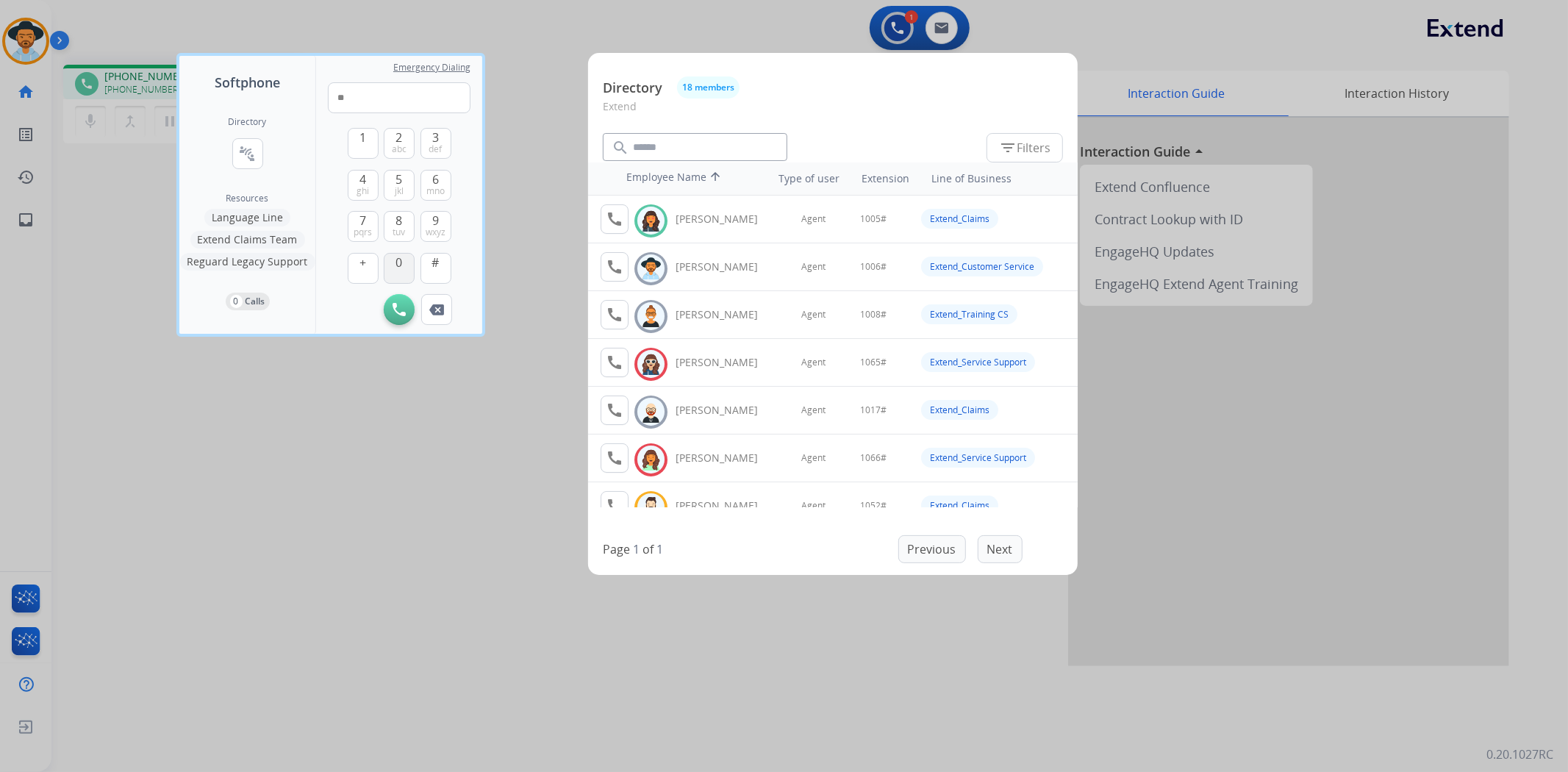
click at [399, 270] on button "0" at bounding box center [398, 267] width 31 height 31
click at [398, 172] on span "5" at bounding box center [399, 179] width 6 height 18
click at [444, 273] on button "#" at bounding box center [435, 267] width 31 height 31
type input "*****"
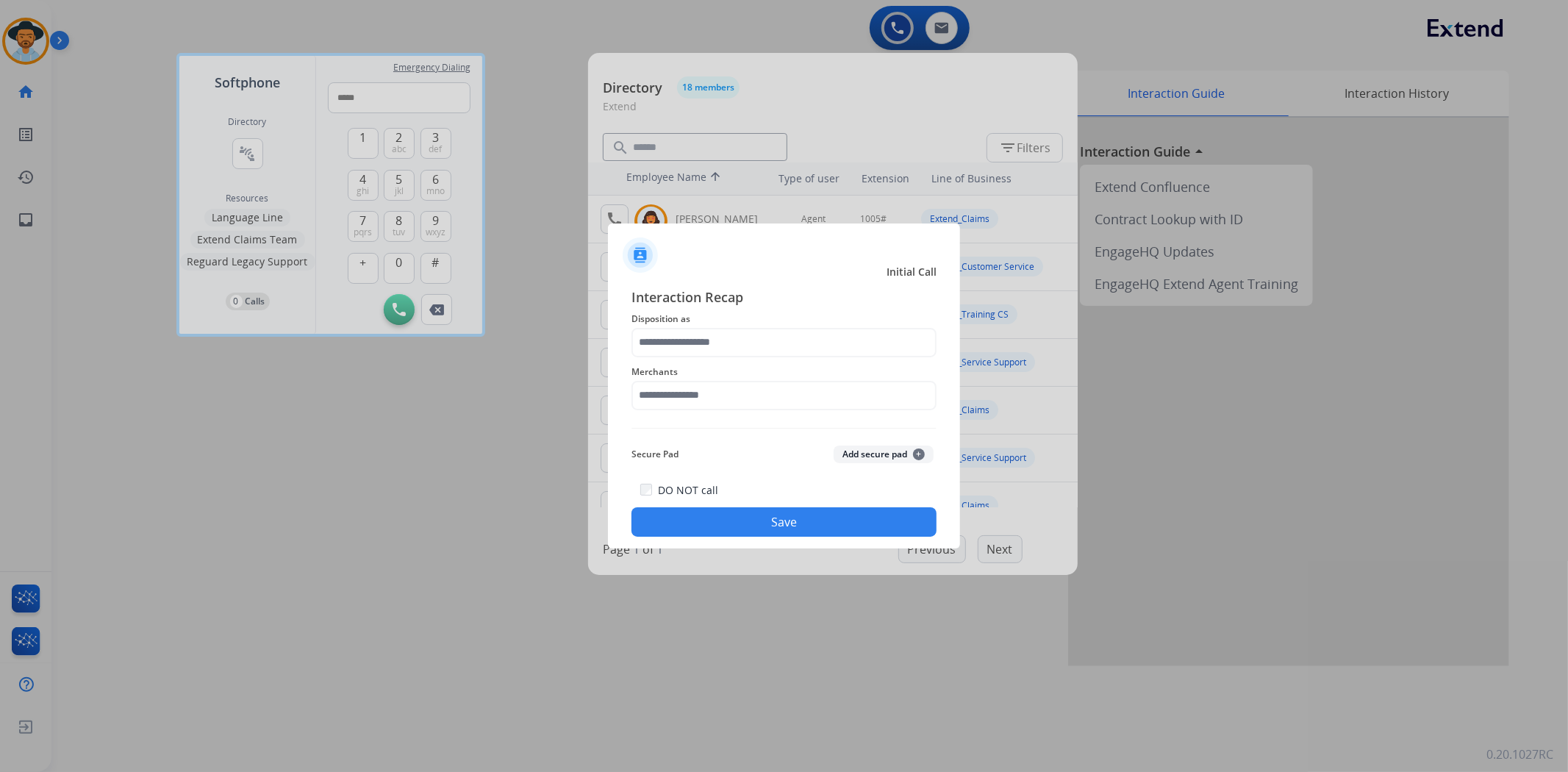
click at [766, 324] on span "Disposition as" at bounding box center [784, 318] width 305 height 18
click at [763, 341] on input "text" at bounding box center [784, 342] width 305 height 30
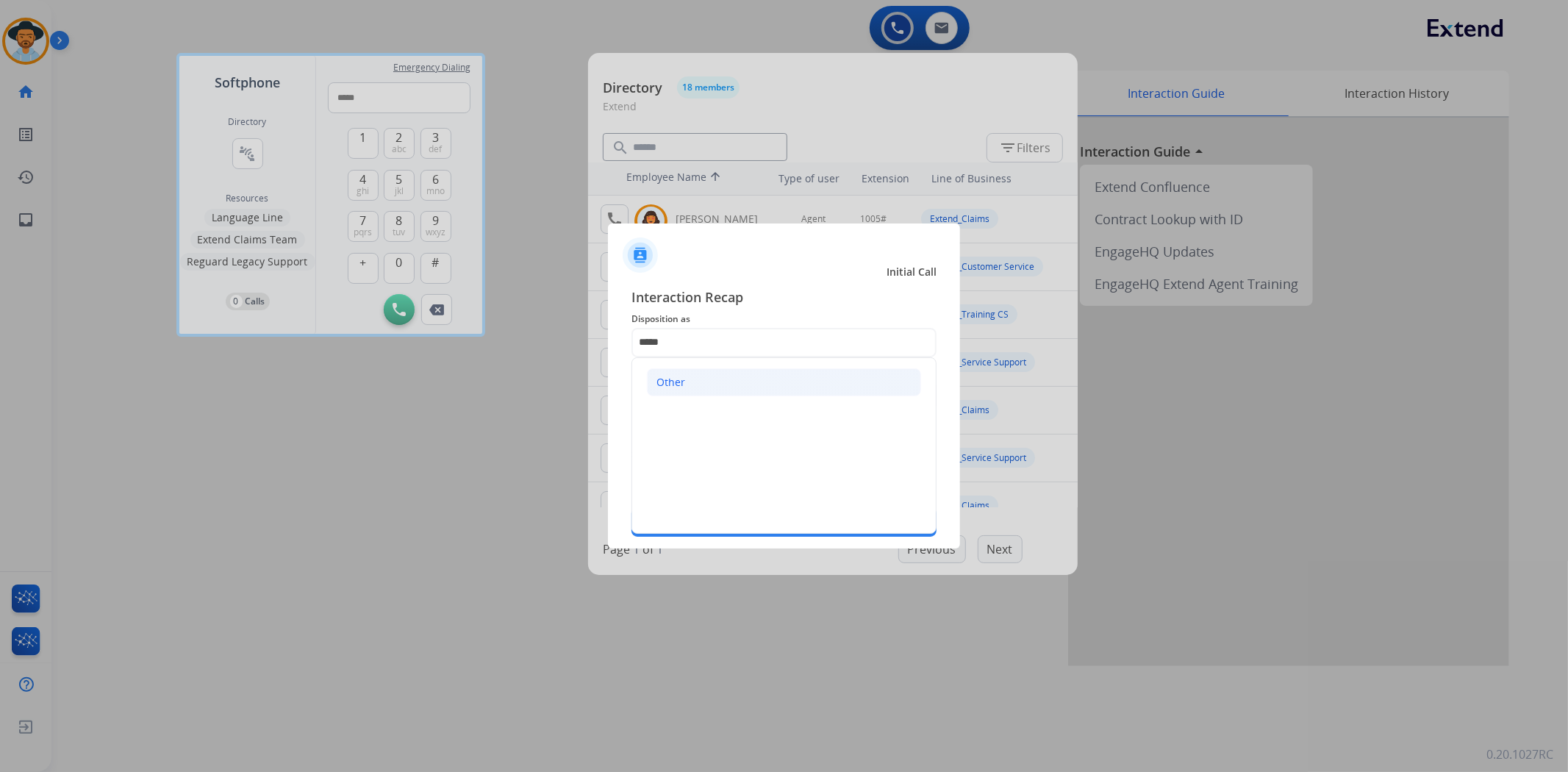
click at [686, 385] on li "Other" at bounding box center [784, 382] width 274 height 28
type input "*****"
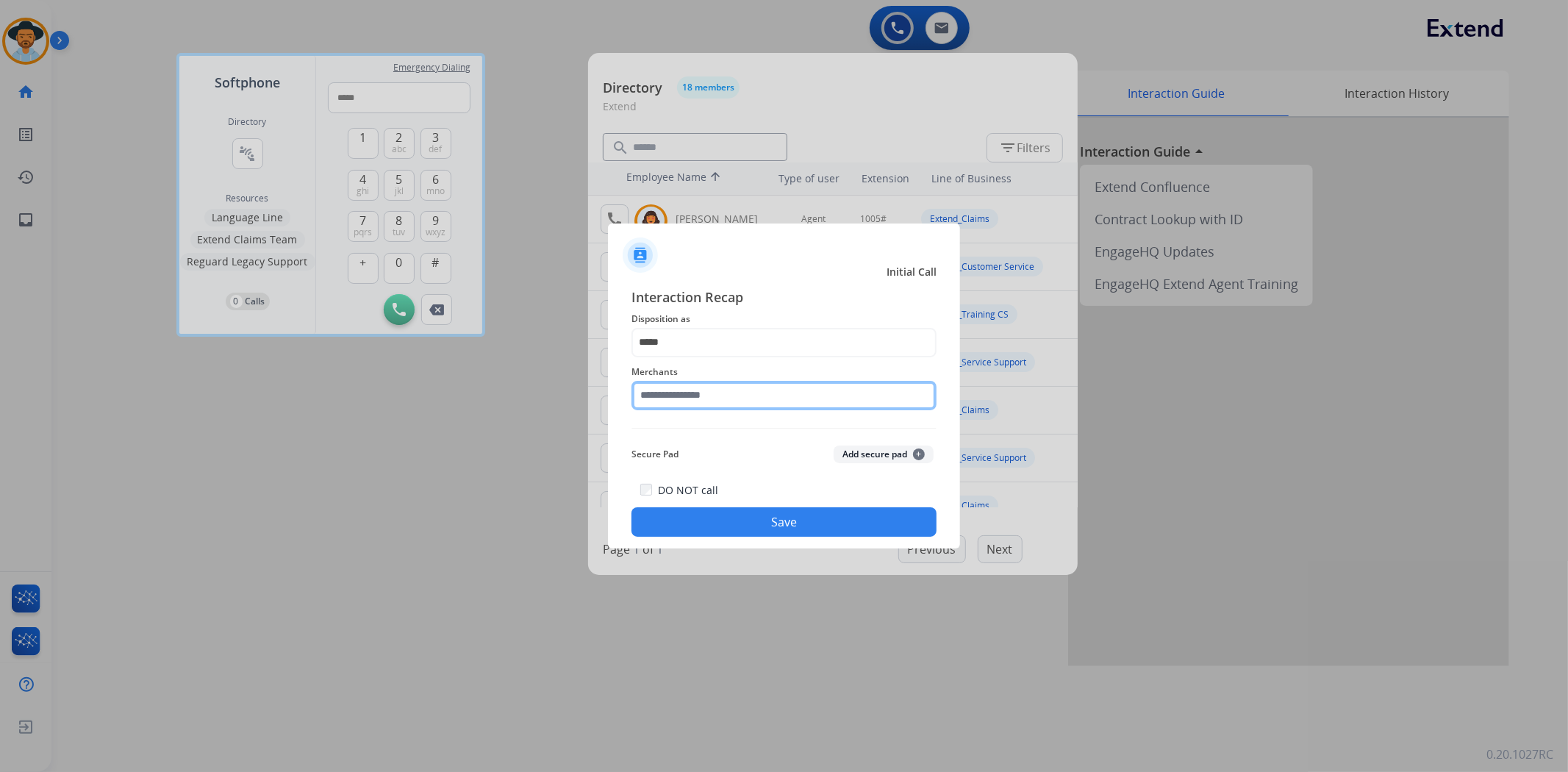
click at [687, 394] on input "text" at bounding box center [784, 395] width 305 height 30
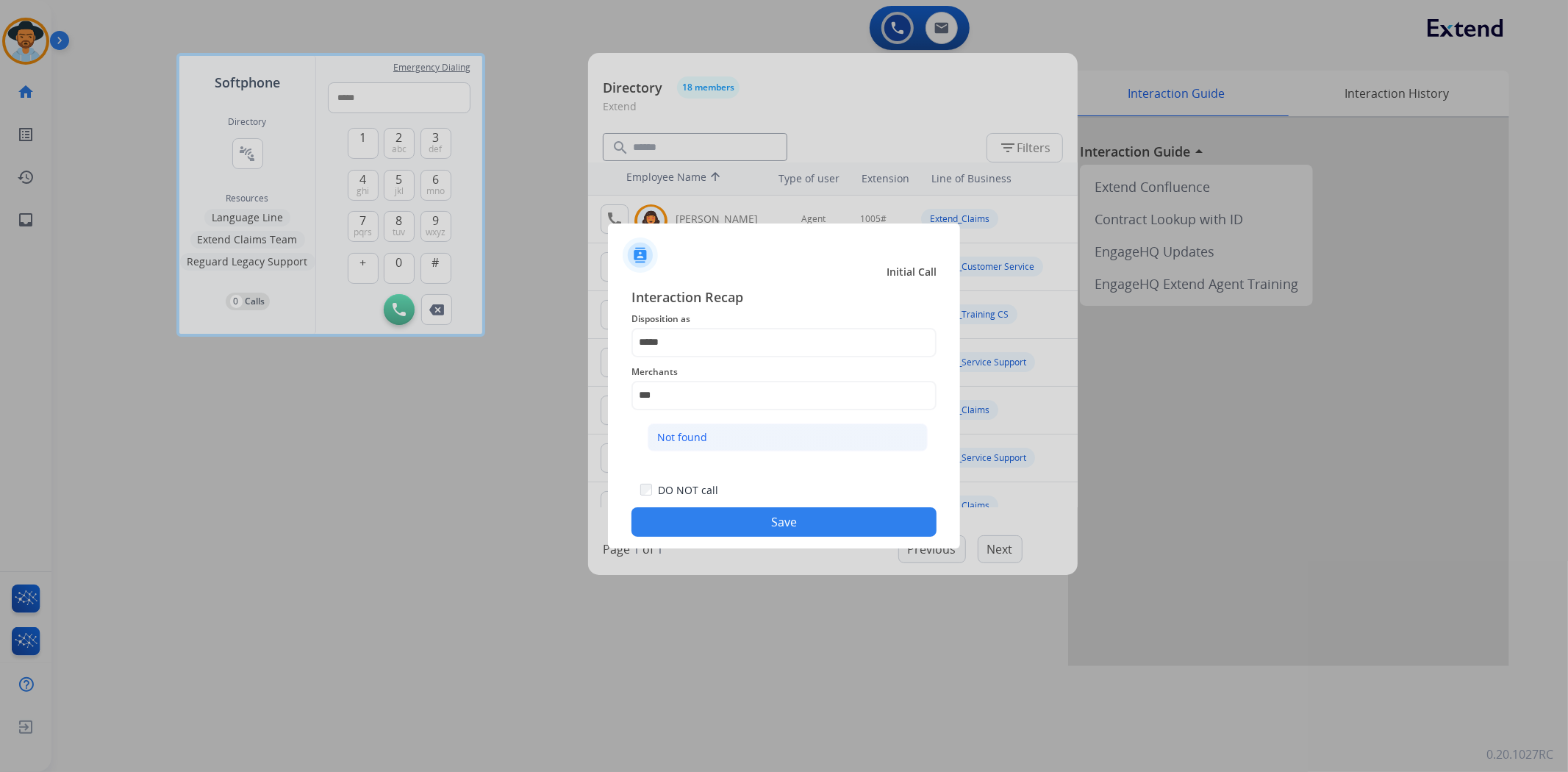
click at [713, 441] on li "Not found" at bounding box center [788, 437] width 280 height 28
type input "*********"
click at [760, 520] on button "Save" at bounding box center [784, 522] width 305 height 30
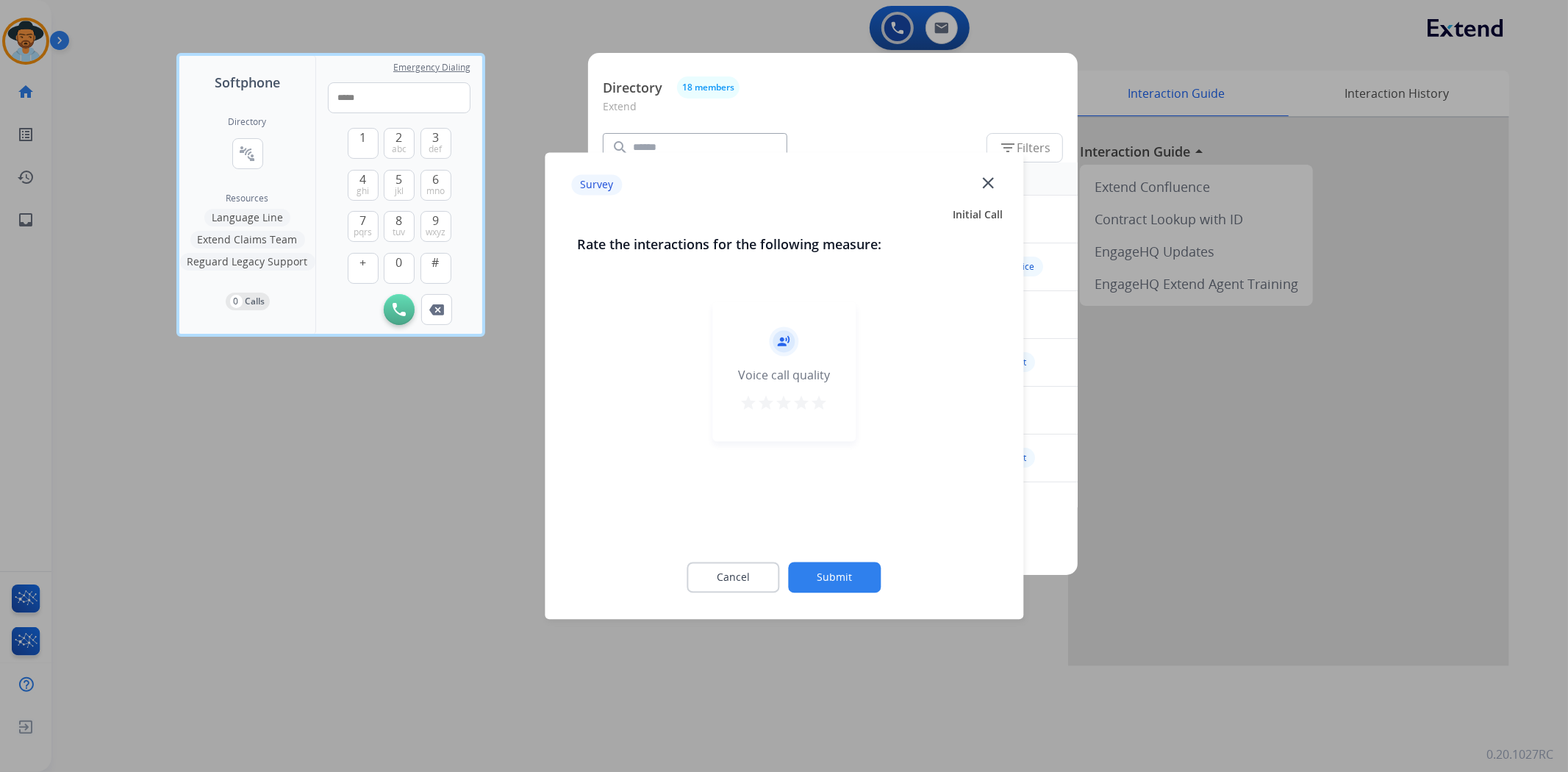
click at [745, 401] on mat-icon "star" at bounding box center [749, 403] width 18 height 18
click at [818, 571] on button "Submit" at bounding box center [836, 577] width 93 height 31
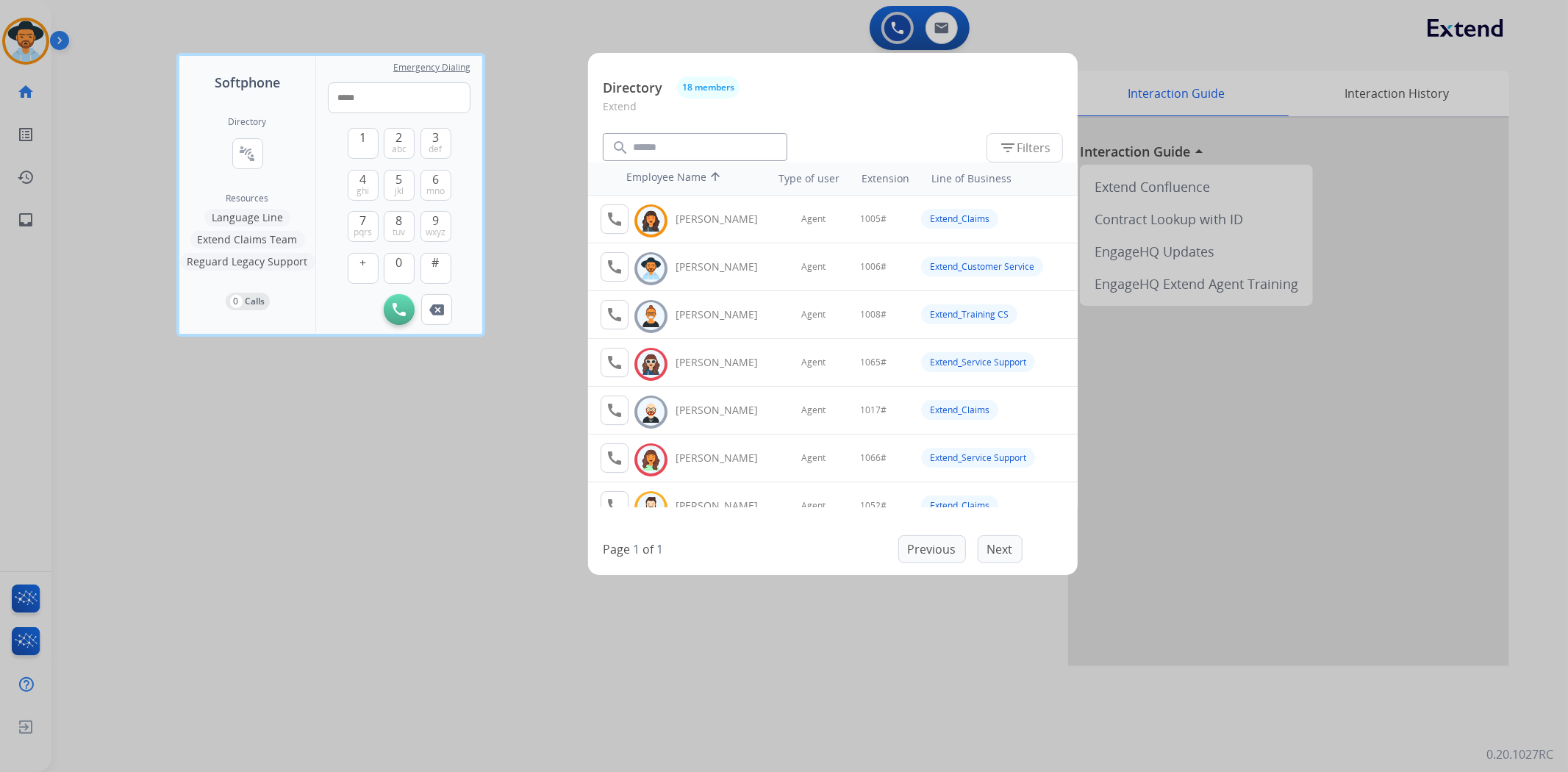
click at [561, 622] on div at bounding box center [784, 386] width 1568 height 772
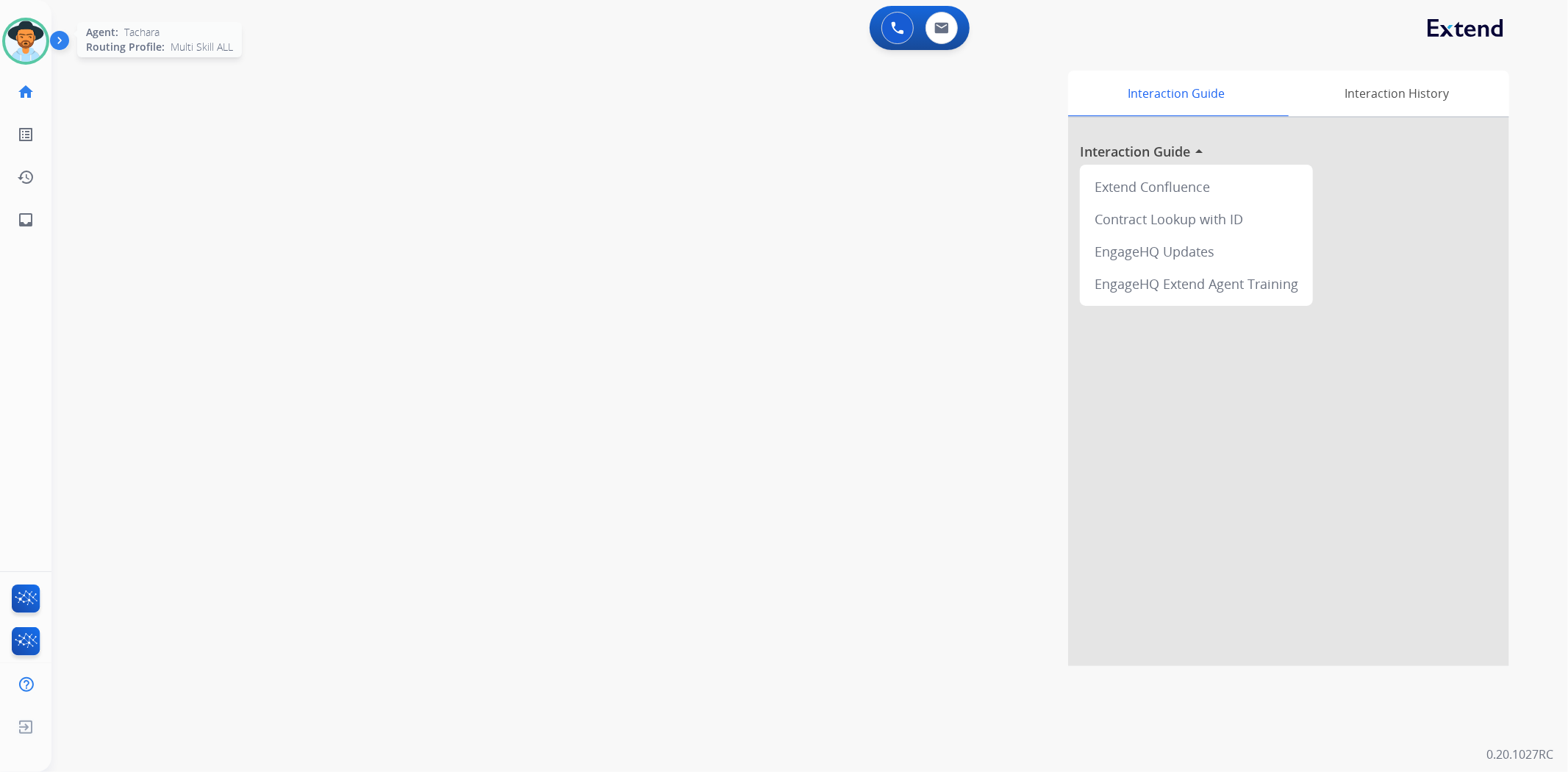
click at [12, 26] on img at bounding box center [26, 41] width 41 height 41
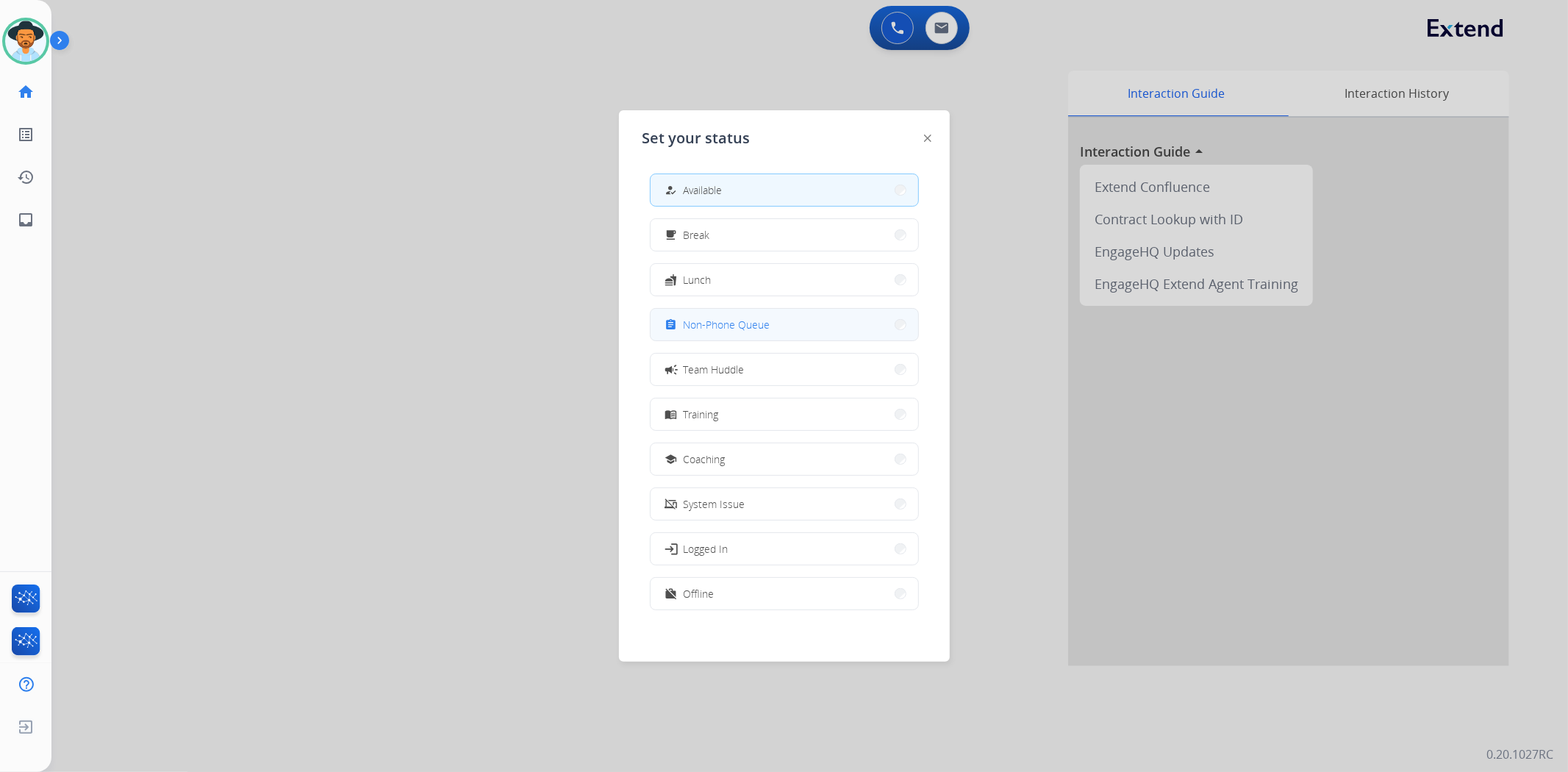
click at [737, 336] on button "assignment Non-Phone Queue" at bounding box center [784, 325] width 267 height 32
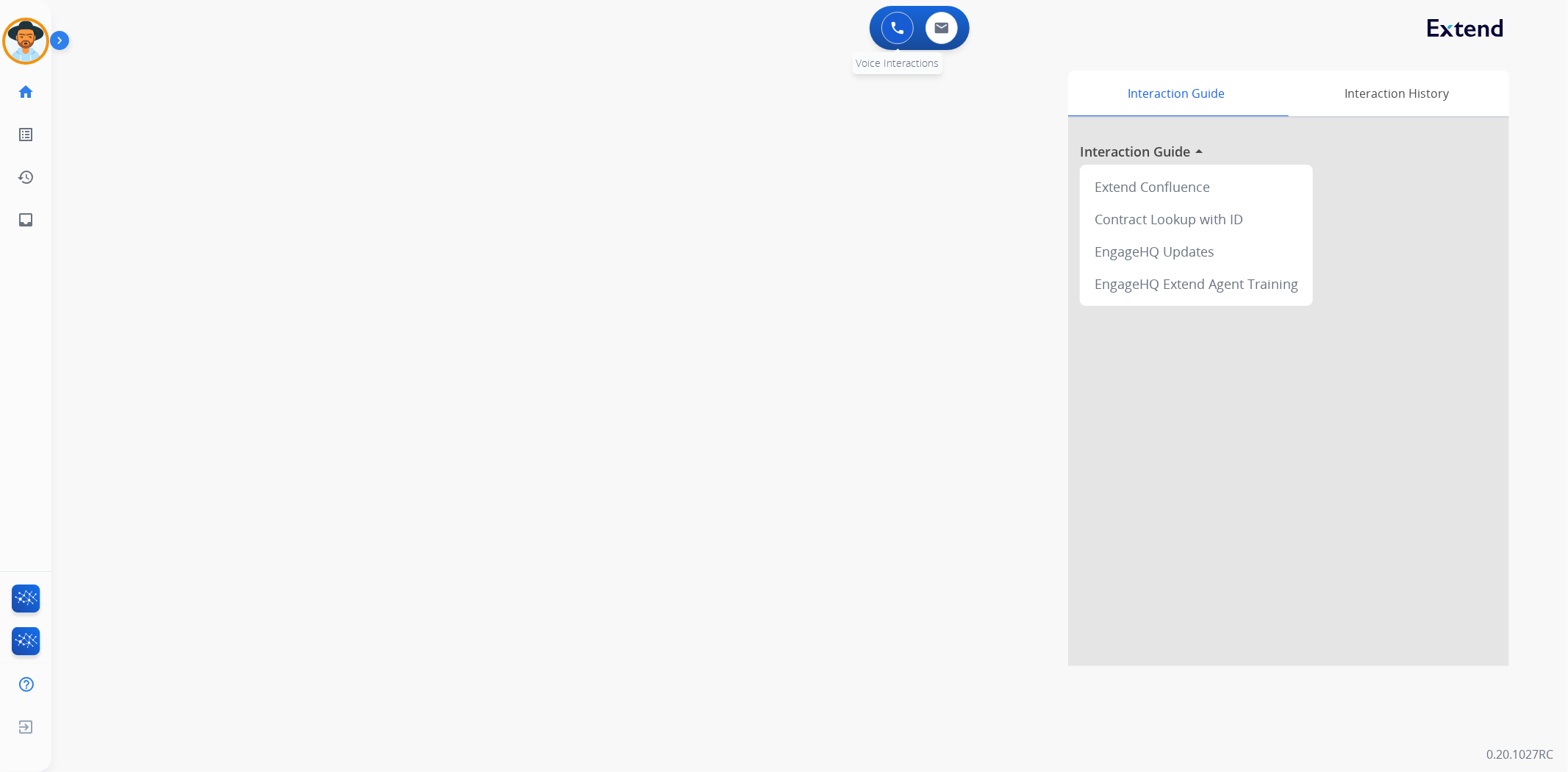
click at [902, 28] on img at bounding box center [898, 28] width 13 height 13
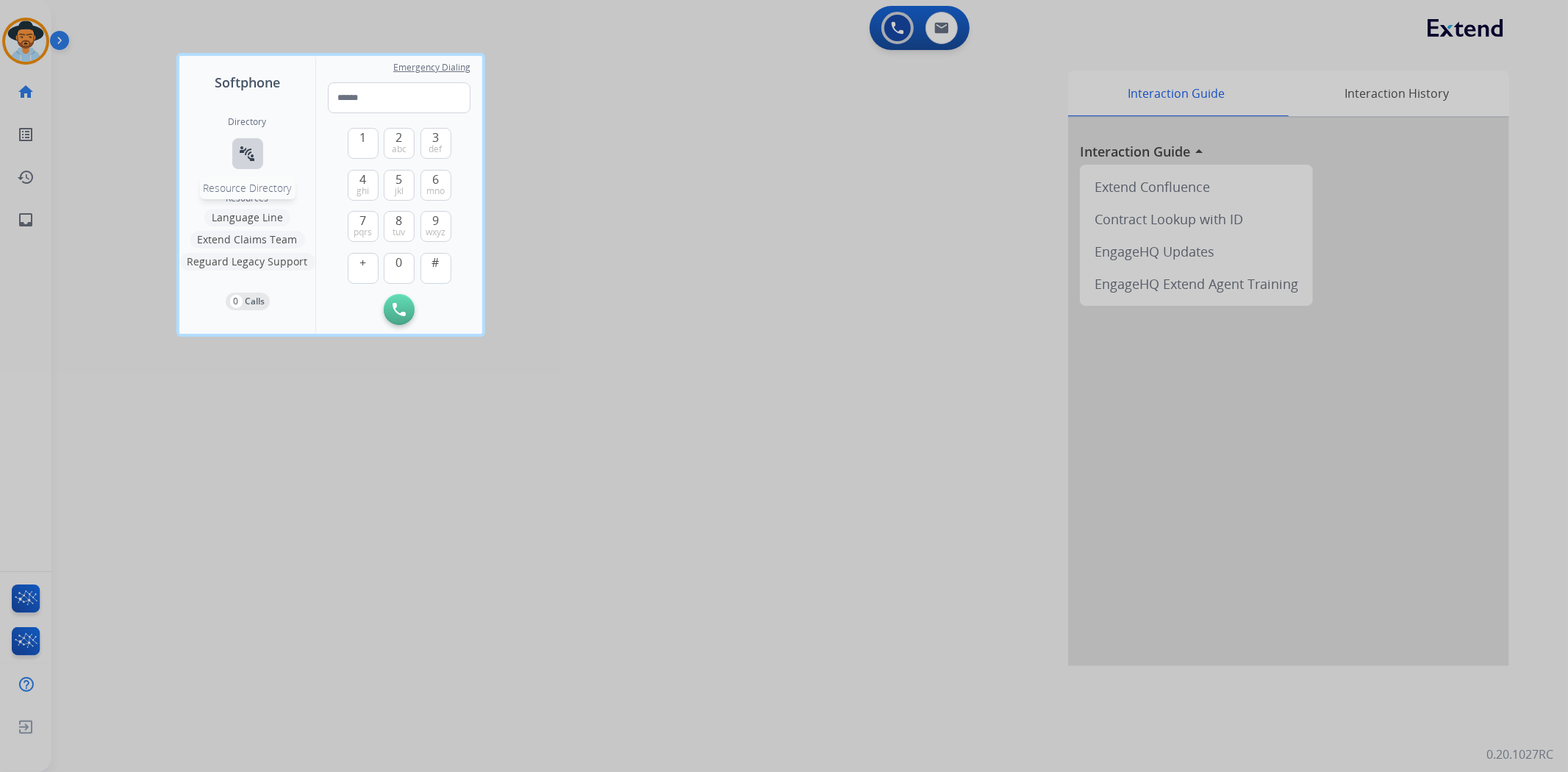
click at [238, 154] on button "connect_without_contact Resource Directory" at bounding box center [247, 153] width 31 height 31
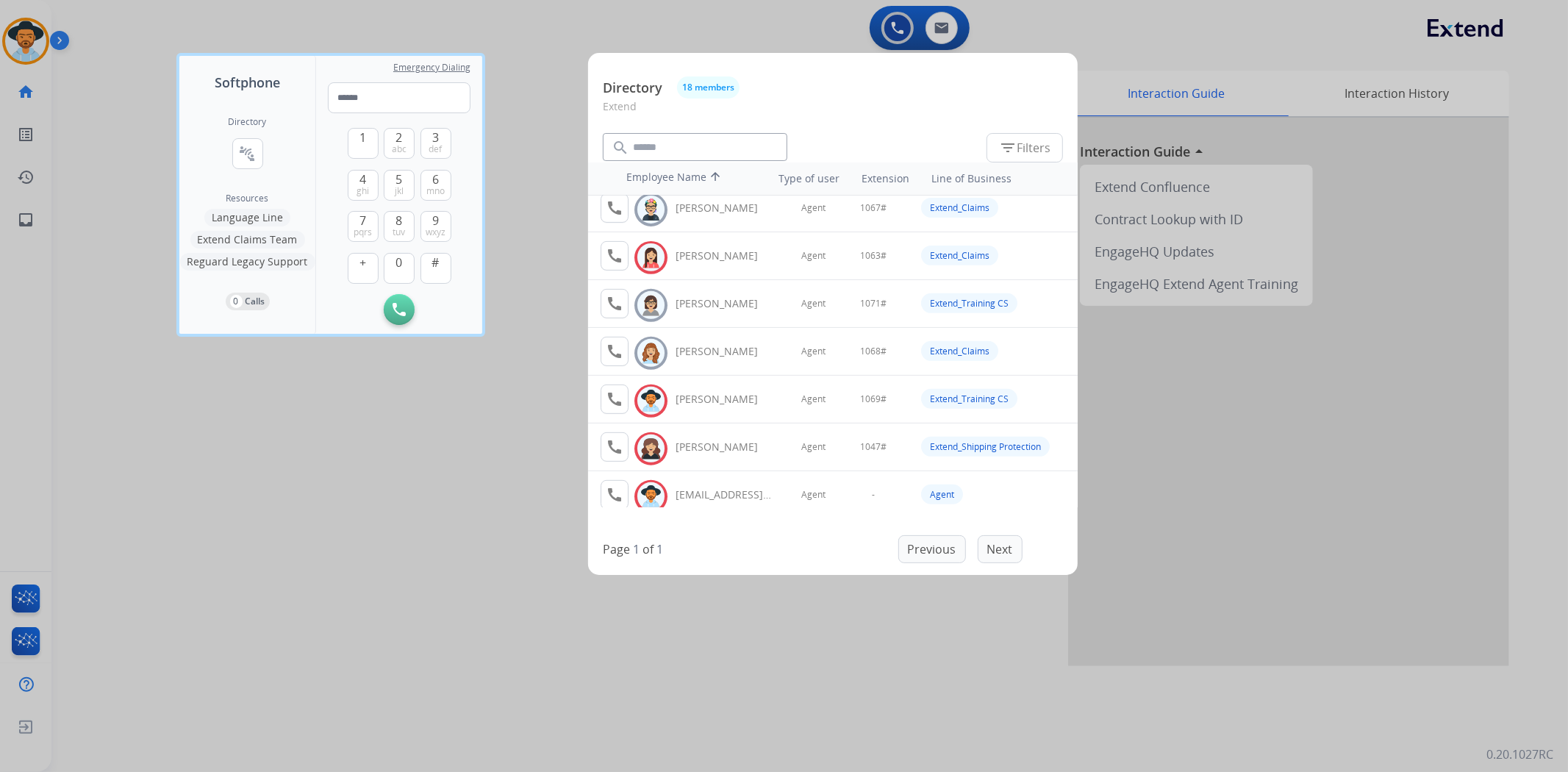
scroll to position [560, 0]
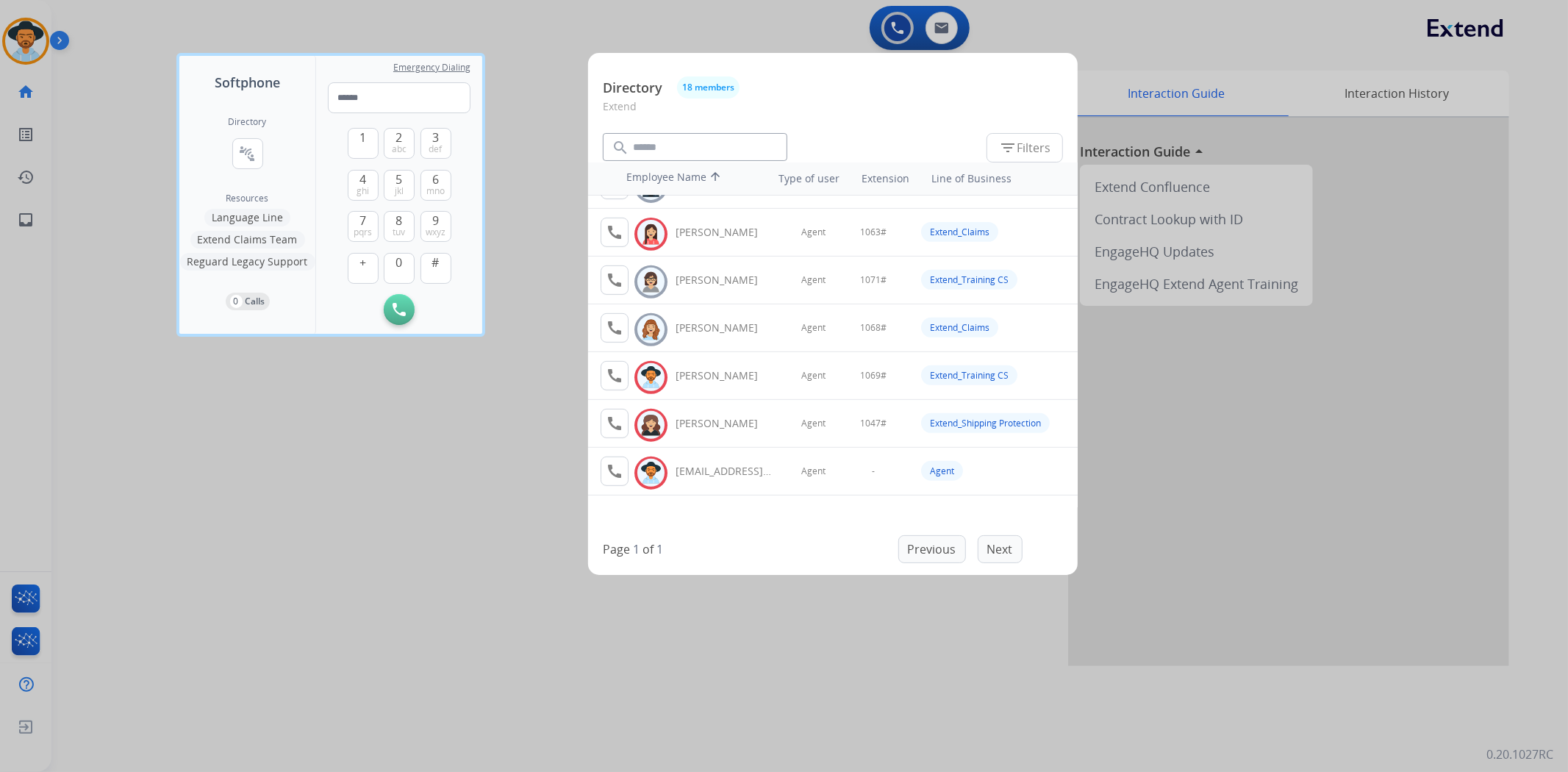
click at [664, 588] on div at bounding box center [784, 386] width 1568 height 772
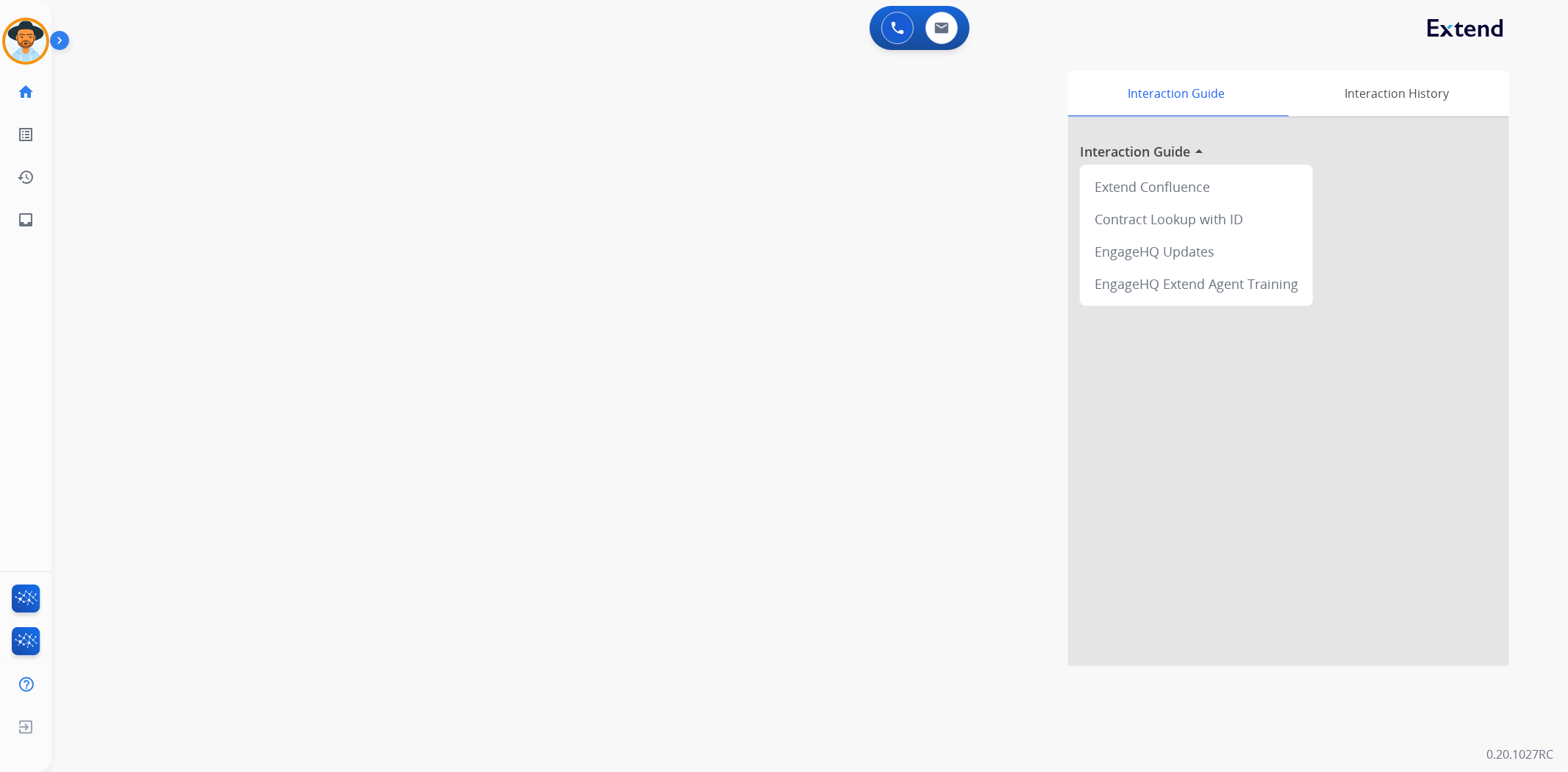
click at [398, 125] on div "swap_horiz Break voice bridge close_fullscreen Connect 3-Way Call merge_type Se…" at bounding box center [792, 359] width 1482 height 613
click at [952, 33] on button at bounding box center [941, 28] width 32 height 32
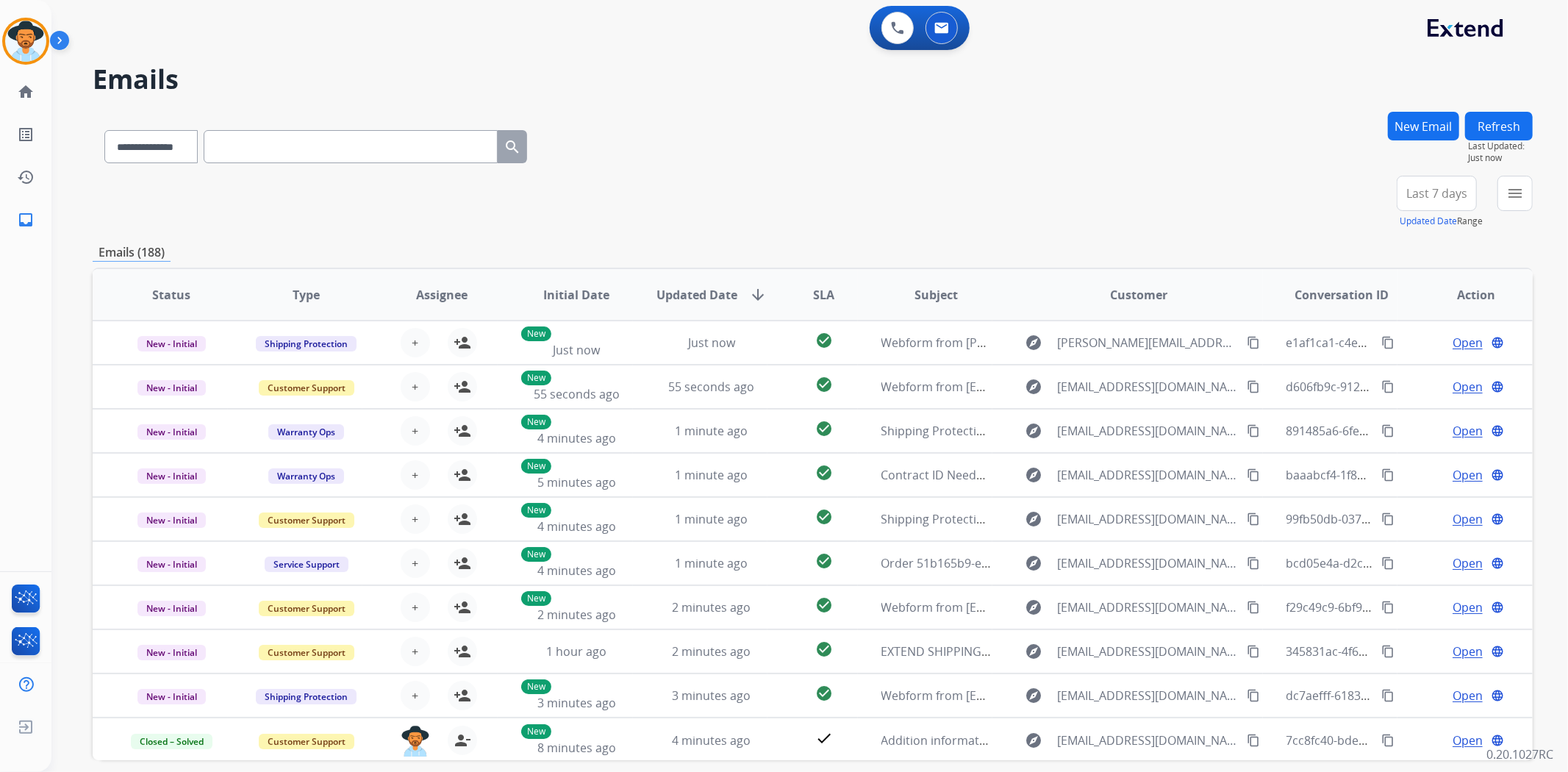
click at [1149, 248] on div "Emails (188)" at bounding box center [813, 252] width 1441 height 19
click at [1356, 208] on div "+86" at bounding box center [1367, 199] width 35 height 35
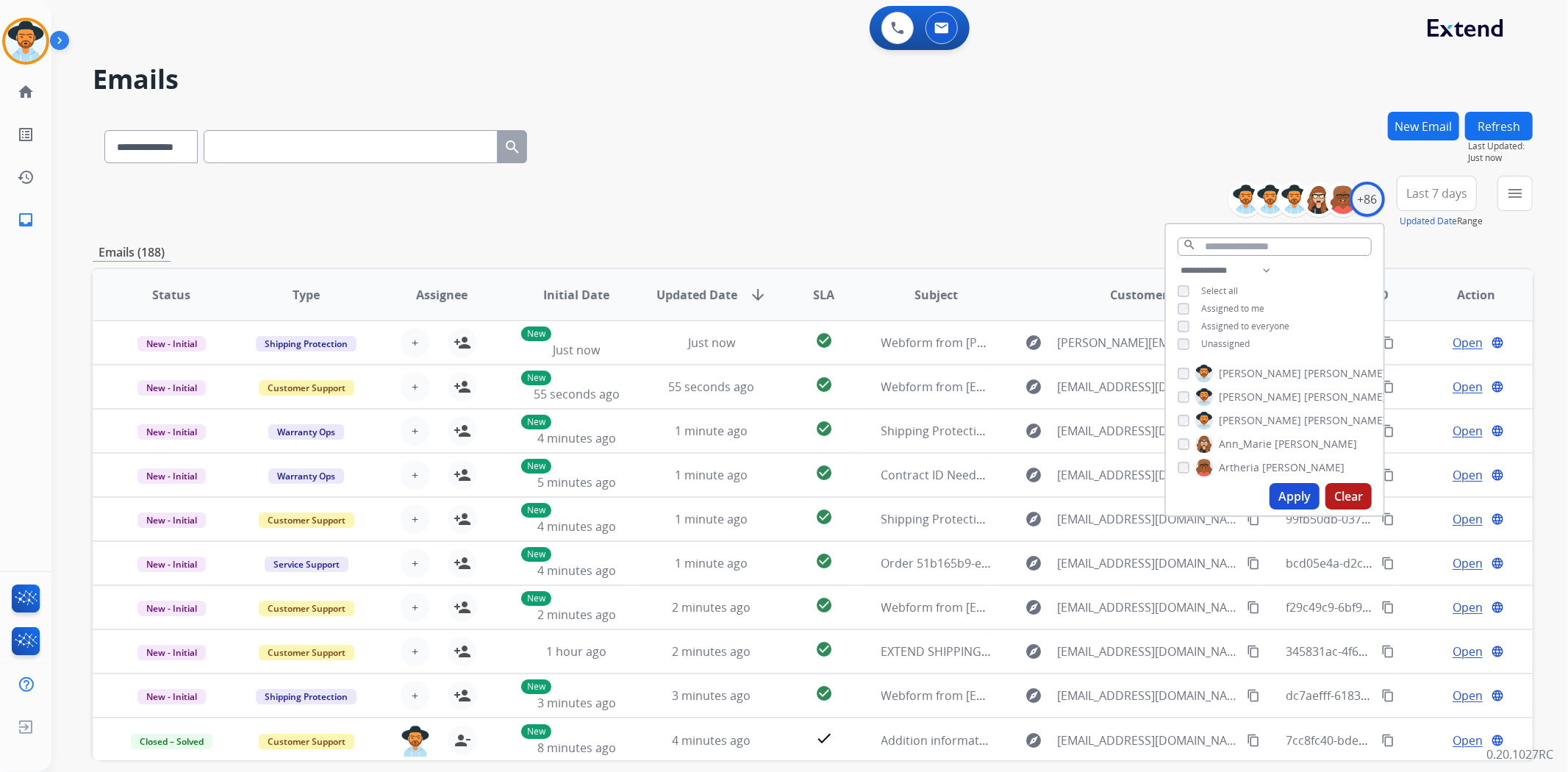
click at [1289, 500] on button "Apply" at bounding box center [1295, 495] width 50 height 27
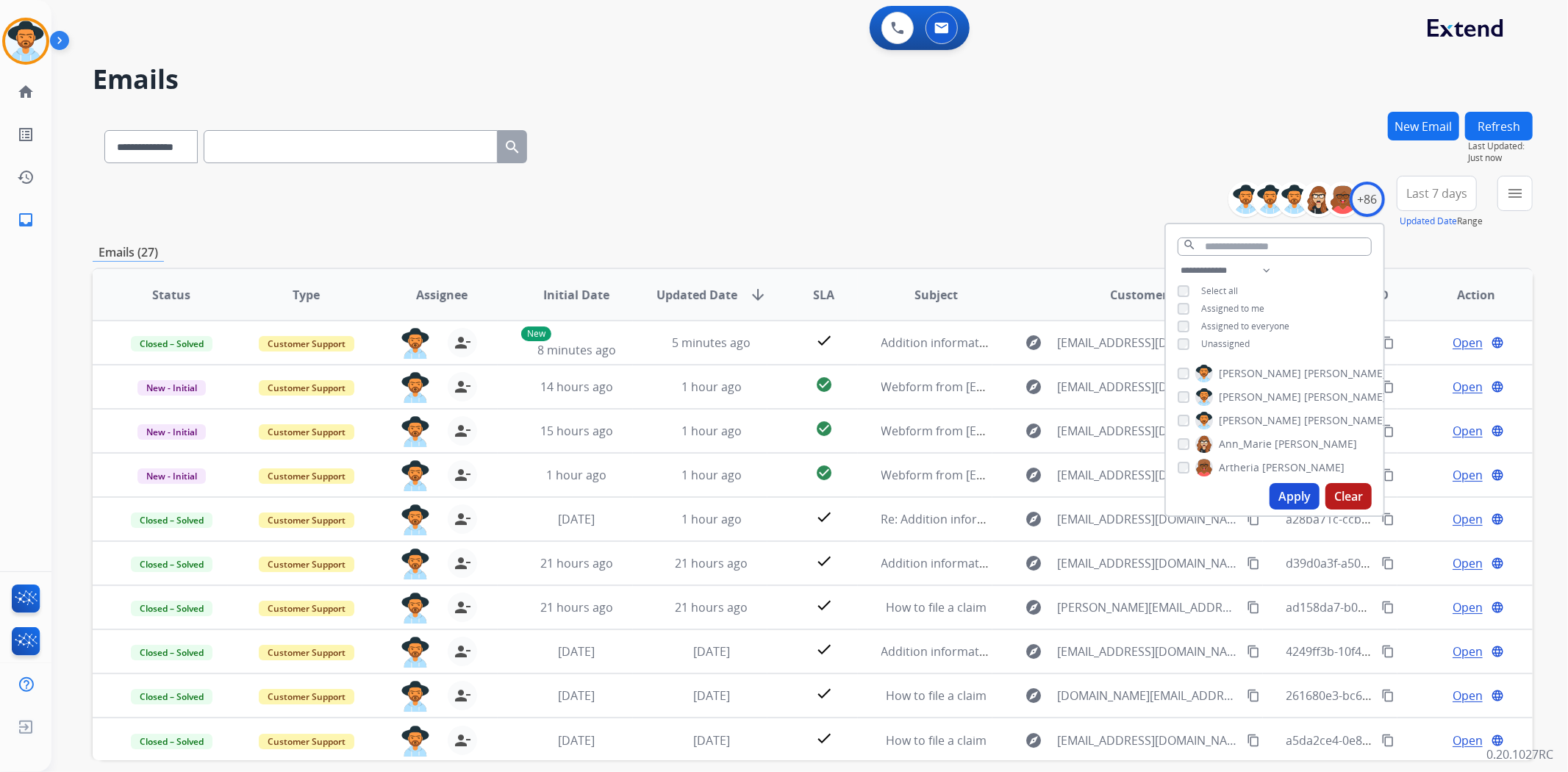
click at [921, 230] on div "**********" at bounding box center [813, 473] width 1441 height 725
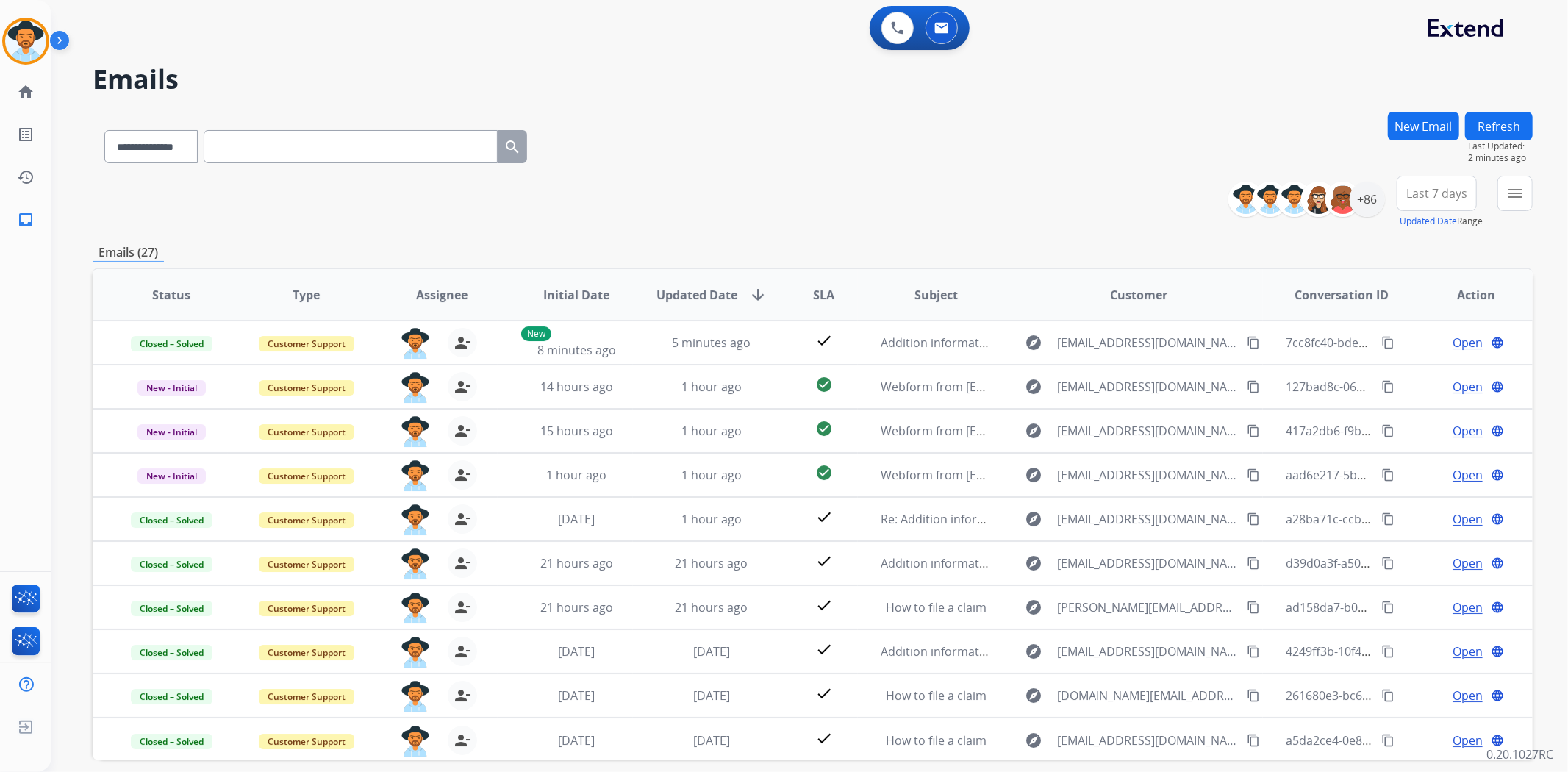
drag, startPoint x: 809, startPoint y: 122, endPoint x: 906, endPoint y: 78, distance: 106.5
click at [809, 122] on div "**********" at bounding box center [813, 143] width 1441 height 64
click at [40, 56] on img at bounding box center [26, 41] width 41 height 41
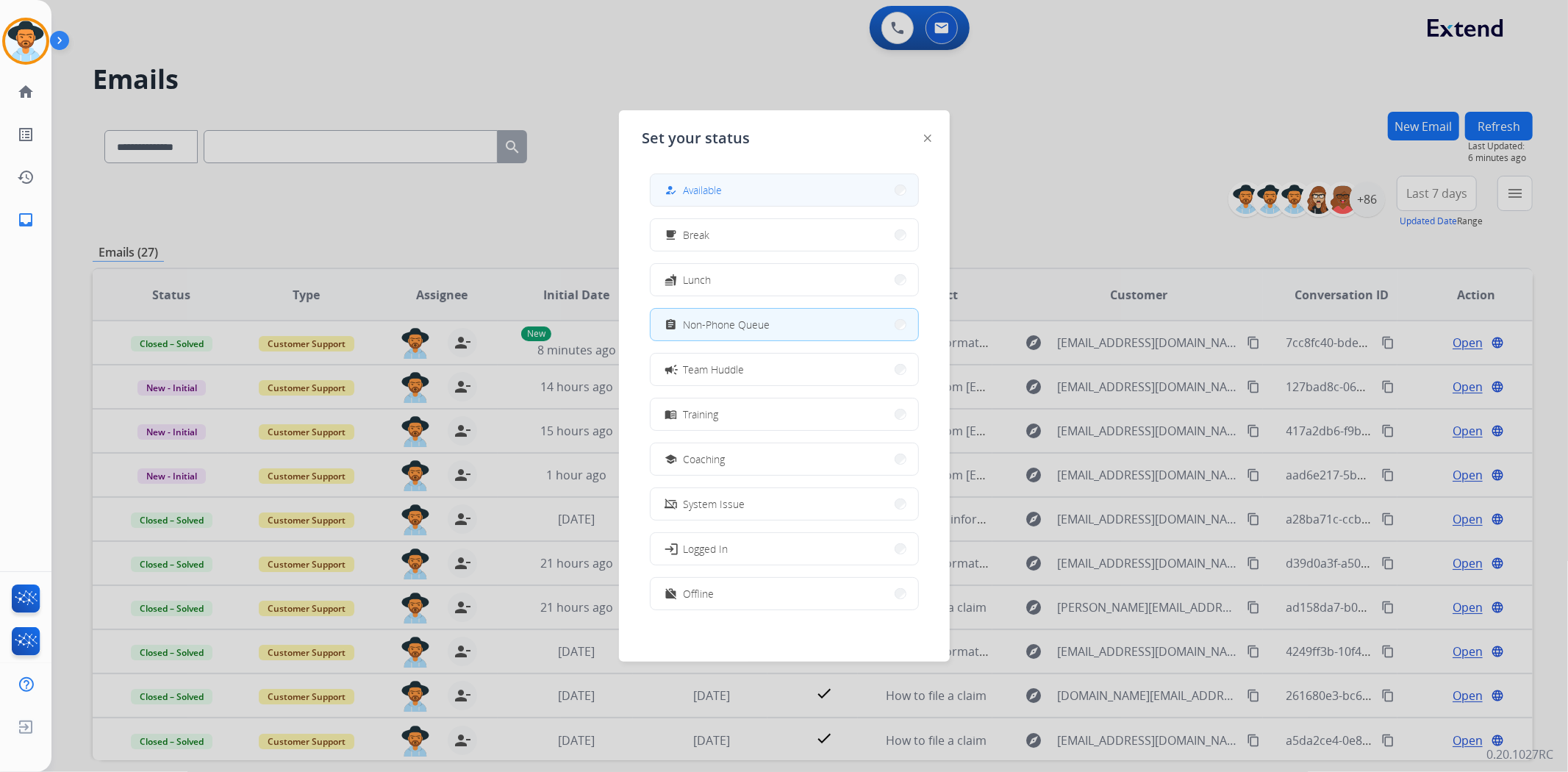
click at [713, 182] on div "how_to_reg Available" at bounding box center [693, 190] width 60 height 18
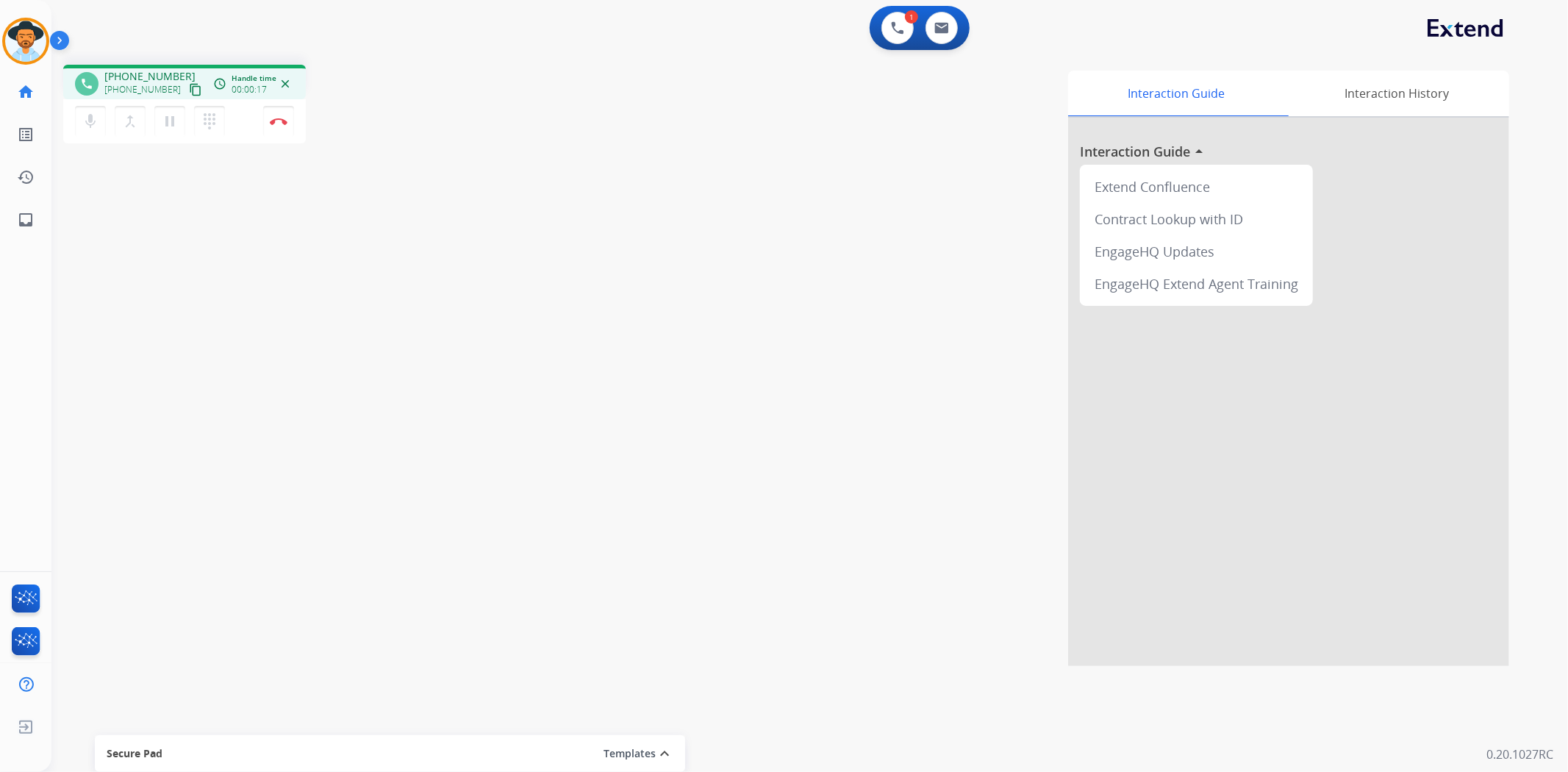
click at [189, 85] on mat-icon "content_copy" at bounding box center [196, 90] width 13 height 13
click at [189, 90] on mat-icon "content_copy" at bounding box center [196, 90] width 13 height 13
click at [943, 548] on div "Interaction Guide Interaction History Interaction Guide arrow_drop_up Extend Co…" at bounding box center [1005, 368] width 1008 height 596
click at [166, 126] on mat-icon "pause" at bounding box center [169, 121] width 18 height 18
click at [210, 120] on mat-icon "dialpad" at bounding box center [209, 121] width 18 height 18
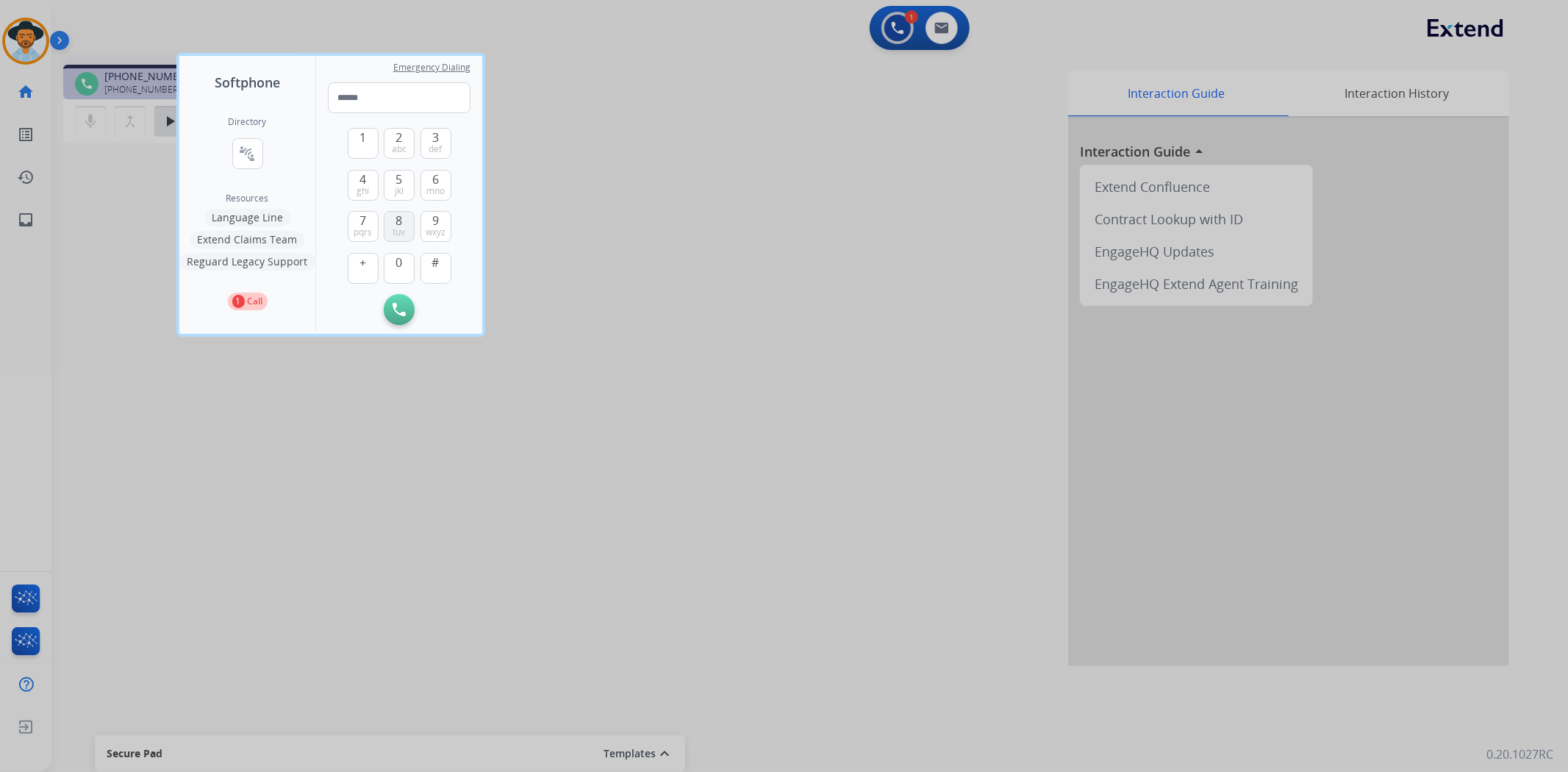
click at [397, 217] on span "8" at bounding box center [399, 220] width 6 height 18
click at [358, 225] on button "7 pqrs" at bounding box center [363, 225] width 31 height 31
click at [428, 140] on button "3 def" at bounding box center [435, 143] width 31 height 31
click at [399, 214] on span "8" at bounding box center [399, 220] width 6 height 18
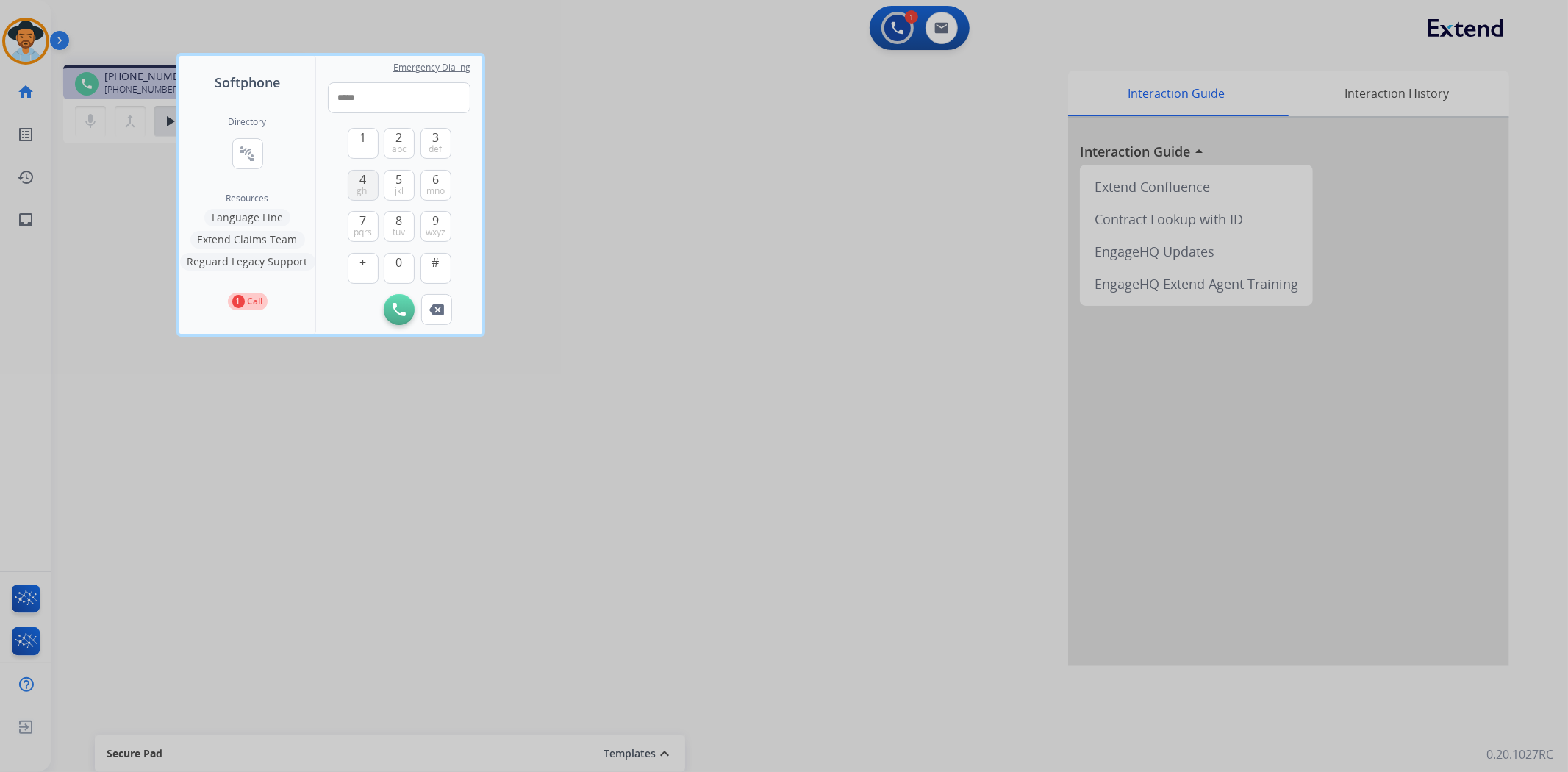
click at [361, 176] on span "4" at bounding box center [362, 179] width 6 height 18
click at [401, 145] on span "abc" at bounding box center [399, 148] width 15 height 12
click at [431, 222] on button "9 wxyz" at bounding box center [435, 225] width 31 height 31
click at [405, 251] on div "1 2 abc 3 def 4 ghi 5 jkl 6 mno 7 pqrs 8 tuv 9 wxyz + 0 #" at bounding box center [400, 203] width 104 height 181
click at [390, 262] on button "0" at bounding box center [398, 267] width 31 height 31
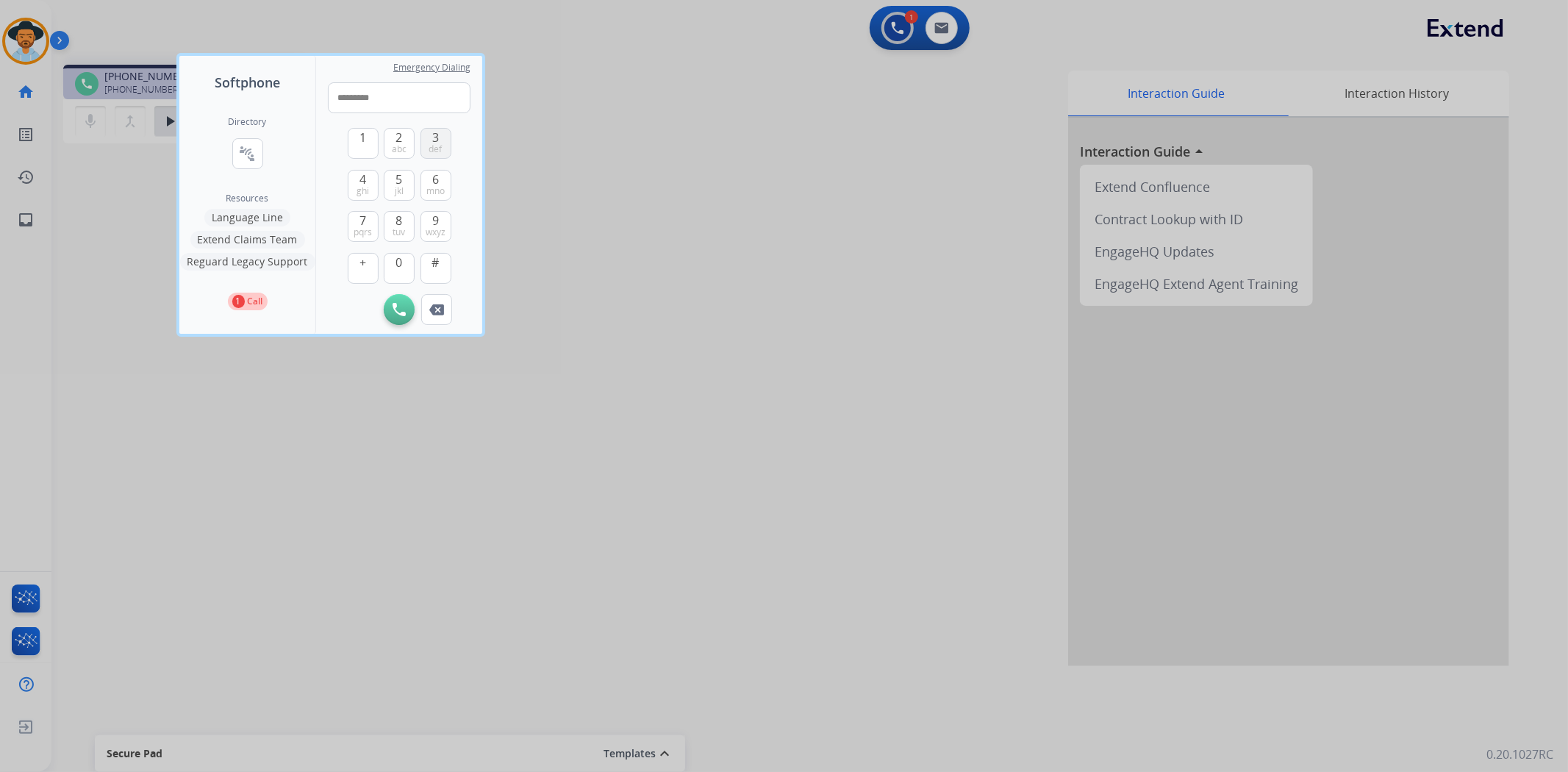
click at [432, 150] on span "def" at bounding box center [436, 148] width 13 height 12
type input "**********"
click at [398, 306] on img at bounding box center [399, 309] width 13 height 13
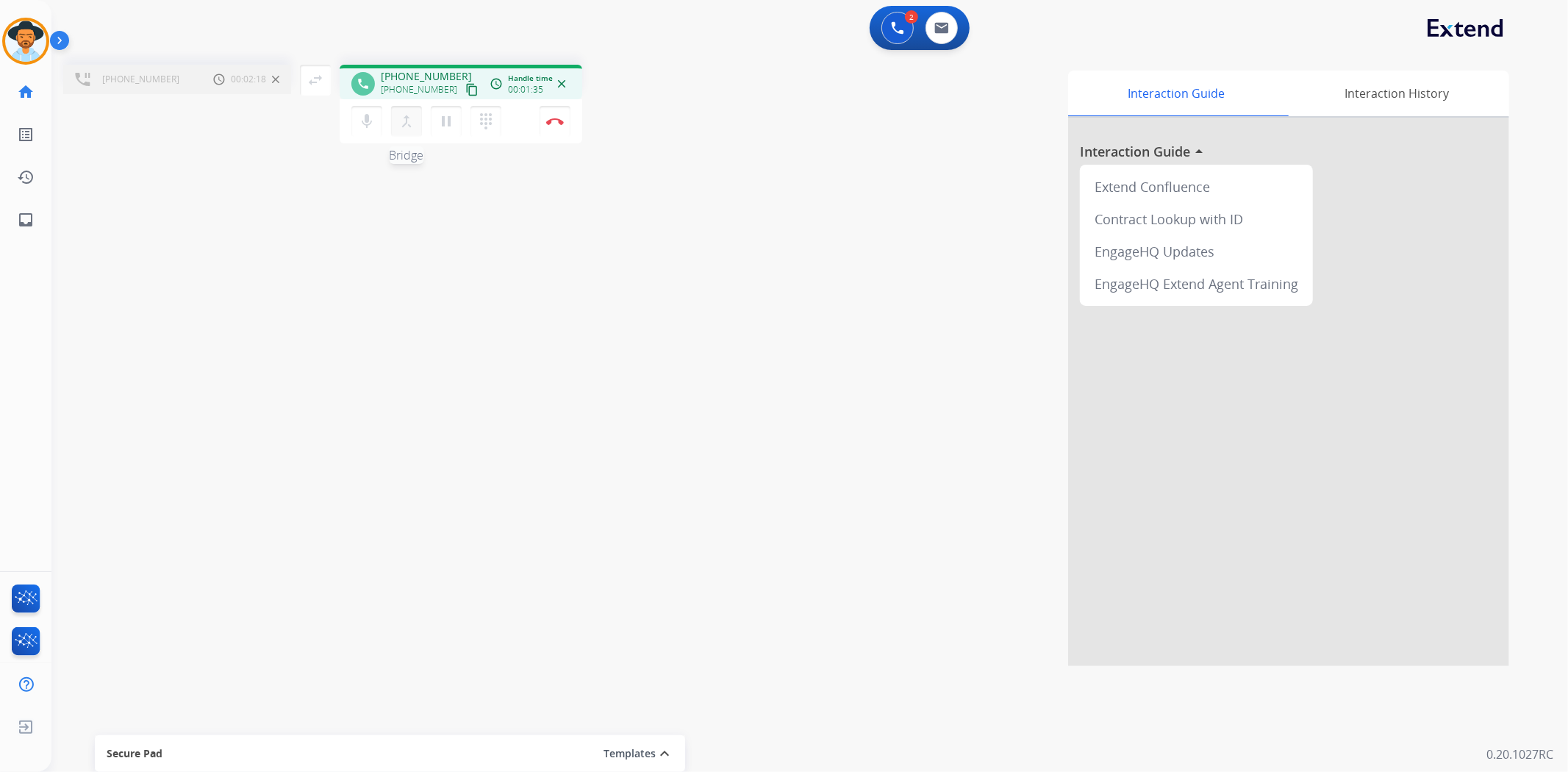
click at [414, 125] on mat-icon "merge_type" at bounding box center [407, 121] width 18 height 18
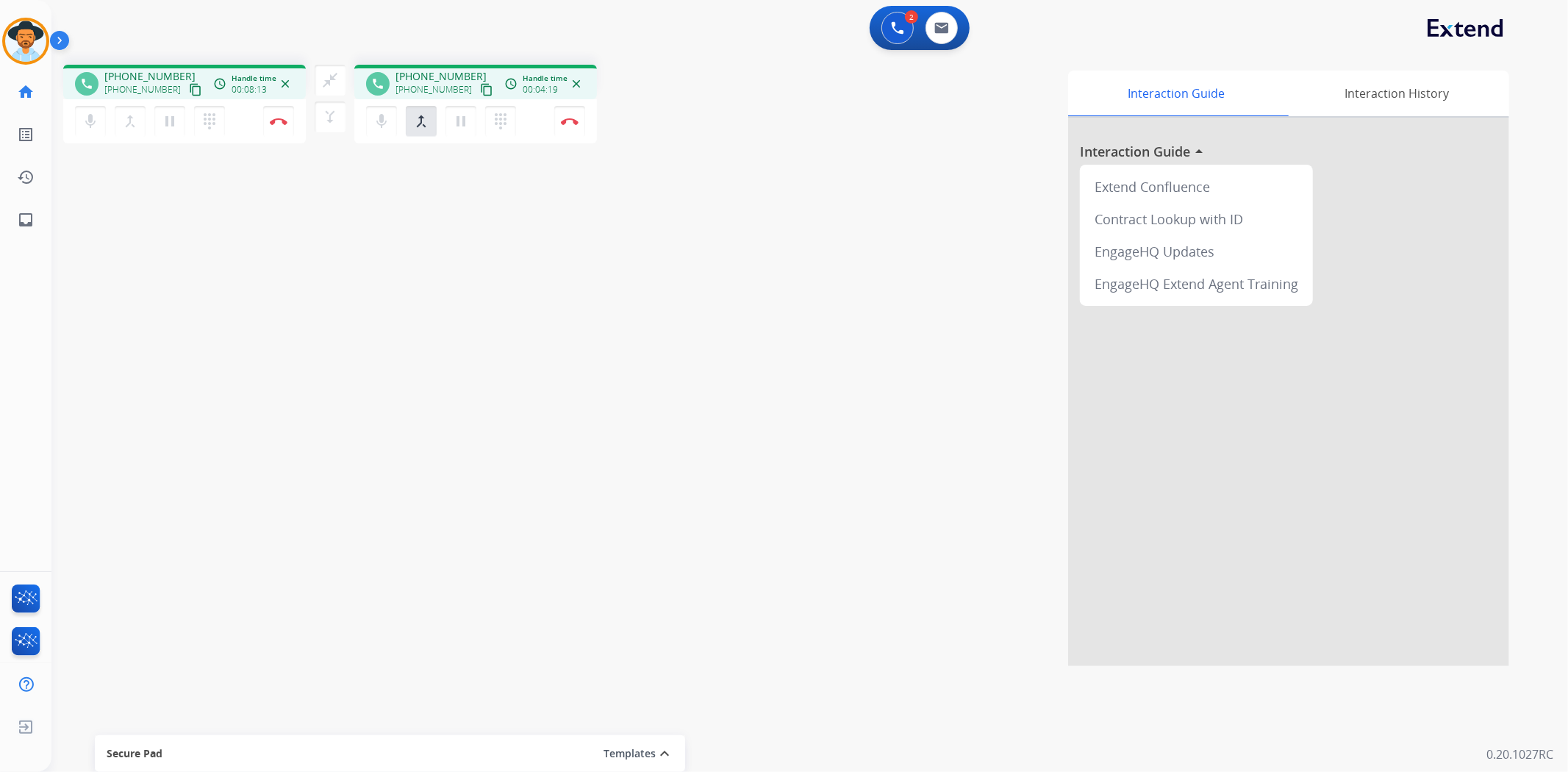
click at [840, 310] on div "Interaction Guide Interaction History Interaction Guide arrow_drop_up Extend Co…" at bounding box center [1056, 368] width 907 height 596
click at [942, 31] on img at bounding box center [942, 28] width 15 height 12
select select "**********"
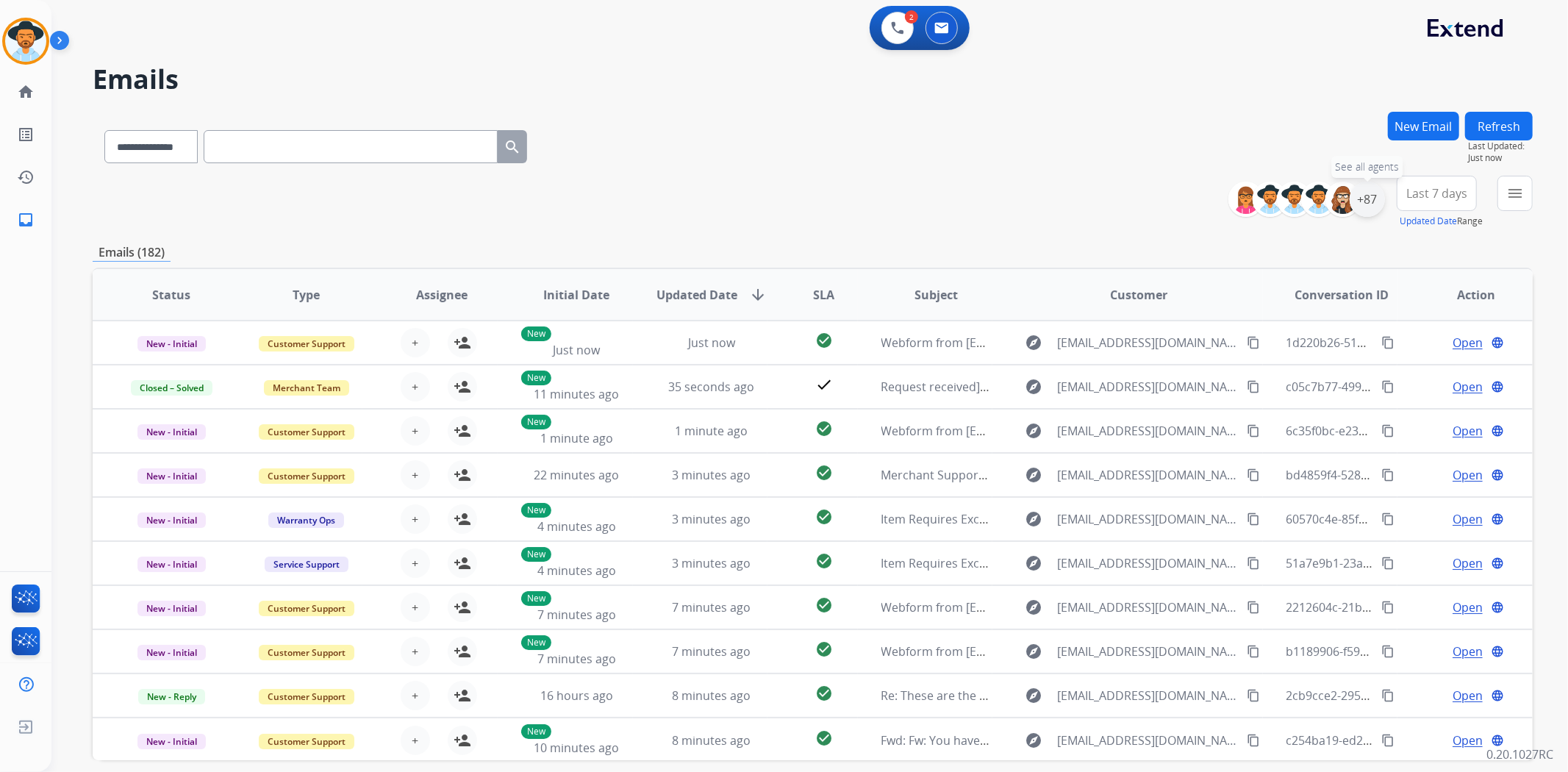
click at [1366, 199] on div "+87" at bounding box center [1367, 199] width 35 height 35
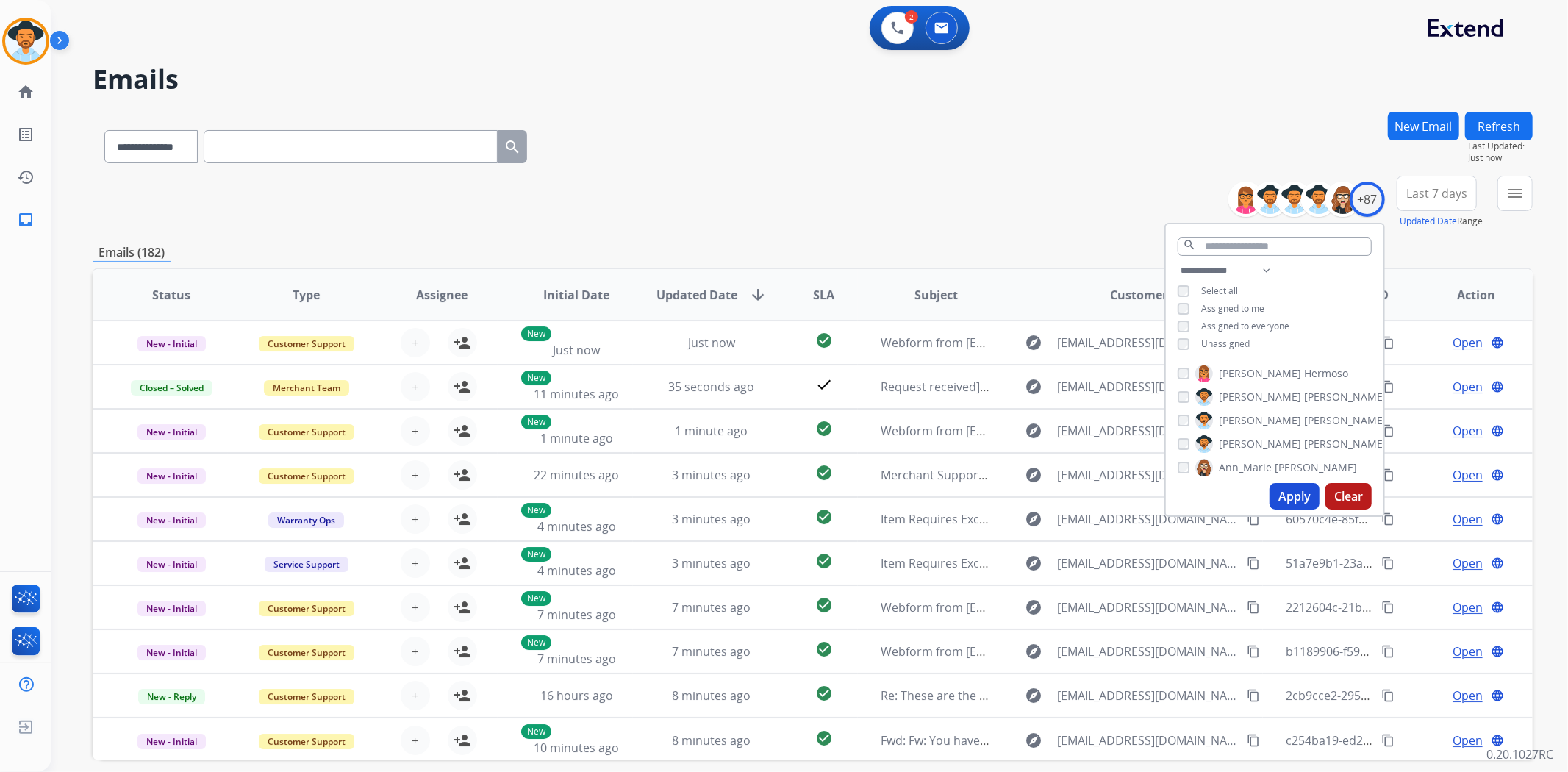
scroll to position [82, 0]
click at [1073, 192] on div "**********" at bounding box center [813, 201] width 1441 height 53
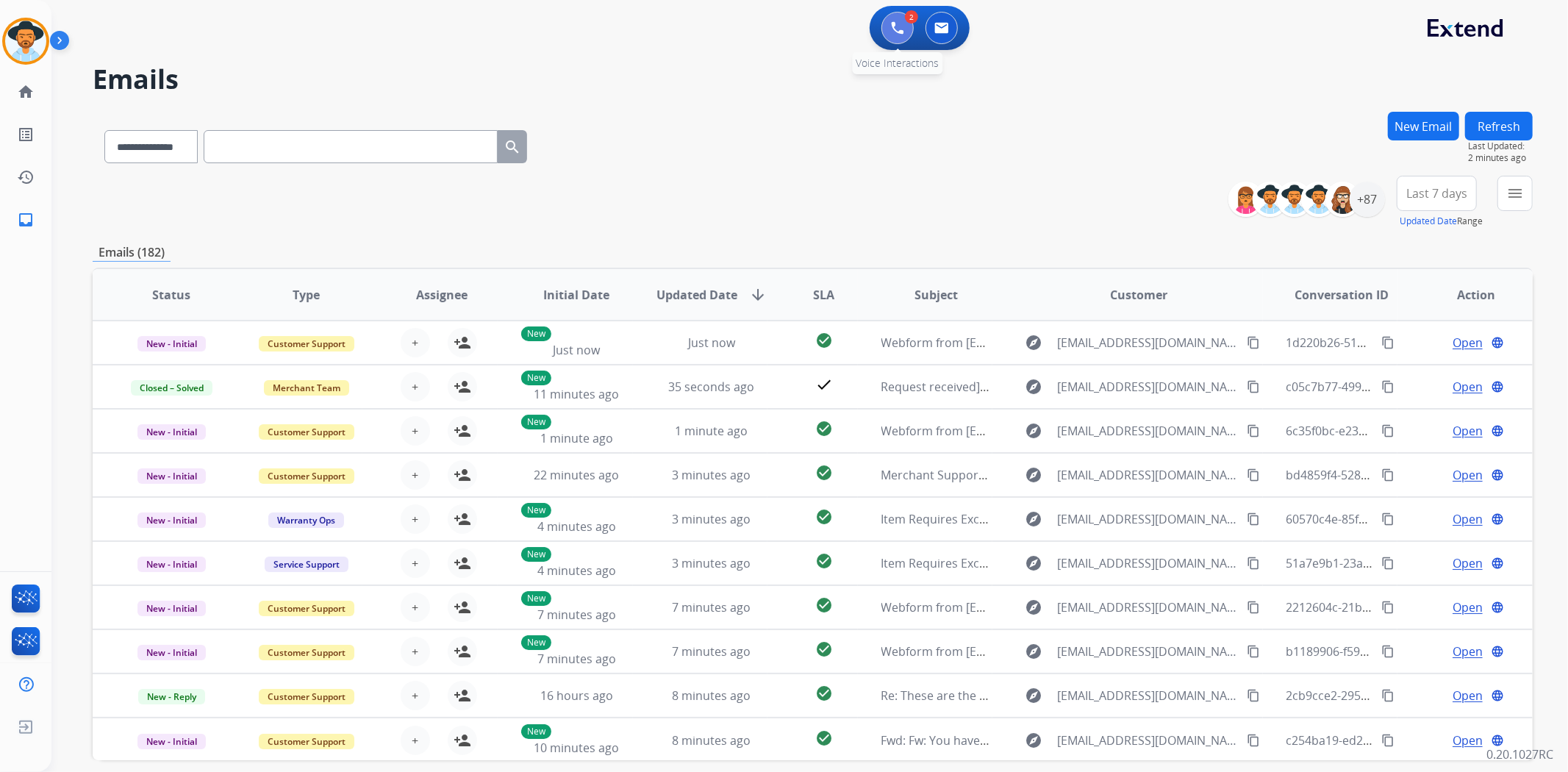
click at [900, 24] on img at bounding box center [898, 28] width 13 height 13
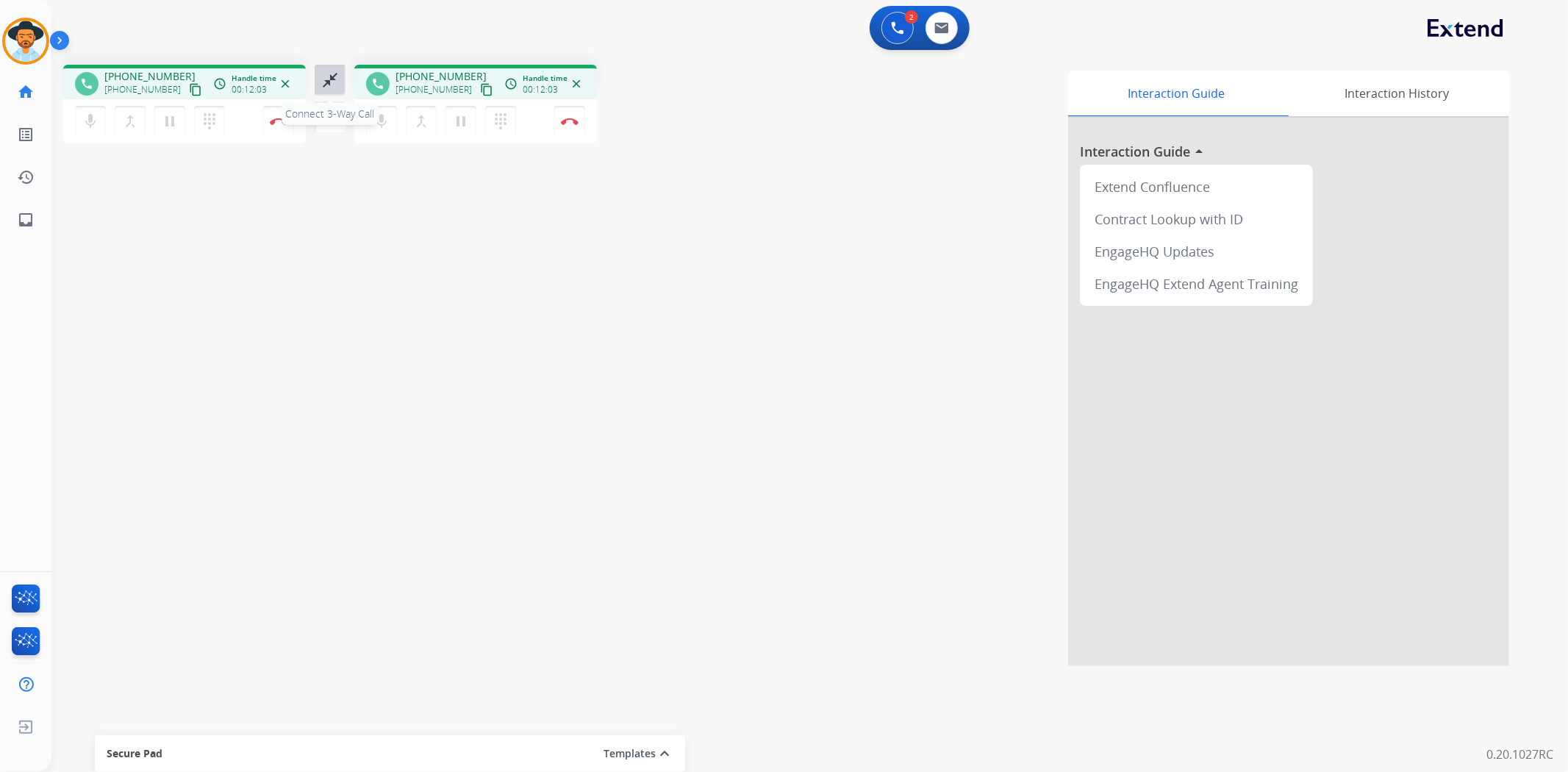
click at [327, 84] on mat-icon "close_fullscreen" at bounding box center [330, 80] width 18 height 18
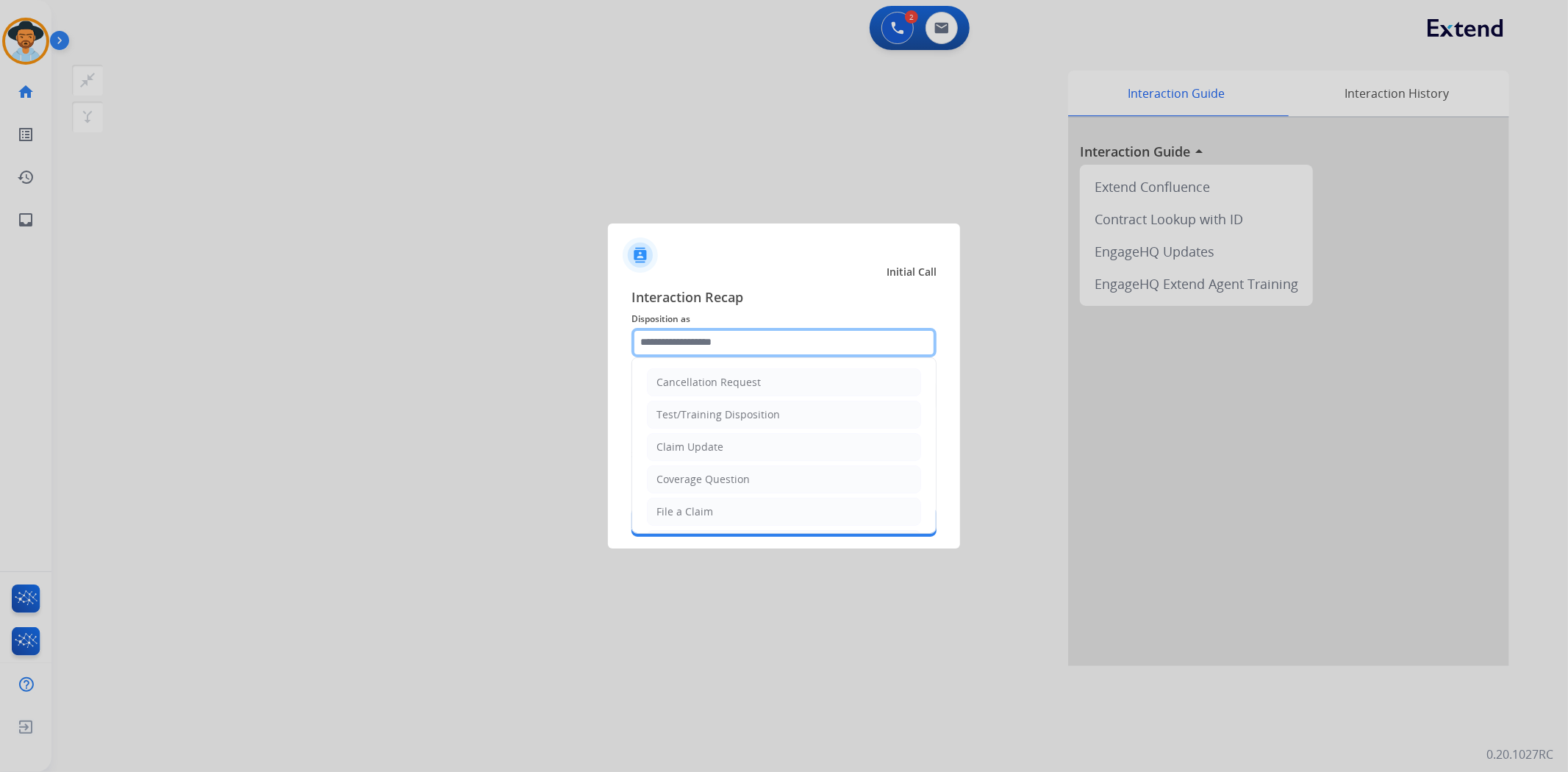
click at [768, 348] on input "text" at bounding box center [784, 342] width 305 height 30
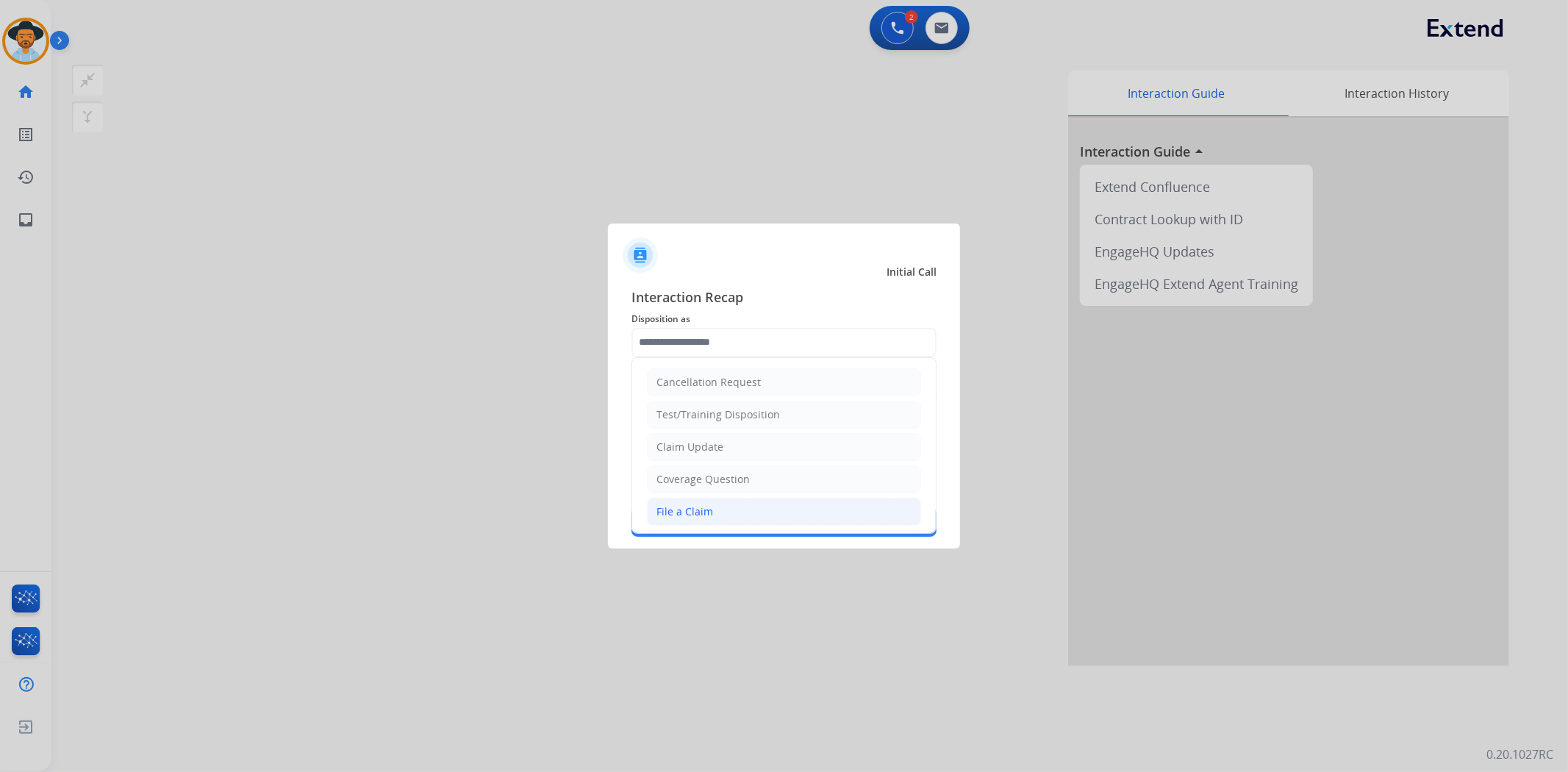
click at [677, 513] on div "File a Claim" at bounding box center [684, 511] width 57 height 15
type input "**********"
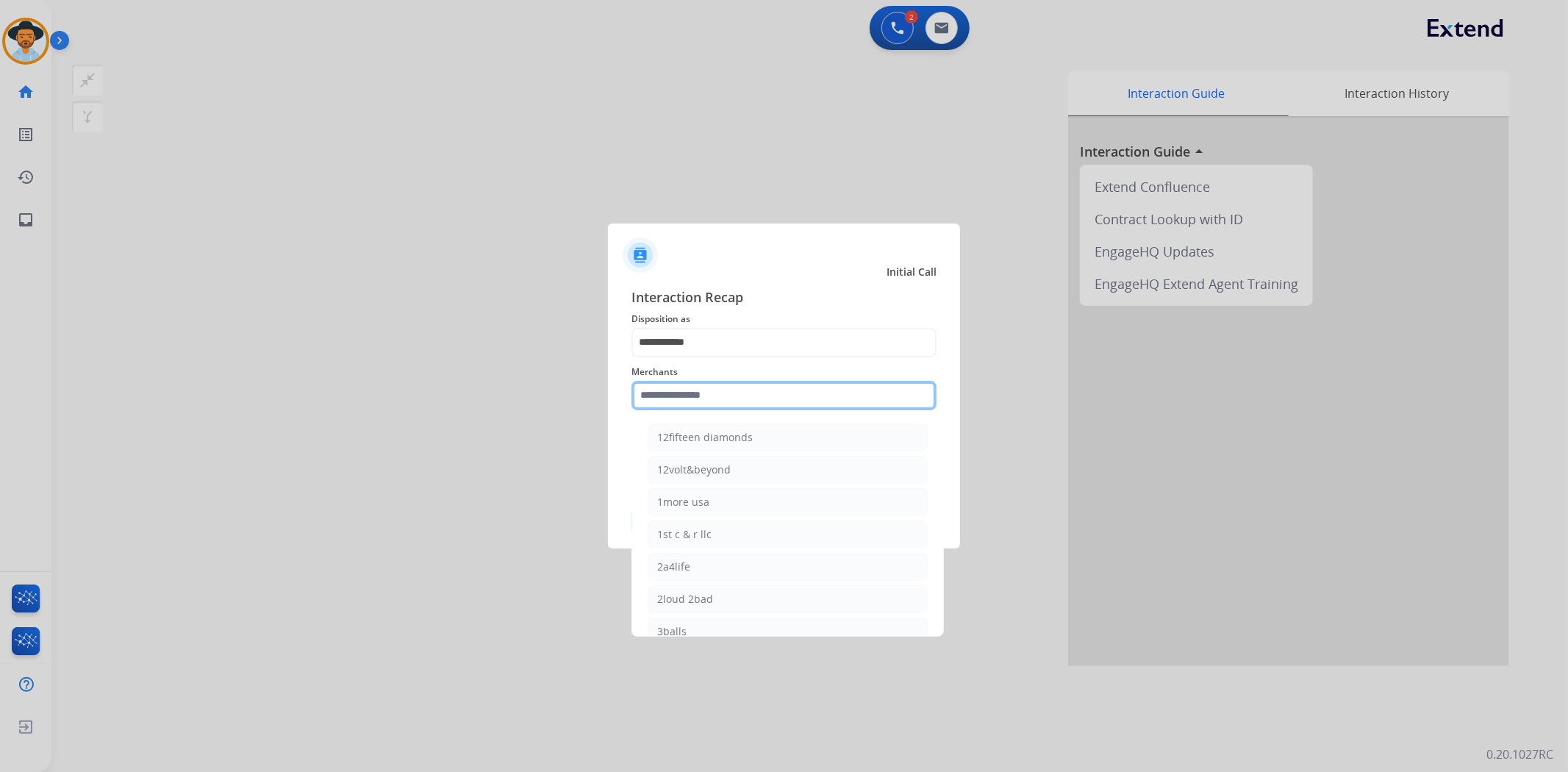
click at [695, 403] on input "text" at bounding box center [784, 395] width 305 height 30
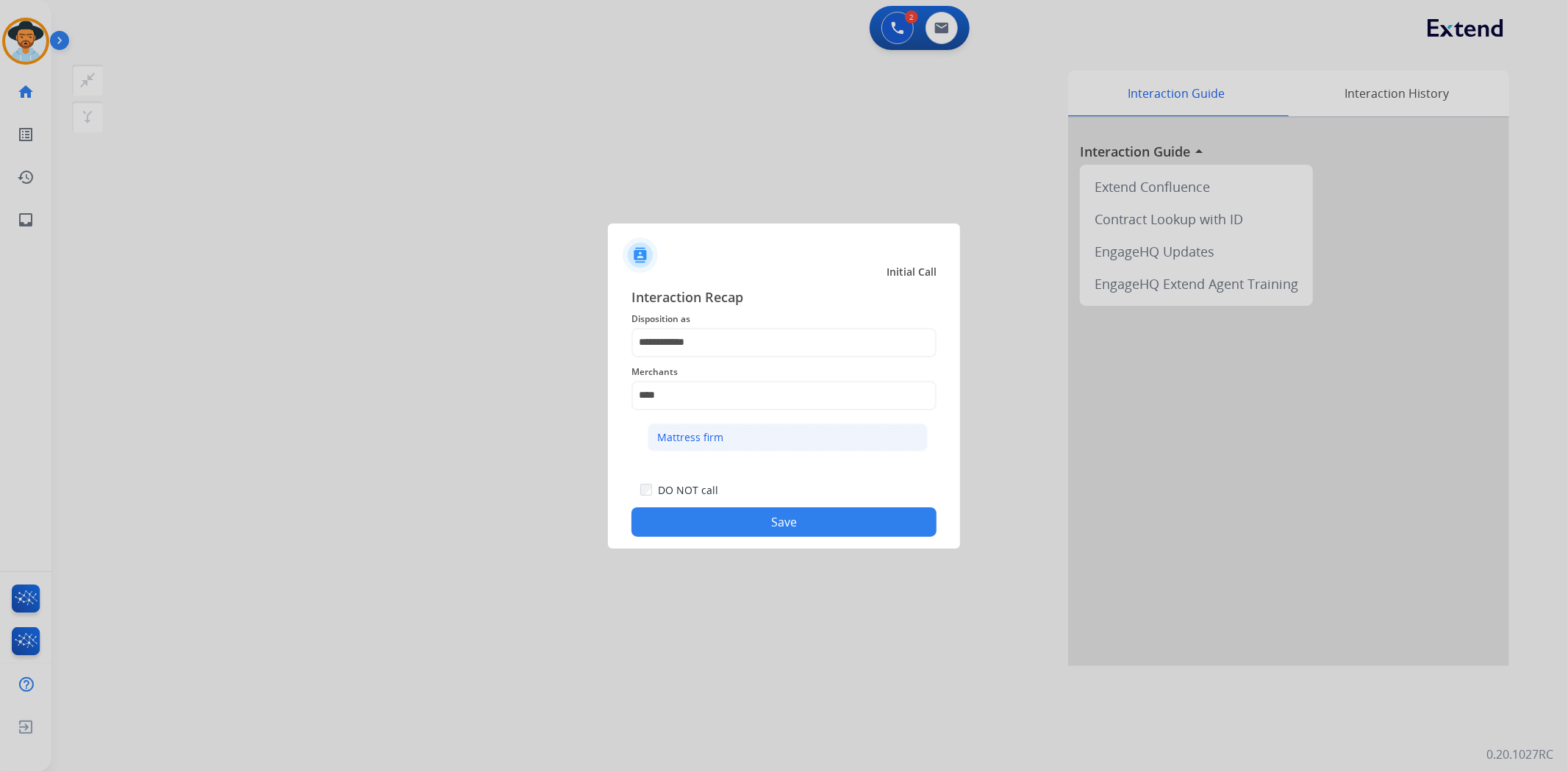
click at [716, 431] on div "Mattress firm" at bounding box center [690, 437] width 66 height 15
type input "**********"
click at [731, 510] on button "Save" at bounding box center [784, 522] width 305 height 30
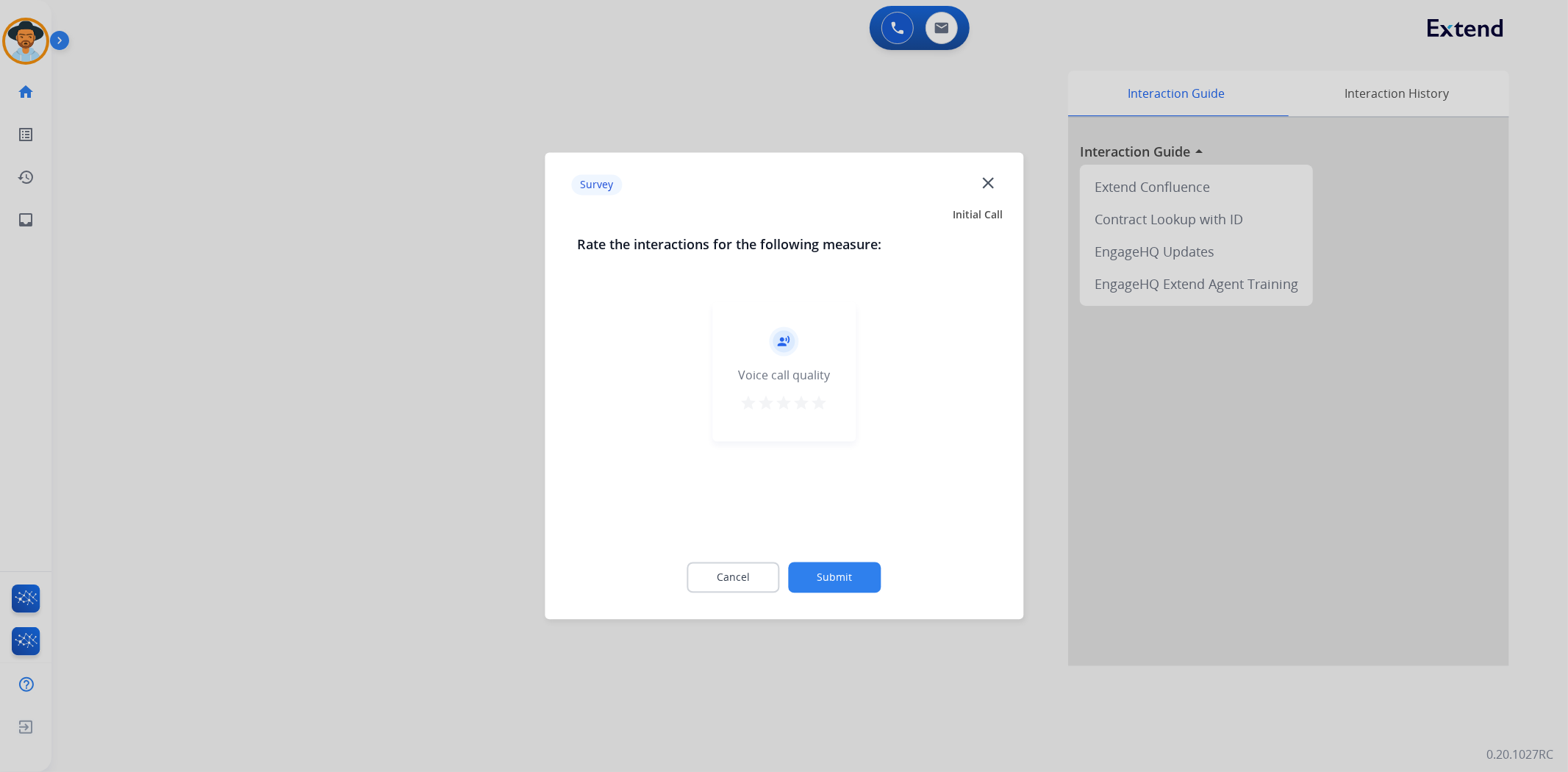
click at [815, 402] on mat-icon "star" at bounding box center [820, 403] width 18 height 18
click at [833, 593] on div "Cancel Submit" at bounding box center [784, 577] width 414 height 66
click at [834, 585] on button "Submit" at bounding box center [836, 577] width 93 height 31
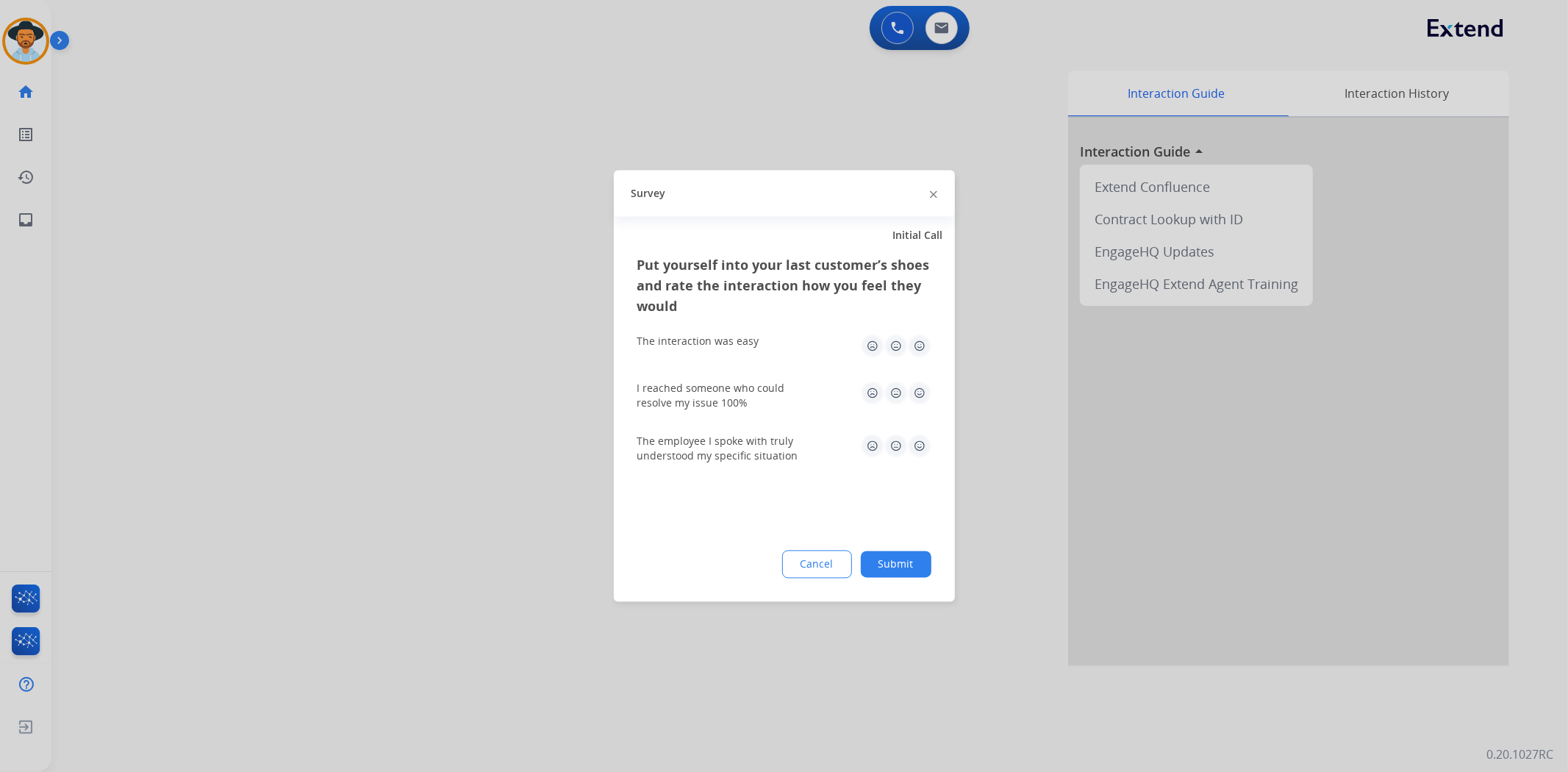
click at [880, 556] on button "Submit" at bounding box center [897, 564] width 71 height 27
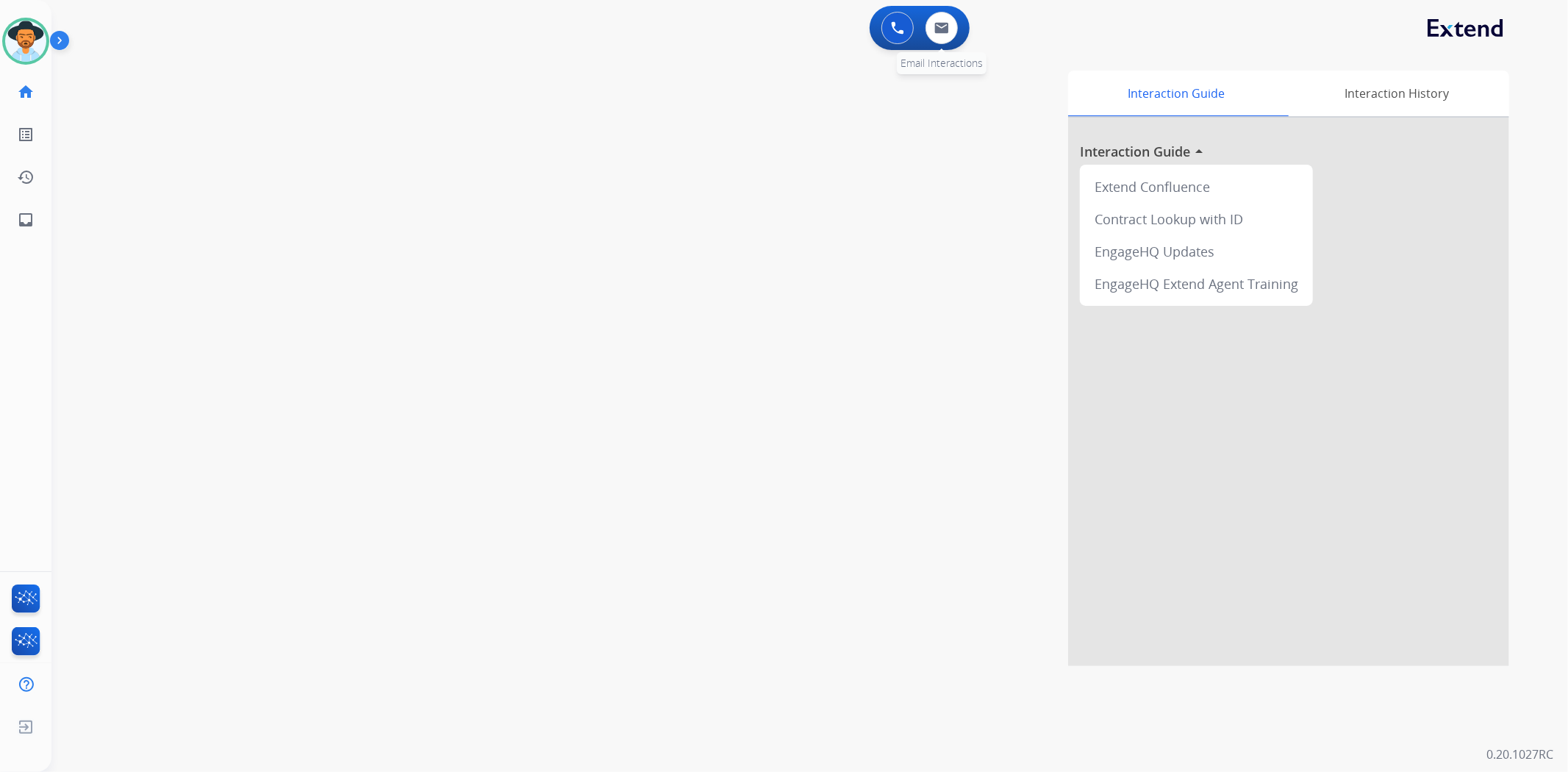
click at [957, 20] on div "0 Email Interactions" at bounding box center [942, 28] width 45 height 32
click at [942, 30] on img at bounding box center [942, 28] width 15 height 12
select select "**********"
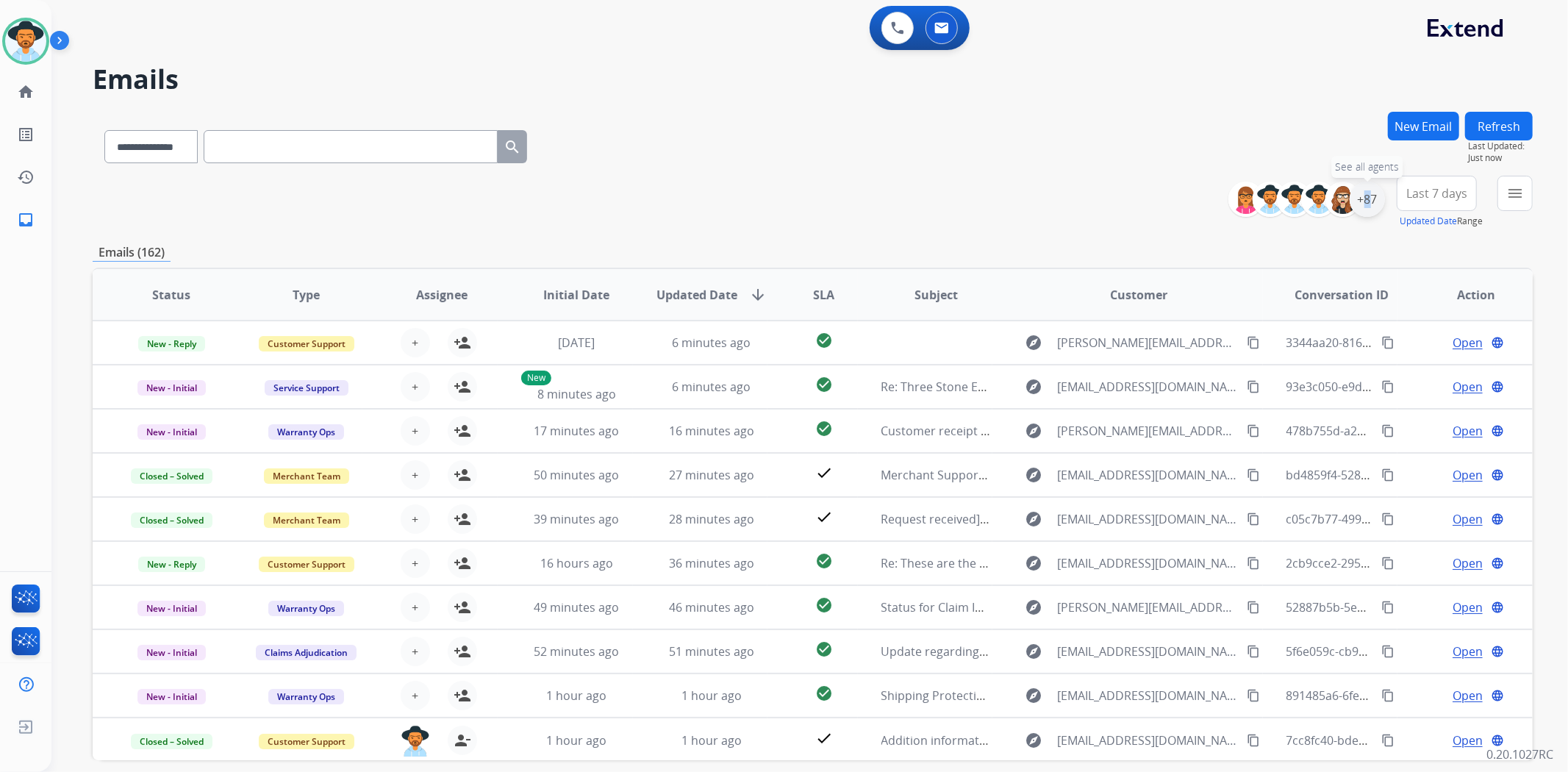
click at [1357, 207] on div "+87" at bounding box center [1367, 199] width 35 height 35
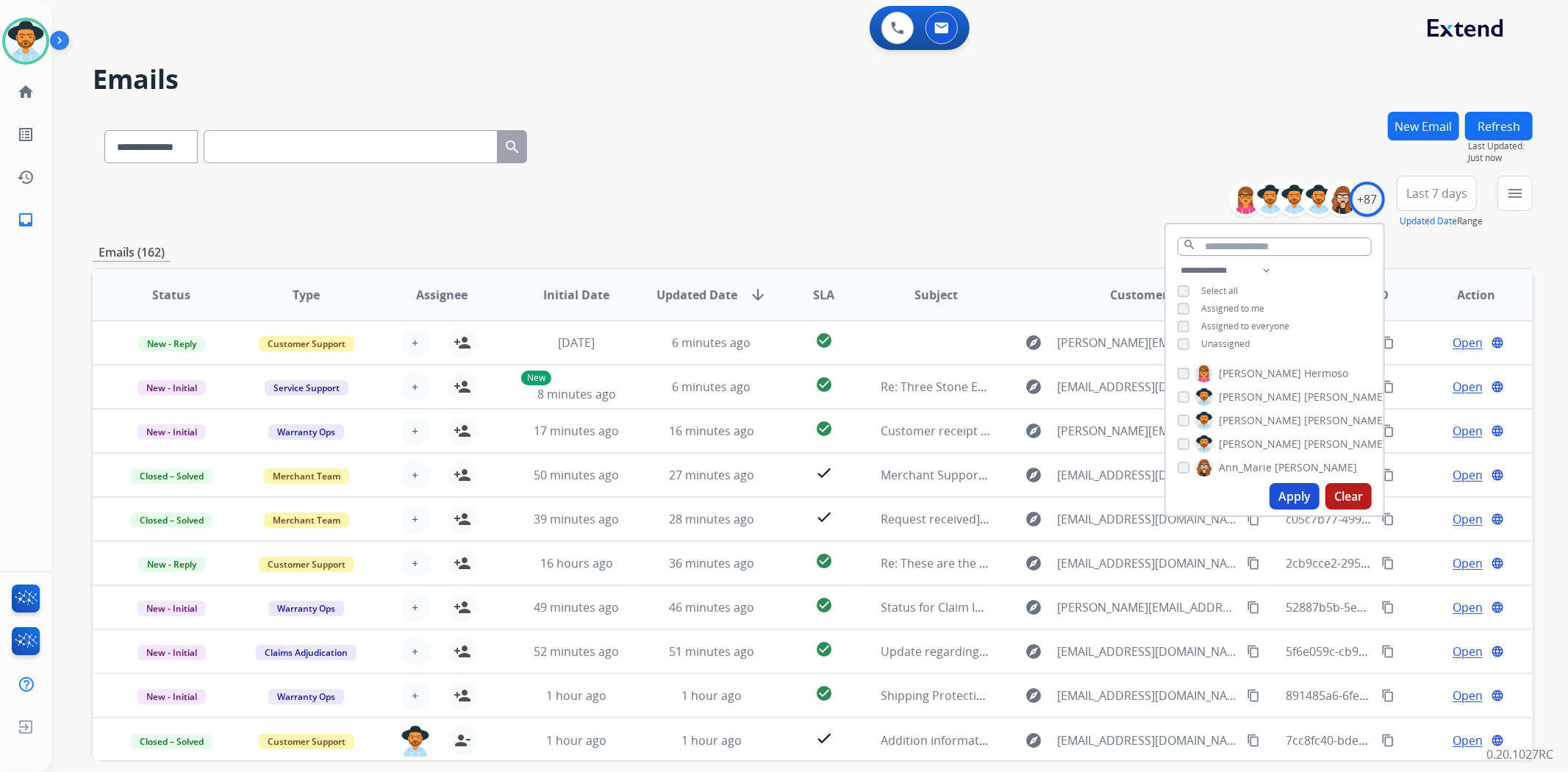
click at [1173, 344] on div "**********" at bounding box center [1275, 308] width 217 height 94
click at [1303, 496] on button "Apply" at bounding box center [1295, 495] width 50 height 27
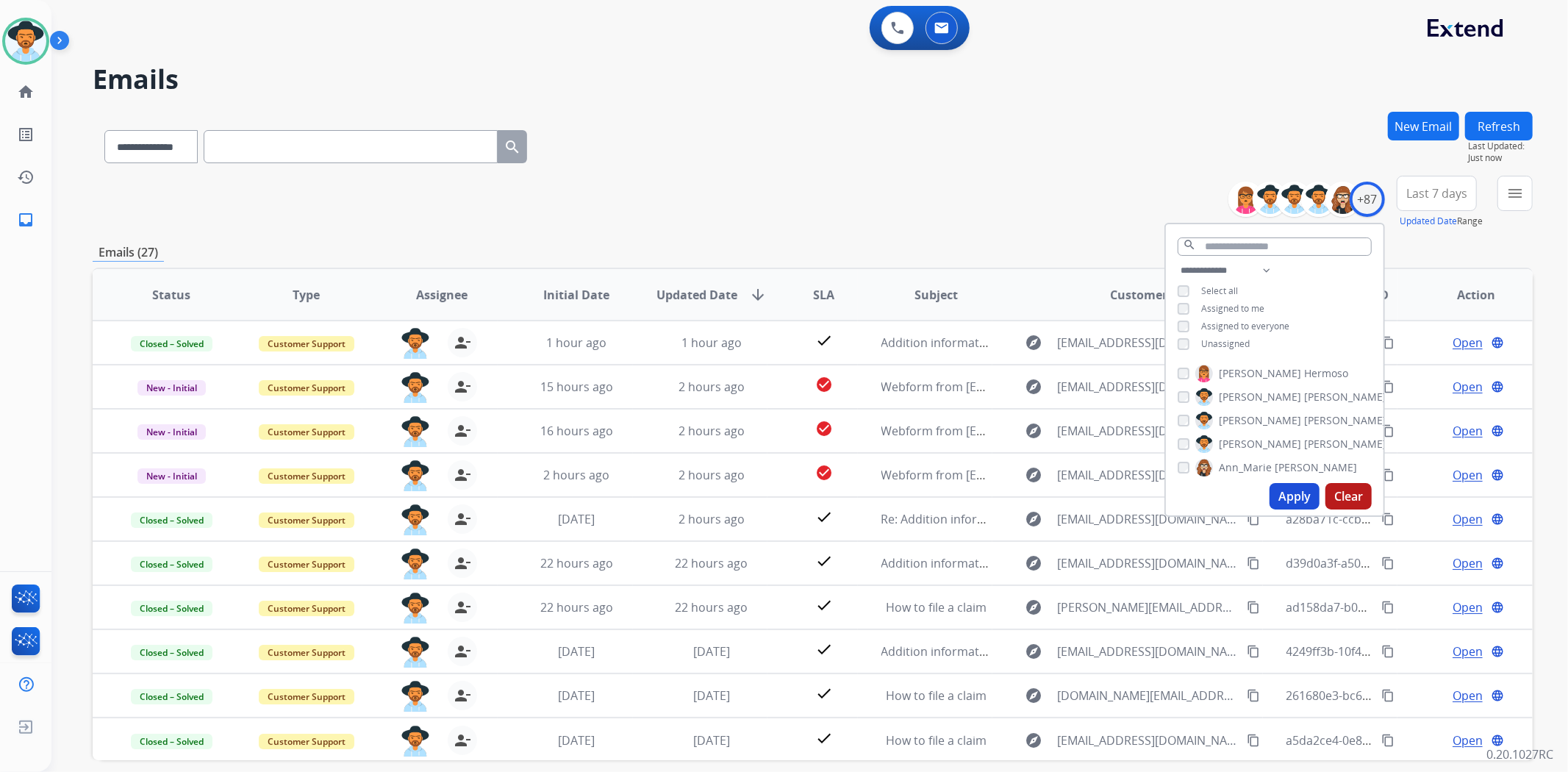
drag, startPoint x: 996, startPoint y: 155, endPoint x: 998, endPoint y: 172, distance: 17.1
click at [996, 162] on div "**********" at bounding box center [813, 143] width 1441 height 64
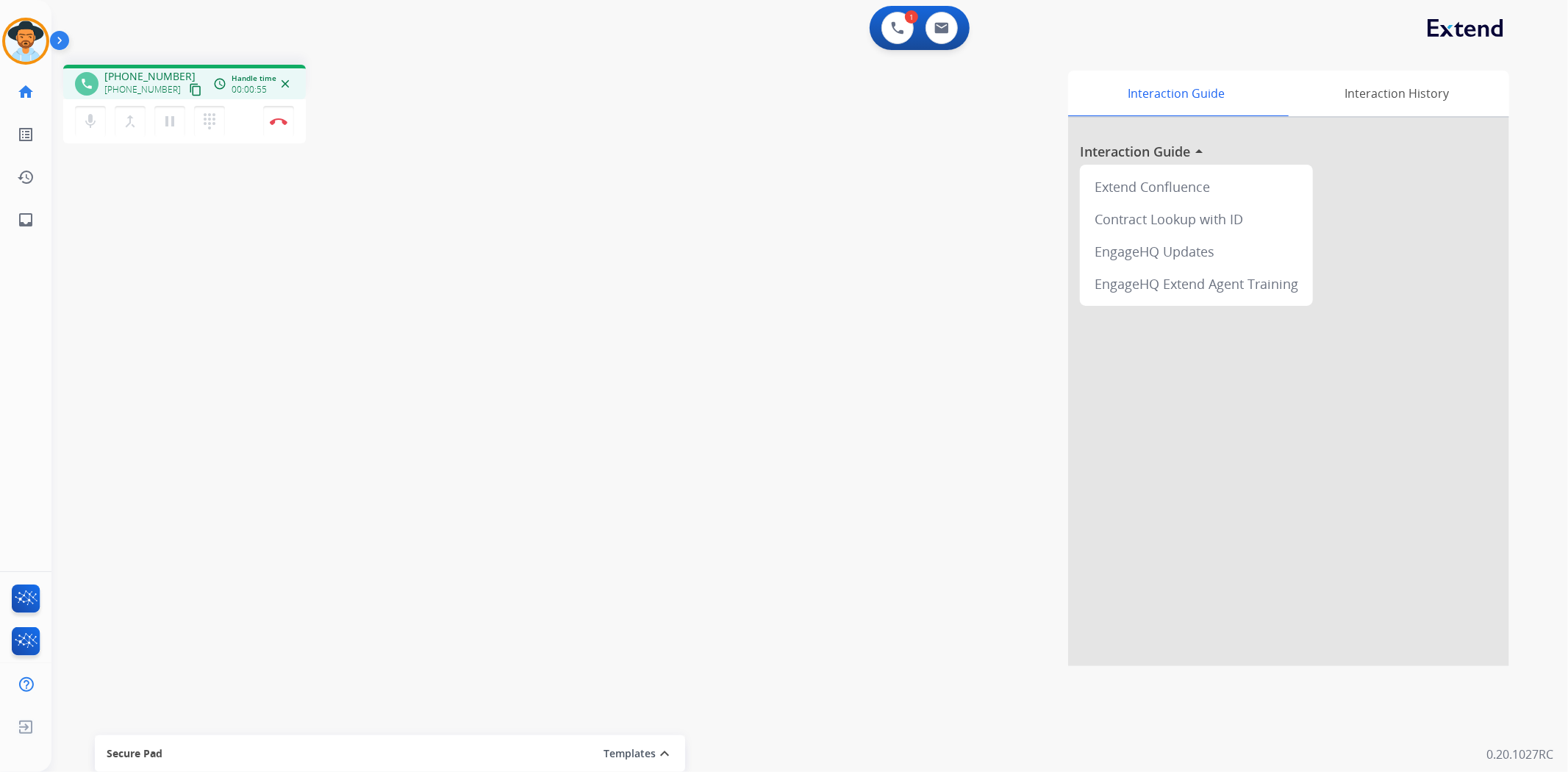
click at [189, 89] on mat-icon "content_copy" at bounding box center [196, 90] width 13 height 13
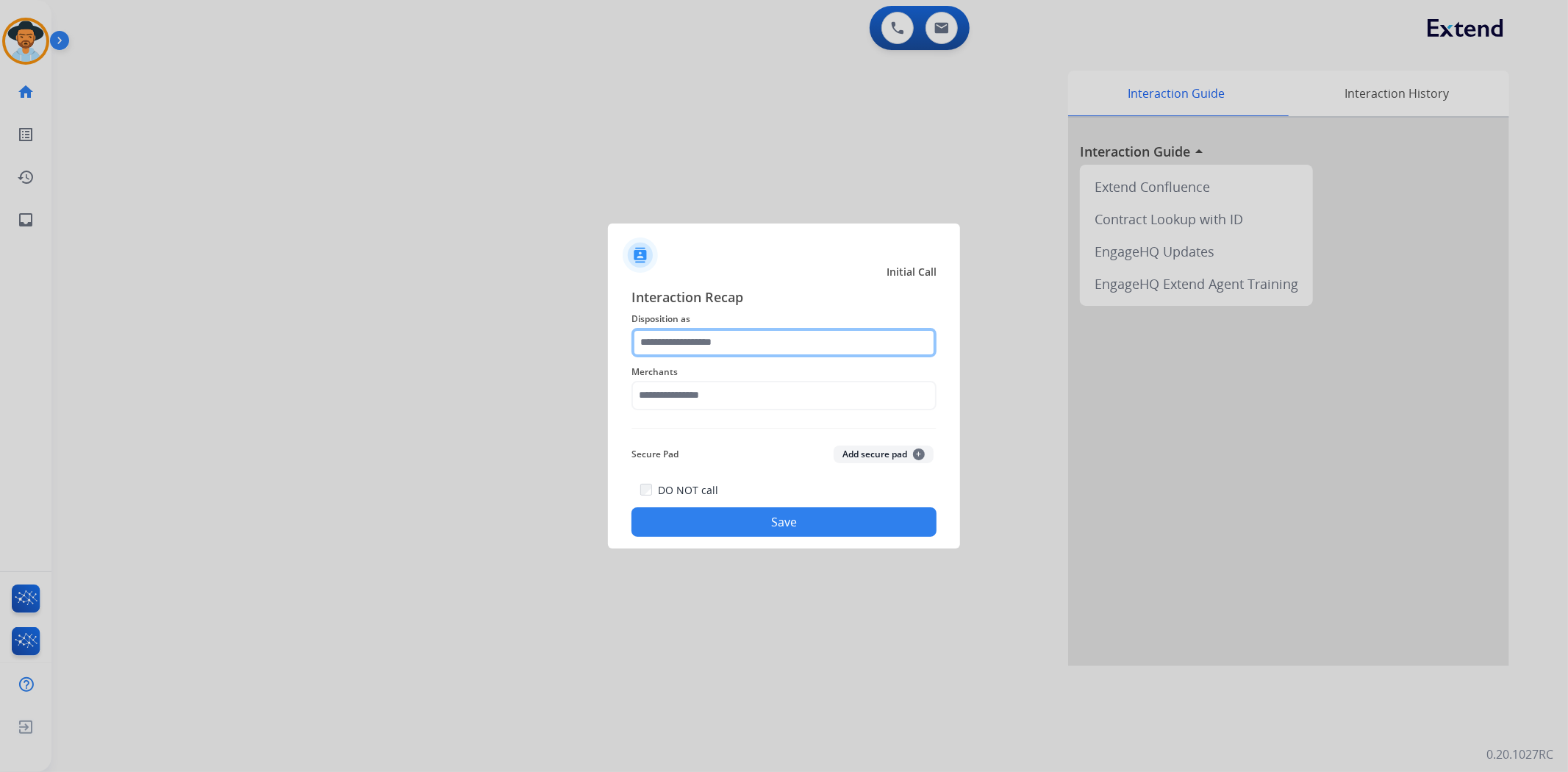
click at [729, 339] on input "text" at bounding box center [784, 342] width 305 height 30
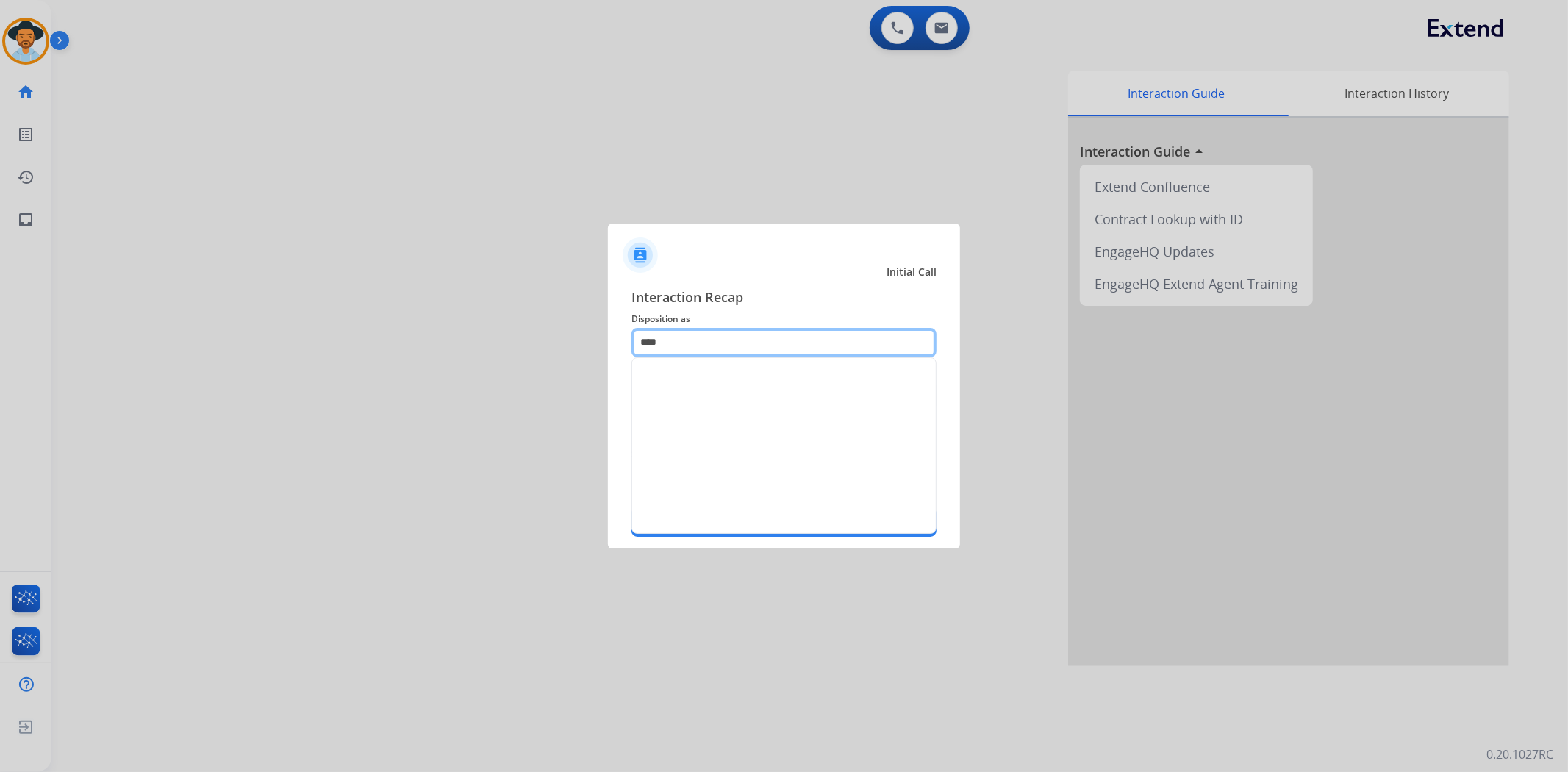
type input "****"
drag, startPoint x: 719, startPoint y: 333, endPoint x: 0, endPoint y: 228, distance: 726.6
click at [0, 228] on app-contact-recap-modal "Initial Call Interaction Recap Disposition as **** Merchants Secure Pad Add sec…" at bounding box center [0, 386] width 0 height 772
click at [719, 397] on ul "File a Claim" at bounding box center [784, 382] width 304 height 48
click at [718, 382] on li "File a Claim" at bounding box center [784, 382] width 274 height 28
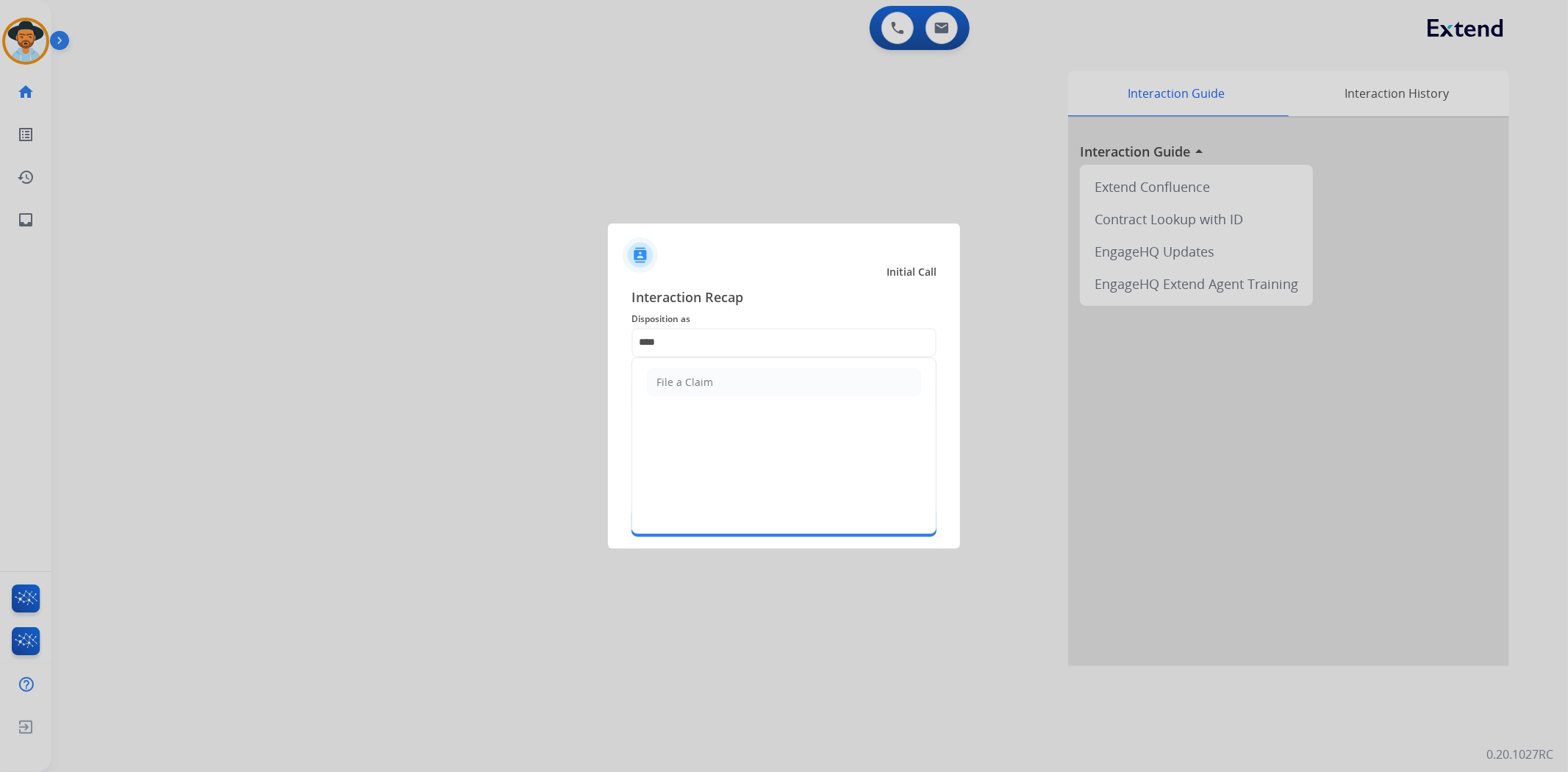
type input "**********"
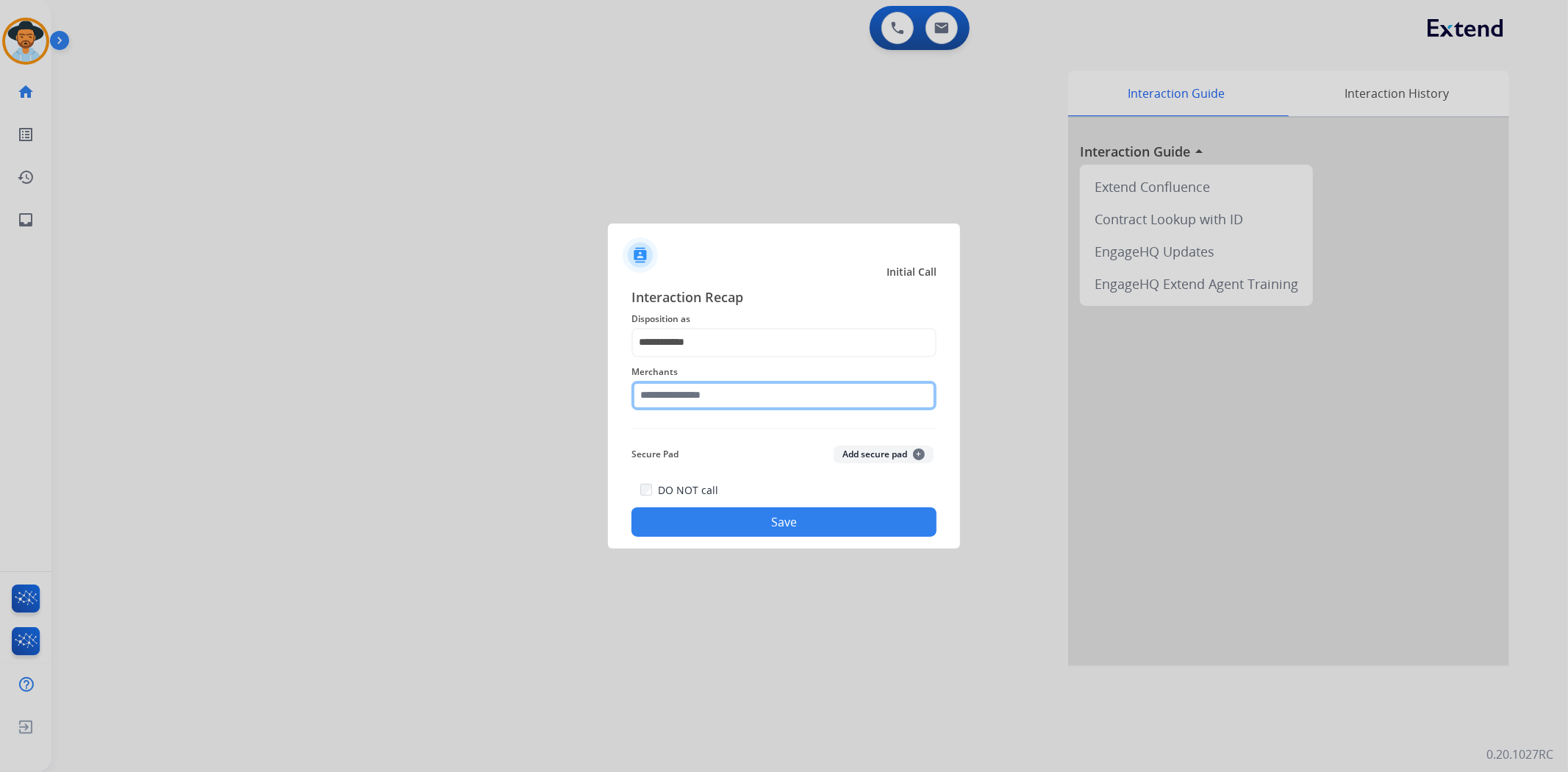
click at [694, 397] on input "text" at bounding box center [784, 395] width 305 height 30
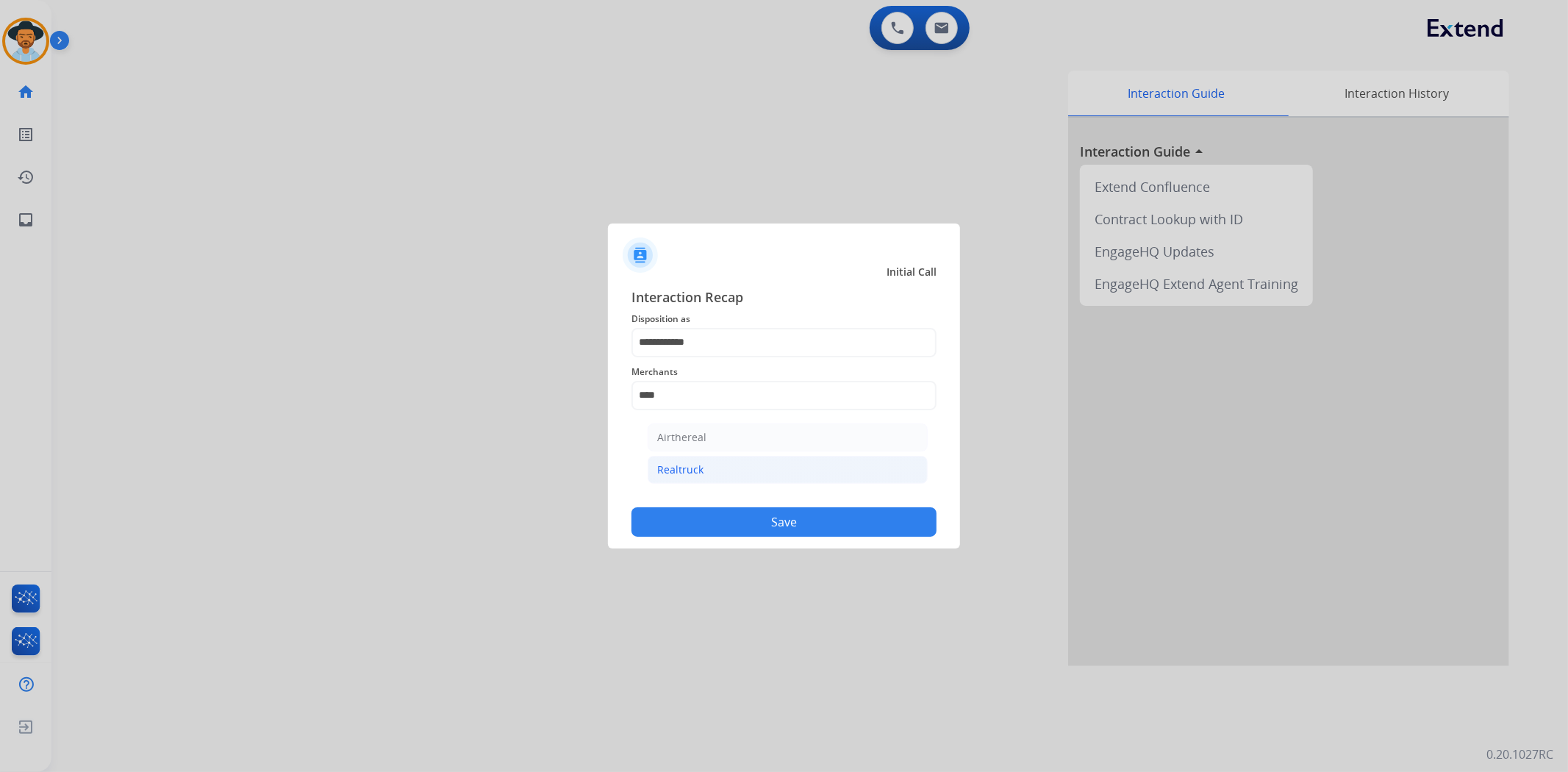
click at [669, 482] on li "Realtruck" at bounding box center [788, 470] width 280 height 28
type input "*********"
click at [724, 524] on button "Save" at bounding box center [784, 522] width 305 height 30
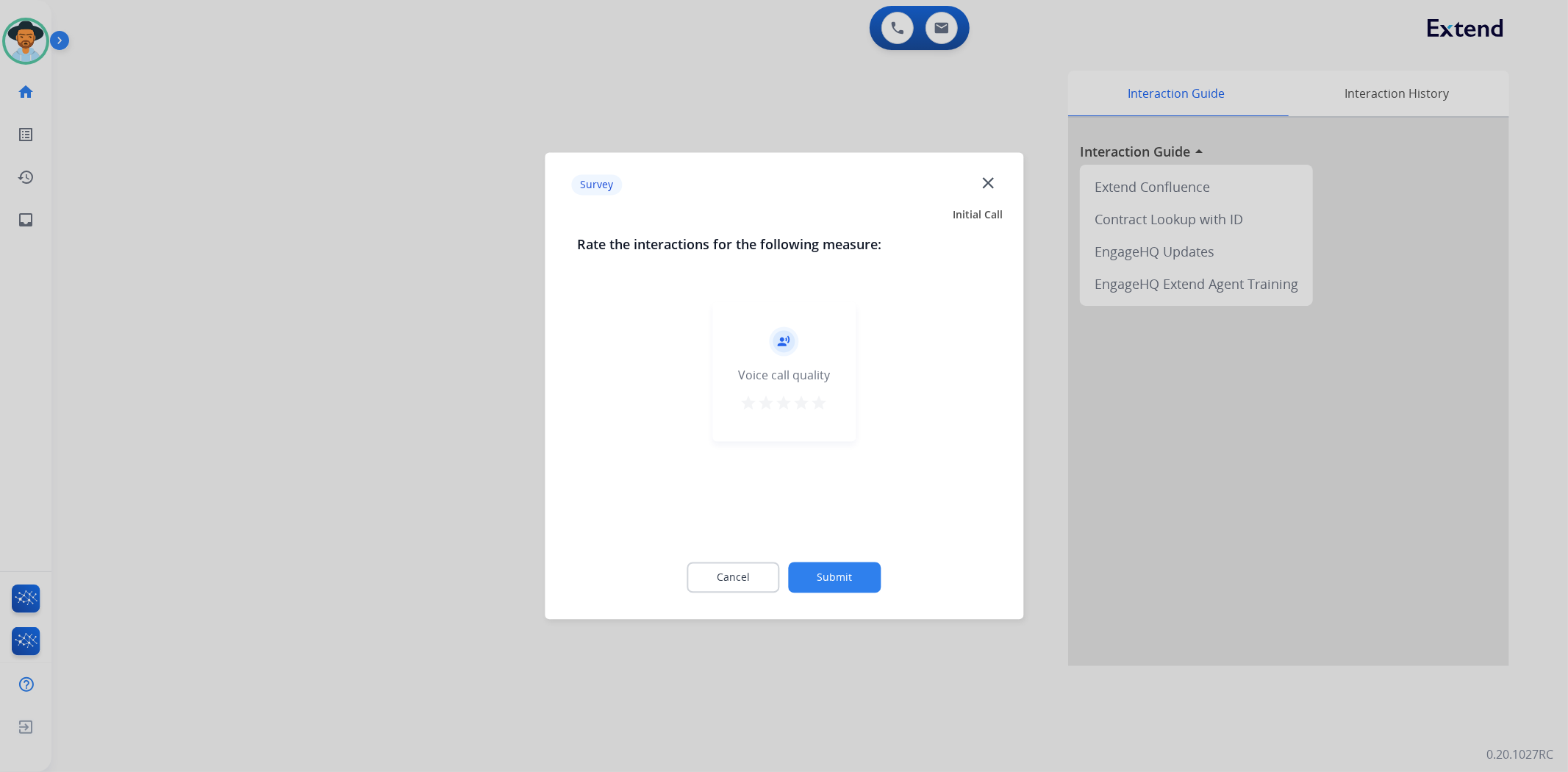
click at [821, 406] on mat-icon "star" at bounding box center [820, 403] width 18 height 18
click at [840, 581] on button "Submit" at bounding box center [836, 577] width 93 height 31
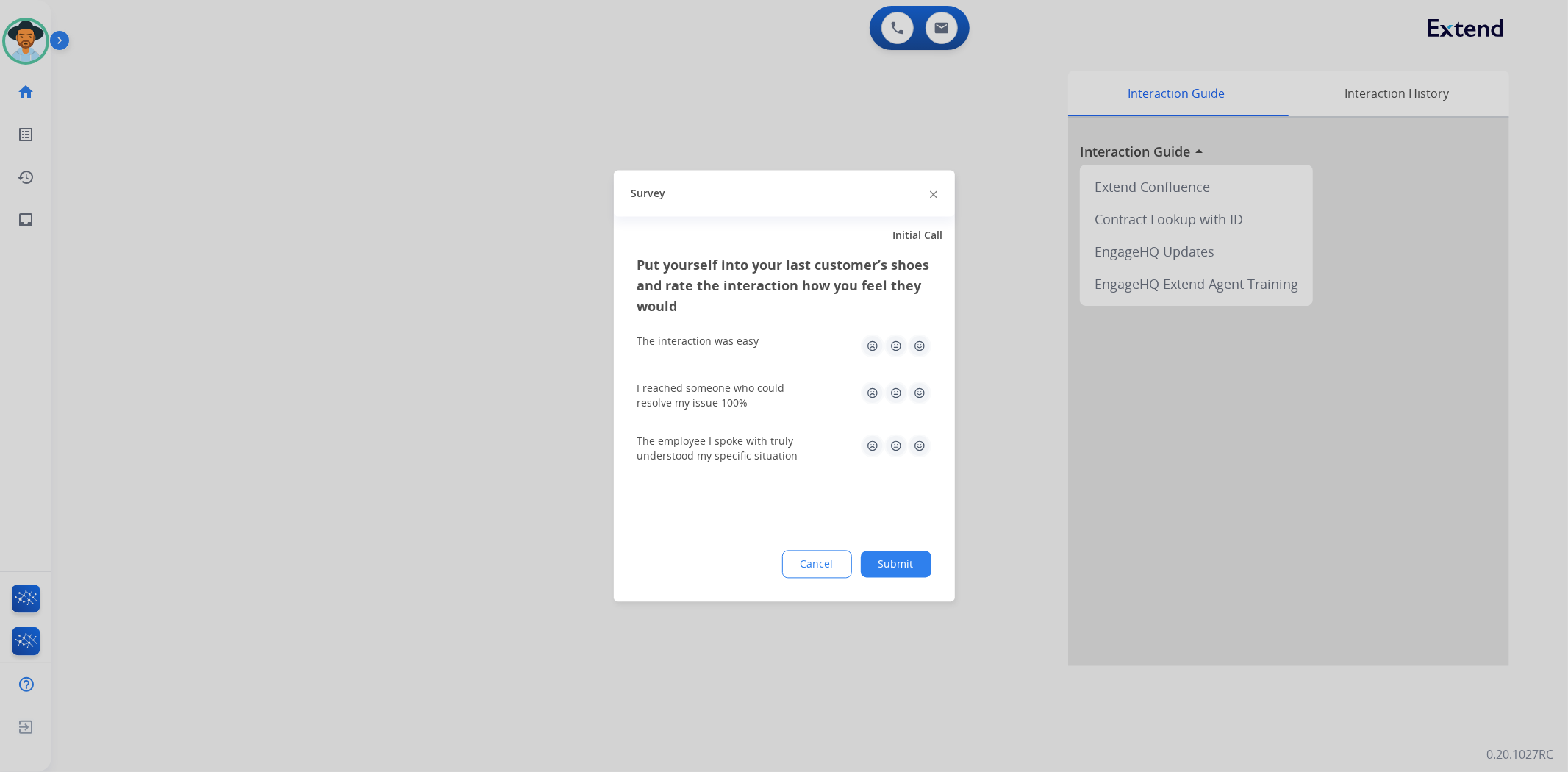
click at [900, 561] on button "Submit" at bounding box center [897, 564] width 71 height 27
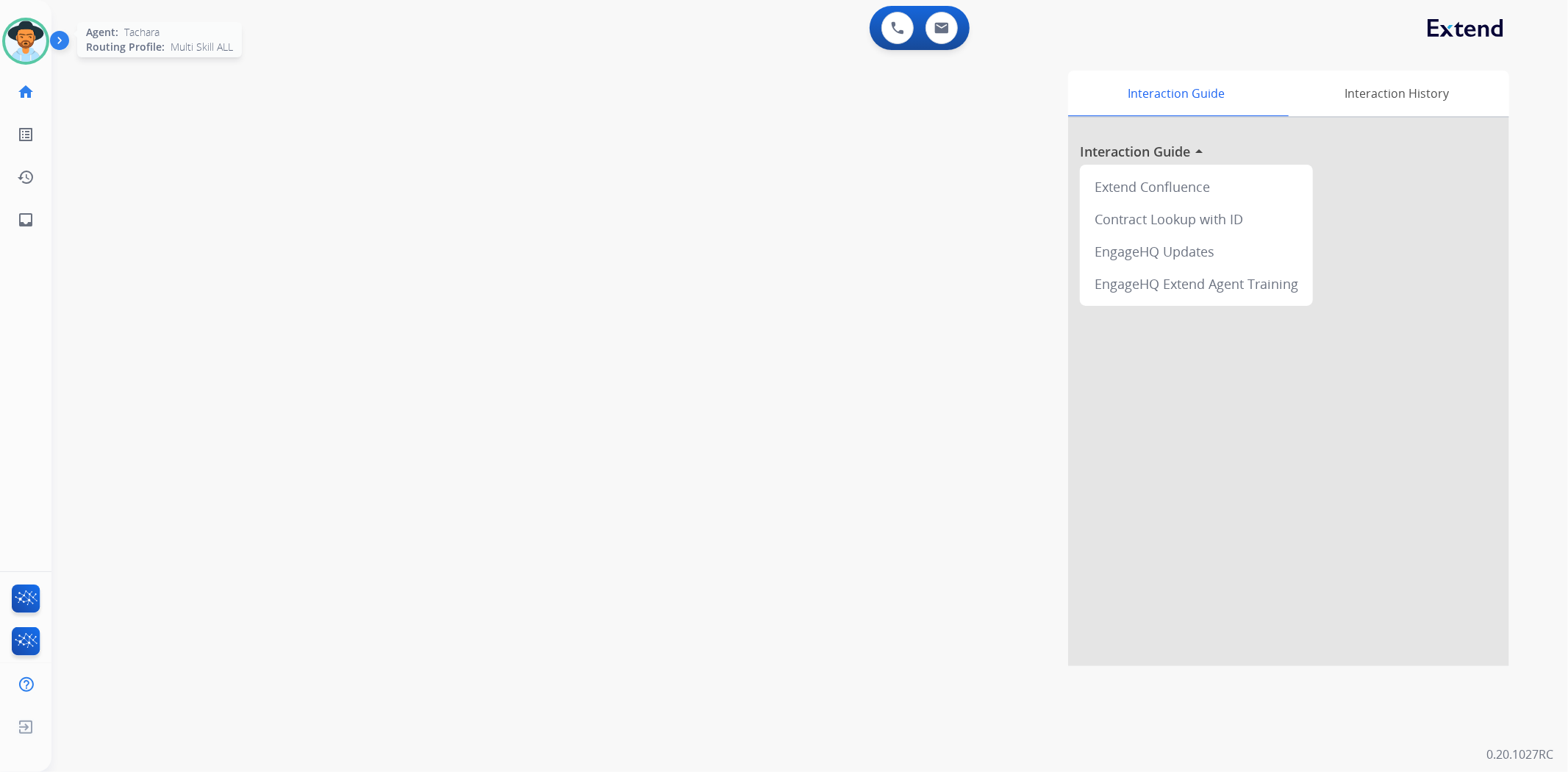
click at [32, 53] on img at bounding box center [26, 41] width 41 height 41
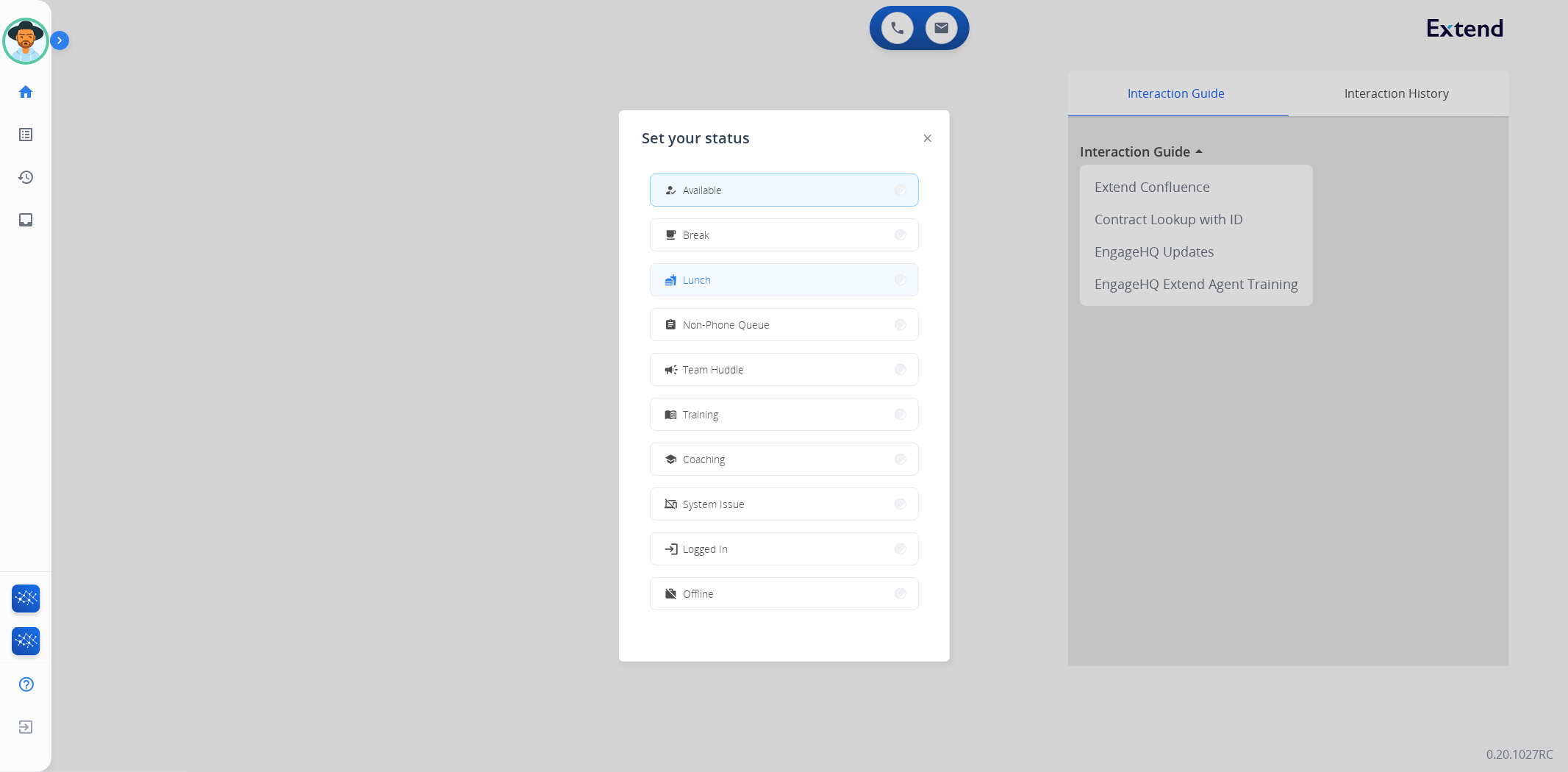
click at [680, 275] on div "fastfood" at bounding box center [673, 279] width 21 height 18
